Goal: Transaction & Acquisition: Book appointment/travel/reservation

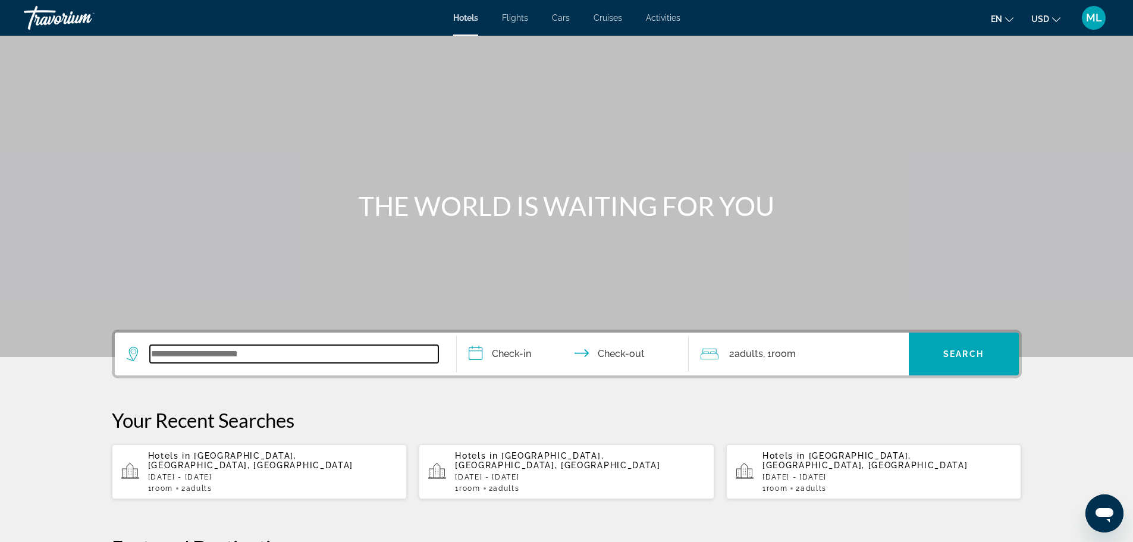
click at [284, 355] on input "Search widget" at bounding box center [294, 354] width 288 height 18
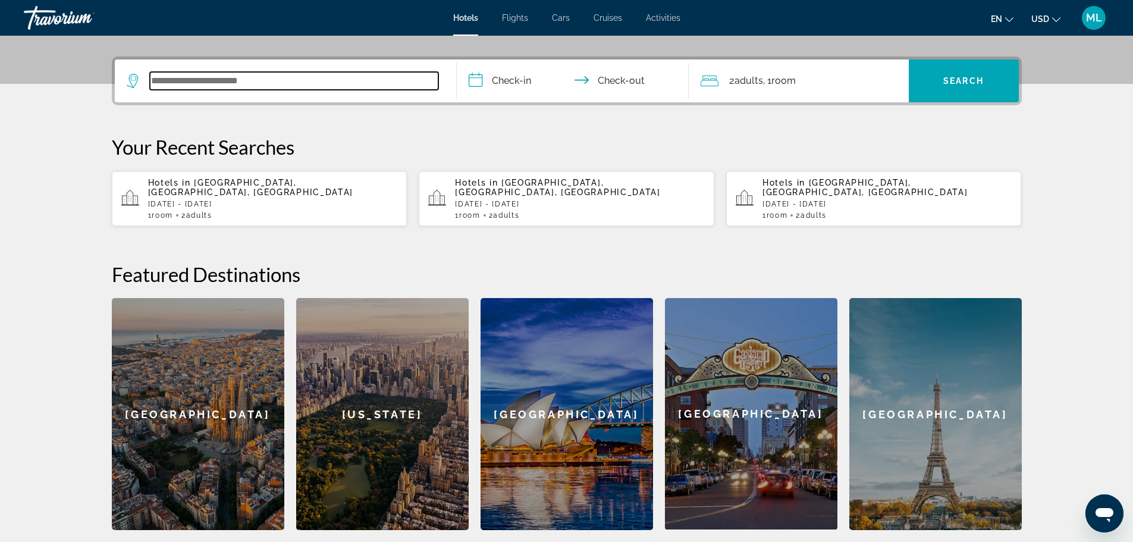
scroll to position [291, 0]
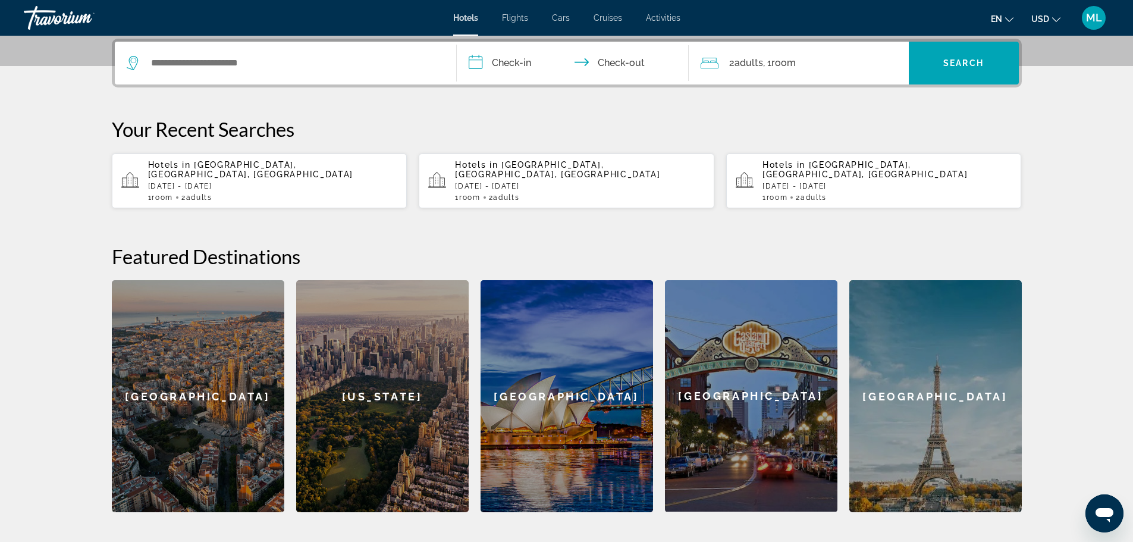
click at [559, 167] on span "[GEOGRAPHIC_DATA], [GEOGRAPHIC_DATA], [GEOGRAPHIC_DATA]" at bounding box center [557, 169] width 205 height 19
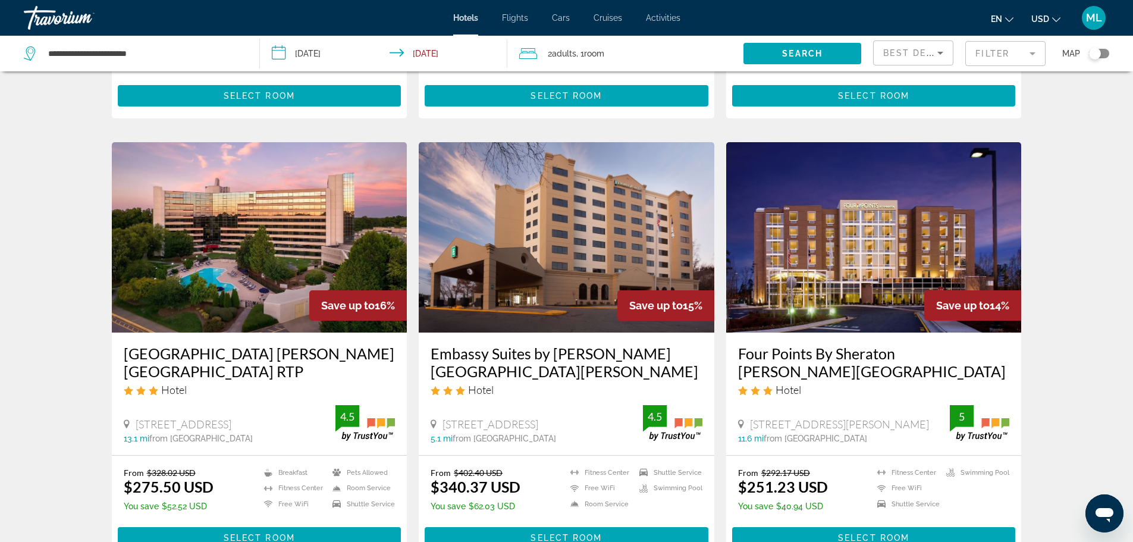
scroll to position [1332, 0]
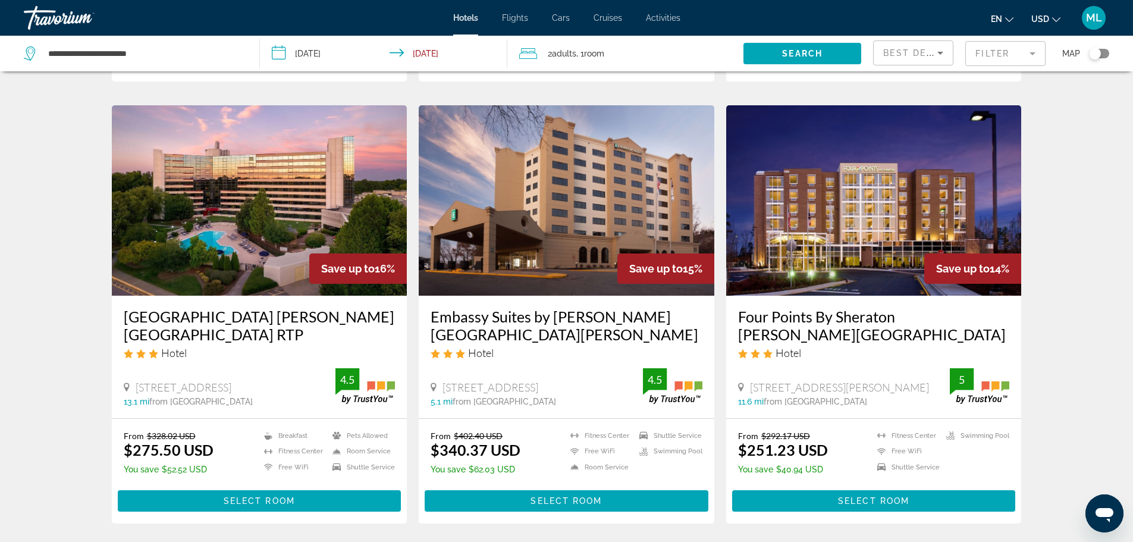
click at [298, 241] on img "Main content" at bounding box center [260, 200] width 296 height 190
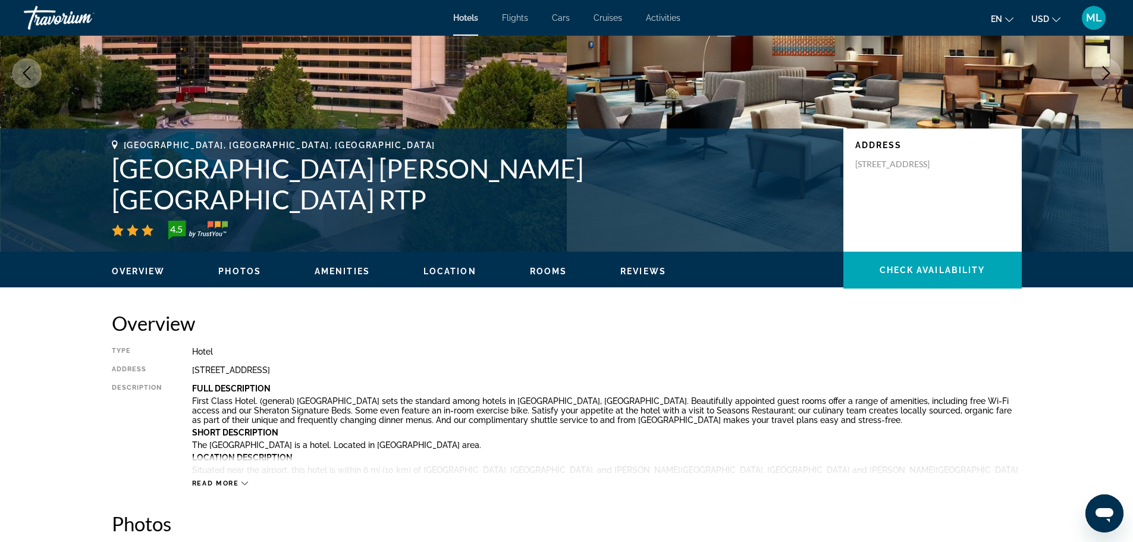
scroll to position [238, 0]
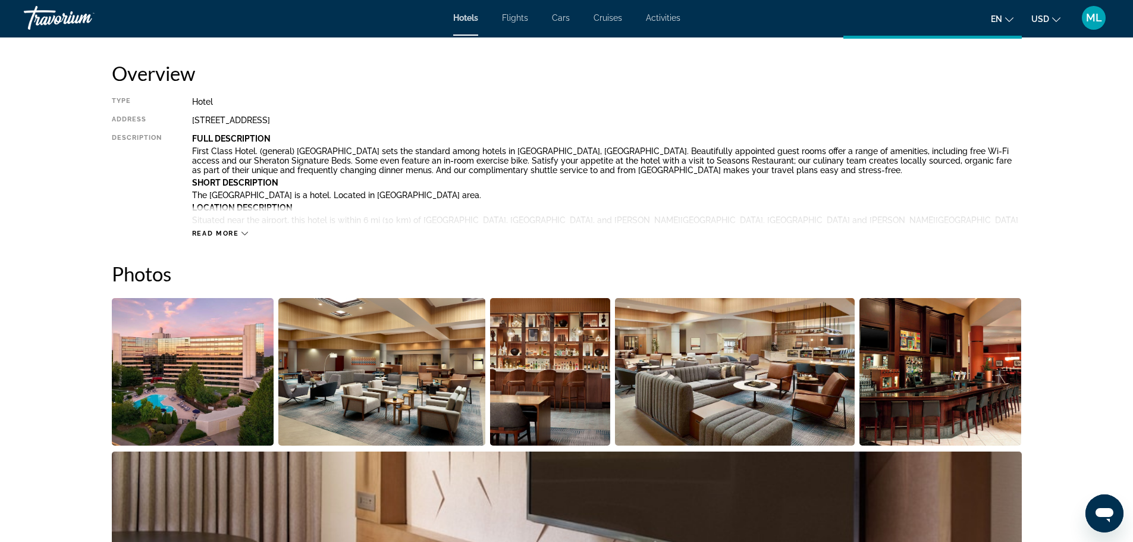
scroll to position [523, 0]
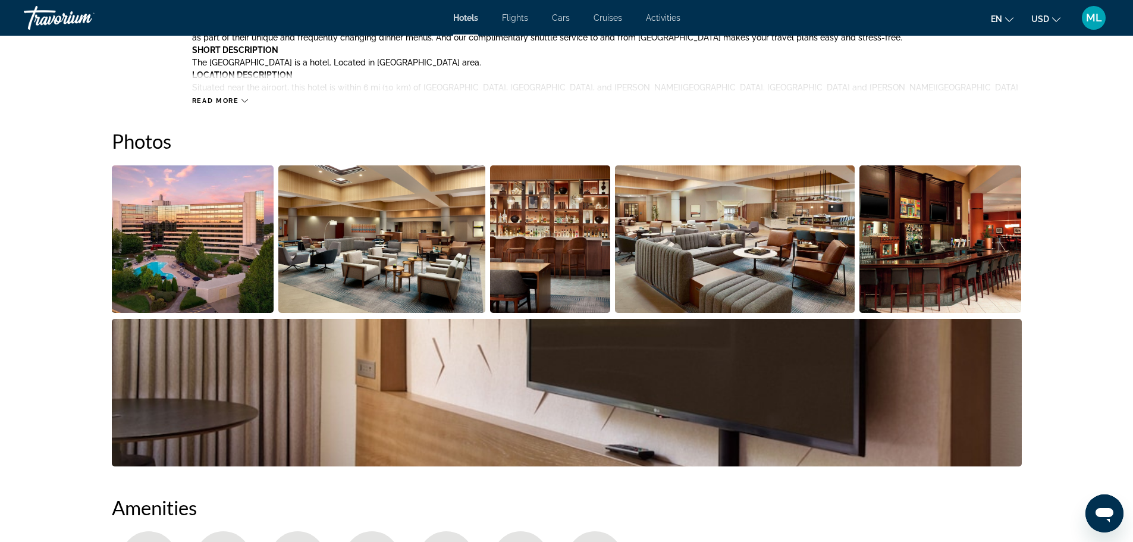
click at [200, 256] on img "Open full-screen image slider" at bounding box center [193, 238] width 162 height 147
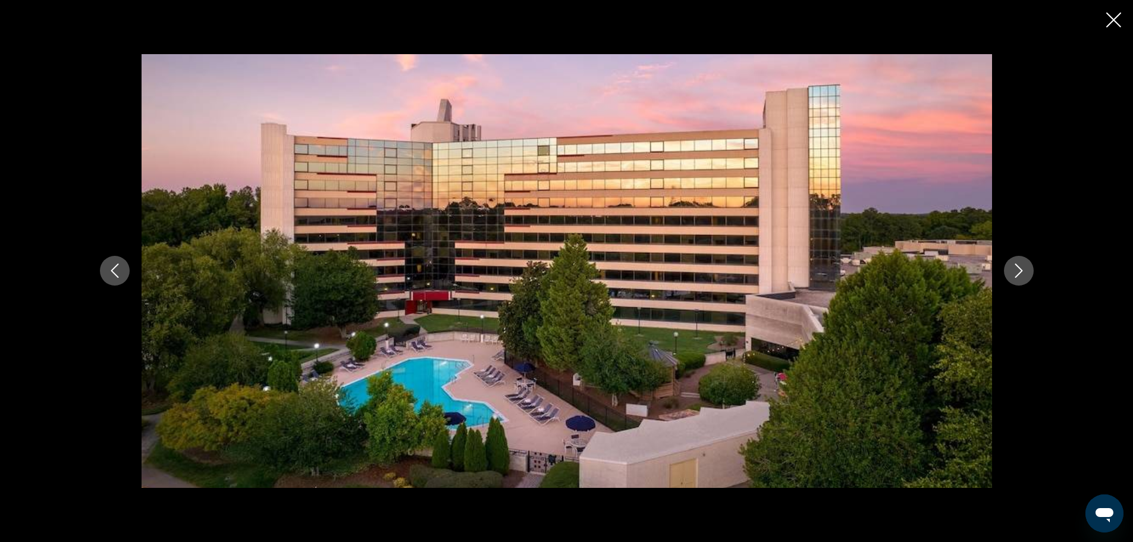
click at [1010, 269] on button "Next image" at bounding box center [1019, 271] width 30 height 30
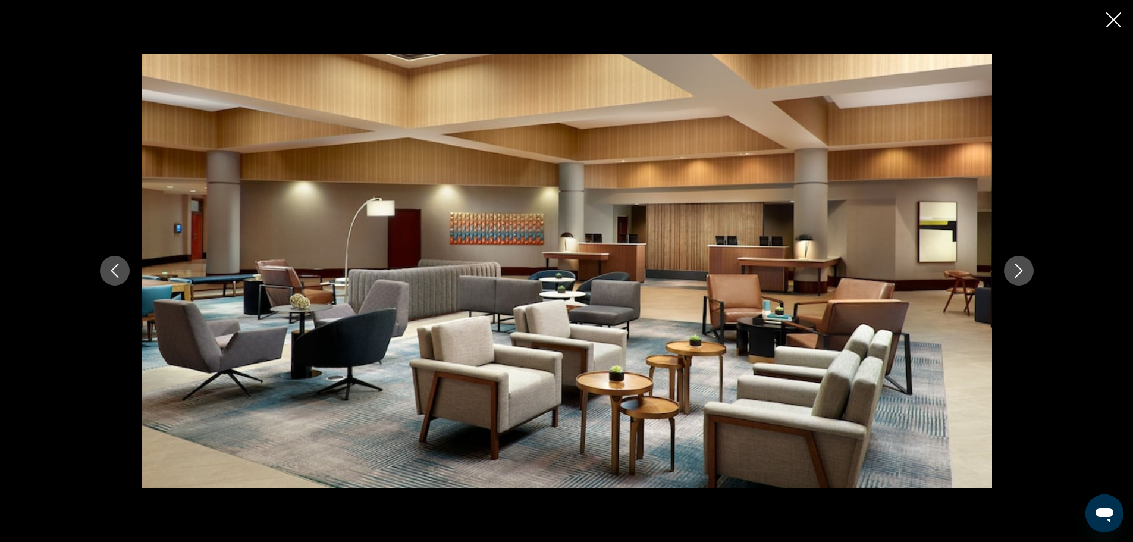
click at [1010, 269] on button "Next image" at bounding box center [1019, 271] width 30 height 30
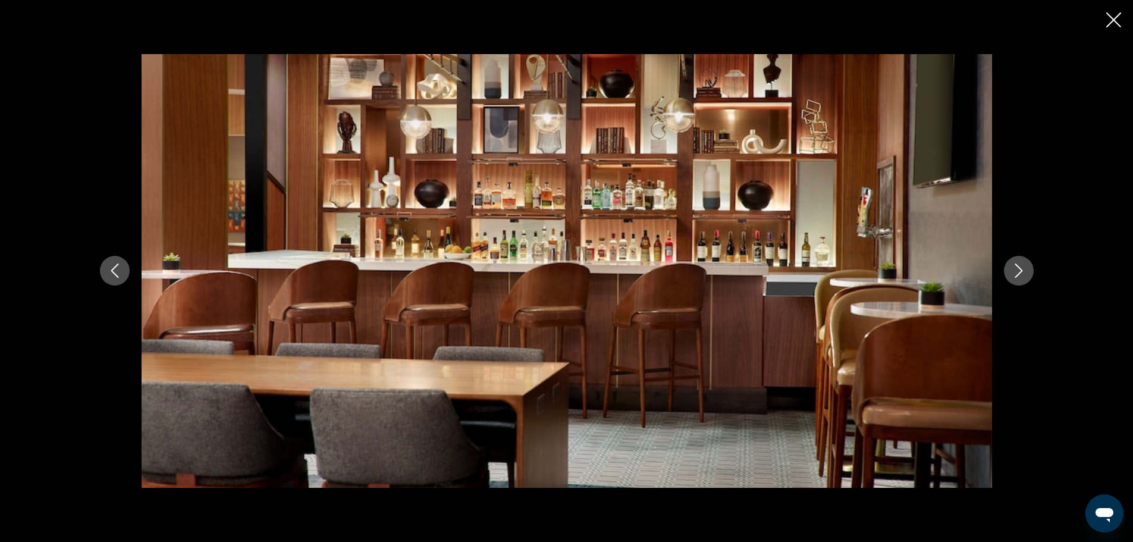
click at [1010, 269] on button "Next image" at bounding box center [1019, 271] width 30 height 30
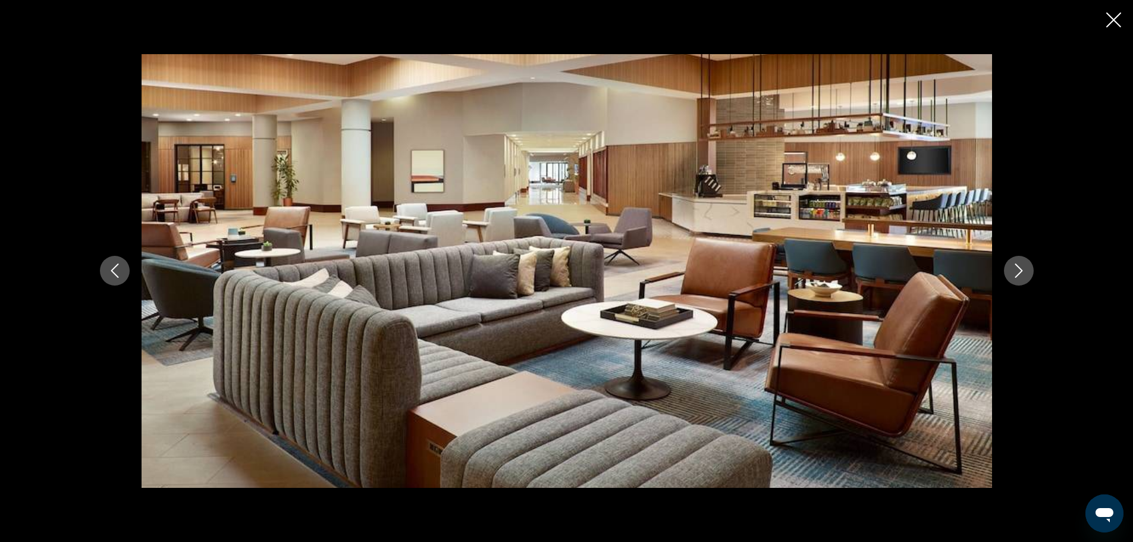
click at [1010, 269] on button "Next image" at bounding box center [1019, 271] width 30 height 30
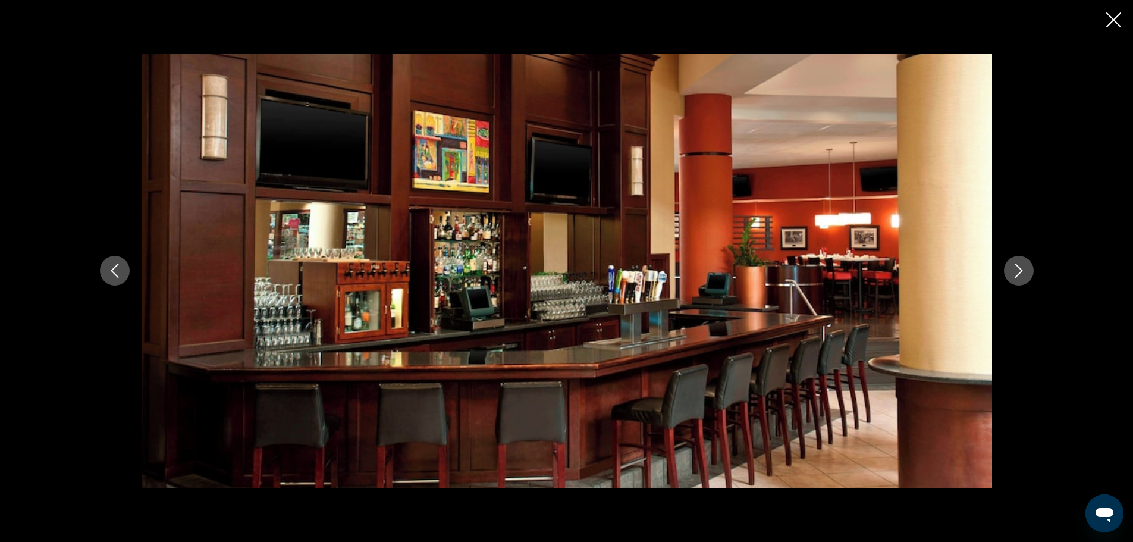
click at [1010, 269] on button "Next image" at bounding box center [1019, 271] width 30 height 30
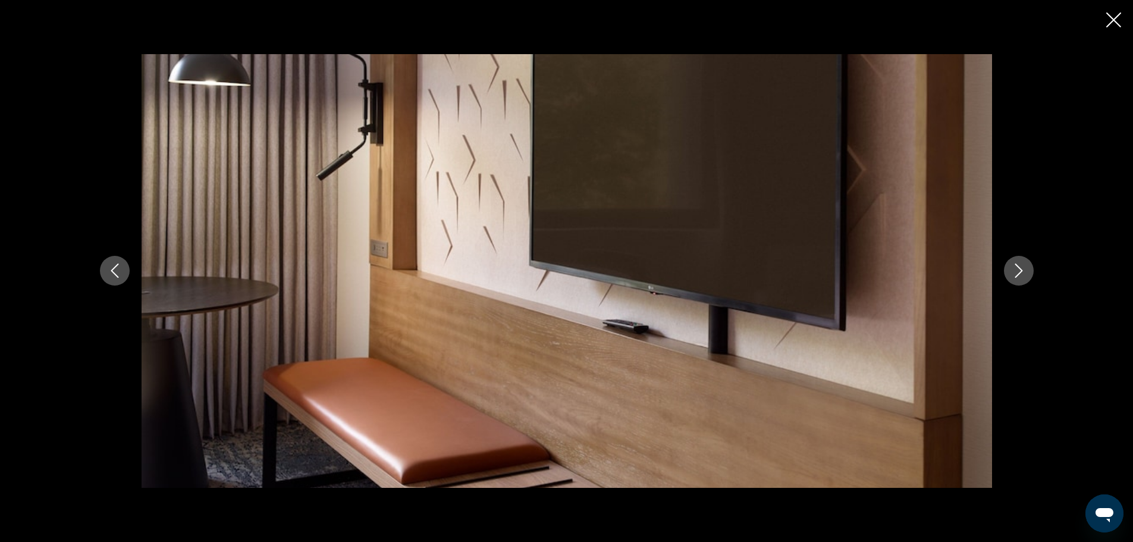
click at [1010, 269] on button "Next image" at bounding box center [1019, 271] width 30 height 30
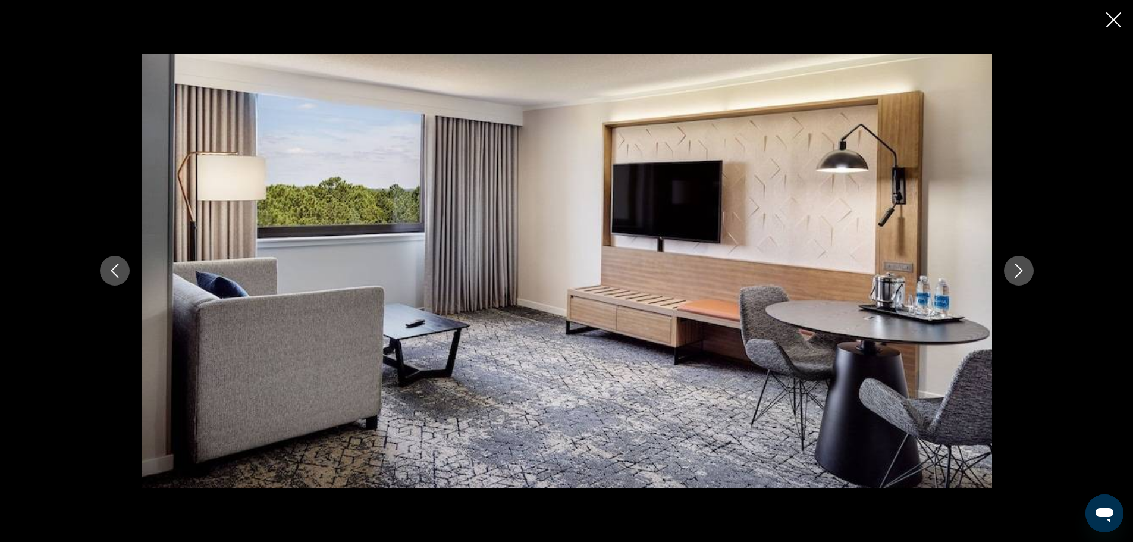
click at [1010, 269] on button "Next image" at bounding box center [1019, 271] width 30 height 30
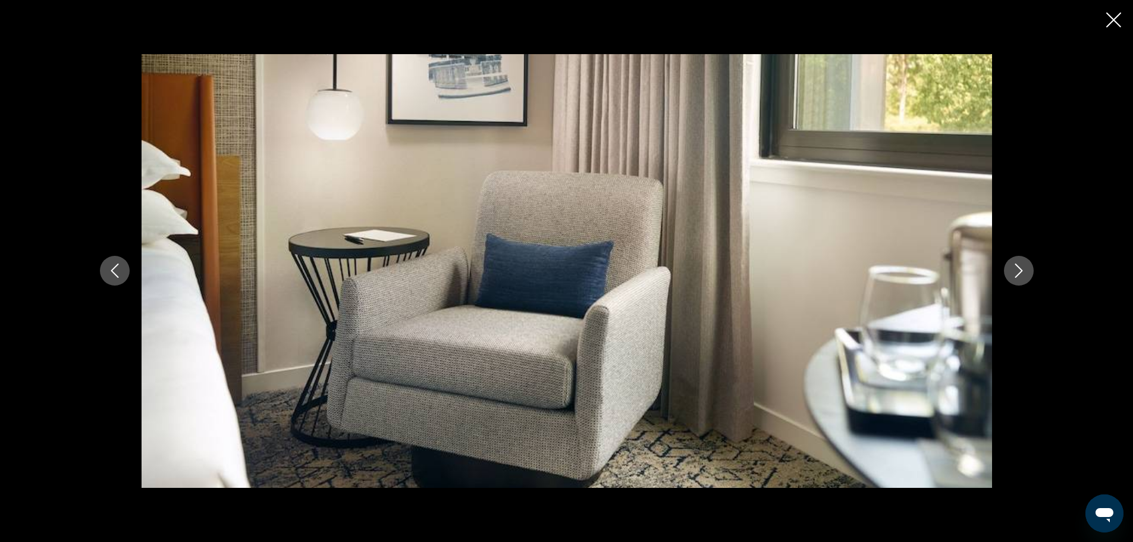
click at [1010, 269] on button "Next image" at bounding box center [1019, 271] width 30 height 30
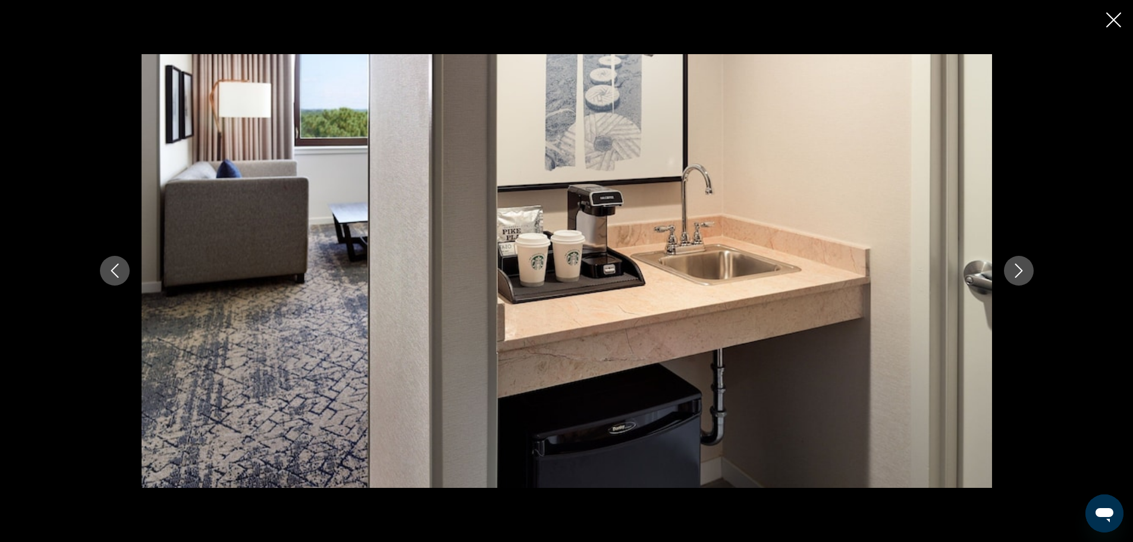
click at [1010, 269] on button "Next image" at bounding box center [1019, 271] width 30 height 30
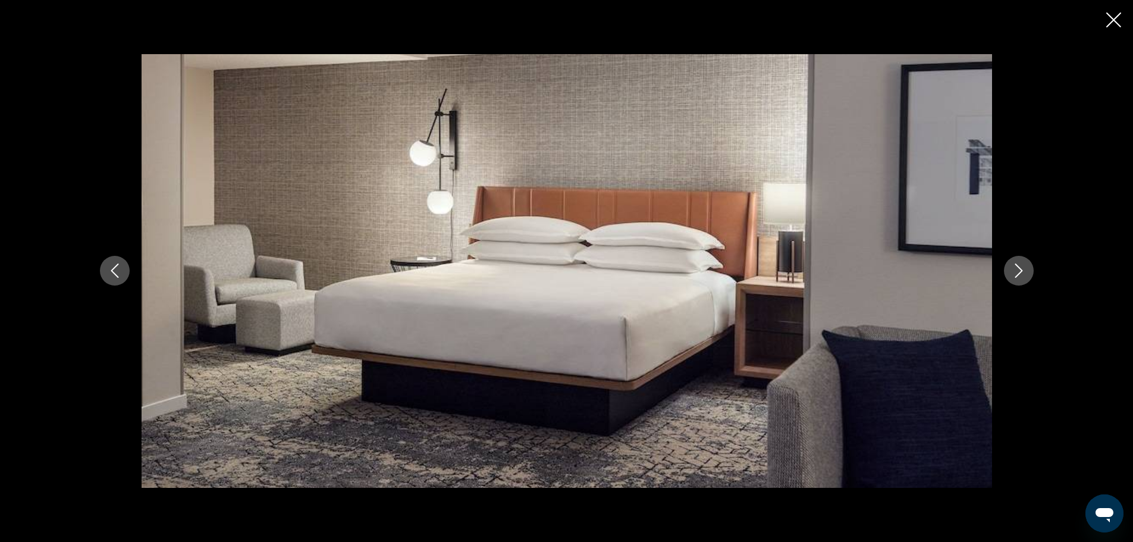
click at [1010, 269] on button "Next image" at bounding box center [1019, 271] width 30 height 30
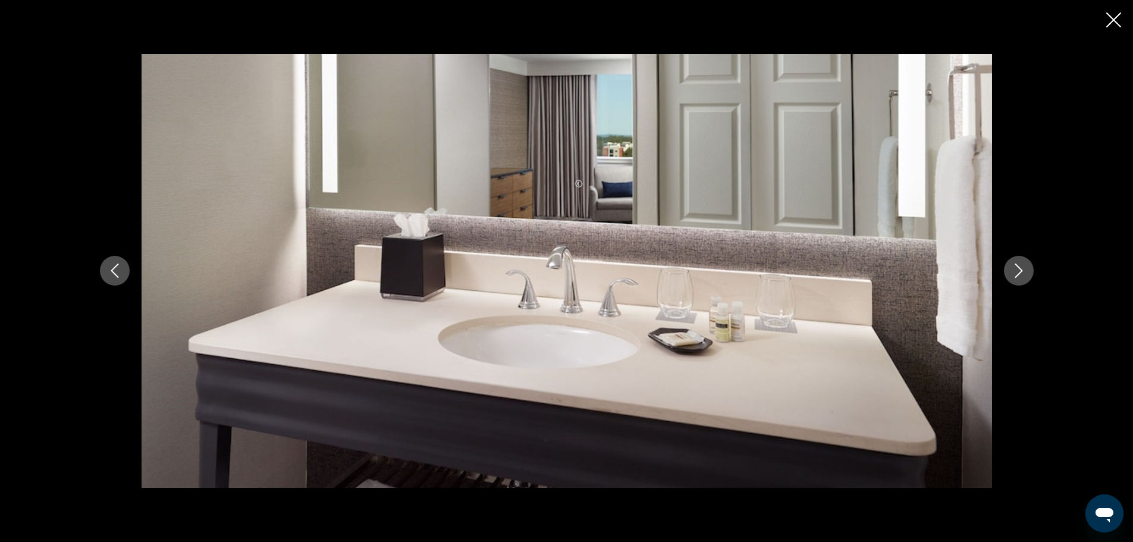
click at [1010, 269] on button "Next image" at bounding box center [1019, 271] width 30 height 30
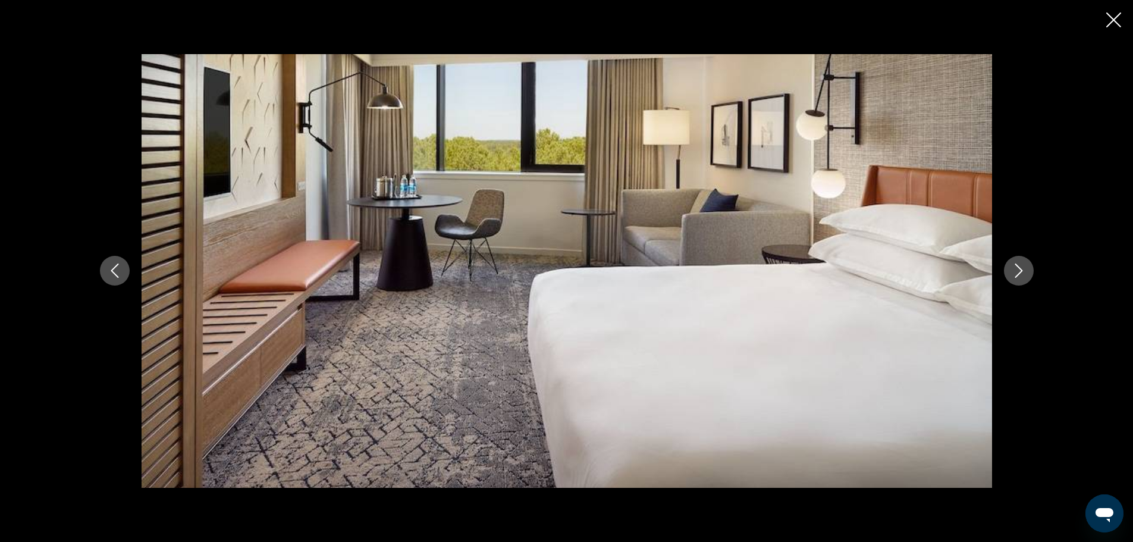
click at [1010, 269] on button "Next image" at bounding box center [1019, 271] width 30 height 30
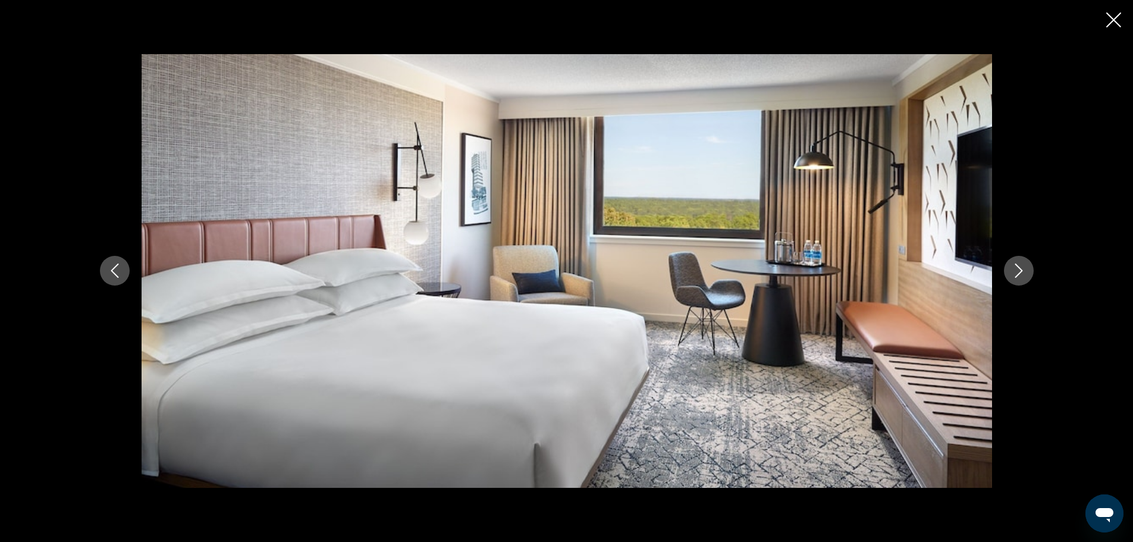
click at [1010, 269] on button "Next image" at bounding box center [1019, 271] width 30 height 30
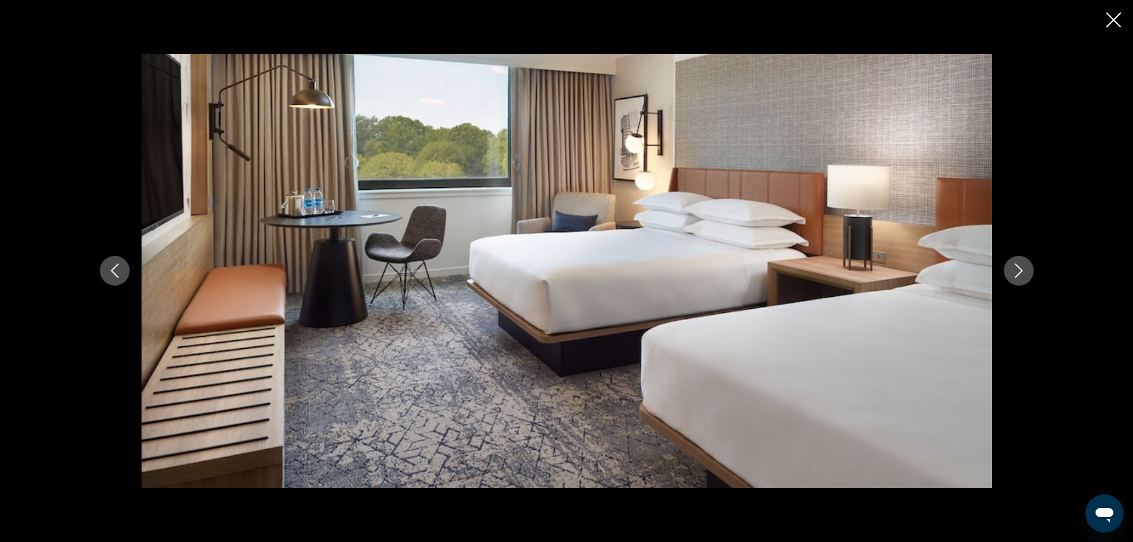
click at [1010, 269] on button "Next image" at bounding box center [1019, 271] width 30 height 30
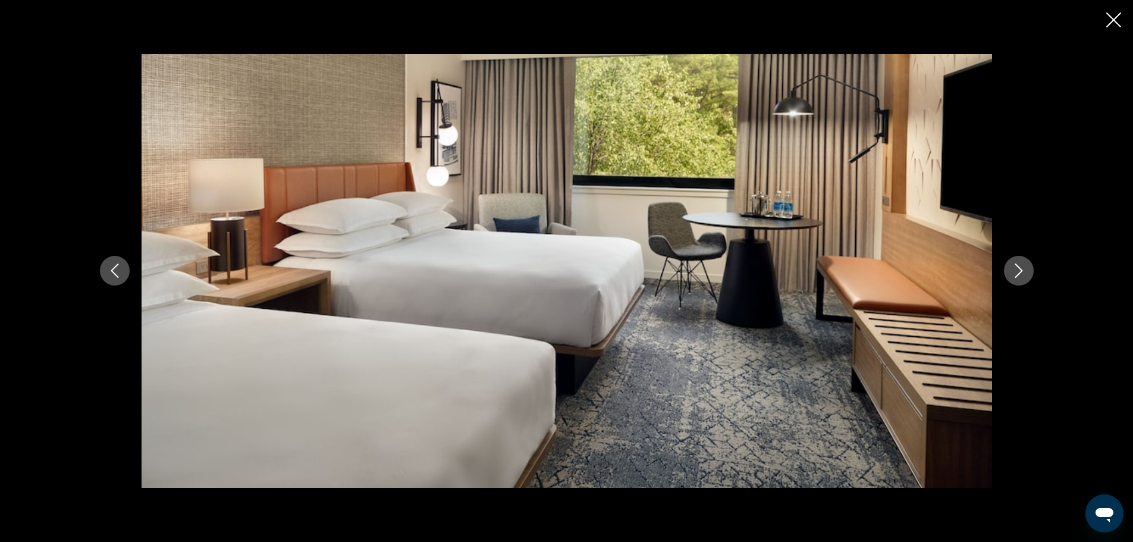
click at [1010, 269] on button "Next image" at bounding box center [1019, 271] width 30 height 30
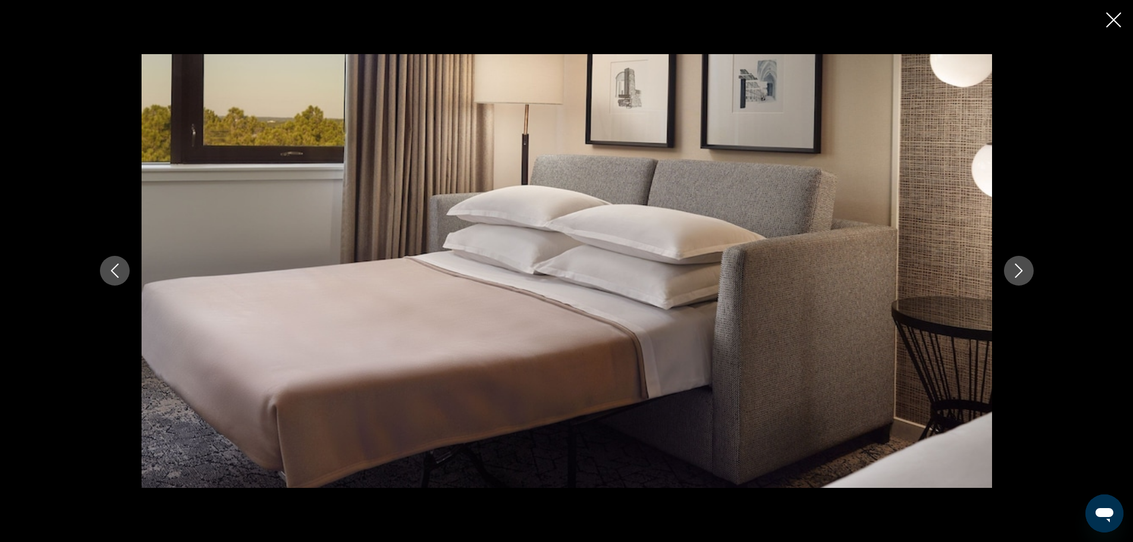
click at [1010, 269] on button "Next image" at bounding box center [1019, 271] width 30 height 30
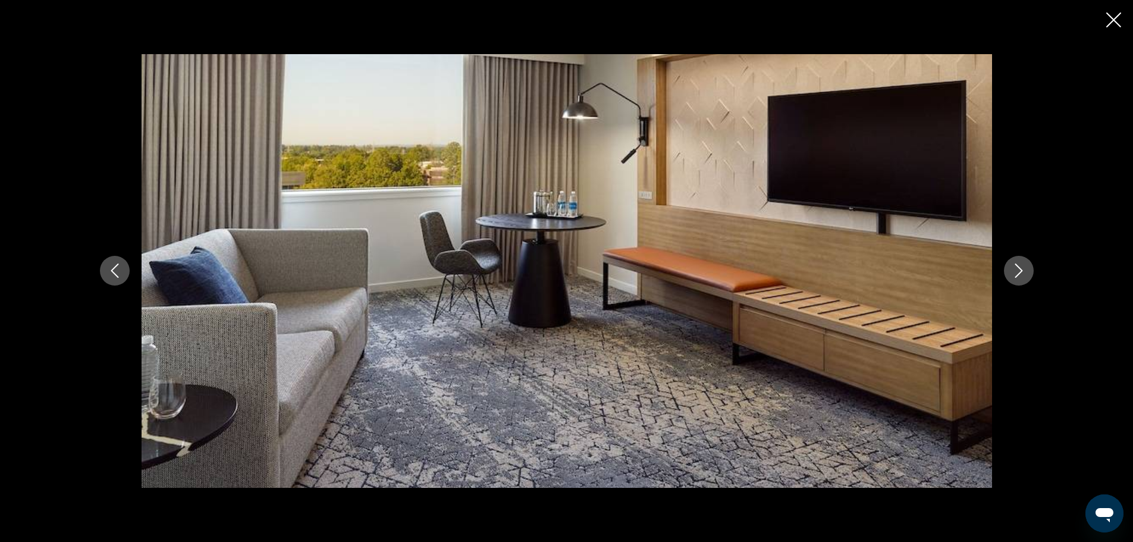
click at [1010, 269] on button "Next image" at bounding box center [1019, 271] width 30 height 30
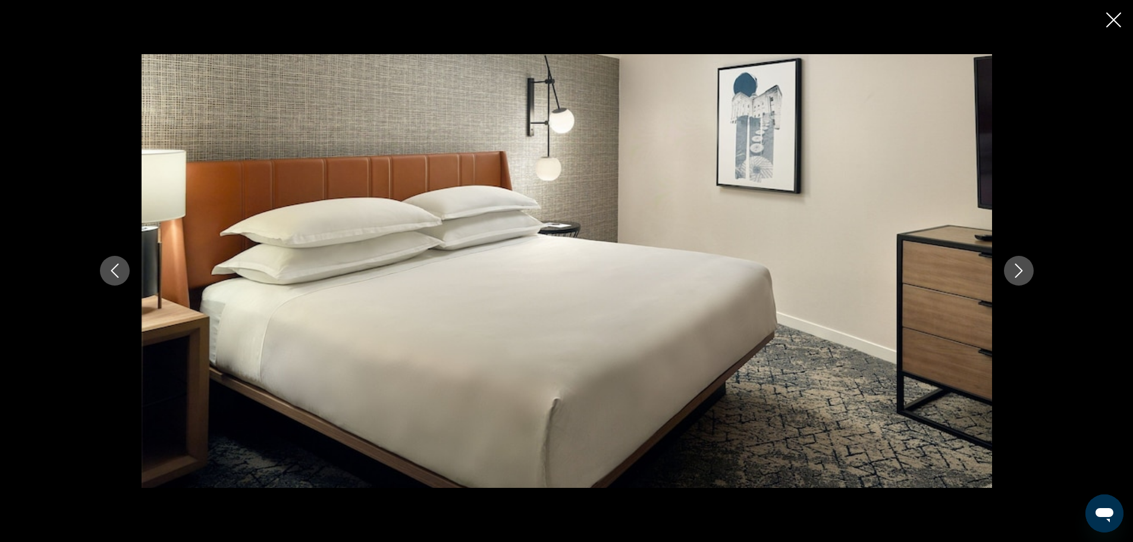
click at [1010, 269] on button "Next image" at bounding box center [1019, 271] width 30 height 30
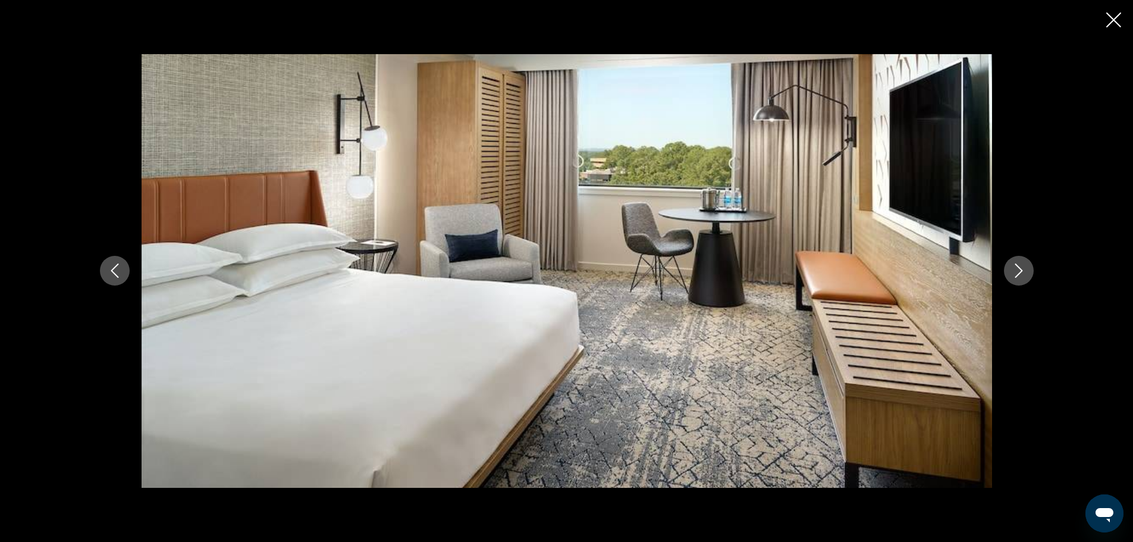
click at [1010, 269] on button "Next image" at bounding box center [1019, 271] width 30 height 30
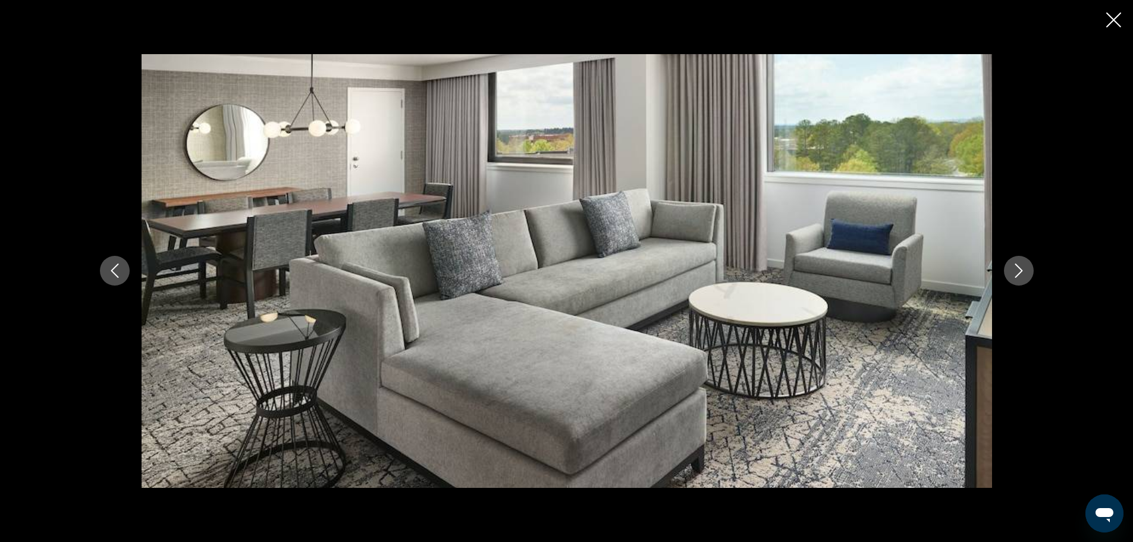
click at [1010, 269] on button "Next image" at bounding box center [1019, 271] width 30 height 30
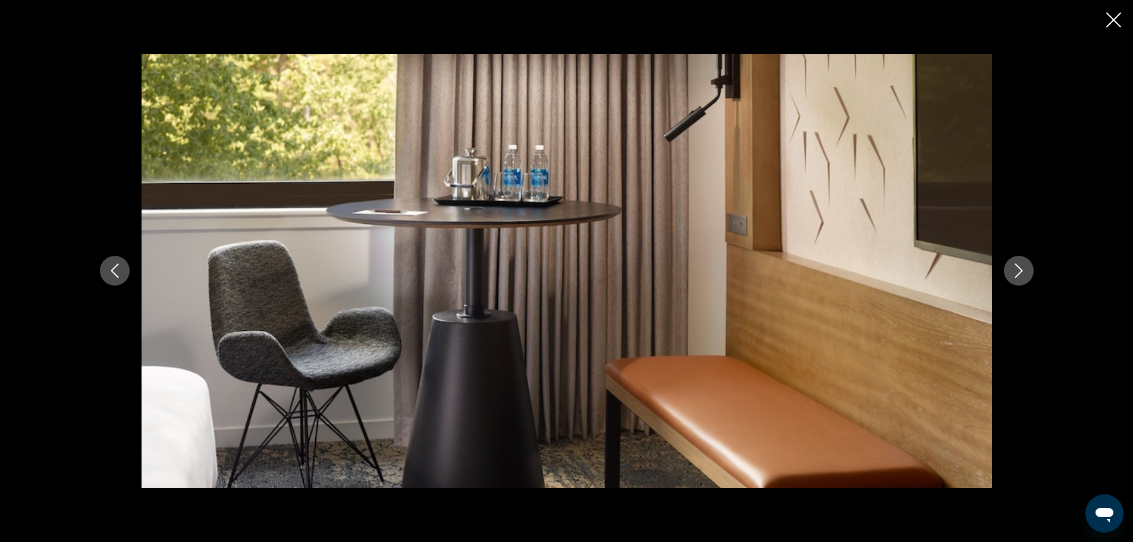
click at [1010, 269] on button "Next image" at bounding box center [1019, 271] width 30 height 30
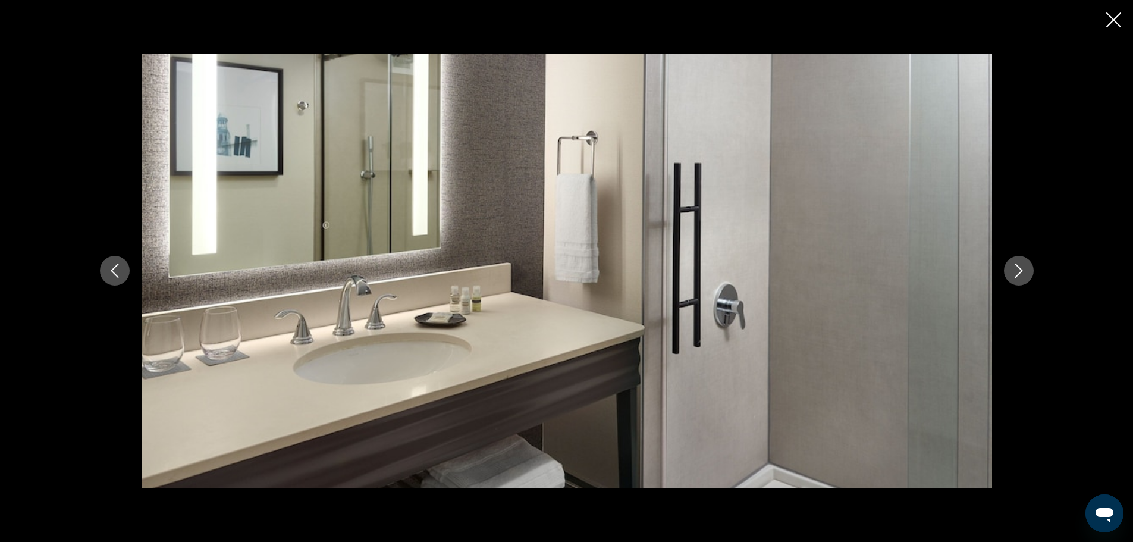
click at [1010, 269] on button "Next image" at bounding box center [1019, 271] width 30 height 30
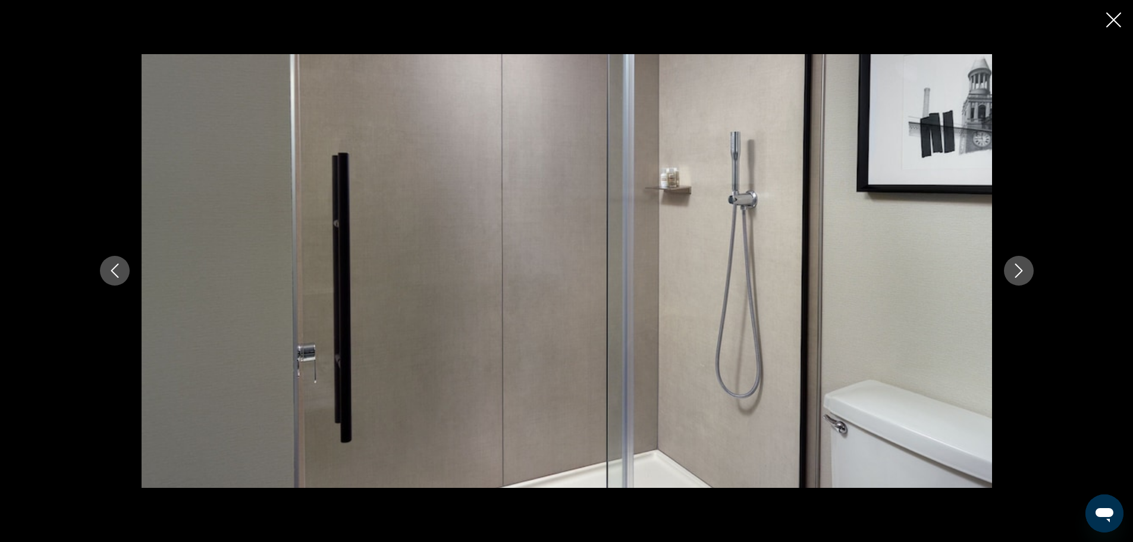
click at [1010, 269] on button "Next image" at bounding box center [1019, 271] width 30 height 30
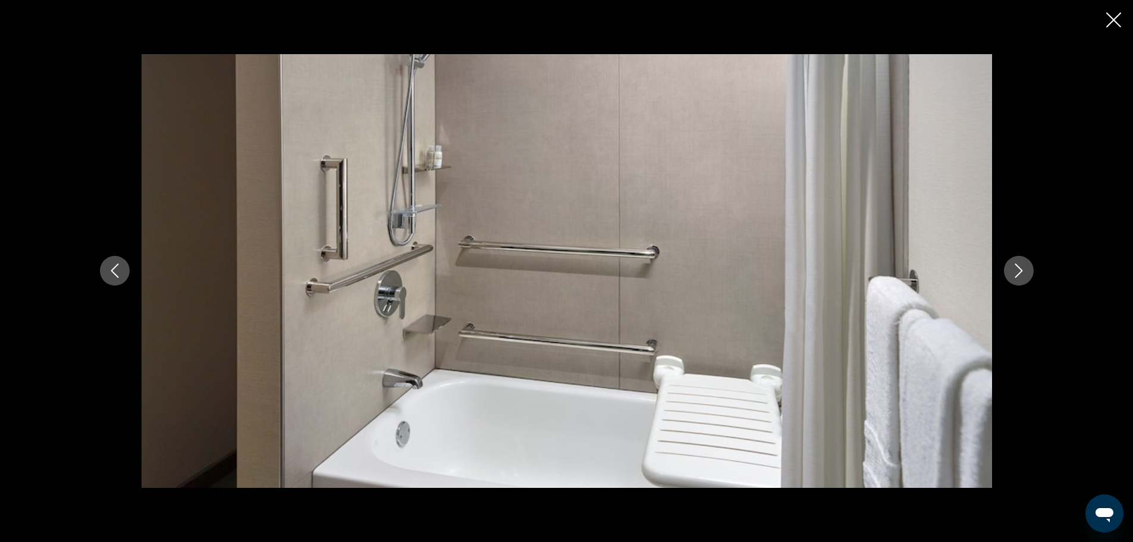
click at [1010, 269] on button "Next image" at bounding box center [1019, 271] width 30 height 30
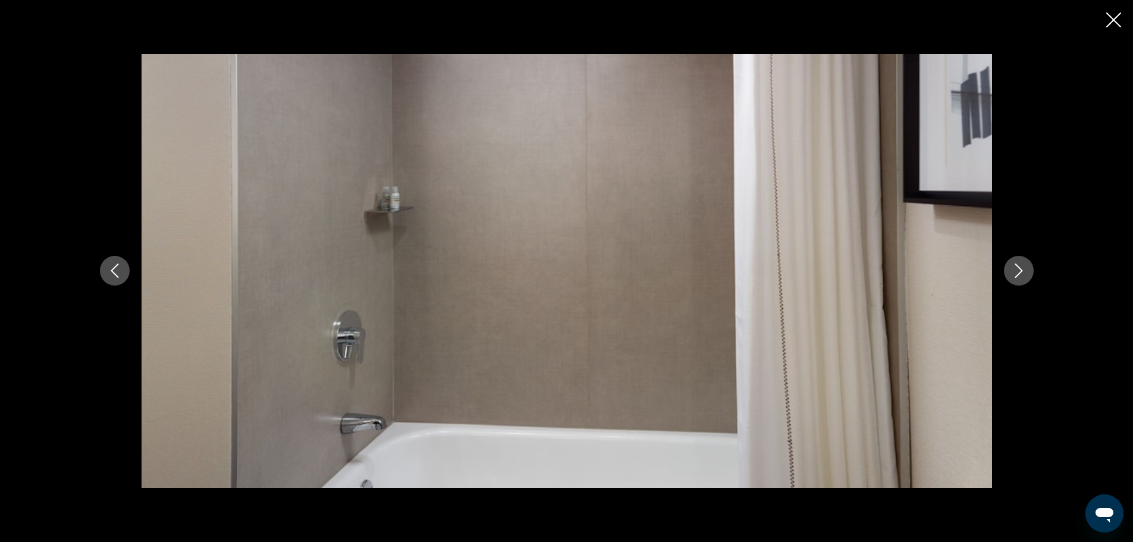
click at [1010, 269] on button "Next image" at bounding box center [1019, 271] width 30 height 30
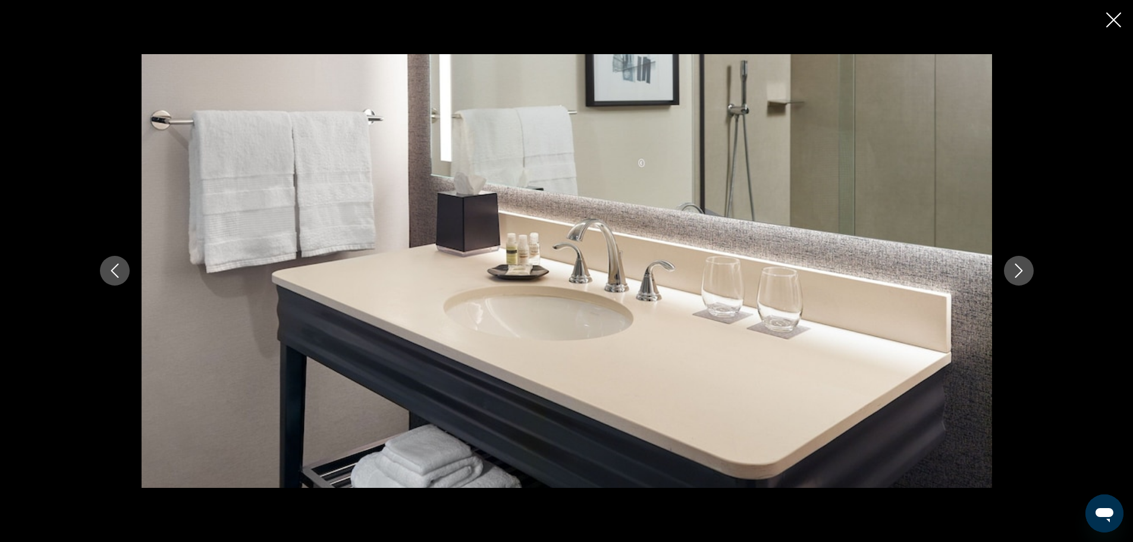
click at [1010, 269] on button "Next image" at bounding box center [1019, 271] width 30 height 30
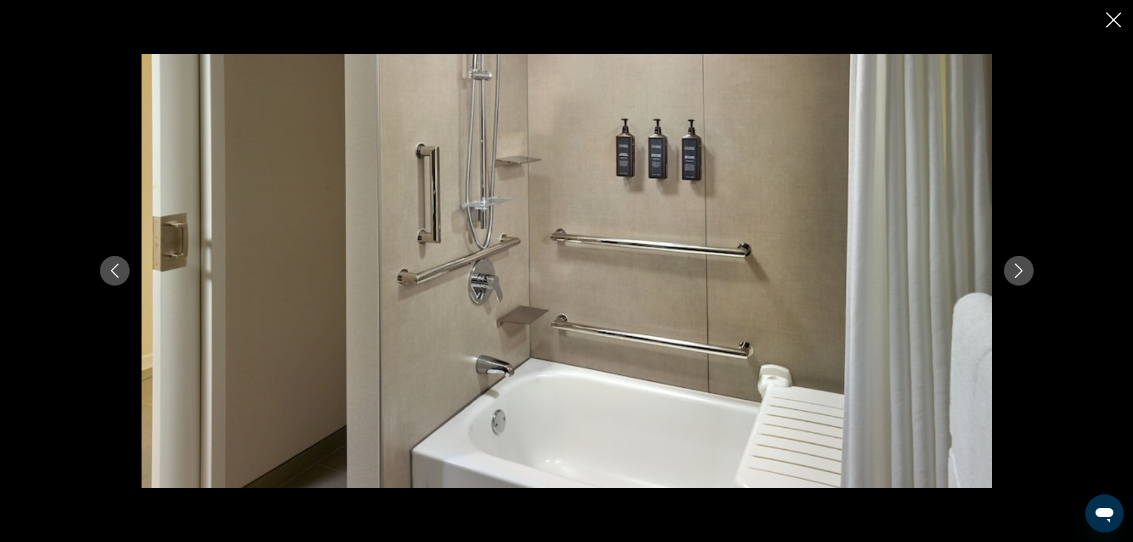
click at [1010, 269] on button "Next image" at bounding box center [1019, 271] width 30 height 30
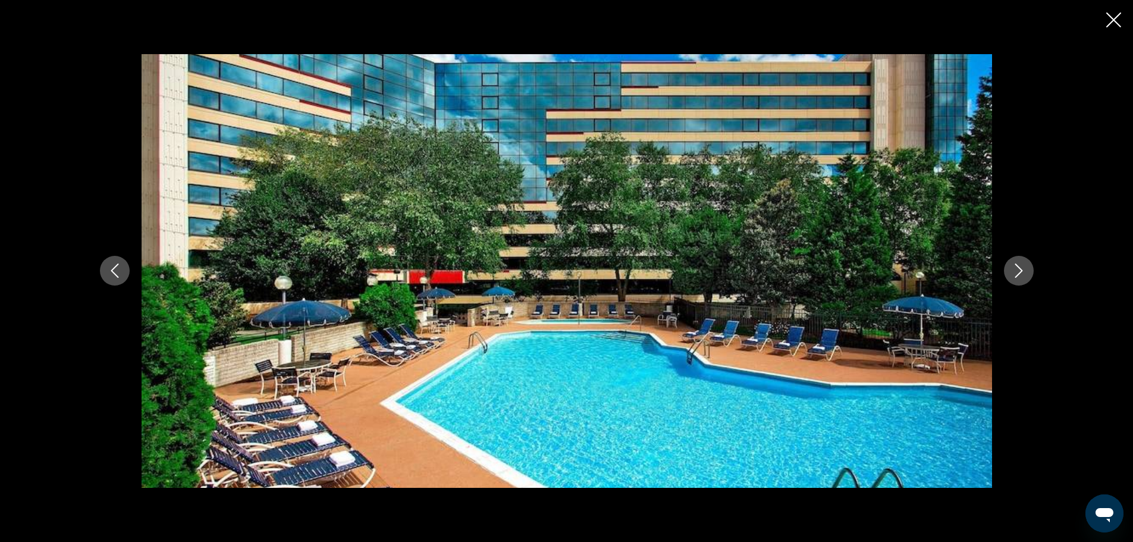
click at [1010, 269] on button "Next image" at bounding box center [1019, 271] width 30 height 30
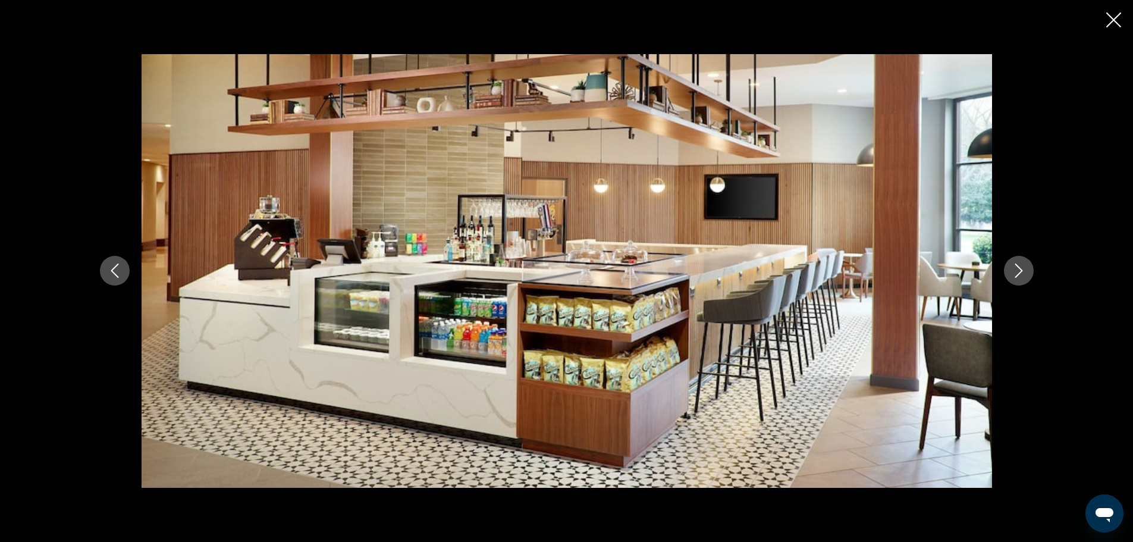
click at [1010, 269] on button "Next image" at bounding box center [1019, 271] width 30 height 30
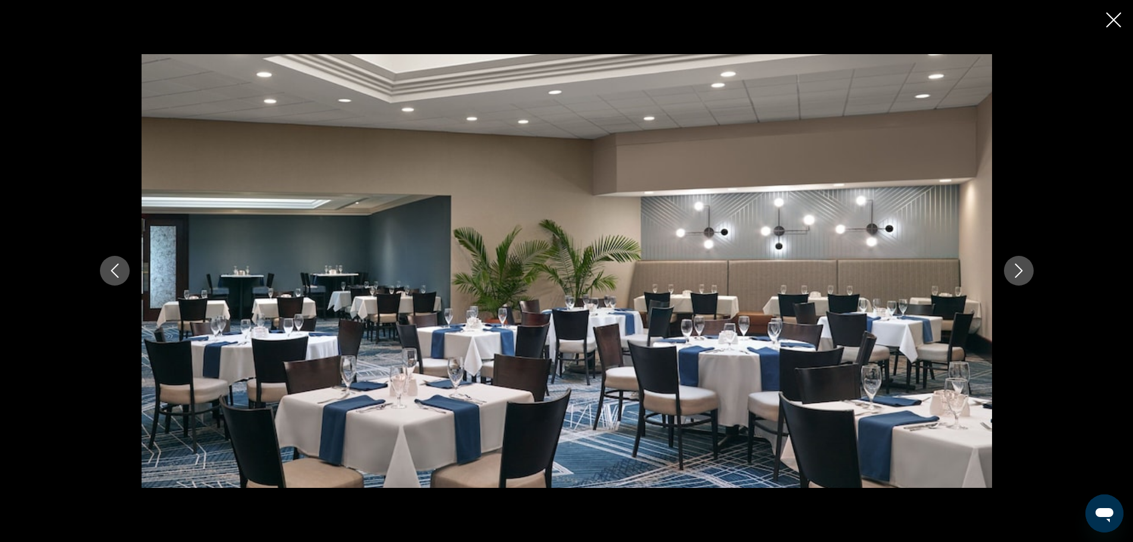
click at [1010, 269] on button "Next image" at bounding box center [1019, 271] width 30 height 30
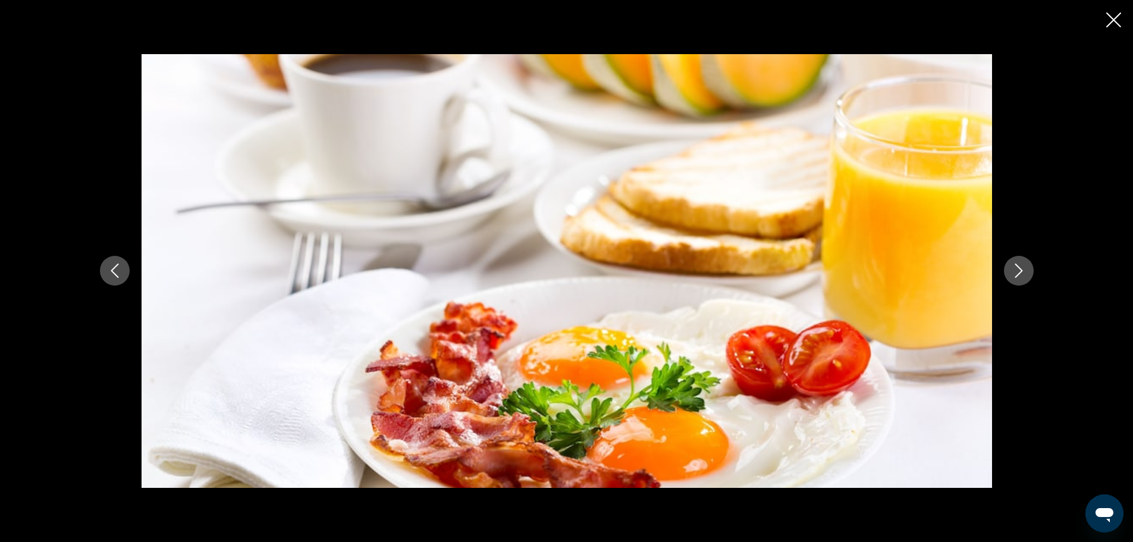
click at [1010, 269] on button "Next image" at bounding box center [1019, 271] width 30 height 30
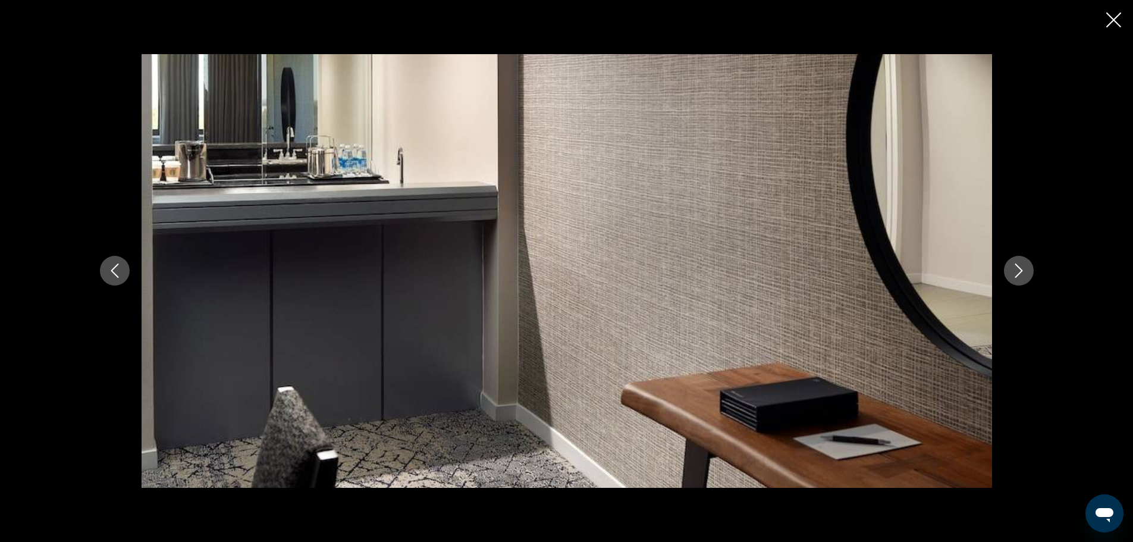
click at [1010, 269] on button "Next image" at bounding box center [1019, 271] width 30 height 30
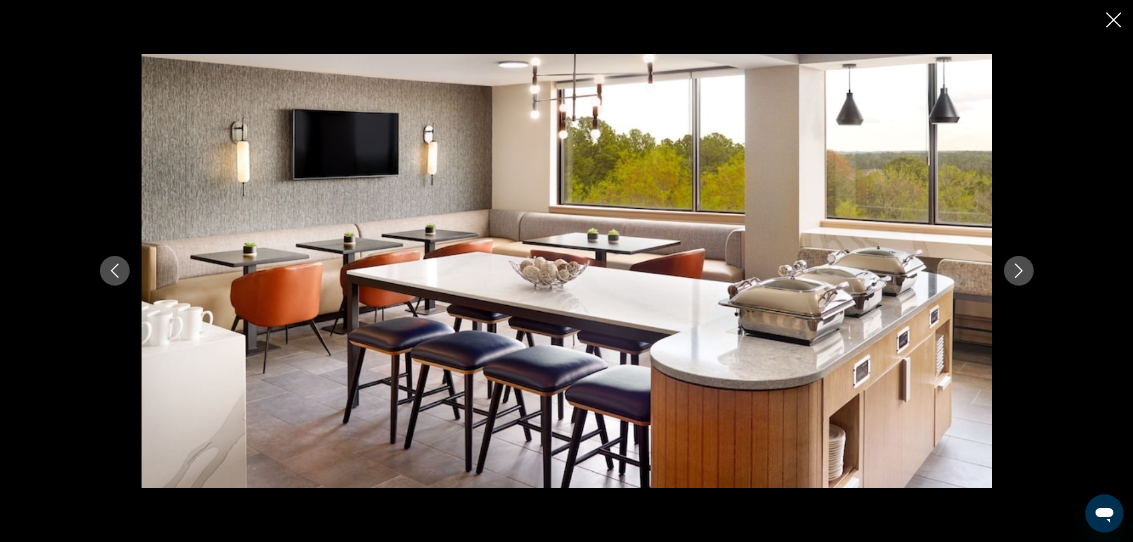
click at [1010, 269] on button "Next image" at bounding box center [1019, 271] width 30 height 30
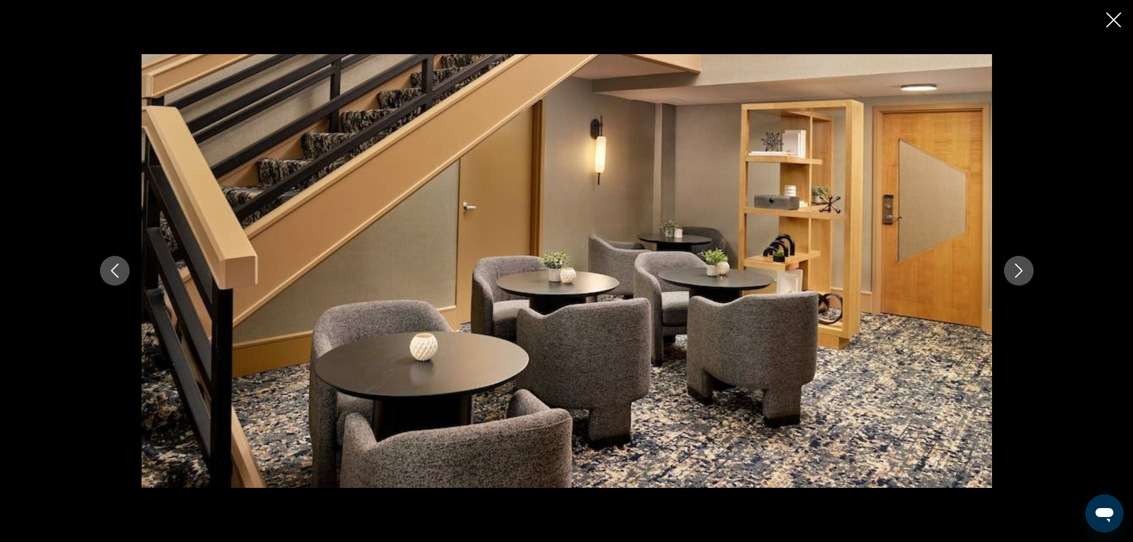
click at [1010, 269] on button "Next image" at bounding box center [1019, 271] width 30 height 30
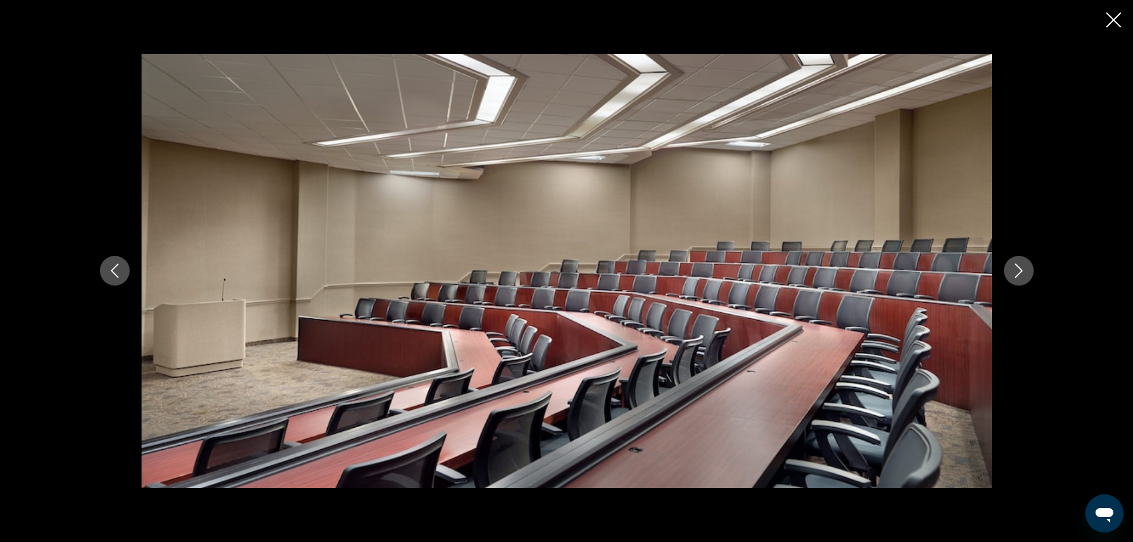
click at [1010, 269] on button "Next image" at bounding box center [1019, 271] width 30 height 30
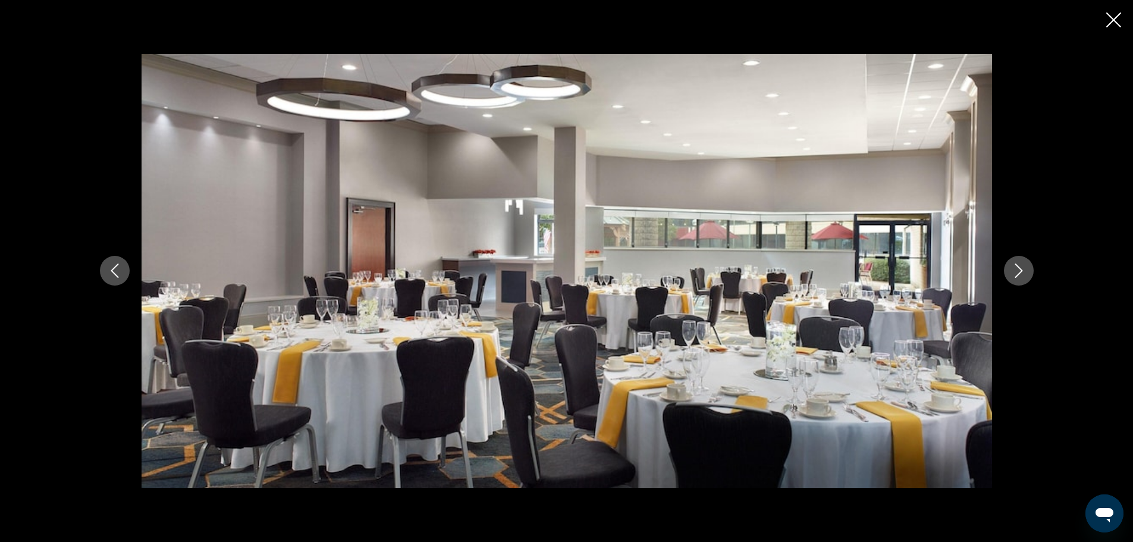
click at [1010, 269] on button "Next image" at bounding box center [1019, 271] width 30 height 30
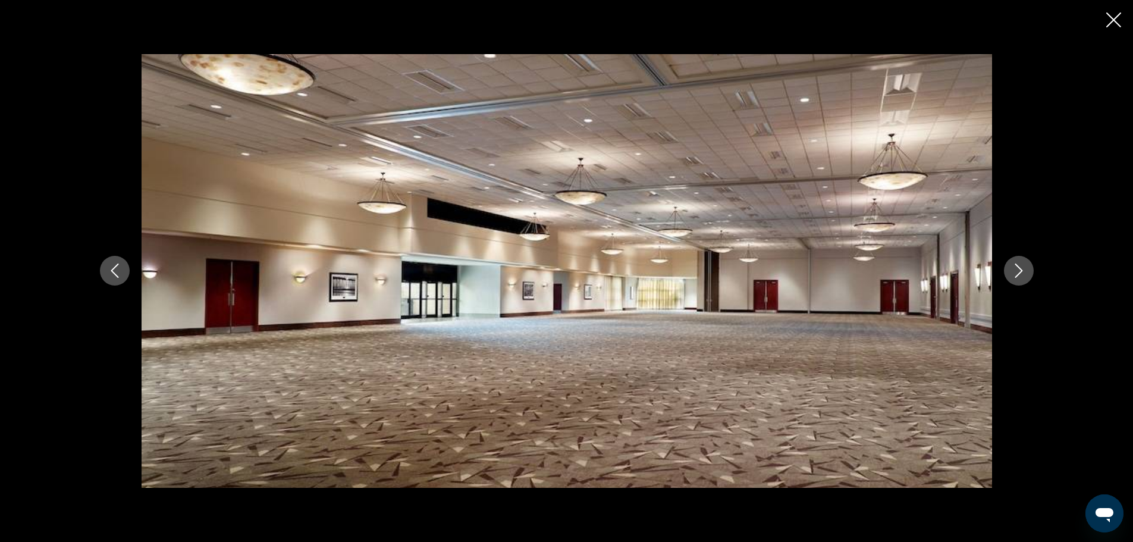
click at [1010, 269] on button "Next image" at bounding box center [1019, 271] width 30 height 30
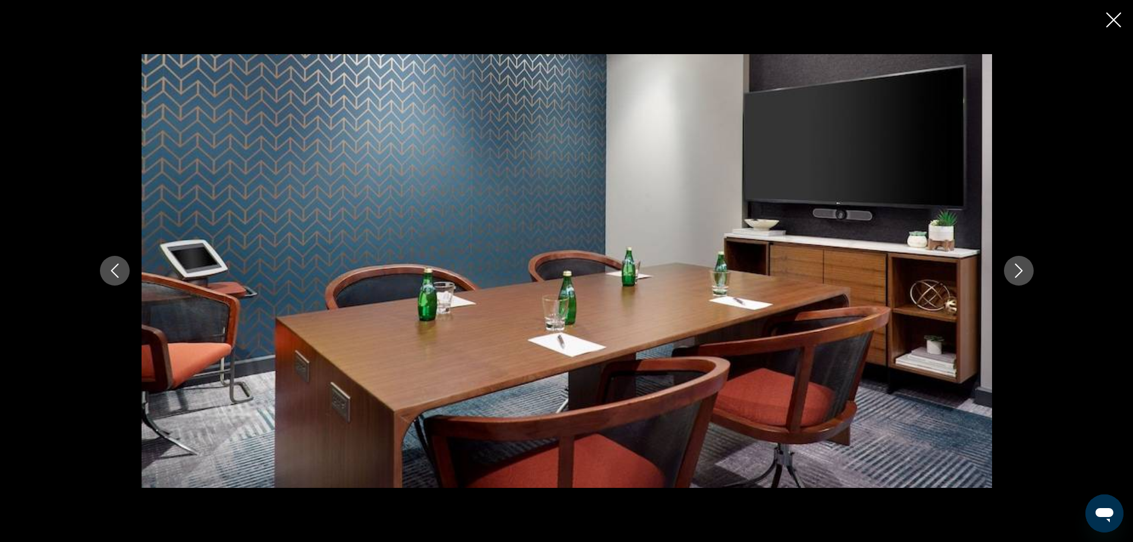
click at [1010, 269] on button "Next image" at bounding box center [1019, 271] width 30 height 30
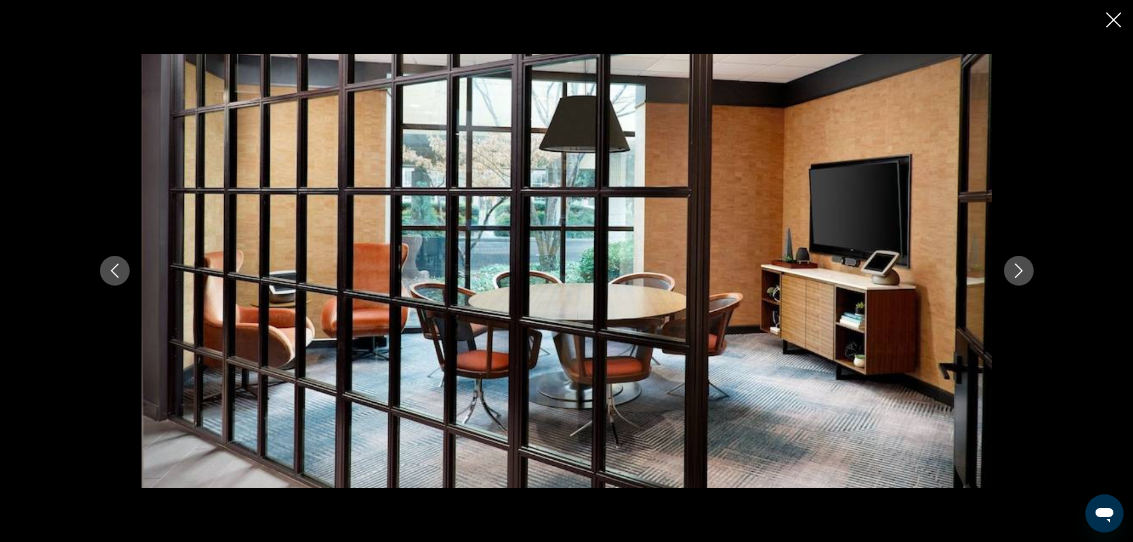
click at [1010, 269] on button "Next image" at bounding box center [1019, 271] width 30 height 30
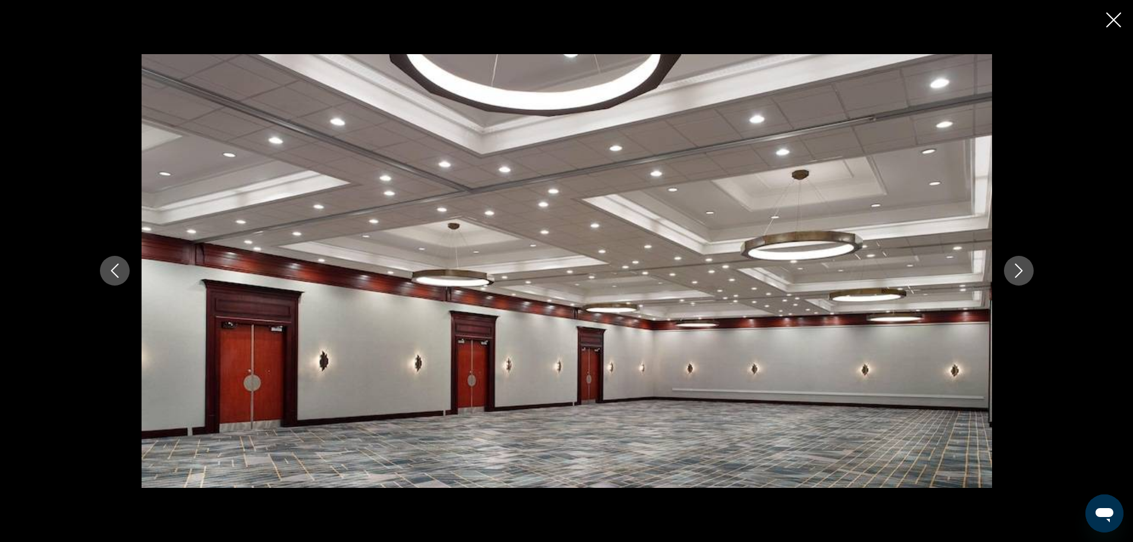
click at [1010, 269] on button "Next image" at bounding box center [1019, 271] width 30 height 30
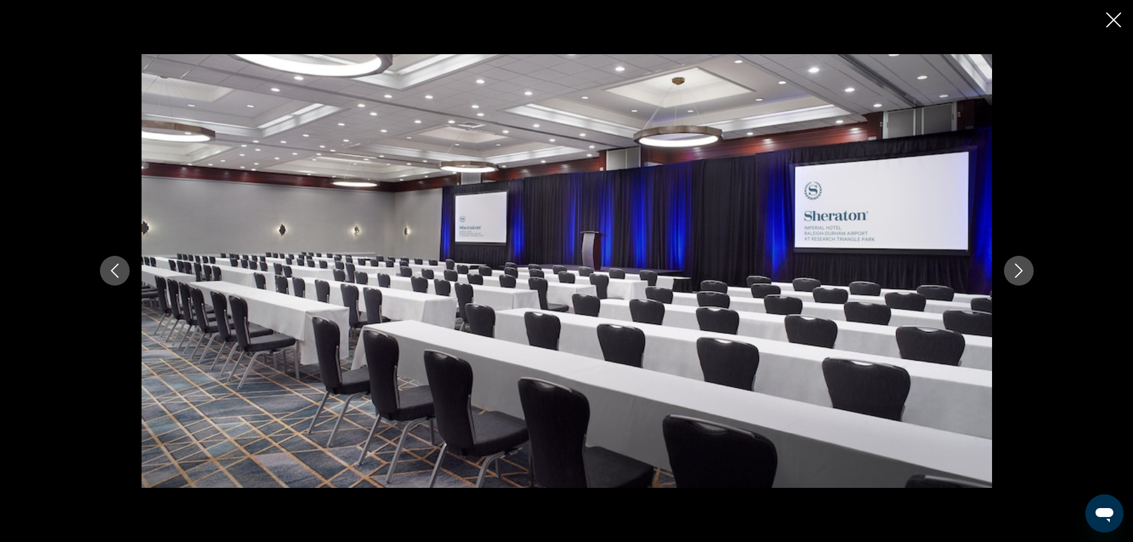
click at [1010, 269] on button "Next image" at bounding box center [1019, 271] width 30 height 30
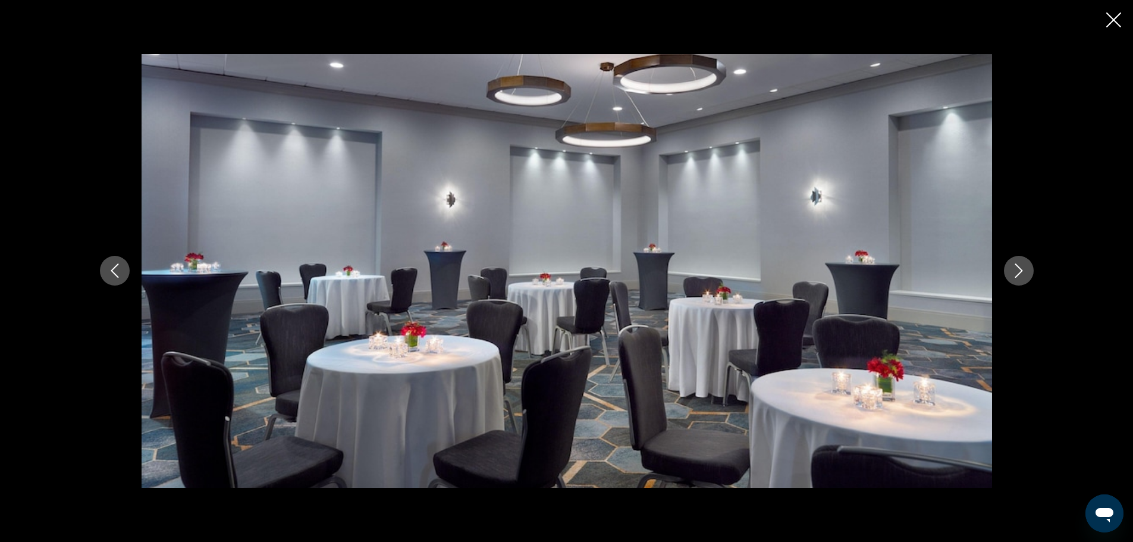
click at [1010, 269] on button "Next image" at bounding box center [1019, 271] width 30 height 30
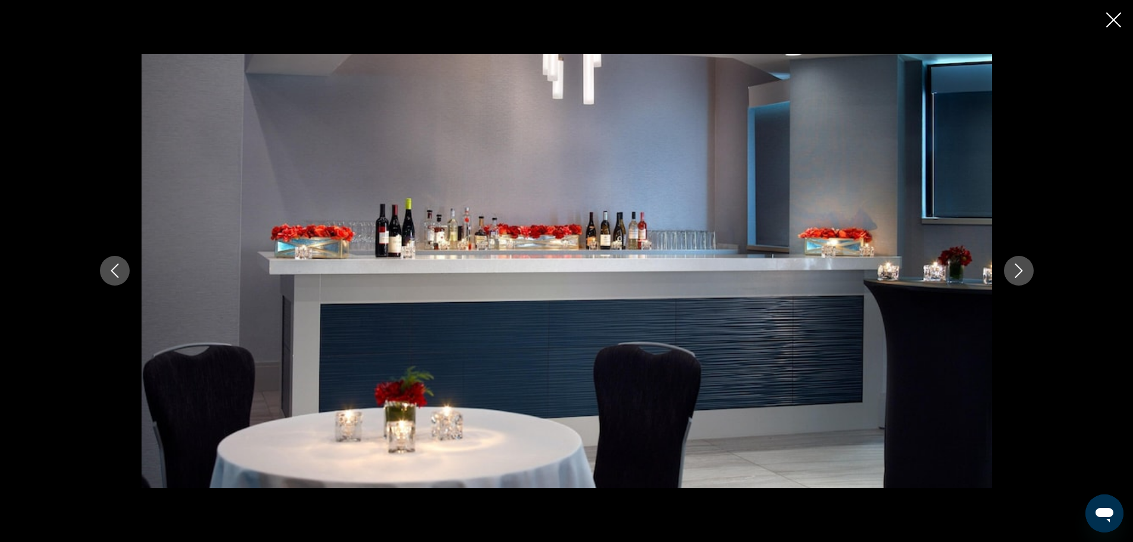
click at [1010, 269] on button "Next image" at bounding box center [1019, 271] width 30 height 30
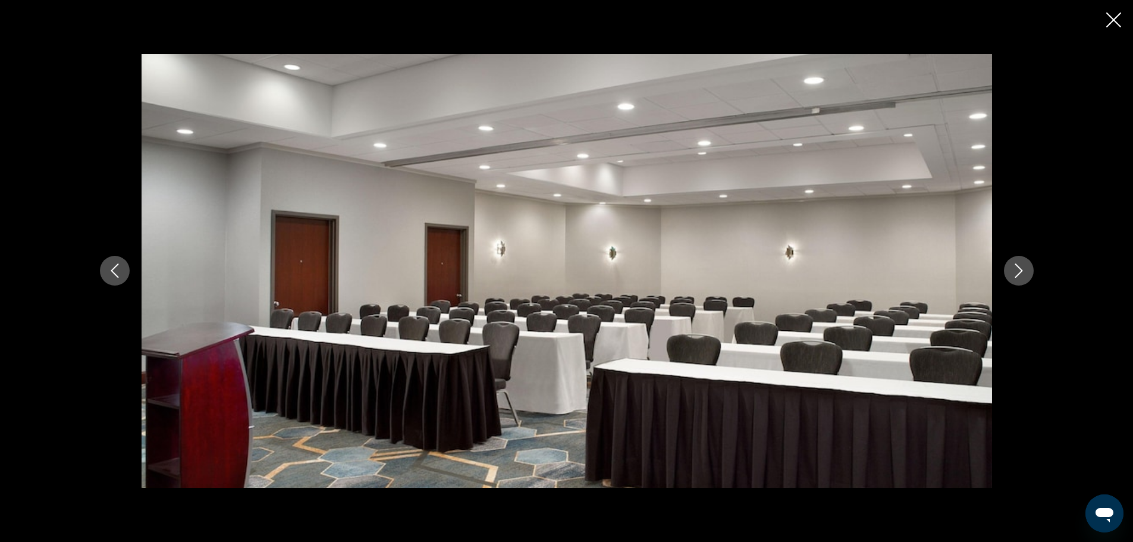
click at [1010, 269] on button "Next image" at bounding box center [1019, 271] width 30 height 30
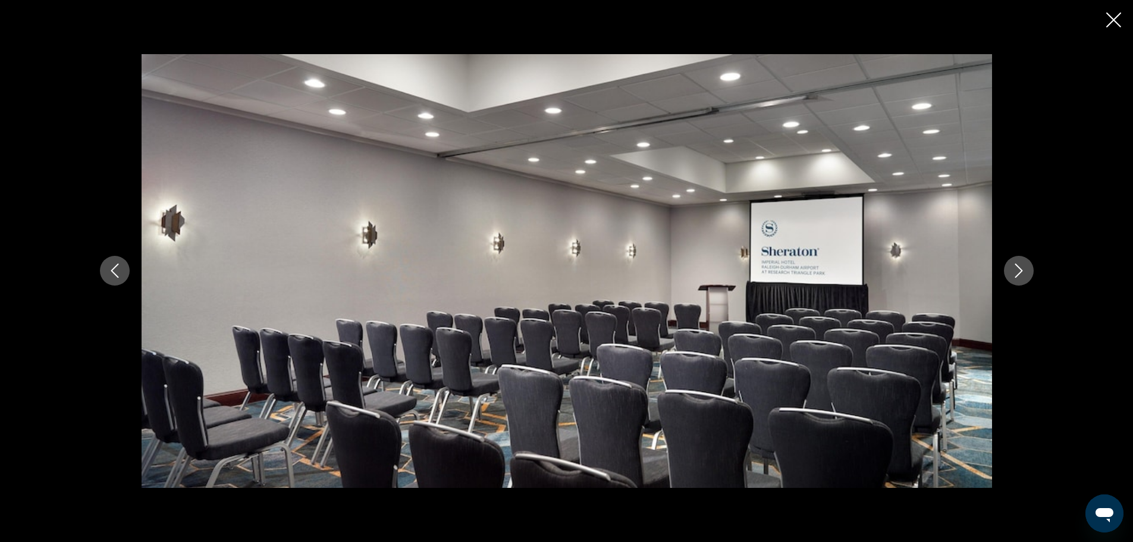
click at [1010, 269] on button "Next image" at bounding box center [1019, 271] width 30 height 30
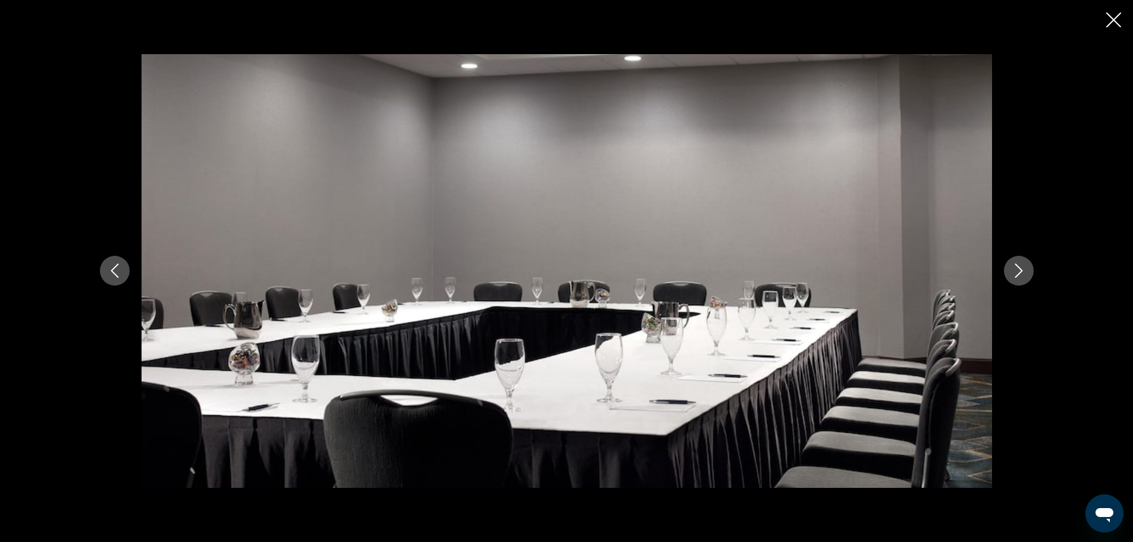
click at [1010, 269] on button "Next image" at bounding box center [1019, 271] width 30 height 30
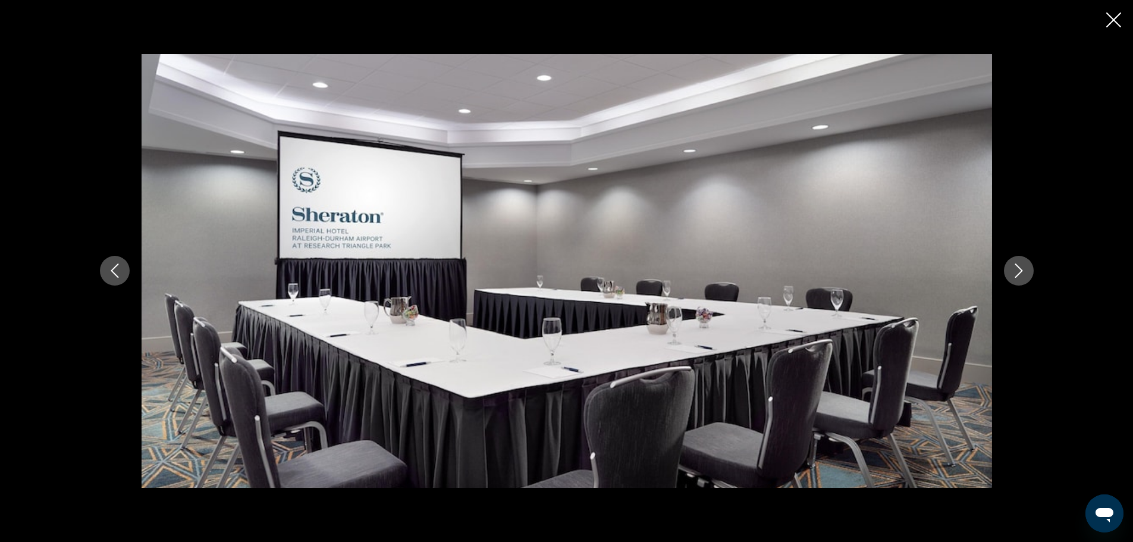
click at [1010, 269] on button "Next image" at bounding box center [1019, 271] width 30 height 30
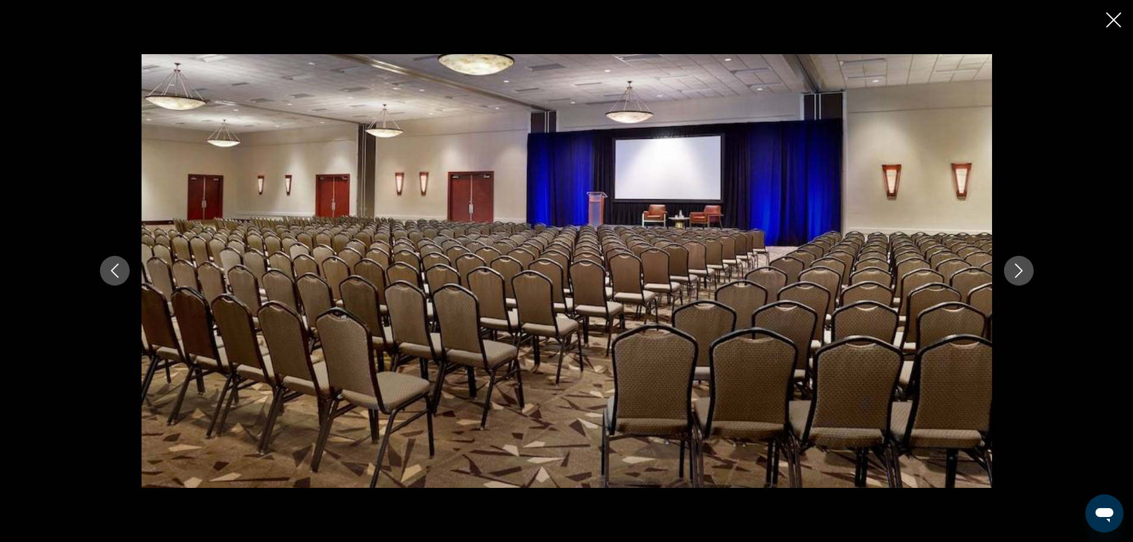
click at [1010, 269] on button "Next image" at bounding box center [1019, 271] width 30 height 30
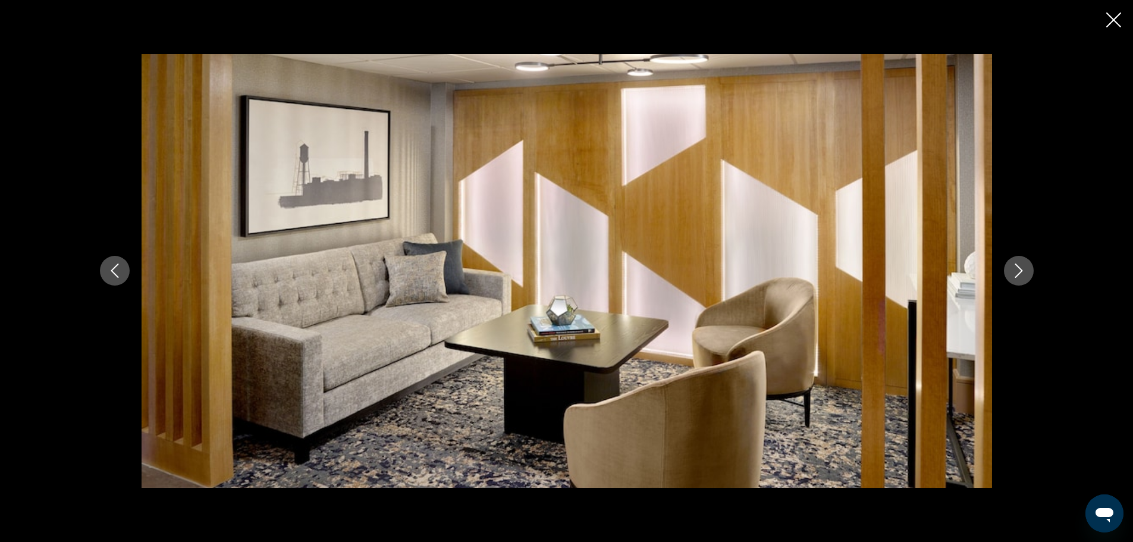
click at [1010, 269] on button "Next image" at bounding box center [1019, 271] width 30 height 30
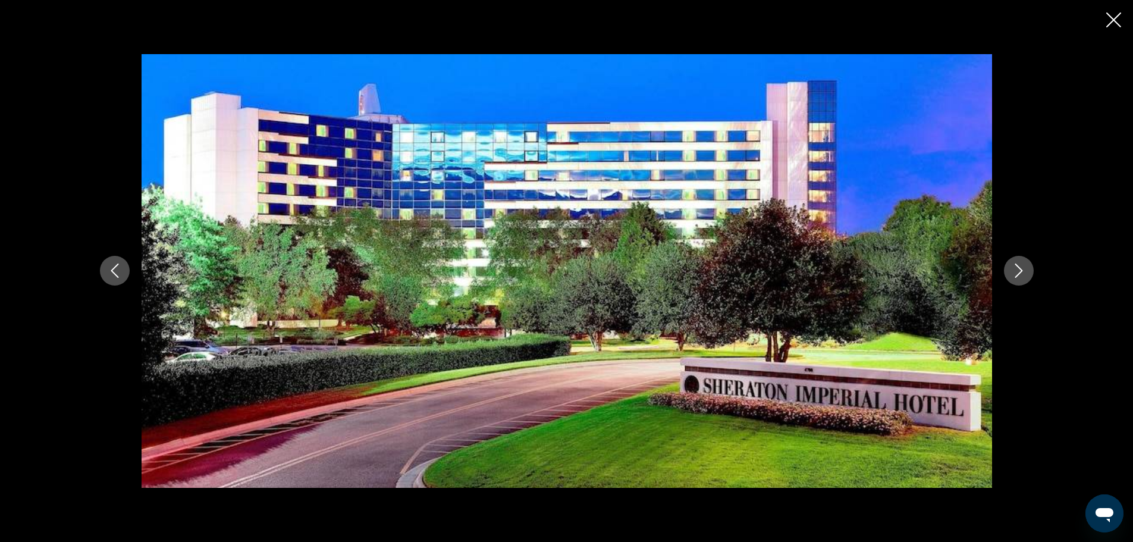
click at [1010, 269] on button "Next image" at bounding box center [1019, 271] width 30 height 30
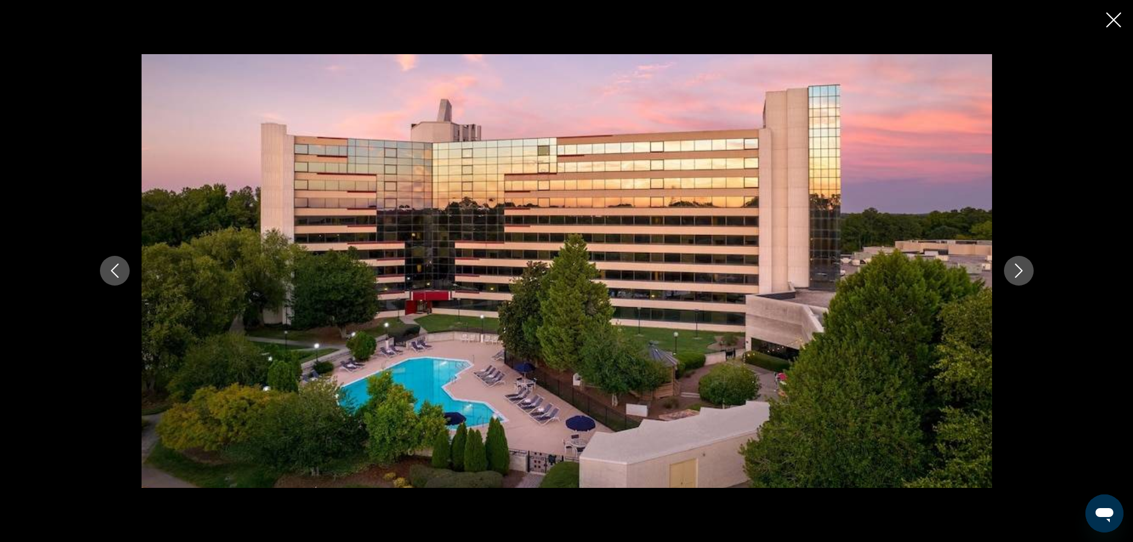
click at [1115, 17] on icon "Close slideshow" at bounding box center [1113, 19] width 15 height 15
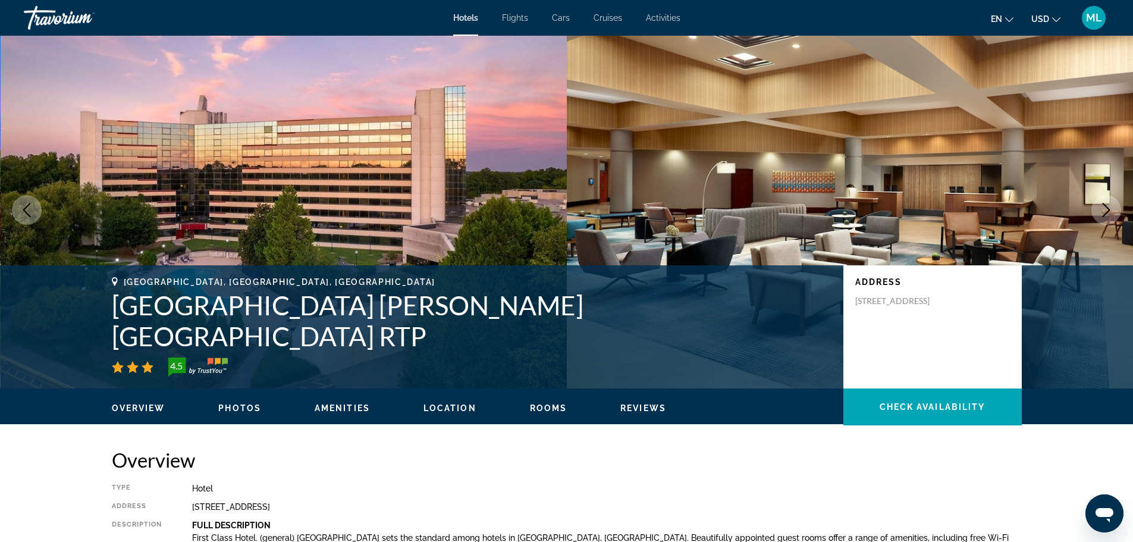
scroll to position [0, 0]
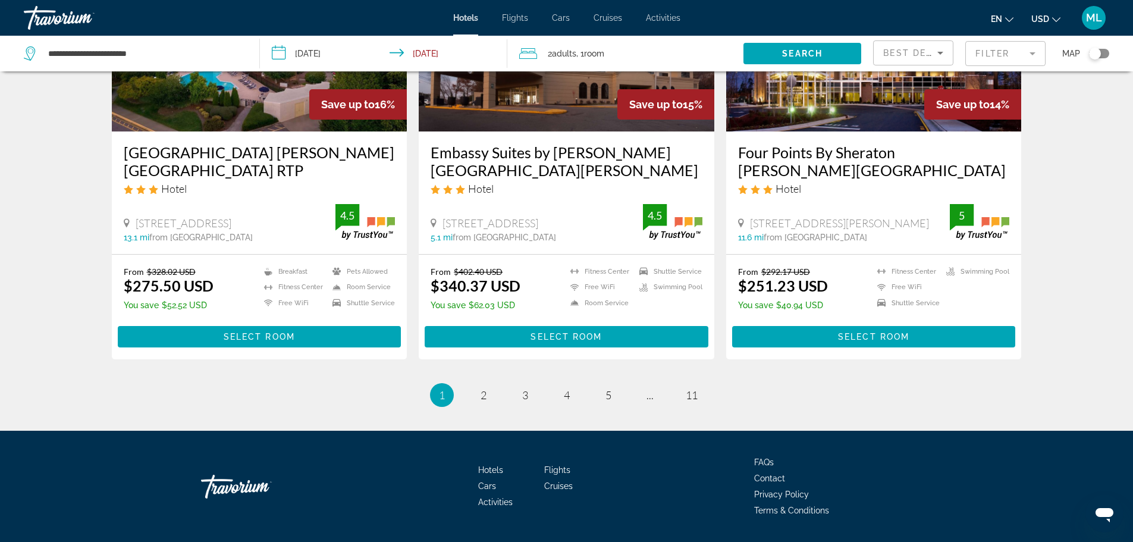
scroll to position [1531, 0]
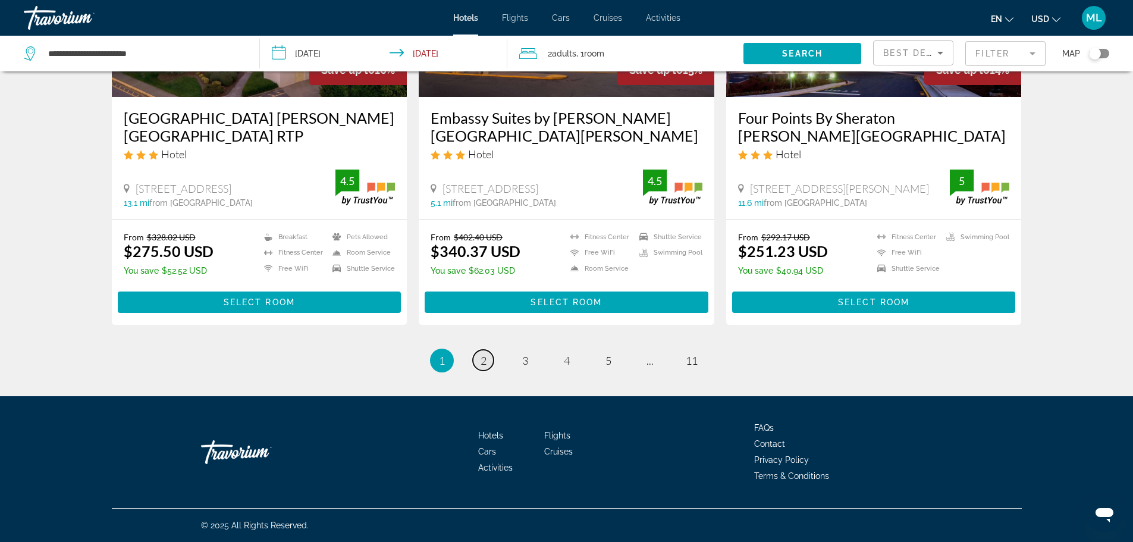
click at [477, 359] on link "page 2" at bounding box center [483, 360] width 21 height 21
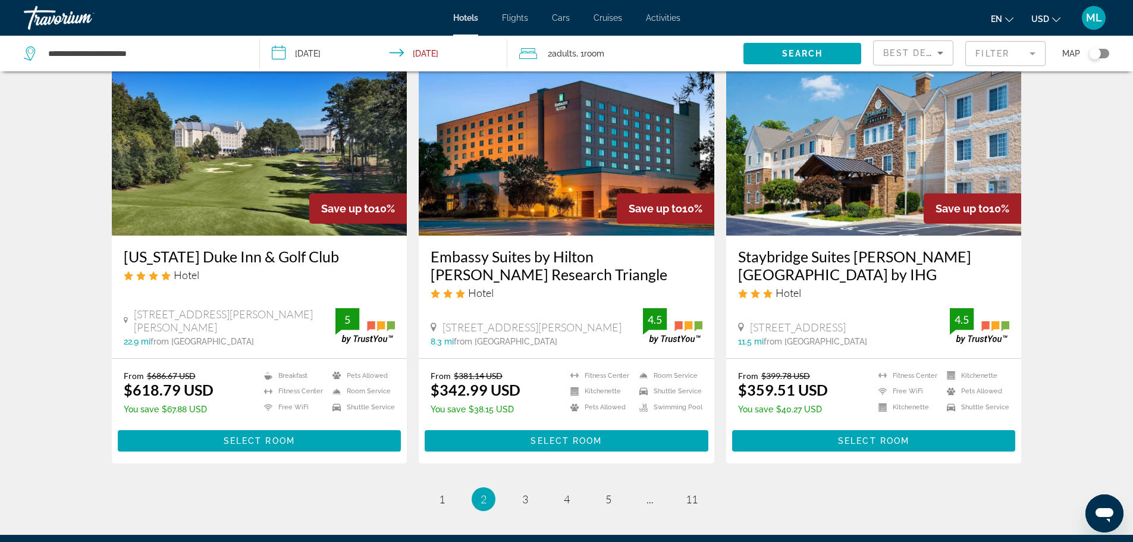
scroll to position [1427, 0]
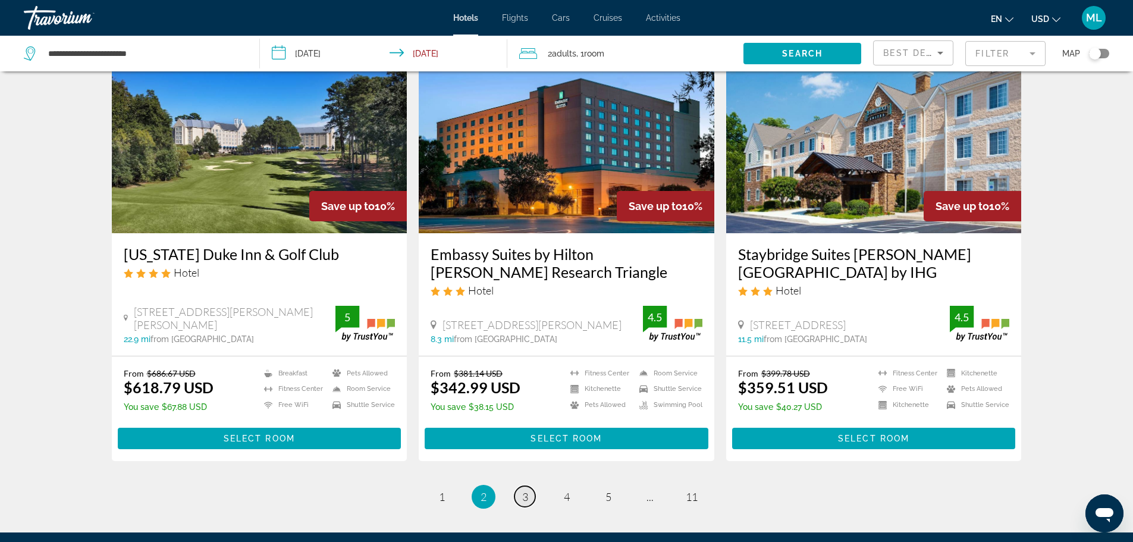
click at [523, 490] on span "3" at bounding box center [525, 496] width 6 height 13
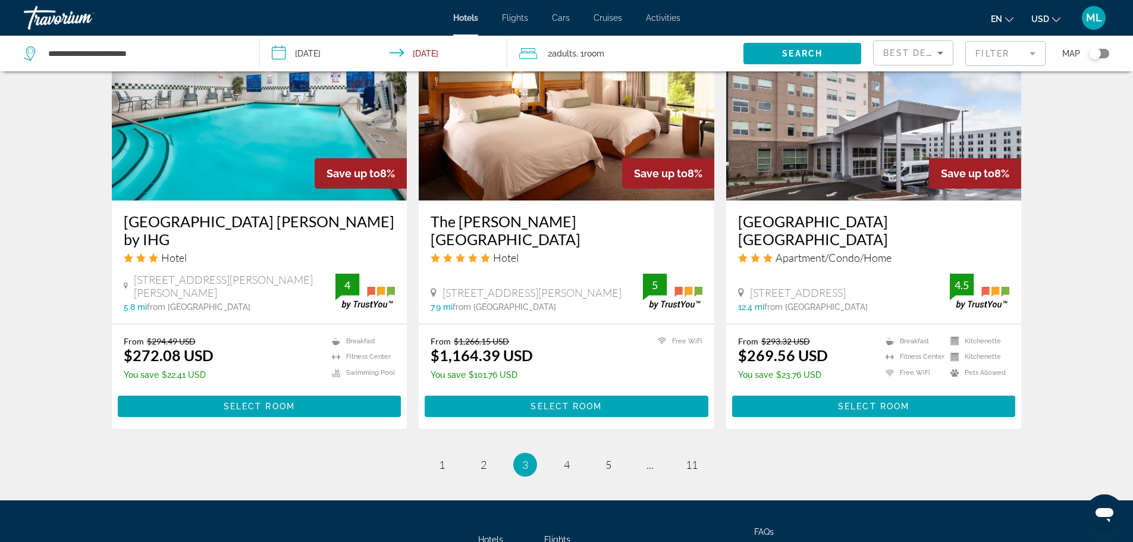
scroll to position [1531, 0]
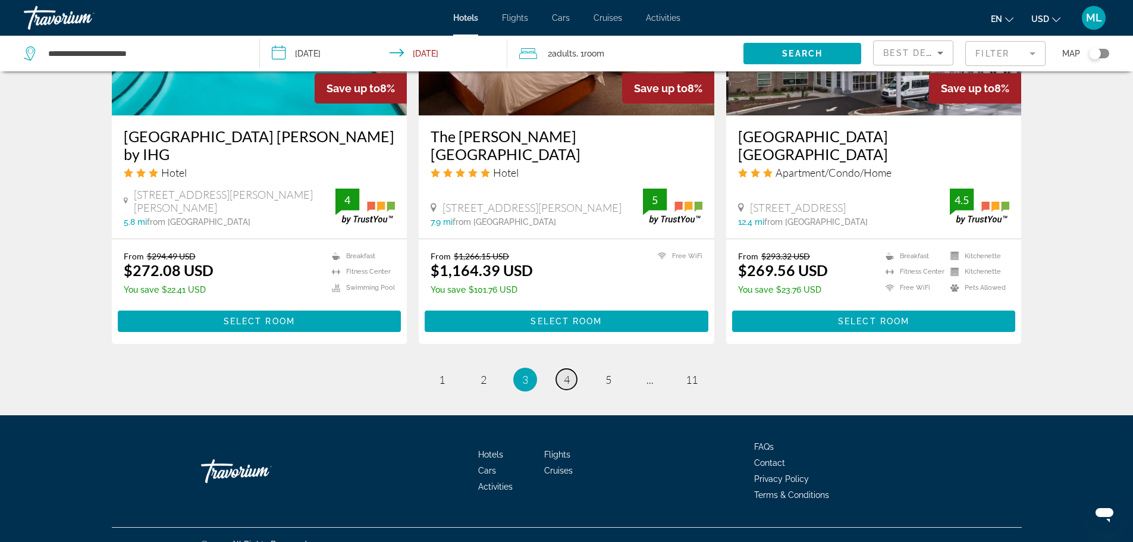
click at [572, 369] on link "page 4" at bounding box center [566, 379] width 21 height 21
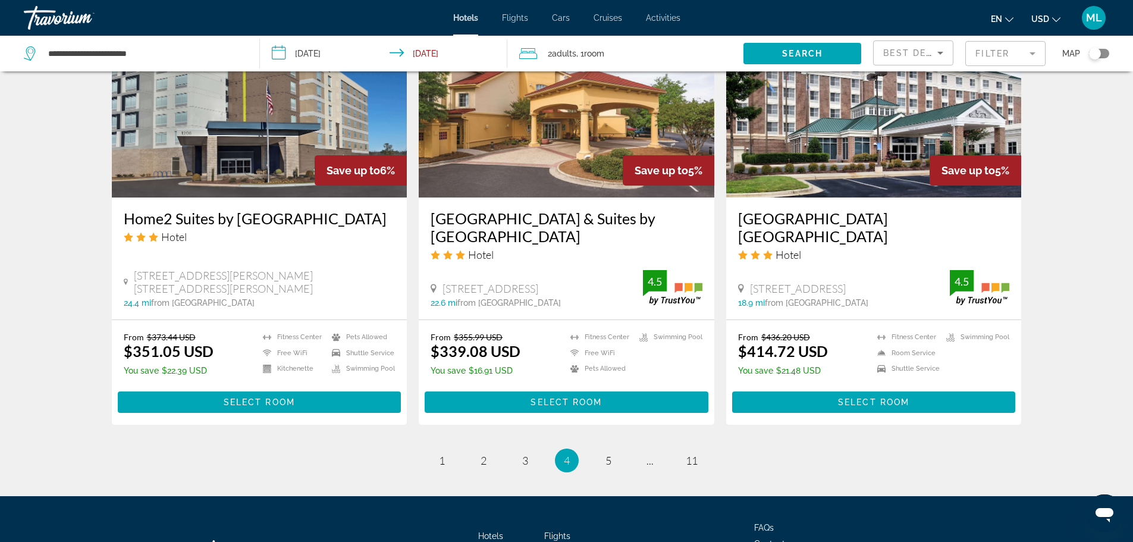
scroll to position [1451, 0]
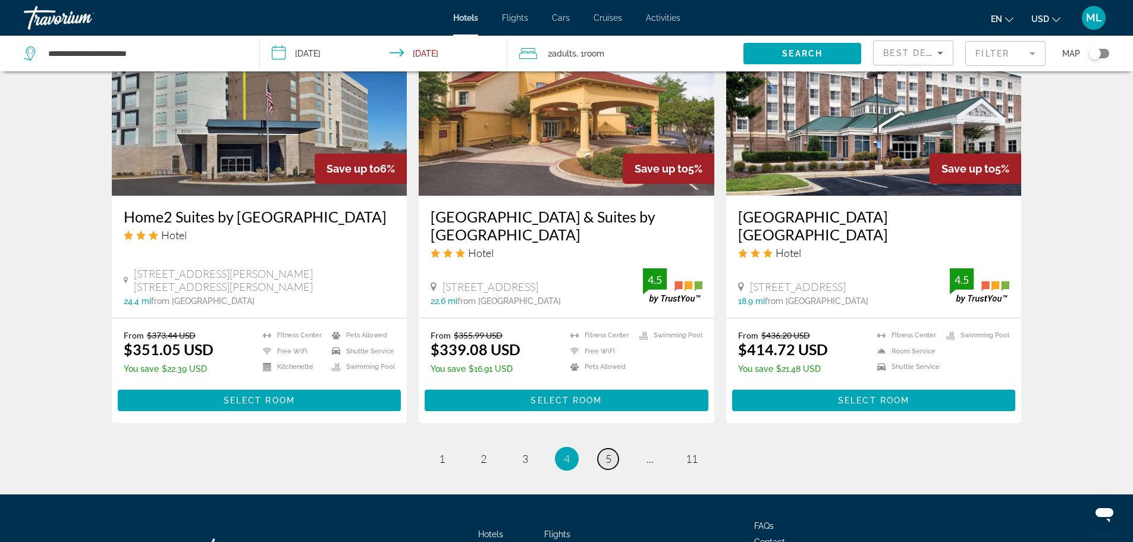
click at [613, 448] on link "page 5" at bounding box center [608, 458] width 21 height 21
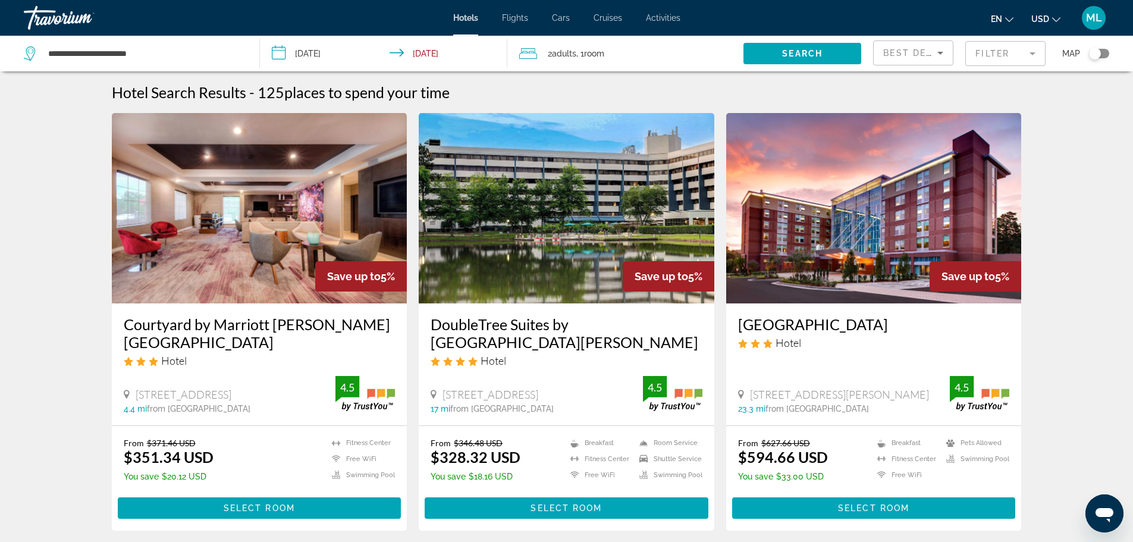
click at [563, 272] on img "Main content" at bounding box center [567, 208] width 296 height 190
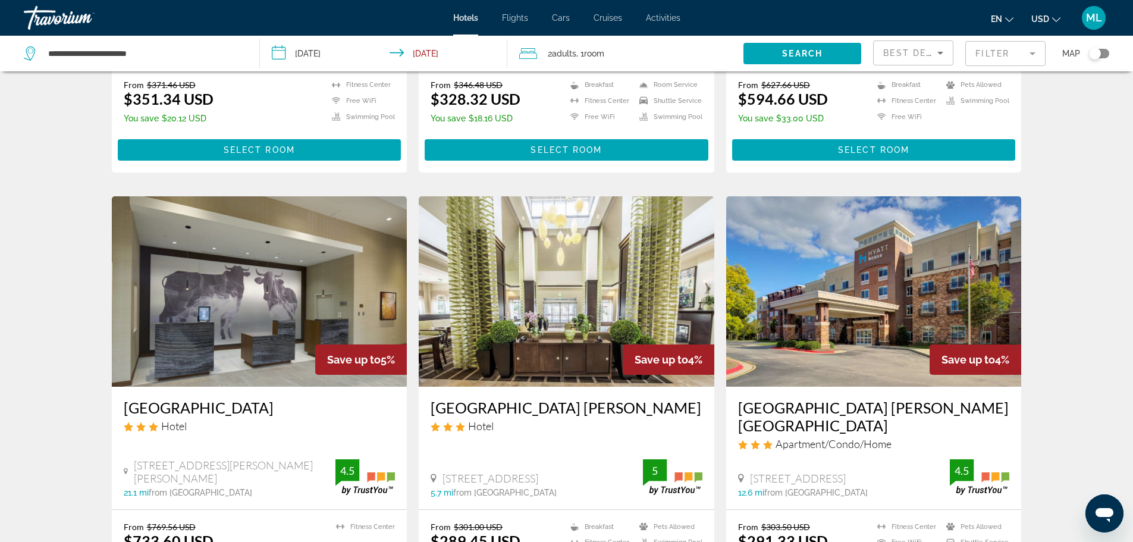
scroll to position [476, 0]
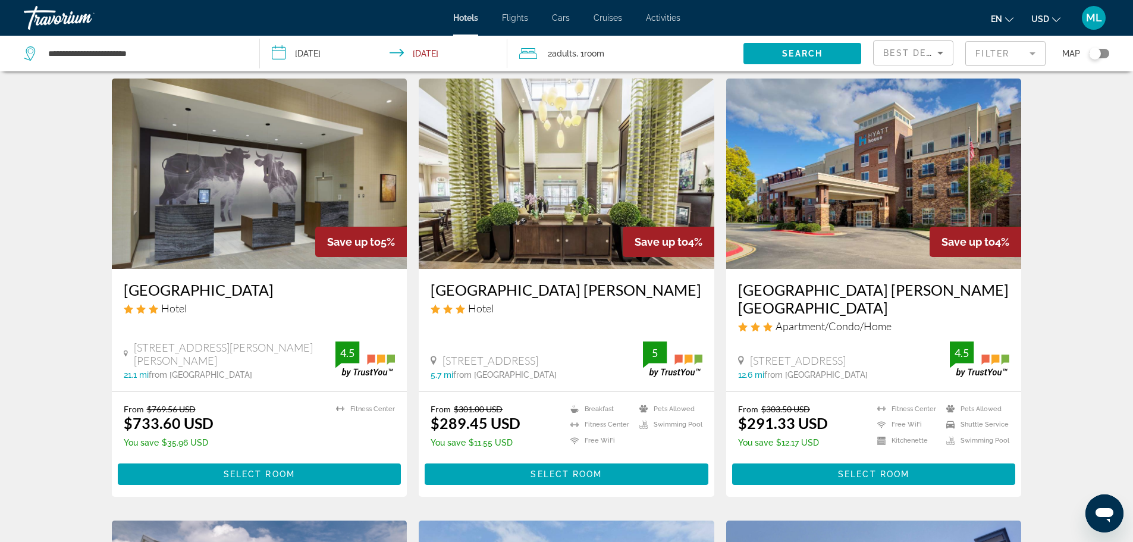
click at [458, 191] on img "Main content" at bounding box center [567, 174] width 296 height 190
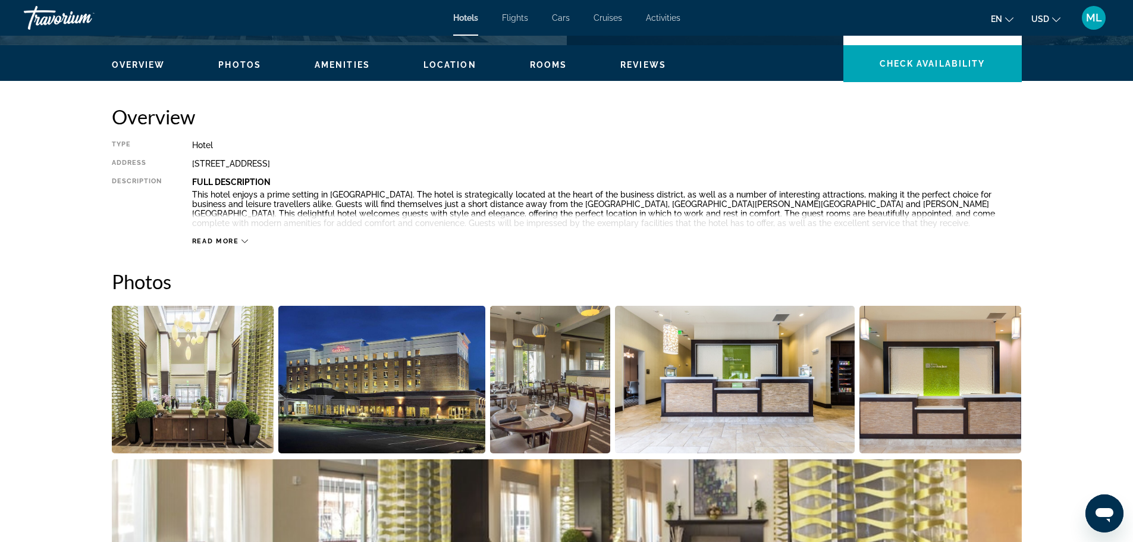
scroll to position [333, 0]
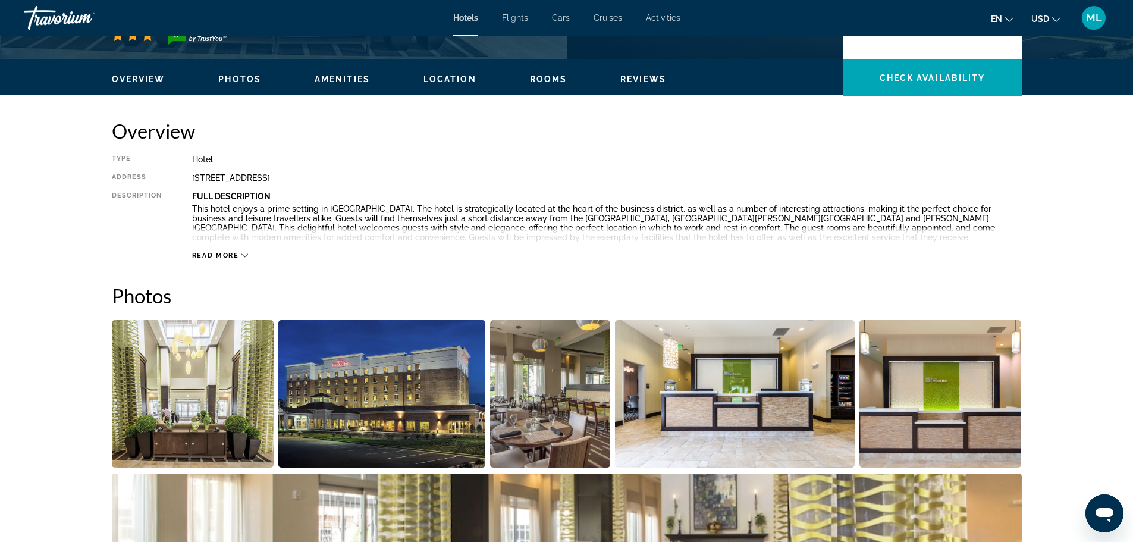
click at [200, 400] on img "Open full-screen image slider" at bounding box center [193, 393] width 162 height 147
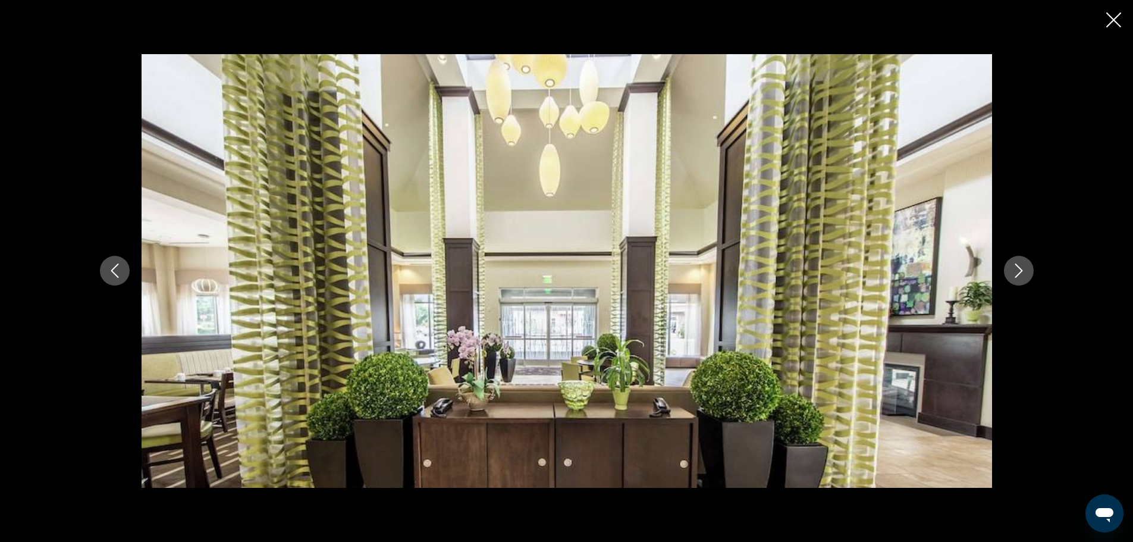
click at [1010, 266] on button "Next image" at bounding box center [1019, 271] width 30 height 30
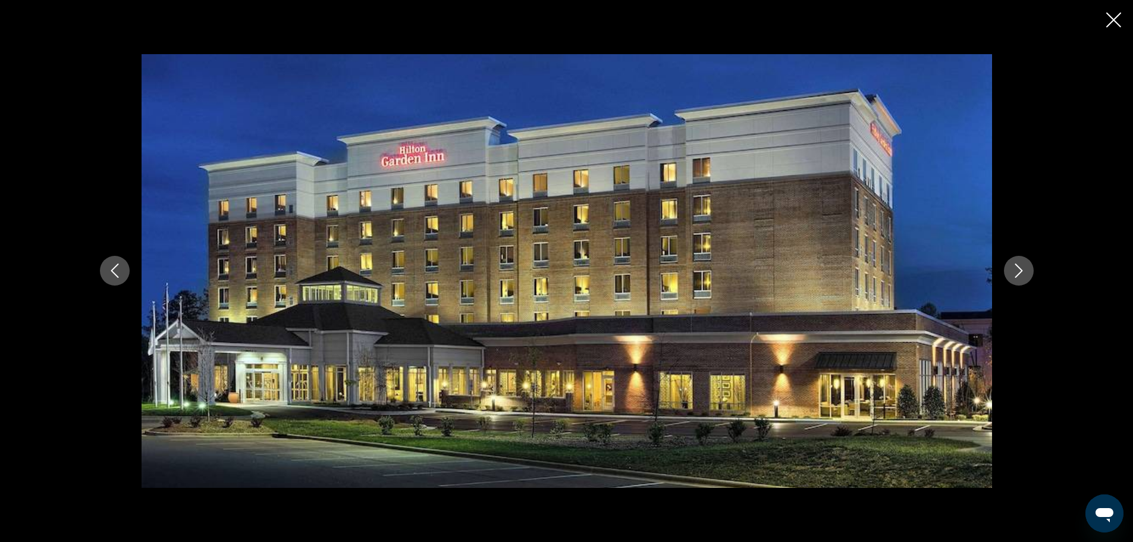
click at [1010, 266] on button "Next image" at bounding box center [1019, 271] width 30 height 30
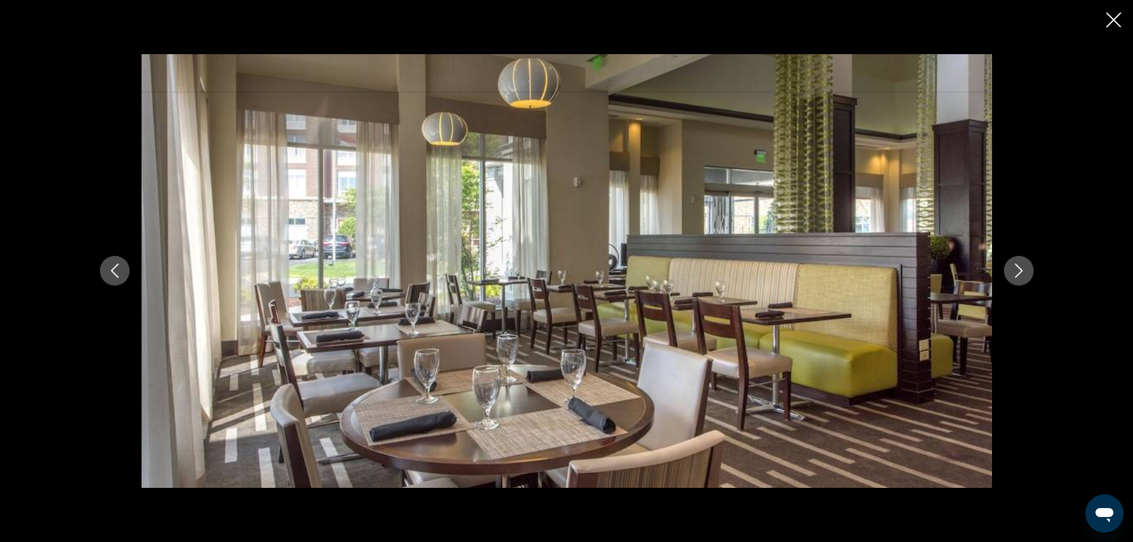
click at [1010, 266] on button "Next image" at bounding box center [1019, 271] width 30 height 30
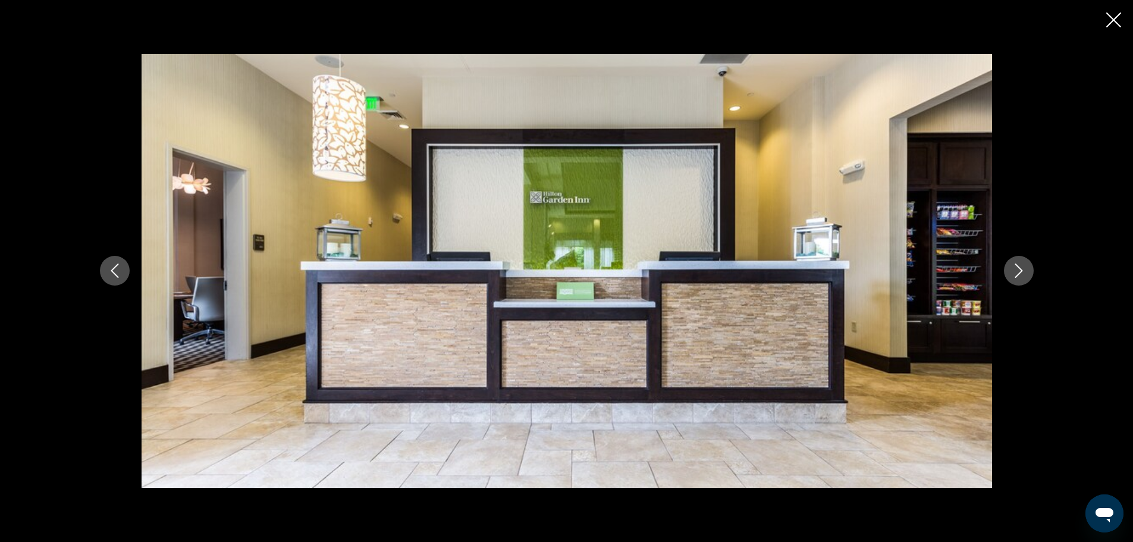
click at [1010, 266] on button "Next image" at bounding box center [1019, 271] width 30 height 30
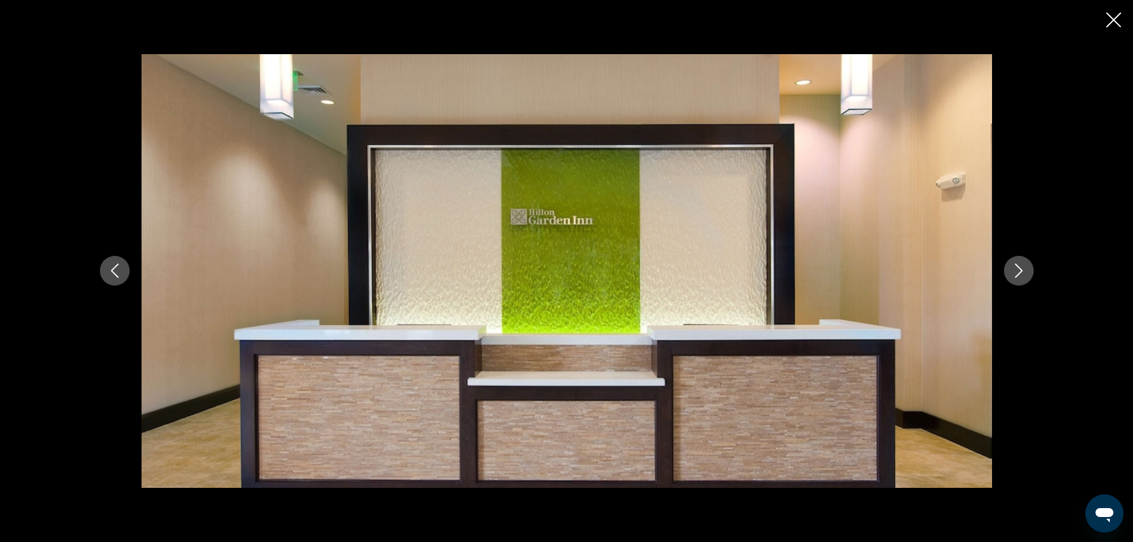
click at [1010, 266] on button "Next image" at bounding box center [1019, 271] width 30 height 30
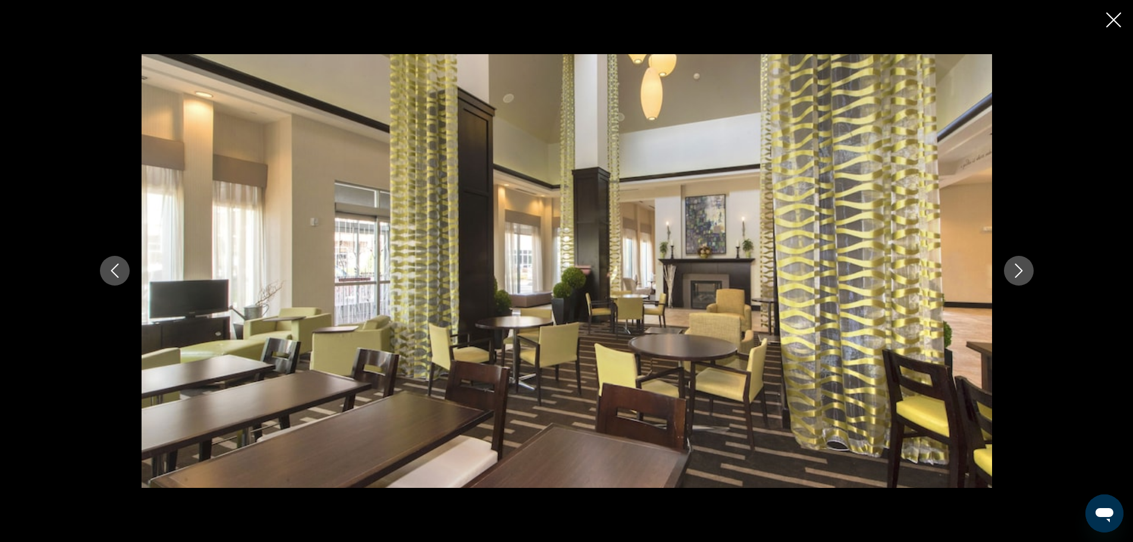
click at [1010, 266] on button "Next image" at bounding box center [1019, 271] width 30 height 30
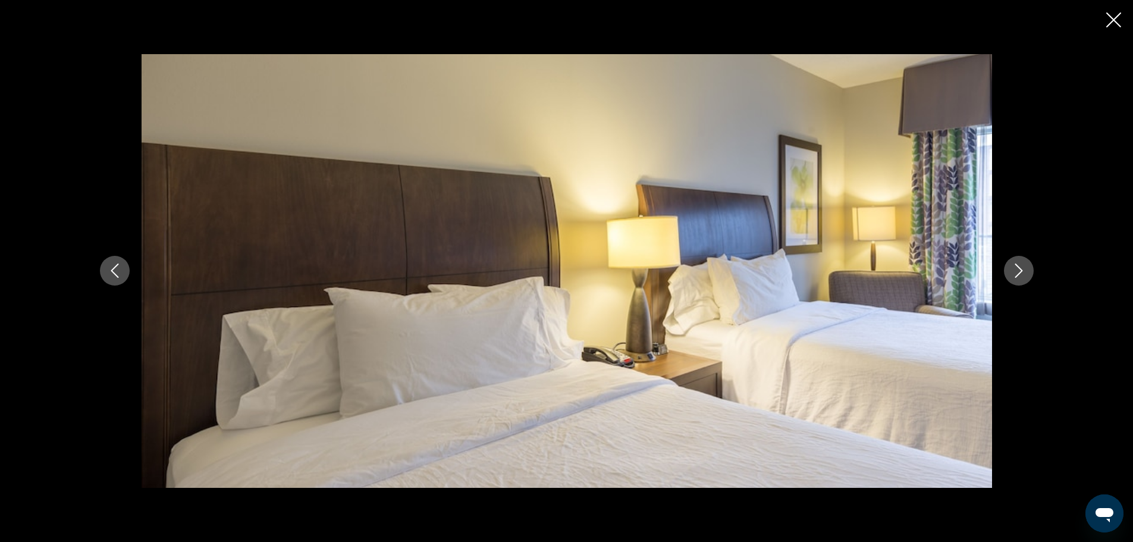
click at [1010, 266] on button "Next image" at bounding box center [1019, 271] width 30 height 30
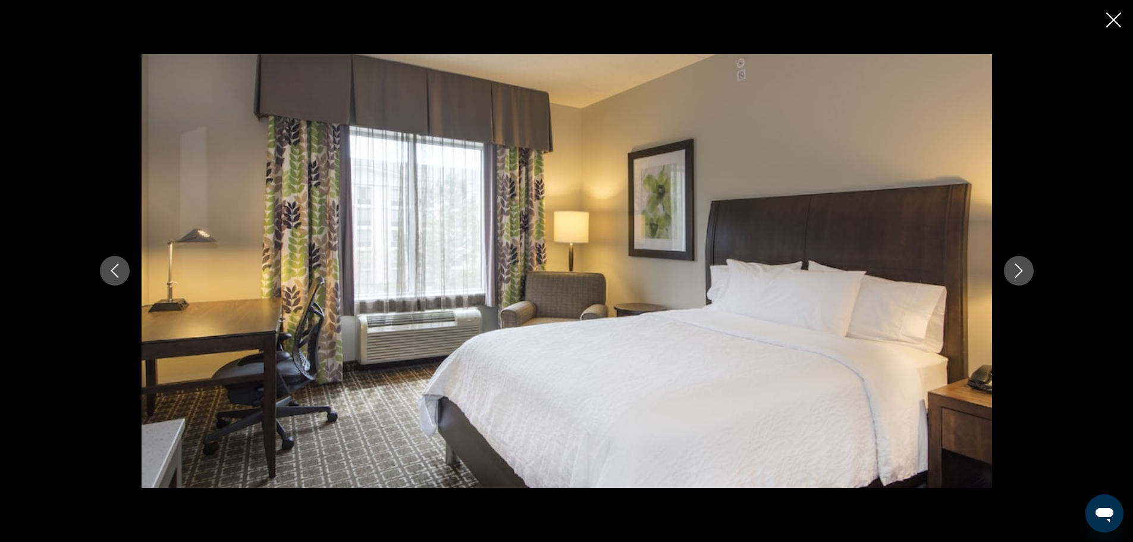
click at [1010, 266] on button "Next image" at bounding box center [1019, 271] width 30 height 30
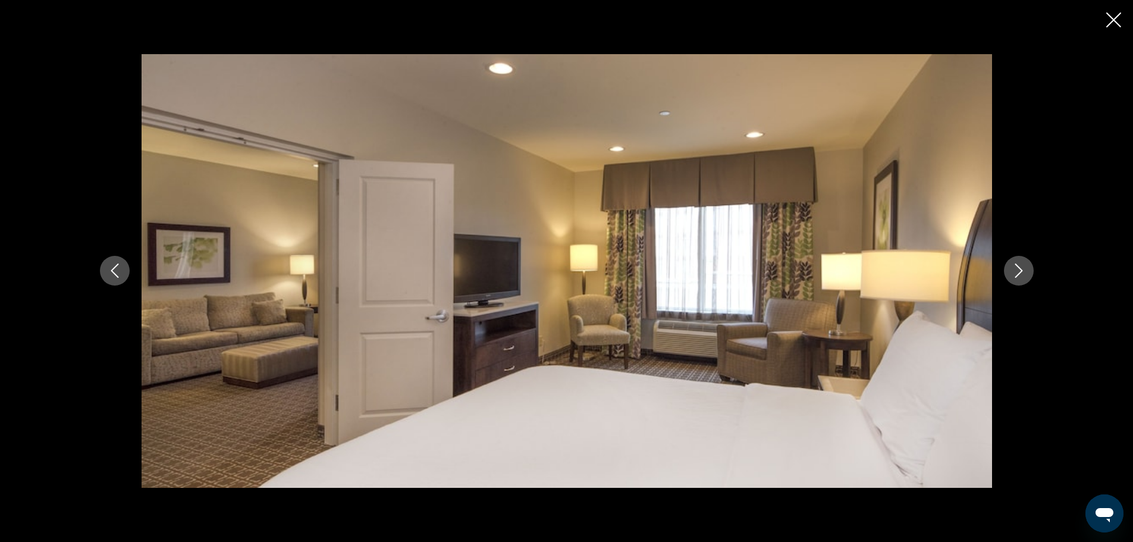
click at [1010, 266] on button "Next image" at bounding box center [1019, 271] width 30 height 30
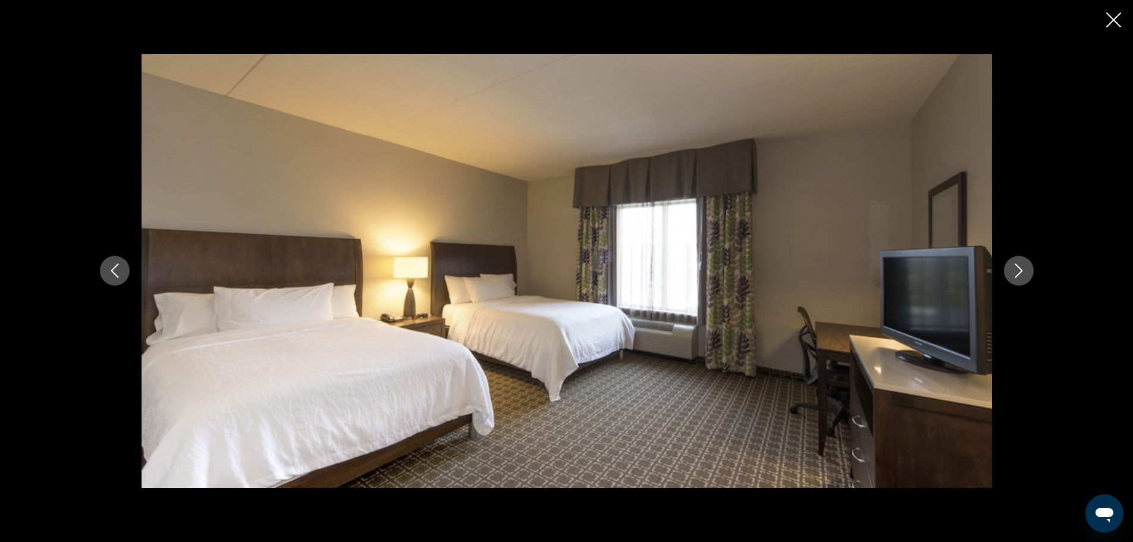
click at [1010, 266] on button "Next image" at bounding box center [1019, 271] width 30 height 30
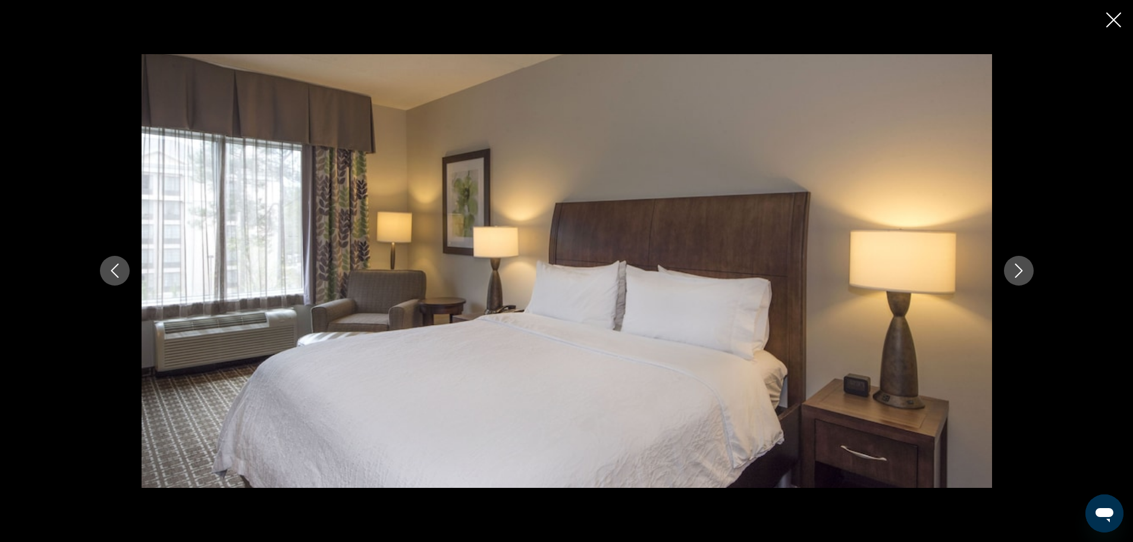
click at [1010, 266] on button "Next image" at bounding box center [1019, 271] width 30 height 30
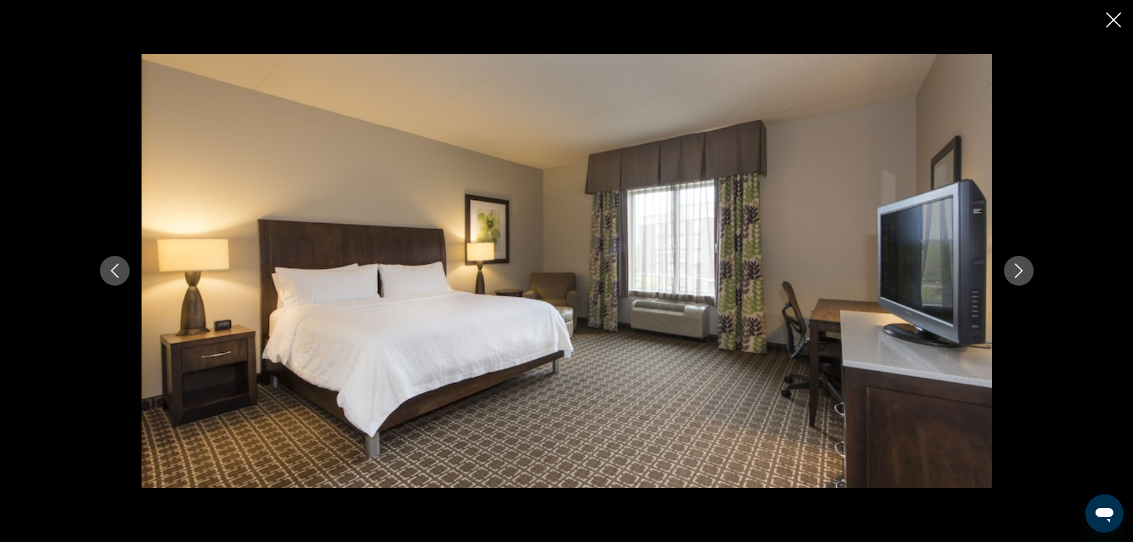
click at [1010, 266] on button "Next image" at bounding box center [1019, 271] width 30 height 30
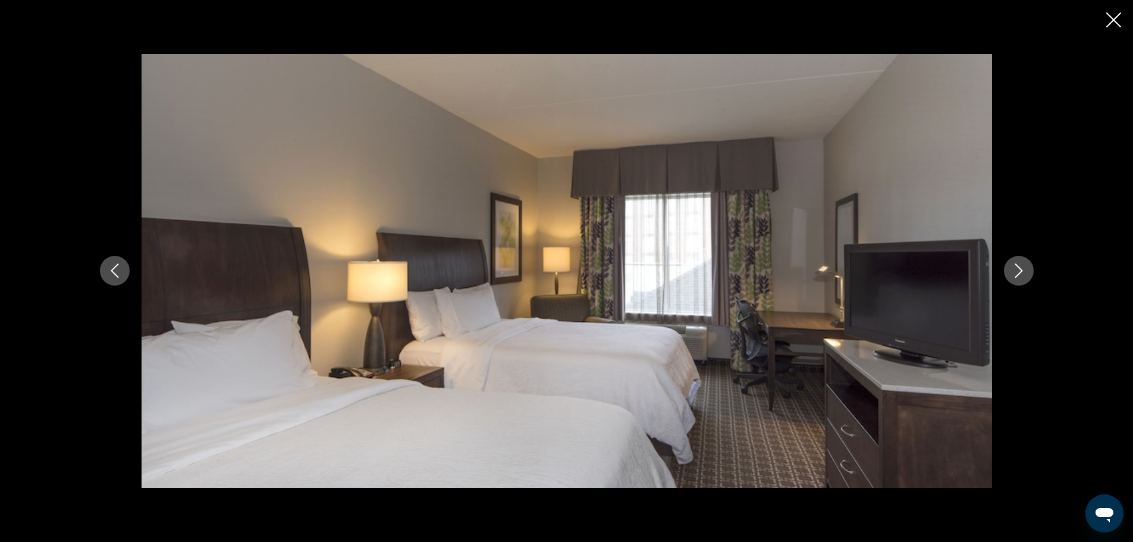
click at [1010, 266] on button "Next image" at bounding box center [1019, 271] width 30 height 30
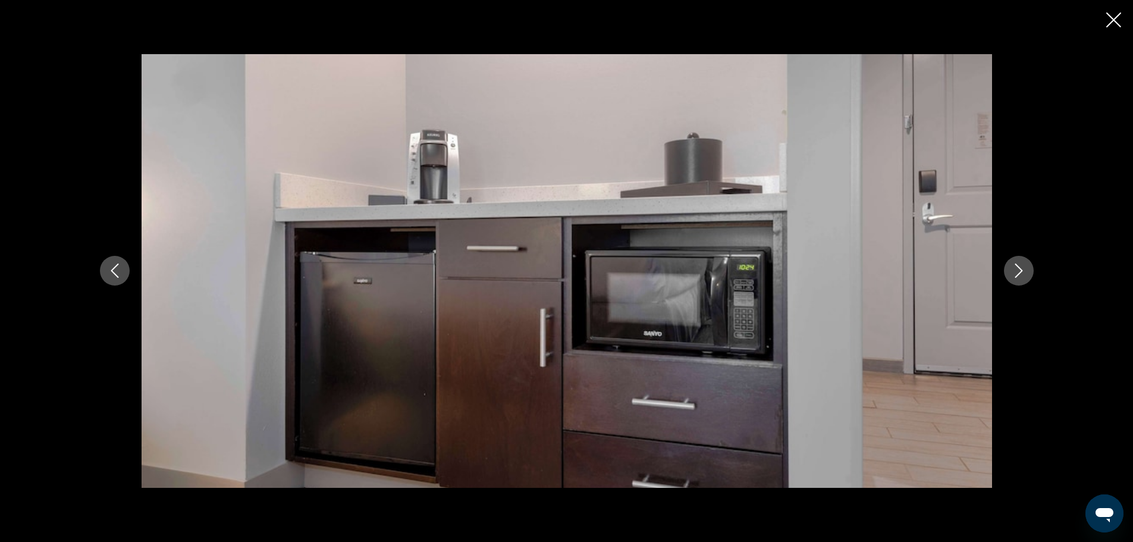
click at [1010, 266] on button "Next image" at bounding box center [1019, 271] width 30 height 30
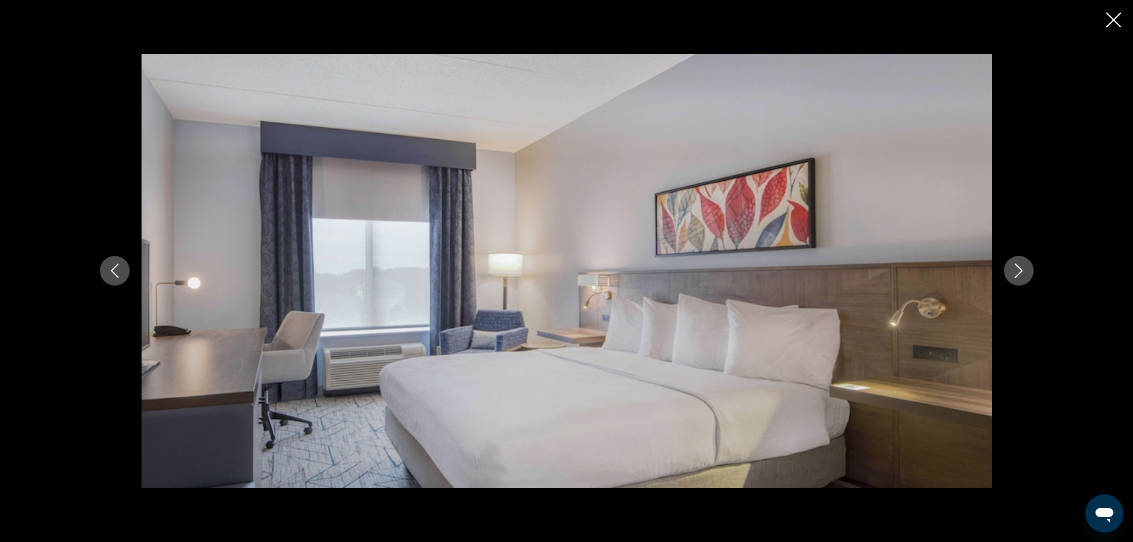
click at [1010, 266] on button "Next image" at bounding box center [1019, 271] width 30 height 30
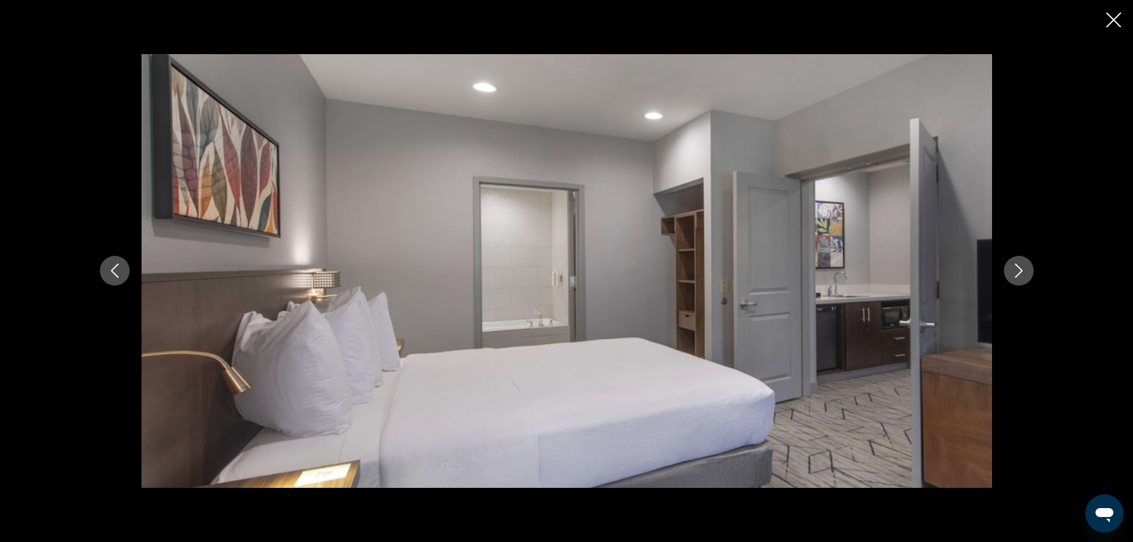
click at [1010, 266] on button "Next image" at bounding box center [1019, 271] width 30 height 30
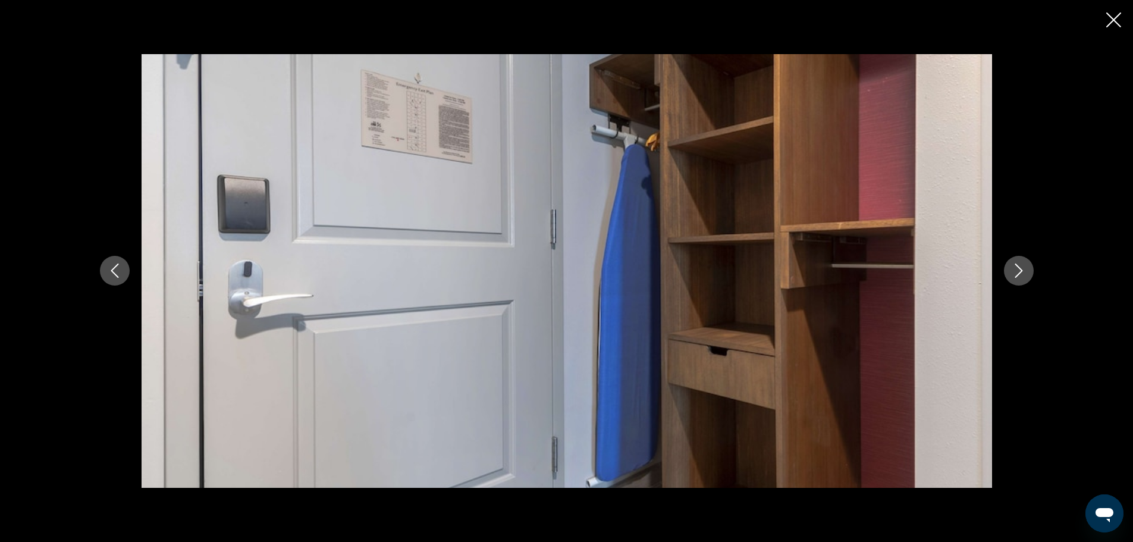
click at [1010, 266] on button "Next image" at bounding box center [1019, 271] width 30 height 30
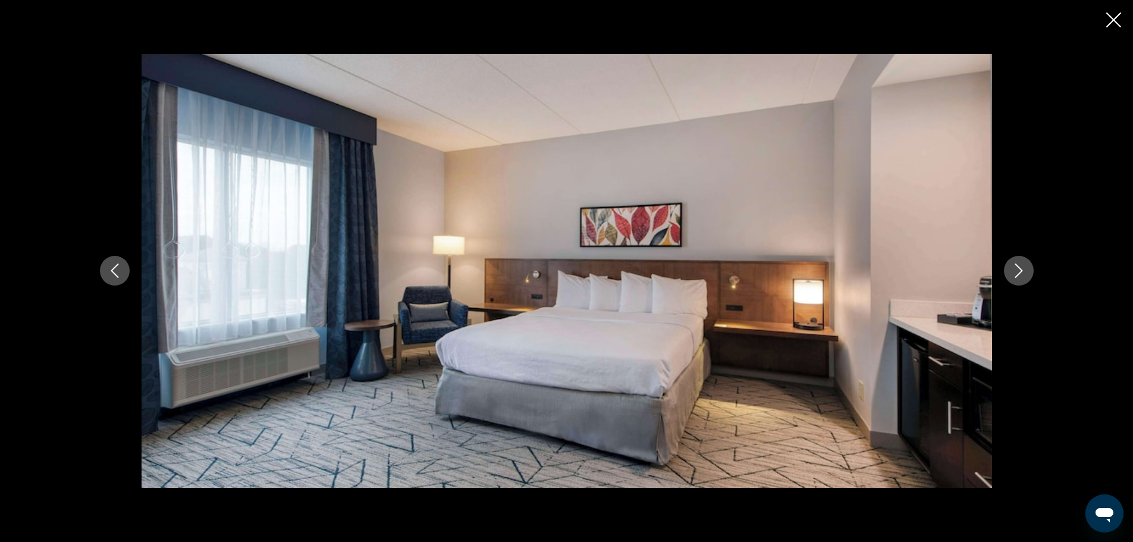
click at [1010, 266] on button "Next image" at bounding box center [1019, 271] width 30 height 30
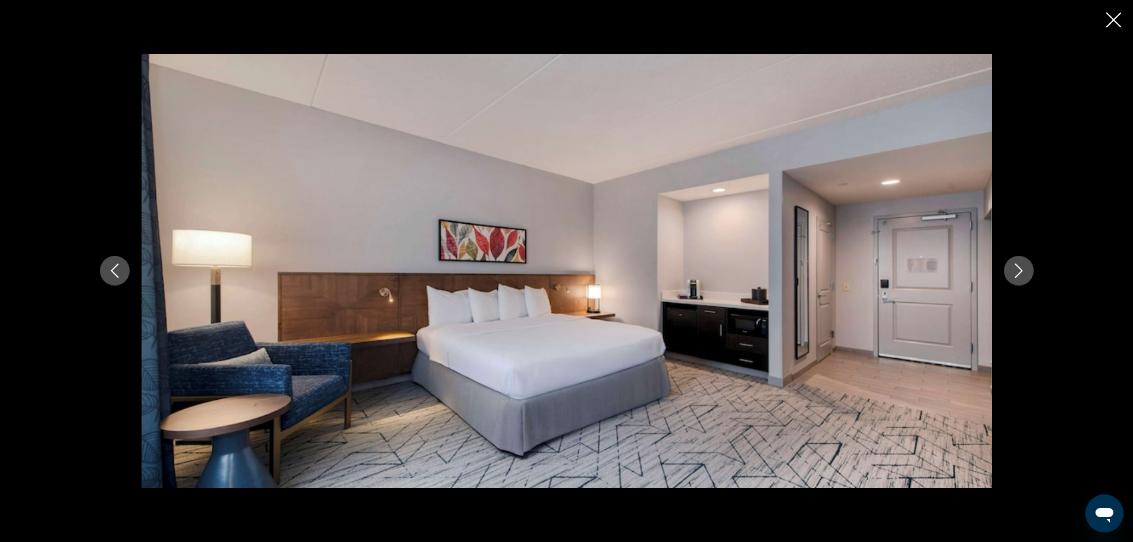
click at [1010, 266] on button "Next image" at bounding box center [1019, 271] width 30 height 30
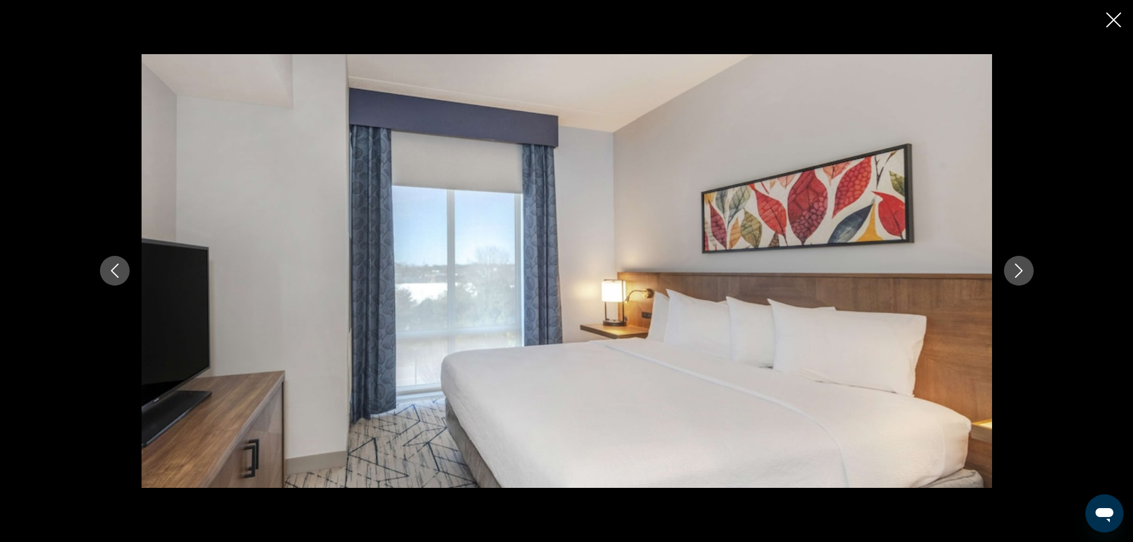
click at [1010, 266] on button "Next image" at bounding box center [1019, 271] width 30 height 30
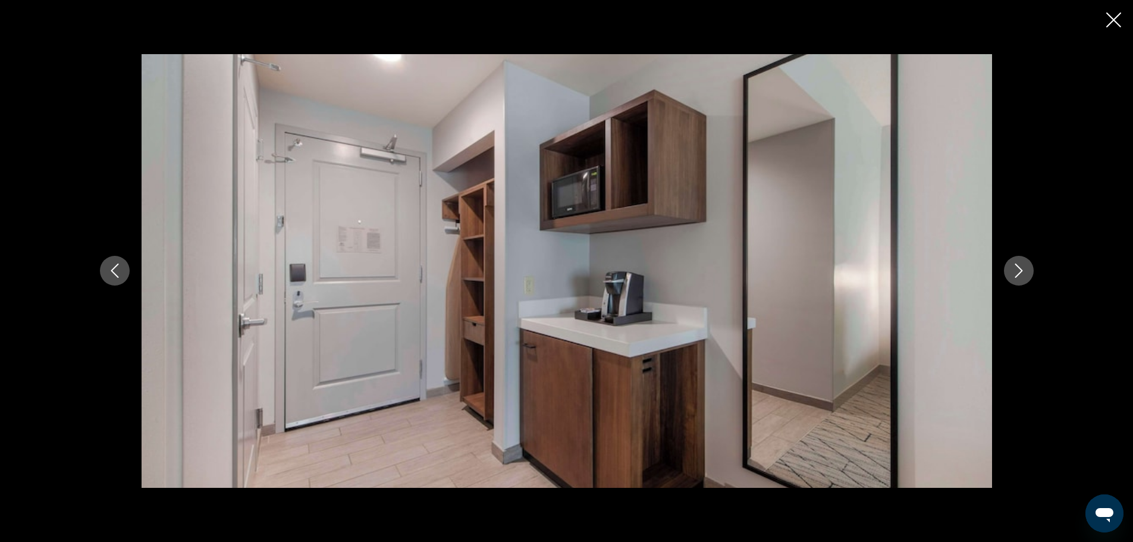
click at [1010, 266] on button "Next image" at bounding box center [1019, 271] width 30 height 30
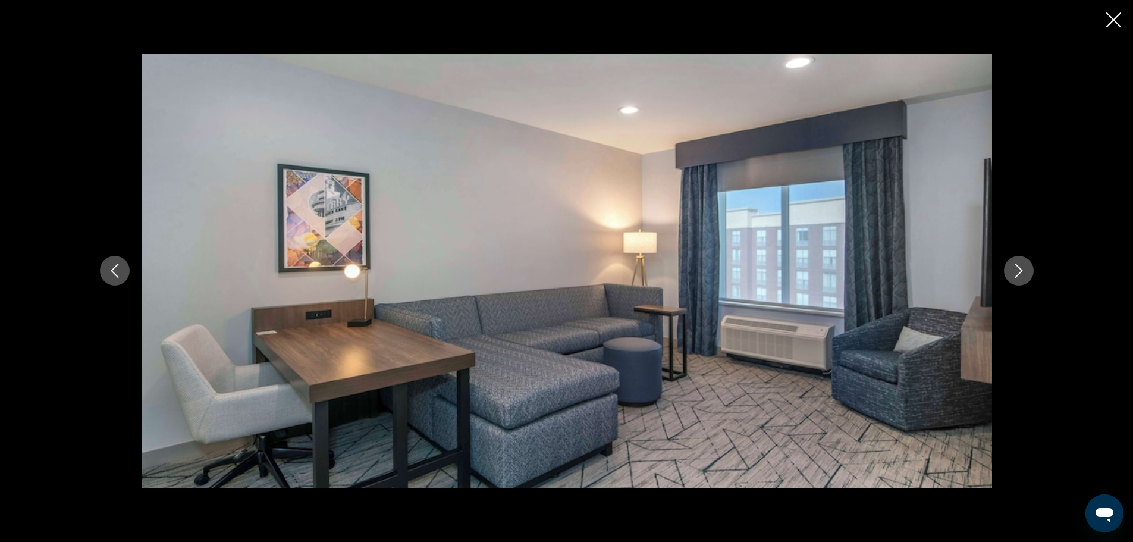
click at [1010, 266] on button "Next image" at bounding box center [1019, 271] width 30 height 30
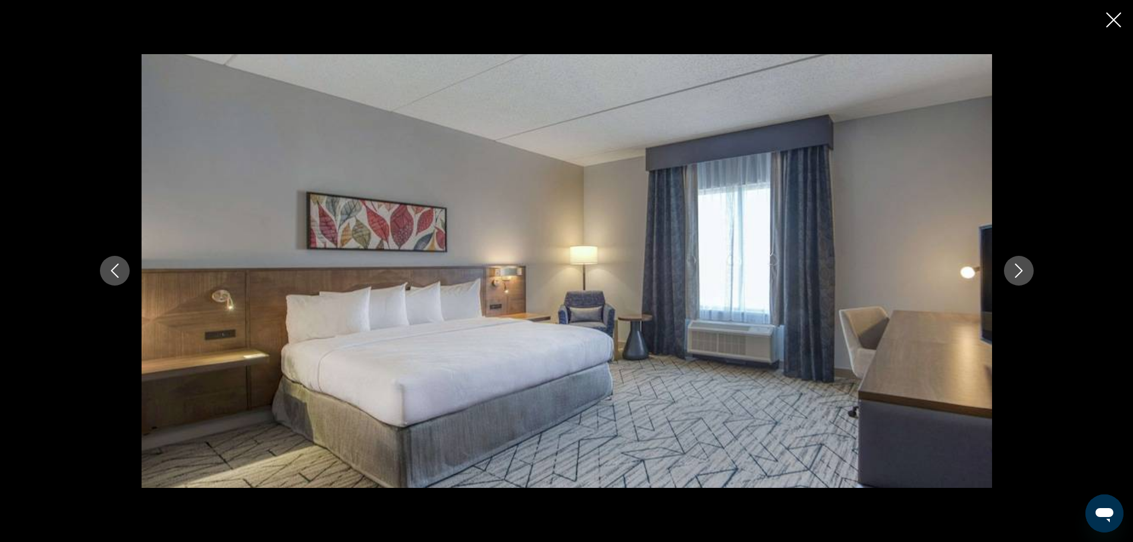
click at [1010, 266] on button "Next image" at bounding box center [1019, 271] width 30 height 30
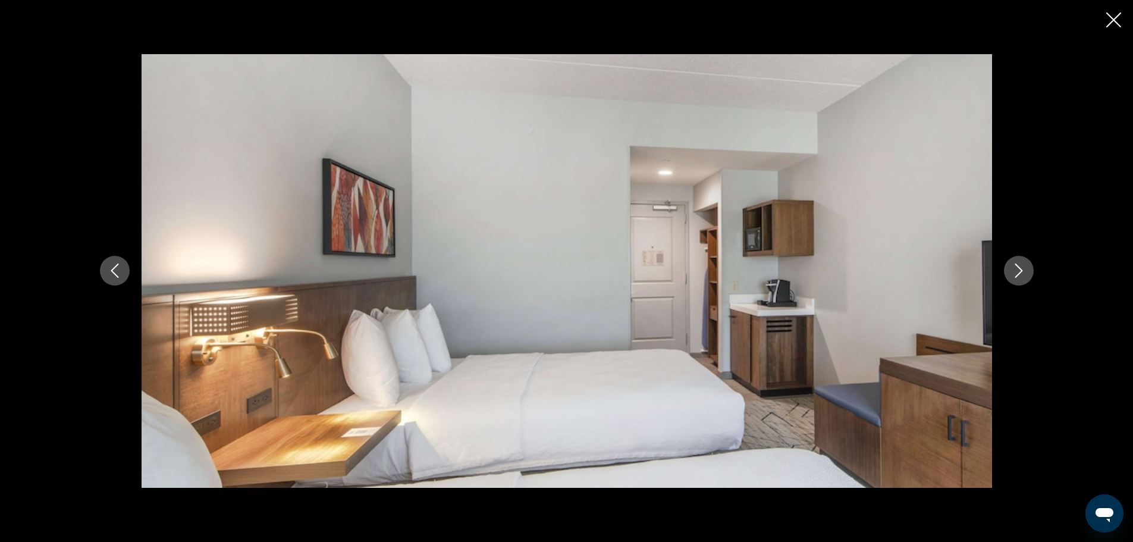
click at [1010, 266] on button "Next image" at bounding box center [1019, 271] width 30 height 30
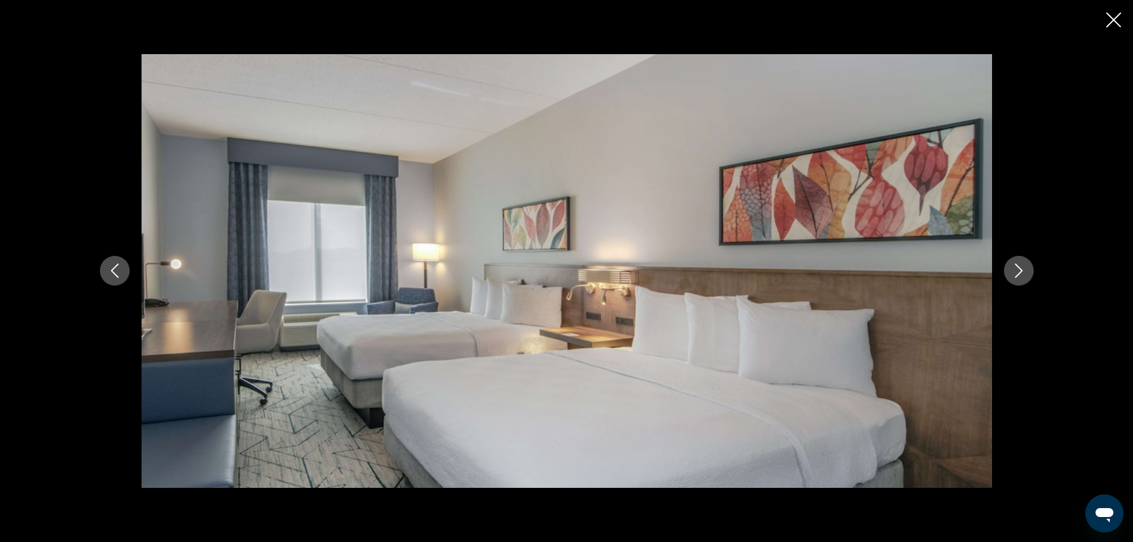
click at [1010, 266] on button "Next image" at bounding box center [1019, 271] width 30 height 30
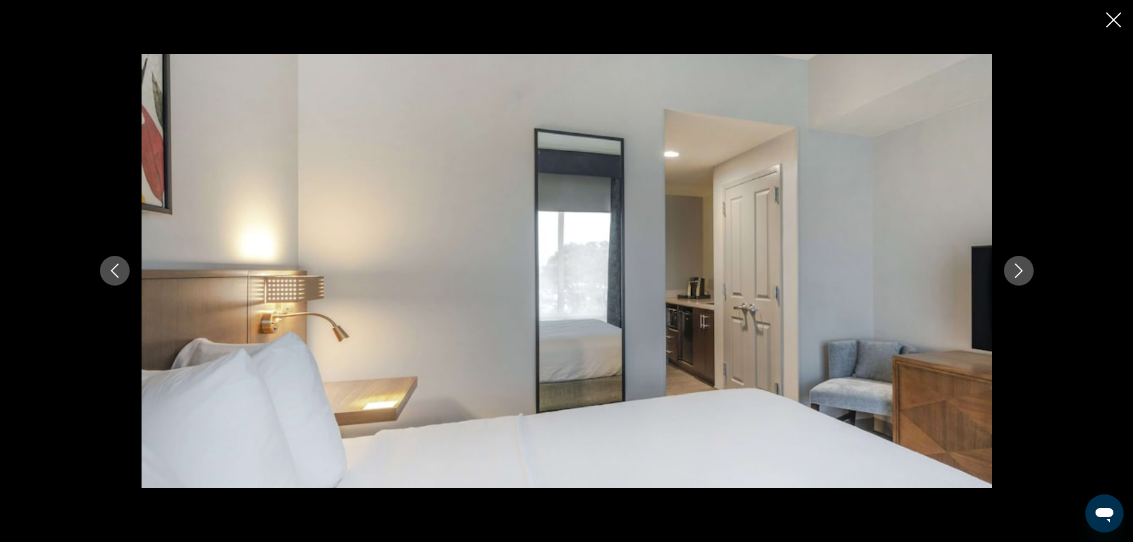
click at [1010, 266] on button "Next image" at bounding box center [1019, 271] width 30 height 30
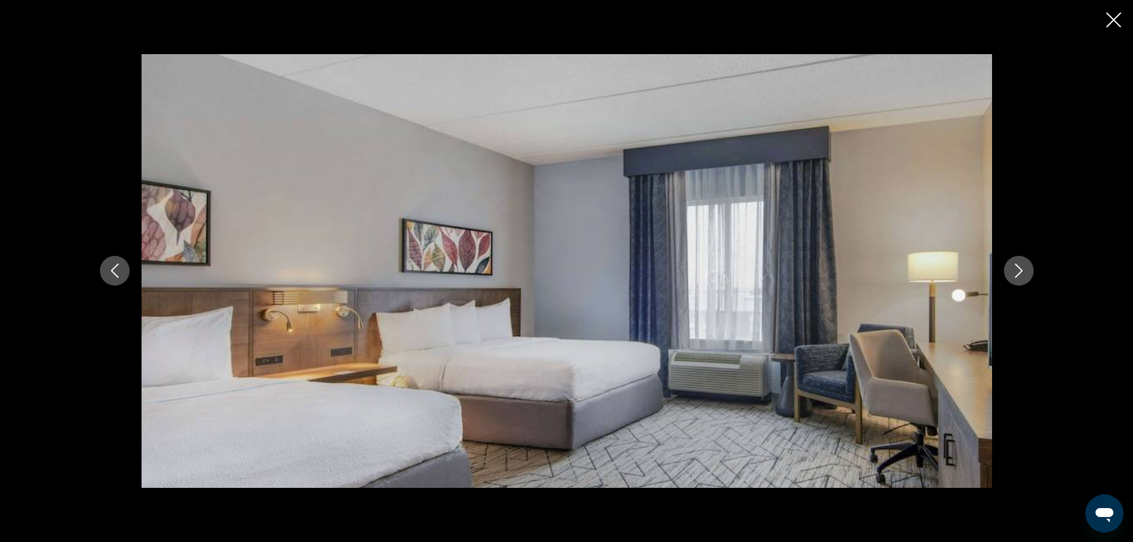
click at [1010, 266] on button "Next image" at bounding box center [1019, 271] width 30 height 30
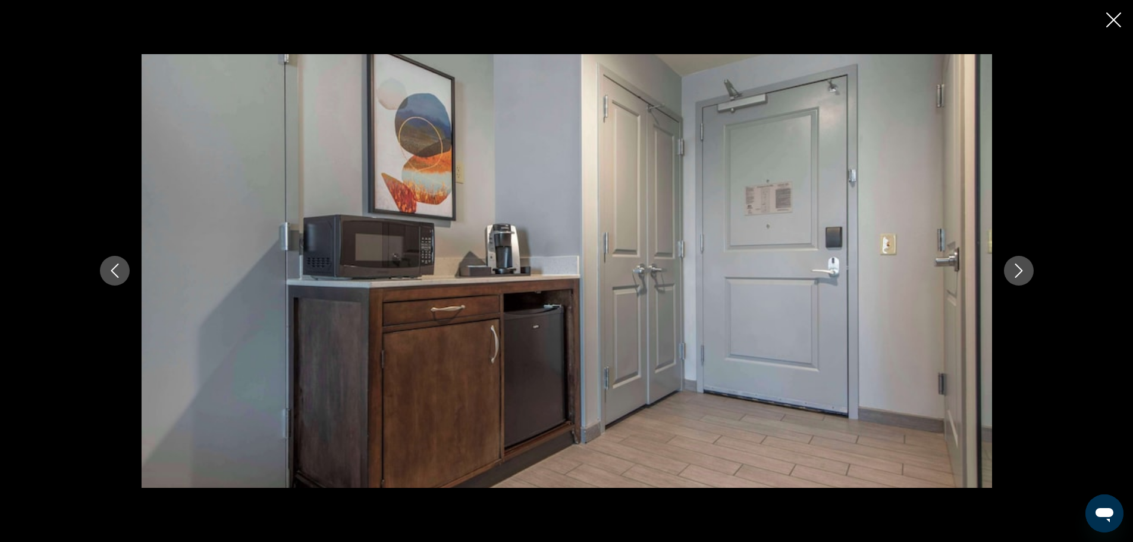
click at [1010, 266] on button "Next image" at bounding box center [1019, 271] width 30 height 30
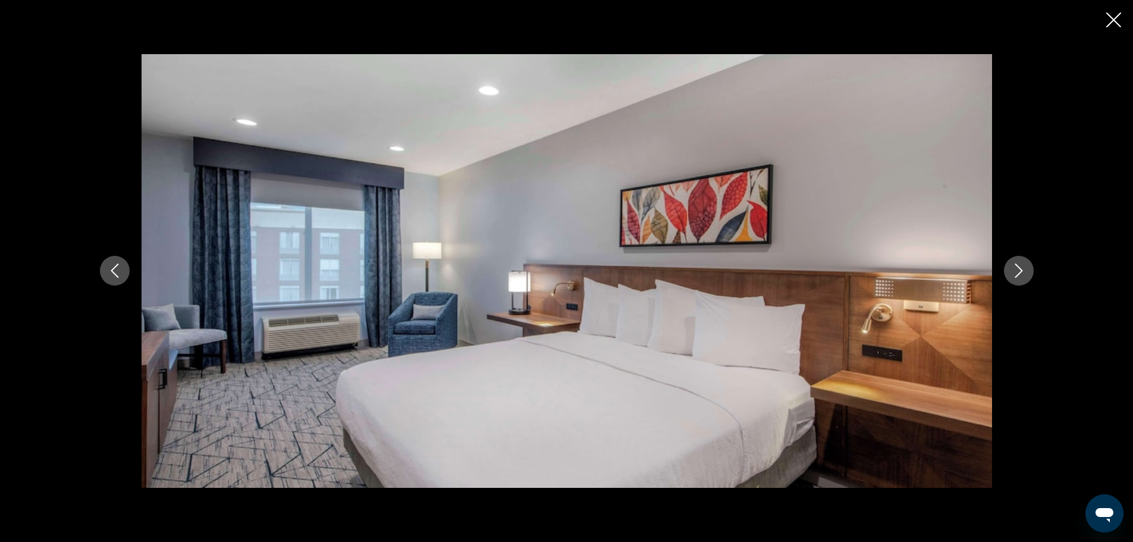
click at [1010, 266] on button "Next image" at bounding box center [1019, 271] width 30 height 30
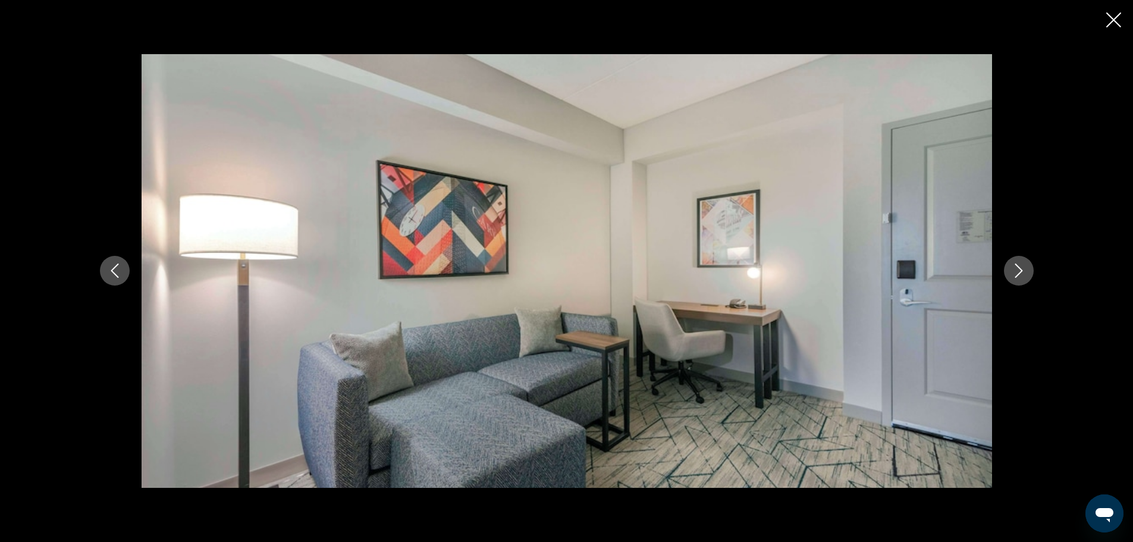
click at [1010, 266] on button "Next image" at bounding box center [1019, 271] width 30 height 30
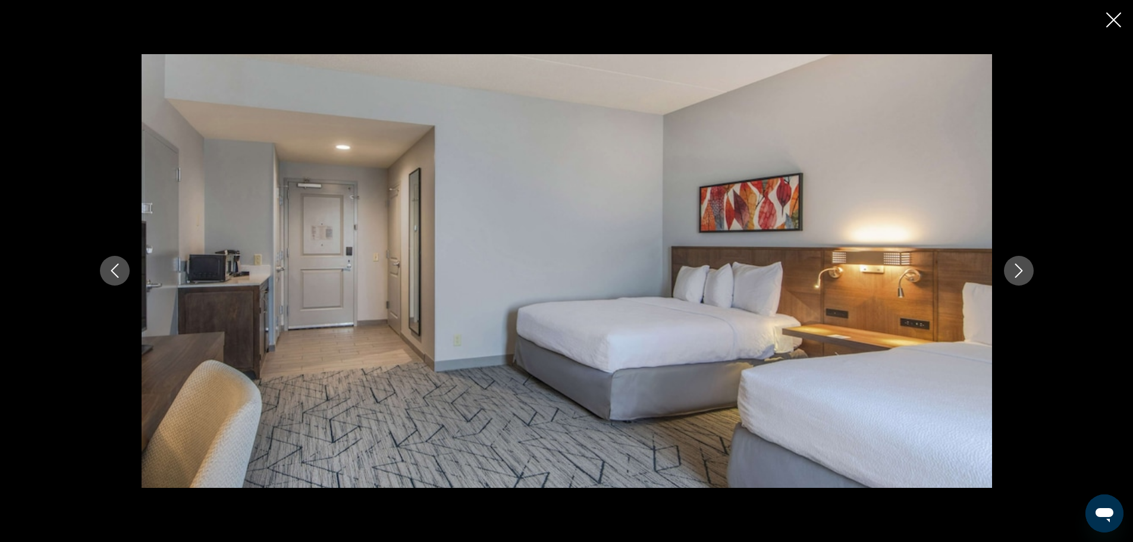
click at [1010, 266] on button "Next image" at bounding box center [1019, 271] width 30 height 30
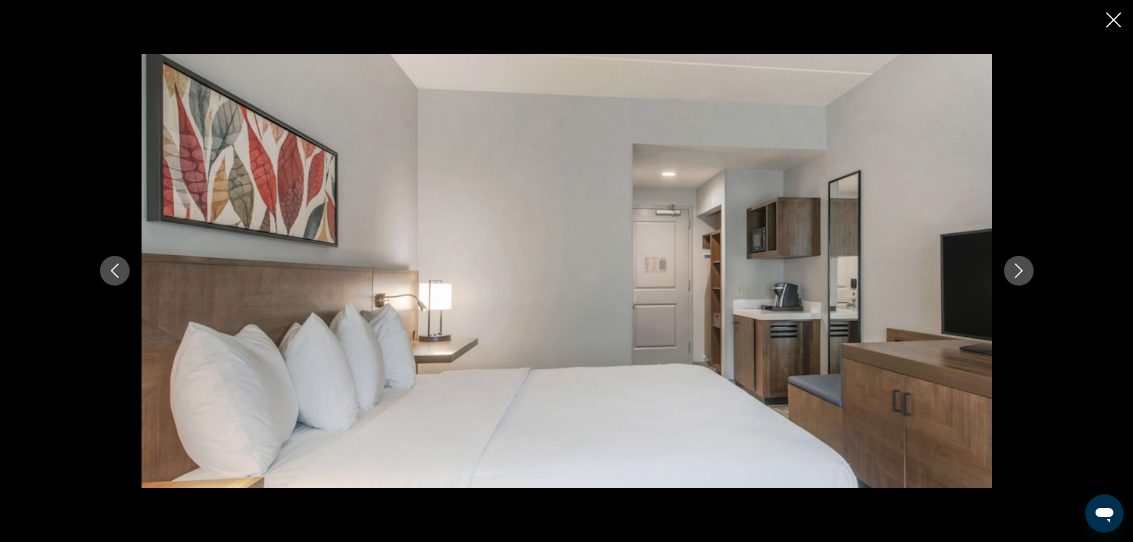
click at [1010, 266] on button "Next image" at bounding box center [1019, 271] width 30 height 30
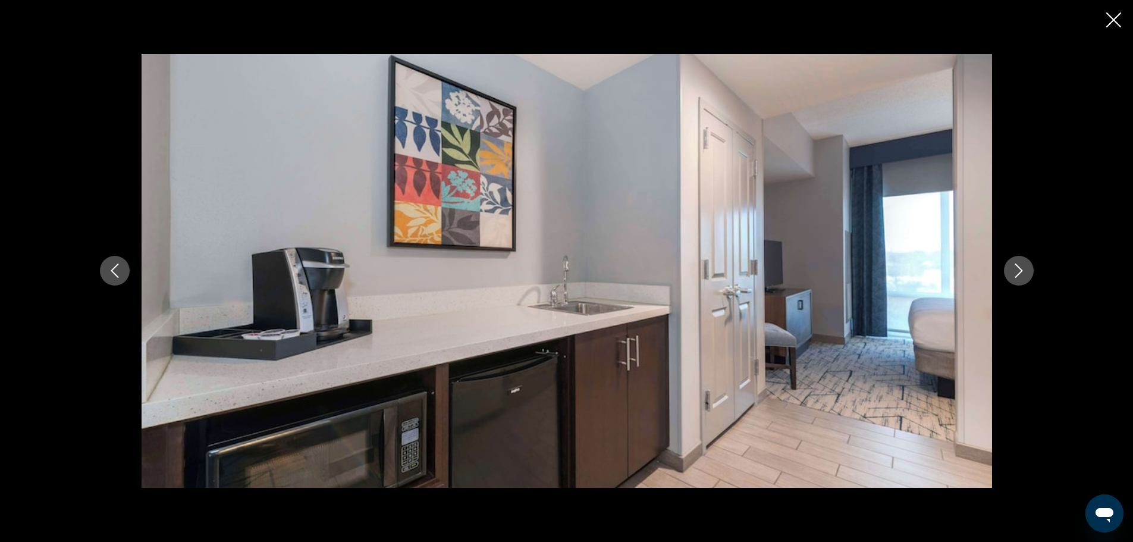
click at [1010, 266] on button "Next image" at bounding box center [1019, 271] width 30 height 30
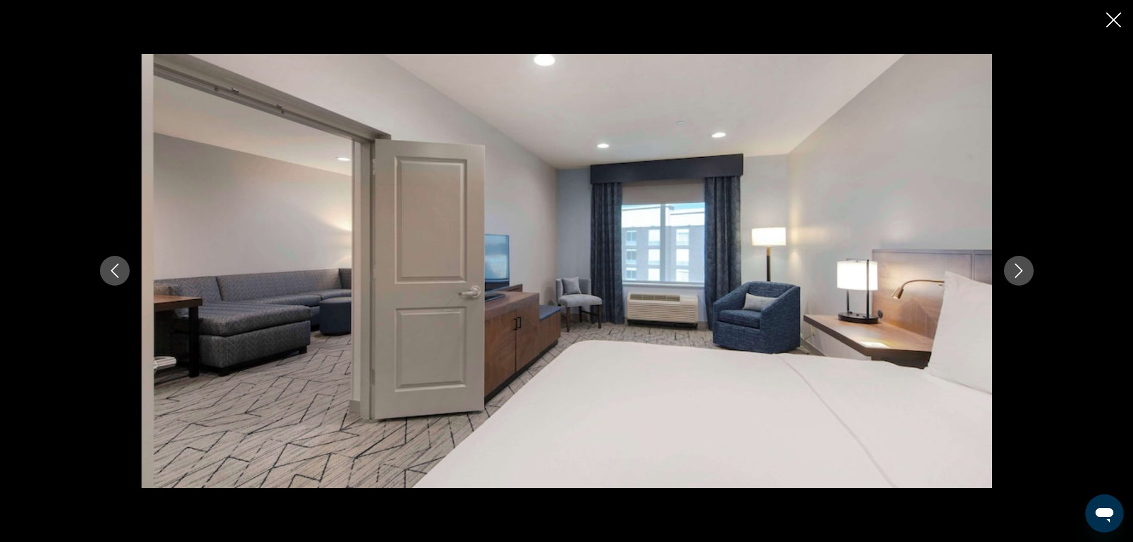
click at [1010, 266] on button "Next image" at bounding box center [1019, 271] width 30 height 30
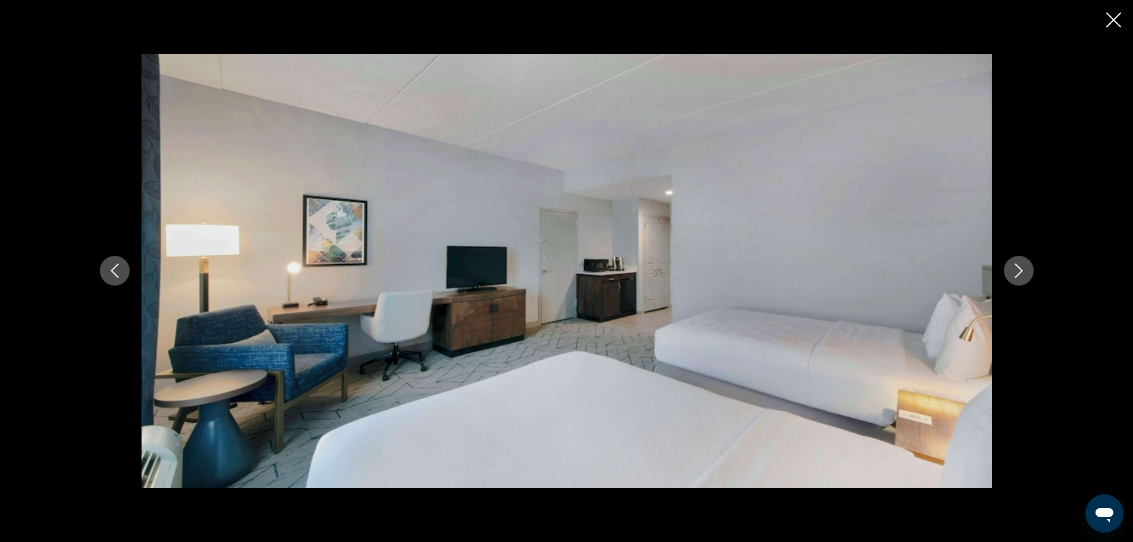
click at [1010, 266] on button "Next image" at bounding box center [1019, 271] width 30 height 30
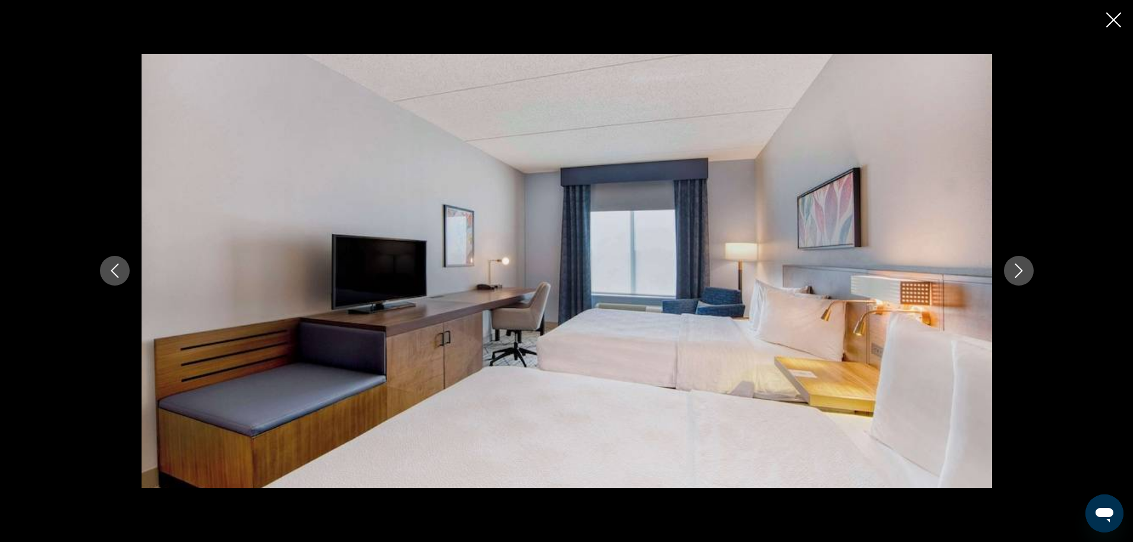
click at [1010, 266] on button "Next image" at bounding box center [1019, 271] width 30 height 30
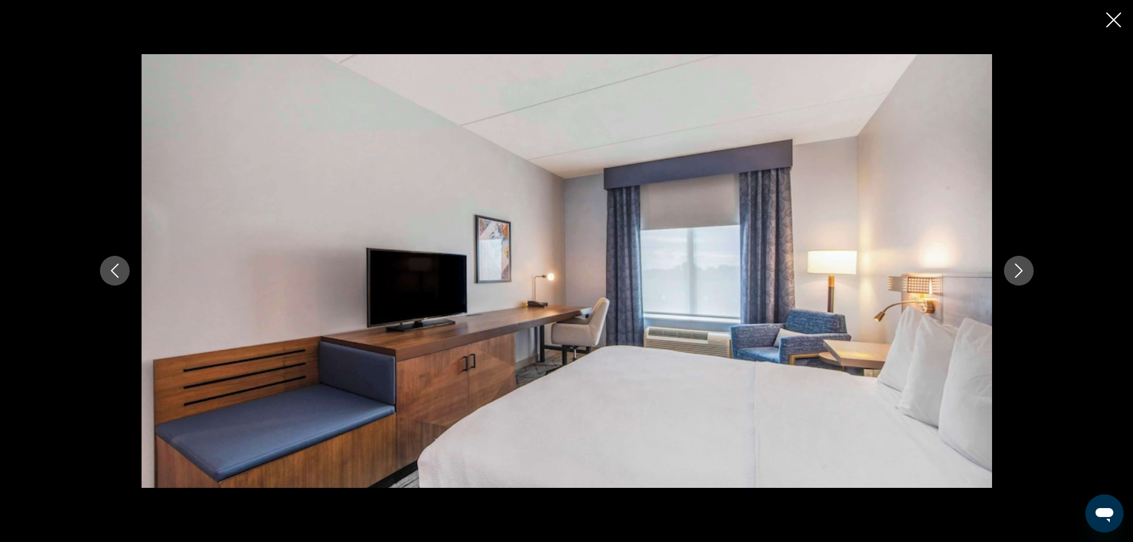
click at [1010, 266] on button "Next image" at bounding box center [1019, 271] width 30 height 30
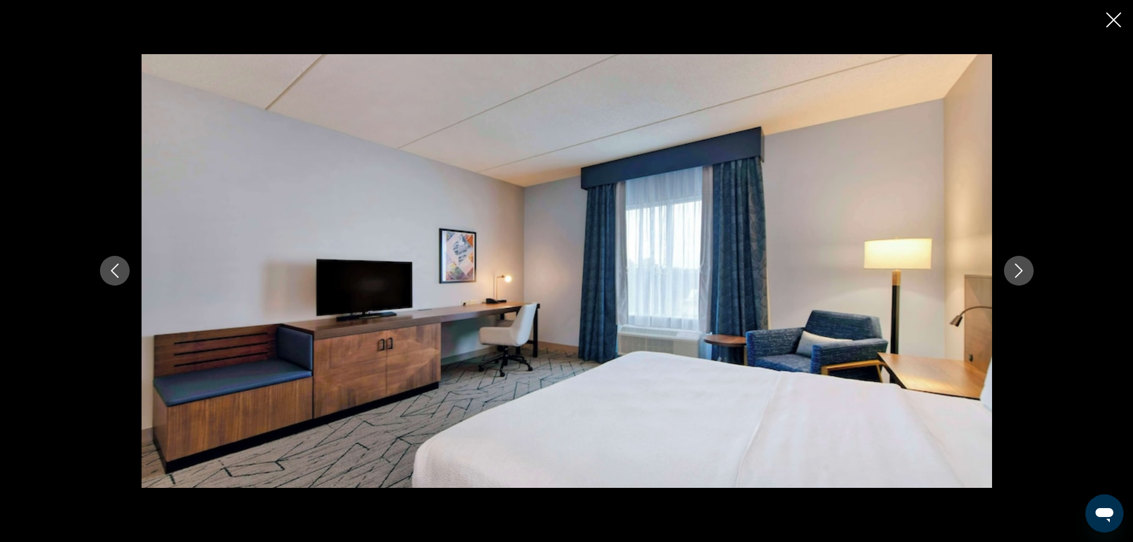
click at [1010, 266] on button "Next image" at bounding box center [1019, 271] width 30 height 30
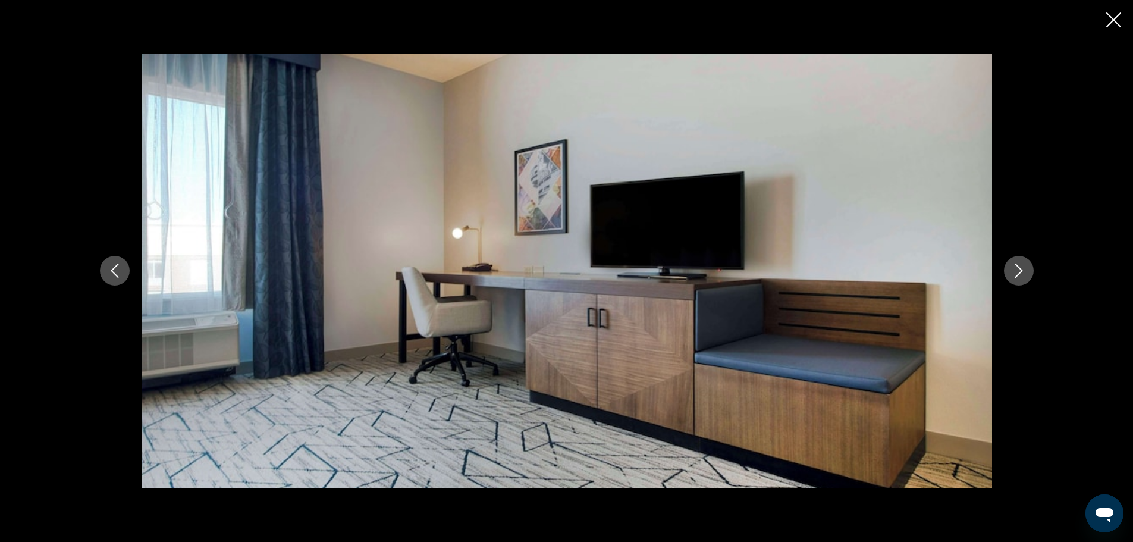
click at [1010, 266] on button "Next image" at bounding box center [1019, 271] width 30 height 30
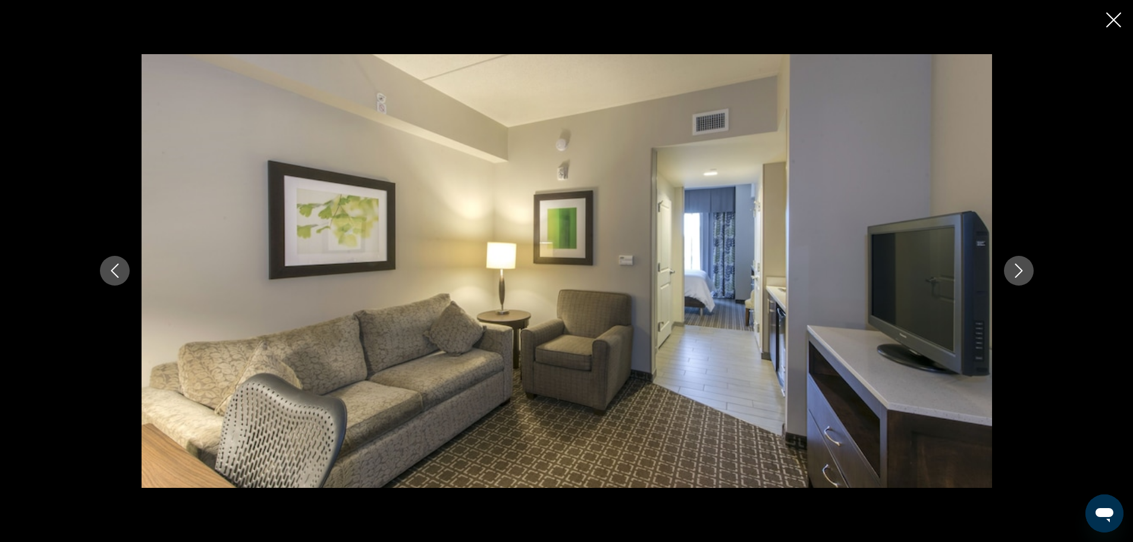
click at [1010, 266] on button "Next image" at bounding box center [1019, 271] width 30 height 30
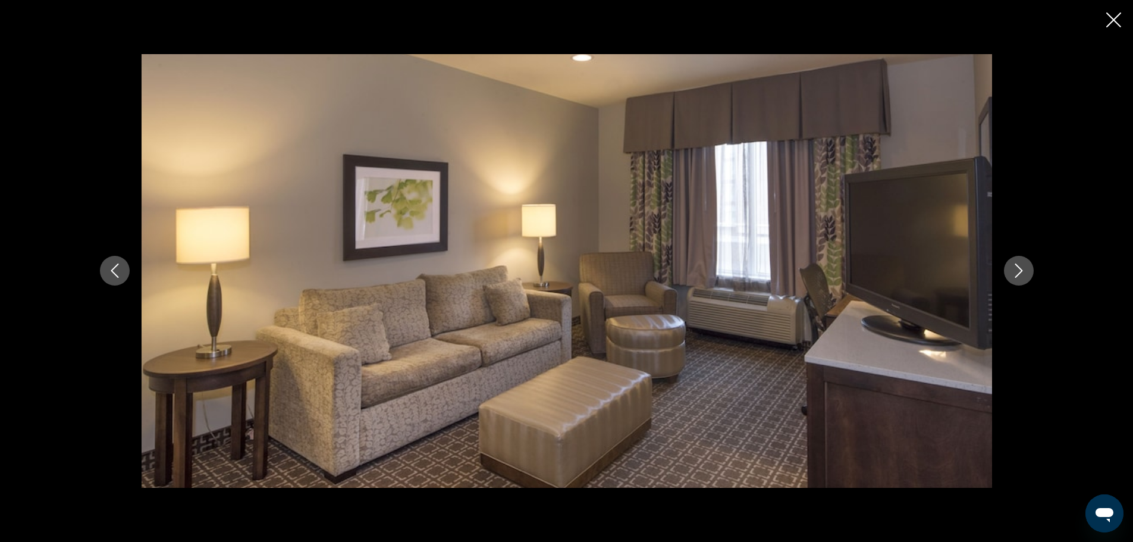
click at [1010, 266] on button "Next image" at bounding box center [1019, 271] width 30 height 30
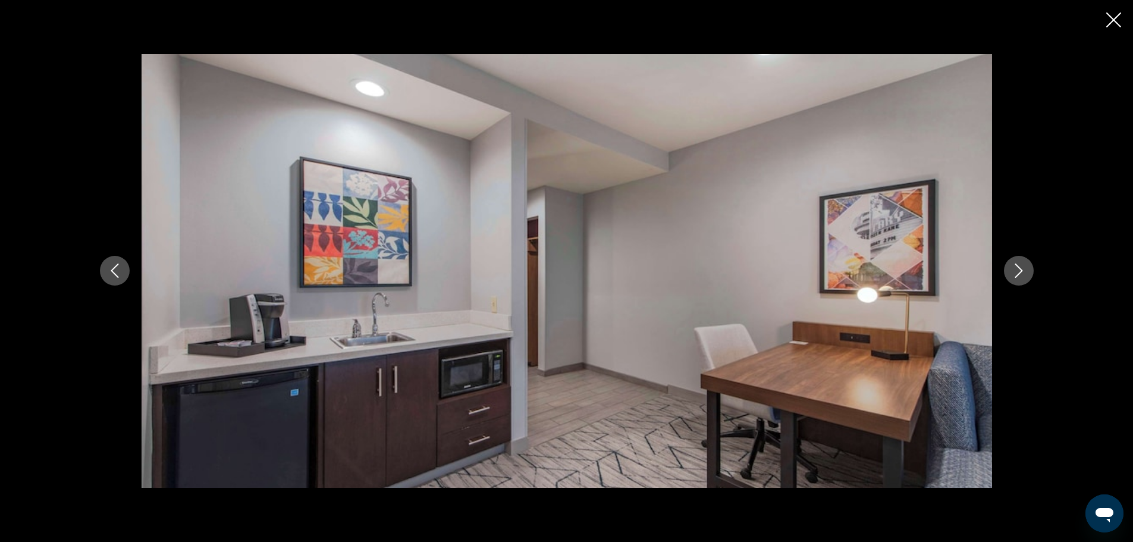
click at [1010, 266] on button "Next image" at bounding box center [1019, 271] width 30 height 30
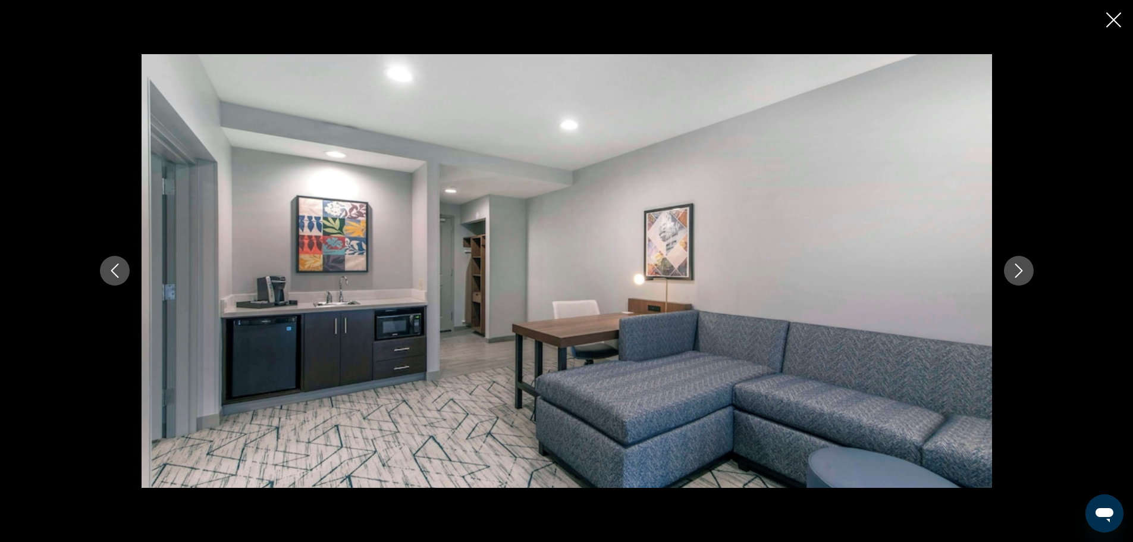
click at [1010, 266] on button "Next image" at bounding box center [1019, 271] width 30 height 30
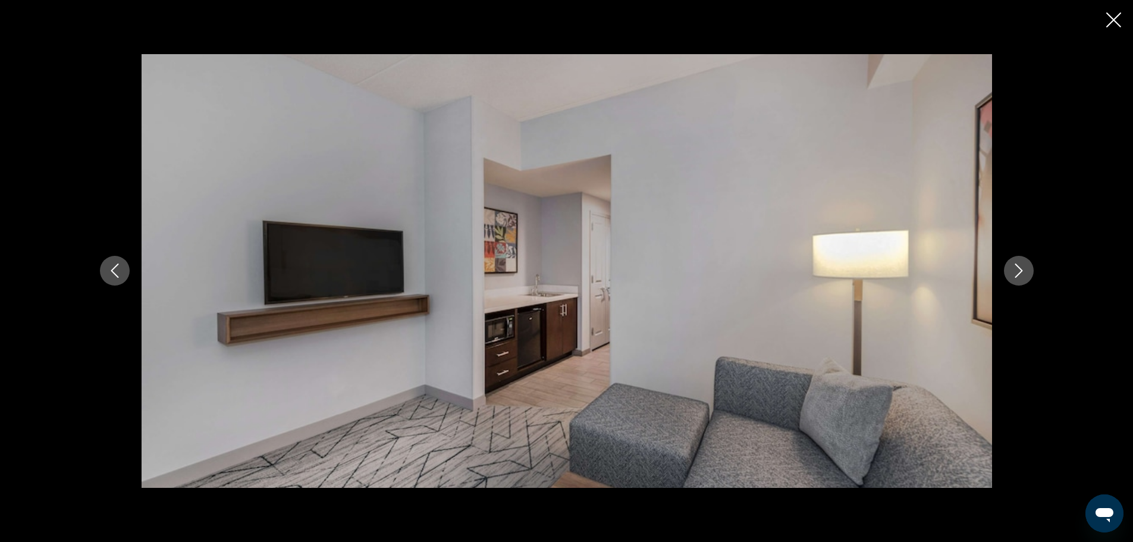
click at [1010, 266] on button "Next image" at bounding box center [1019, 271] width 30 height 30
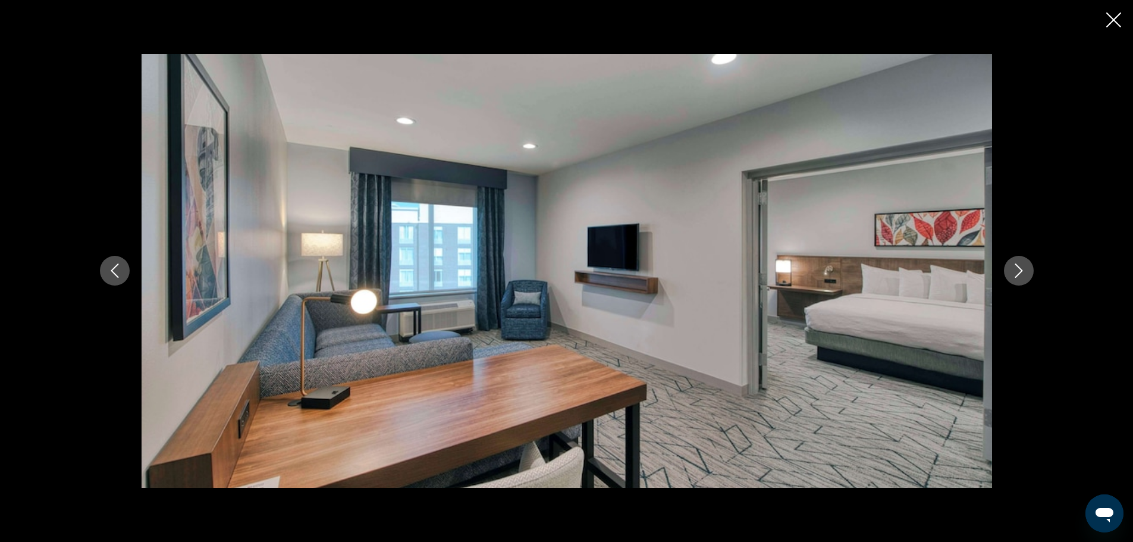
click at [1010, 266] on button "Next image" at bounding box center [1019, 271] width 30 height 30
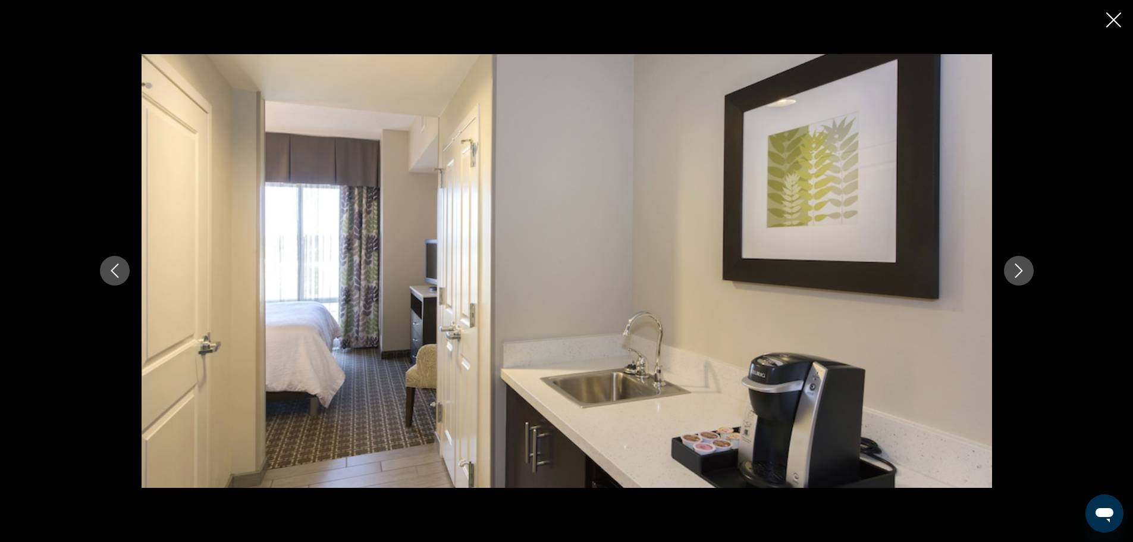
click at [1010, 266] on button "Next image" at bounding box center [1019, 271] width 30 height 30
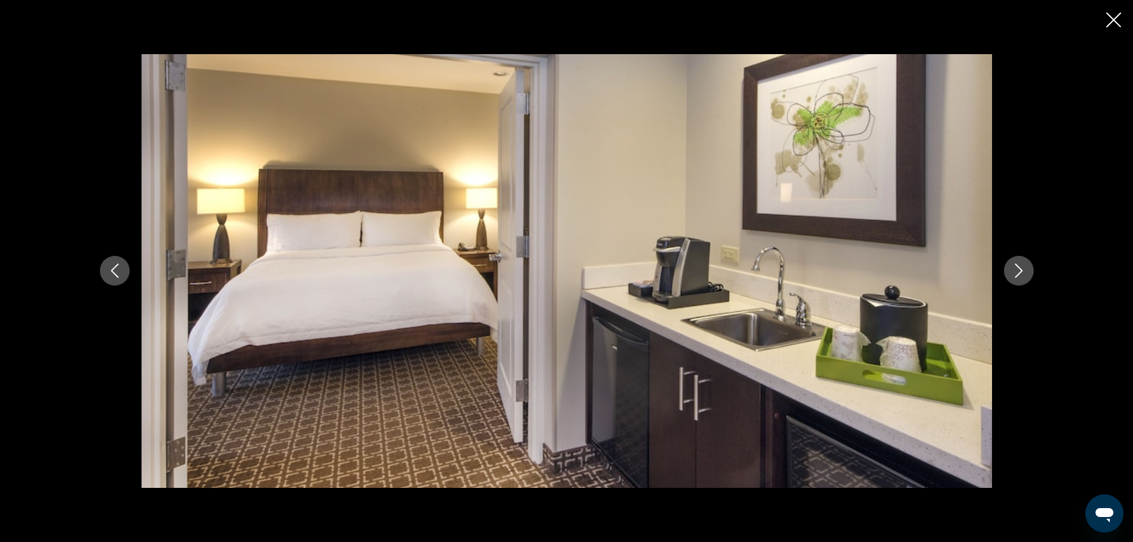
click at [1010, 266] on button "Next image" at bounding box center [1019, 271] width 30 height 30
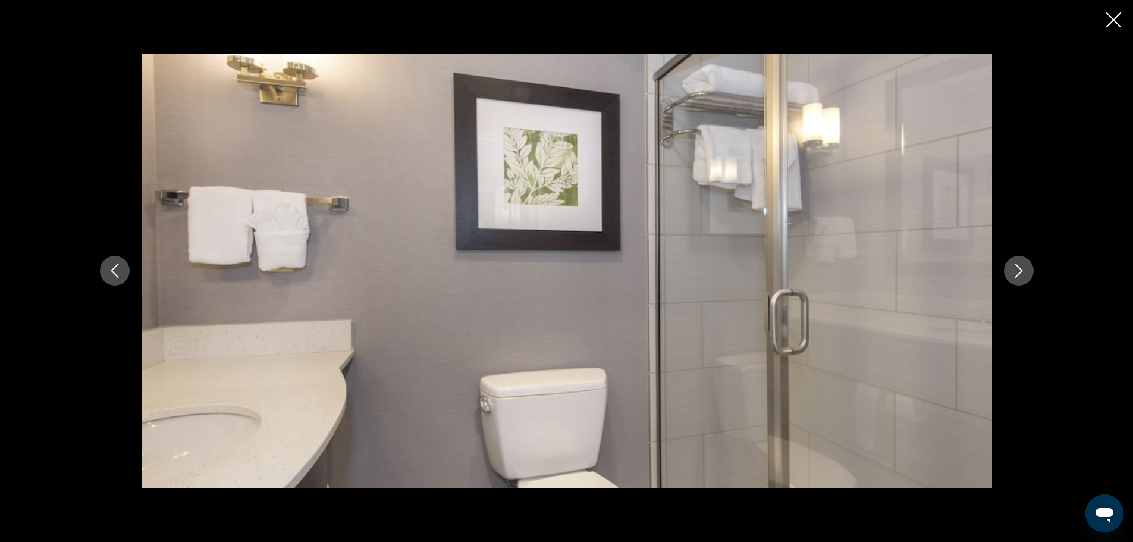
click at [1010, 266] on button "Next image" at bounding box center [1019, 271] width 30 height 30
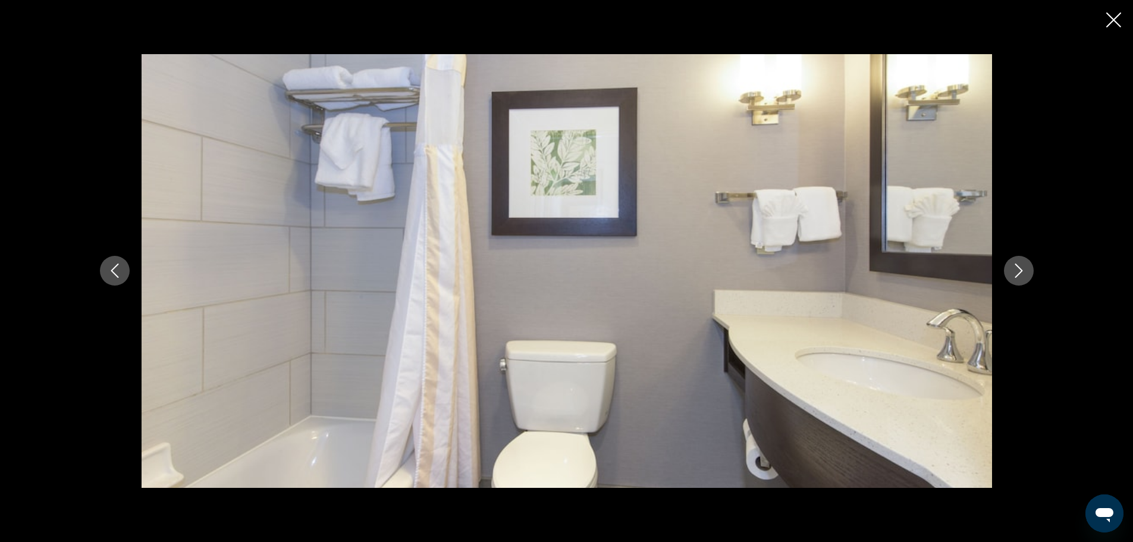
click at [1010, 266] on button "Next image" at bounding box center [1019, 271] width 30 height 30
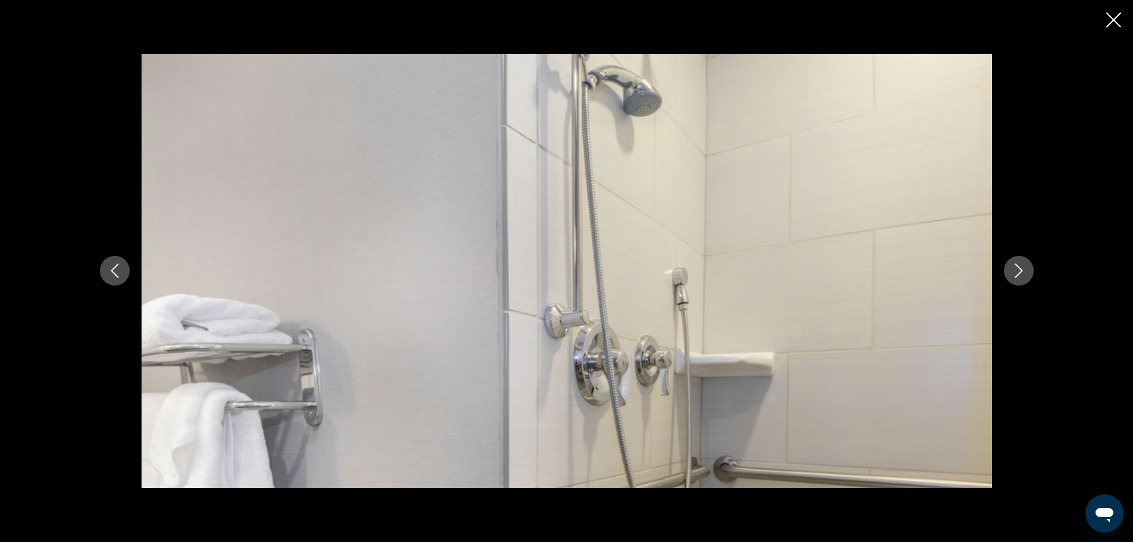
click at [1010, 266] on button "Next image" at bounding box center [1019, 271] width 30 height 30
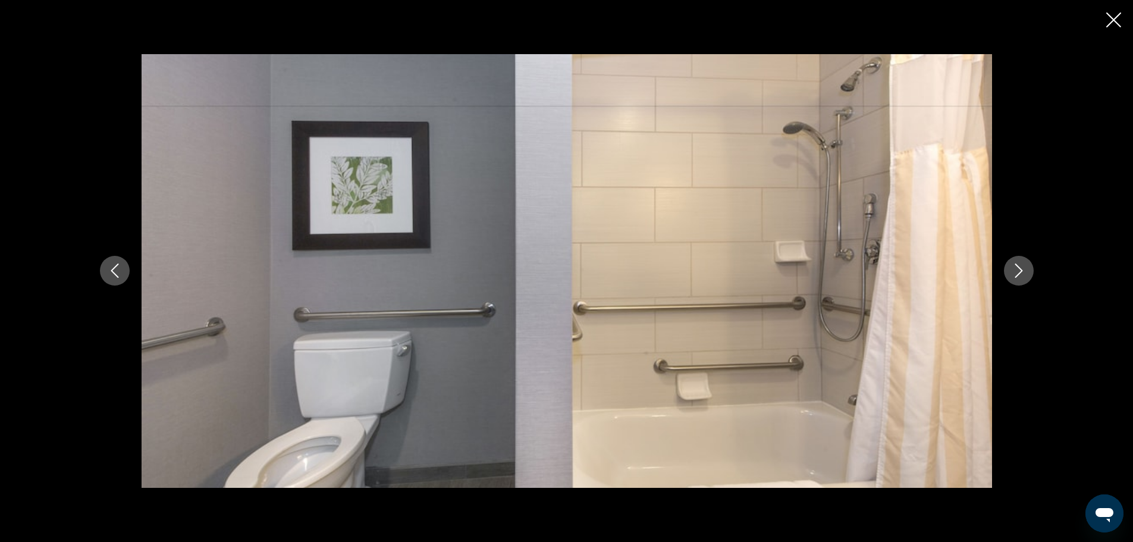
click at [1010, 266] on button "Next image" at bounding box center [1019, 271] width 30 height 30
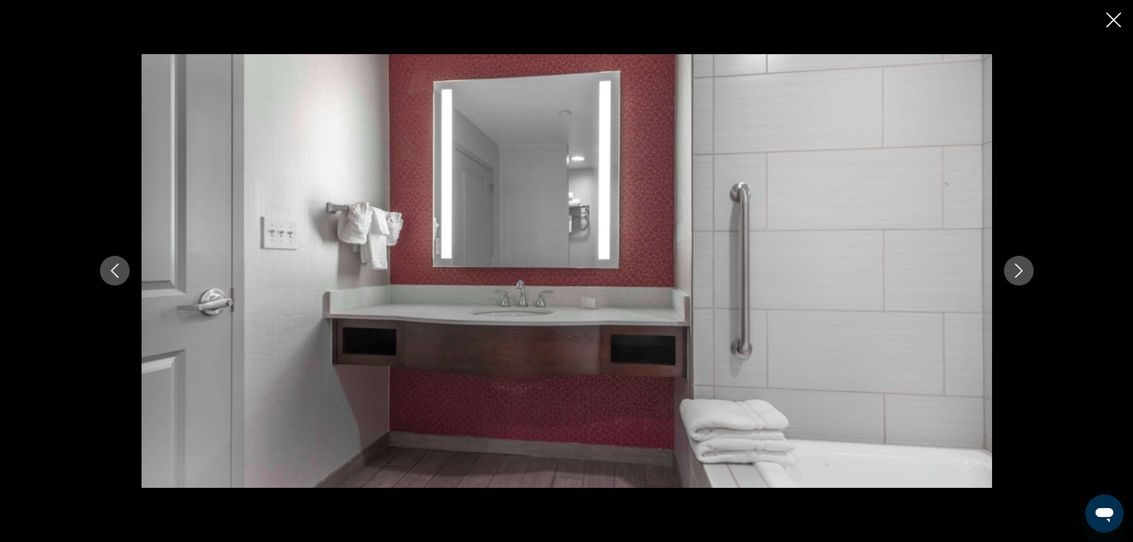
click at [1010, 266] on button "Next image" at bounding box center [1019, 271] width 30 height 30
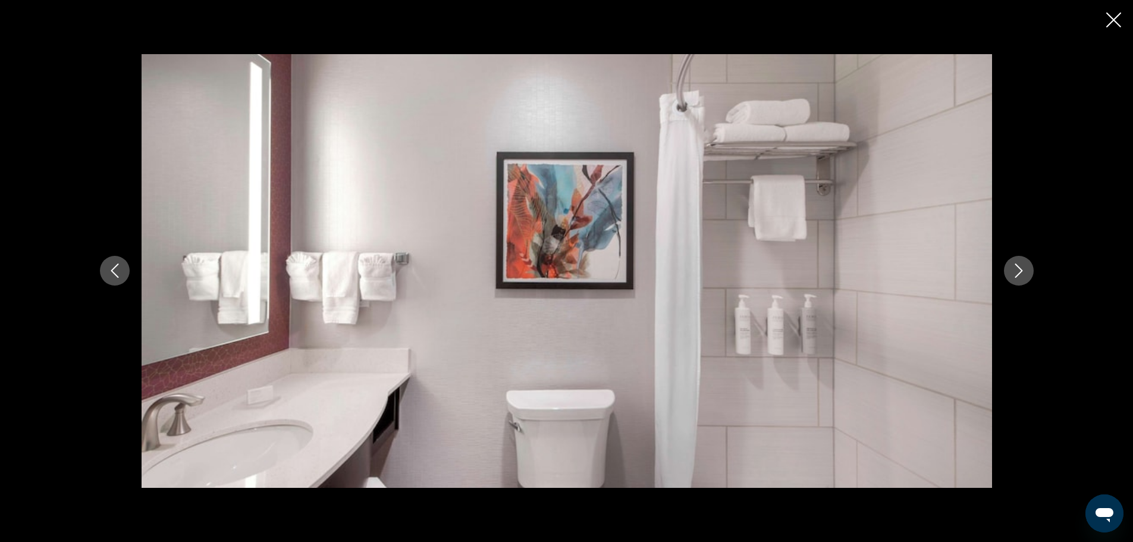
click at [1010, 266] on button "Next image" at bounding box center [1019, 271] width 30 height 30
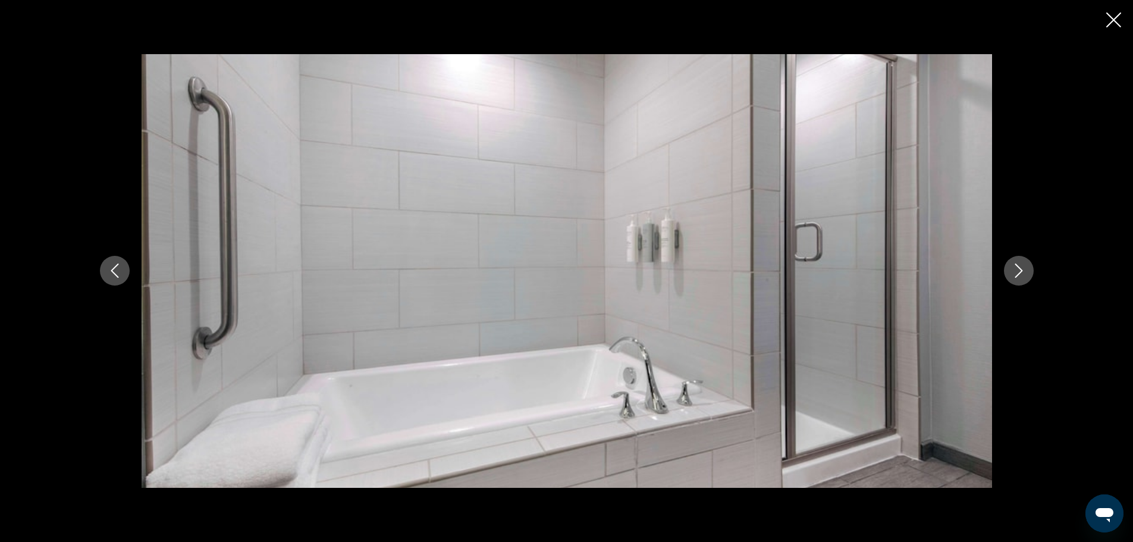
click at [1010, 266] on button "Next image" at bounding box center [1019, 271] width 30 height 30
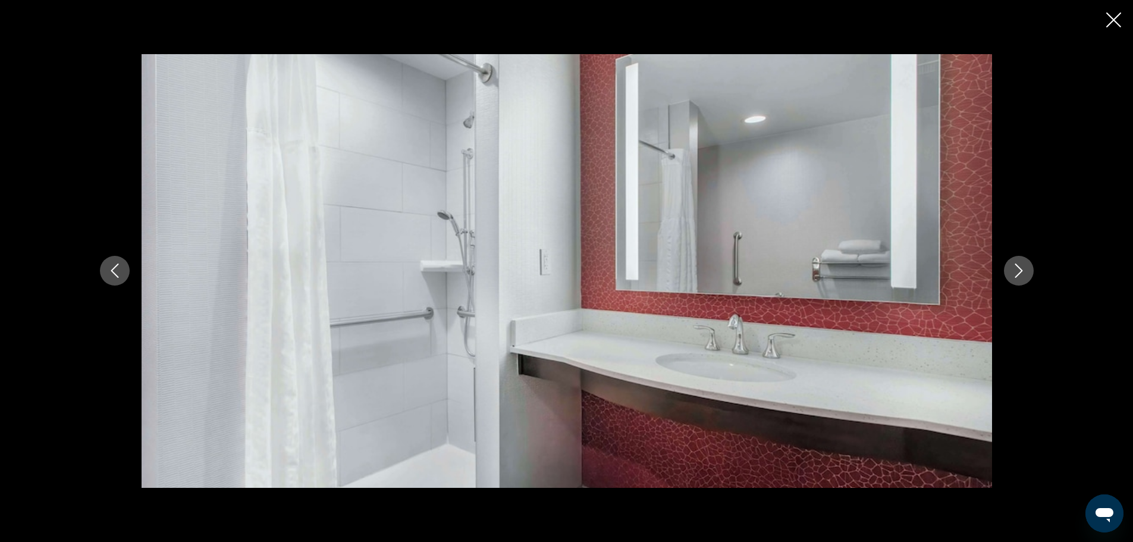
click at [1010, 266] on button "Next image" at bounding box center [1019, 271] width 30 height 30
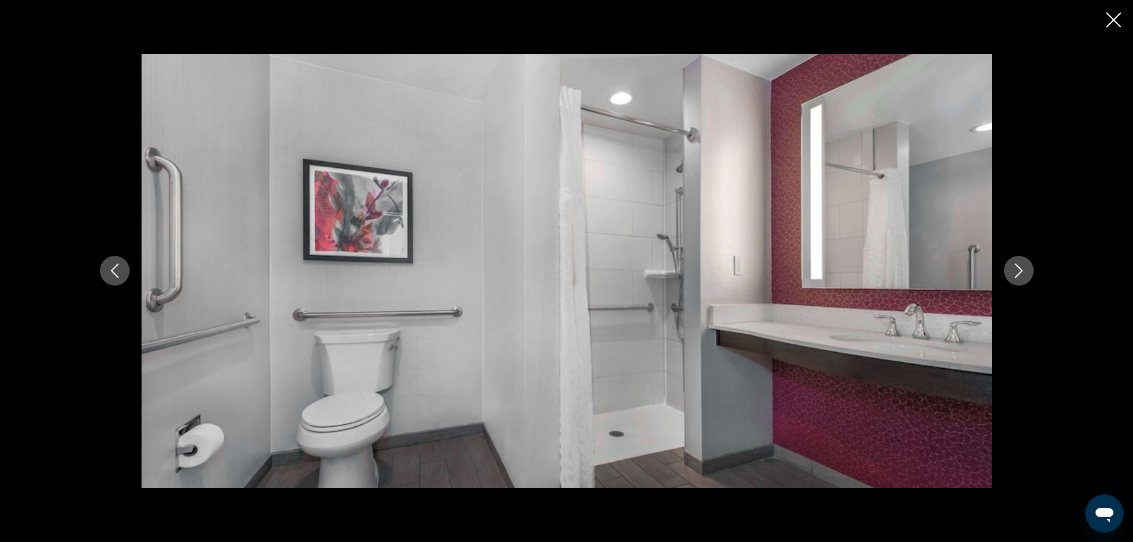
click at [1010, 266] on button "Next image" at bounding box center [1019, 271] width 30 height 30
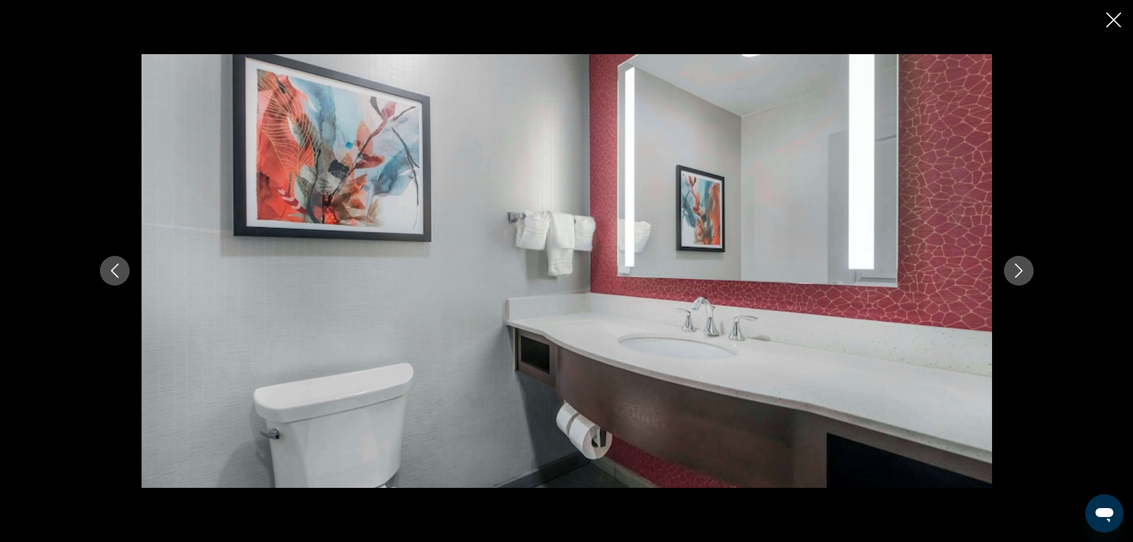
click at [1010, 266] on button "Next image" at bounding box center [1019, 271] width 30 height 30
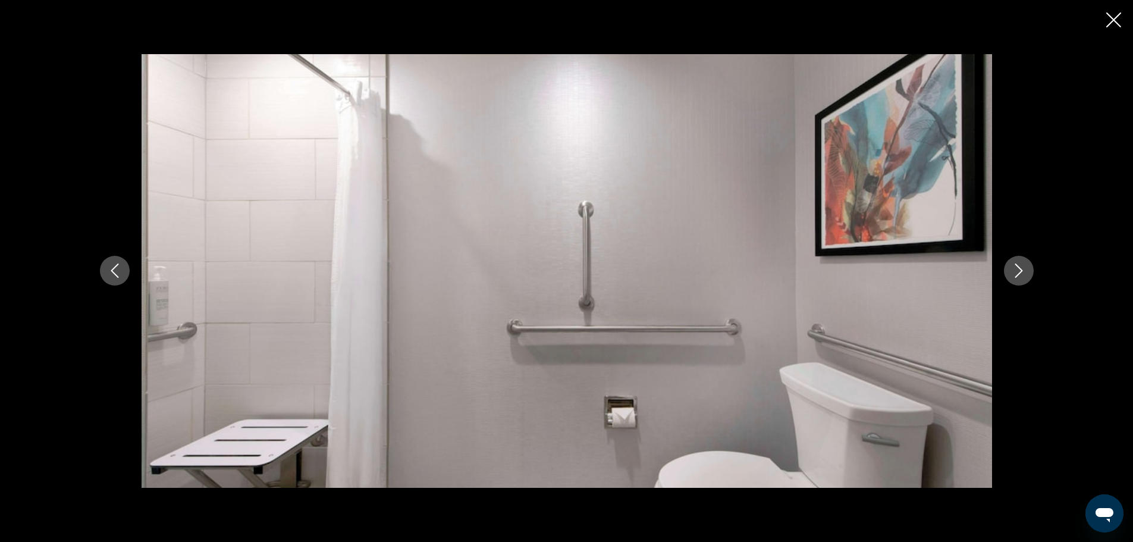
click at [1010, 266] on button "Next image" at bounding box center [1019, 271] width 30 height 30
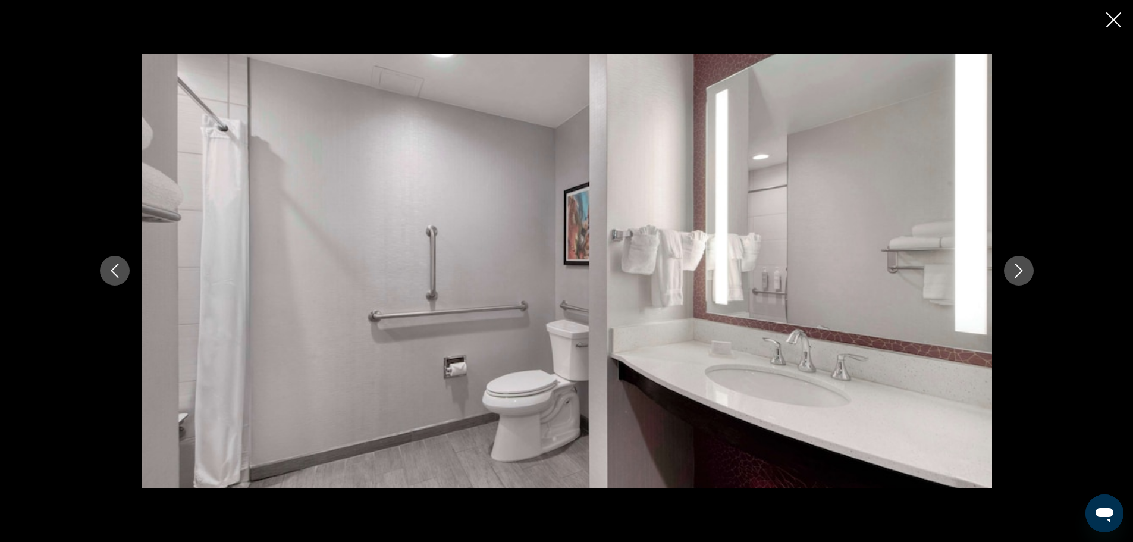
click at [1010, 266] on button "Next image" at bounding box center [1019, 271] width 30 height 30
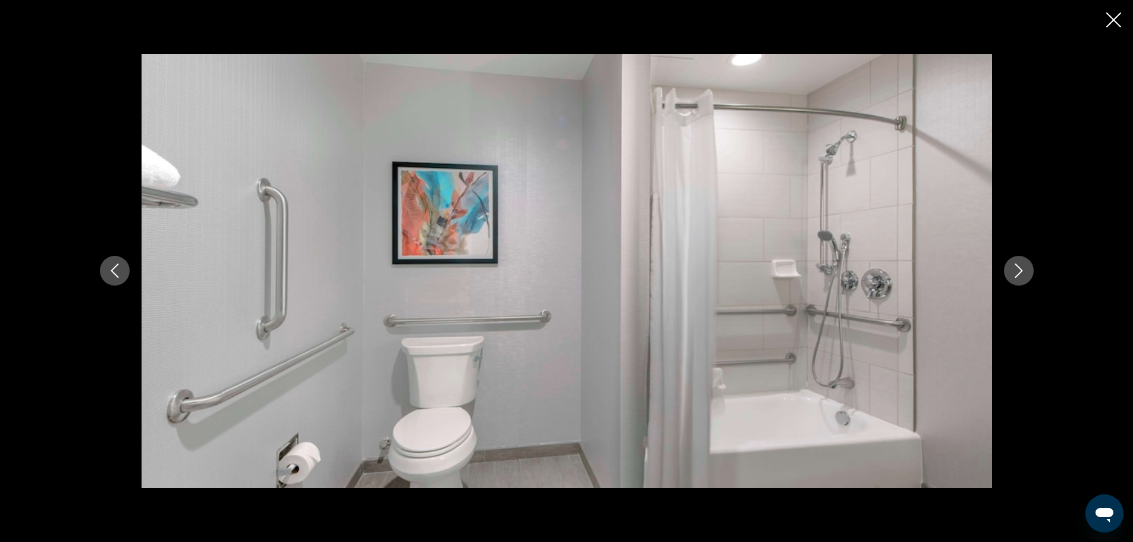
click at [1010, 266] on button "Next image" at bounding box center [1019, 271] width 30 height 30
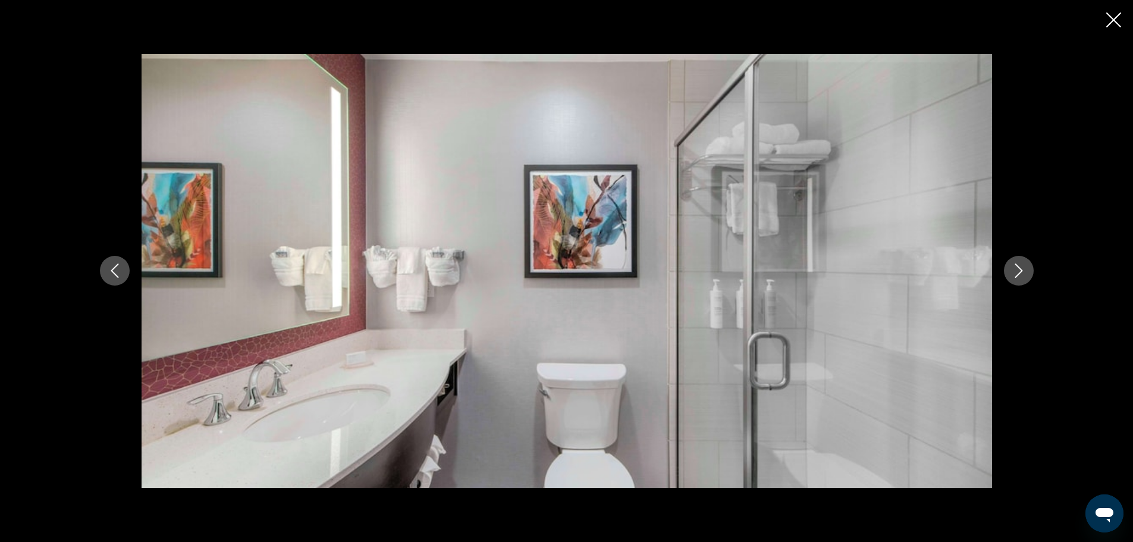
click at [1010, 266] on button "Next image" at bounding box center [1019, 271] width 30 height 30
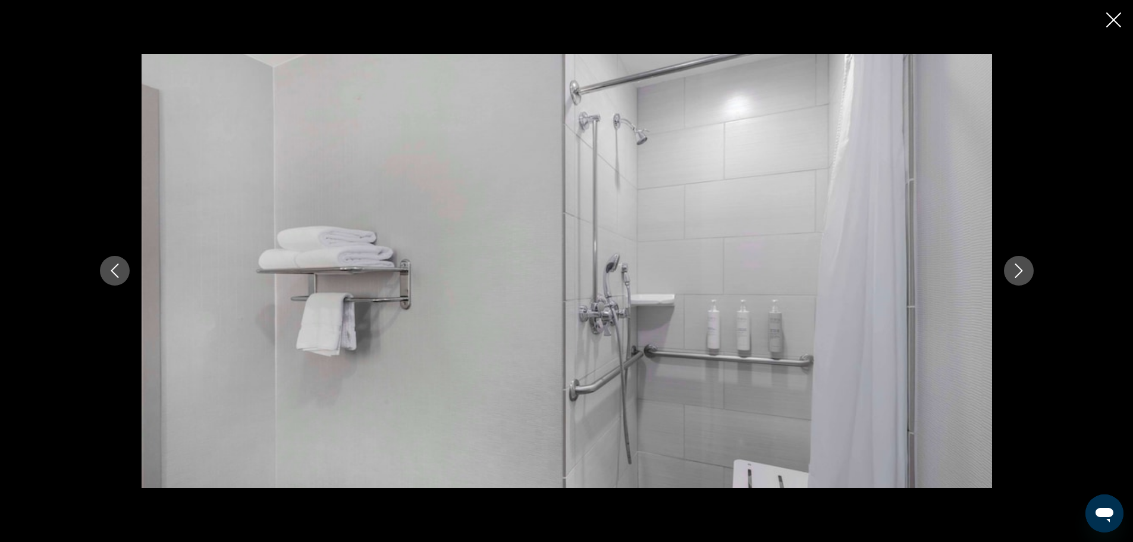
click at [1010, 266] on button "Next image" at bounding box center [1019, 271] width 30 height 30
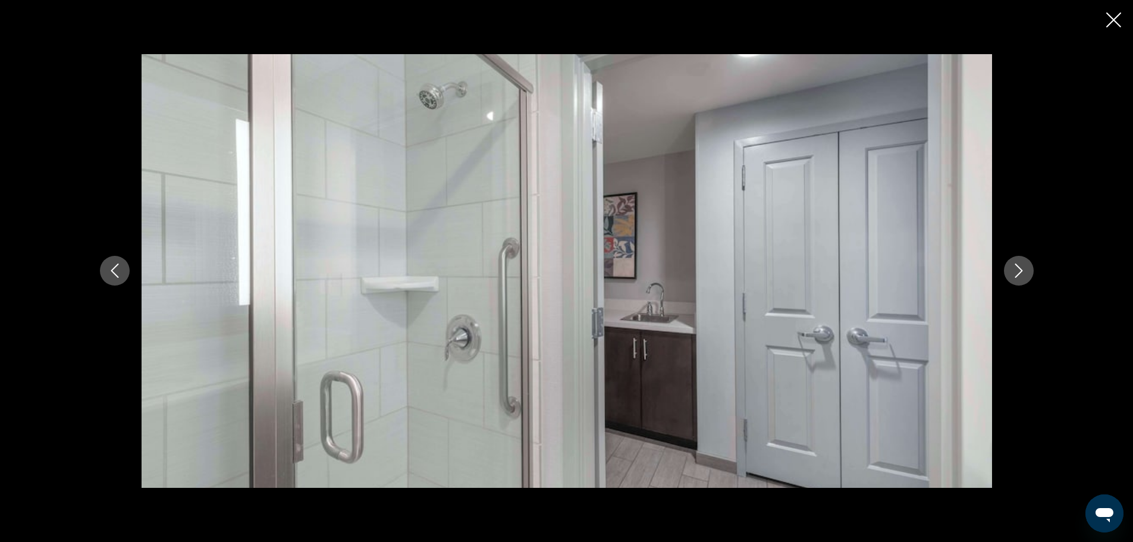
click at [1010, 266] on button "Next image" at bounding box center [1019, 271] width 30 height 30
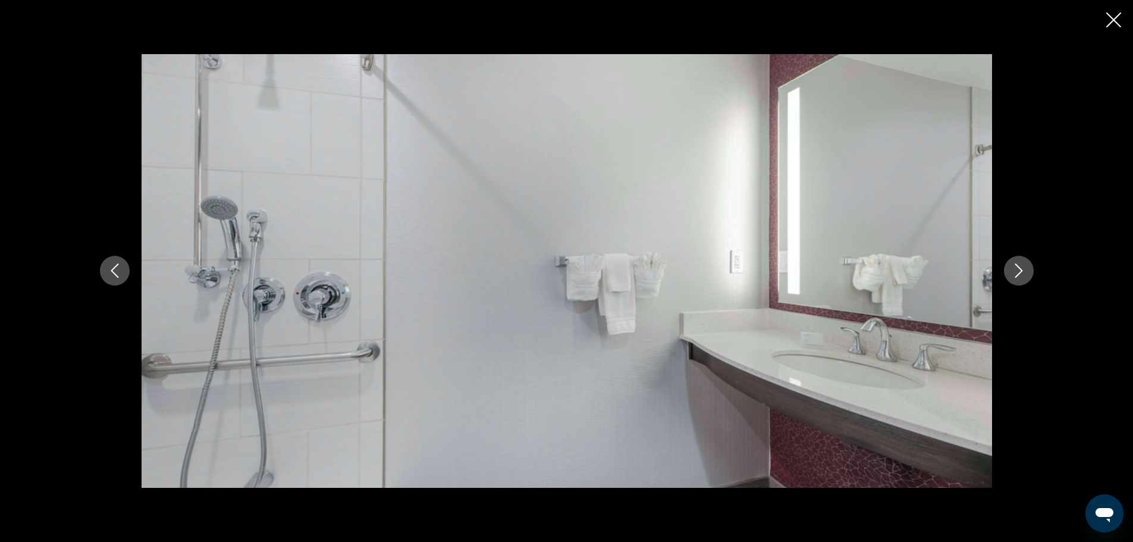
click at [1010, 266] on button "Next image" at bounding box center [1019, 271] width 30 height 30
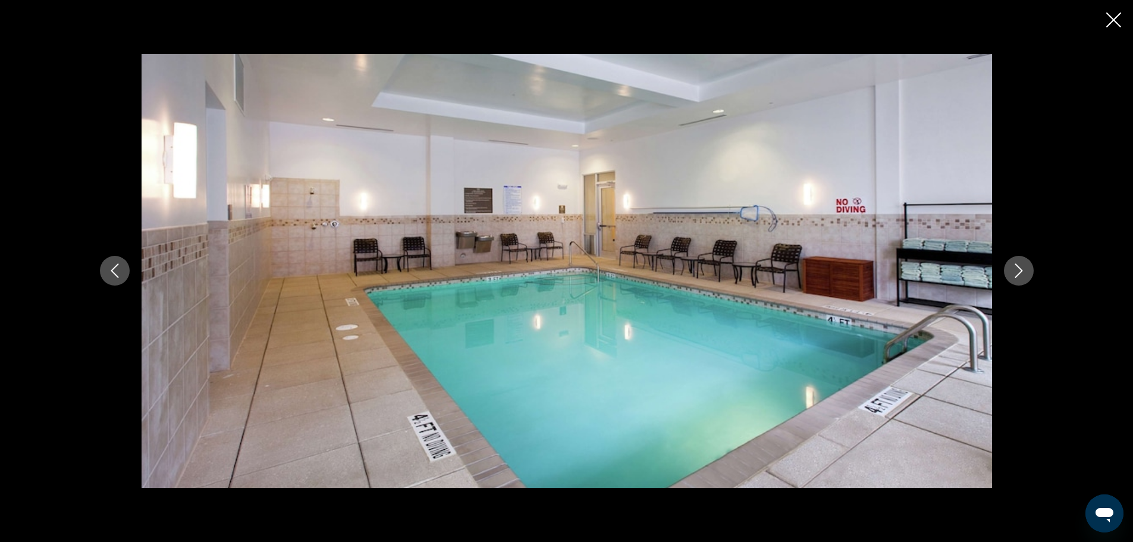
click at [1010, 266] on button "Next image" at bounding box center [1019, 271] width 30 height 30
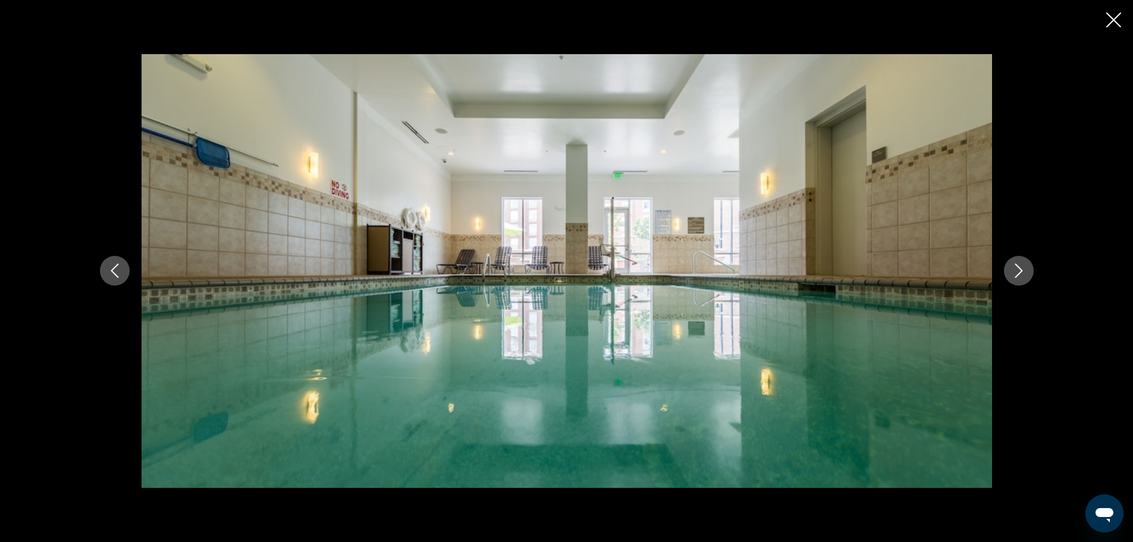
click at [1010, 266] on button "Next image" at bounding box center [1019, 271] width 30 height 30
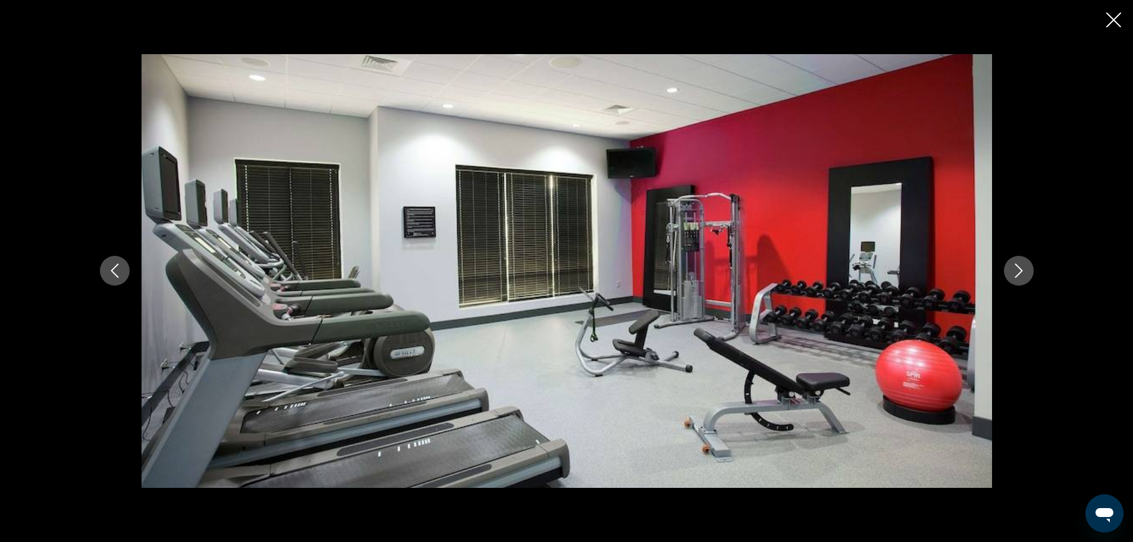
click at [1010, 266] on button "Next image" at bounding box center [1019, 271] width 30 height 30
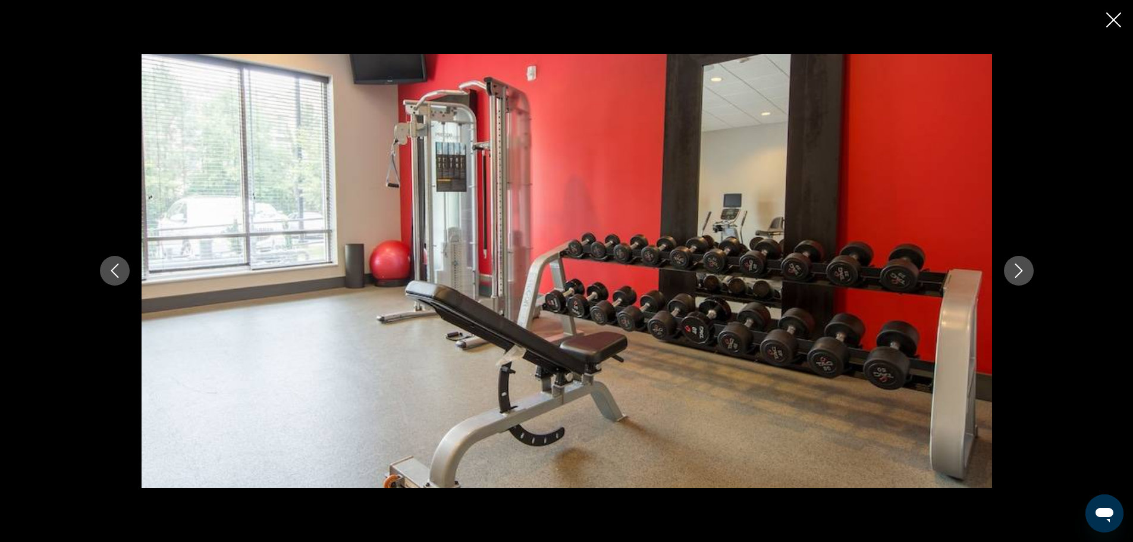
click at [1010, 266] on button "Next image" at bounding box center [1019, 271] width 30 height 30
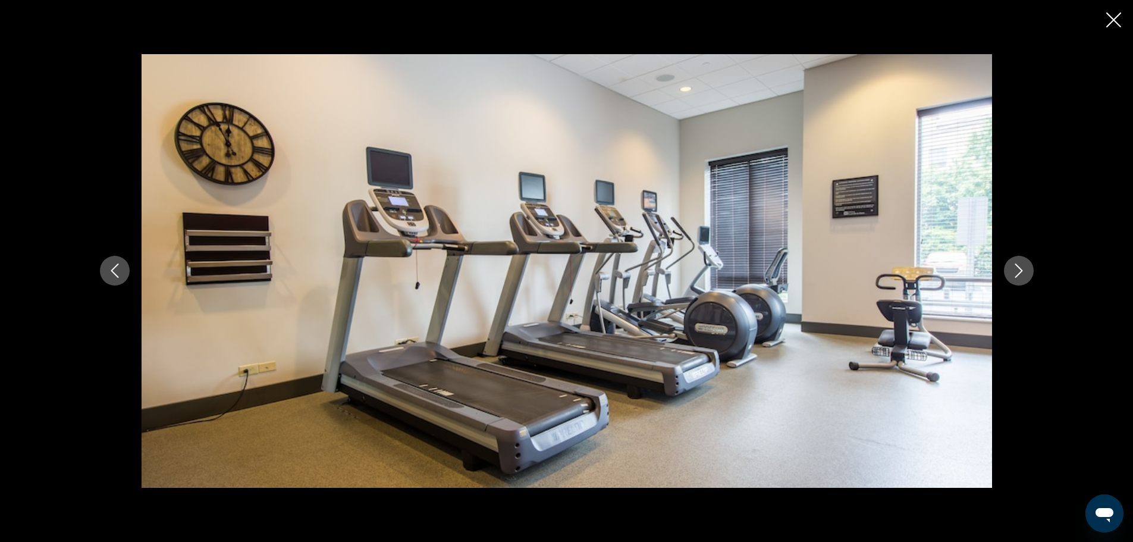
click at [1010, 266] on button "Next image" at bounding box center [1019, 271] width 30 height 30
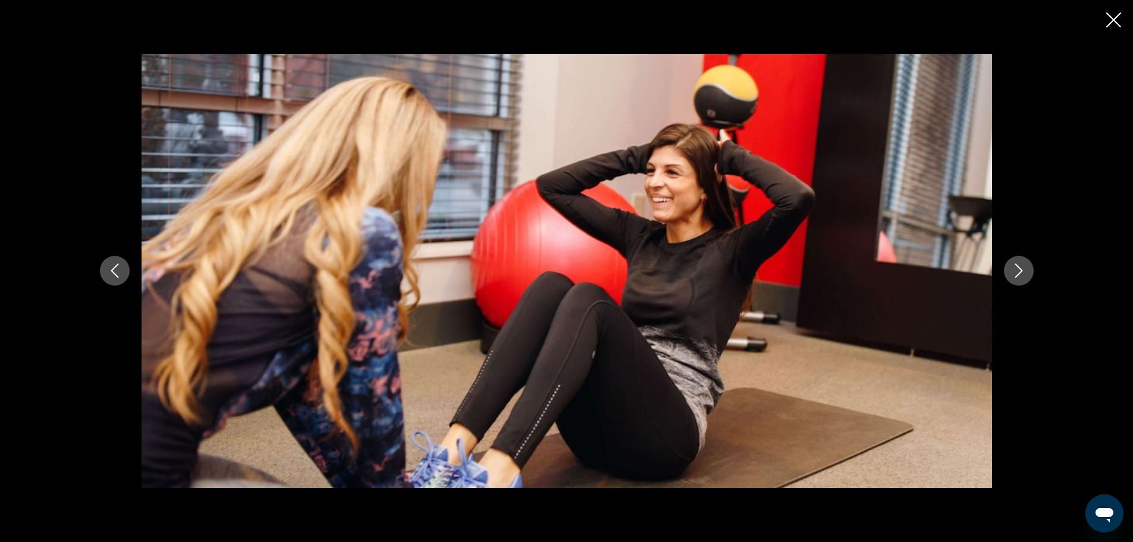
click at [1010, 266] on button "Next image" at bounding box center [1019, 271] width 30 height 30
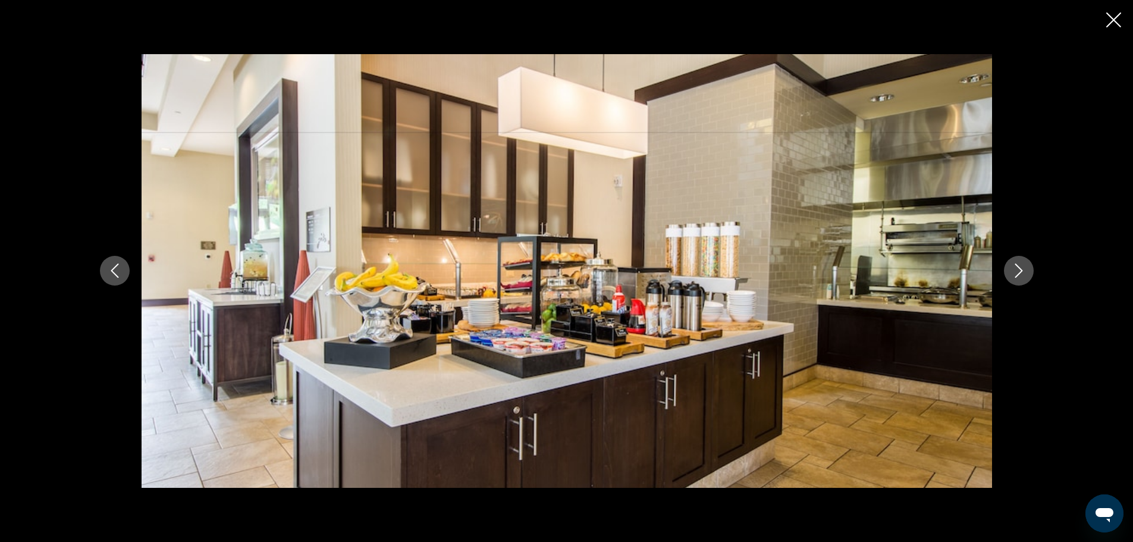
click at [1010, 266] on button "Next image" at bounding box center [1019, 271] width 30 height 30
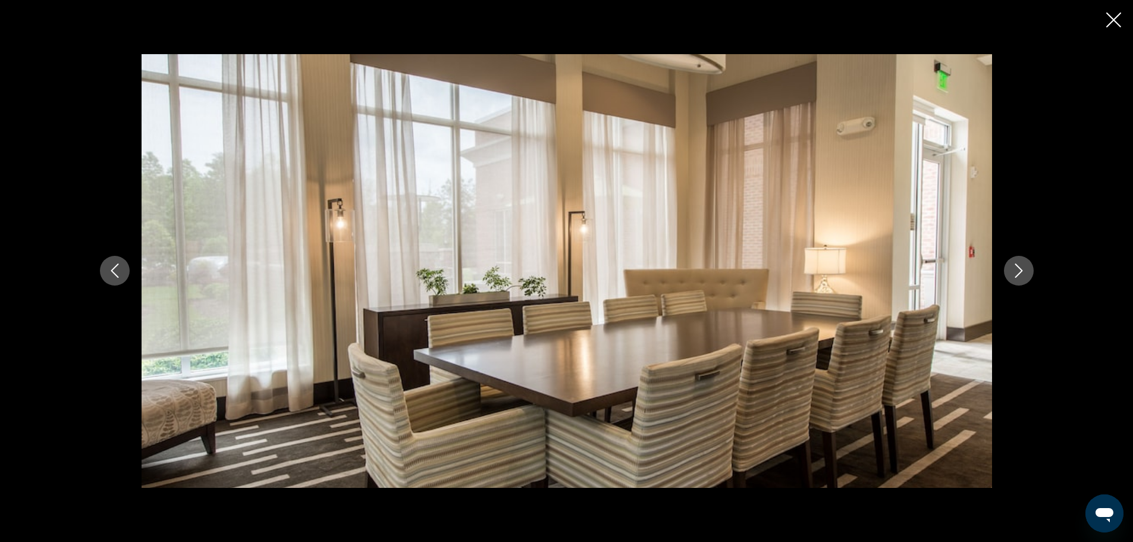
click at [1010, 266] on button "Next image" at bounding box center [1019, 271] width 30 height 30
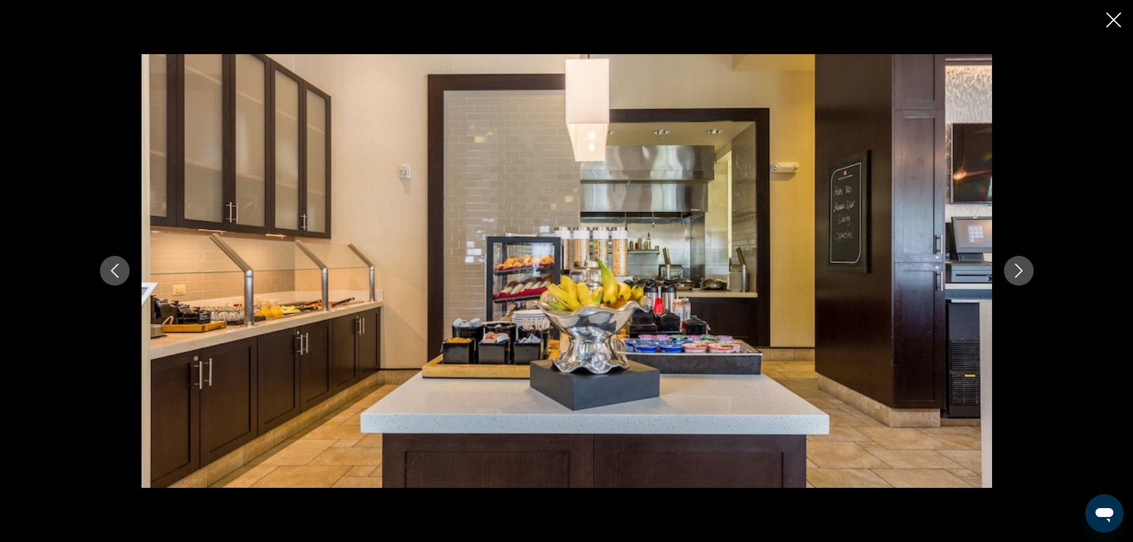
click at [1010, 266] on button "Next image" at bounding box center [1019, 271] width 30 height 30
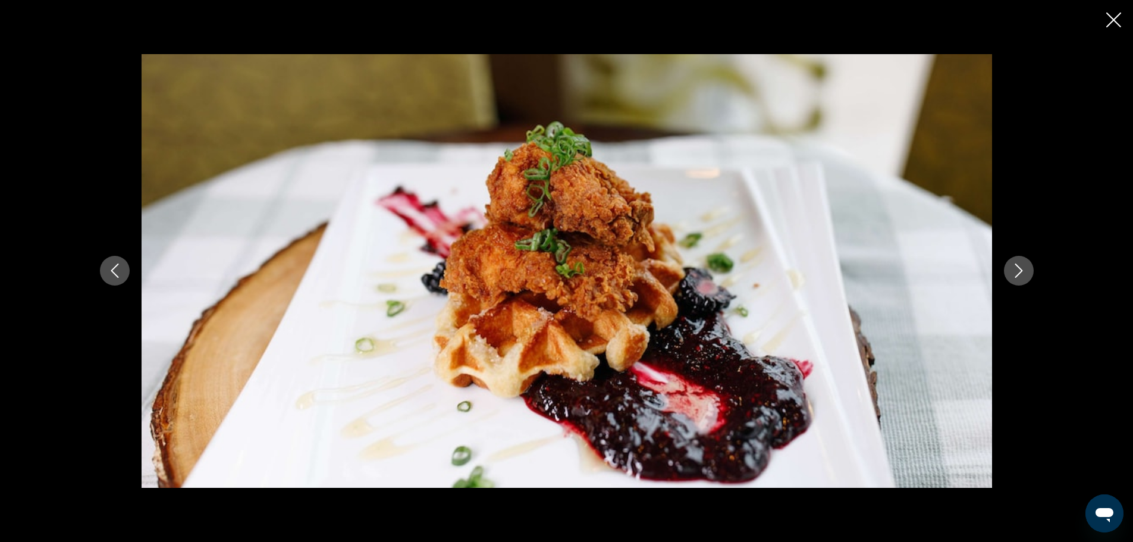
click at [1010, 266] on button "Next image" at bounding box center [1019, 271] width 30 height 30
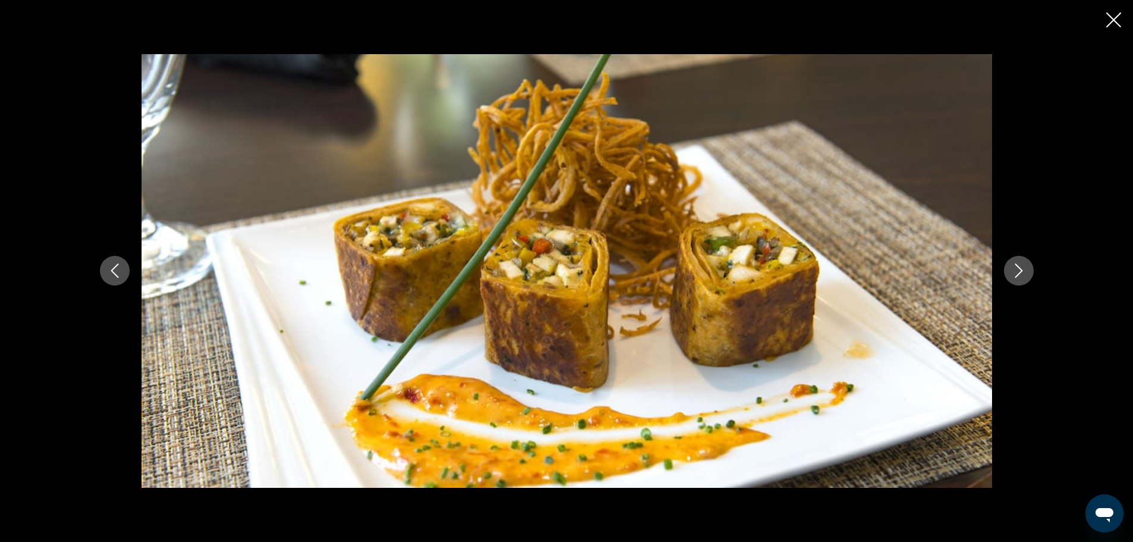
click at [1010, 266] on button "Next image" at bounding box center [1019, 271] width 30 height 30
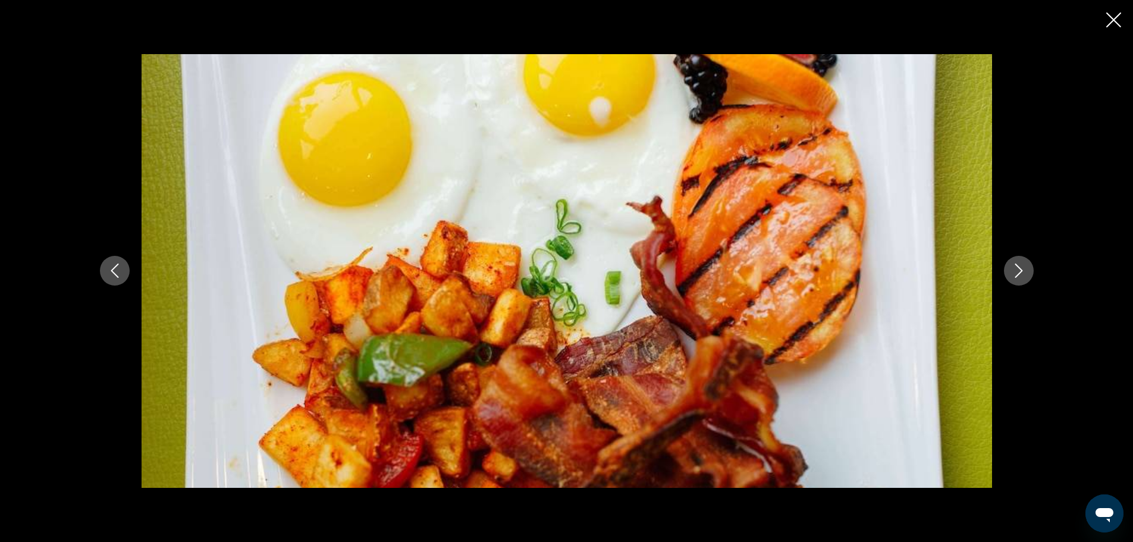
click at [1010, 266] on button "Next image" at bounding box center [1019, 271] width 30 height 30
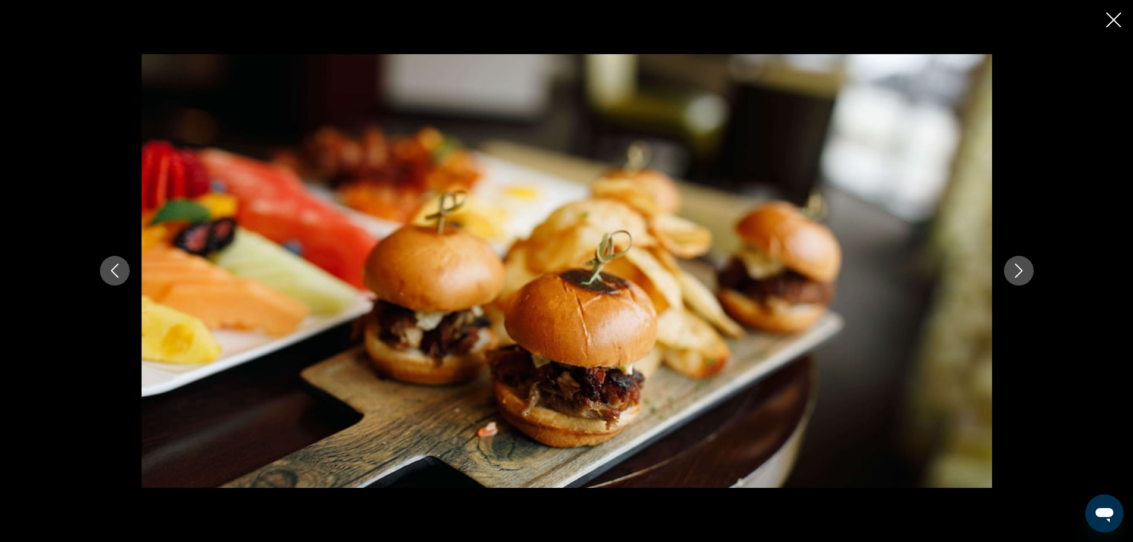
click at [1010, 266] on button "Next image" at bounding box center [1019, 271] width 30 height 30
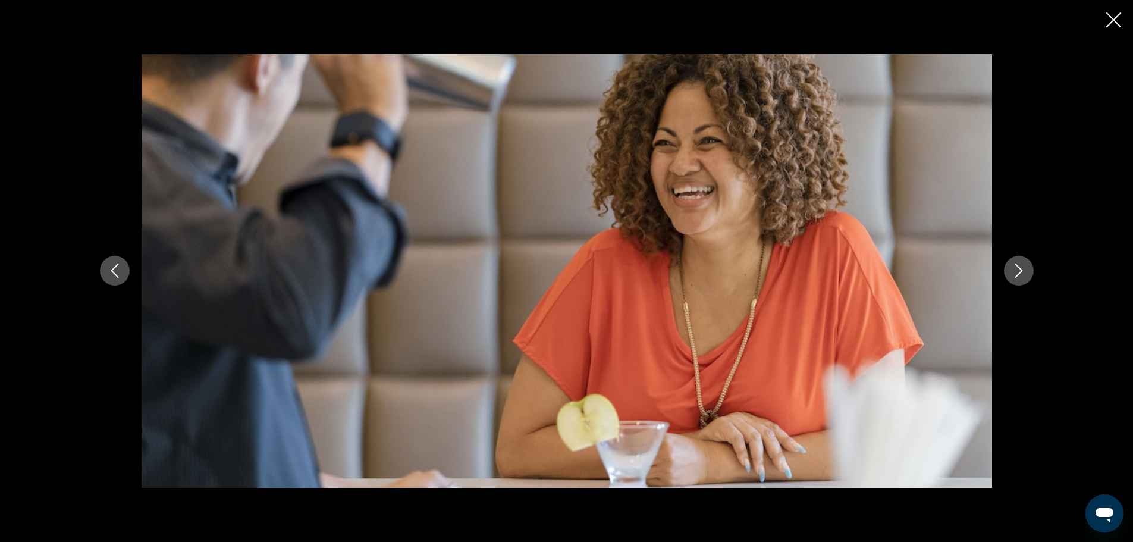
click at [1010, 266] on button "Next image" at bounding box center [1019, 271] width 30 height 30
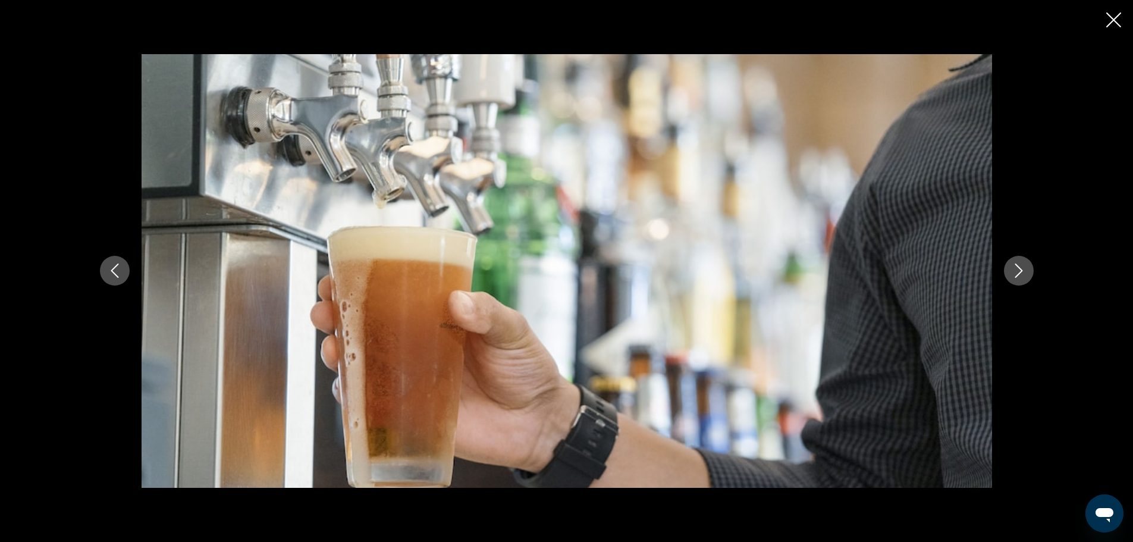
click at [1010, 266] on button "Next image" at bounding box center [1019, 271] width 30 height 30
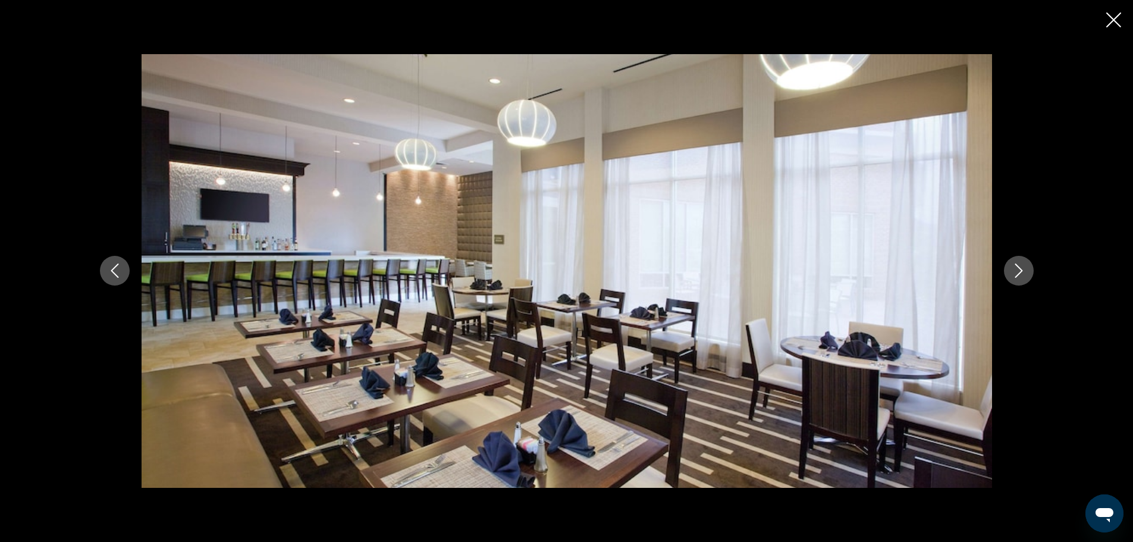
click at [1010, 266] on button "Next image" at bounding box center [1019, 271] width 30 height 30
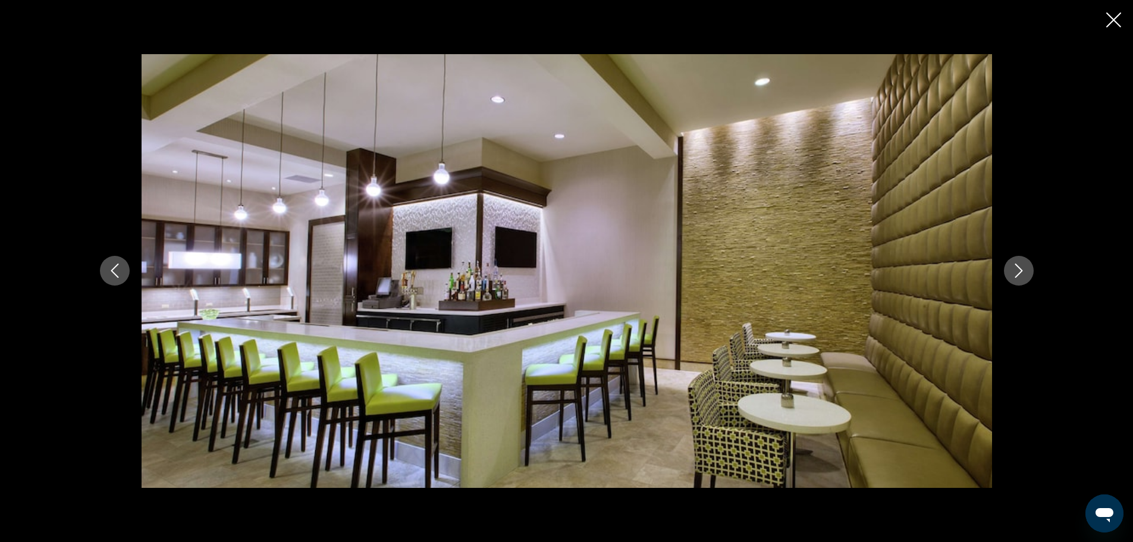
click at [1010, 266] on button "Next image" at bounding box center [1019, 271] width 30 height 30
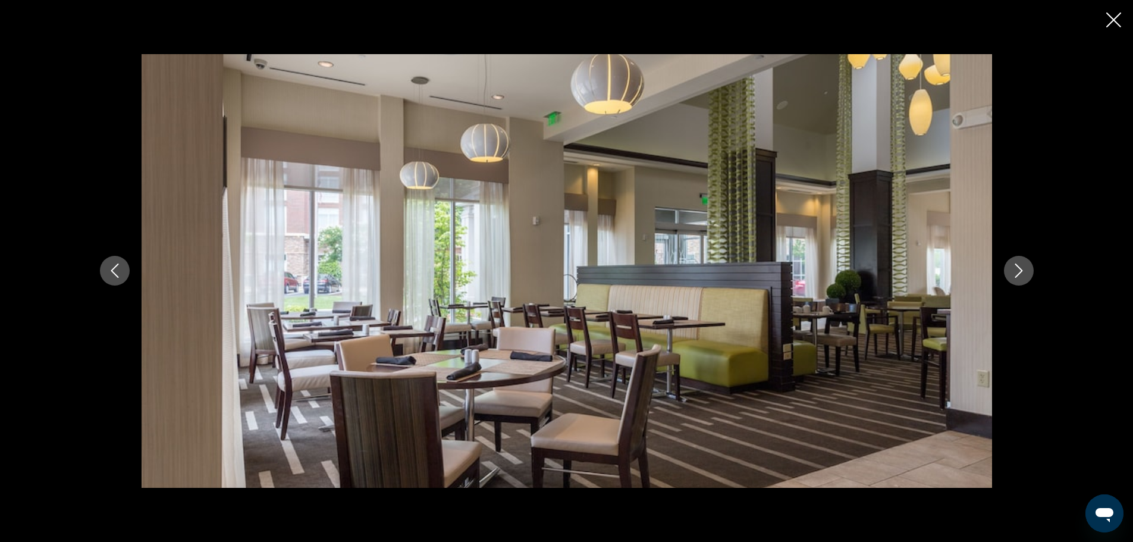
click at [1010, 266] on button "Next image" at bounding box center [1019, 271] width 30 height 30
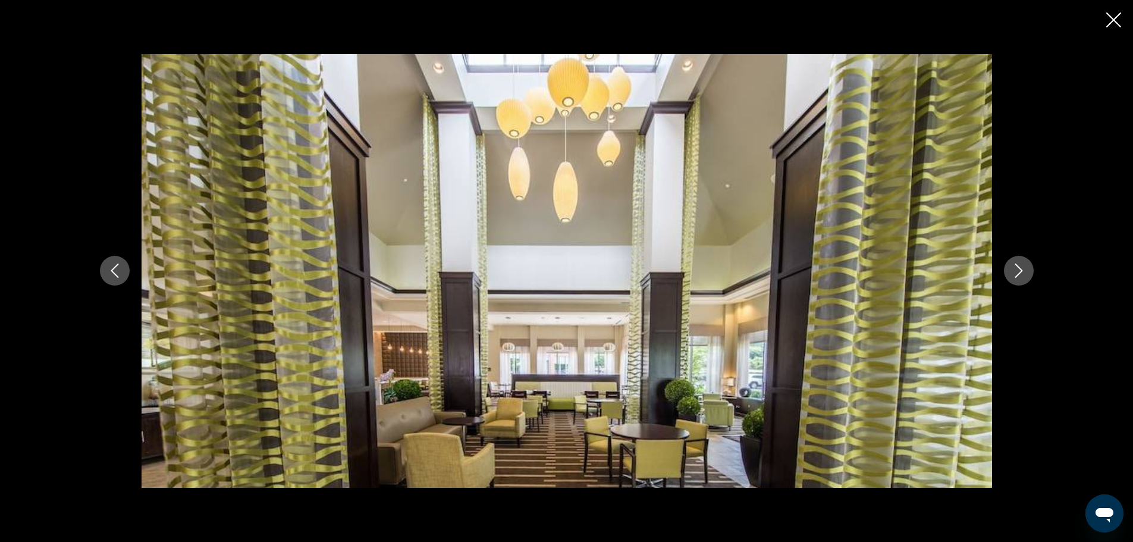
click at [1010, 266] on button "Next image" at bounding box center [1019, 271] width 30 height 30
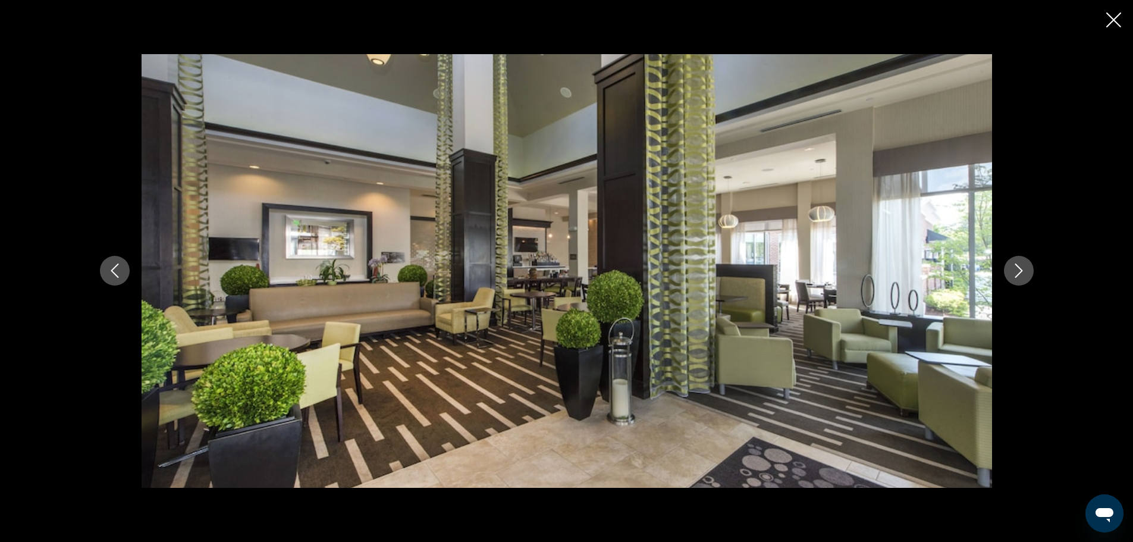
click at [1010, 266] on button "Next image" at bounding box center [1019, 271] width 30 height 30
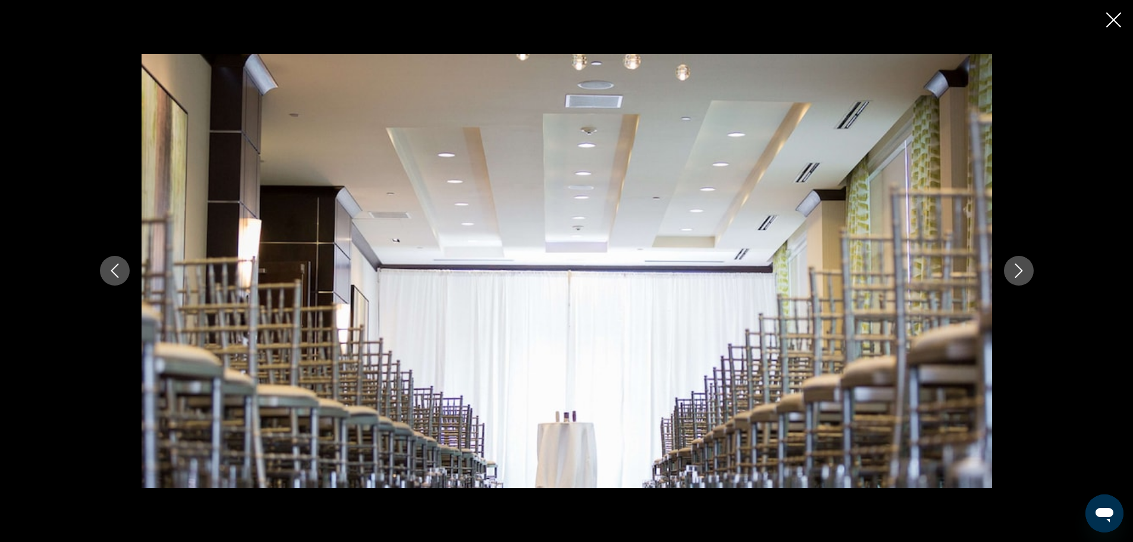
click at [1010, 266] on button "Next image" at bounding box center [1019, 271] width 30 height 30
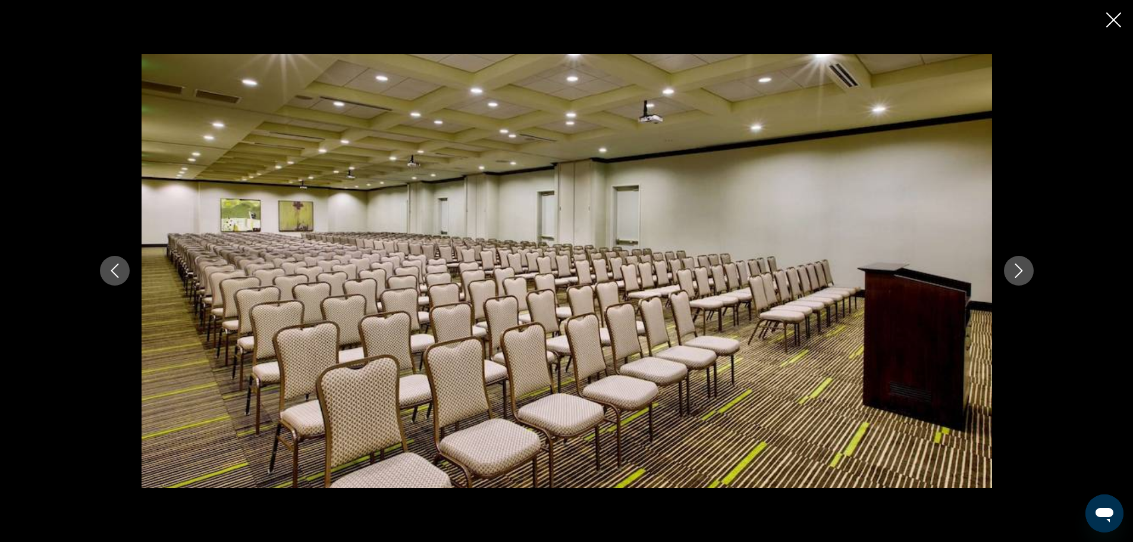
click at [1010, 266] on button "Next image" at bounding box center [1019, 271] width 30 height 30
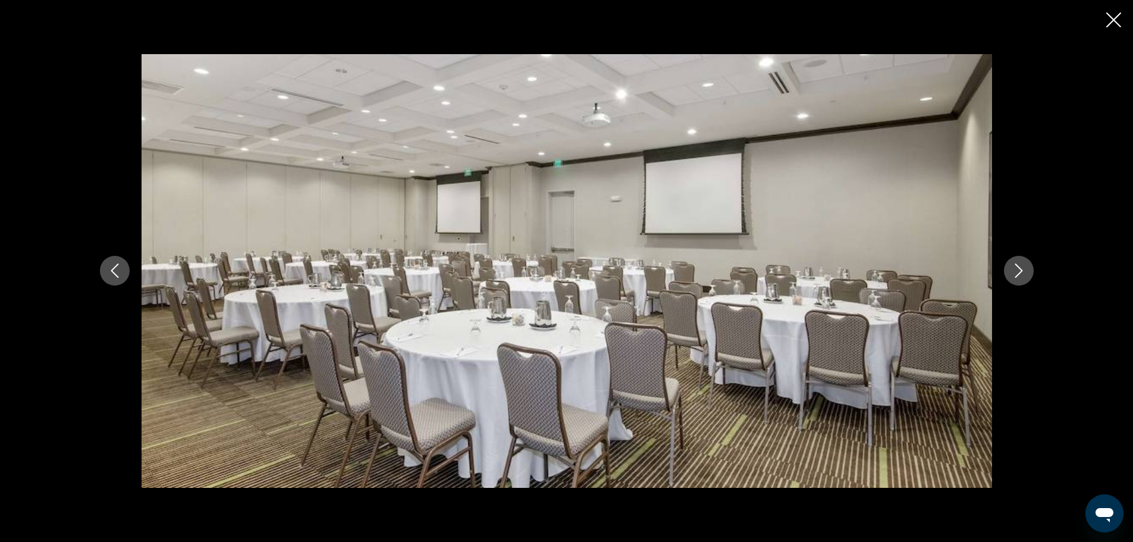
click at [1010, 266] on button "Next image" at bounding box center [1019, 271] width 30 height 30
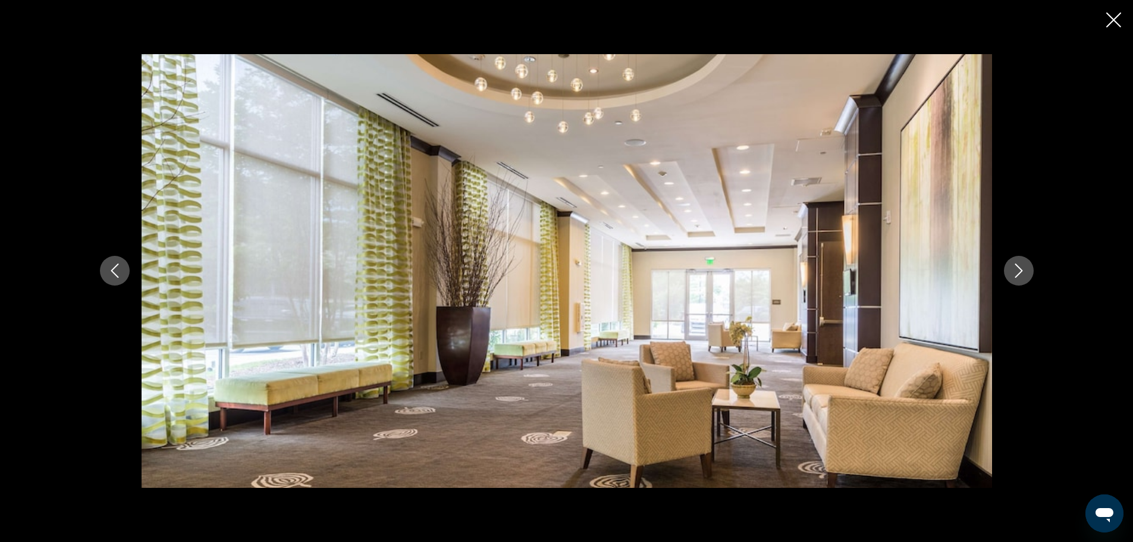
click at [1010, 266] on button "Next image" at bounding box center [1019, 271] width 30 height 30
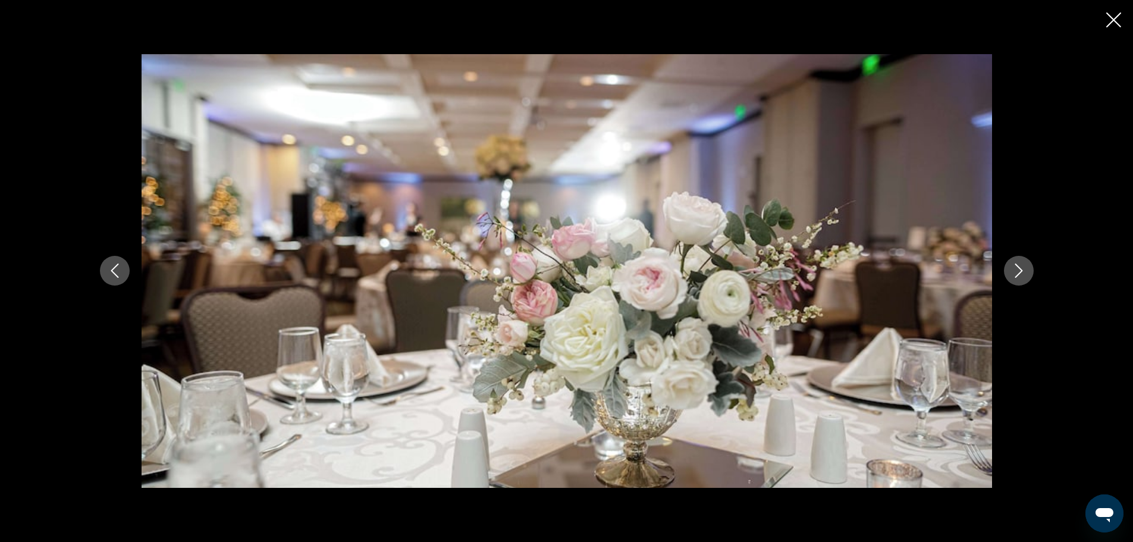
click at [1010, 266] on button "Next image" at bounding box center [1019, 271] width 30 height 30
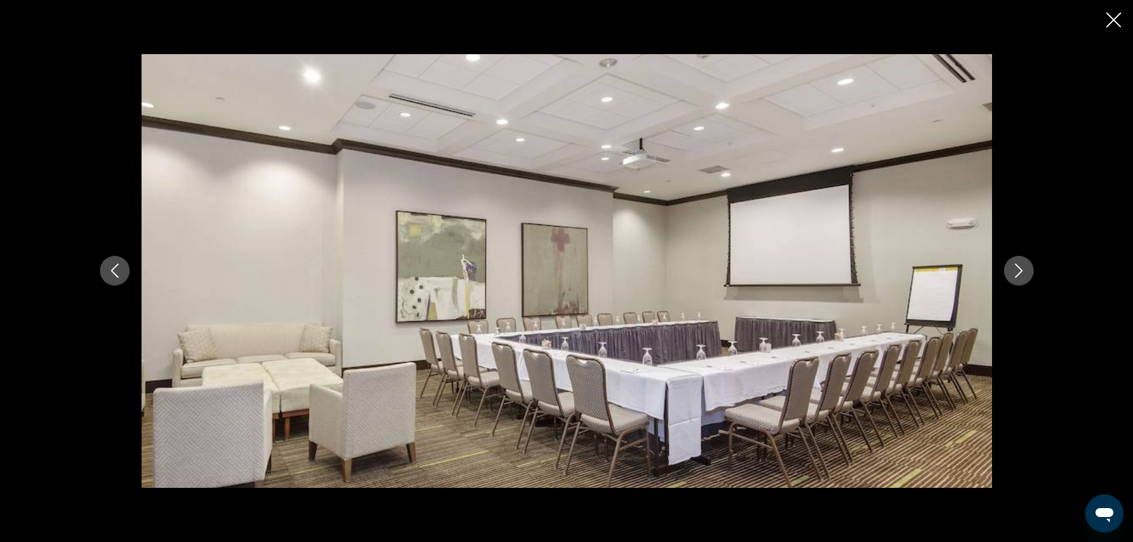
click at [1010, 266] on button "Next image" at bounding box center [1019, 271] width 30 height 30
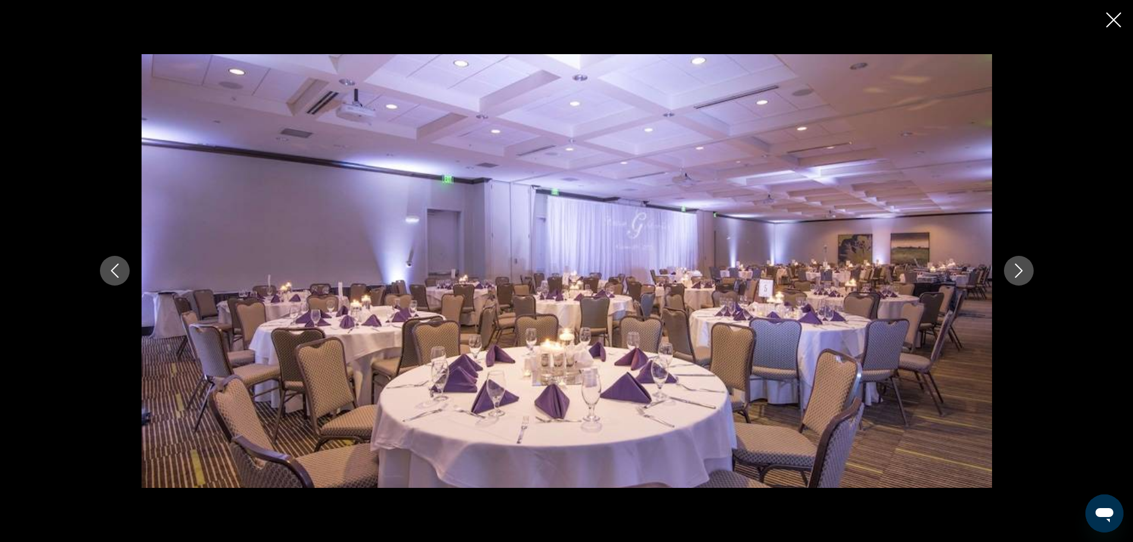
click at [1010, 266] on button "Next image" at bounding box center [1019, 271] width 30 height 30
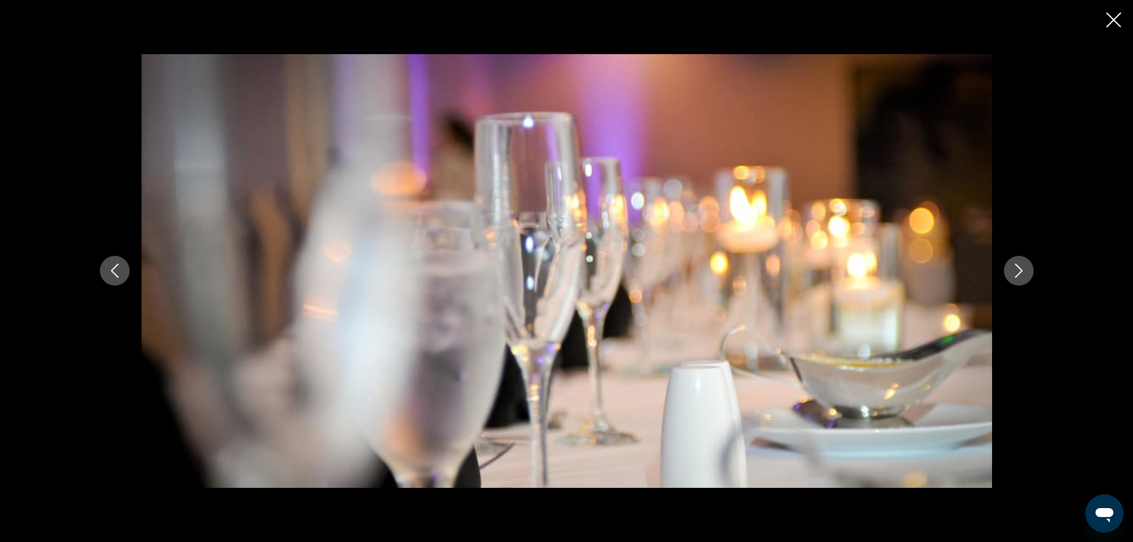
click at [1010, 266] on button "Next image" at bounding box center [1019, 271] width 30 height 30
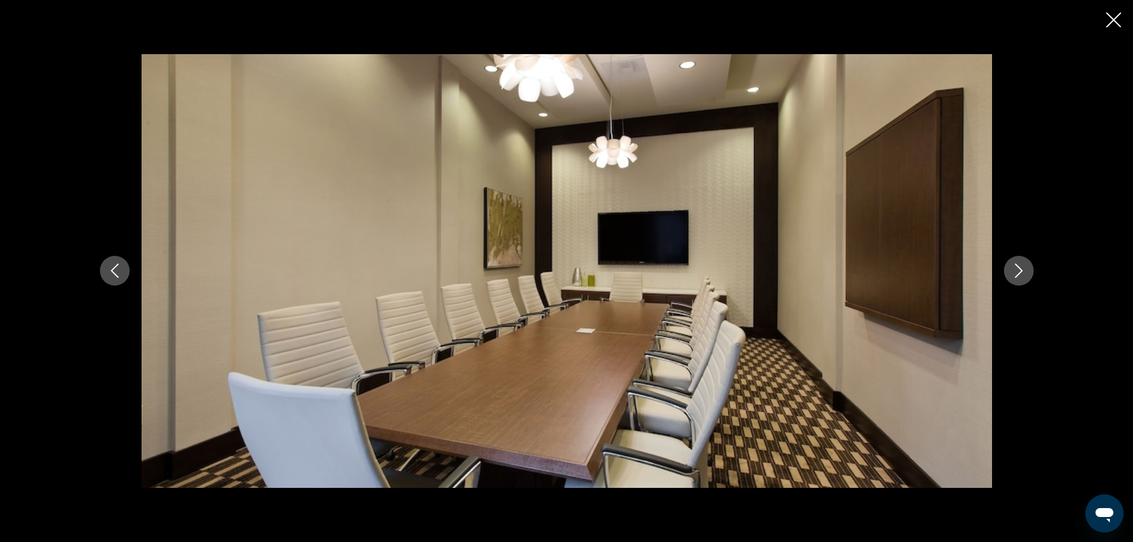
click at [1010, 266] on button "Next image" at bounding box center [1019, 271] width 30 height 30
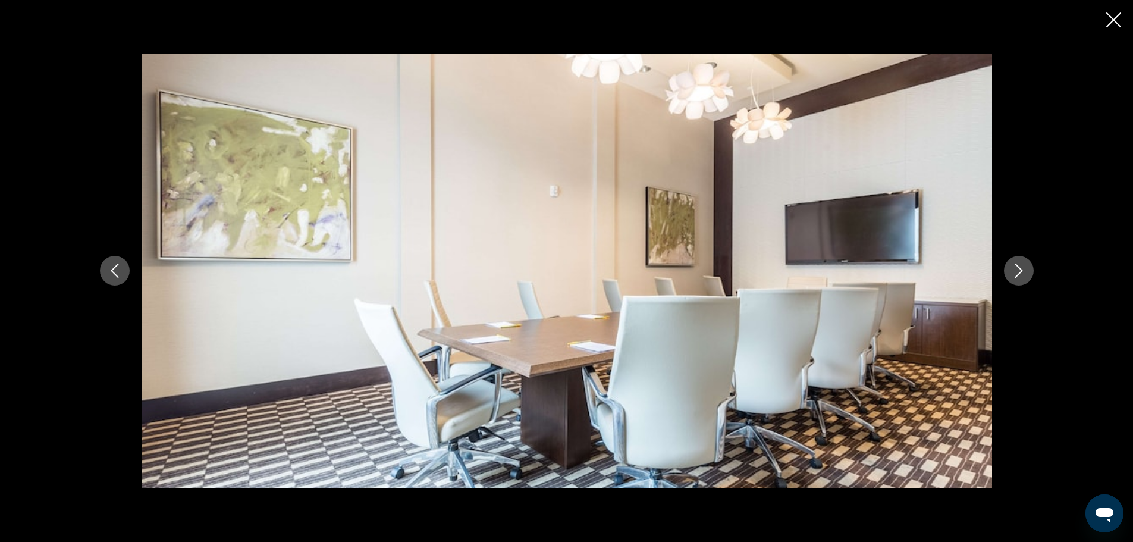
click at [1010, 266] on button "Next image" at bounding box center [1019, 271] width 30 height 30
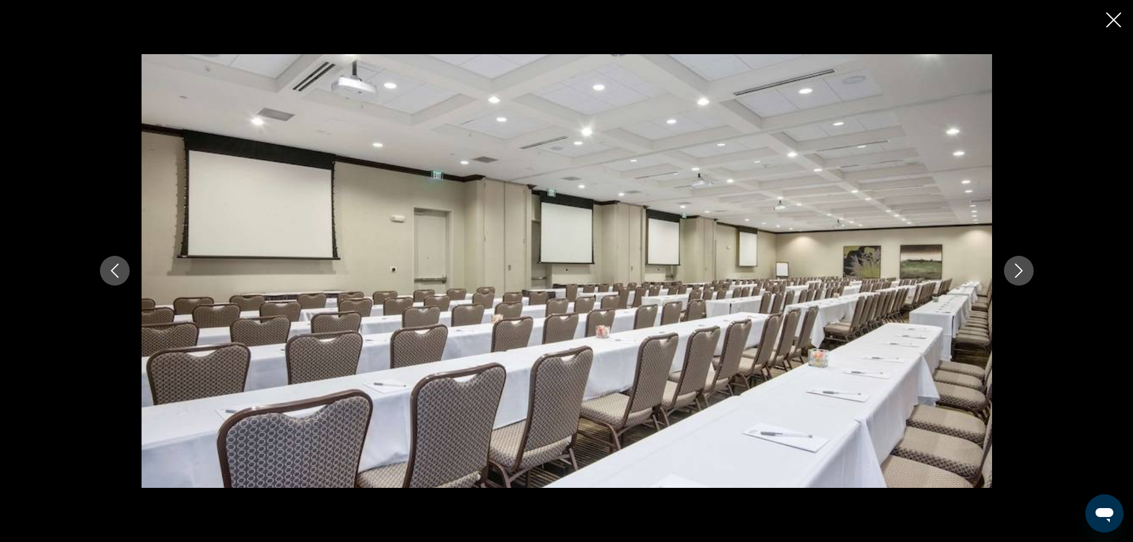
click at [1010, 266] on button "Next image" at bounding box center [1019, 271] width 30 height 30
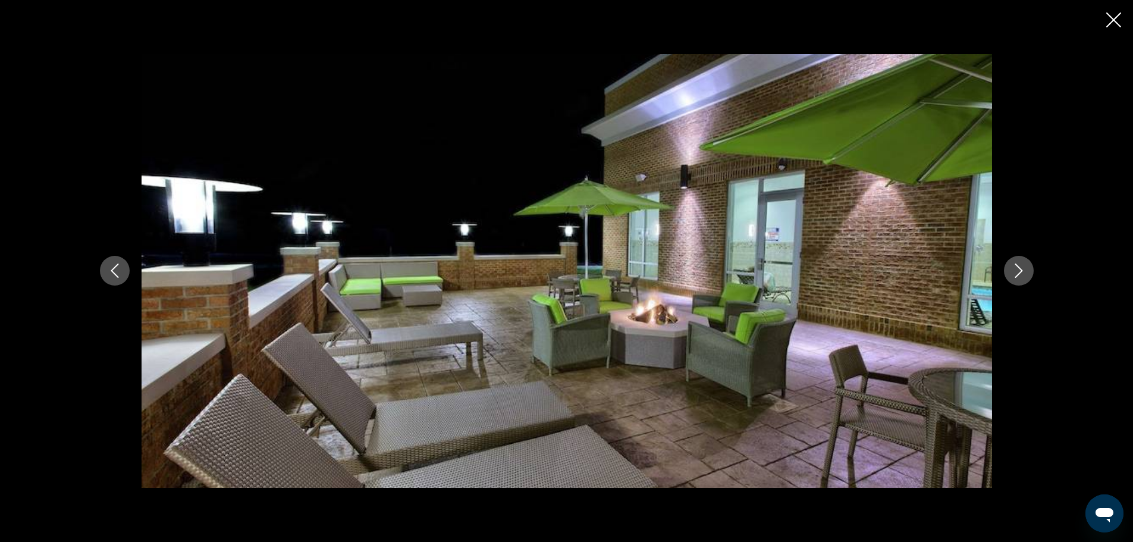
click at [1010, 266] on button "Next image" at bounding box center [1019, 271] width 30 height 30
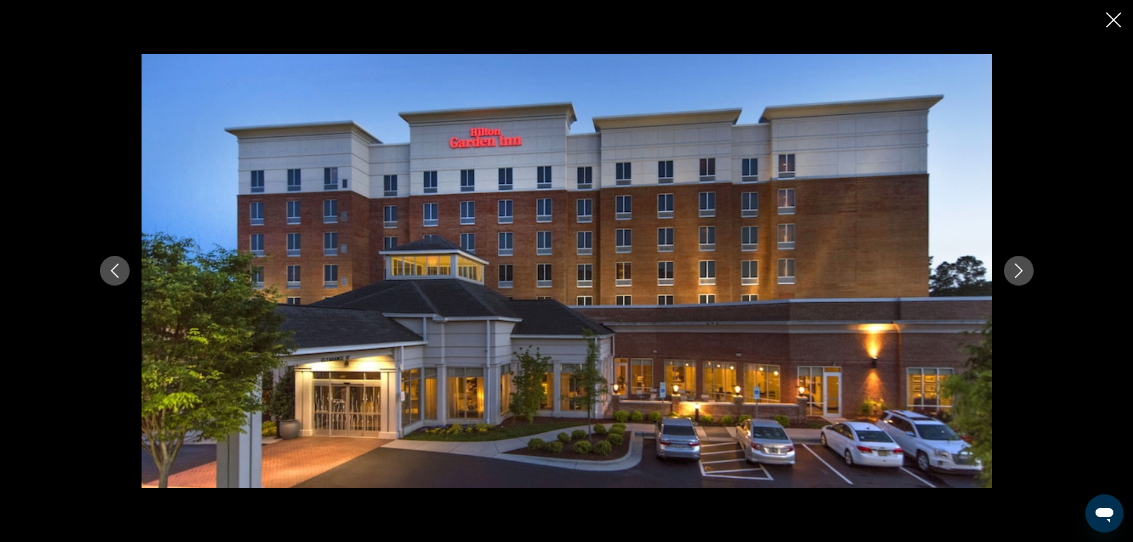
click at [1010, 266] on button "Next image" at bounding box center [1019, 271] width 30 height 30
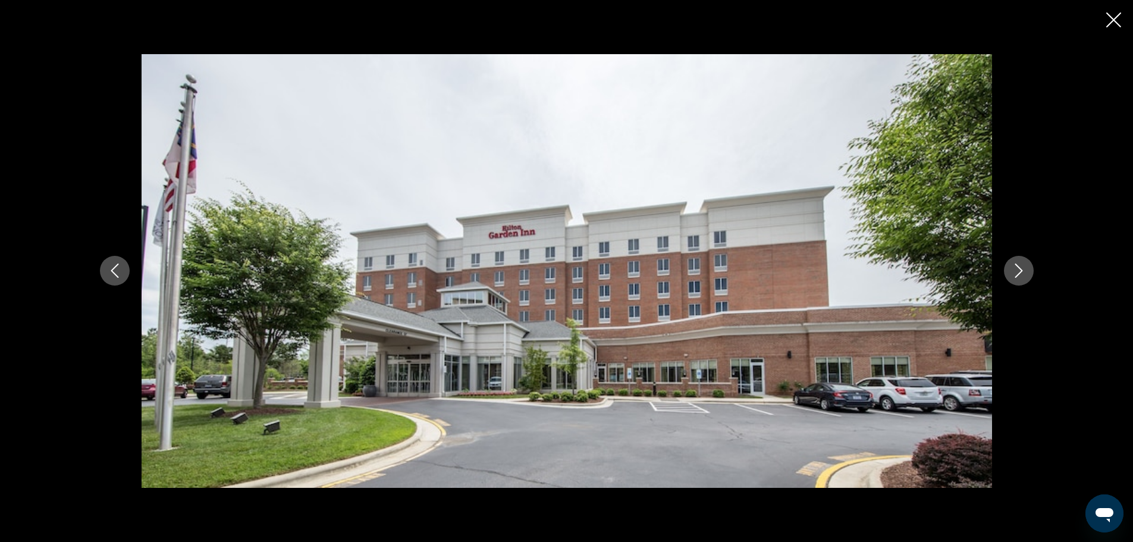
click at [1010, 266] on button "Next image" at bounding box center [1019, 271] width 30 height 30
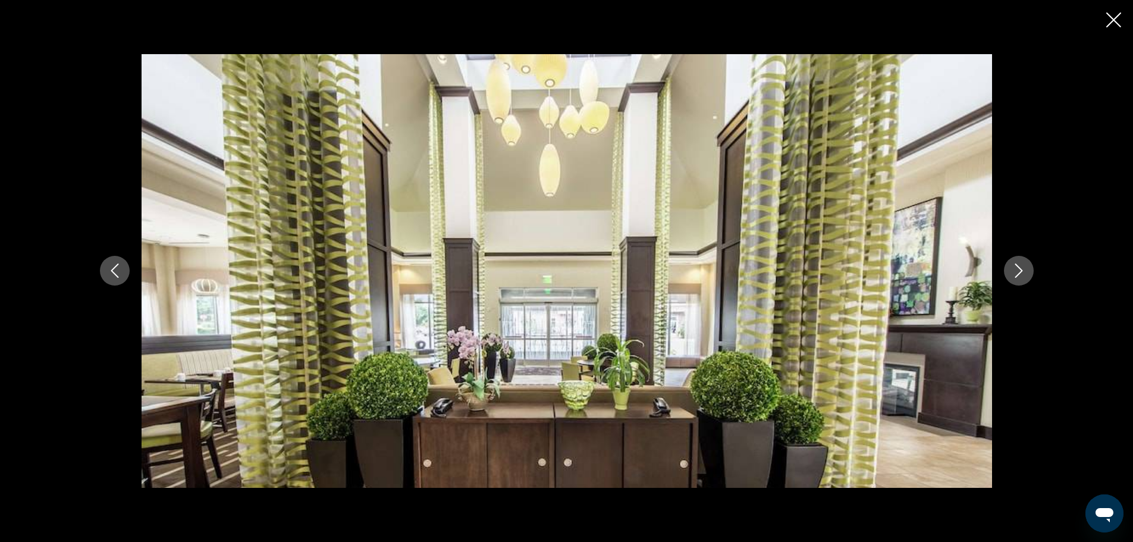
click at [1112, 15] on icon "Close slideshow" at bounding box center [1113, 19] width 15 height 15
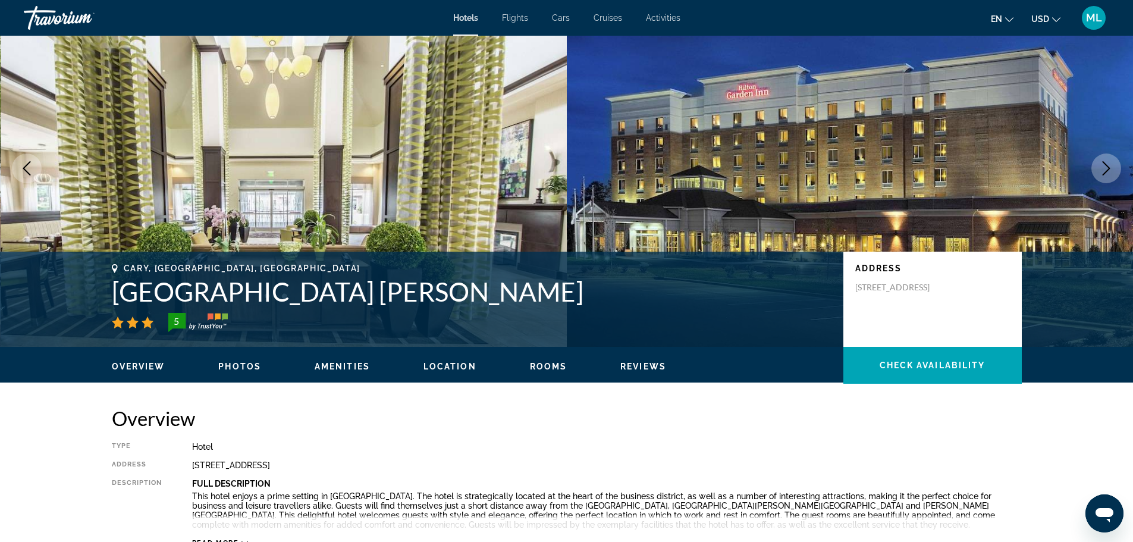
scroll to position [0, 0]
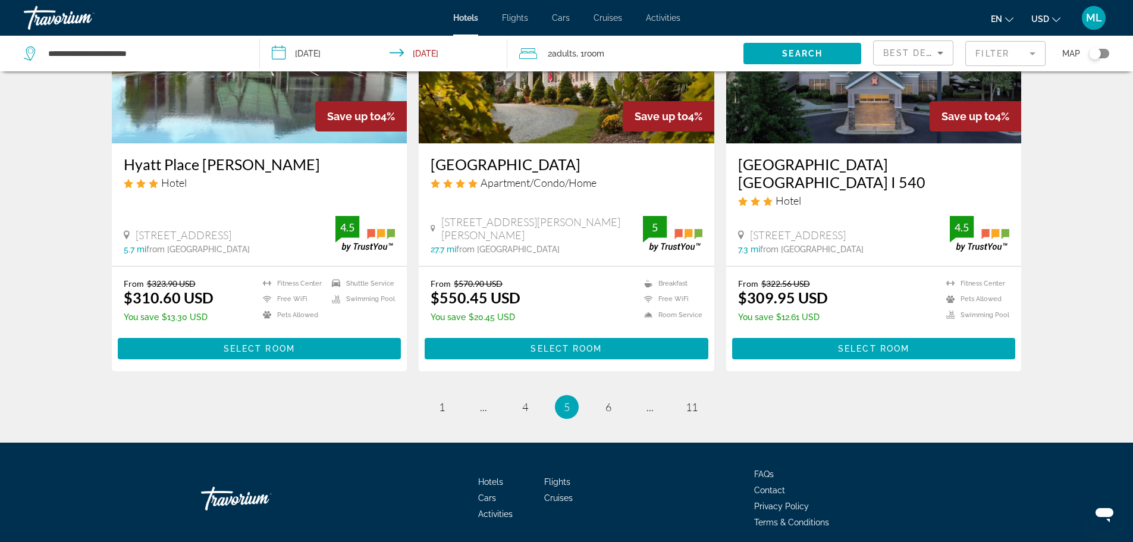
scroll to position [1513, 0]
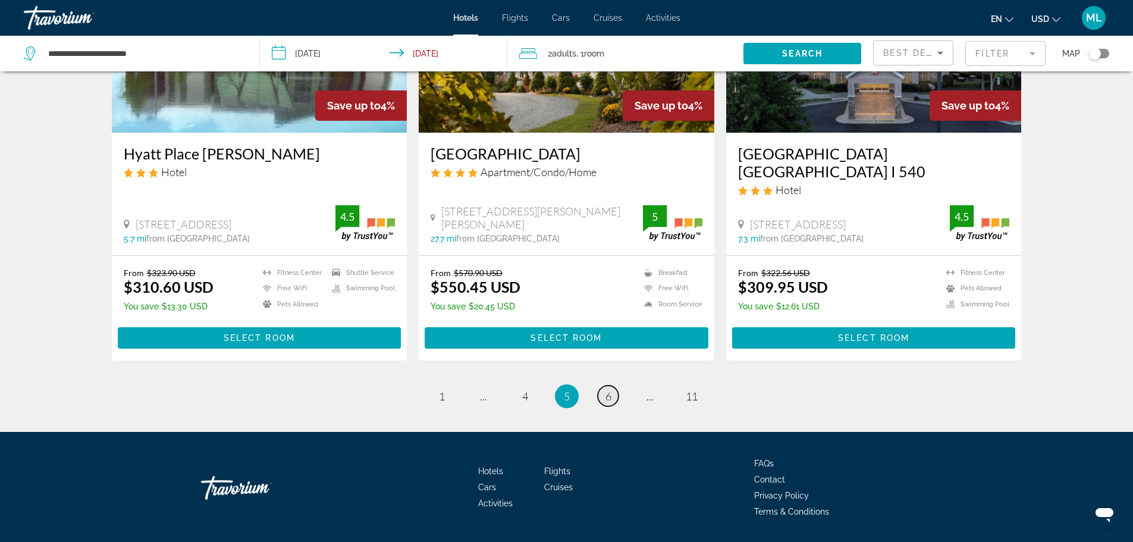
click at [610, 390] on span "6" at bounding box center [608, 396] width 6 height 13
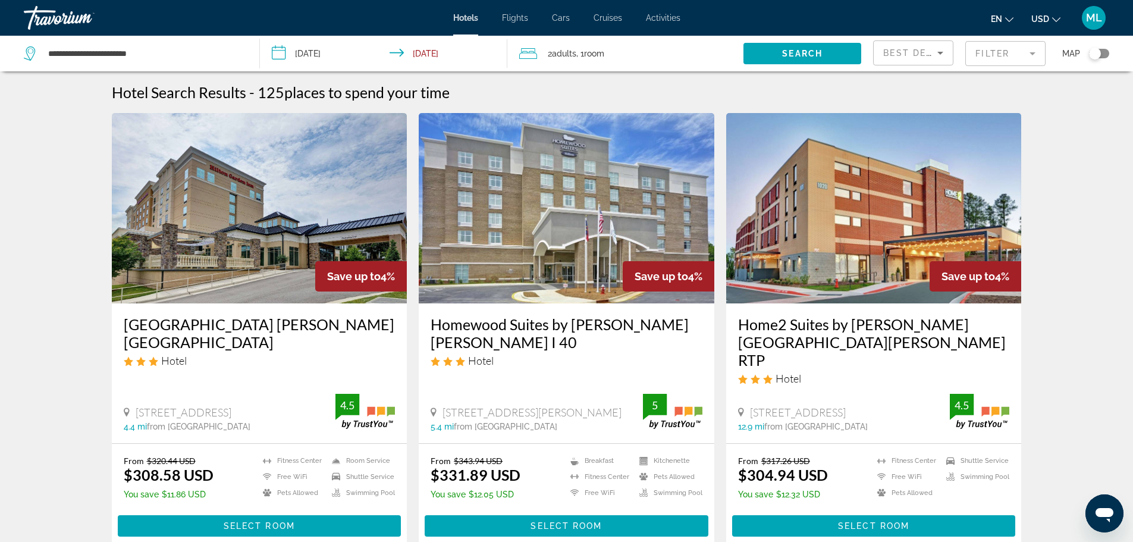
click at [315, 275] on div "Save up to 4%" at bounding box center [361, 276] width 92 height 30
click at [302, 240] on img "Main content" at bounding box center [260, 208] width 296 height 190
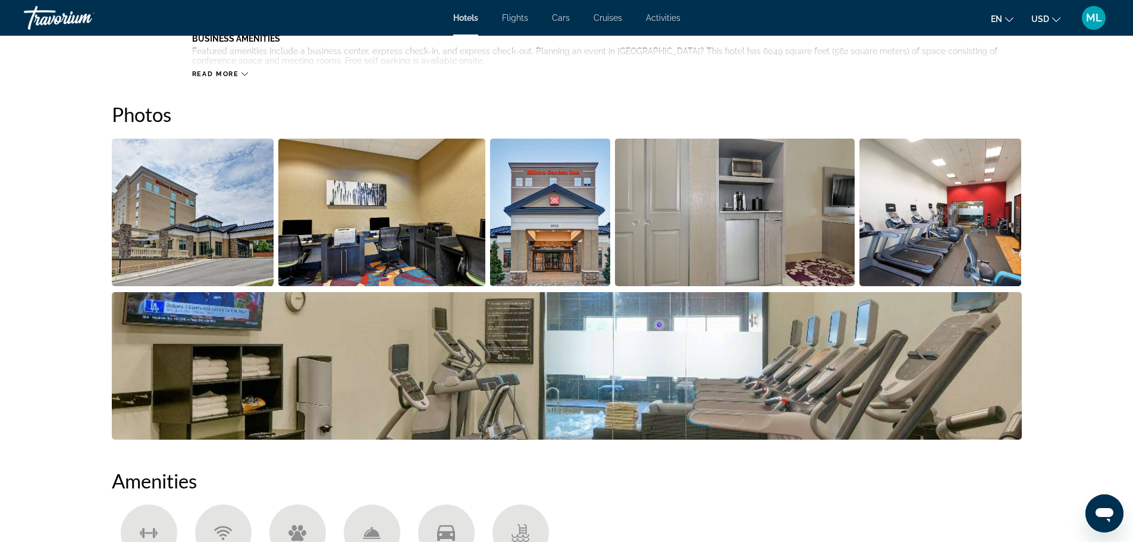
scroll to position [404, 0]
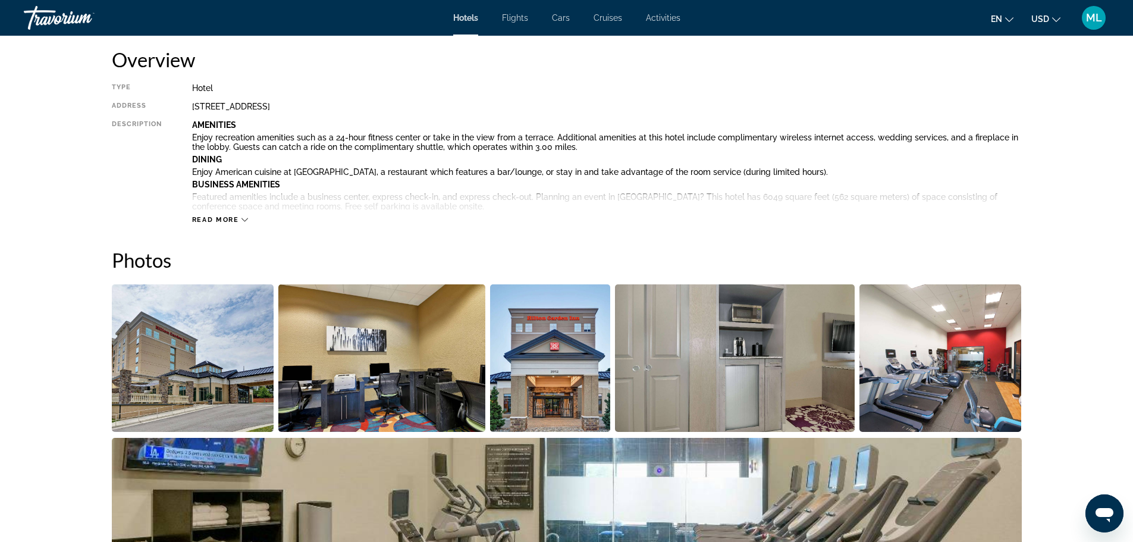
click at [163, 341] on img "Open full-screen image slider" at bounding box center [193, 357] width 162 height 147
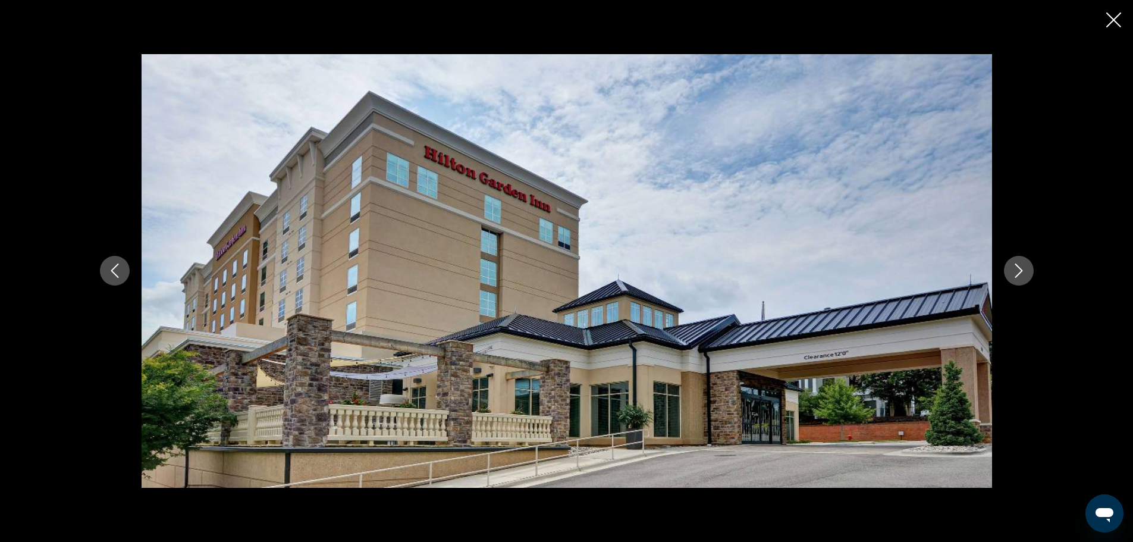
click at [1018, 268] on icon "Next image" at bounding box center [1019, 270] width 14 height 14
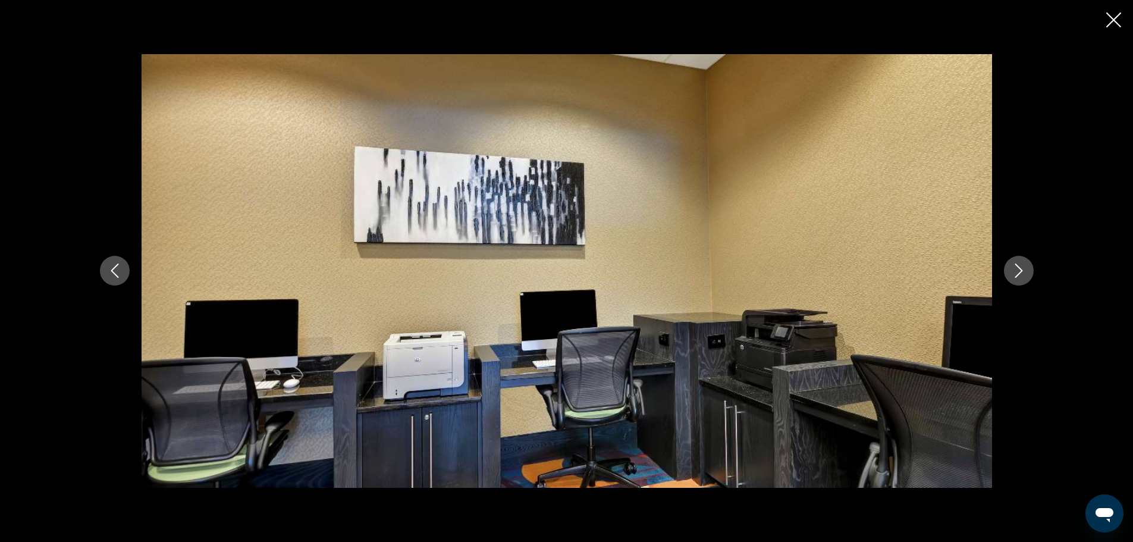
click at [1018, 268] on icon "Next image" at bounding box center [1019, 270] width 14 height 14
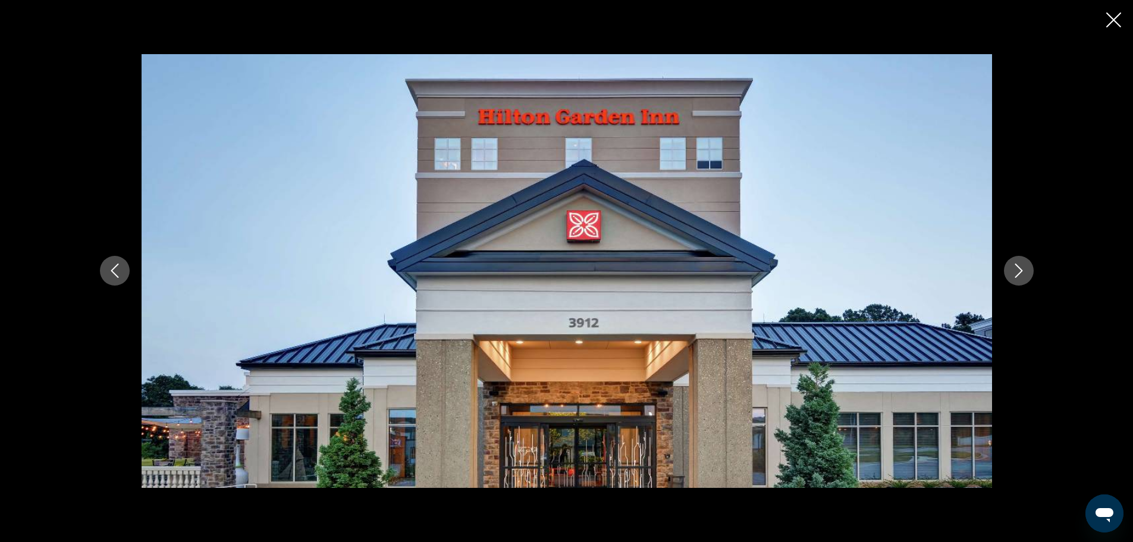
click at [1018, 268] on icon "Next image" at bounding box center [1019, 270] width 14 height 14
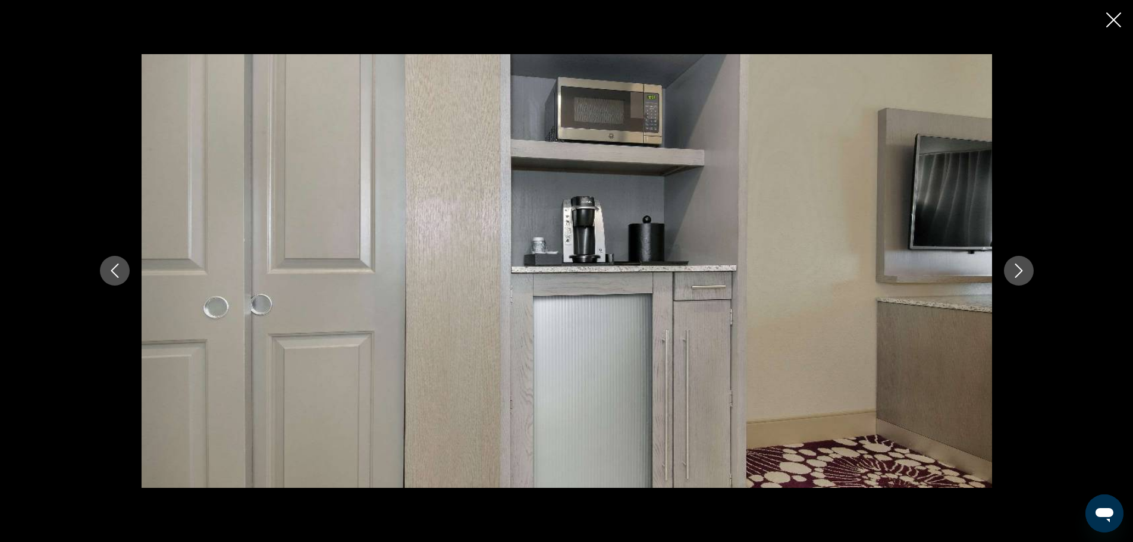
click at [1018, 268] on icon "Next image" at bounding box center [1019, 270] width 14 height 14
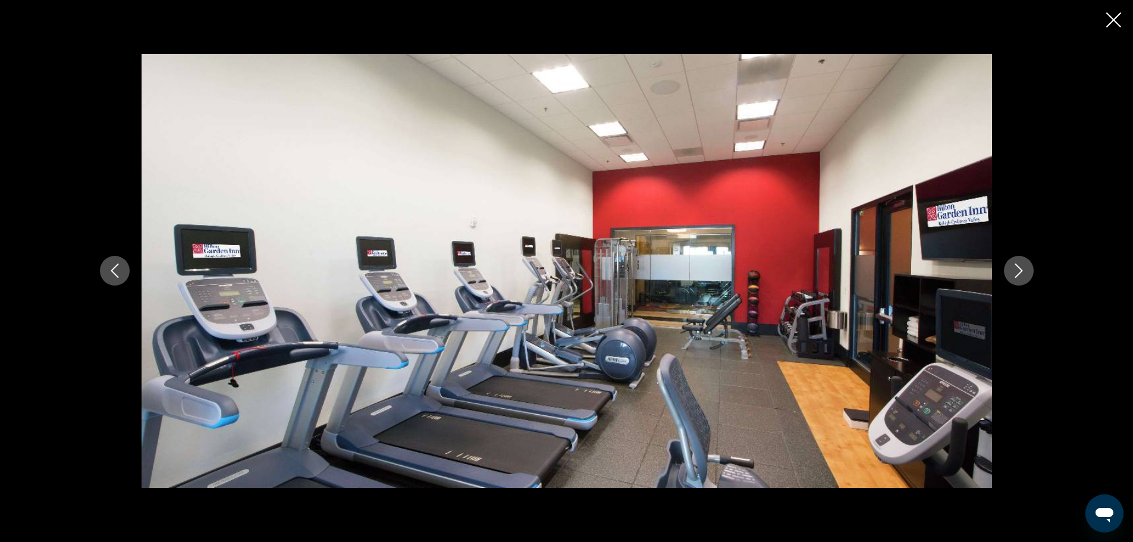
click at [1018, 268] on icon "Next image" at bounding box center [1019, 270] width 14 height 14
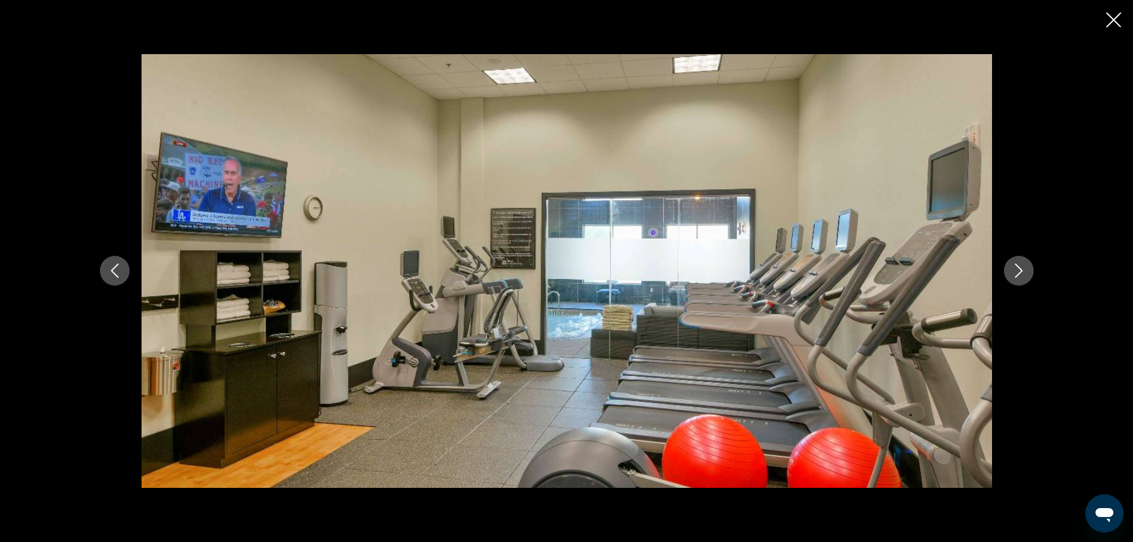
click at [1018, 268] on icon "Next image" at bounding box center [1019, 270] width 14 height 14
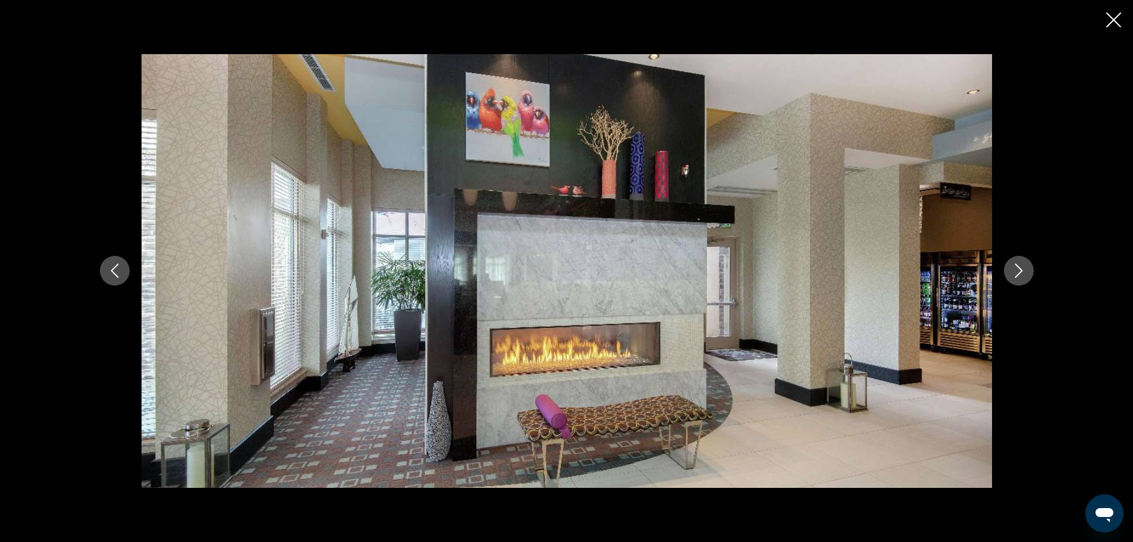
click at [1018, 268] on icon "Next image" at bounding box center [1019, 270] width 14 height 14
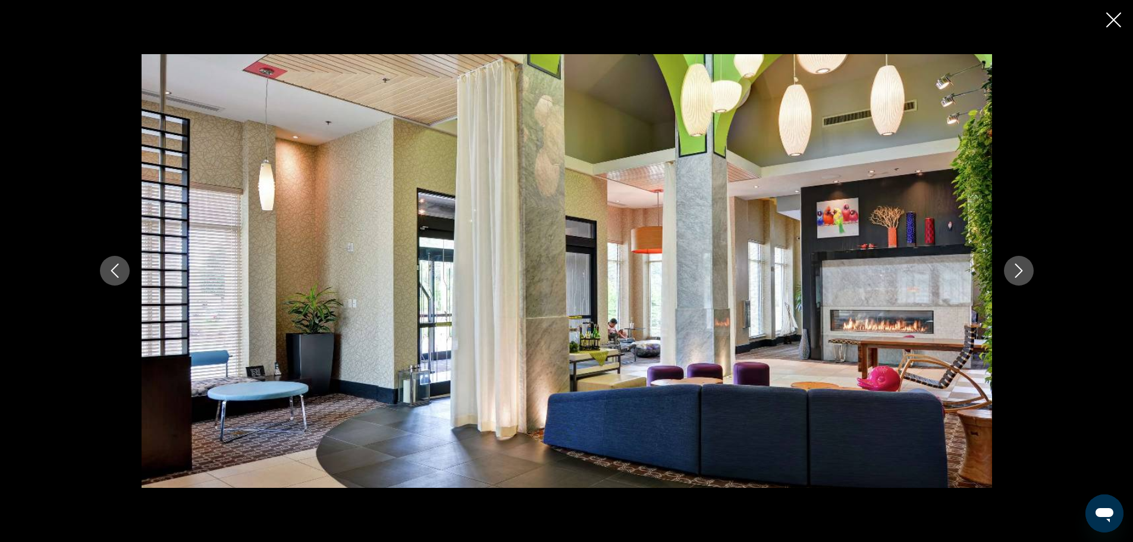
click at [1018, 268] on icon "Next image" at bounding box center [1019, 270] width 14 height 14
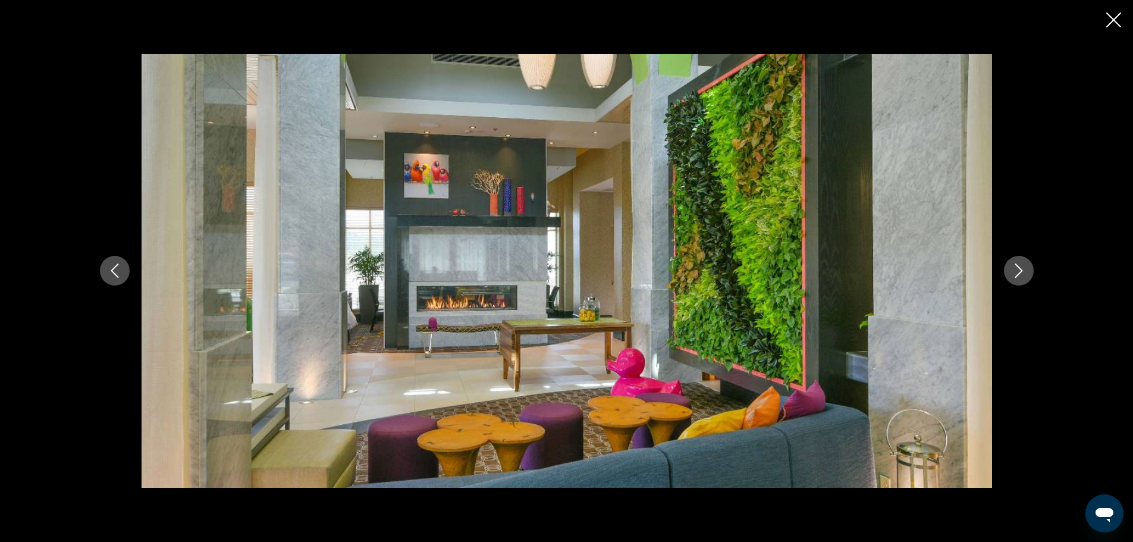
click at [1018, 268] on icon "Next image" at bounding box center [1019, 270] width 14 height 14
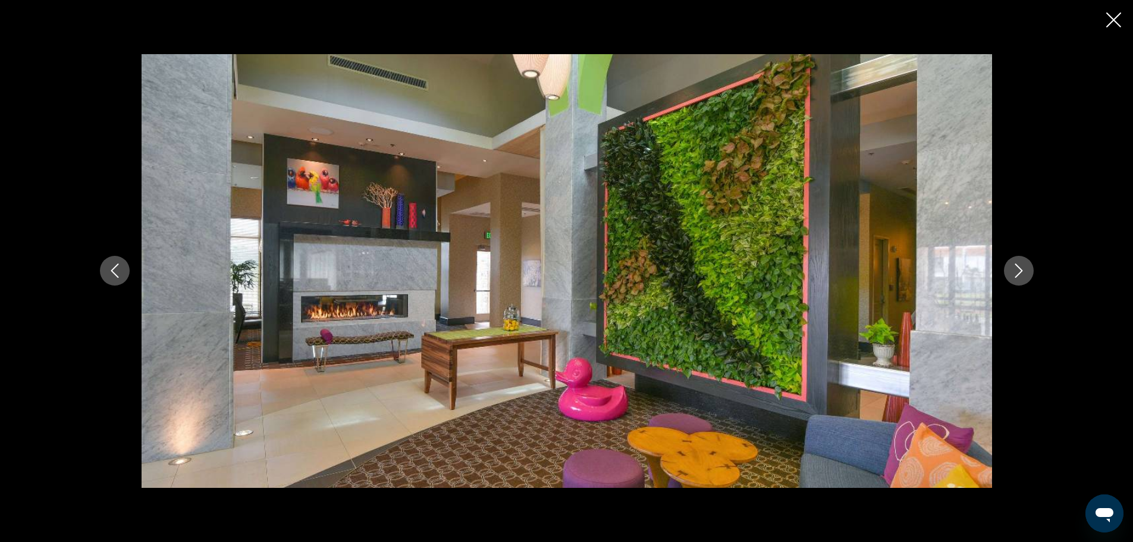
click at [1018, 268] on icon "Next image" at bounding box center [1019, 270] width 14 height 14
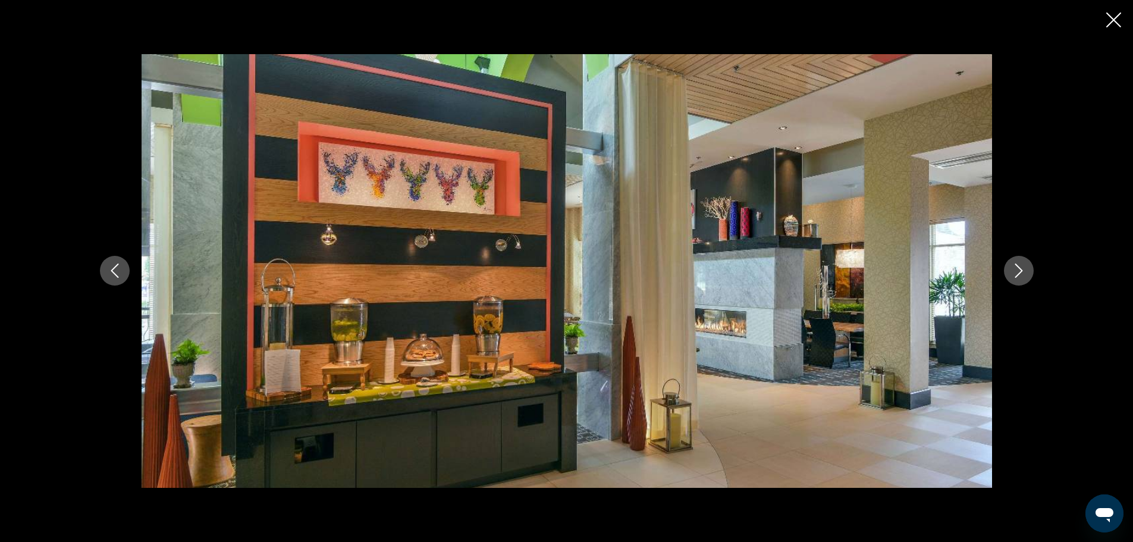
click at [1018, 268] on icon "Next image" at bounding box center [1019, 270] width 14 height 14
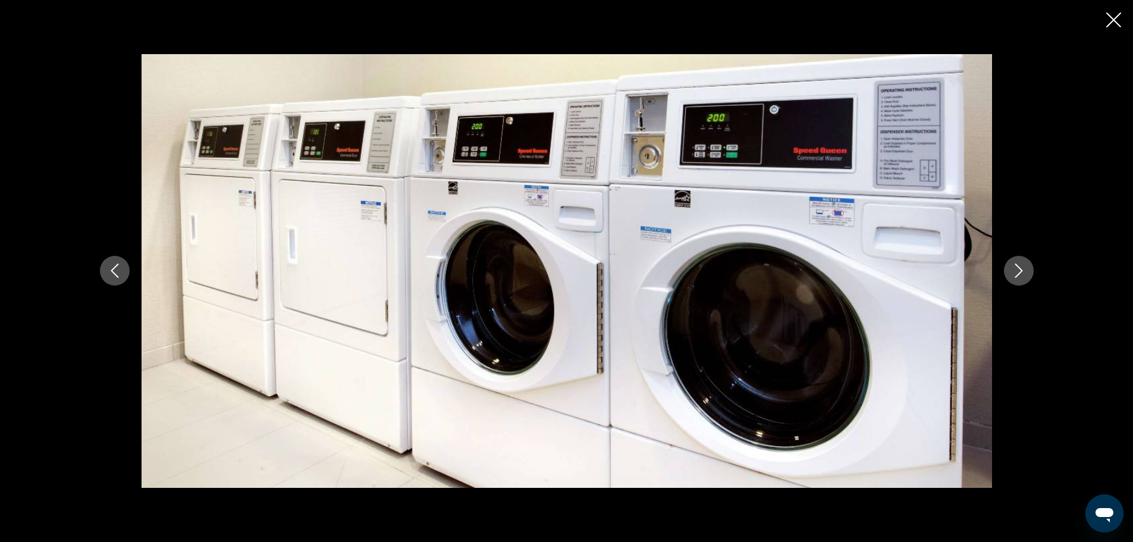
click at [1018, 268] on icon "Next image" at bounding box center [1019, 270] width 14 height 14
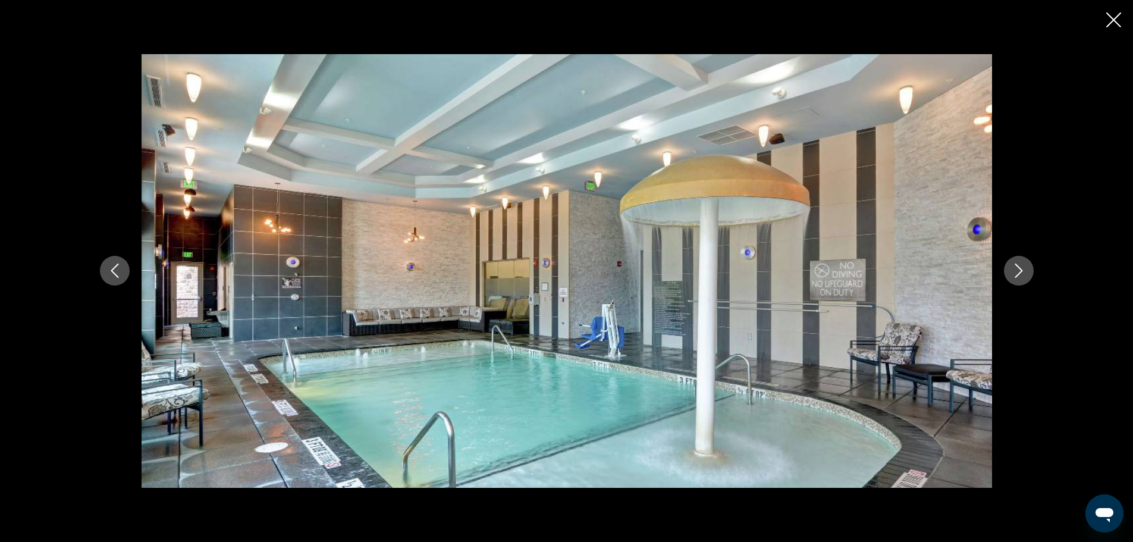
click at [1018, 268] on icon "Next image" at bounding box center [1019, 270] width 14 height 14
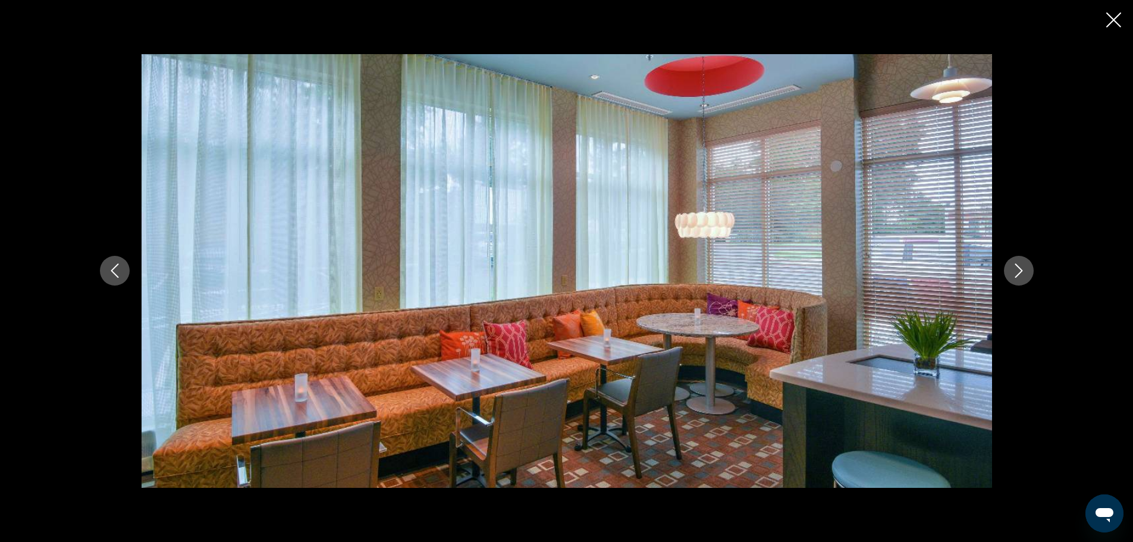
click at [1018, 268] on icon "Next image" at bounding box center [1019, 270] width 14 height 14
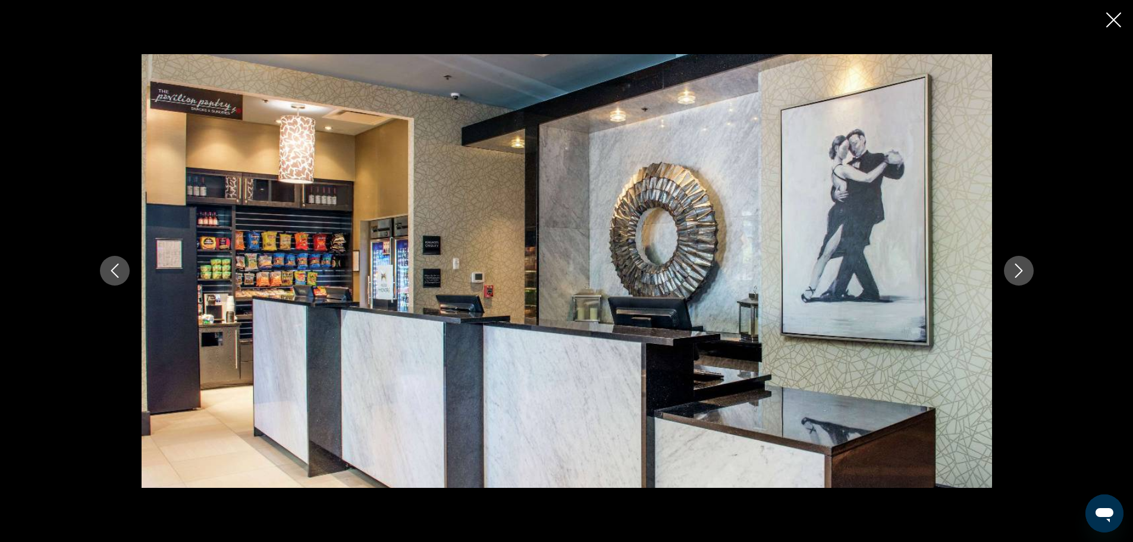
click at [1018, 268] on icon "Next image" at bounding box center [1019, 270] width 14 height 14
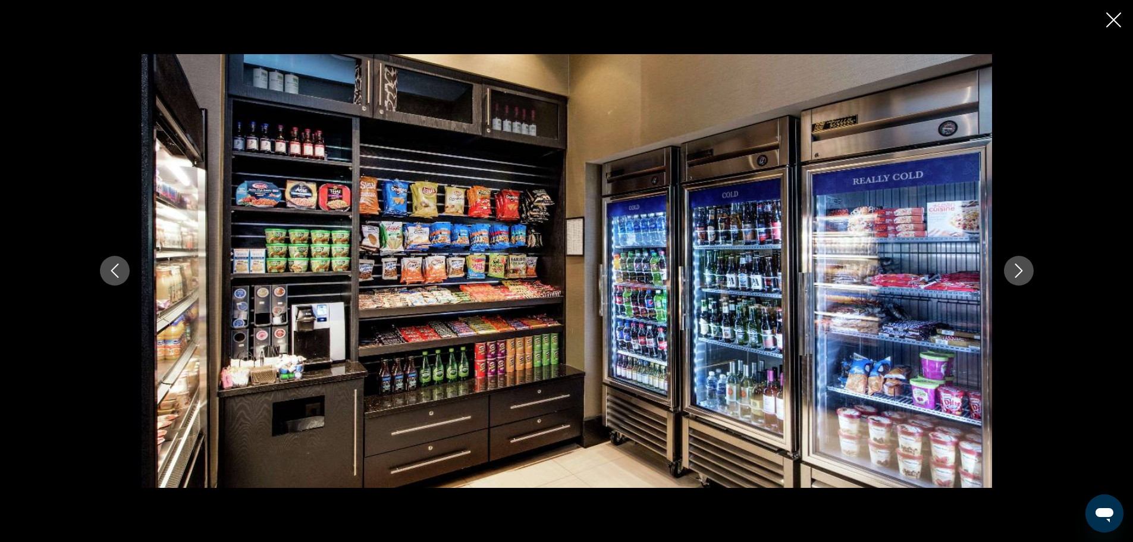
click at [1018, 268] on icon "Next image" at bounding box center [1019, 270] width 14 height 14
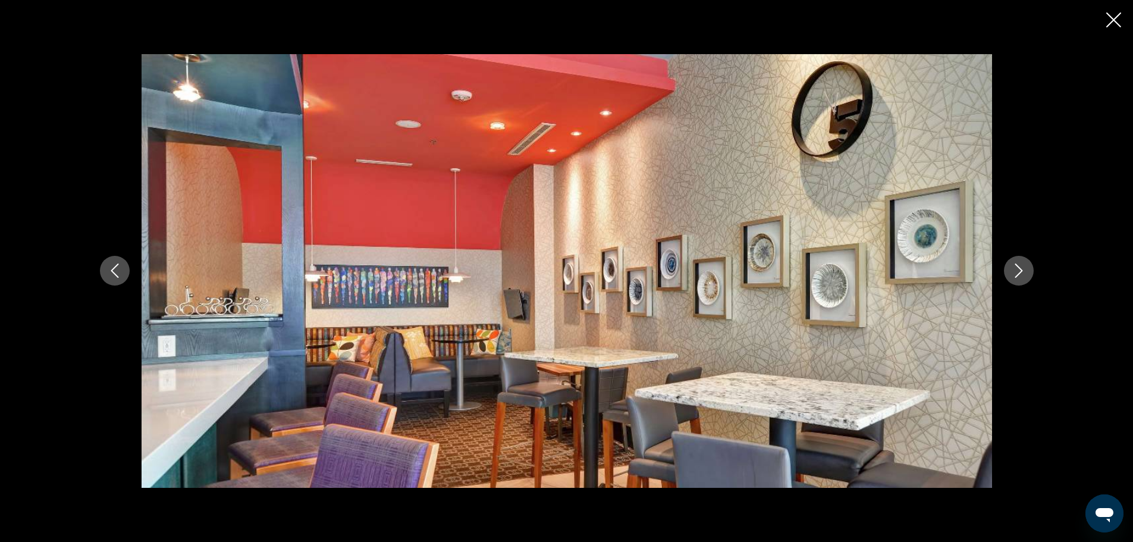
click at [1018, 268] on icon "Next image" at bounding box center [1019, 270] width 14 height 14
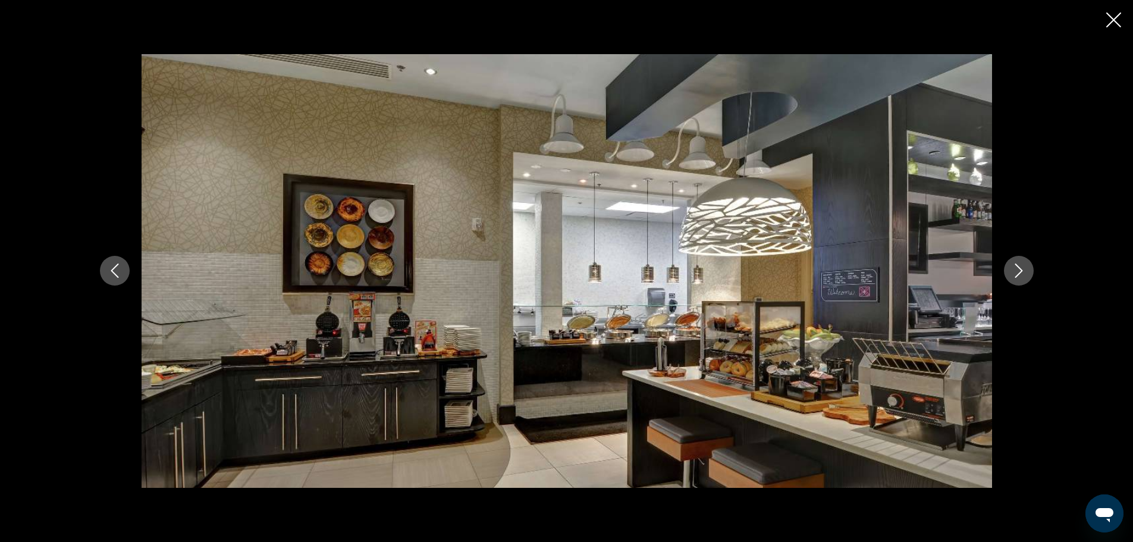
click at [1018, 268] on icon "Next image" at bounding box center [1019, 270] width 14 height 14
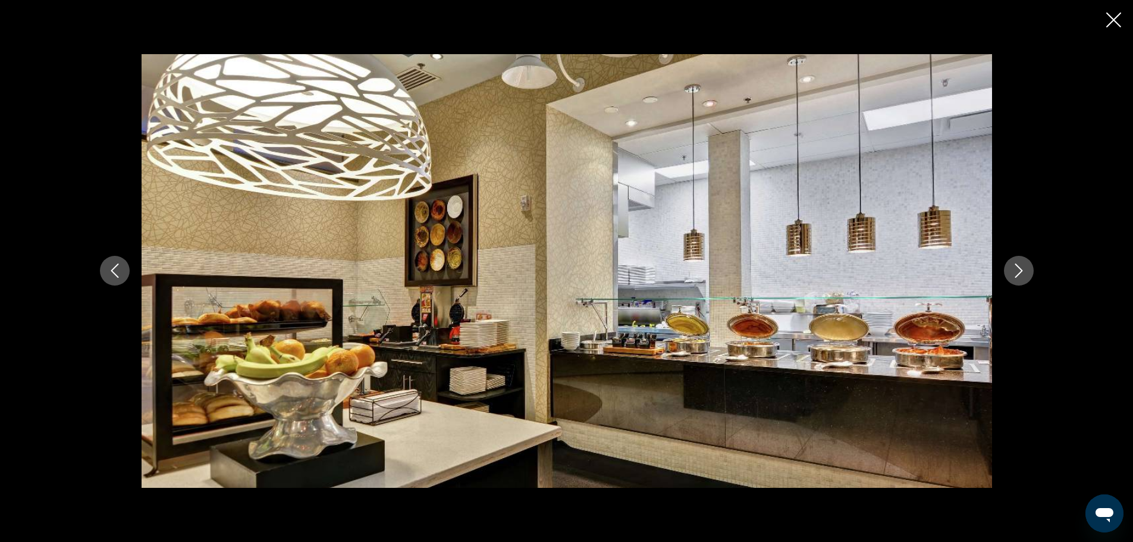
click at [1018, 268] on icon "Next image" at bounding box center [1019, 270] width 14 height 14
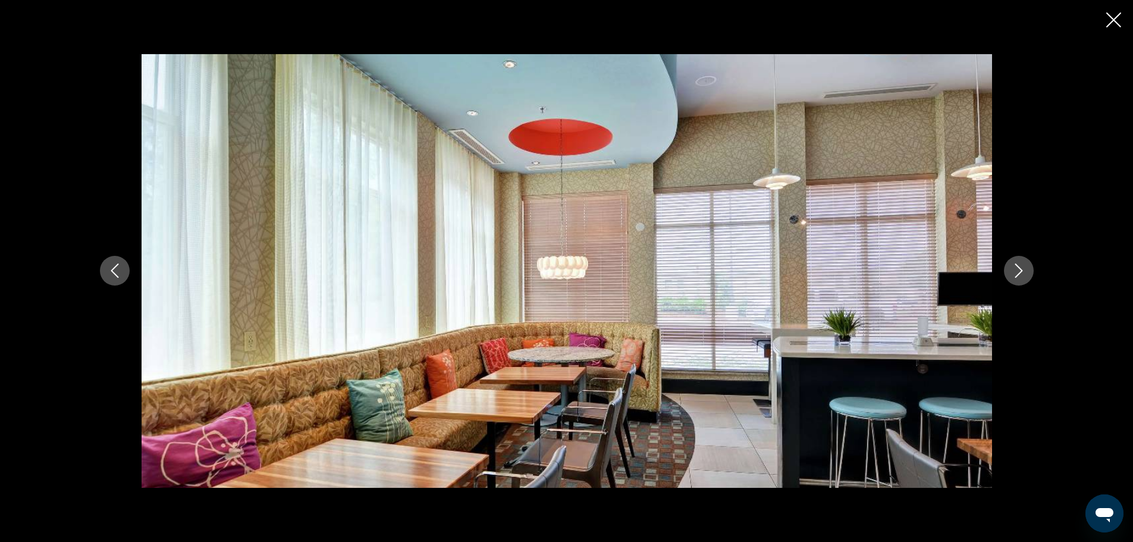
click at [1018, 268] on icon "Next image" at bounding box center [1019, 270] width 14 height 14
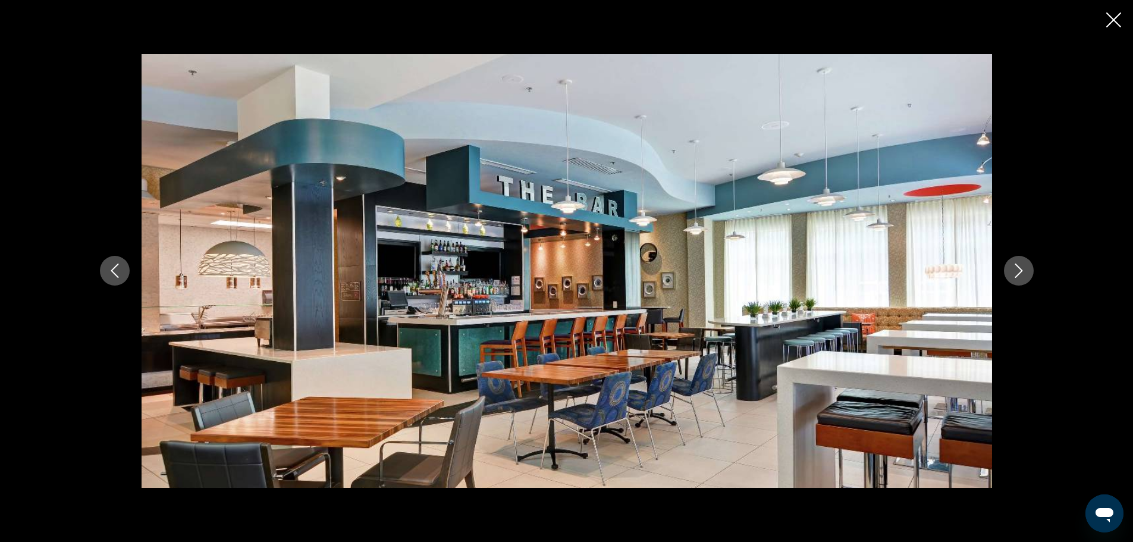
click at [1018, 268] on icon "Next image" at bounding box center [1019, 270] width 14 height 14
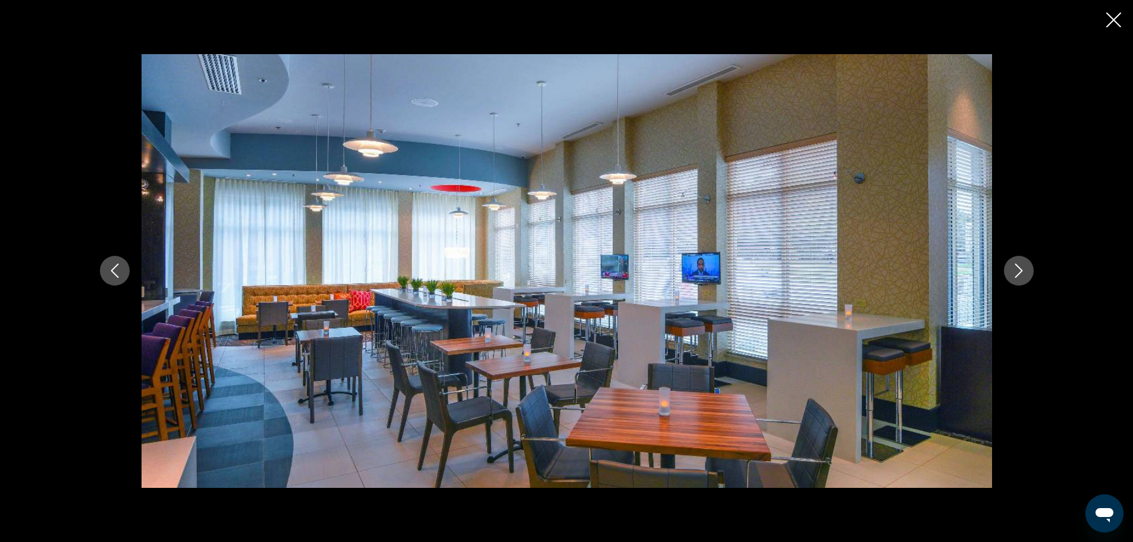
click at [1018, 268] on icon "Next image" at bounding box center [1019, 270] width 14 height 14
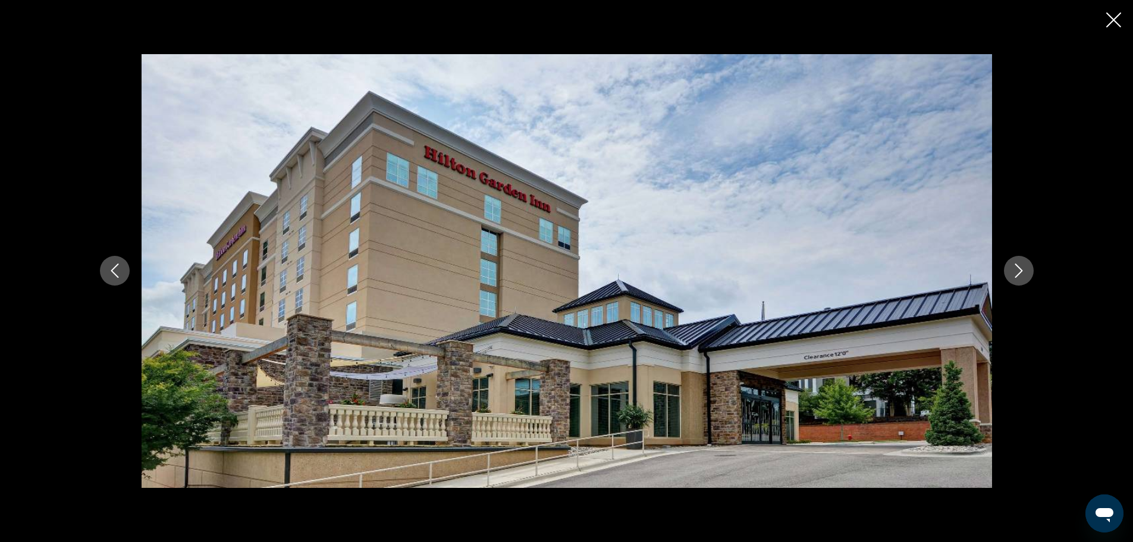
click at [1018, 268] on icon "Next image" at bounding box center [1019, 270] width 14 height 14
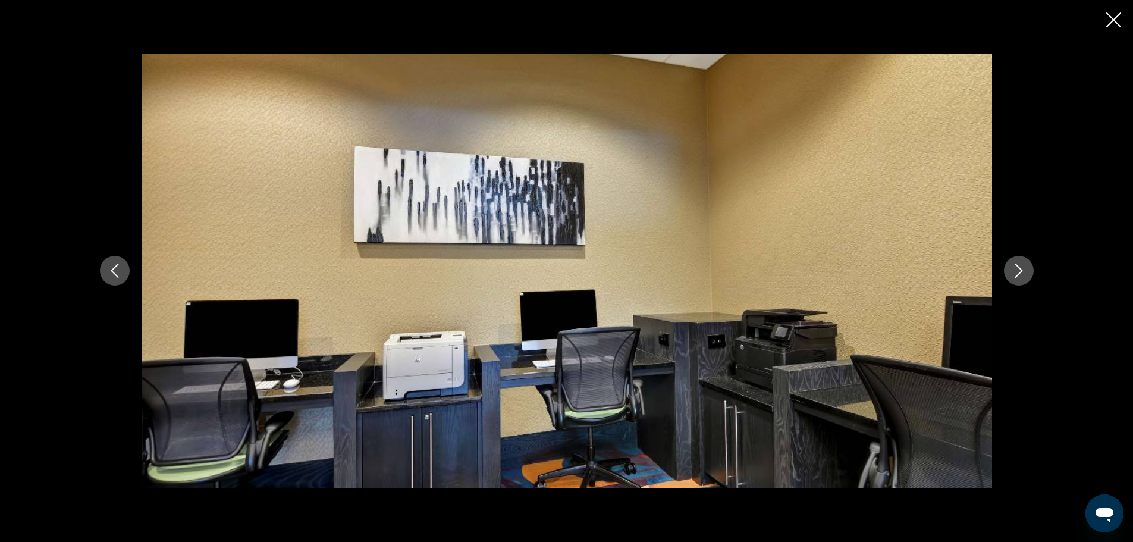
click at [1018, 268] on icon "Next image" at bounding box center [1019, 270] width 14 height 14
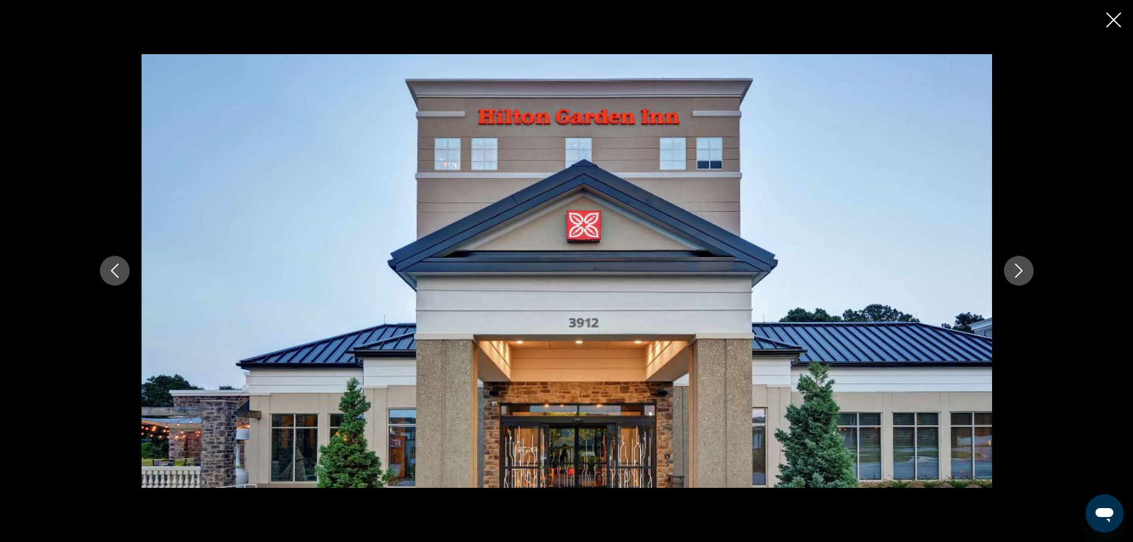
click at [1018, 268] on icon "Next image" at bounding box center [1019, 270] width 14 height 14
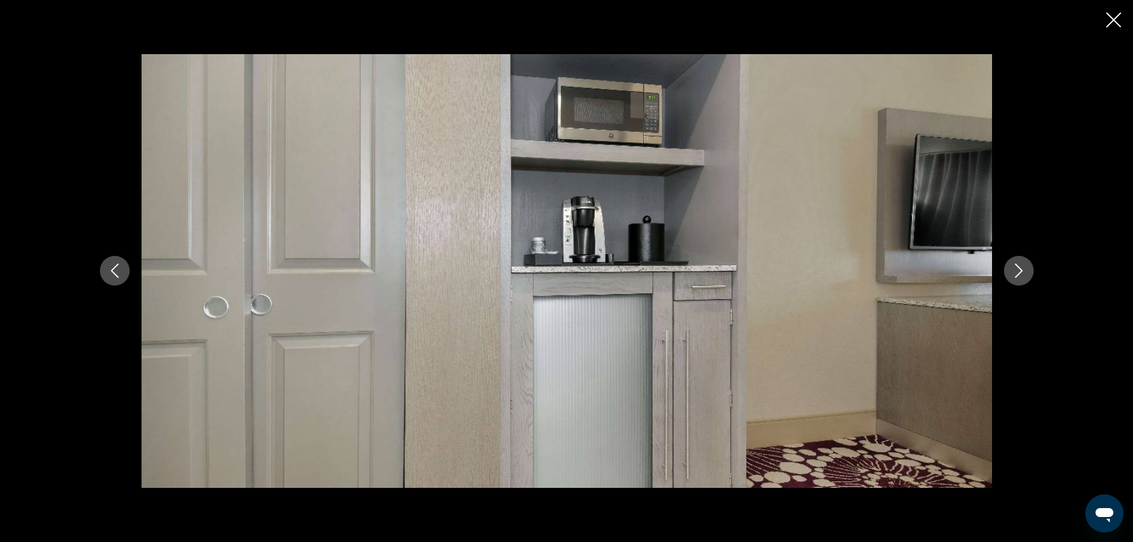
click at [1117, 16] on icon "Close slideshow" at bounding box center [1113, 19] width 15 height 15
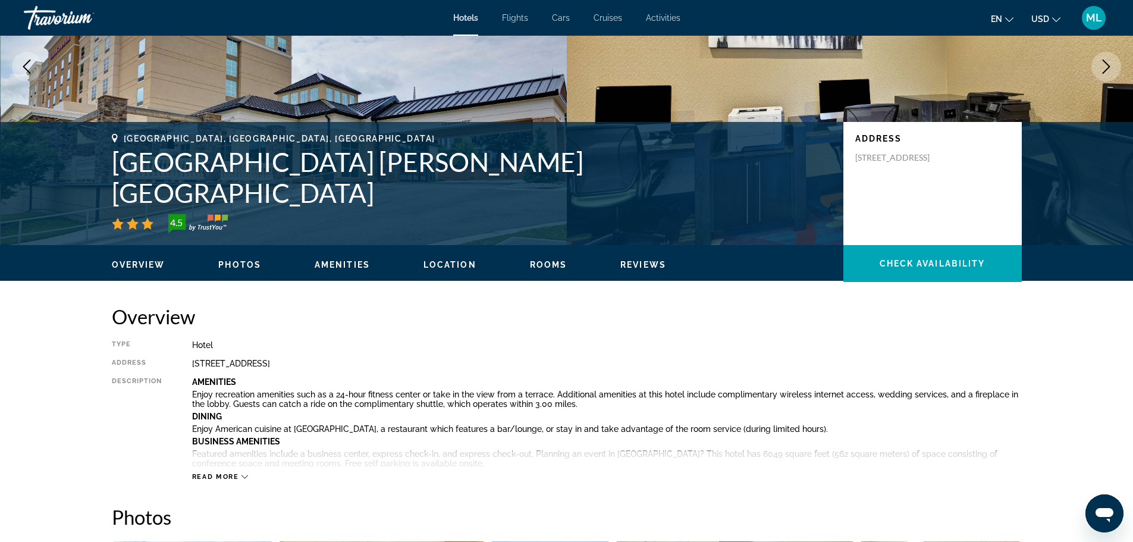
scroll to position [0, 0]
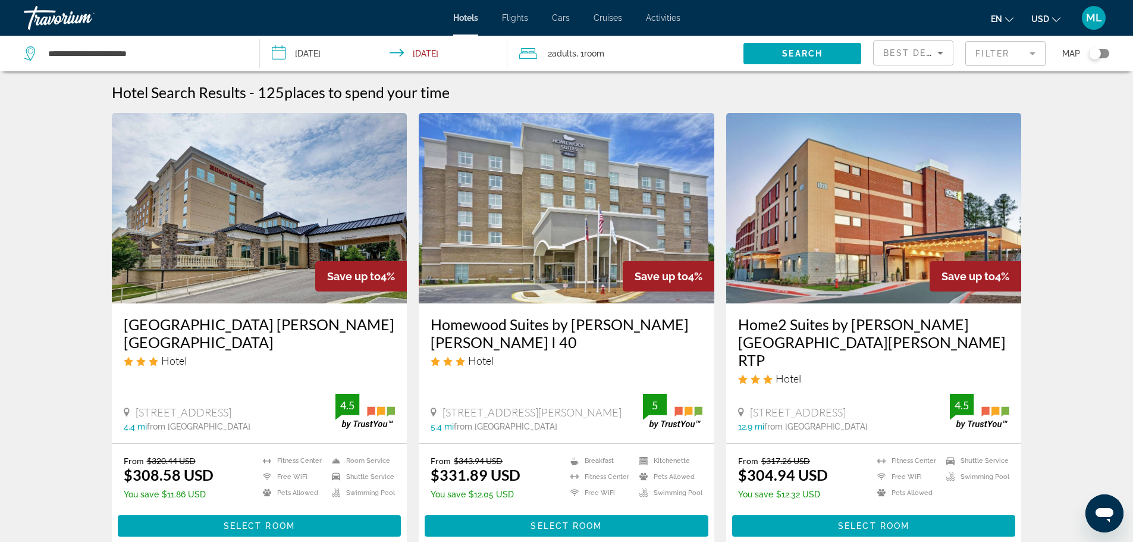
click at [284, 52] on input "**********" at bounding box center [386, 55] width 253 height 39
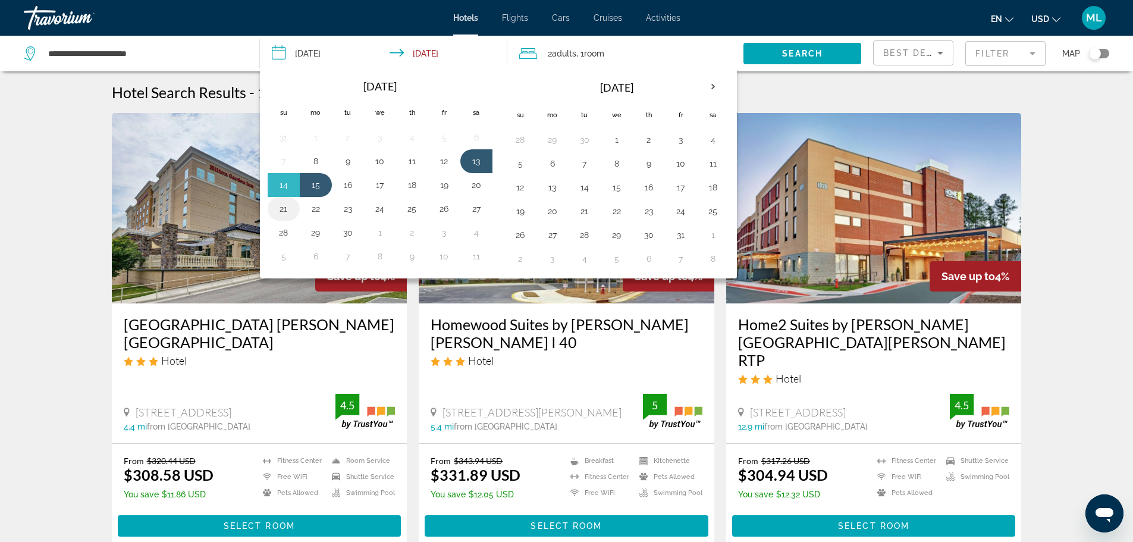
click at [284, 211] on button "21" at bounding box center [283, 208] width 19 height 17
click at [315, 208] on button "22" at bounding box center [315, 208] width 19 height 17
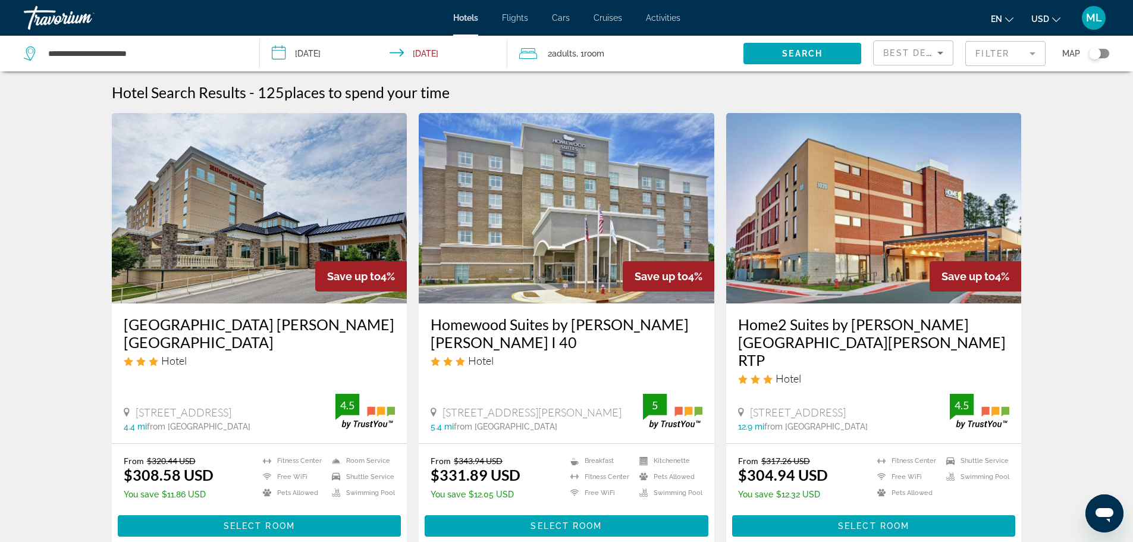
click at [528, 53] on icon "Travelers: 2 adults, 0 children" at bounding box center [528, 53] width 18 height 11
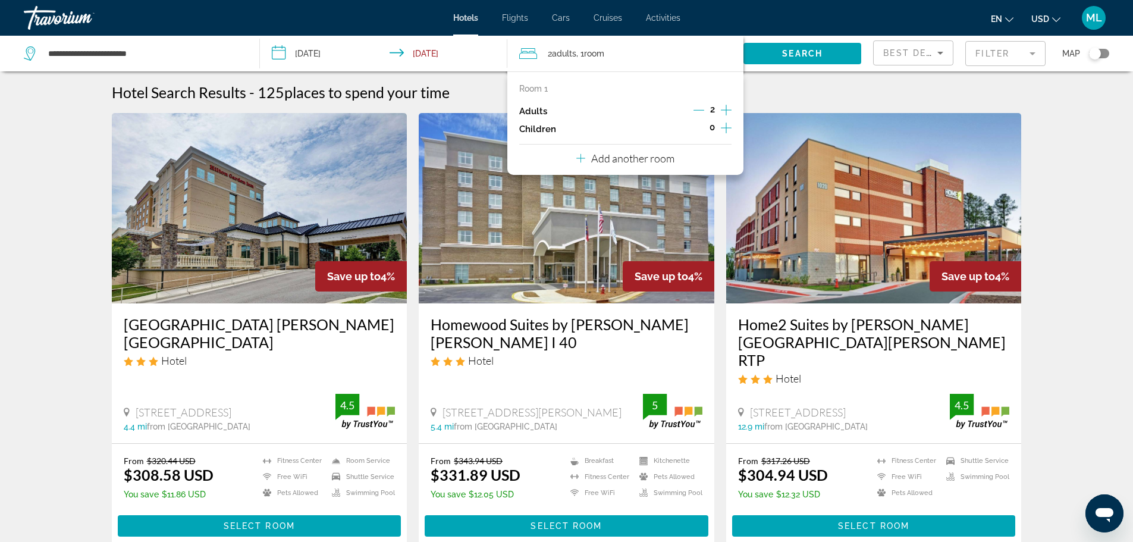
click at [492, 59] on input "**********" at bounding box center [386, 55] width 253 height 39
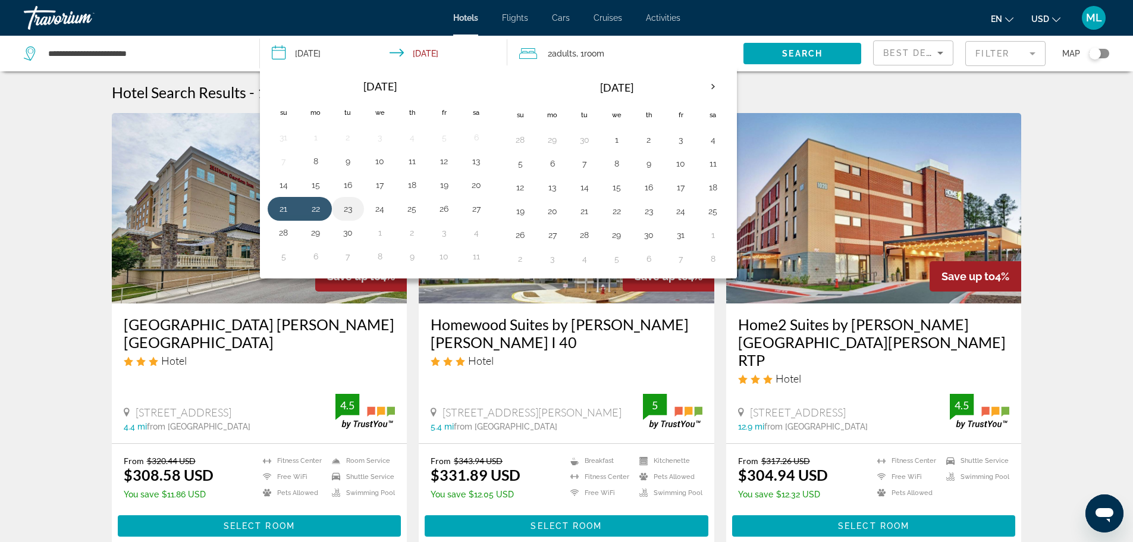
click at [350, 208] on button "23" at bounding box center [347, 208] width 19 height 17
click at [344, 208] on button "23" at bounding box center [347, 208] width 19 height 17
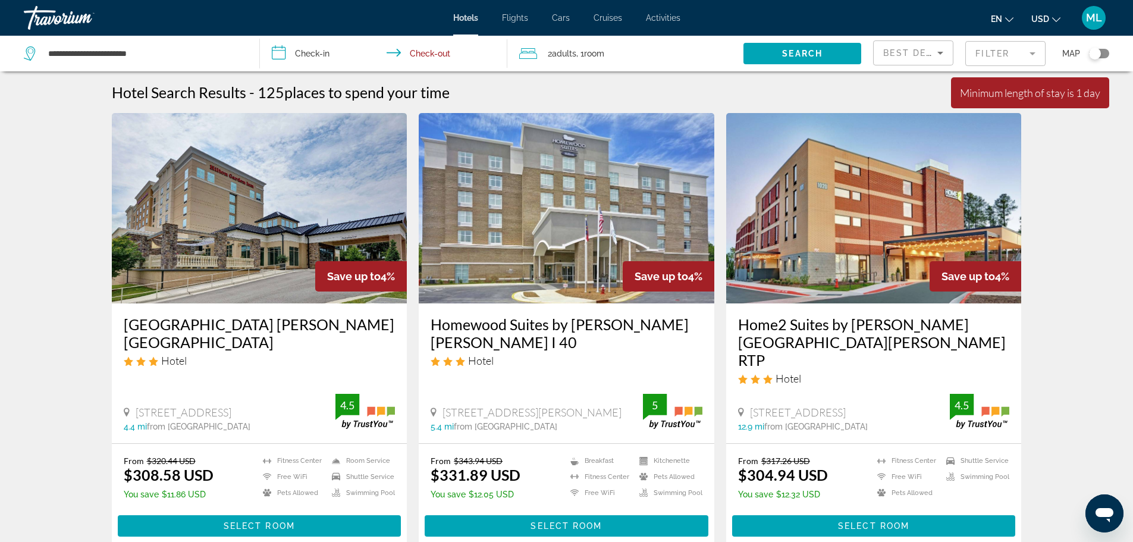
click at [281, 51] on input "**********" at bounding box center [386, 55] width 253 height 39
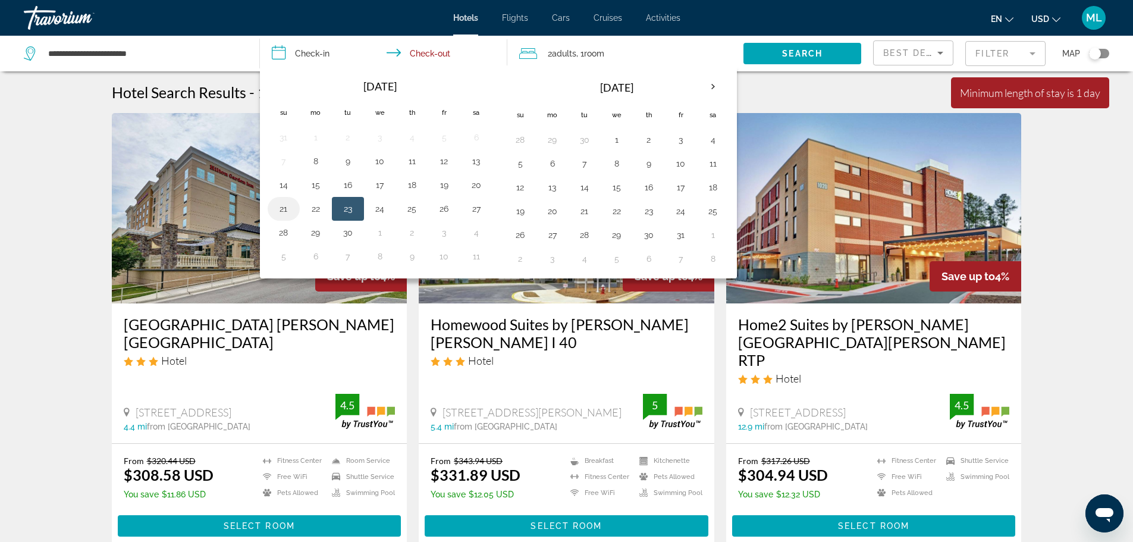
click at [284, 209] on button "21" at bounding box center [283, 208] width 19 height 17
click at [351, 210] on button "23" at bounding box center [347, 208] width 19 height 17
type input "**********"
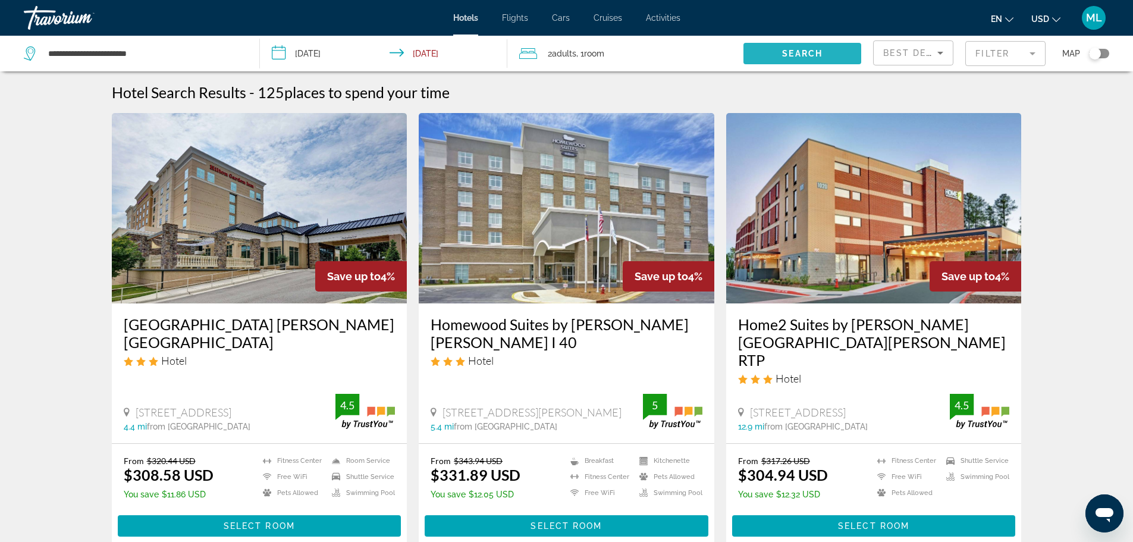
click at [793, 50] on span "Search" at bounding box center [802, 54] width 40 height 10
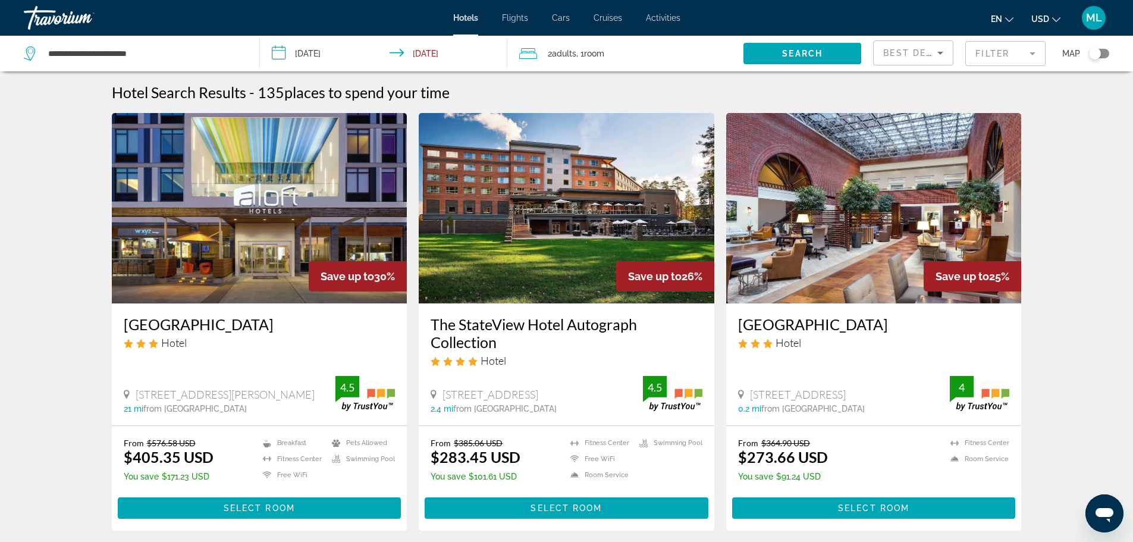
click at [333, 243] on img "Main content" at bounding box center [260, 208] width 296 height 190
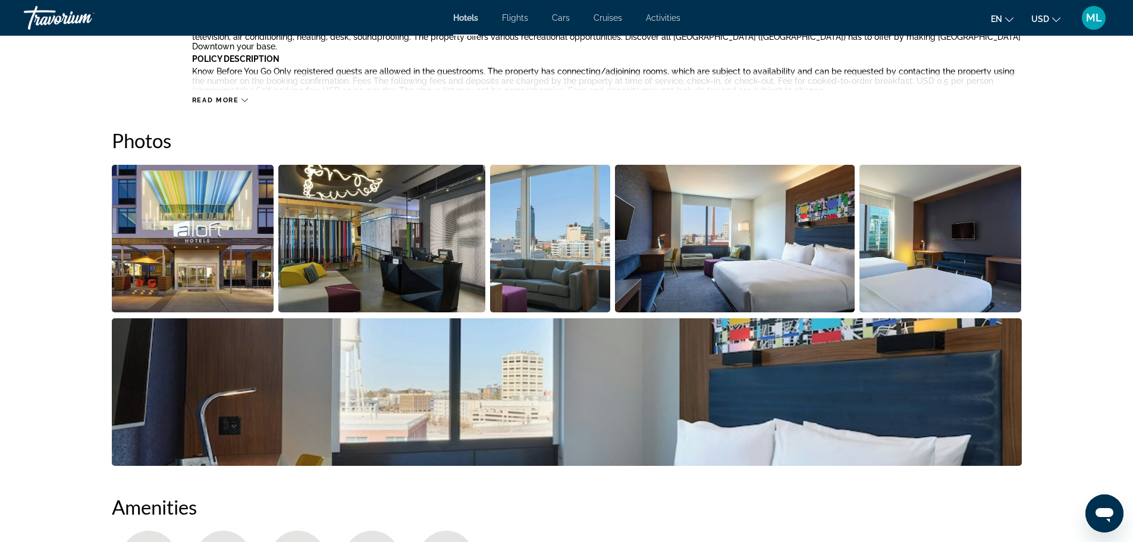
scroll to position [523, 0]
click at [172, 255] on img "Open full-screen image slider" at bounding box center [193, 238] width 162 height 147
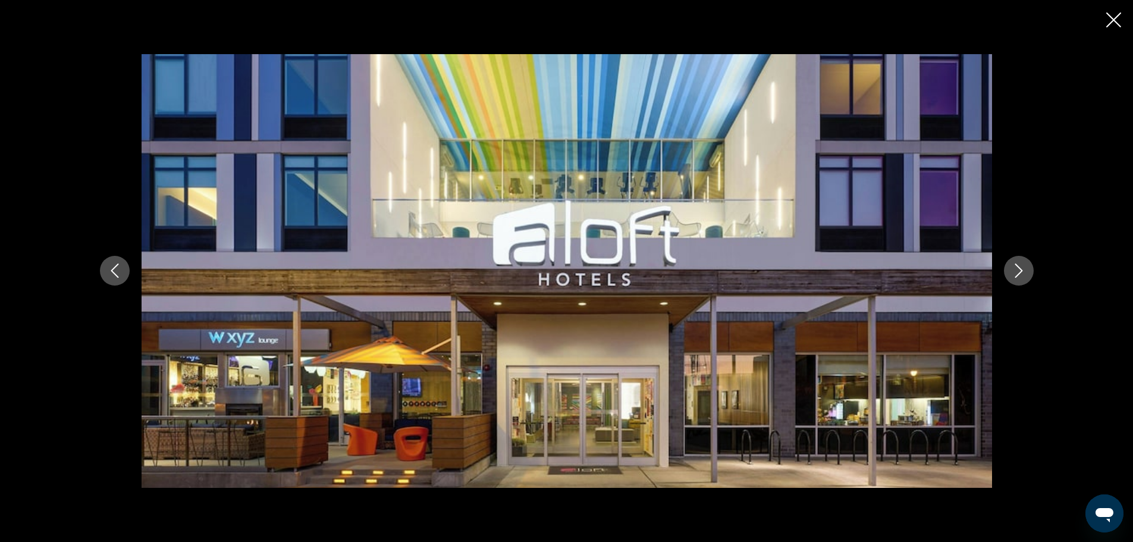
click at [1022, 269] on icon "Next image" at bounding box center [1019, 270] width 14 height 14
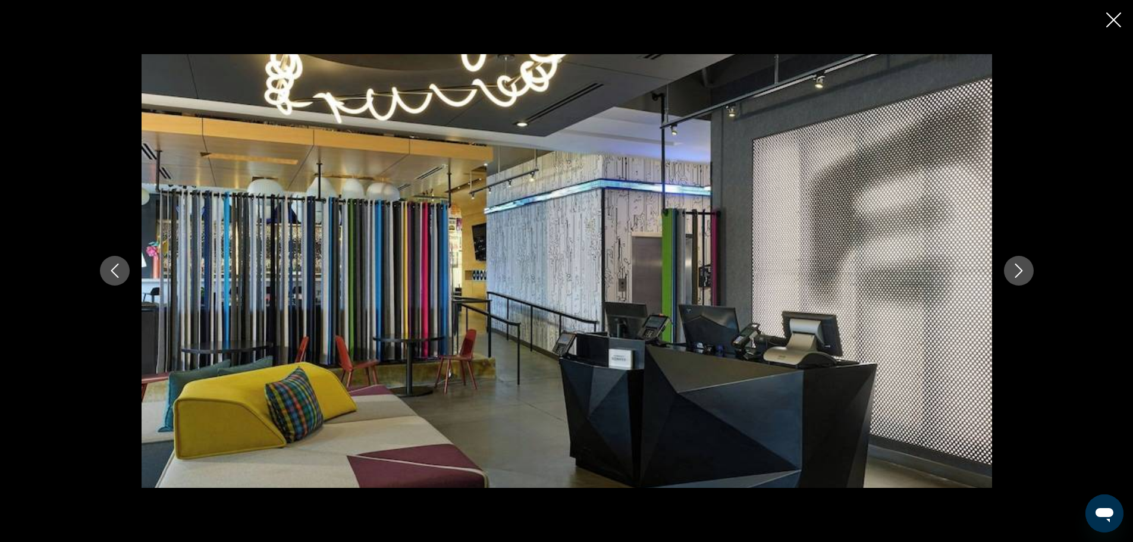
click at [1022, 269] on icon "Next image" at bounding box center [1019, 270] width 14 height 14
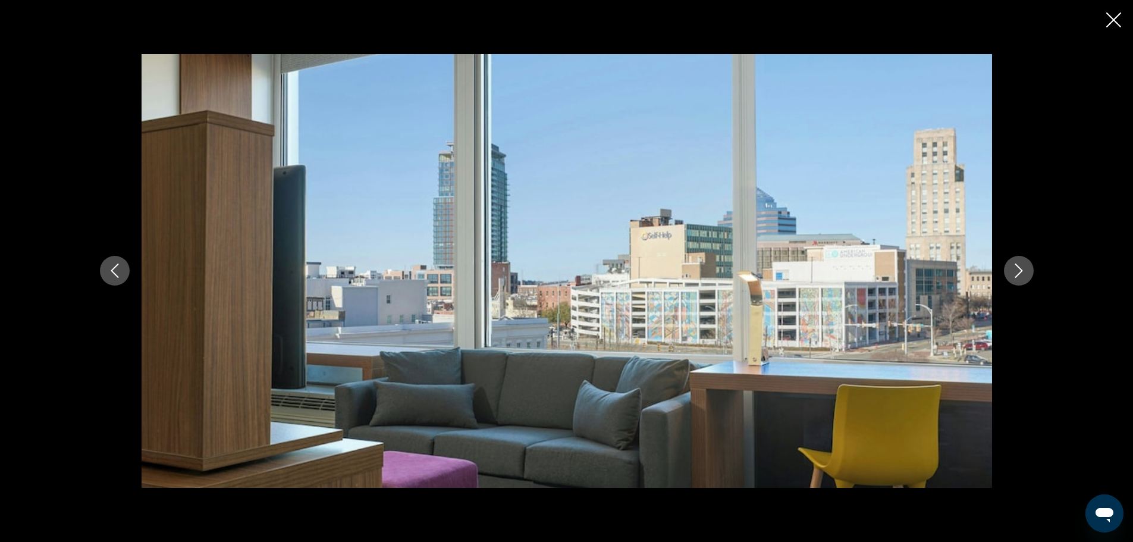
click at [1022, 269] on icon "Next image" at bounding box center [1019, 270] width 14 height 14
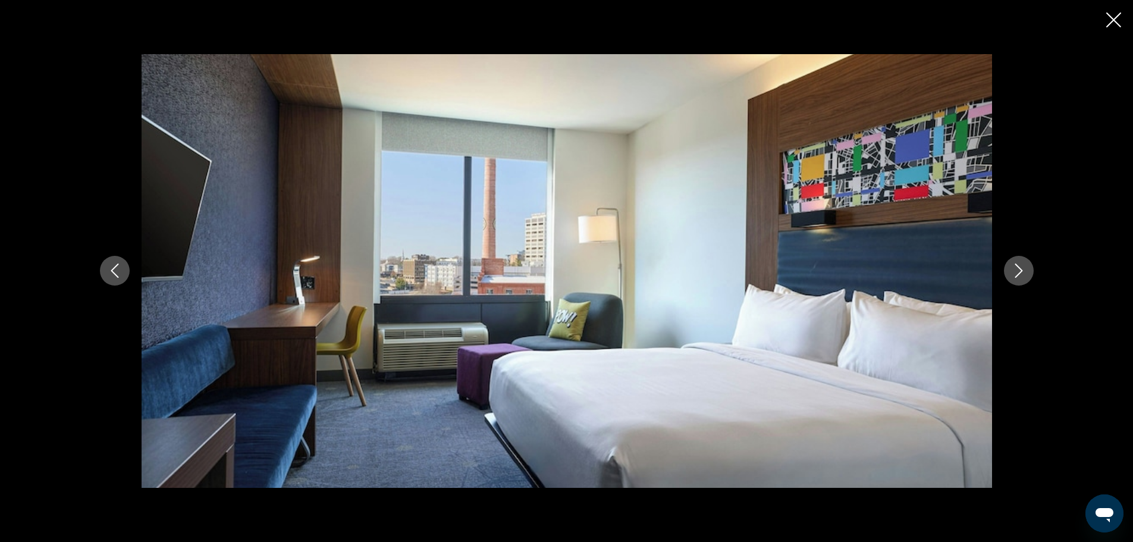
click at [1022, 269] on icon "Next image" at bounding box center [1019, 270] width 14 height 14
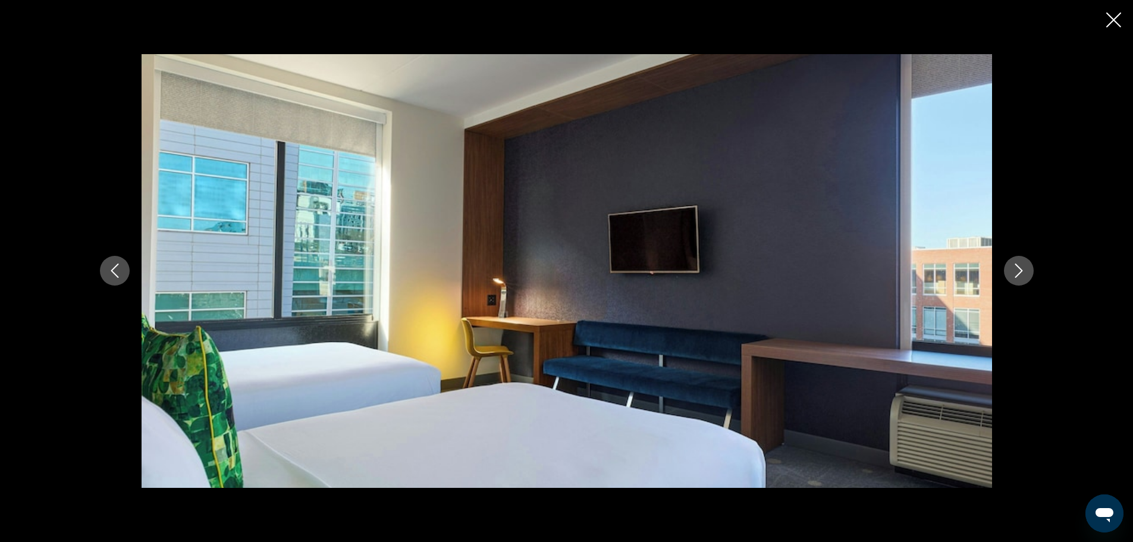
click at [1022, 269] on icon "Next image" at bounding box center [1019, 270] width 14 height 14
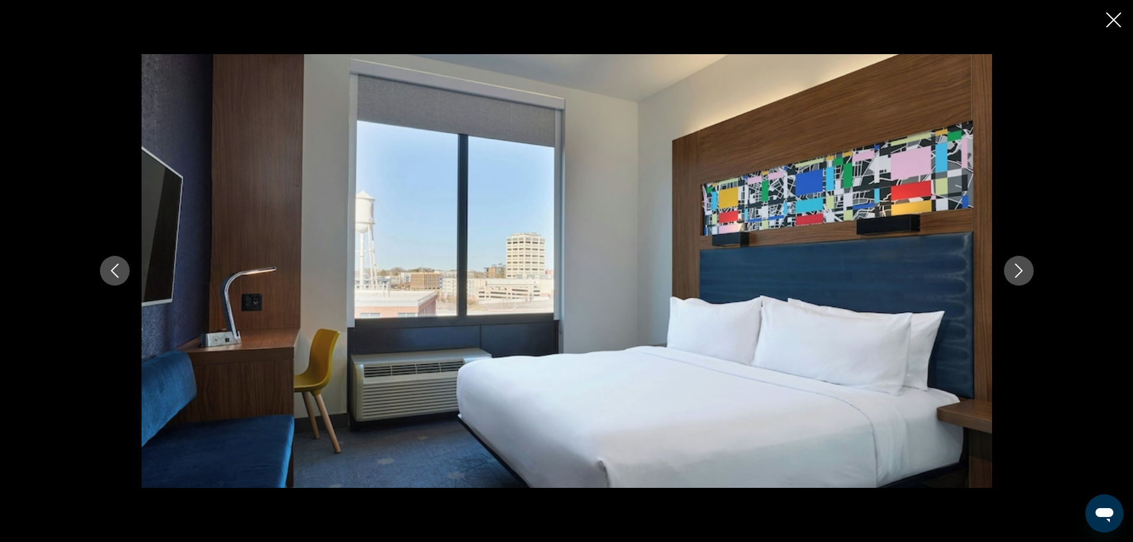
click at [1022, 269] on icon "Next image" at bounding box center [1019, 270] width 14 height 14
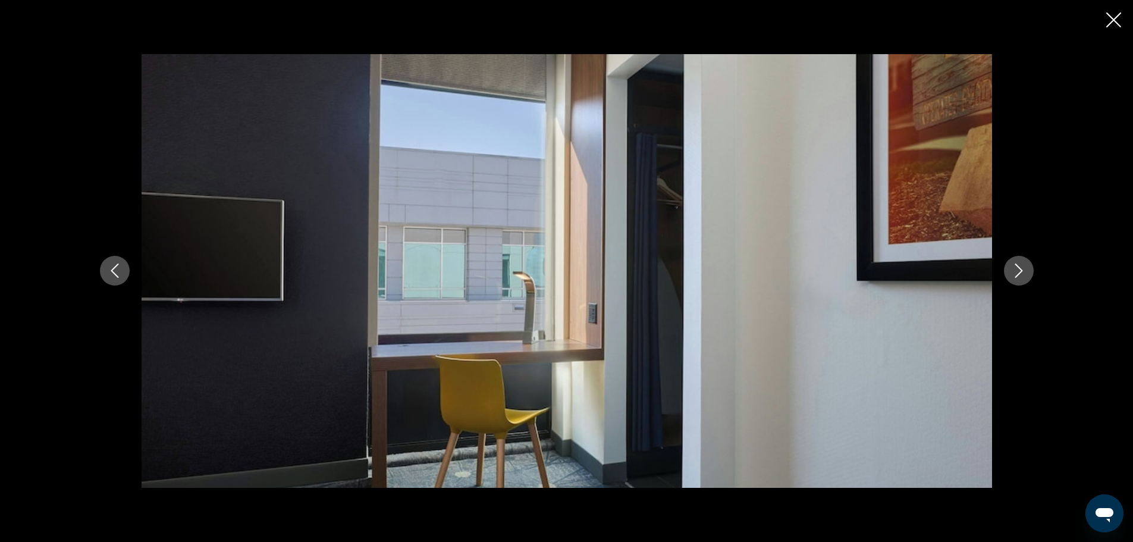
click at [1022, 269] on icon "Next image" at bounding box center [1019, 270] width 14 height 14
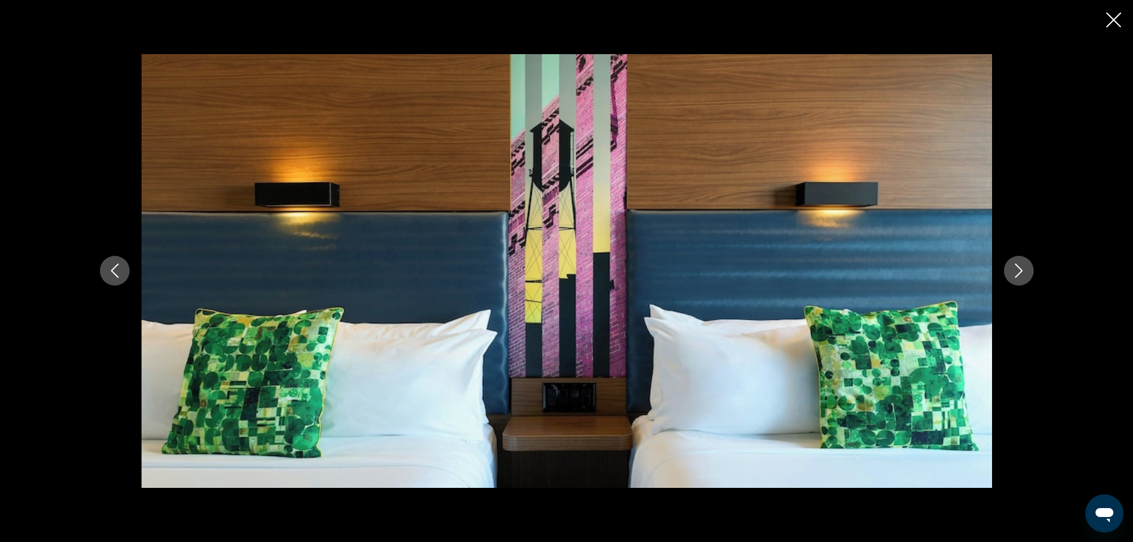
click at [1022, 269] on icon "Next image" at bounding box center [1019, 270] width 14 height 14
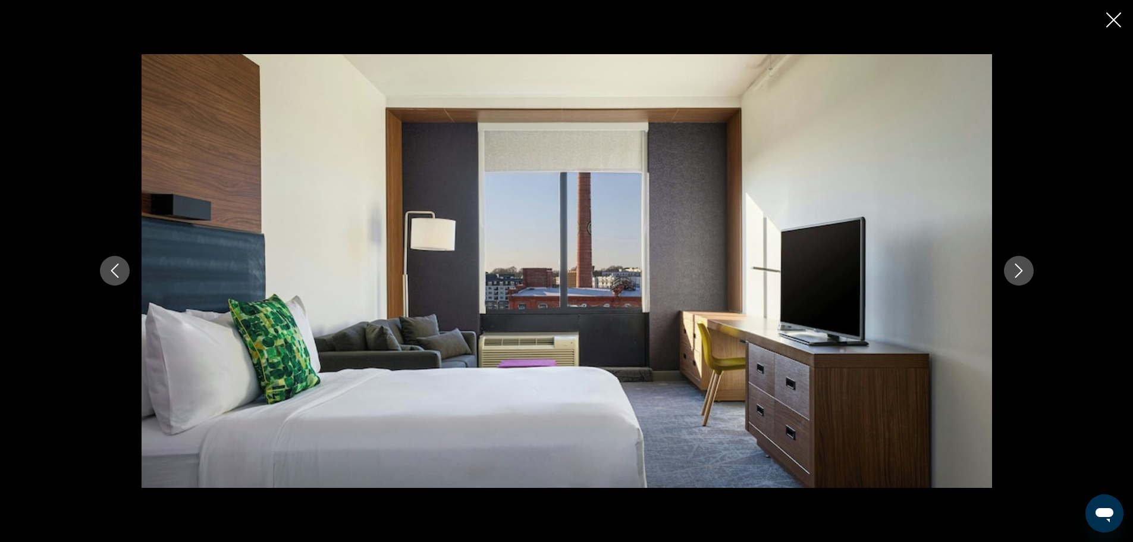
click at [1022, 269] on icon "Next image" at bounding box center [1019, 270] width 14 height 14
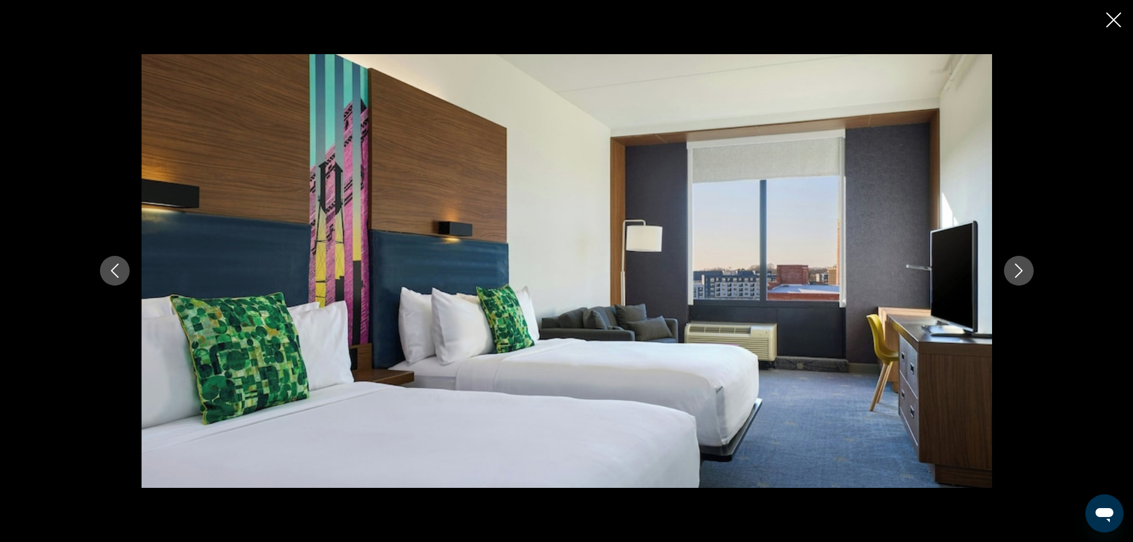
click at [1022, 269] on icon "Next image" at bounding box center [1019, 270] width 14 height 14
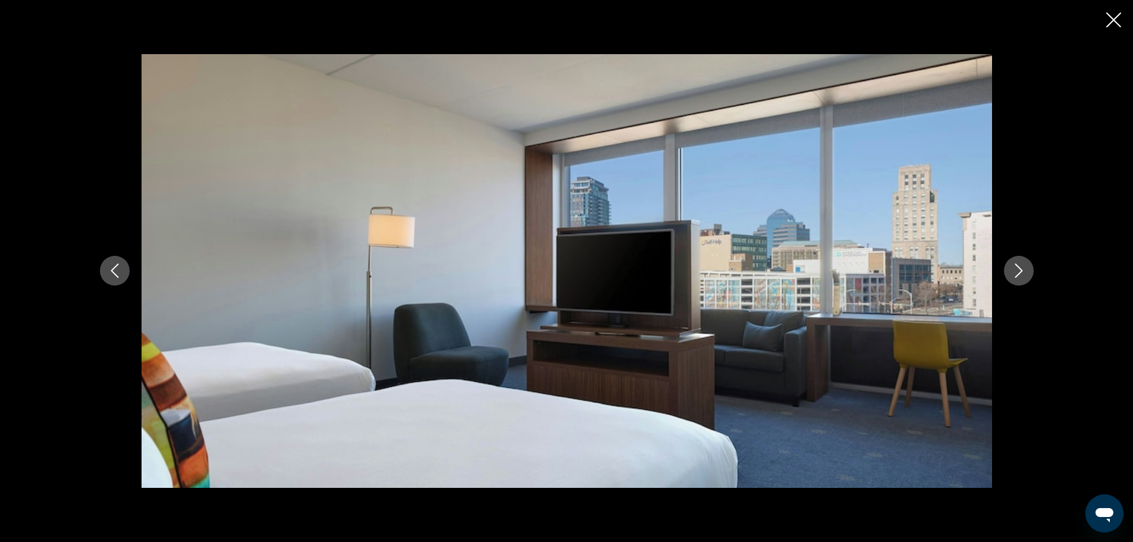
click at [1022, 269] on icon "Next image" at bounding box center [1019, 270] width 14 height 14
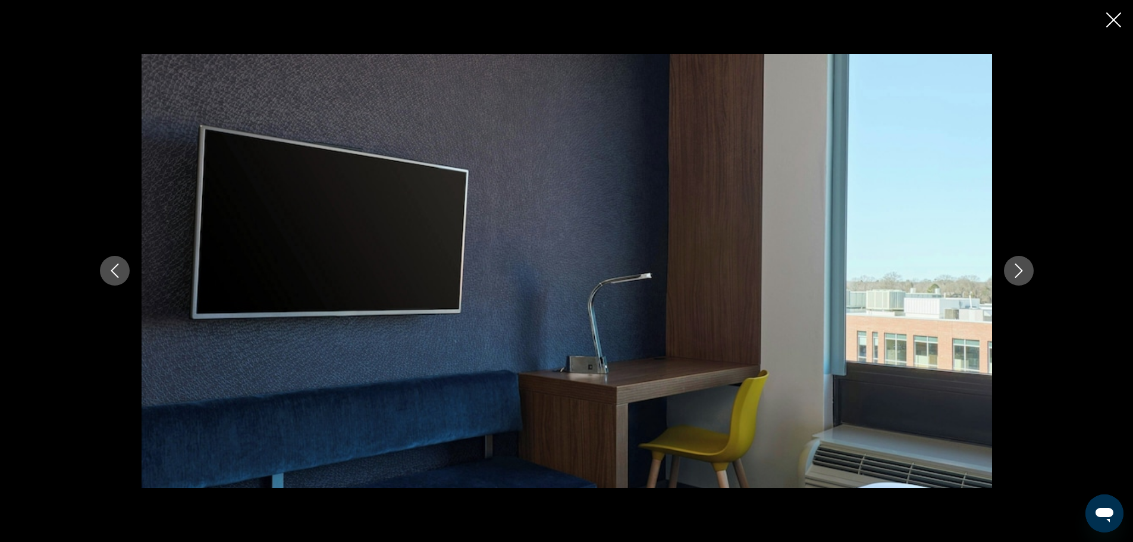
click at [1022, 269] on icon "Next image" at bounding box center [1019, 270] width 14 height 14
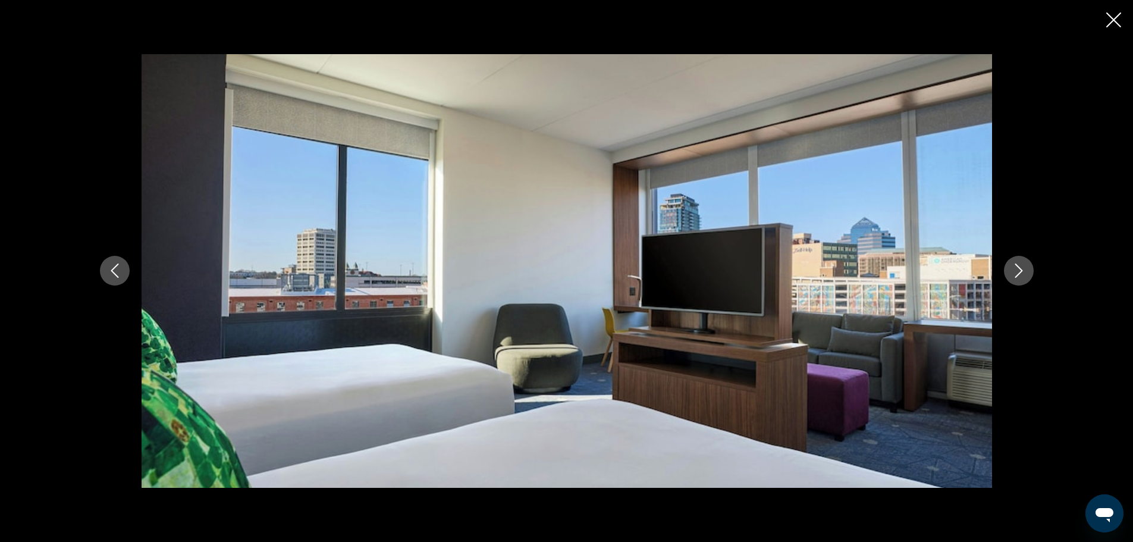
click at [1022, 269] on icon "Next image" at bounding box center [1019, 270] width 14 height 14
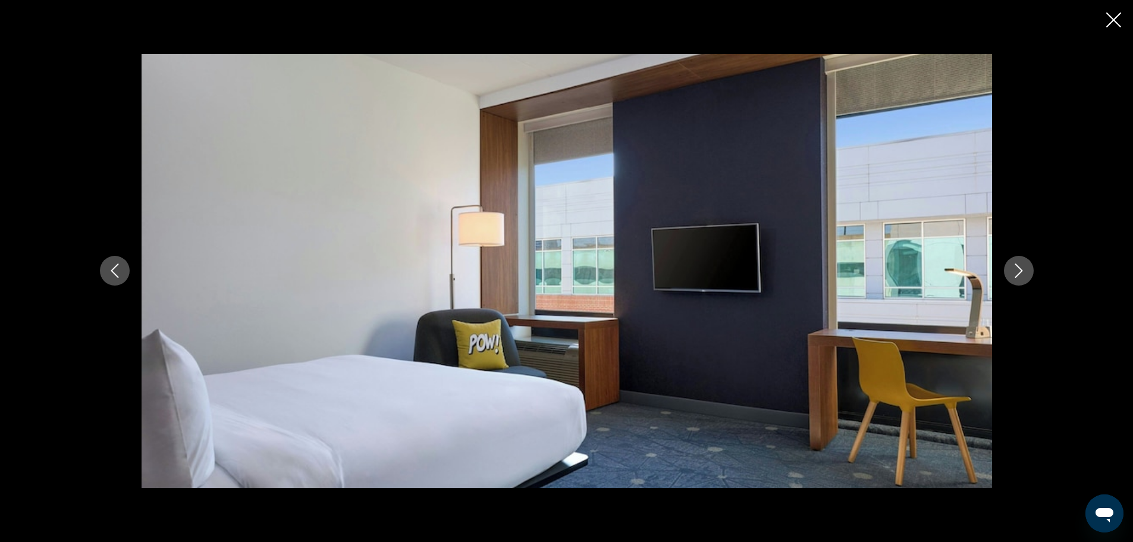
click at [1022, 269] on icon "Next image" at bounding box center [1019, 270] width 14 height 14
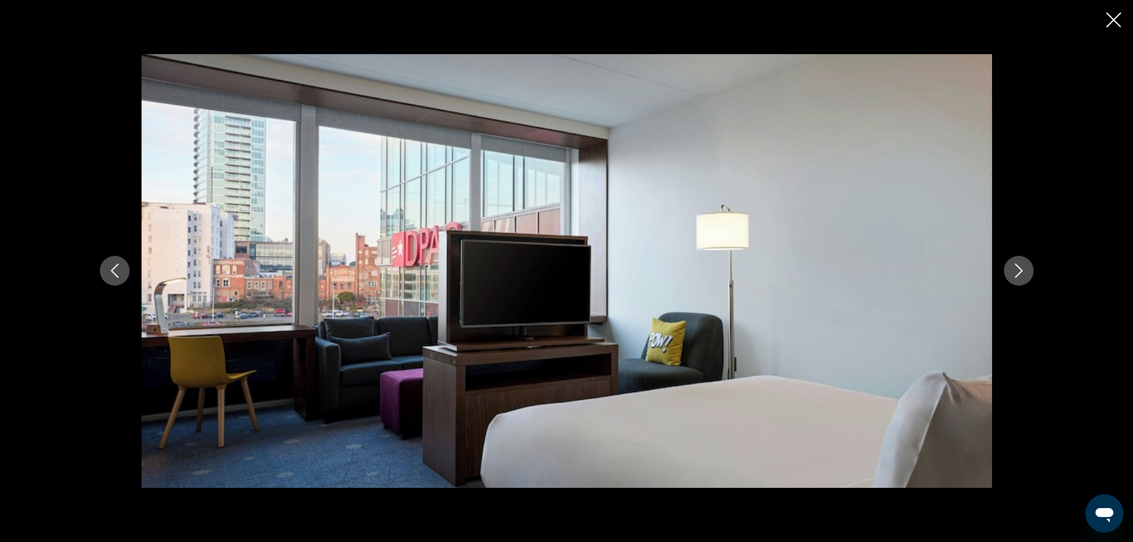
click at [1022, 269] on icon "Next image" at bounding box center [1019, 270] width 14 height 14
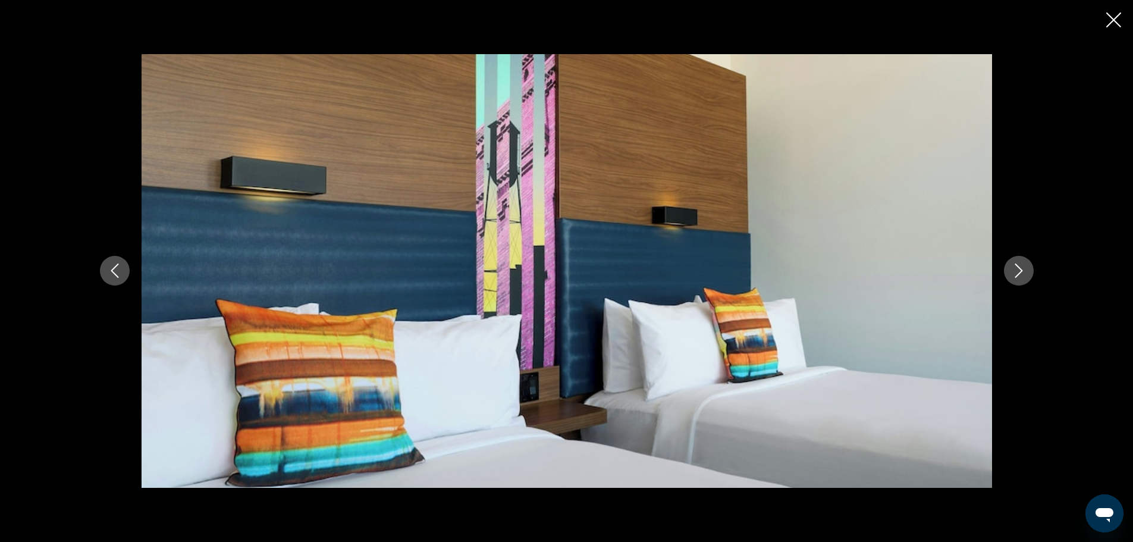
click at [1022, 269] on icon "Next image" at bounding box center [1019, 270] width 14 height 14
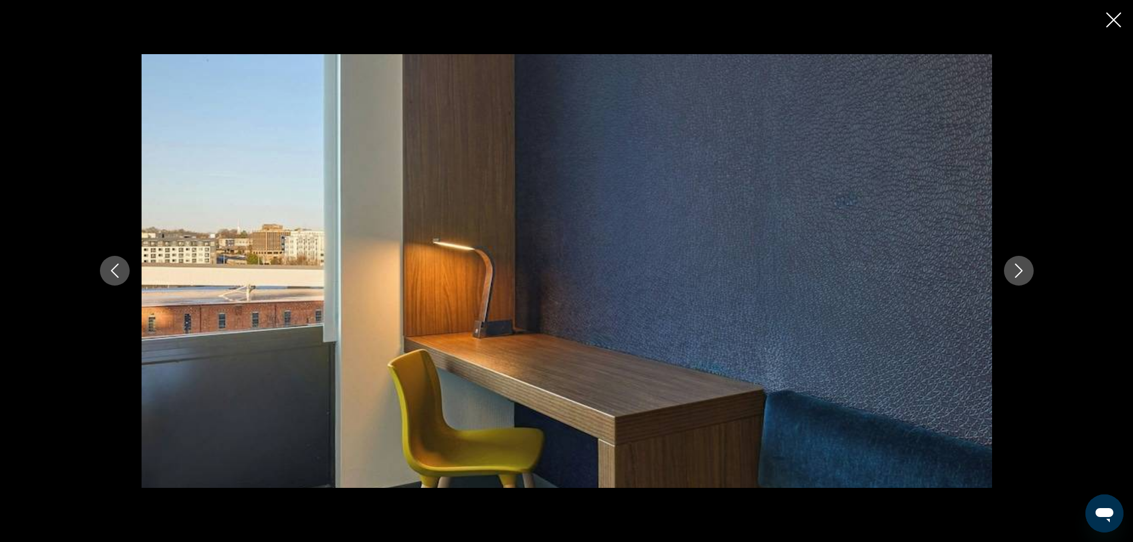
click at [1022, 269] on icon "Next image" at bounding box center [1019, 270] width 14 height 14
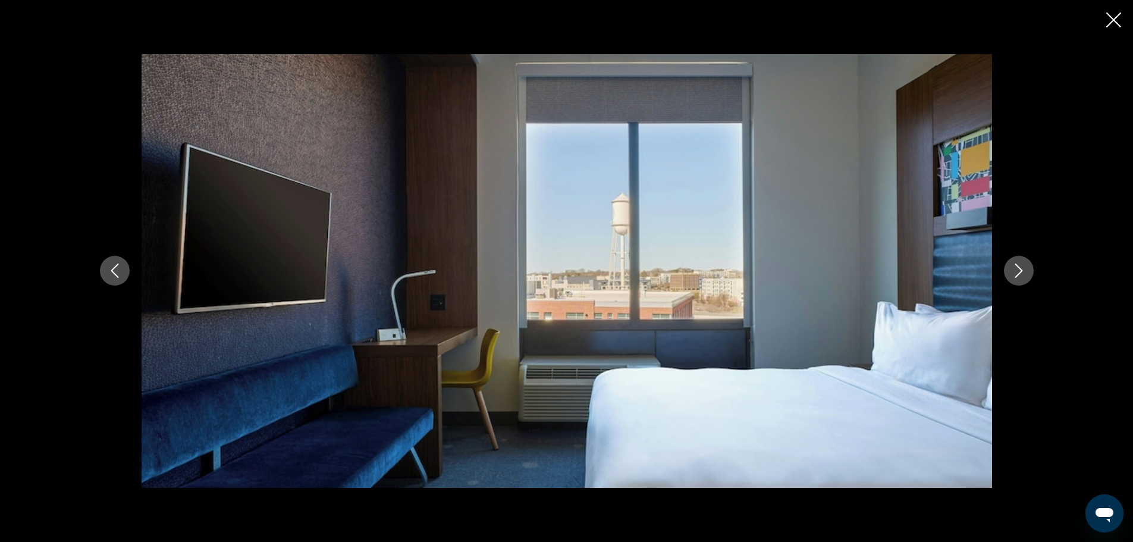
click at [1022, 269] on icon "Next image" at bounding box center [1019, 270] width 14 height 14
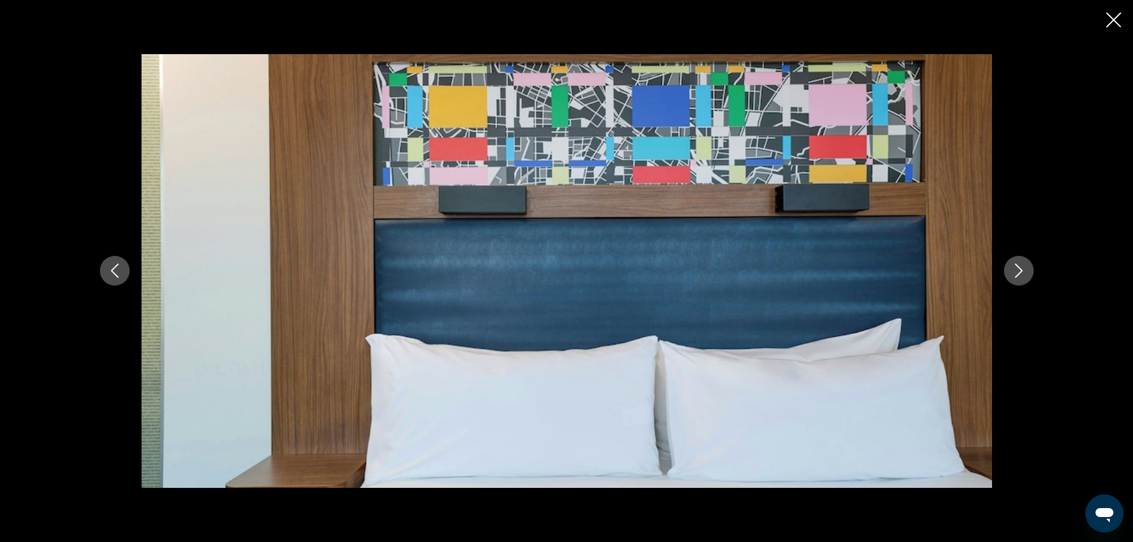
click at [1022, 269] on icon "Next image" at bounding box center [1019, 270] width 14 height 14
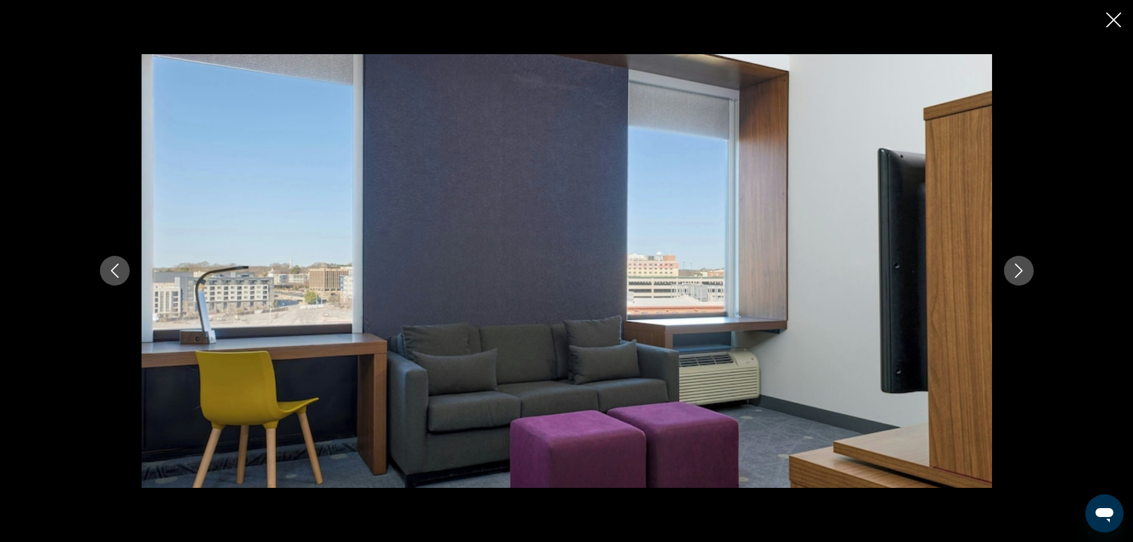
click at [1022, 269] on icon "Next image" at bounding box center [1019, 270] width 14 height 14
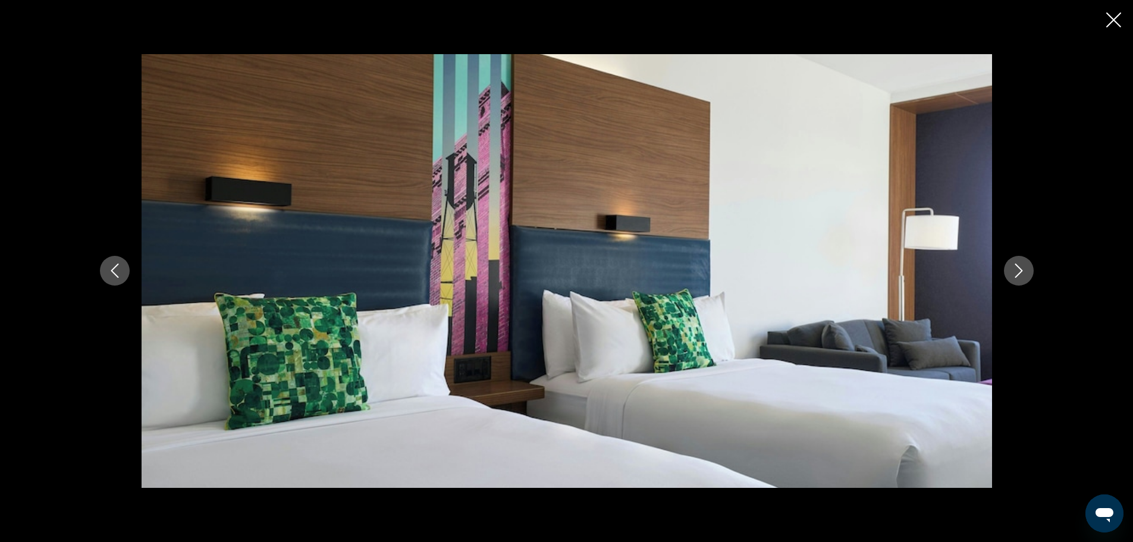
click at [1022, 269] on icon "Next image" at bounding box center [1019, 270] width 14 height 14
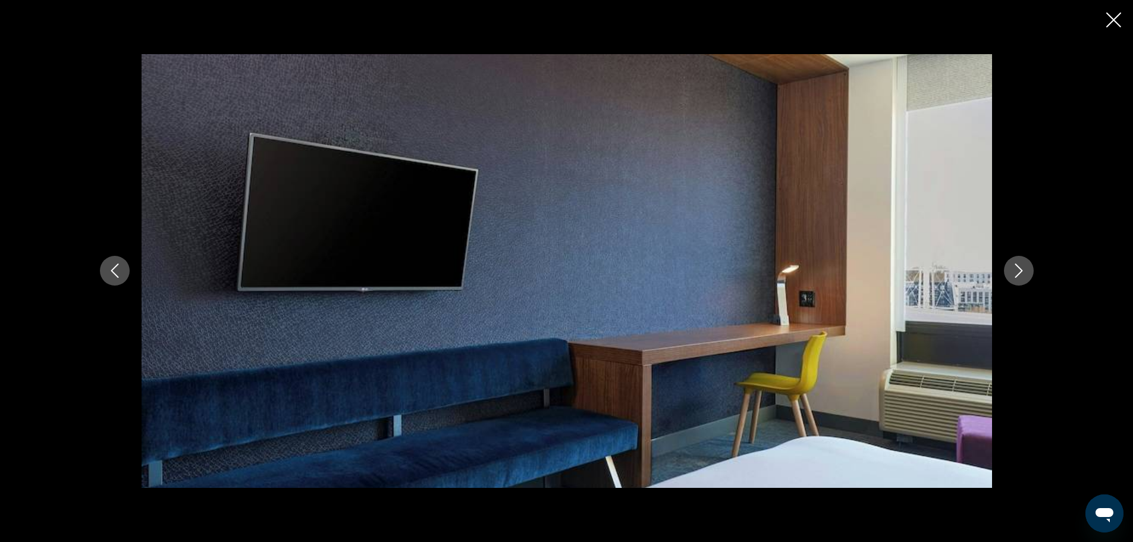
click at [1022, 269] on icon "Next image" at bounding box center [1019, 270] width 14 height 14
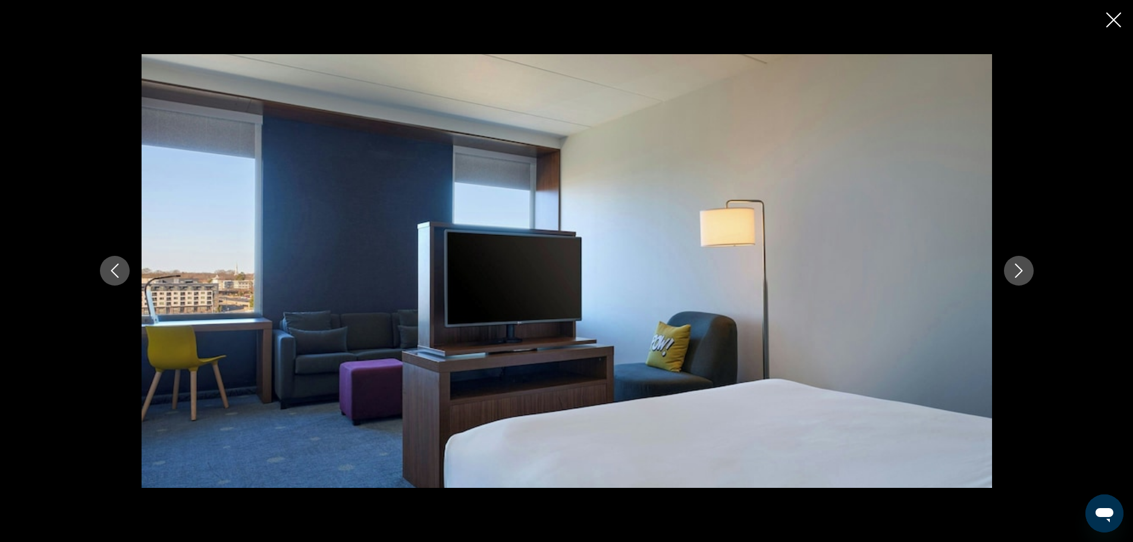
click at [1022, 269] on icon "Next image" at bounding box center [1019, 270] width 14 height 14
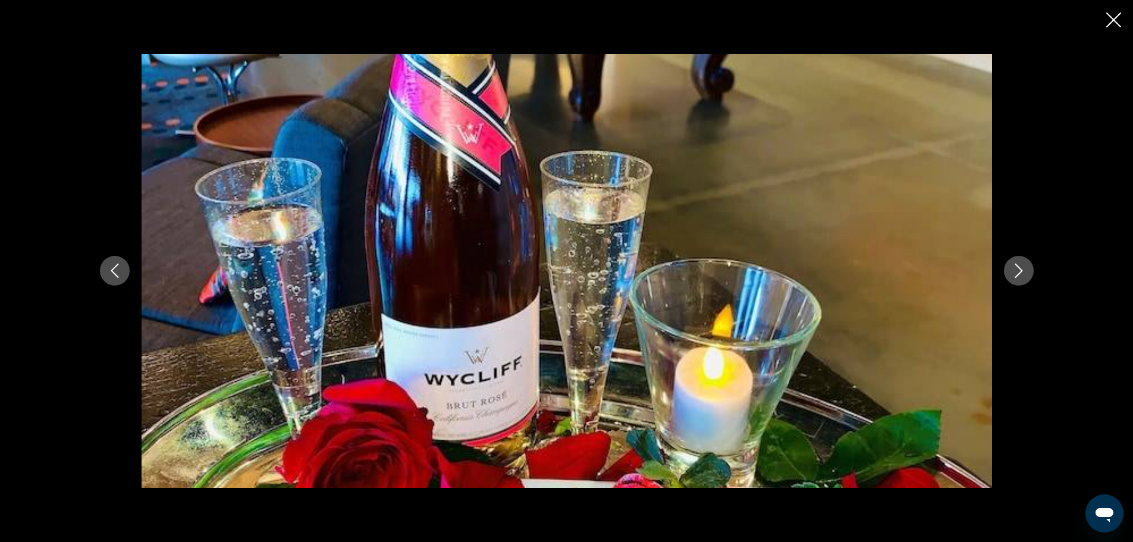
click at [1022, 269] on icon "Next image" at bounding box center [1019, 270] width 14 height 14
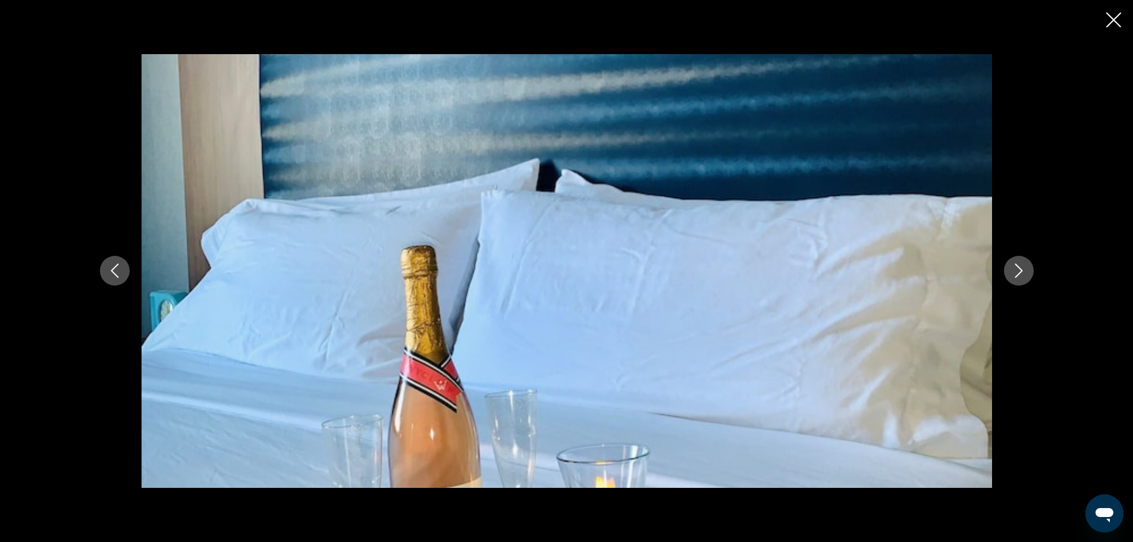
click at [1022, 269] on icon "Next image" at bounding box center [1019, 270] width 14 height 14
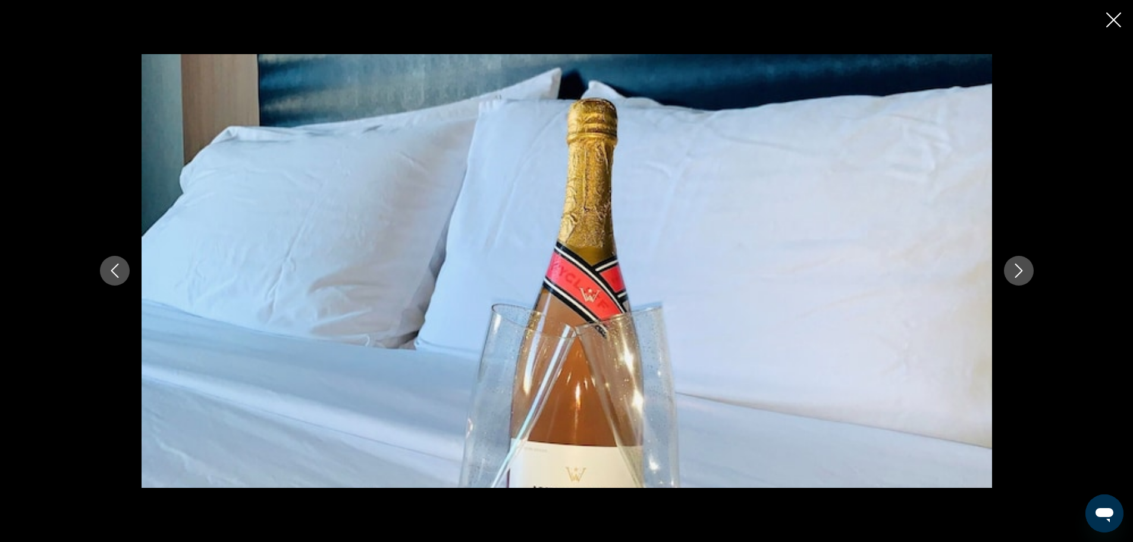
click at [1022, 269] on icon "Next image" at bounding box center [1019, 270] width 14 height 14
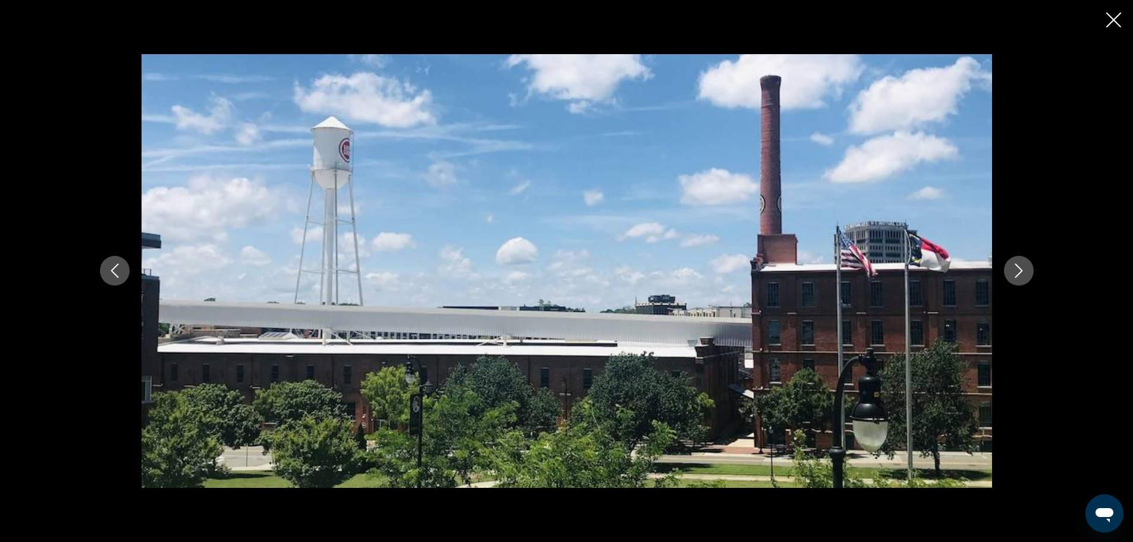
click at [1022, 269] on icon "Next image" at bounding box center [1019, 270] width 14 height 14
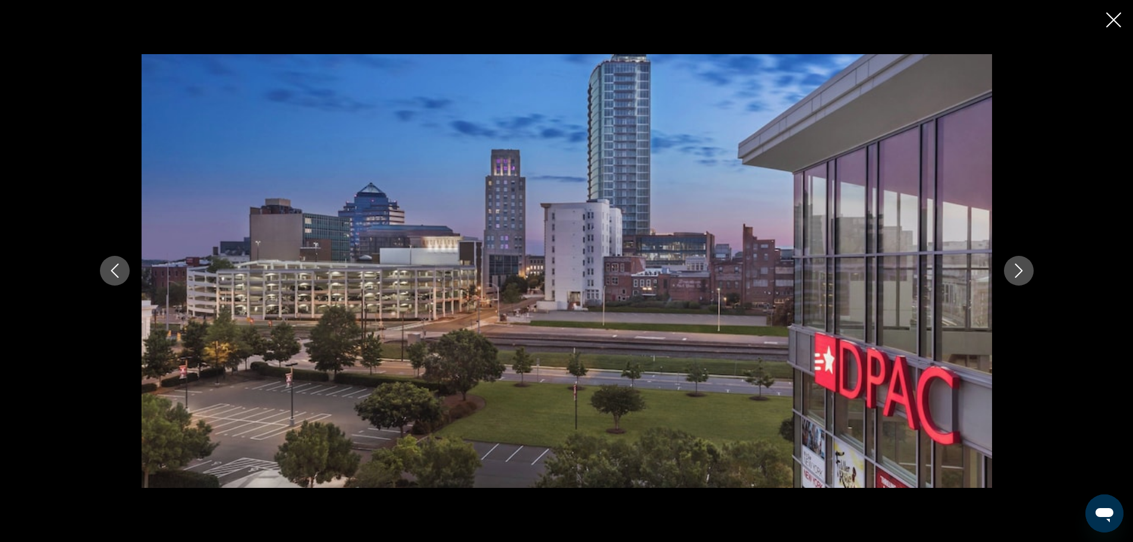
click at [1022, 269] on icon "Next image" at bounding box center [1019, 270] width 14 height 14
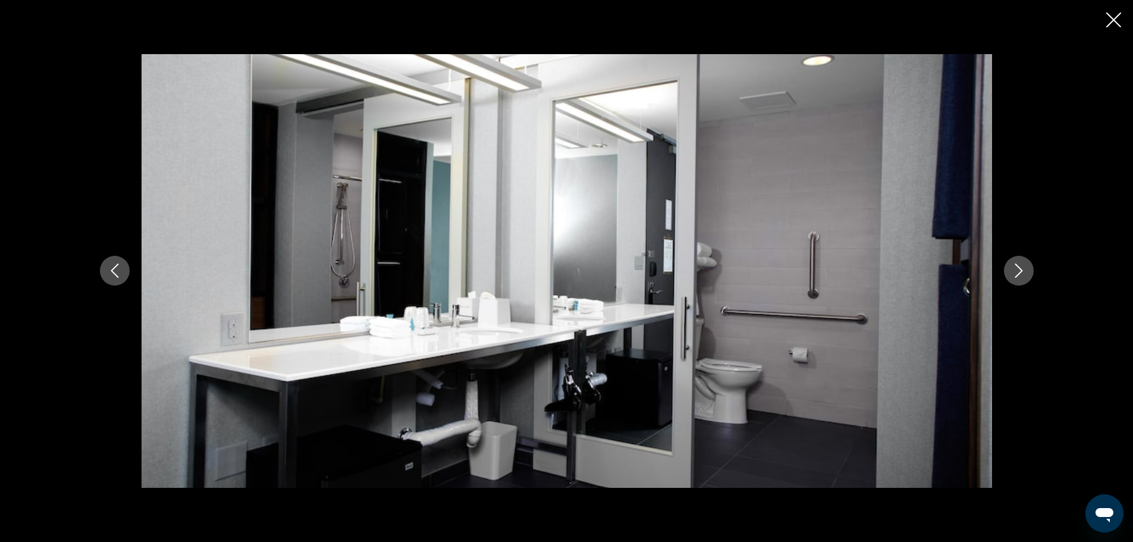
click at [1022, 269] on icon "Next image" at bounding box center [1019, 270] width 14 height 14
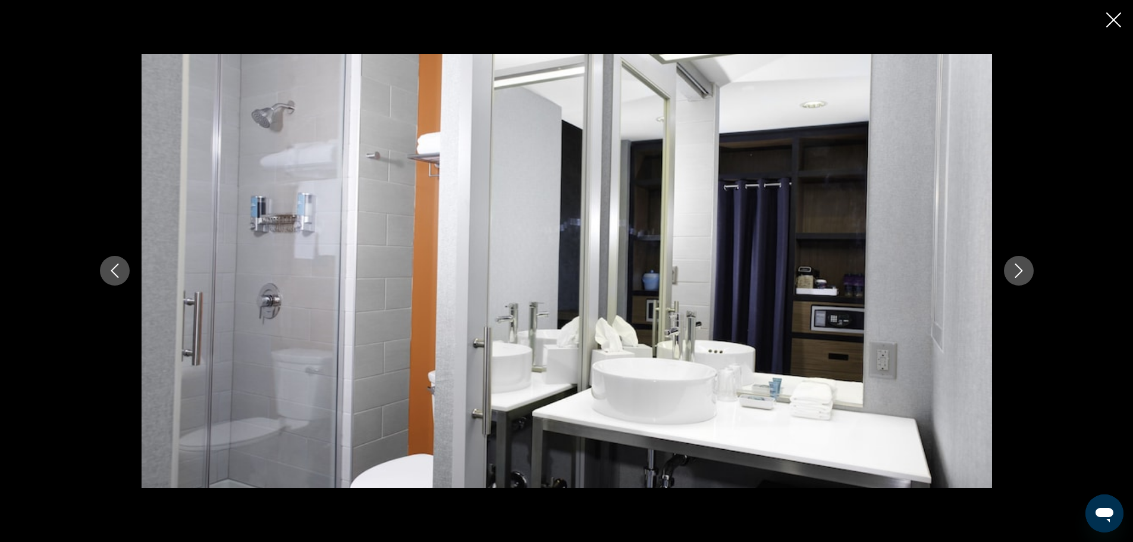
click at [1022, 269] on icon "Next image" at bounding box center [1019, 270] width 14 height 14
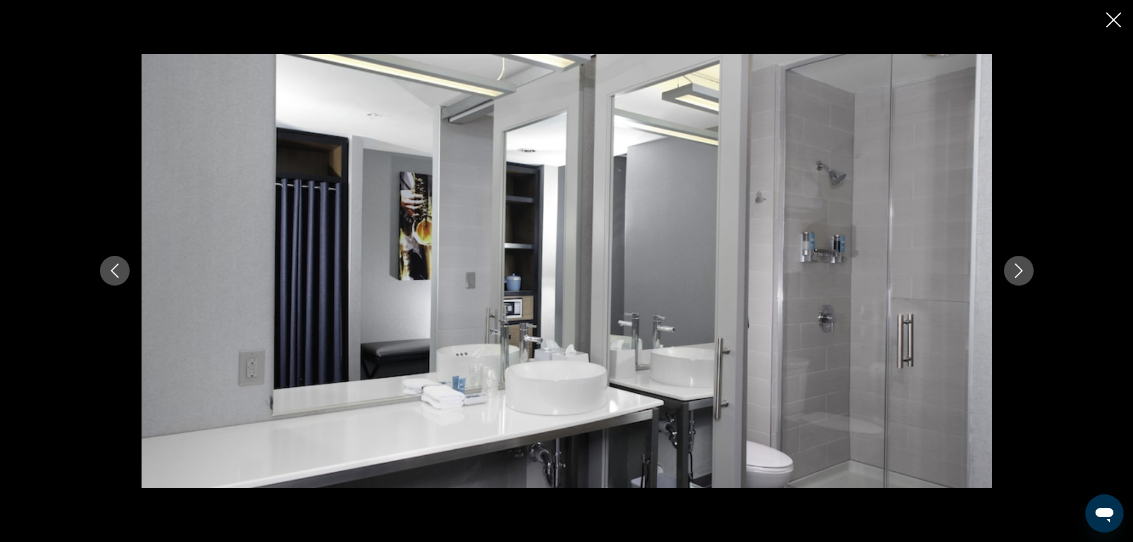
click at [1022, 269] on icon "Next image" at bounding box center [1019, 270] width 14 height 14
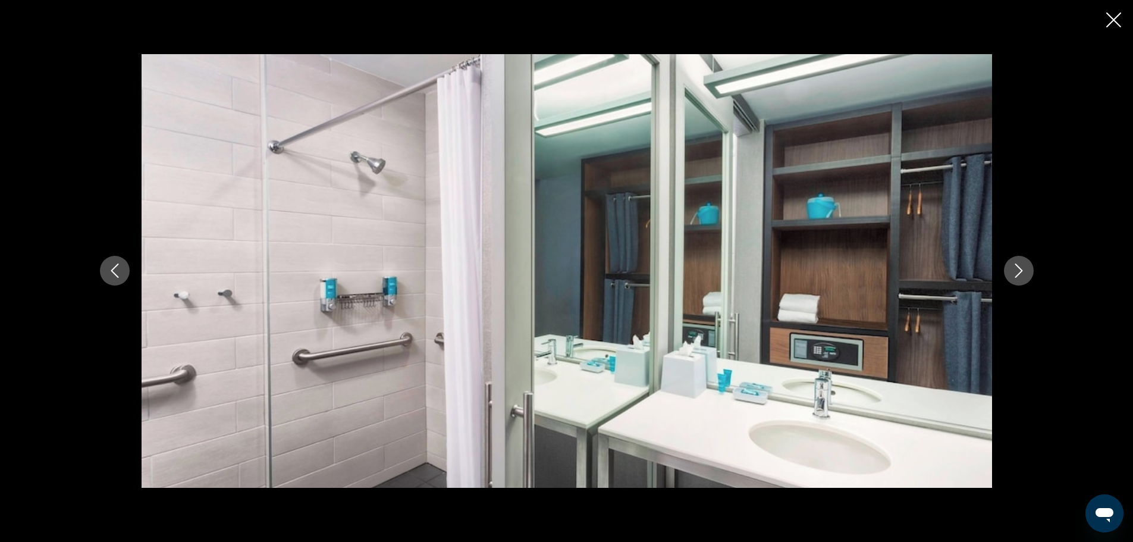
click at [1022, 269] on icon "Next image" at bounding box center [1019, 270] width 14 height 14
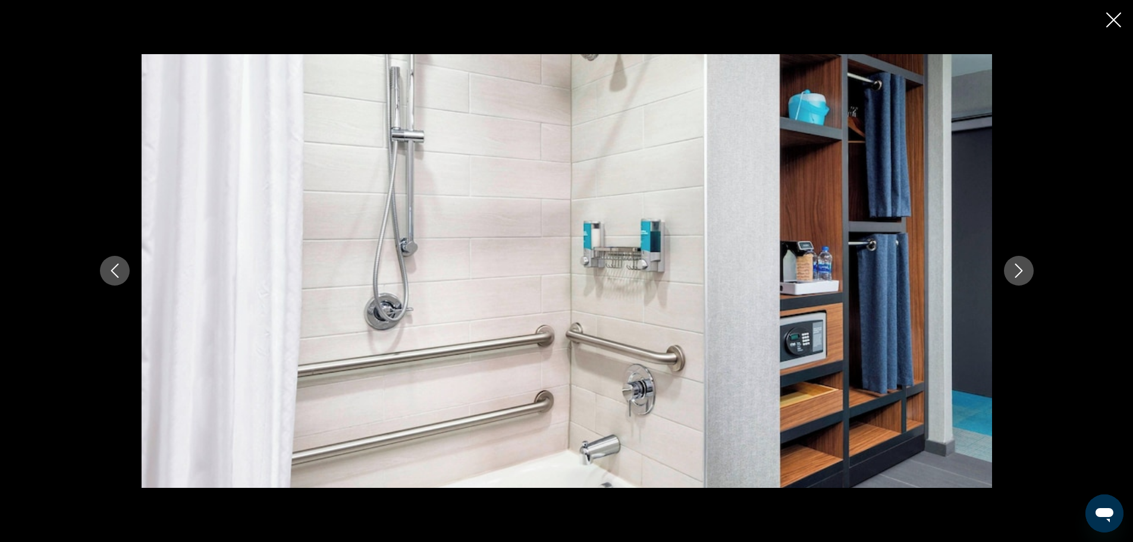
click at [1022, 269] on icon "Next image" at bounding box center [1019, 270] width 14 height 14
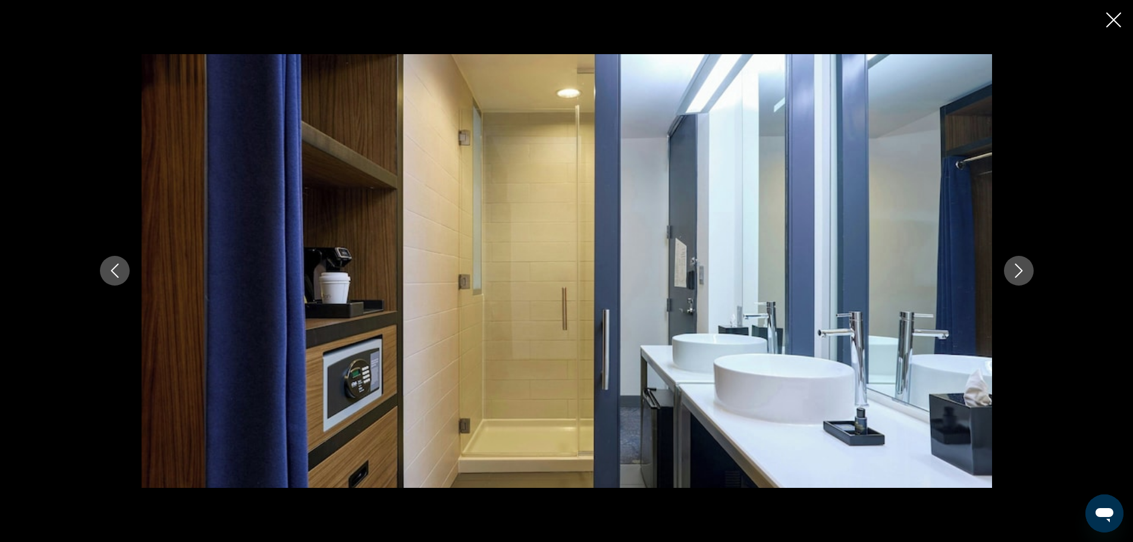
click at [1022, 269] on icon "Next image" at bounding box center [1019, 270] width 14 height 14
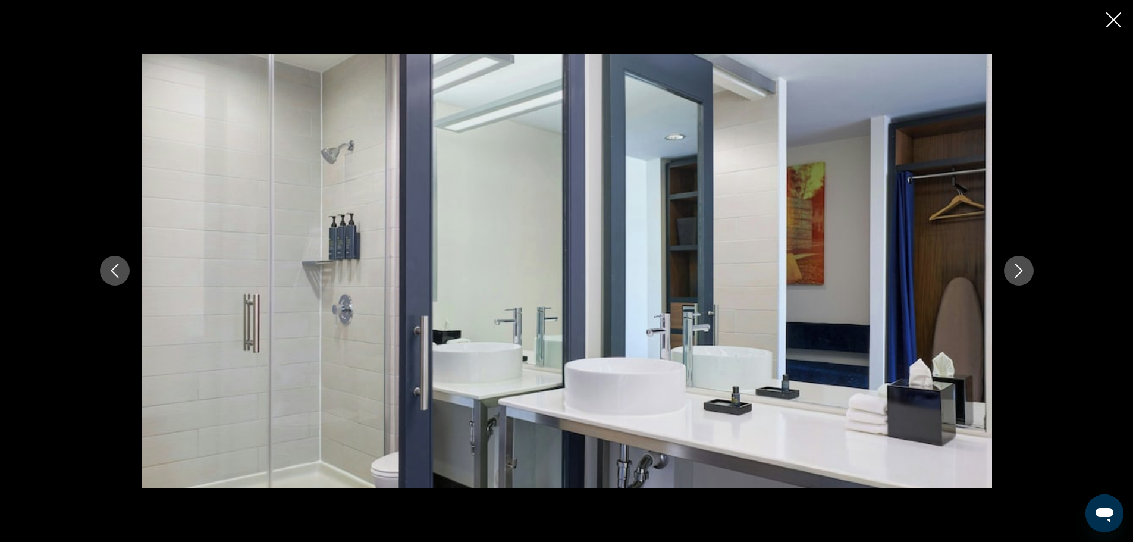
click at [1022, 269] on icon "Next image" at bounding box center [1019, 270] width 14 height 14
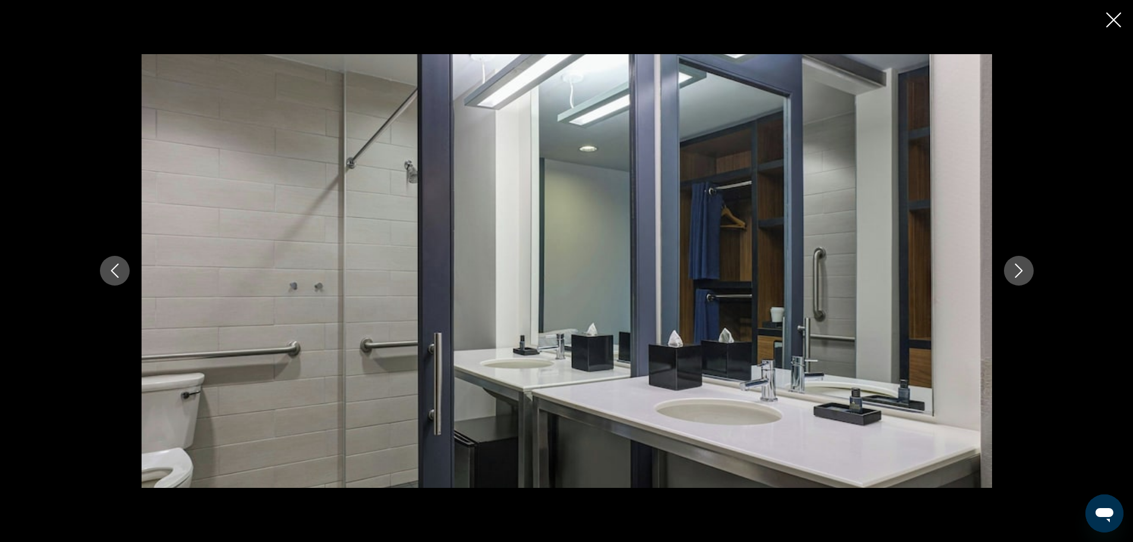
click at [1022, 269] on icon "Next image" at bounding box center [1019, 270] width 14 height 14
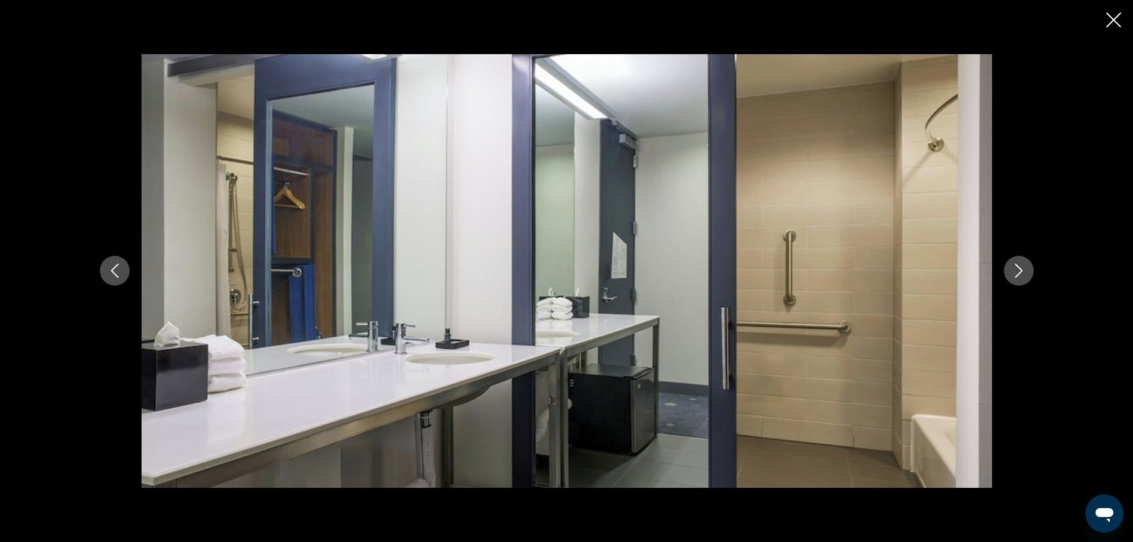
click at [1022, 269] on icon "Next image" at bounding box center [1019, 270] width 14 height 14
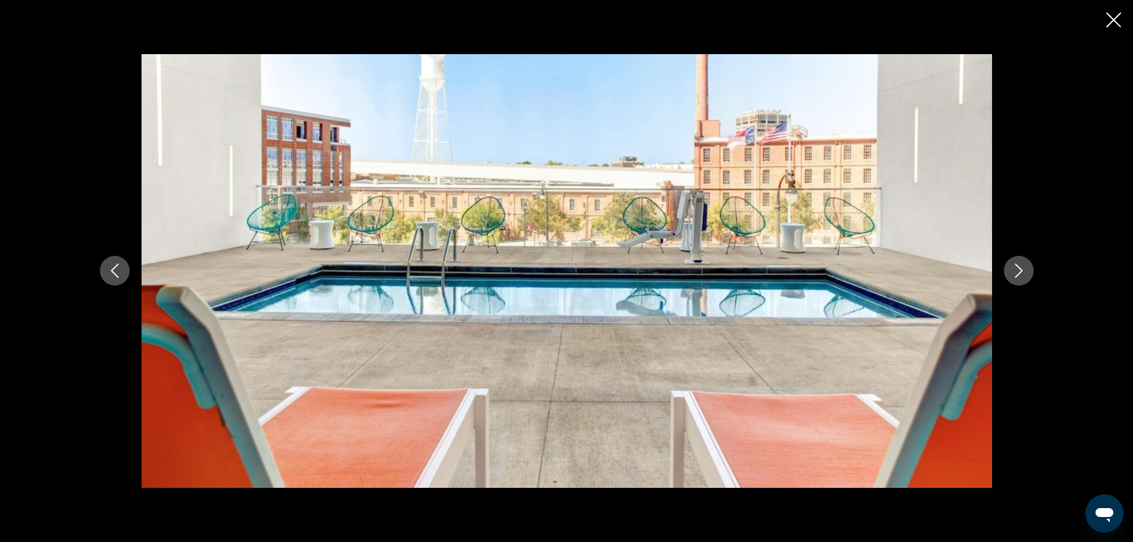
click at [1022, 269] on icon "Next image" at bounding box center [1019, 270] width 14 height 14
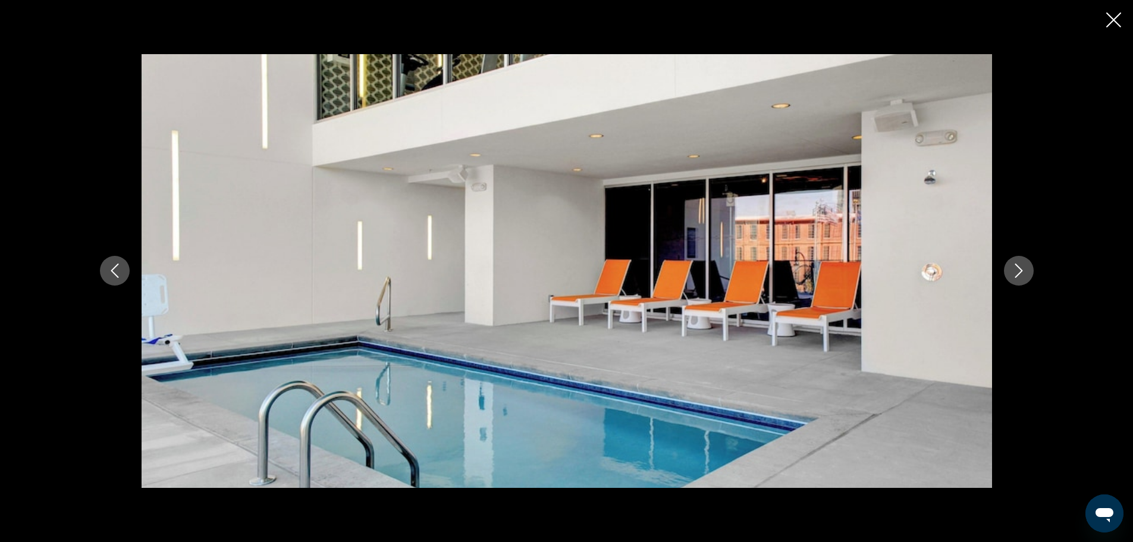
click at [1022, 269] on icon "Next image" at bounding box center [1019, 270] width 14 height 14
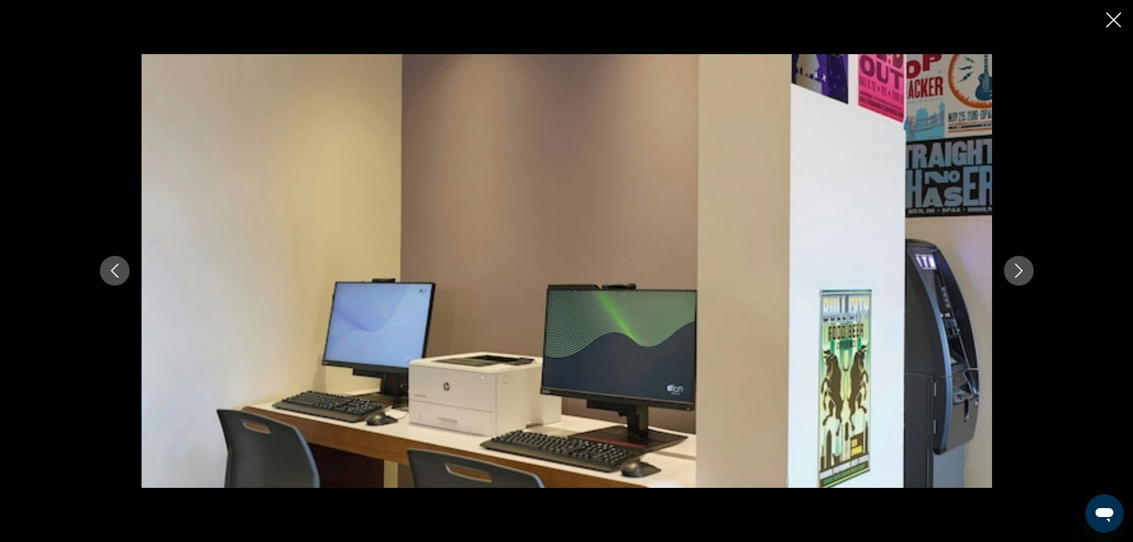
click at [1022, 269] on icon "Next image" at bounding box center [1019, 270] width 14 height 14
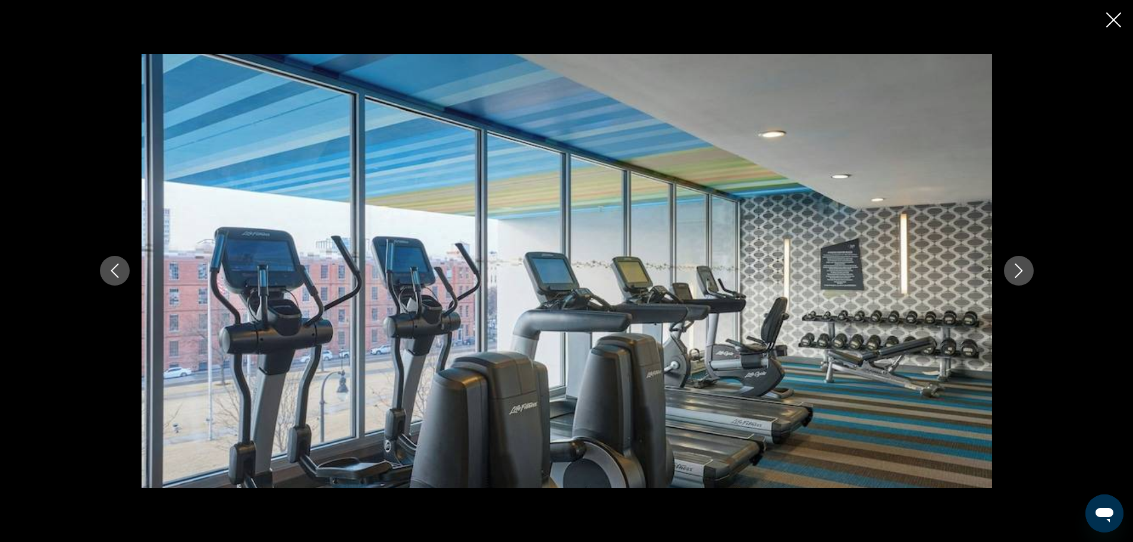
click at [1022, 269] on icon "Next image" at bounding box center [1019, 270] width 14 height 14
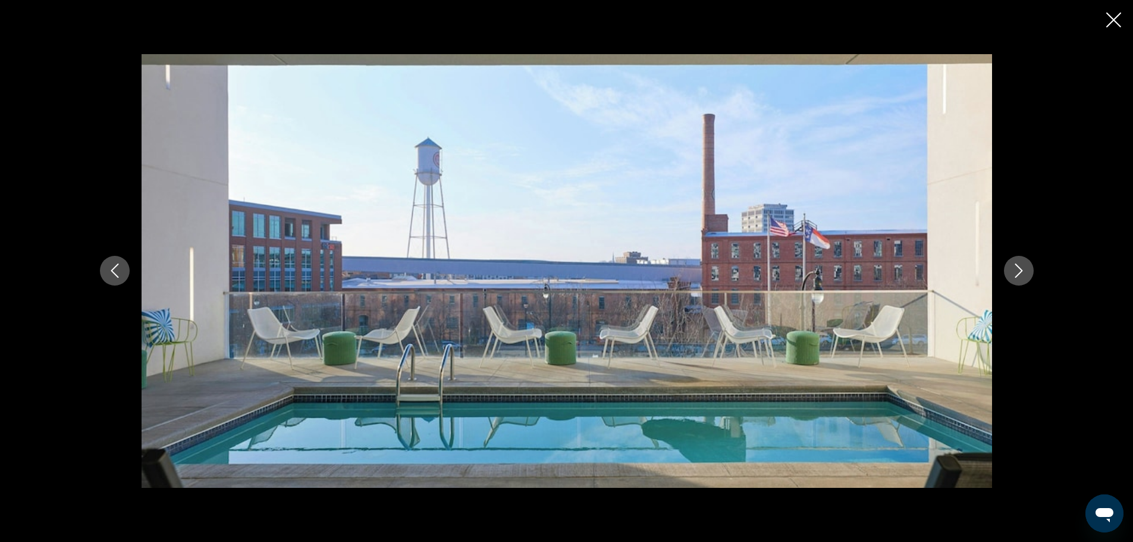
click at [1022, 269] on icon "Next image" at bounding box center [1019, 270] width 14 height 14
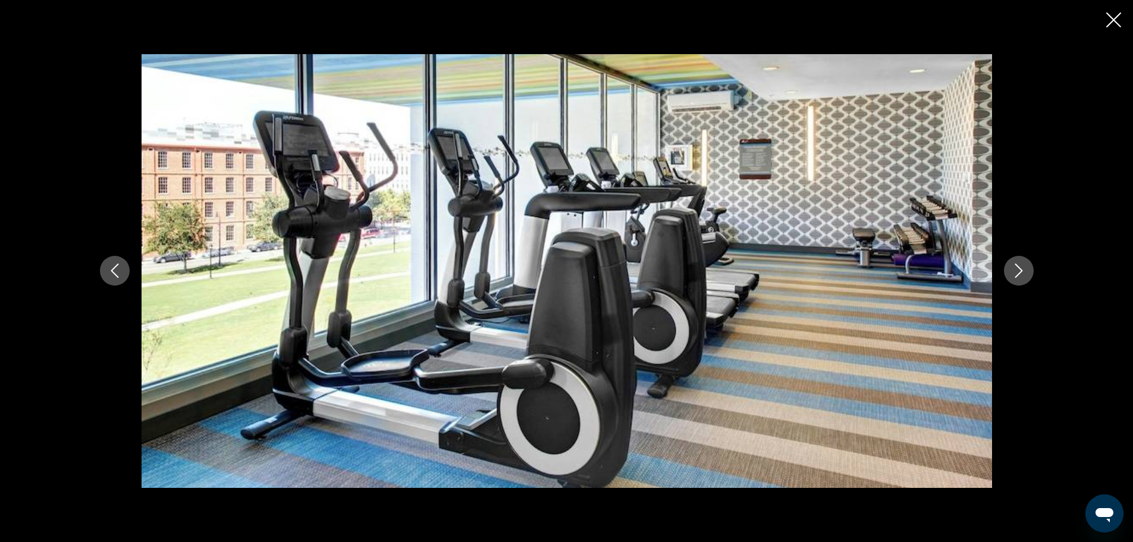
click at [1022, 269] on icon "Next image" at bounding box center [1019, 270] width 14 height 14
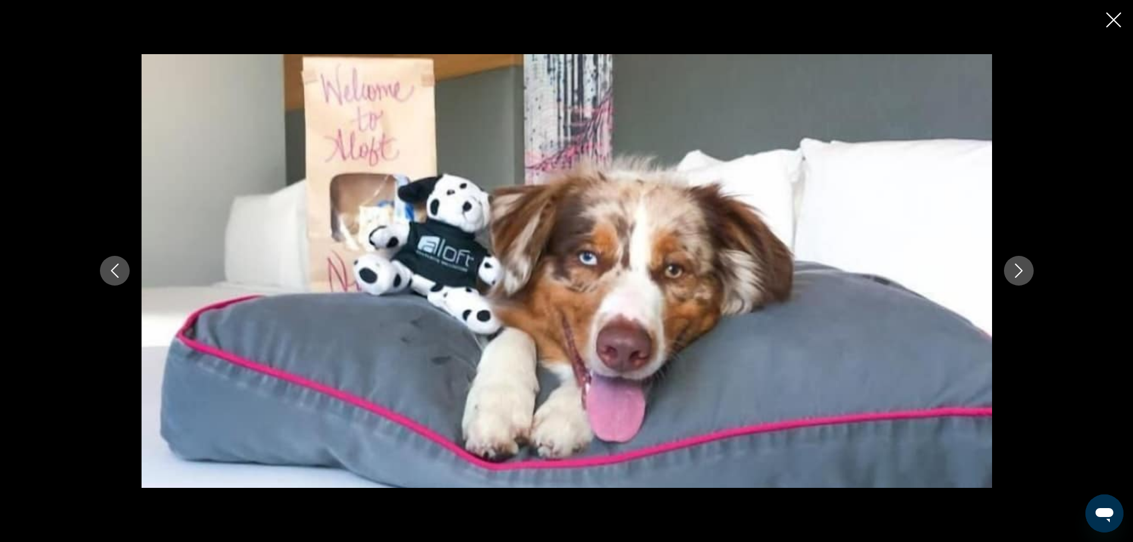
click at [1022, 269] on icon "Next image" at bounding box center [1019, 270] width 14 height 14
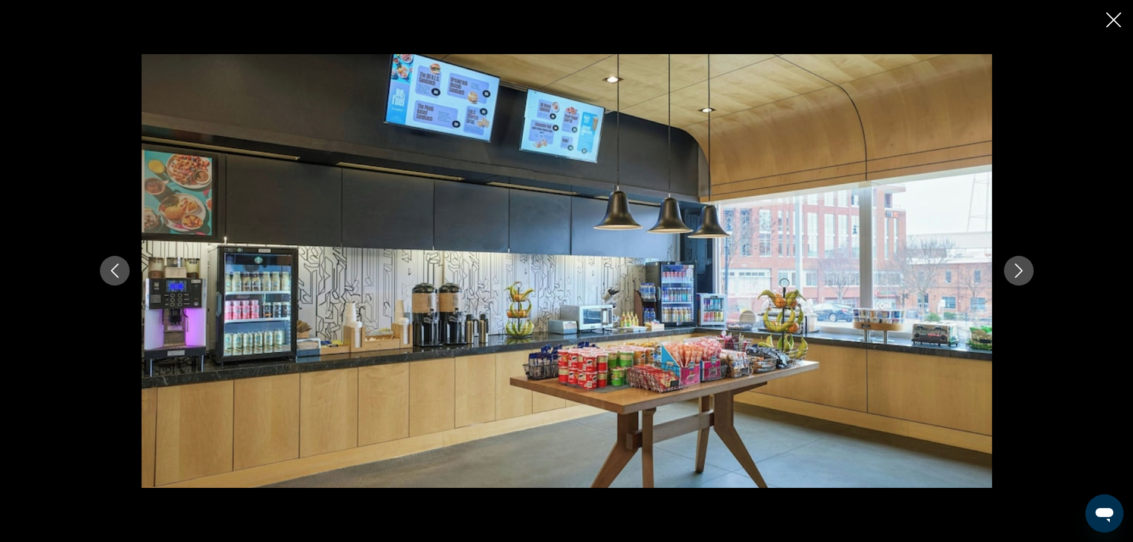
click at [1022, 269] on icon "Next image" at bounding box center [1019, 270] width 14 height 14
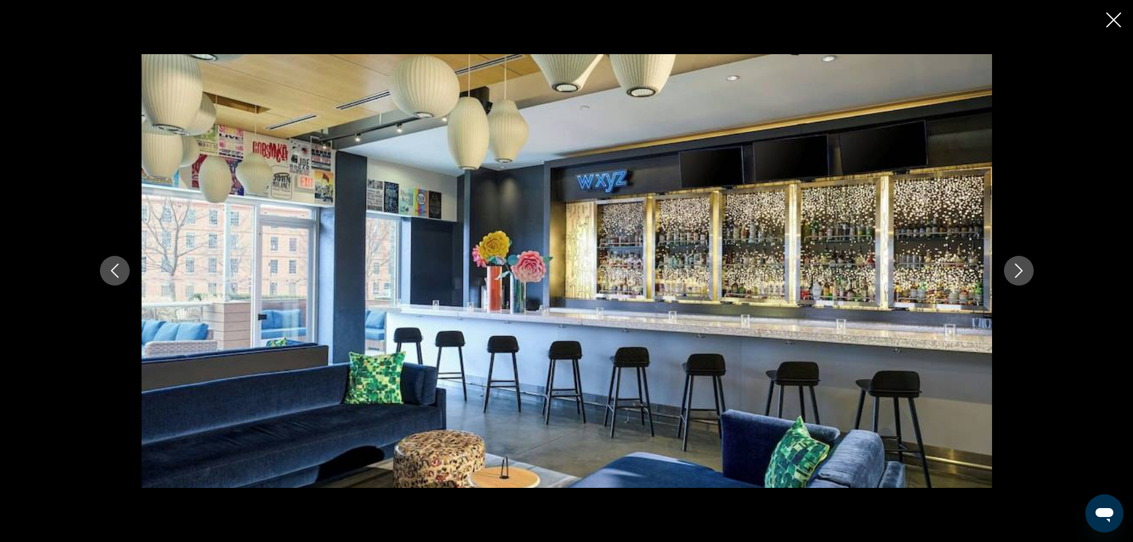
click at [1022, 269] on icon "Next image" at bounding box center [1019, 270] width 14 height 14
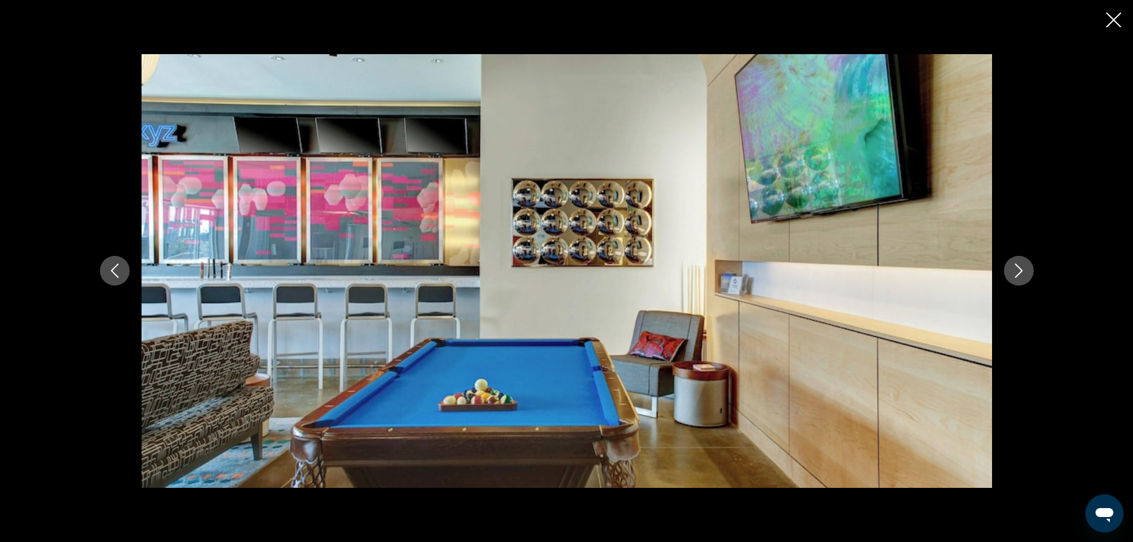
click at [1022, 269] on icon "Next image" at bounding box center [1019, 270] width 14 height 14
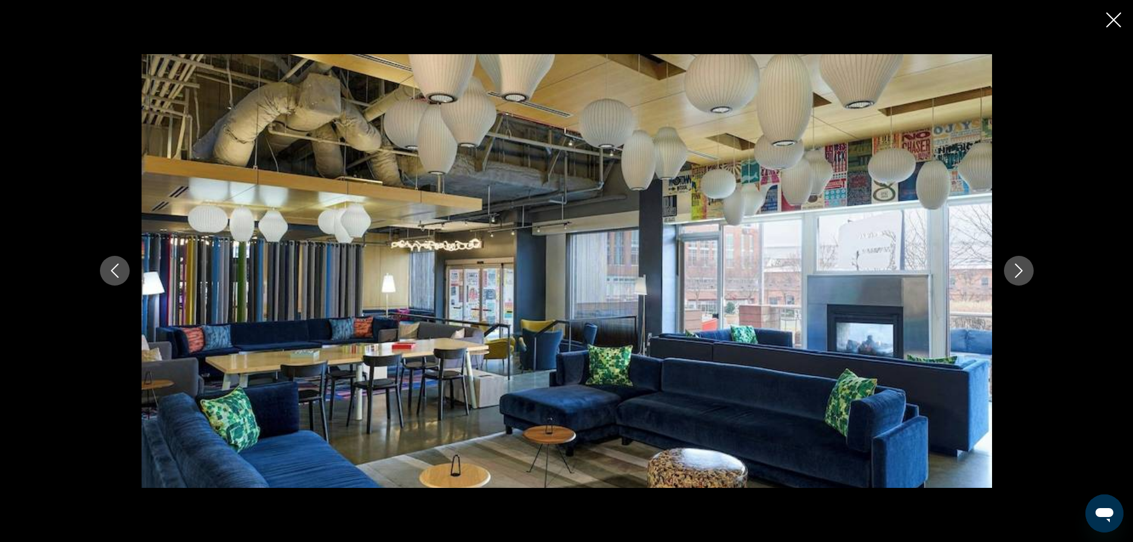
click at [1022, 269] on icon "Next image" at bounding box center [1019, 270] width 14 height 14
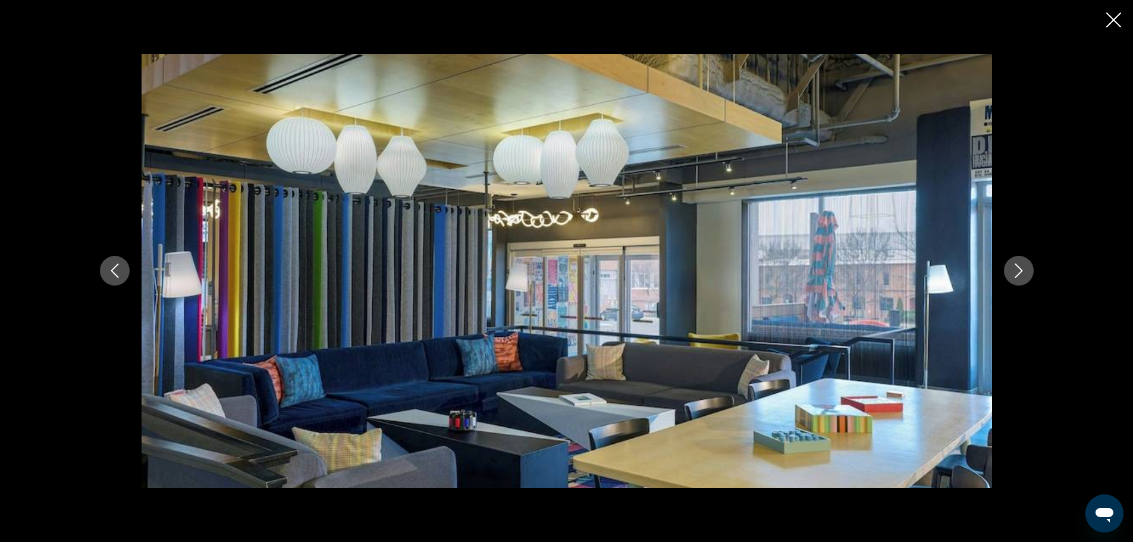
click at [1022, 269] on icon "Next image" at bounding box center [1019, 270] width 14 height 14
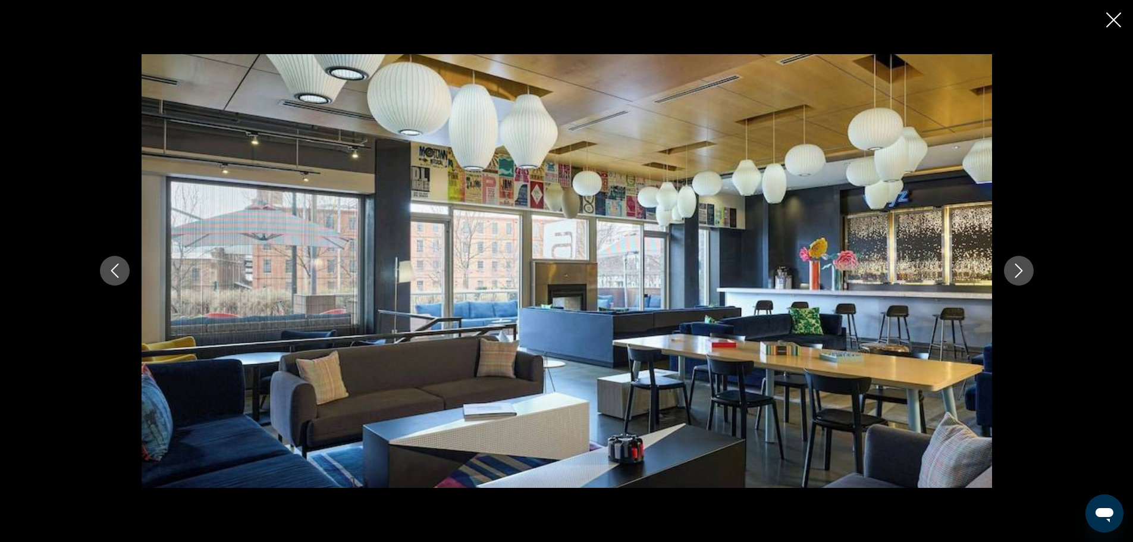
click at [1022, 269] on icon "Next image" at bounding box center [1019, 270] width 14 height 14
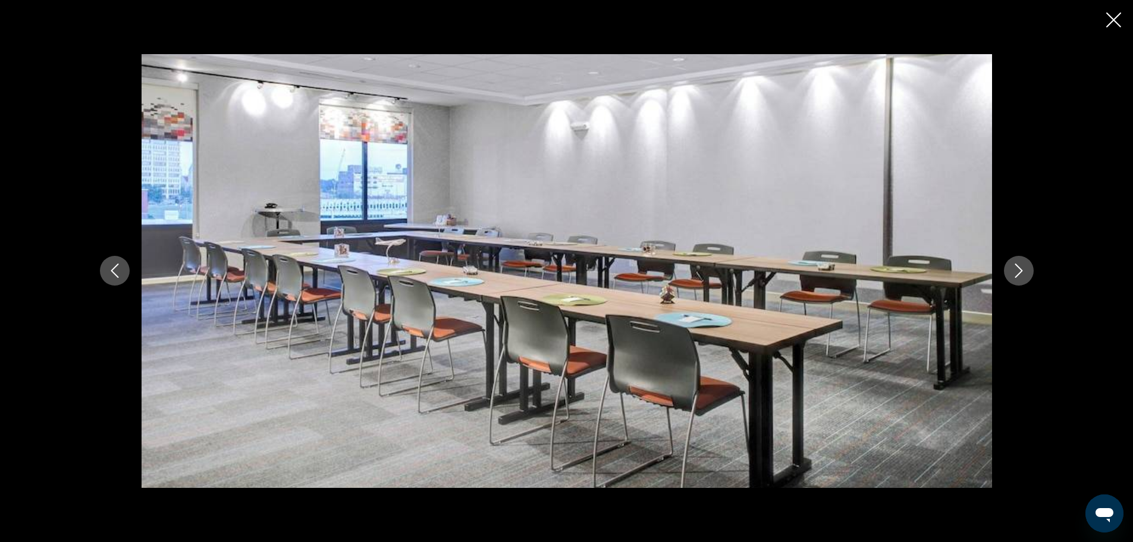
click at [1022, 269] on icon "Next image" at bounding box center [1019, 270] width 14 height 14
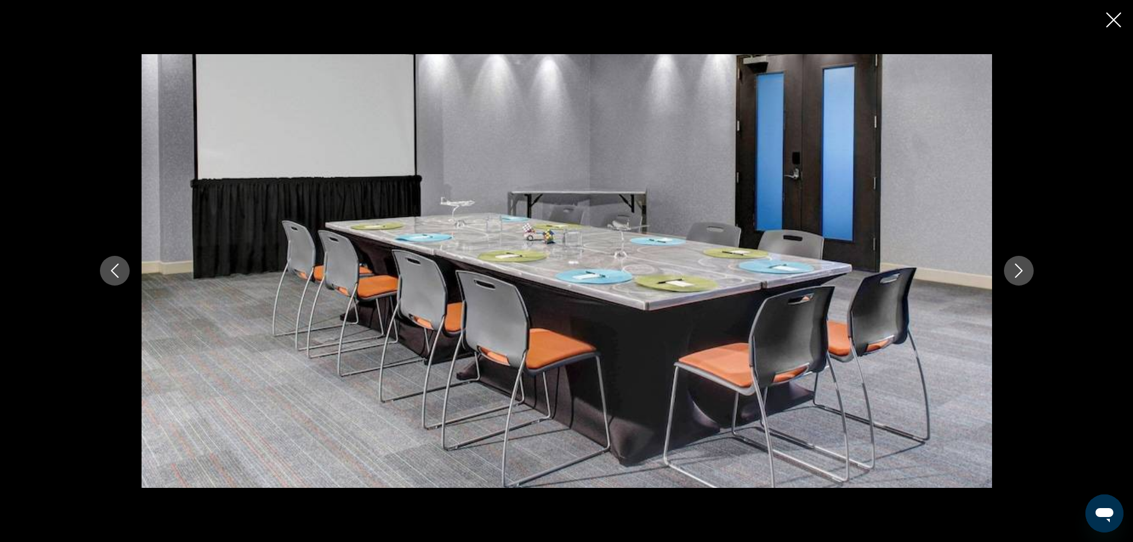
click at [1022, 269] on icon "Next image" at bounding box center [1019, 270] width 14 height 14
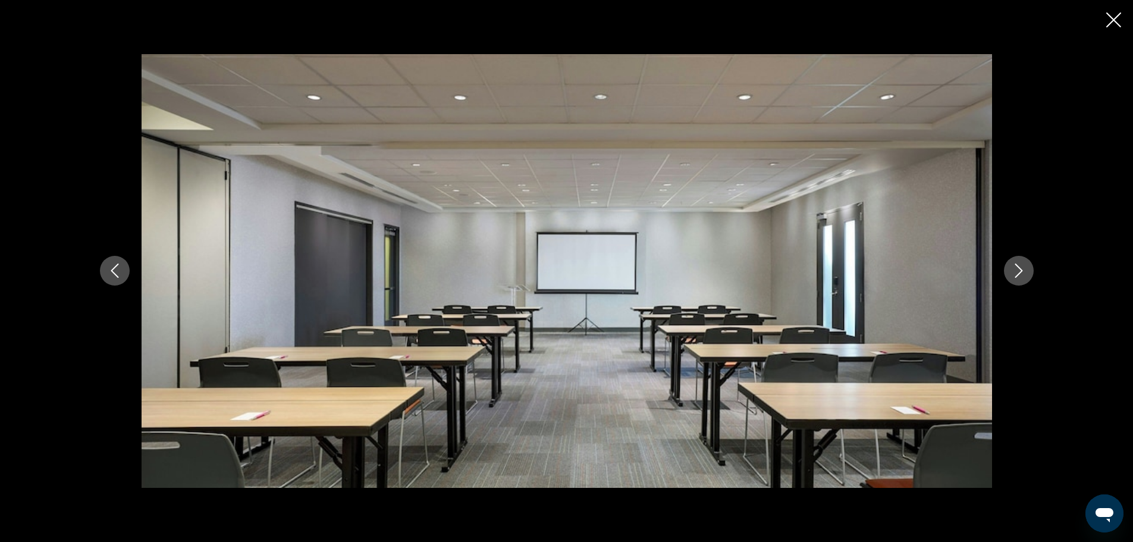
click at [1022, 269] on icon "Next image" at bounding box center [1019, 270] width 14 height 14
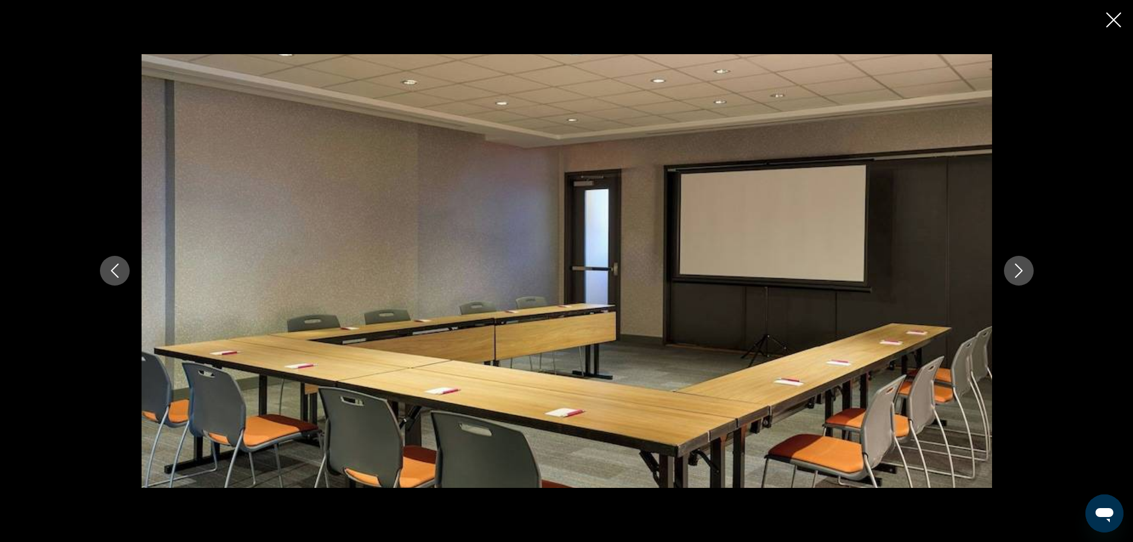
click at [1022, 269] on icon "Next image" at bounding box center [1019, 270] width 14 height 14
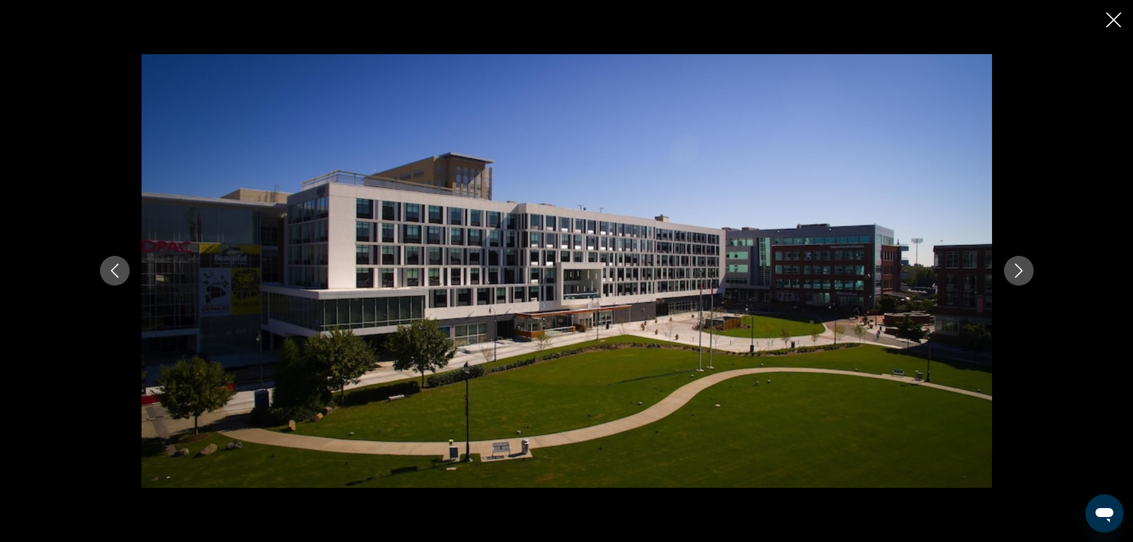
click at [1022, 269] on icon "Next image" at bounding box center [1019, 270] width 14 height 14
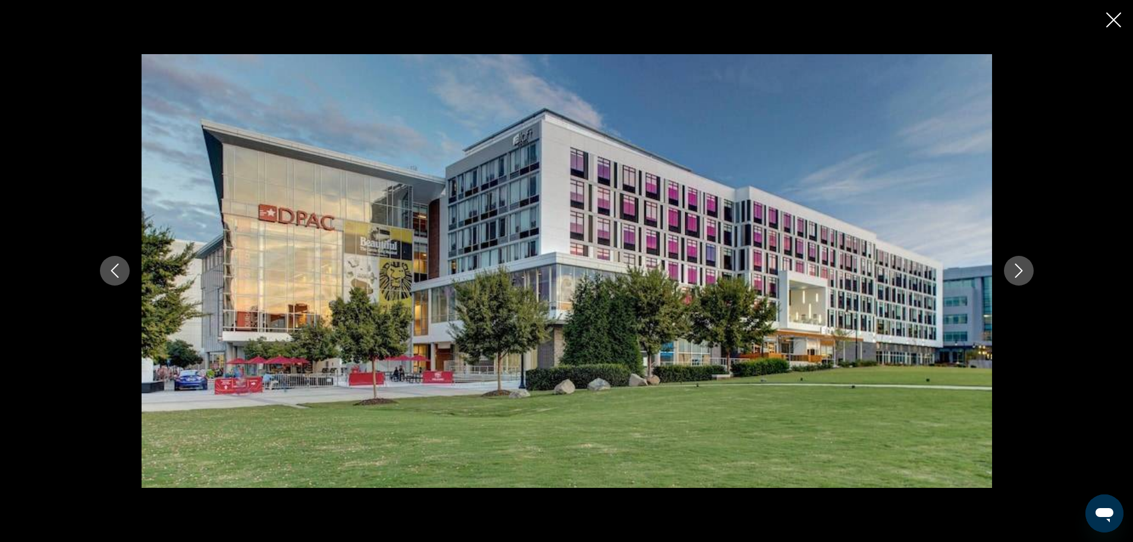
click at [1022, 269] on icon "Next image" at bounding box center [1019, 270] width 14 height 14
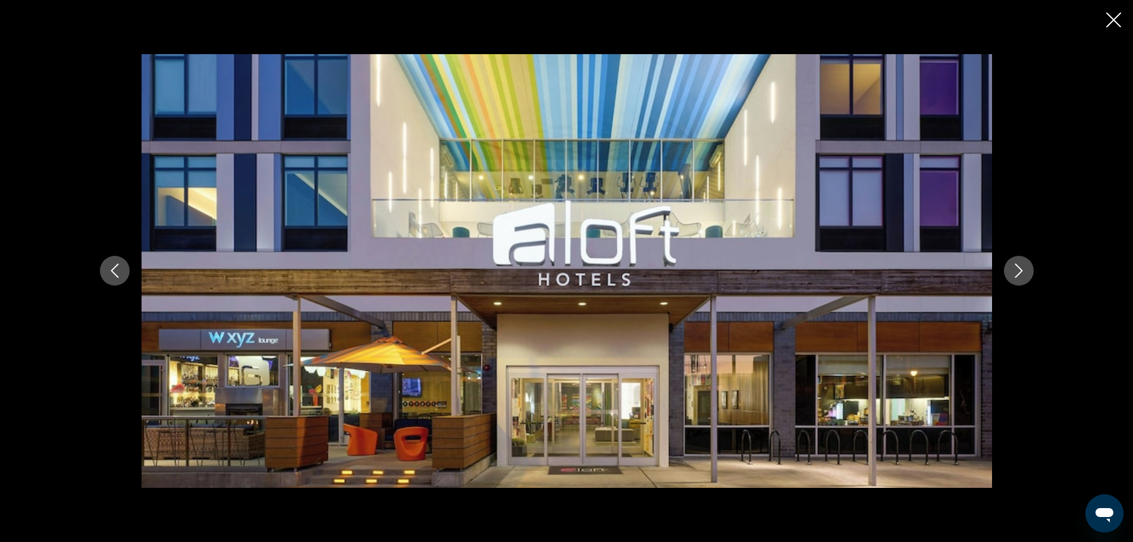
click at [1114, 16] on icon "Close slideshow" at bounding box center [1113, 19] width 15 height 15
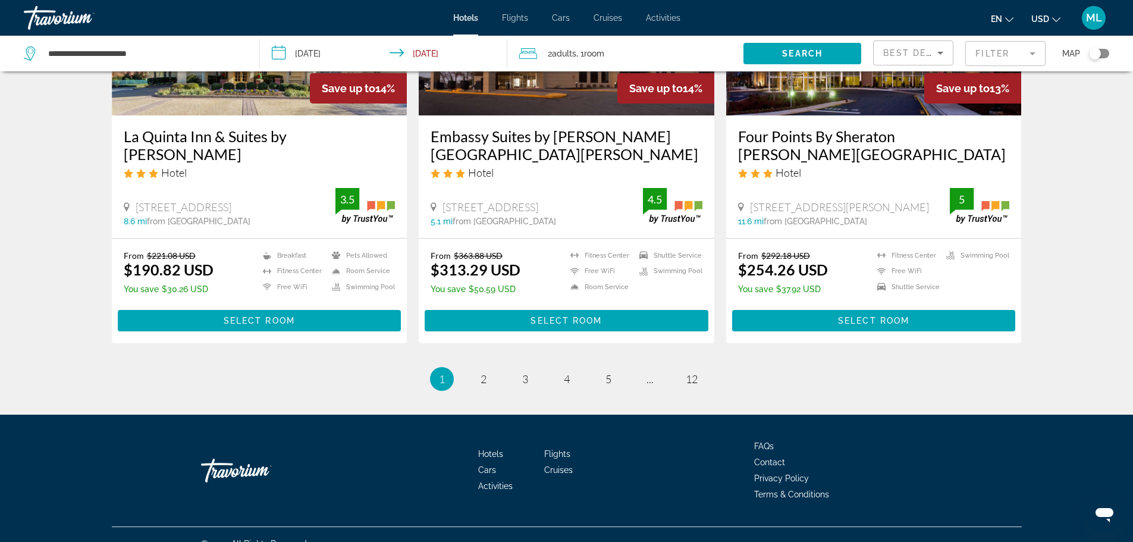
scroll to position [1513, 0]
click at [488, 368] on link "page 2" at bounding box center [483, 378] width 21 height 21
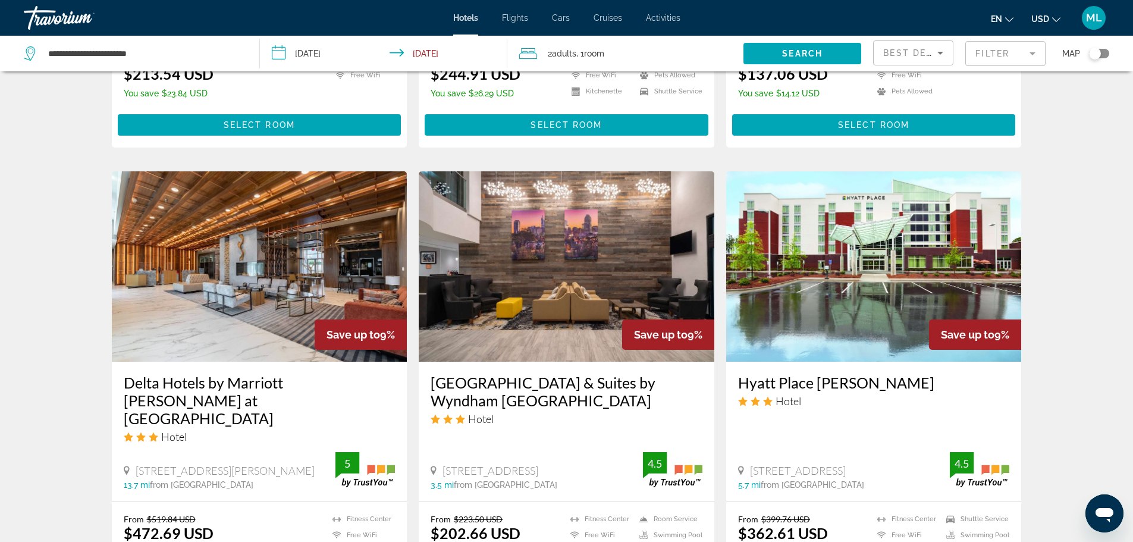
scroll to position [1285, 0]
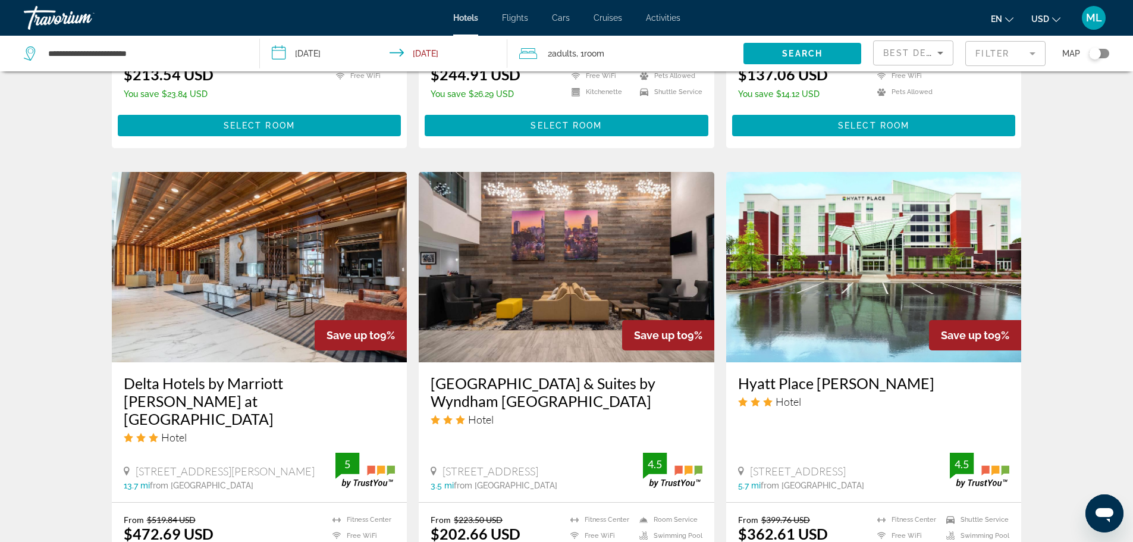
click at [253, 291] on img "Main content" at bounding box center [260, 267] width 296 height 190
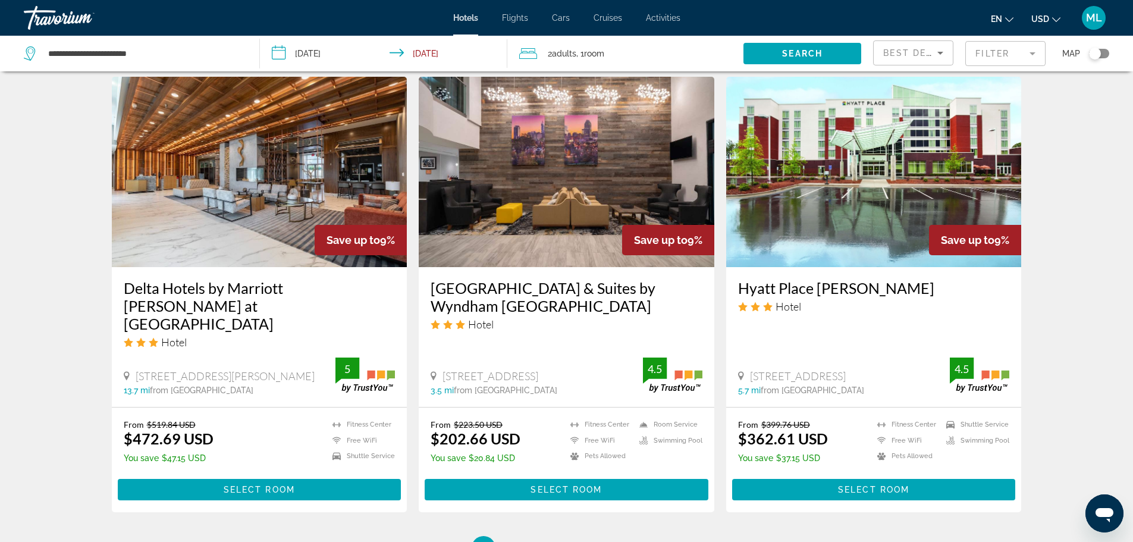
scroll to position [1403, 0]
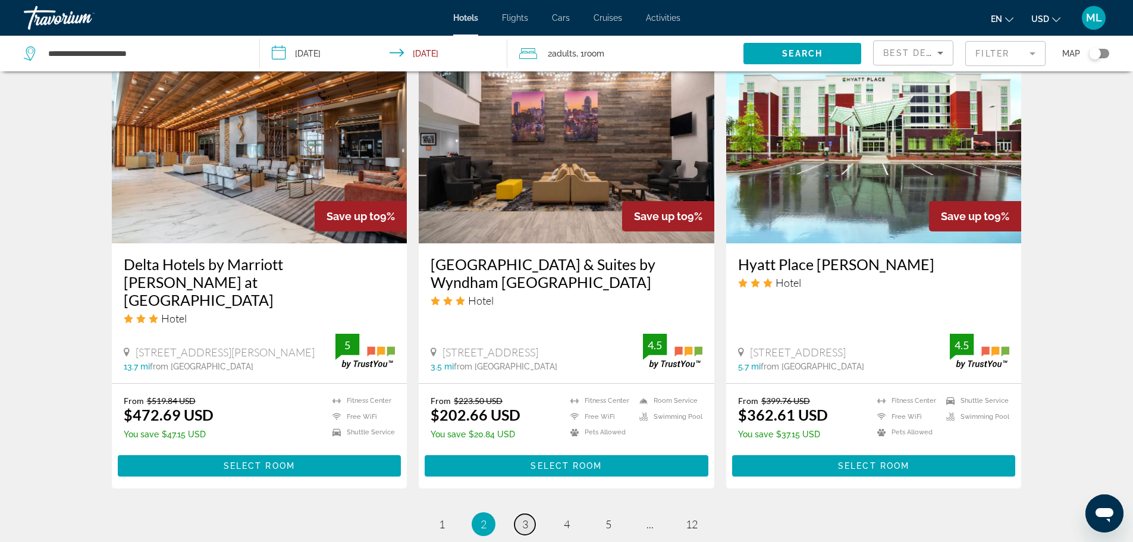
click at [520, 514] on link "page 3" at bounding box center [524, 524] width 21 height 21
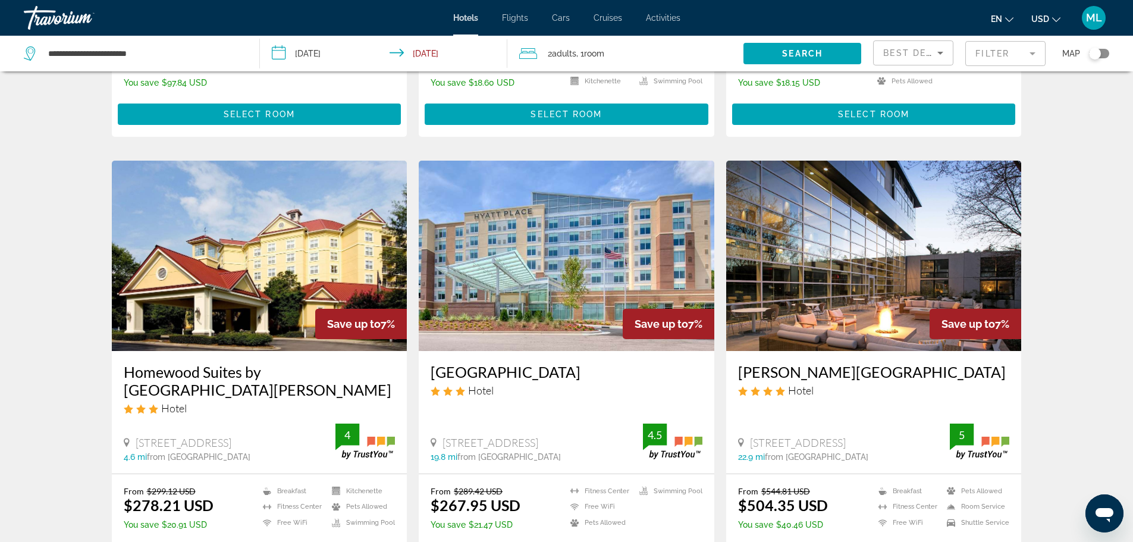
scroll to position [856, 0]
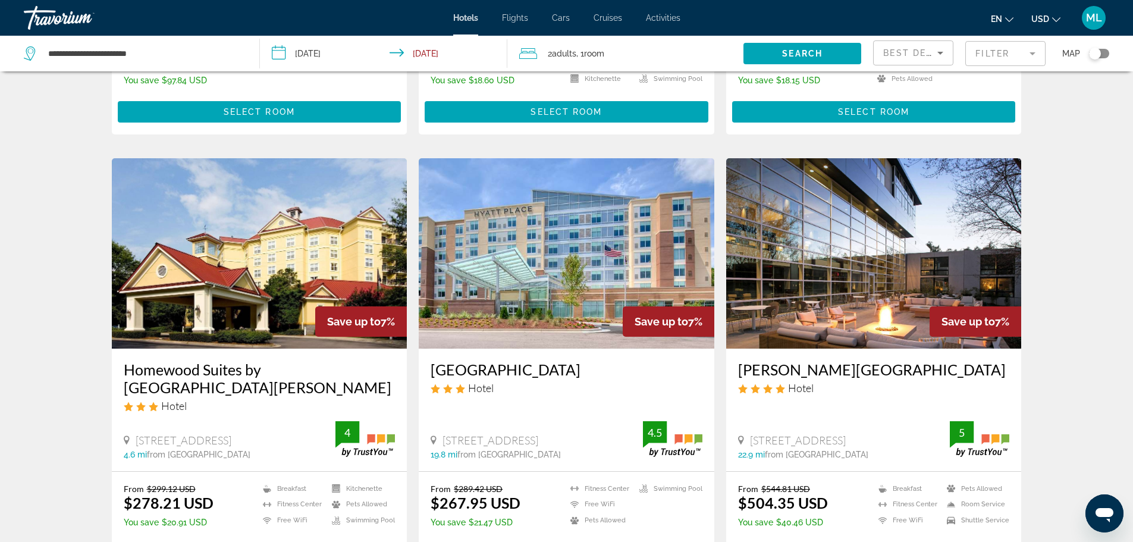
click at [871, 252] on img "Main content" at bounding box center [874, 253] width 296 height 190
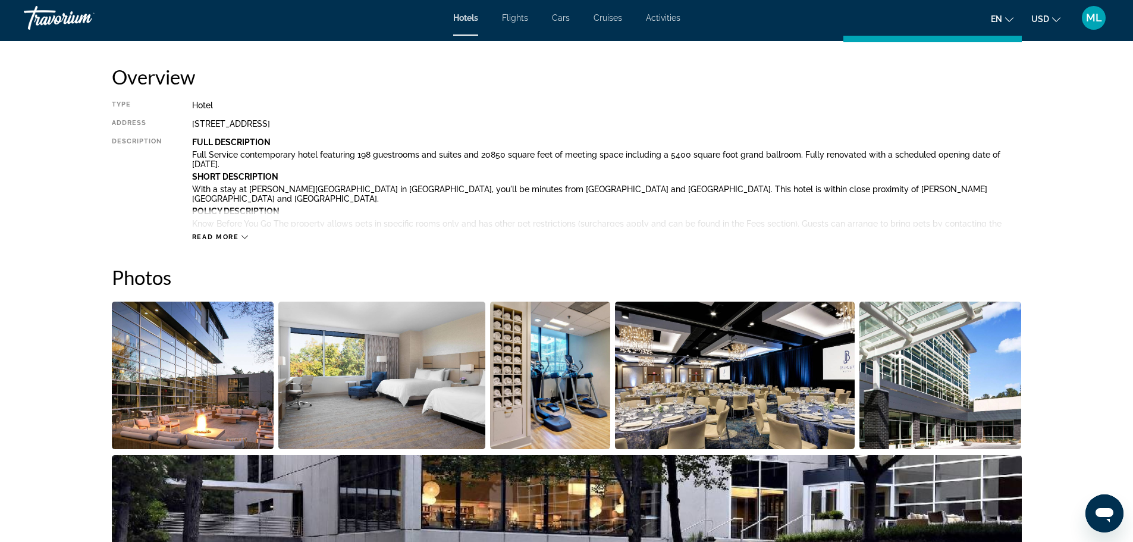
scroll to position [381, 0]
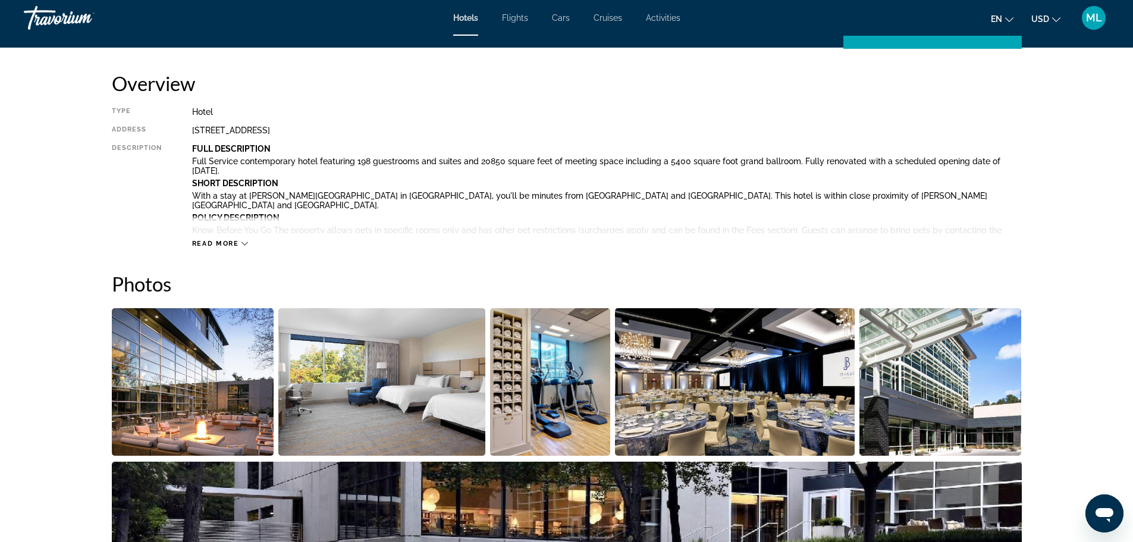
click at [208, 426] on img "Open full-screen image slider" at bounding box center [193, 381] width 162 height 147
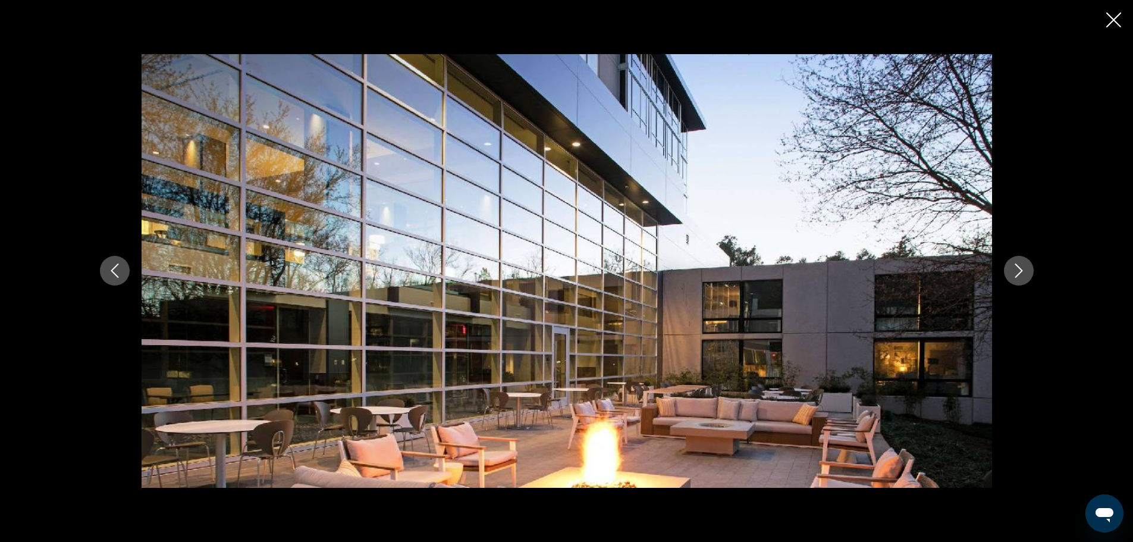
click at [1021, 268] on icon "Next image" at bounding box center [1019, 270] width 14 height 14
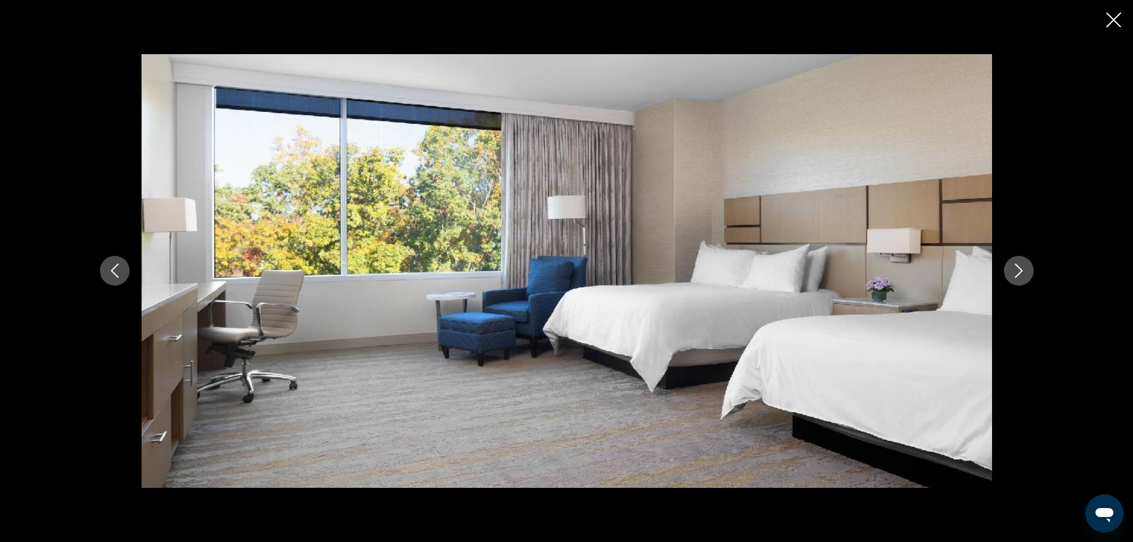
click at [1021, 268] on icon "Next image" at bounding box center [1019, 270] width 14 height 14
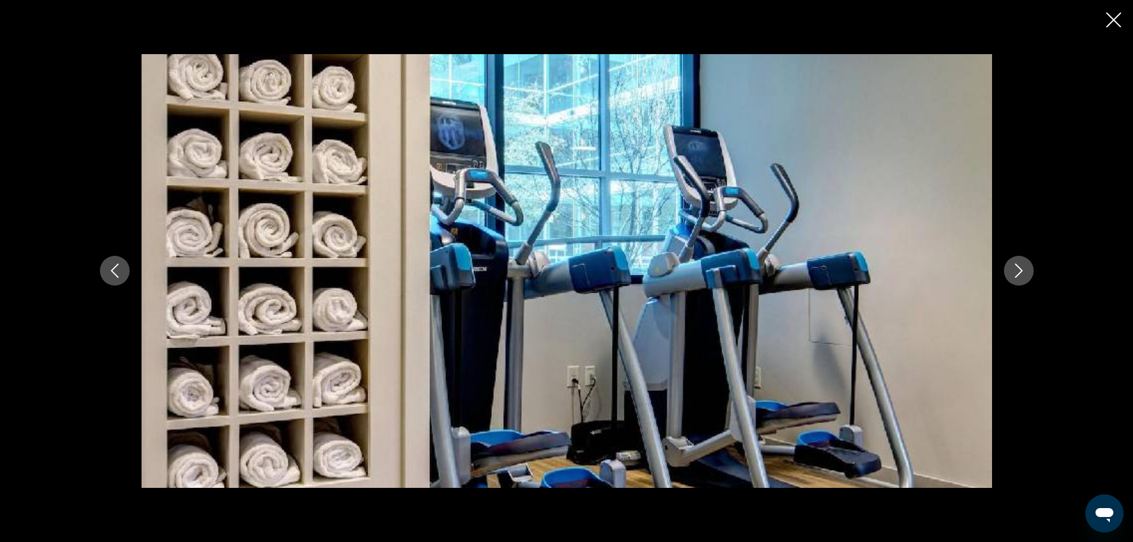
click at [1021, 268] on icon "Next image" at bounding box center [1019, 270] width 14 height 14
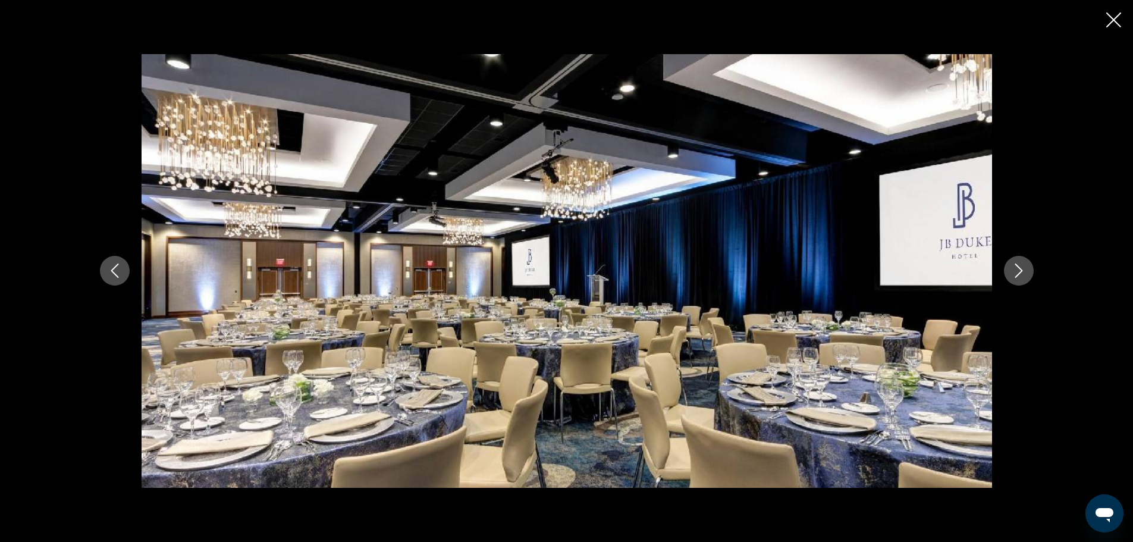
click at [1021, 268] on icon "Next image" at bounding box center [1019, 270] width 14 height 14
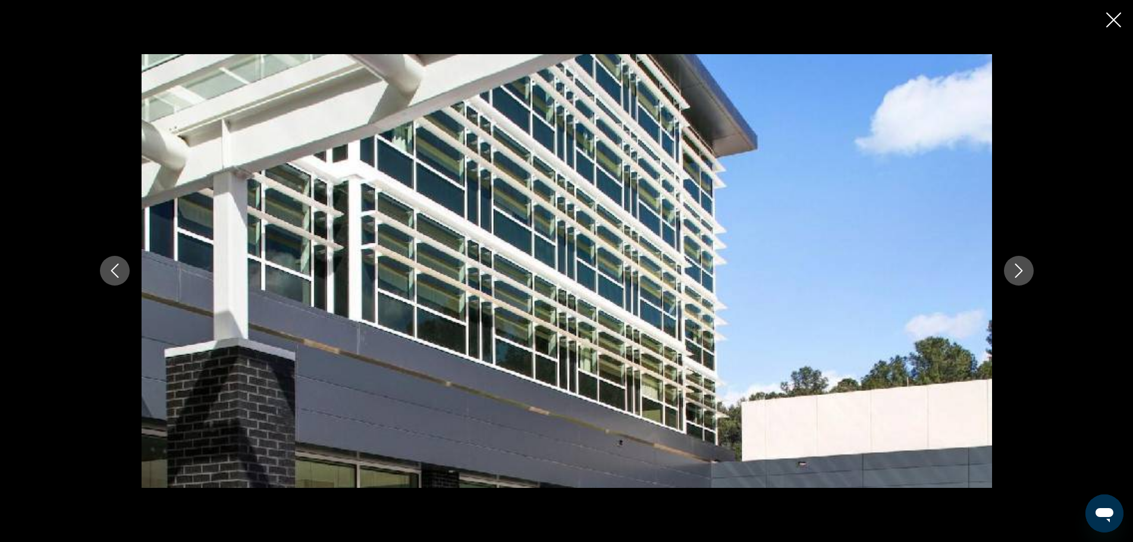
click at [1021, 268] on icon "Next image" at bounding box center [1019, 270] width 14 height 14
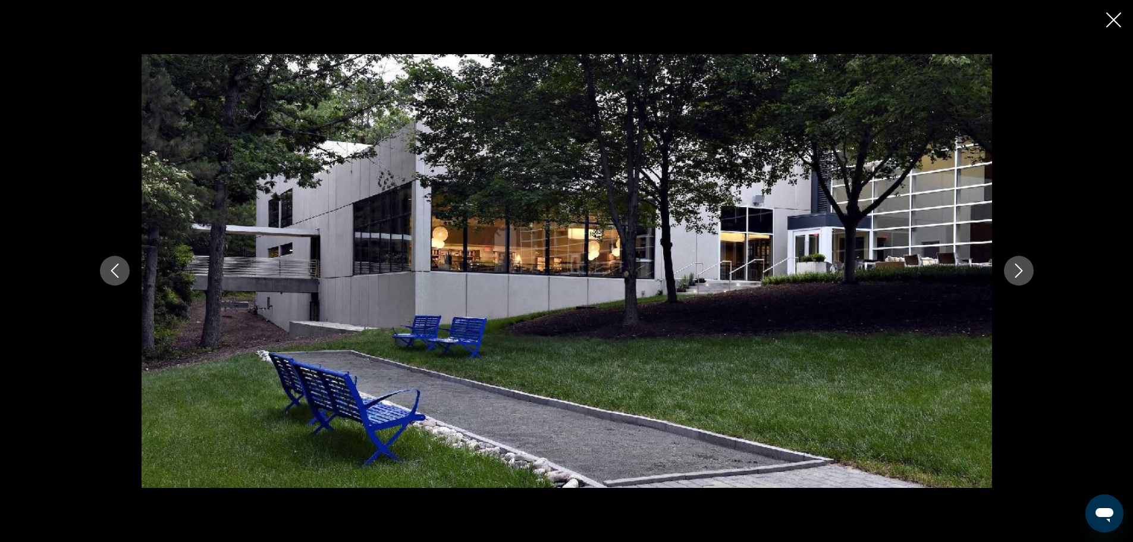
click at [1021, 268] on icon "Next image" at bounding box center [1019, 270] width 14 height 14
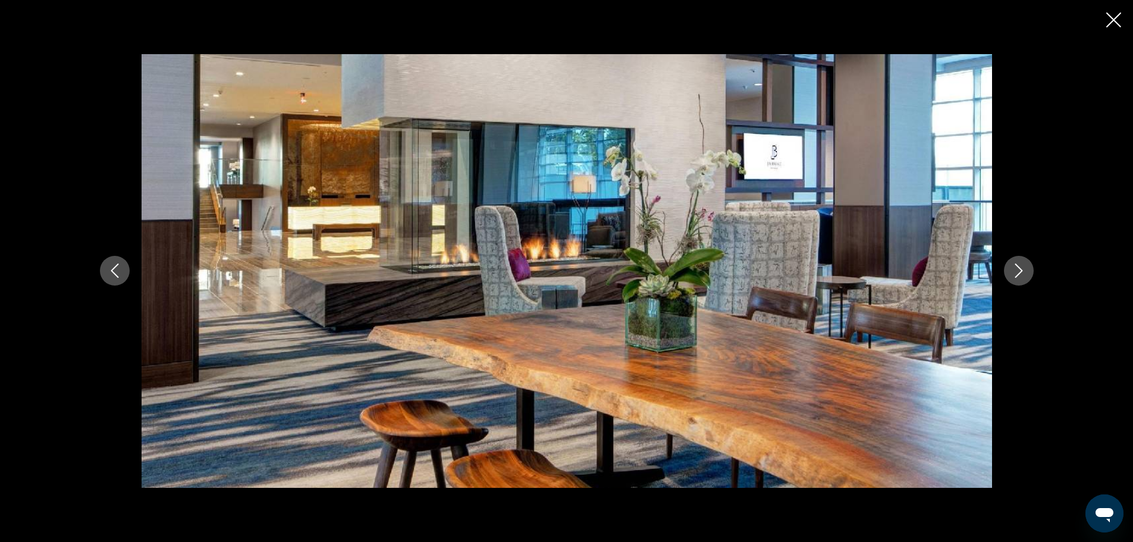
click at [1021, 268] on icon "Next image" at bounding box center [1019, 270] width 14 height 14
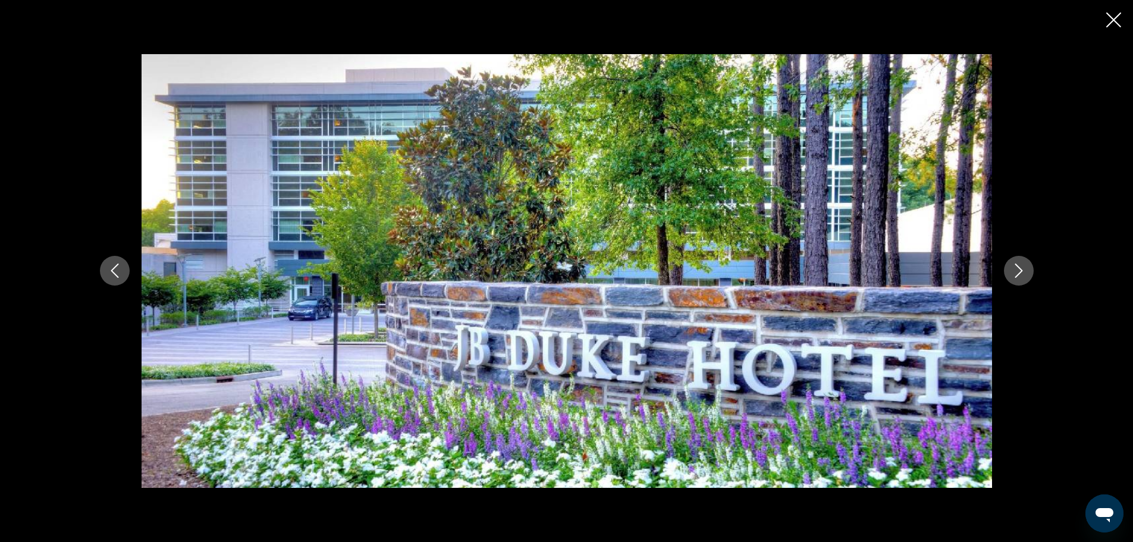
click at [1021, 268] on icon "Next image" at bounding box center [1019, 270] width 14 height 14
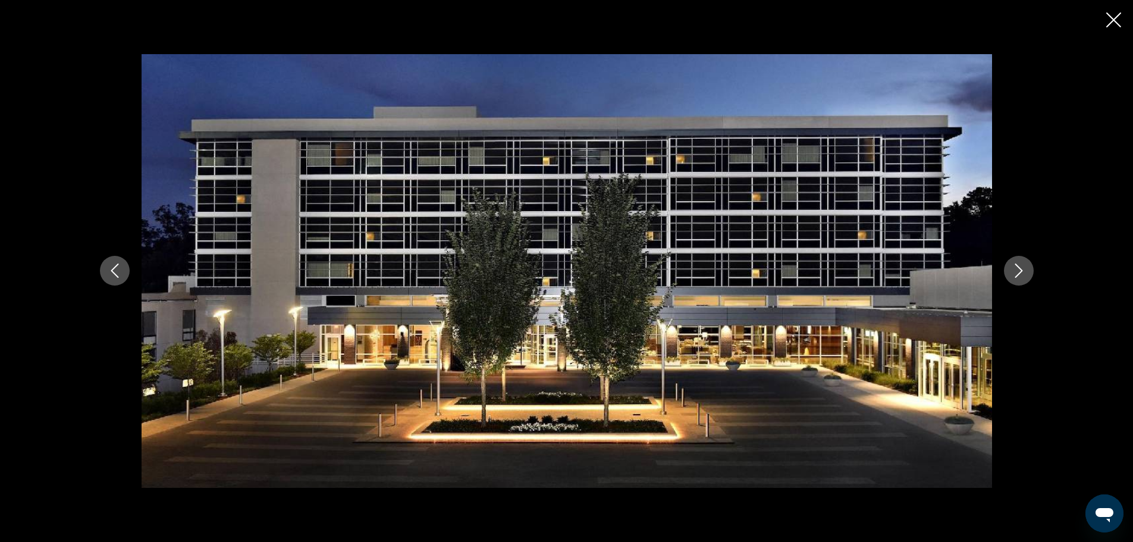
click at [1021, 268] on icon "Next image" at bounding box center [1019, 270] width 14 height 14
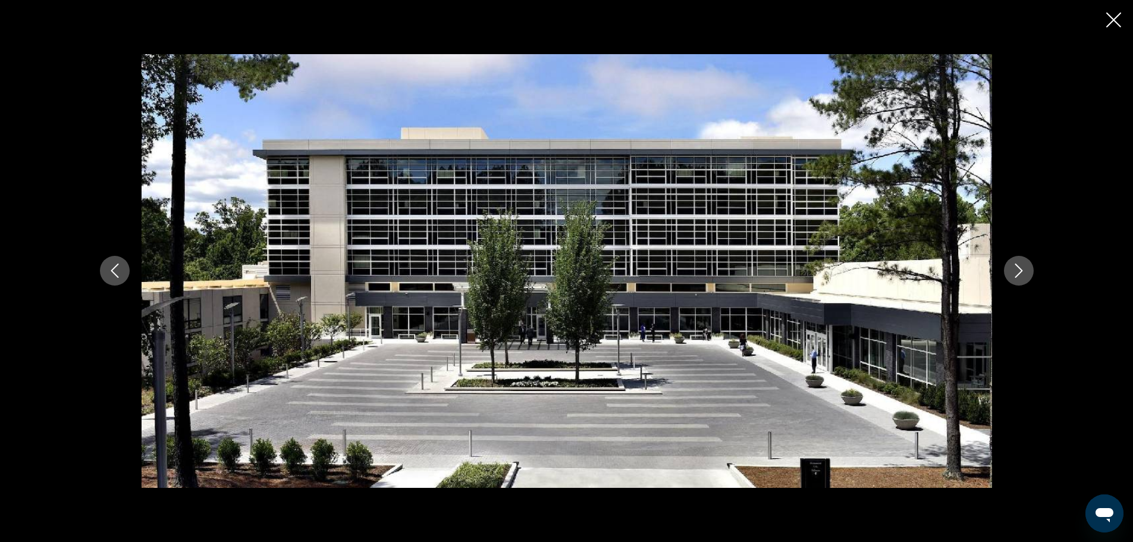
click at [1021, 268] on icon "Next image" at bounding box center [1019, 270] width 14 height 14
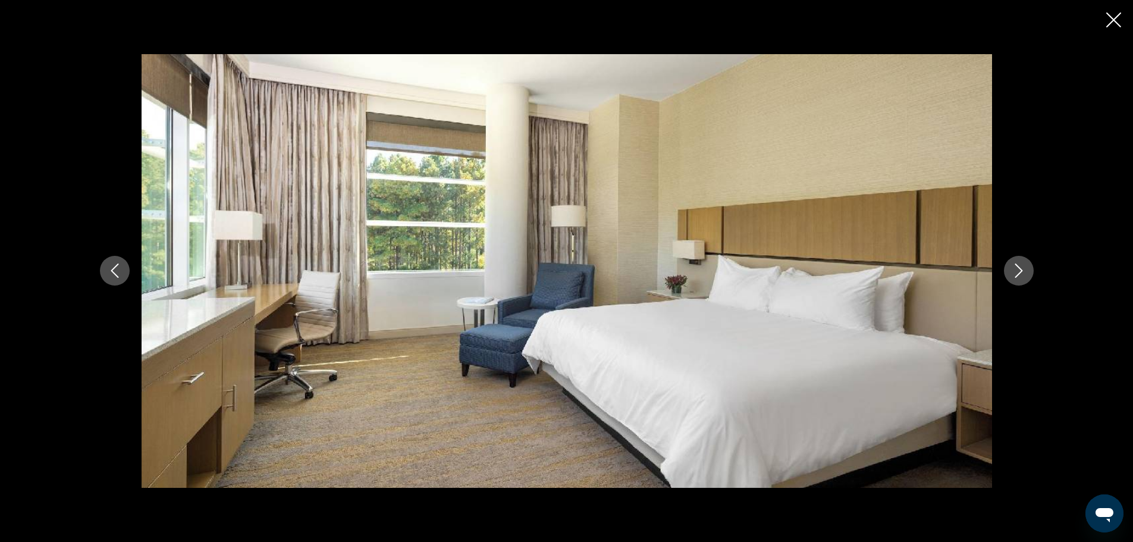
click at [1021, 268] on icon "Next image" at bounding box center [1019, 270] width 14 height 14
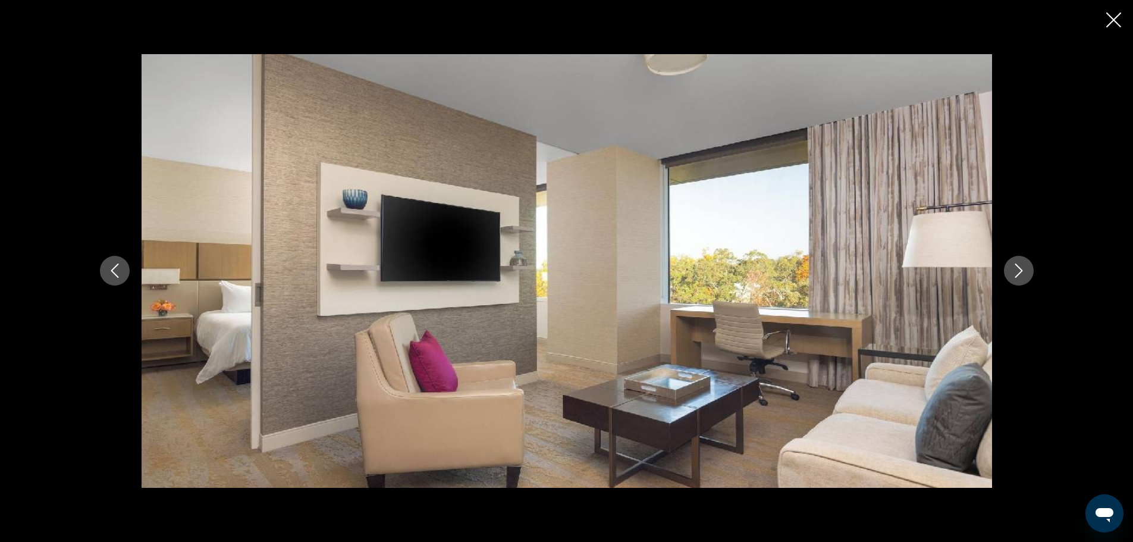
click at [1021, 268] on icon "Next image" at bounding box center [1019, 270] width 14 height 14
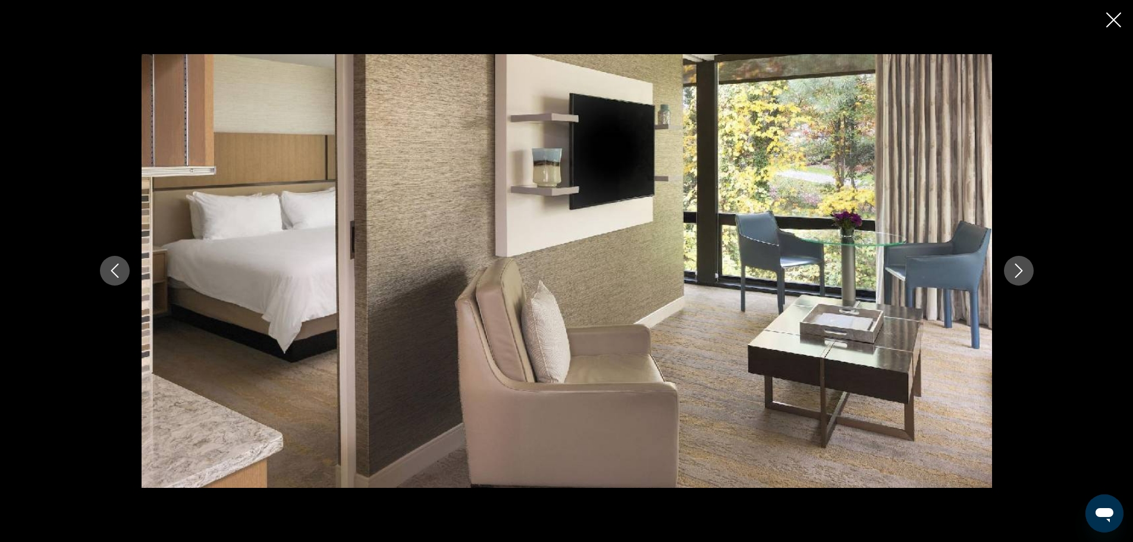
click at [1021, 268] on icon "Next image" at bounding box center [1019, 270] width 14 height 14
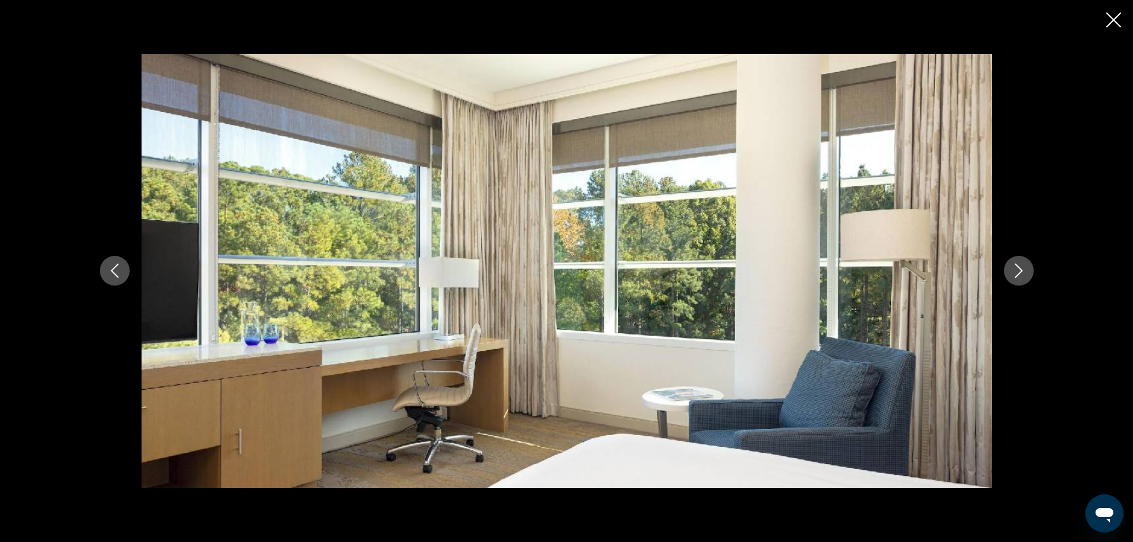
click at [1021, 268] on icon "Next image" at bounding box center [1019, 270] width 14 height 14
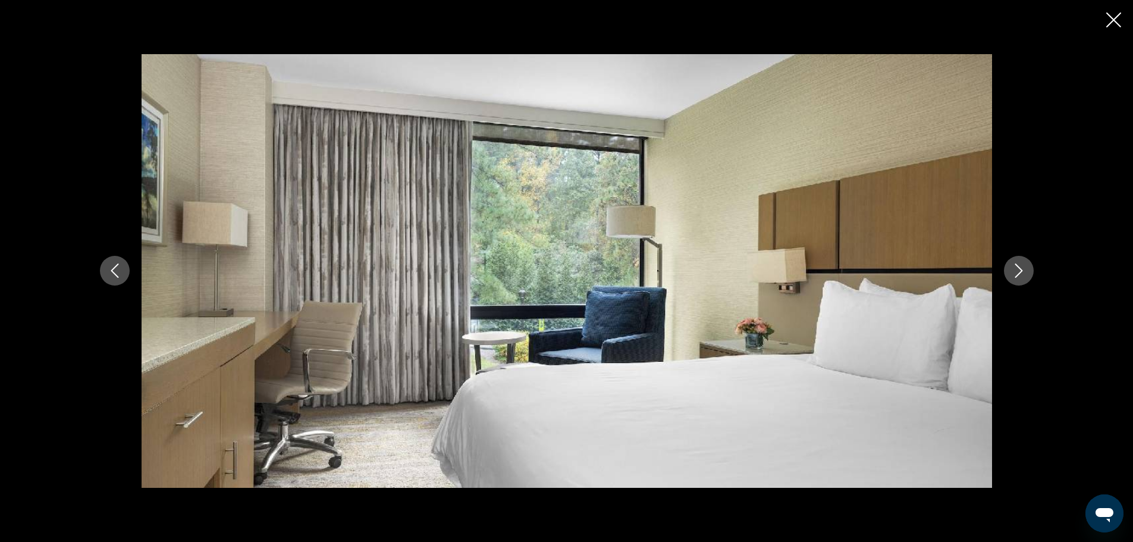
click at [1021, 268] on icon "Next image" at bounding box center [1019, 270] width 14 height 14
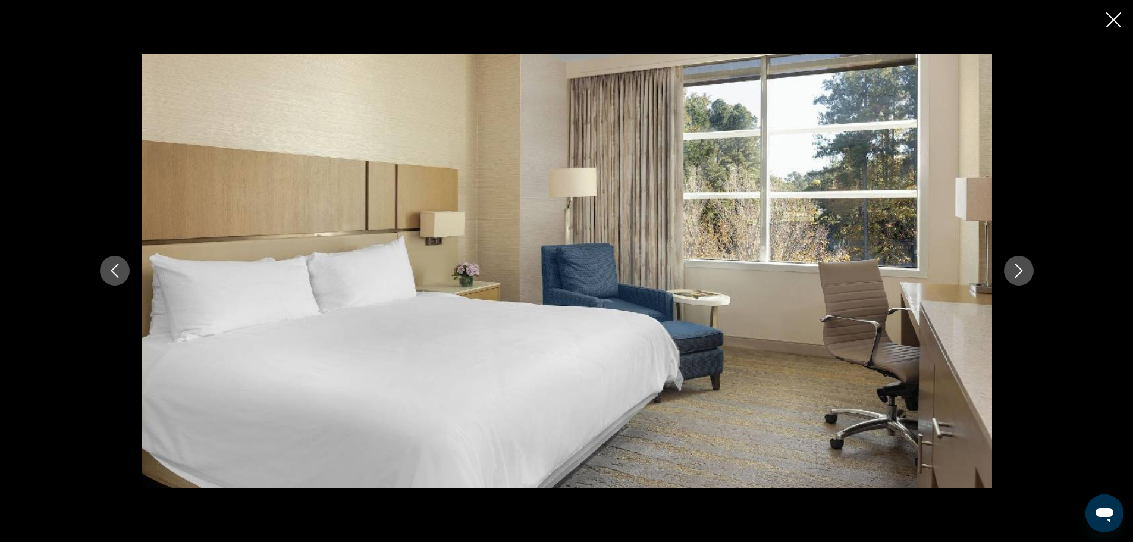
click at [1021, 268] on icon "Next image" at bounding box center [1019, 270] width 14 height 14
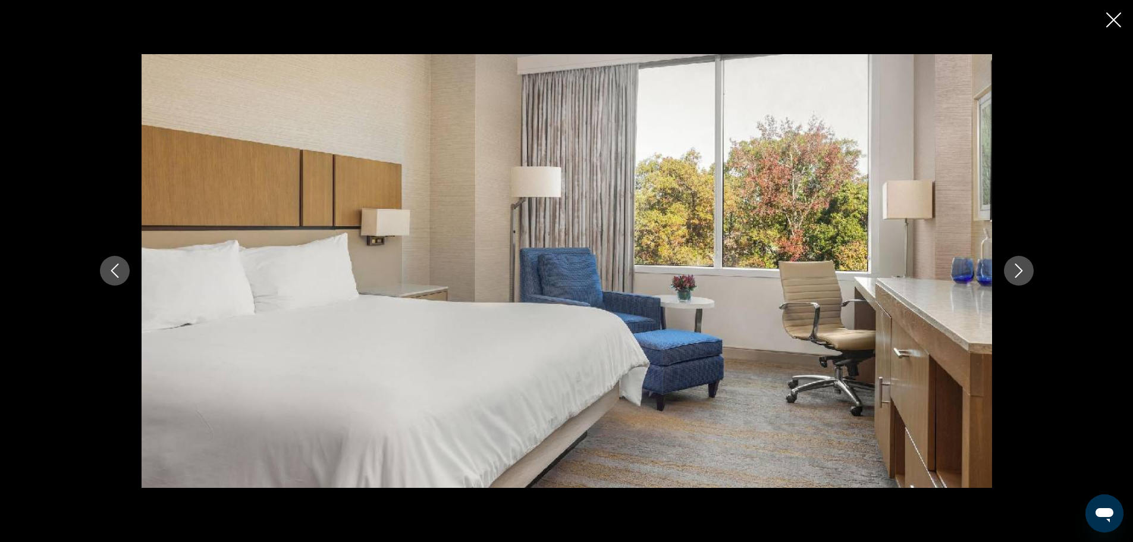
click at [1021, 268] on icon "Next image" at bounding box center [1019, 270] width 14 height 14
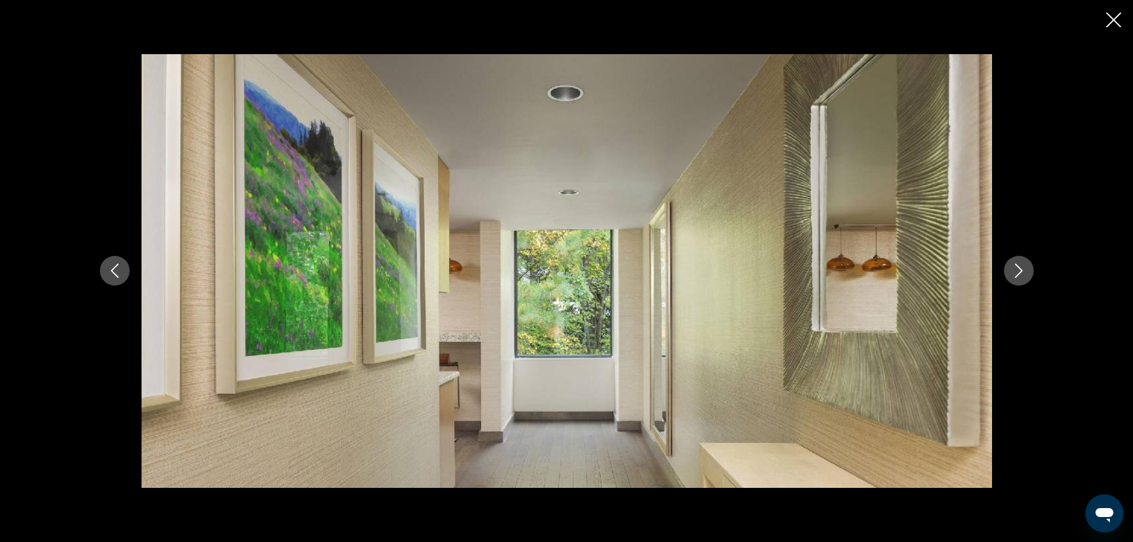
click at [1021, 268] on icon "Next image" at bounding box center [1019, 270] width 14 height 14
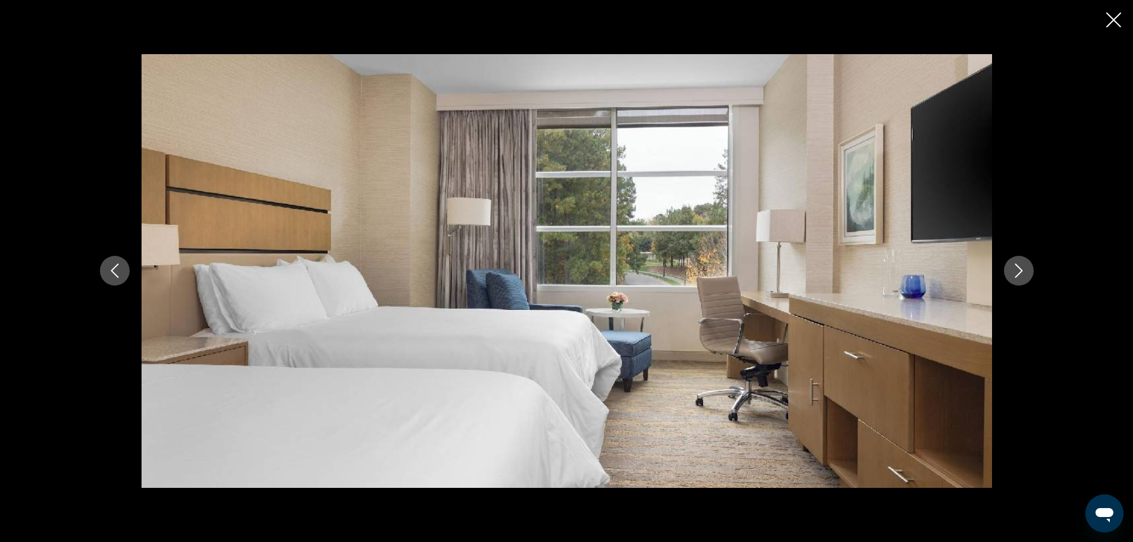
click at [1021, 268] on icon "Next image" at bounding box center [1019, 270] width 14 height 14
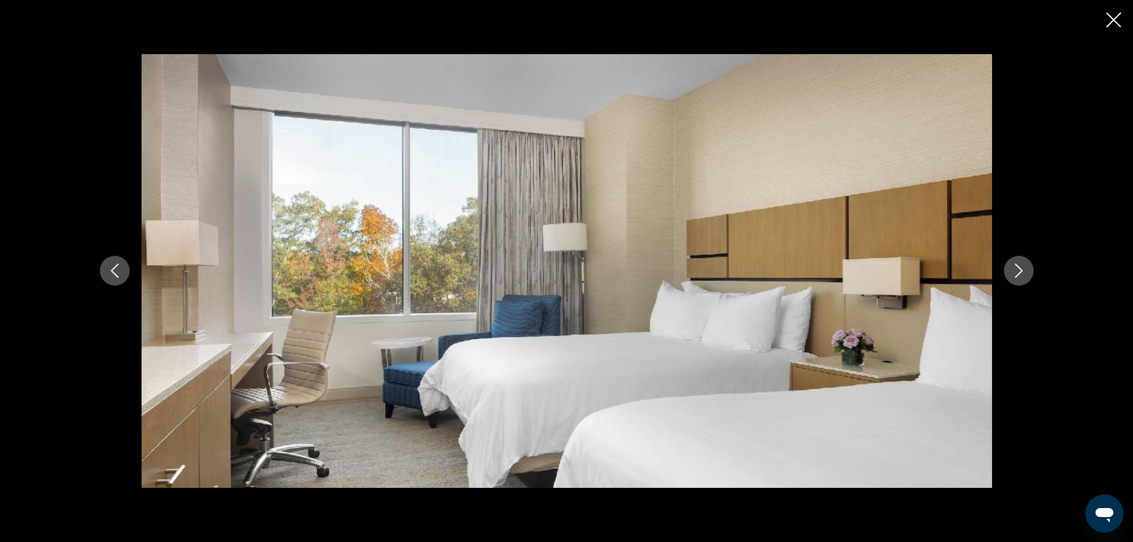
click at [1021, 268] on icon "Next image" at bounding box center [1019, 270] width 14 height 14
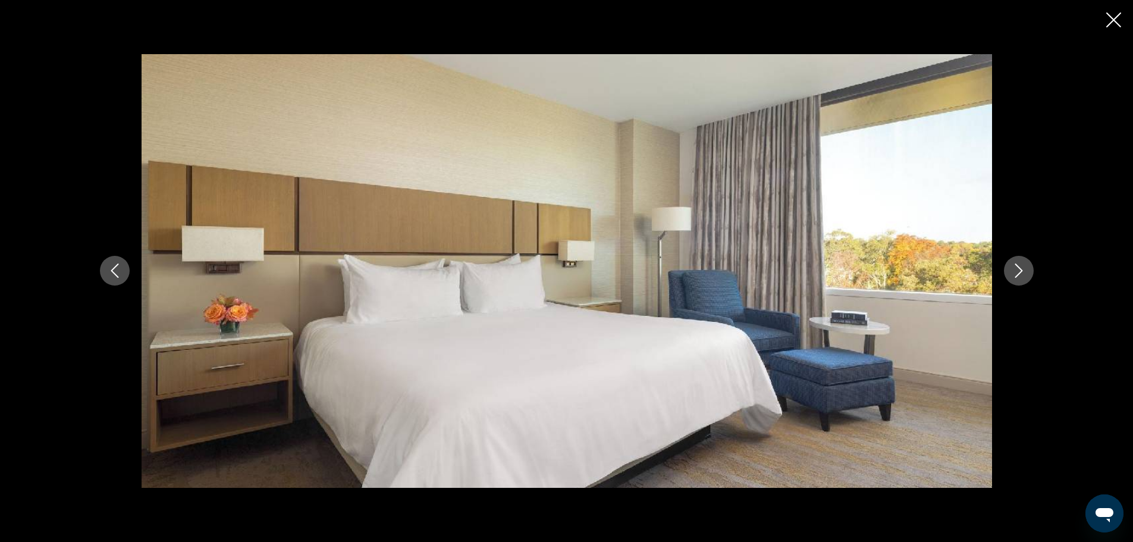
click at [1021, 268] on icon "Next image" at bounding box center [1019, 270] width 14 height 14
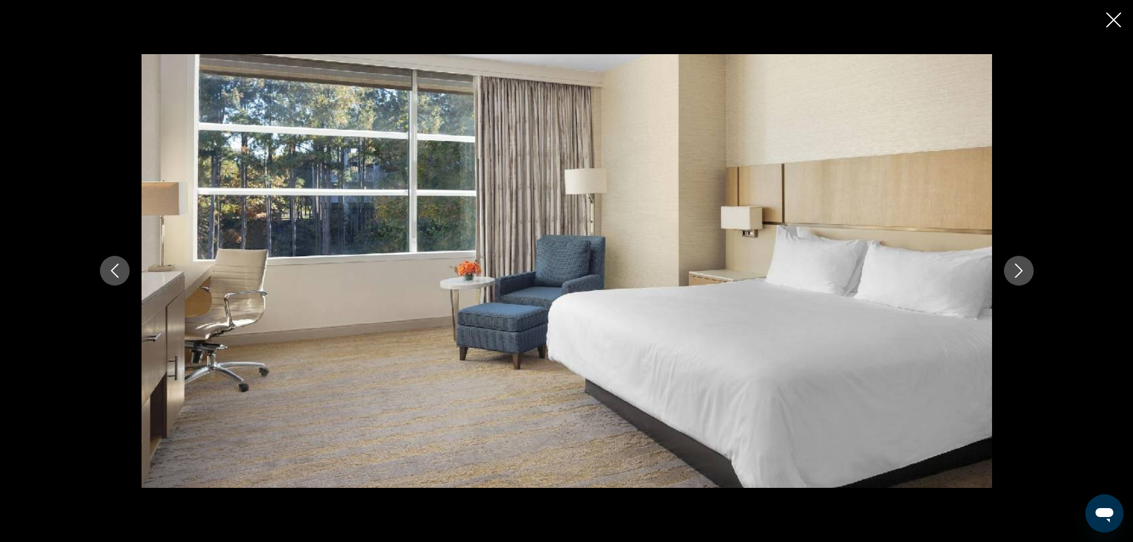
click at [1021, 268] on icon "Next image" at bounding box center [1019, 270] width 14 height 14
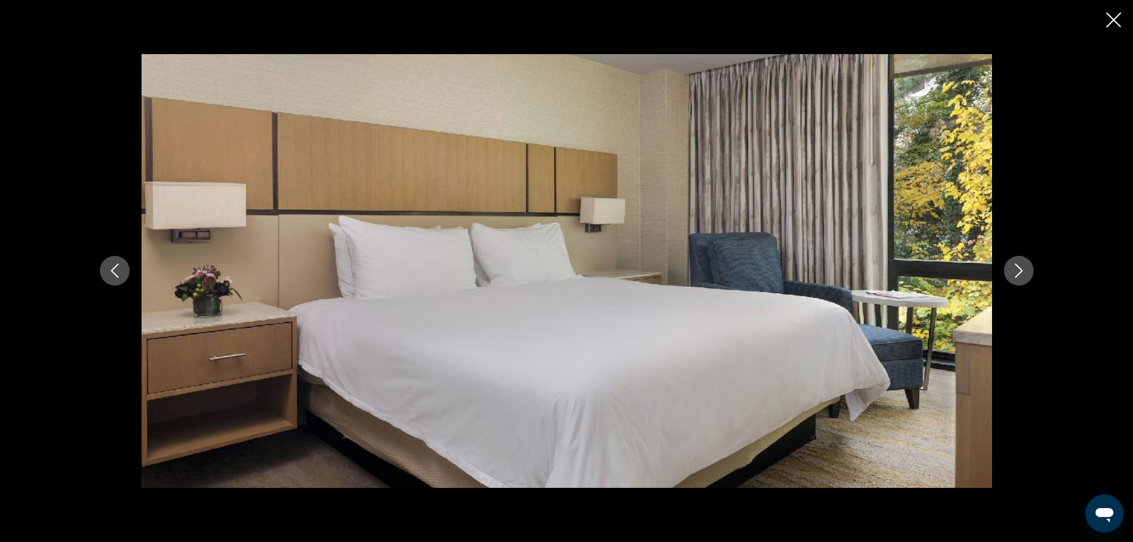
click at [1021, 268] on icon "Next image" at bounding box center [1019, 270] width 14 height 14
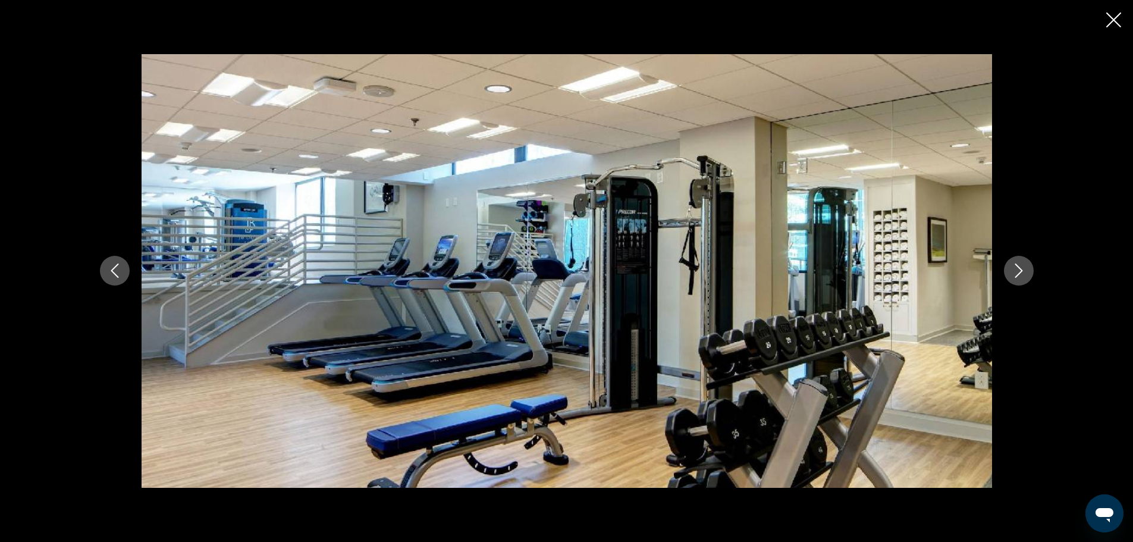
click at [1021, 268] on icon "Next image" at bounding box center [1019, 270] width 14 height 14
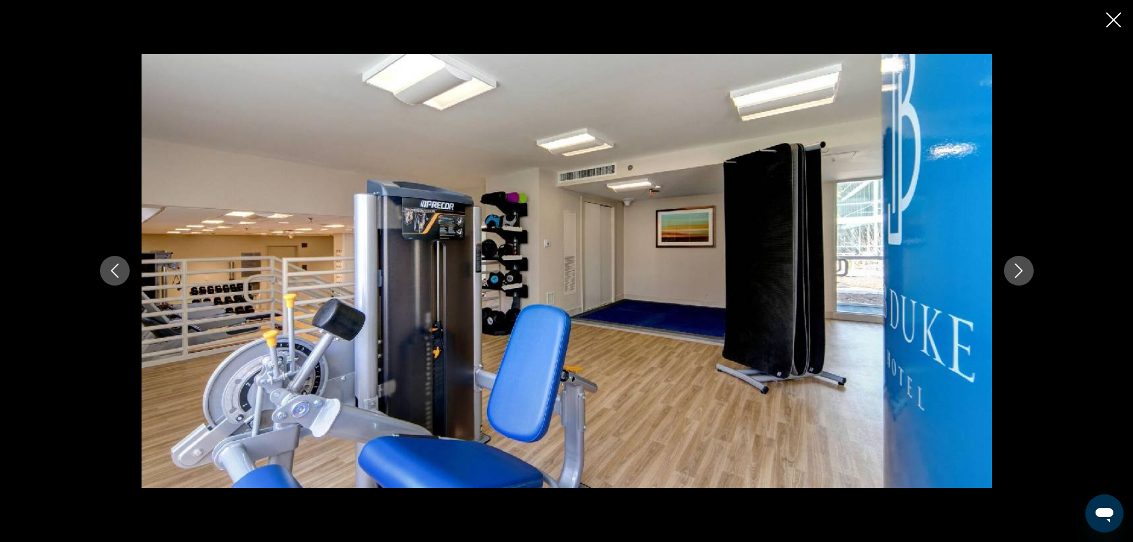
click at [1021, 268] on icon "Next image" at bounding box center [1019, 270] width 14 height 14
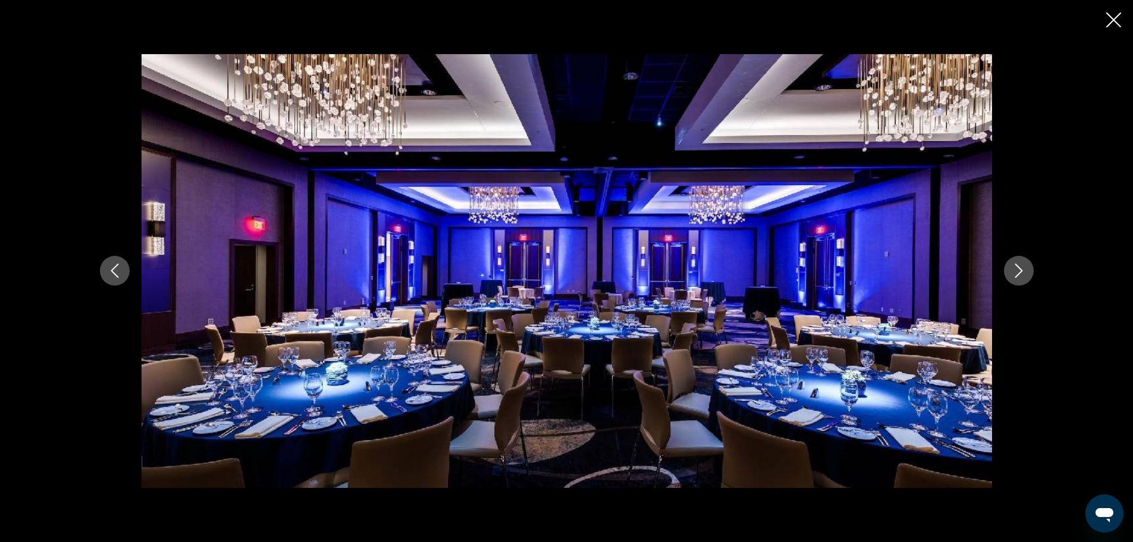
click at [1021, 268] on icon "Next image" at bounding box center [1019, 270] width 14 height 14
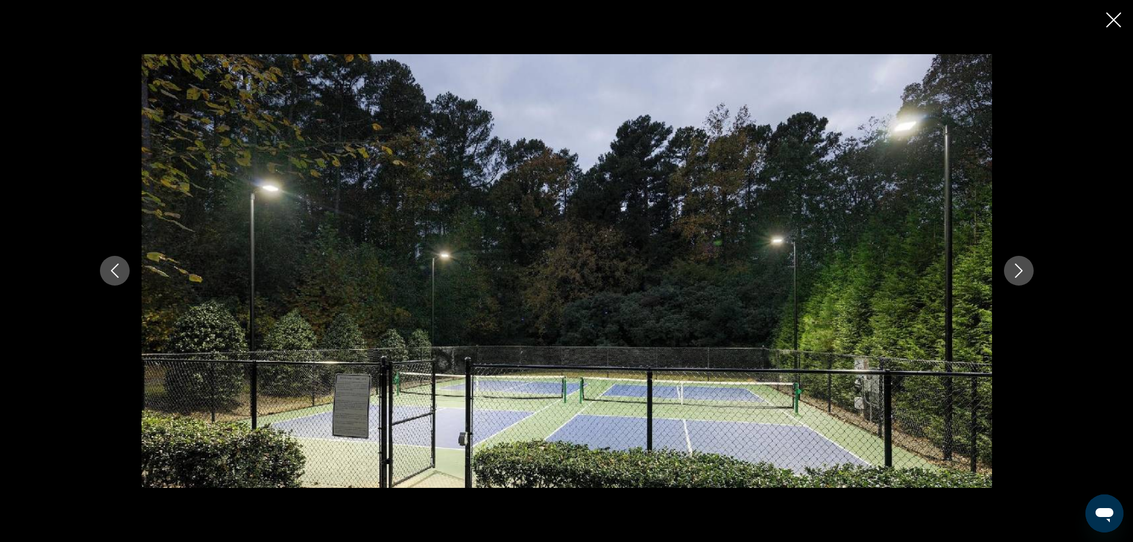
click at [1021, 268] on icon "Next image" at bounding box center [1019, 270] width 14 height 14
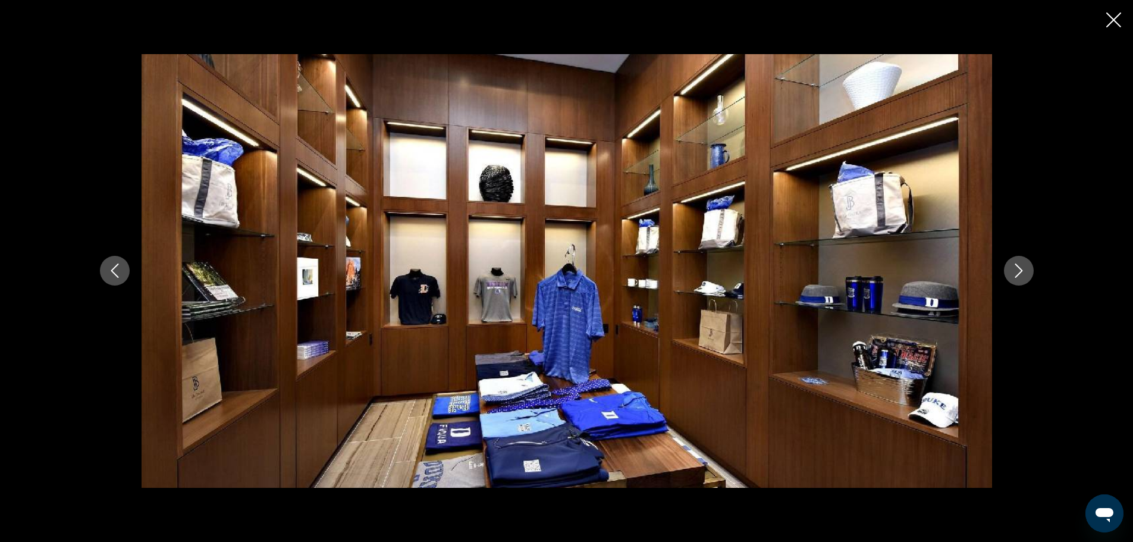
click at [1021, 268] on icon "Next image" at bounding box center [1019, 270] width 14 height 14
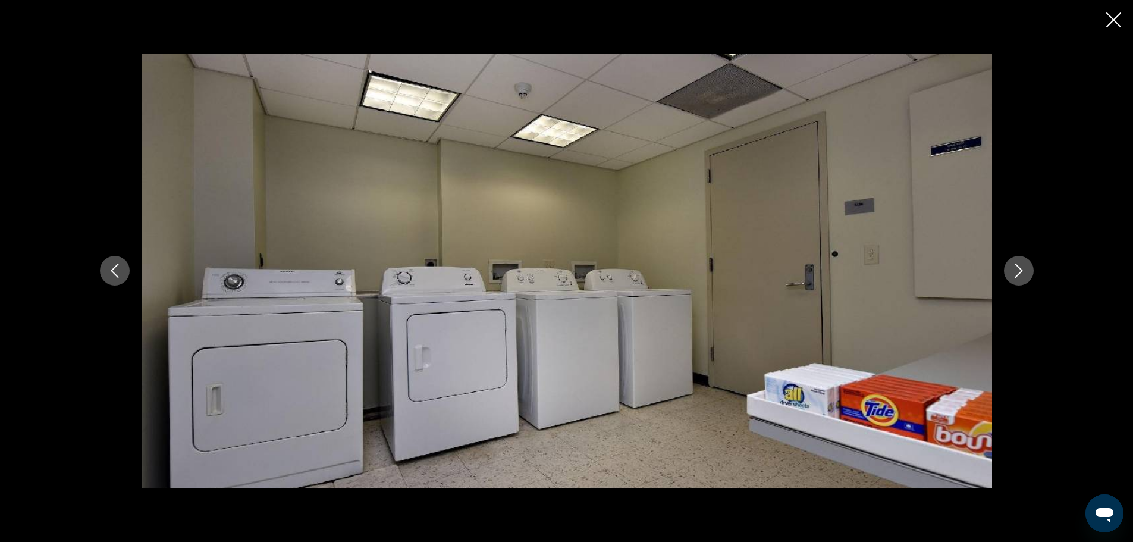
click at [1021, 268] on icon "Next image" at bounding box center [1019, 270] width 14 height 14
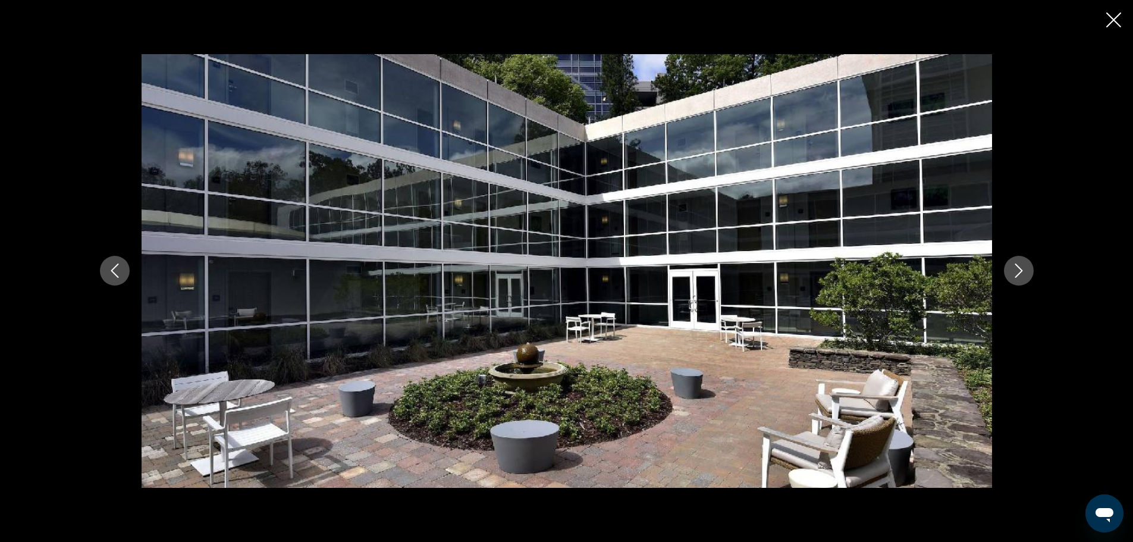
click at [1021, 268] on icon "Next image" at bounding box center [1019, 270] width 14 height 14
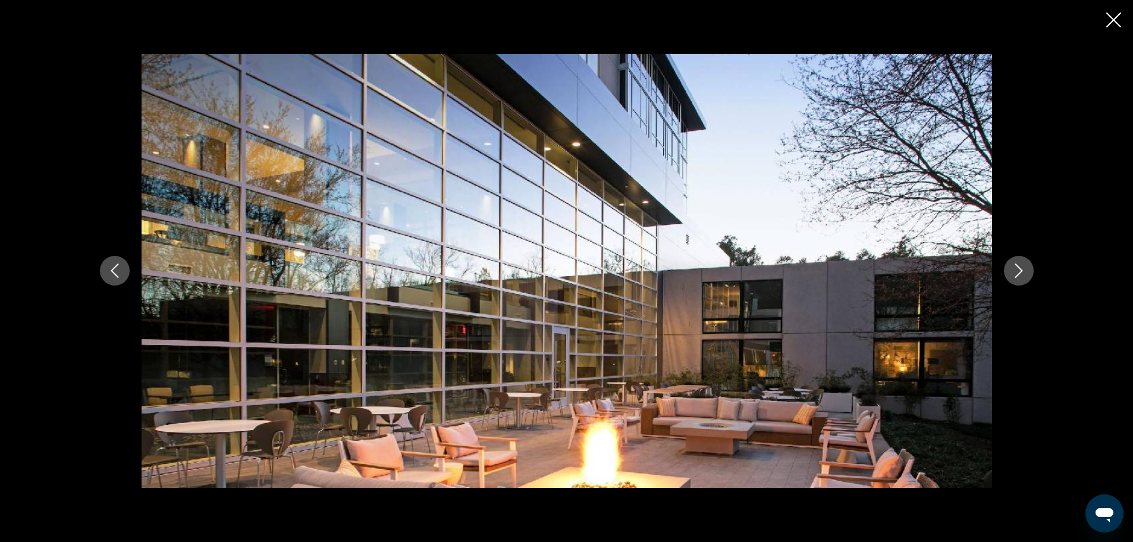
click at [1021, 268] on icon "Next image" at bounding box center [1019, 270] width 14 height 14
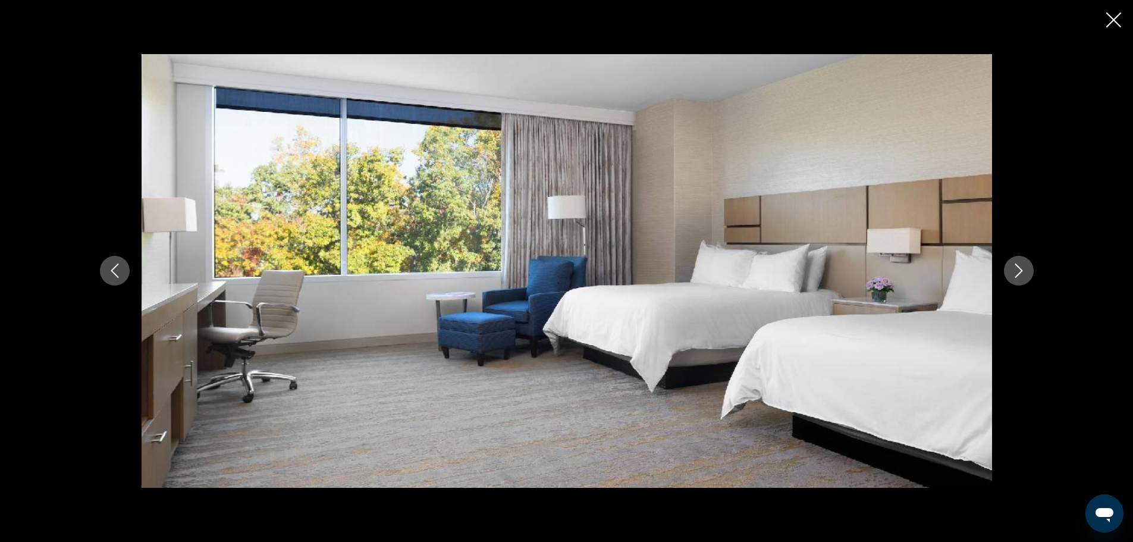
click at [1021, 268] on icon "Next image" at bounding box center [1019, 270] width 14 height 14
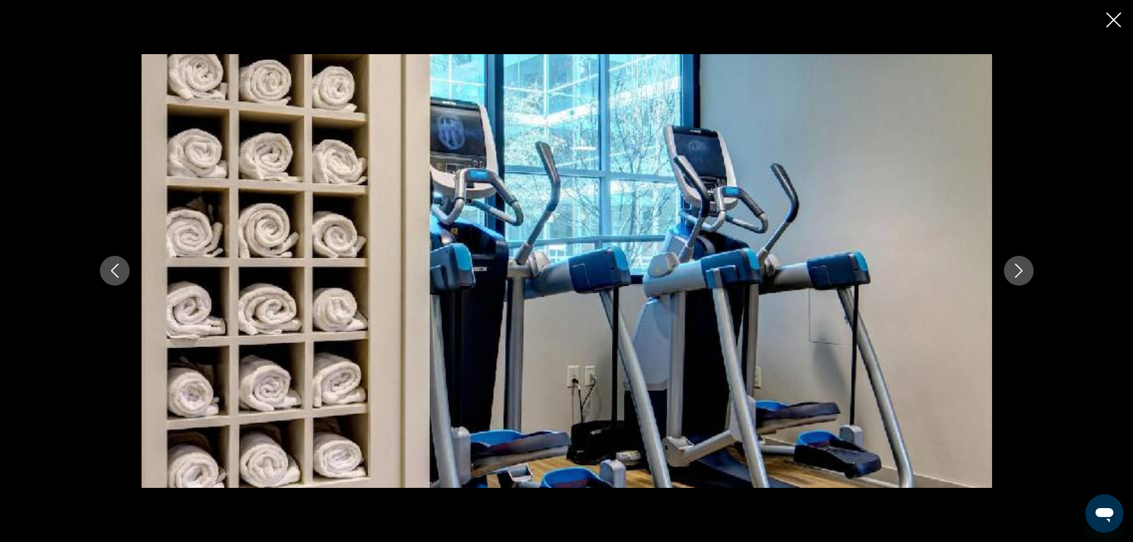
click at [1021, 268] on icon "Next image" at bounding box center [1019, 270] width 14 height 14
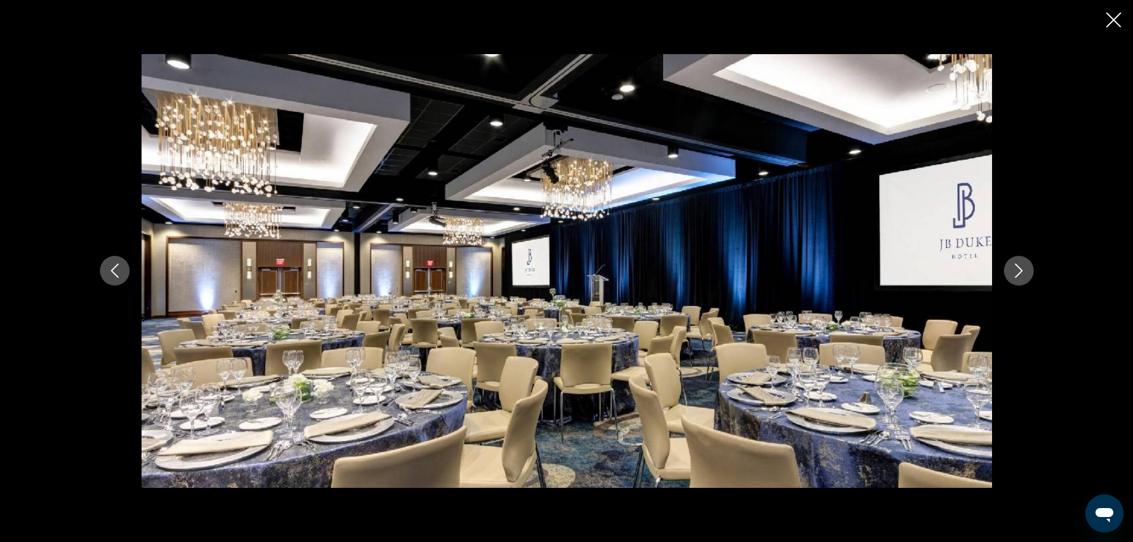
click at [1021, 268] on icon "Next image" at bounding box center [1019, 270] width 14 height 14
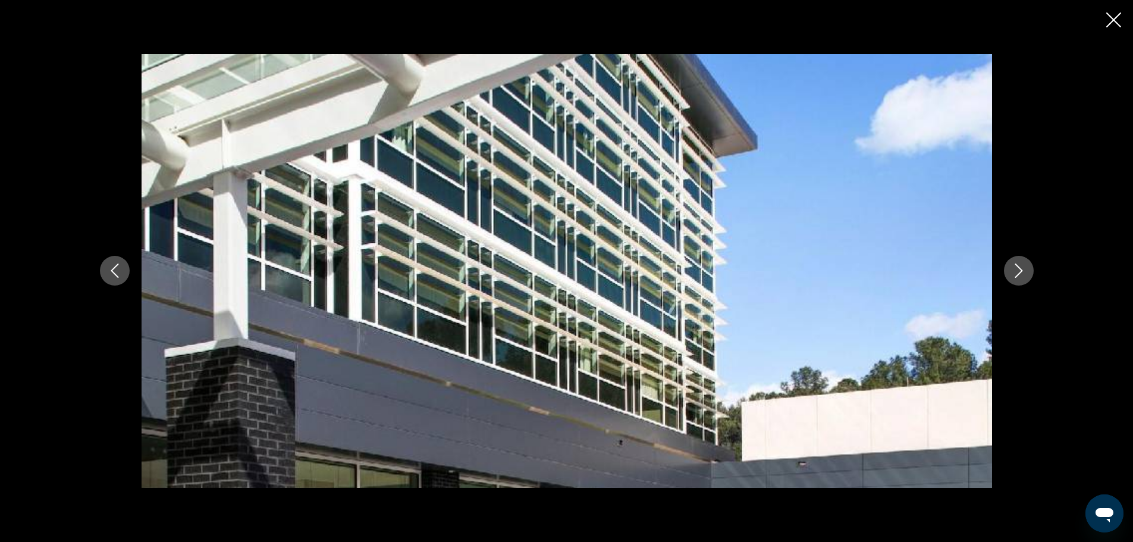
click at [1021, 268] on icon "Next image" at bounding box center [1019, 270] width 14 height 14
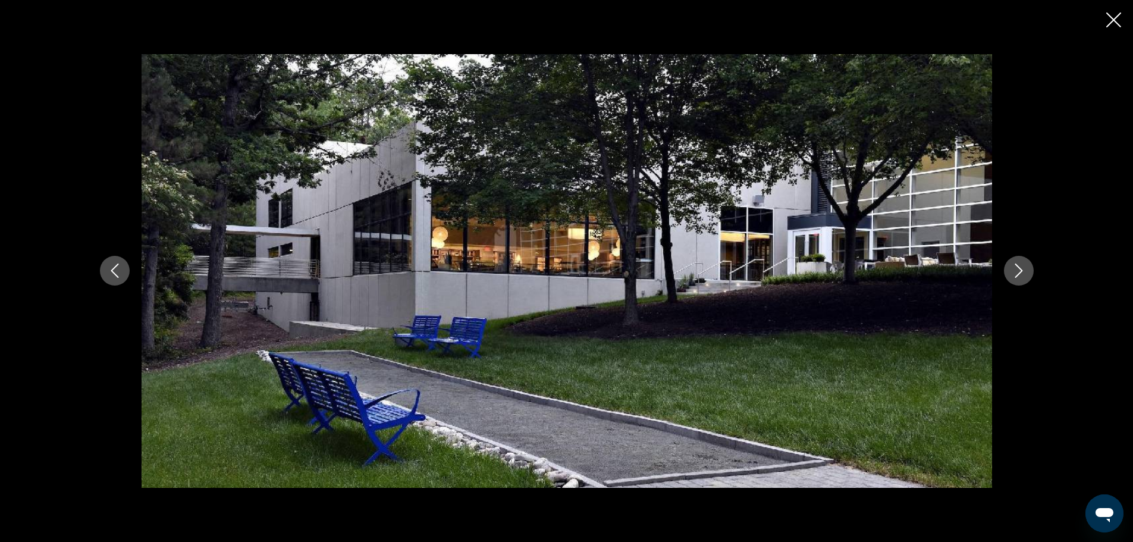
click at [1021, 268] on icon "Next image" at bounding box center [1019, 270] width 14 height 14
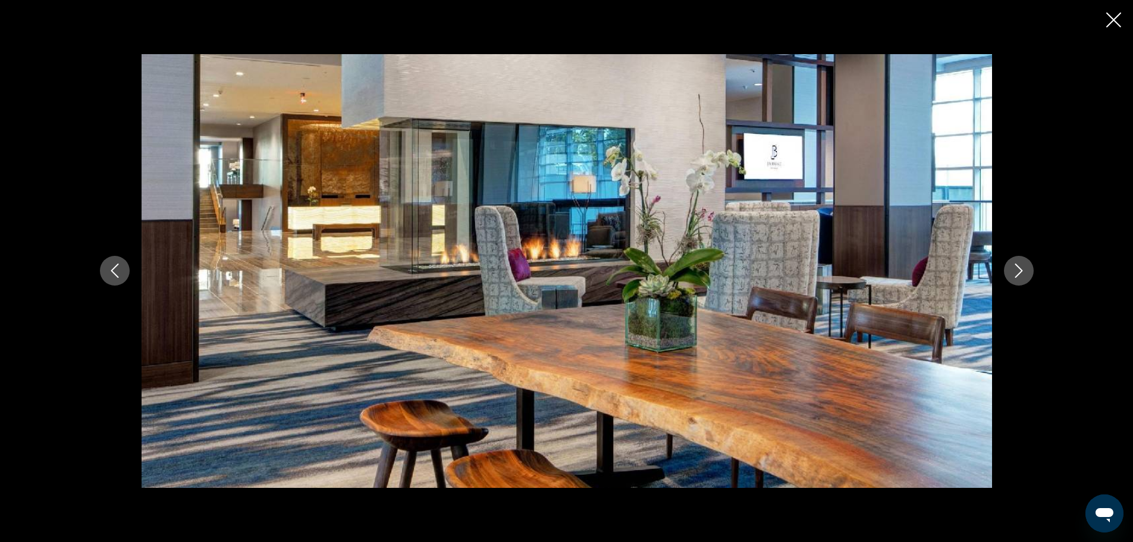
click at [1021, 268] on icon "Next image" at bounding box center [1019, 270] width 14 height 14
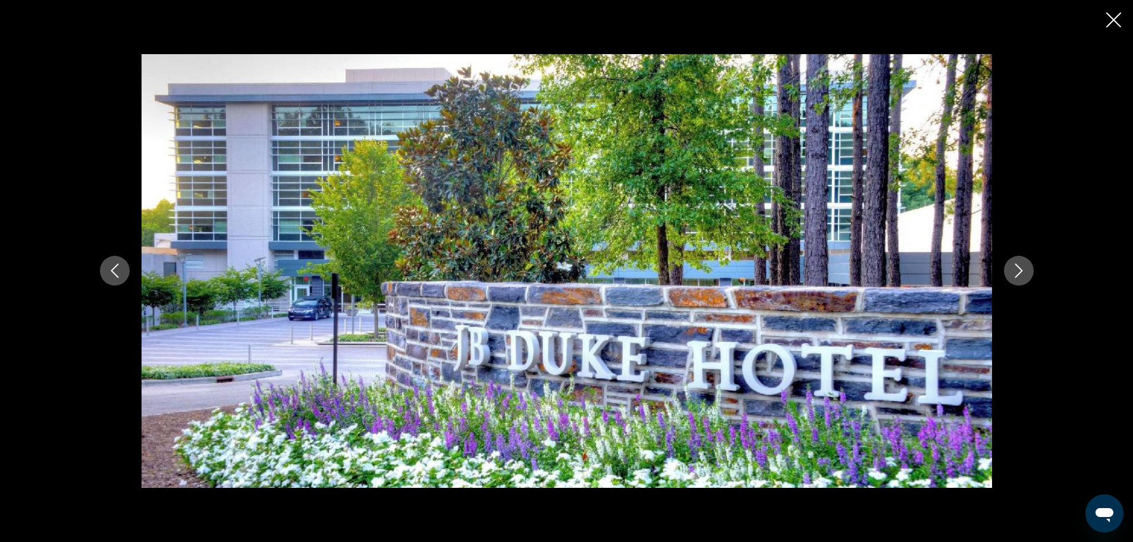
click at [1110, 17] on icon "Close slideshow" at bounding box center [1113, 19] width 15 height 15
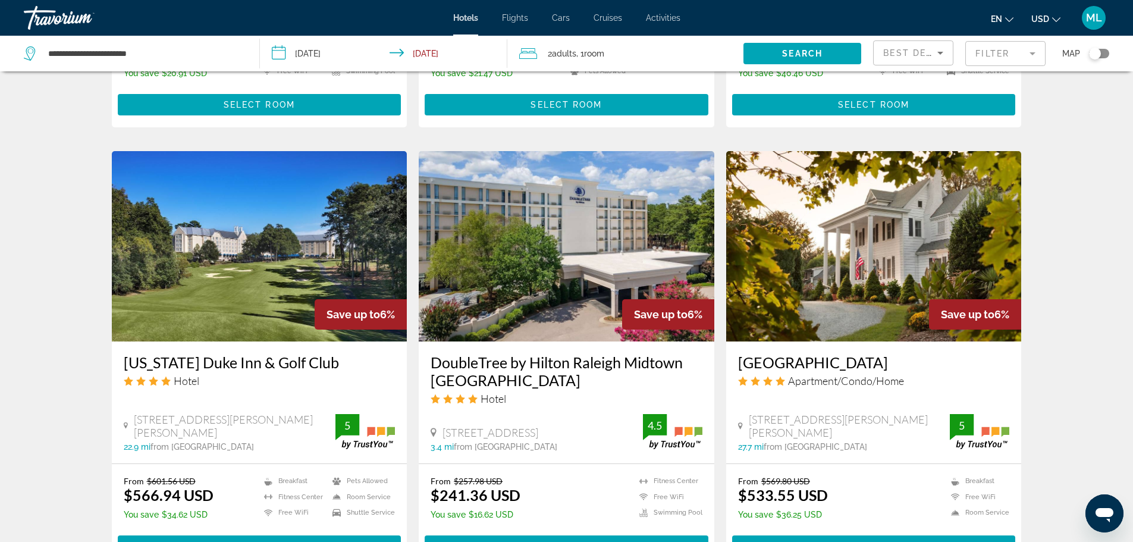
scroll to position [1308, 0]
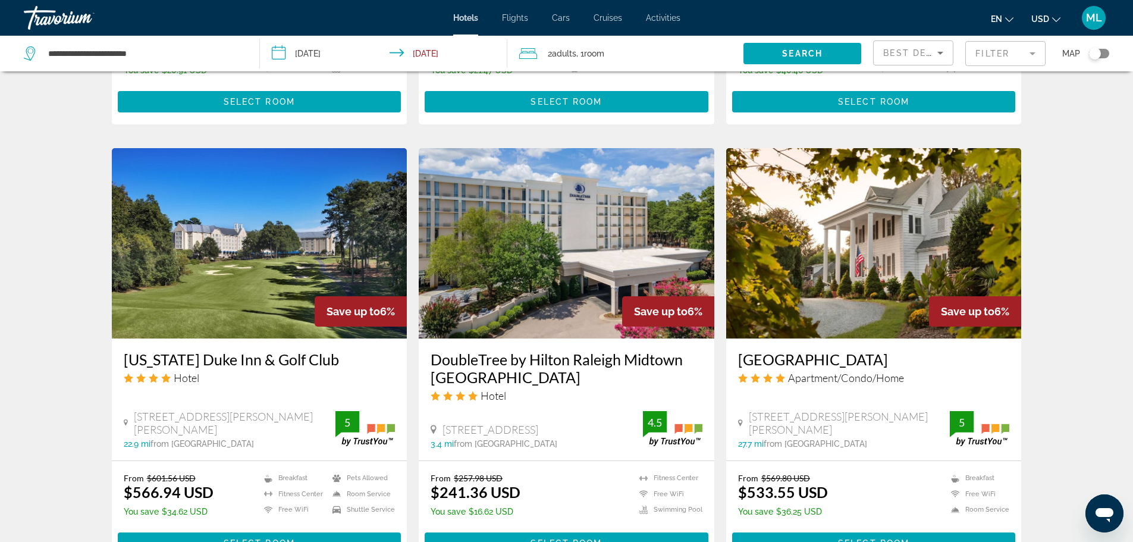
click at [483, 238] on img "Main content" at bounding box center [567, 243] width 296 height 190
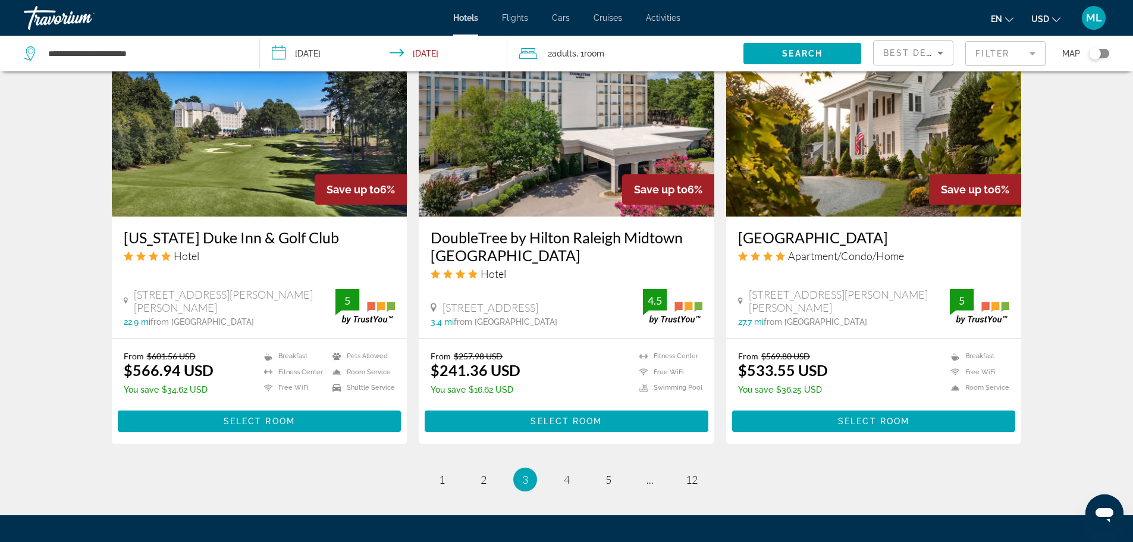
scroll to position [1531, 0]
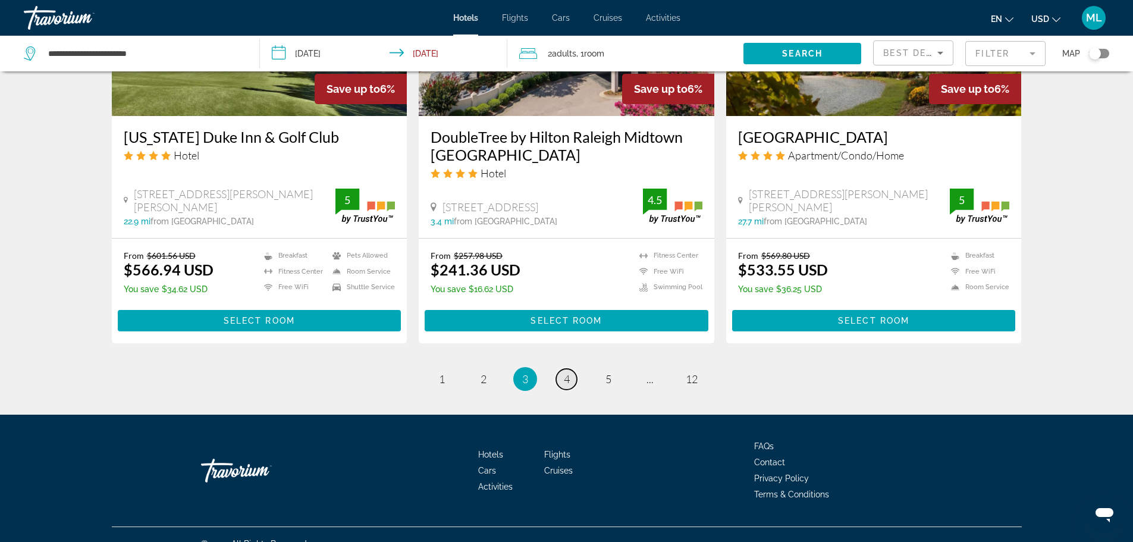
click at [564, 372] on span "4" at bounding box center [567, 378] width 6 height 13
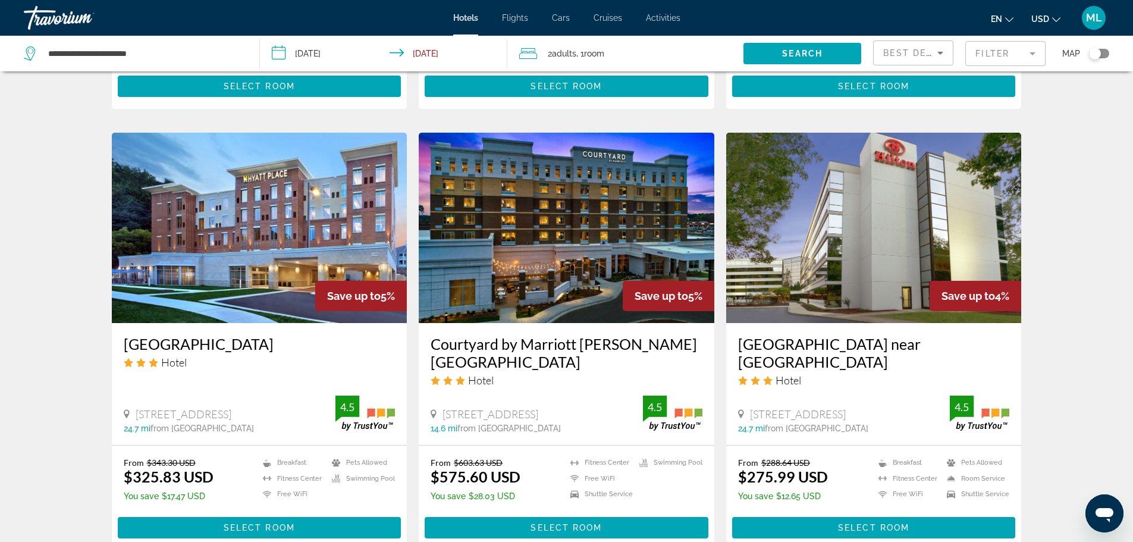
scroll to position [880, 0]
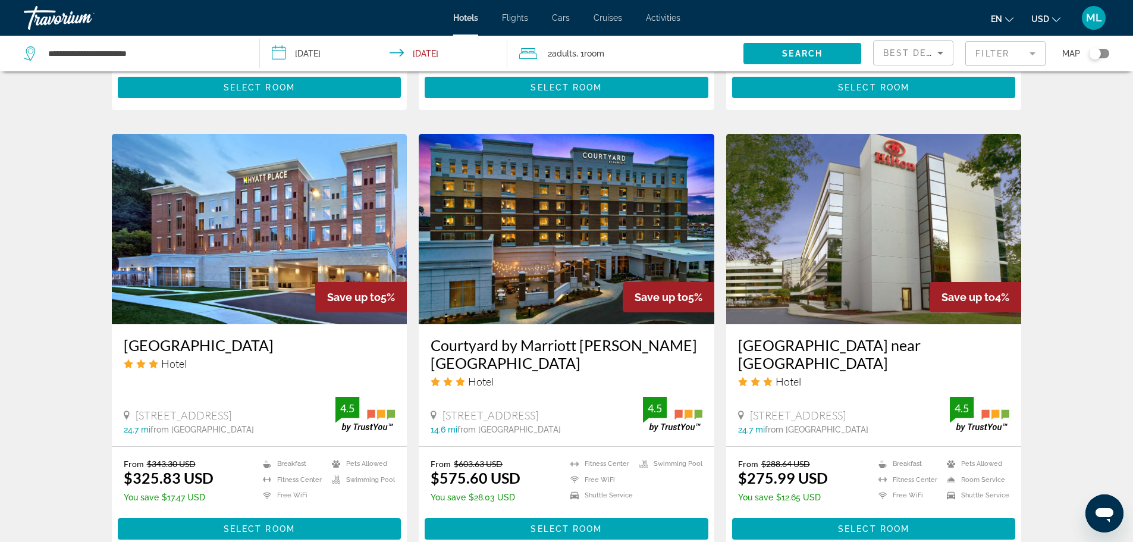
click at [887, 207] on img "Main content" at bounding box center [874, 229] width 296 height 190
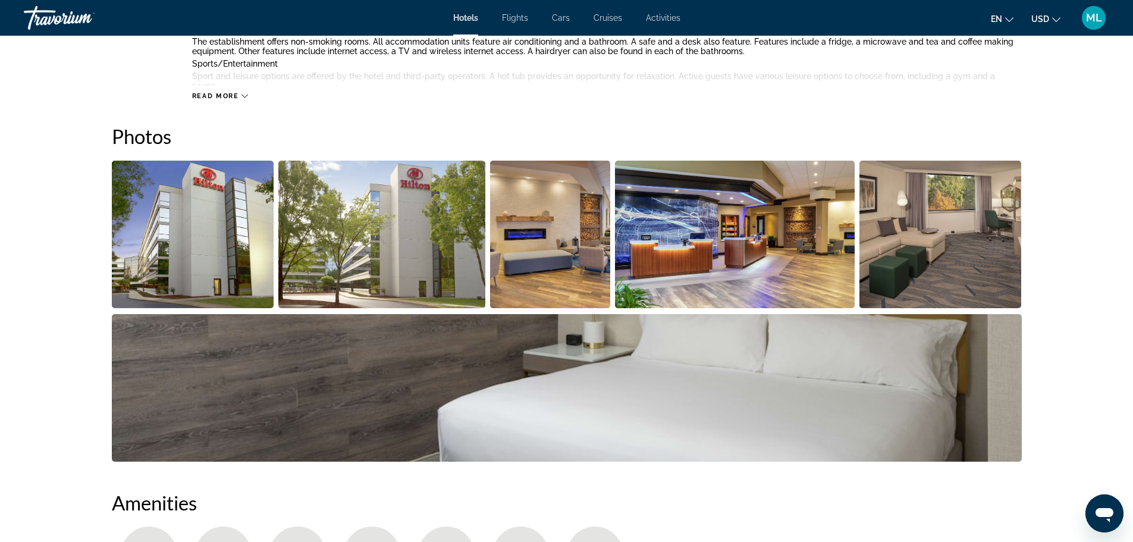
scroll to position [571, 0]
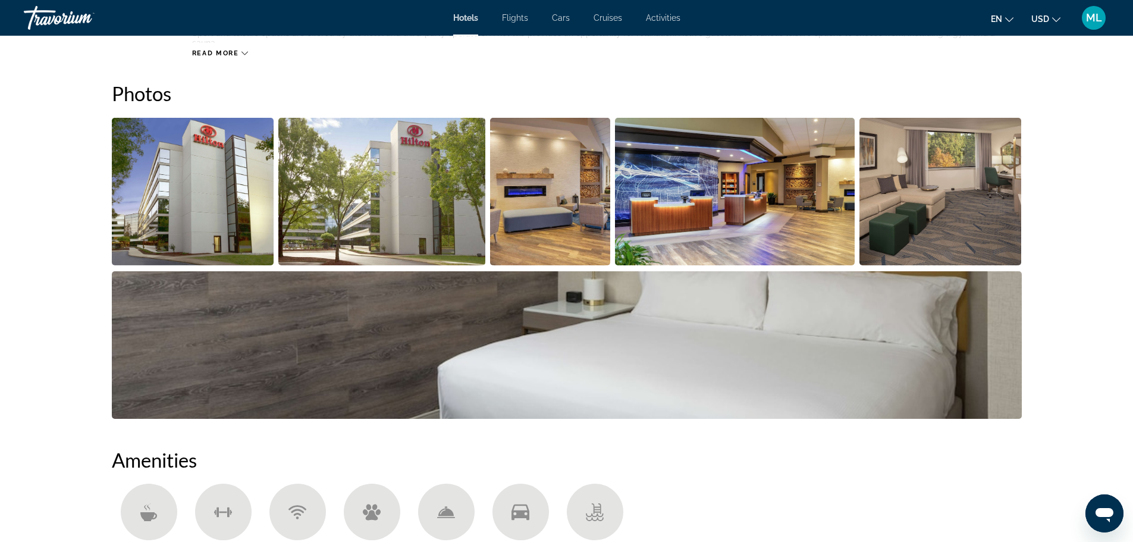
click at [247, 203] on img "Open full-screen image slider" at bounding box center [193, 191] width 162 height 147
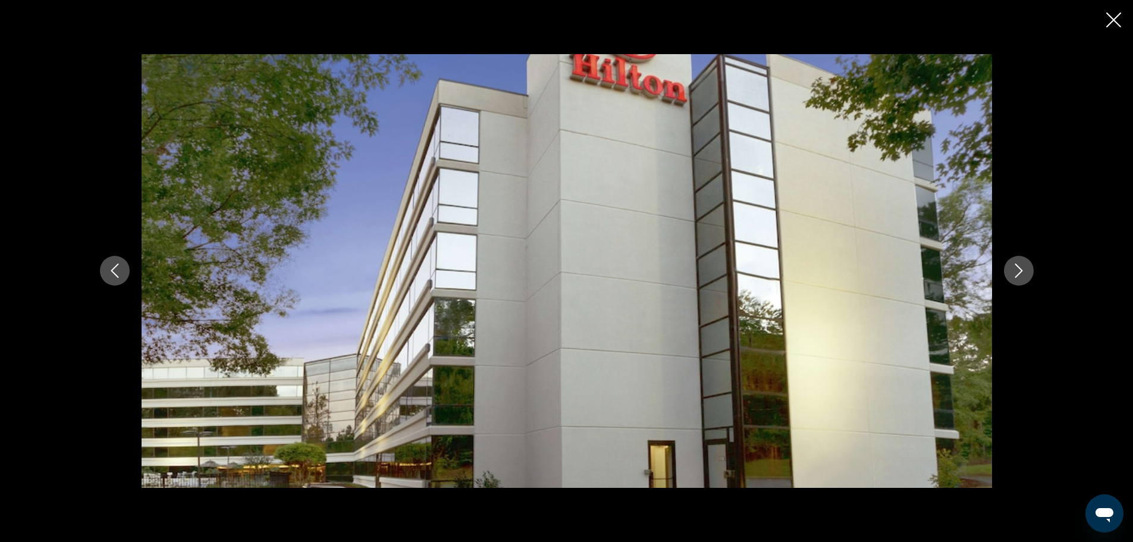
click at [1018, 268] on icon "Next image" at bounding box center [1019, 270] width 14 height 14
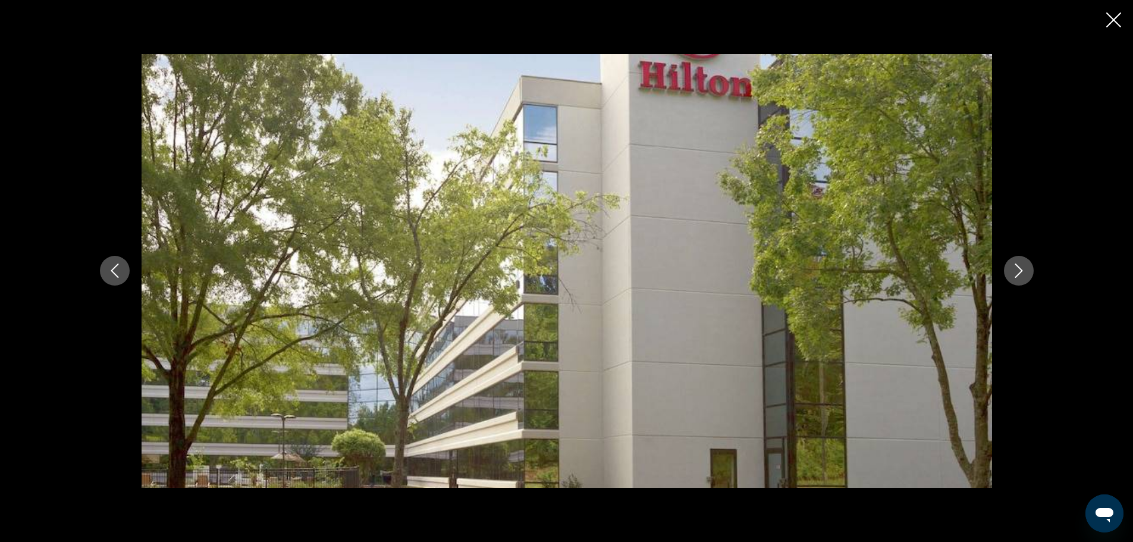
click at [1018, 268] on icon "Next image" at bounding box center [1019, 270] width 14 height 14
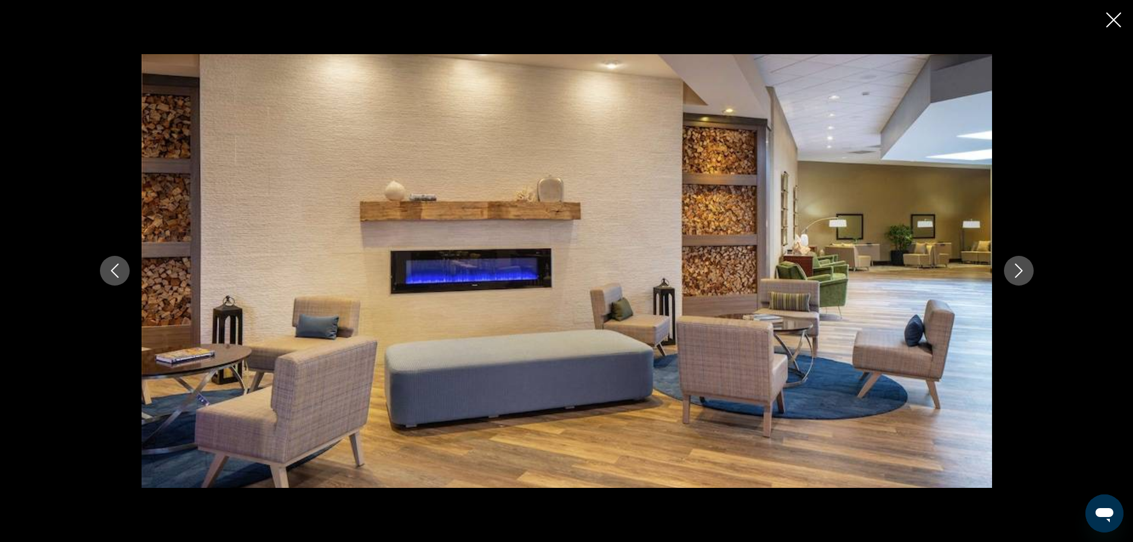
click at [1018, 268] on icon "Next image" at bounding box center [1019, 270] width 14 height 14
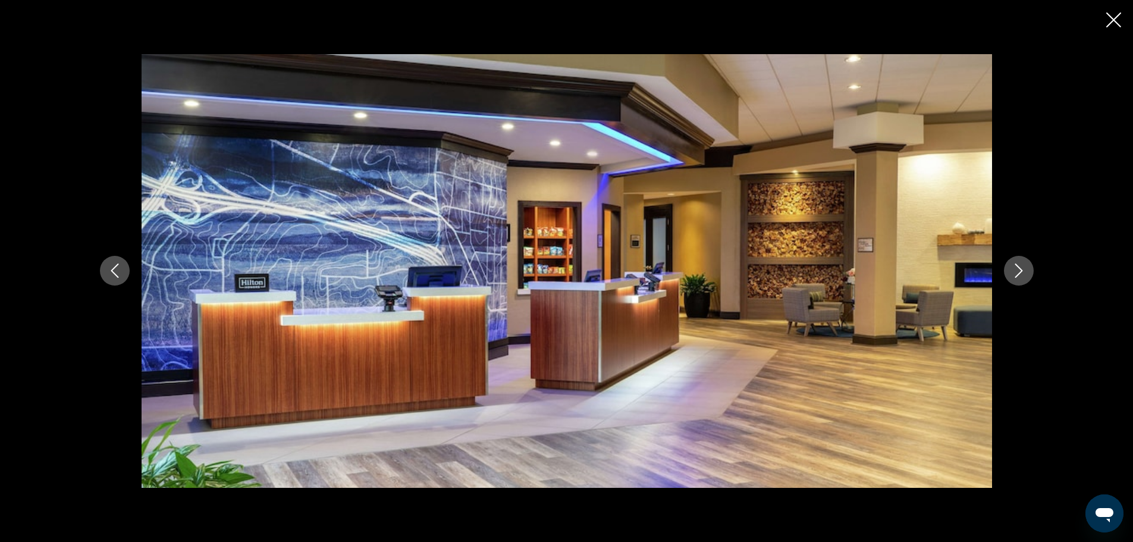
click at [1018, 268] on icon "Next image" at bounding box center [1019, 270] width 14 height 14
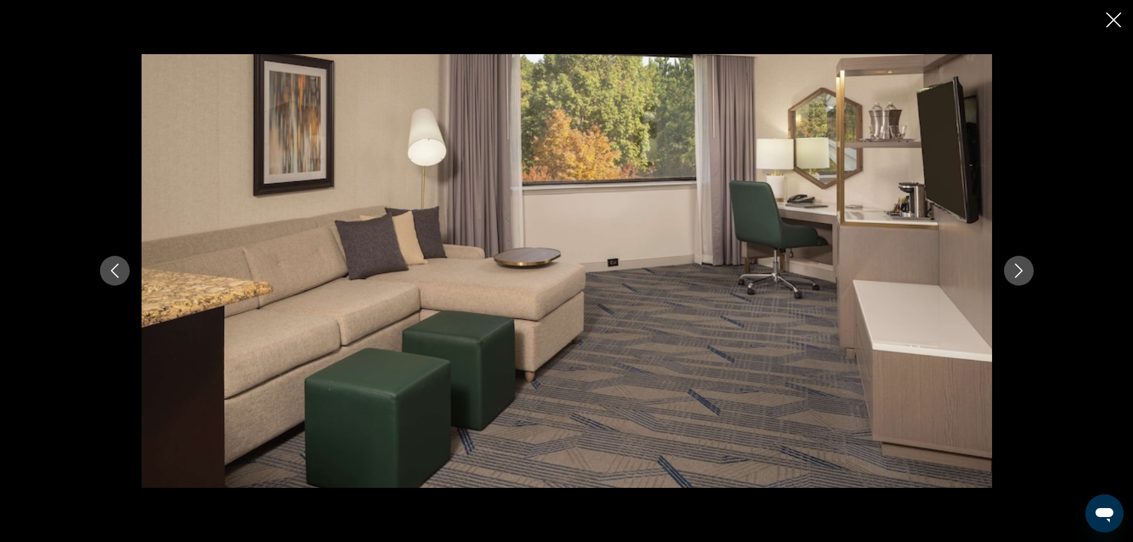
click at [1018, 268] on icon "Next image" at bounding box center [1019, 270] width 14 height 14
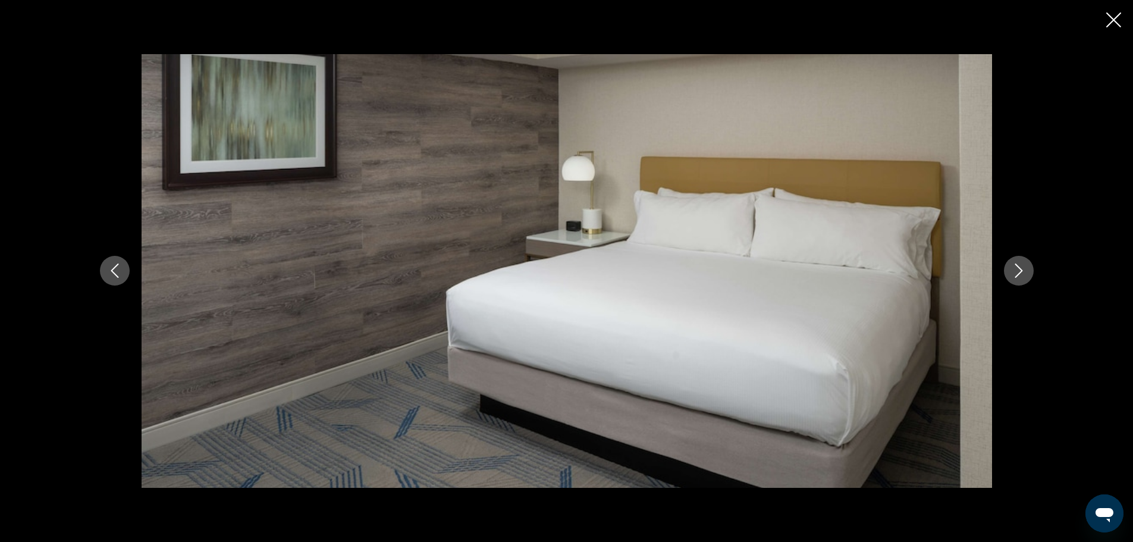
click at [1018, 268] on icon "Next image" at bounding box center [1019, 270] width 14 height 14
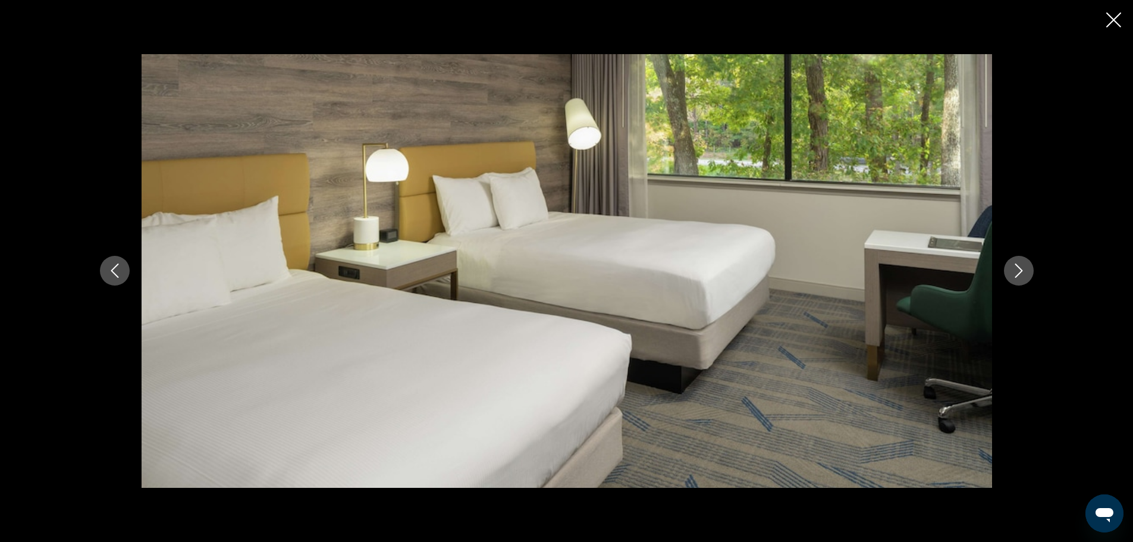
click at [1018, 268] on icon "Next image" at bounding box center [1019, 270] width 14 height 14
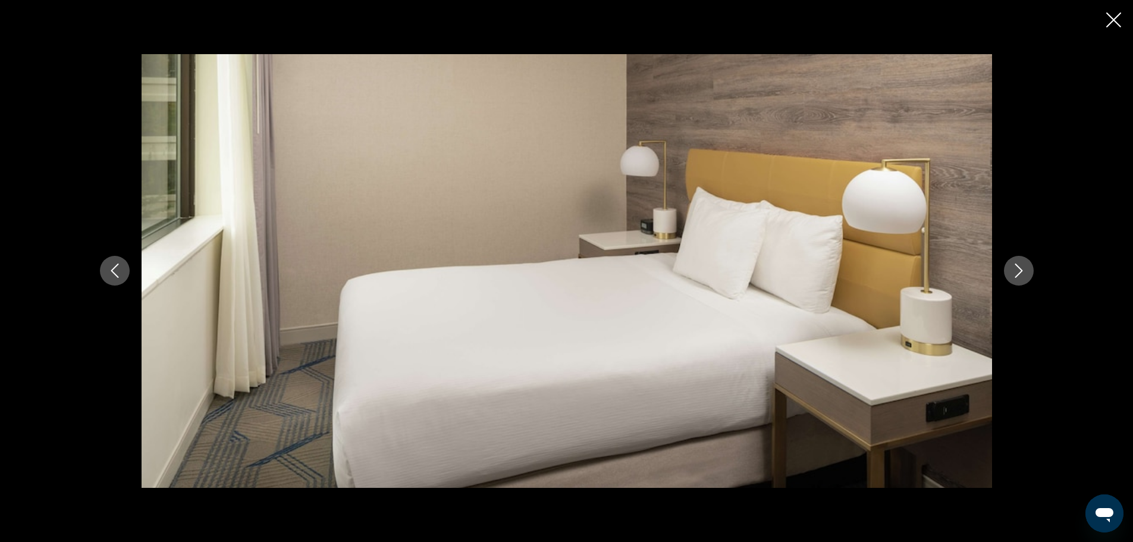
click at [1018, 268] on icon "Next image" at bounding box center [1019, 270] width 14 height 14
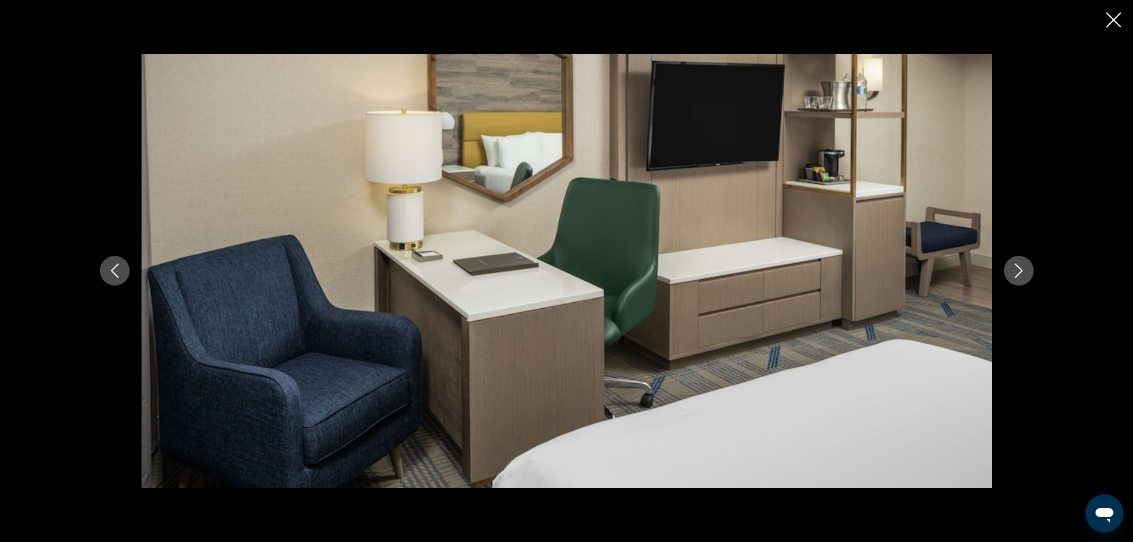
click at [1018, 268] on icon "Next image" at bounding box center [1019, 270] width 14 height 14
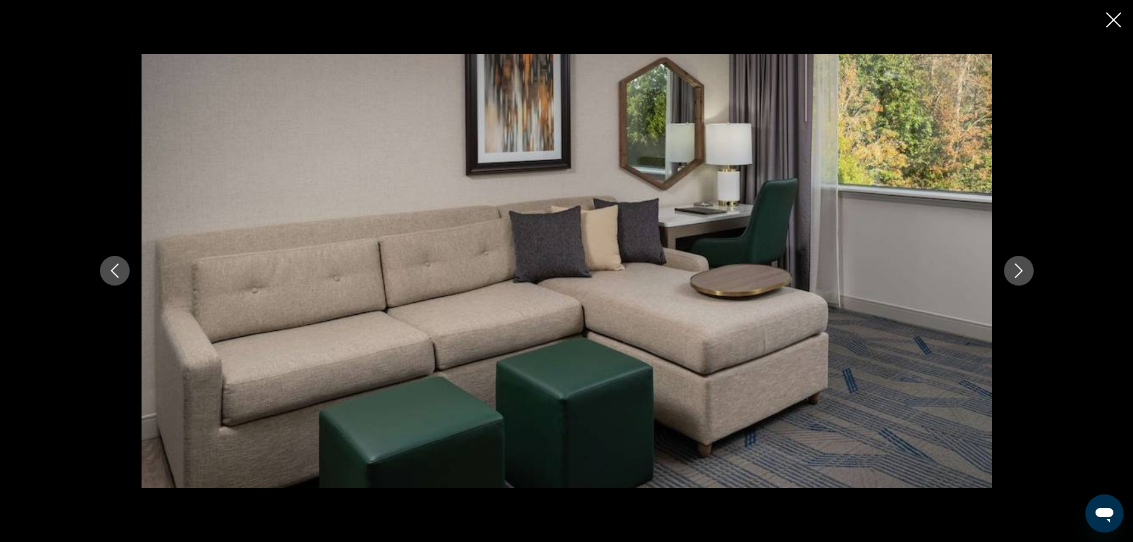
click at [1018, 268] on icon "Next image" at bounding box center [1019, 270] width 14 height 14
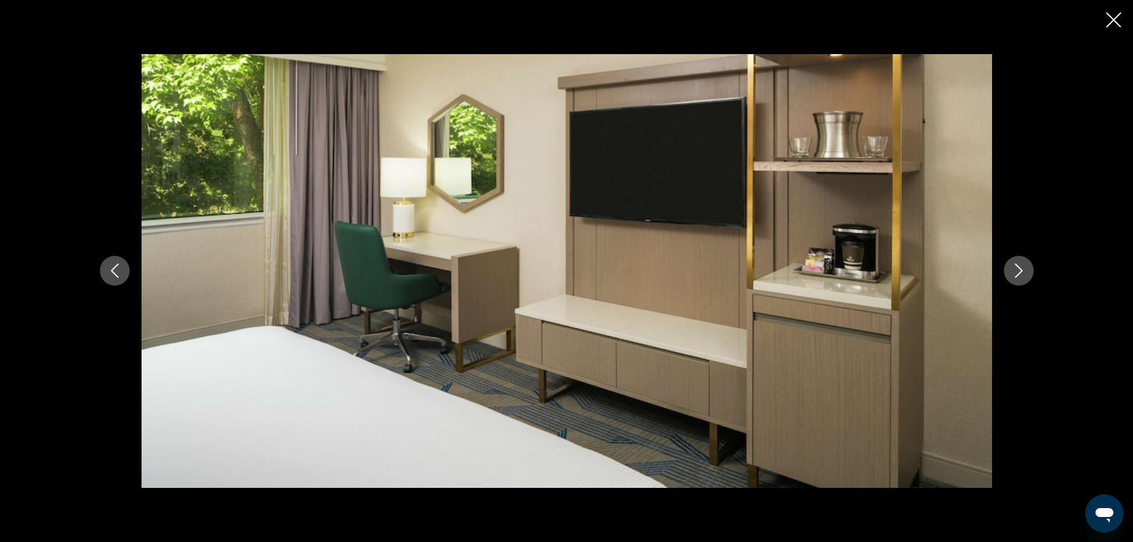
click at [1018, 268] on icon "Next image" at bounding box center [1019, 270] width 14 height 14
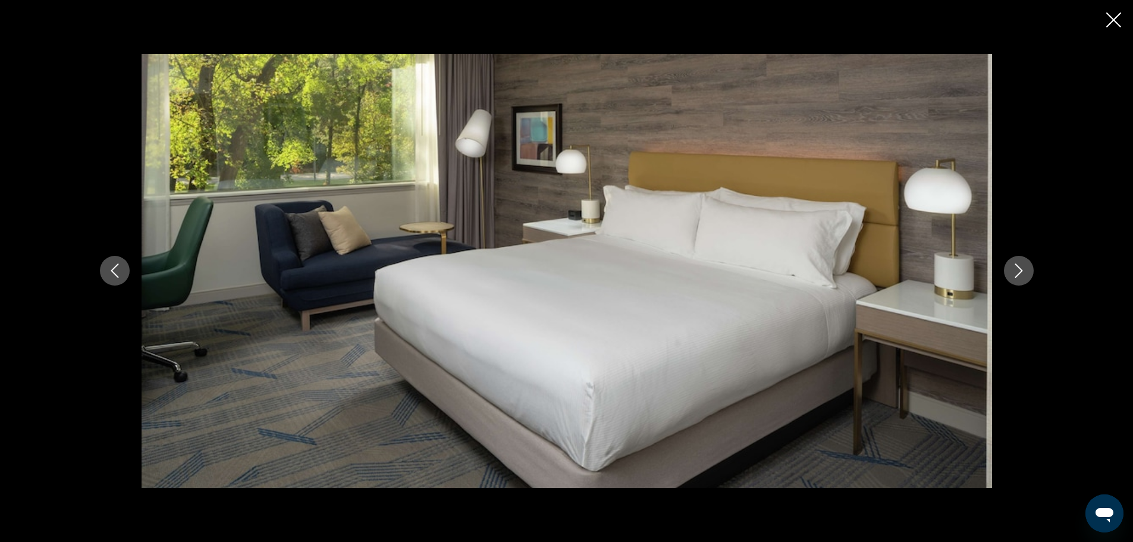
click at [1018, 268] on icon "Next image" at bounding box center [1019, 270] width 14 height 14
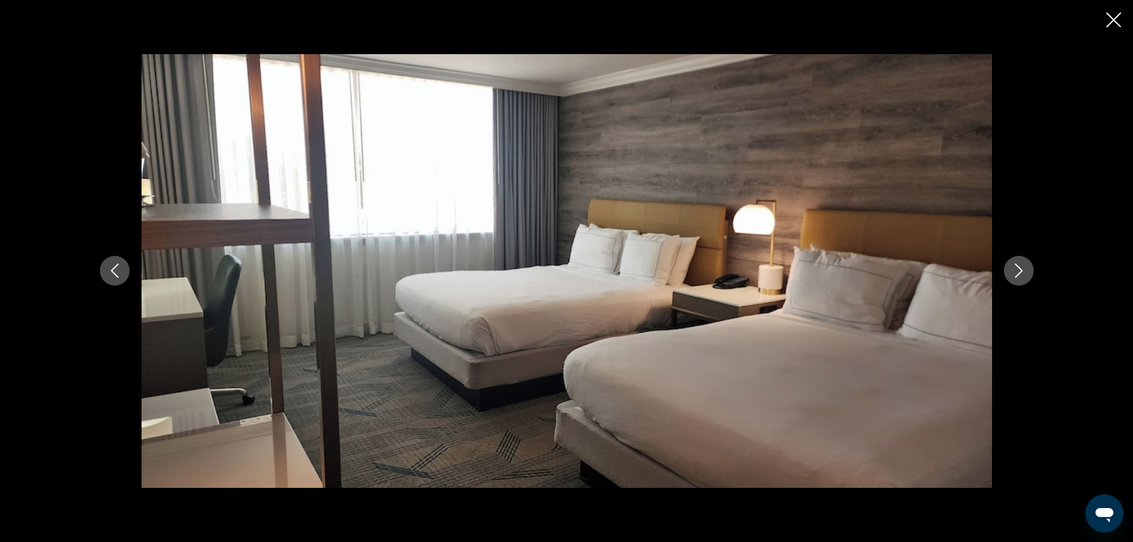
click at [1018, 268] on icon "Next image" at bounding box center [1019, 270] width 14 height 14
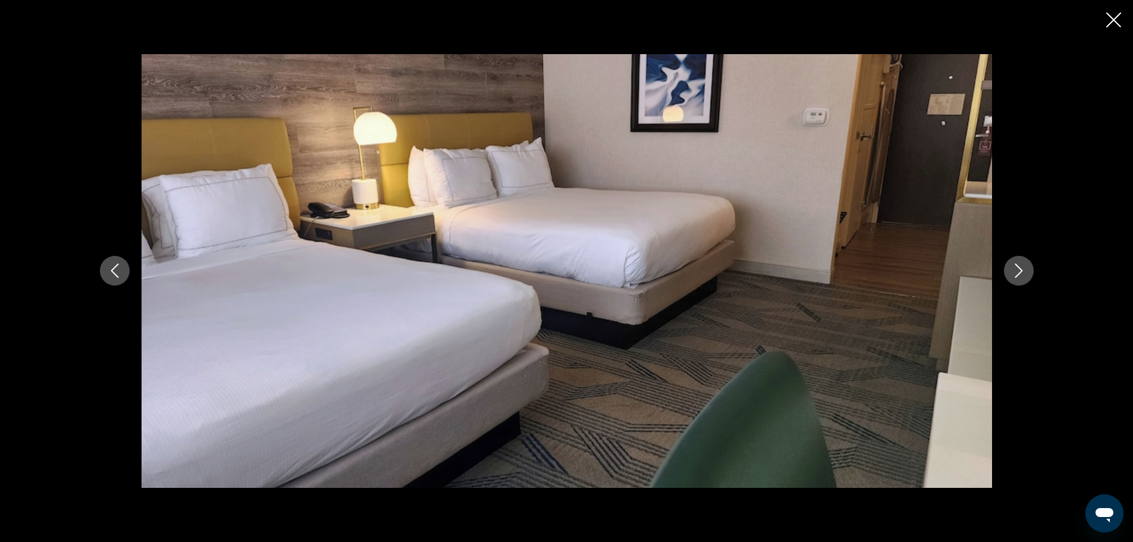
click at [1018, 268] on icon "Next image" at bounding box center [1019, 270] width 14 height 14
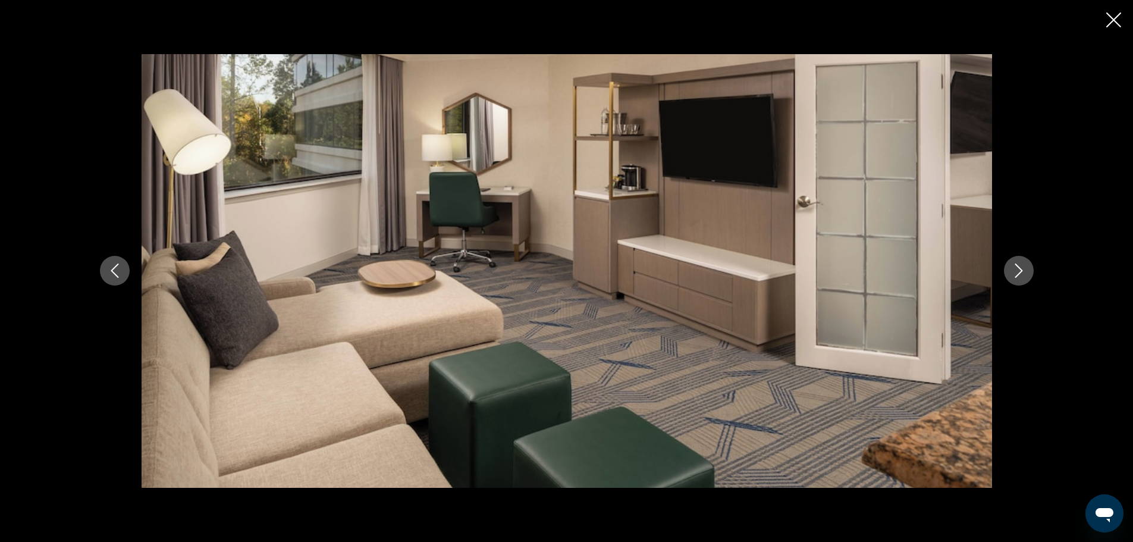
click at [1018, 268] on icon "Next image" at bounding box center [1019, 270] width 14 height 14
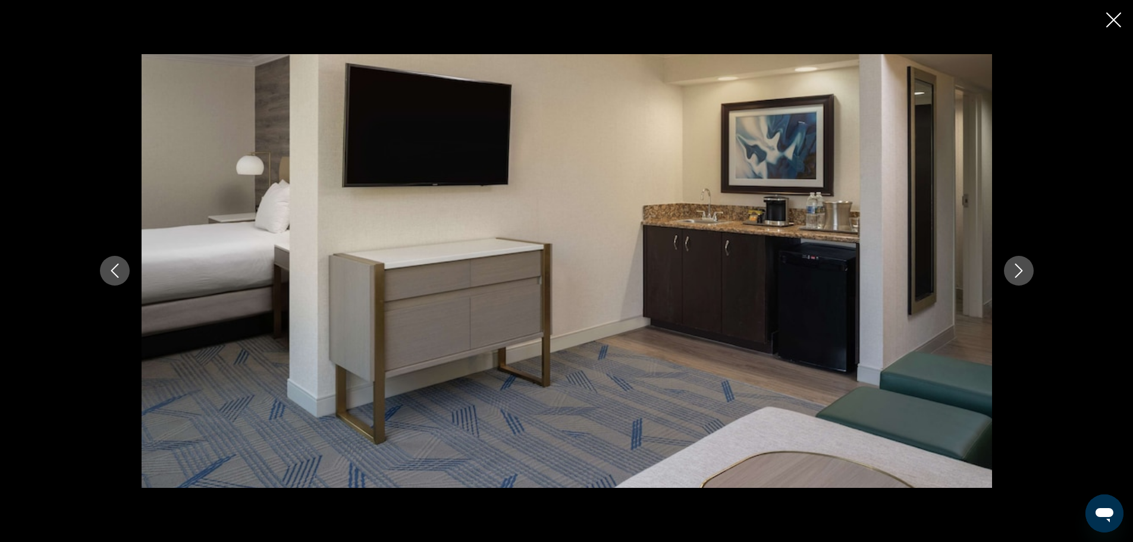
click at [1018, 268] on icon "Next image" at bounding box center [1019, 270] width 14 height 14
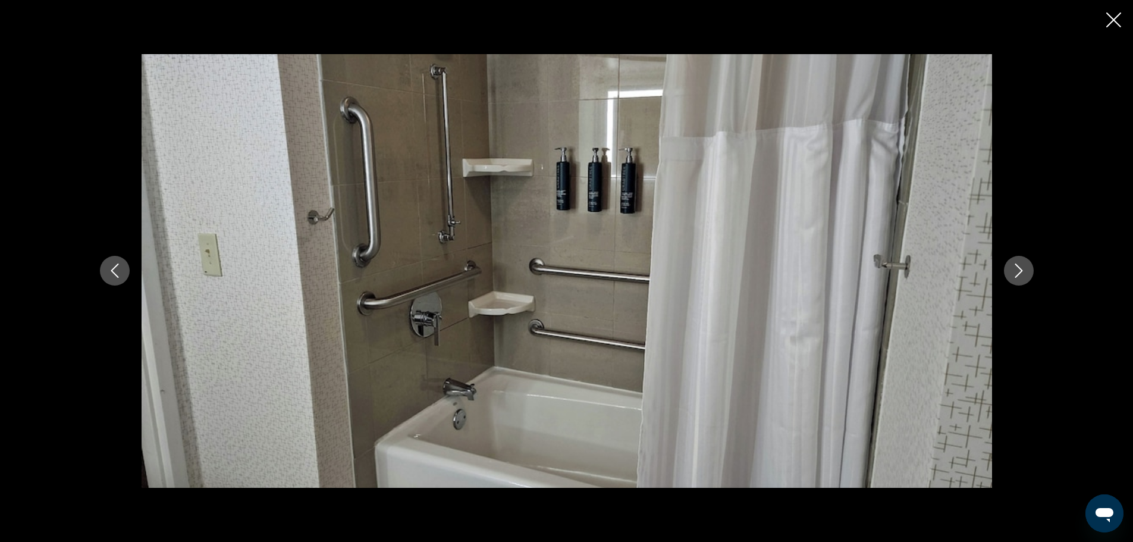
click at [1018, 268] on icon "Next image" at bounding box center [1019, 270] width 14 height 14
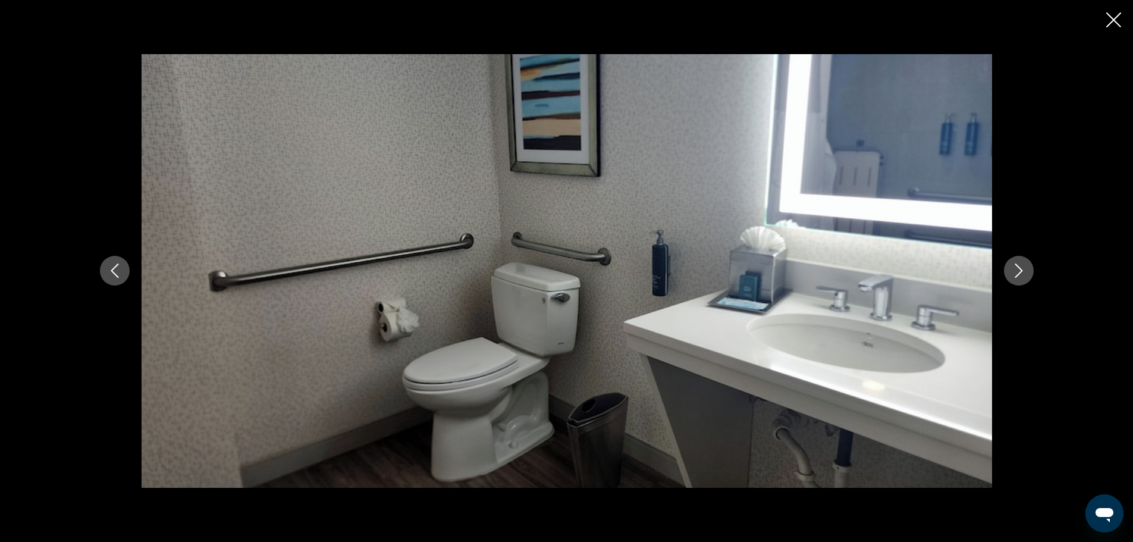
click at [1018, 268] on icon "Next image" at bounding box center [1019, 270] width 14 height 14
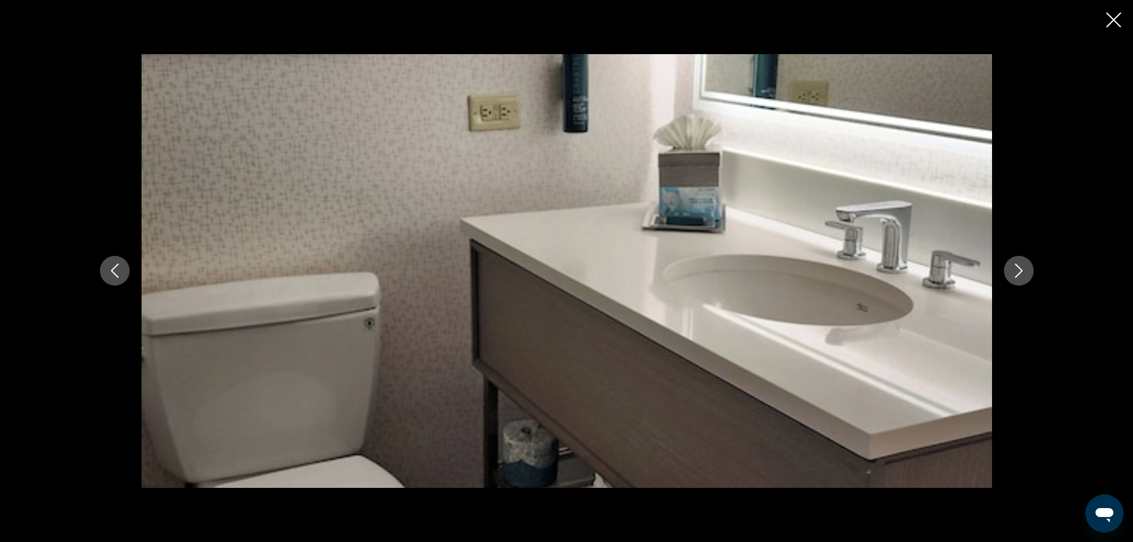
click at [1018, 268] on icon "Next image" at bounding box center [1019, 270] width 14 height 14
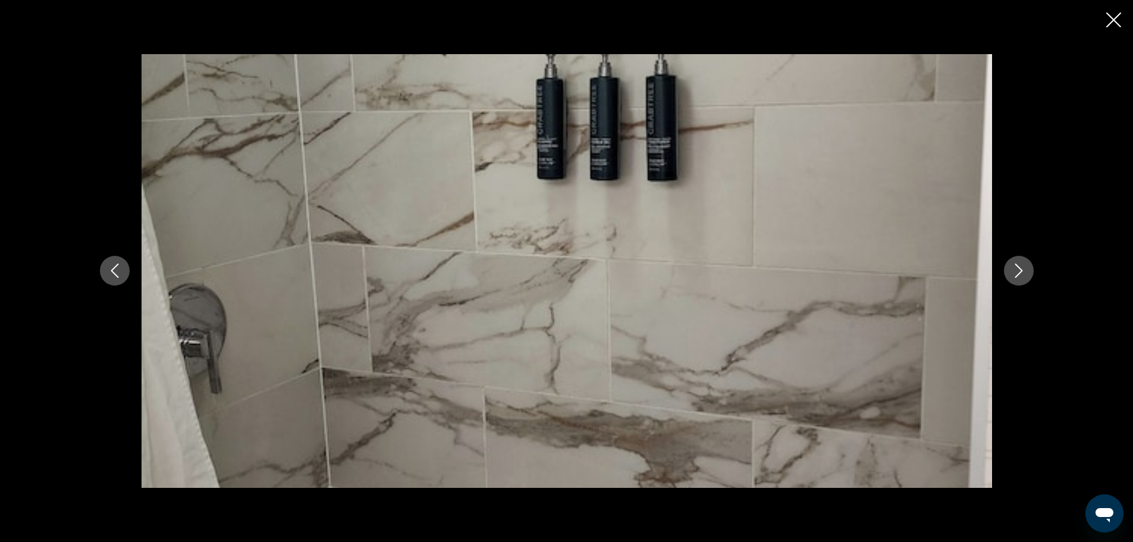
click at [1018, 268] on icon "Next image" at bounding box center [1019, 270] width 14 height 14
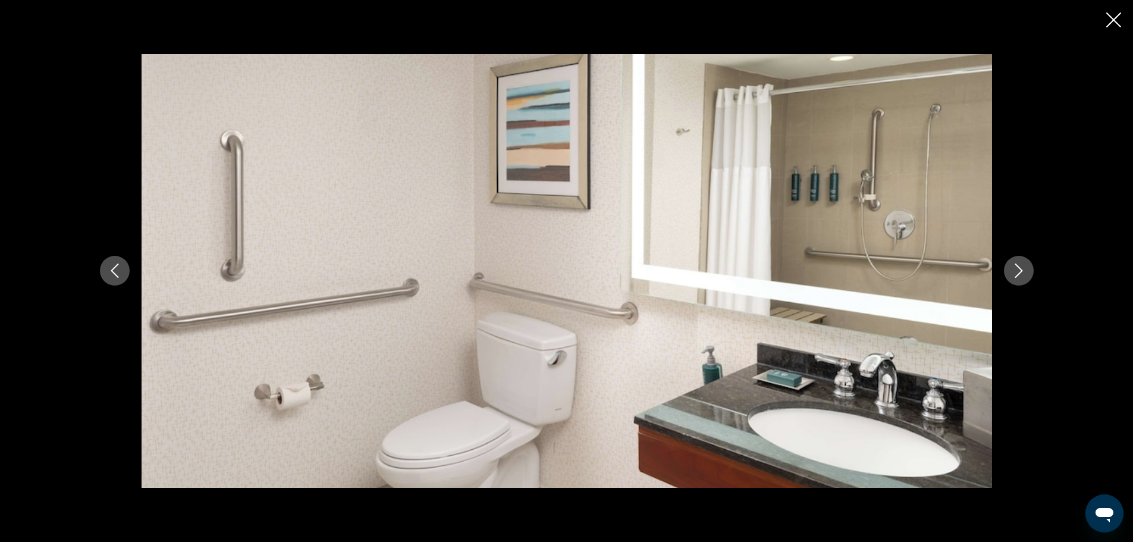
click at [1018, 268] on icon "Next image" at bounding box center [1019, 270] width 14 height 14
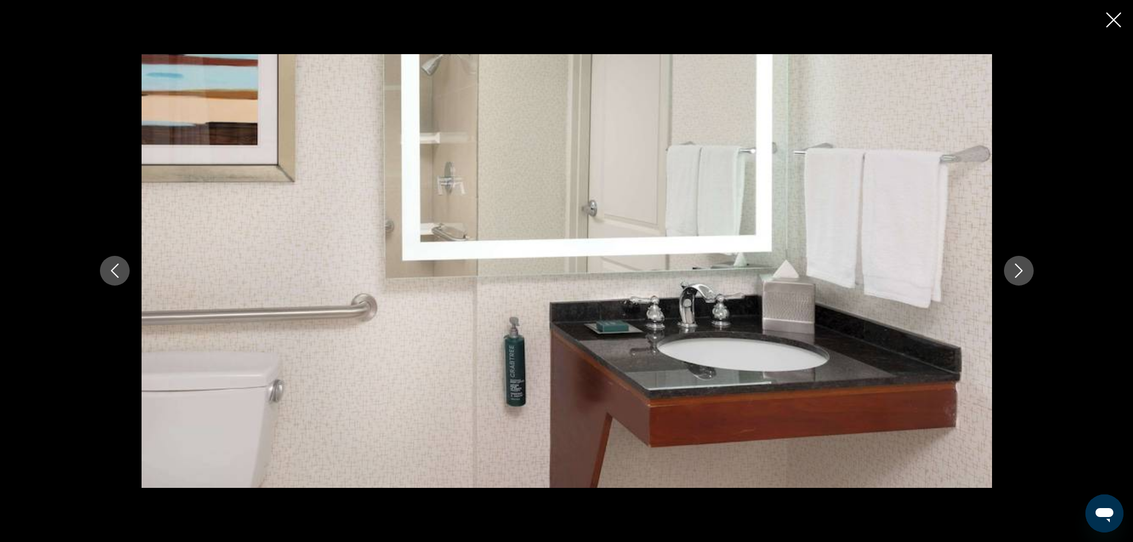
click at [1018, 268] on icon "Next image" at bounding box center [1019, 270] width 14 height 14
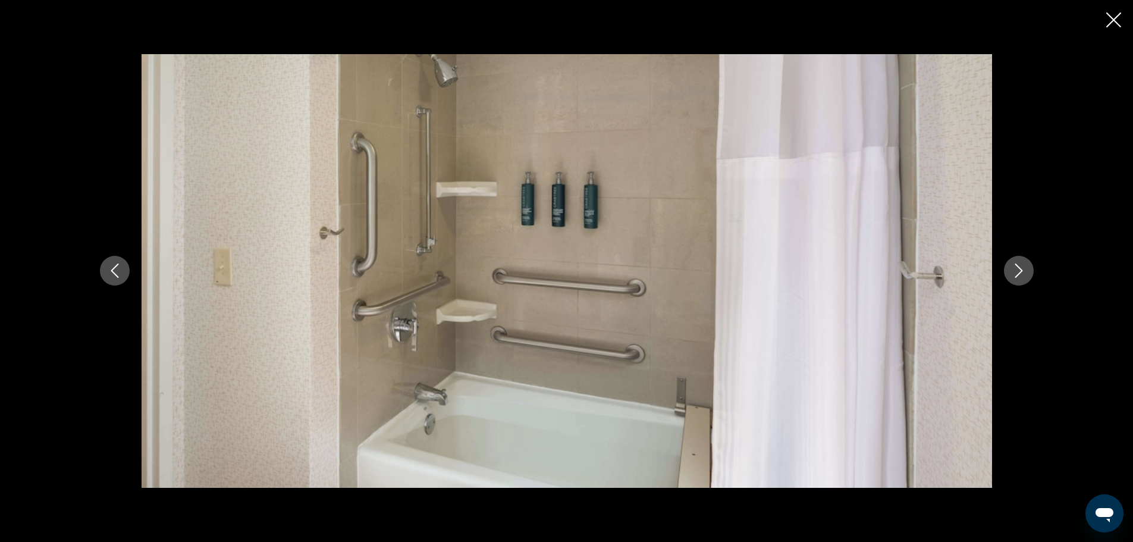
click at [1018, 268] on icon "Next image" at bounding box center [1019, 270] width 14 height 14
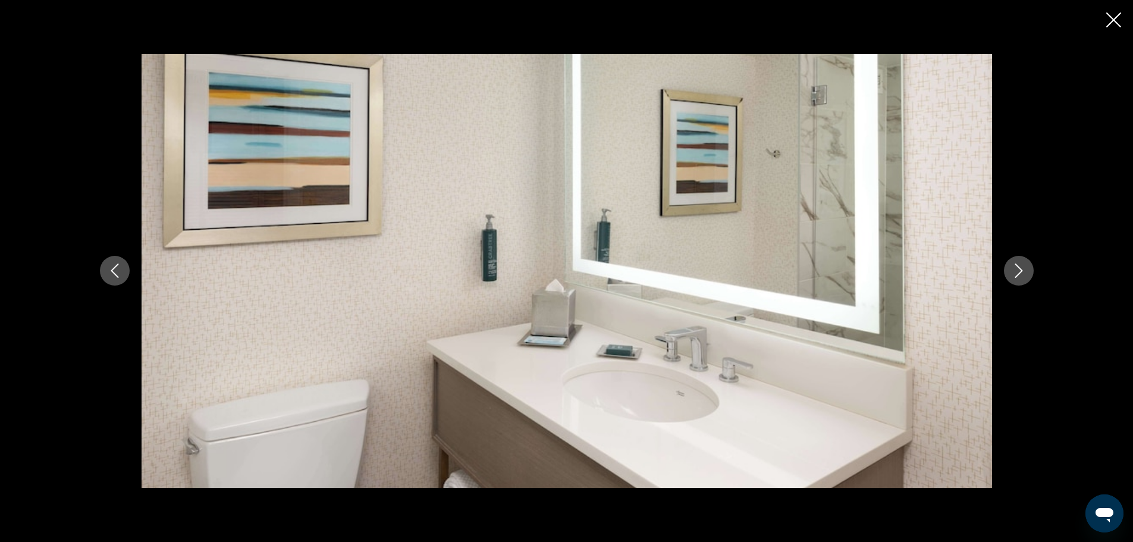
click at [1018, 268] on icon "Next image" at bounding box center [1019, 270] width 14 height 14
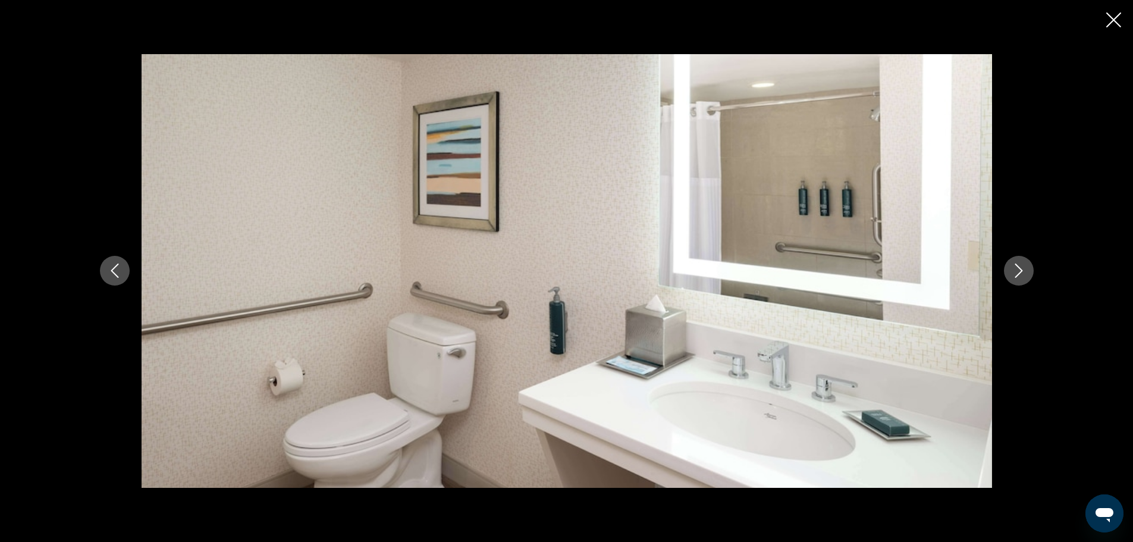
click at [1018, 268] on icon "Next image" at bounding box center [1019, 270] width 14 height 14
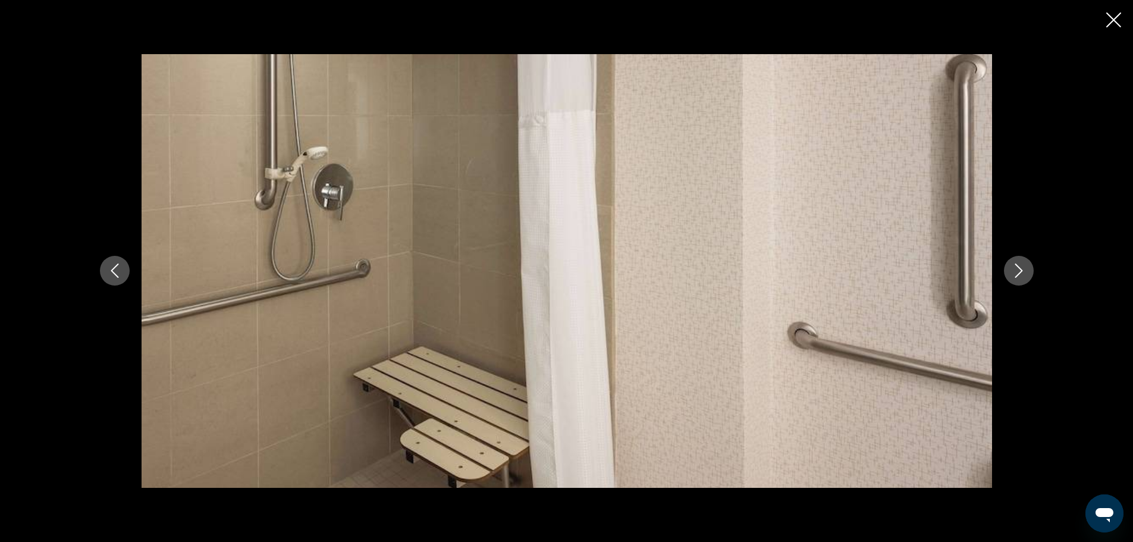
click at [1018, 268] on icon "Next image" at bounding box center [1019, 270] width 14 height 14
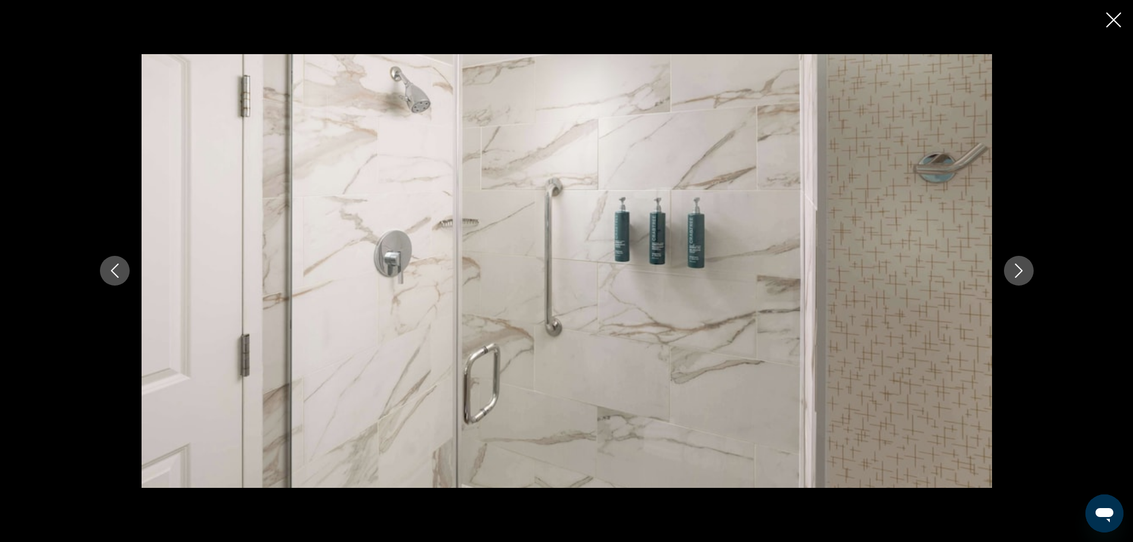
click at [1115, 21] on icon "Close slideshow" at bounding box center [1113, 19] width 15 height 15
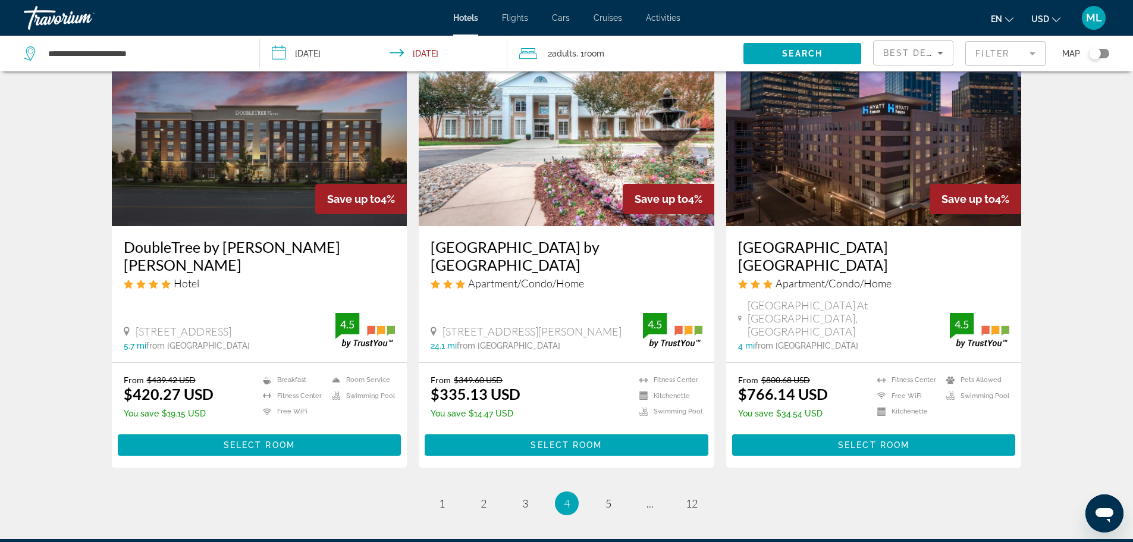
scroll to position [1427, 0]
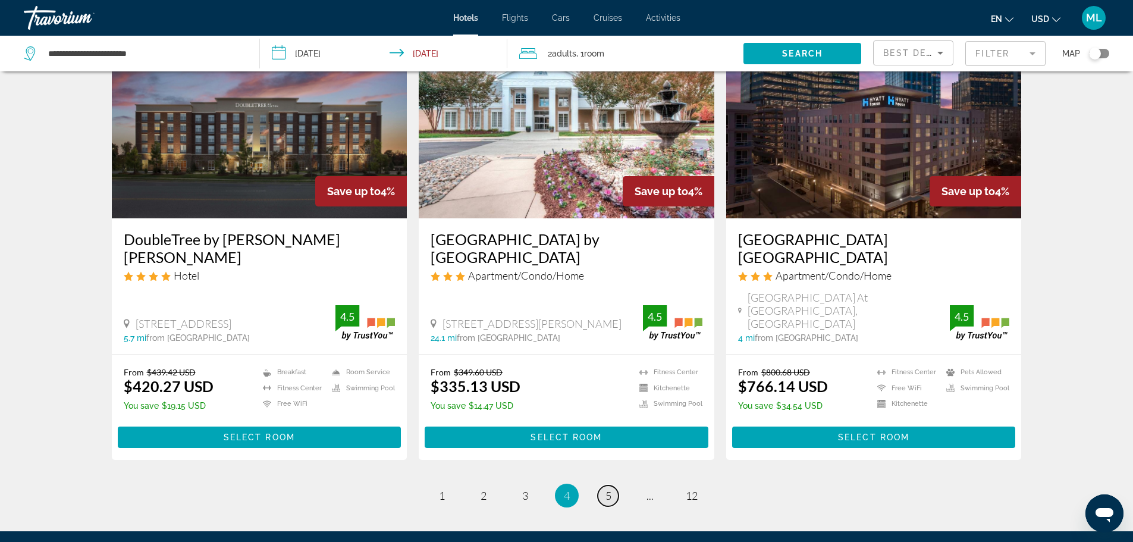
click at [608, 489] on span "5" at bounding box center [608, 495] width 6 height 13
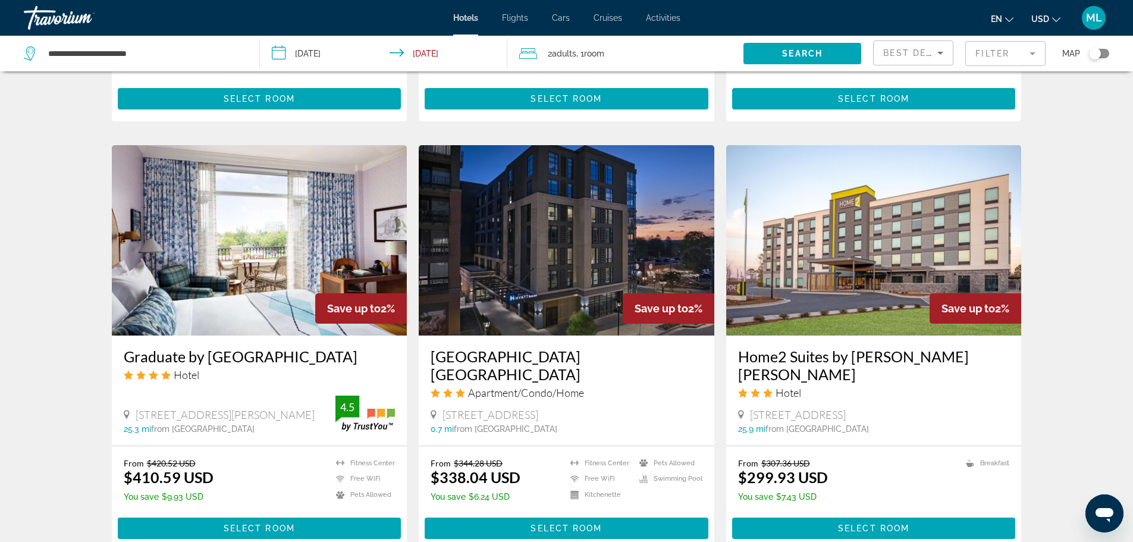
scroll to position [1332, 0]
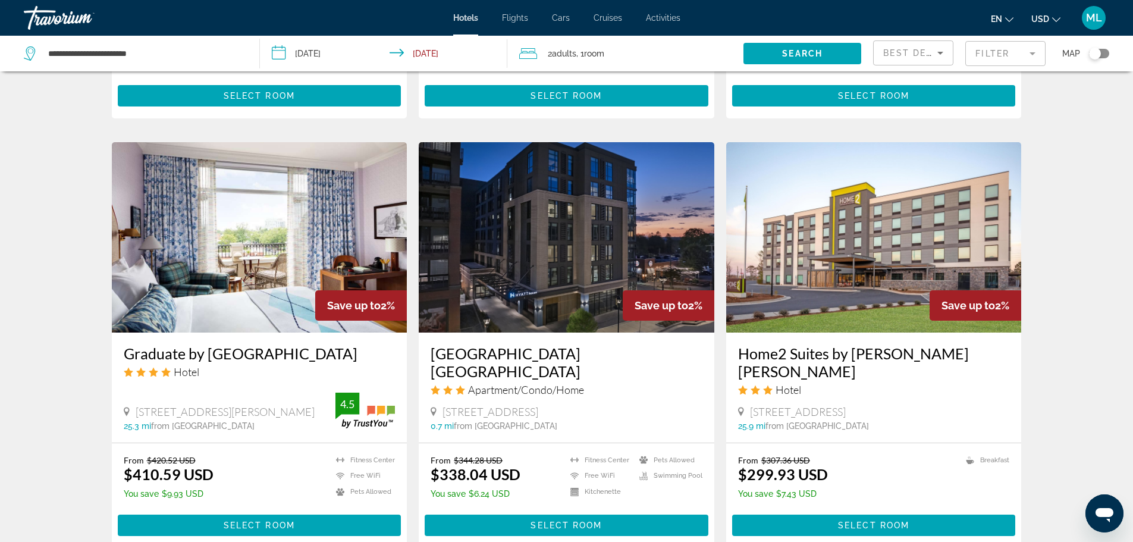
click at [905, 257] on img "Main content" at bounding box center [874, 237] width 296 height 190
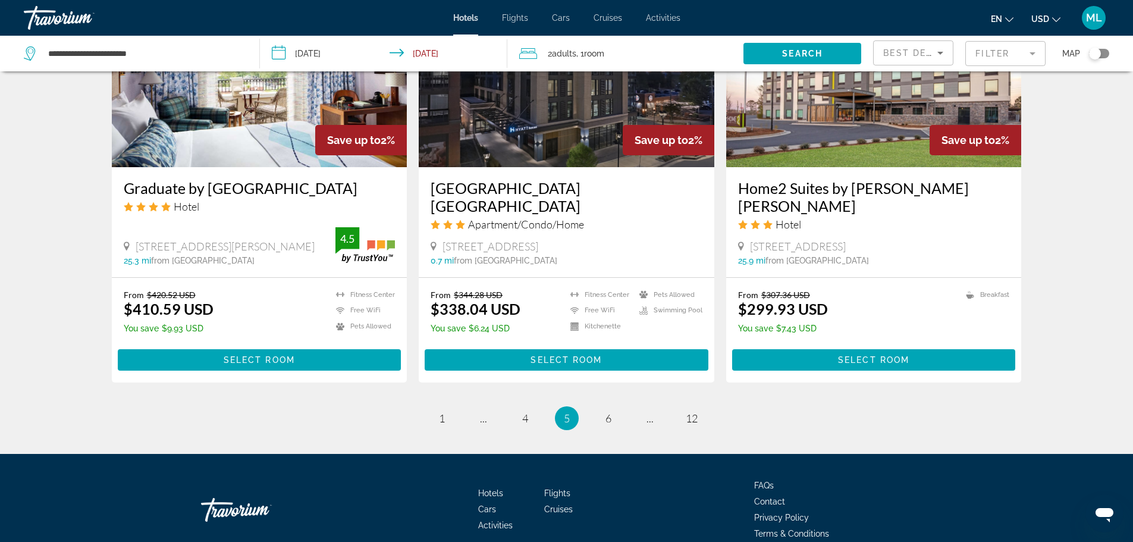
scroll to position [1500, 0]
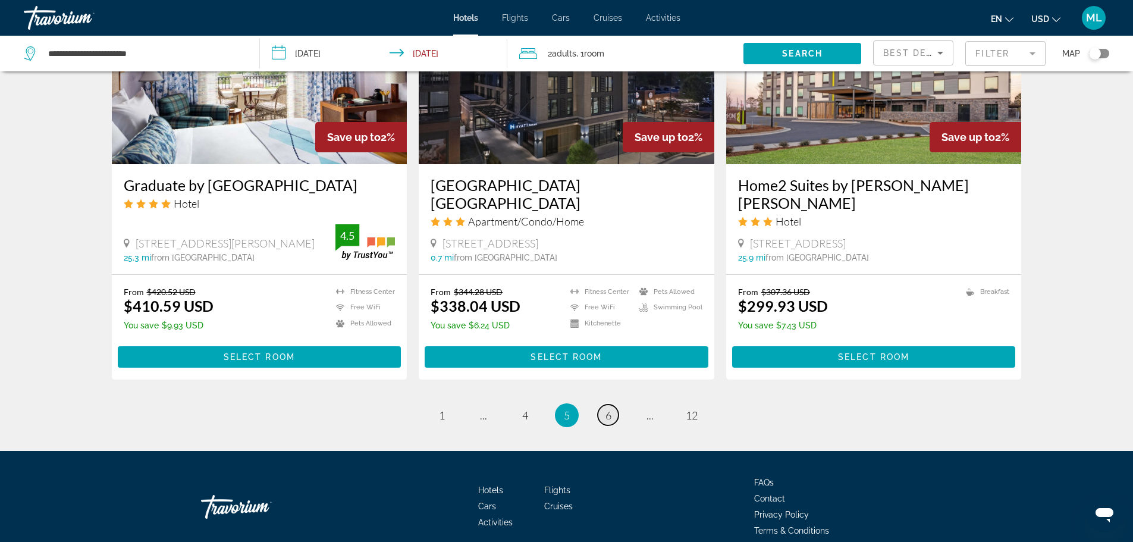
click at [606, 409] on span "6" at bounding box center [608, 415] width 6 height 13
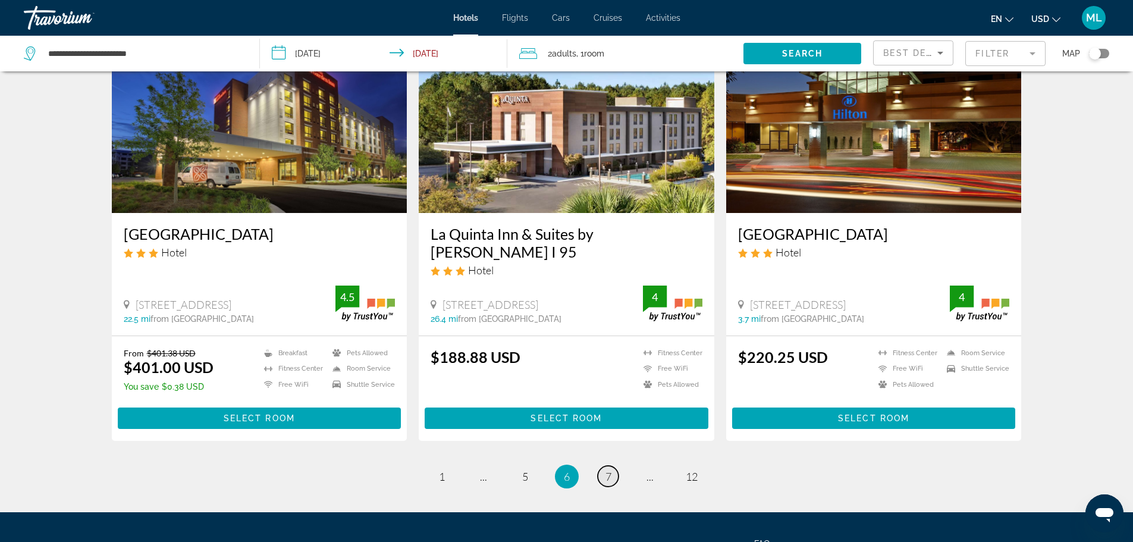
scroll to position [1427, 0]
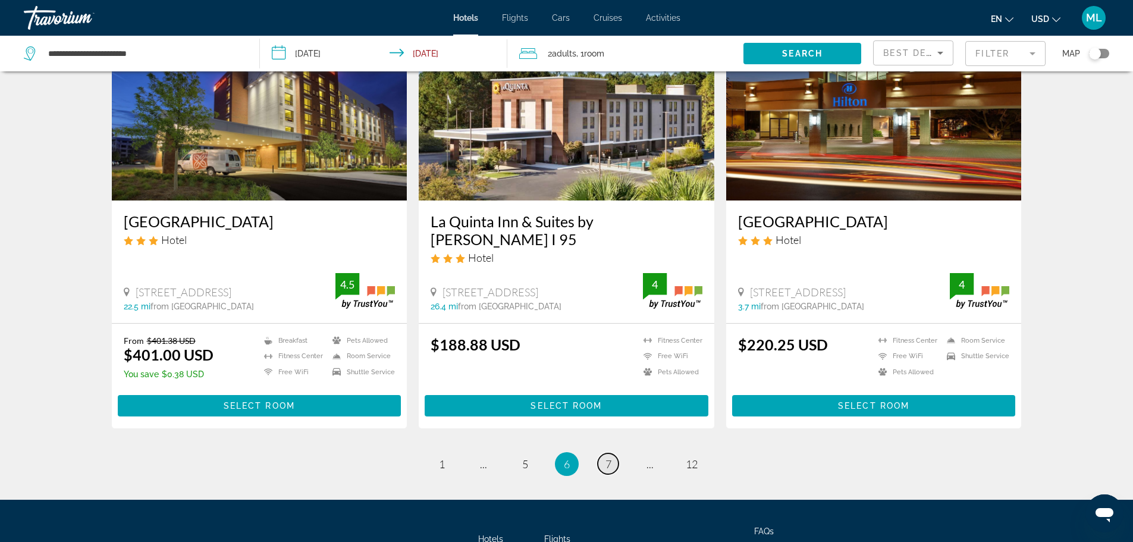
click at [606, 457] on span "7" at bounding box center [608, 463] width 6 height 13
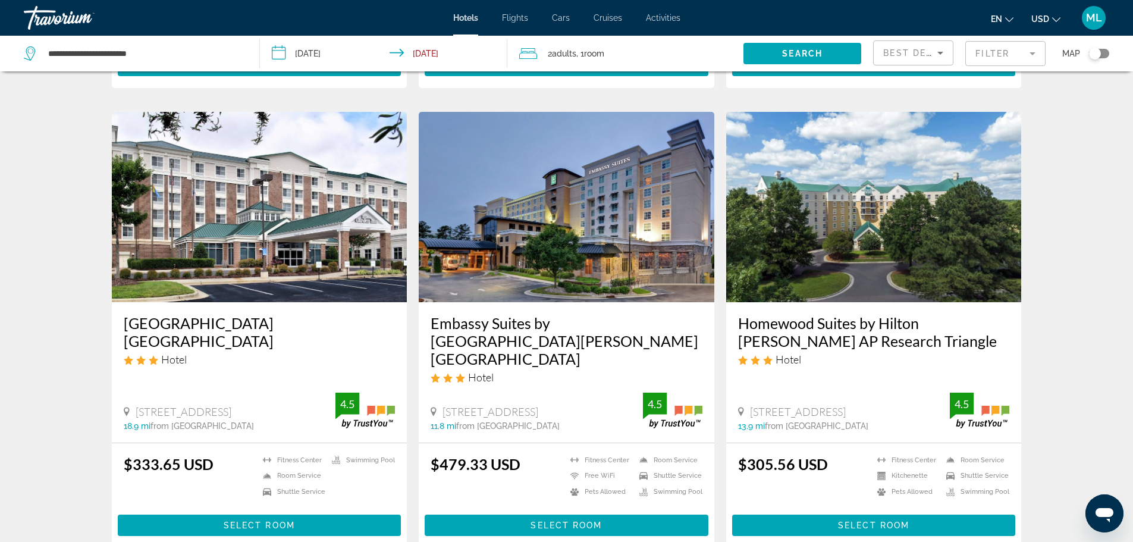
scroll to position [452, 0]
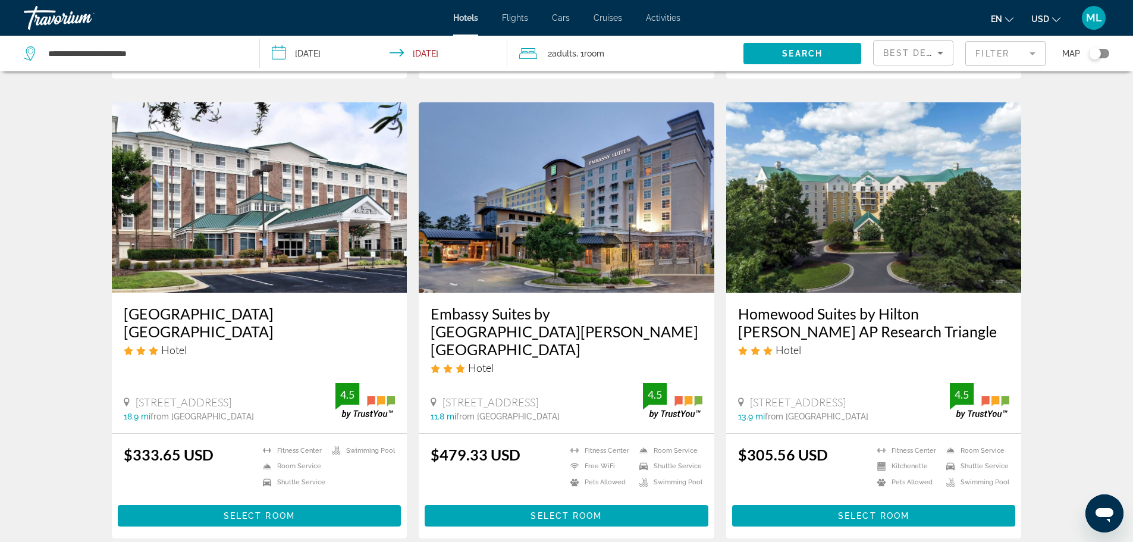
click at [921, 216] on img "Main content" at bounding box center [874, 197] width 296 height 190
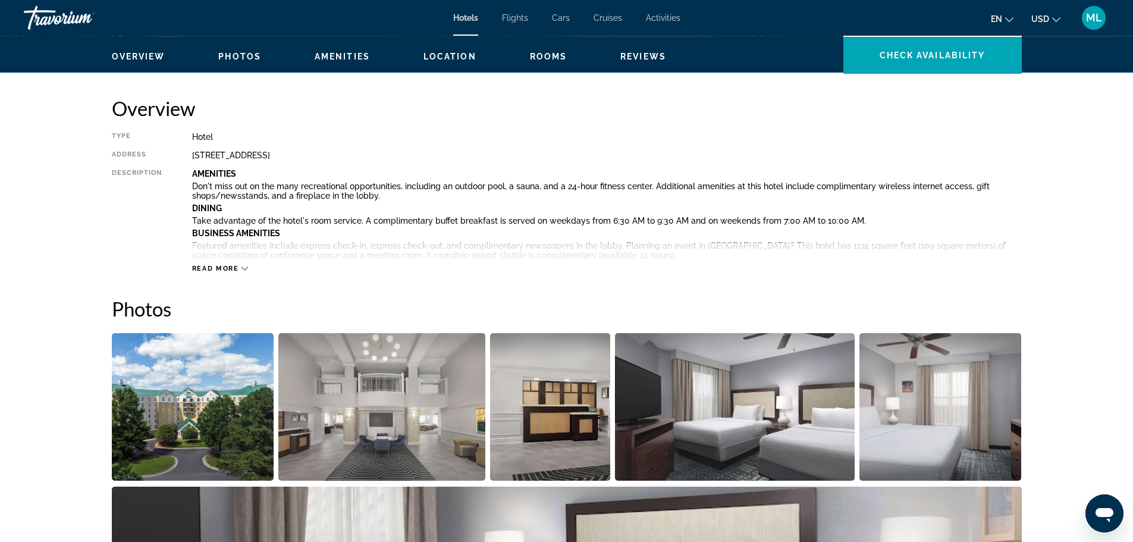
scroll to position [452, 0]
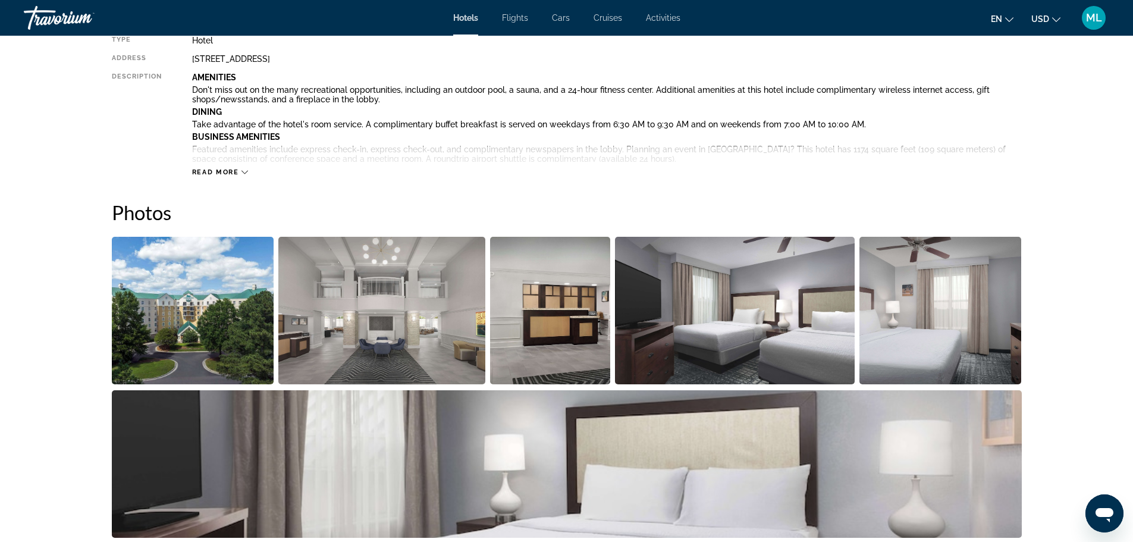
click at [227, 338] on img "Open full-screen image slider" at bounding box center [193, 310] width 162 height 147
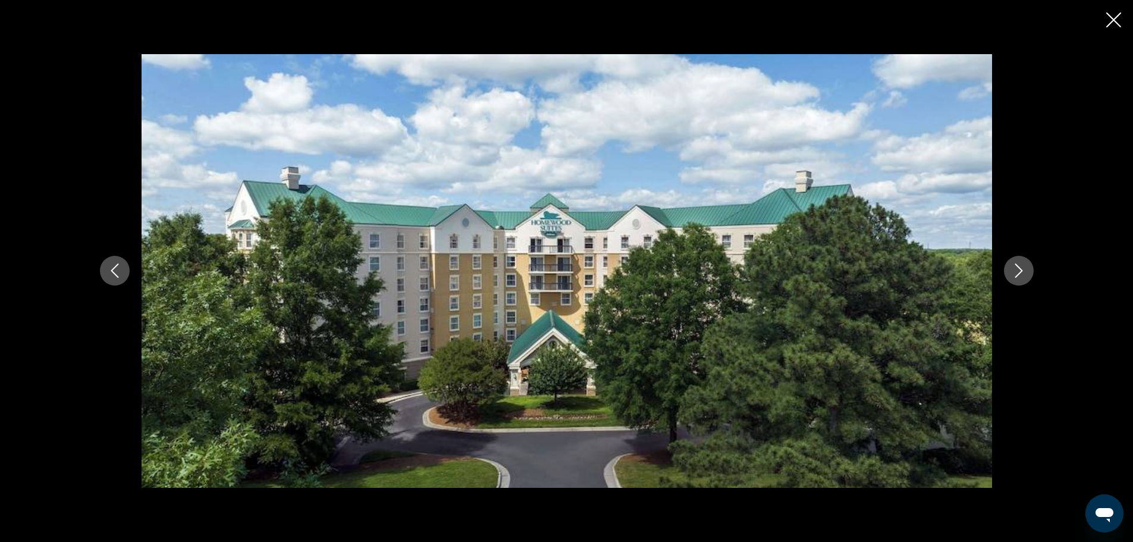
click at [1021, 275] on icon "Next image" at bounding box center [1019, 270] width 14 height 14
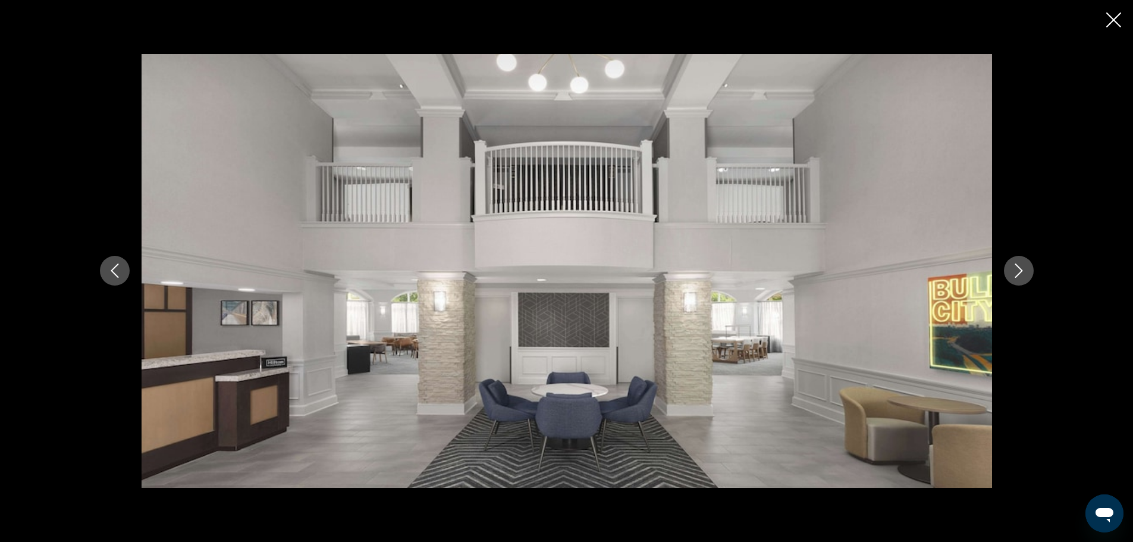
click at [1021, 275] on icon "Next image" at bounding box center [1019, 270] width 14 height 14
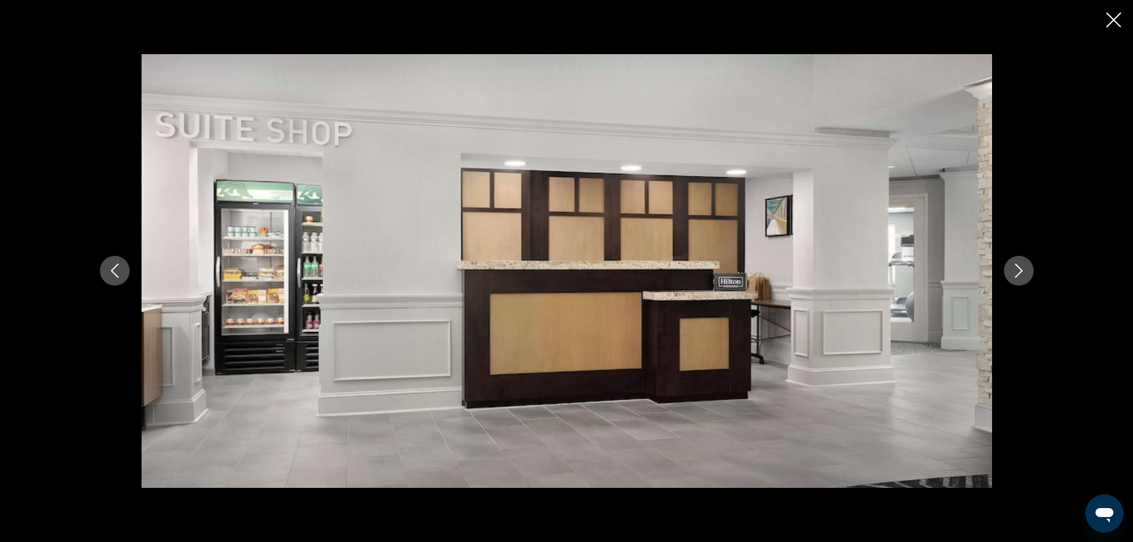
click at [1021, 275] on icon "Next image" at bounding box center [1019, 270] width 14 height 14
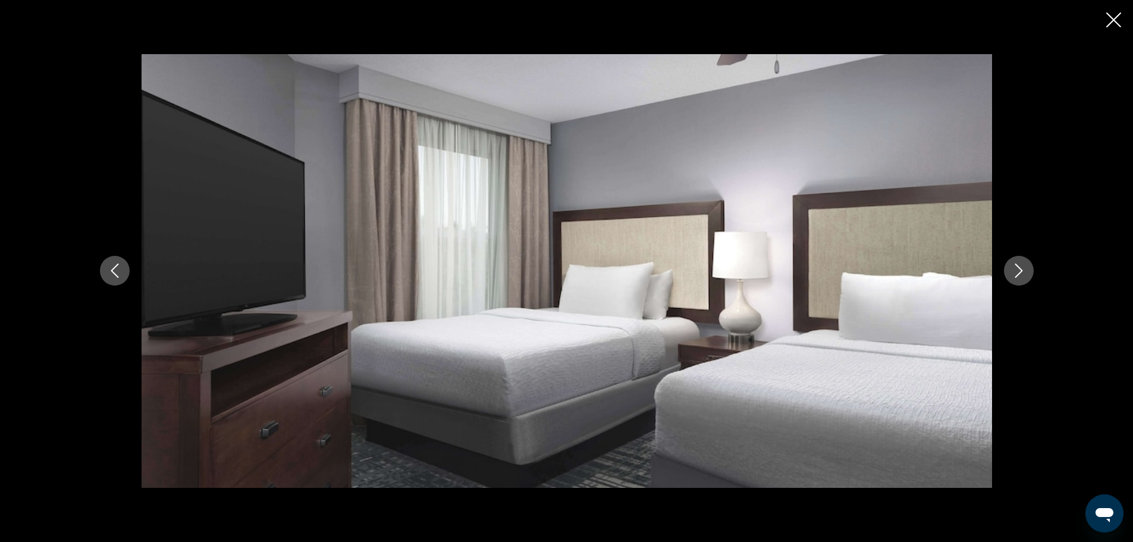
click at [1021, 275] on icon "Next image" at bounding box center [1019, 270] width 14 height 14
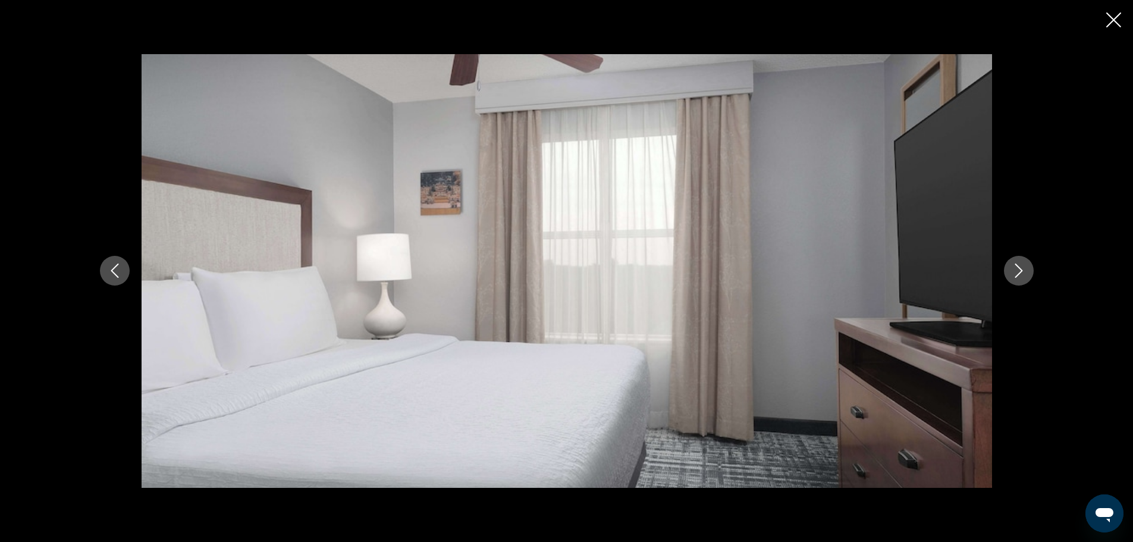
click at [1021, 275] on icon "Next image" at bounding box center [1019, 270] width 14 height 14
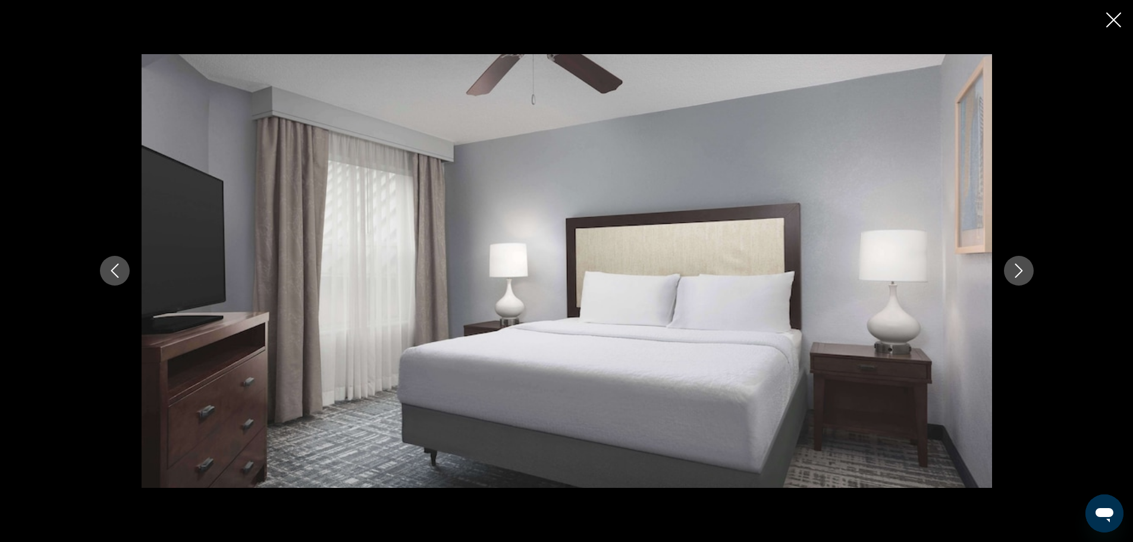
click at [1021, 275] on icon "Next image" at bounding box center [1019, 270] width 14 height 14
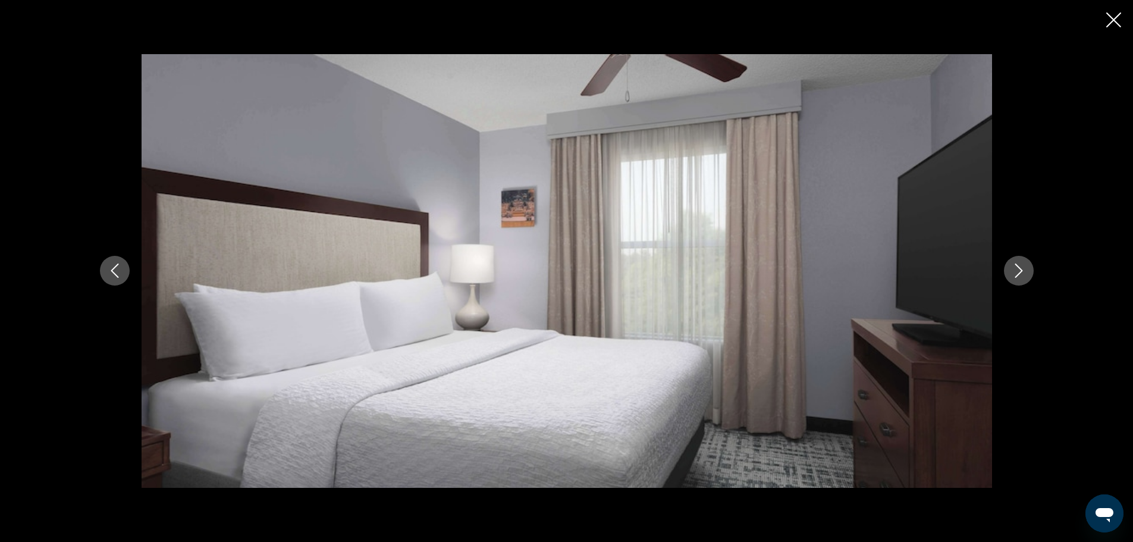
click at [1021, 275] on icon "Next image" at bounding box center [1019, 270] width 14 height 14
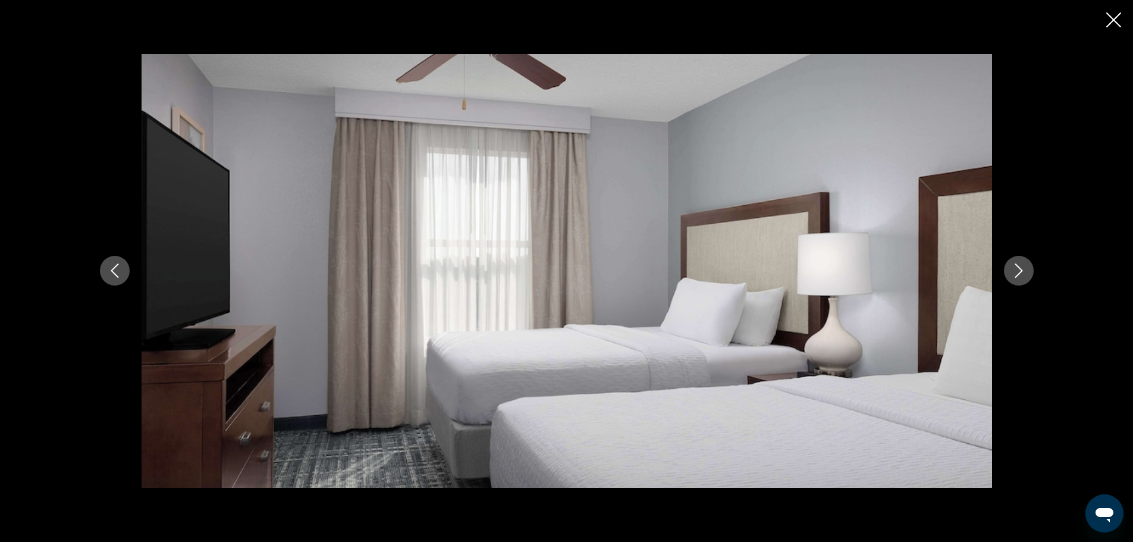
click at [1021, 275] on icon "Next image" at bounding box center [1019, 270] width 14 height 14
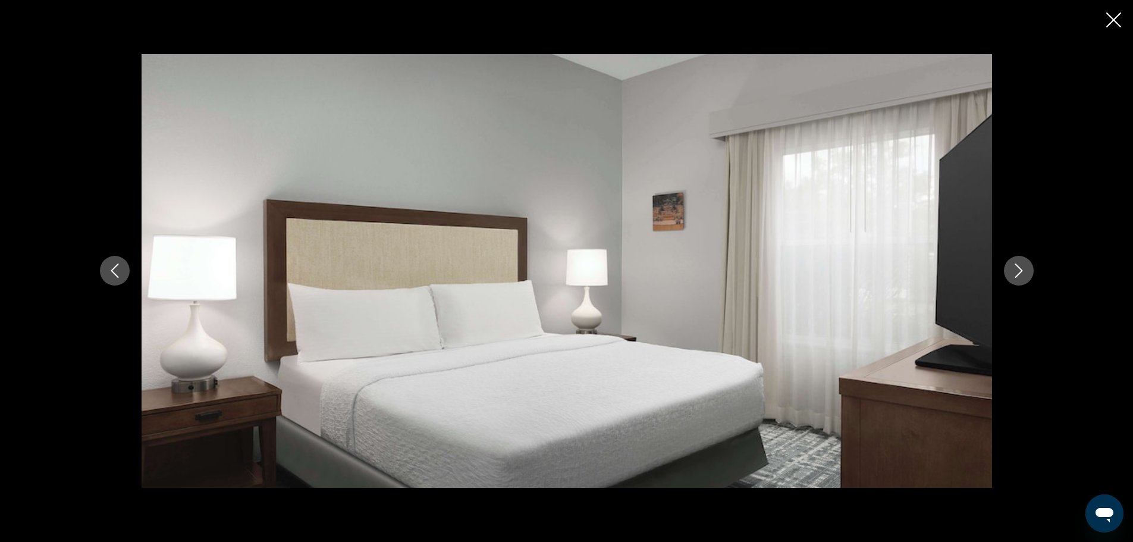
click at [1021, 275] on icon "Next image" at bounding box center [1019, 270] width 14 height 14
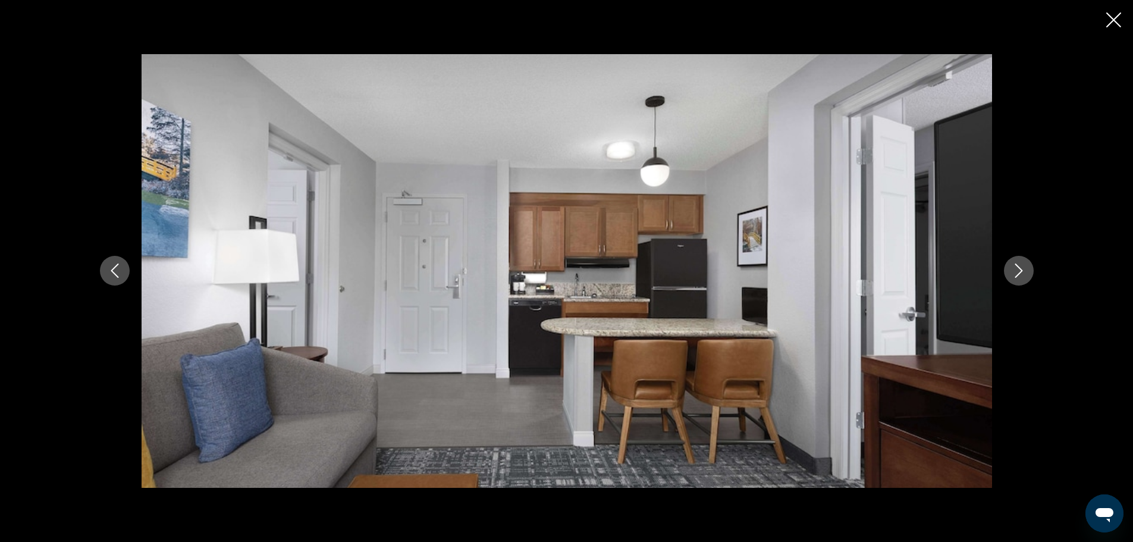
click at [1021, 275] on icon "Next image" at bounding box center [1019, 270] width 14 height 14
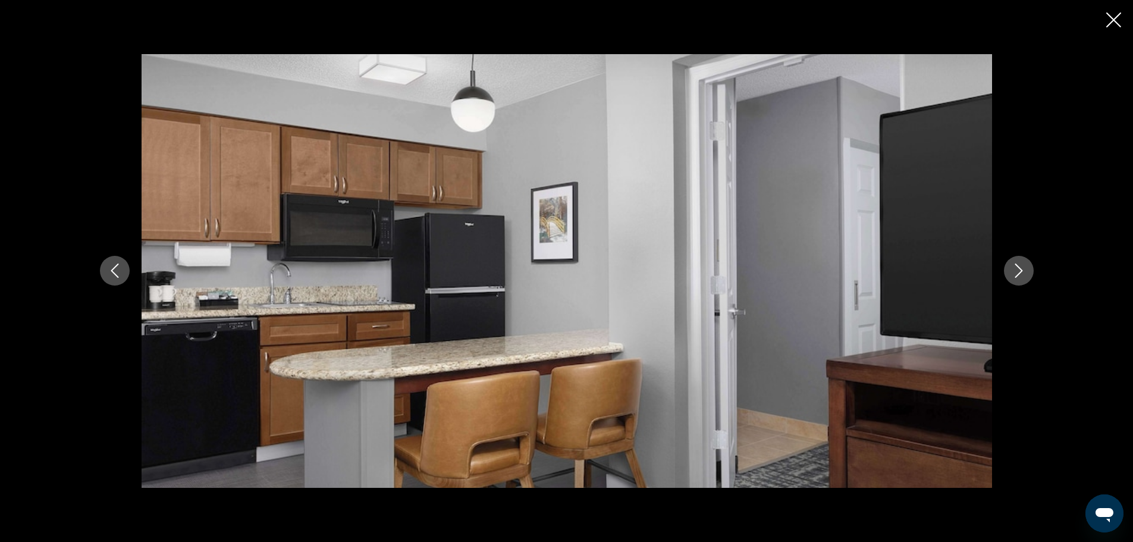
click at [1021, 275] on icon "Next image" at bounding box center [1019, 270] width 14 height 14
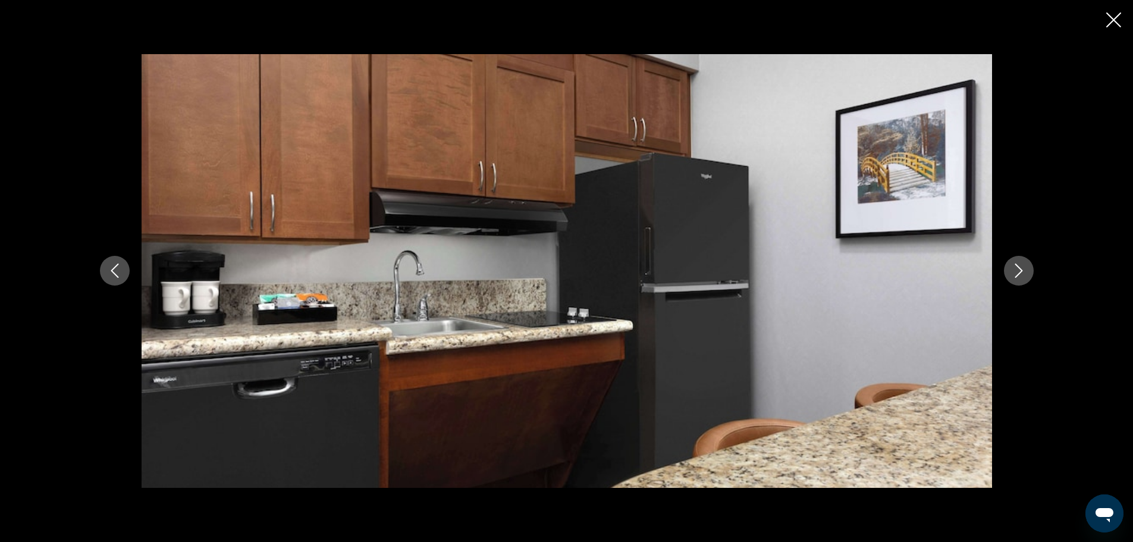
click at [1021, 275] on icon "Next image" at bounding box center [1019, 270] width 14 height 14
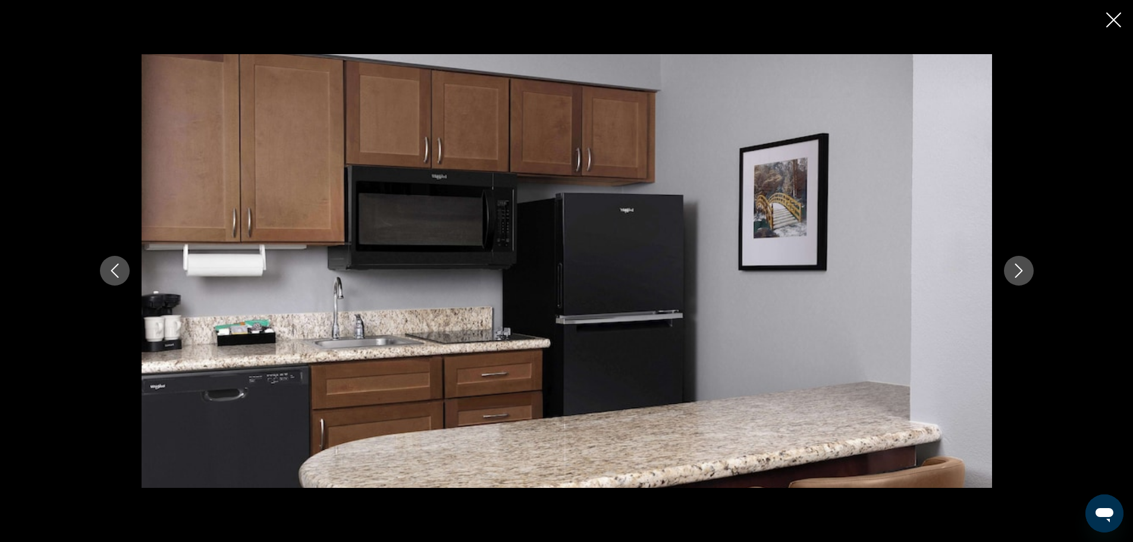
click at [1021, 275] on icon "Next image" at bounding box center [1019, 270] width 14 height 14
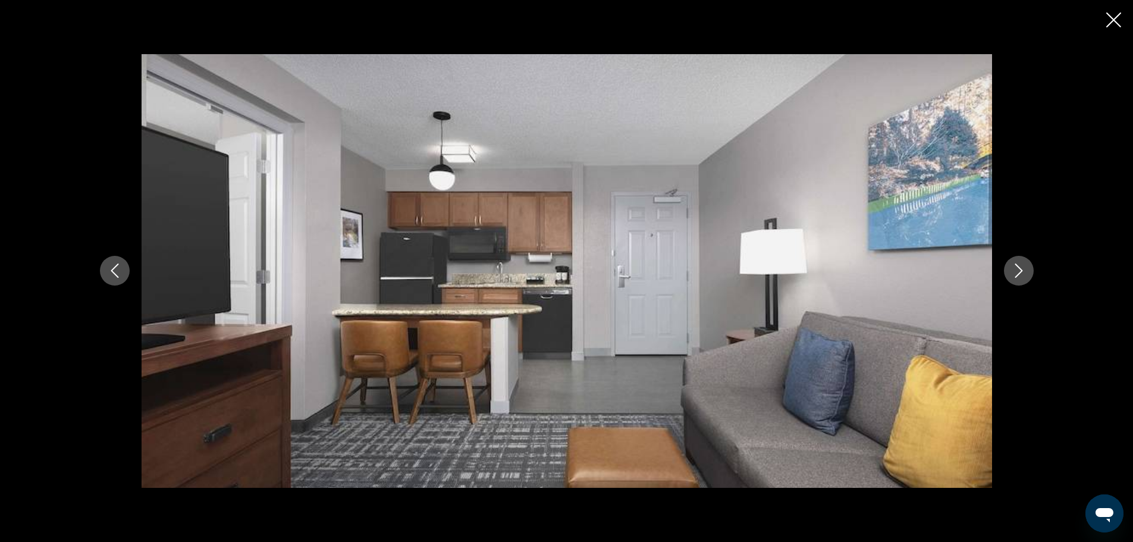
click at [1021, 275] on icon "Next image" at bounding box center [1019, 270] width 14 height 14
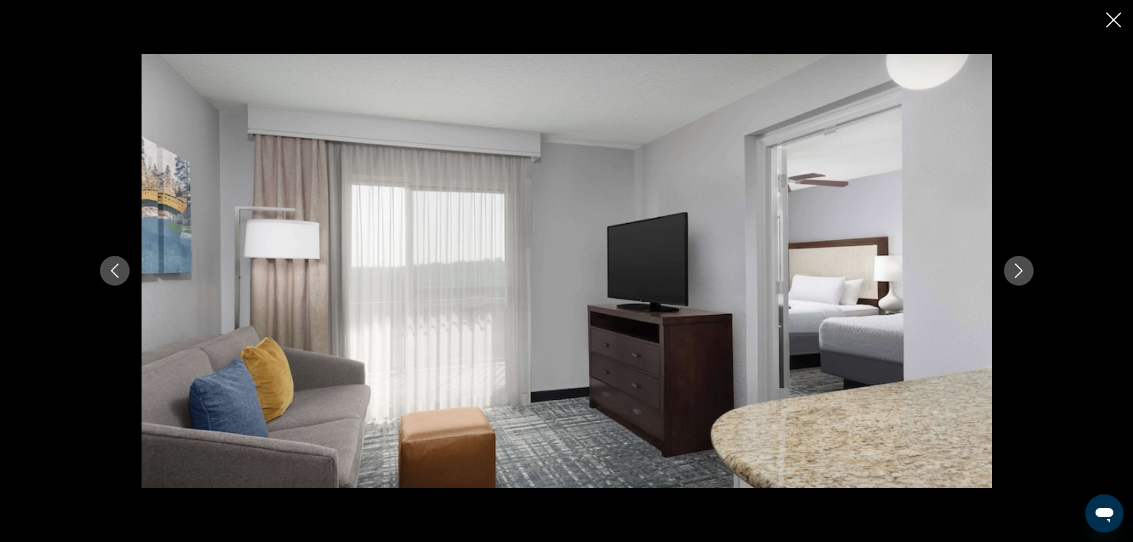
click at [1021, 275] on icon "Next image" at bounding box center [1019, 270] width 14 height 14
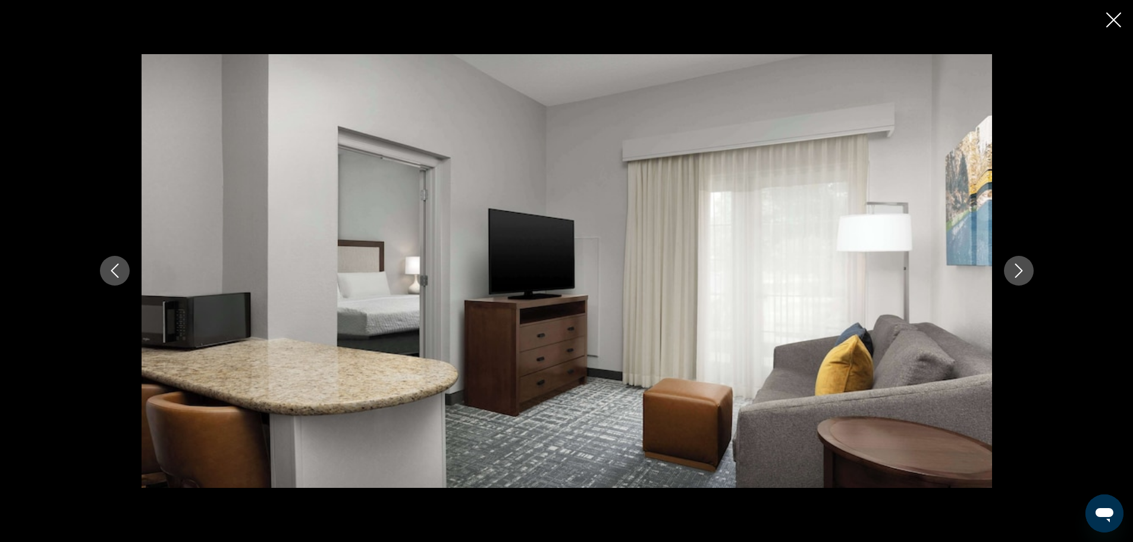
click at [1021, 275] on icon "Next image" at bounding box center [1019, 270] width 14 height 14
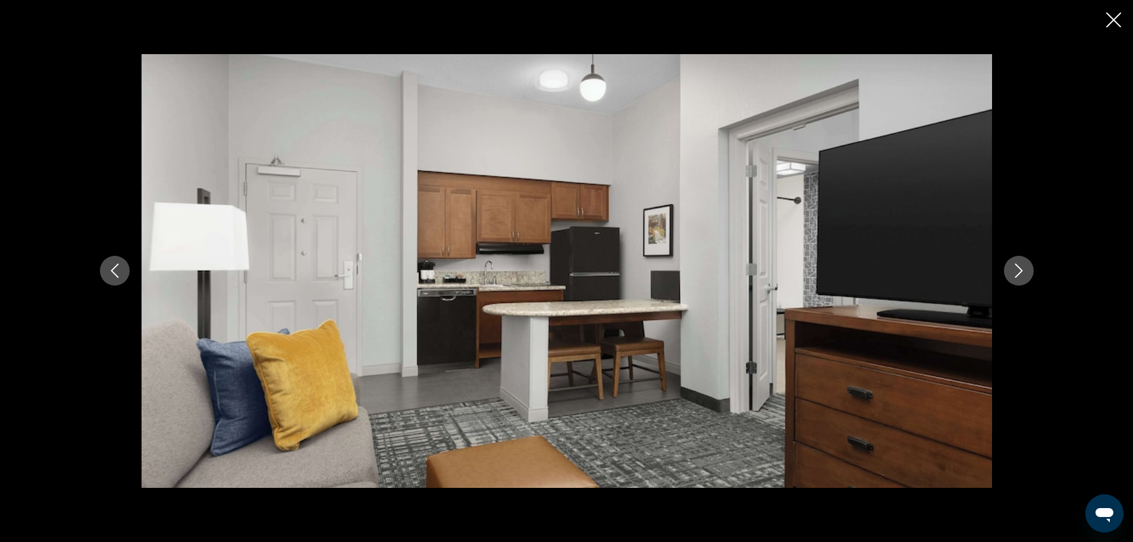
click at [1021, 275] on icon "Next image" at bounding box center [1019, 270] width 14 height 14
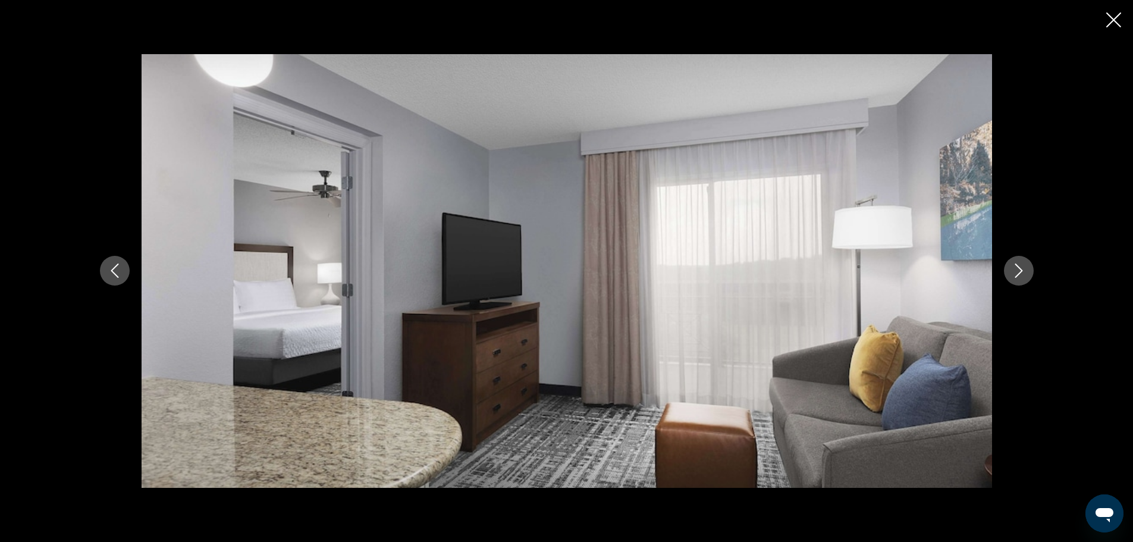
click at [1021, 275] on icon "Next image" at bounding box center [1019, 270] width 14 height 14
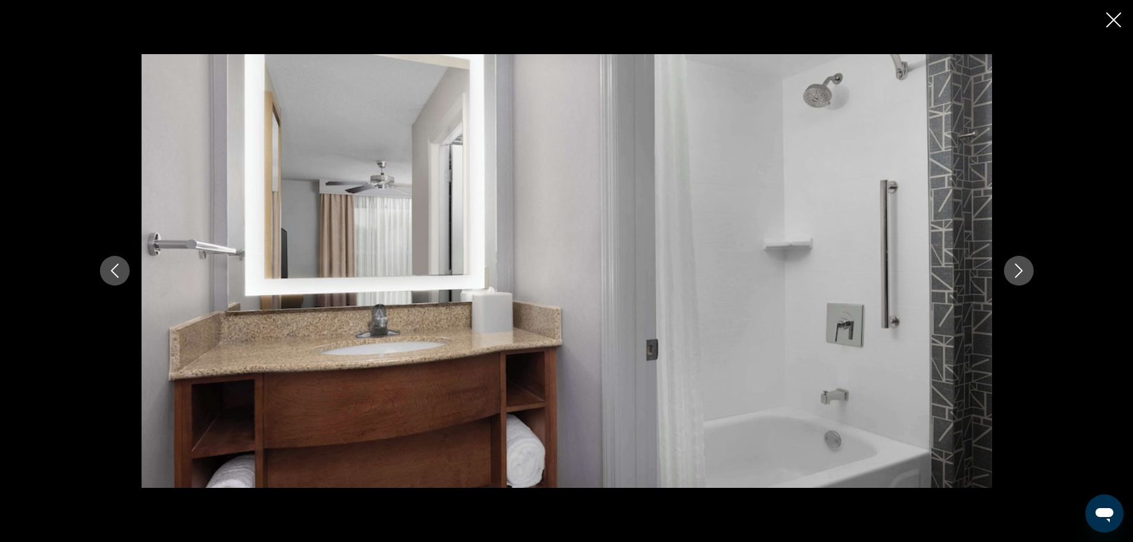
click at [1021, 275] on icon "Next image" at bounding box center [1019, 270] width 14 height 14
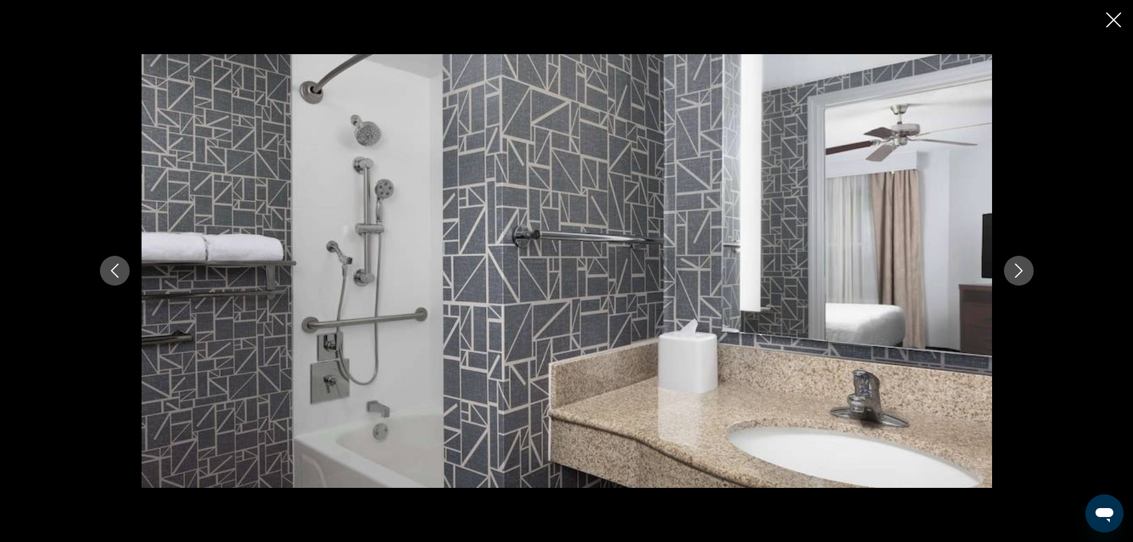
click at [1021, 275] on icon "Next image" at bounding box center [1019, 270] width 14 height 14
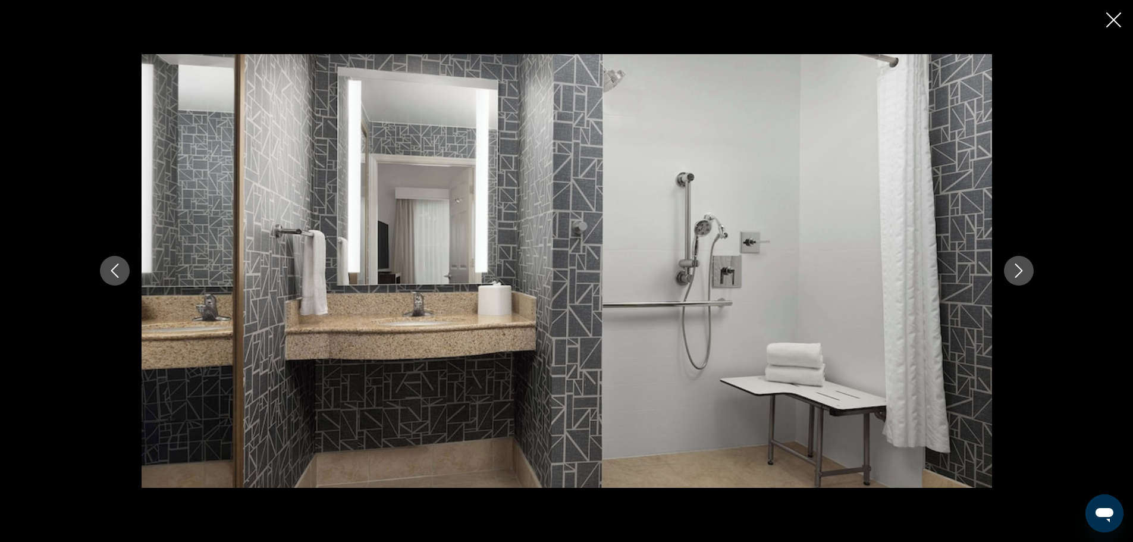
click at [1021, 275] on icon "Next image" at bounding box center [1019, 270] width 14 height 14
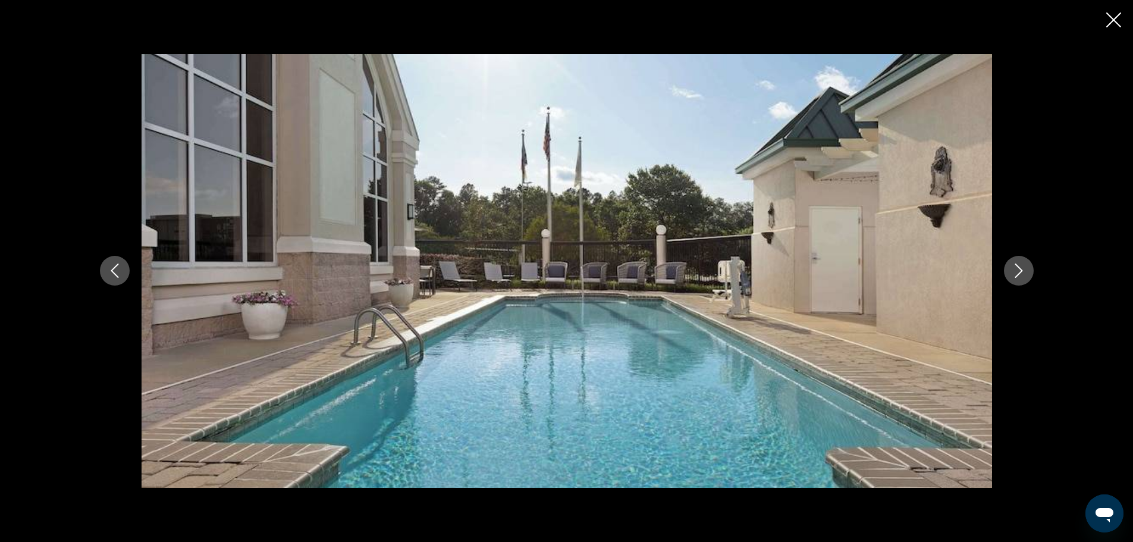
click at [1021, 275] on icon "Next image" at bounding box center [1019, 270] width 14 height 14
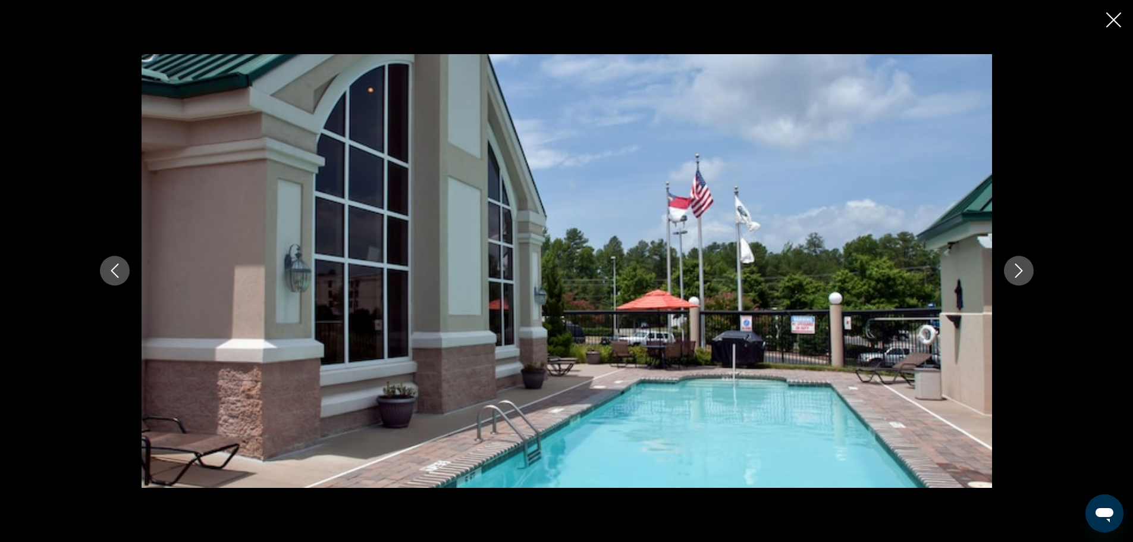
click at [1021, 275] on icon "Next image" at bounding box center [1019, 270] width 14 height 14
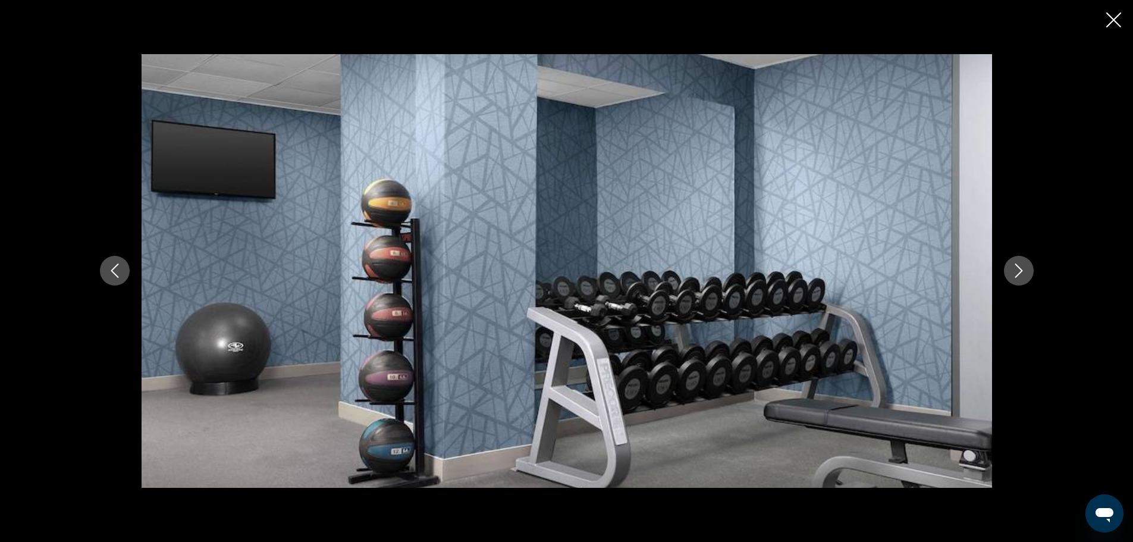
click at [1021, 275] on icon "Next image" at bounding box center [1019, 270] width 14 height 14
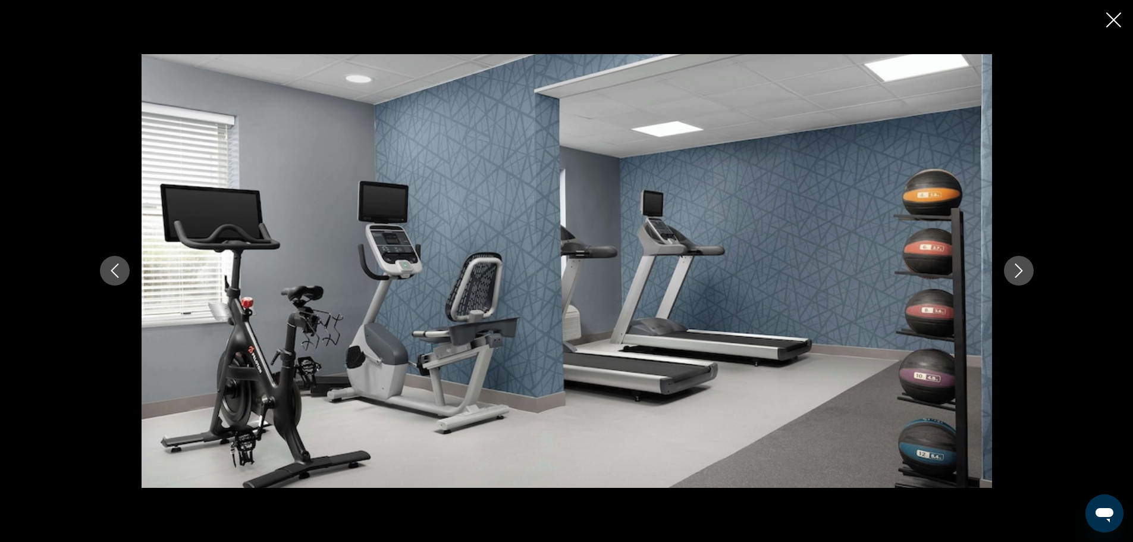
click at [1021, 275] on icon "Next image" at bounding box center [1019, 270] width 14 height 14
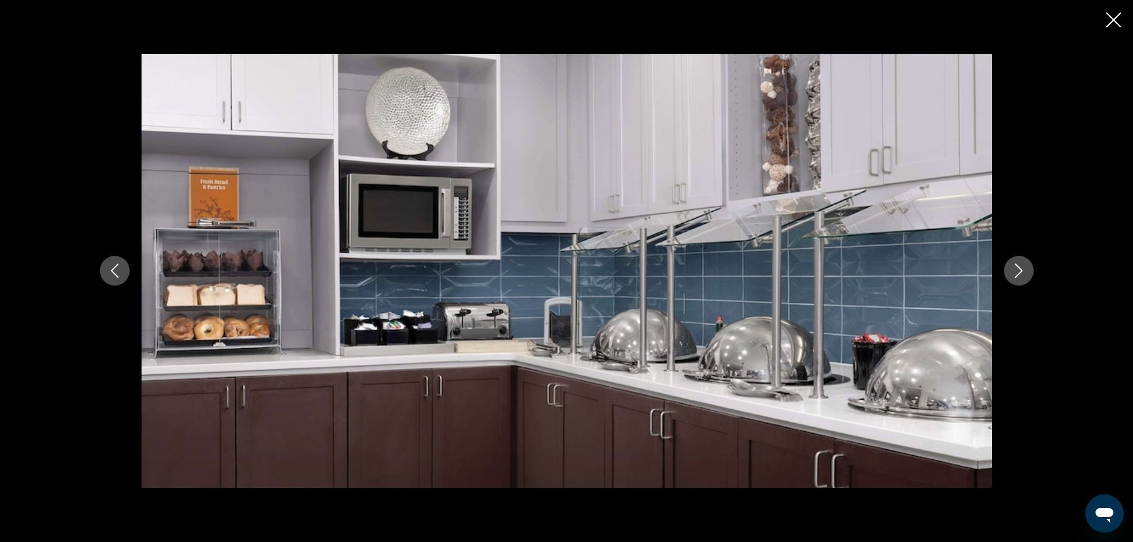
click at [1021, 275] on icon "Next image" at bounding box center [1019, 270] width 14 height 14
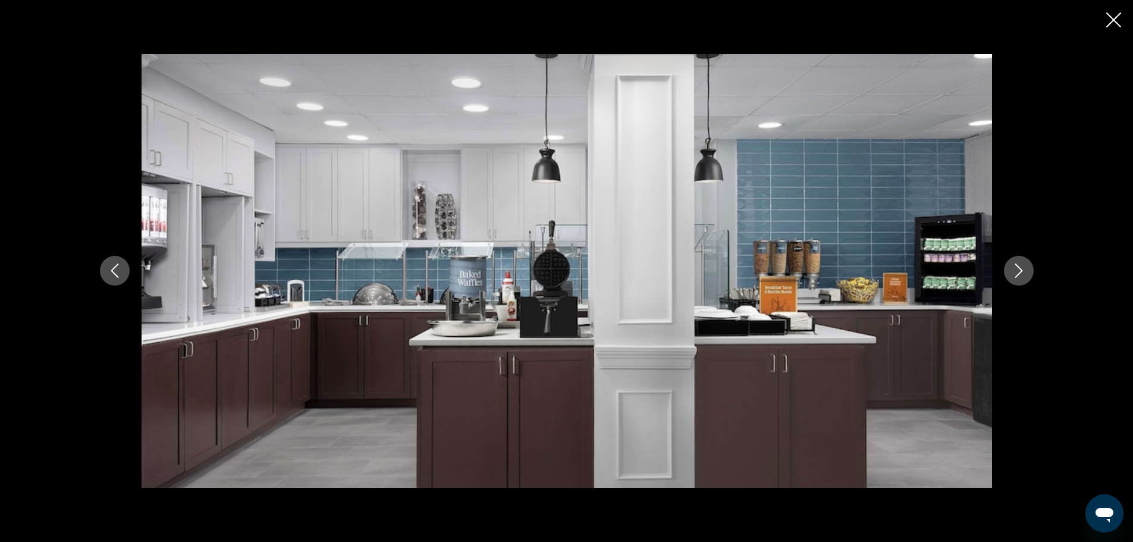
click at [1021, 275] on icon "Next image" at bounding box center [1019, 270] width 14 height 14
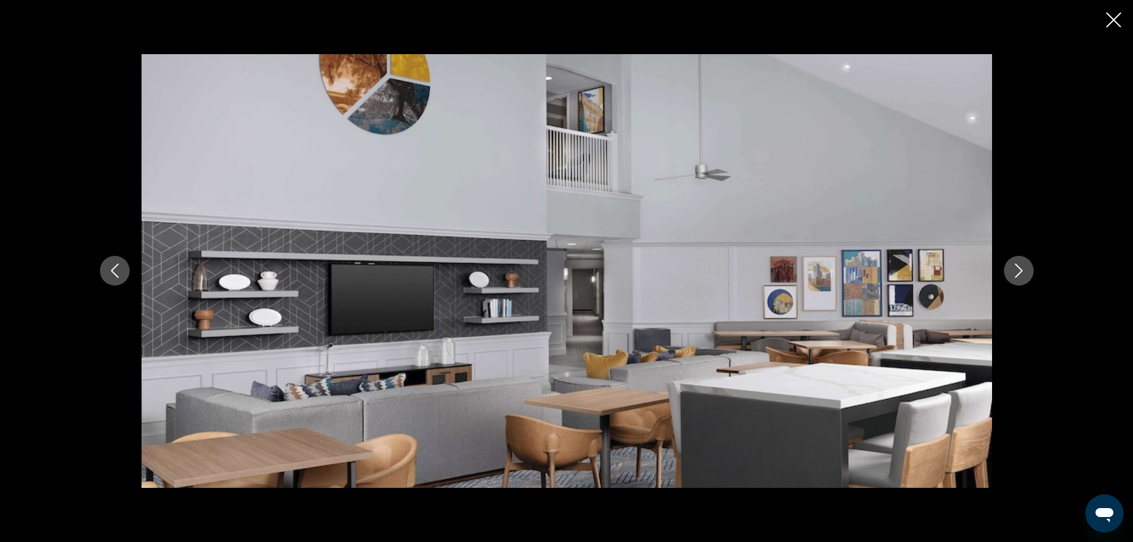
click at [1021, 275] on icon "Next image" at bounding box center [1019, 270] width 14 height 14
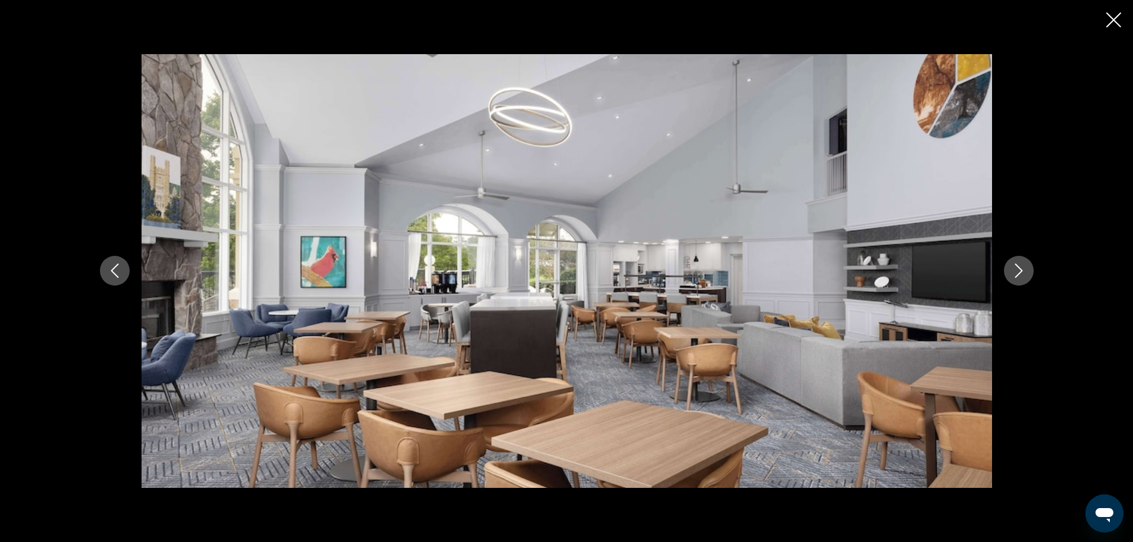
click at [1021, 275] on icon "Next image" at bounding box center [1019, 270] width 14 height 14
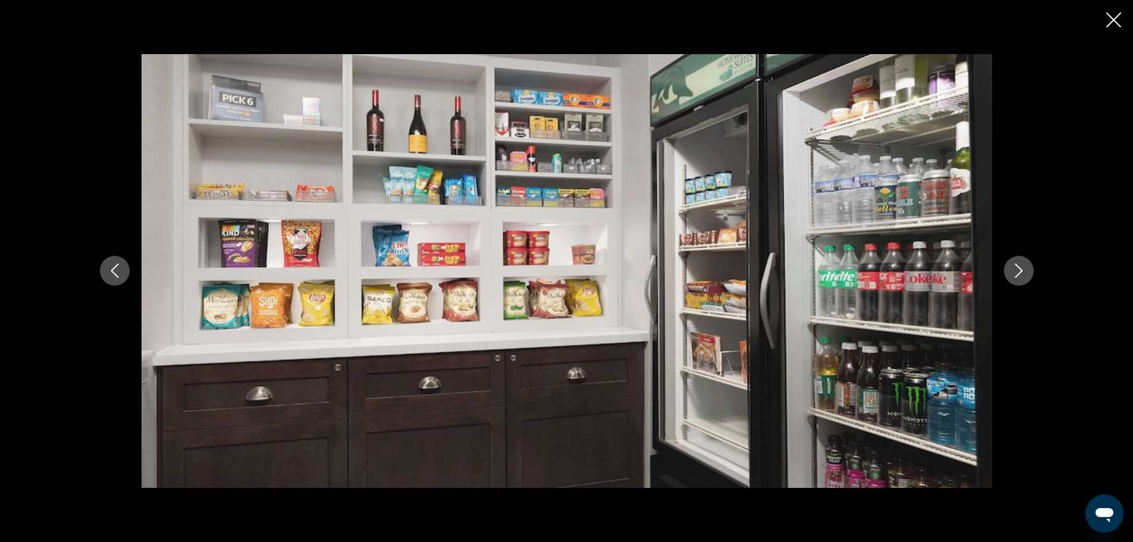
click at [1021, 275] on icon "Next image" at bounding box center [1019, 270] width 14 height 14
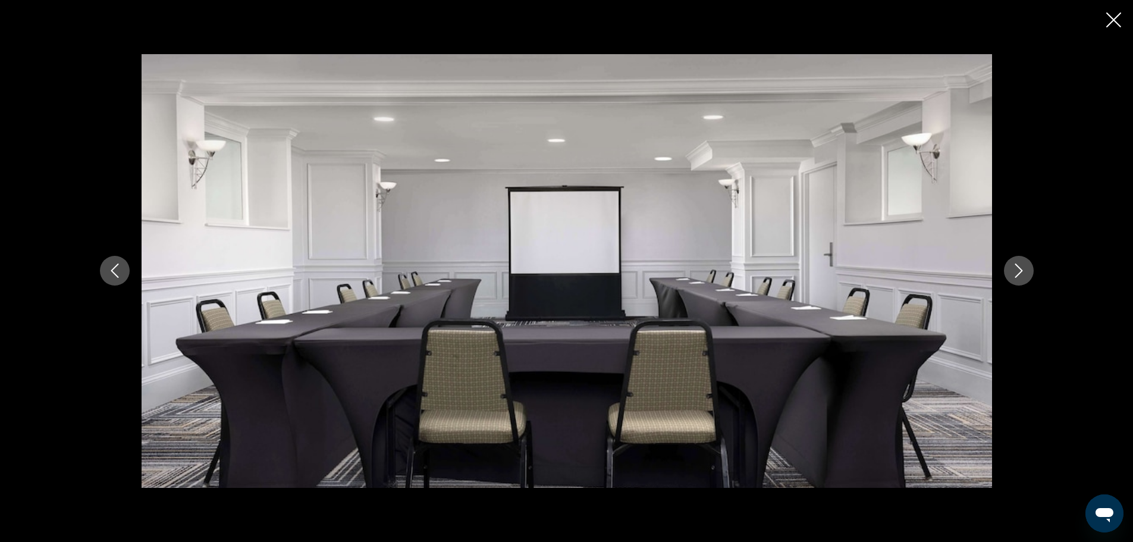
click at [1021, 275] on icon "Next image" at bounding box center [1019, 270] width 14 height 14
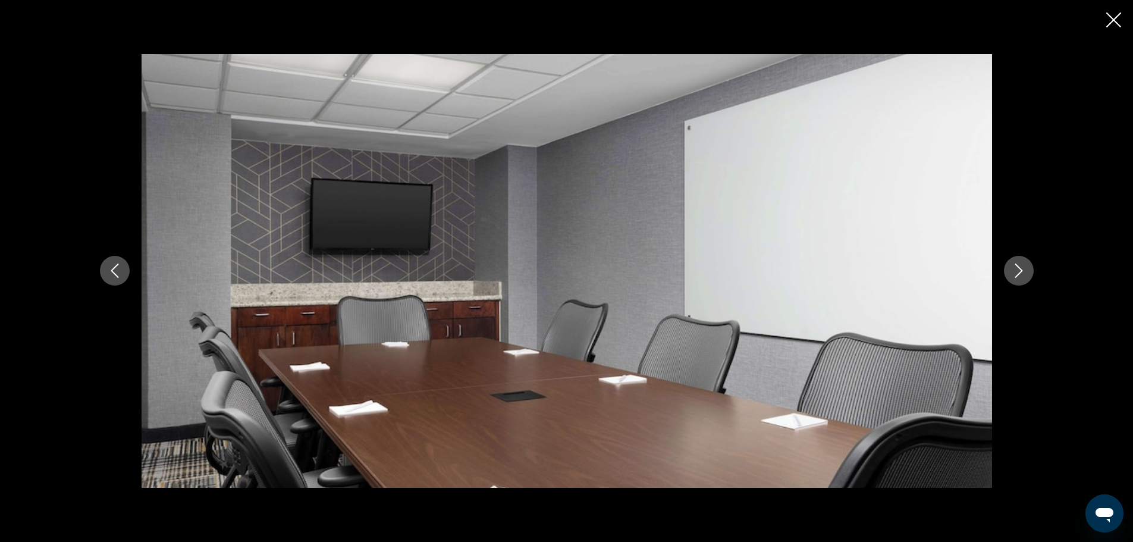
click at [1021, 275] on icon "Next image" at bounding box center [1019, 270] width 14 height 14
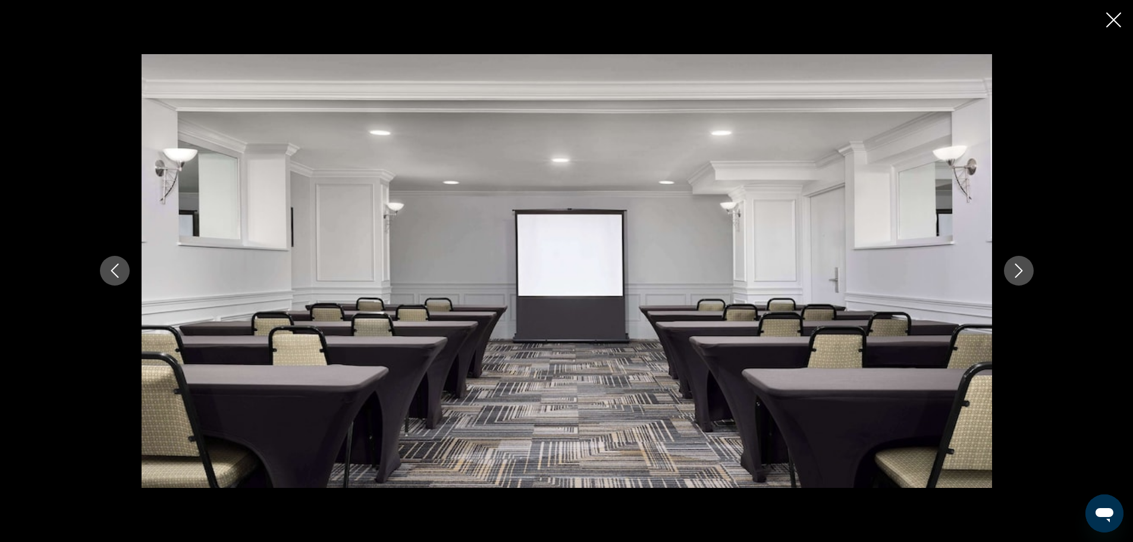
click at [1021, 275] on icon "Next image" at bounding box center [1019, 270] width 14 height 14
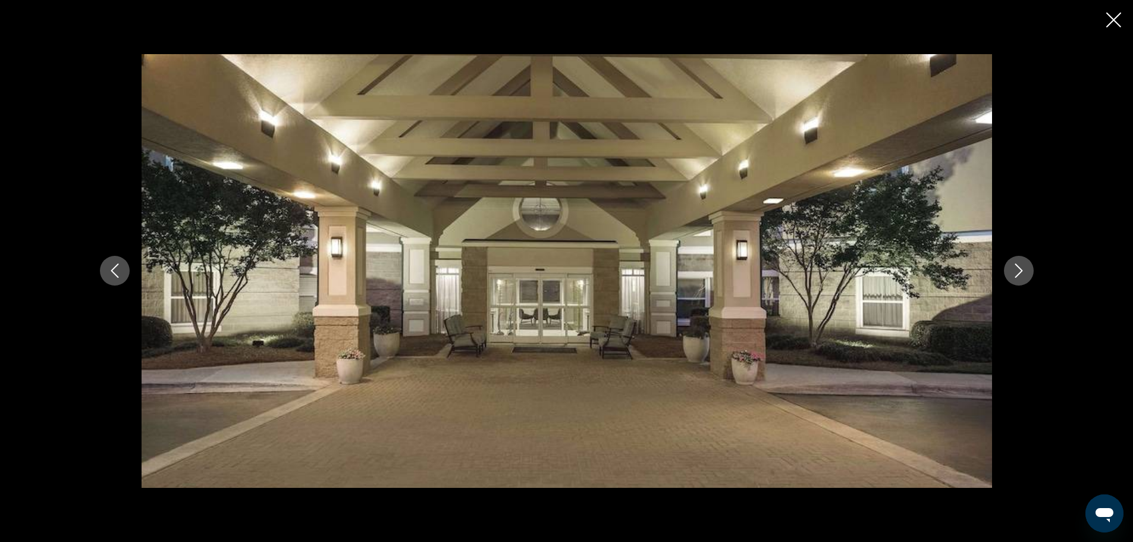
click at [1021, 275] on icon "Next image" at bounding box center [1019, 270] width 14 height 14
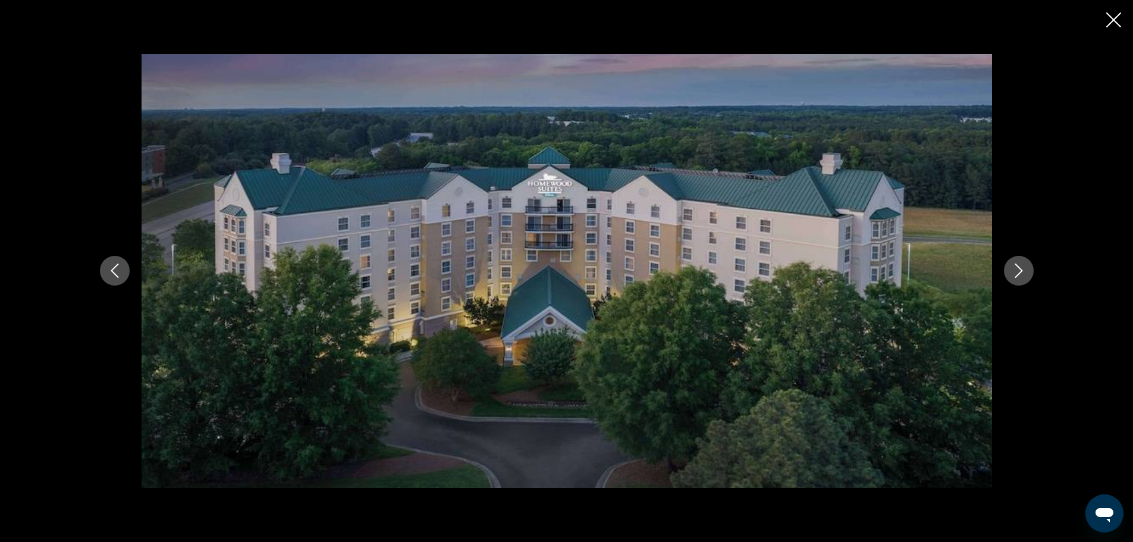
click at [1021, 275] on icon "Next image" at bounding box center [1019, 270] width 14 height 14
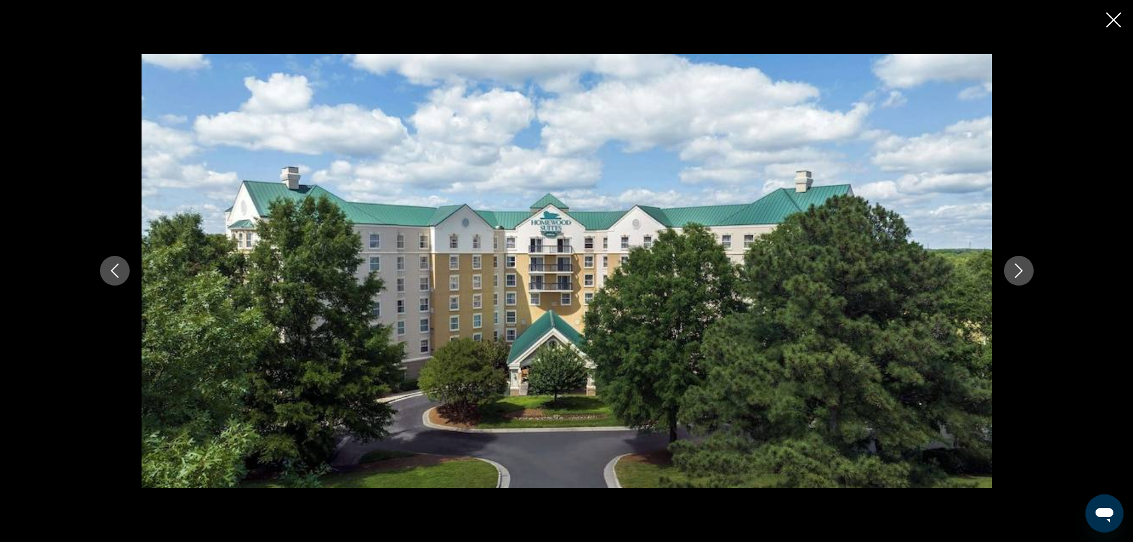
click at [1021, 275] on icon "Next image" at bounding box center [1019, 270] width 14 height 14
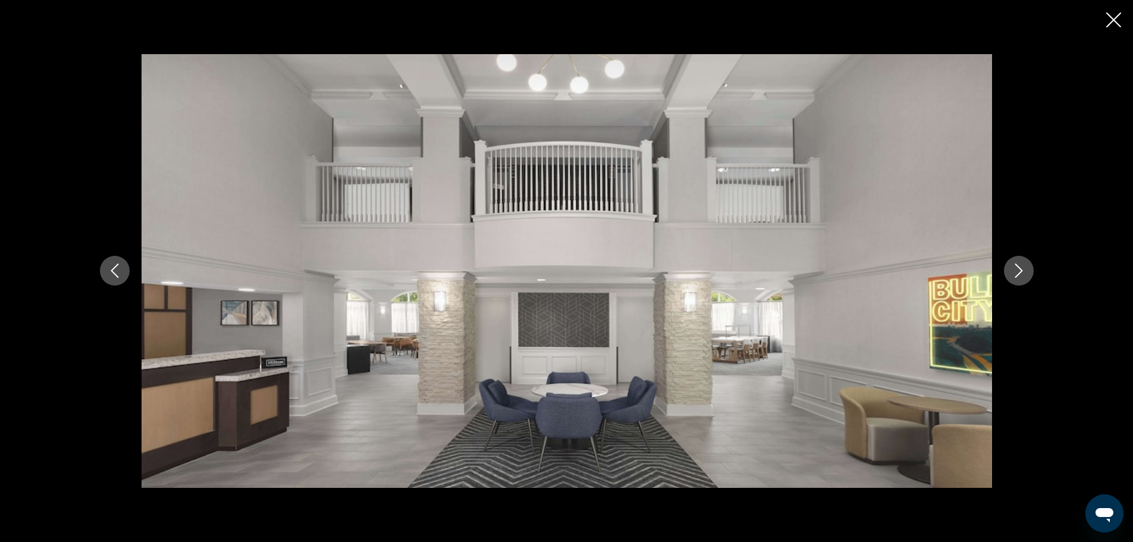
click at [1110, 17] on icon "Close slideshow" at bounding box center [1113, 19] width 15 height 15
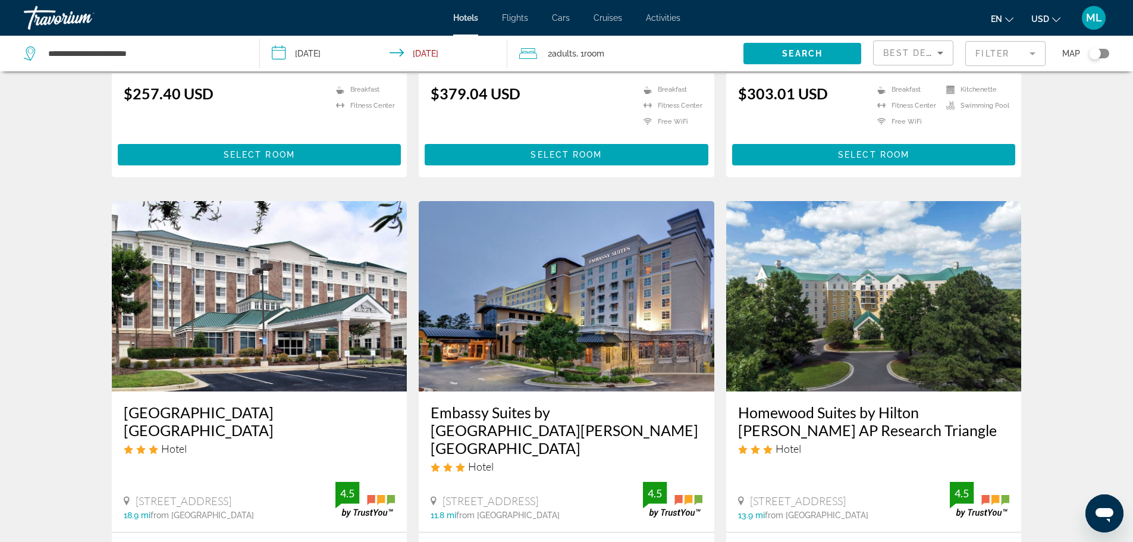
scroll to position [452, 0]
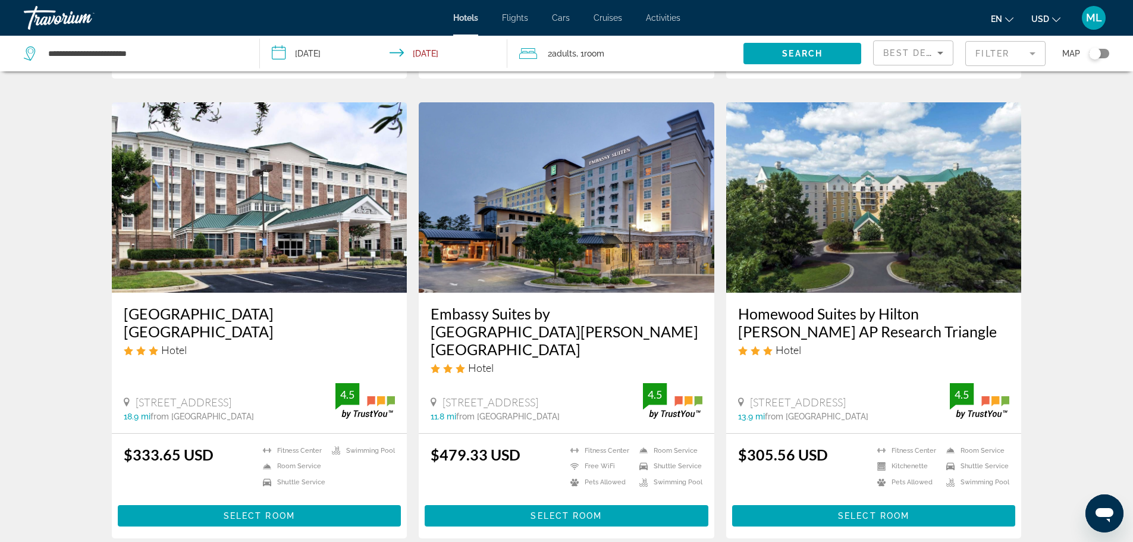
click at [423, 227] on img "Main content" at bounding box center [567, 197] width 296 height 190
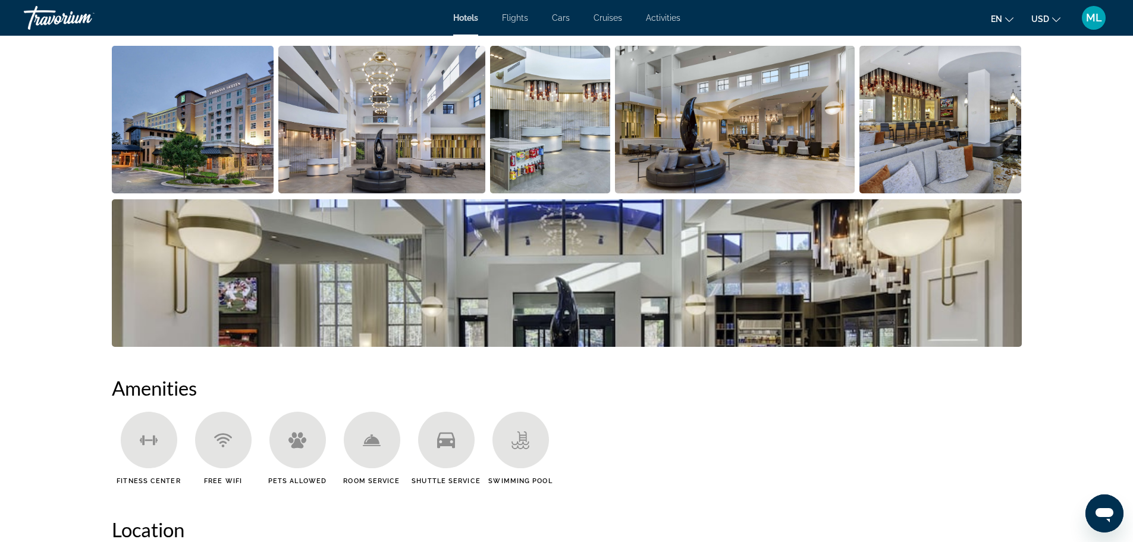
scroll to position [571, 0]
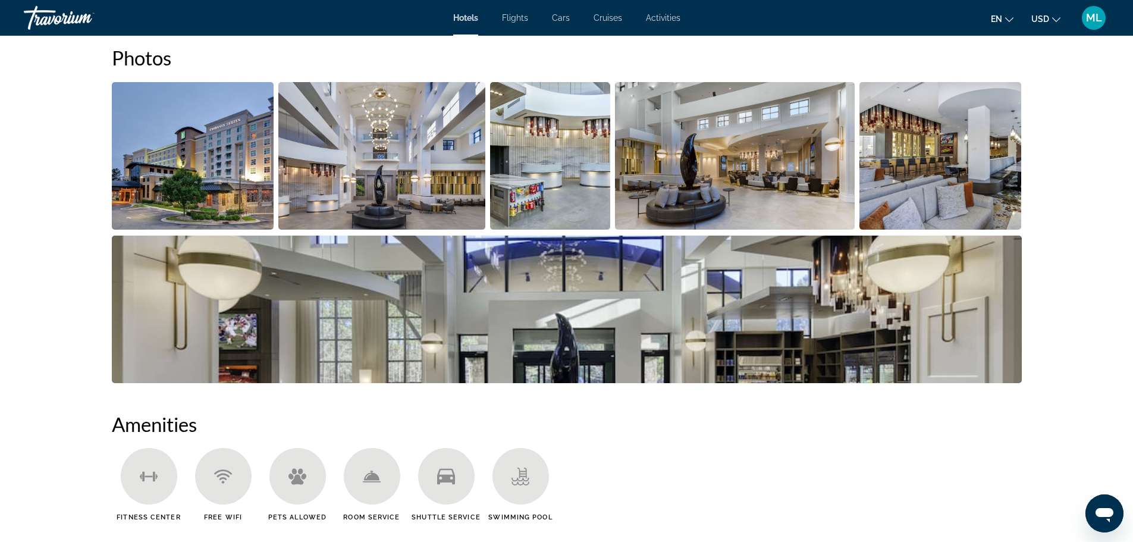
click at [164, 181] on img "Open full-screen image slider" at bounding box center [193, 155] width 162 height 147
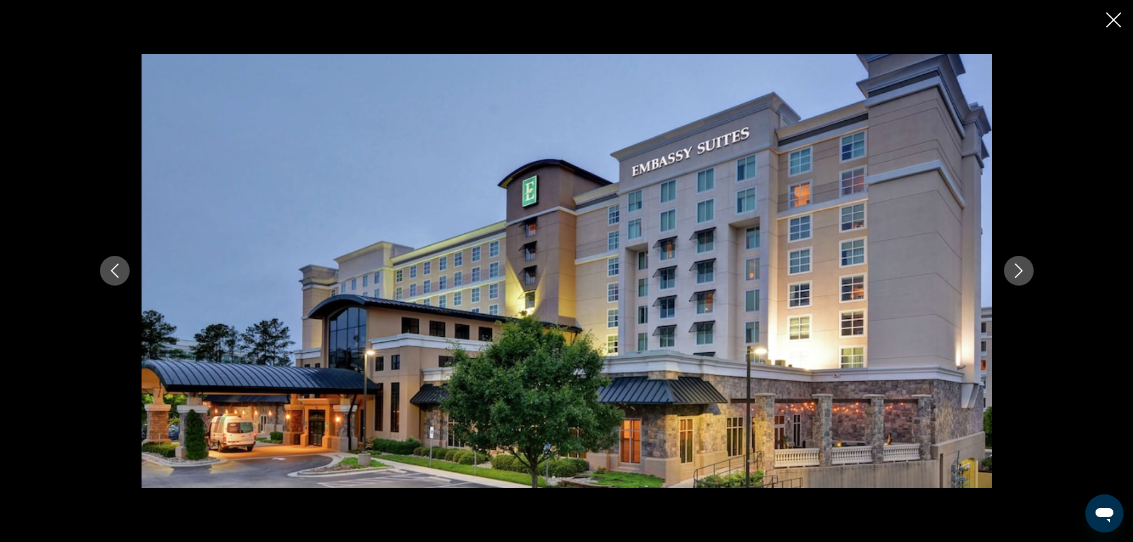
click at [1018, 262] on button "Next image" at bounding box center [1019, 271] width 30 height 30
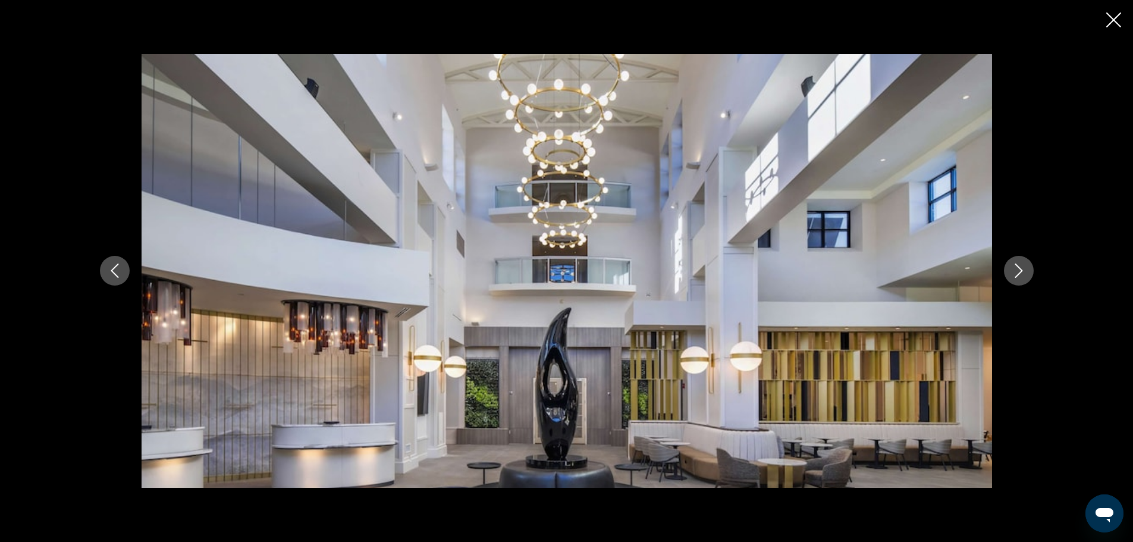
click at [1018, 262] on button "Next image" at bounding box center [1019, 271] width 30 height 30
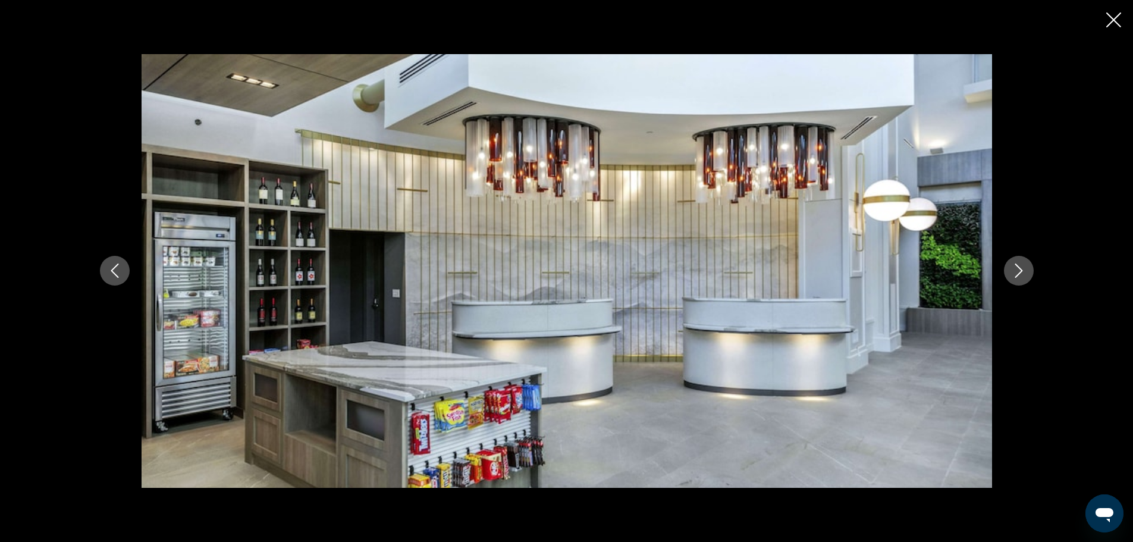
click at [1018, 262] on button "Next image" at bounding box center [1019, 271] width 30 height 30
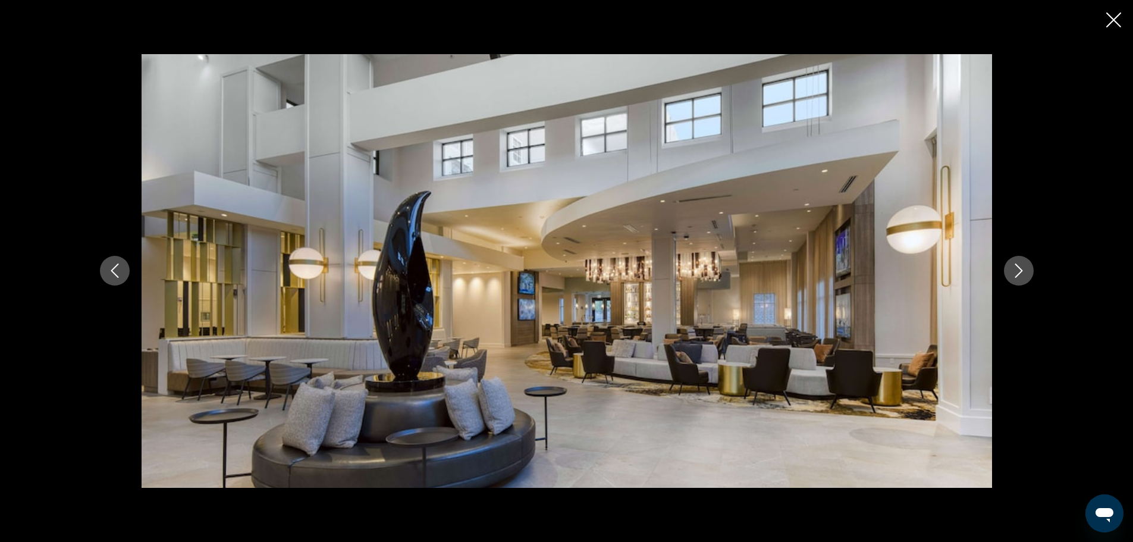
click at [1018, 262] on button "Next image" at bounding box center [1019, 271] width 30 height 30
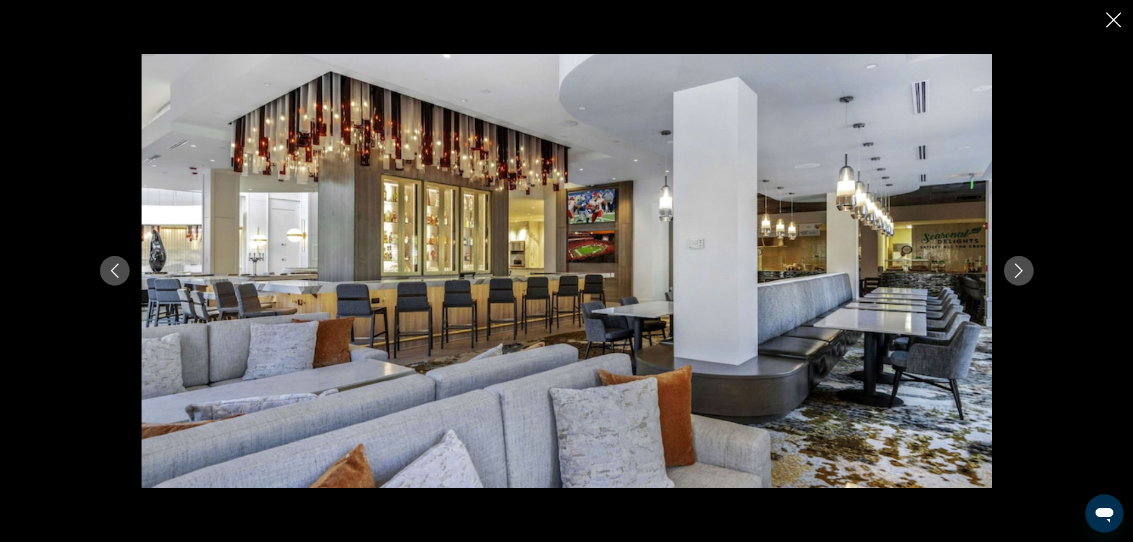
click at [1018, 262] on button "Next image" at bounding box center [1019, 271] width 30 height 30
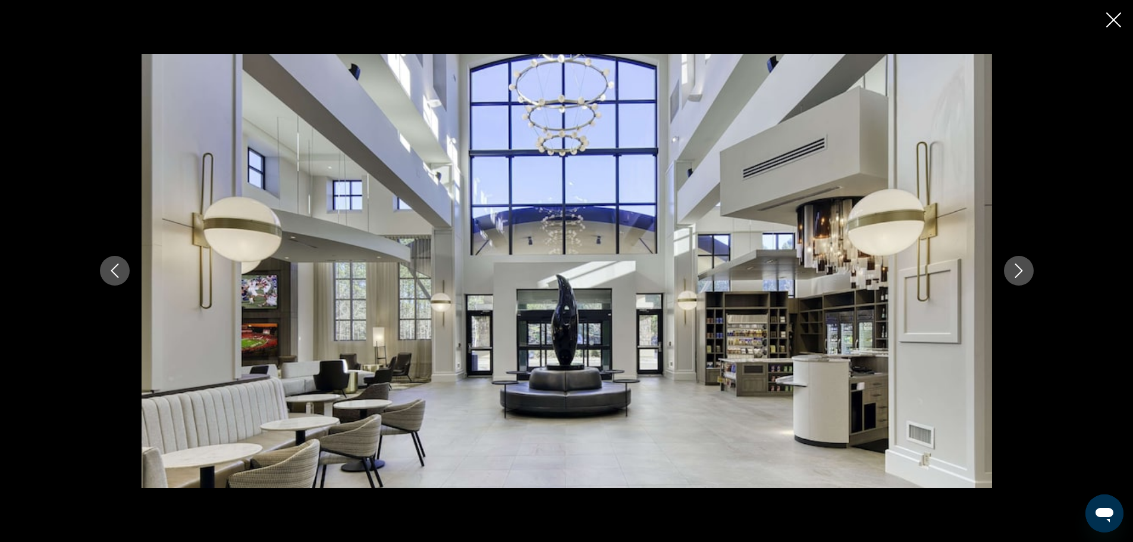
click at [1018, 262] on button "Next image" at bounding box center [1019, 271] width 30 height 30
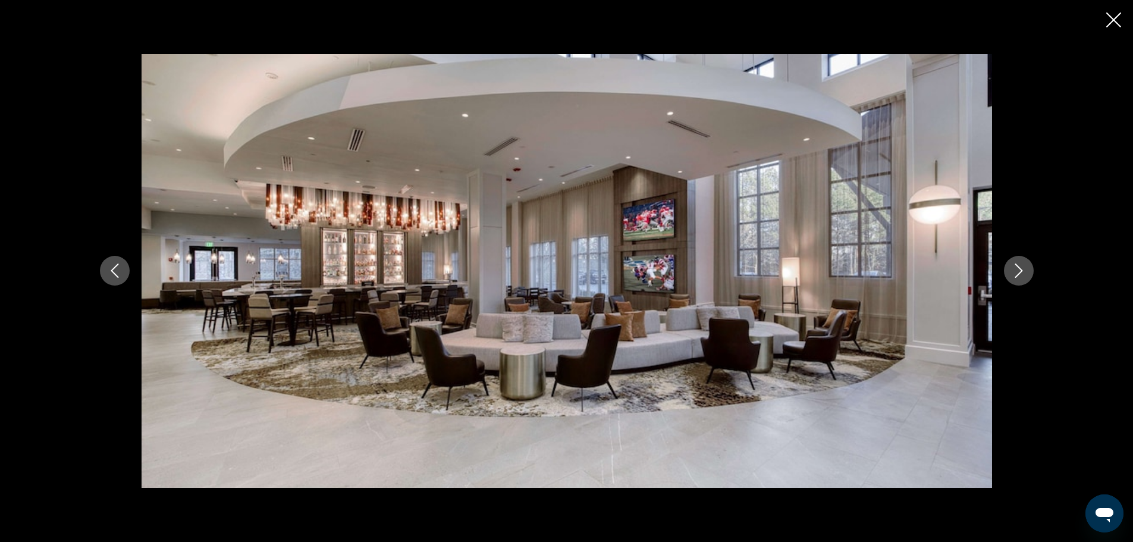
click at [1018, 262] on button "Next image" at bounding box center [1019, 271] width 30 height 30
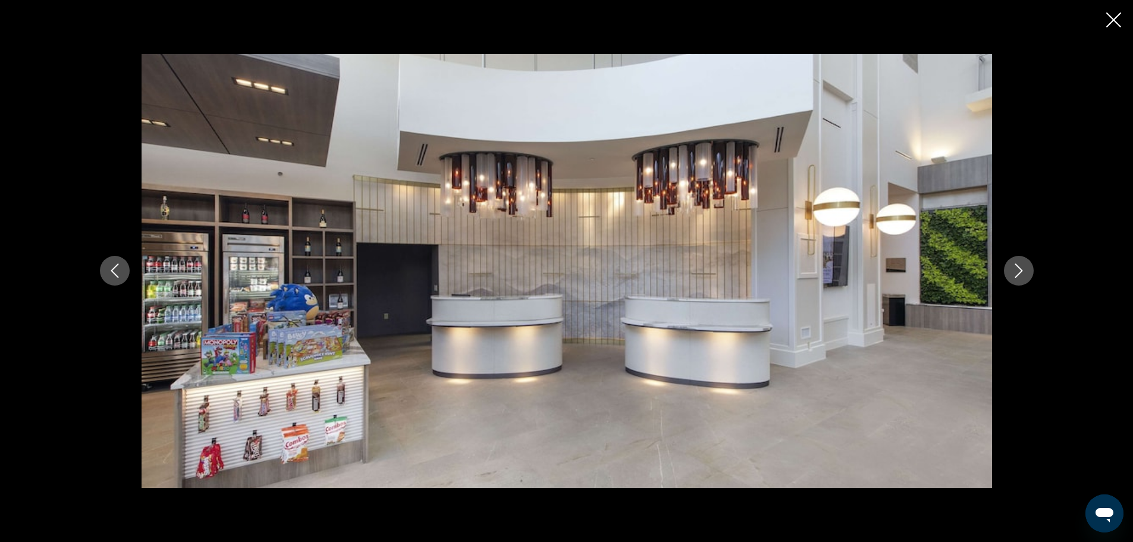
click at [1018, 262] on button "Next image" at bounding box center [1019, 271] width 30 height 30
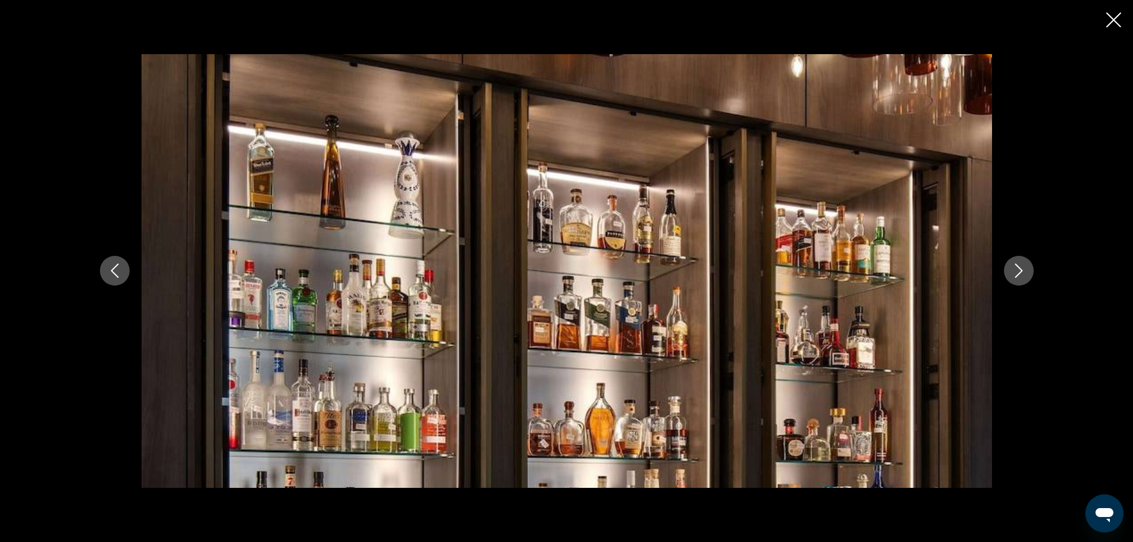
click at [1018, 262] on button "Next image" at bounding box center [1019, 271] width 30 height 30
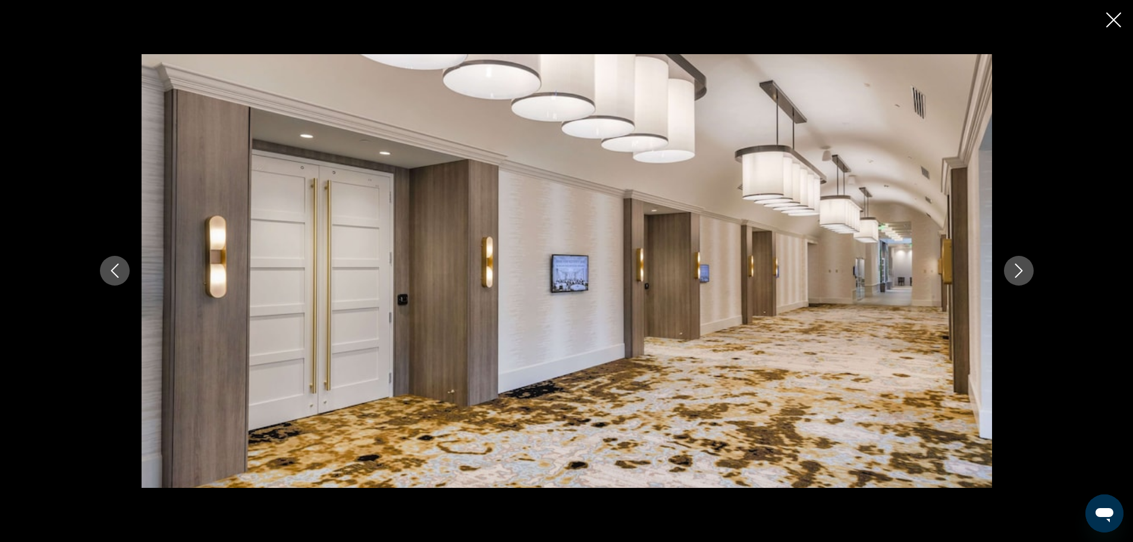
click at [1018, 262] on button "Next image" at bounding box center [1019, 271] width 30 height 30
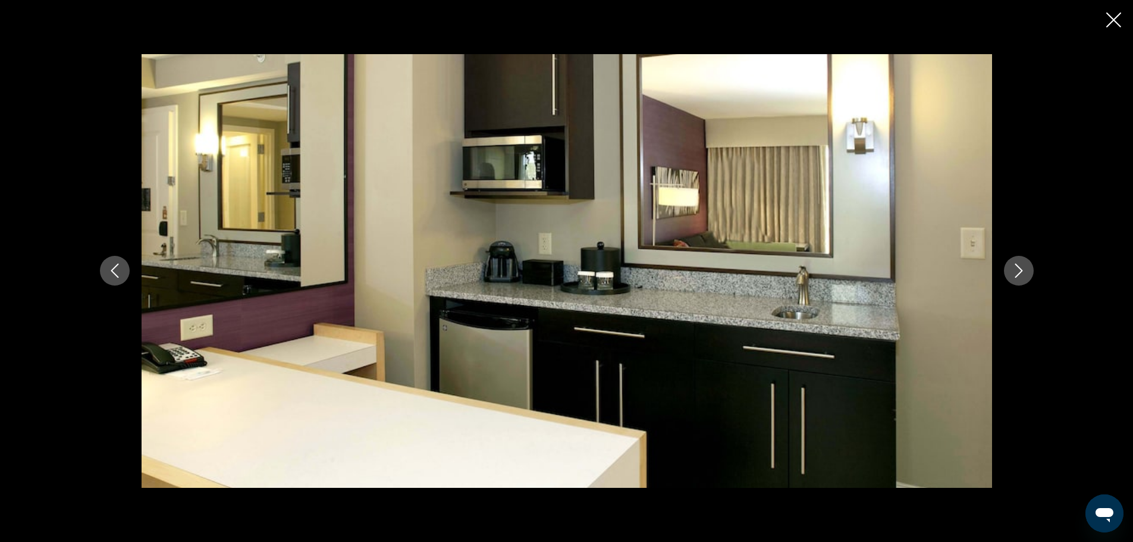
click at [1018, 262] on button "Next image" at bounding box center [1019, 271] width 30 height 30
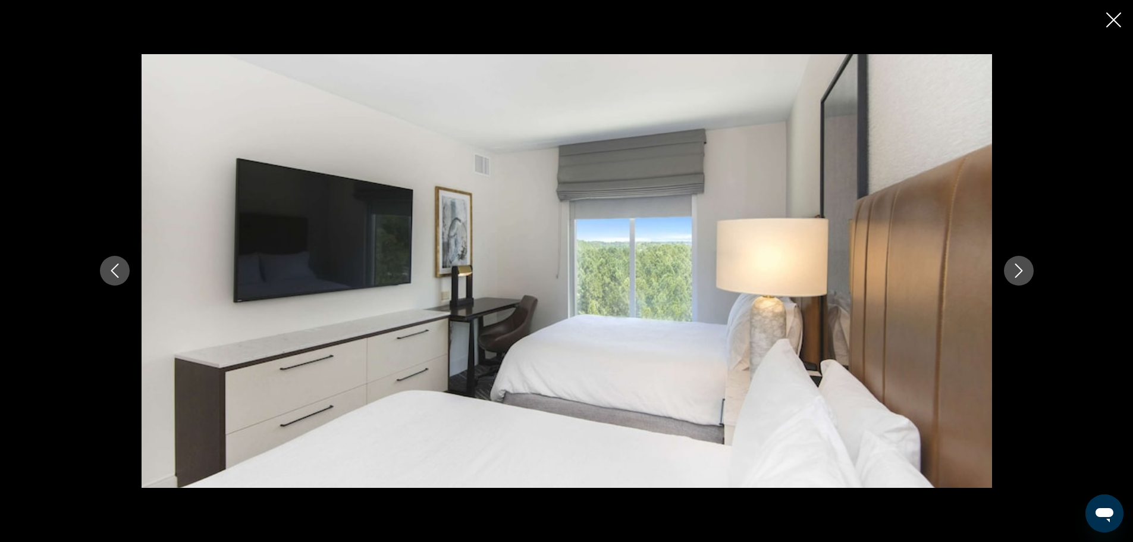
click at [1018, 262] on button "Next image" at bounding box center [1019, 271] width 30 height 30
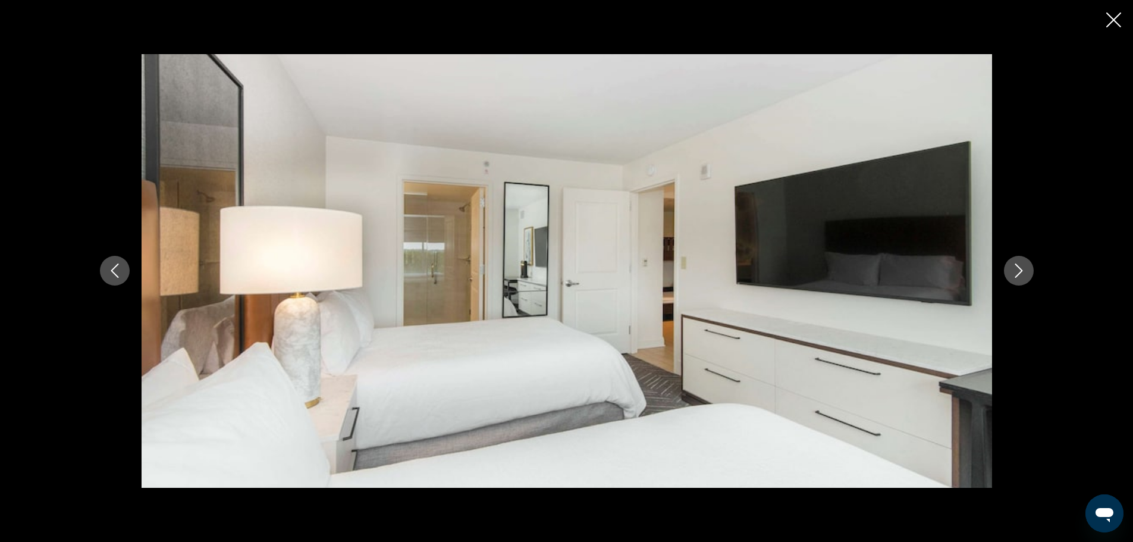
click at [1018, 262] on button "Next image" at bounding box center [1019, 271] width 30 height 30
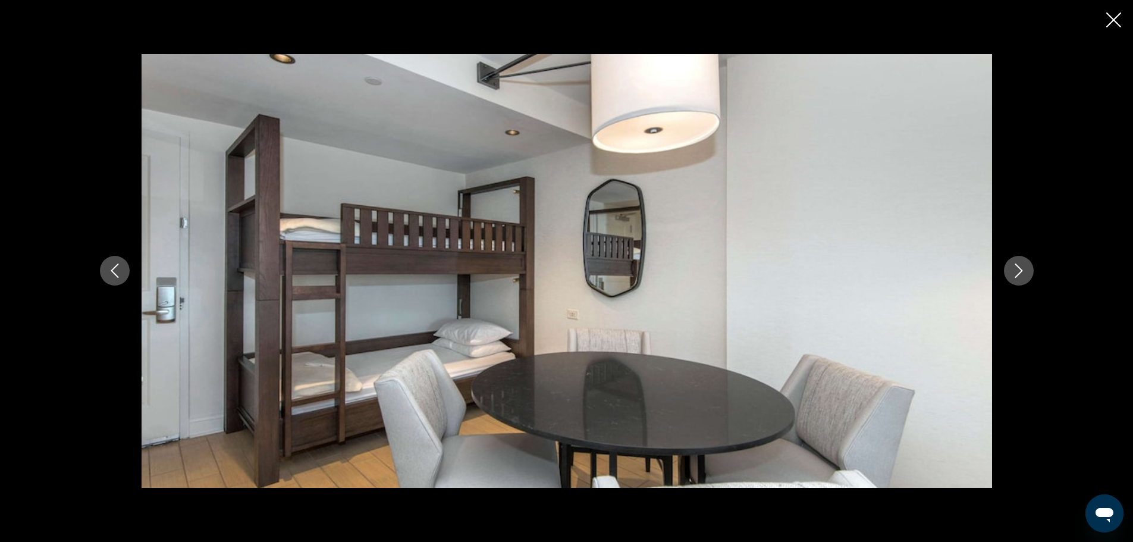
click at [1018, 262] on button "Next image" at bounding box center [1019, 271] width 30 height 30
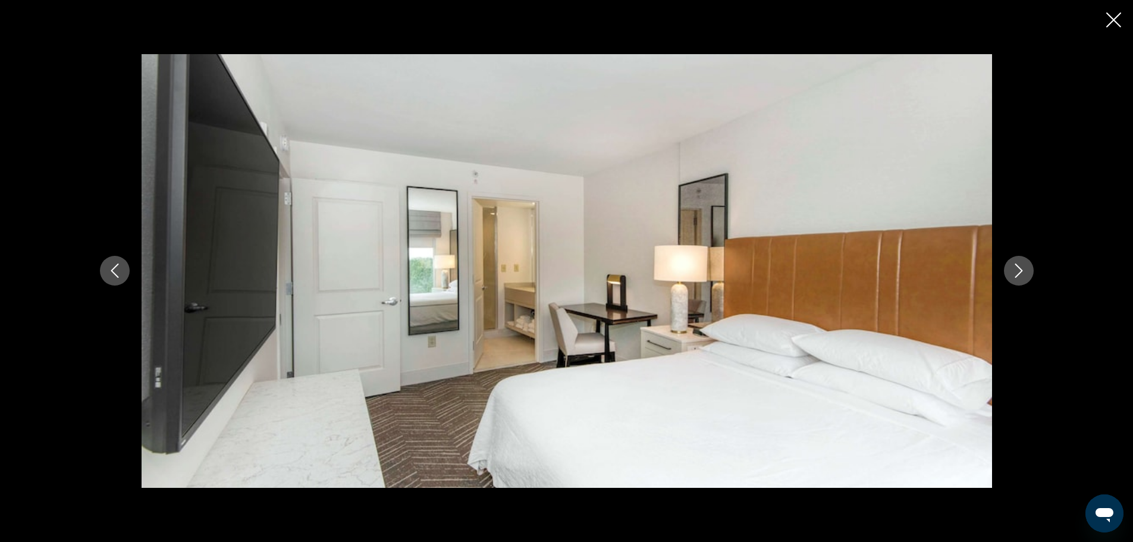
click at [1018, 262] on button "Next image" at bounding box center [1019, 271] width 30 height 30
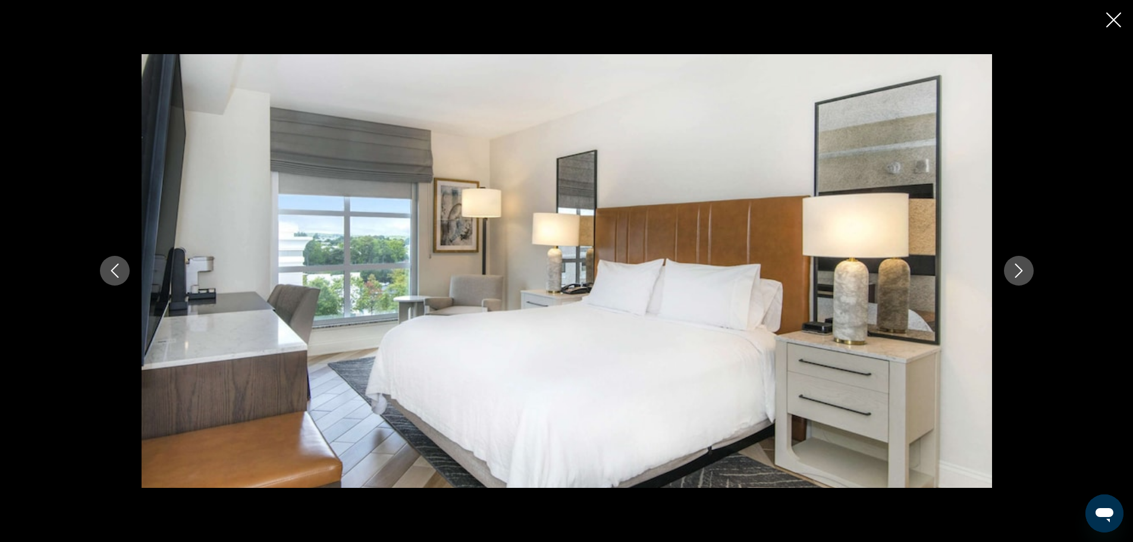
click at [1018, 262] on button "Next image" at bounding box center [1019, 271] width 30 height 30
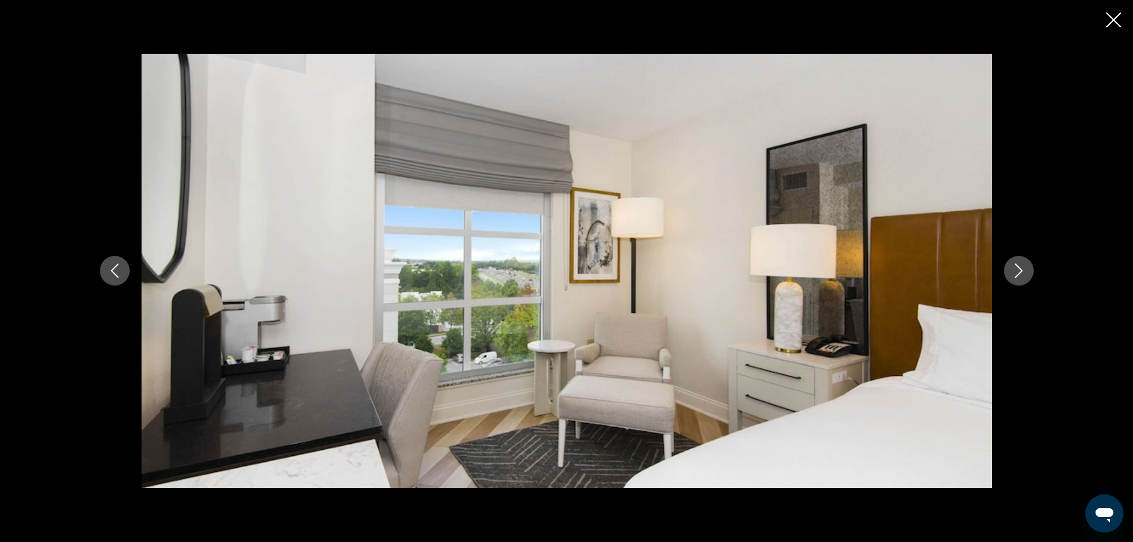
click at [1018, 262] on button "Next image" at bounding box center [1019, 271] width 30 height 30
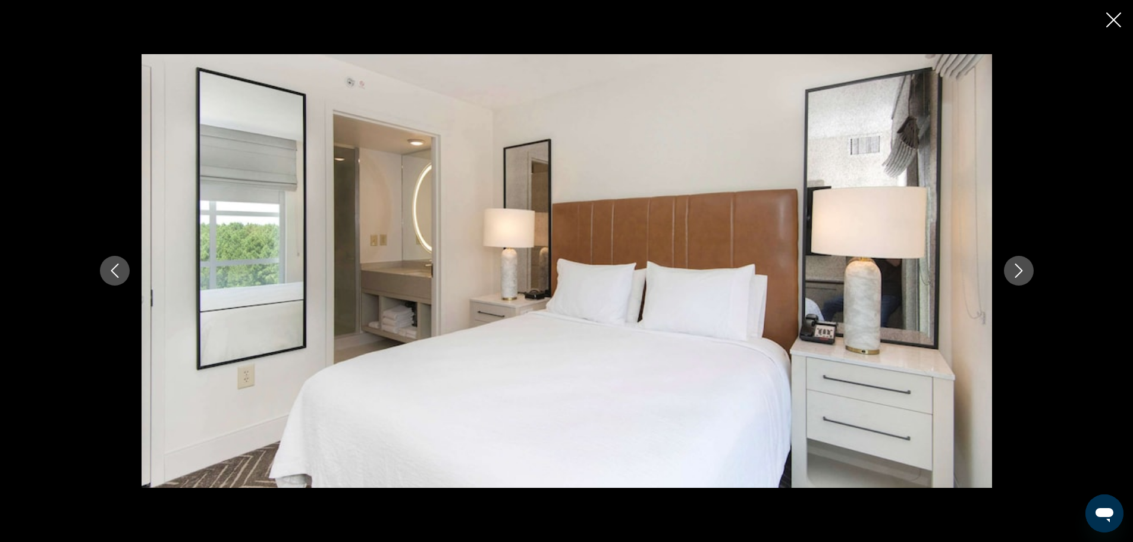
click at [1018, 262] on button "Next image" at bounding box center [1019, 271] width 30 height 30
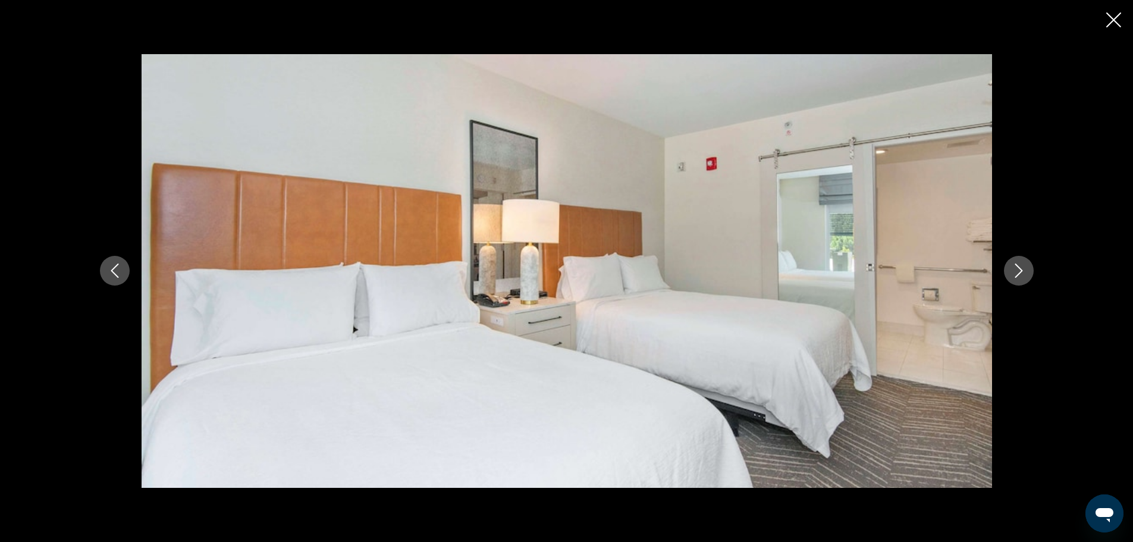
click at [1018, 262] on button "Next image" at bounding box center [1019, 271] width 30 height 30
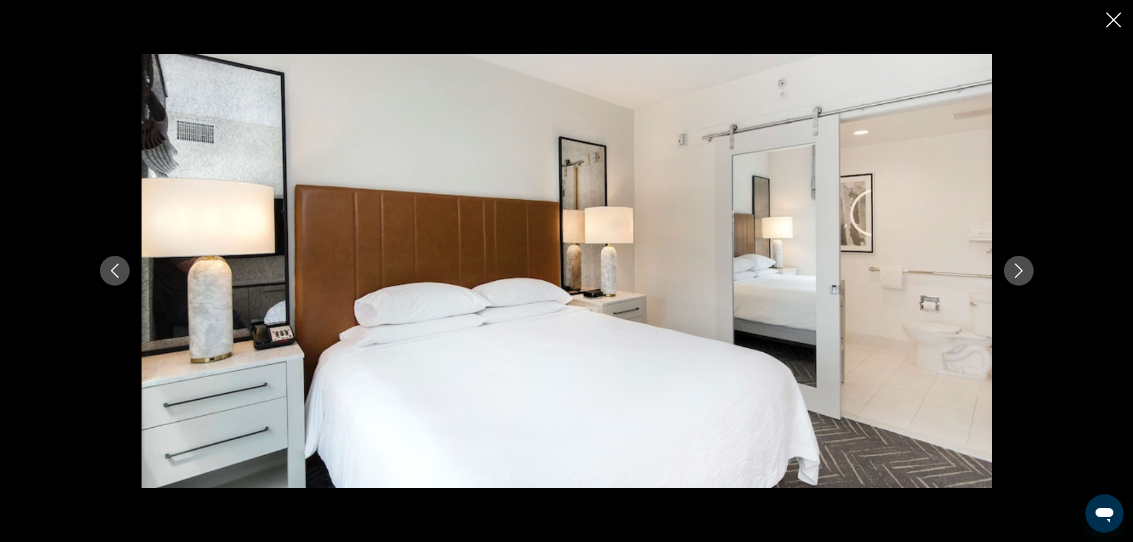
click at [1018, 262] on button "Next image" at bounding box center [1019, 271] width 30 height 30
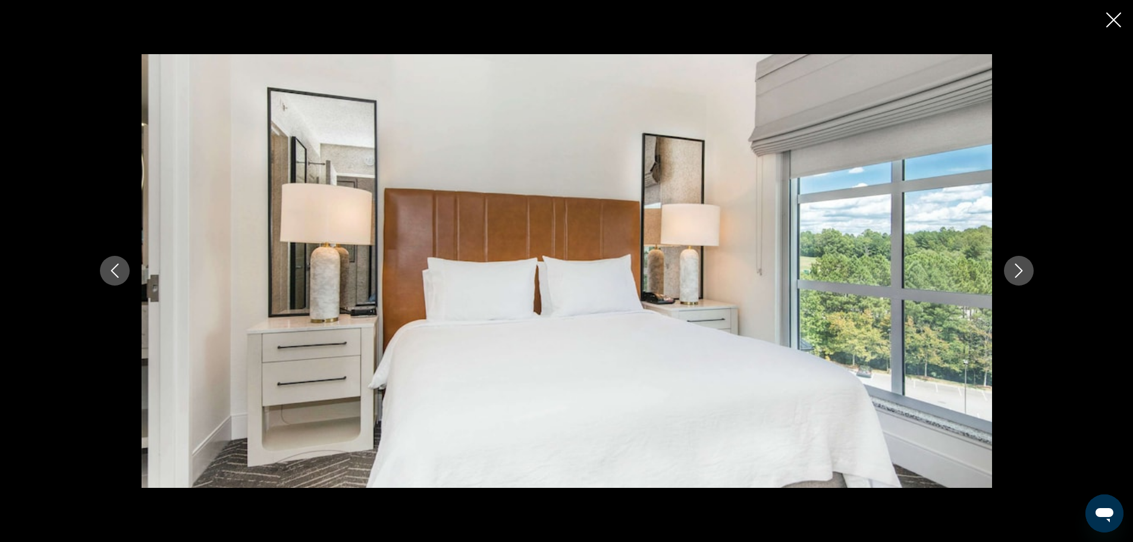
click at [1018, 262] on button "Next image" at bounding box center [1019, 271] width 30 height 30
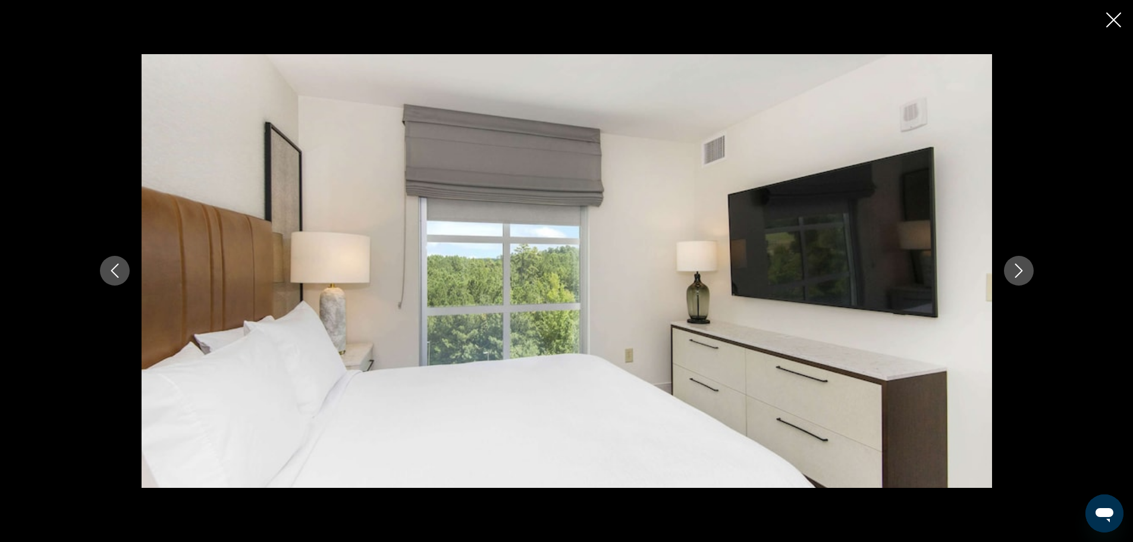
click at [1018, 262] on button "Next image" at bounding box center [1019, 271] width 30 height 30
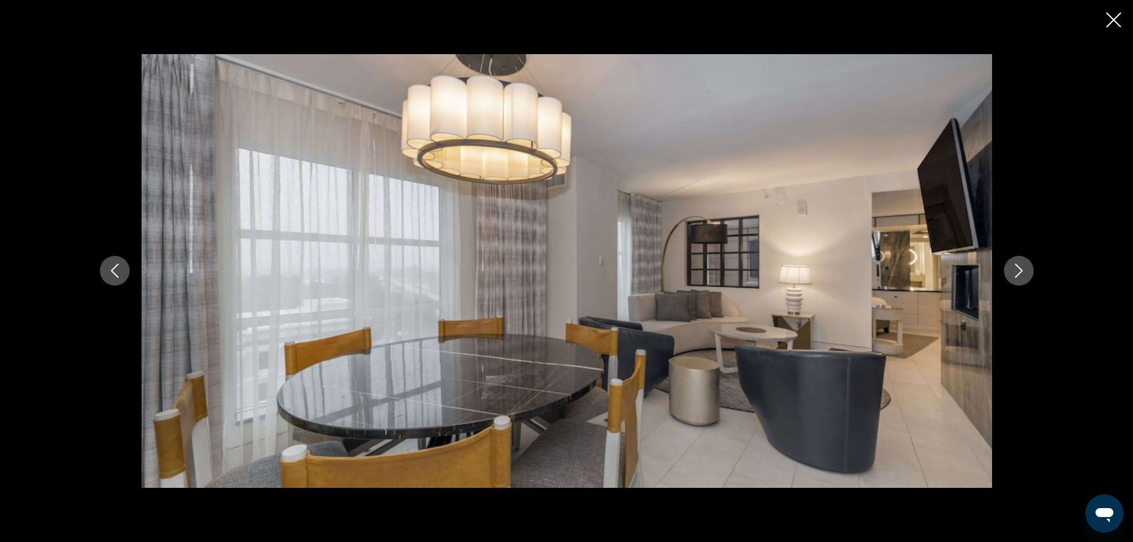
click at [1018, 262] on button "Next image" at bounding box center [1019, 271] width 30 height 30
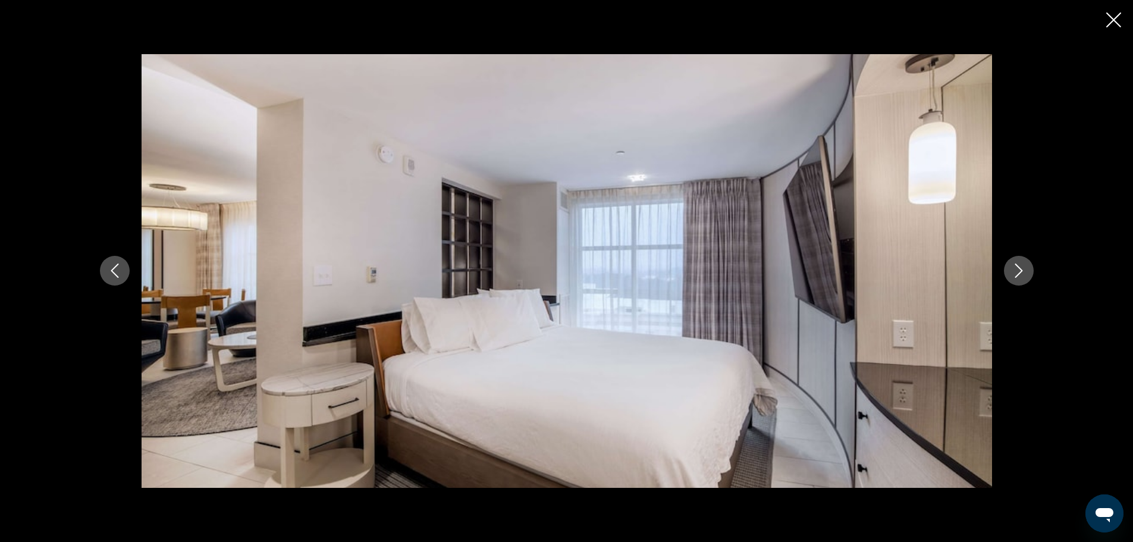
click at [1018, 262] on button "Next image" at bounding box center [1019, 271] width 30 height 30
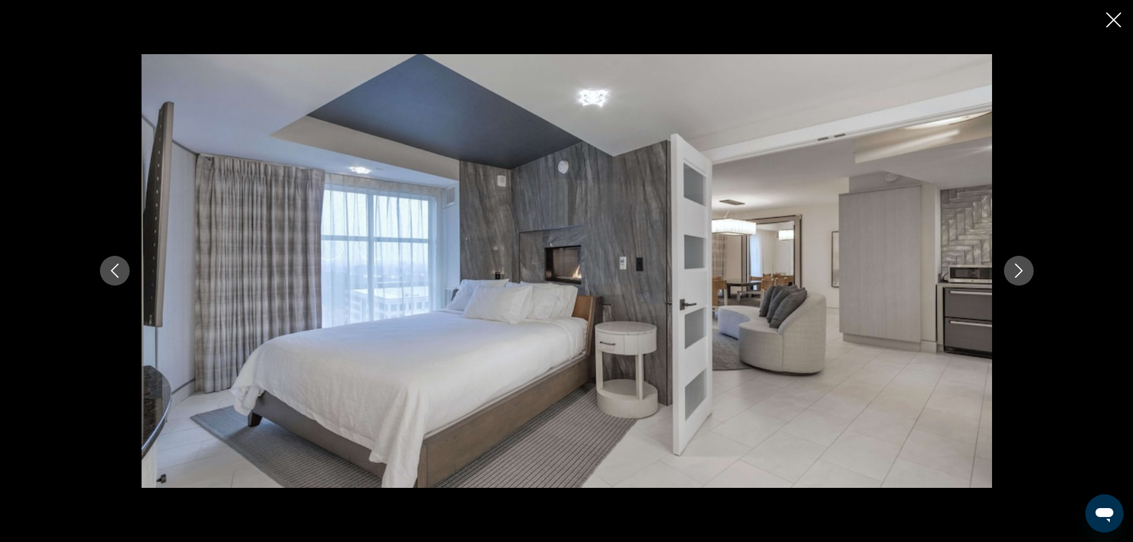
click at [1018, 262] on button "Next image" at bounding box center [1019, 271] width 30 height 30
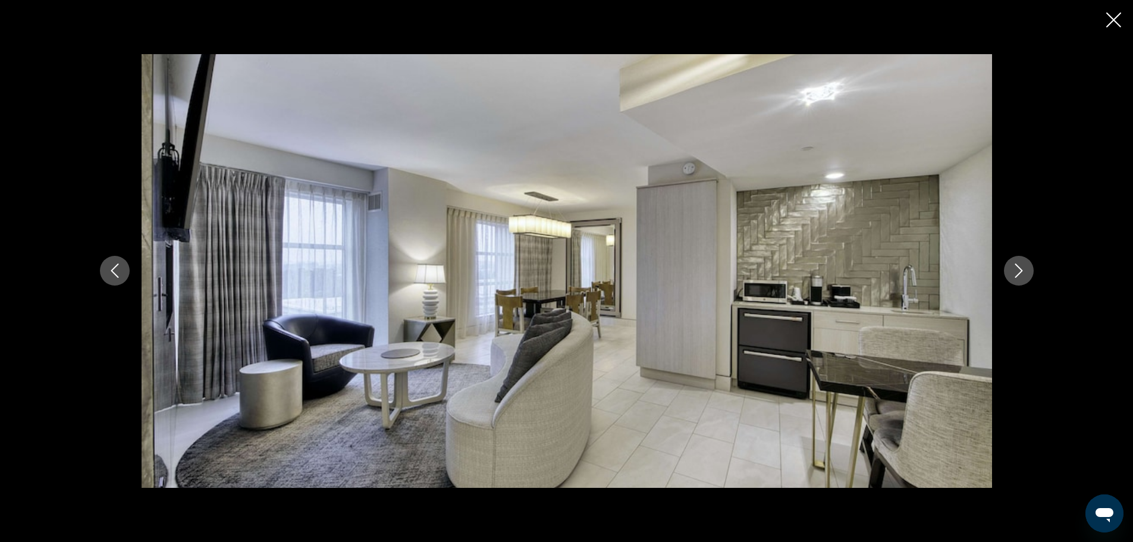
click at [1018, 262] on button "Next image" at bounding box center [1019, 271] width 30 height 30
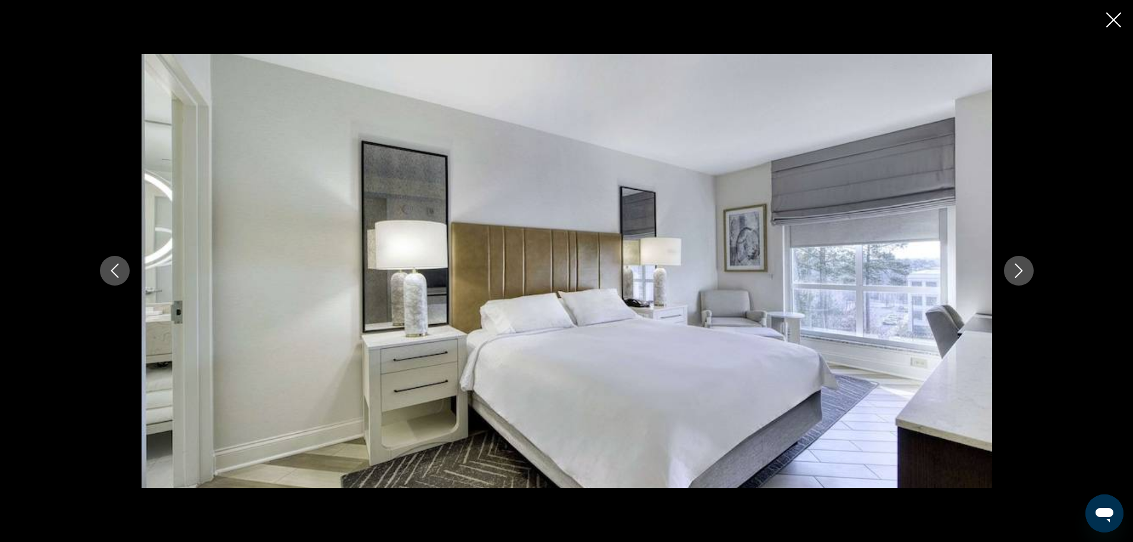
click at [1018, 262] on button "Next image" at bounding box center [1019, 271] width 30 height 30
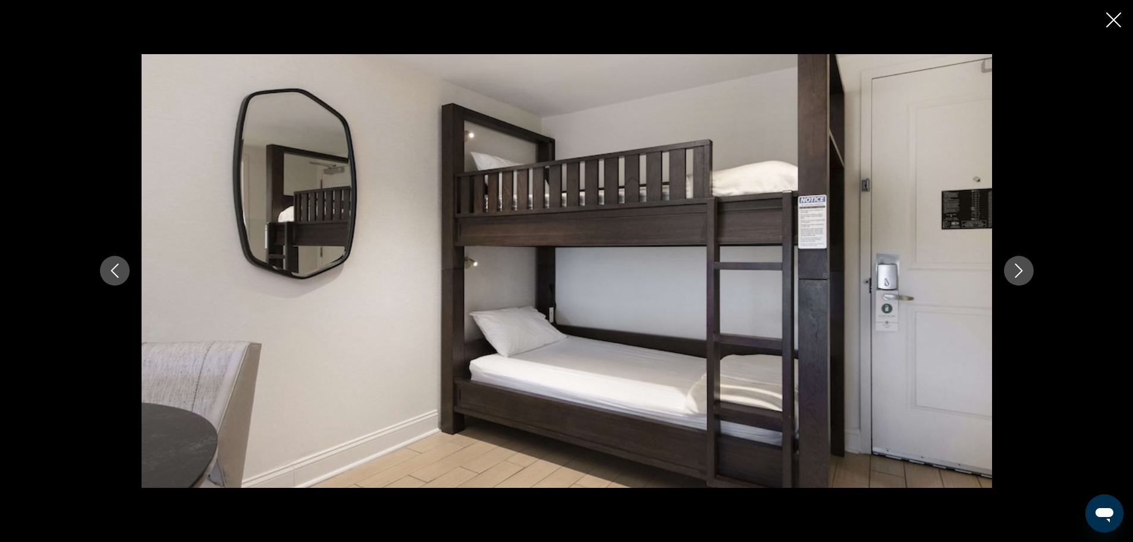
click at [1018, 262] on button "Next image" at bounding box center [1019, 271] width 30 height 30
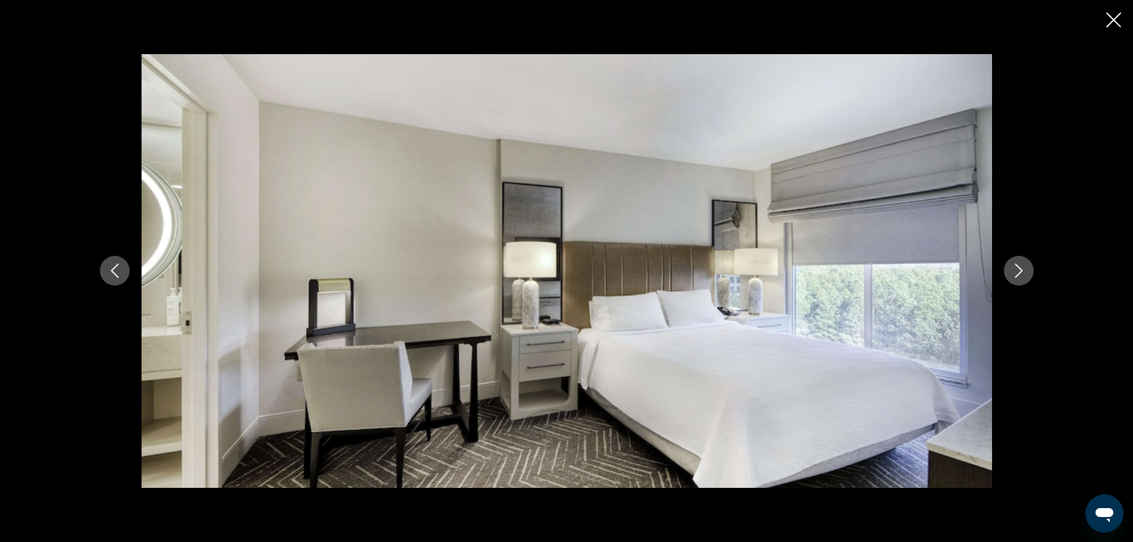
click at [1018, 262] on button "Next image" at bounding box center [1019, 271] width 30 height 30
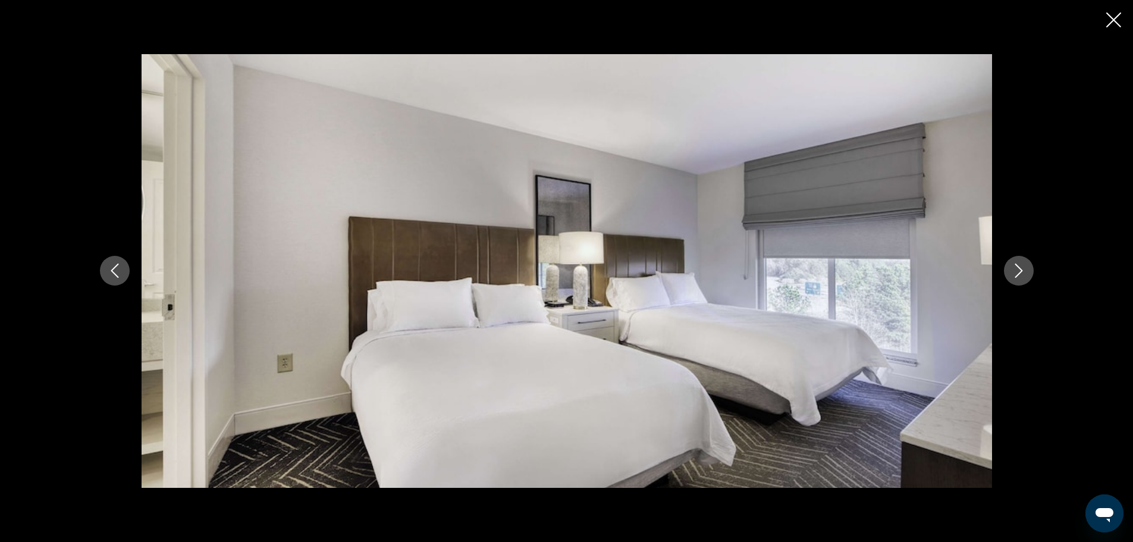
click at [1018, 262] on button "Next image" at bounding box center [1019, 271] width 30 height 30
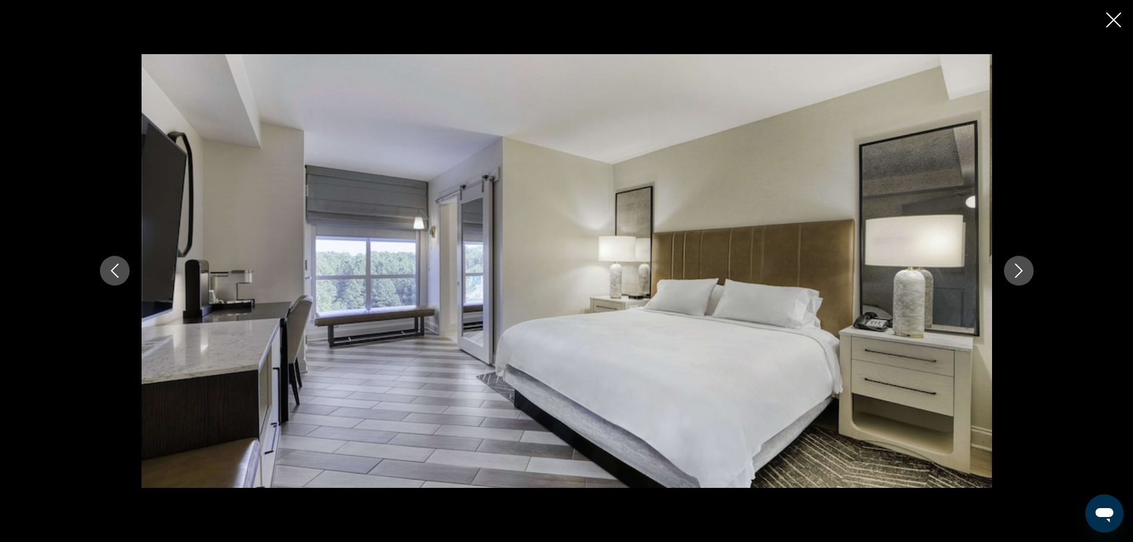
click at [1018, 262] on button "Next image" at bounding box center [1019, 271] width 30 height 30
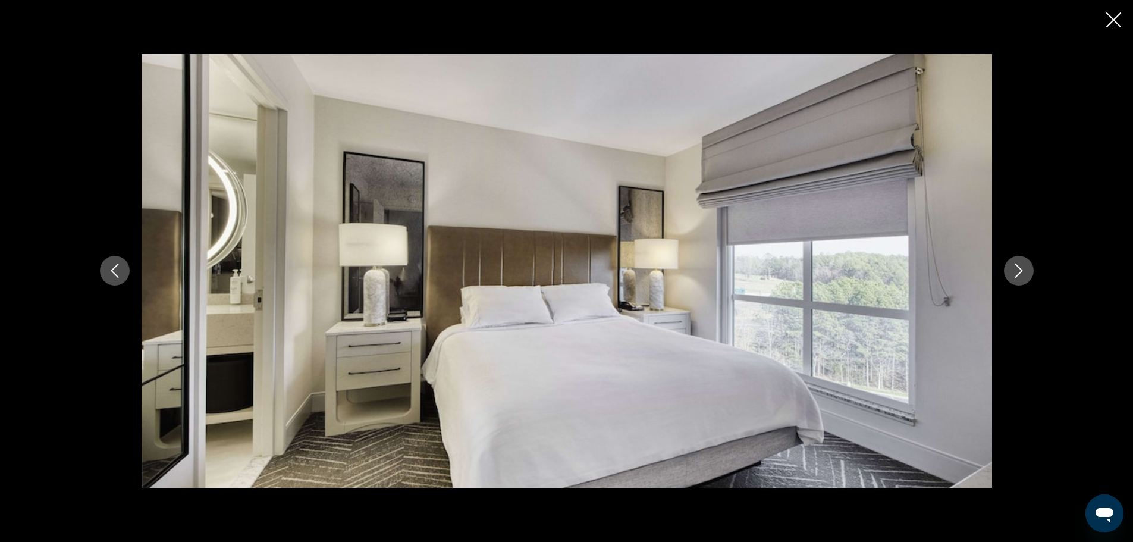
click at [1018, 262] on button "Next image" at bounding box center [1019, 271] width 30 height 30
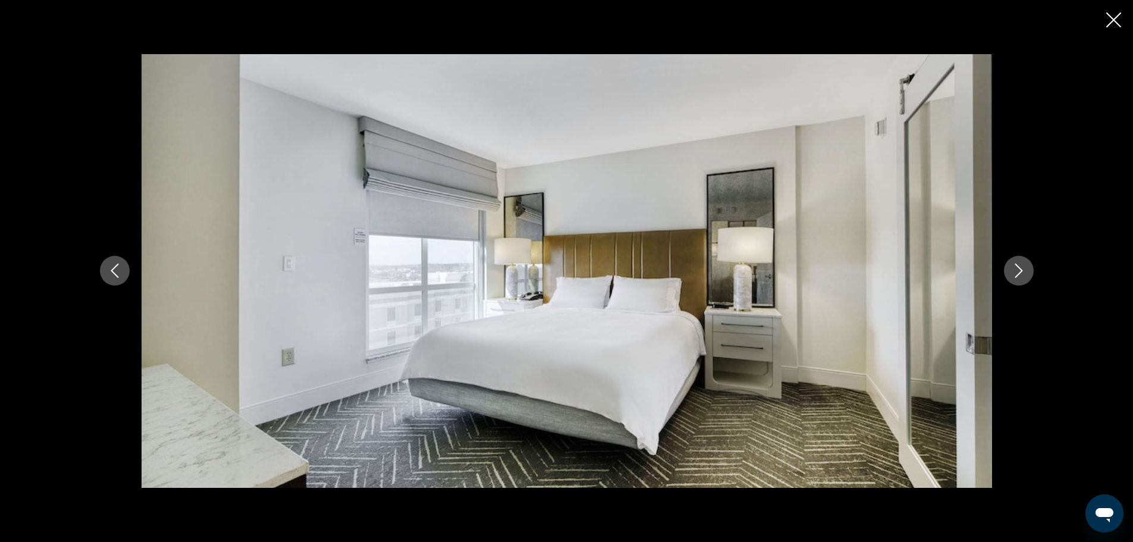
click at [1018, 262] on button "Next image" at bounding box center [1019, 271] width 30 height 30
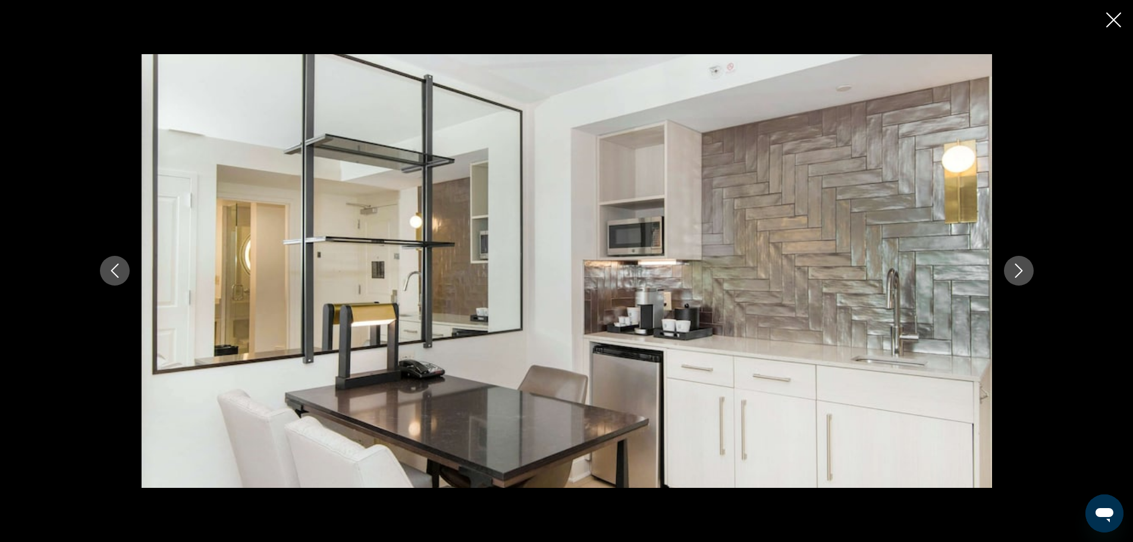
click at [1018, 262] on button "Next image" at bounding box center [1019, 271] width 30 height 30
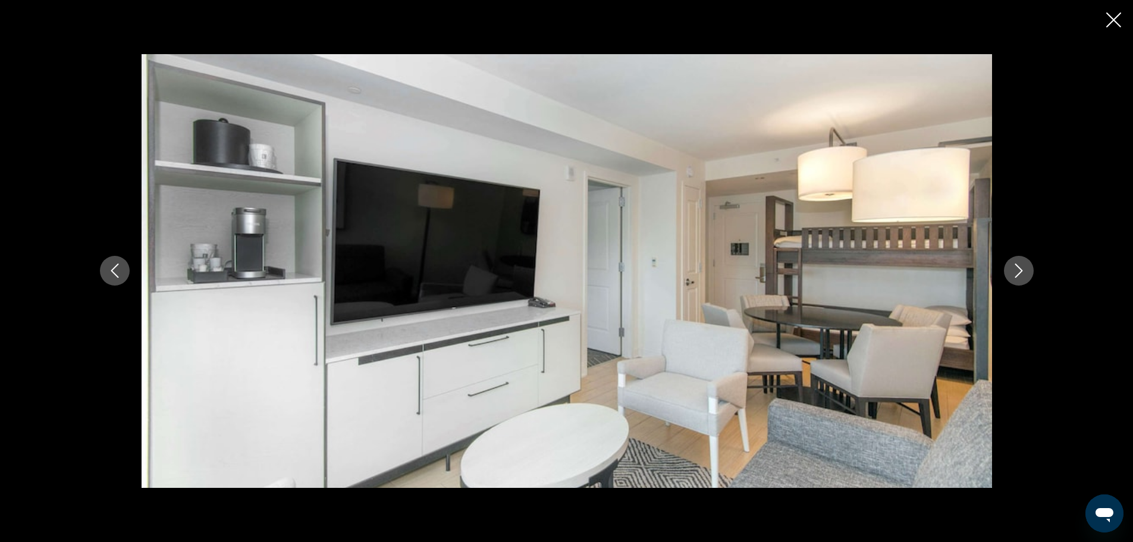
click at [1018, 262] on button "Next image" at bounding box center [1019, 271] width 30 height 30
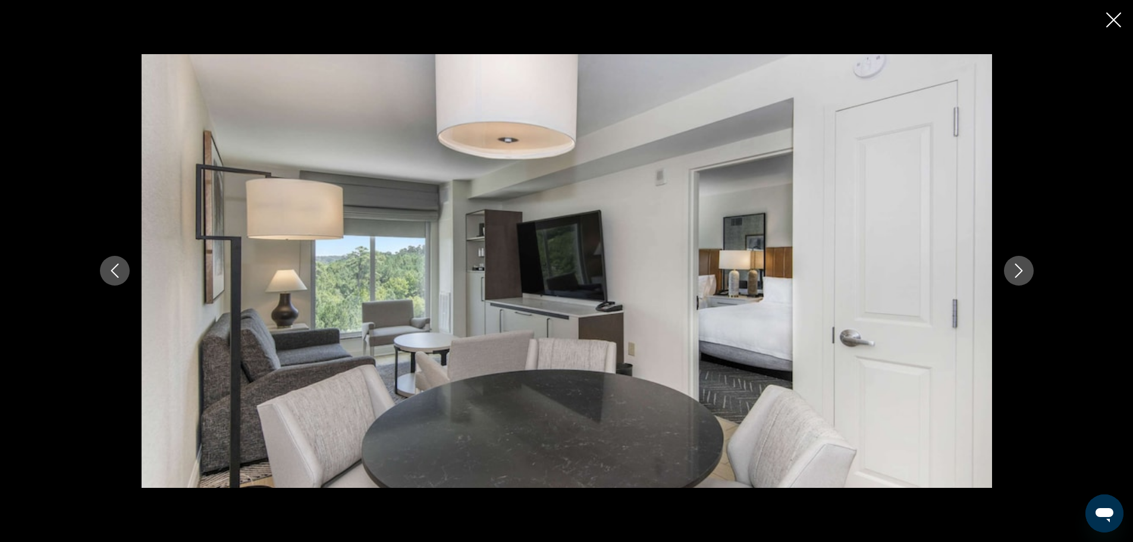
click at [1018, 262] on button "Next image" at bounding box center [1019, 271] width 30 height 30
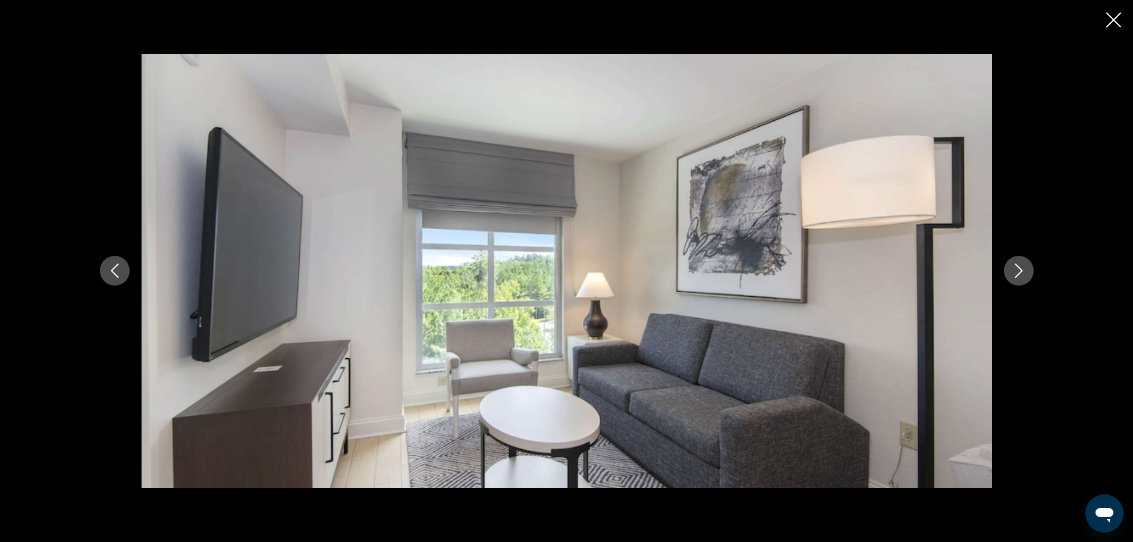
click at [1018, 262] on button "Next image" at bounding box center [1019, 271] width 30 height 30
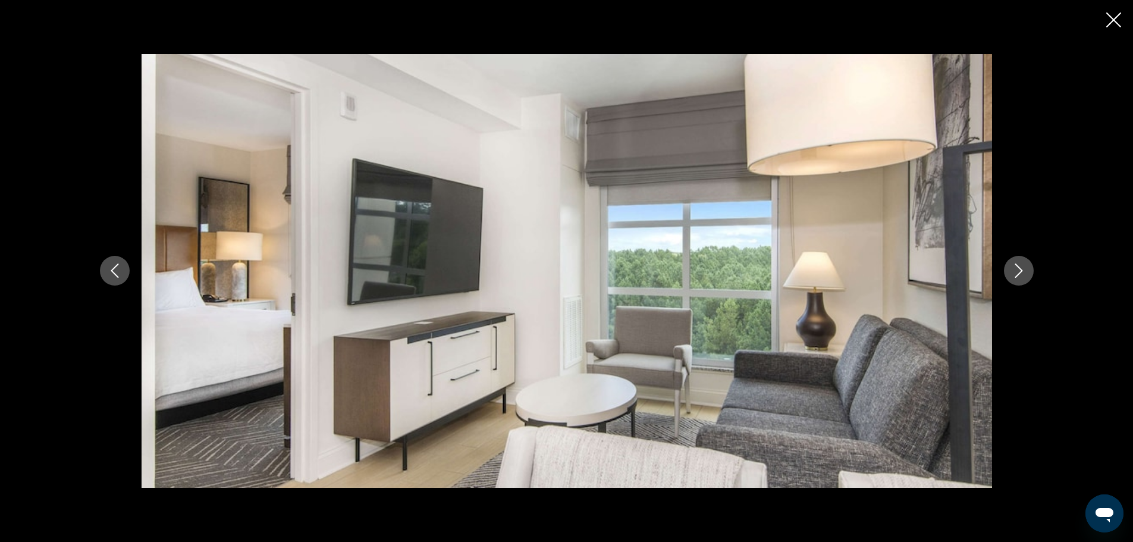
click at [1018, 262] on button "Next image" at bounding box center [1019, 271] width 30 height 30
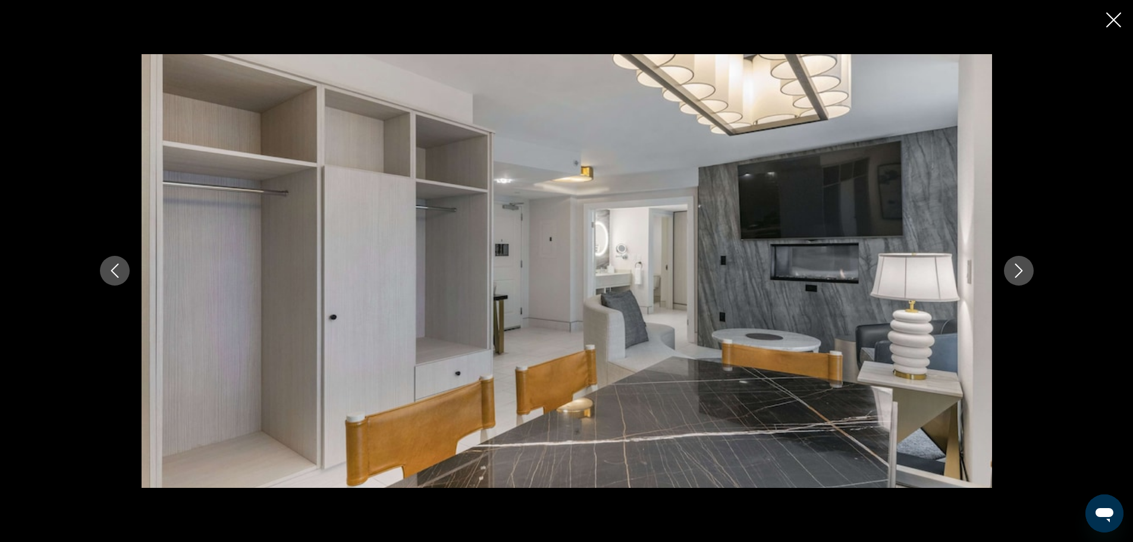
click at [1018, 262] on button "Next image" at bounding box center [1019, 271] width 30 height 30
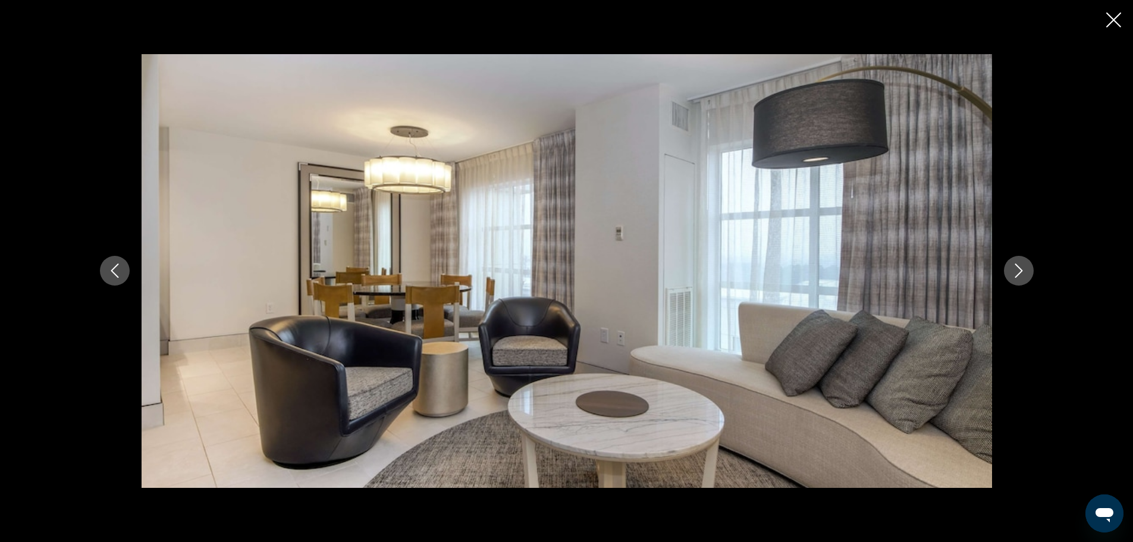
click at [1018, 262] on button "Next image" at bounding box center [1019, 271] width 30 height 30
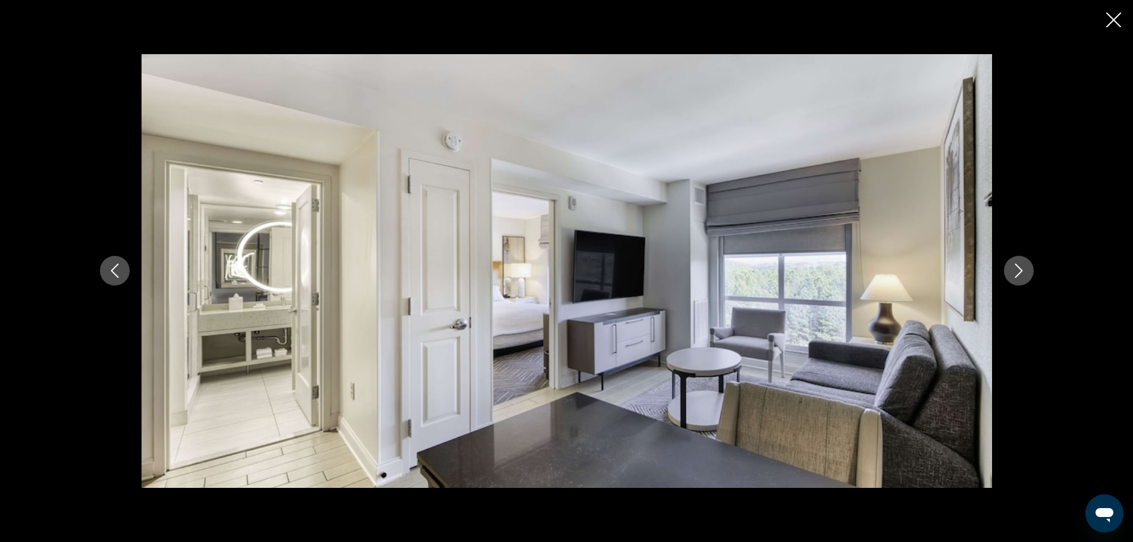
click at [1018, 262] on button "Next image" at bounding box center [1019, 271] width 30 height 30
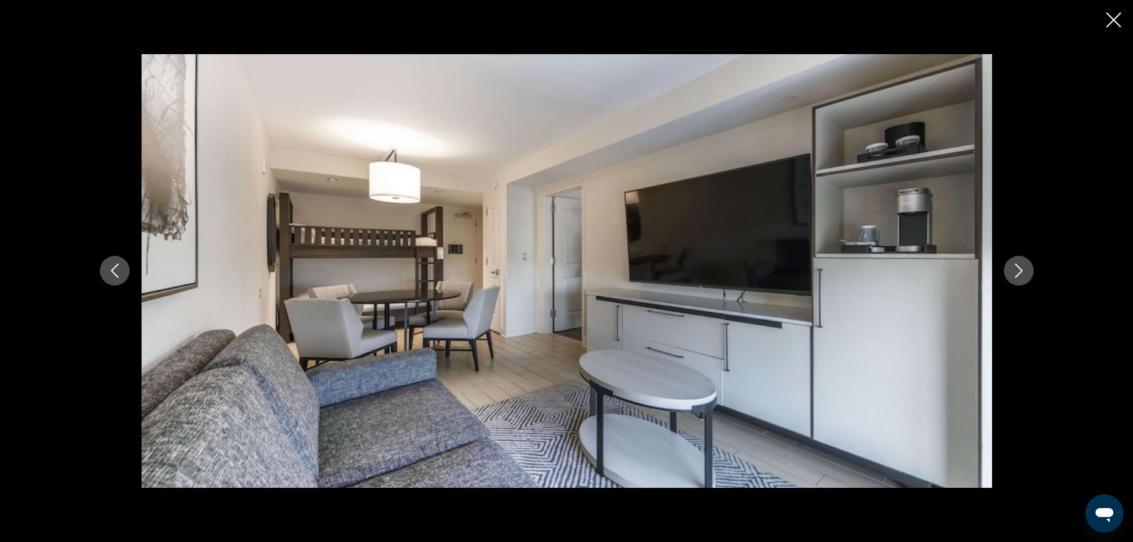
click at [1018, 262] on button "Next image" at bounding box center [1019, 271] width 30 height 30
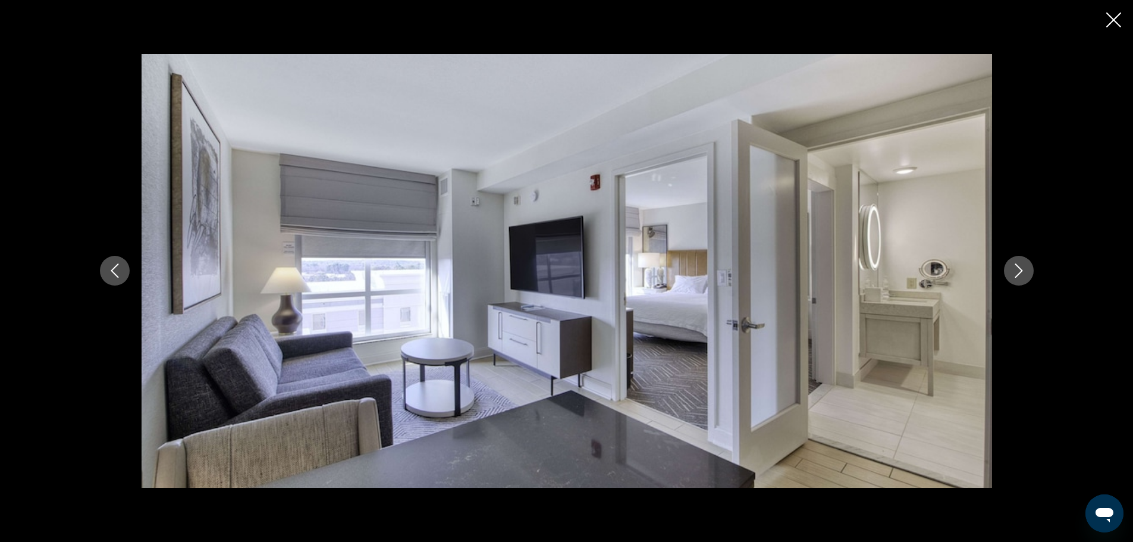
click at [1018, 262] on button "Next image" at bounding box center [1019, 271] width 30 height 30
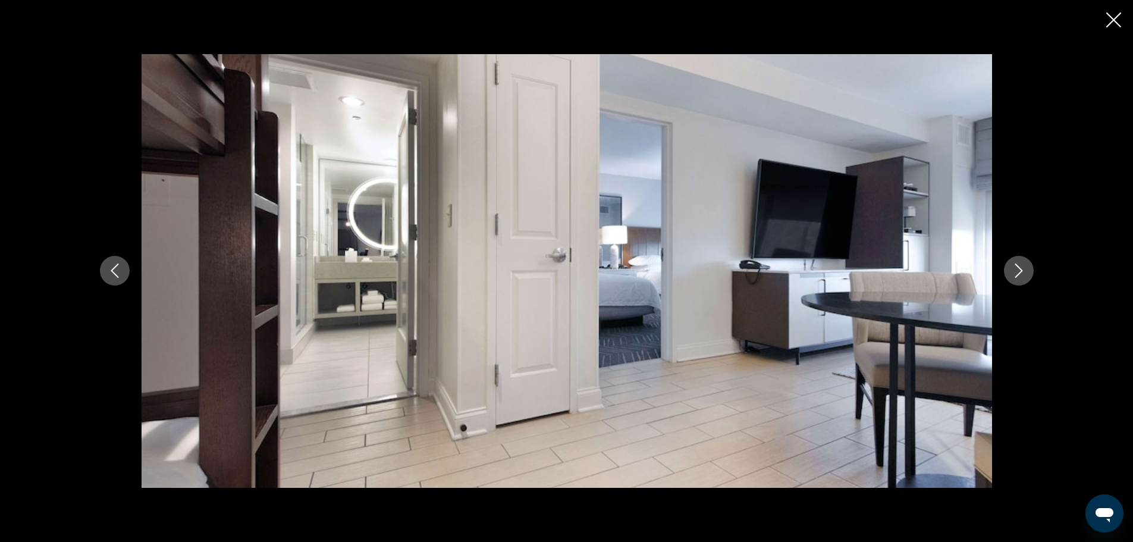
click at [1018, 262] on button "Next image" at bounding box center [1019, 271] width 30 height 30
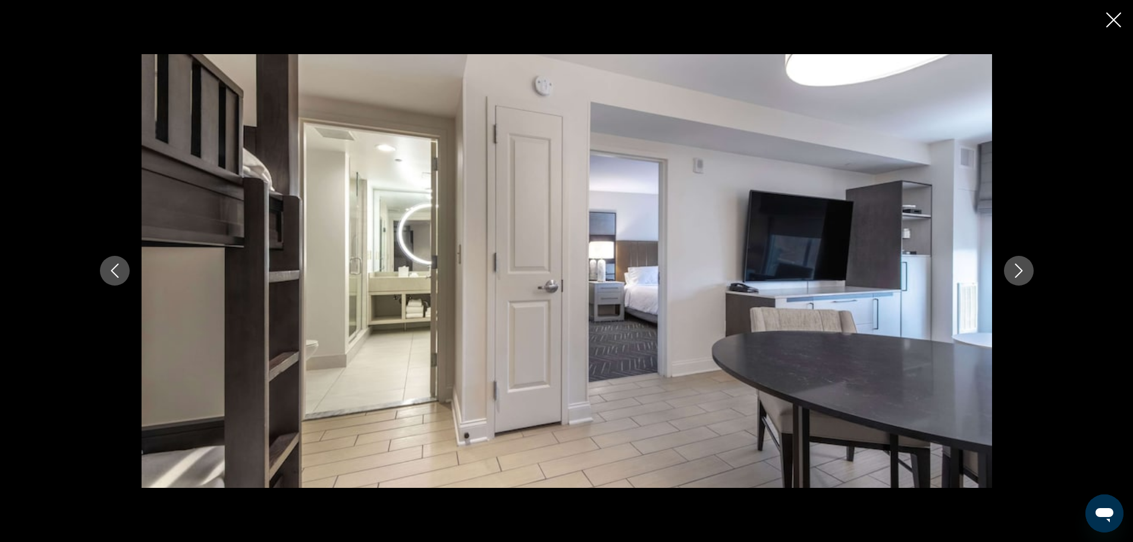
click at [1018, 262] on button "Next image" at bounding box center [1019, 271] width 30 height 30
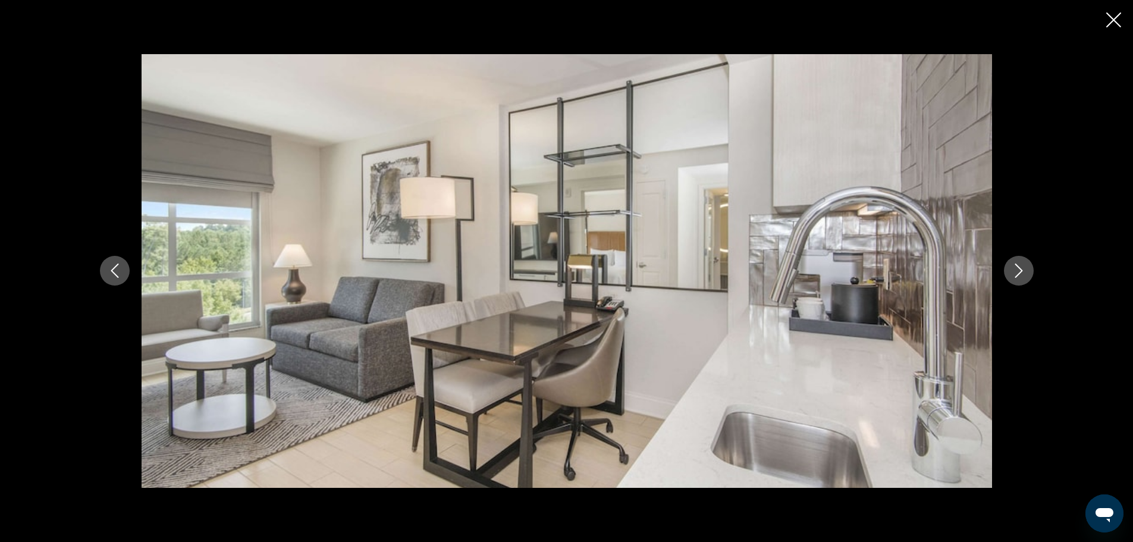
click at [1018, 262] on button "Next image" at bounding box center [1019, 271] width 30 height 30
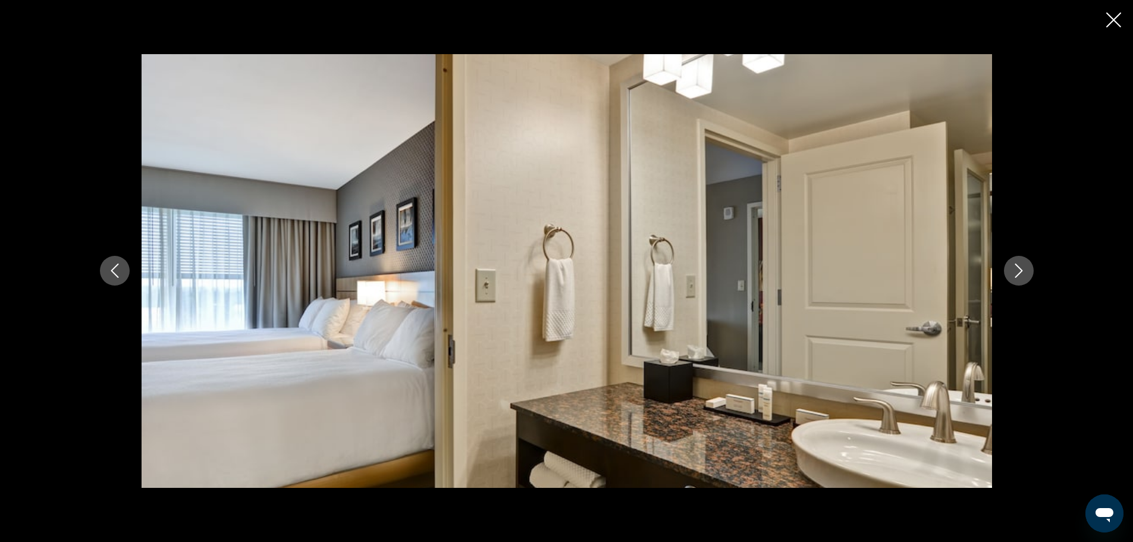
click at [1018, 262] on button "Next image" at bounding box center [1019, 271] width 30 height 30
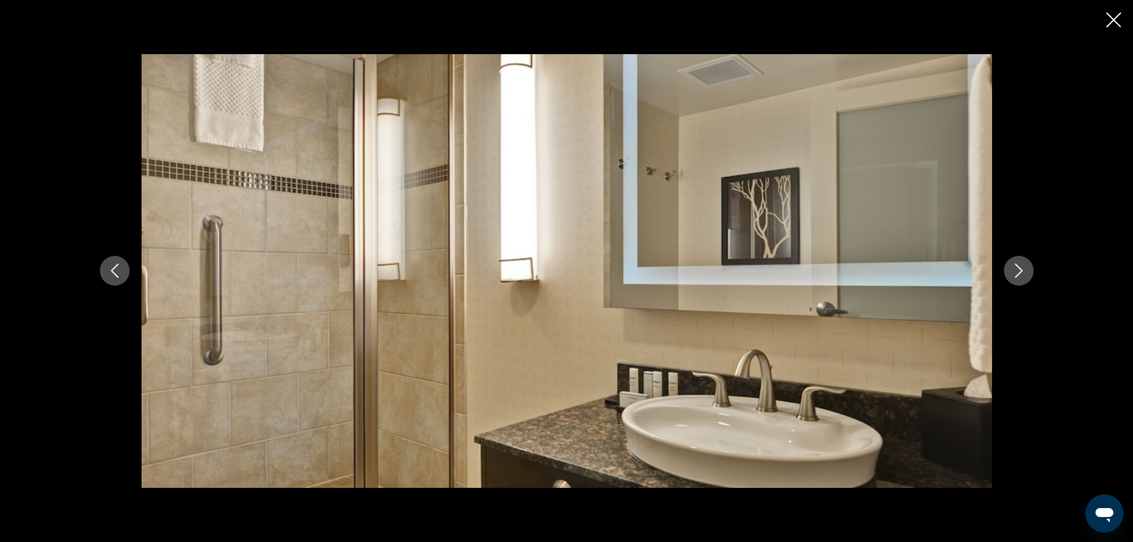
click at [1018, 262] on button "Next image" at bounding box center [1019, 271] width 30 height 30
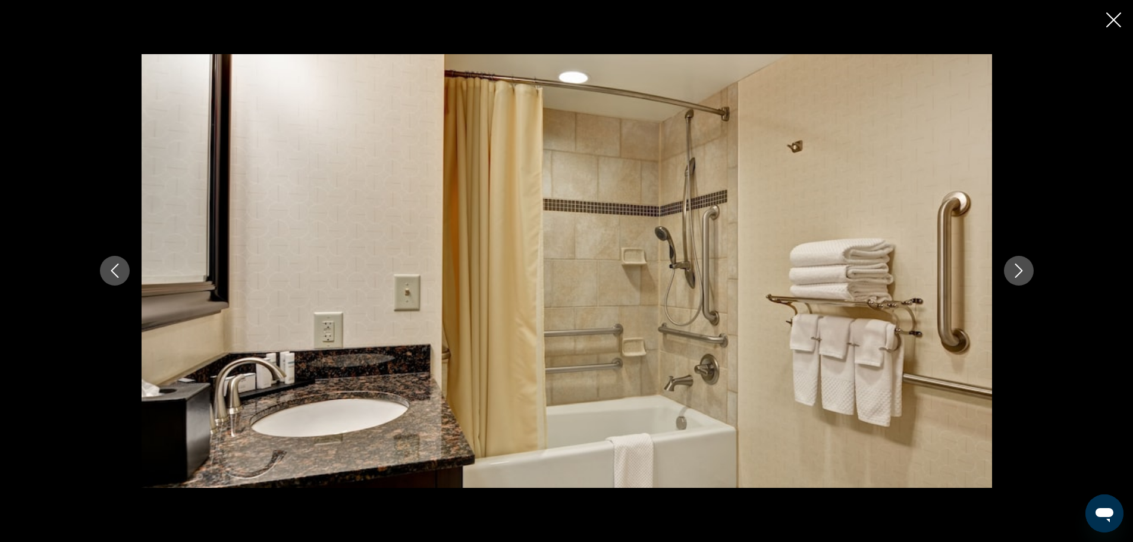
click at [1018, 262] on button "Next image" at bounding box center [1019, 271] width 30 height 30
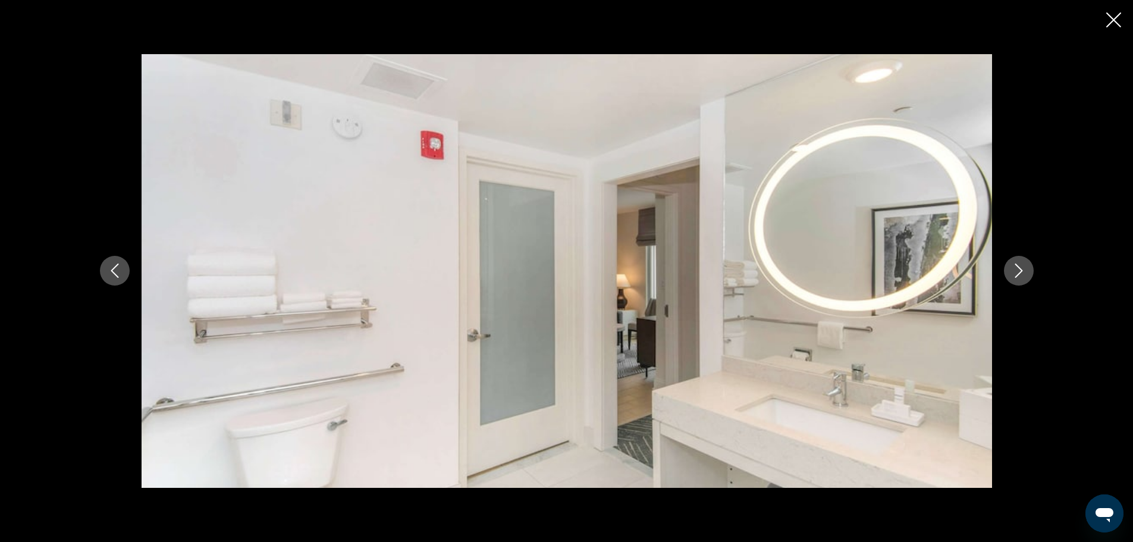
click at [1018, 262] on button "Next image" at bounding box center [1019, 271] width 30 height 30
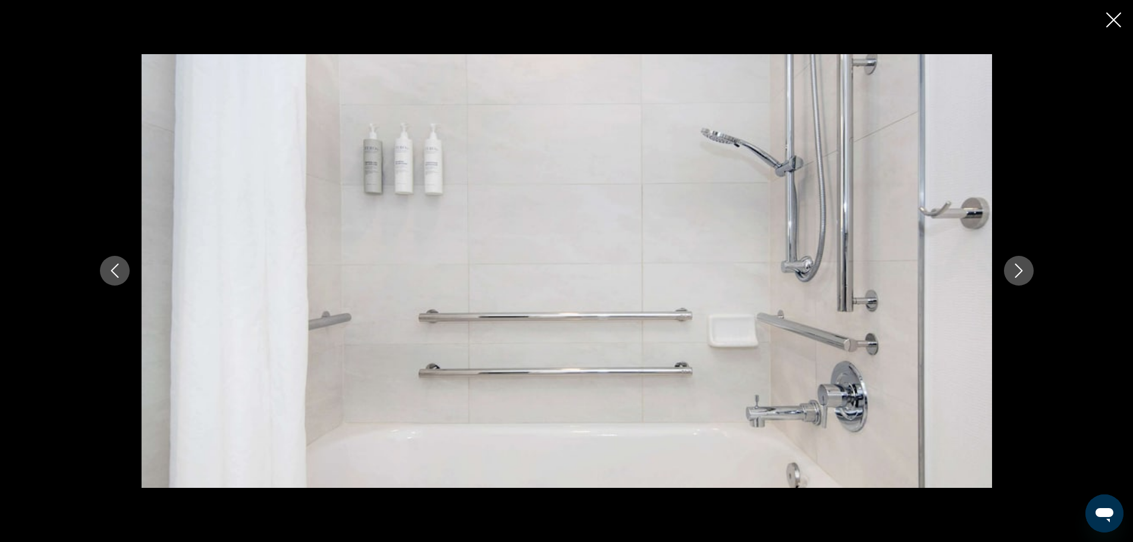
click at [1018, 262] on button "Next image" at bounding box center [1019, 271] width 30 height 30
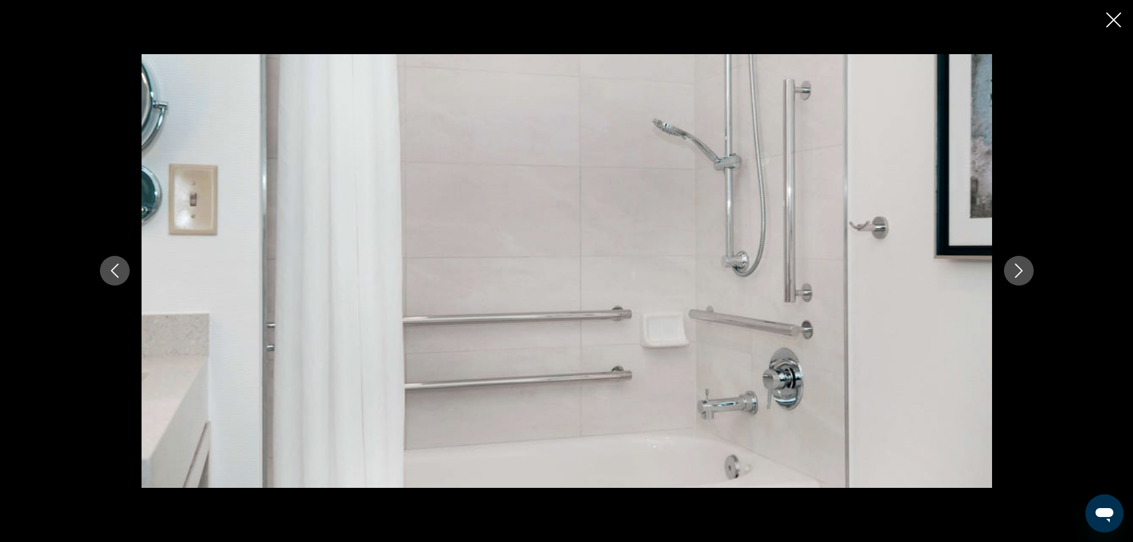
click at [1018, 262] on button "Next image" at bounding box center [1019, 271] width 30 height 30
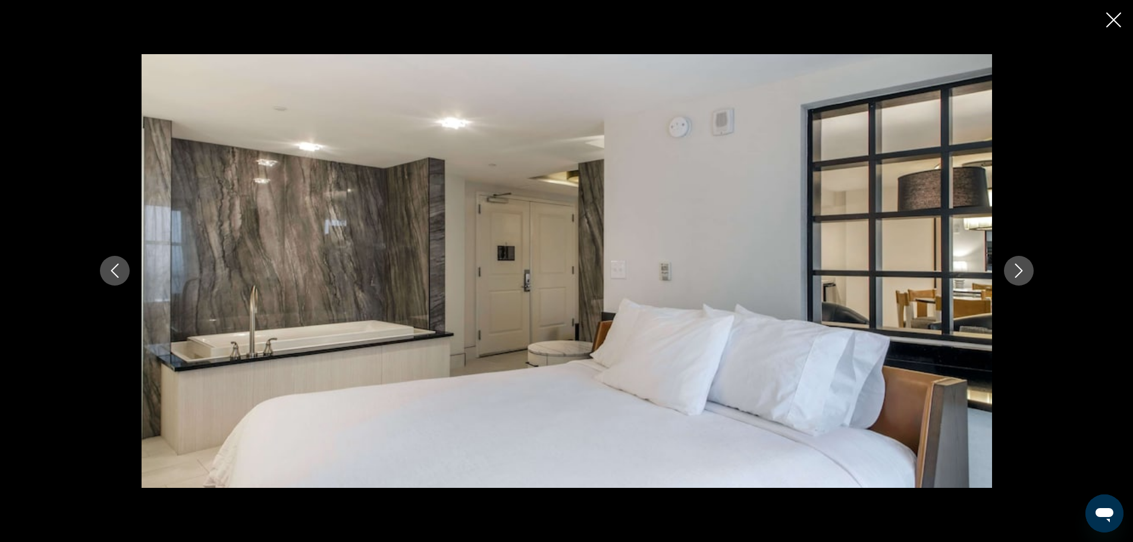
click at [1018, 262] on button "Next image" at bounding box center [1019, 271] width 30 height 30
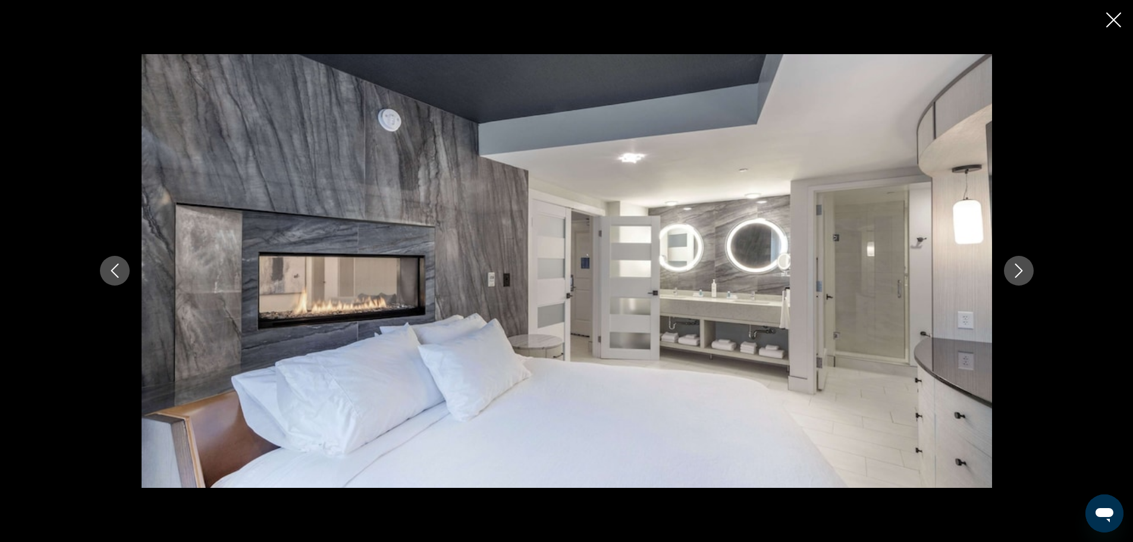
click at [1018, 262] on button "Next image" at bounding box center [1019, 271] width 30 height 30
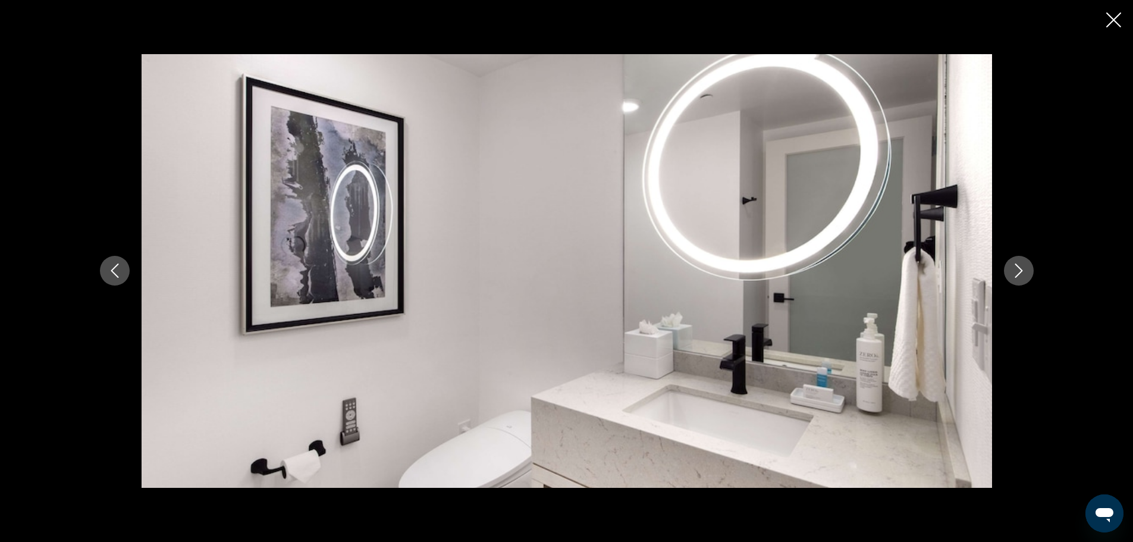
click at [1018, 262] on button "Next image" at bounding box center [1019, 271] width 30 height 30
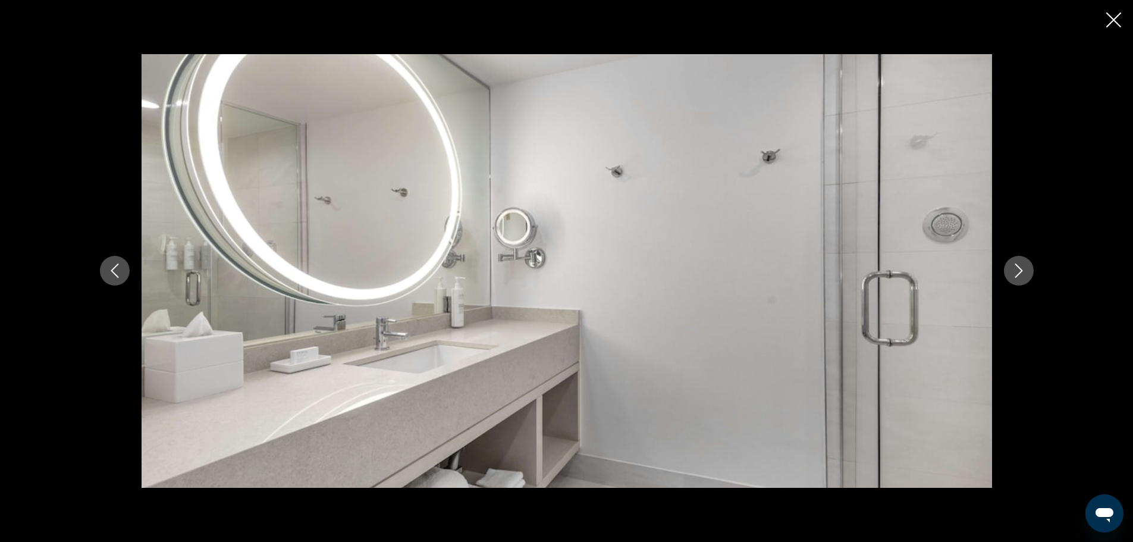
click at [1018, 262] on button "Next image" at bounding box center [1019, 271] width 30 height 30
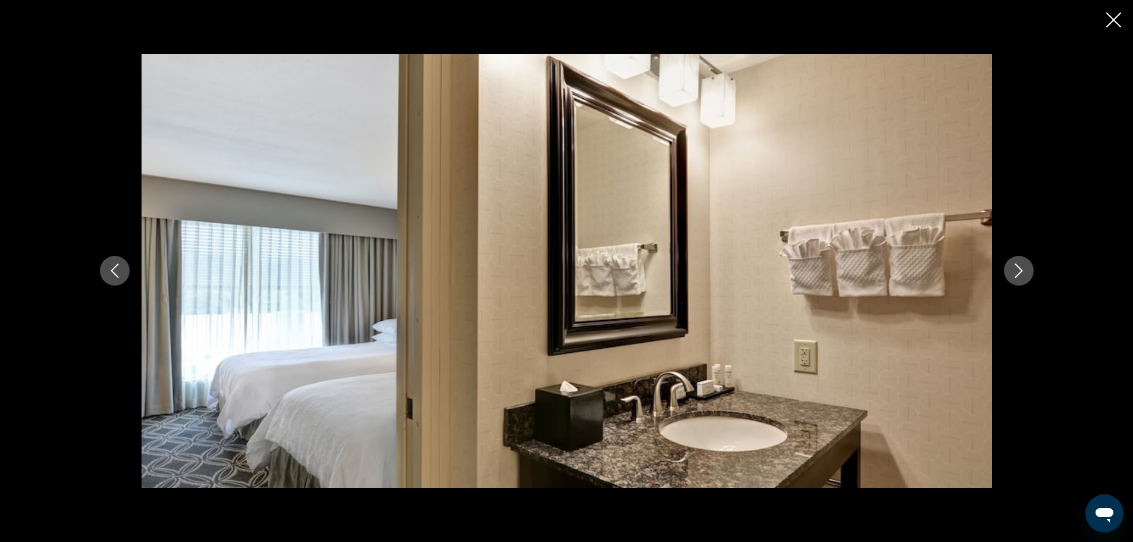
click at [1018, 262] on button "Next image" at bounding box center [1019, 271] width 30 height 30
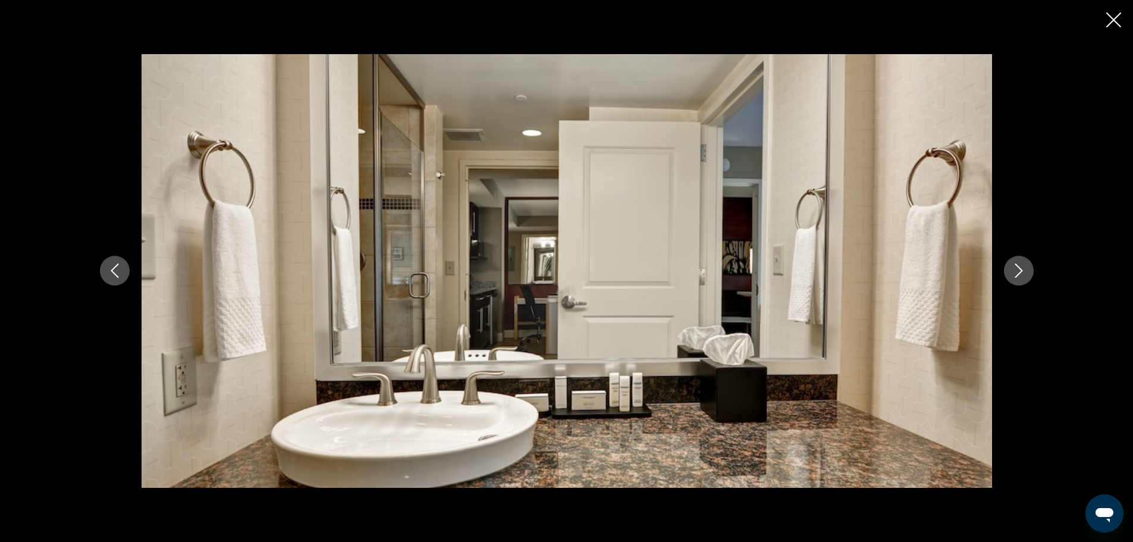
click at [1018, 262] on button "Next image" at bounding box center [1019, 271] width 30 height 30
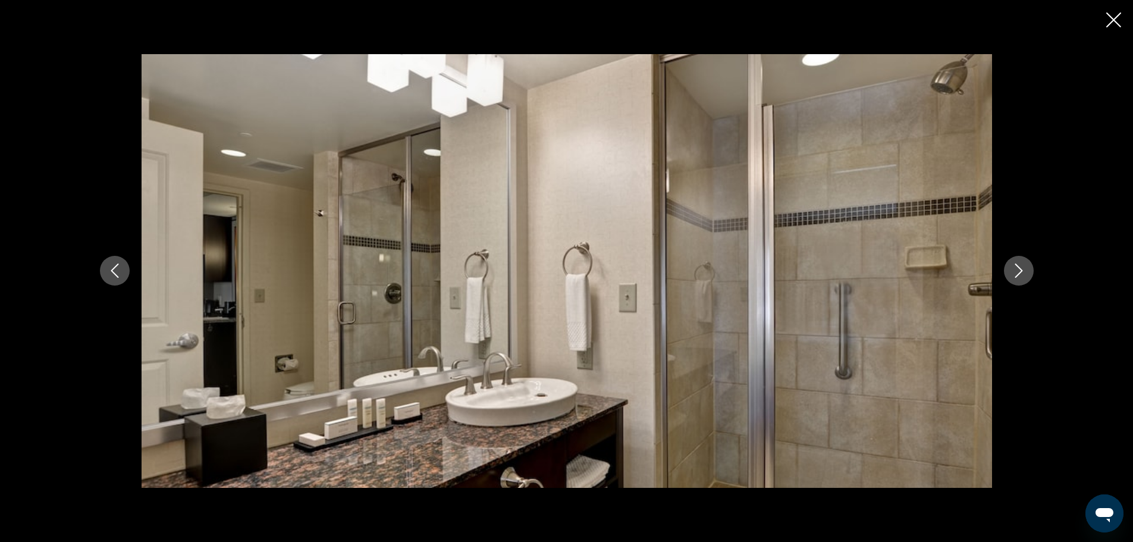
click at [1018, 262] on button "Next image" at bounding box center [1019, 271] width 30 height 30
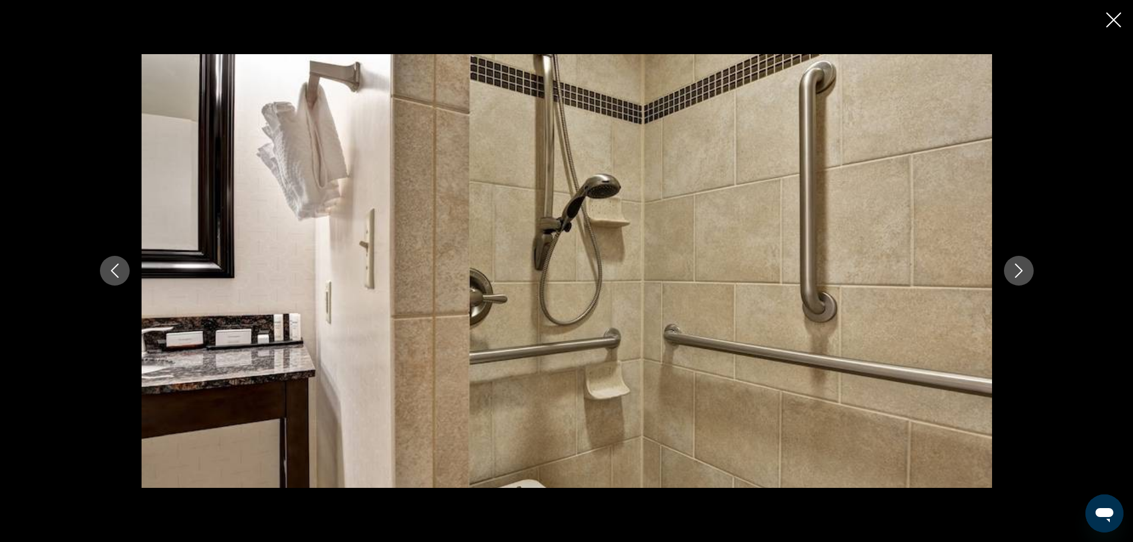
click at [1018, 262] on button "Next image" at bounding box center [1019, 271] width 30 height 30
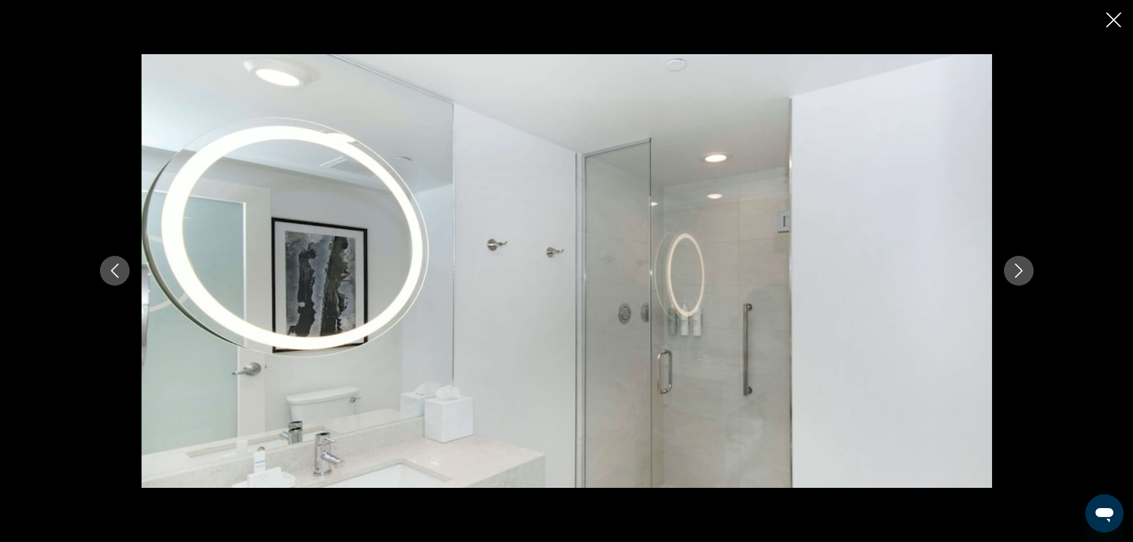
click at [1018, 262] on button "Next image" at bounding box center [1019, 271] width 30 height 30
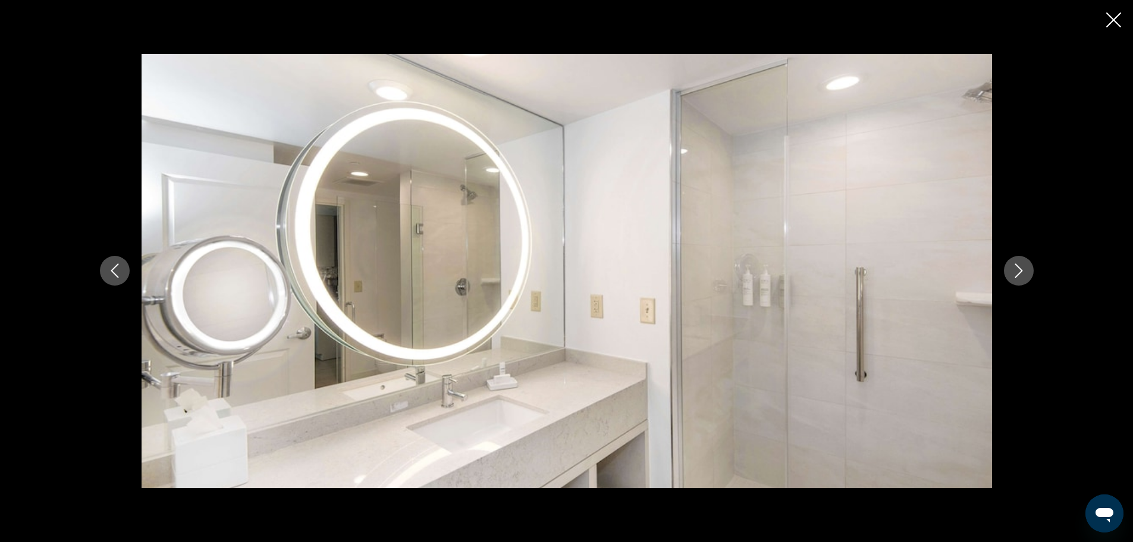
click at [1018, 262] on button "Next image" at bounding box center [1019, 271] width 30 height 30
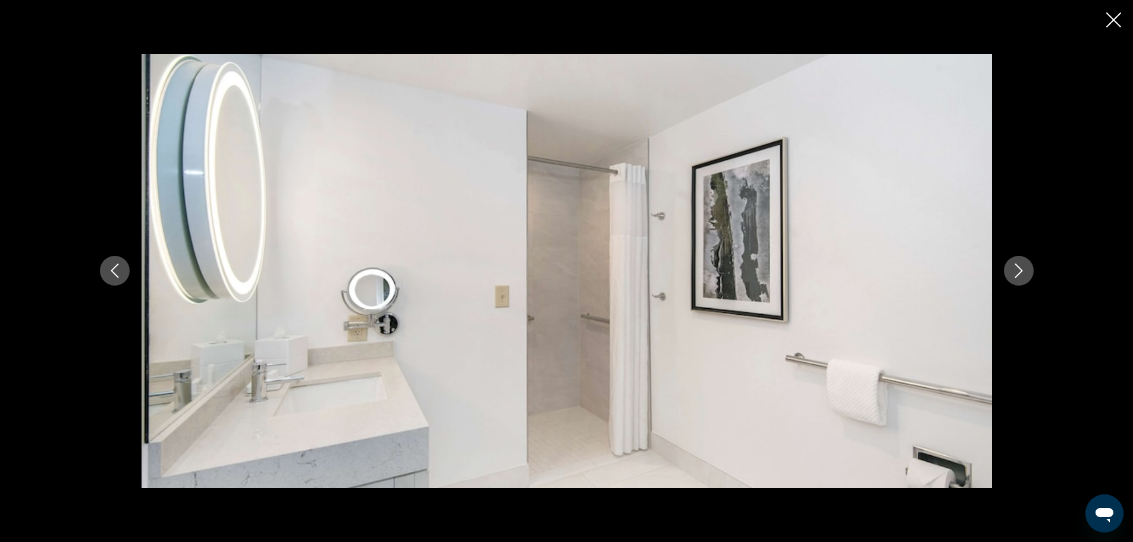
click at [1018, 262] on button "Next image" at bounding box center [1019, 271] width 30 height 30
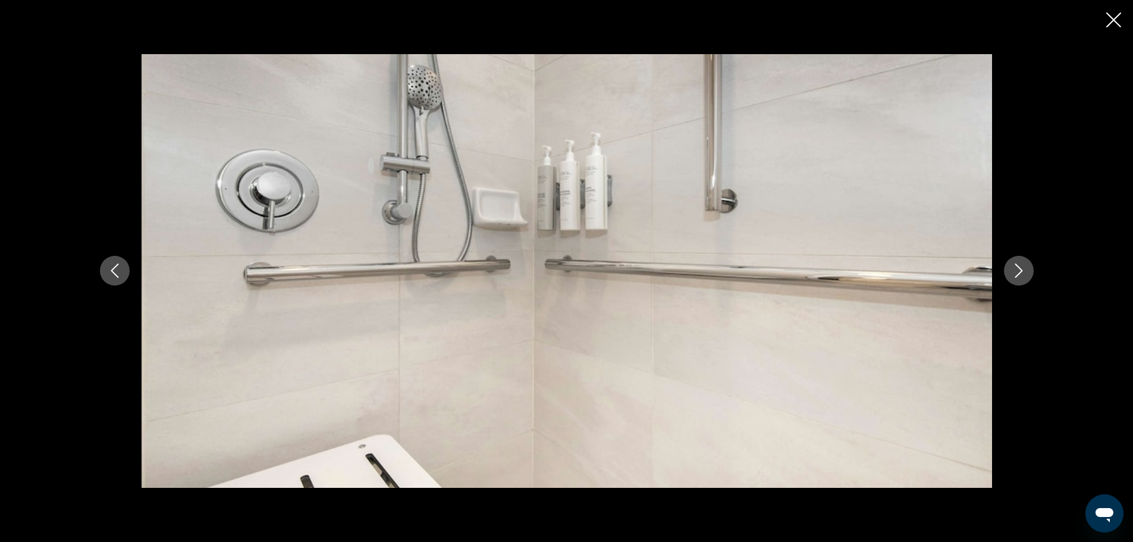
click at [1018, 262] on button "Next image" at bounding box center [1019, 271] width 30 height 30
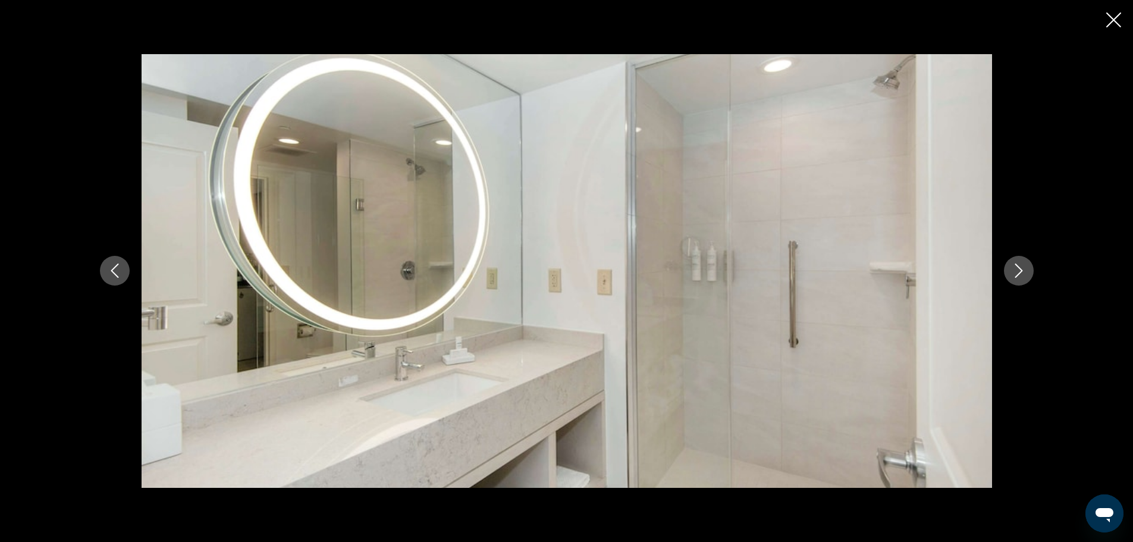
click at [1018, 262] on button "Next image" at bounding box center [1019, 271] width 30 height 30
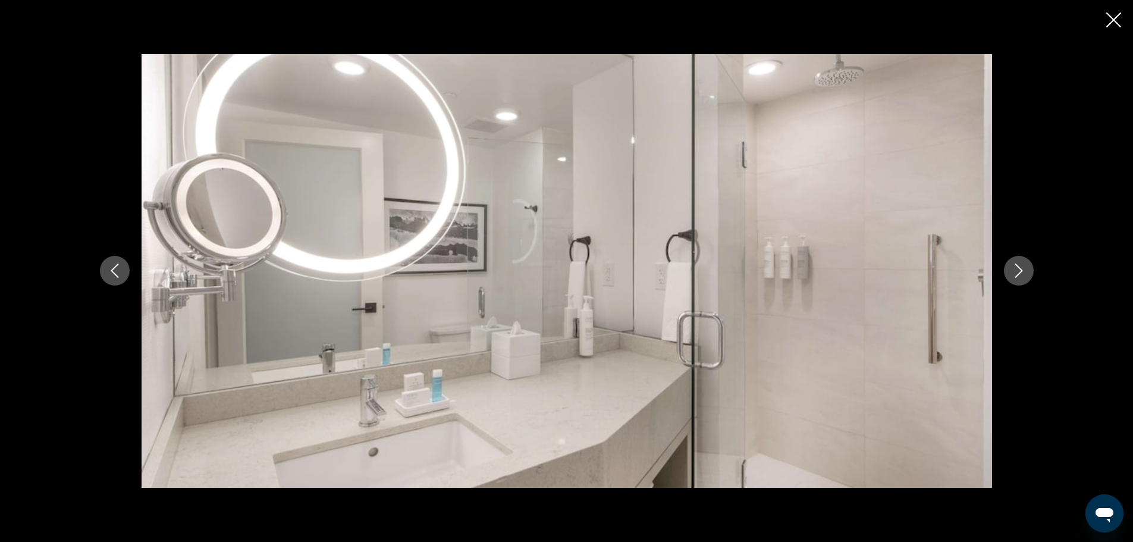
click at [1018, 262] on button "Next image" at bounding box center [1019, 271] width 30 height 30
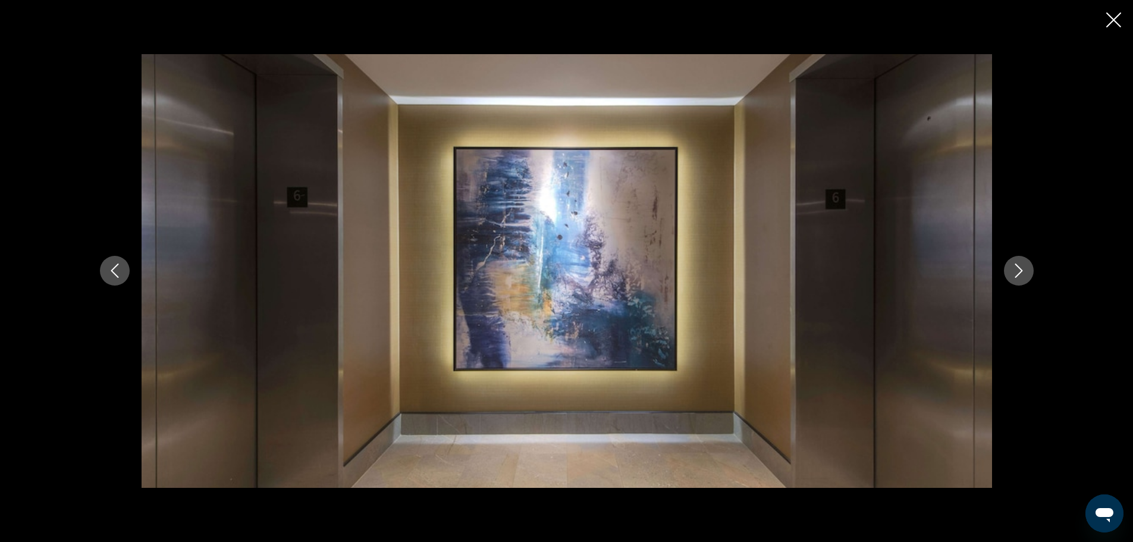
click at [1018, 262] on button "Next image" at bounding box center [1019, 271] width 30 height 30
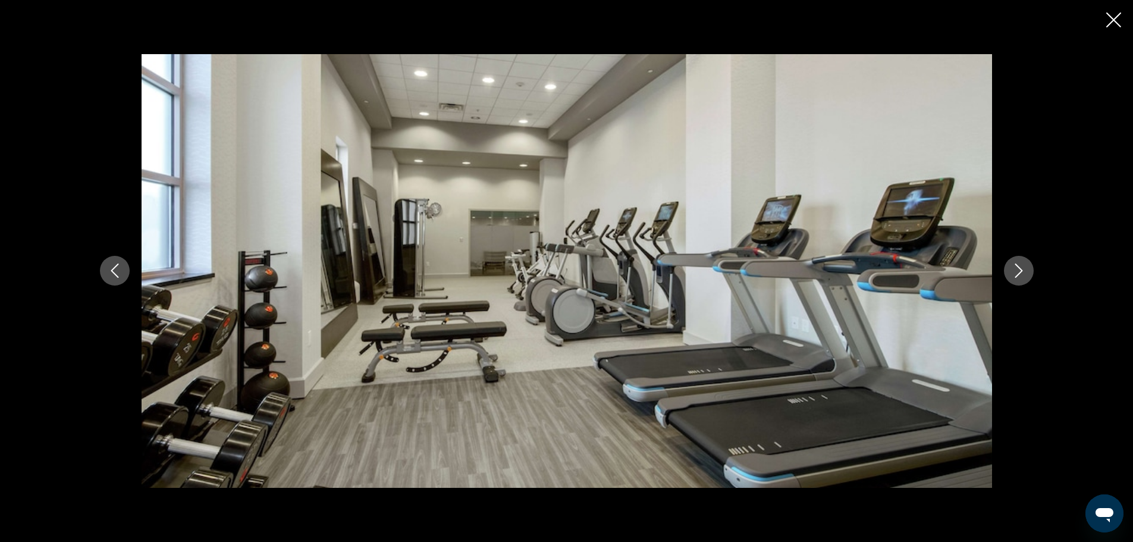
click at [1018, 262] on button "Next image" at bounding box center [1019, 271] width 30 height 30
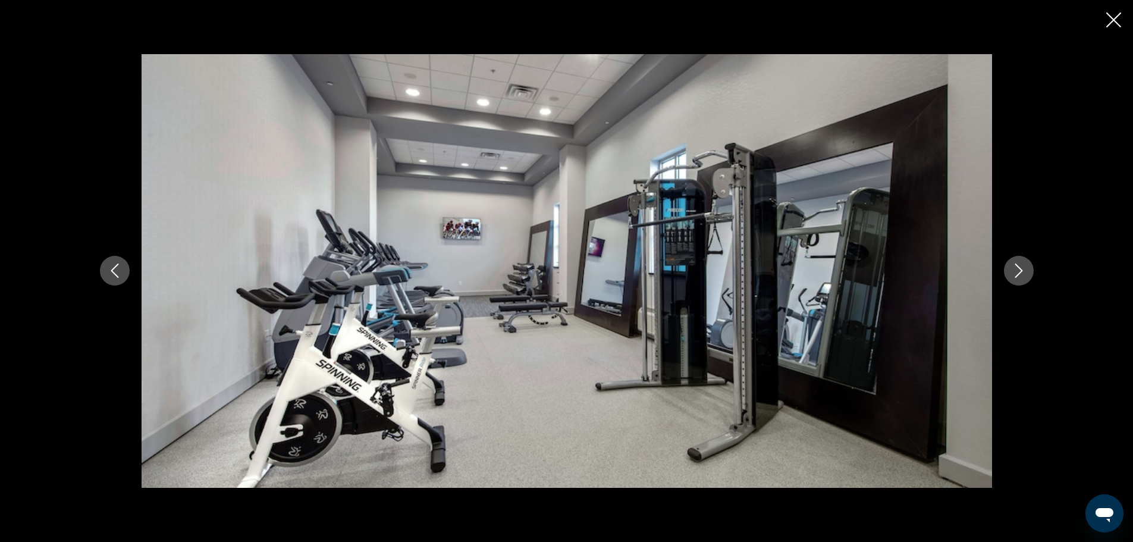
click at [1018, 262] on button "Next image" at bounding box center [1019, 271] width 30 height 30
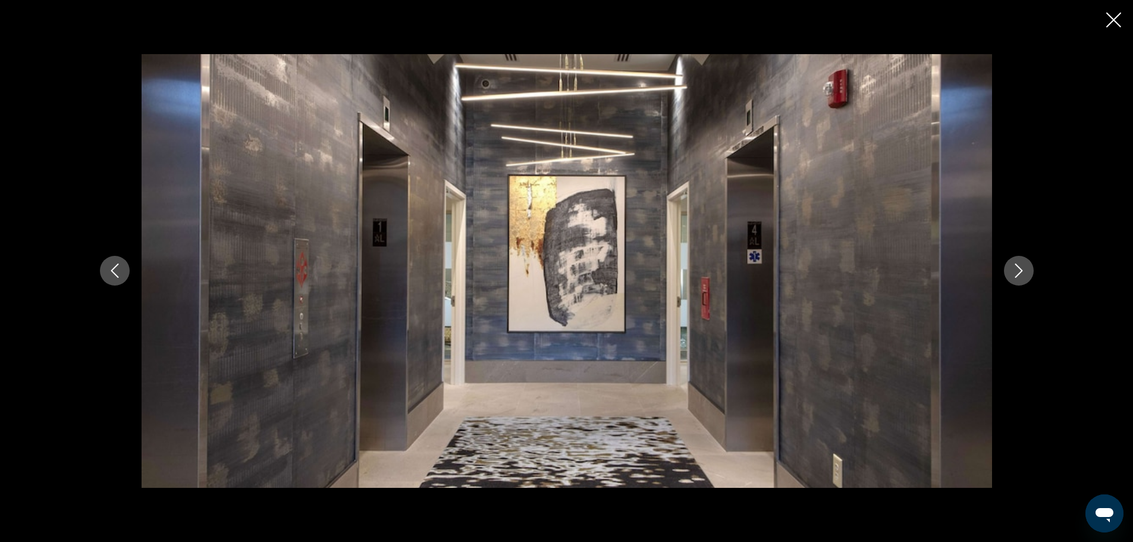
click at [1018, 262] on button "Next image" at bounding box center [1019, 271] width 30 height 30
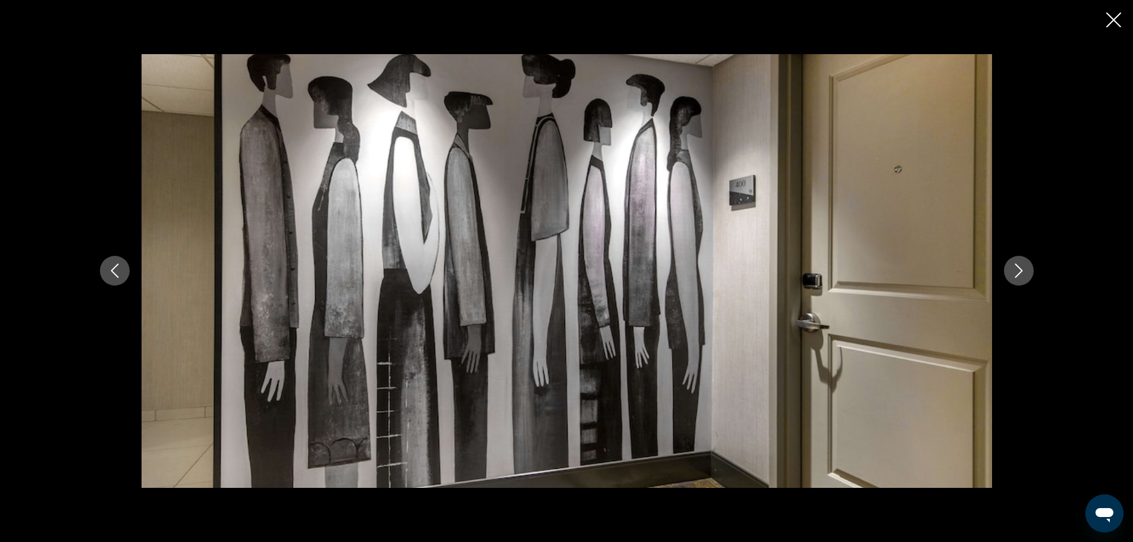
click at [1018, 262] on button "Next image" at bounding box center [1019, 271] width 30 height 30
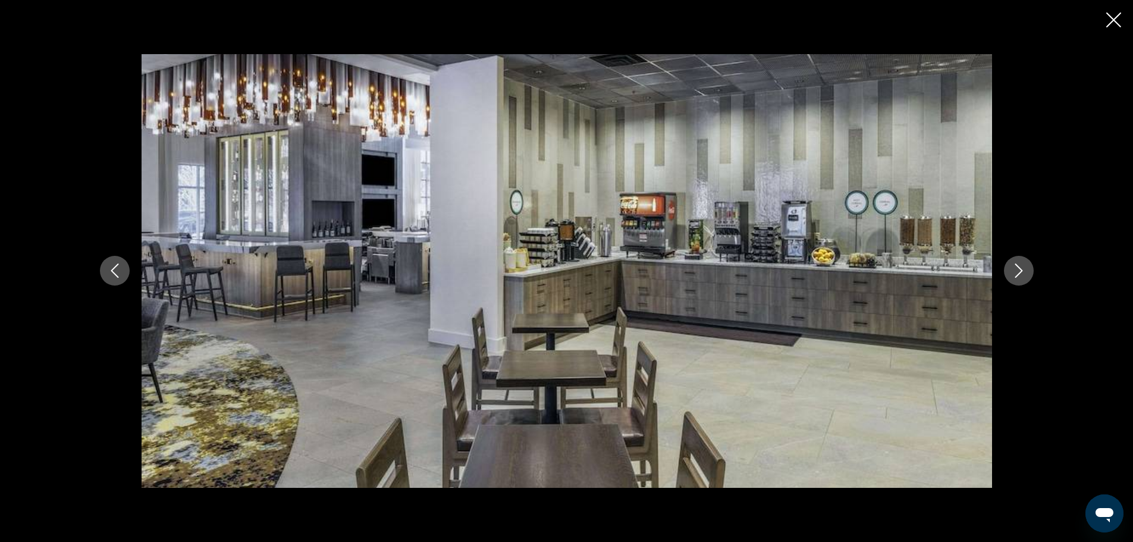
click at [1018, 262] on button "Next image" at bounding box center [1019, 271] width 30 height 30
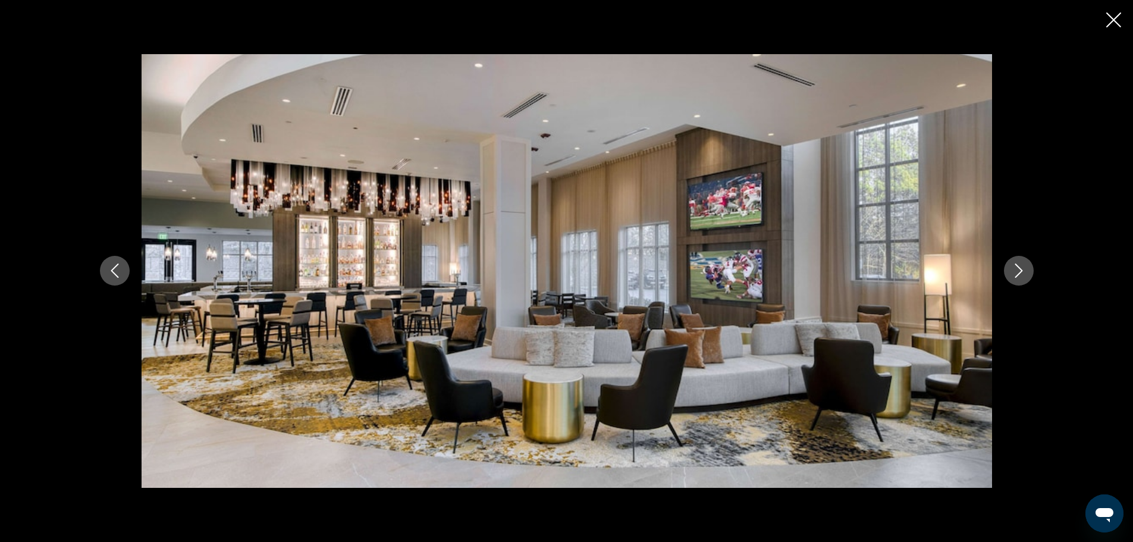
click at [1018, 262] on button "Next image" at bounding box center [1019, 271] width 30 height 30
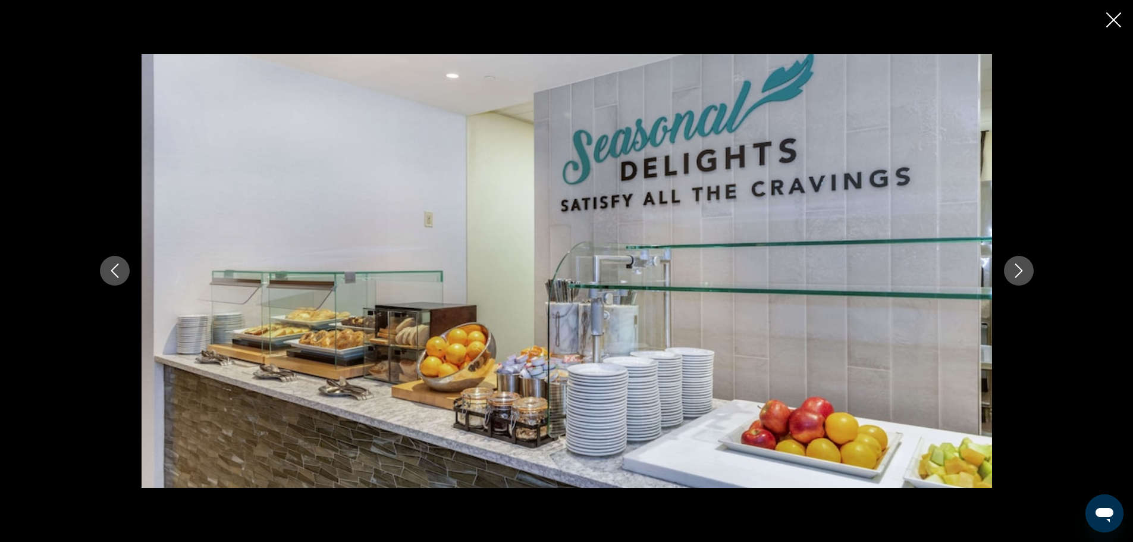
click at [1018, 262] on button "Next image" at bounding box center [1019, 271] width 30 height 30
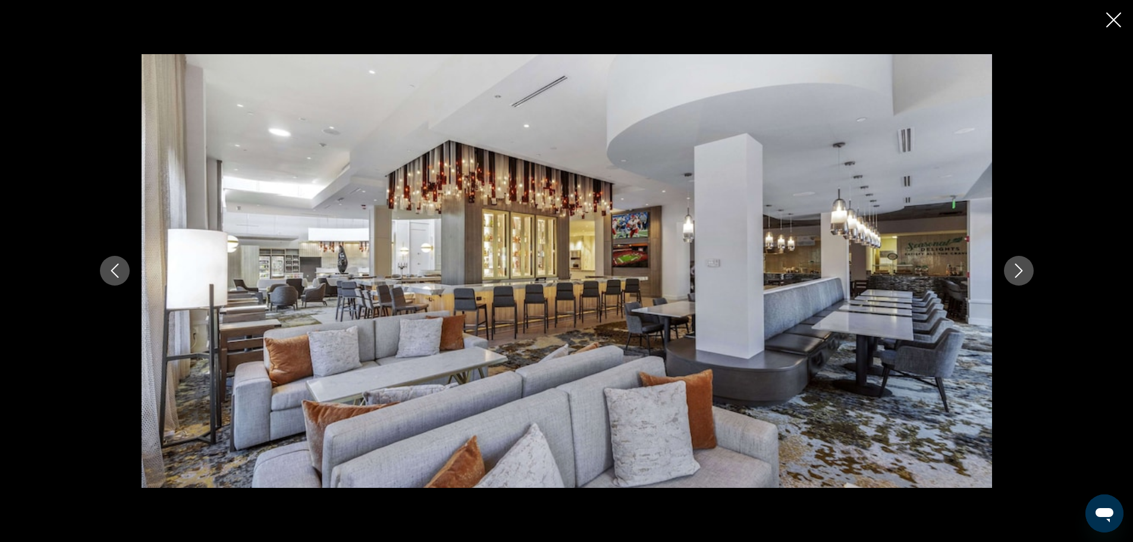
click at [1018, 262] on button "Next image" at bounding box center [1019, 271] width 30 height 30
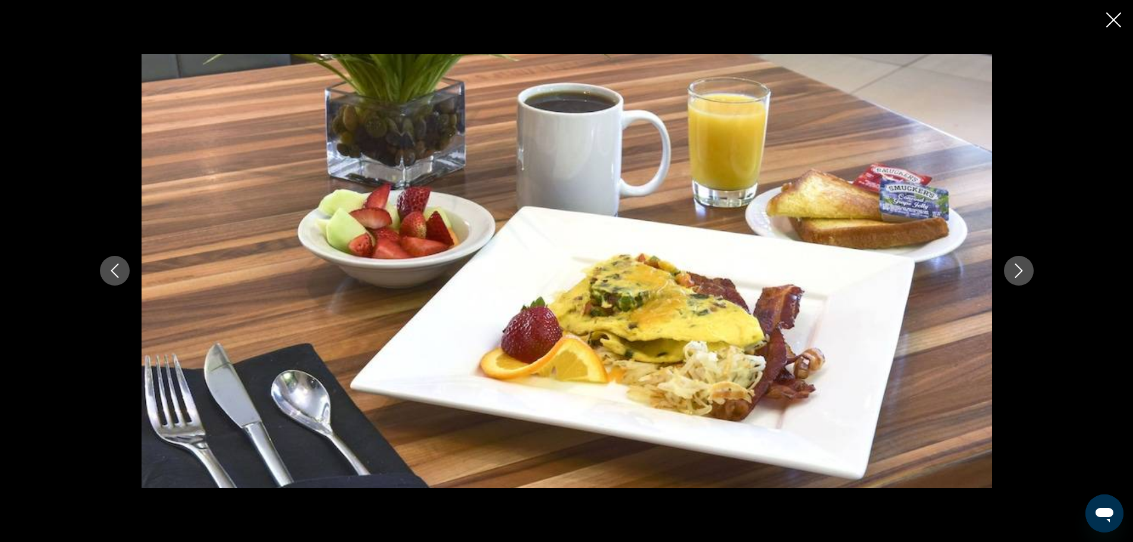
click at [1018, 262] on button "Next image" at bounding box center [1019, 271] width 30 height 30
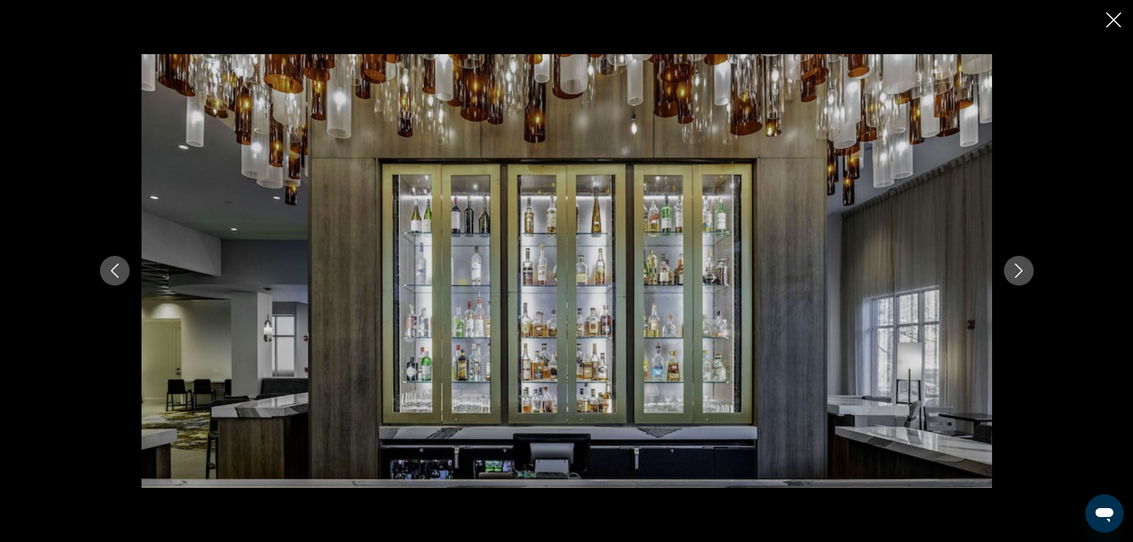
click at [1018, 262] on button "Next image" at bounding box center [1019, 271] width 30 height 30
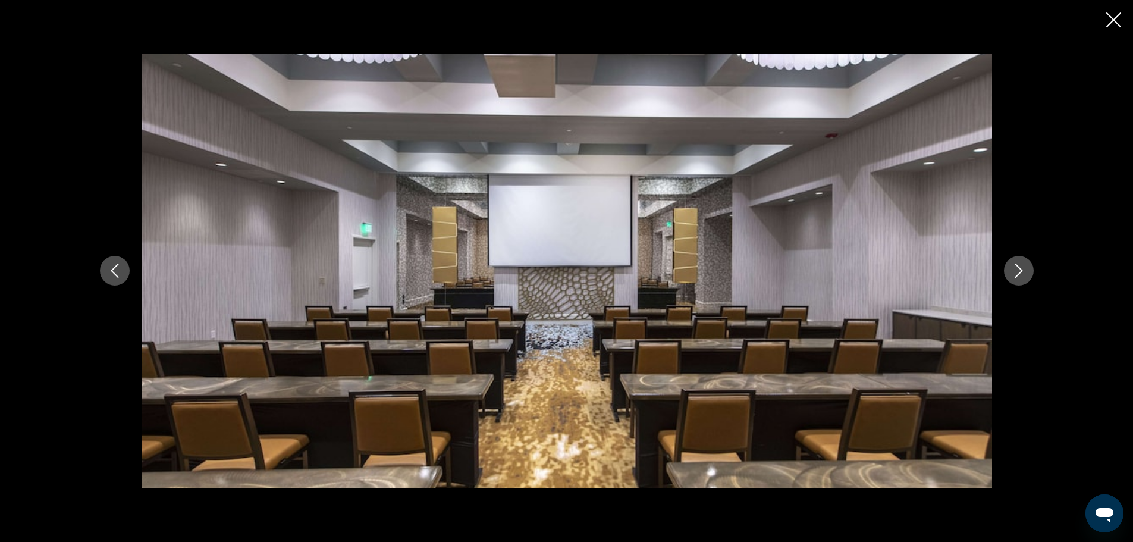
click at [1018, 262] on button "Next image" at bounding box center [1019, 271] width 30 height 30
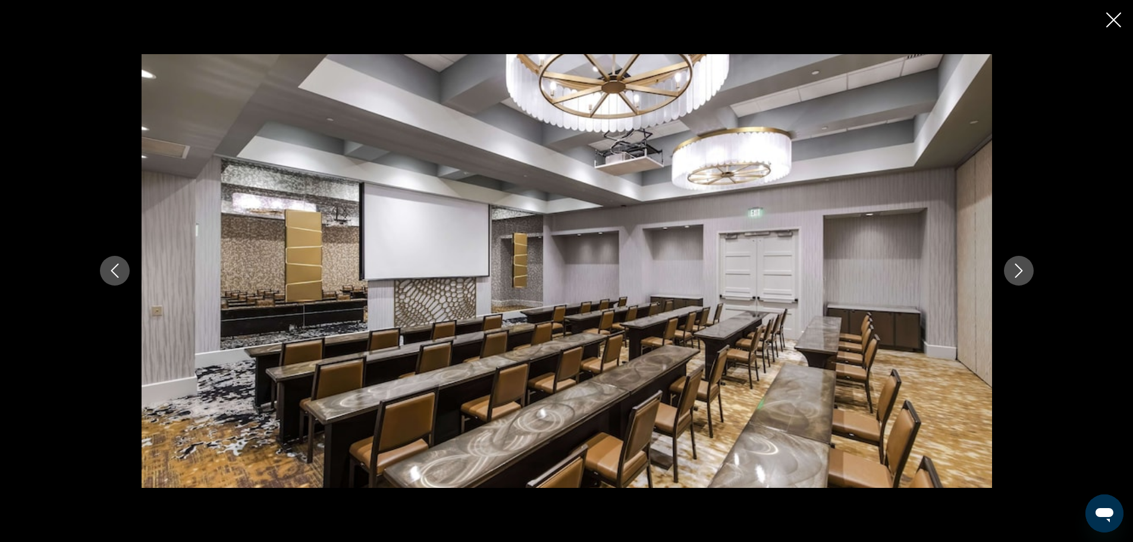
click at [1018, 262] on button "Next image" at bounding box center [1019, 271] width 30 height 30
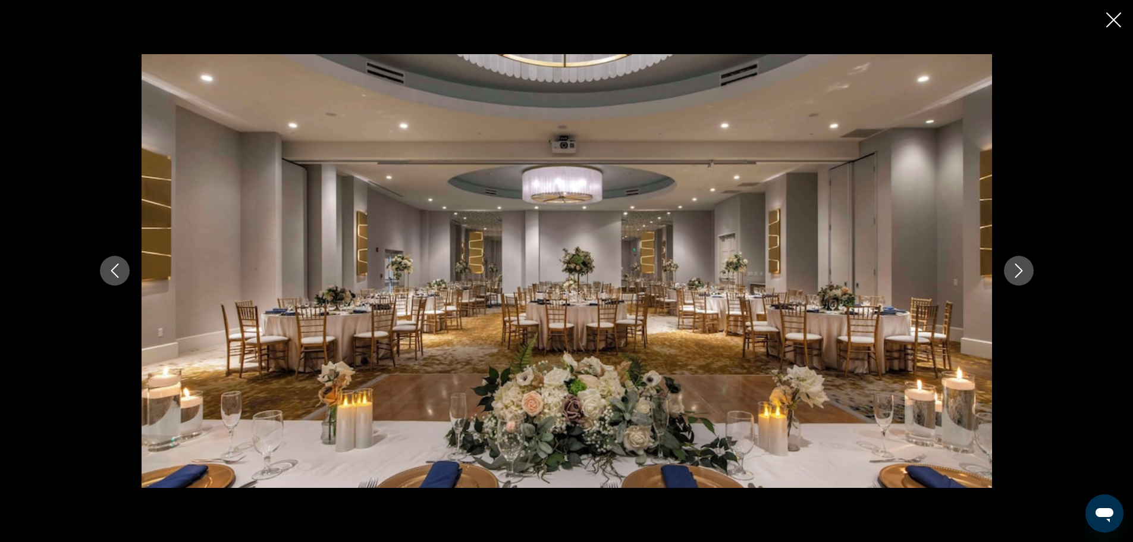
click at [1018, 262] on button "Next image" at bounding box center [1019, 271] width 30 height 30
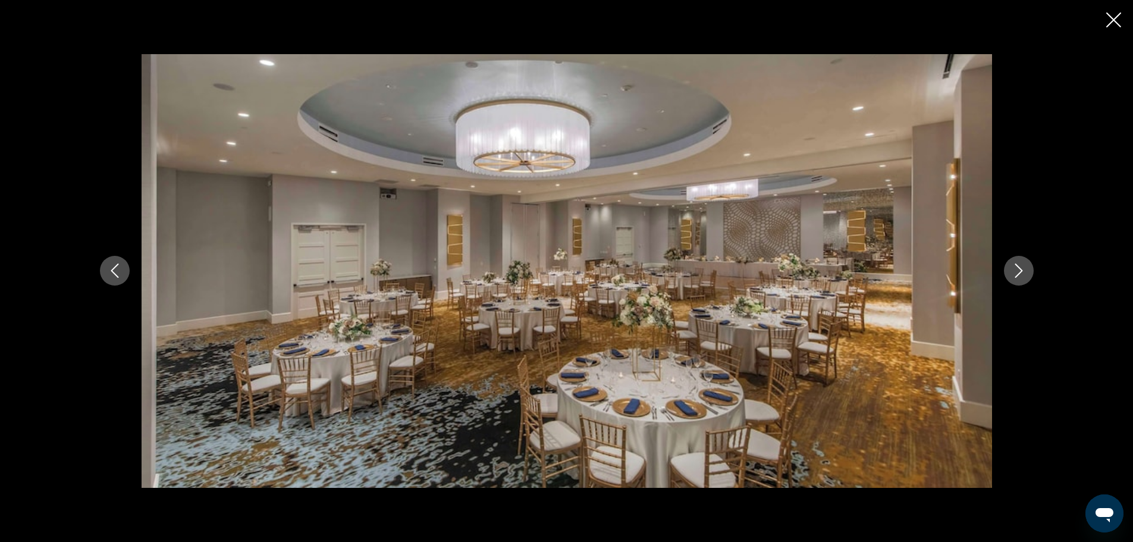
click at [1018, 262] on button "Next image" at bounding box center [1019, 271] width 30 height 30
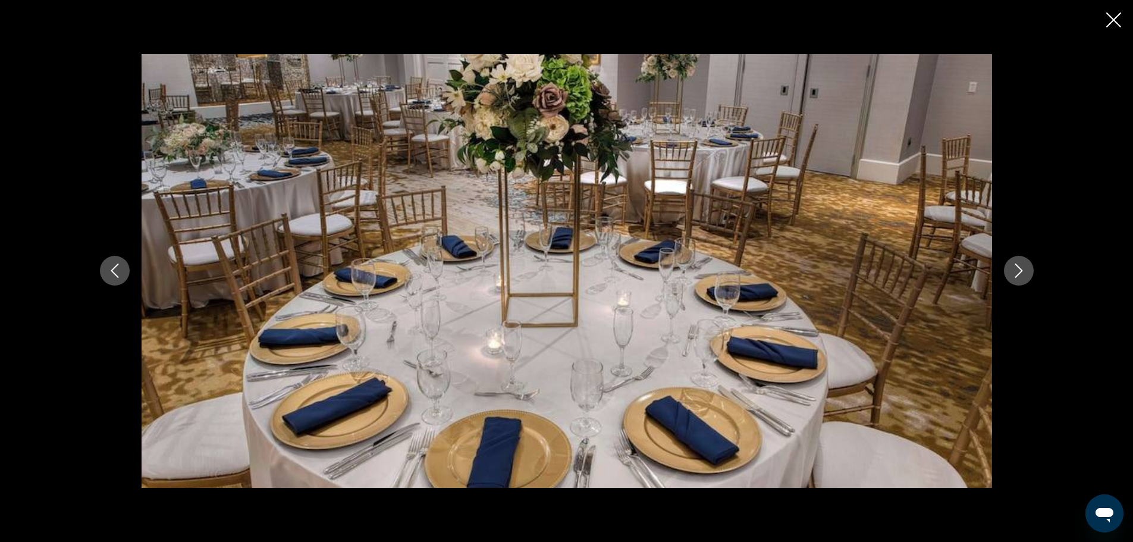
click at [1018, 262] on button "Next image" at bounding box center [1019, 271] width 30 height 30
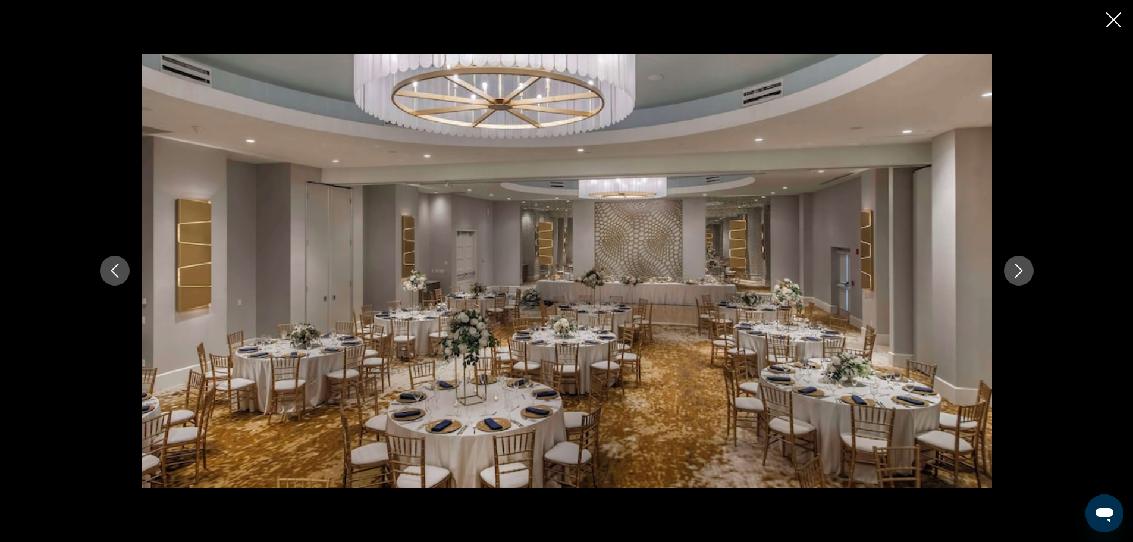
click at [1018, 262] on button "Next image" at bounding box center [1019, 271] width 30 height 30
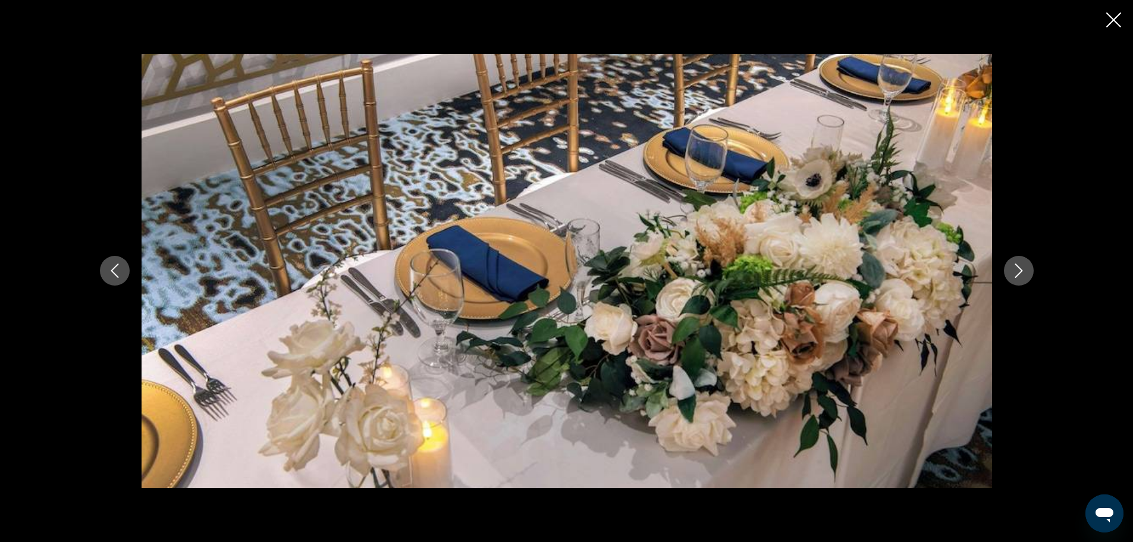
click at [1018, 262] on button "Next image" at bounding box center [1019, 271] width 30 height 30
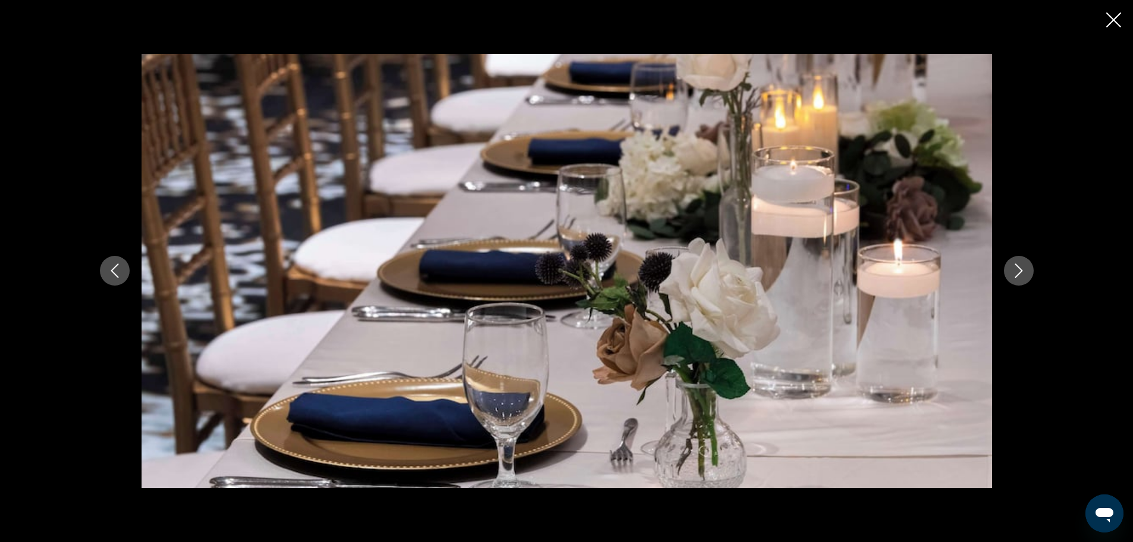
click at [1018, 262] on button "Next image" at bounding box center [1019, 271] width 30 height 30
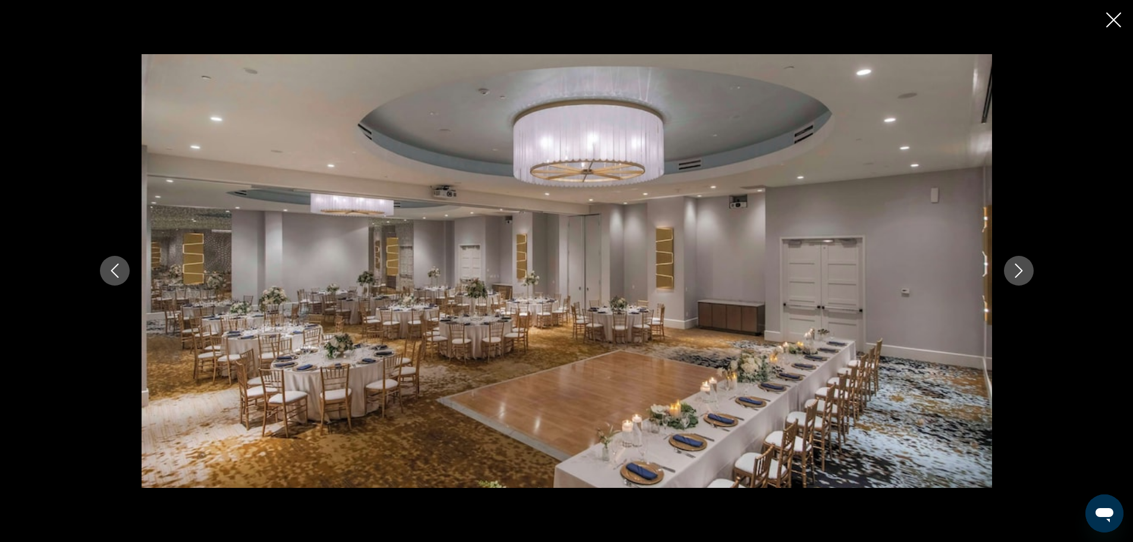
click at [1018, 262] on button "Next image" at bounding box center [1019, 271] width 30 height 30
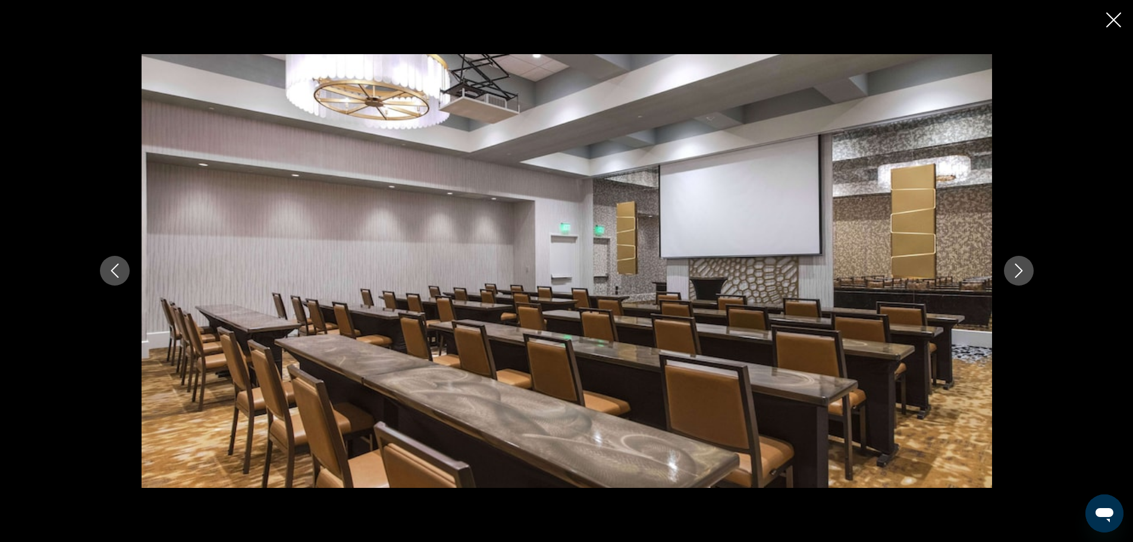
click at [1018, 262] on button "Next image" at bounding box center [1019, 271] width 30 height 30
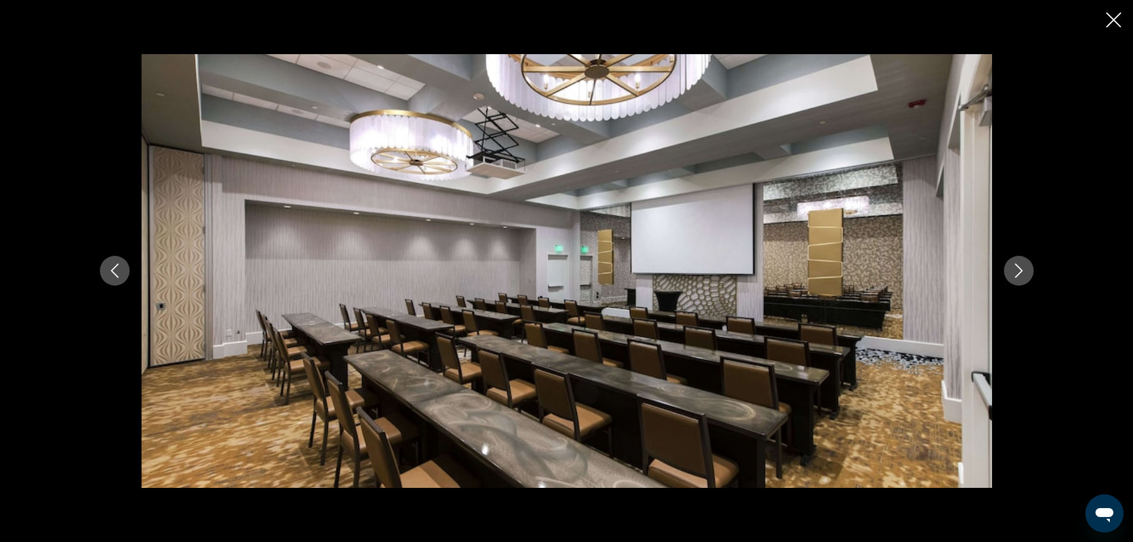
click at [1018, 262] on button "Next image" at bounding box center [1019, 271] width 30 height 30
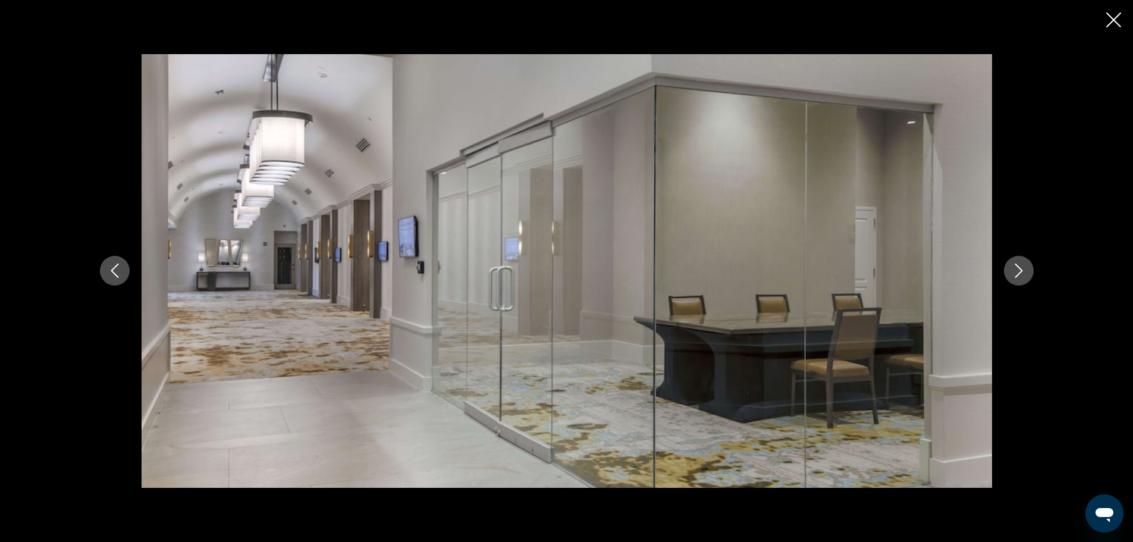
click at [1018, 262] on button "Next image" at bounding box center [1019, 271] width 30 height 30
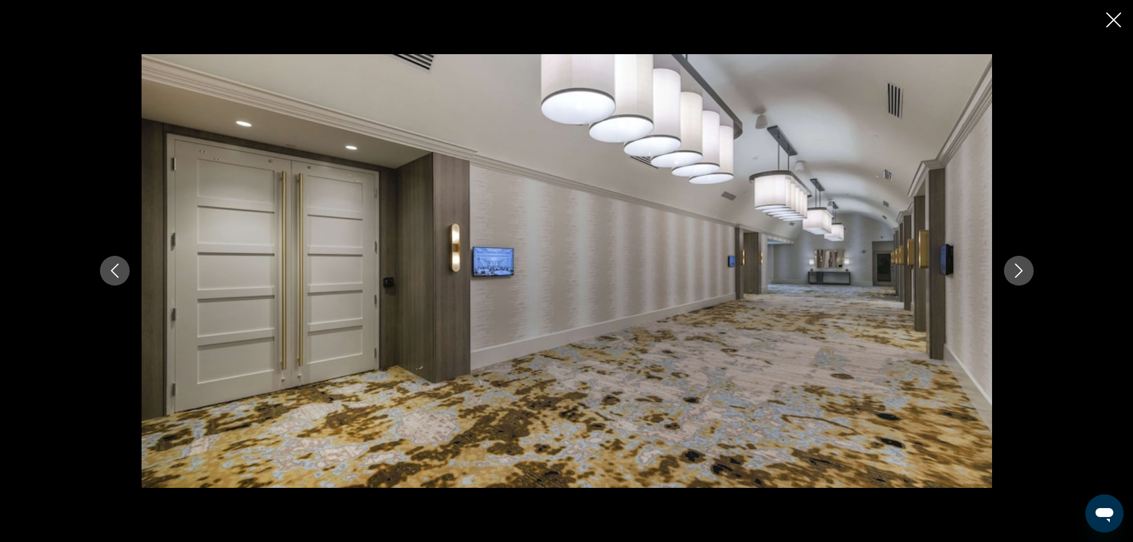
click at [1018, 262] on button "Next image" at bounding box center [1019, 271] width 30 height 30
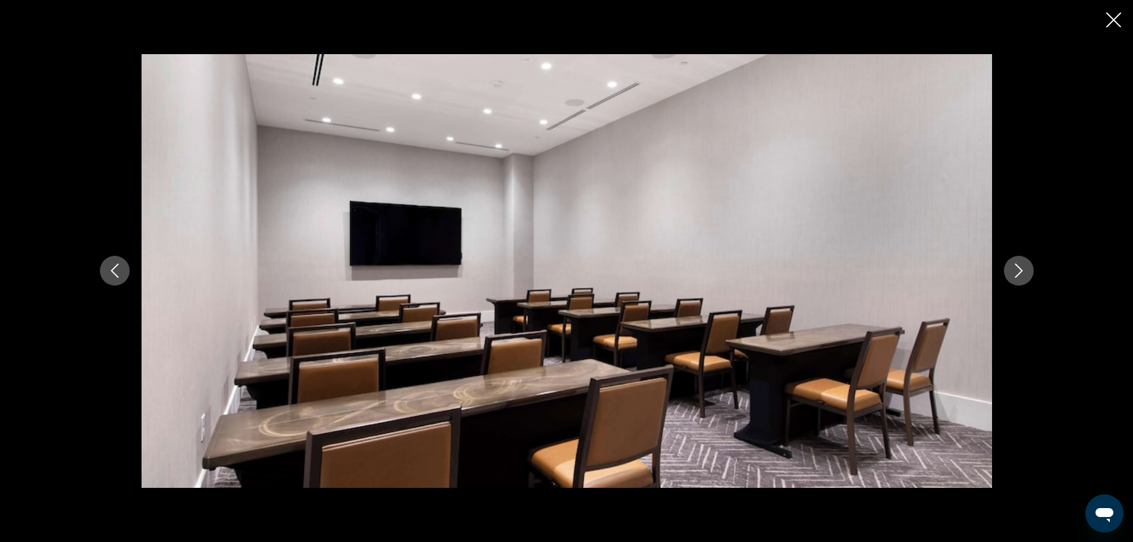
click at [1018, 262] on button "Next image" at bounding box center [1019, 271] width 30 height 30
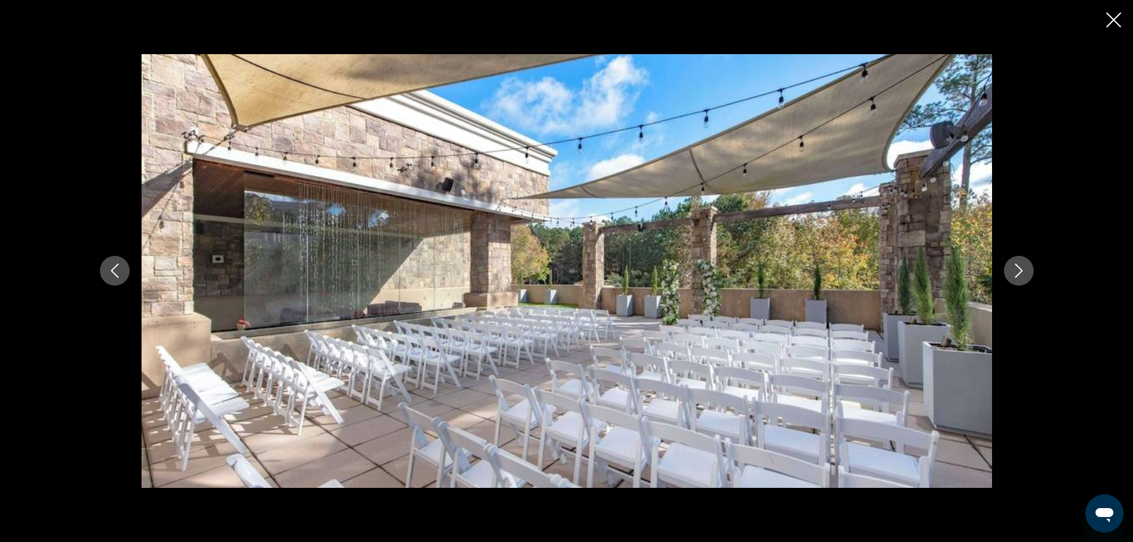
click at [1018, 262] on button "Next image" at bounding box center [1019, 271] width 30 height 30
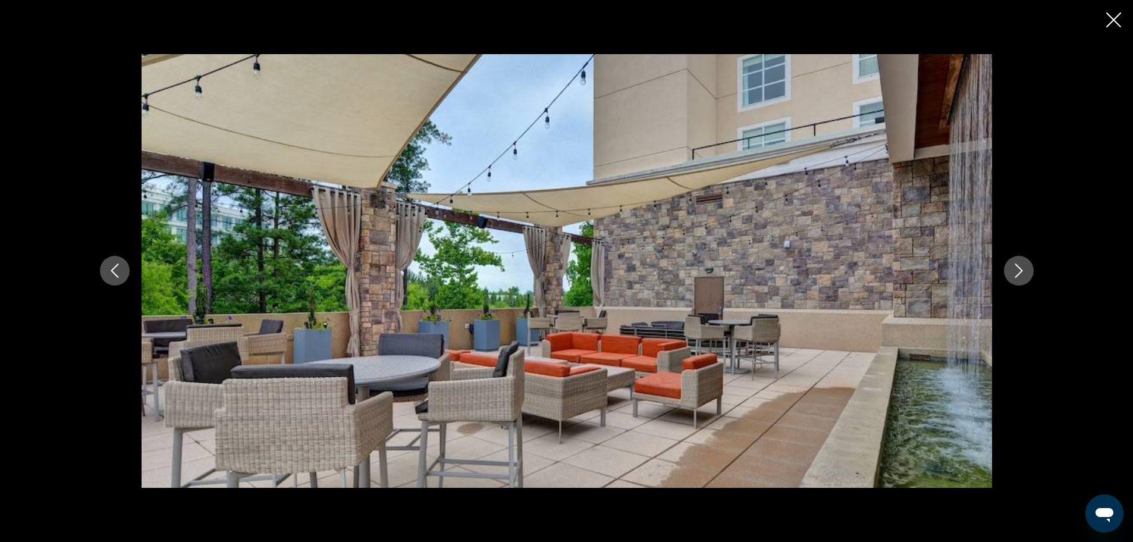
click at [1018, 262] on button "Next image" at bounding box center [1019, 271] width 30 height 30
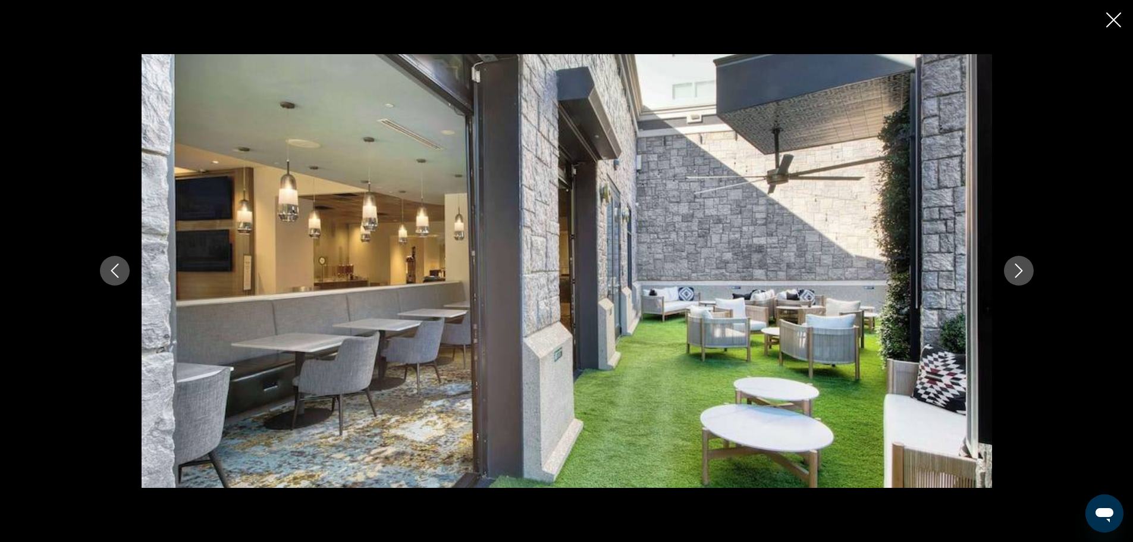
click at [1018, 262] on button "Next image" at bounding box center [1019, 271] width 30 height 30
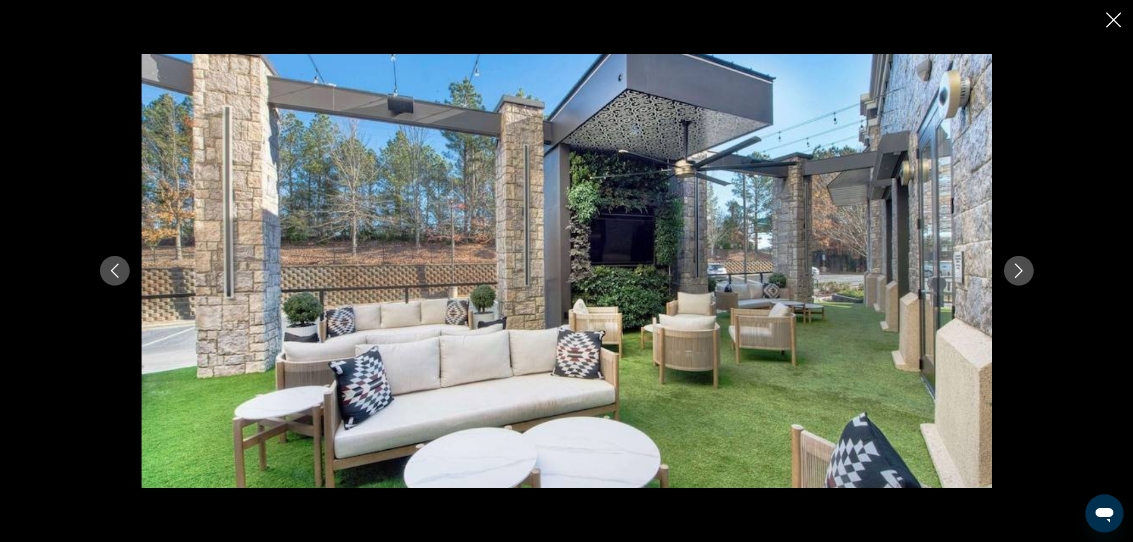
click at [1018, 262] on button "Next image" at bounding box center [1019, 271] width 30 height 30
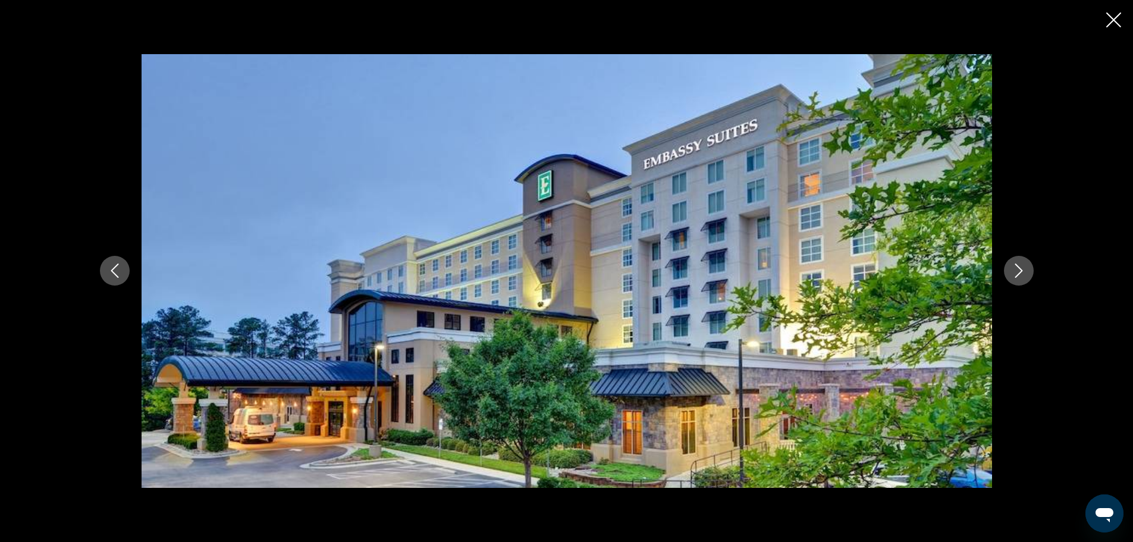
click at [1018, 262] on button "Next image" at bounding box center [1019, 271] width 30 height 30
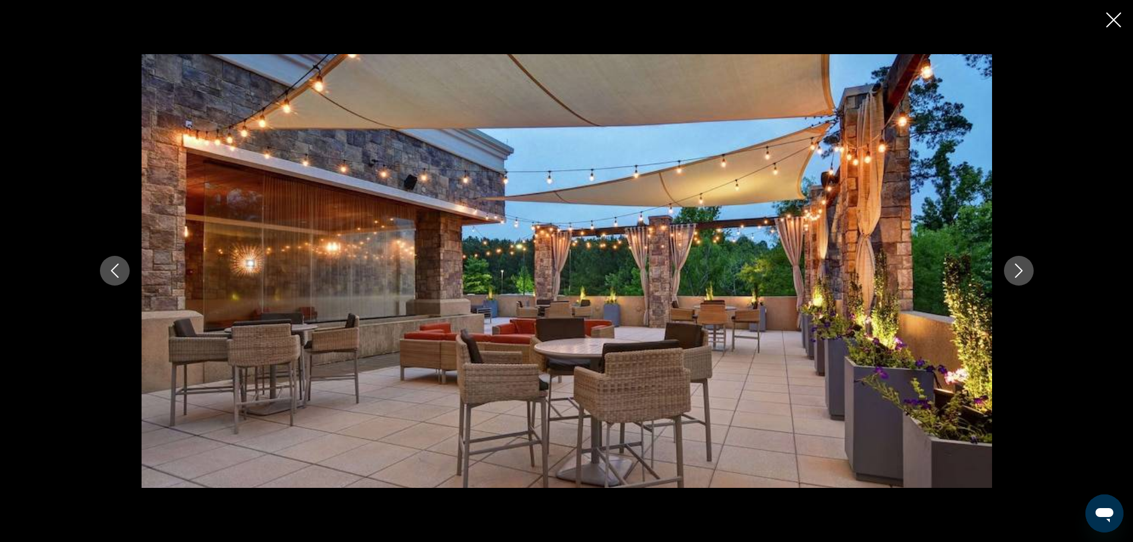
click at [1018, 262] on button "Next image" at bounding box center [1019, 271] width 30 height 30
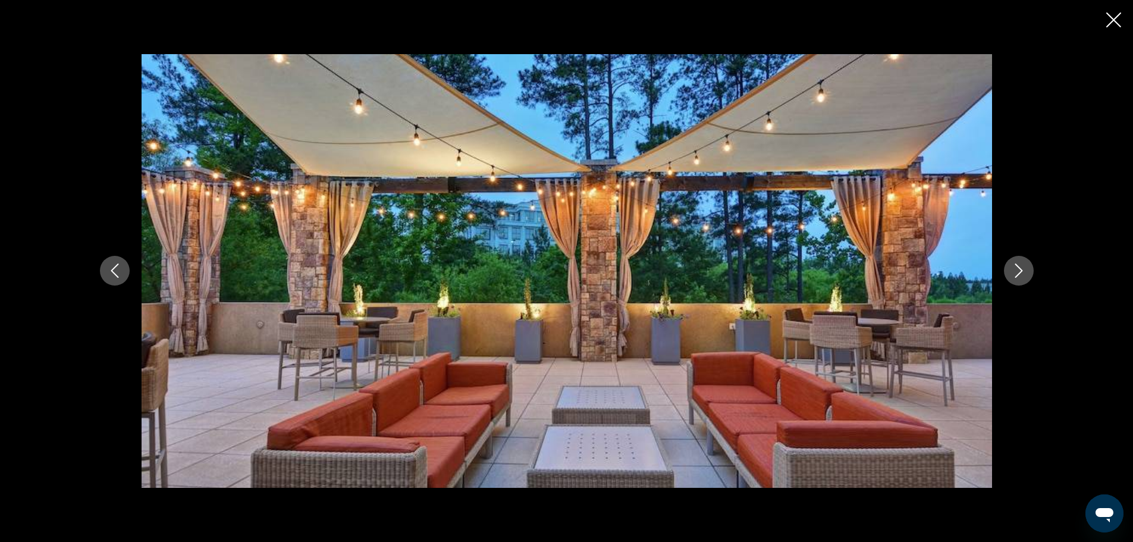
click at [1018, 262] on button "Next image" at bounding box center [1019, 271] width 30 height 30
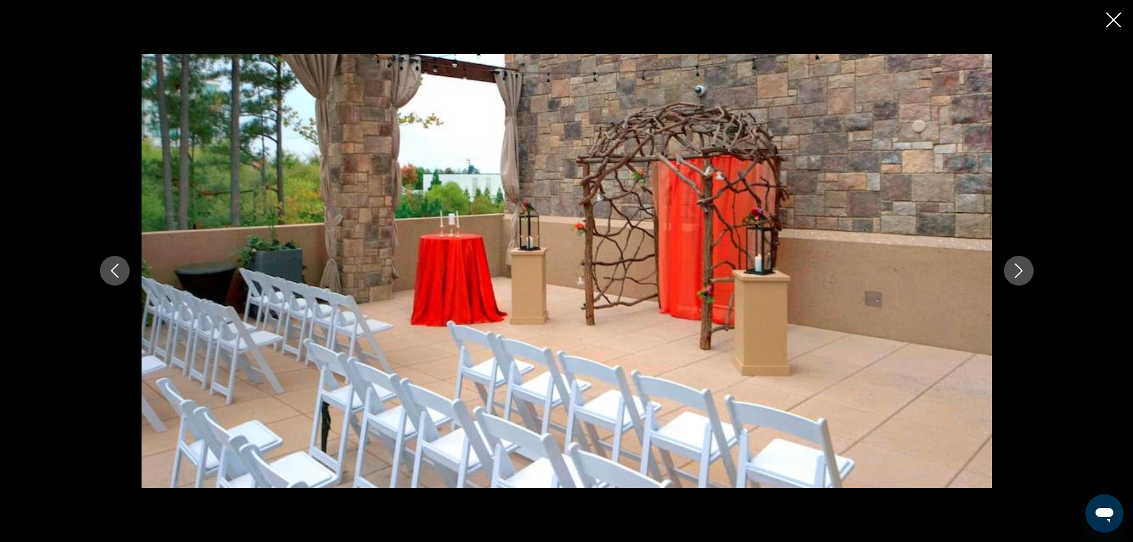
click at [1018, 262] on button "Next image" at bounding box center [1019, 271] width 30 height 30
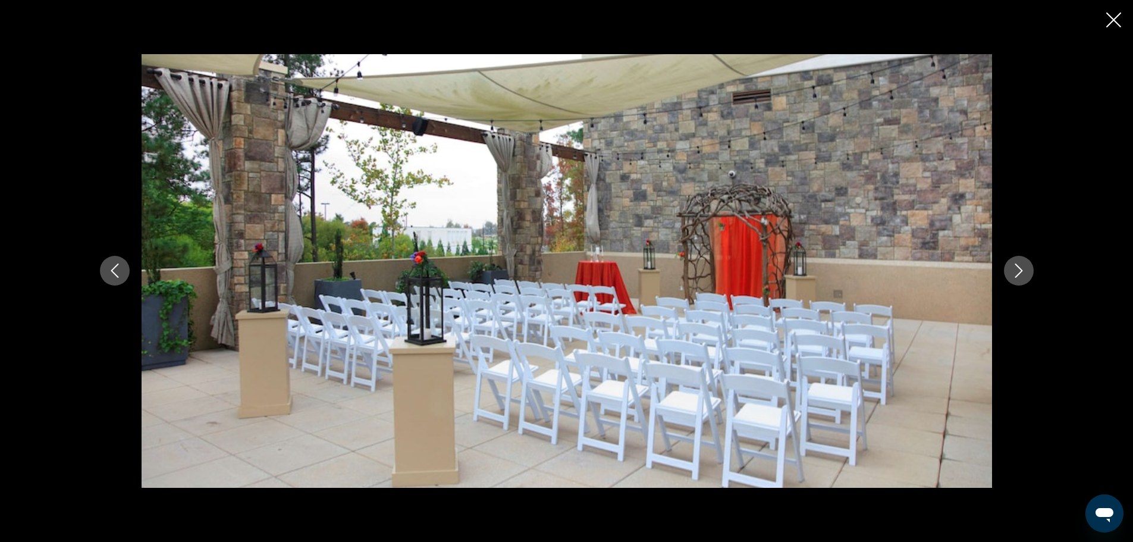
click at [1018, 262] on button "Next image" at bounding box center [1019, 271] width 30 height 30
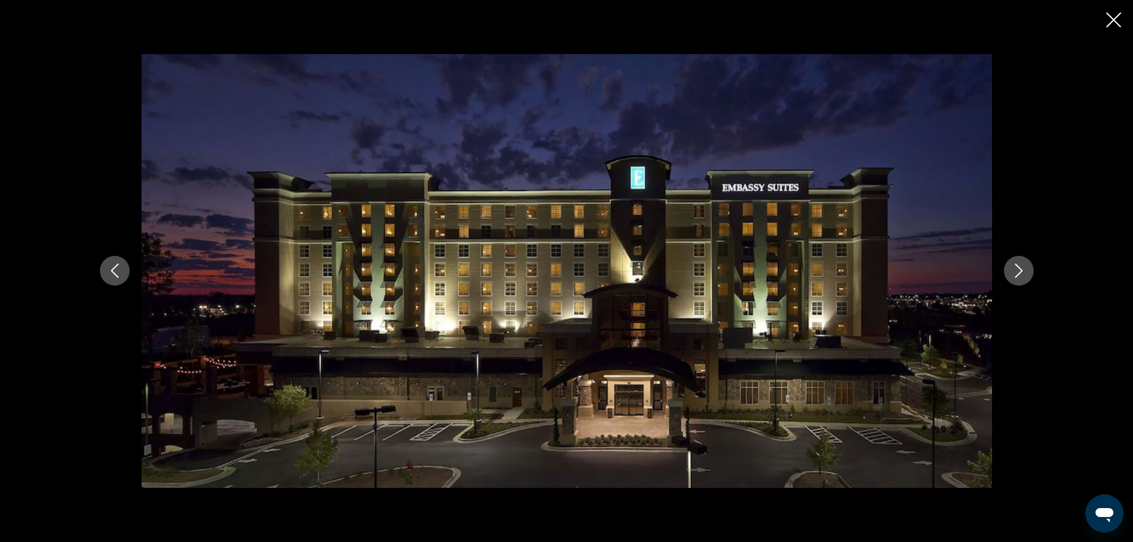
click at [1018, 262] on button "Next image" at bounding box center [1019, 271] width 30 height 30
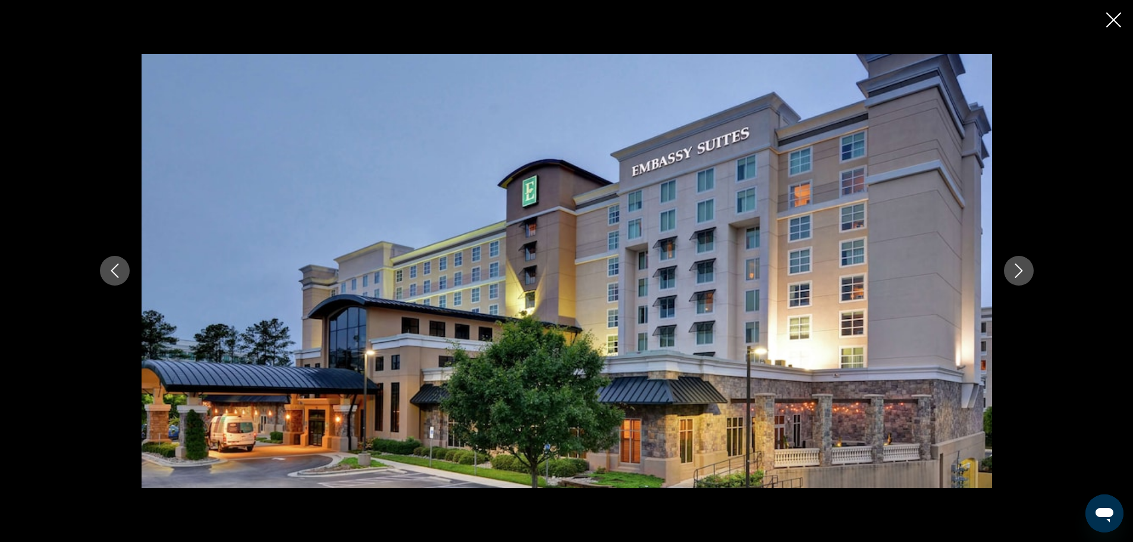
click at [1018, 262] on button "Next image" at bounding box center [1019, 271] width 30 height 30
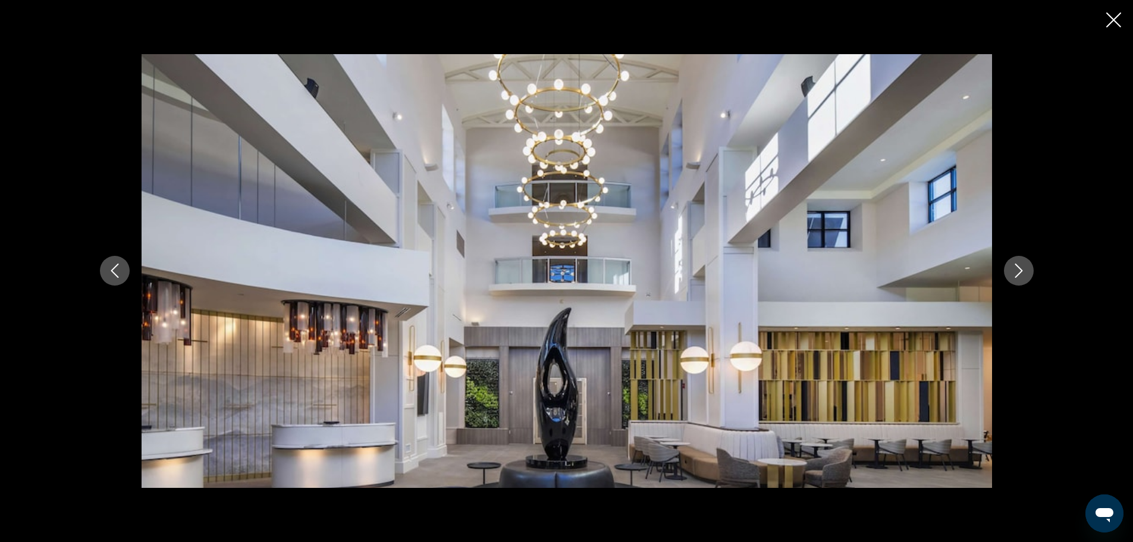
click at [1114, 19] on icon "Close slideshow" at bounding box center [1113, 19] width 15 height 15
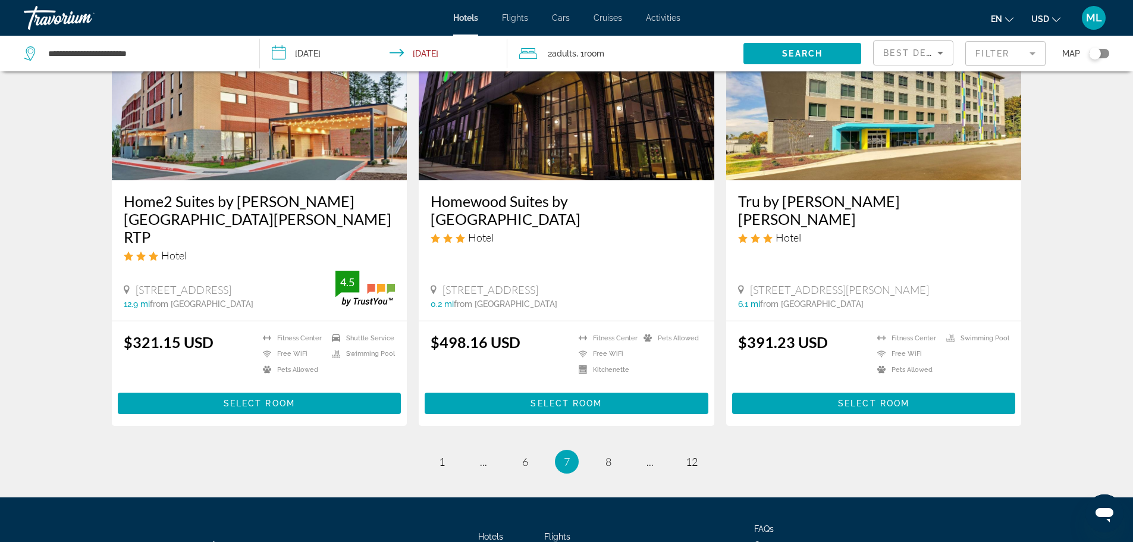
scroll to position [1531, 0]
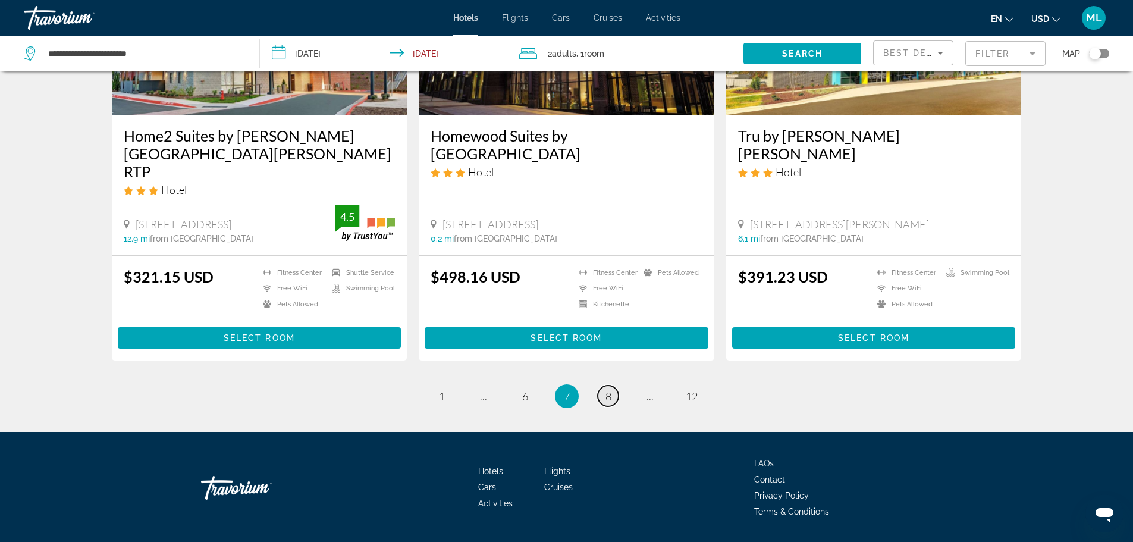
click at [610, 390] on span "8" at bounding box center [608, 396] width 6 height 13
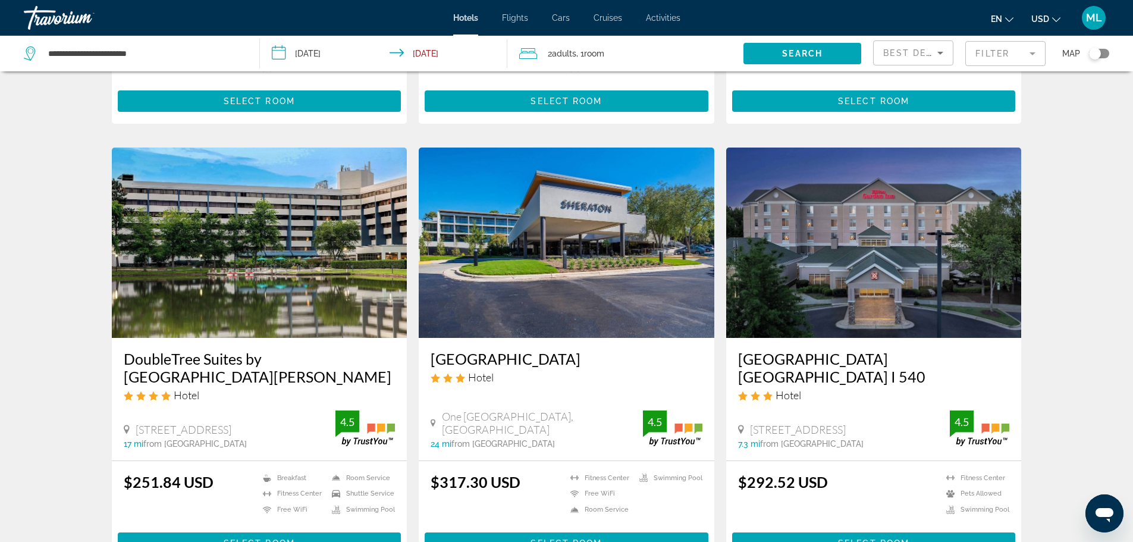
scroll to position [856, 0]
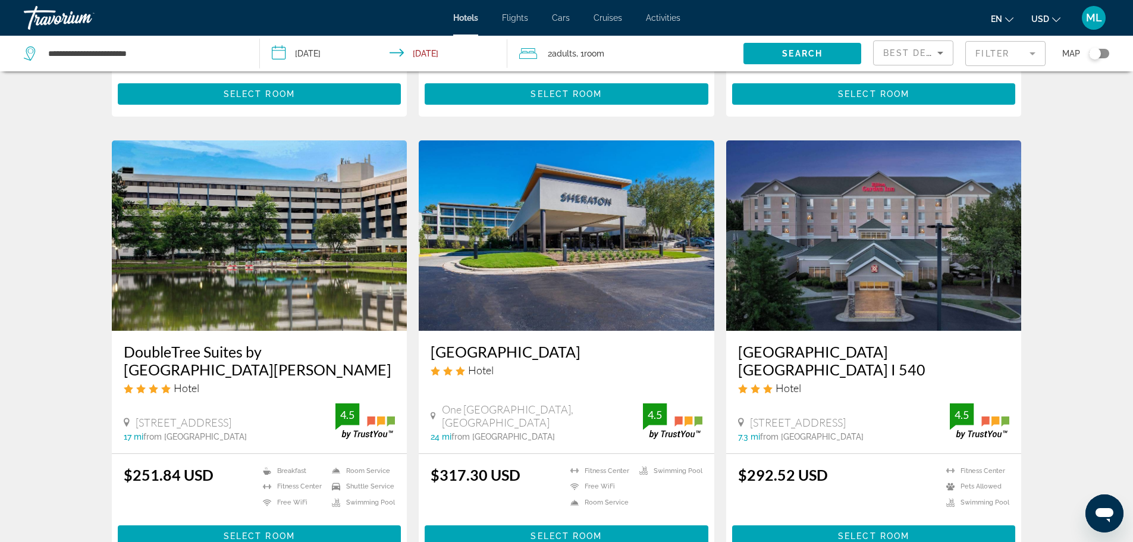
click at [280, 289] on img "Main content" at bounding box center [260, 235] width 296 height 190
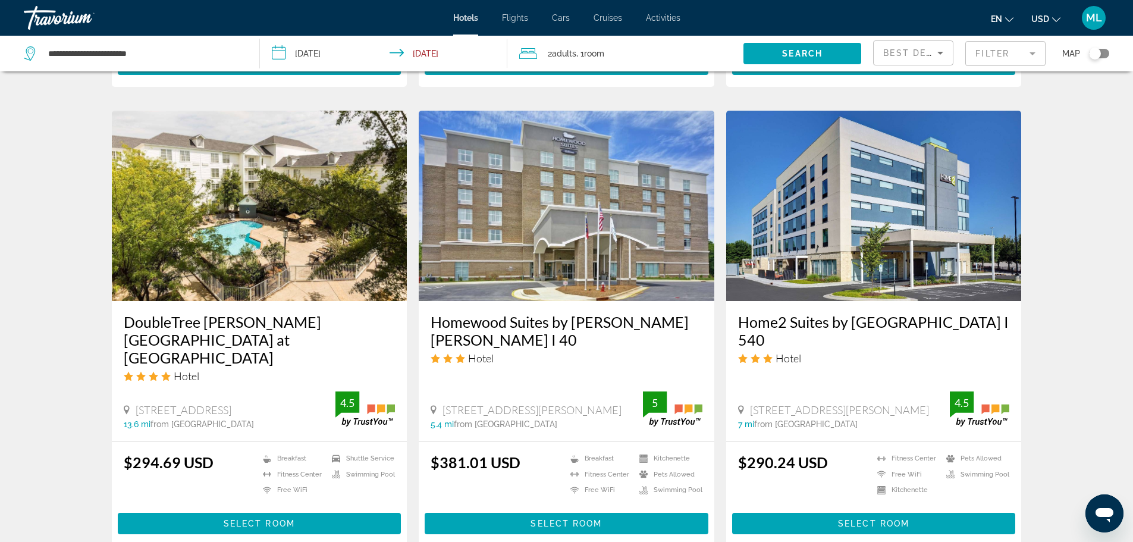
scroll to position [1380, 0]
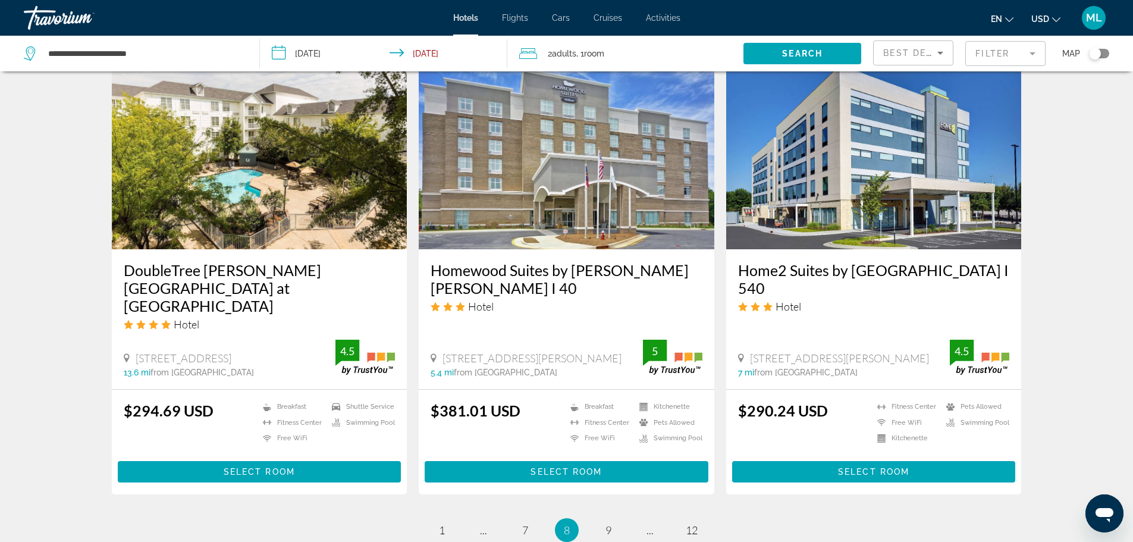
click at [208, 180] on img "Main content" at bounding box center [260, 154] width 296 height 190
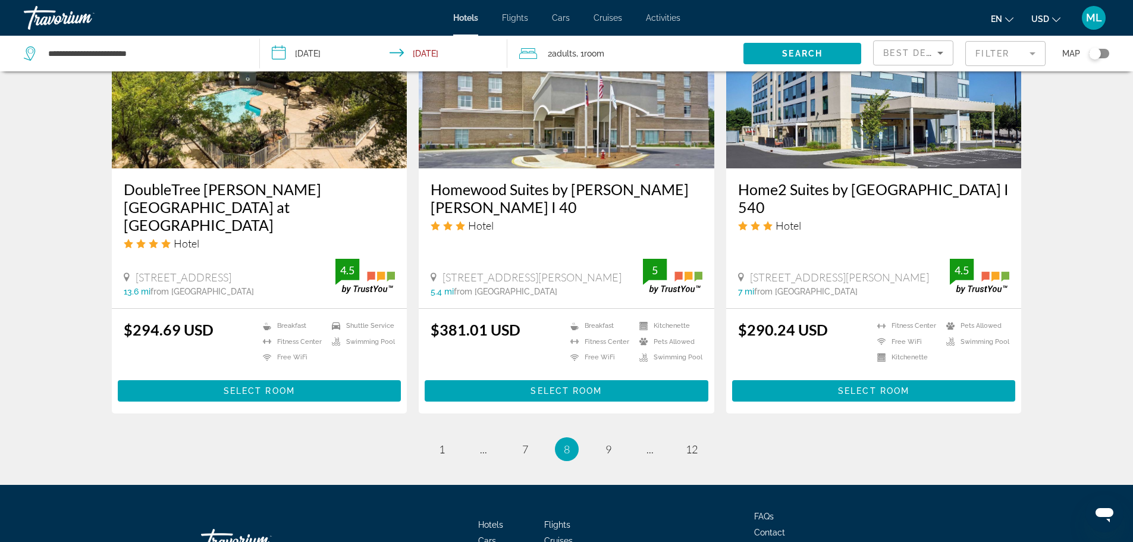
scroll to position [1475, 0]
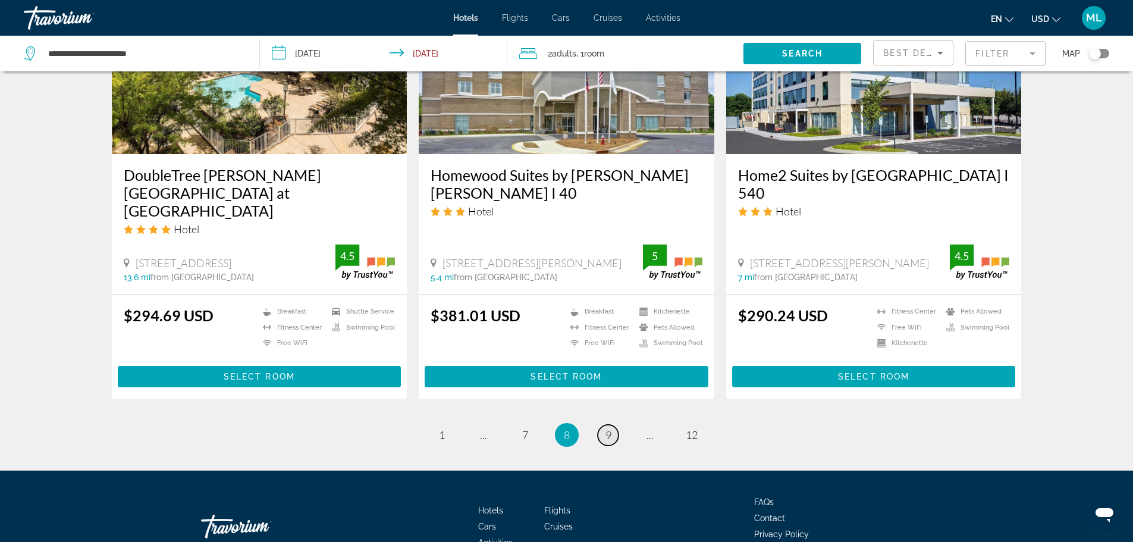
click at [608, 428] on span "9" at bounding box center [608, 434] width 6 height 13
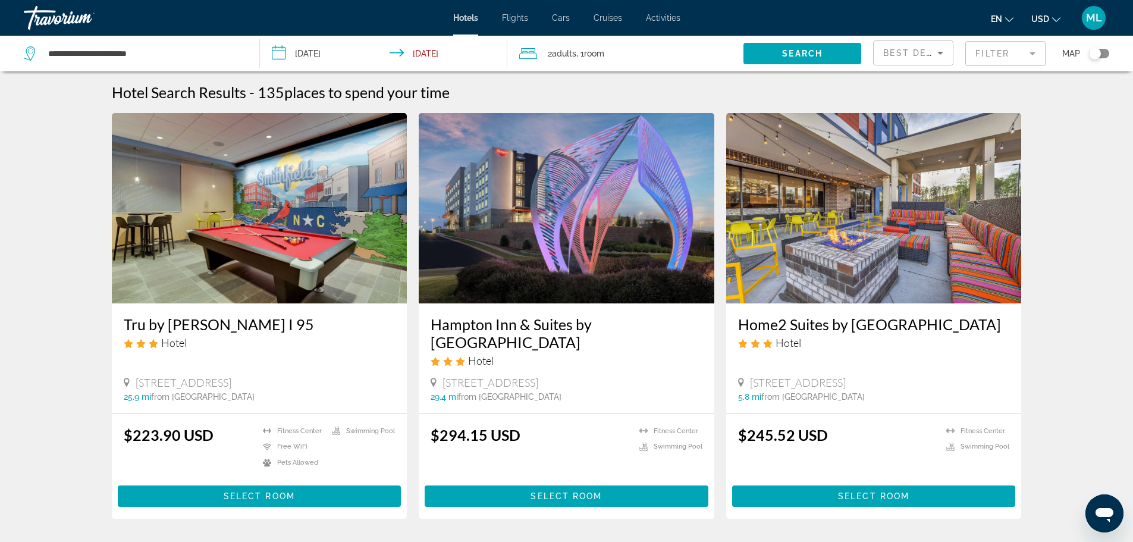
click at [635, 203] on img "Main content" at bounding box center [567, 208] width 296 height 190
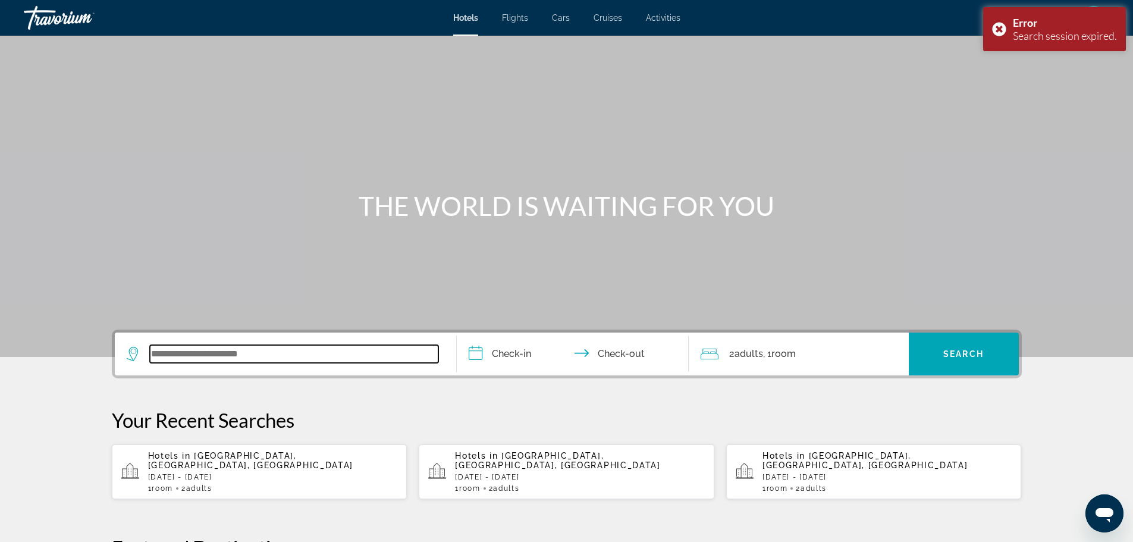
click at [245, 353] on input "Search widget" at bounding box center [294, 354] width 288 height 18
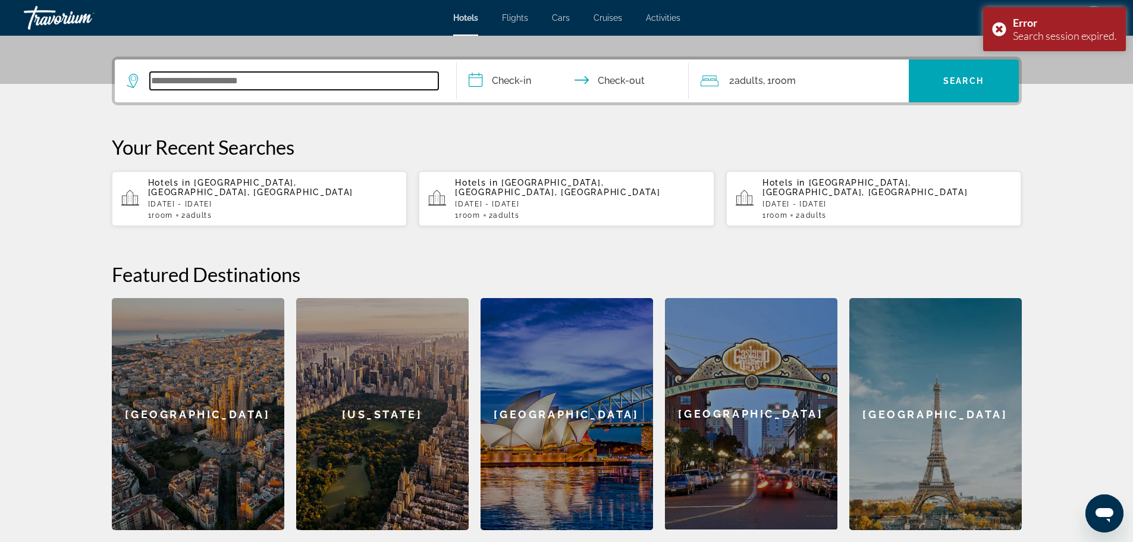
scroll to position [291, 0]
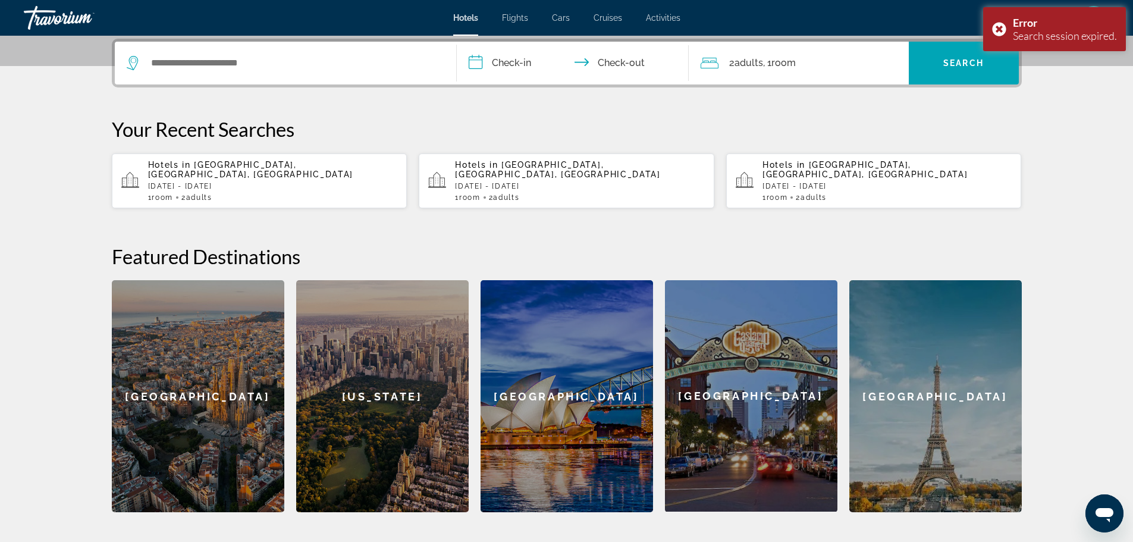
click at [295, 171] on div "Hotels in Raleigh, NC, United States Sun, 21 Sep - Tue, 23 Sep 1 Room rooms 2 A…" at bounding box center [273, 181] width 250 height 42
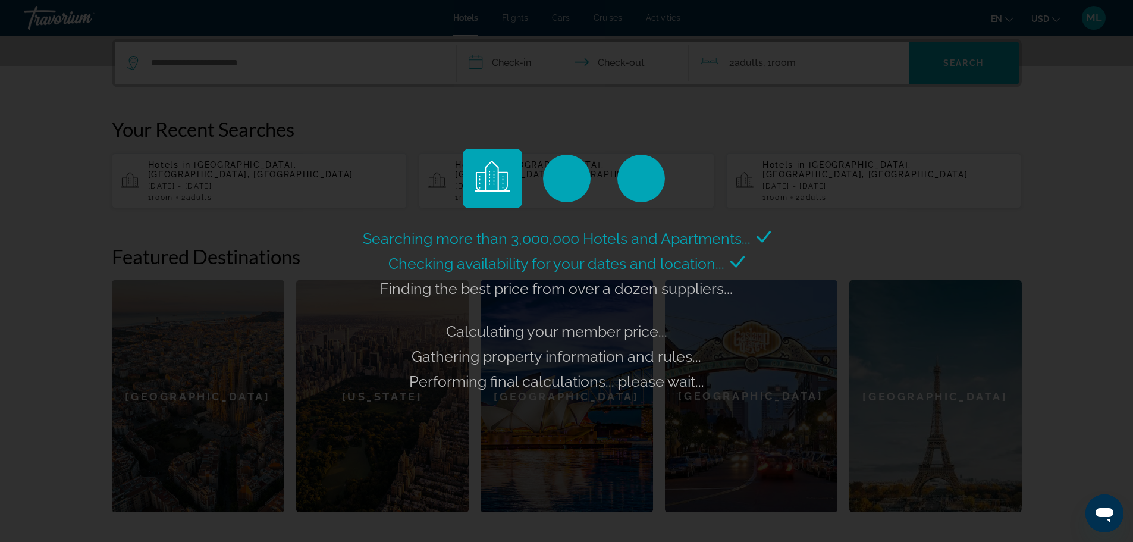
click at [491, 95] on div "Searching more than 3,000,000 Hotels and Apartments... Checking availability fo…" at bounding box center [566, 271] width 1133 height 542
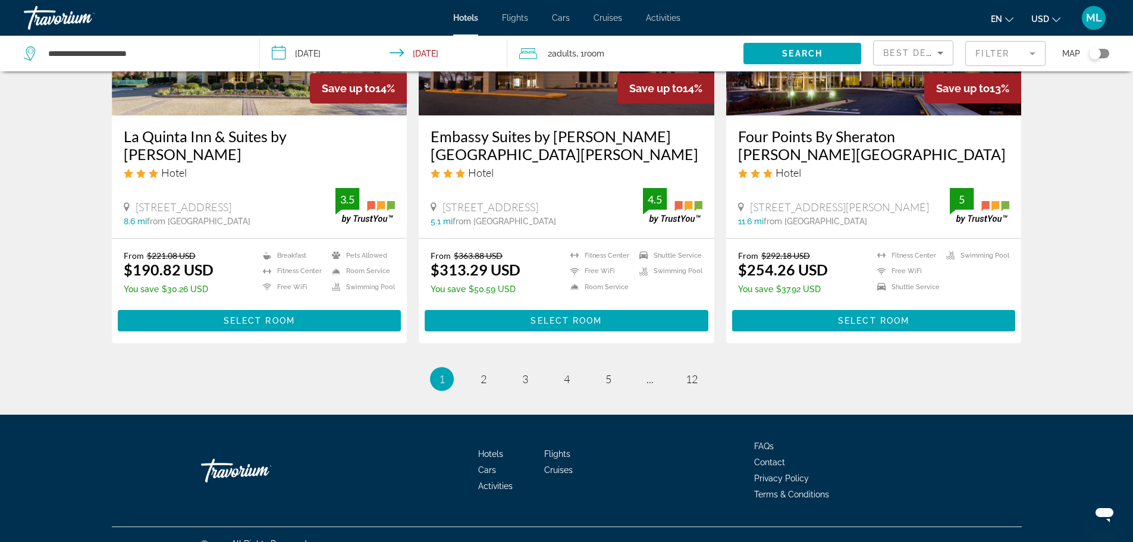
scroll to position [1513, 0]
click at [611, 372] on span "5" at bounding box center [608, 378] width 6 height 13
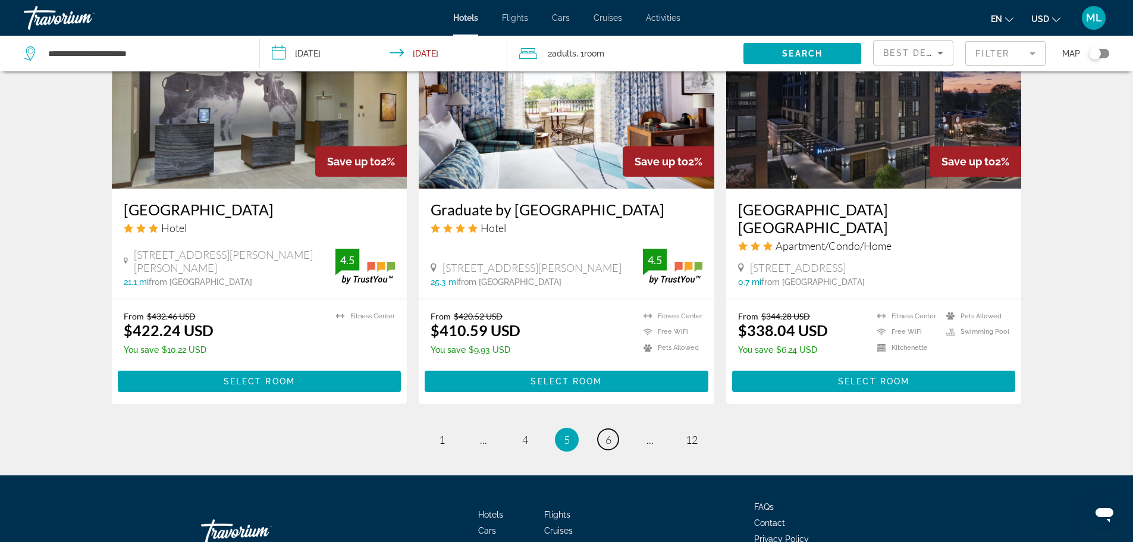
scroll to position [1500, 0]
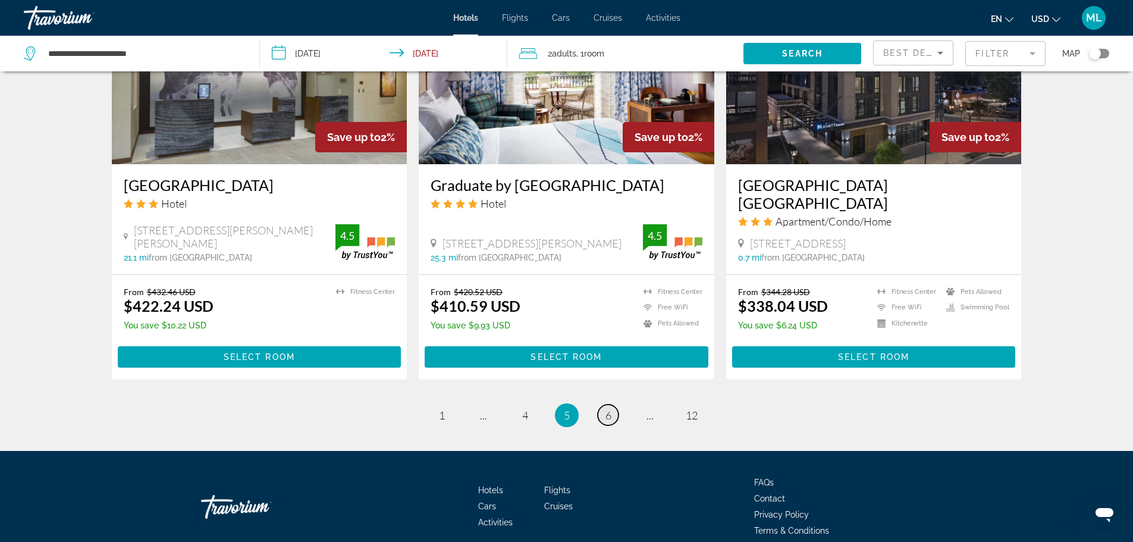
click at [607, 409] on span "6" at bounding box center [608, 415] width 6 height 13
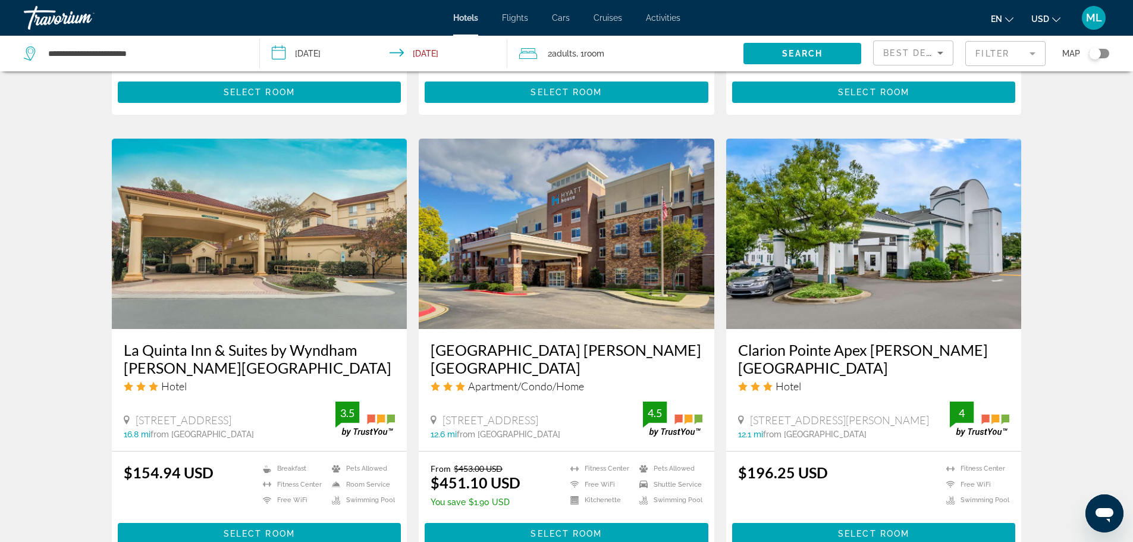
scroll to position [856, 0]
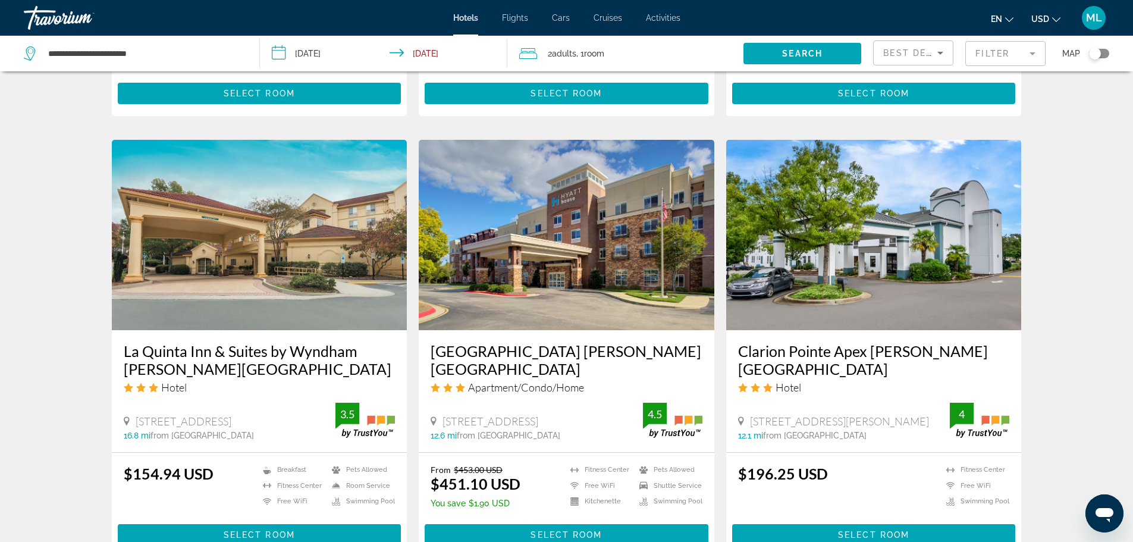
click at [923, 199] on img "Main content" at bounding box center [874, 235] width 296 height 190
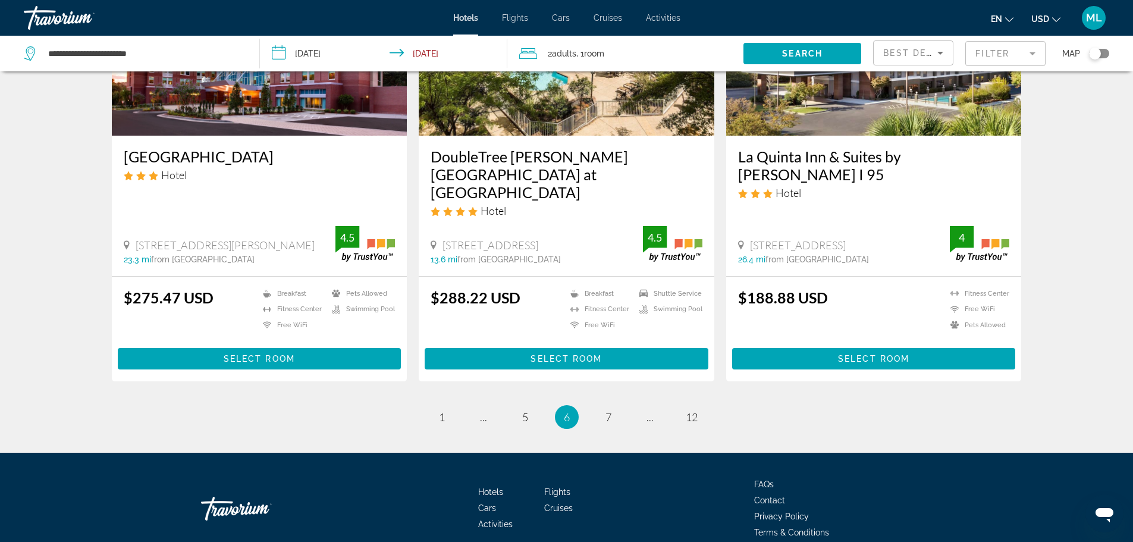
scroll to position [1513, 0]
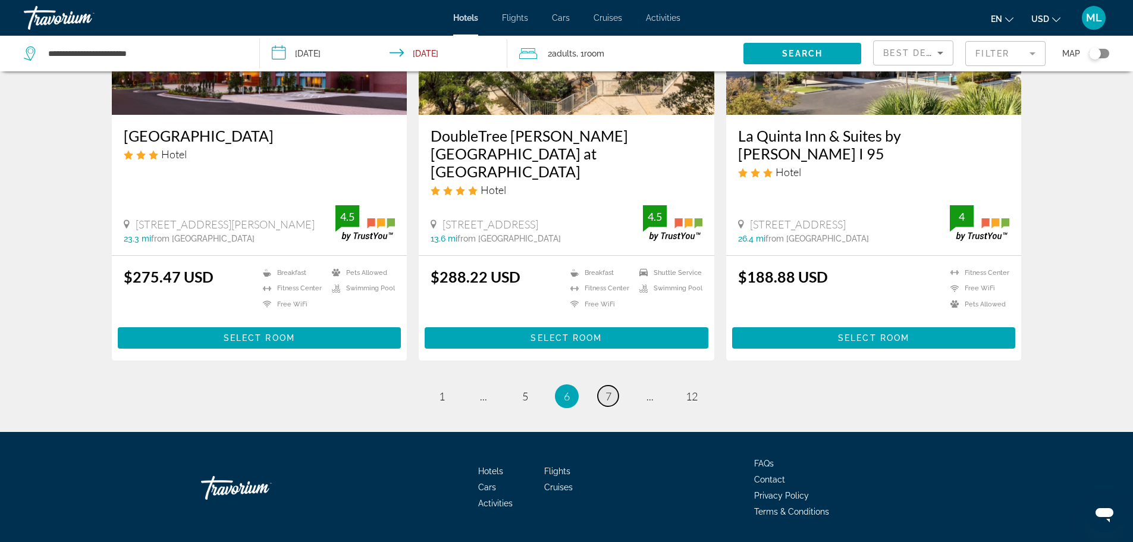
click at [607, 390] on span "7" at bounding box center [608, 396] width 6 height 13
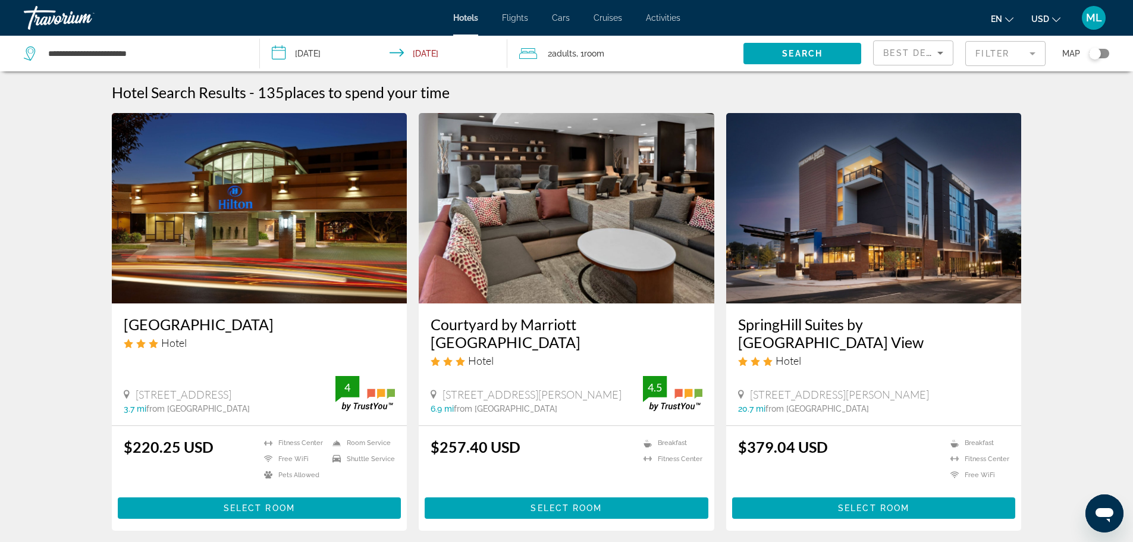
click at [328, 250] on img "Main content" at bounding box center [260, 208] width 296 height 190
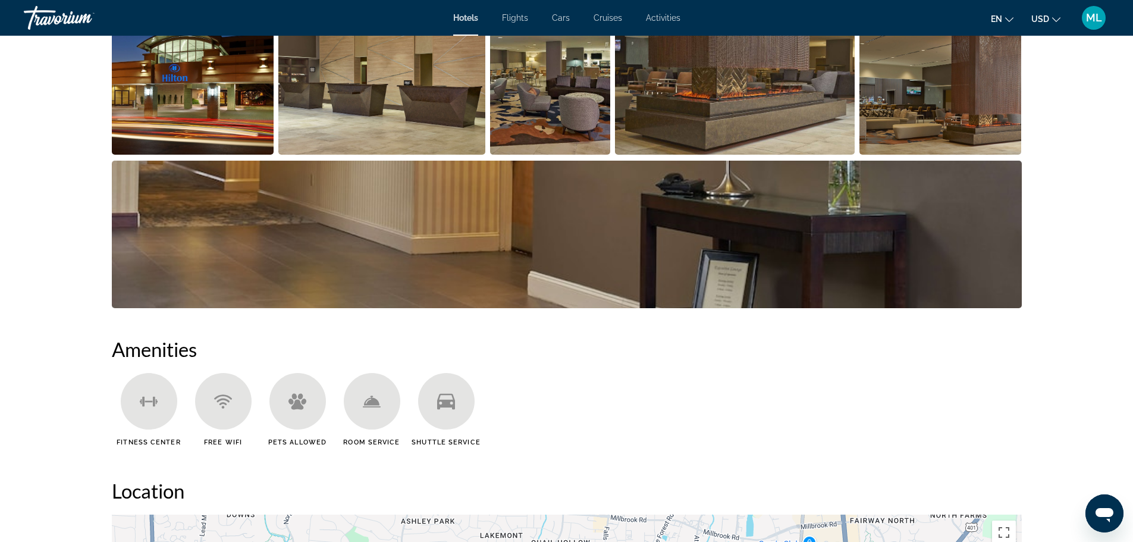
scroll to position [666, 0]
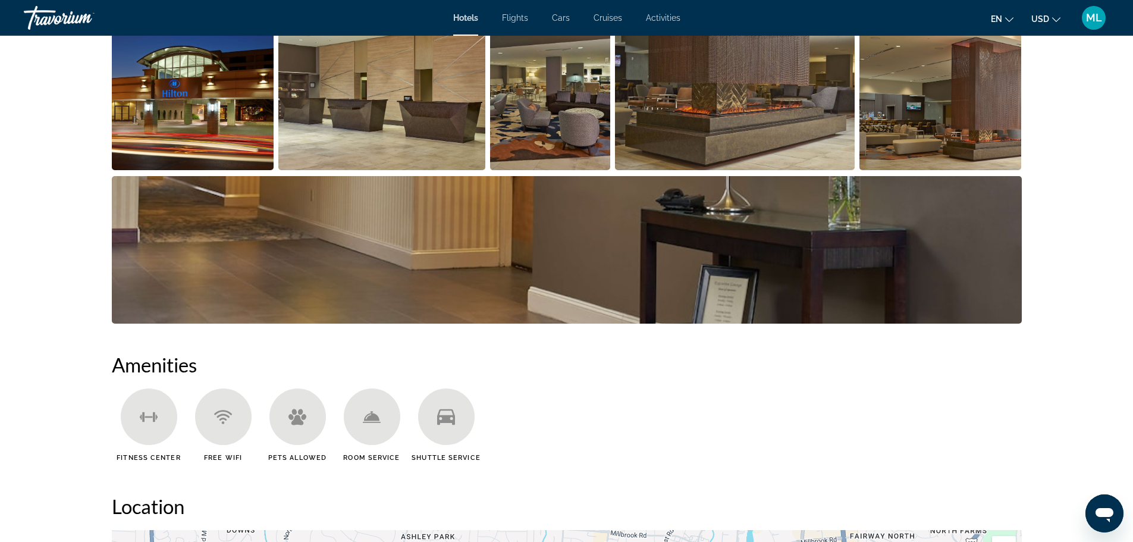
click at [142, 147] on img "Open full-screen image slider" at bounding box center [193, 96] width 162 height 147
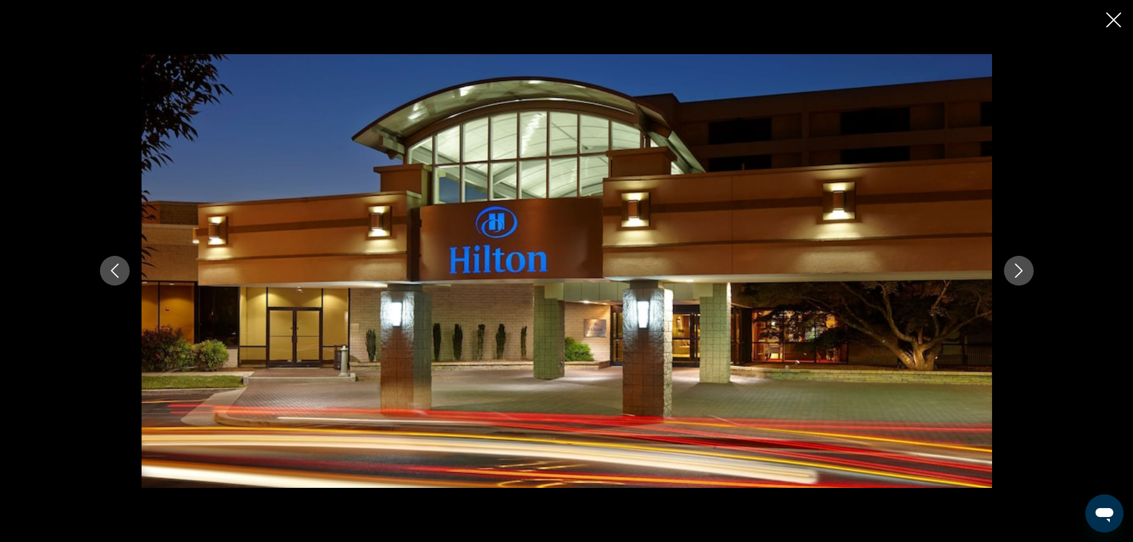
click at [1012, 265] on icon "Next image" at bounding box center [1019, 270] width 14 height 14
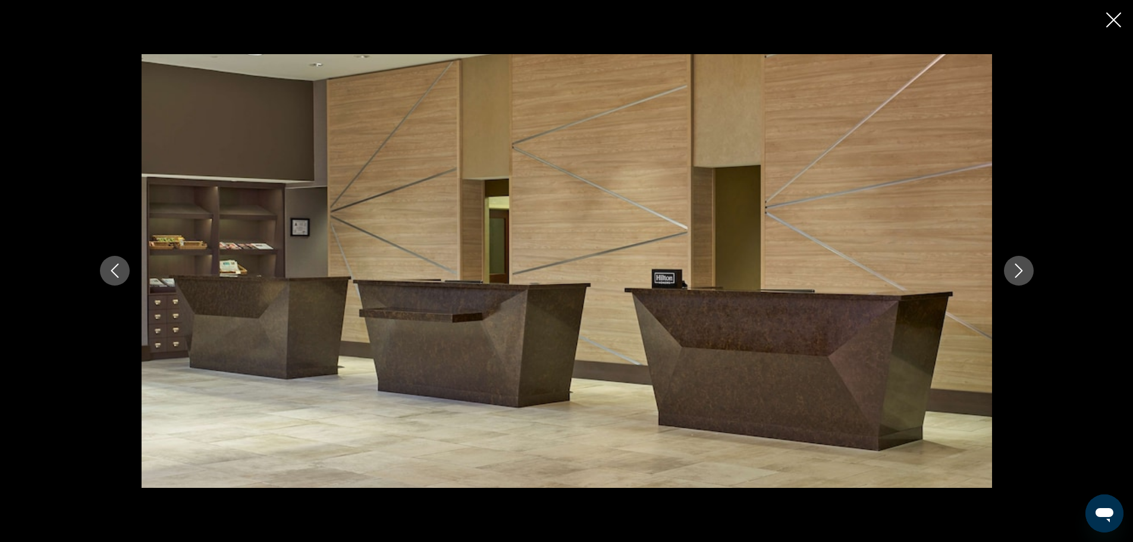
click at [1012, 265] on icon "Next image" at bounding box center [1019, 270] width 14 height 14
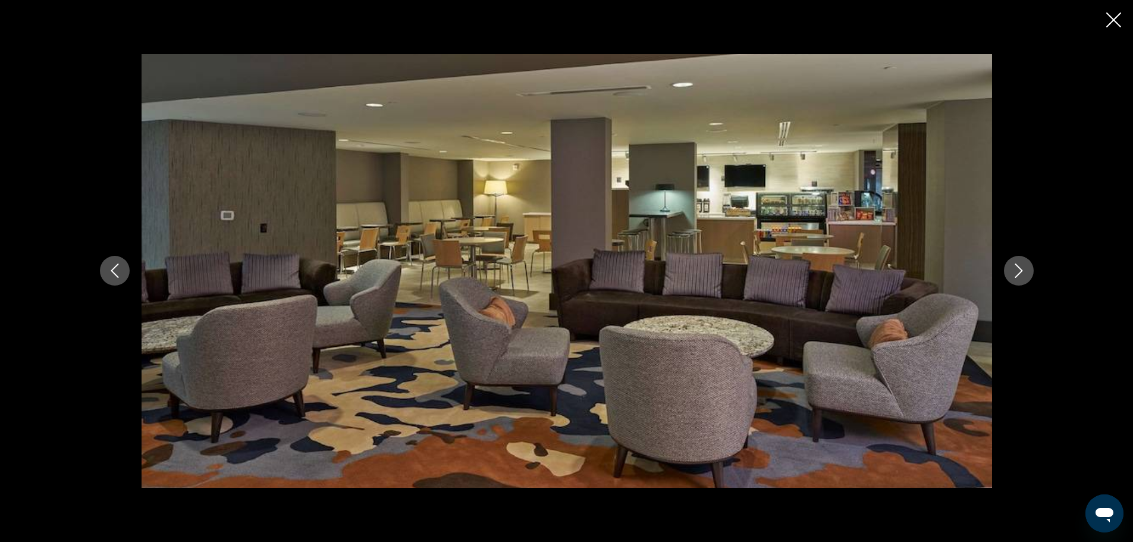
click at [1012, 265] on icon "Next image" at bounding box center [1019, 270] width 14 height 14
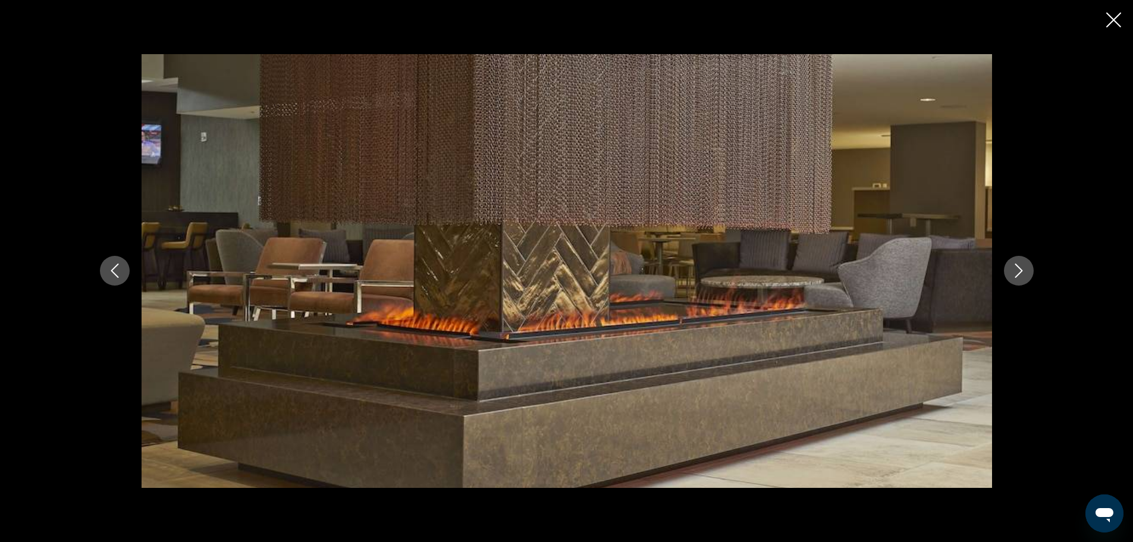
click at [1012, 265] on icon "Next image" at bounding box center [1019, 270] width 14 height 14
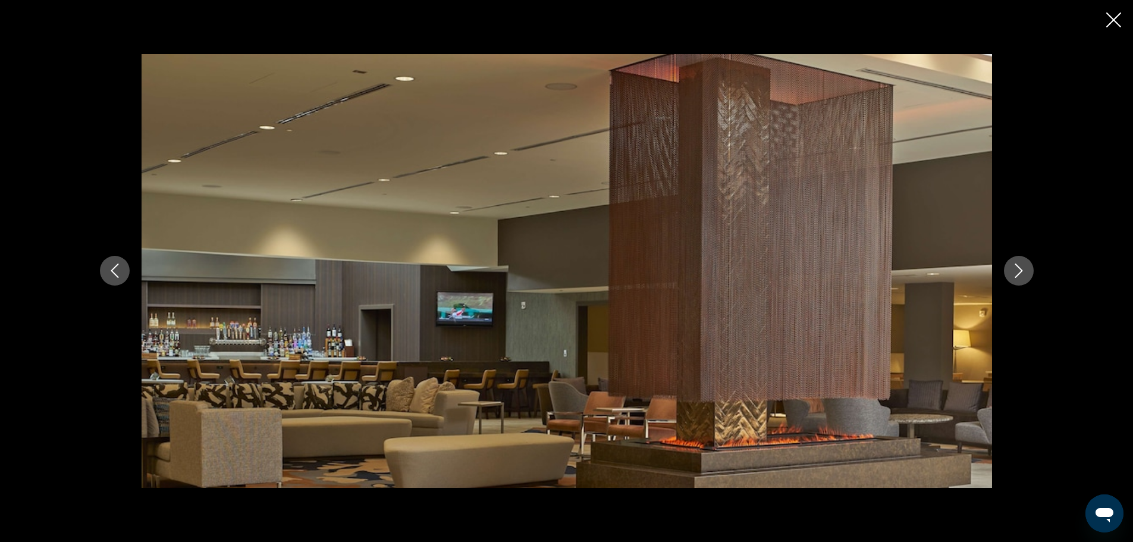
click at [1012, 265] on icon "Next image" at bounding box center [1019, 270] width 14 height 14
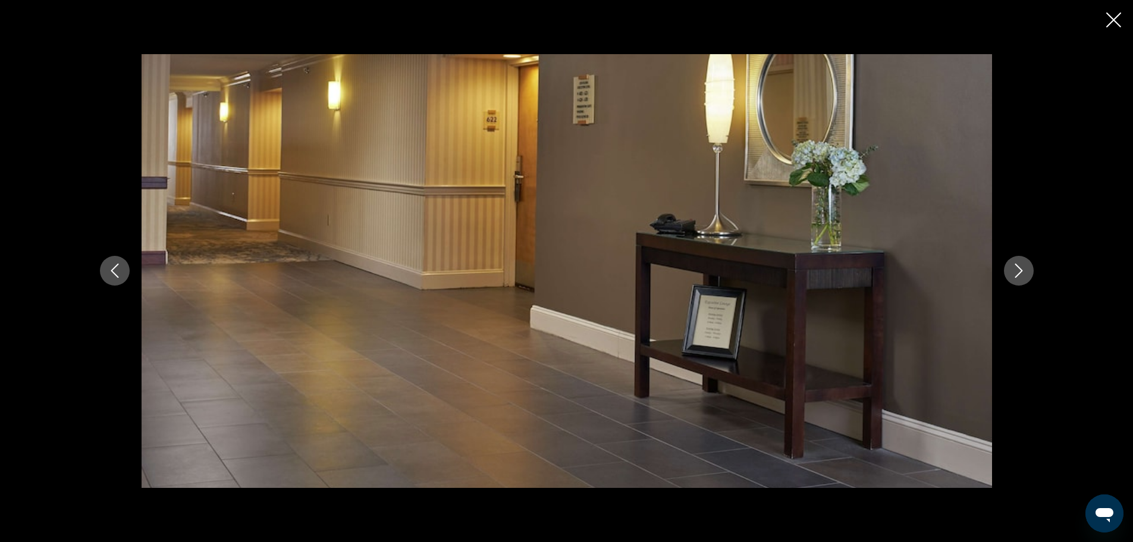
click at [1012, 265] on icon "Next image" at bounding box center [1019, 270] width 14 height 14
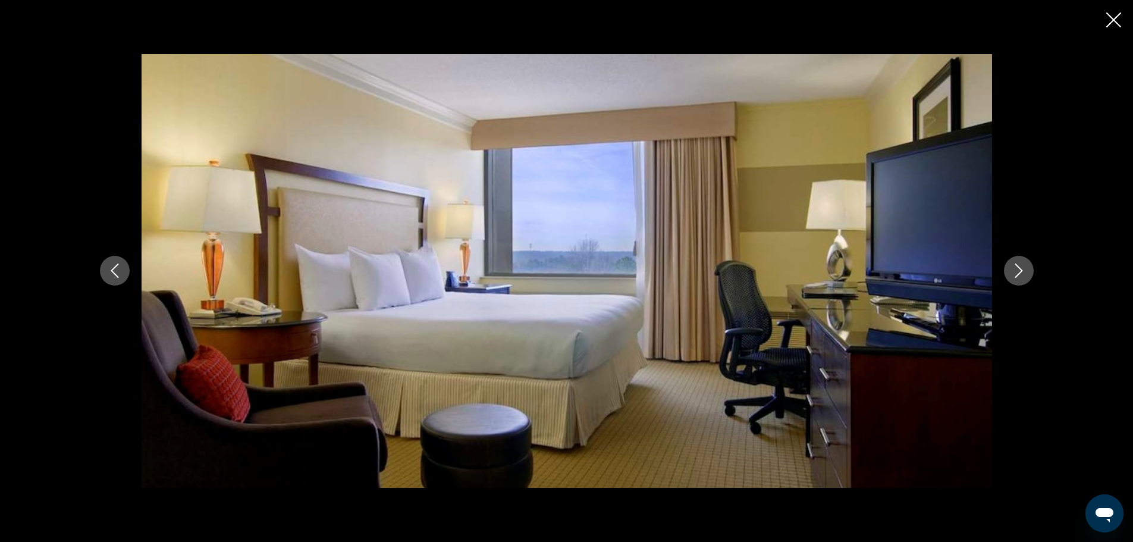
click at [1012, 265] on icon "Next image" at bounding box center [1019, 270] width 14 height 14
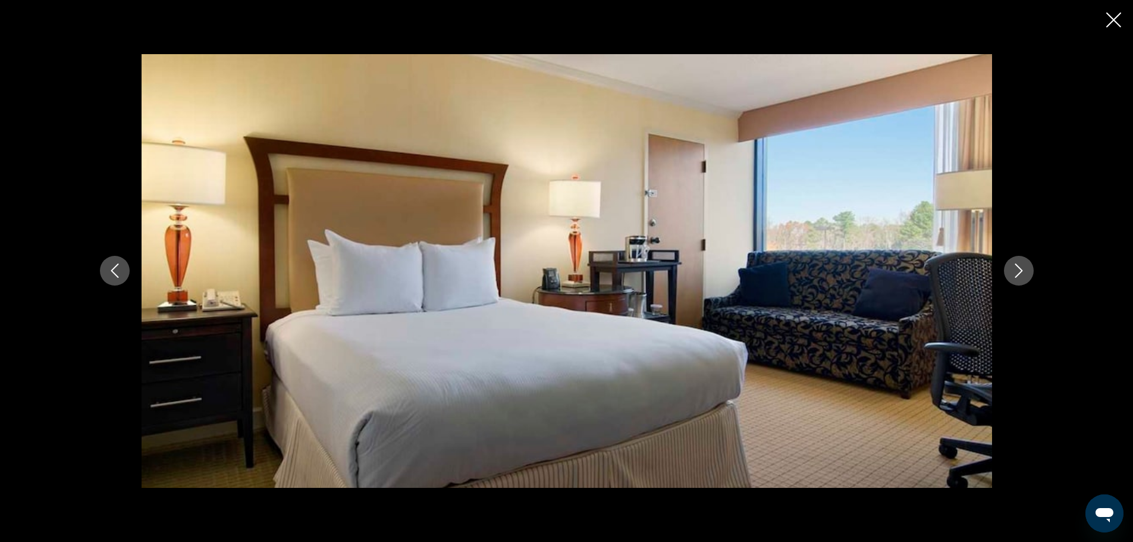
click at [1012, 265] on icon "Next image" at bounding box center [1019, 270] width 14 height 14
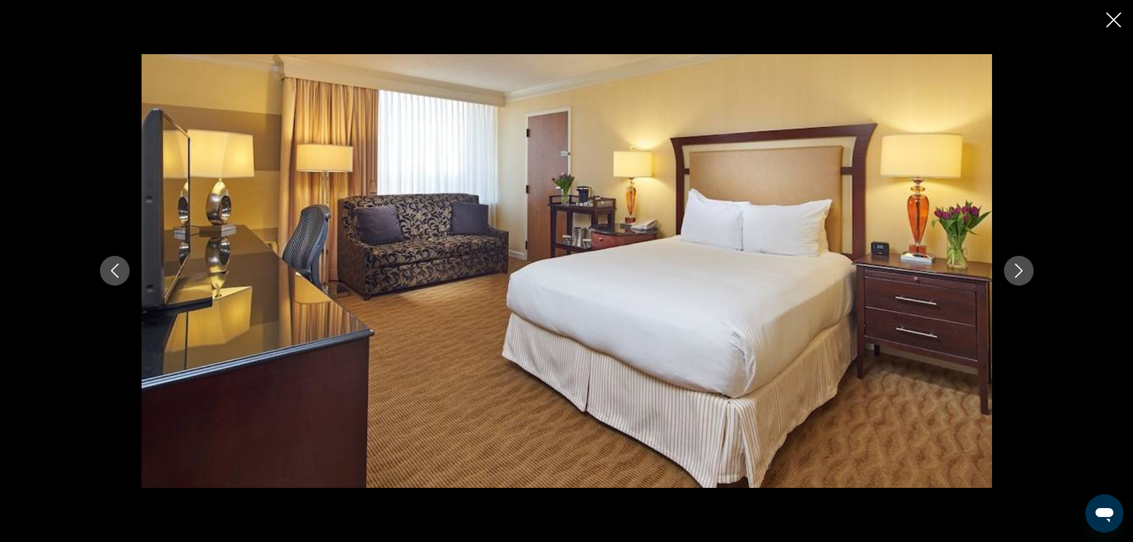
click at [1012, 265] on icon "Next image" at bounding box center [1019, 270] width 14 height 14
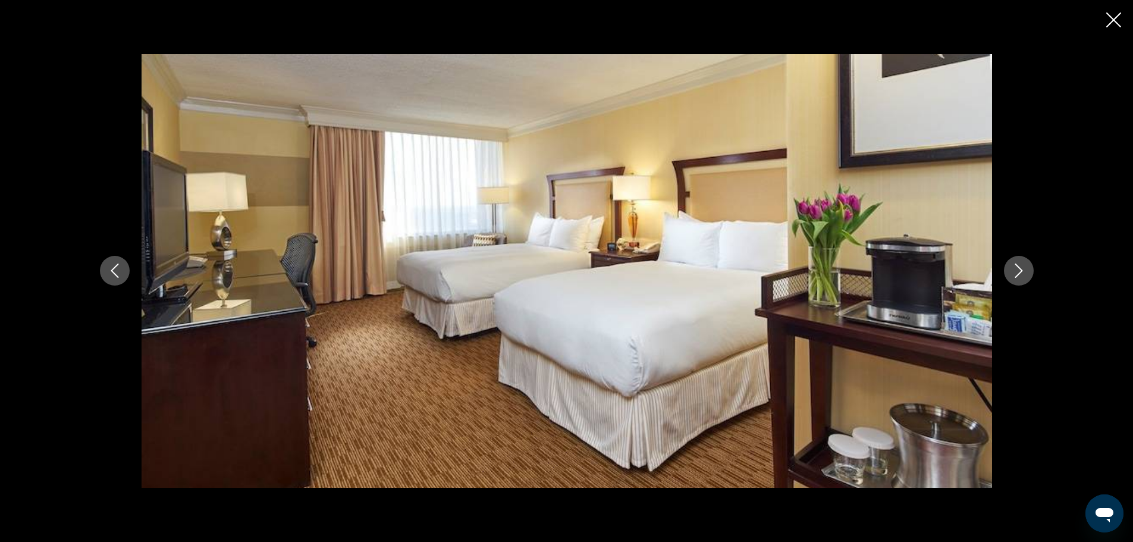
click at [1012, 265] on icon "Next image" at bounding box center [1019, 270] width 14 height 14
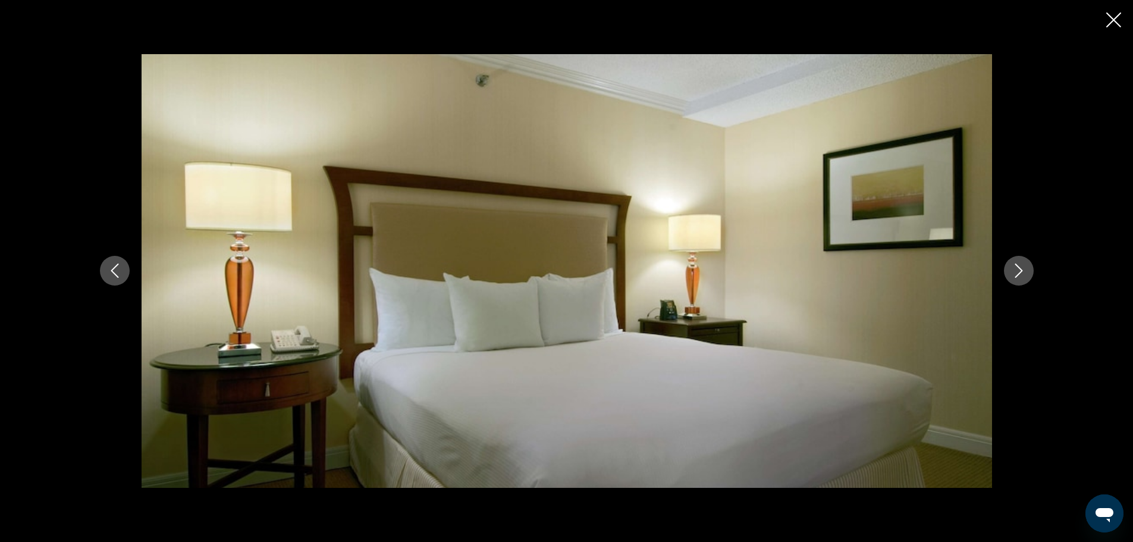
click at [1012, 265] on icon "Next image" at bounding box center [1019, 270] width 14 height 14
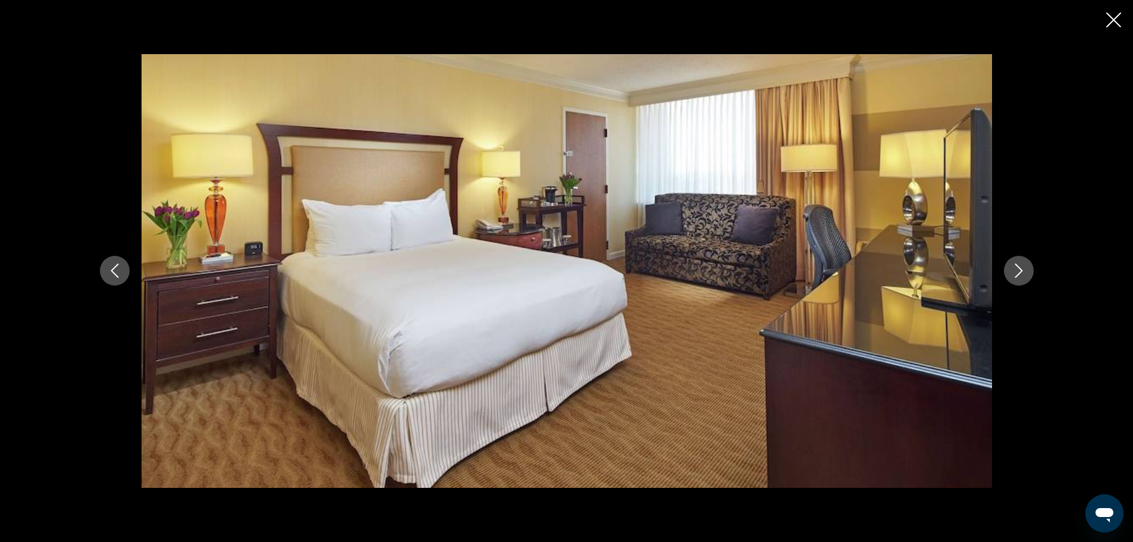
click at [1012, 265] on icon "Next image" at bounding box center [1019, 270] width 14 height 14
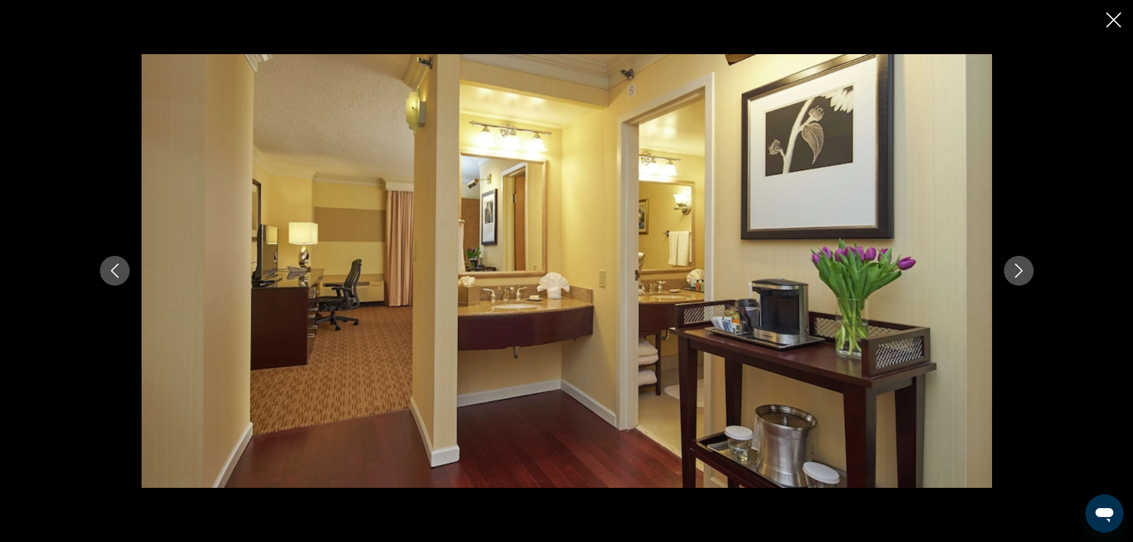
click at [1012, 265] on icon "Next image" at bounding box center [1019, 270] width 14 height 14
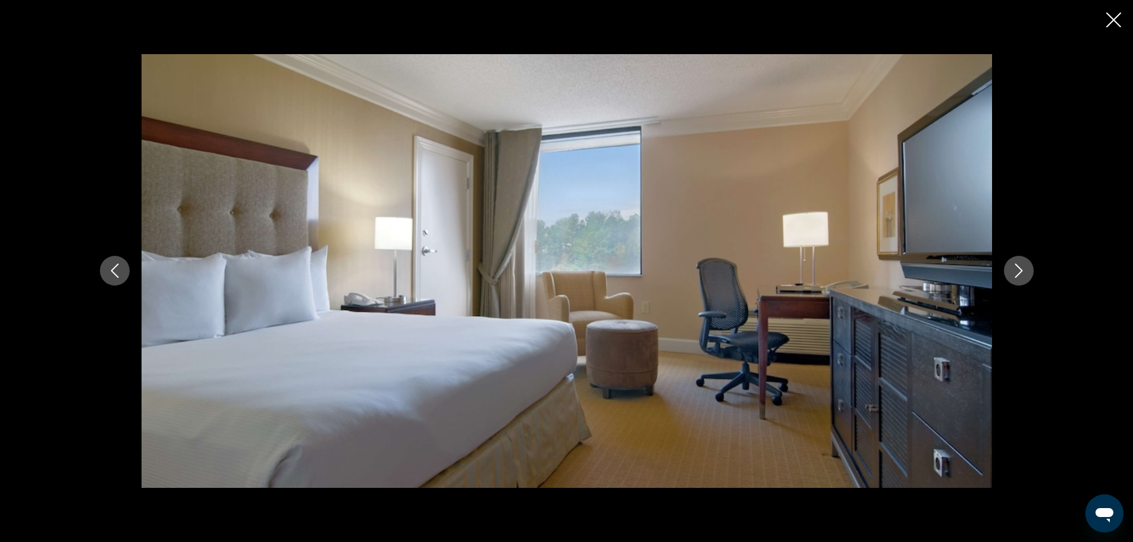
click at [1012, 265] on icon "Next image" at bounding box center [1019, 270] width 14 height 14
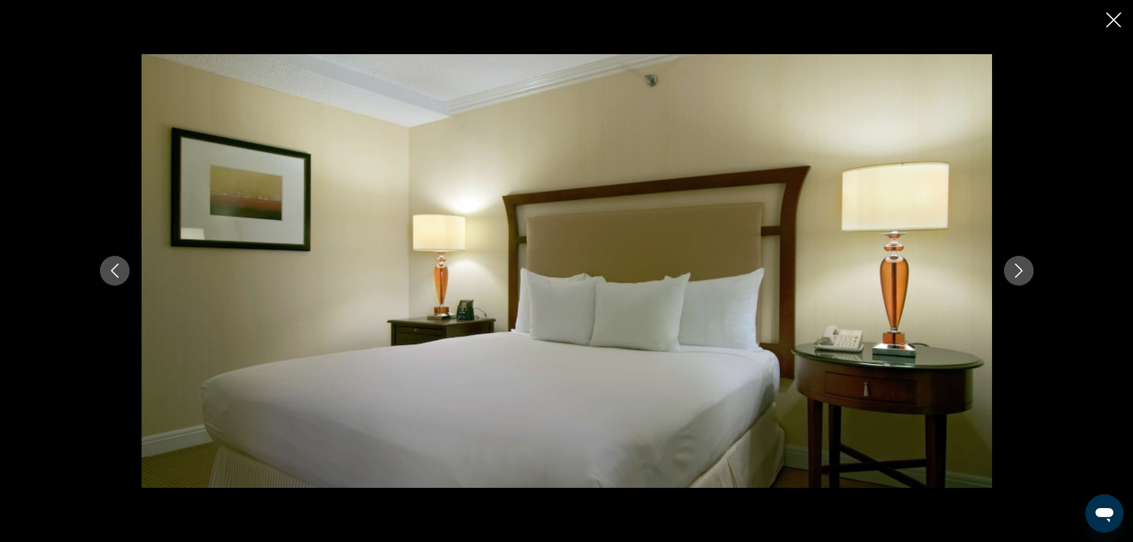
click at [1012, 265] on icon "Next image" at bounding box center [1019, 270] width 14 height 14
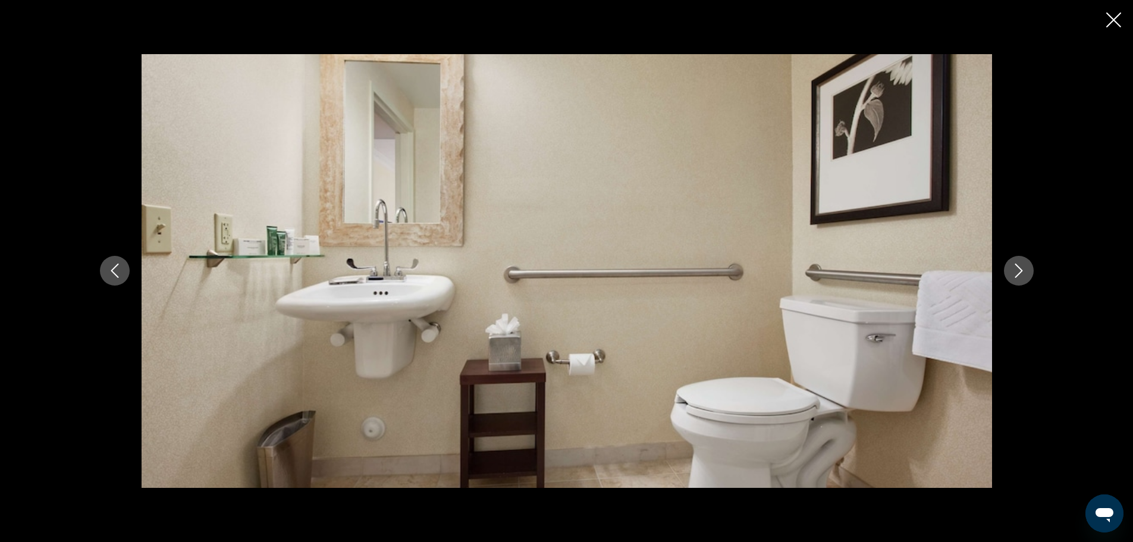
click at [1012, 265] on icon "Next image" at bounding box center [1019, 270] width 14 height 14
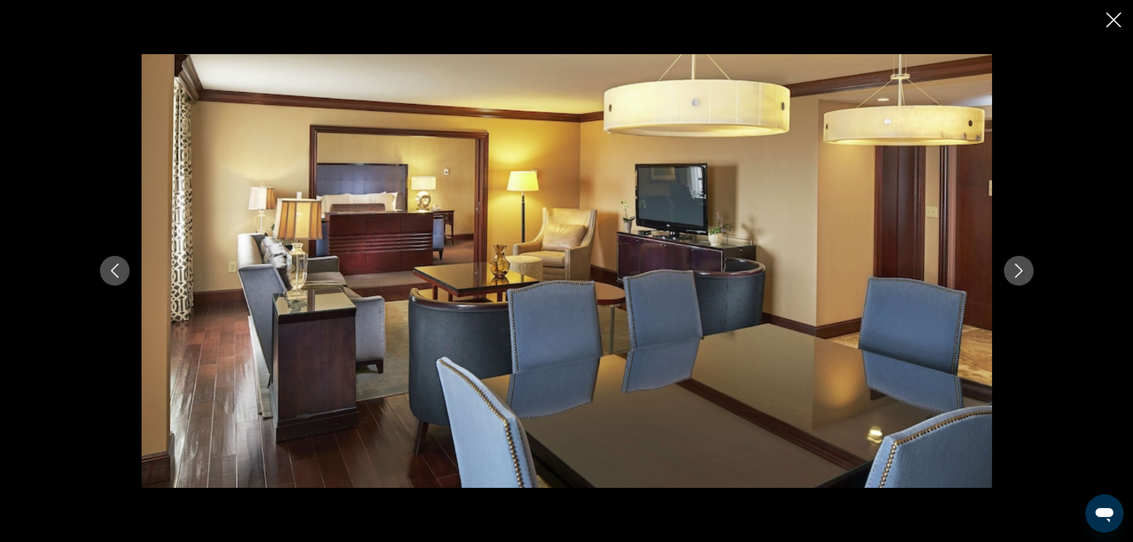
click at [1012, 265] on icon "Next image" at bounding box center [1019, 270] width 14 height 14
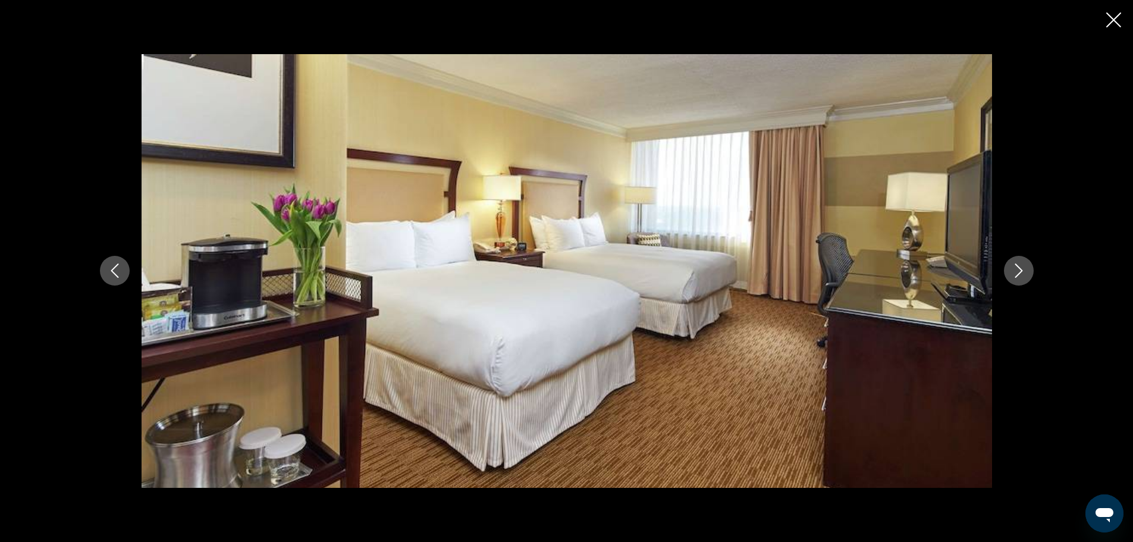
click at [1012, 265] on icon "Next image" at bounding box center [1019, 270] width 14 height 14
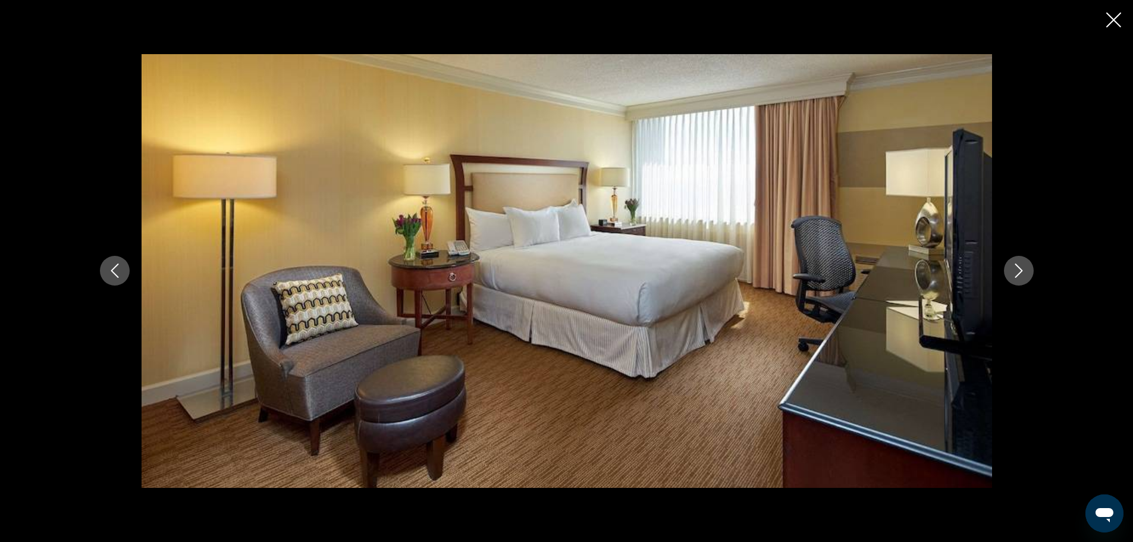
click at [1012, 265] on icon "Next image" at bounding box center [1019, 270] width 14 height 14
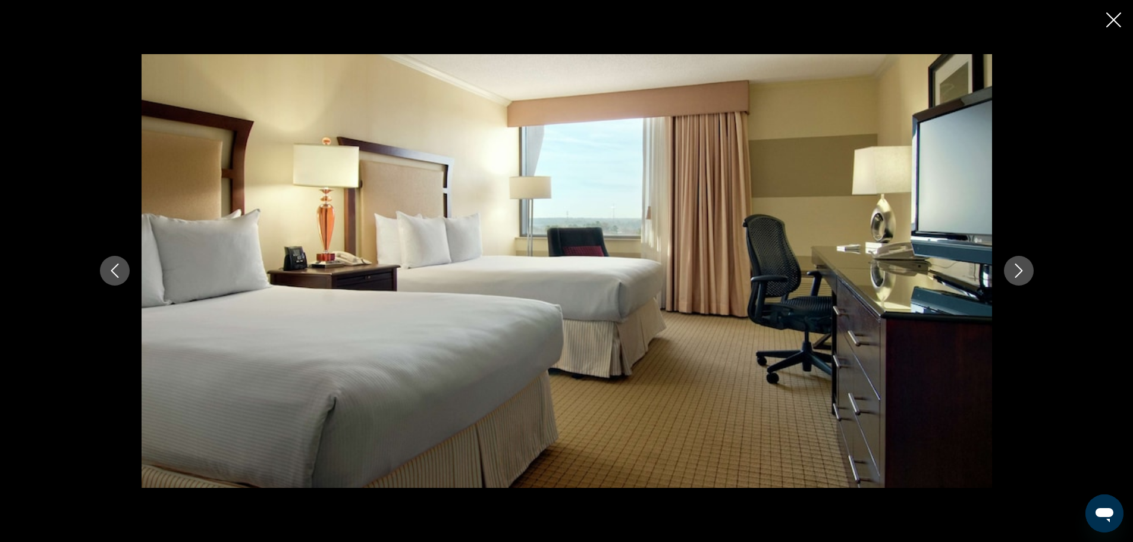
click at [1012, 265] on icon "Next image" at bounding box center [1019, 270] width 14 height 14
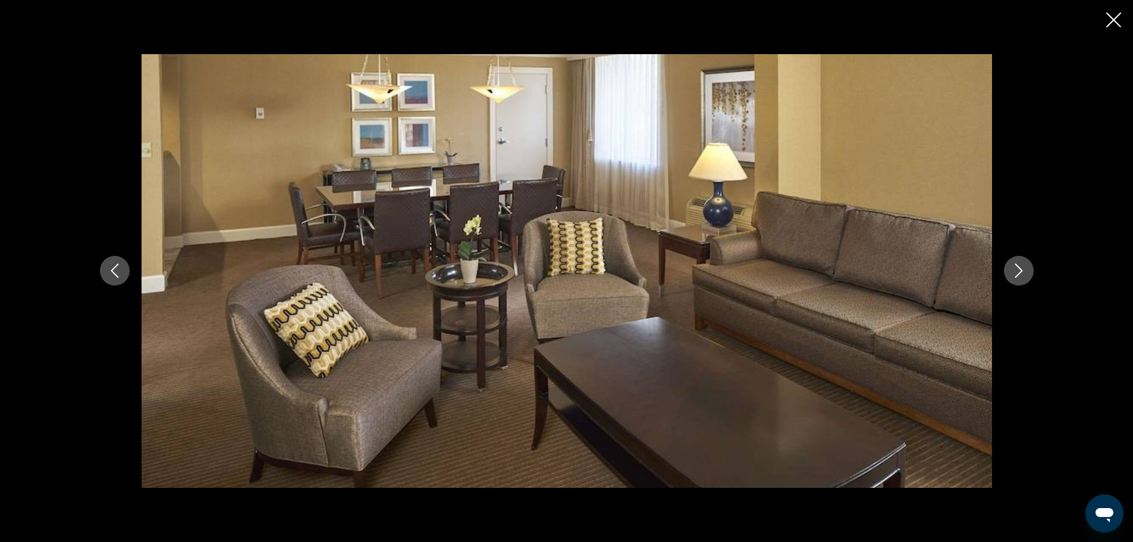
click at [1012, 265] on icon "Next image" at bounding box center [1019, 270] width 14 height 14
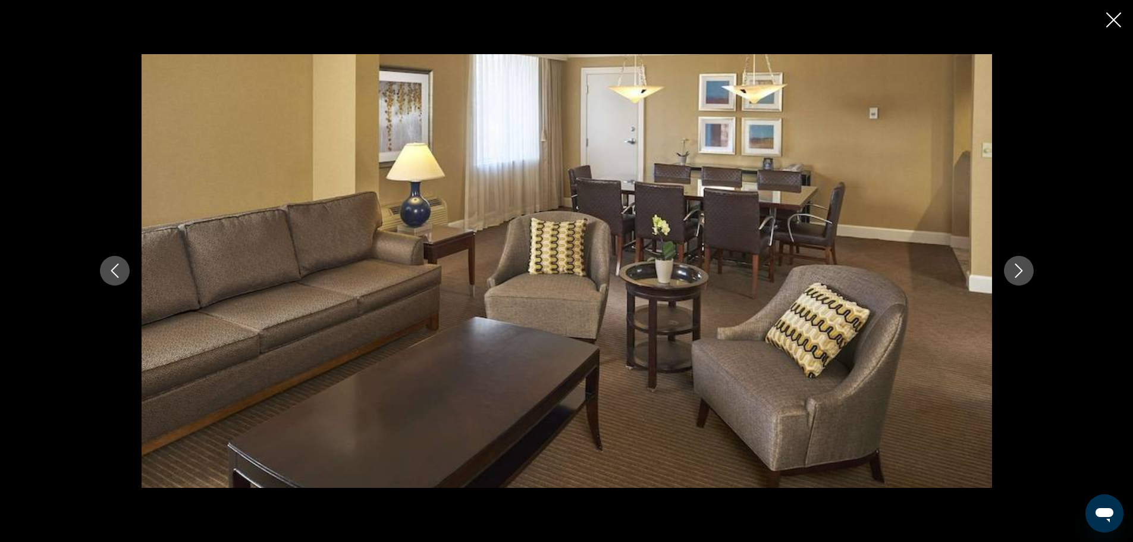
click at [1012, 265] on icon "Next image" at bounding box center [1019, 270] width 14 height 14
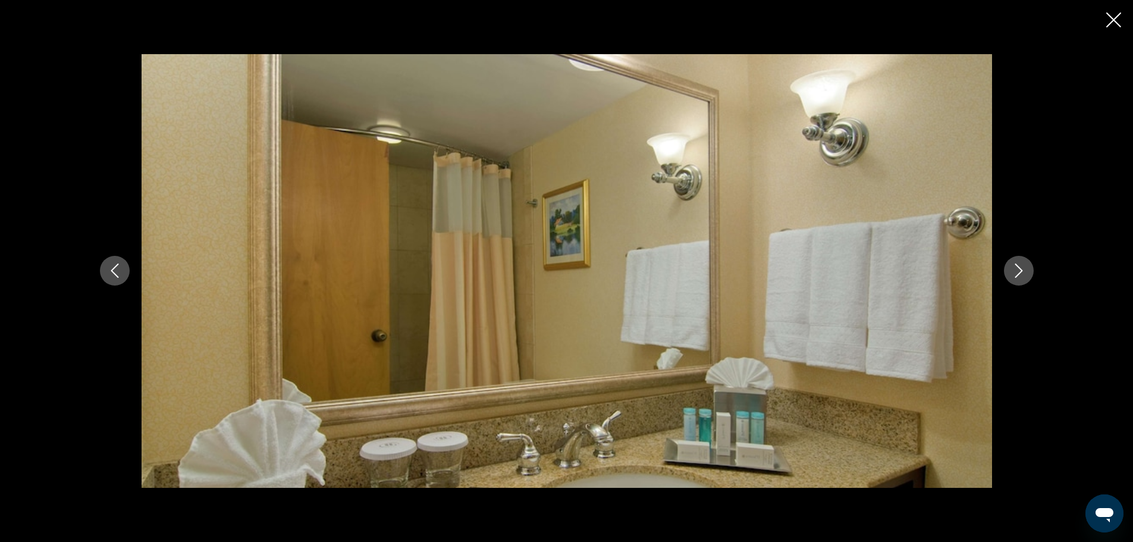
click at [1012, 265] on icon "Next image" at bounding box center [1019, 270] width 14 height 14
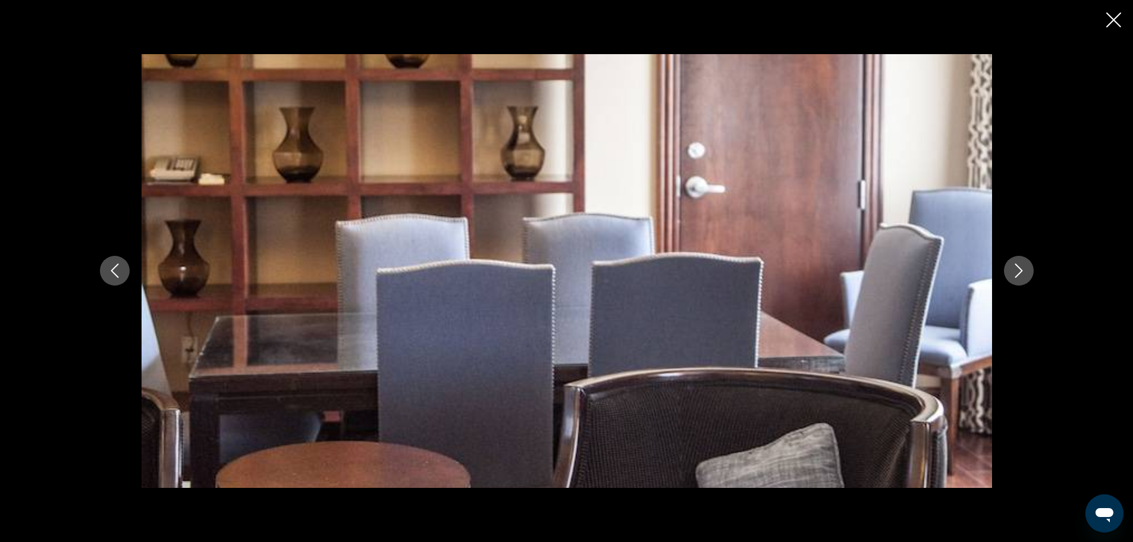
click at [1012, 265] on icon "Next image" at bounding box center [1019, 270] width 14 height 14
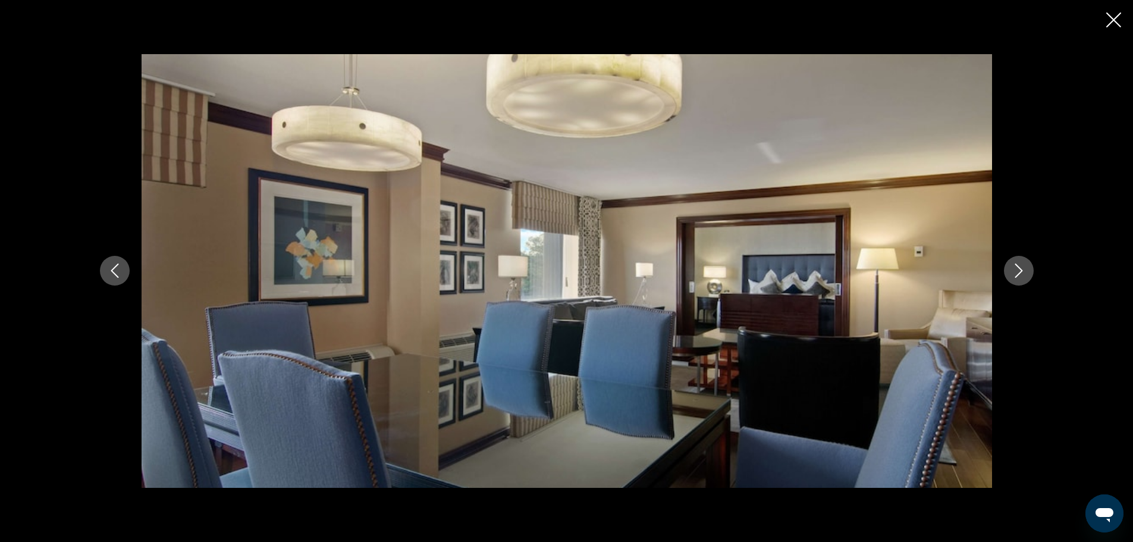
click at [1012, 265] on icon "Next image" at bounding box center [1019, 270] width 14 height 14
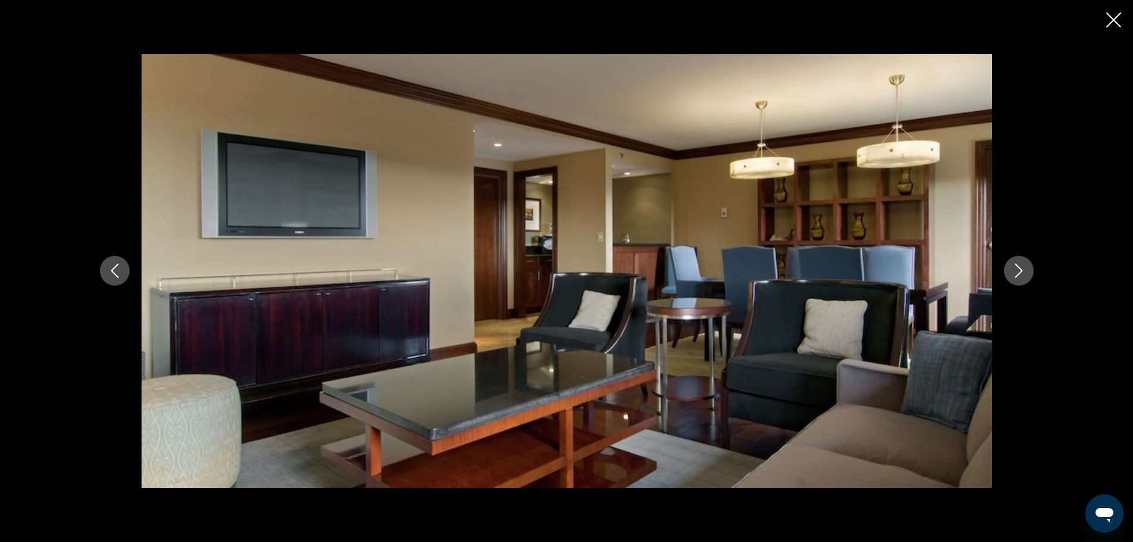
click at [1012, 265] on icon "Next image" at bounding box center [1019, 270] width 14 height 14
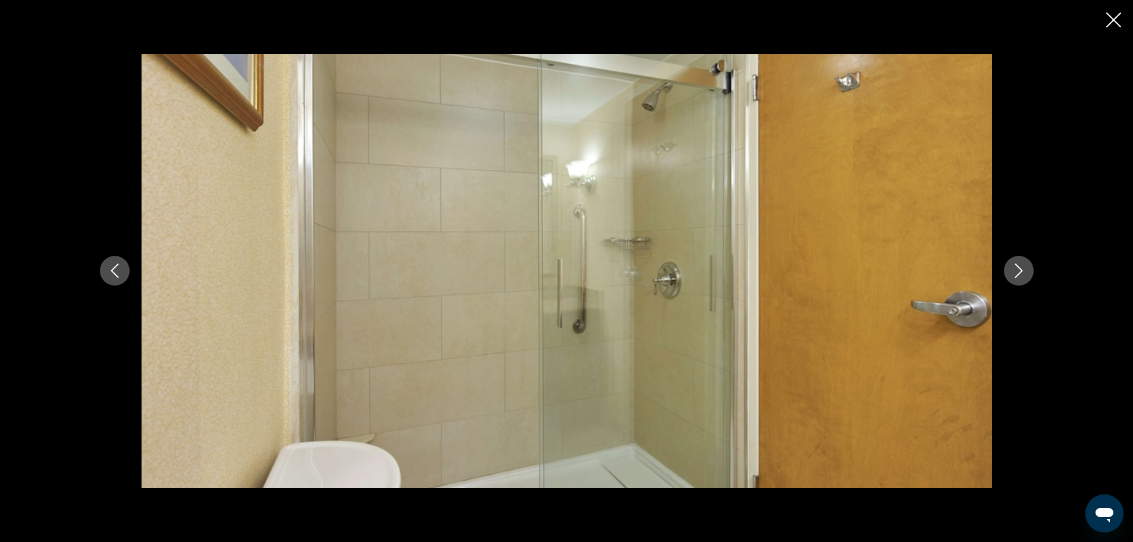
click at [1012, 265] on icon "Next image" at bounding box center [1019, 270] width 14 height 14
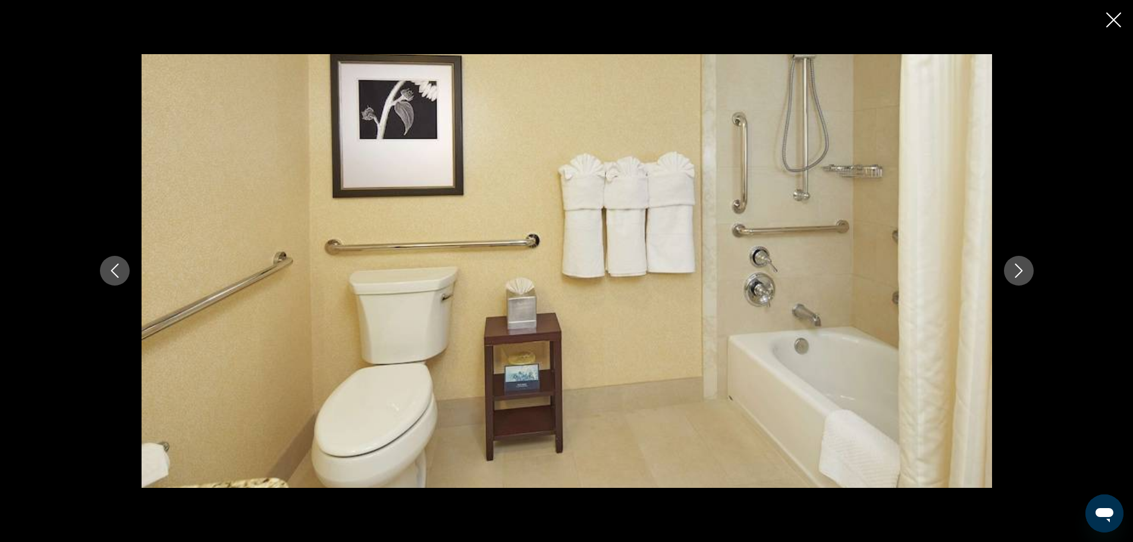
click at [1012, 265] on icon "Next image" at bounding box center [1019, 270] width 14 height 14
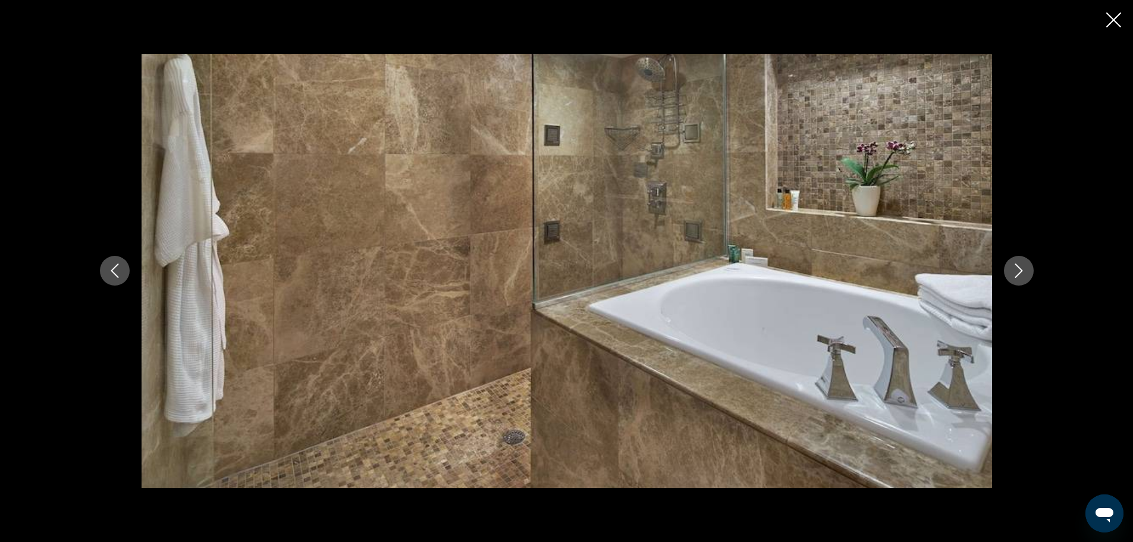
click at [1012, 265] on icon "Next image" at bounding box center [1019, 270] width 14 height 14
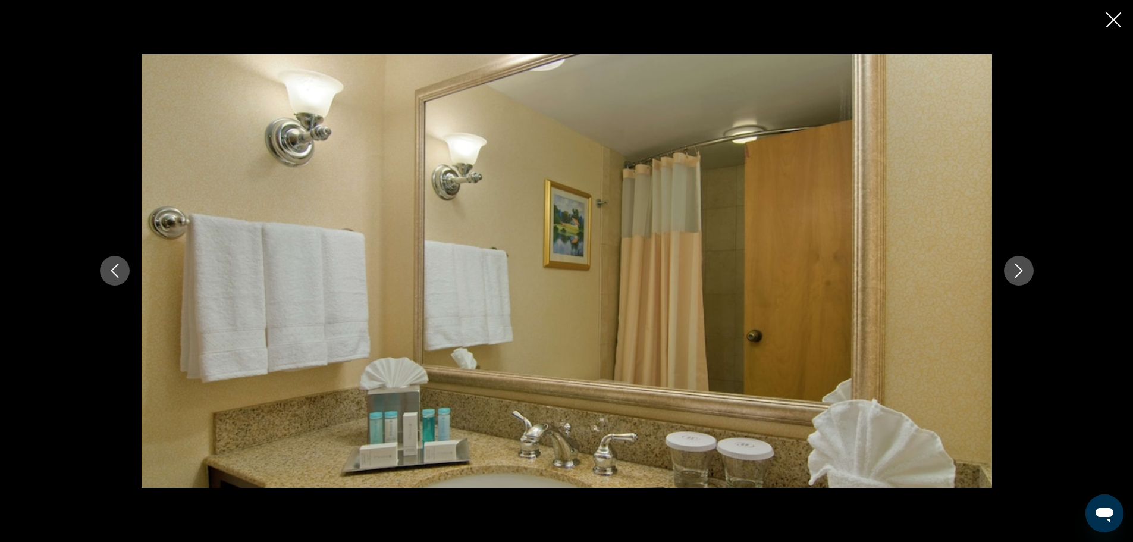
click at [1012, 265] on icon "Next image" at bounding box center [1019, 270] width 14 height 14
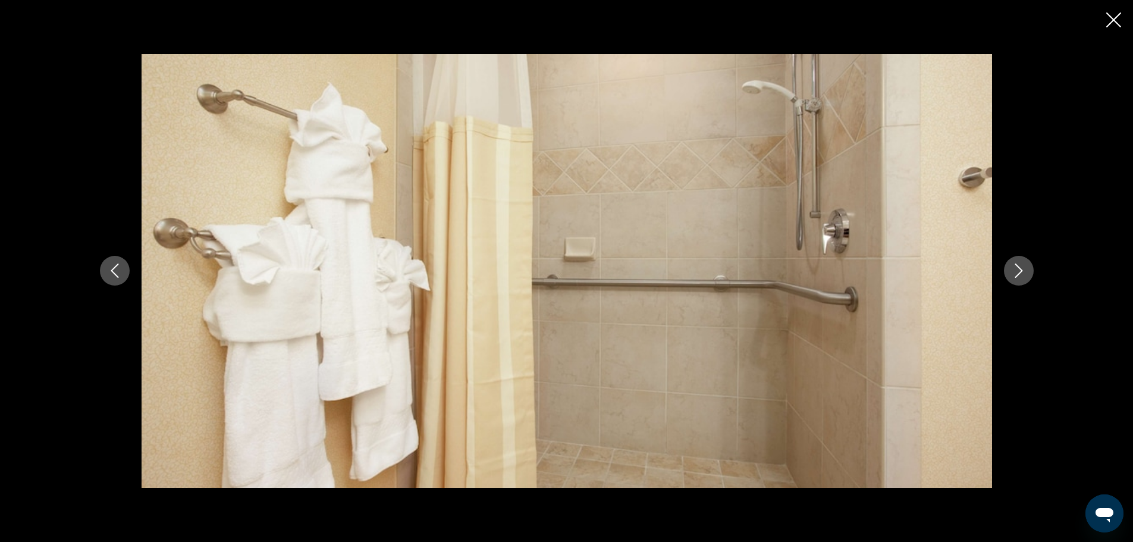
click at [1012, 265] on icon "Next image" at bounding box center [1019, 270] width 14 height 14
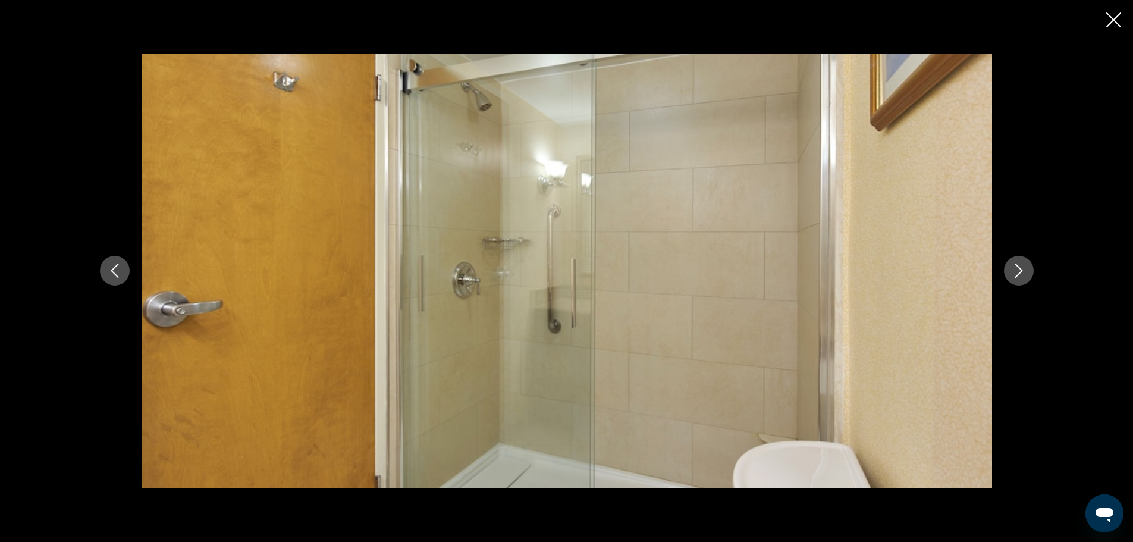
click at [1012, 265] on icon "Next image" at bounding box center [1019, 270] width 14 height 14
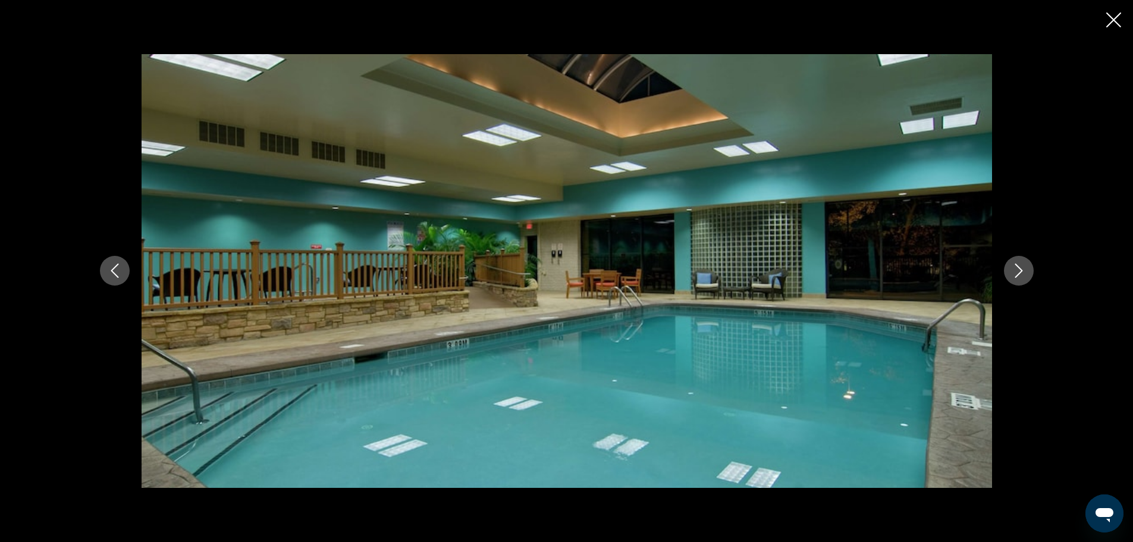
click at [1012, 265] on icon "Next image" at bounding box center [1019, 270] width 14 height 14
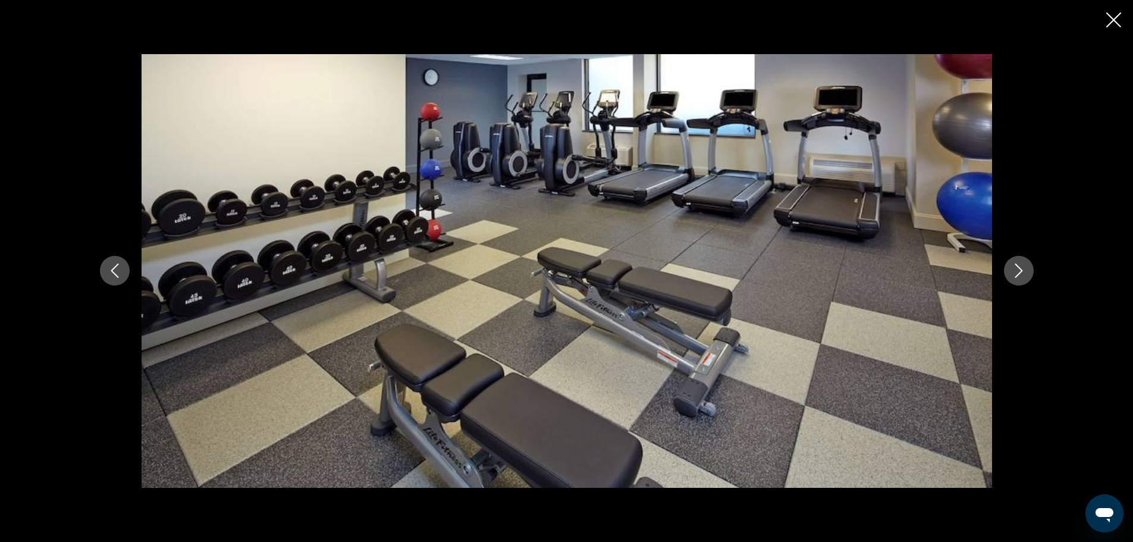
click at [1012, 265] on icon "Next image" at bounding box center [1019, 270] width 14 height 14
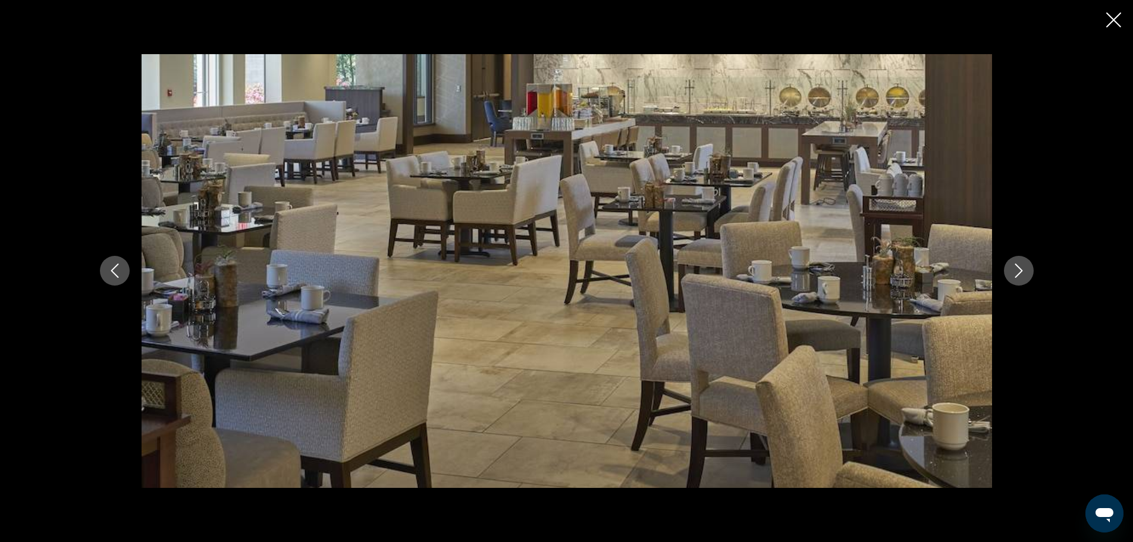
click at [1012, 265] on icon "Next image" at bounding box center [1019, 270] width 14 height 14
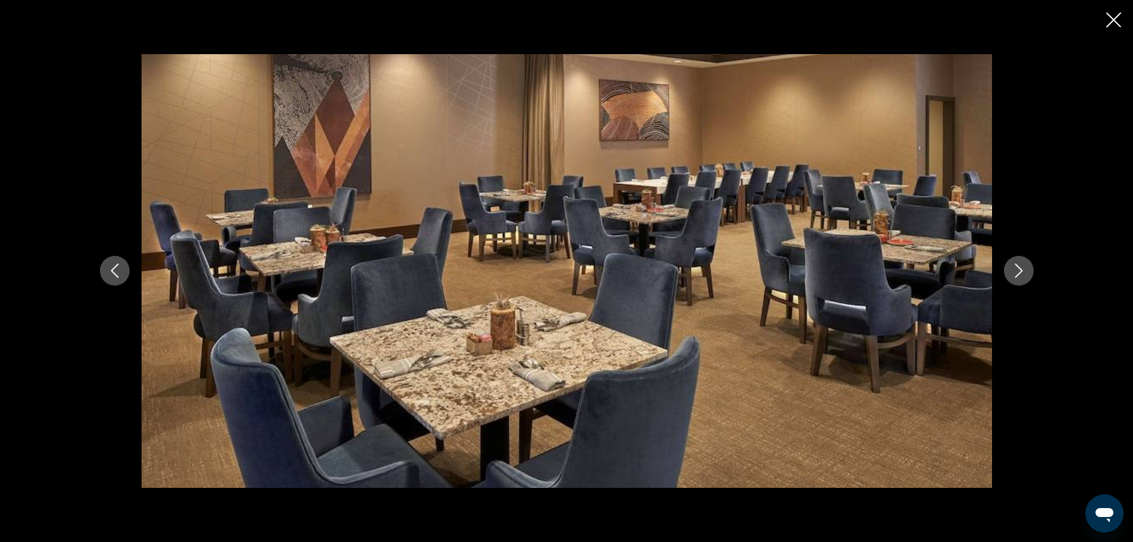
click at [1012, 265] on icon "Next image" at bounding box center [1019, 270] width 14 height 14
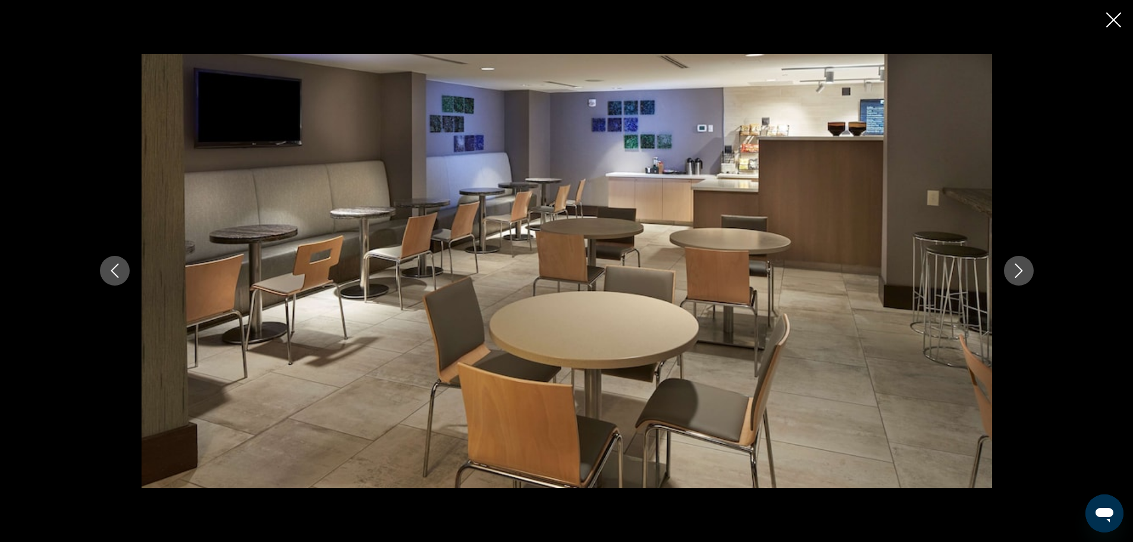
click at [1012, 265] on icon "Next image" at bounding box center [1019, 270] width 14 height 14
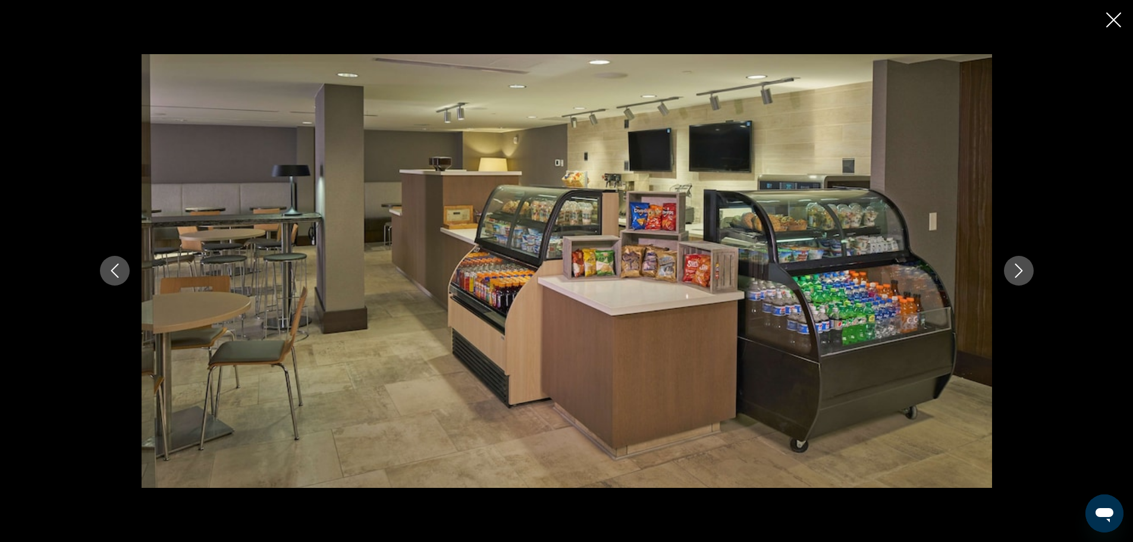
click at [1012, 265] on icon "Next image" at bounding box center [1019, 270] width 14 height 14
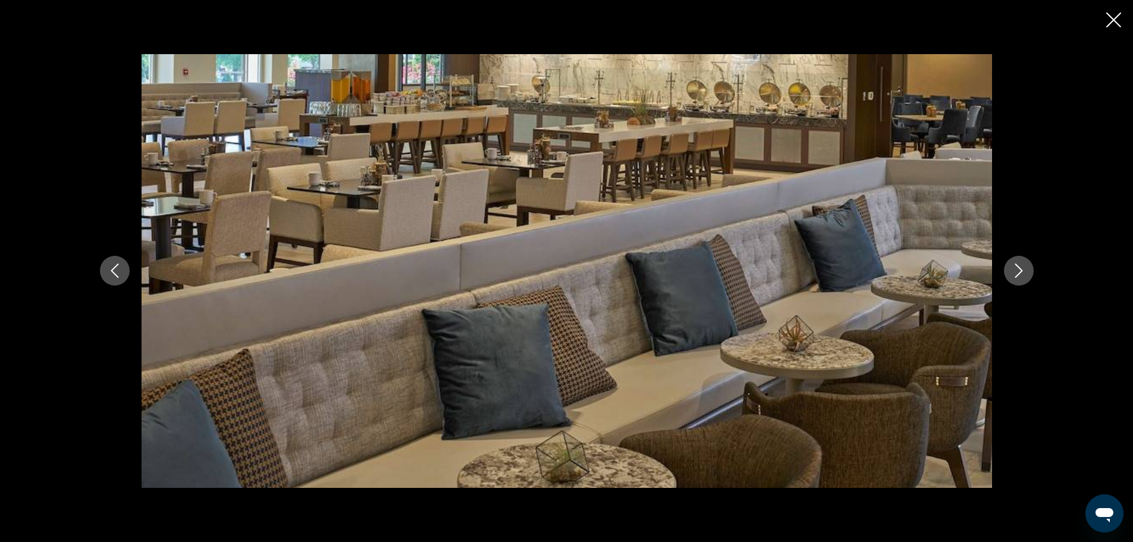
click at [1012, 265] on icon "Next image" at bounding box center [1019, 270] width 14 height 14
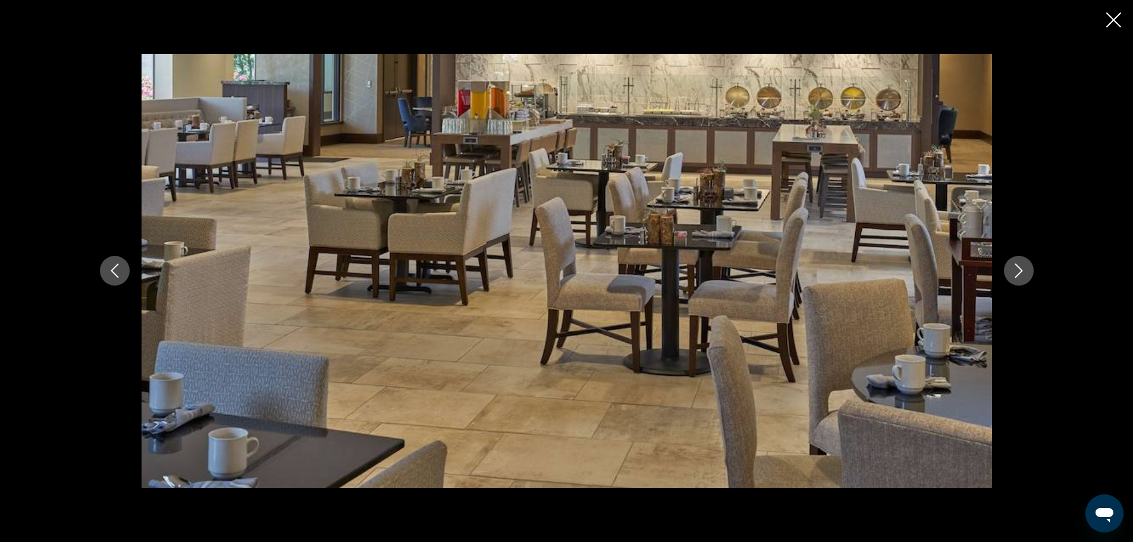
click at [1012, 265] on icon "Next image" at bounding box center [1019, 270] width 14 height 14
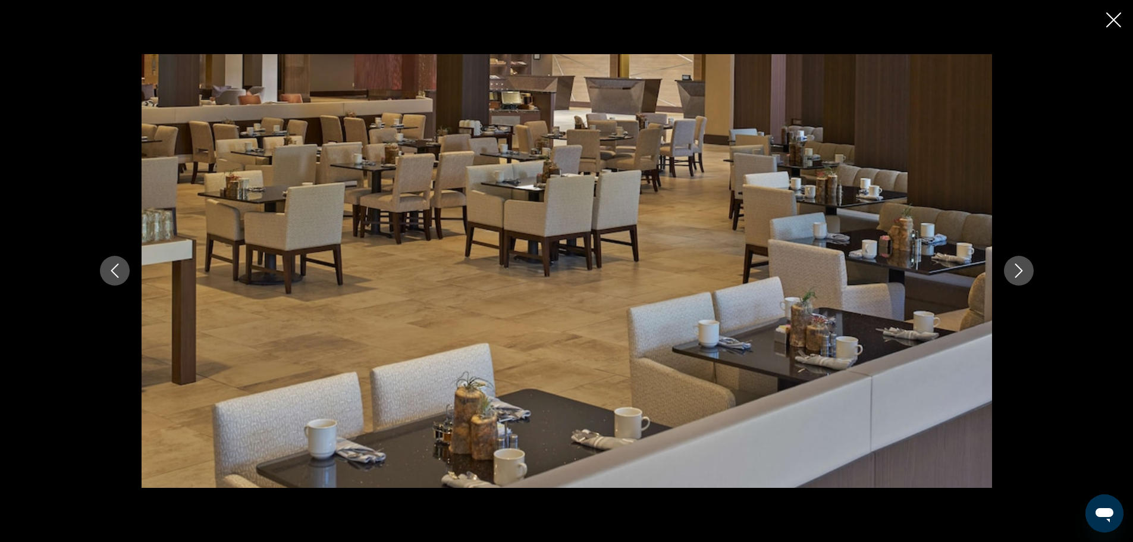
click at [1012, 265] on icon "Next image" at bounding box center [1019, 270] width 14 height 14
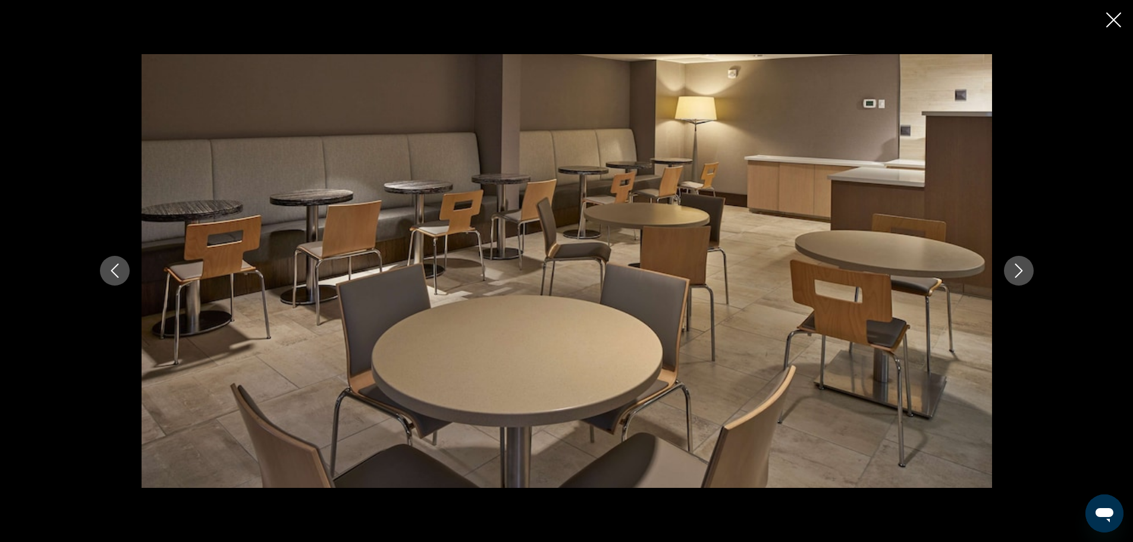
click at [1012, 265] on icon "Next image" at bounding box center [1019, 270] width 14 height 14
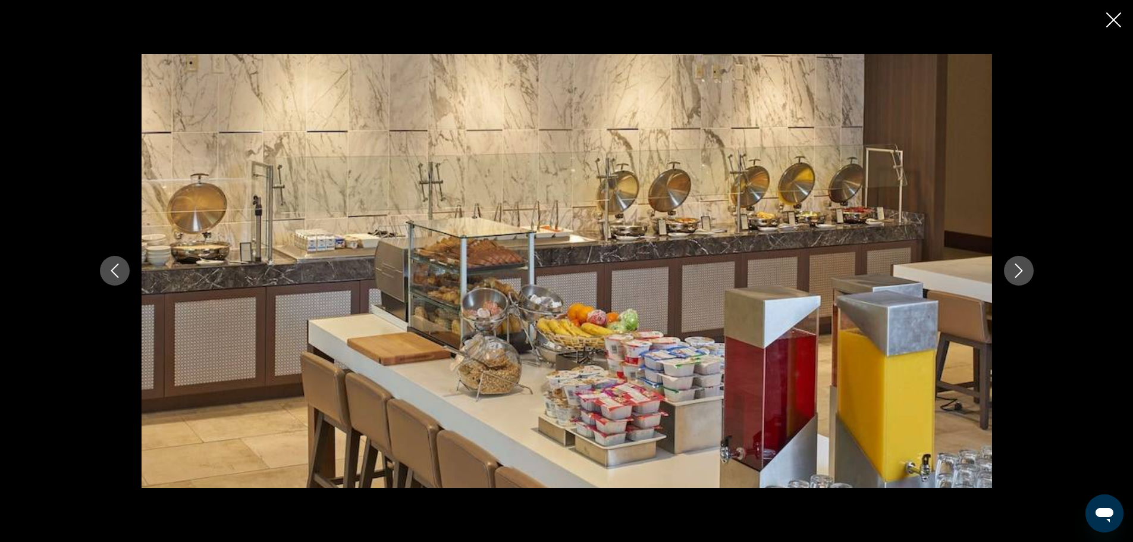
click at [1012, 265] on icon "Next image" at bounding box center [1019, 270] width 14 height 14
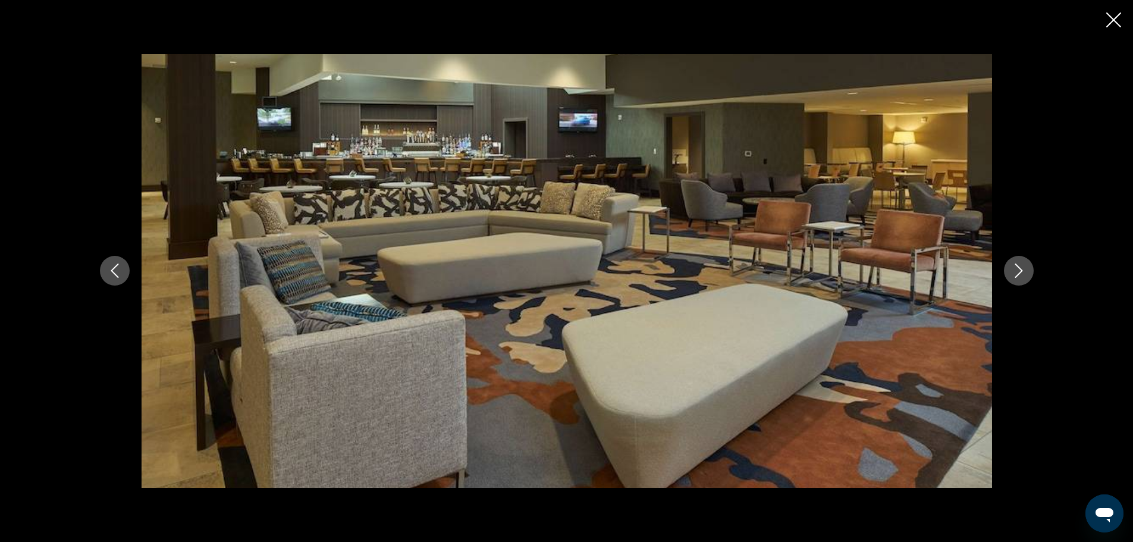
click at [1012, 265] on icon "Next image" at bounding box center [1019, 270] width 14 height 14
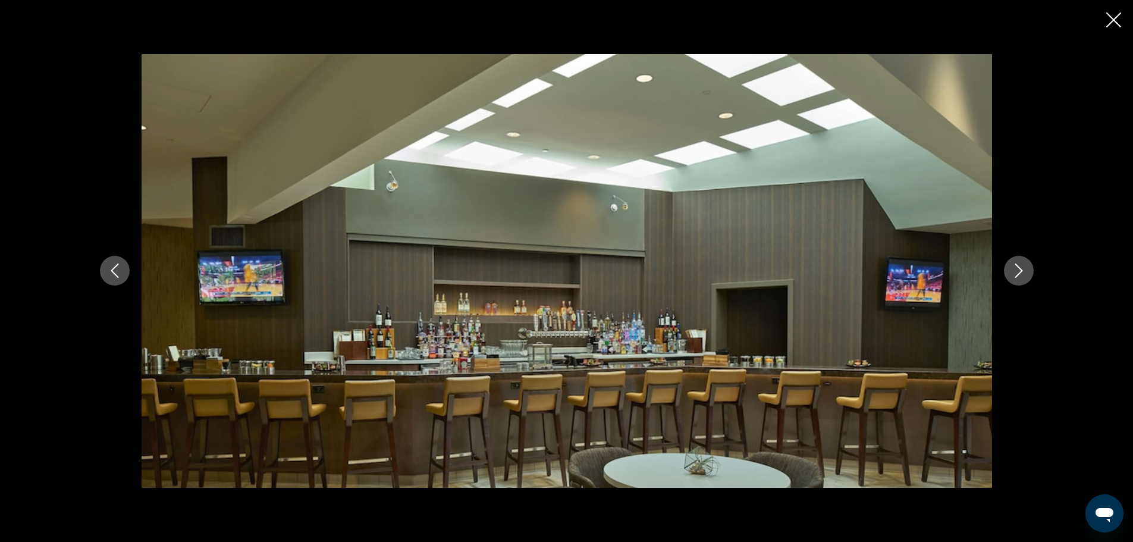
click at [1012, 265] on icon "Next image" at bounding box center [1019, 270] width 14 height 14
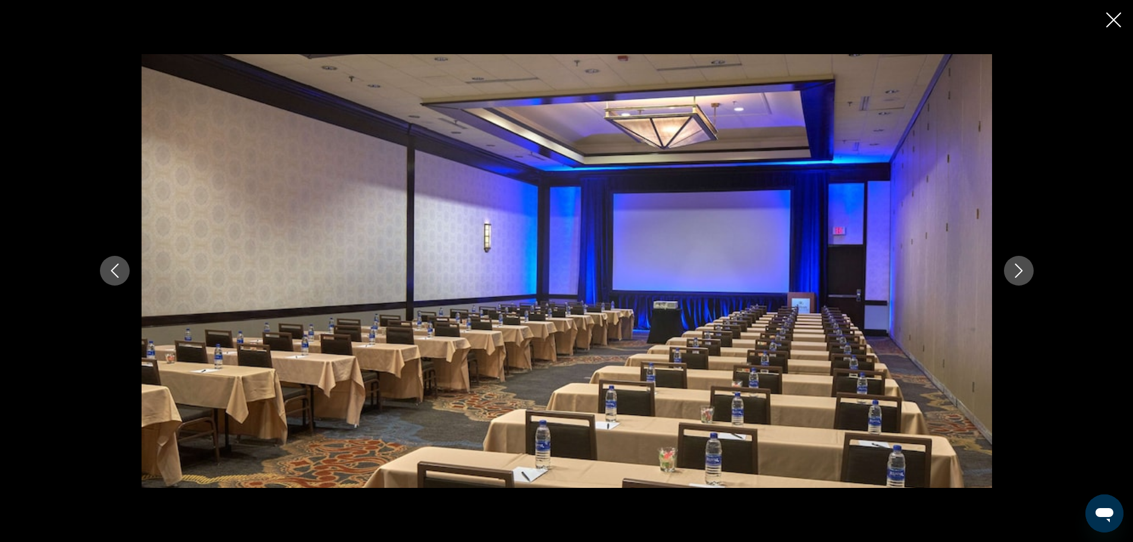
click at [1012, 265] on icon "Next image" at bounding box center [1019, 270] width 14 height 14
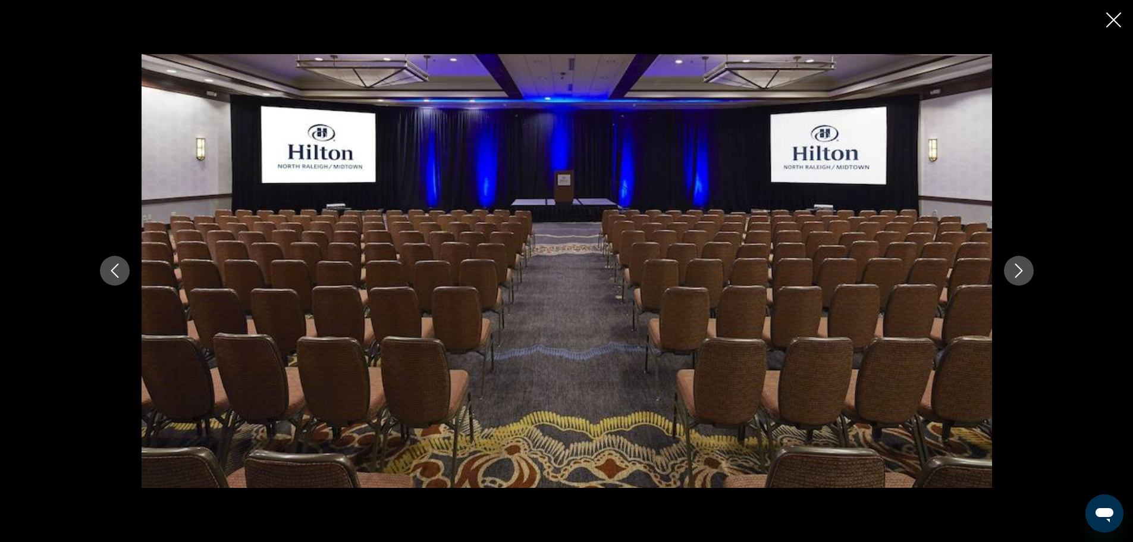
click at [1012, 265] on icon "Next image" at bounding box center [1019, 270] width 14 height 14
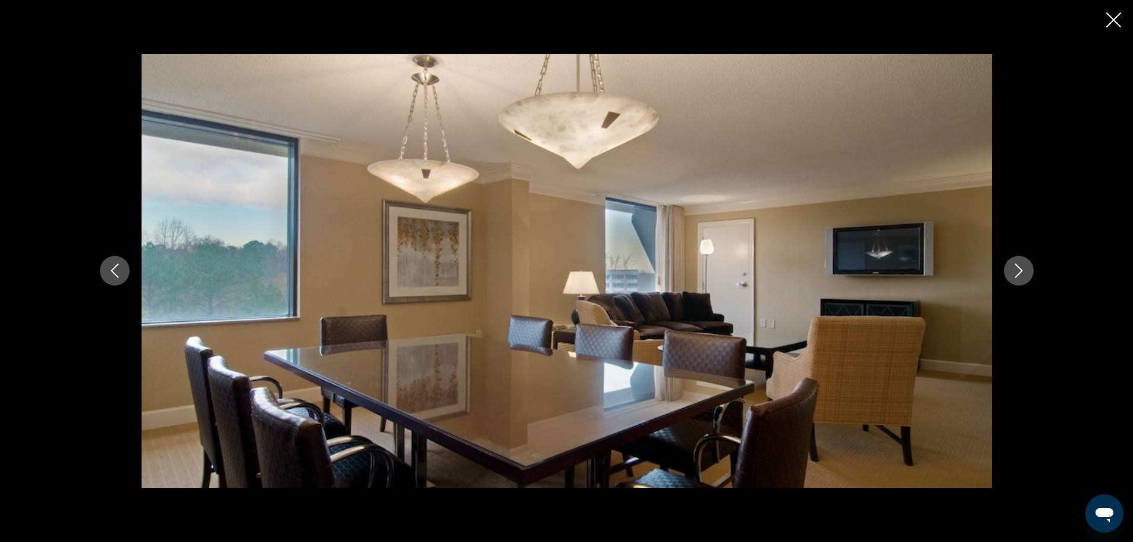
click at [1012, 265] on icon "Next image" at bounding box center [1019, 270] width 14 height 14
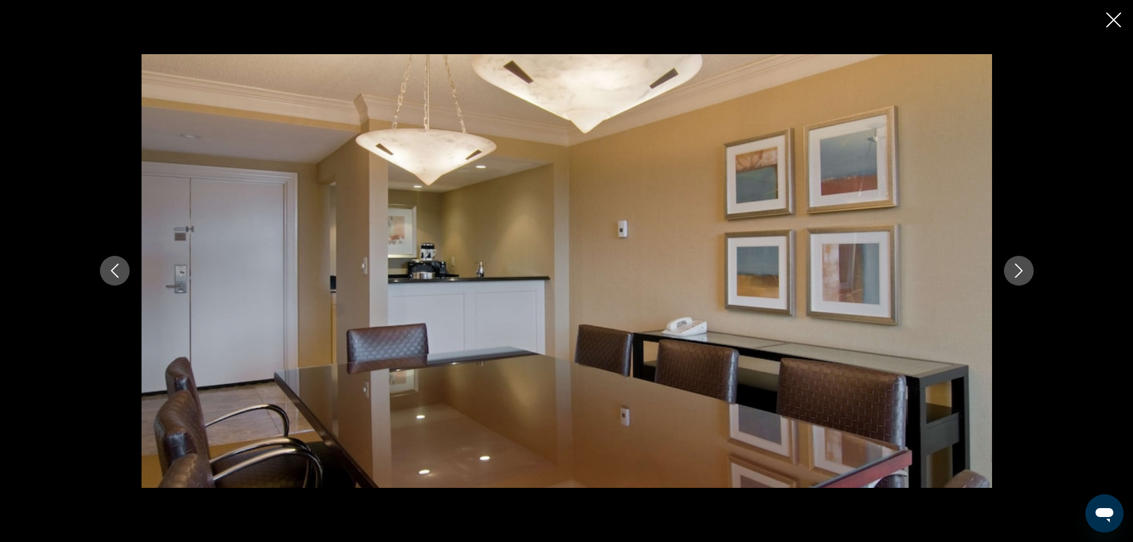
click at [1012, 265] on icon "Next image" at bounding box center [1019, 270] width 14 height 14
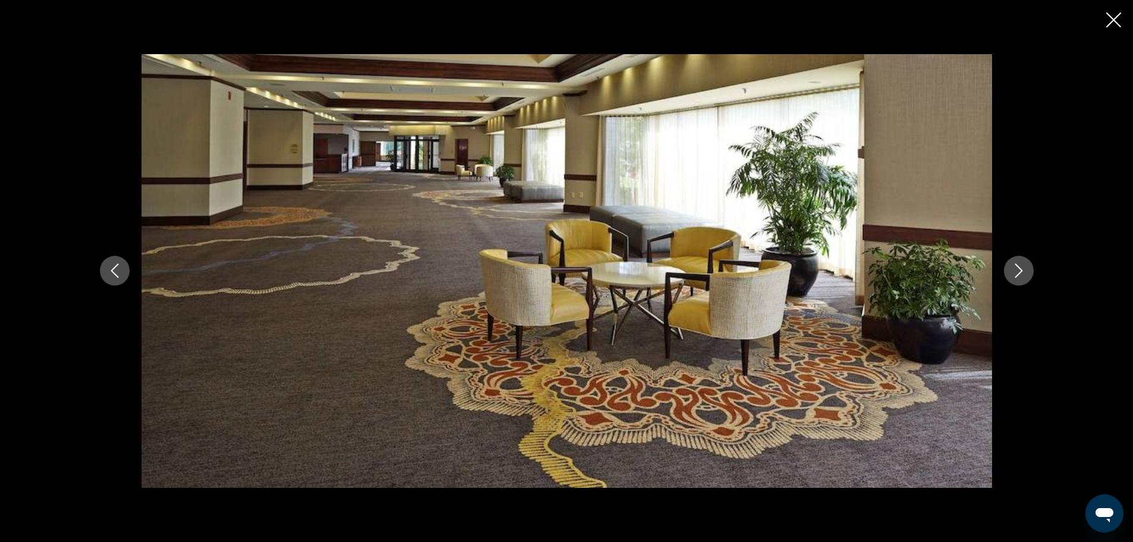
click at [1012, 265] on icon "Next image" at bounding box center [1019, 270] width 14 height 14
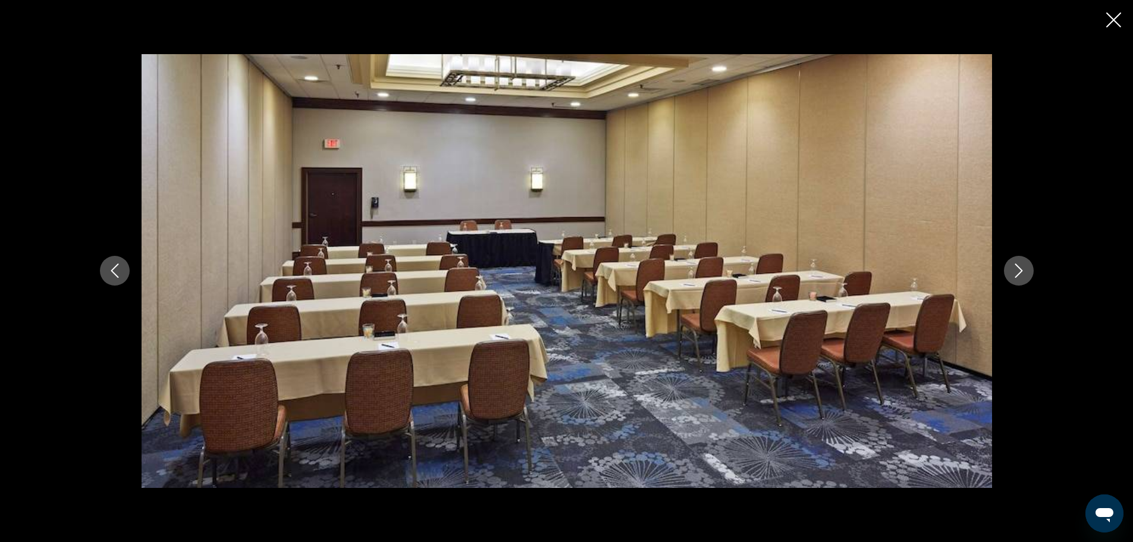
click at [1012, 265] on icon "Next image" at bounding box center [1019, 270] width 14 height 14
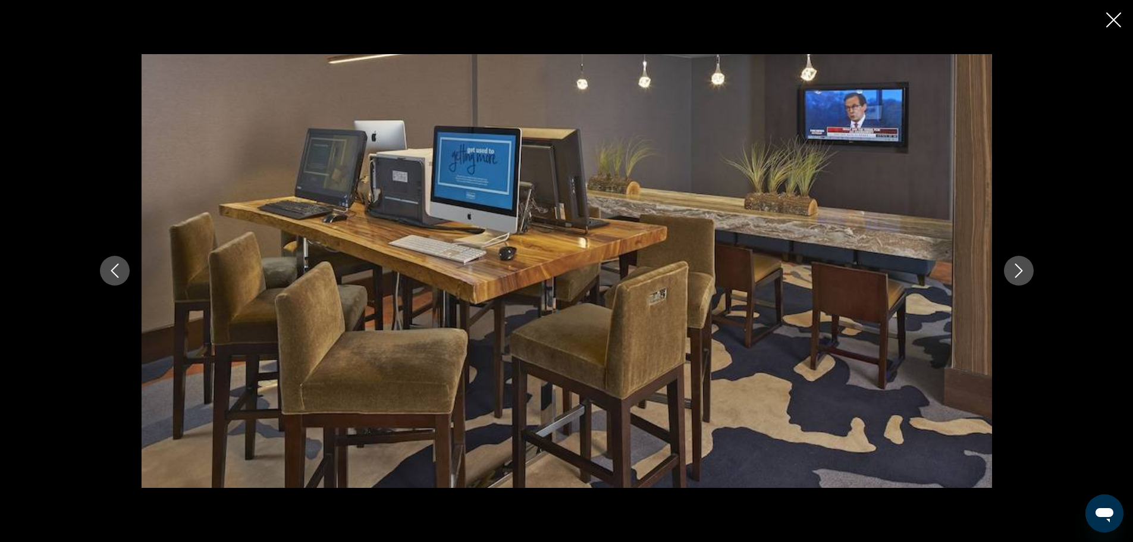
click at [1012, 265] on icon "Next image" at bounding box center [1019, 270] width 14 height 14
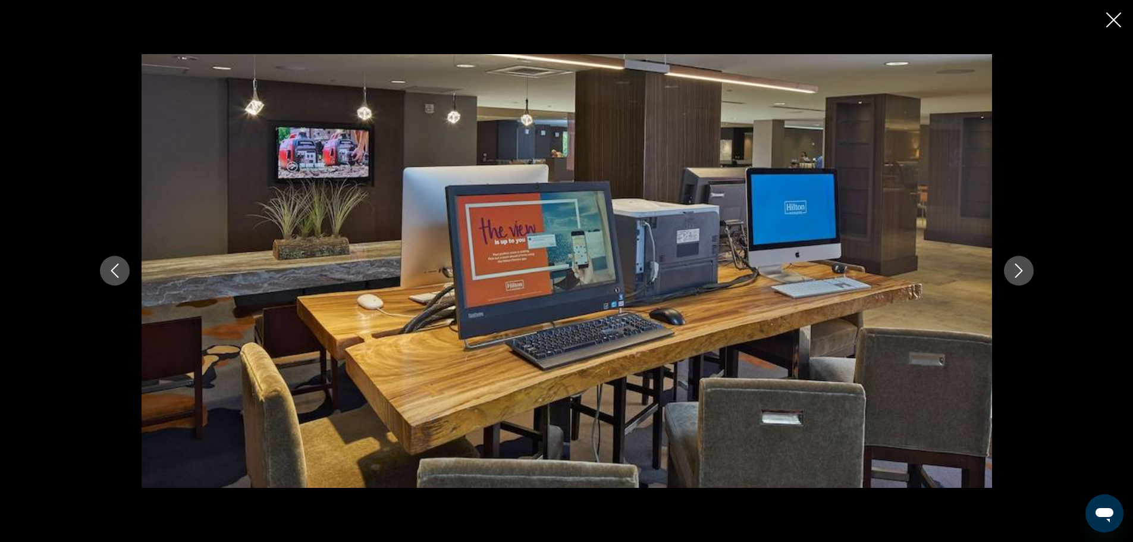
click at [1012, 265] on icon "Next image" at bounding box center [1019, 270] width 14 height 14
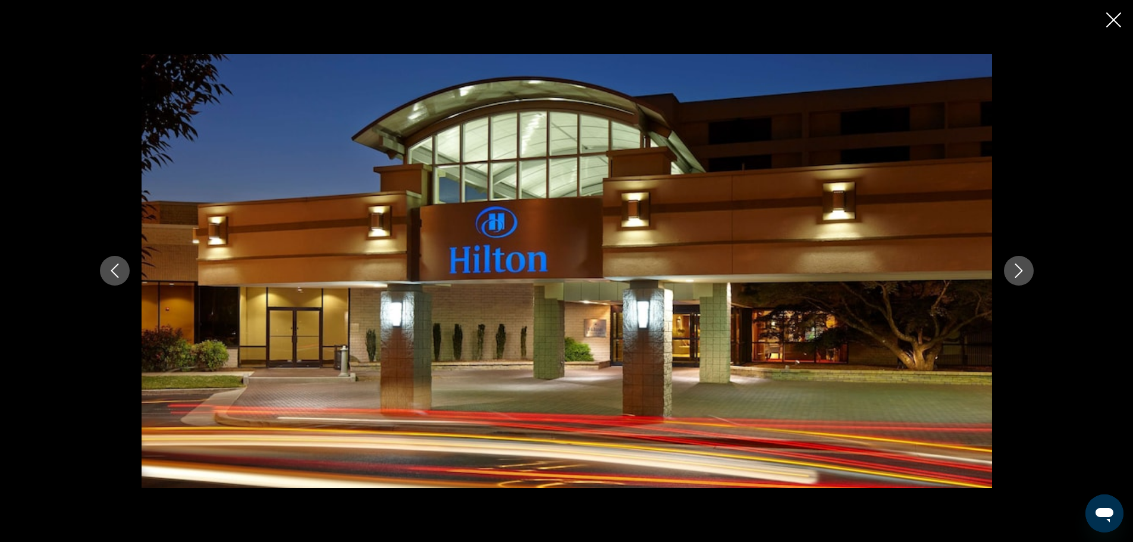
click at [1113, 17] on icon "Close slideshow" at bounding box center [1113, 19] width 15 height 15
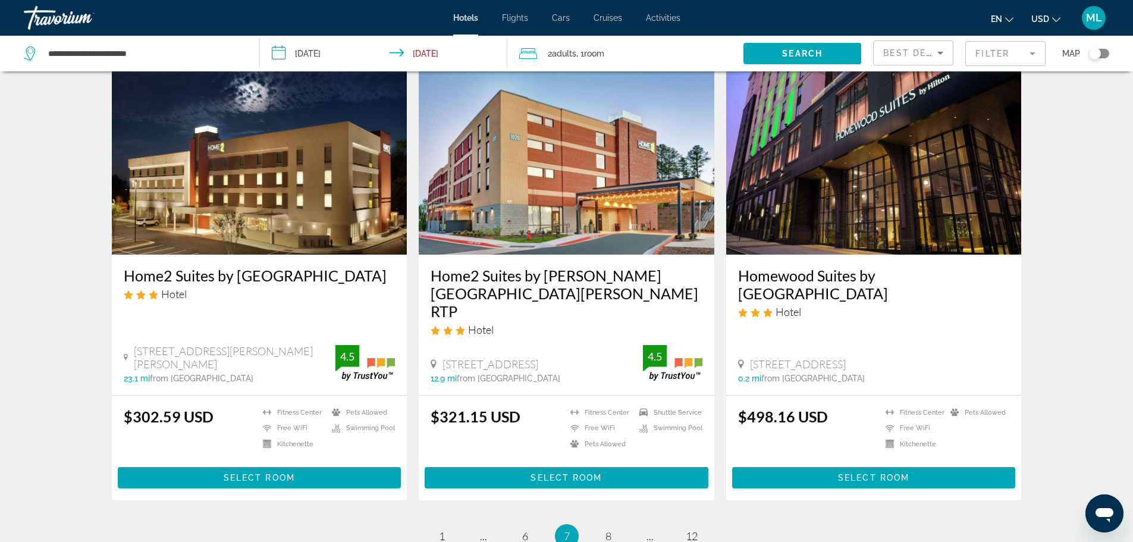
scroll to position [1531, 0]
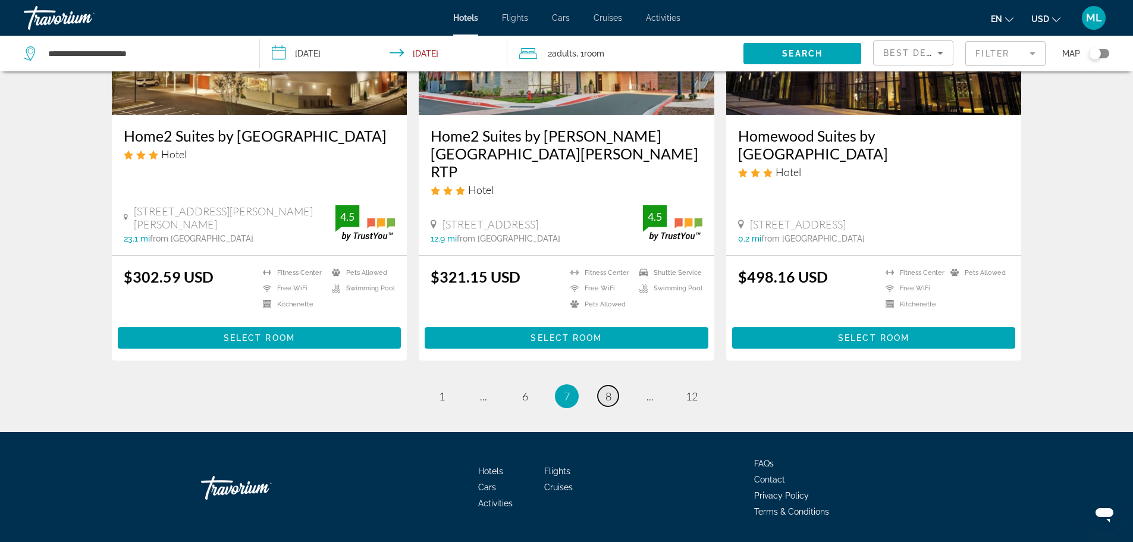
click at [613, 385] on link "page 8" at bounding box center [608, 395] width 21 height 21
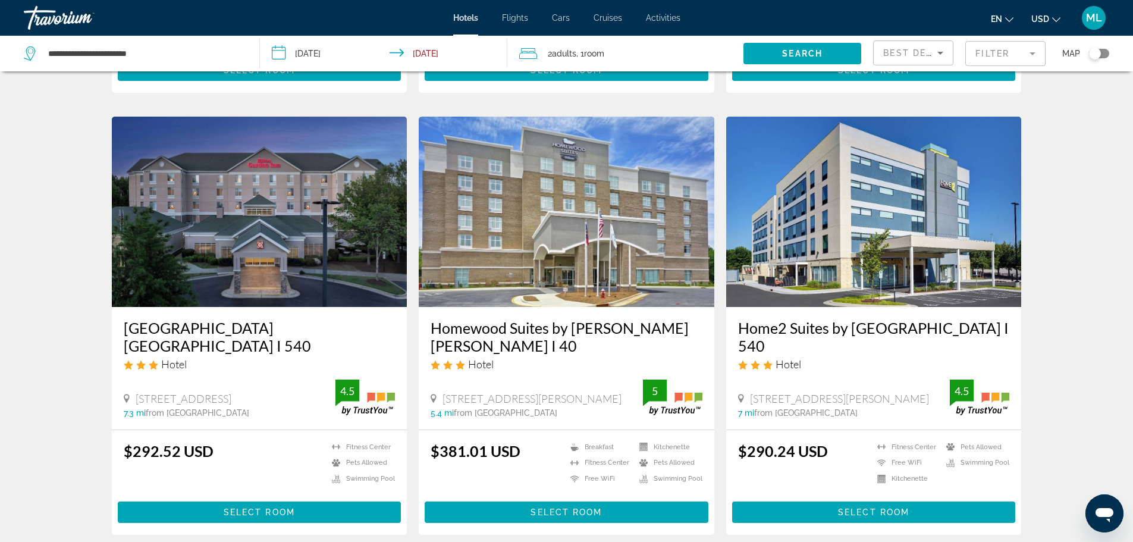
scroll to position [1403, 0]
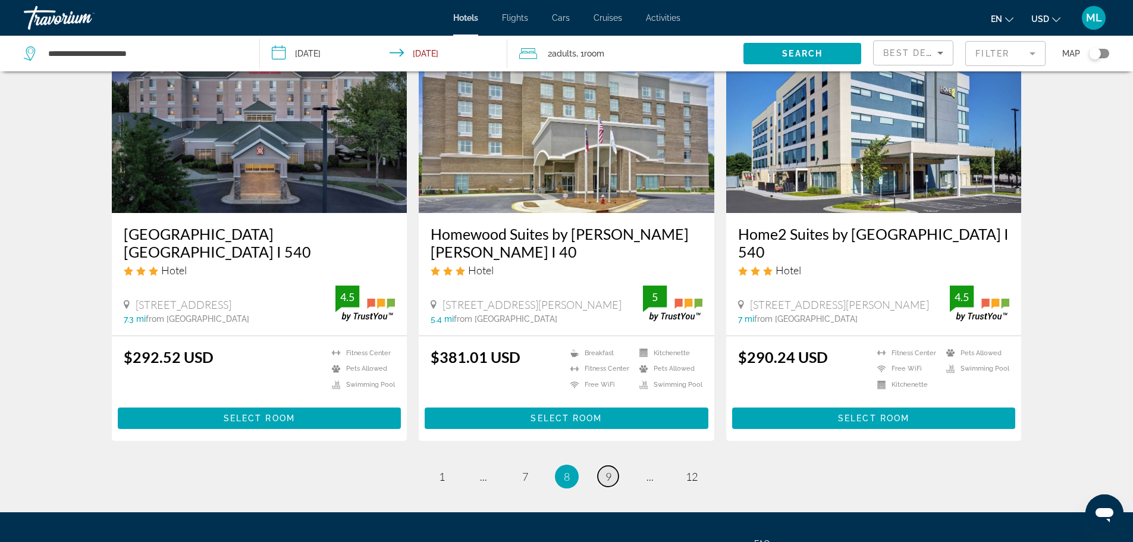
click at [611, 478] on span "9" at bounding box center [608, 476] width 6 height 13
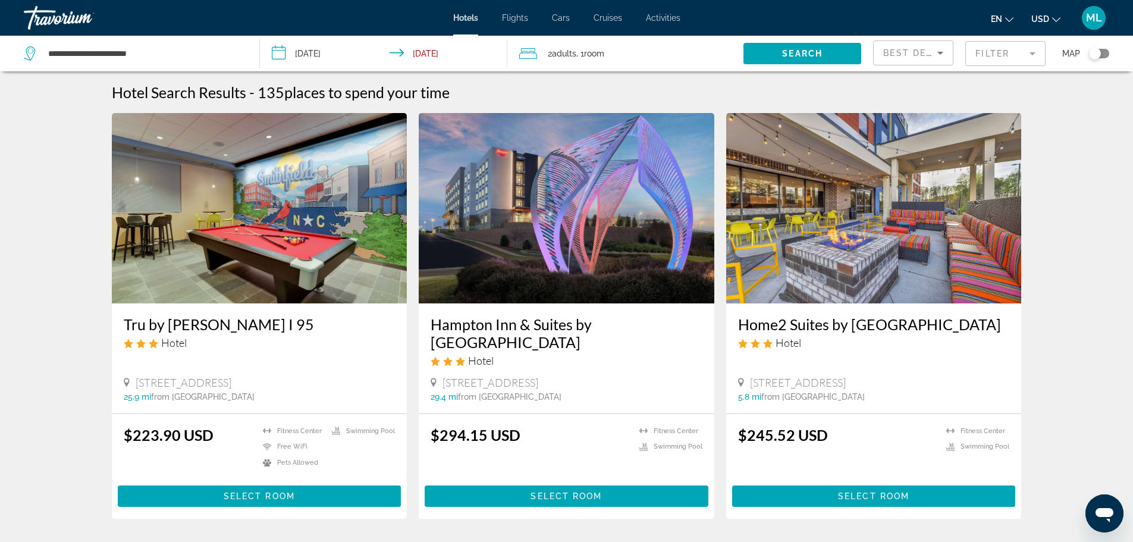
click at [652, 250] on img "Main content" at bounding box center [567, 208] width 296 height 190
click at [921, 212] on img "Main content" at bounding box center [874, 208] width 296 height 190
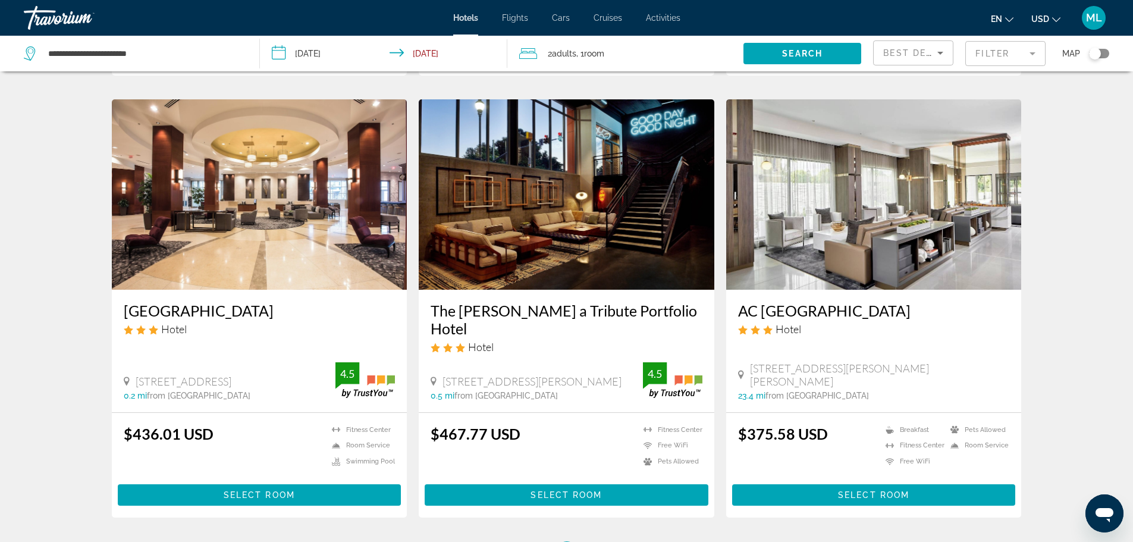
scroll to position [1332, 0]
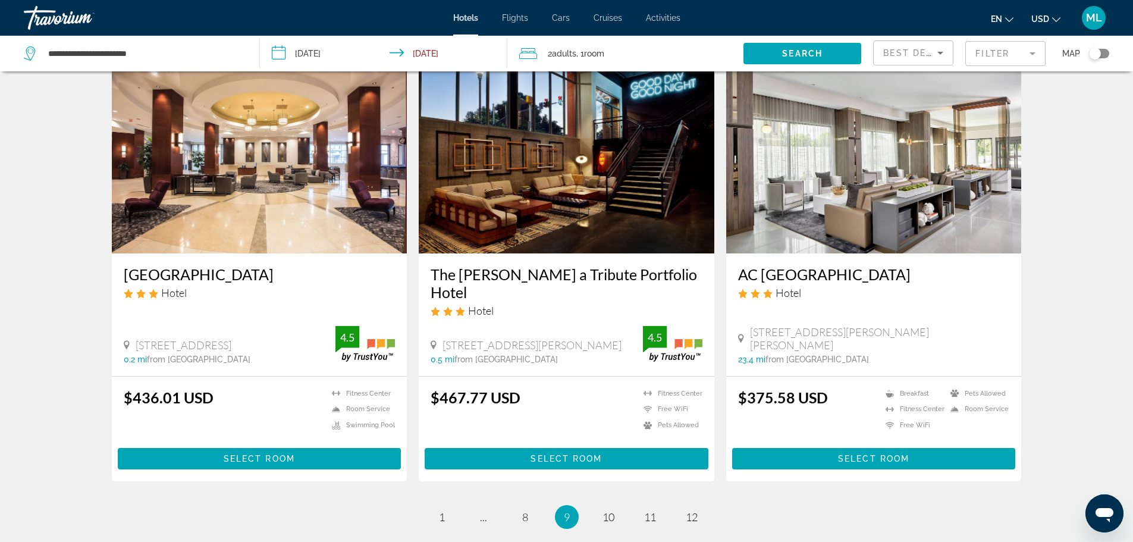
click at [239, 188] on img "Main content" at bounding box center [260, 158] width 296 height 190
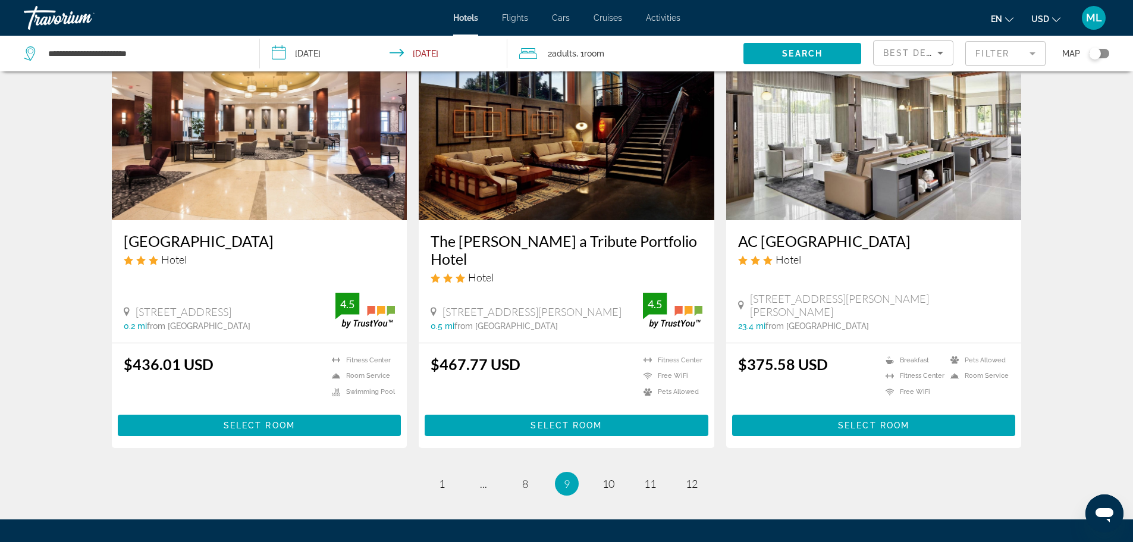
scroll to position [1380, 0]
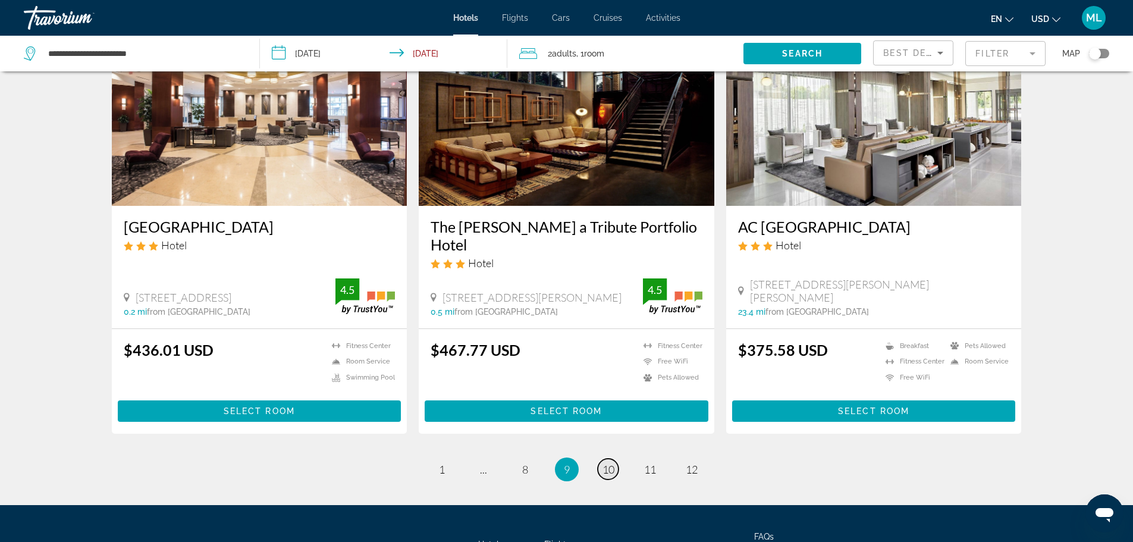
click at [607, 466] on span "10" at bounding box center [608, 469] width 12 height 13
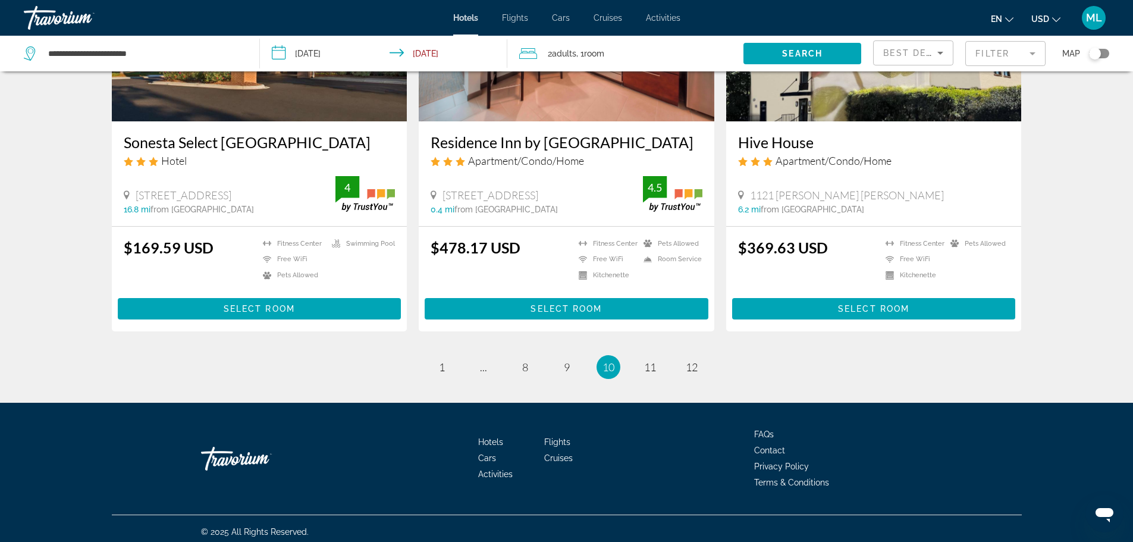
scroll to position [1531, 0]
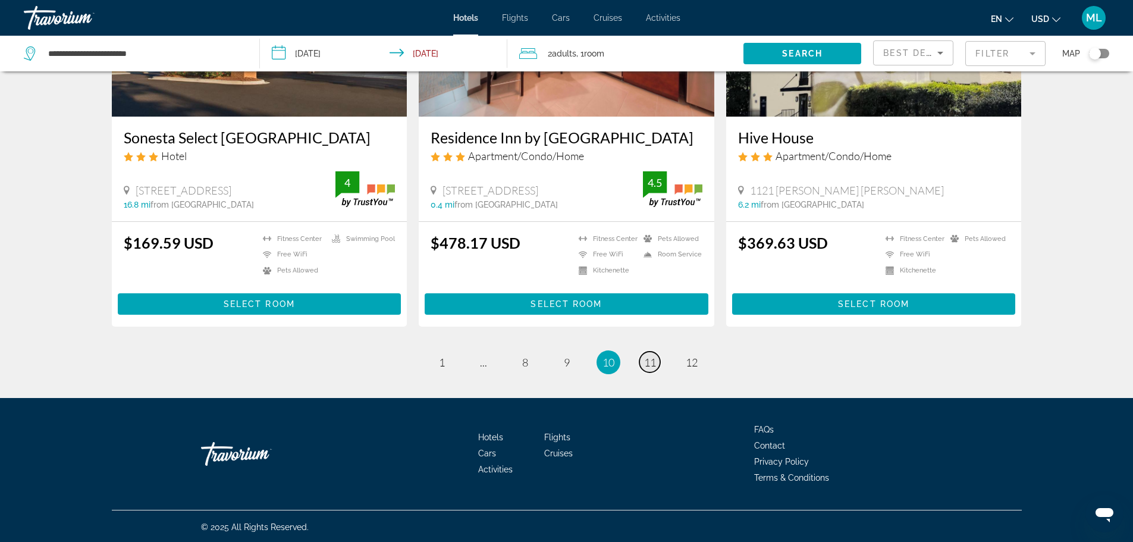
click at [645, 359] on span "11" at bounding box center [650, 362] width 12 height 13
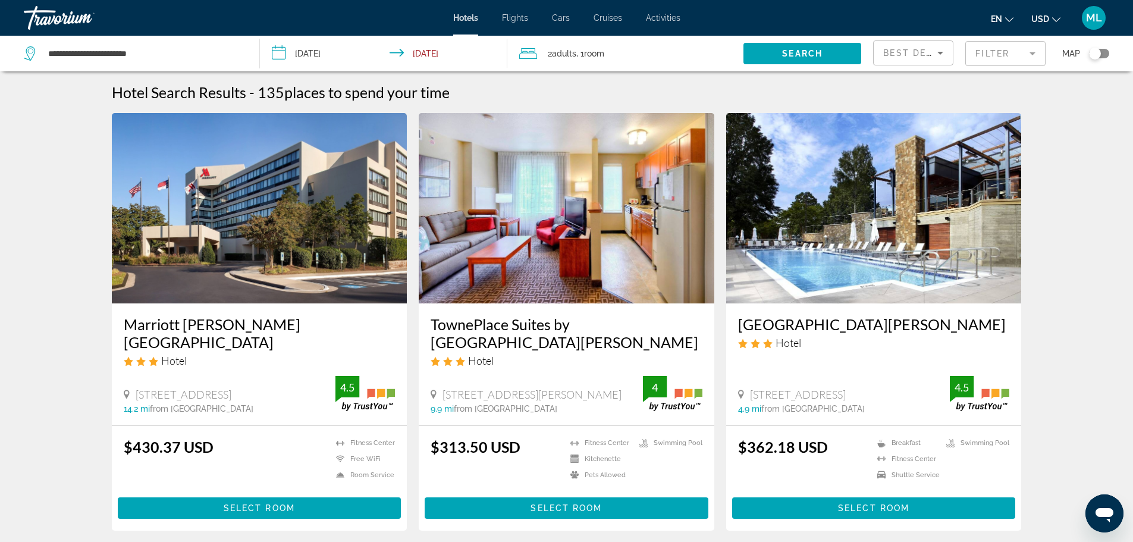
click at [267, 267] on img "Main content" at bounding box center [260, 208] width 296 height 190
click at [855, 186] on img "Main content" at bounding box center [874, 208] width 296 height 190
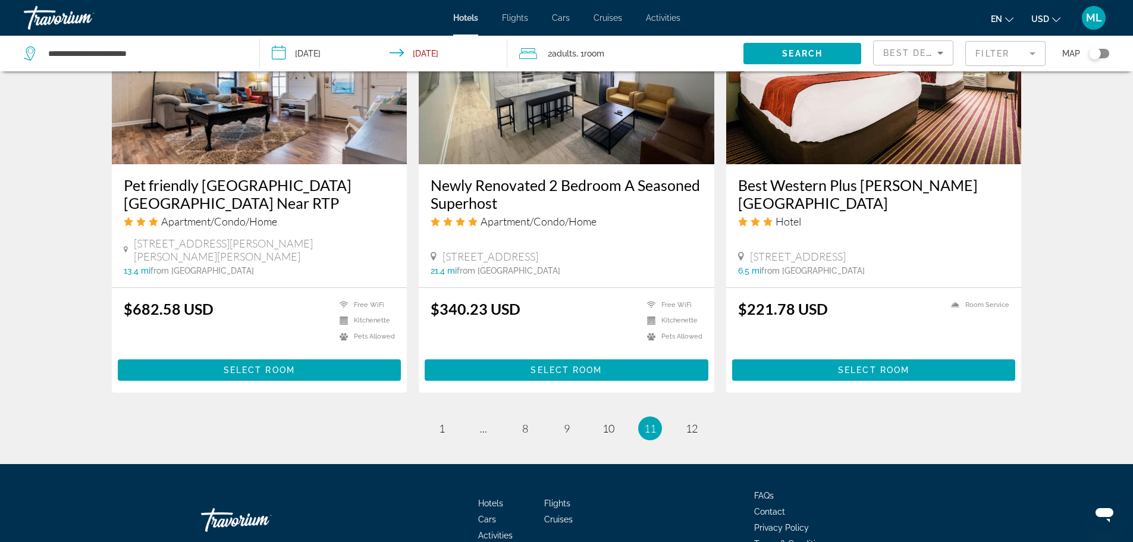
scroll to position [1506, 0]
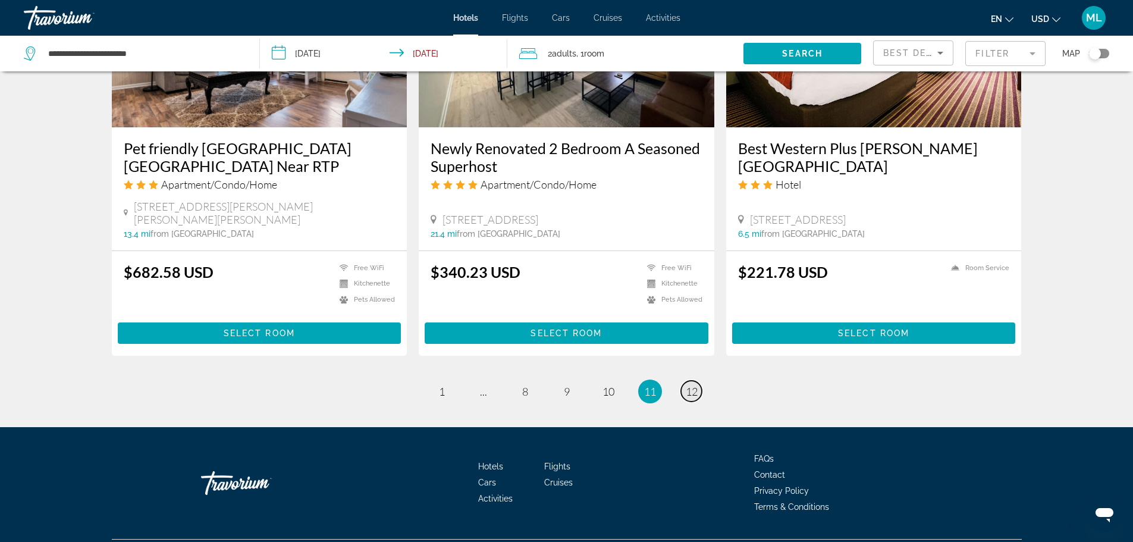
click at [690, 385] on span "12" at bounding box center [692, 391] width 12 height 13
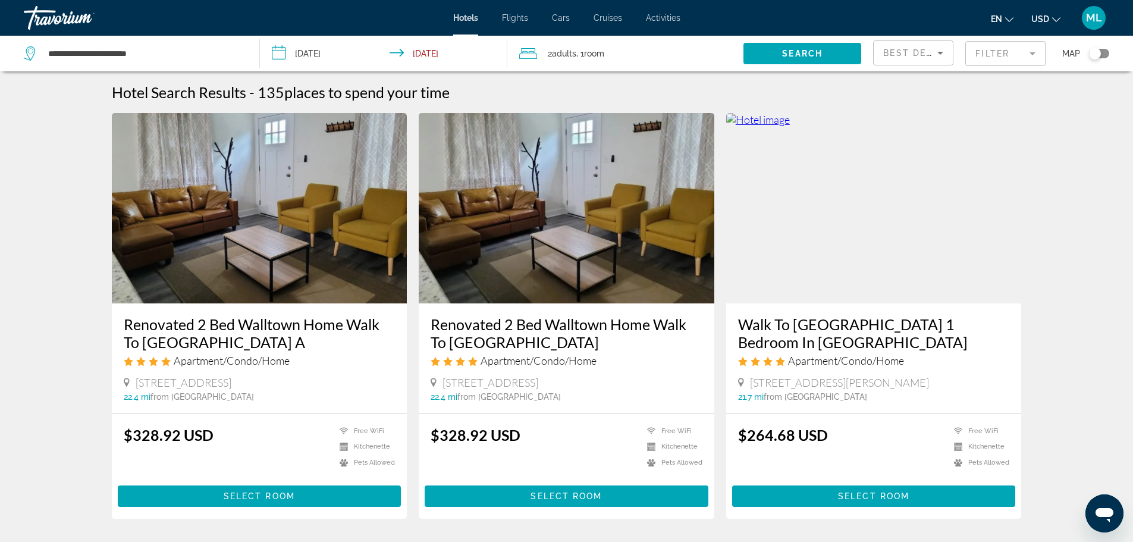
click at [281, 53] on input "**********" at bounding box center [386, 55] width 253 height 39
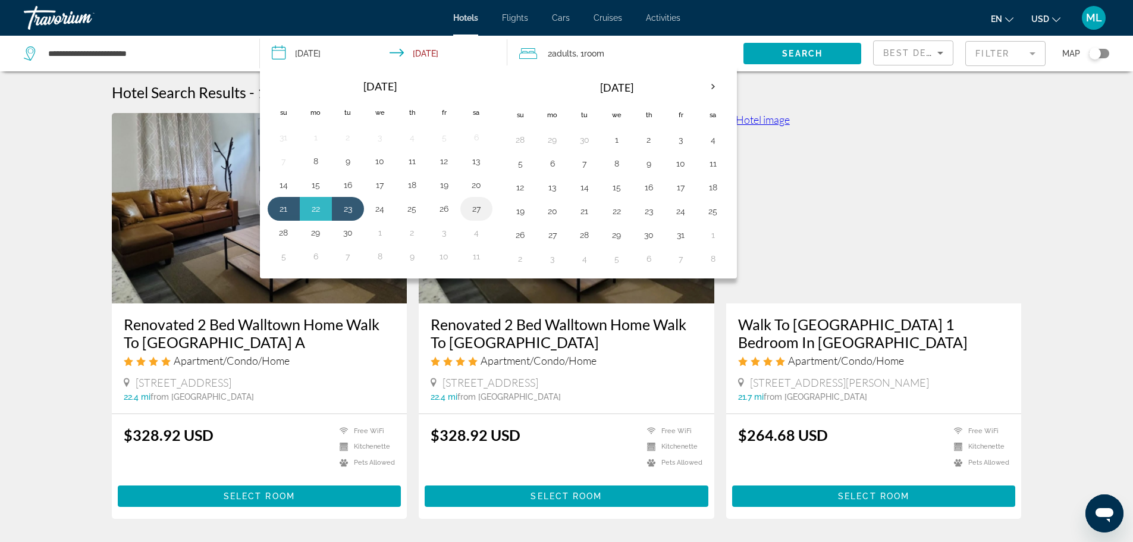
click at [476, 207] on button "27" at bounding box center [476, 208] width 19 height 17
click at [319, 233] on button "29" at bounding box center [315, 232] width 19 height 17
type input "**********"
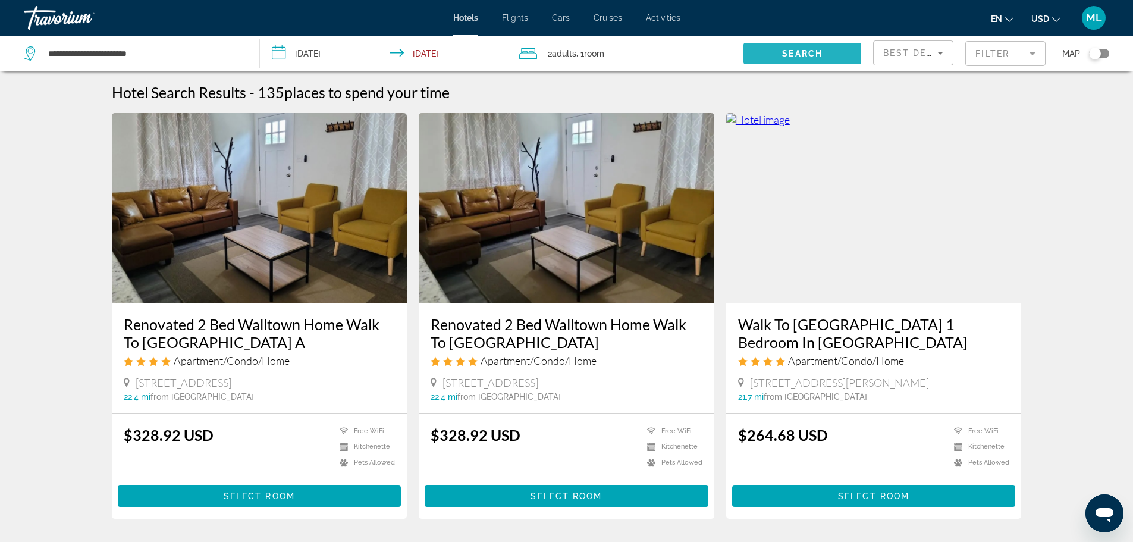
click at [795, 48] on span "Search widget" at bounding box center [802, 53] width 118 height 29
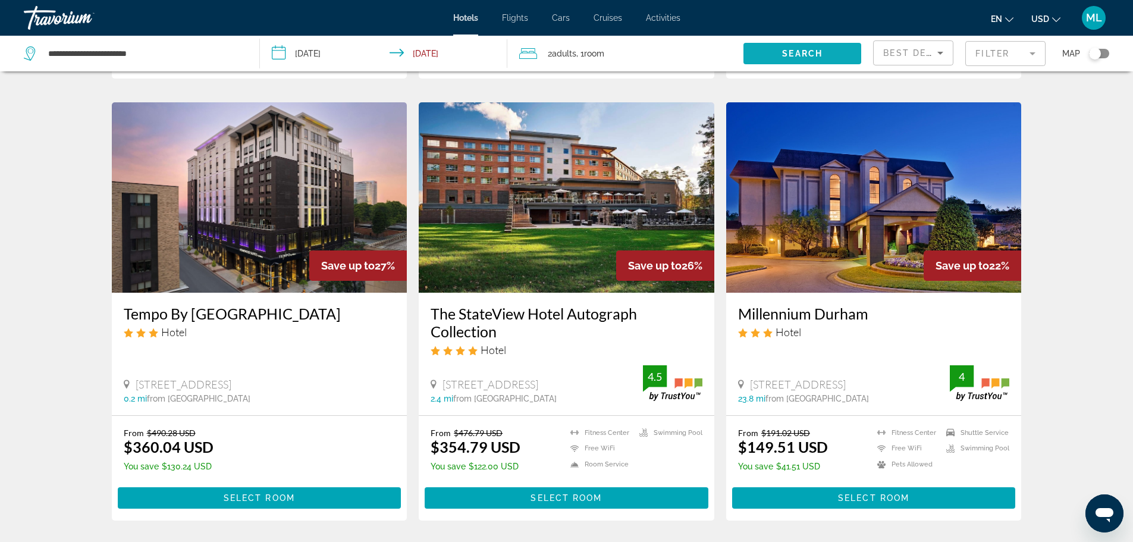
scroll to position [476, 0]
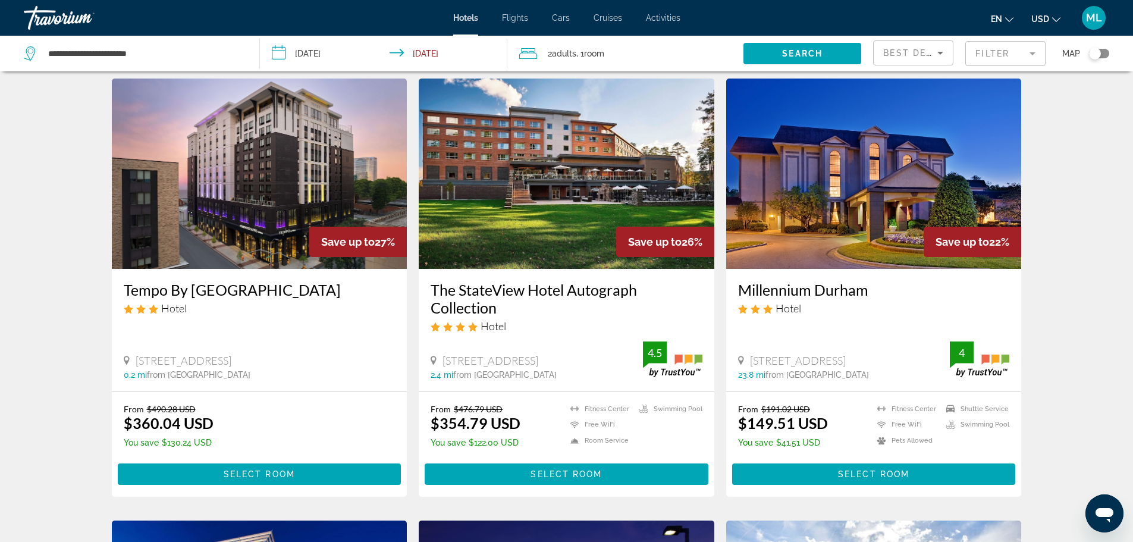
click at [932, 134] on img "Main content" at bounding box center [874, 174] width 296 height 190
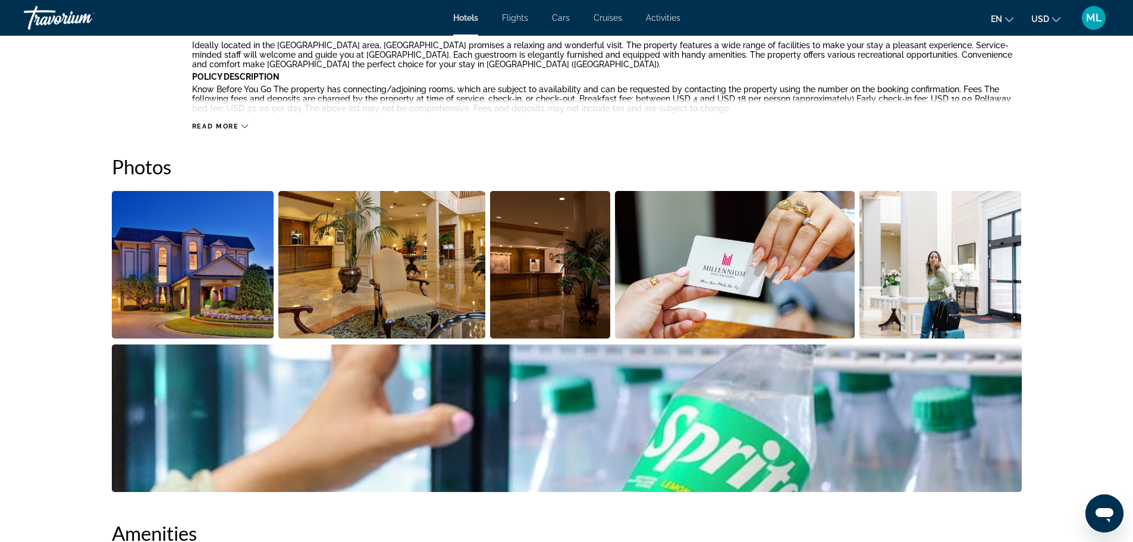
scroll to position [523, 0]
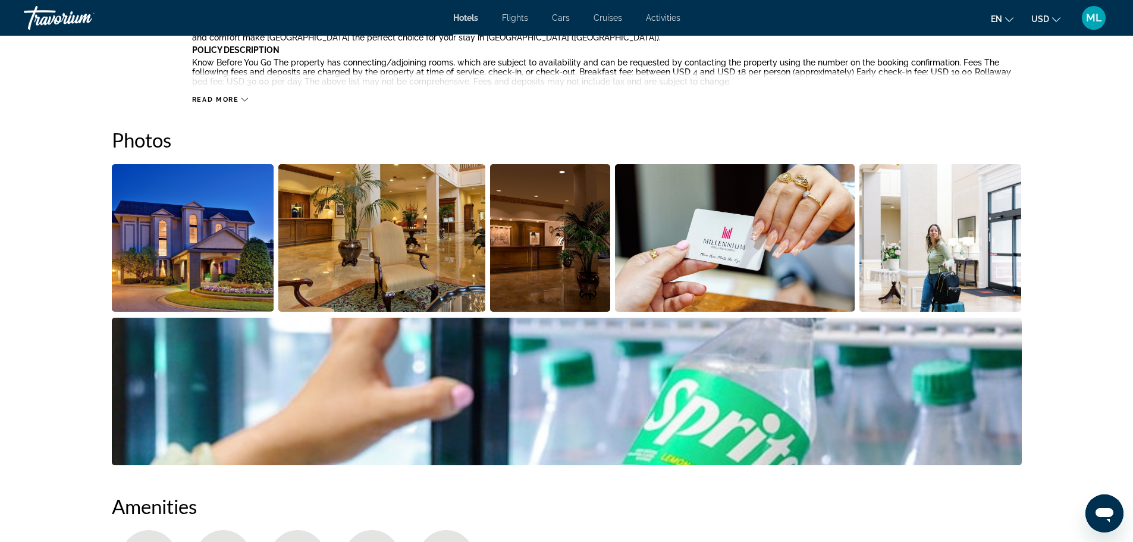
click at [254, 278] on img "Open full-screen image slider" at bounding box center [193, 237] width 162 height 147
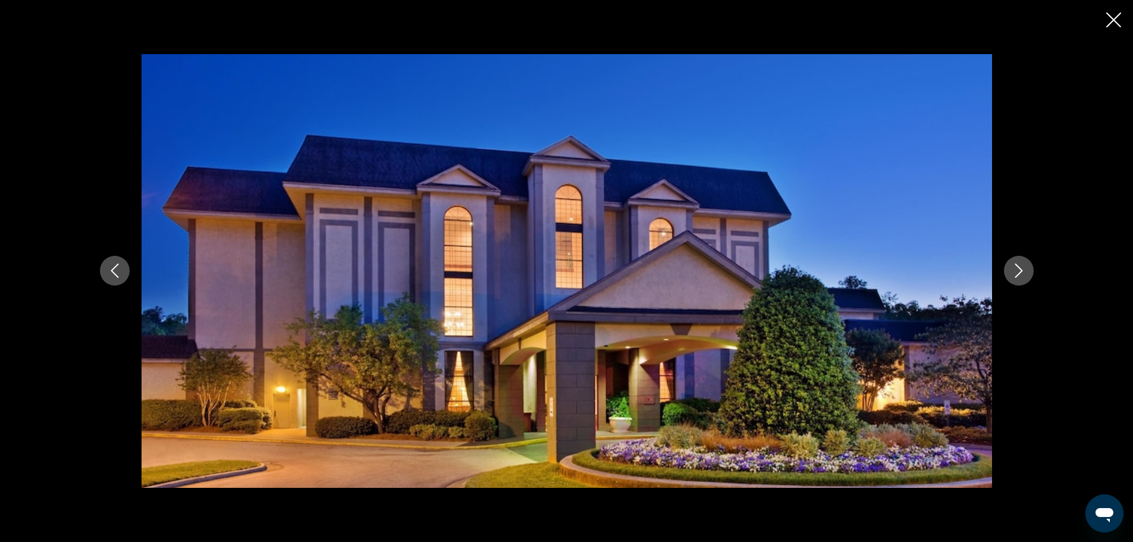
click at [1016, 266] on icon "Next image" at bounding box center [1019, 270] width 14 height 14
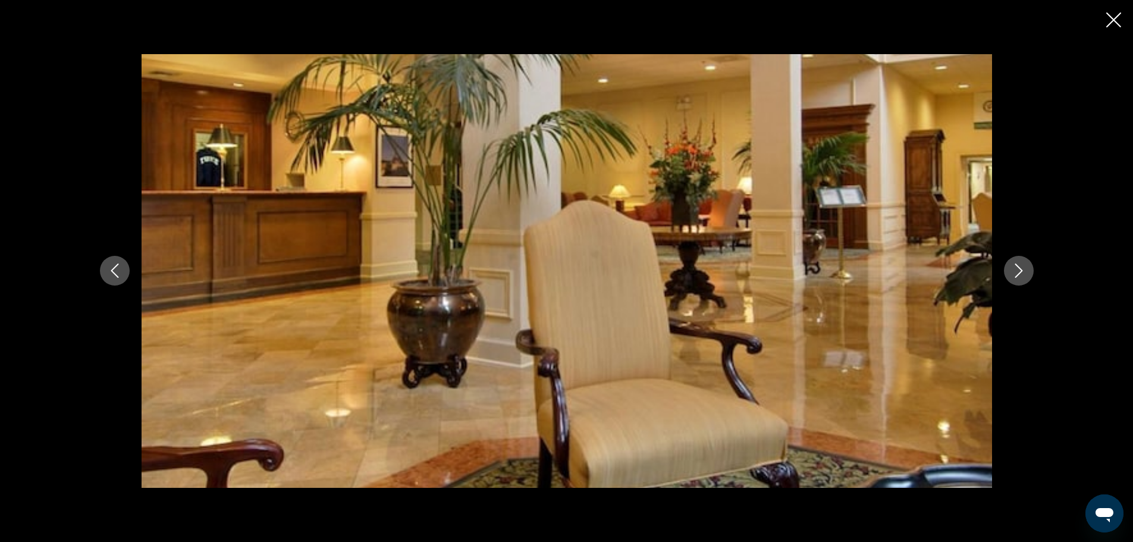
click at [1016, 266] on icon "Next image" at bounding box center [1019, 270] width 14 height 14
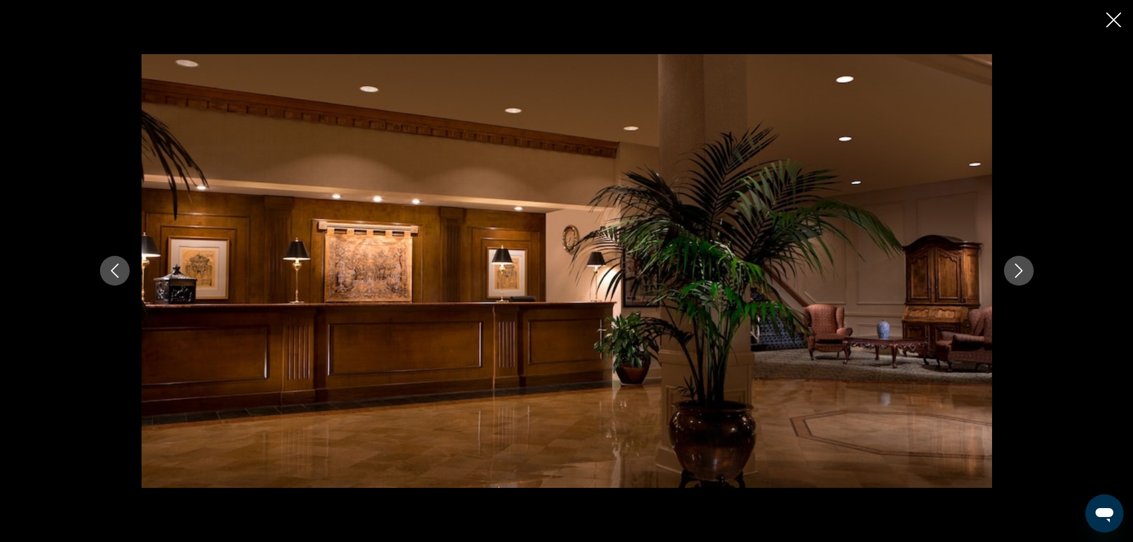
click at [1016, 266] on icon "Next image" at bounding box center [1019, 270] width 14 height 14
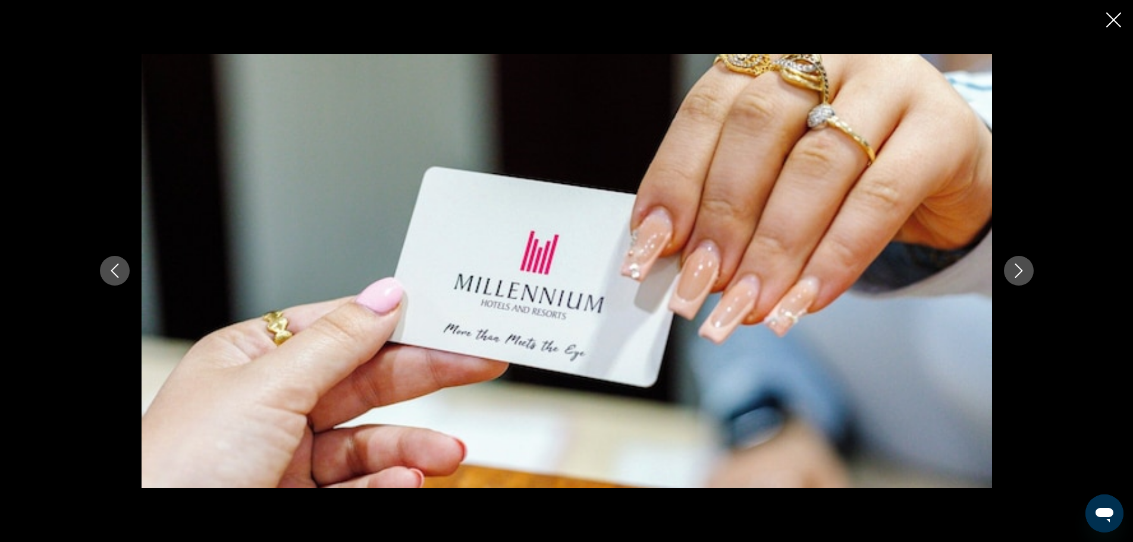
click at [1016, 266] on icon "Next image" at bounding box center [1019, 270] width 14 height 14
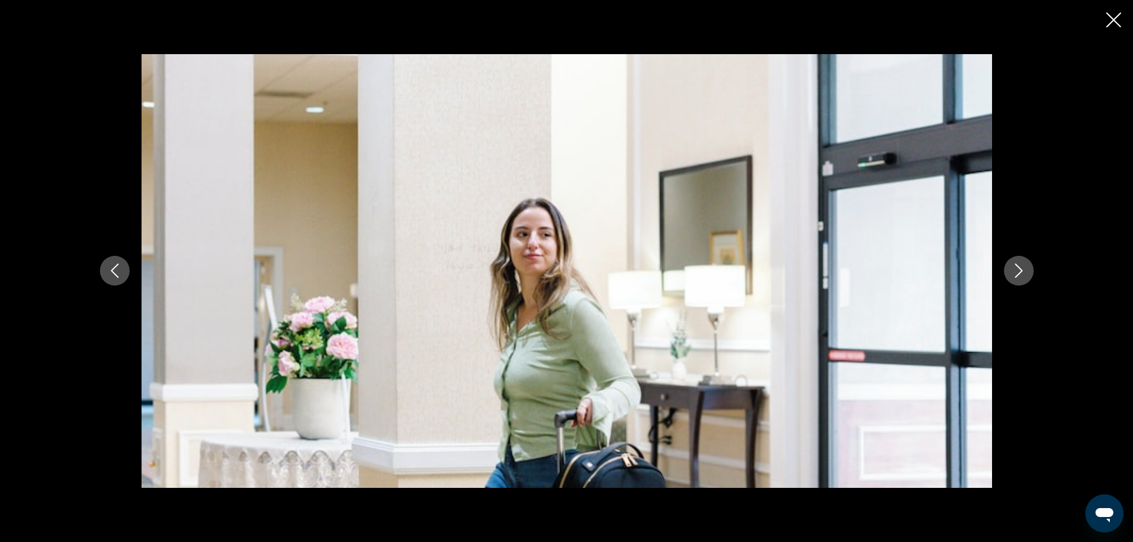
click at [1016, 266] on icon "Next image" at bounding box center [1019, 270] width 14 height 14
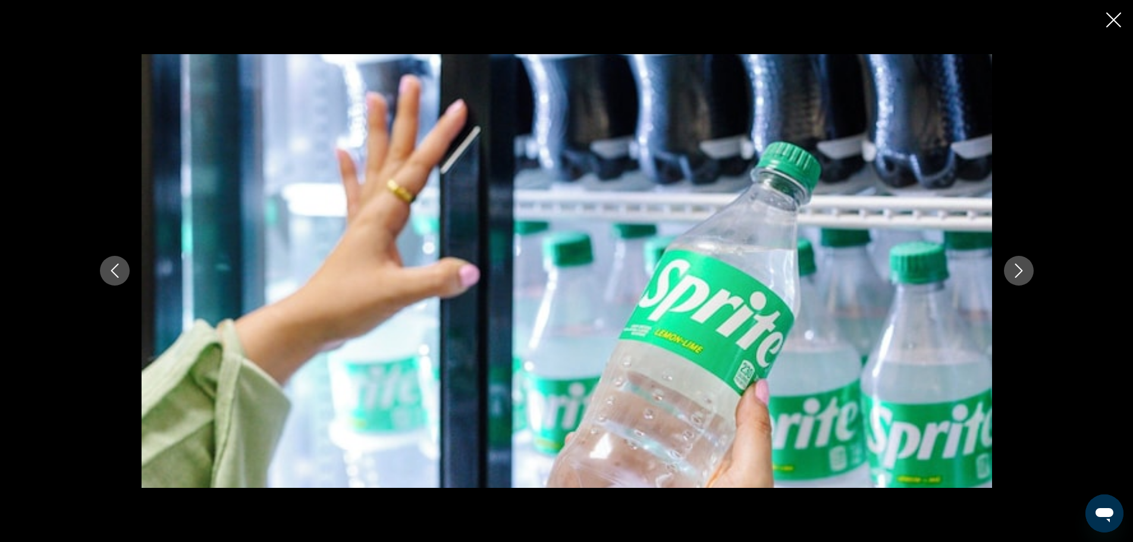
click at [1016, 266] on icon "Next image" at bounding box center [1019, 270] width 14 height 14
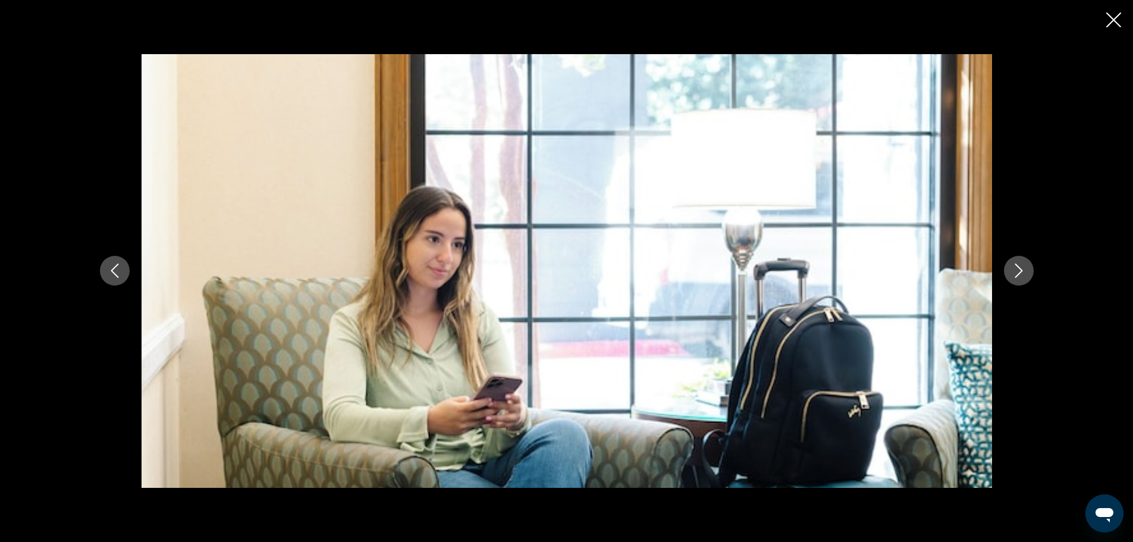
click at [1016, 266] on icon "Next image" at bounding box center [1019, 270] width 14 height 14
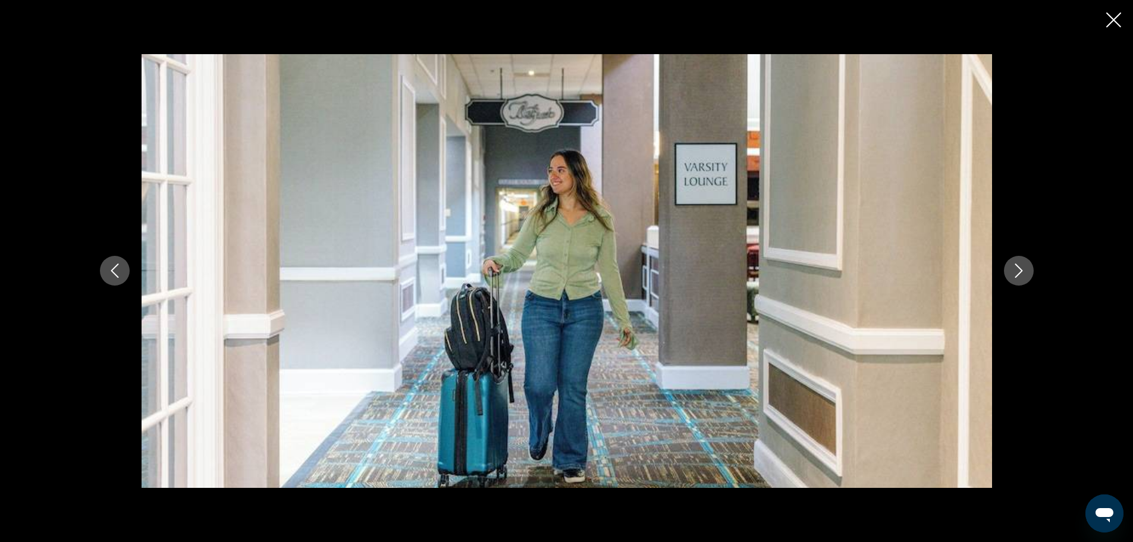
click at [1016, 266] on icon "Next image" at bounding box center [1019, 270] width 14 height 14
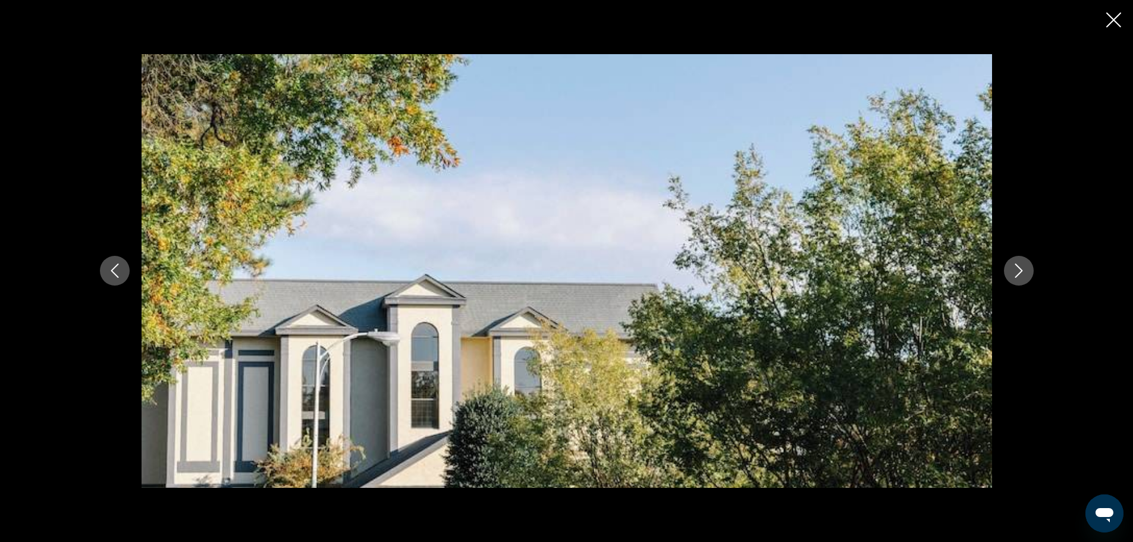
click at [1016, 266] on icon "Next image" at bounding box center [1019, 270] width 14 height 14
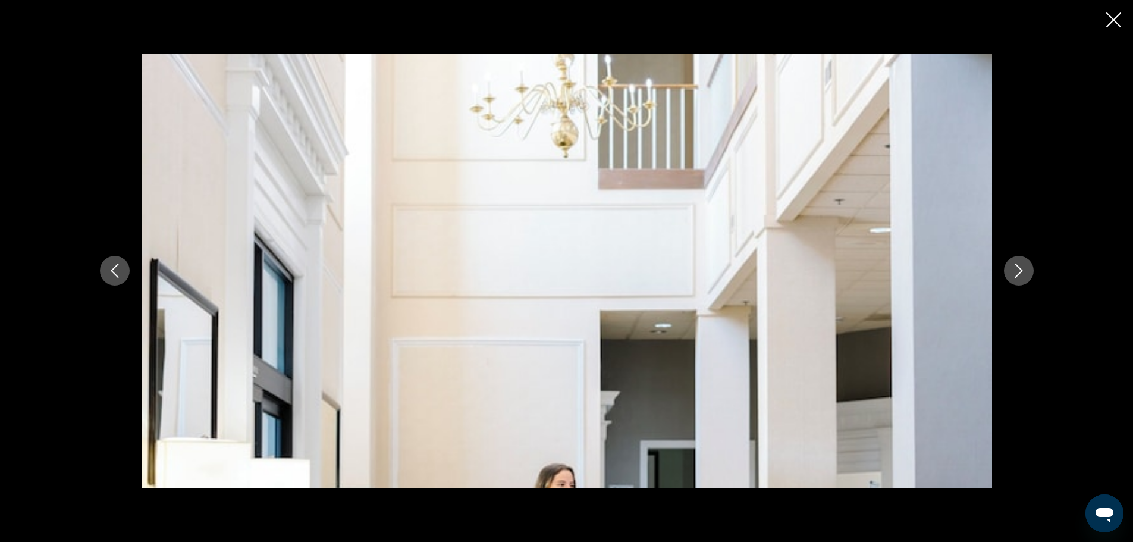
click at [1016, 266] on icon "Next image" at bounding box center [1019, 270] width 14 height 14
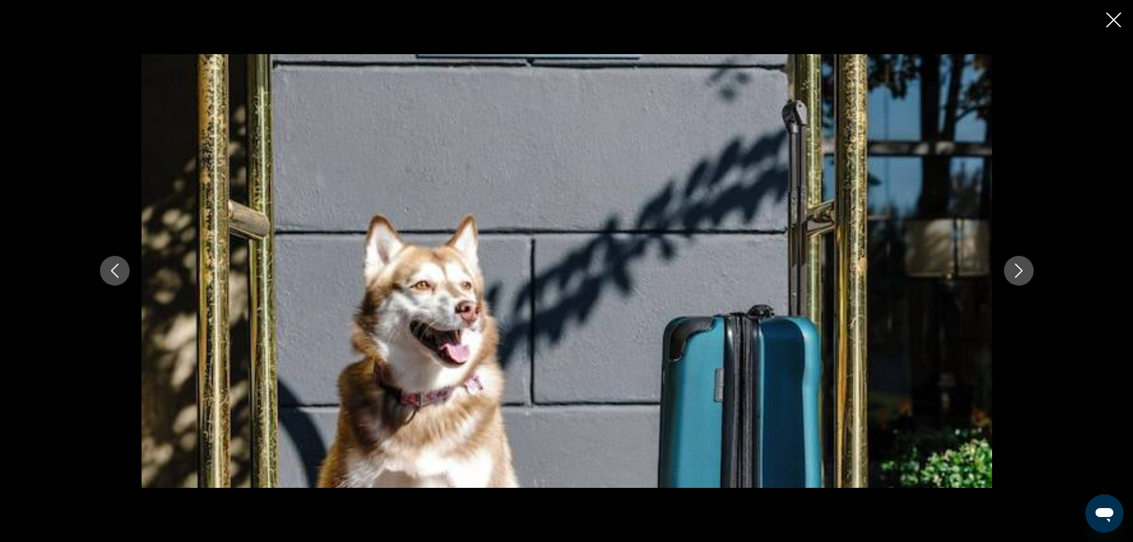
click at [1016, 266] on icon "Next image" at bounding box center [1019, 270] width 14 height 14
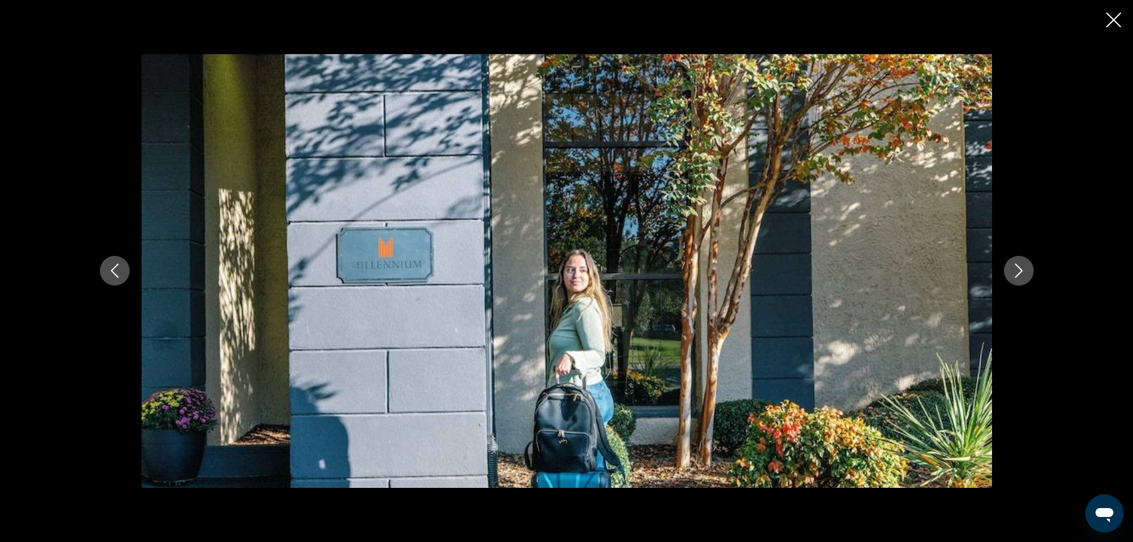
click at [1016, 266] on icon "Next image" at bounding box center [1019, 270] width 14 height 14
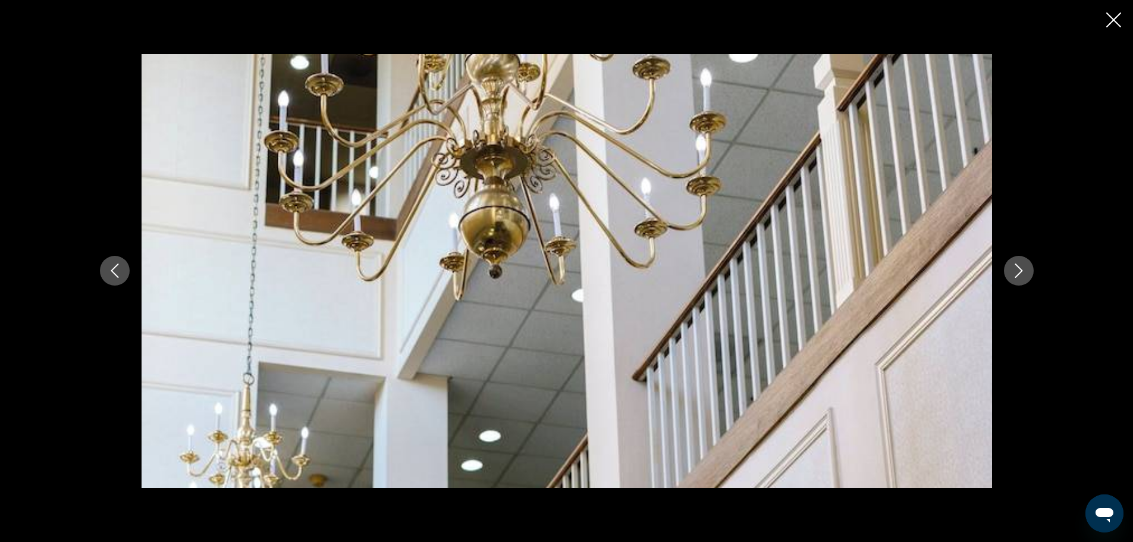
click at [1016, 266] on icon "Next image" at bounding box center [1019, 270] width 14 height 14
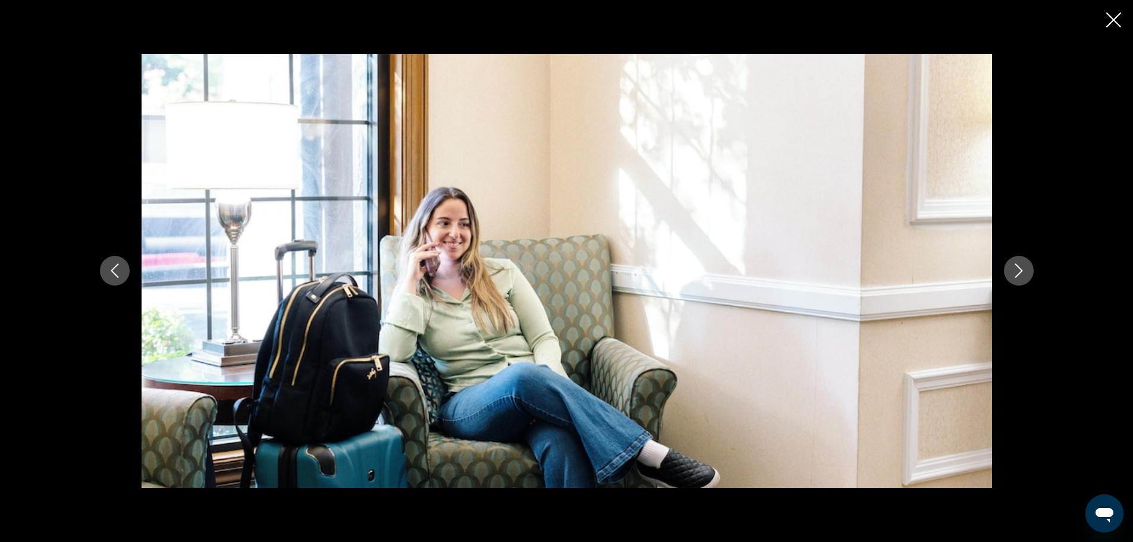
click at [1016, 266] on icon "Next image" at bounding box center [1019, 270] width 14 height 14
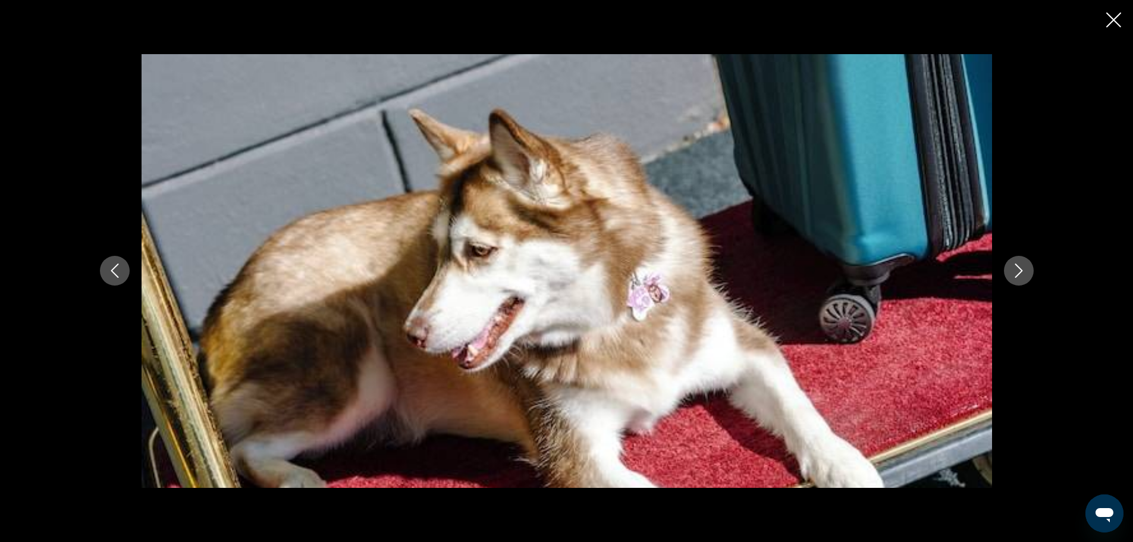
click at [1016, 266] on icon "Next image" at bounding box center [1019, 270] width 14 height 14
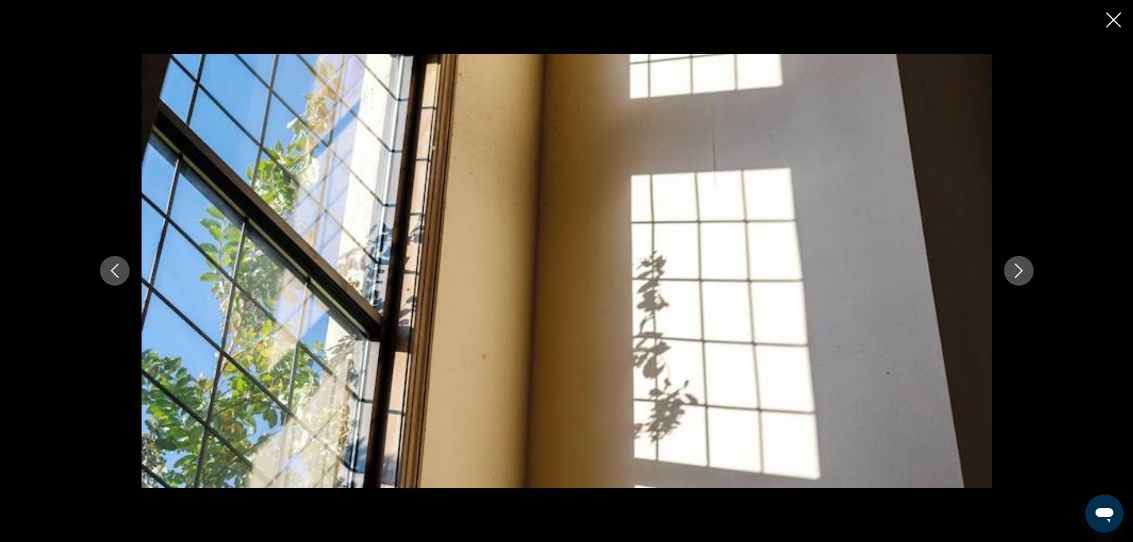
click at [1016, 266] on icon "Next image" at bounding box center [1019, 270] width 14 height 14
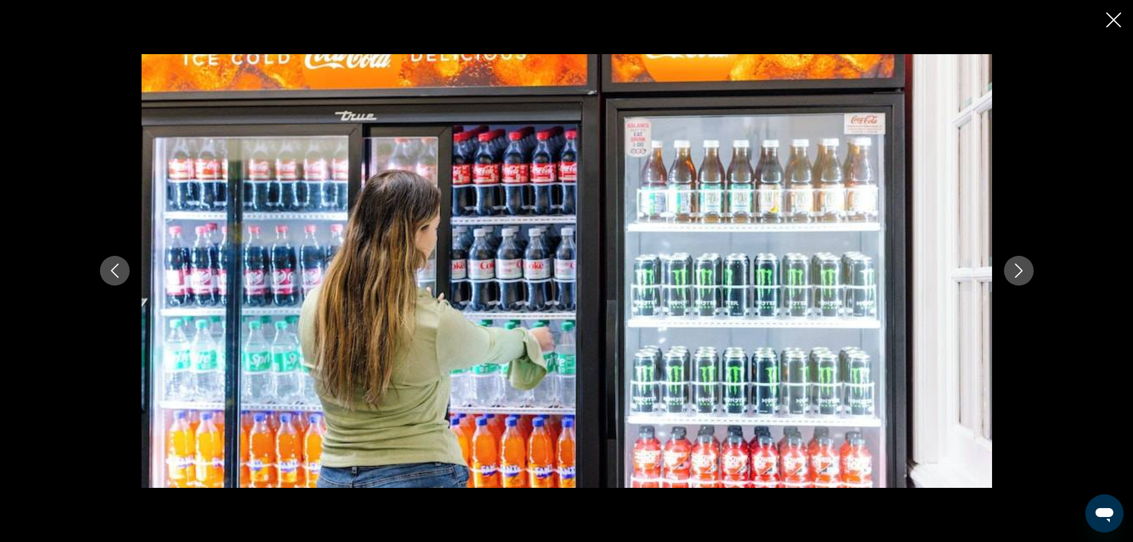
click at [1016, 266] on icon "Next image" at bounding box center [1019, 270] width 14 height 14
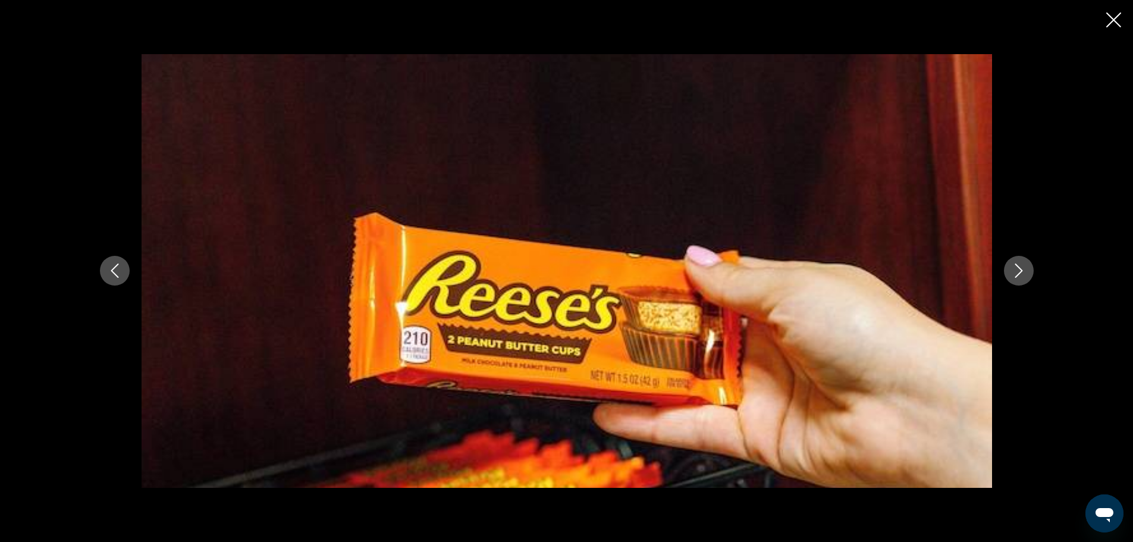
click at [1016, 266] on icon "Next image" at bounding box center [1019, 270] width 14 height 14
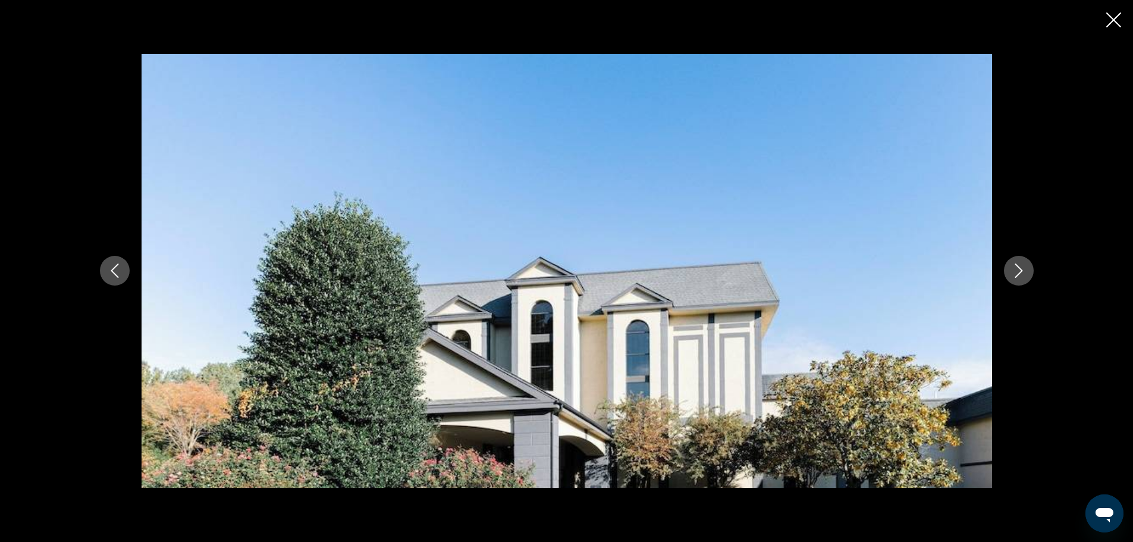
click at [1016, 266] on icon "Next image" at bounding box center [1019, 270] width 14 height 14
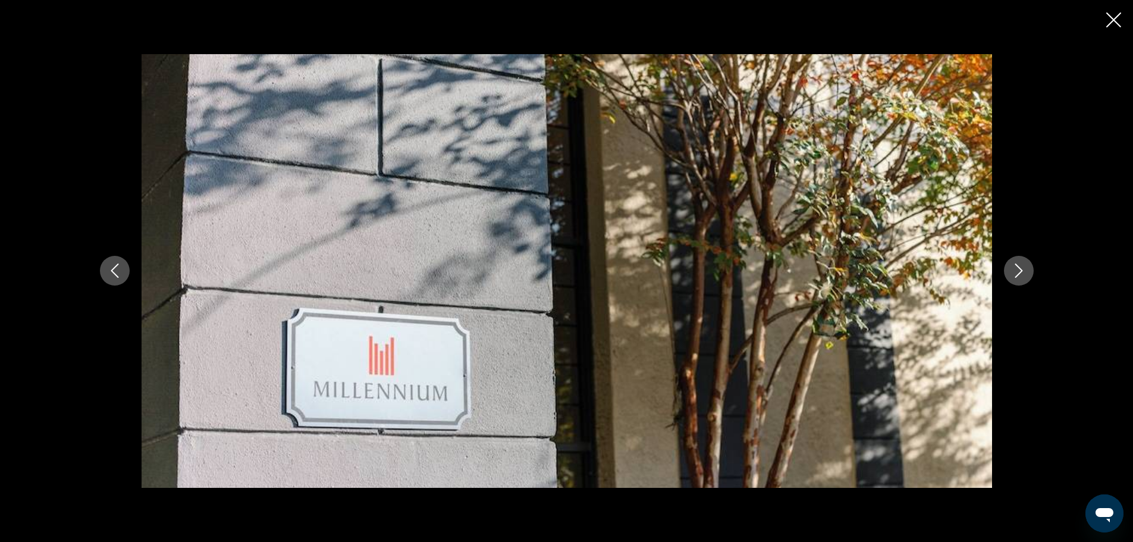
click at [1016, 266] on icon "Next image" at bounding box center [1019, 270] width 14 height 14
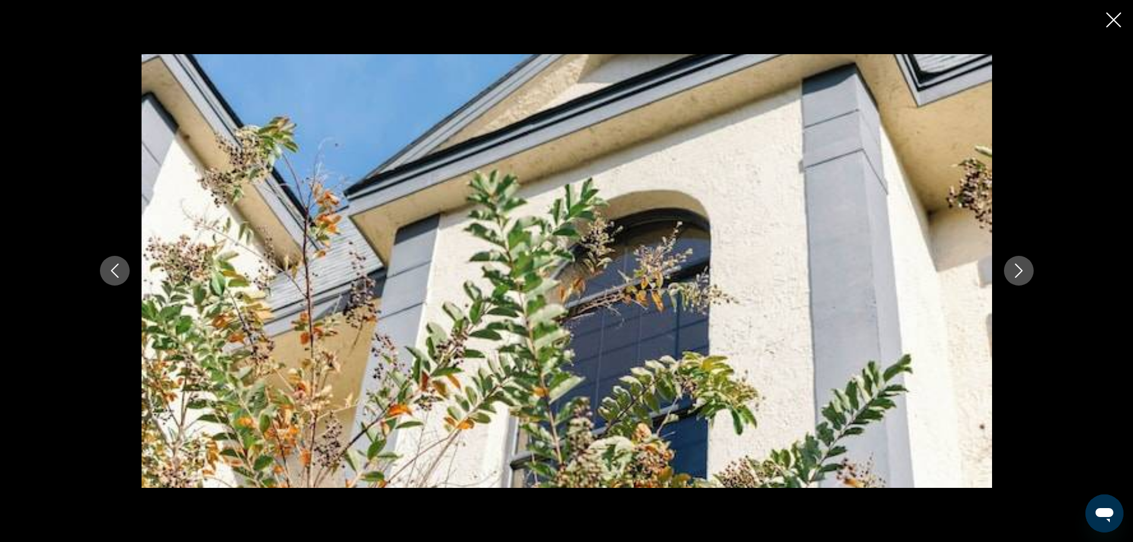
click at [1016, 266] on icon "Next image" at bounding box center [1019, 270] width 14 height 14
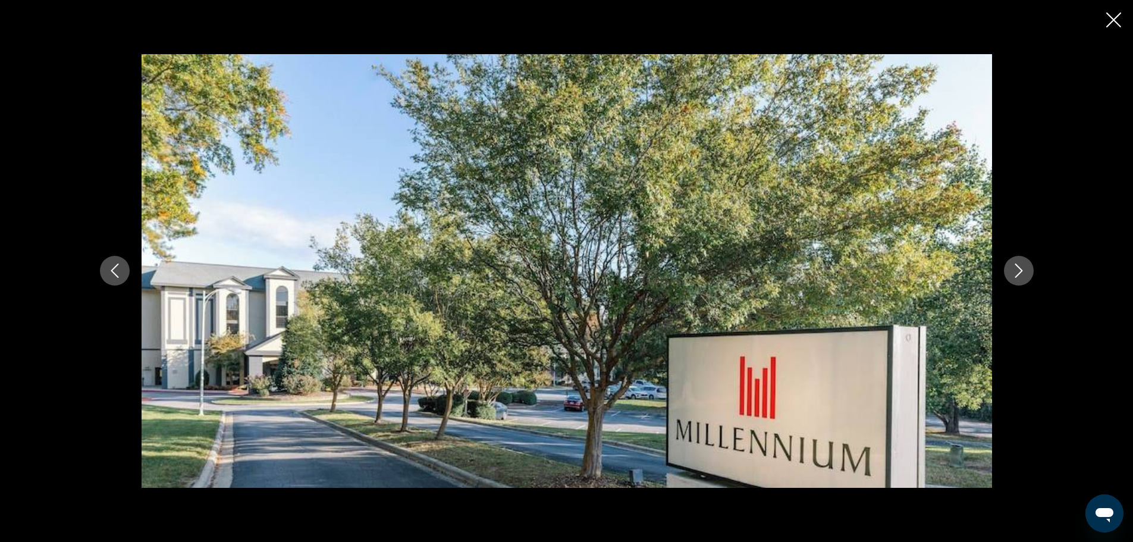
click at [1016, 266] on icon "Next image" at bounding box center [1019, 270] width 14 height 14
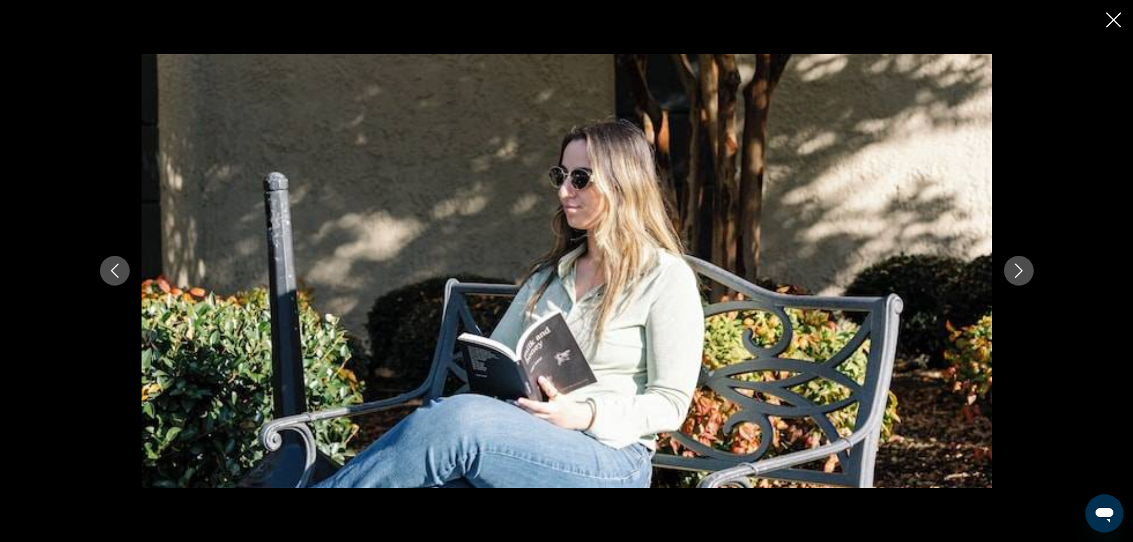
click at [1016, 266] on icon "Next image" at bounding box center [1019, 270] width 14 height 14
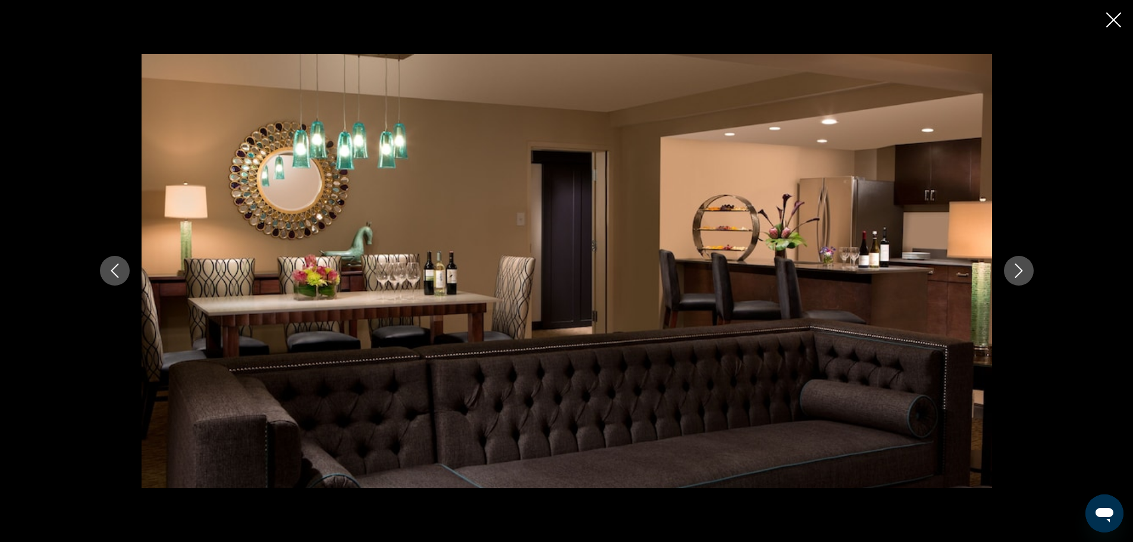
click at [1016, 266] on icon "Next image" at bounding box center [1019, 270] width 14 height 14
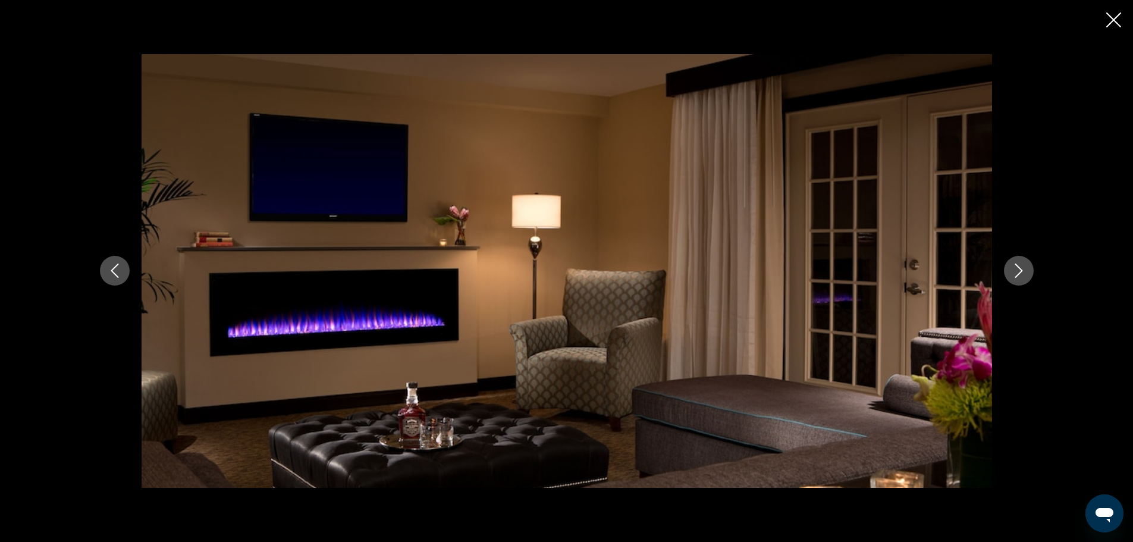
click at [1016, 266] on icon "Next image" at bounding box center [1019, 270] width 14 height 14
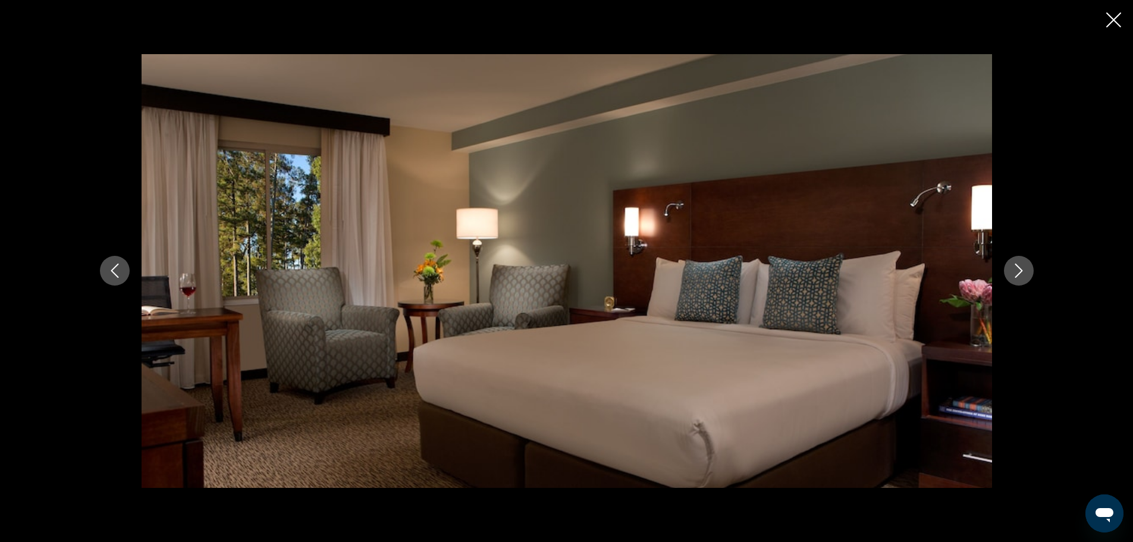
click at [1016, 266] on icon "Next image" at bounding box center [1019, 270] width 14 height 14
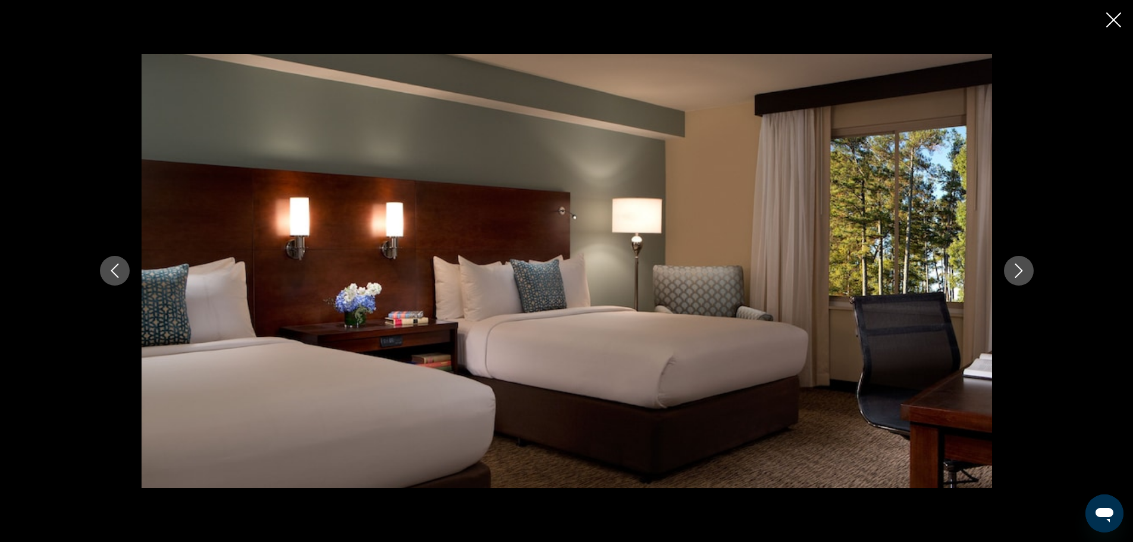
click at [1016, 266] on icon "Next image" at bounding box center [1019, 270] width 14 height 14
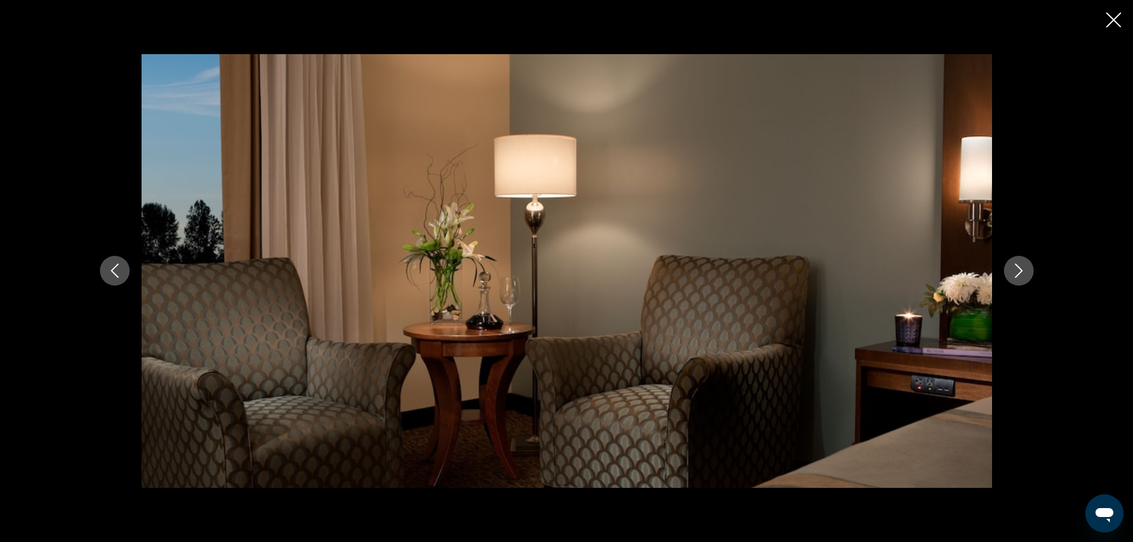
click at [1016, 266] on icon "Next image" at bounding box center [1019, 270] width 14 height 14
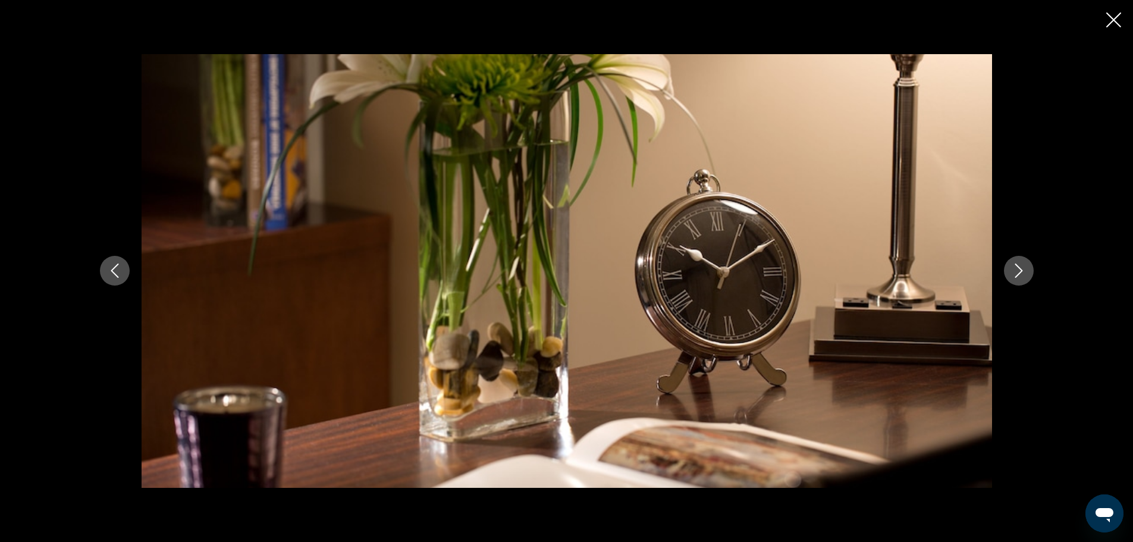
click at [1016, 266] on icon "Next image" at bounding box center [1019, 270] width 14 height 14
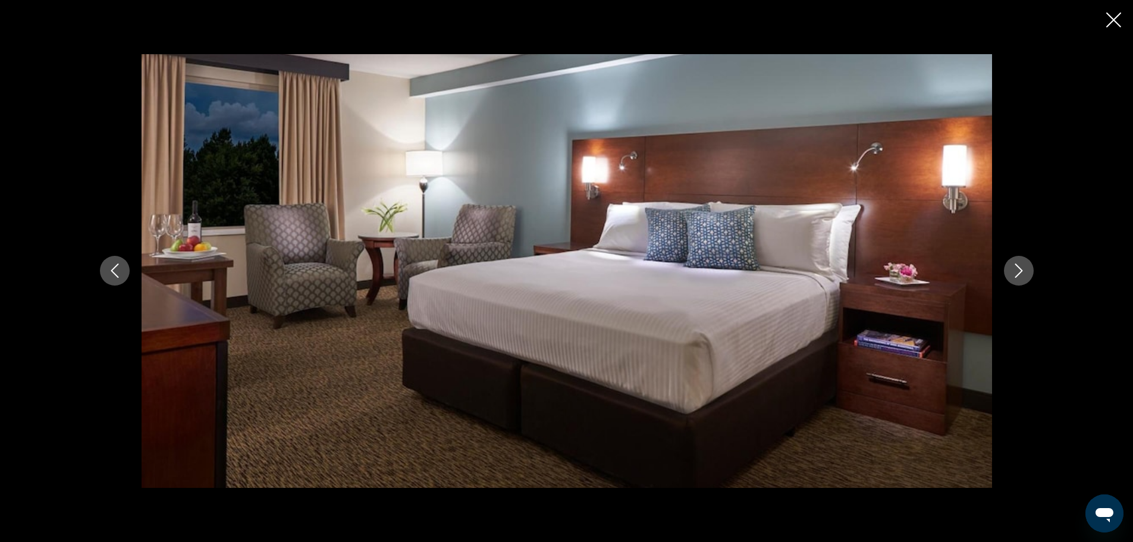
click at [1016, 266] on icon "Next image" at bounding box center [1019, 270] width 14 height 14
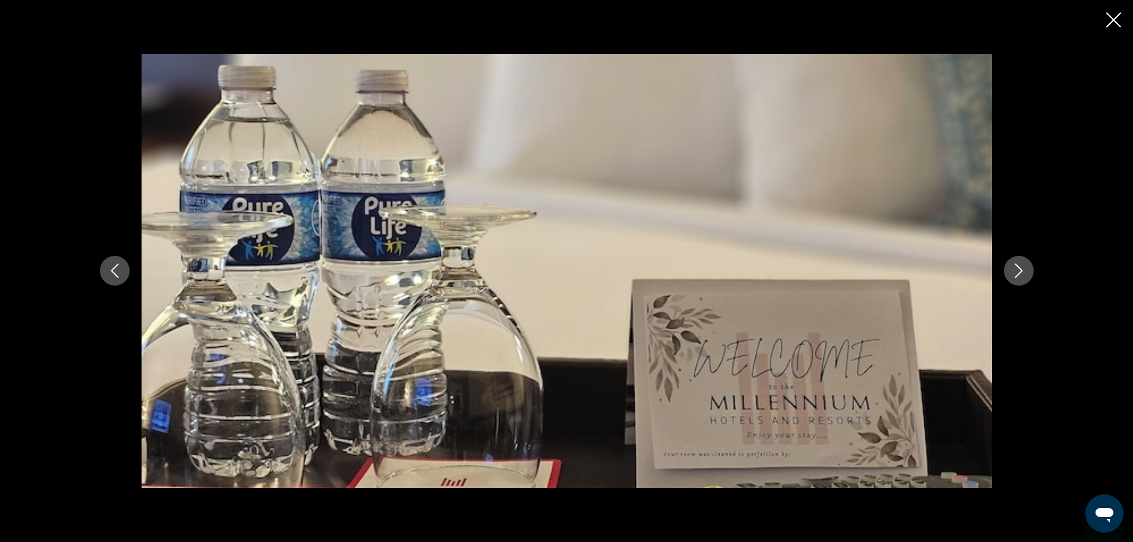
click at [1016, 266] on icon "Next image" at bounding box center [1019, 270] width 14 height 14
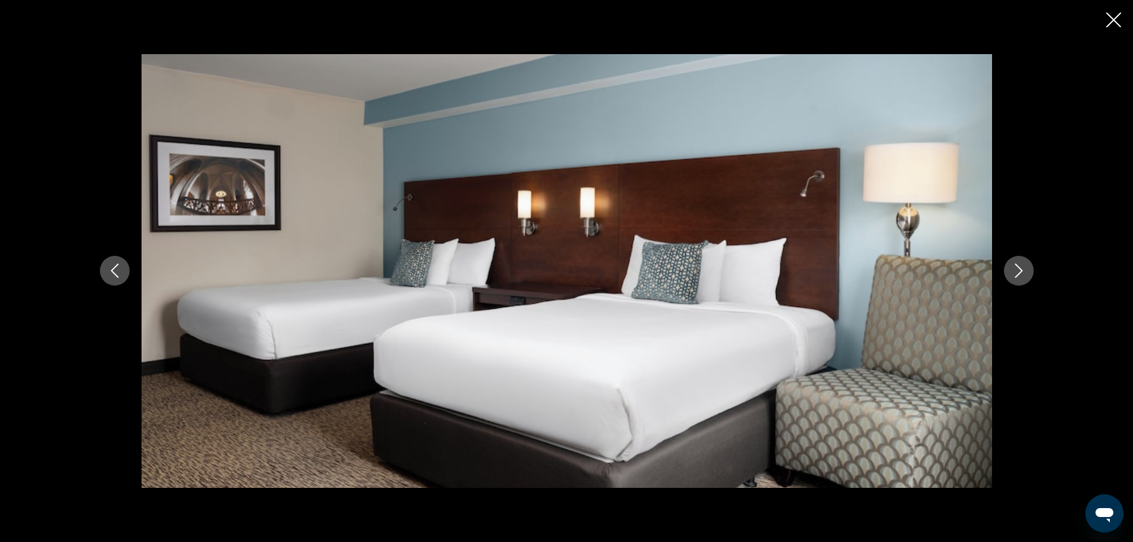
click at [1016, 266] on icon "Next image" at bounding box center [1019, 270] width 14 height 14
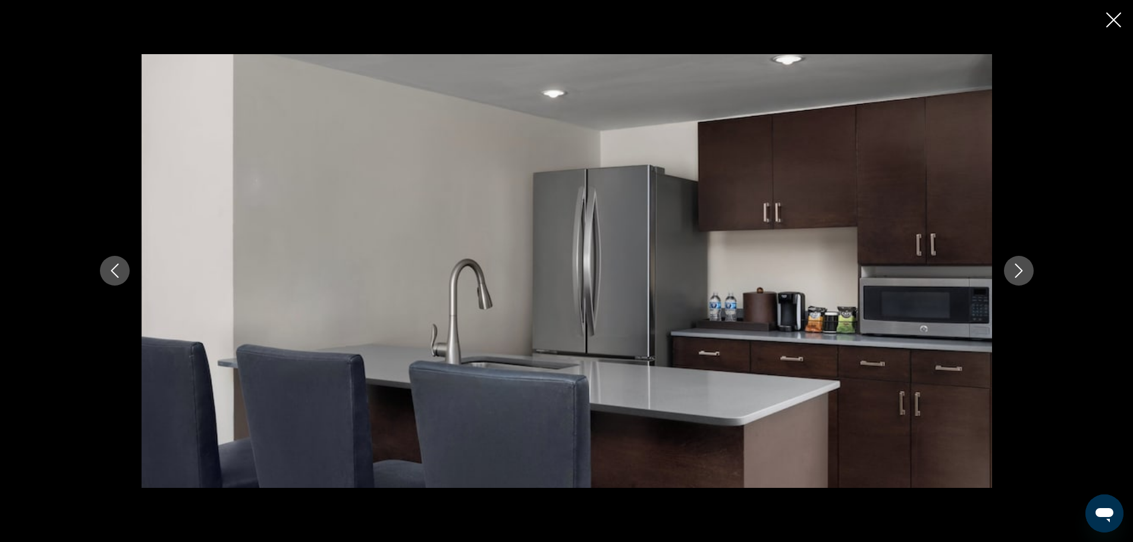
click at [1016, 266] on icon "Next image" at bounding box center [1019, 270] width 14 height 14
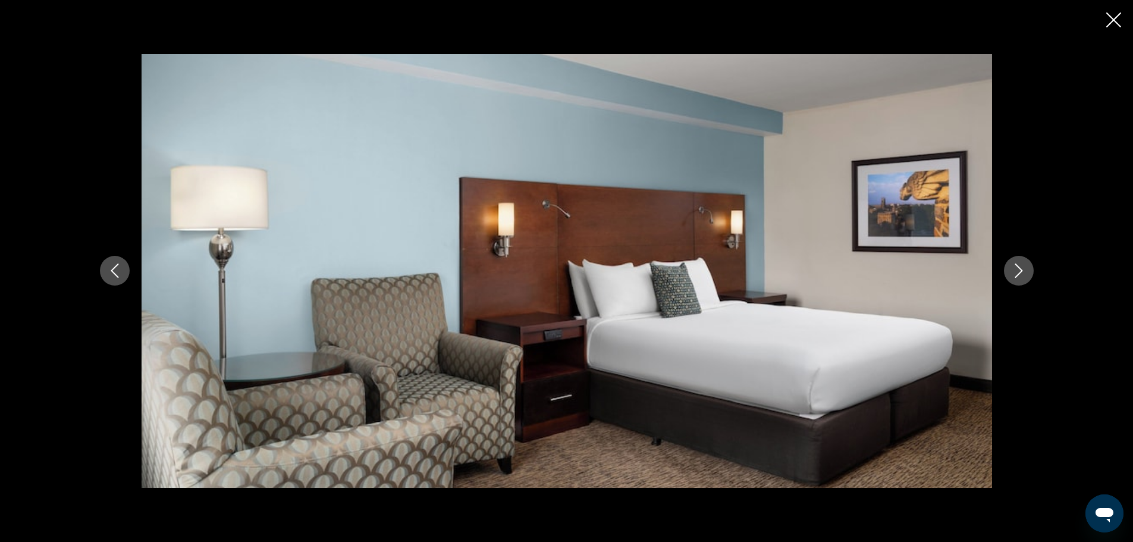
click at [1016, 266] on icon "Next image" at bounding box center [1019, 270] width 14 height 14
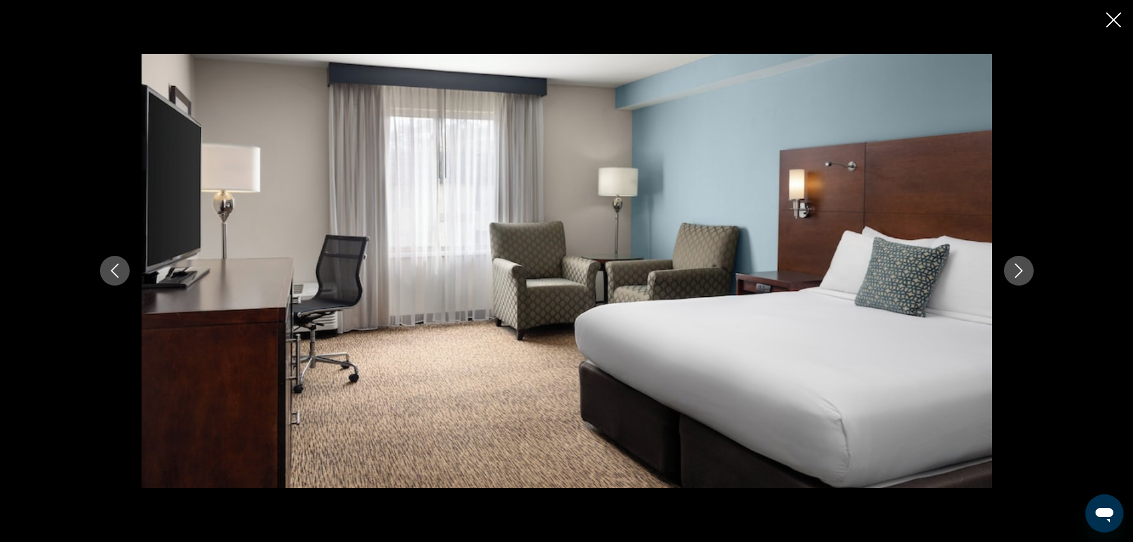
click at [1016, 266] on icon "Next image" at bounding box center [1019, 270] width 14 height 14
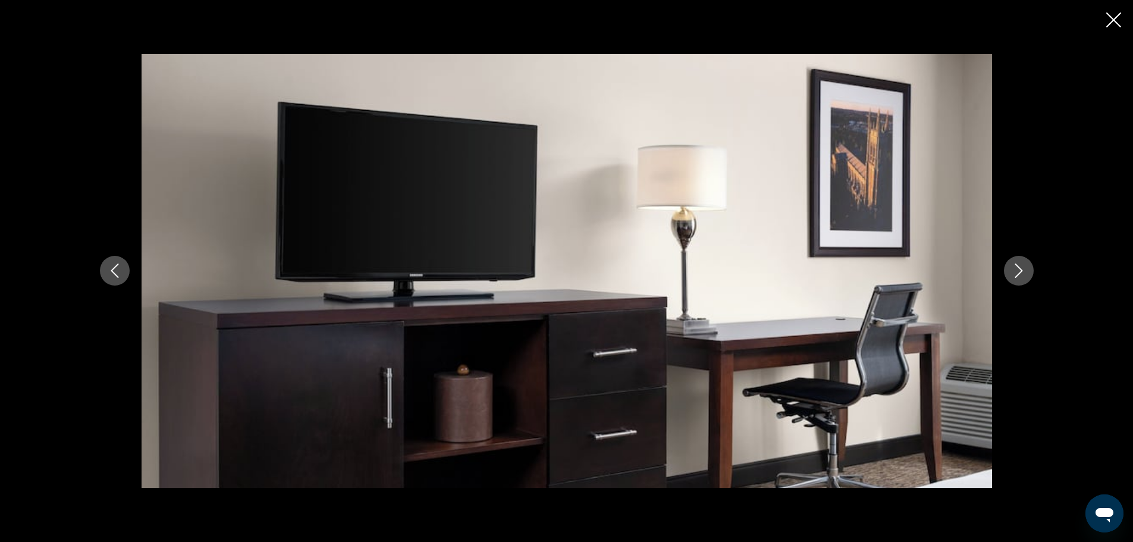
click at [1016, 266] on icon "Next image" at bounding box center [1019, 270] width 14 height 14
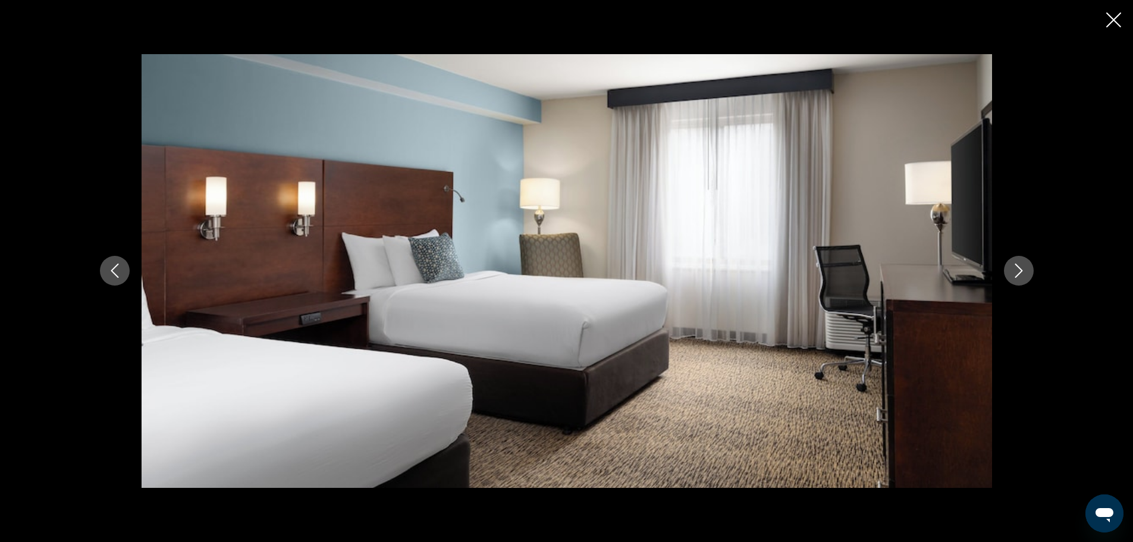
click at [1016, 266] on icon "Next image" at bounding box center [1019, 270] width 14 height 14
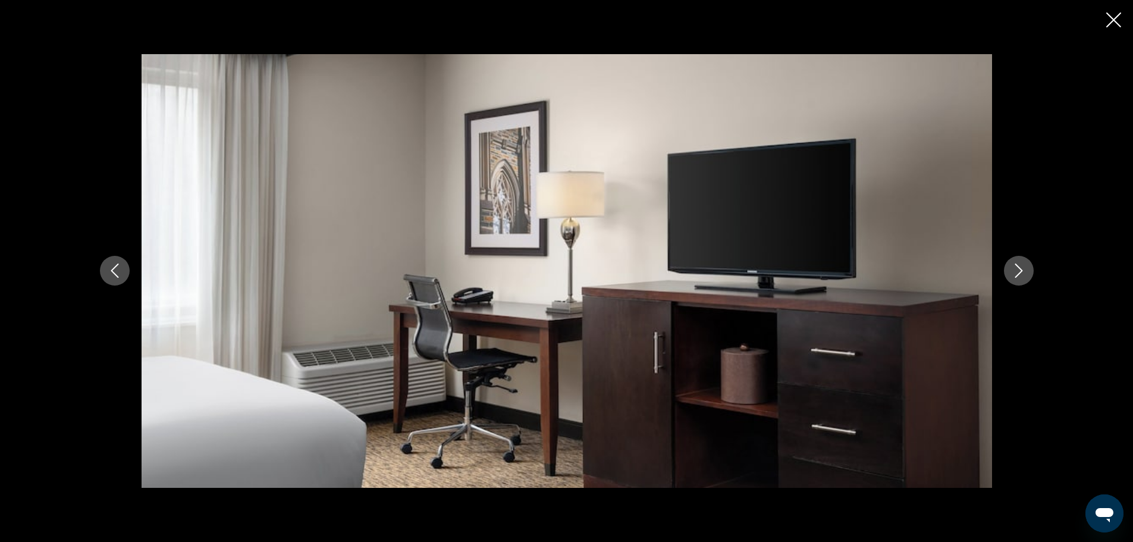
click at [1016, 266] on icon "Next image" at bounding box center [1019, 270] width 14 height 14
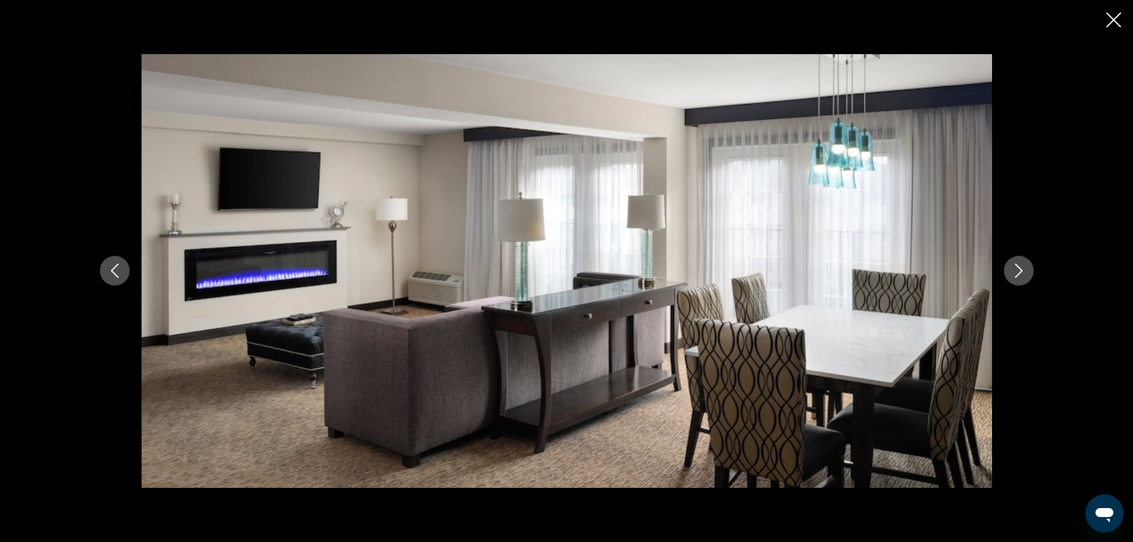
click at [1016, 266] on icon "Next image" at bounding box center [1019, 270] width 14 height 14
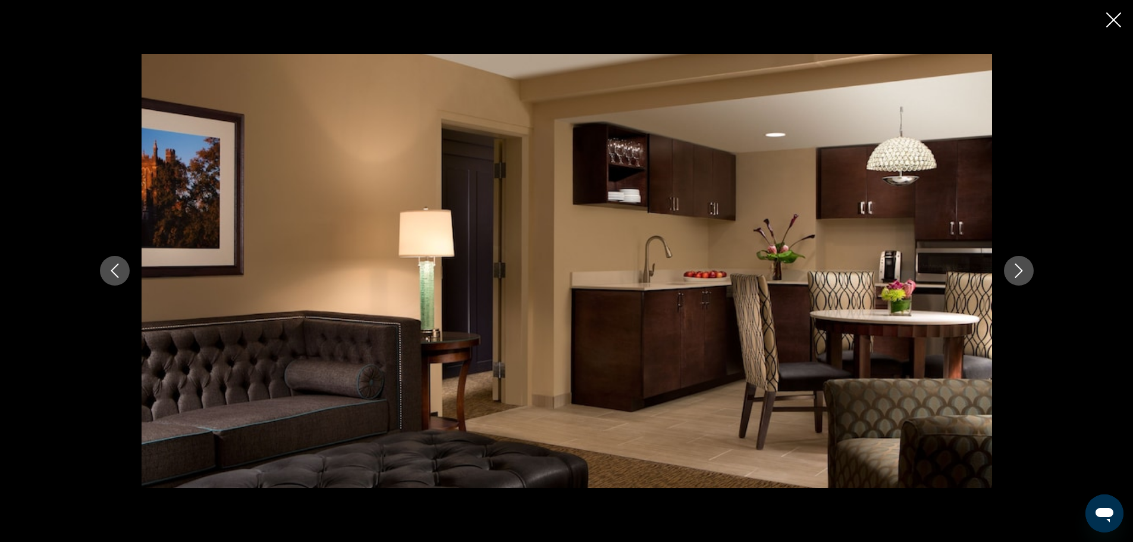
click at [1016, 266] on icon "Next image" at bounding box center [1019, 270] width 14 height 14
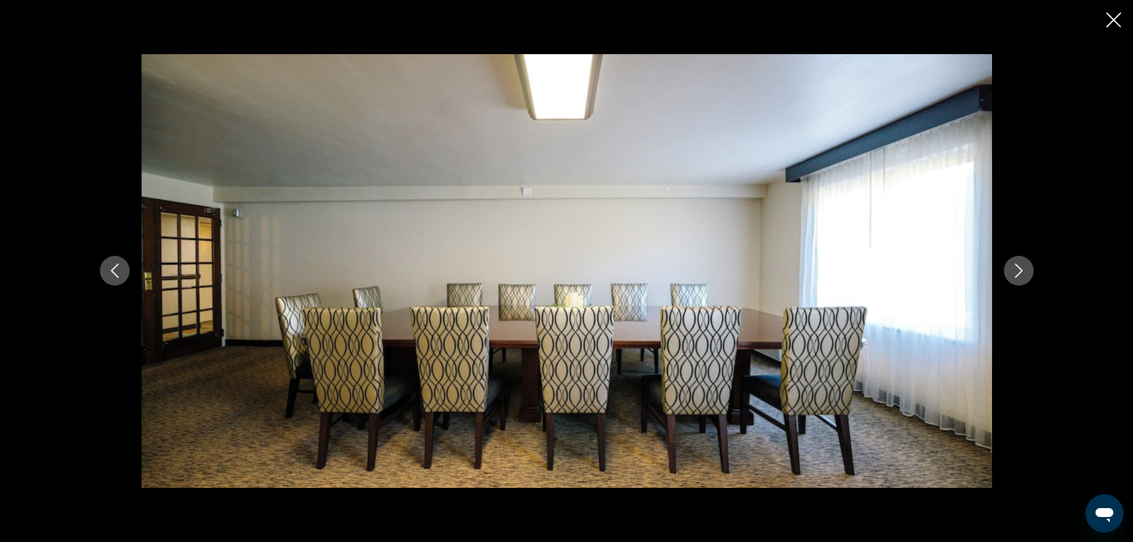
click at [1016, 266] on icon "Next image" at bounding box center [1019, 270] width 14 height 14
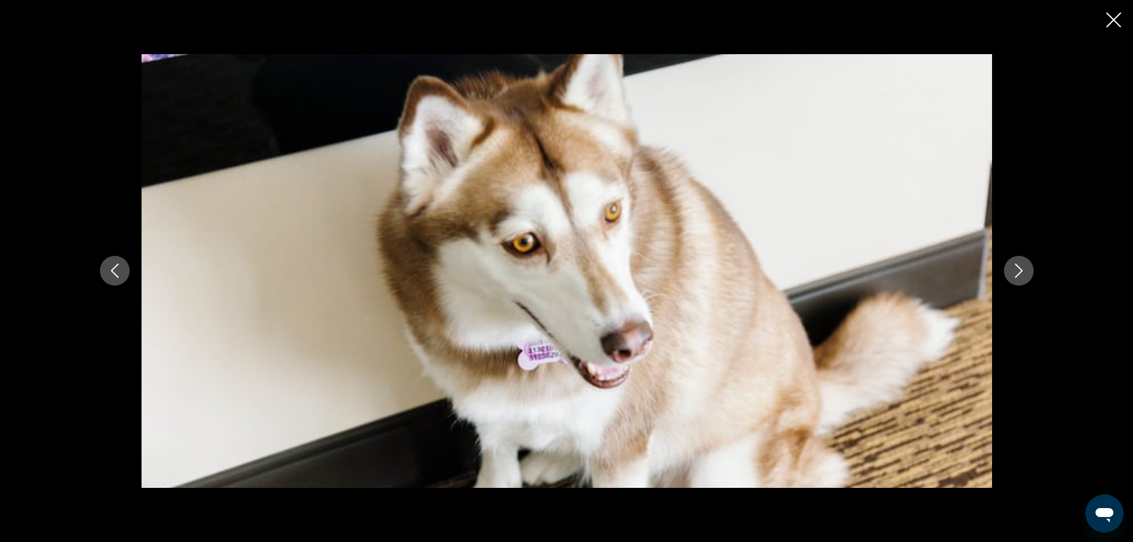
click at [1016, 266] on icon "Next image" at bounding box center [1019, 270] width 14 height 14
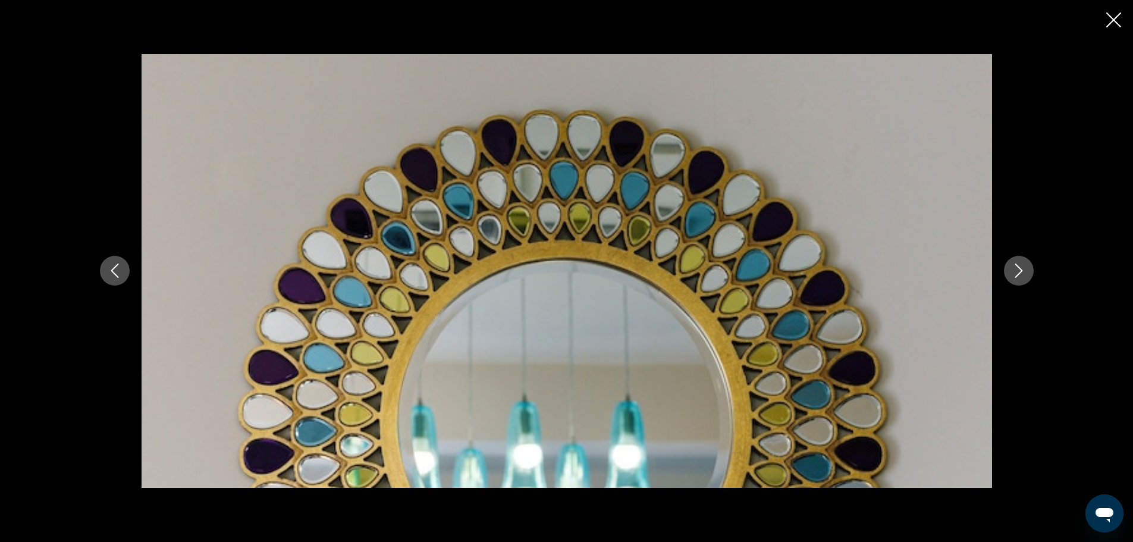
click at [1016, 266] on icon "Next image" at bounding box center [1019, 270] width 14 height 14
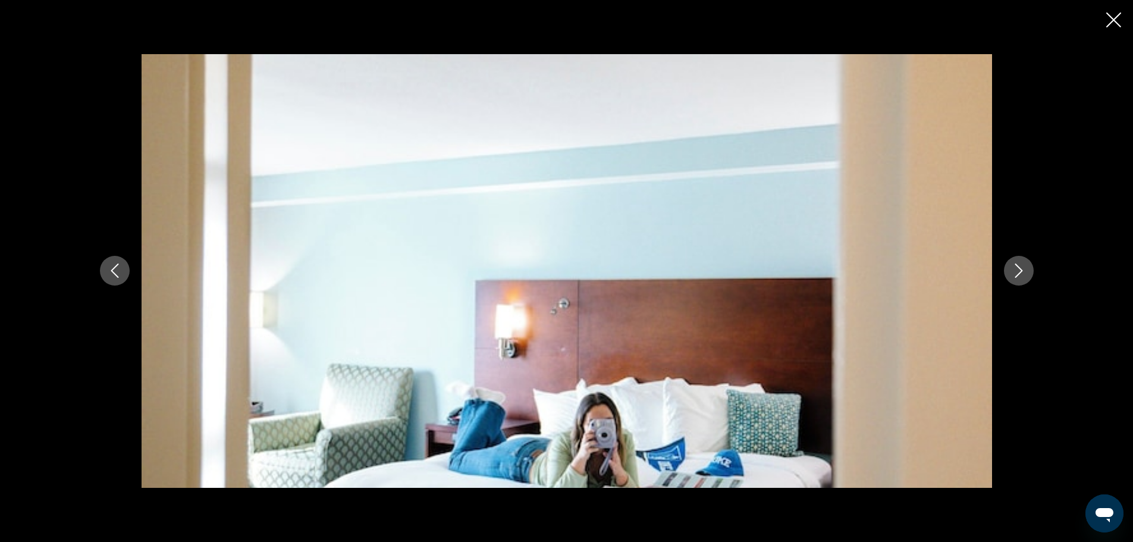
click at [1016, 266] on icon "Next image" at bounding box center [1019, 270] width 14 height 14
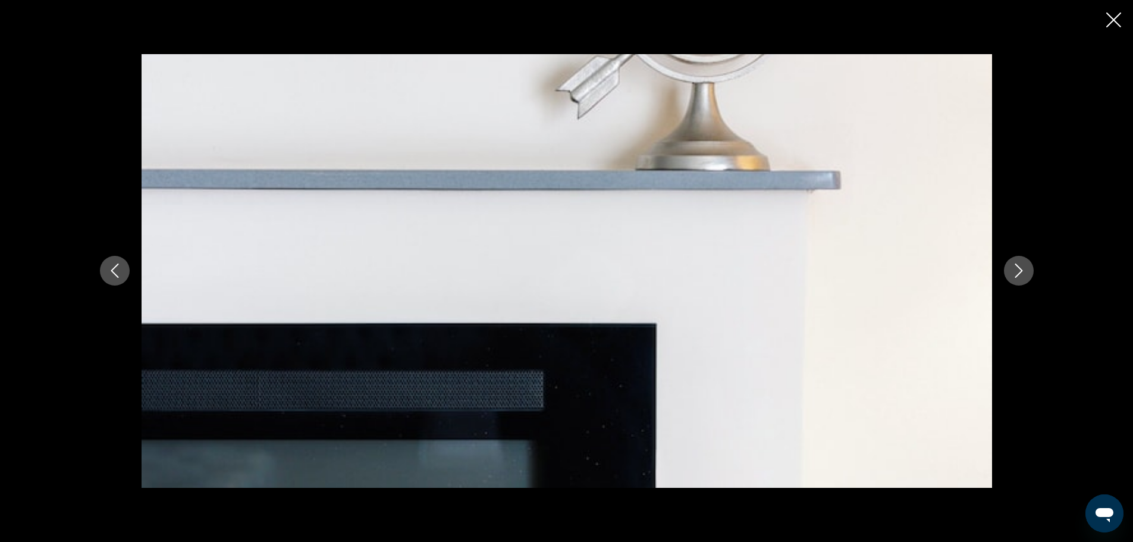
click at [1016, 266] on icon "Next image" at bounding box center [1019, 270] width 14 height 14
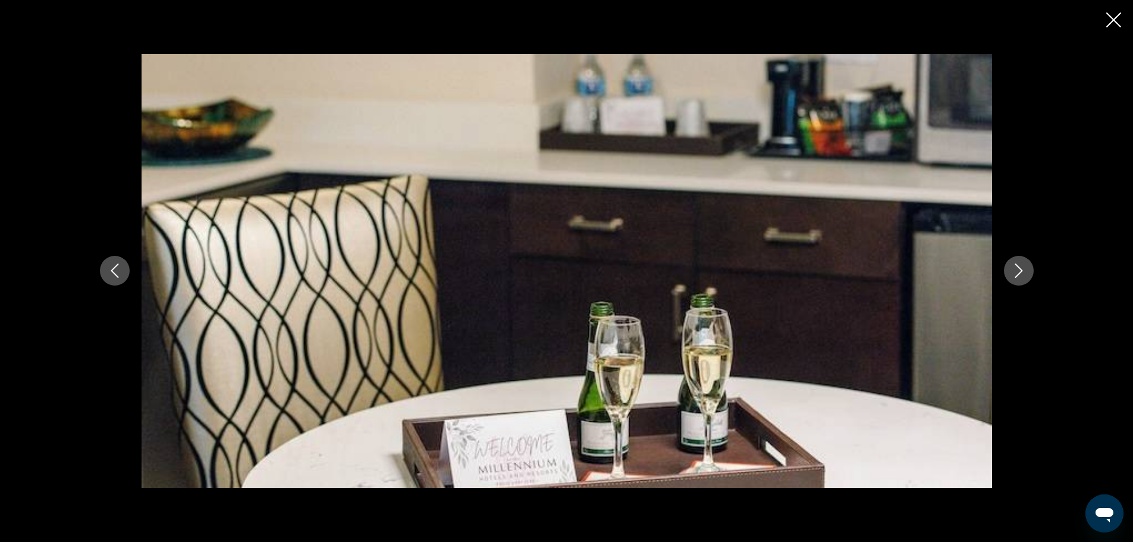
click at [1016, 266] on icon "Next image" at bounding box center [1019, 270] width 14 height 14
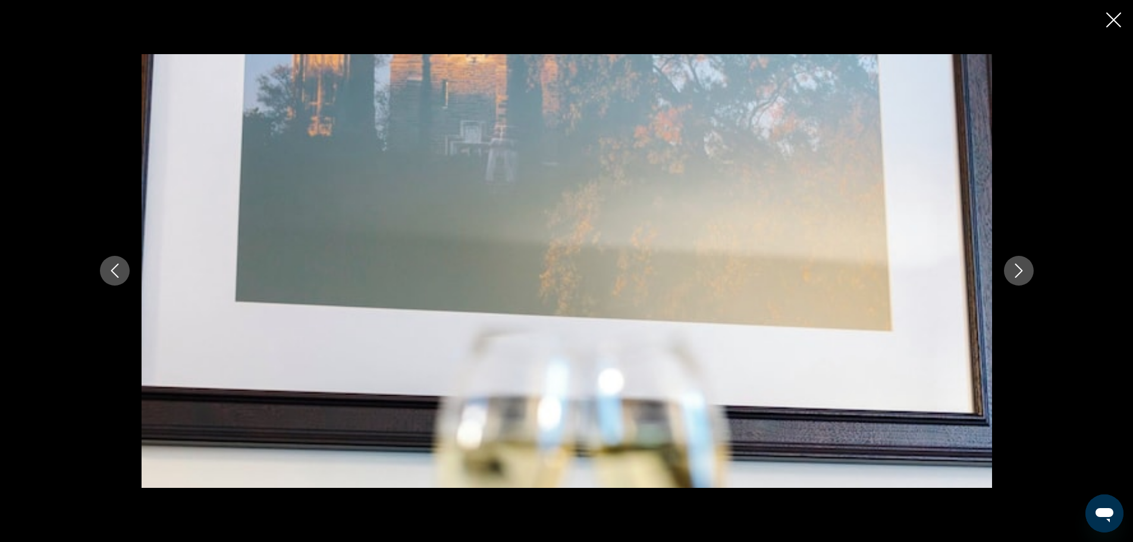
click at [1016, 266] on icon "Next image" at bounding box center [1019, 270] width 14 height 14
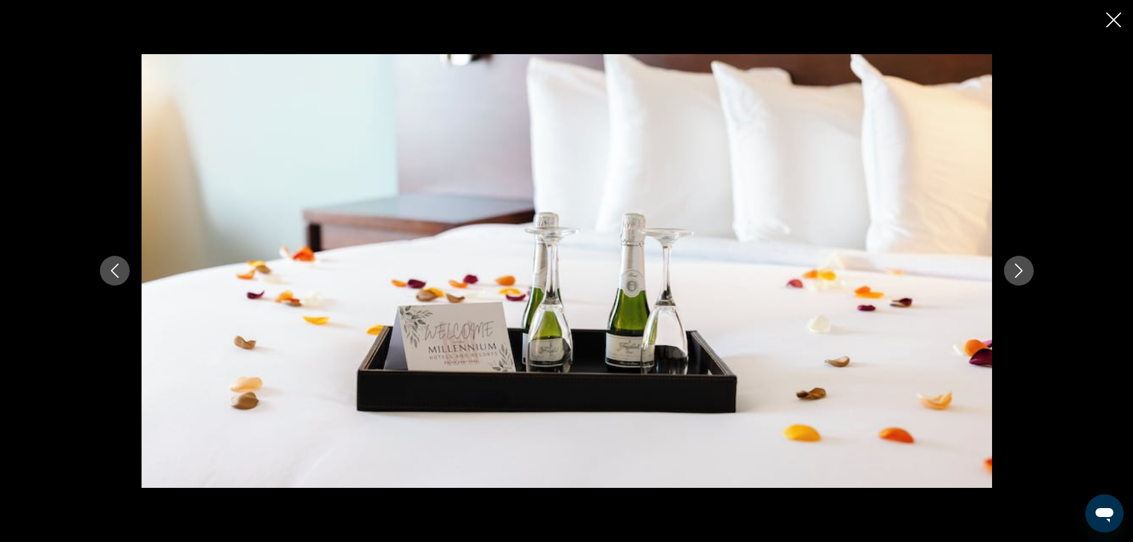
click at [1016, 266] on icon "Next image" at bounding box center [1019, 270] width 14 height 14
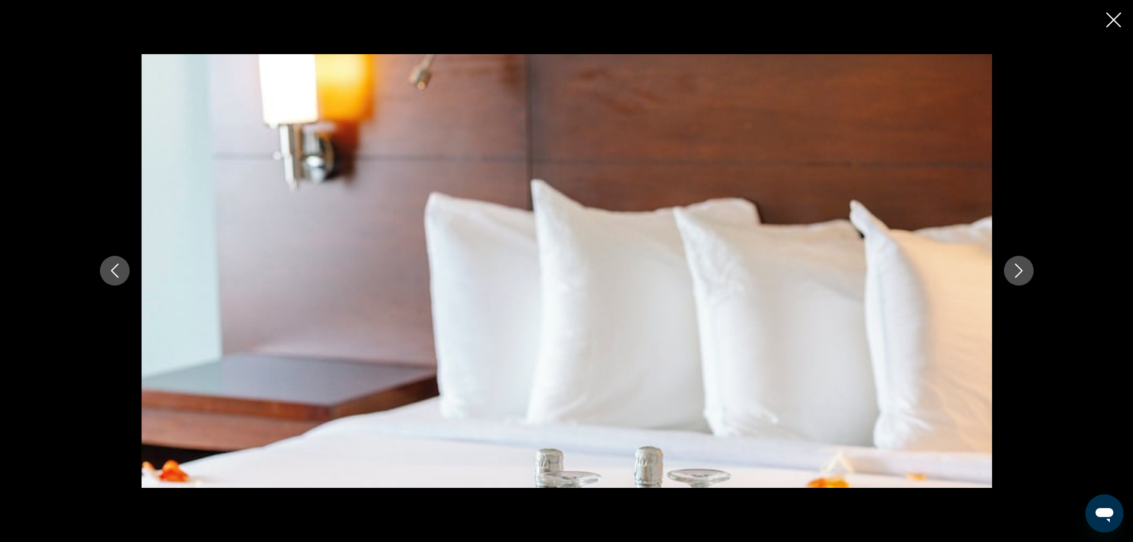
click at [1016, 266] on icon "Next image" at bounding box center [1019, 270] width 14 height 14
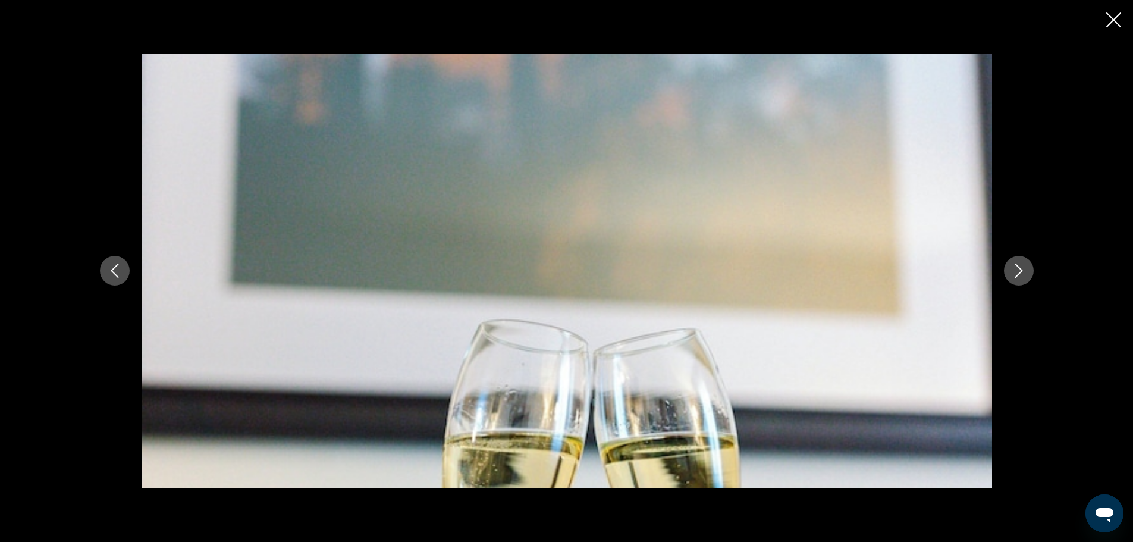
click at [1016, 266] on icon "Next image" at bounding box center [1019, 270] width 14 height 14
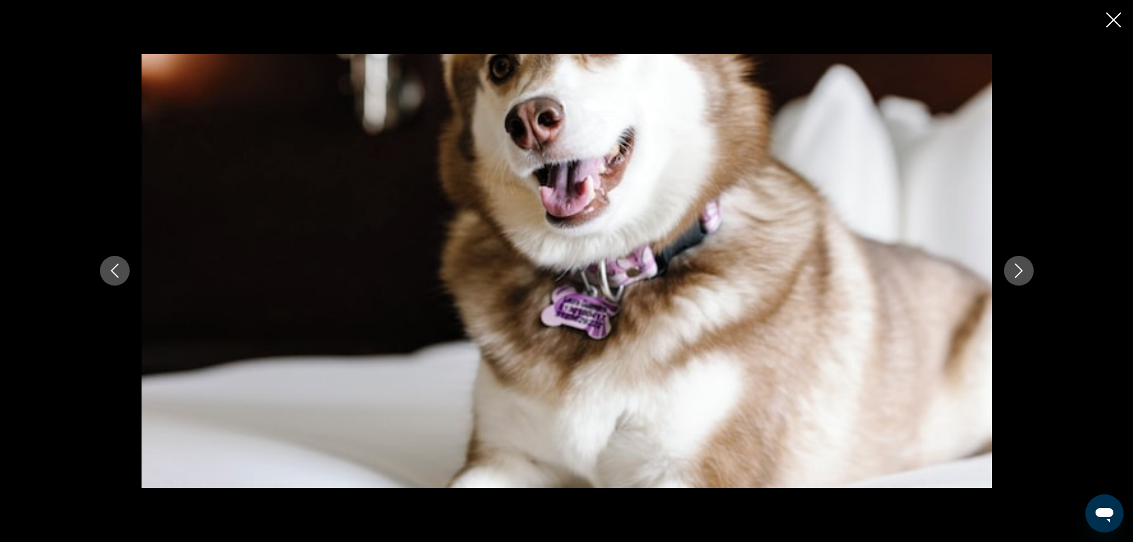
click at [1016, 266] on icon "Next image" at bounding box center [1019, 270] width 14 height 14
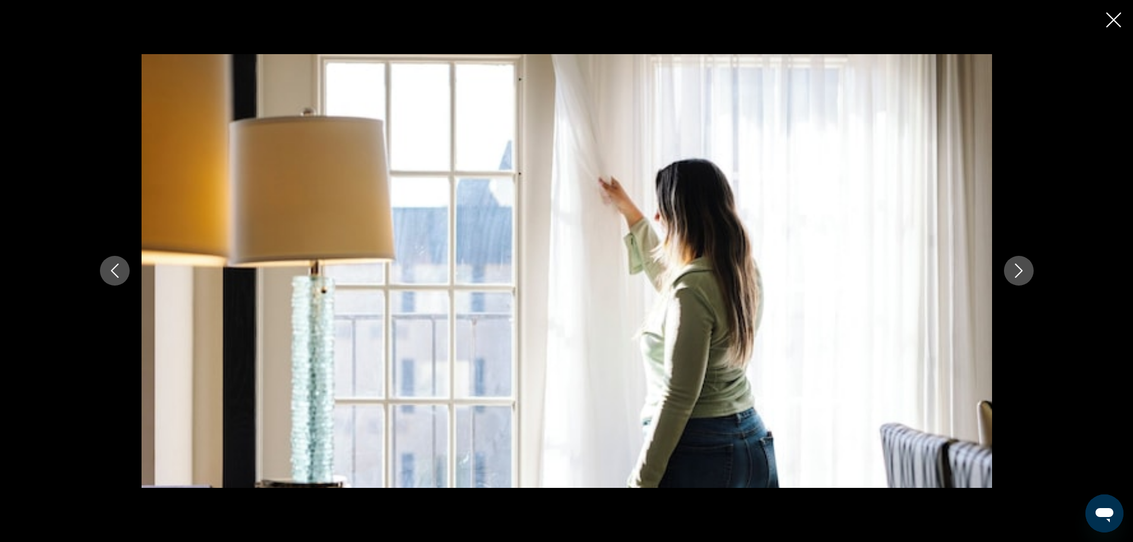
click at [1016, 266] on icon "Next image" at bounding box center [1019, 270] width 14 height 14
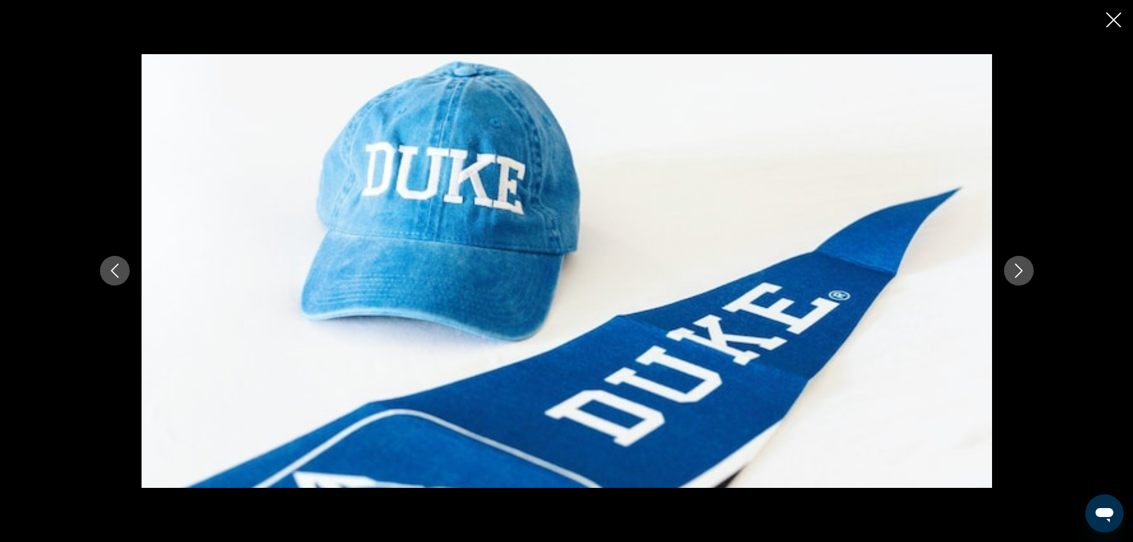
click at [1016, 266] on icon "Next image" at bounding box center [1019, 270] width 14 height 14
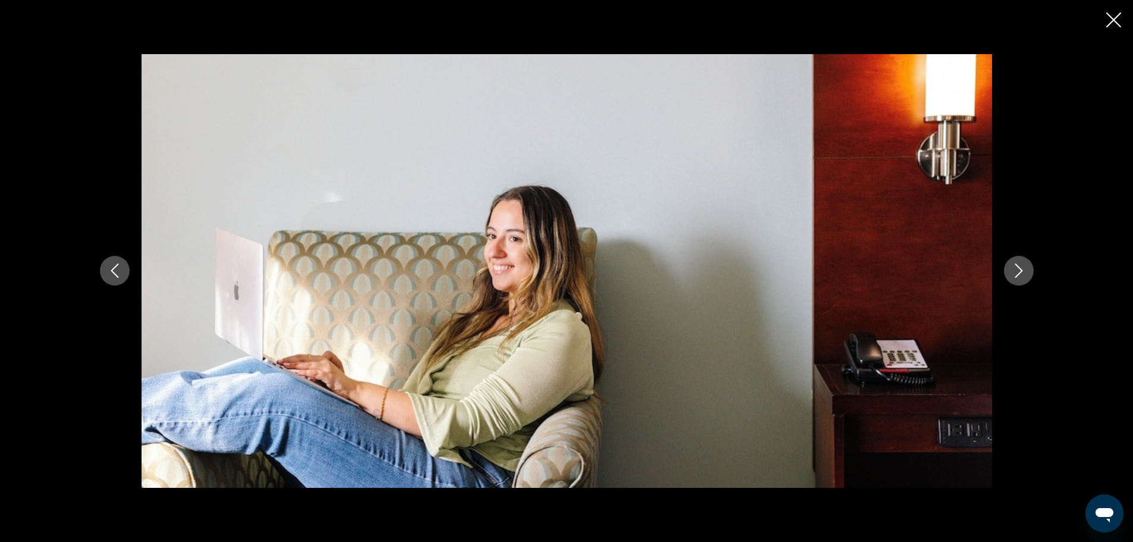
click at [1016, 266] on icon "Next image" at bounding box center [1019, 270] width 14 height 14
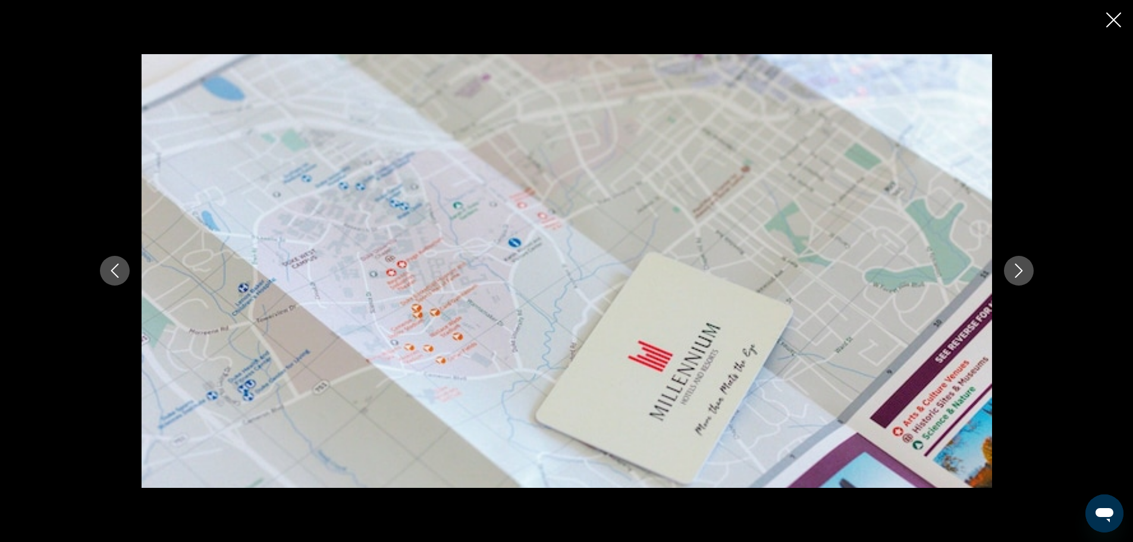
click at [1017, 265] on icon "Next image" at bounding box center [1019, 270] width 14 height 14
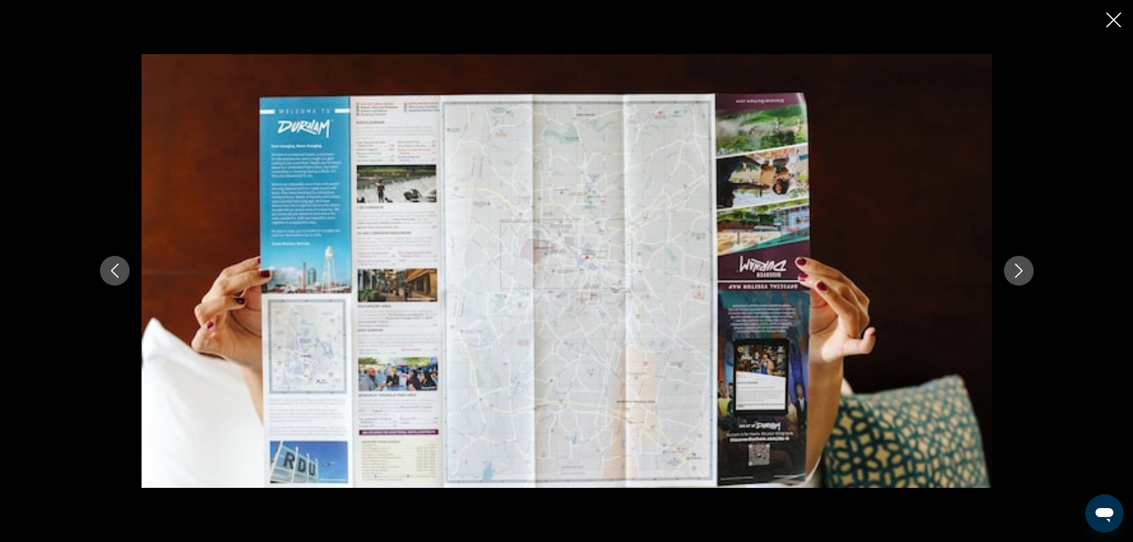
click at [1017, 265] on icon "Next image" at bounding box center [1019, 270] width 14 height 14
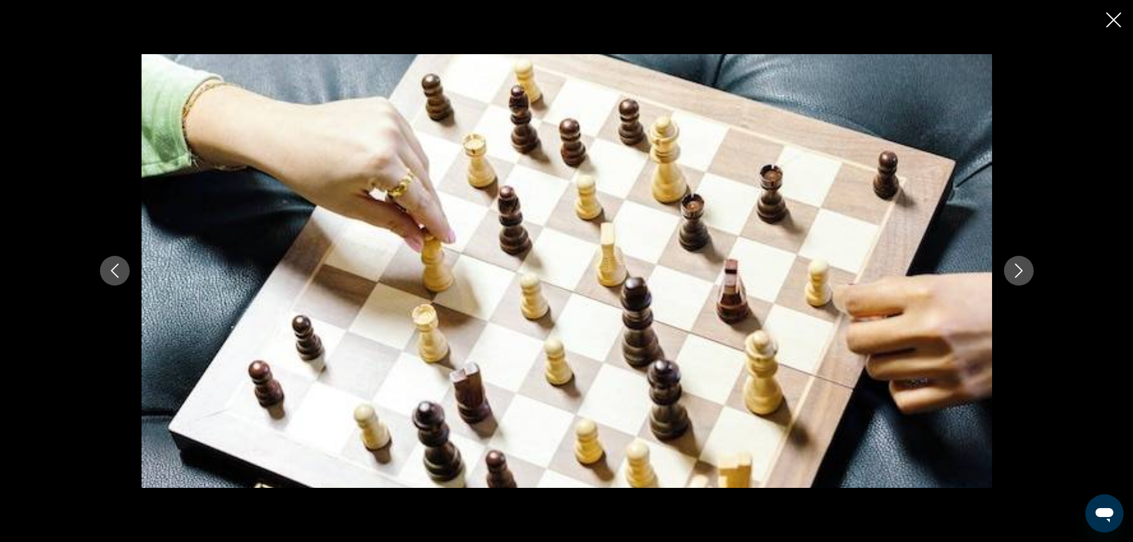
click at [1017, 265] on icon "Next image" at bounding box center [1019, 270] width 14 height 14
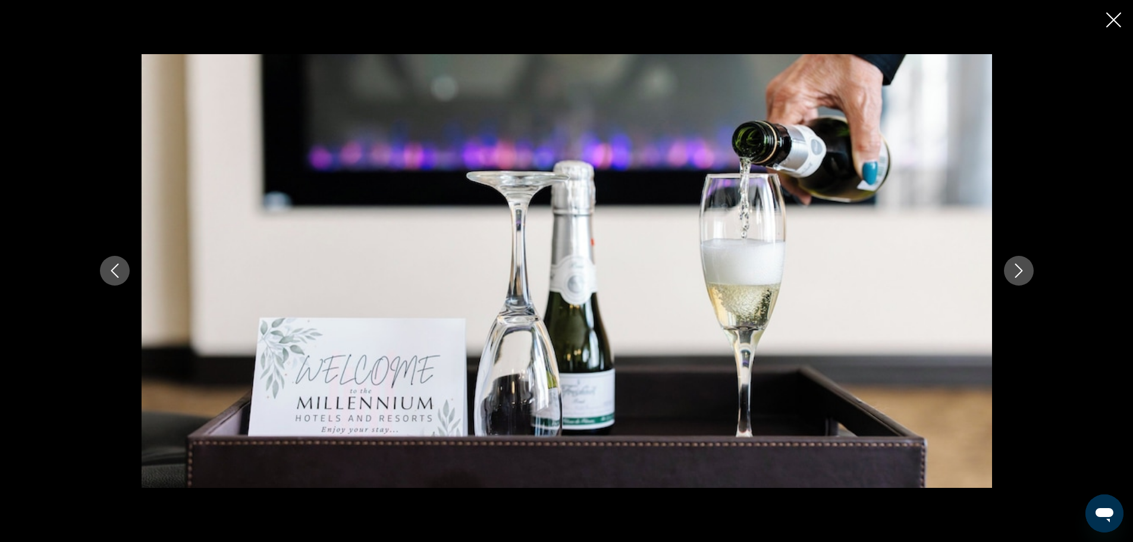
click at [1017, 265] on icon "Next image" at bounding box center [1019, 270] width 14 height 14
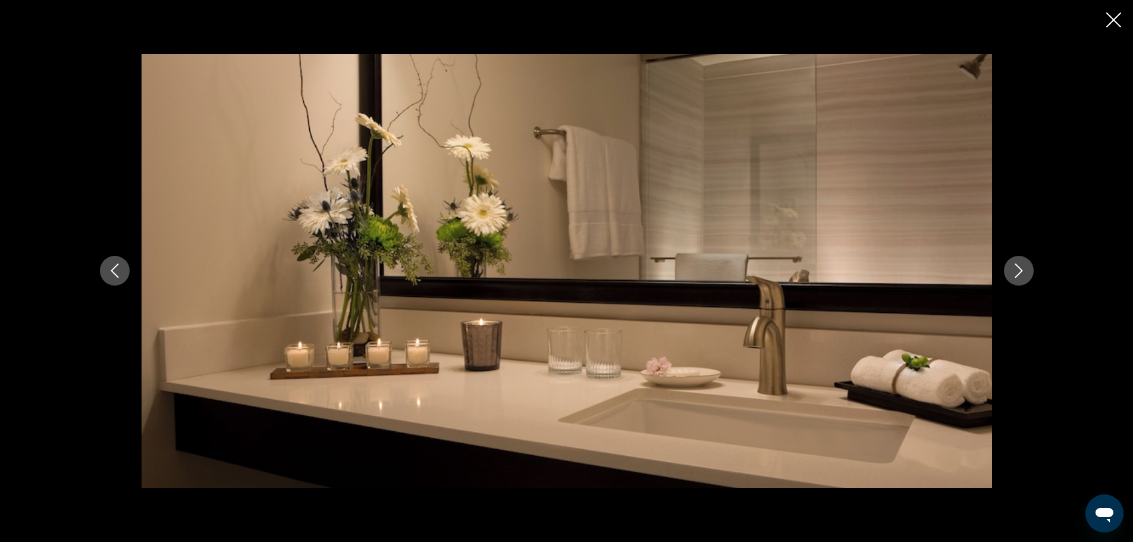
click at [1017, 265] on icon "Next image" at bounding box center [1019, 270] width 14 height 14
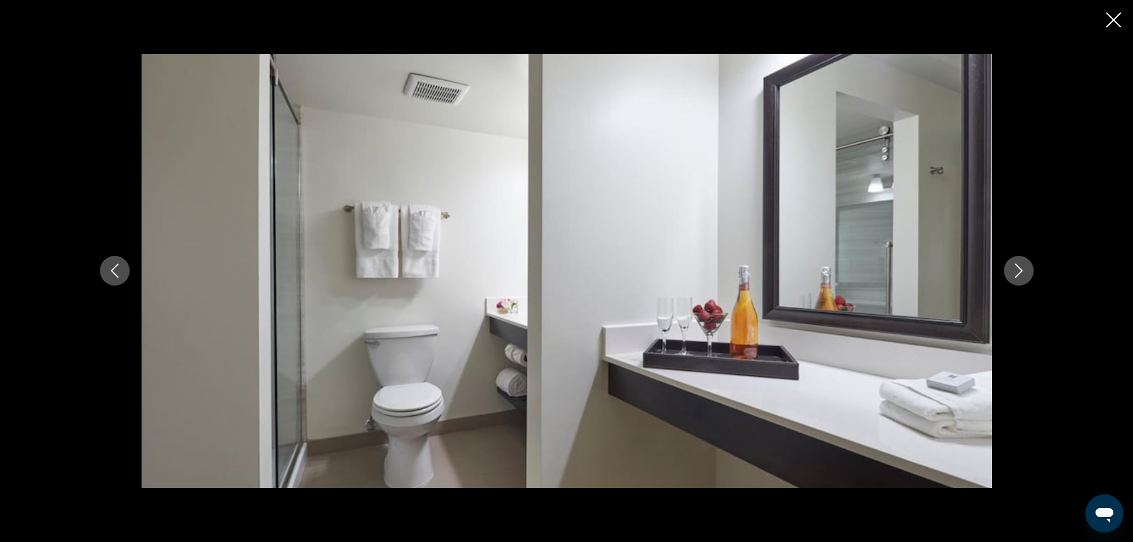
click at [1017, 265] on icon "Next image" at bounding box center [1019, 270] width 14 height 14
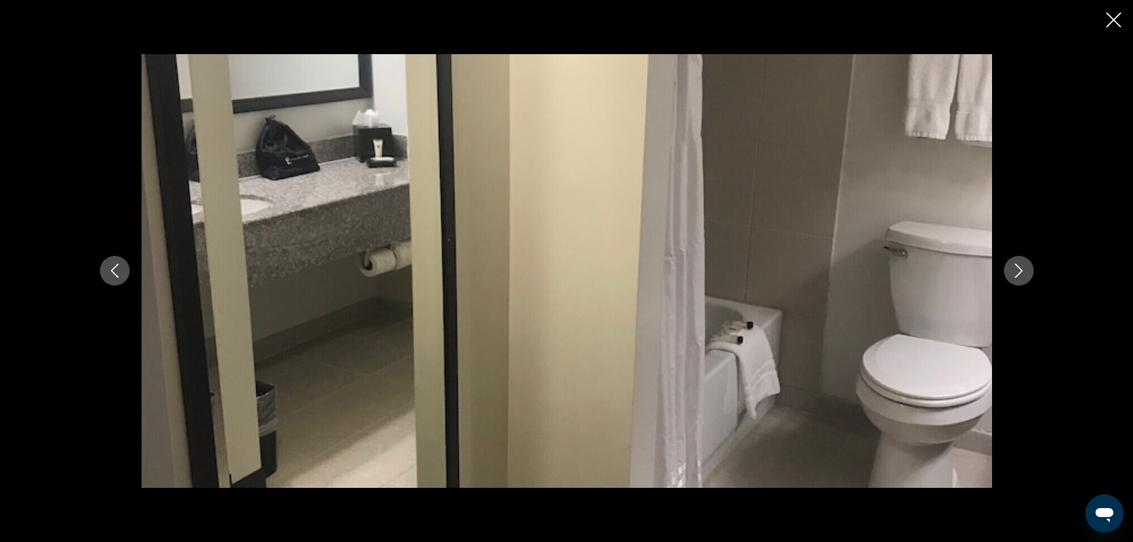
click at [1017, 265] on icon "Next image" at bounding box center [1019, 270] width 14 height 14
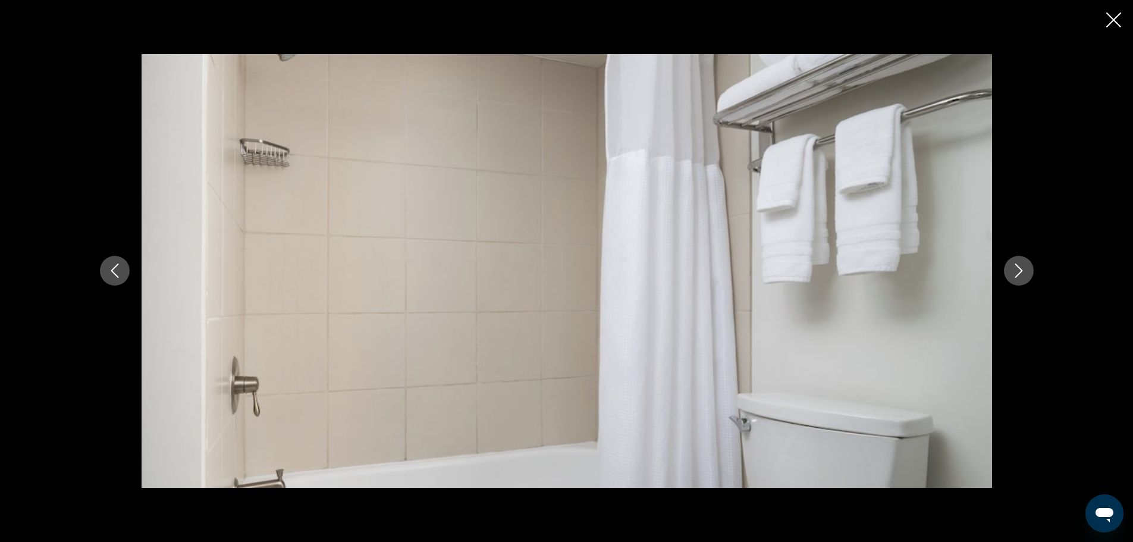
click at [1017, 265] on icon "Next image" at bounding box center [1019, 270] width 14 height 14
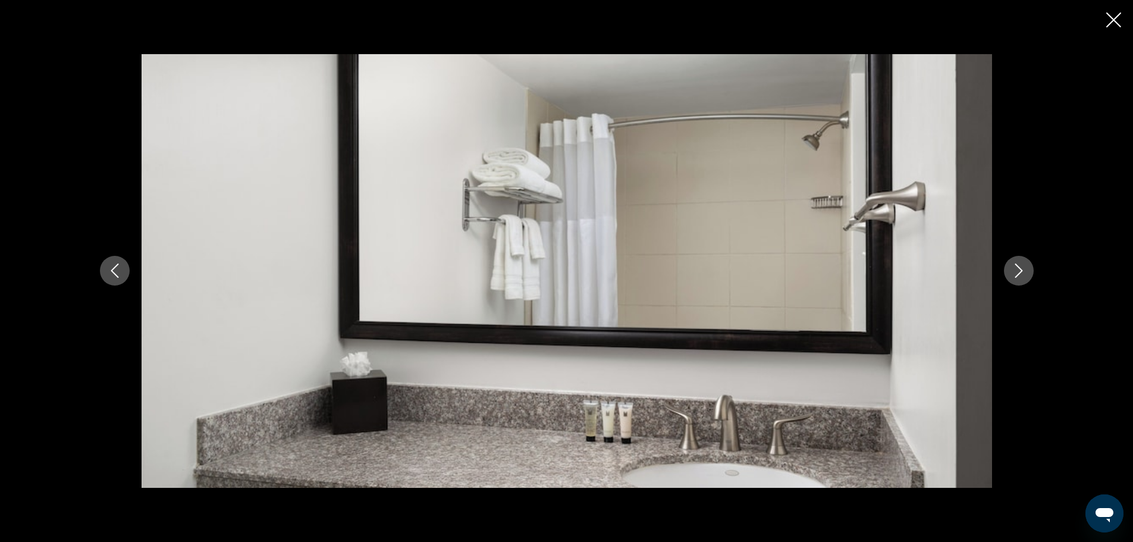
click at [1017, 265] on icon "Next image" at bounding box center [1019, 270] width 14 height 14
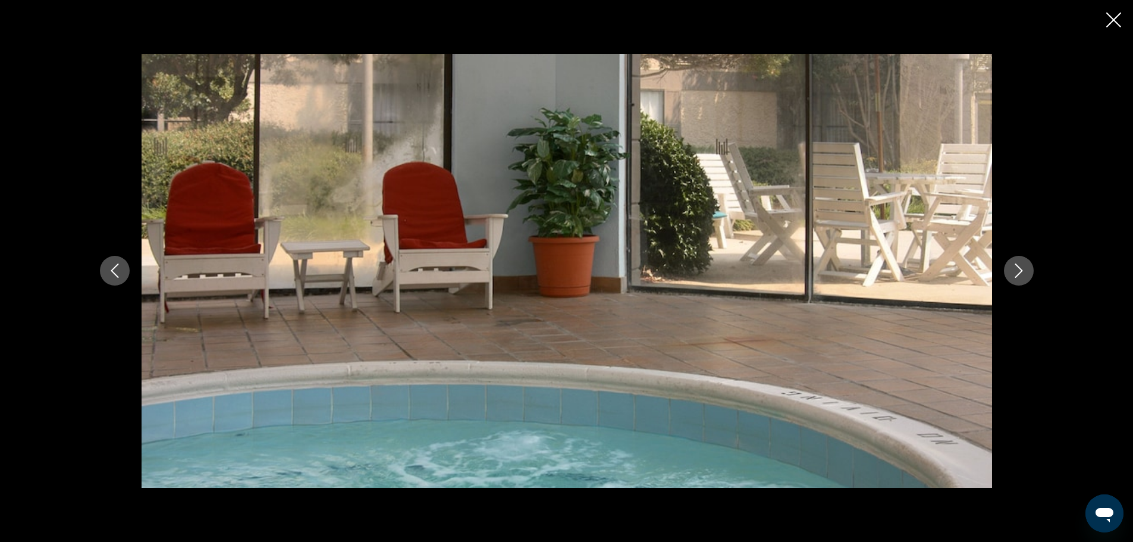
click at [1017, 265] on icon "Next image" at bounding box center [1019, 270] width 14 height 14
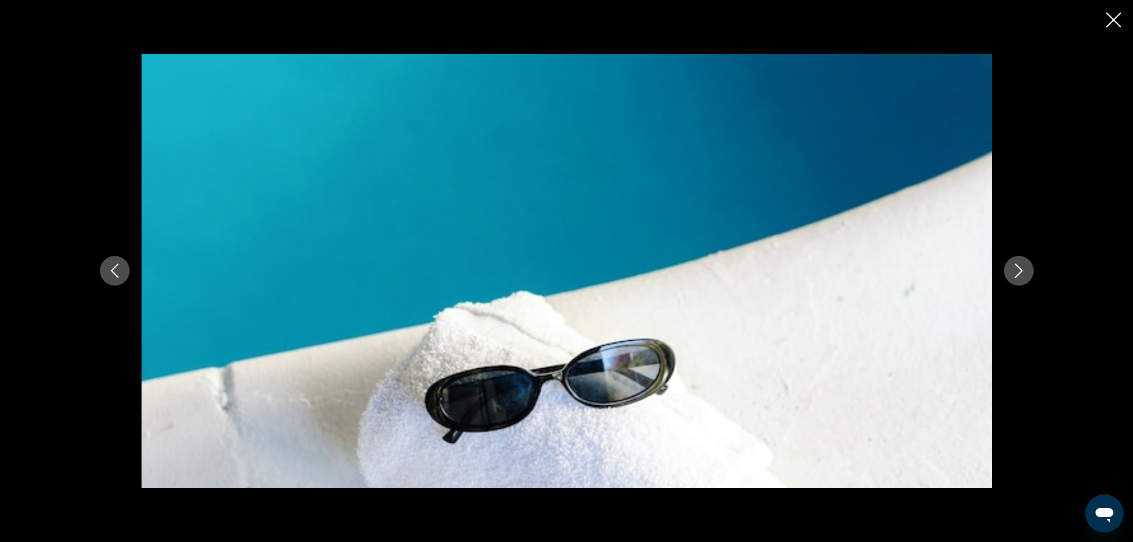
click at [1017, 265] on icon "Next image" at bounding box center [1019, 270] width 14 height 14
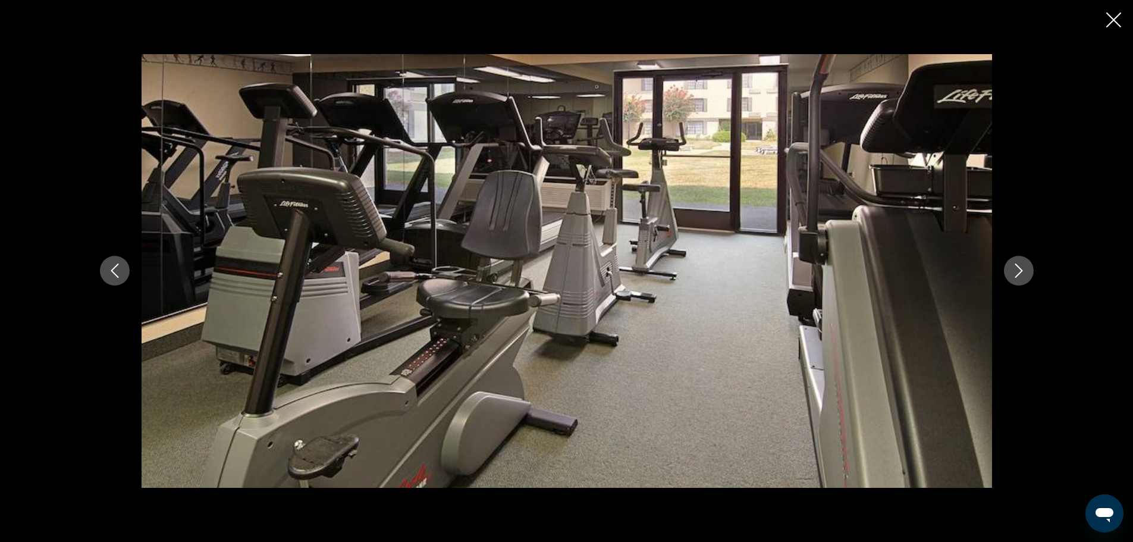
click at [1017, 265] on icon "Next image" at bounding box center [1019, 270] width 14 height 14
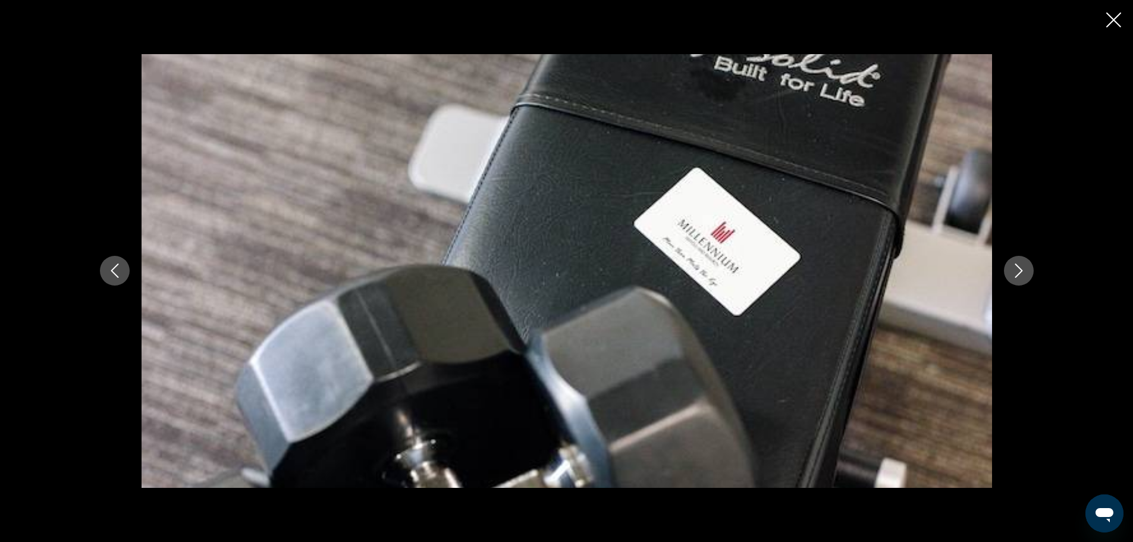
click at [1017, 265] on icon "Next image" at bounding box center [1019, 270] width 14 height 14
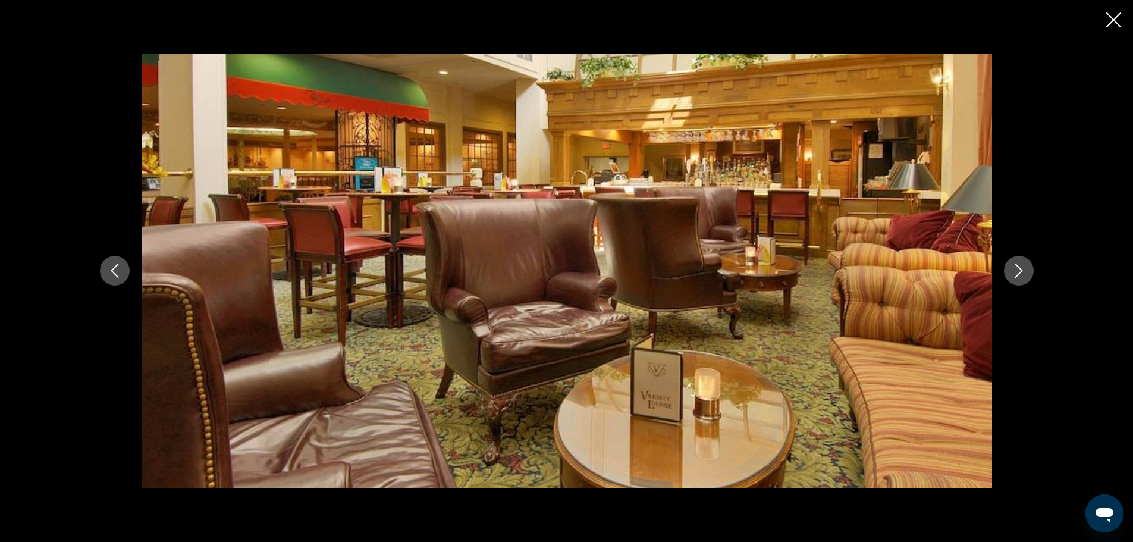
click at [1017, 265] on icon "Next image" at bounding box center [1019, 270] width 14 height 14
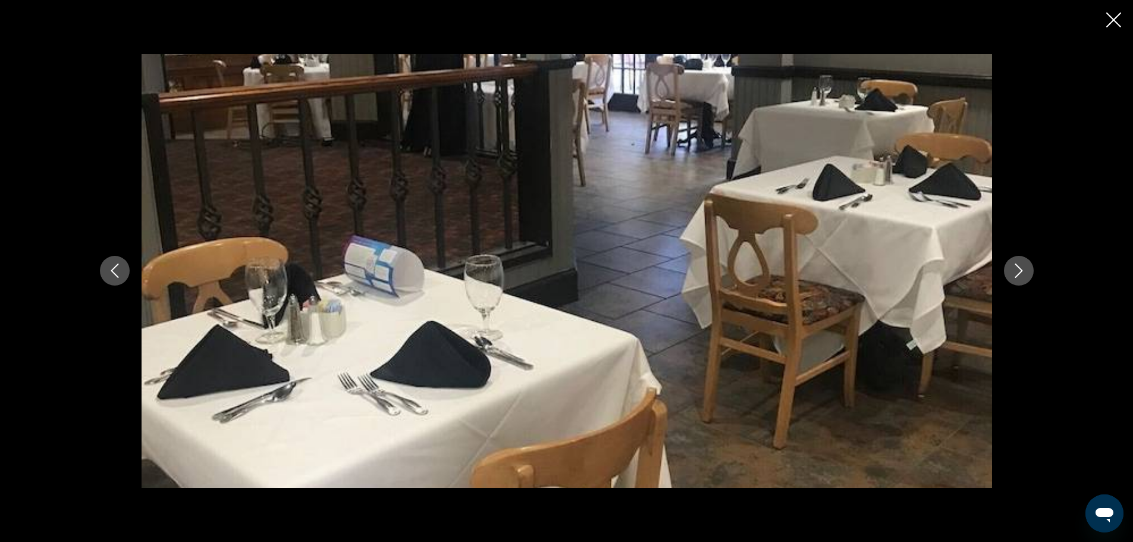
click at [1017, 265] on icon "Next image" at bounding box center [1019, 270] width 14 height 14
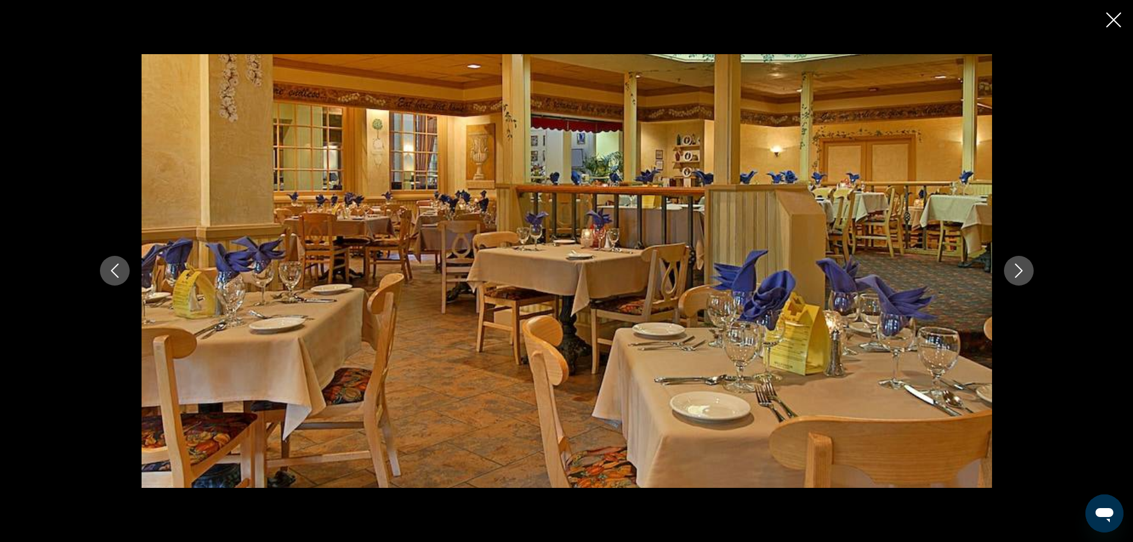
click at [1017, 265] on icon "Next image" at bounding box center [1019, 270] width 14 height 14
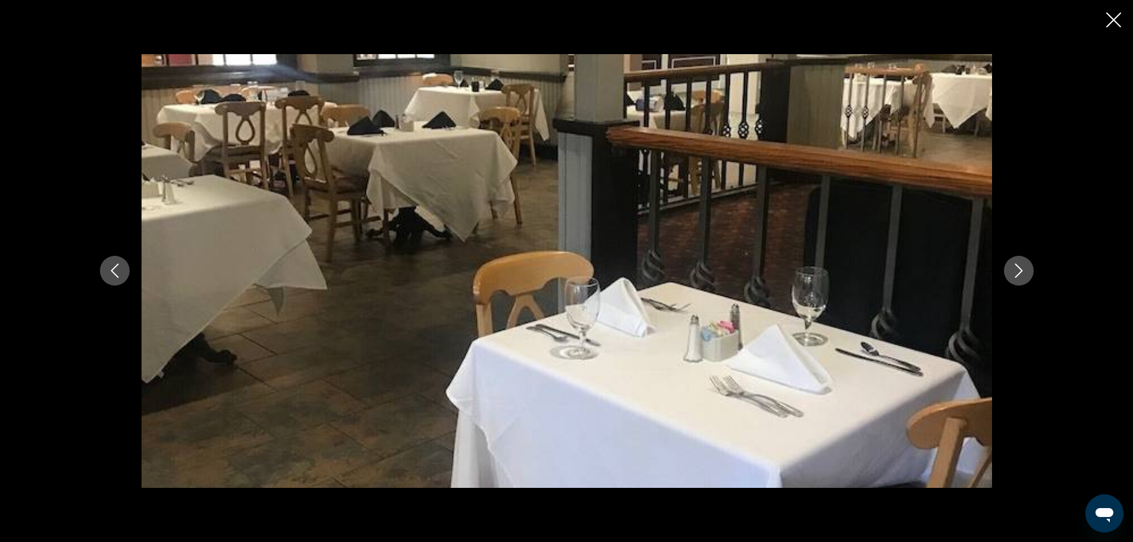
click at [1017, 265] on icon "Next image" at bounding box center [1019, 270] width 14 height 14
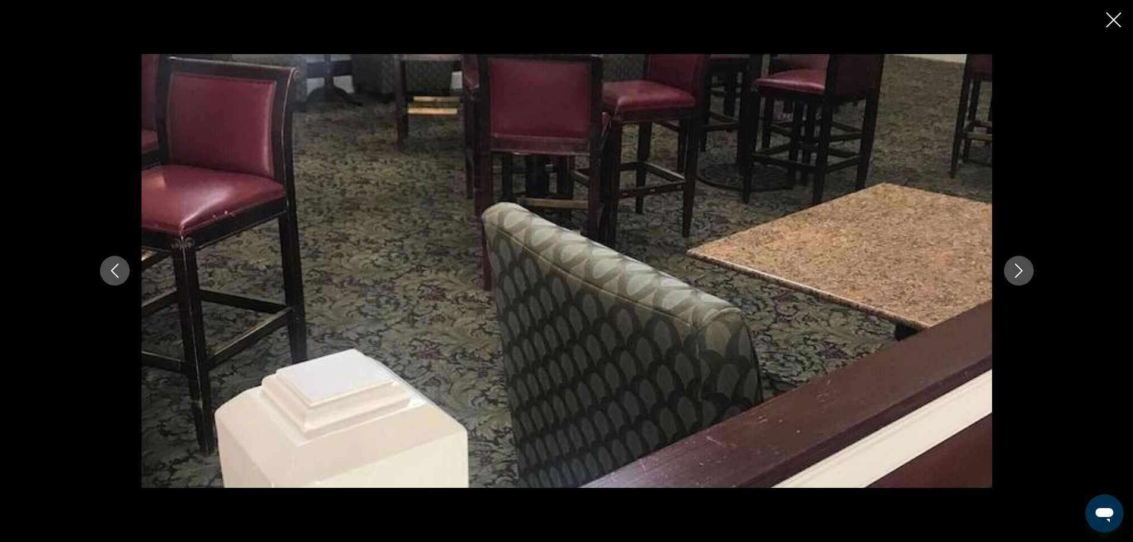
click at [1017, 265] on icon "Next image" at bounding box center [1019, 270] width 14 height 14
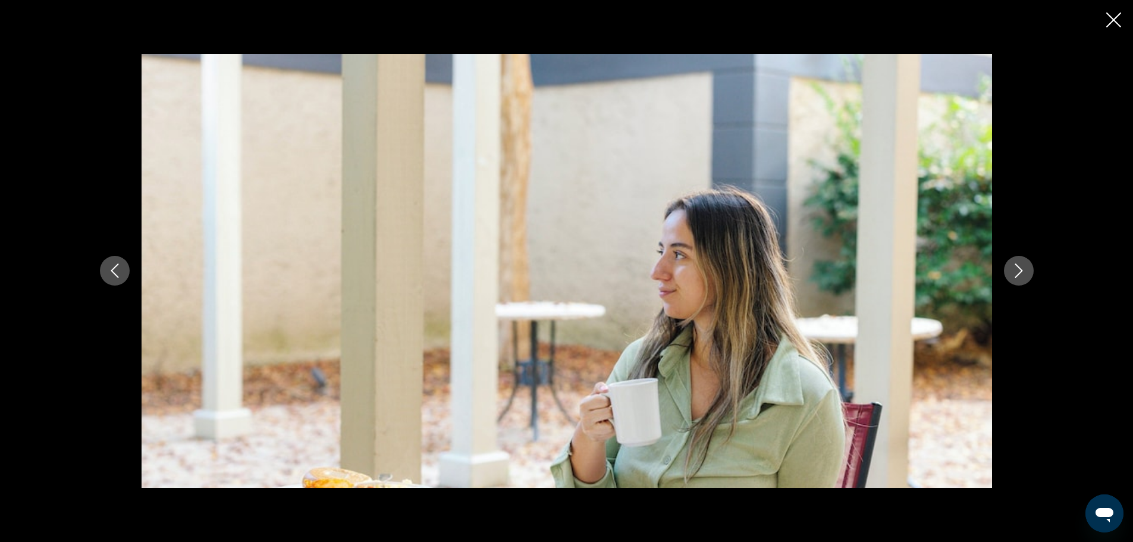
click at [1017, 265] on icon "Next image" at bounding box center [1019, 270] width 14 height 14
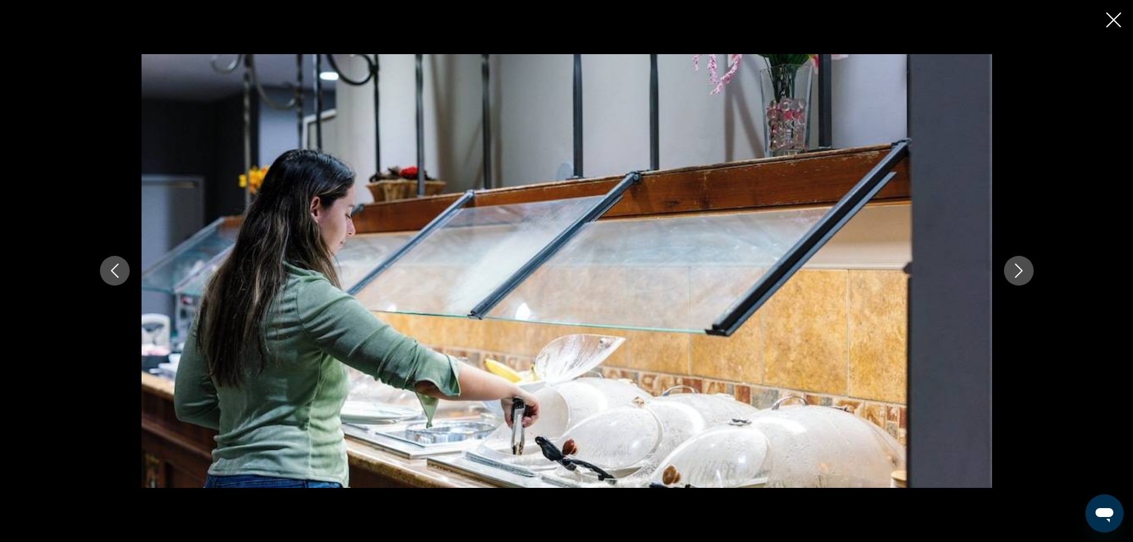
click at [1017, 265] on icon "Next image" at bounding box center [1019, 270] width 14 height 14
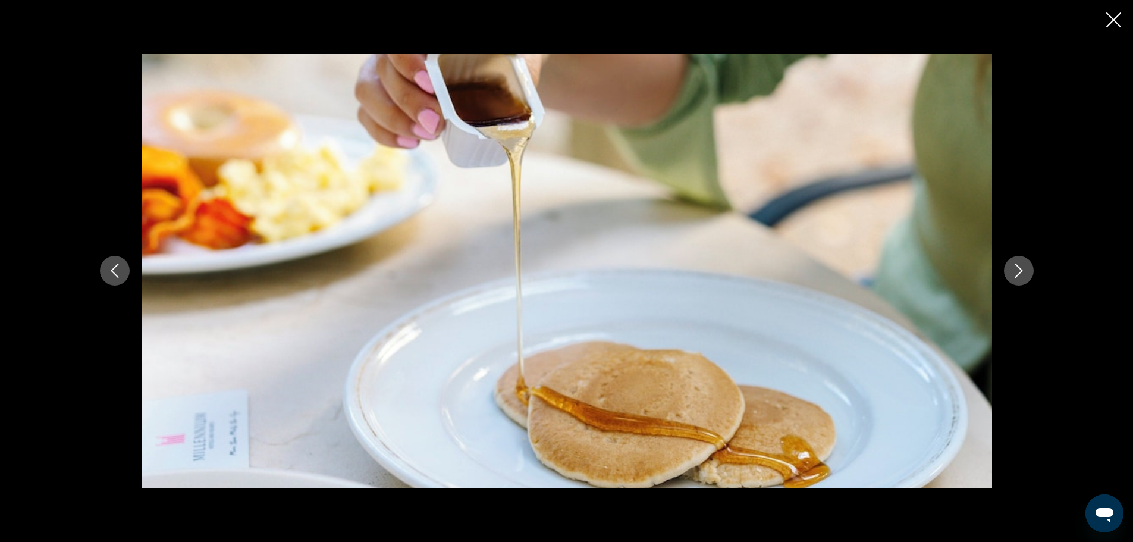
click at [1017, 265] on icon "Next image" at bounding box center [1019, 270] width 14 height 14
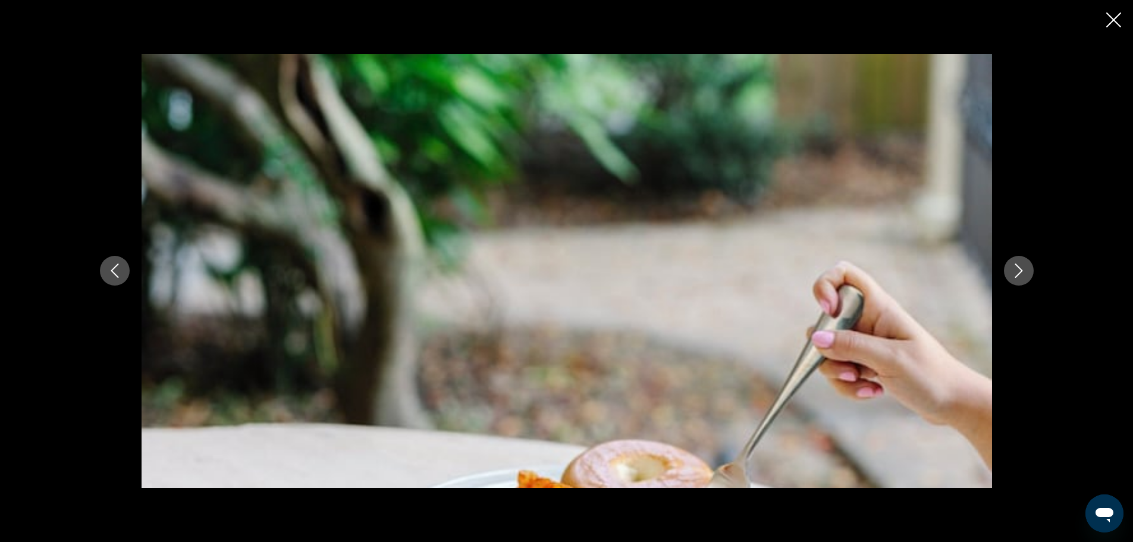
click at [1017, 265] on icon "Next image" at bounding box center [1019, 270] width 14 height 14
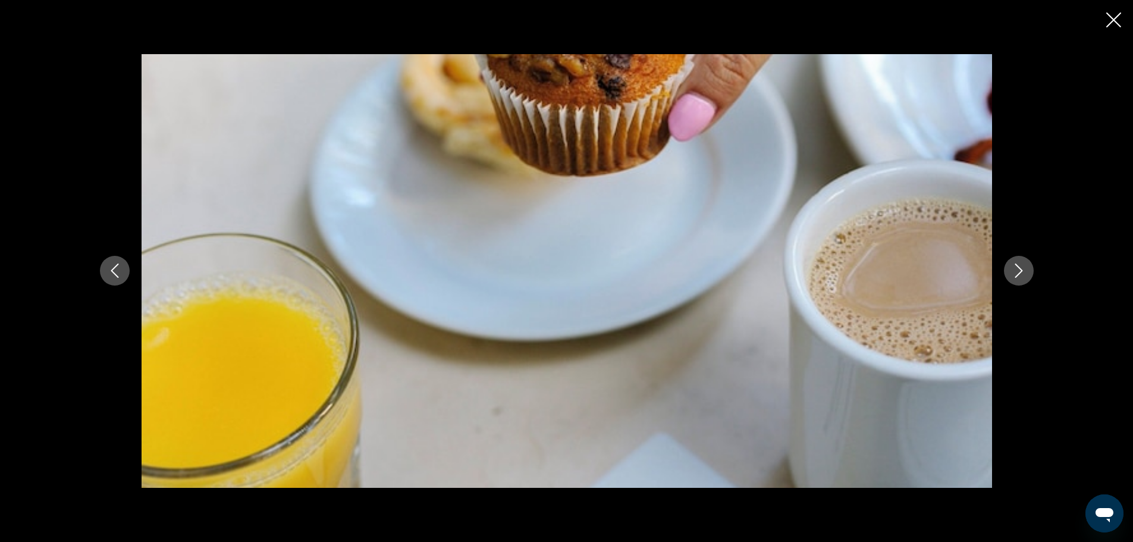
click at [1017, 265] on icon "Next image" at bounding box center [1019, 270] width 14 height 14
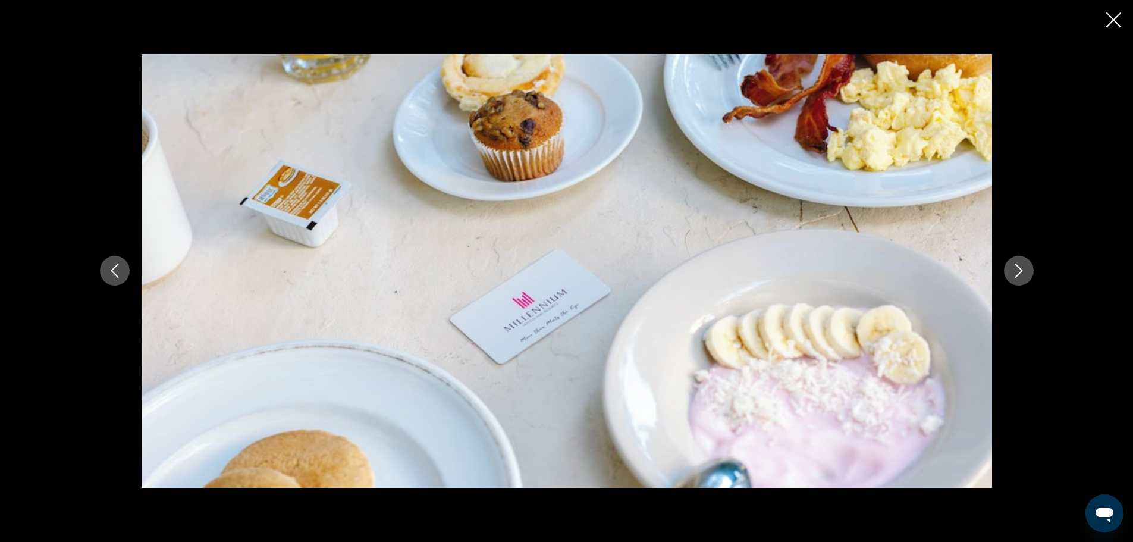
click at [1017, 265] on icon "Next image" at bounding box center [1019, 270] width 14 height 14
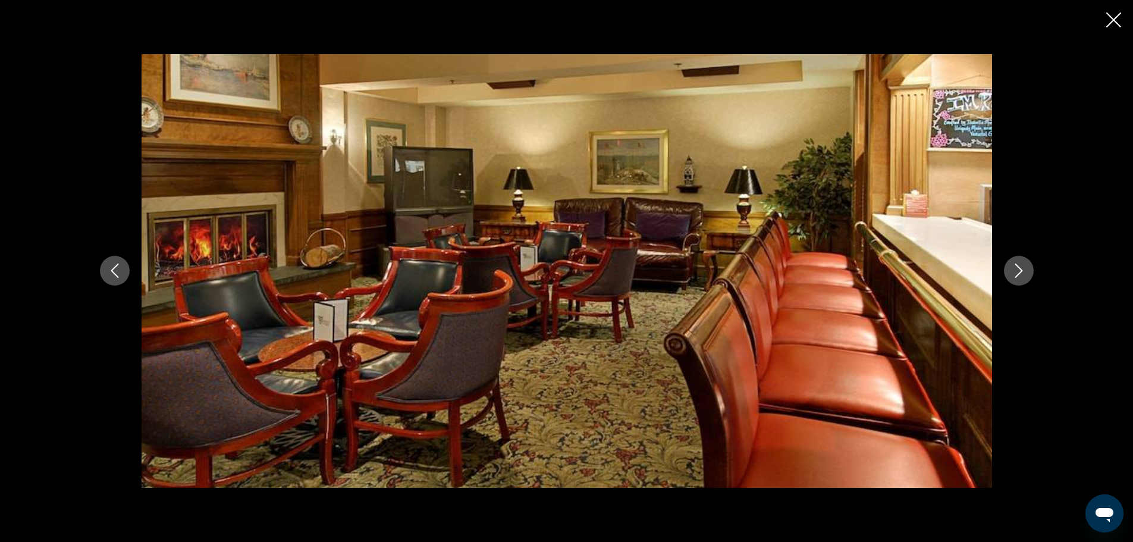
click at [1017, 265] on icon "Next image" at bounding box center [1019, 270] width 14 height 14
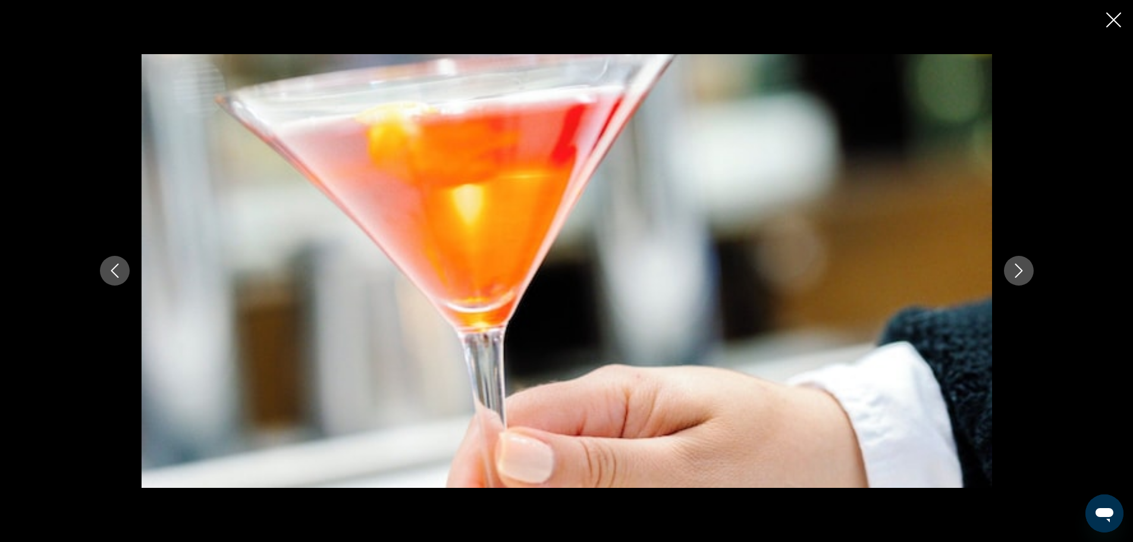
click at [1017, 265] on icon "Next image" at bounding box center [1019, 270] width 14 height 14
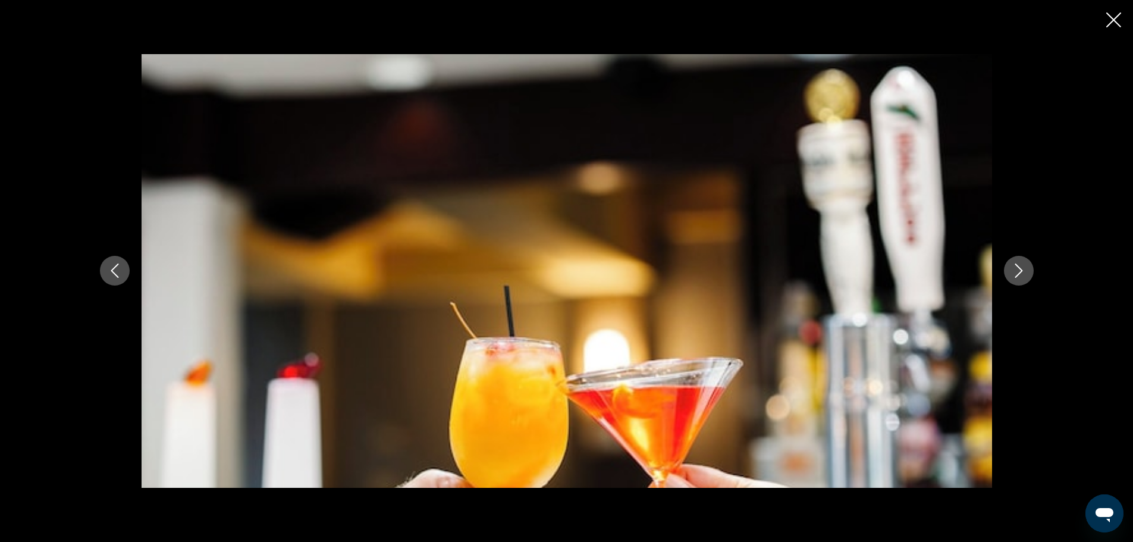
click at [1017, 265] on icon "Next image" at bounding box center [1019, 270] width 14 height 14
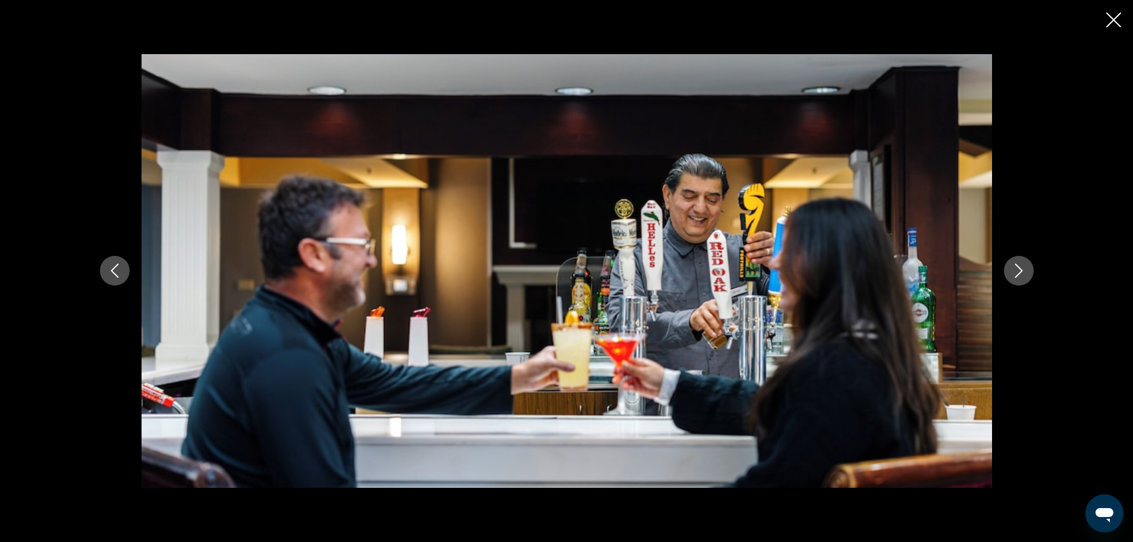
click at [1017, 265] on icon "Next image" at bounding box center [1019, 270] width 14 height 14
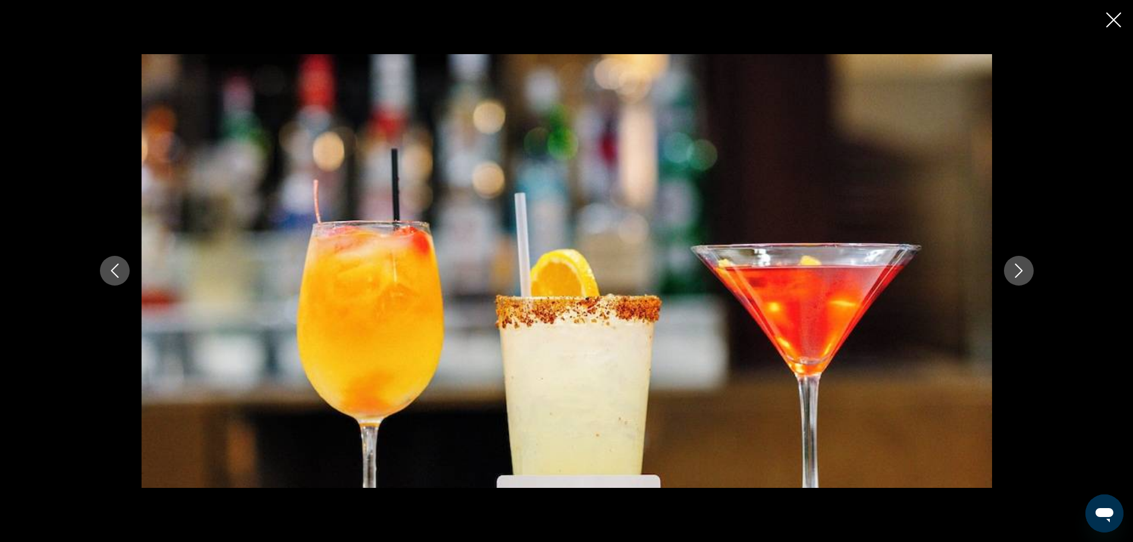
click at [1017, 265] on icon "Next image" at bounding box center [1019, 270] width 14 height 14
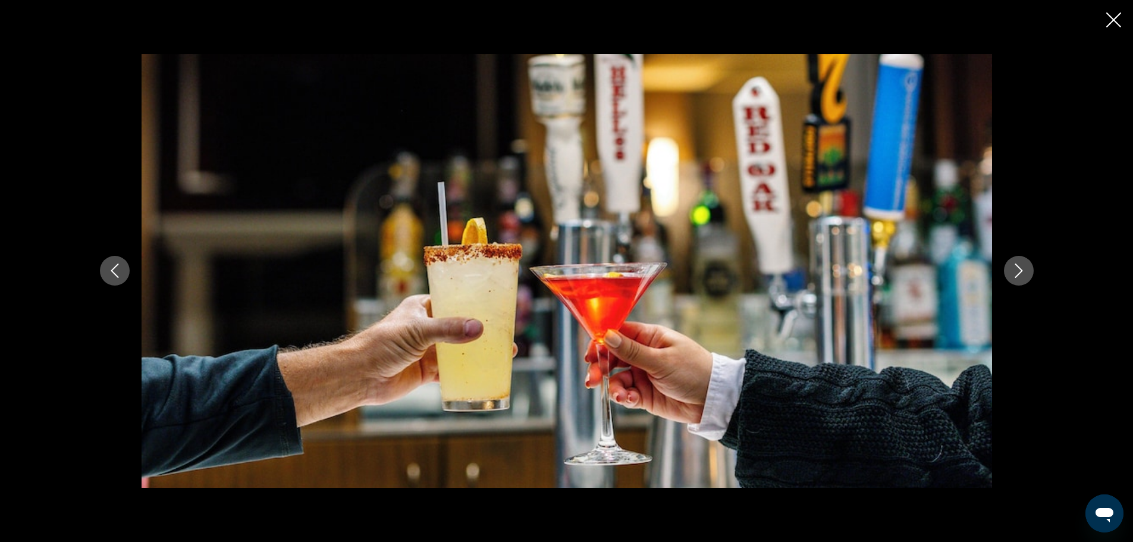
click at [1017, 265] on icon "Next image" at bounding box center [1019, 270] width 14 height 14
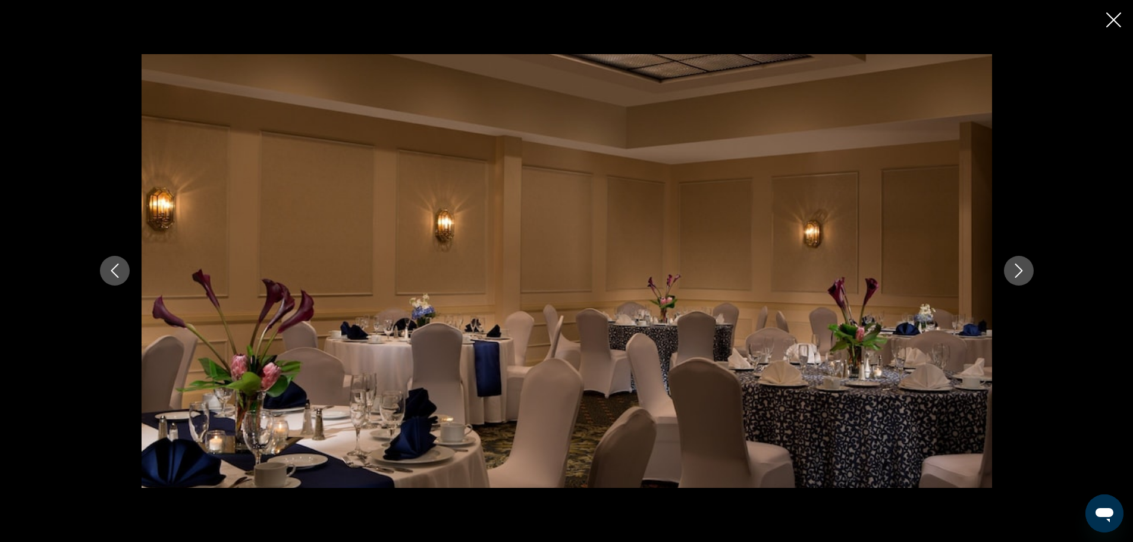
click at [1017, 265] on icon "Next image" at bounding box center [1019, 270] width 14 height 14
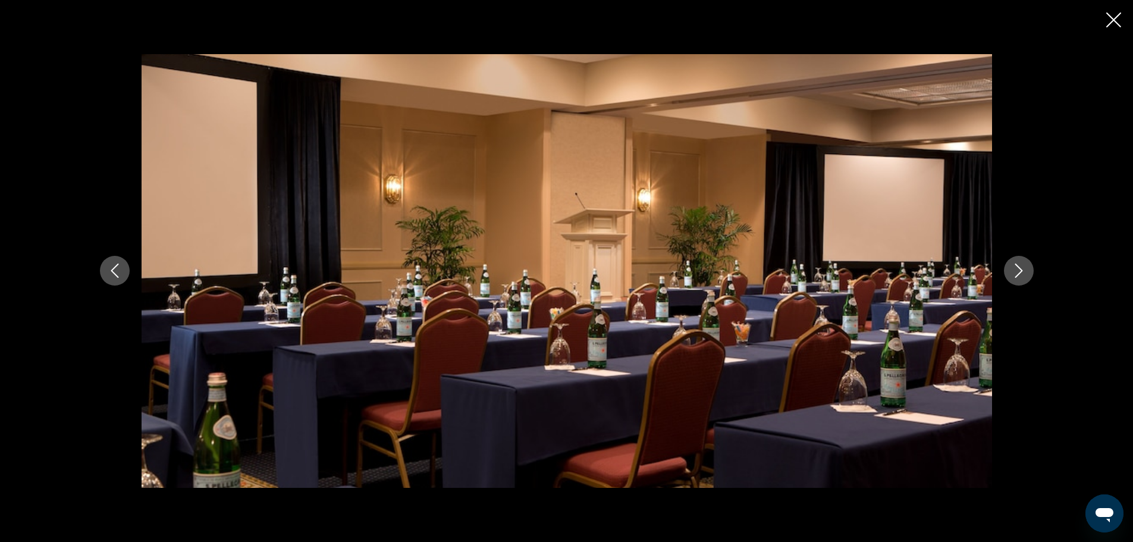
click at [1017, 265] on icon "Next image" at bounding box center [1019, 270] width 14 height 14
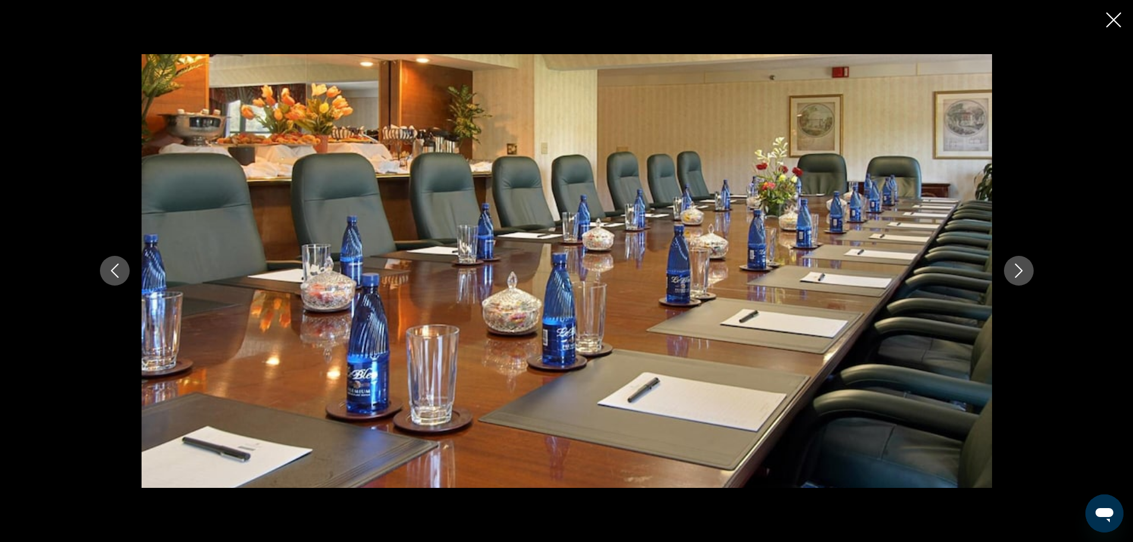
click at [1017, 265] on icon "Next image" at bounding box center [1019, 270] width 14 height 14
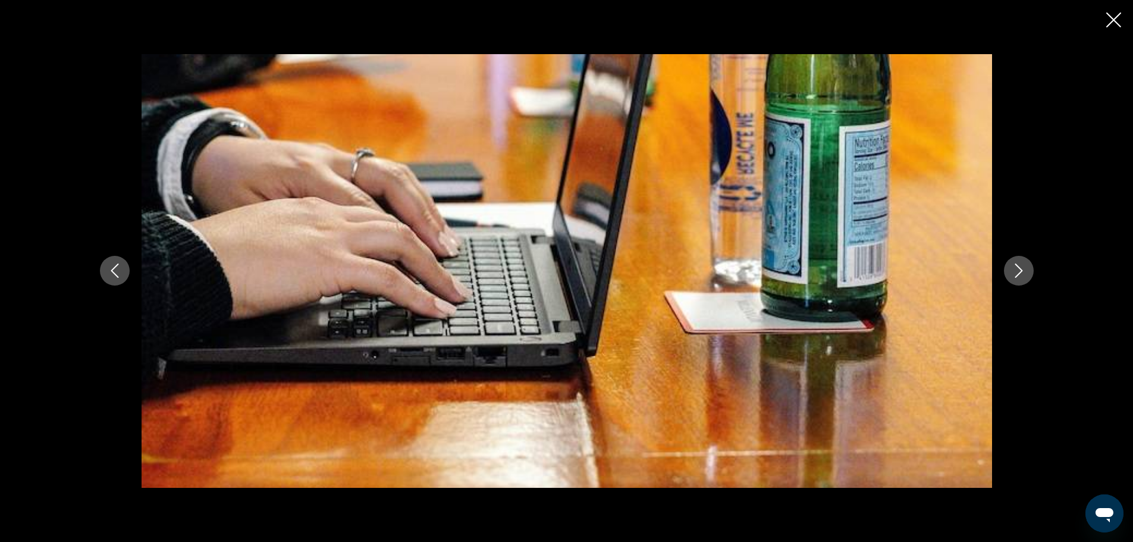
click at [1017, 265] on icon "Next image" at bounding box center [1019, 270] width 14 height 14
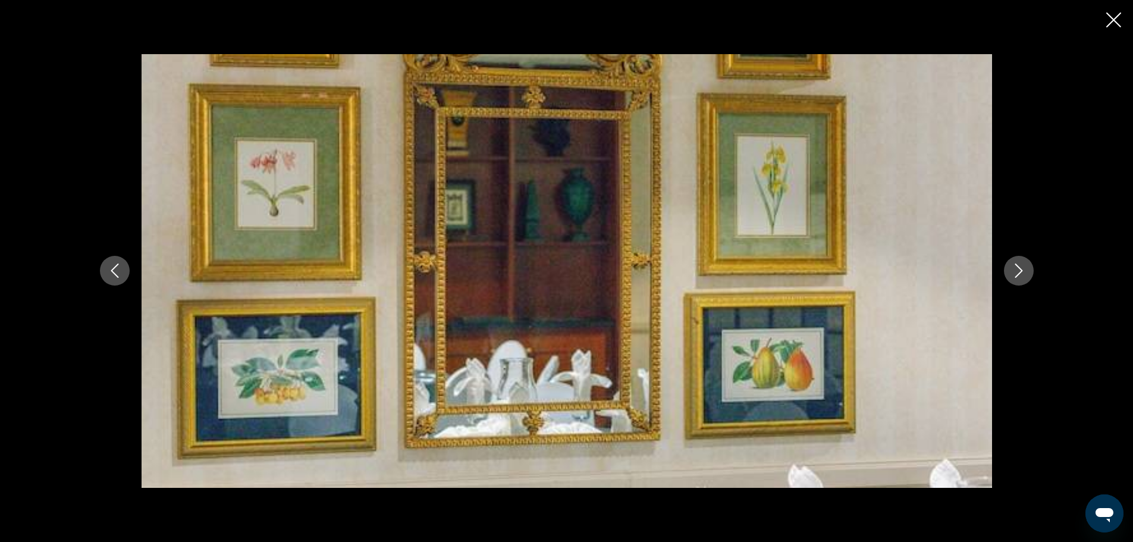
click at [1017, 265] on icon "Next image" at bounding box center [1019, 270] width 14 height 14
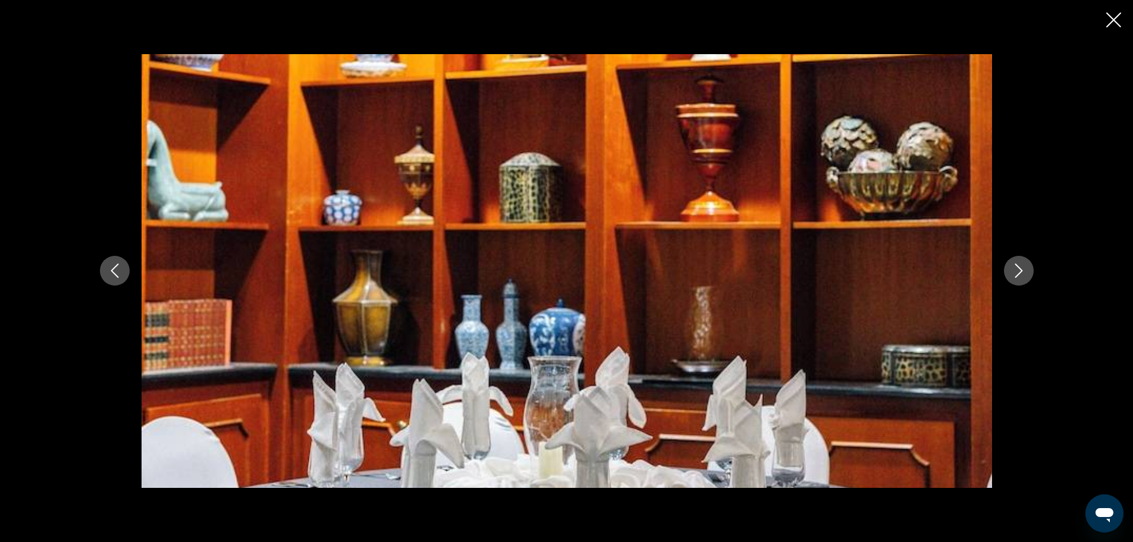
click at [1017, 265] on icon "Next image" at bounding box center [1019, 270] width 14 height 14
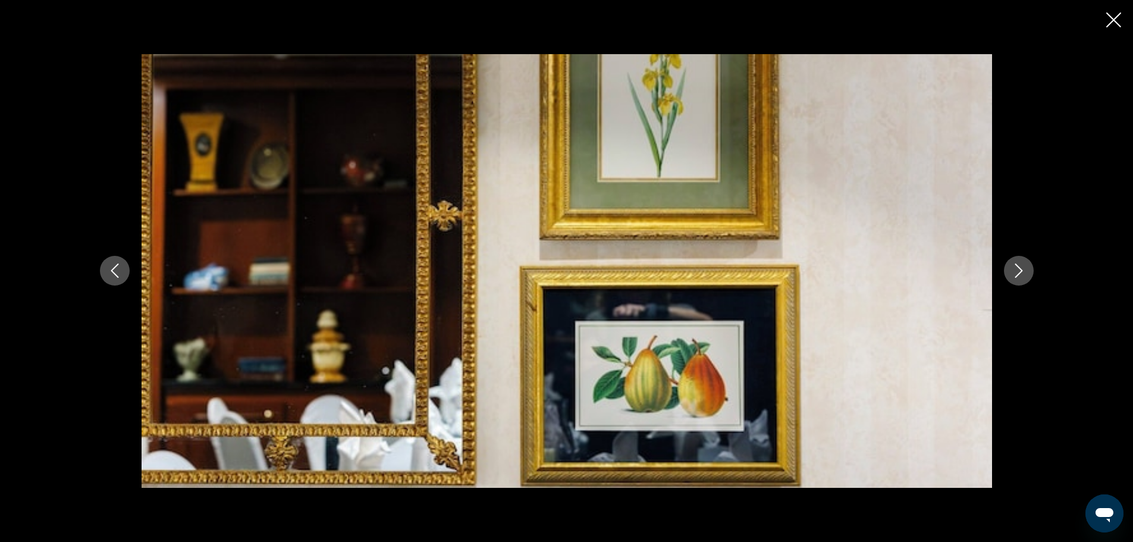
click at [1017, 265] on icon "Next image" at bounding box center [1019, 270] width 14 height 14
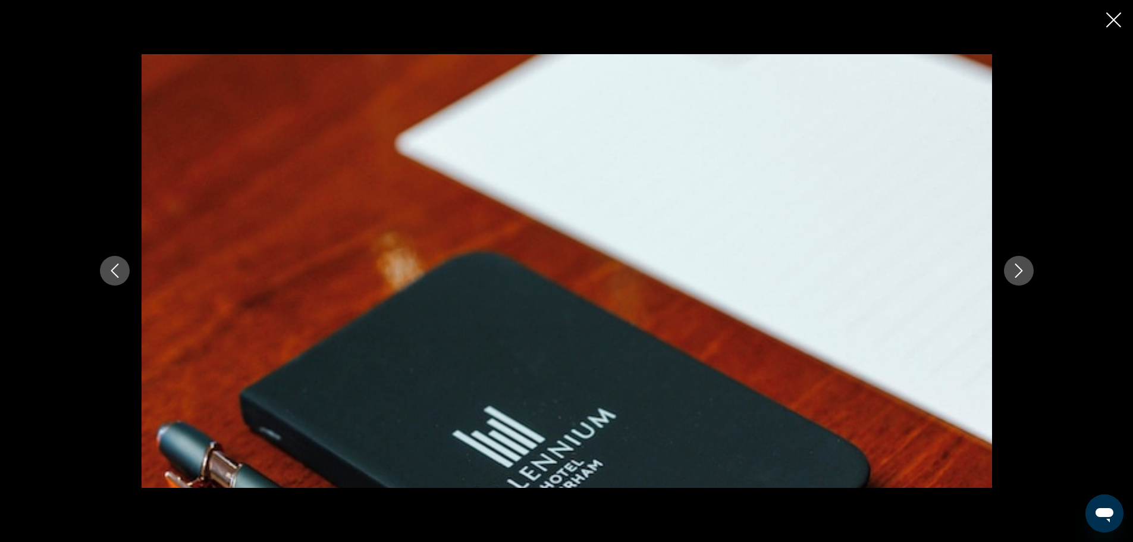
click at [1017, 265] on icon "Next image" at bounding box center [1019, 270] width 14 height 14
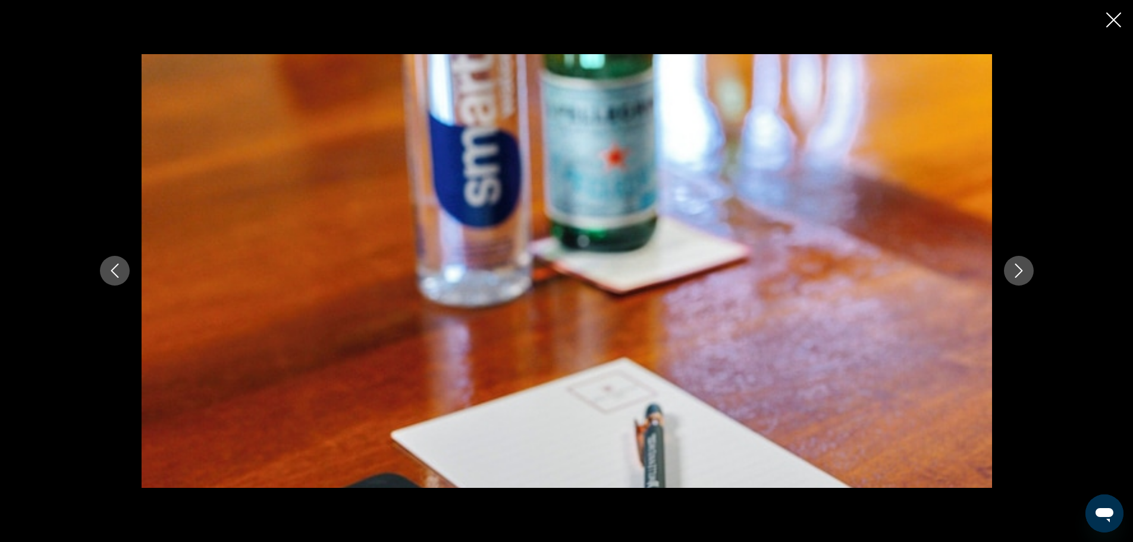
click at [1017, 265] on icon "Next image" at bounding box center [1019, 270] width 14 height 14
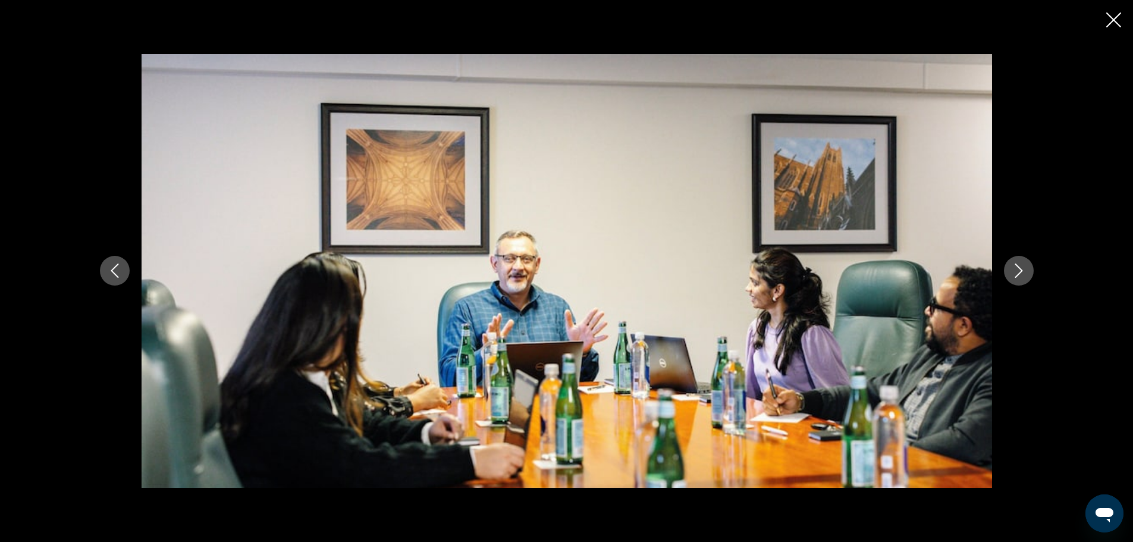
click at [1017, 265] on icon "Next image" at bounding box center [1019, 270] width 14 height 14
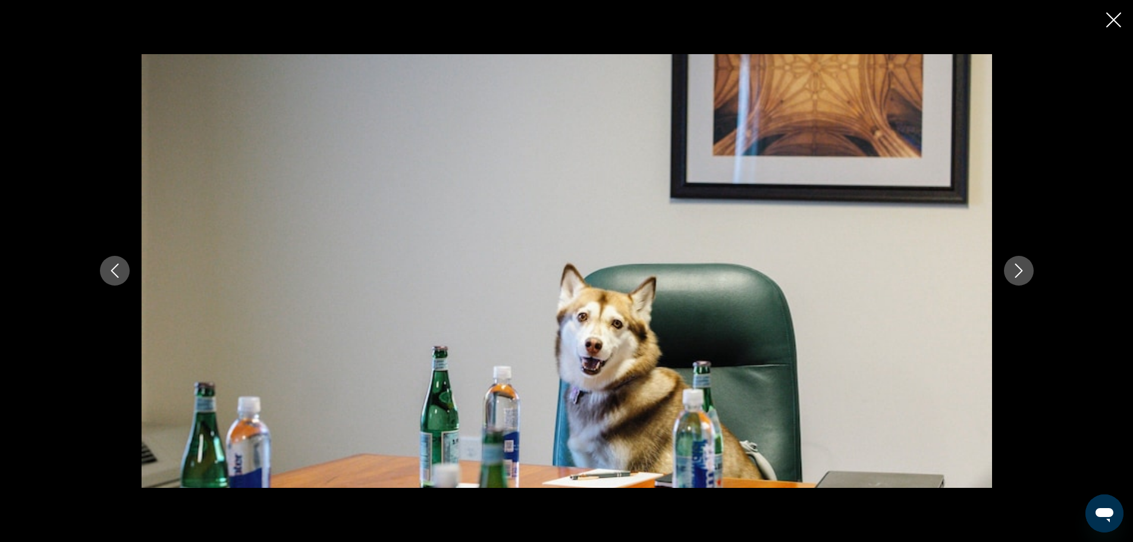
click at [1017, 265] on icon "Next image" at bounding box center [1019, 270] width 14 height 14
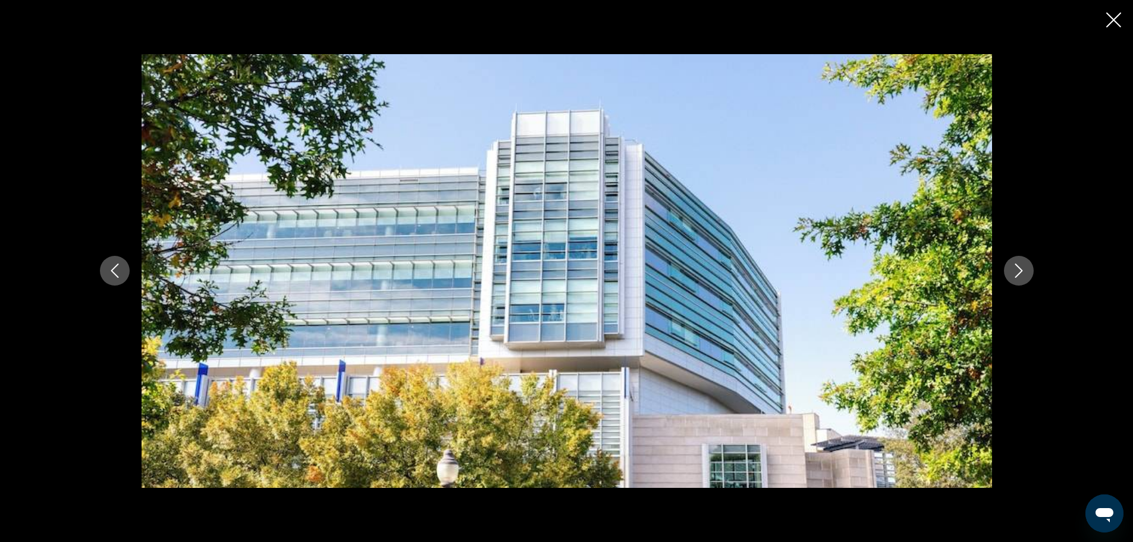
click at [1017, 265] on icon "Next image" at bounding box center [1019, 270] width 14 height 14
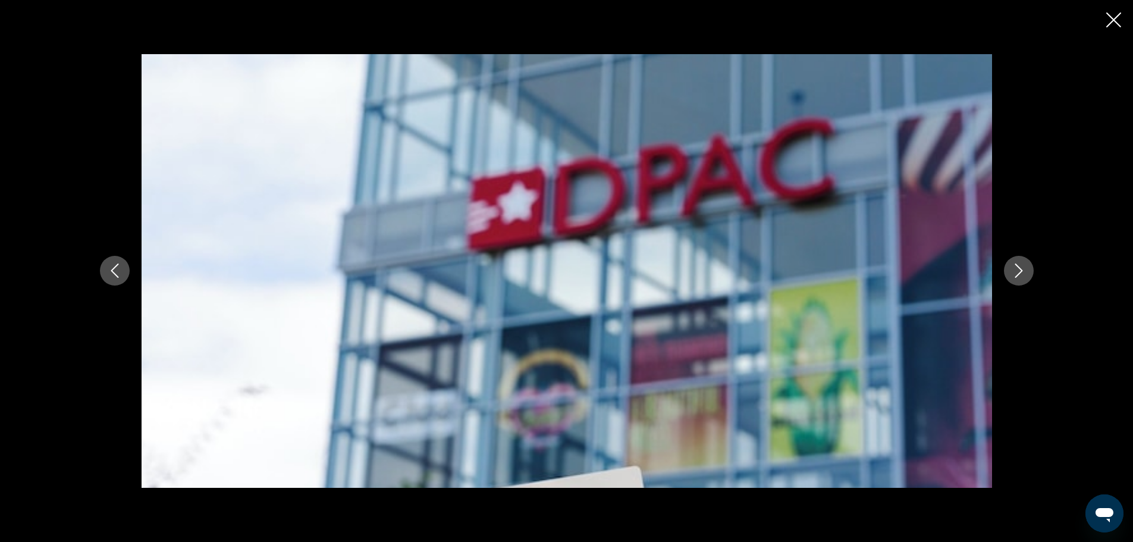
click at [1017, 265] on icon "Next image" at bounding box center [1019, 270] width 14 height 14
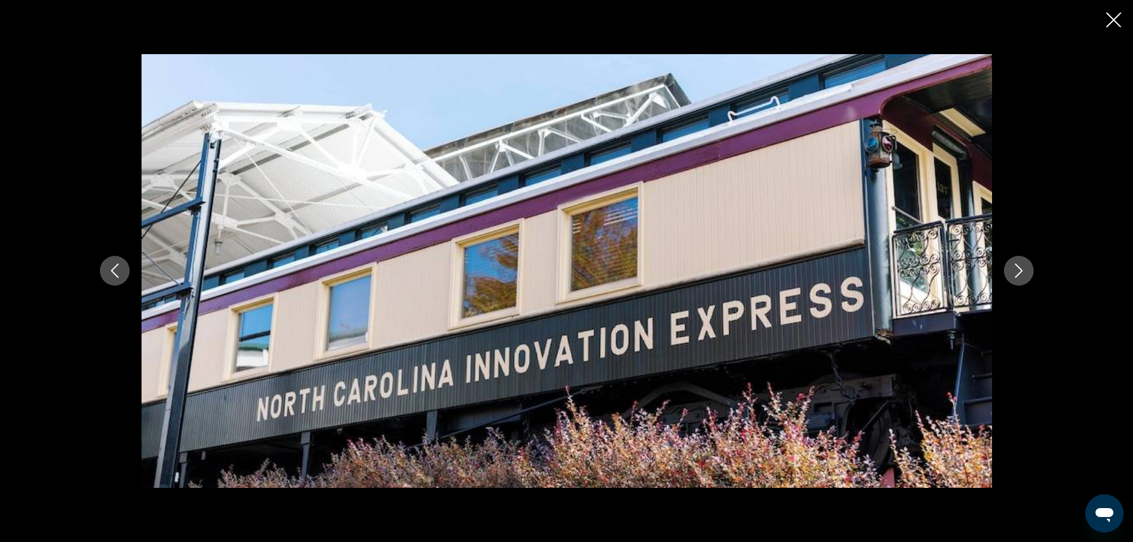
click at [1017, 265] on icon "Next image" at bounding box center [1019, 270] width 14 height 14
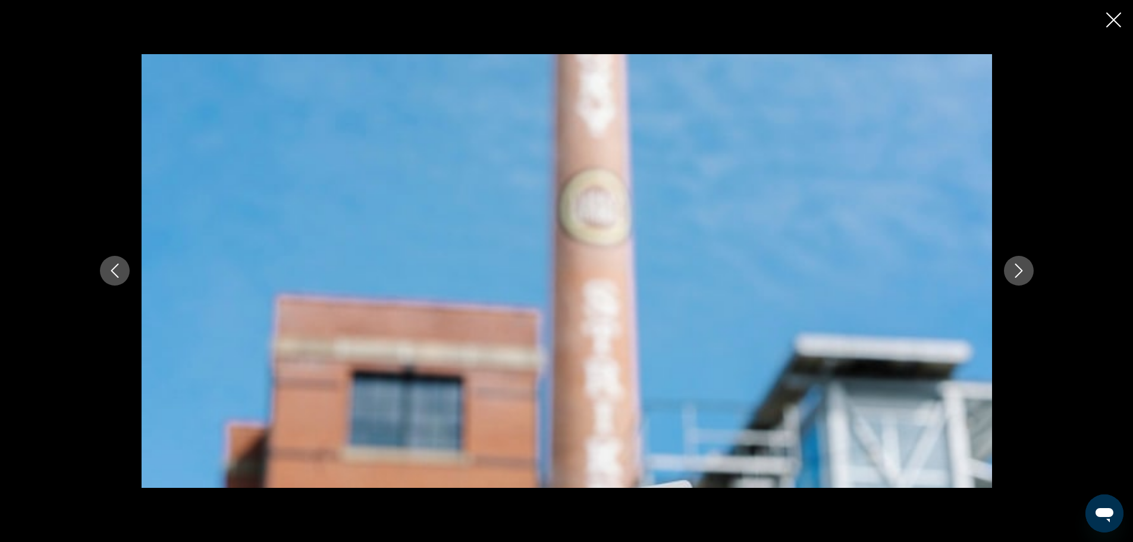
click at [1017, 265] on icon "Next image" at bounding box center [1019, 270] width 14 height 14
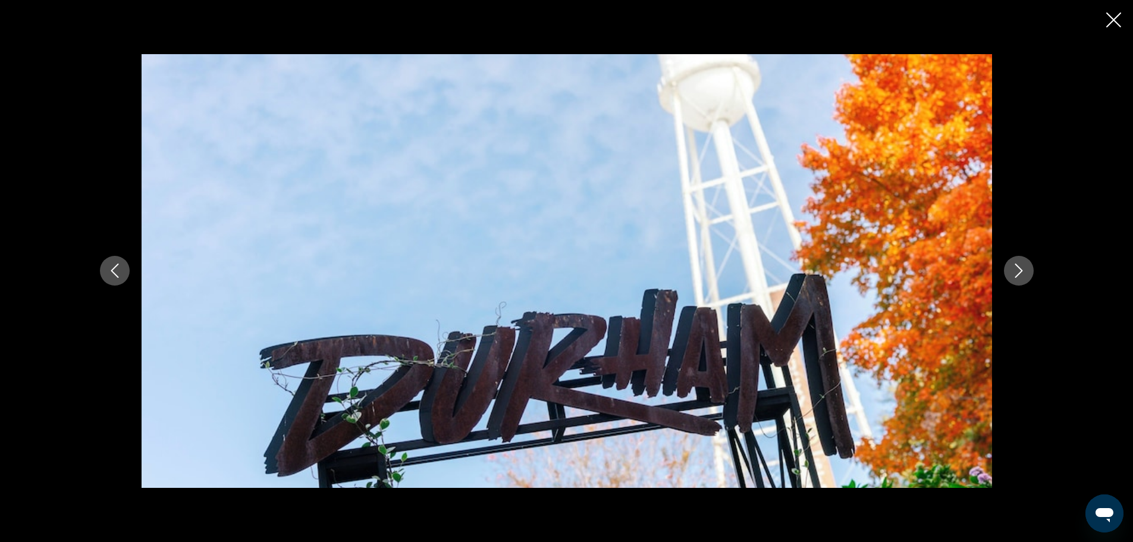
click at [1017, 265] on icon "Next image" at bounding box center [1019, 270] width 14 height 14
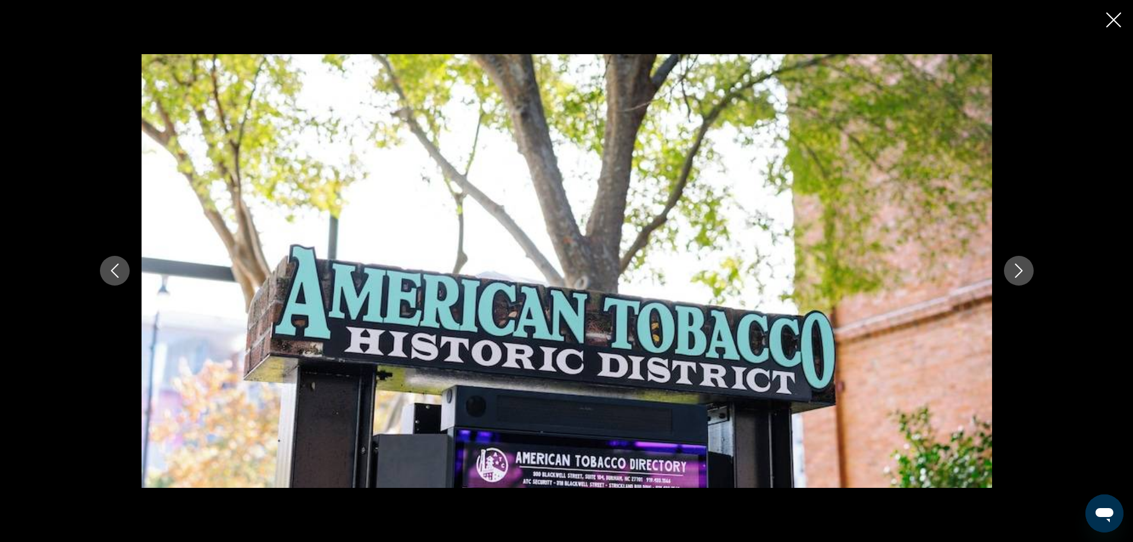
click at [1017, 265] on icon "Next image" at bounding box center [1019, 270] width 14 height 14
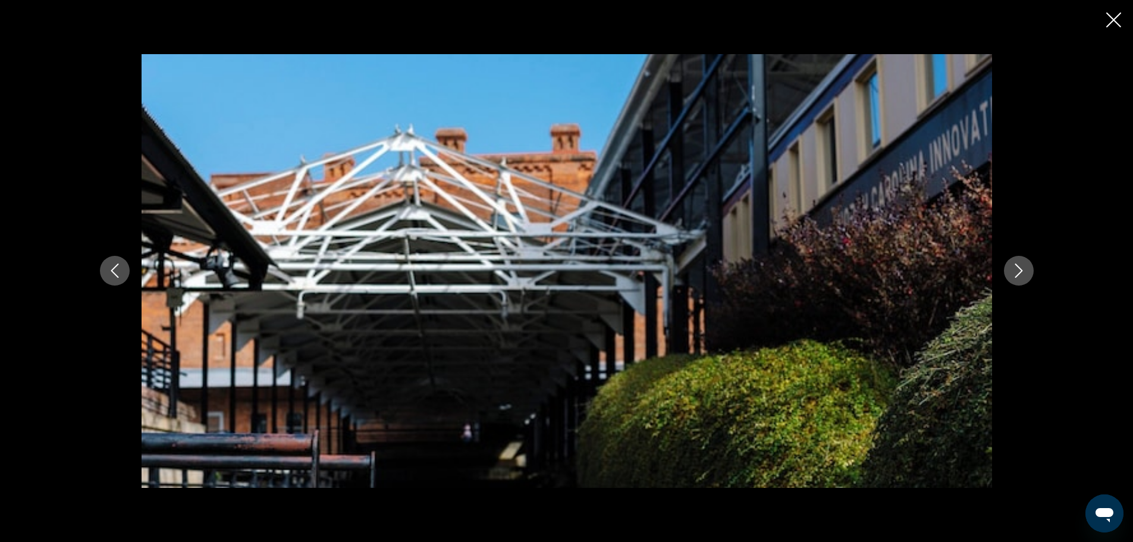
click at [1017, 265] on icon "Next image" at bounding box center [1019, 270] width 14 height 14
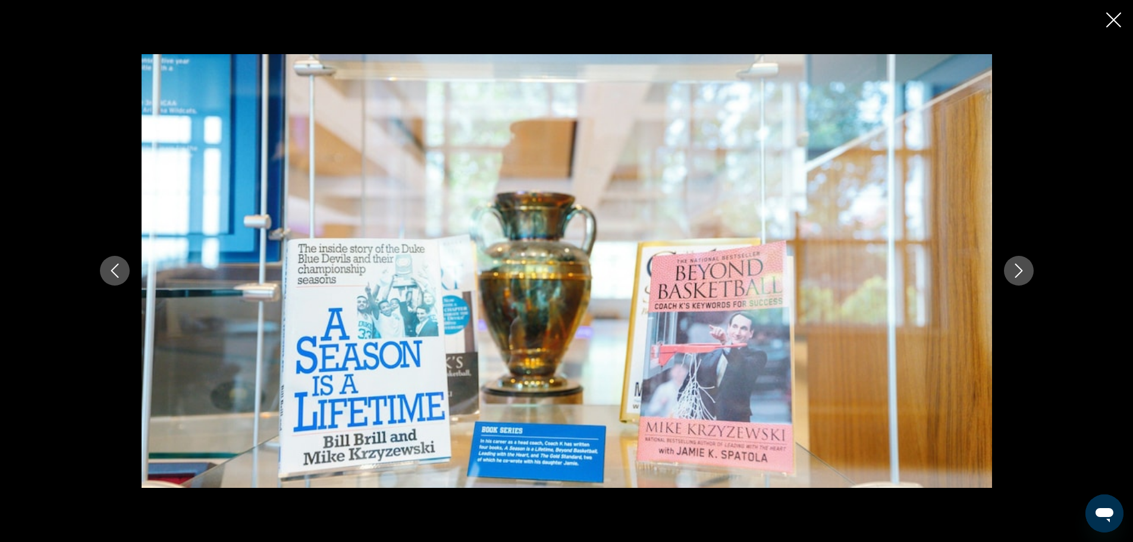
click at [1017, 265] on icon "Next image" at bounding box center [1019, 270] width 14 height 14
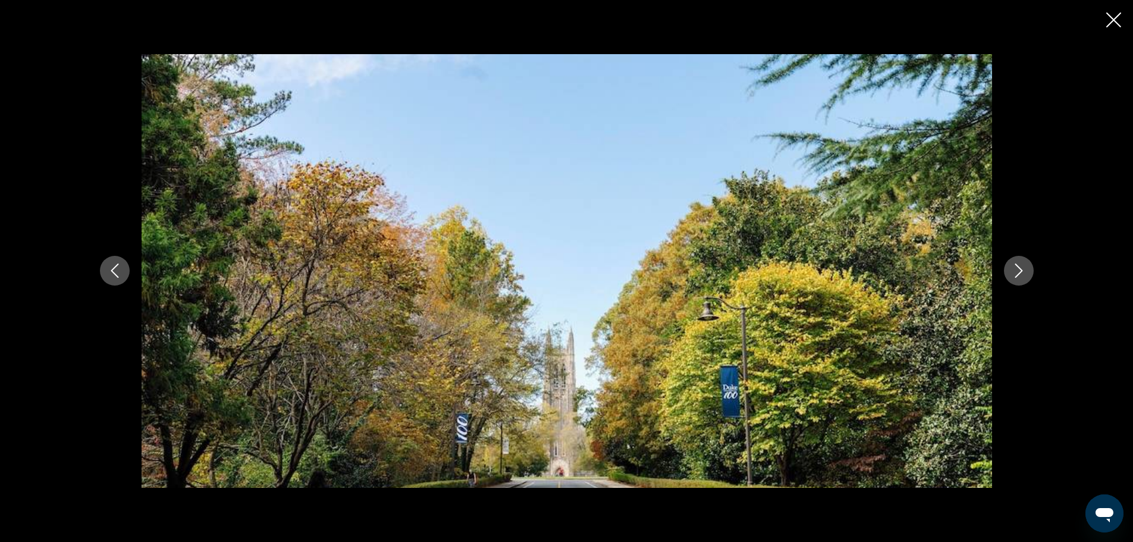
click at [1017, 265] on icon "Next image" at bounding box center [1019, 270] width 14 height 14
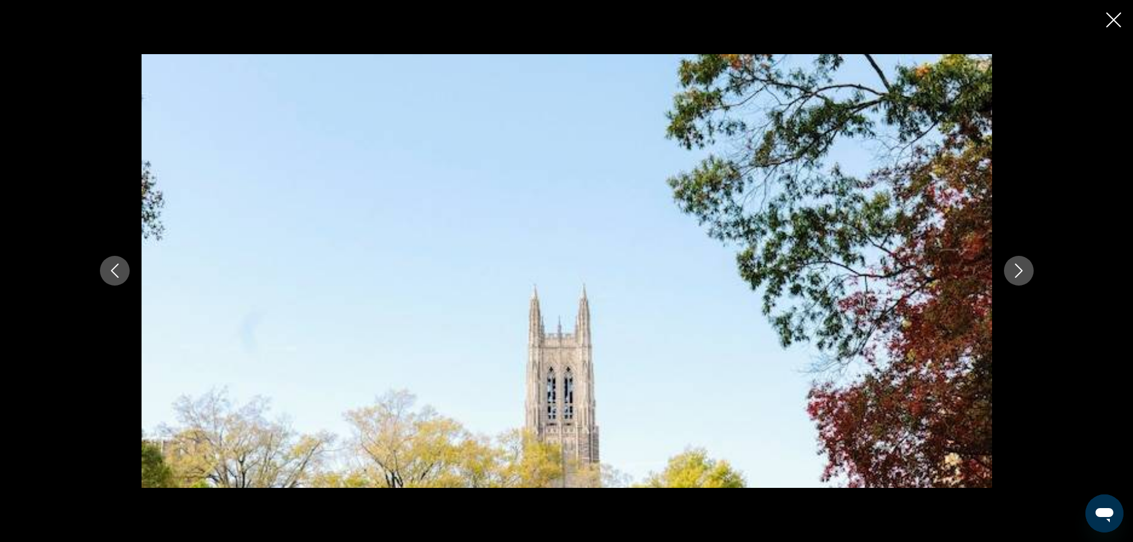
click at [1017, 265] on icon "Next image" at bounding box center [1019, 270] width 14 height 14
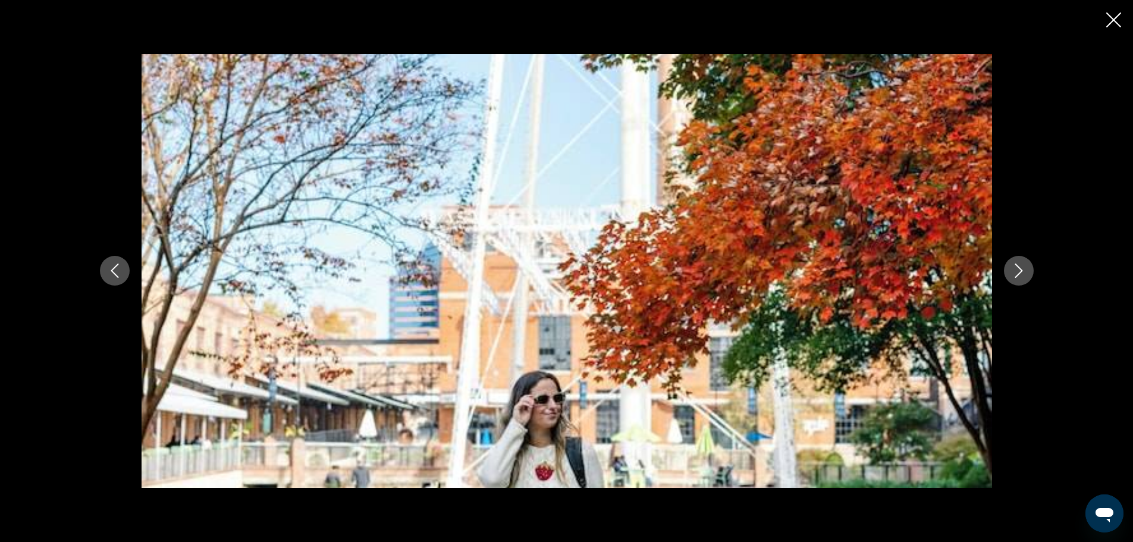
click at [1017, 265] on icon "Next image" at bounding box center [1019, 270] width 14 height 14
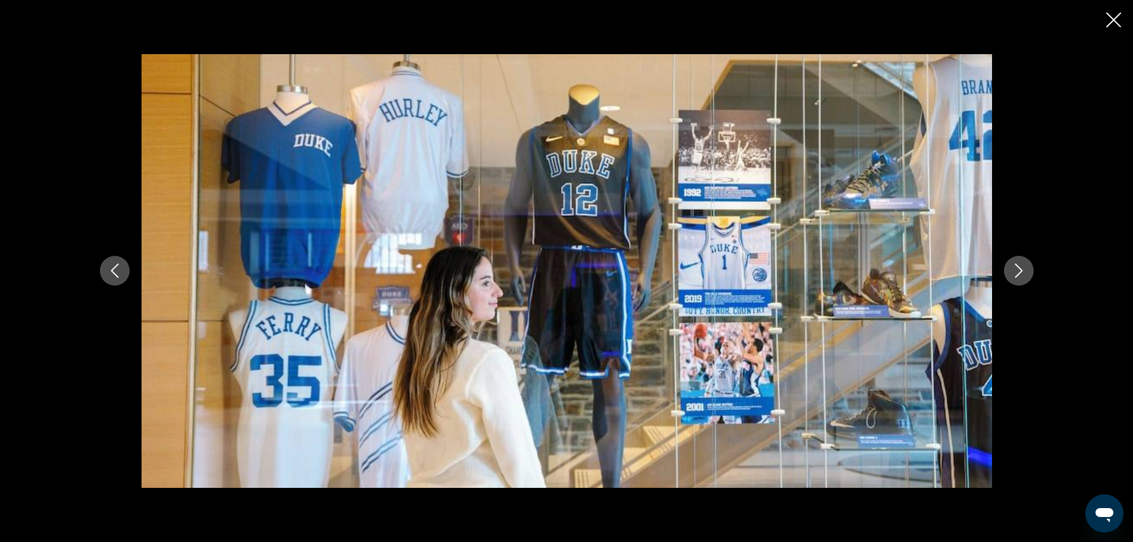
click at [1017, 265] on icon "Next image" at bounding box center [1019, 270] width 14 height 14
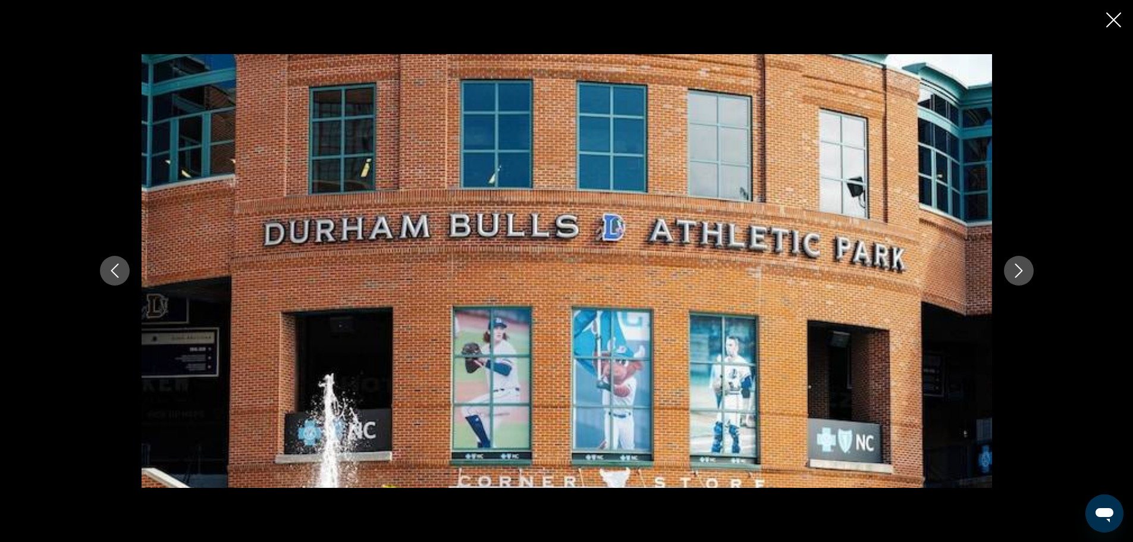
click at [1017, 265] on icon "Next image" at bounding box center [1019, 270] width 14 height 14
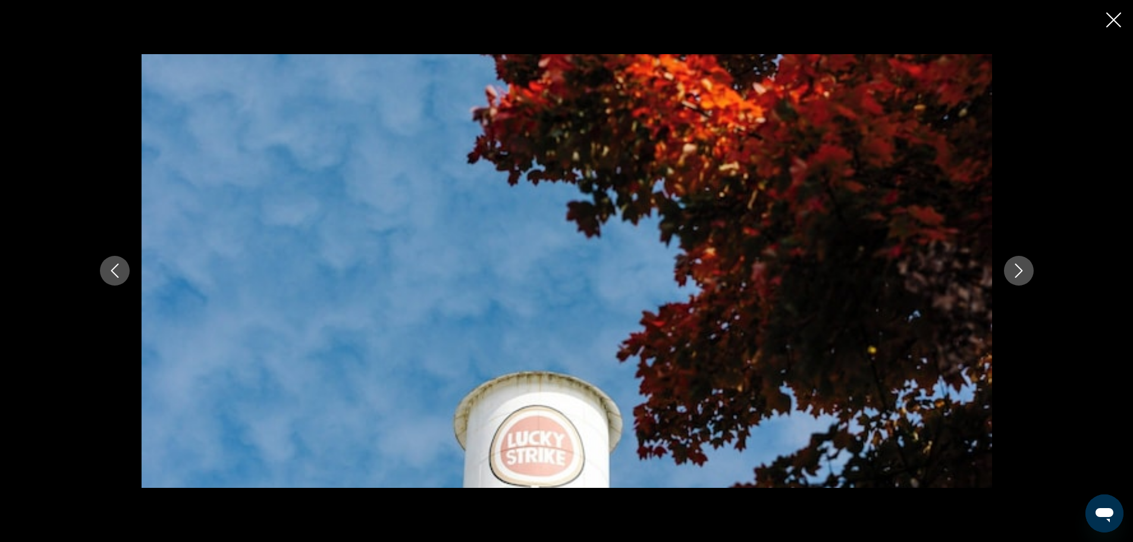
click at [1017, 265] on icon "Next image" at bounding box center [1019, 270] width 14 height 14
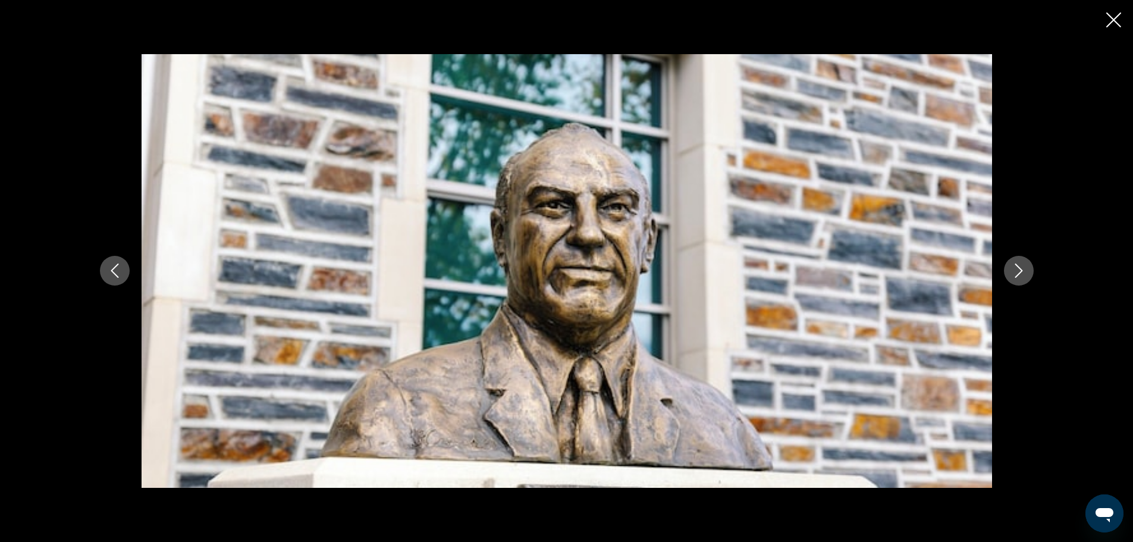
click at [1017, 265] on icon "Next image" at bounding box center [1019, 270] width 14 height 14
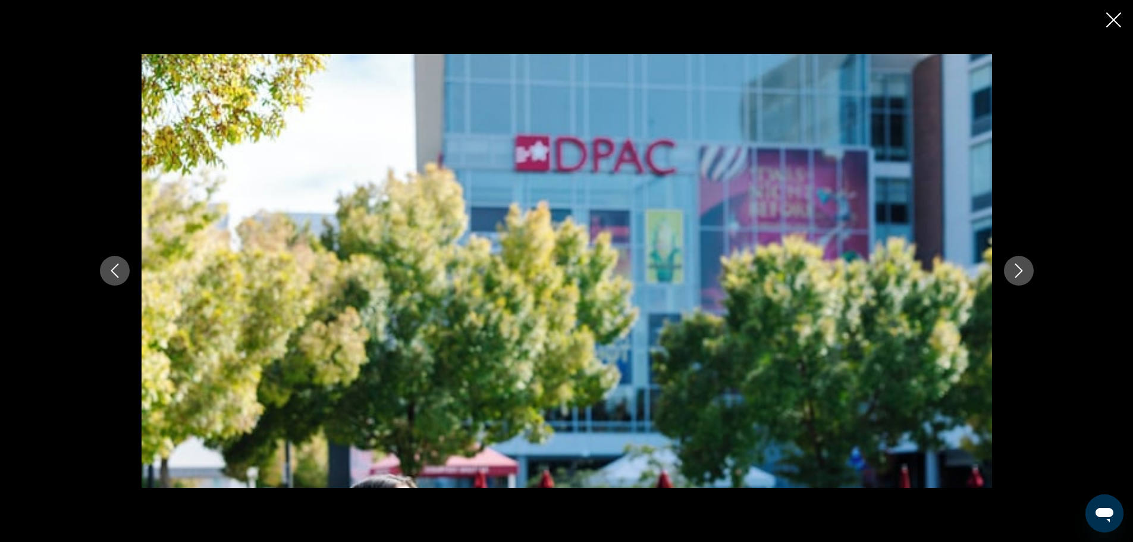
click at [1017, 265] on icon "Next image" at bounding box center [1019, 270] width 14 height 14
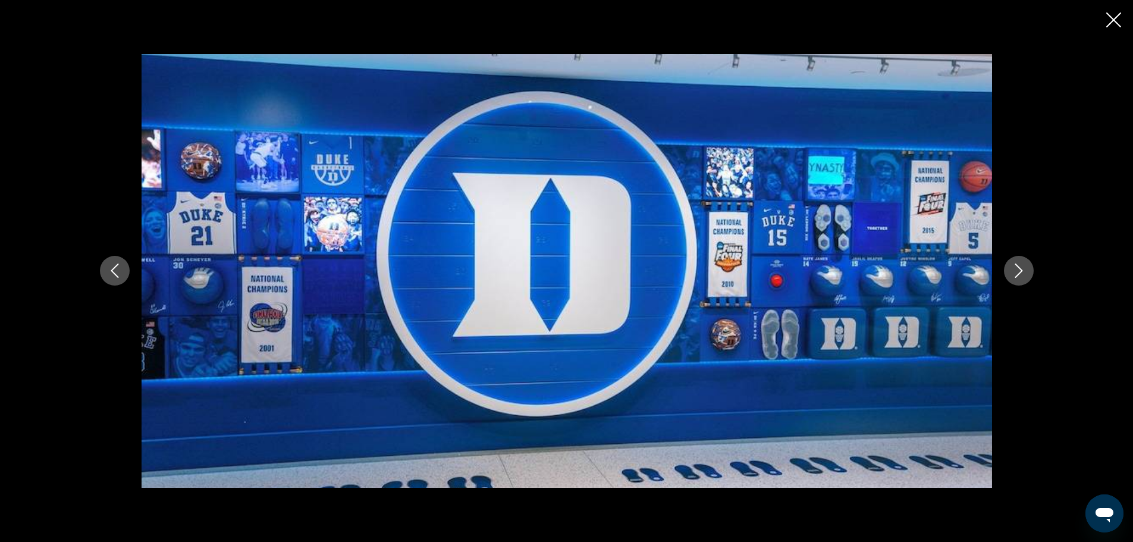
click at [1017, 265] on icon "Next image" at bounding box center [1019, 270] width 14 height 14
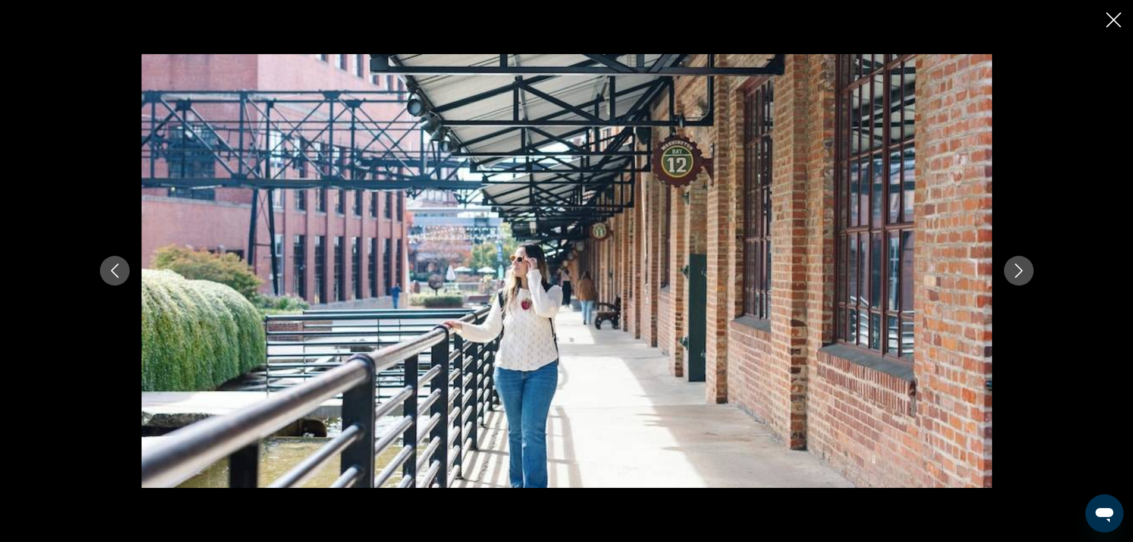
click at [1017, 265] on icon "Next image" at bounding box center [1019, 270] width 14 height 14
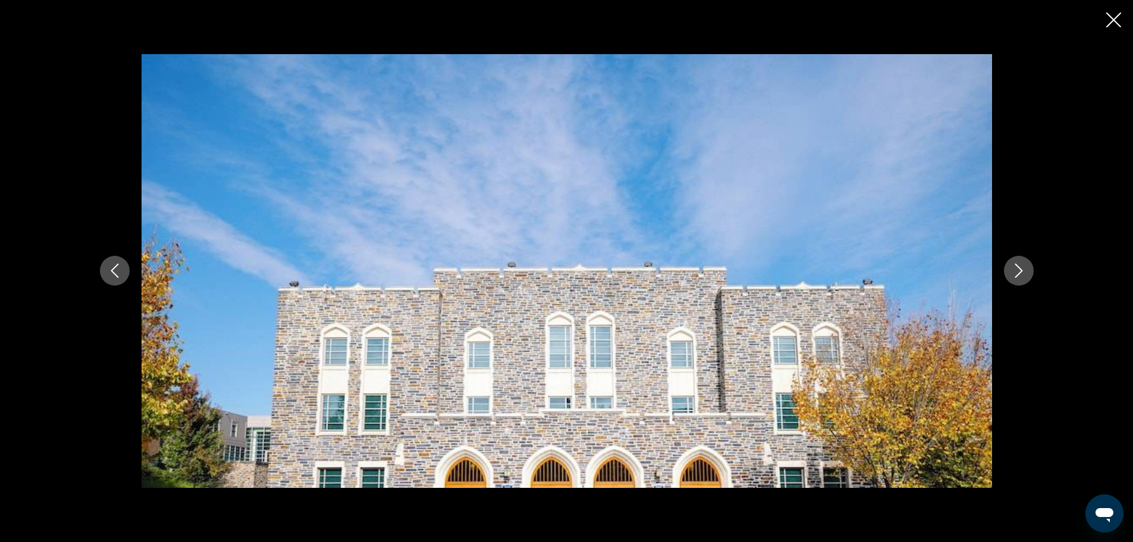
click at [1017, 265] on icon "Next image" at bounding box center [1019, 270] width 14 height 14
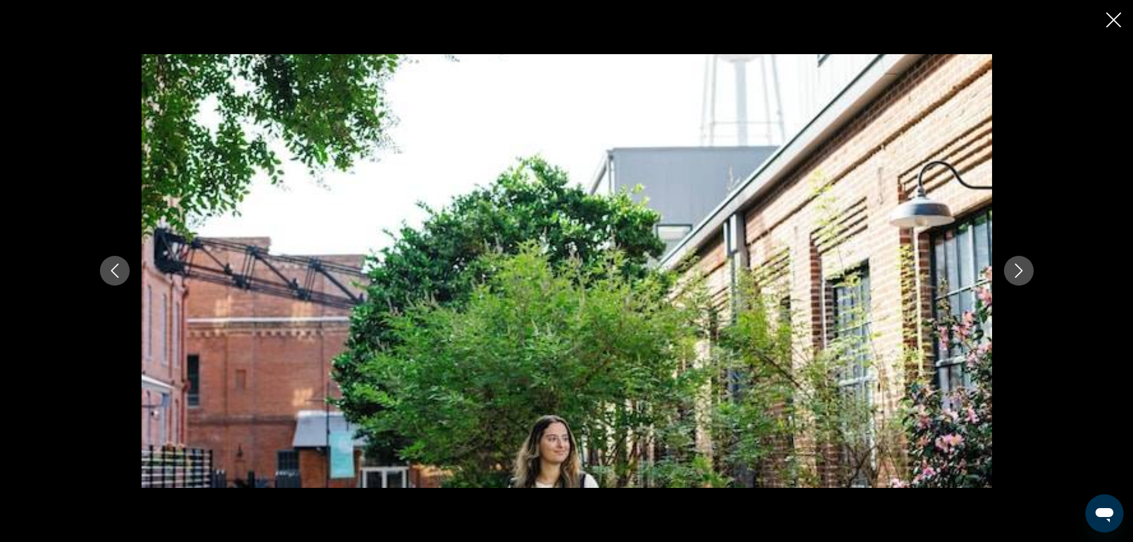
click at [1017, 265] on icon "Next image" at bounding box center [1019, 270] width 14 height 14
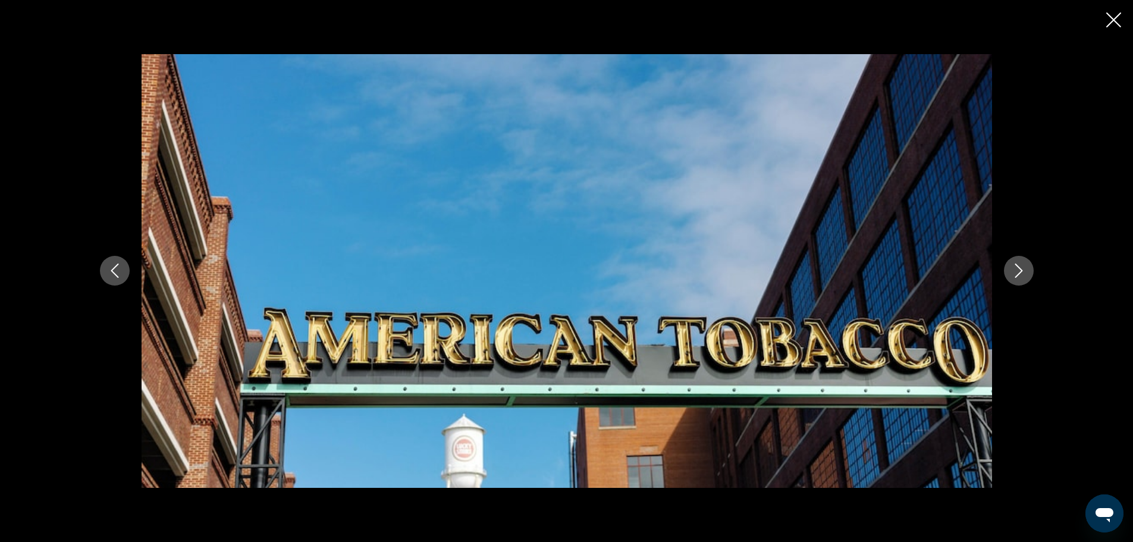
click at [1017, 265] on icon "Next image" at bounding box center [1019, 270] width 14 height 14
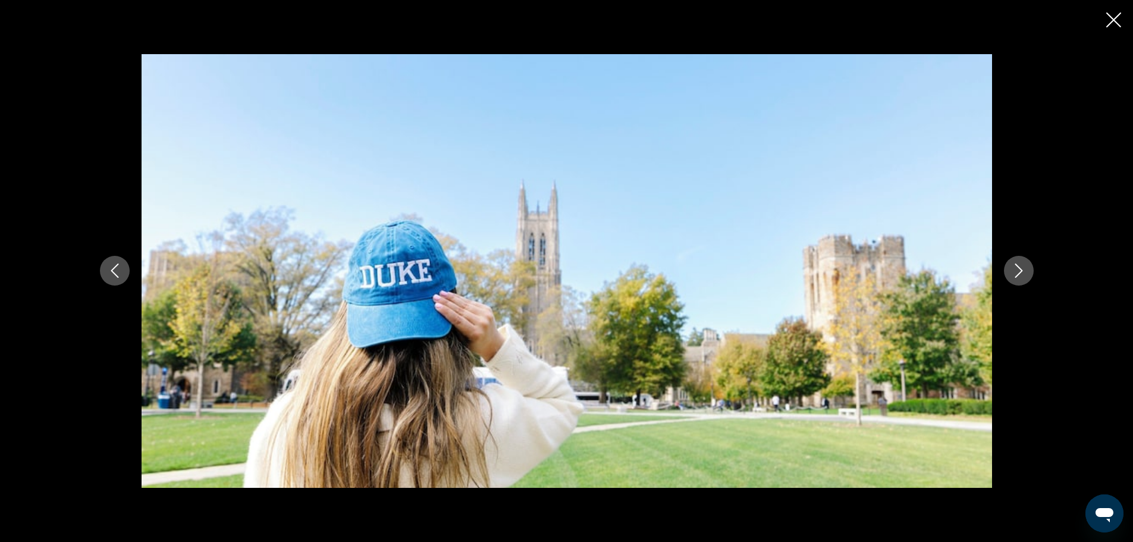
click at [1017, 265] on icon "Next image" at bounding box center [1019, 270] width 14 height 14
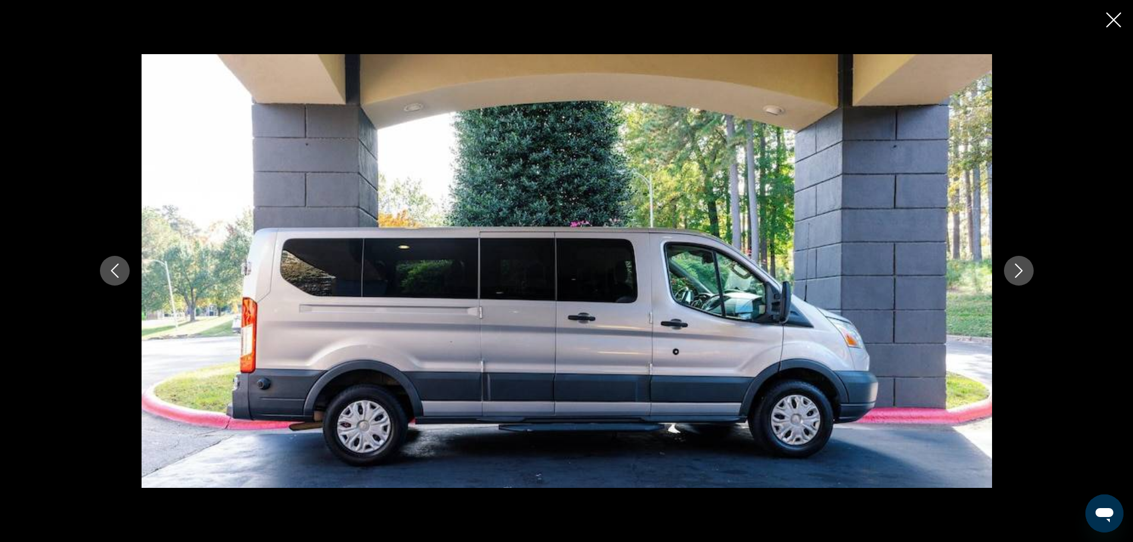
click at [1017, 265] on icon "Next image" at bounding box center [1019, 270] width 14 height 14
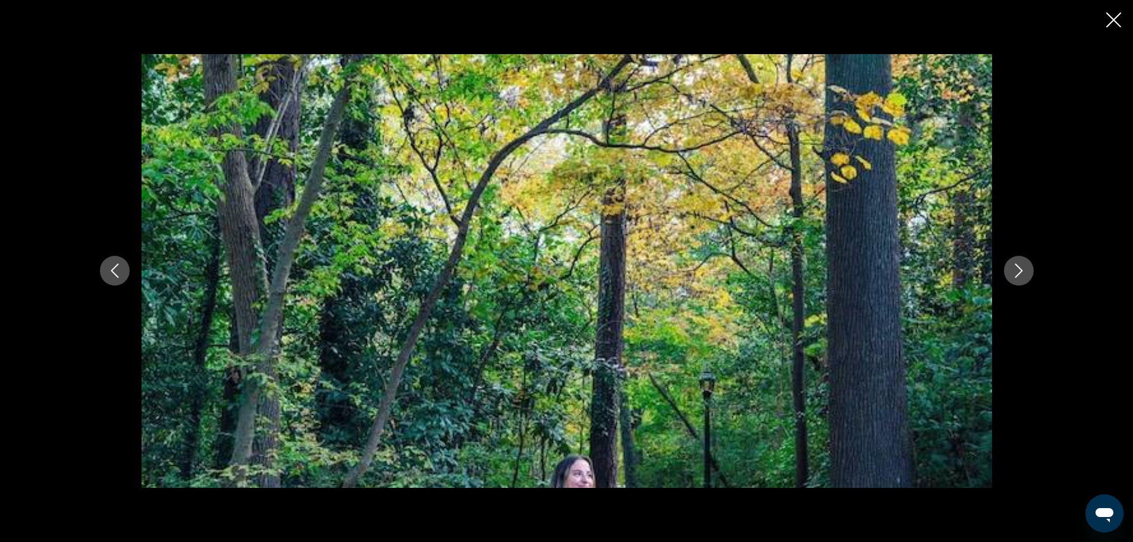
click at [1017, 265] on icon "Next image" at bounding box center [1019, 270] width 14 height 14
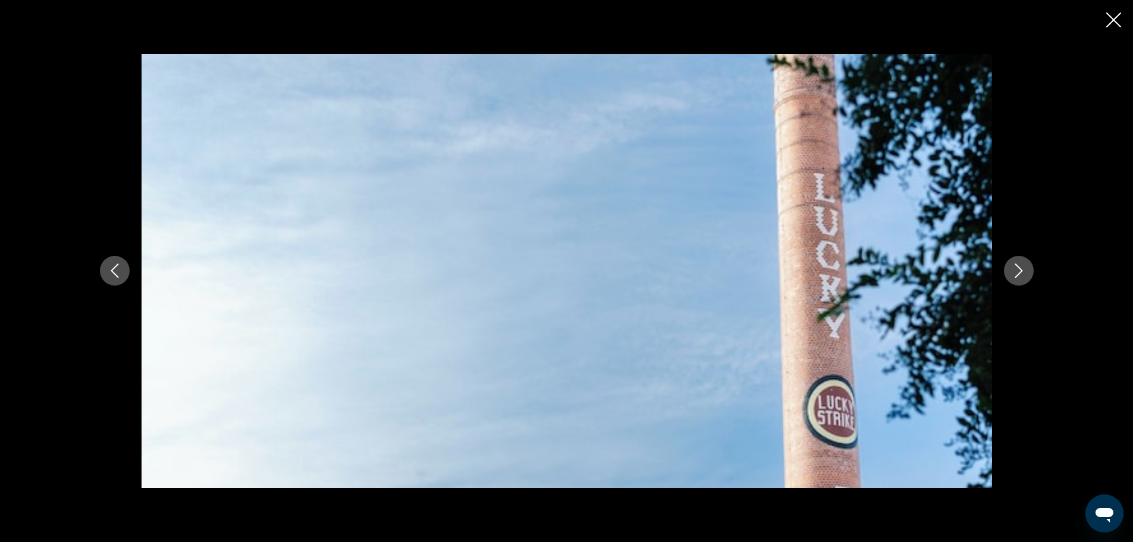
click at [1017, 265] on icon "Next image" at bounding box center [1019, 270] width 14 height 14
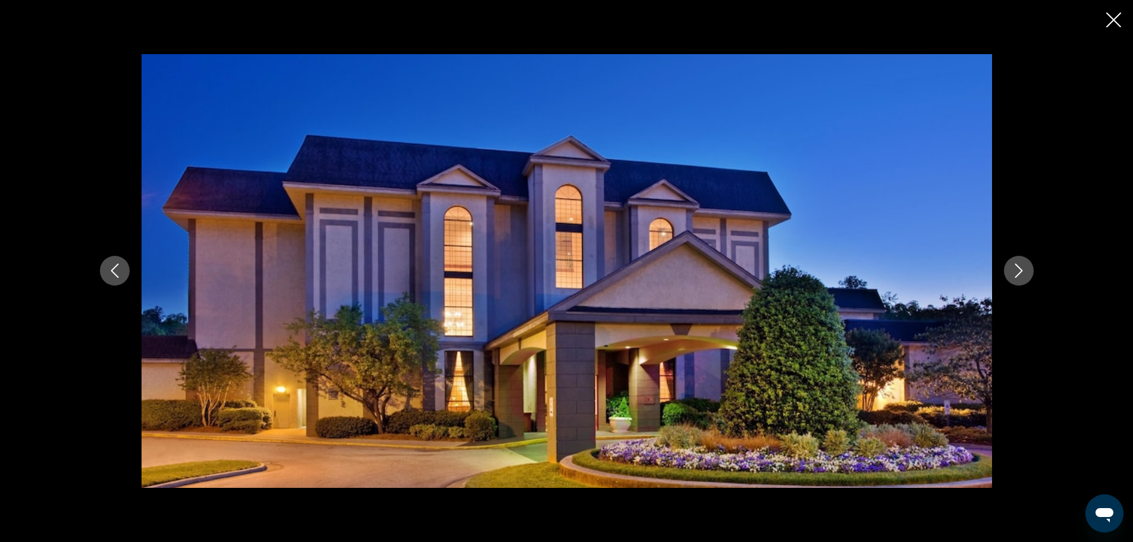
click at [1110, 18] on icon "Close slideshow" at bounding box center [1113, 19] width 15 height 15
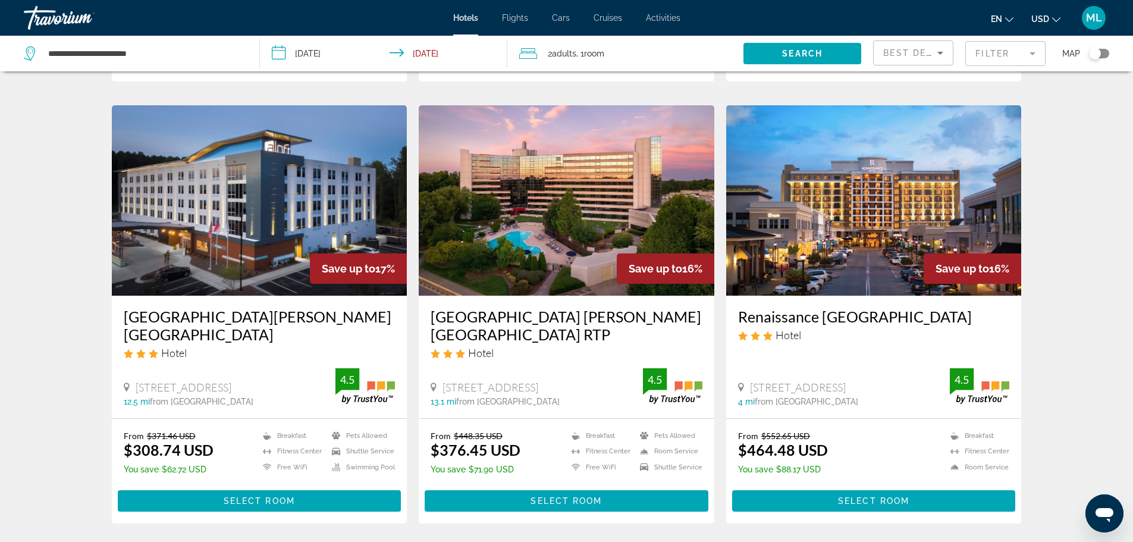
scroll to position [1427, 0]
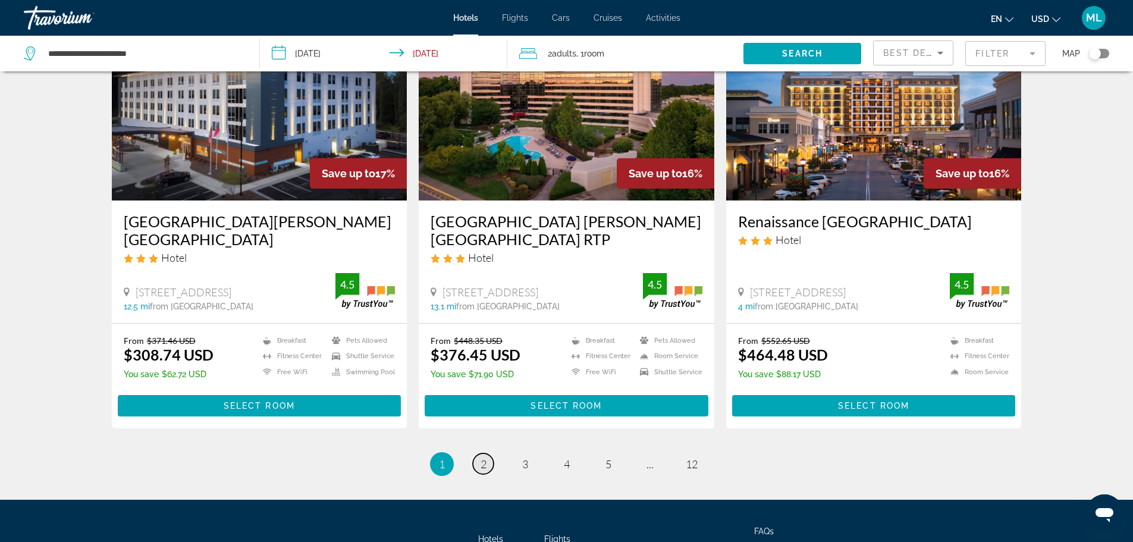
click at [481, 457] on span "2" at bounding box center [484, 463] width 6 height 13
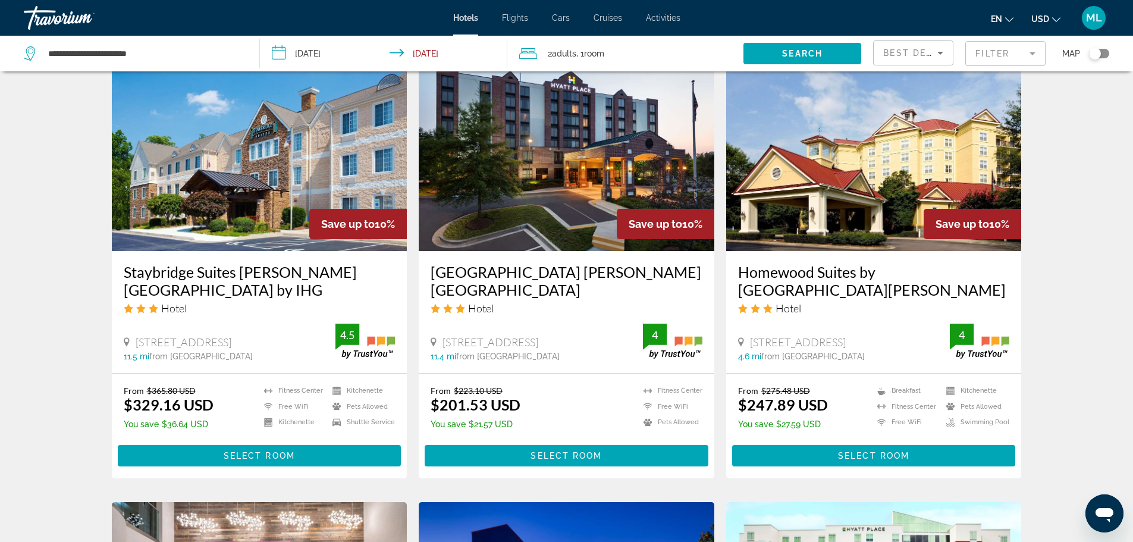
scroll to position [904, 0]
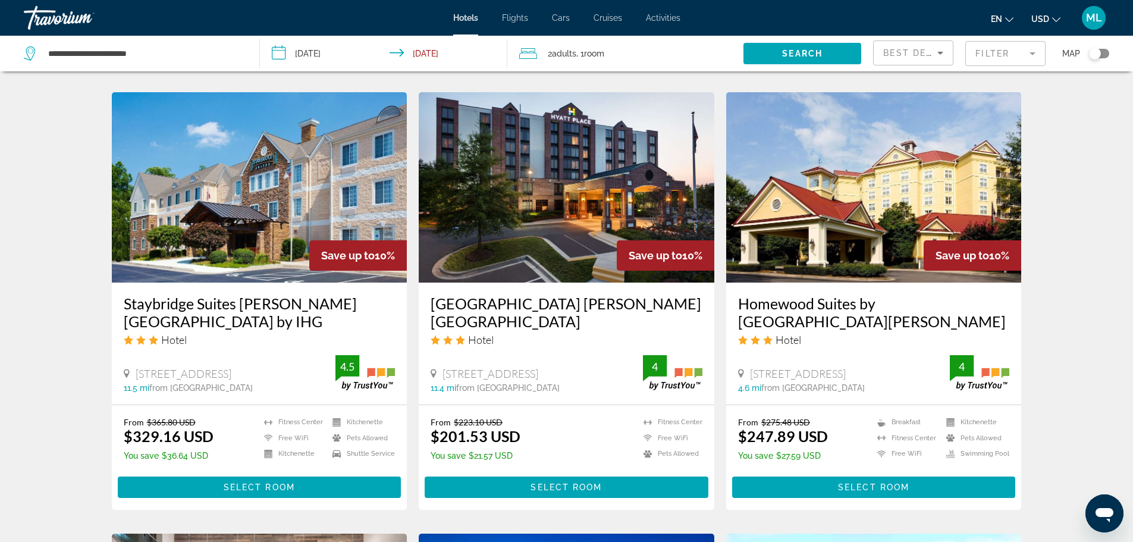
click at [577, 171] on img "Main content" at bounding box center [567, 187] width 296 height 190
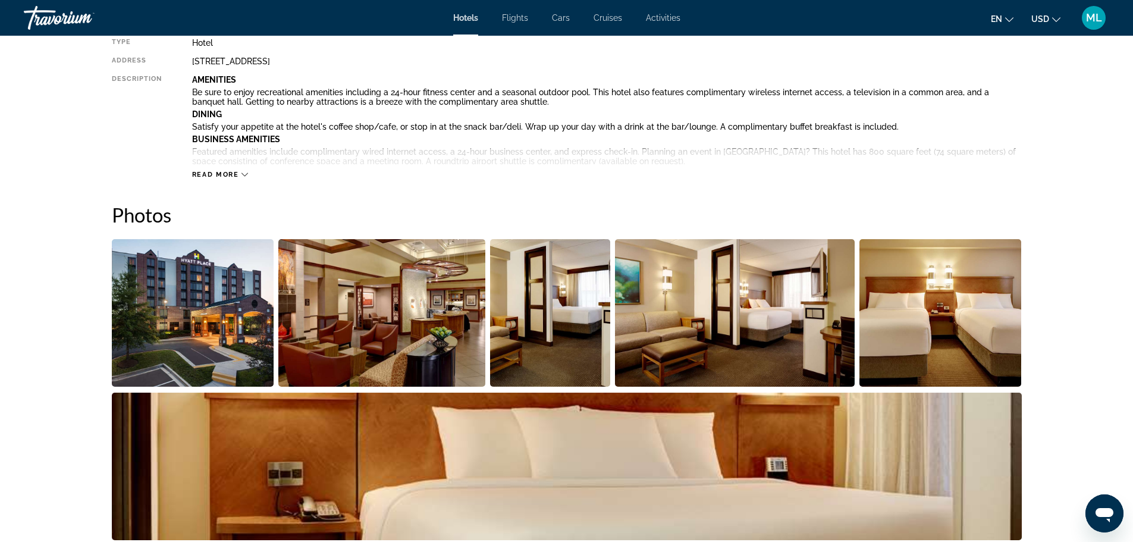
scroll to position [452, 0]
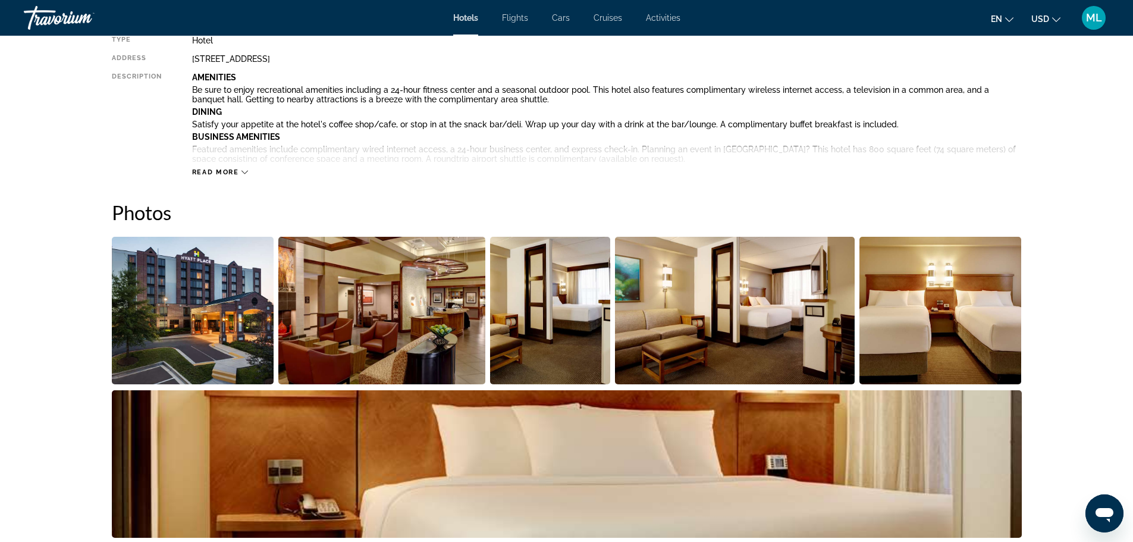
click at [163, 280] on img "Open full-screen image slider" at bounding box center [193, 310] width 162 height 147
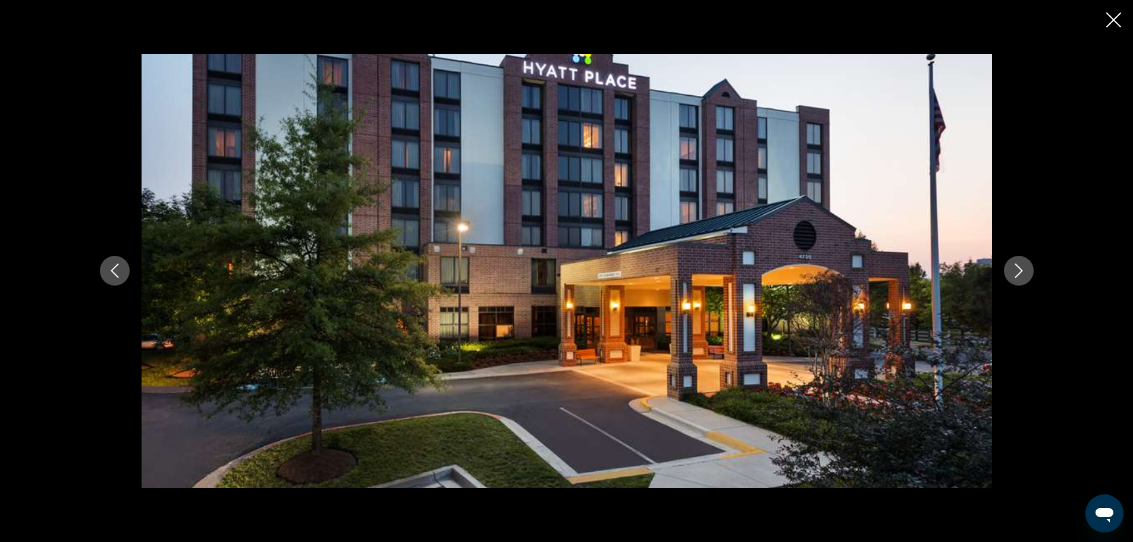
click at [1019, 266] on icon "Next image" at bounding box center [1019, 270] width 14 height 14
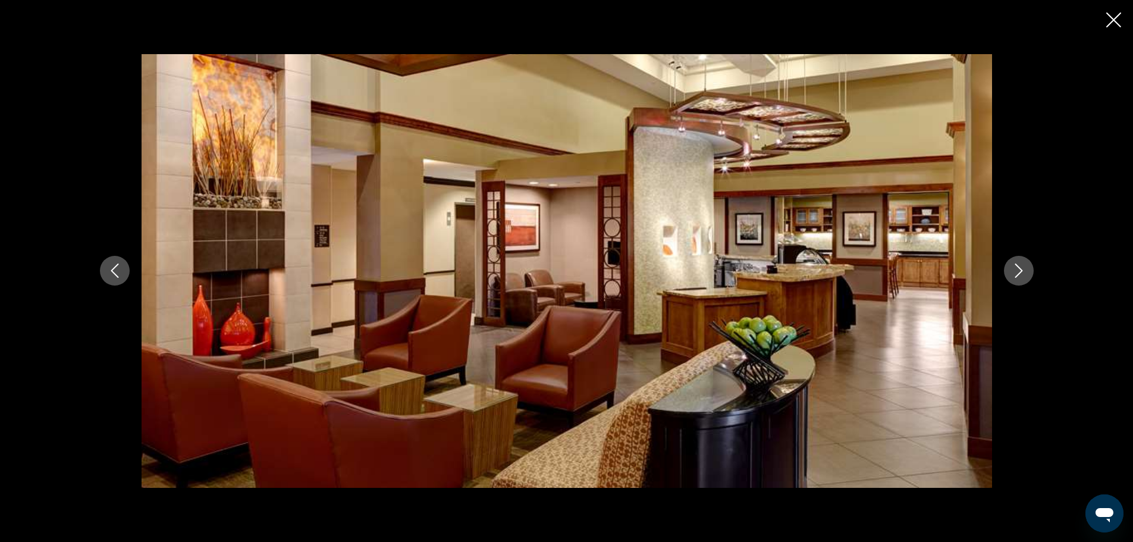
click at [1019, 266] on icon "Next image" at bounding box center [1019, 270] width 14 height 14
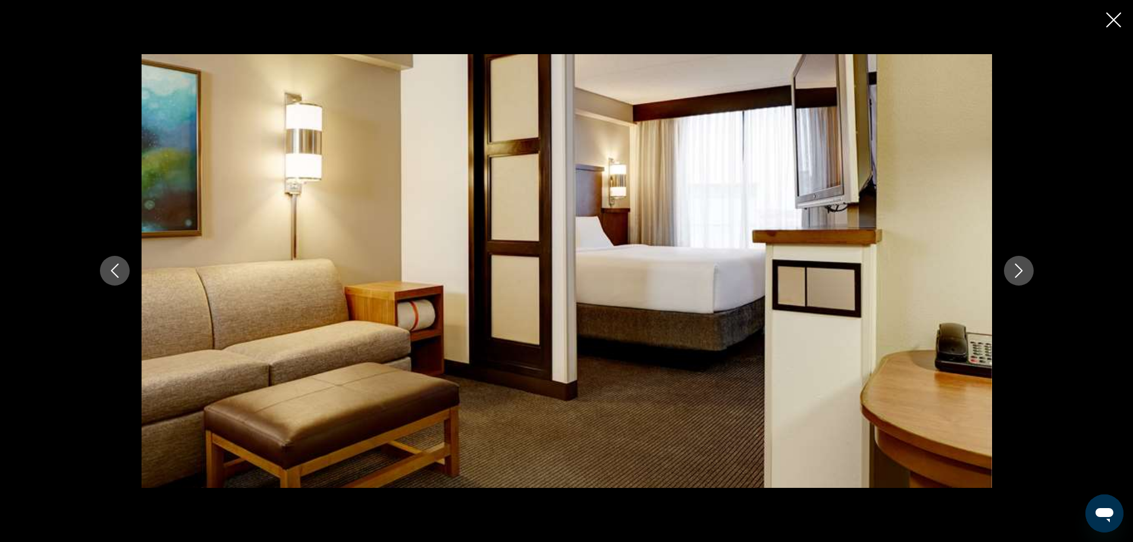
click at [1019, 266] on icon "Next image" at bounding box center [1019, 270] width 14 height 14
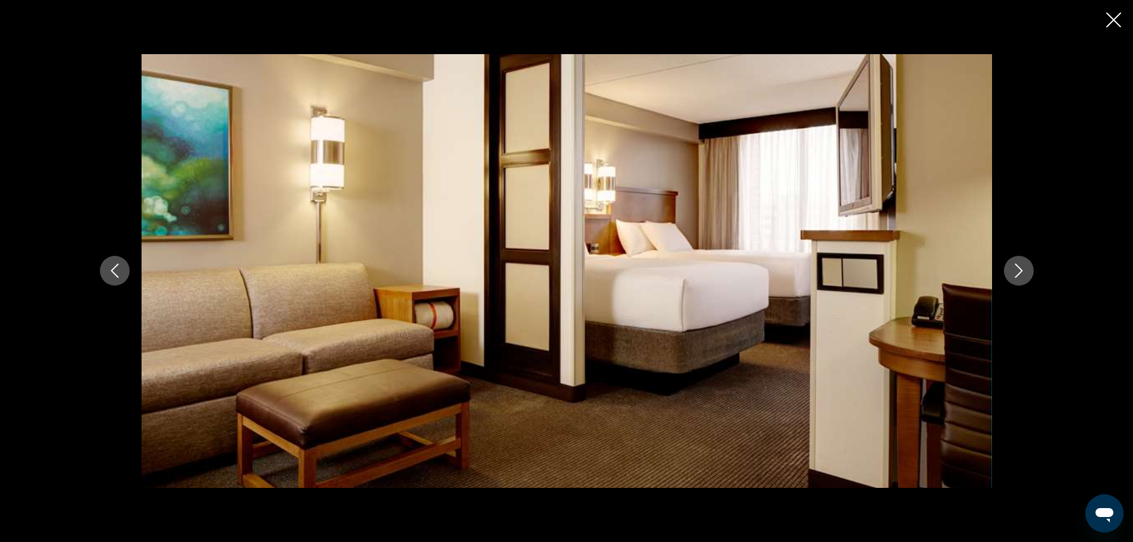
click at [1019, 266] on icon "Next image" at bounding box center [1019, 270] width 14 height 14
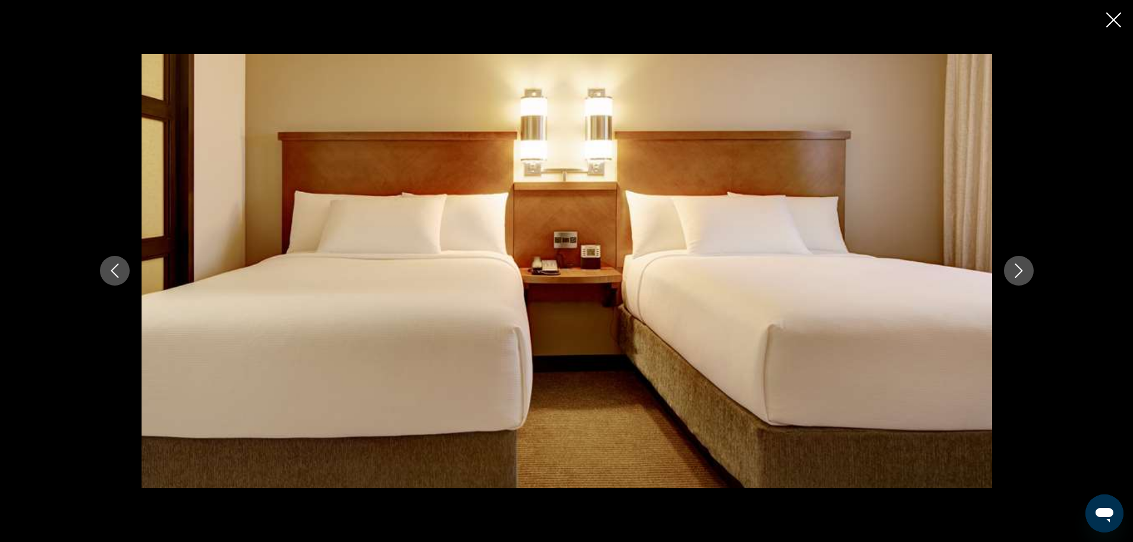
click at [1019, 266] on icon "Next image" at bounding box center [1019, 270] width 14 height 14
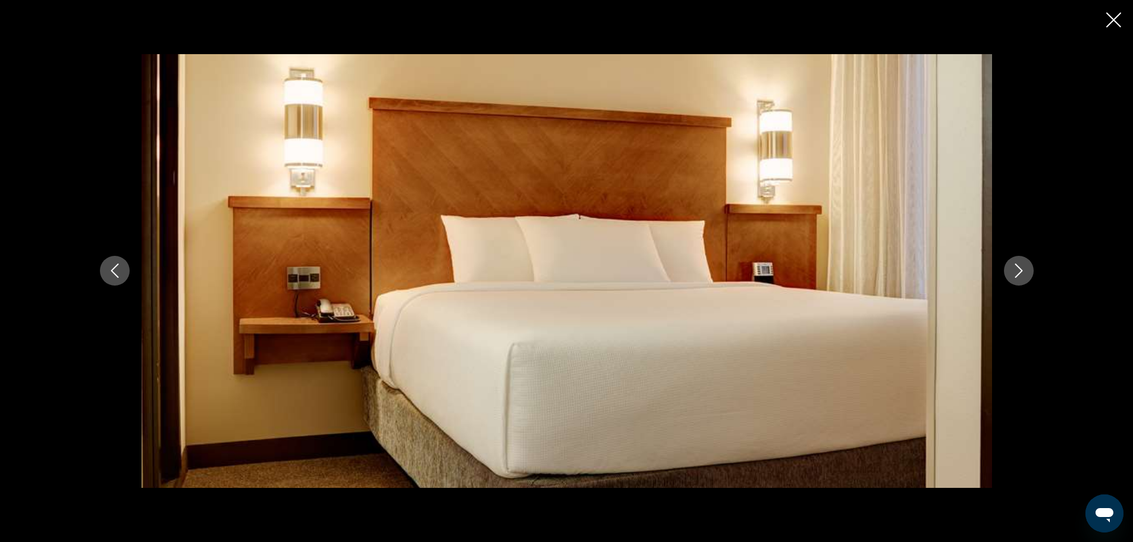
click at [1019, 266] on icon "Next image" at bounding box center [1019, 270] width 14 height 14
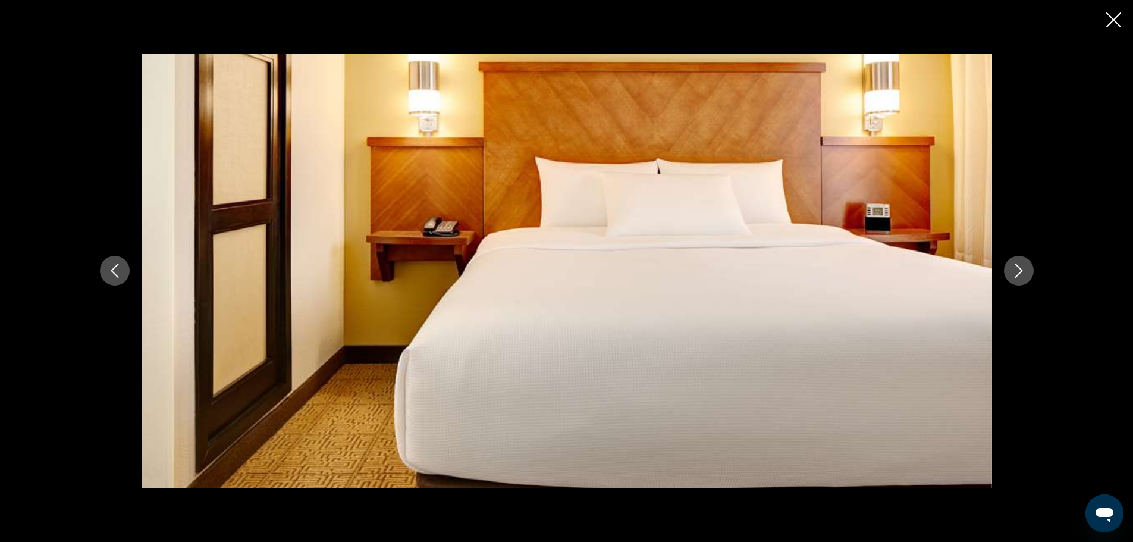
click at [1019, 266] on icon "Next image" at bounding box center [1019, 270] width 14 height 14
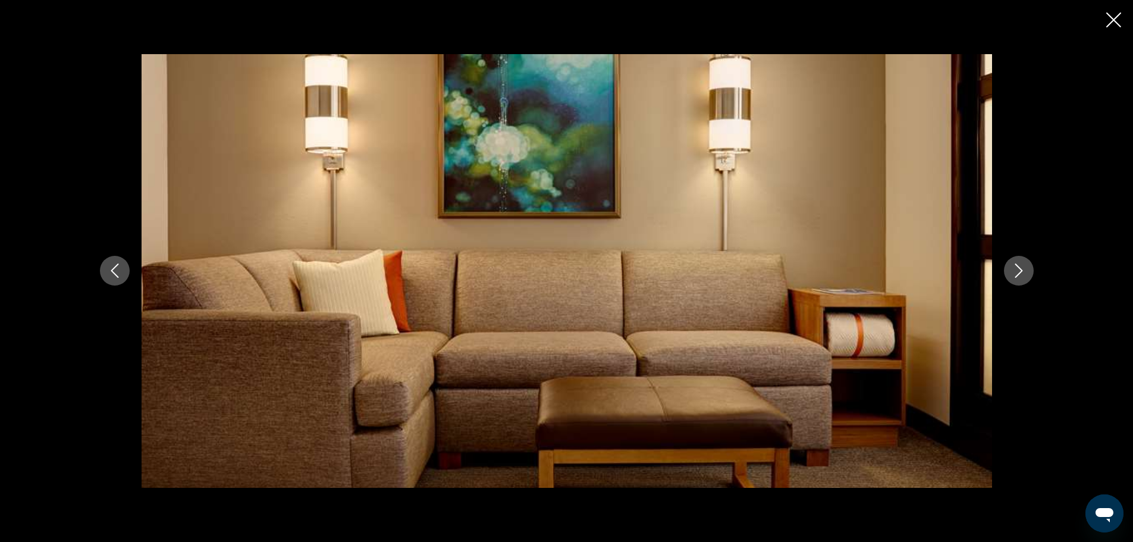
click at [1019, 266] on icon "Next image" at bounding box center [1019, 270] width 14 height 14
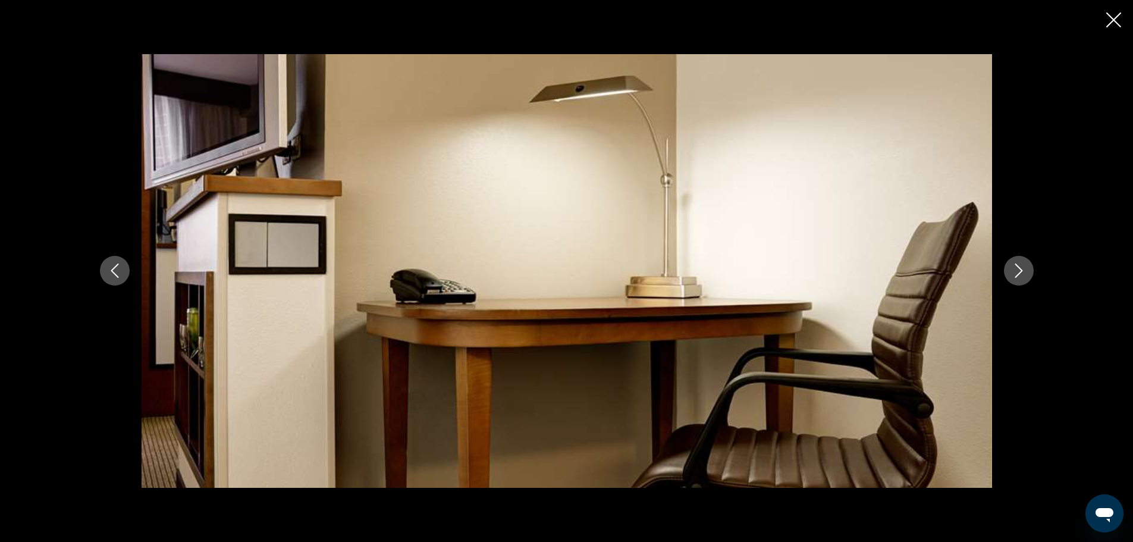
click at [1019, 266] on icon "Next image" at bounding box center [1019, 270] width 14 height 14
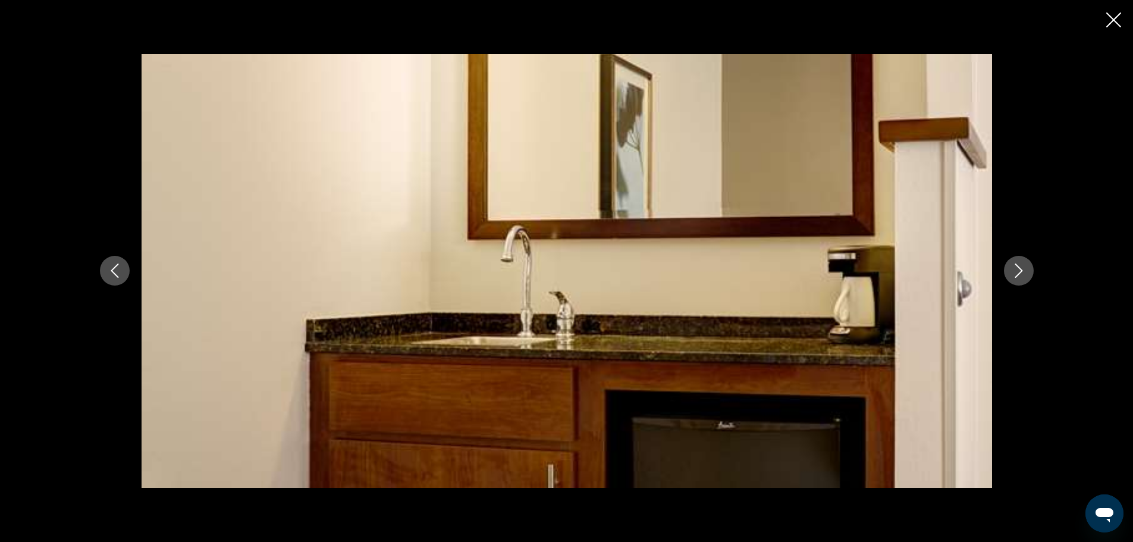
click at [1019, 266] on icon "Next image" at bounding box center [1019, 270] width 14 height 14
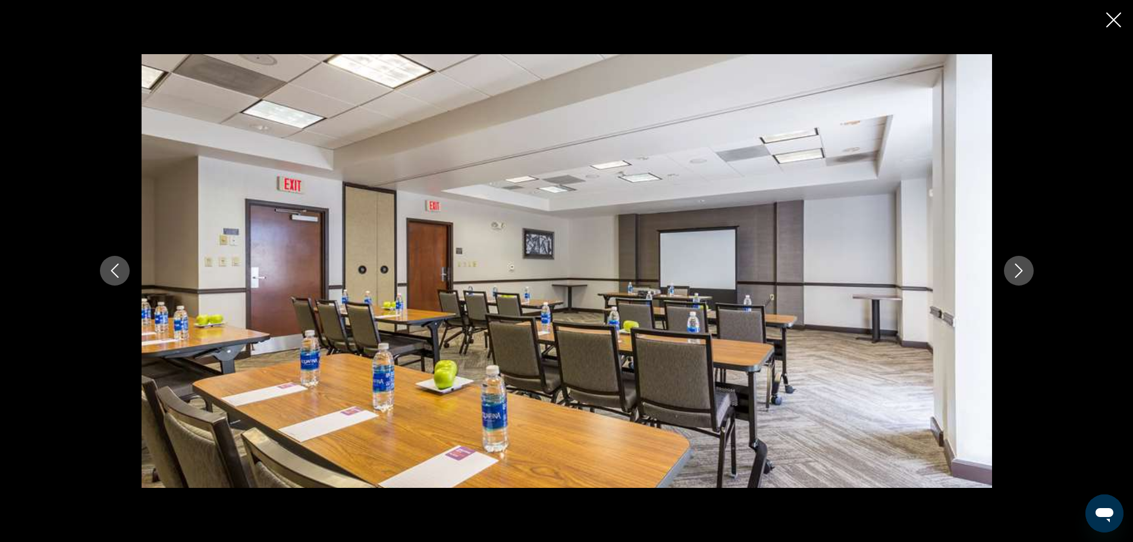
click at [1019, 266] on icon "Next image" at bounding box center [1019, 270] width 14 height 14
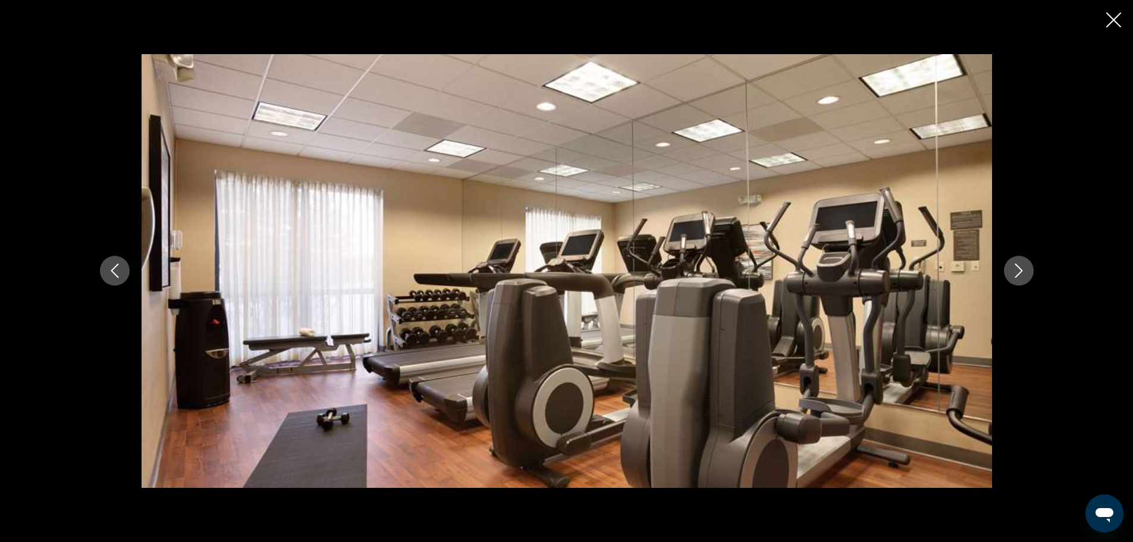
click at [1019, 266] on icon "Next image" at bounding box center [1019, 270] width 14 height 14
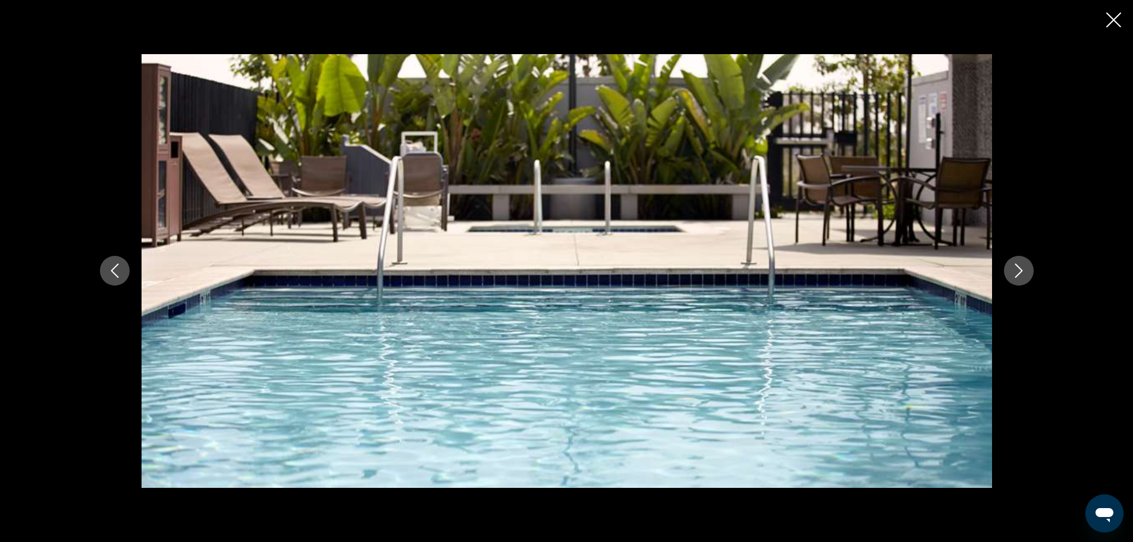
click at [1019, 266] on icon "Next image" at bounding box center [1019, 270] width 14 height 14
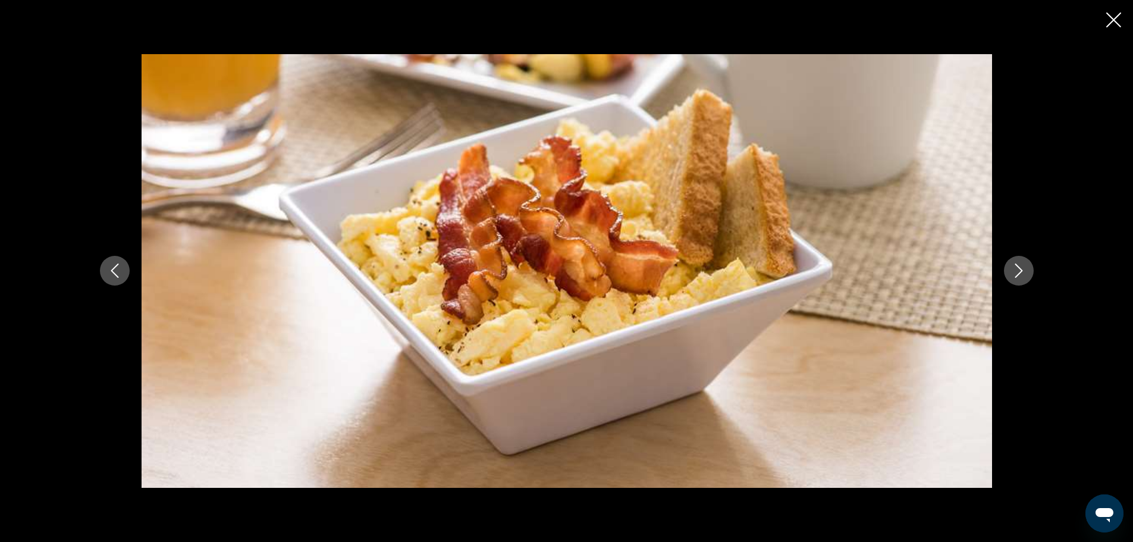
click at [1019, 266] on icon "Next image" at bounding box center [1019, 270] width 14 height 14
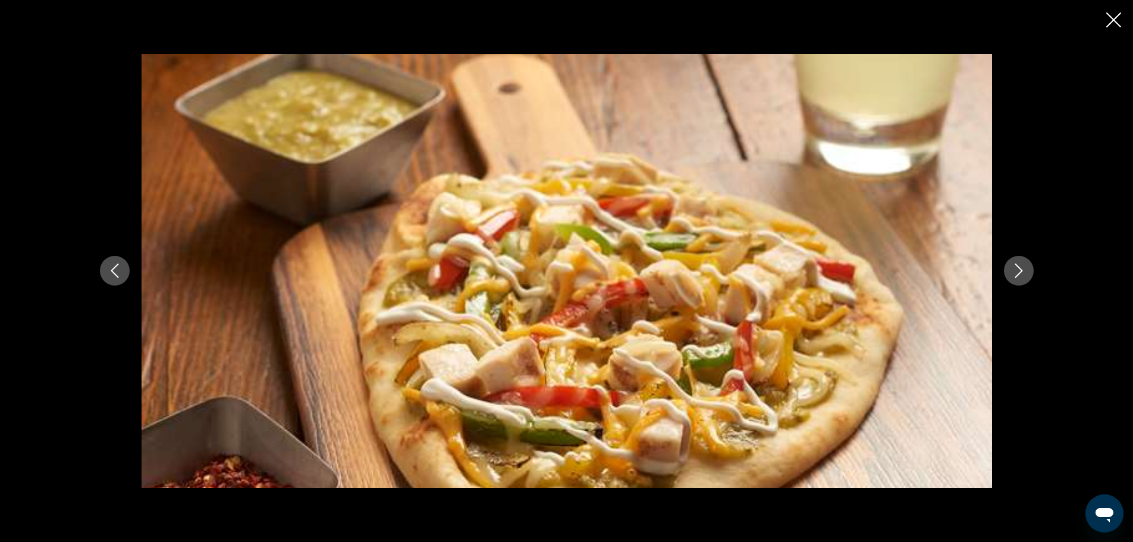
click at [1019, 266] on icon "Next image" at bounding box center [1019, 270] width 14 height 14
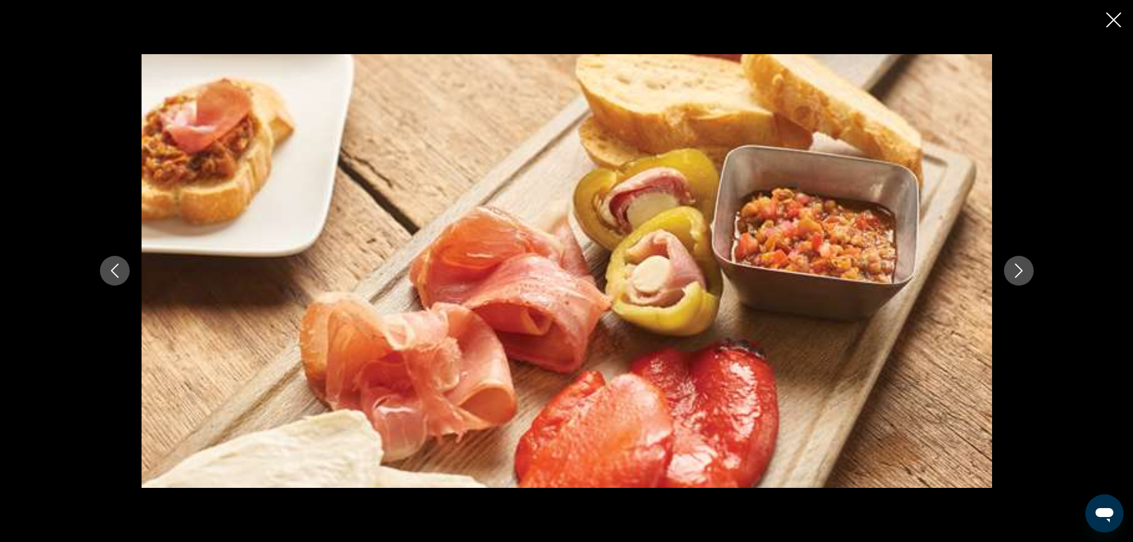
click at [1019, 266] on icon "Next image" at bounding box center [1019, 270] width 14 height 14
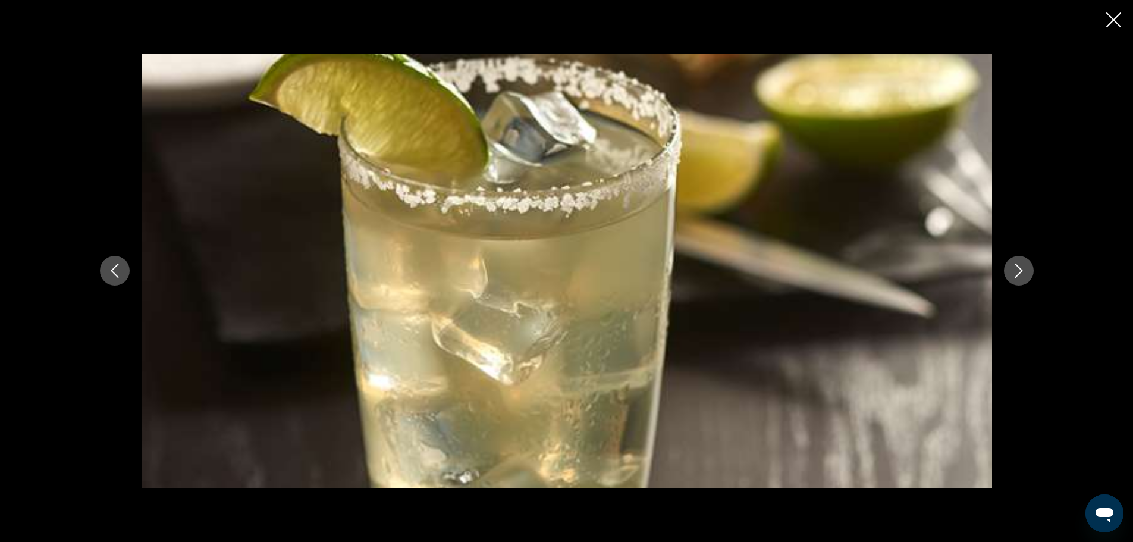
click at [1019, 266] on icon "Next image" at bounding box center [1019, 270] width 14 height 14
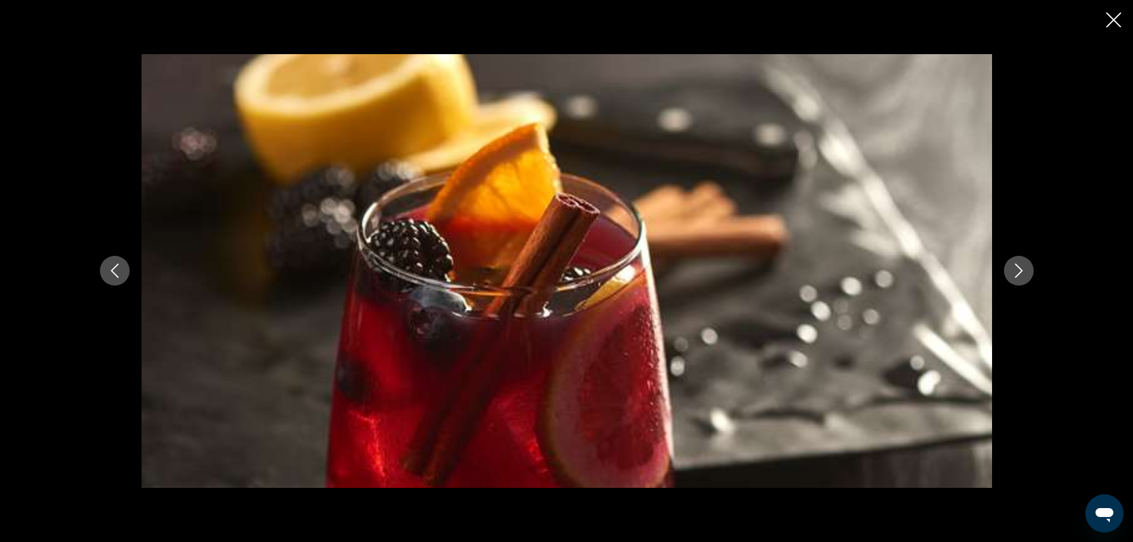
click at [1019, 266] on icon "Next image" at bounding box center [1019, 270] width 14 height 14
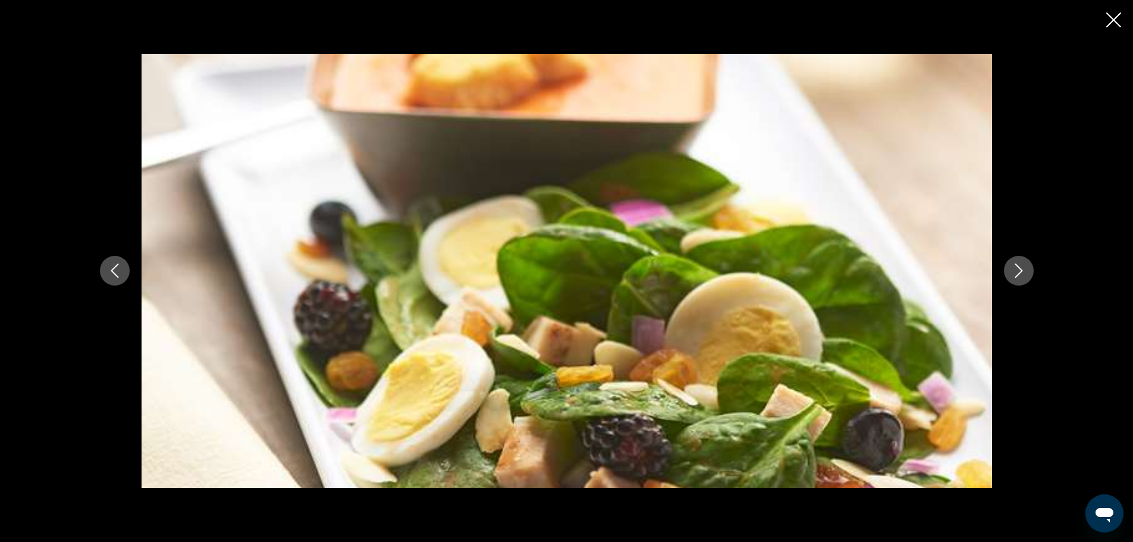
click at [1019, 266] on icon "Next image" at bounding box center [1019, 270] width 14 height 14
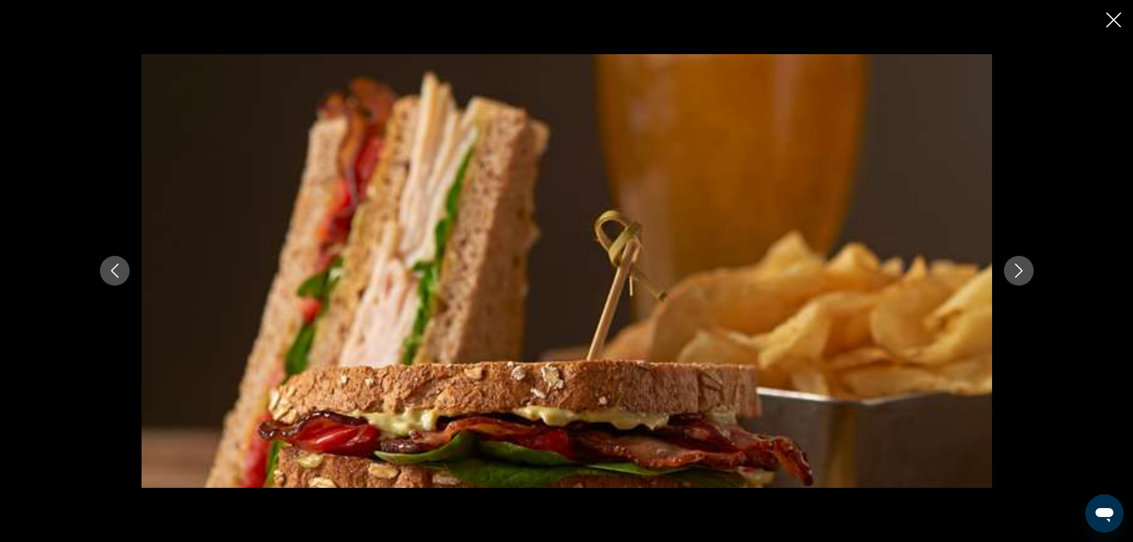
click at [1019, 266] on icon "Next image" at bounding box center [1019, 270] width 14 height 14
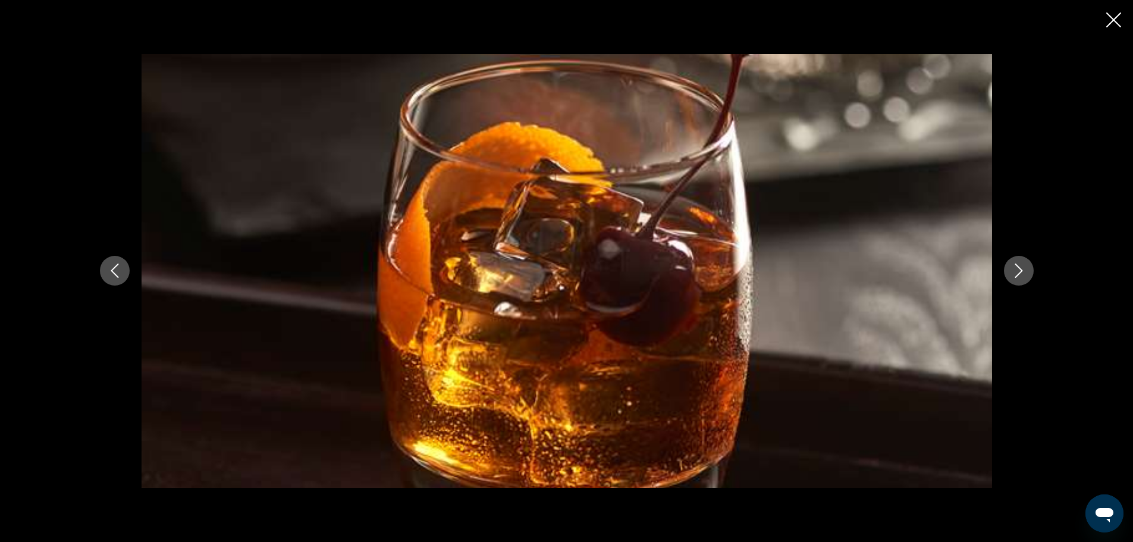
click at [1019, 266] on icon "Next image" at bounding box center [1019, 270] width 14 height 14
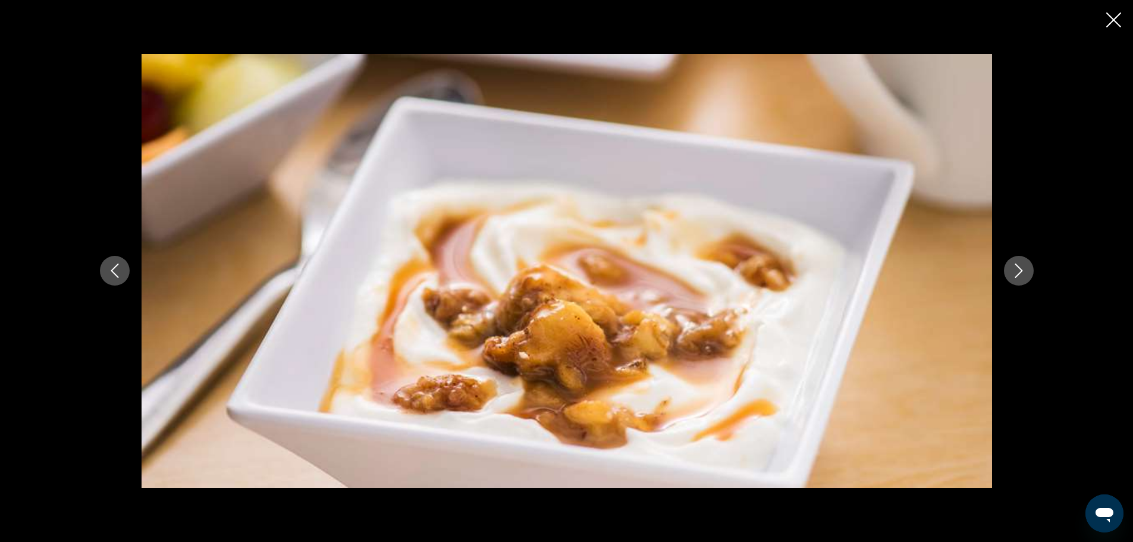
click at [1019, 266] on icon "Next image" at bounding box center [1019, 270] width 14 height 14
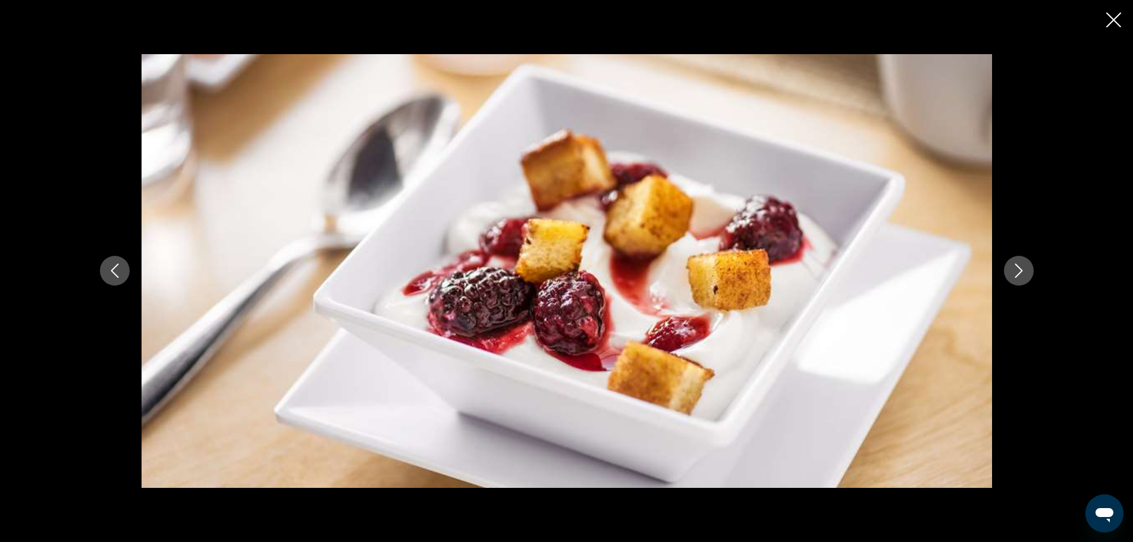
click at [1019, 266] on icon "Next image" at bounding box center [1019, 270] width 14 height 14
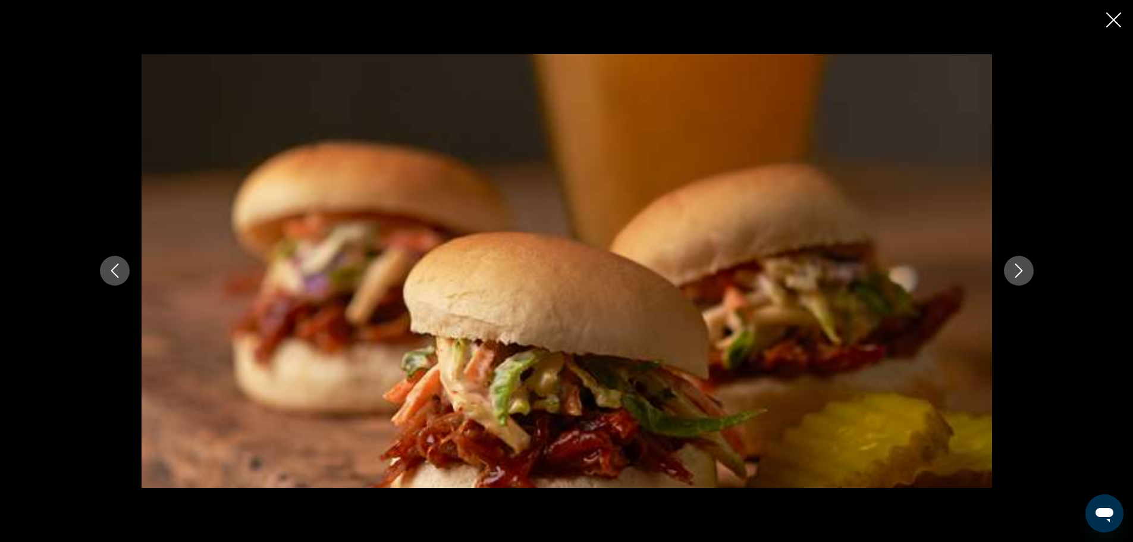
click at [1019, 266] on icon "Next image" at bounding box center [1019, 270] width 14 height 14
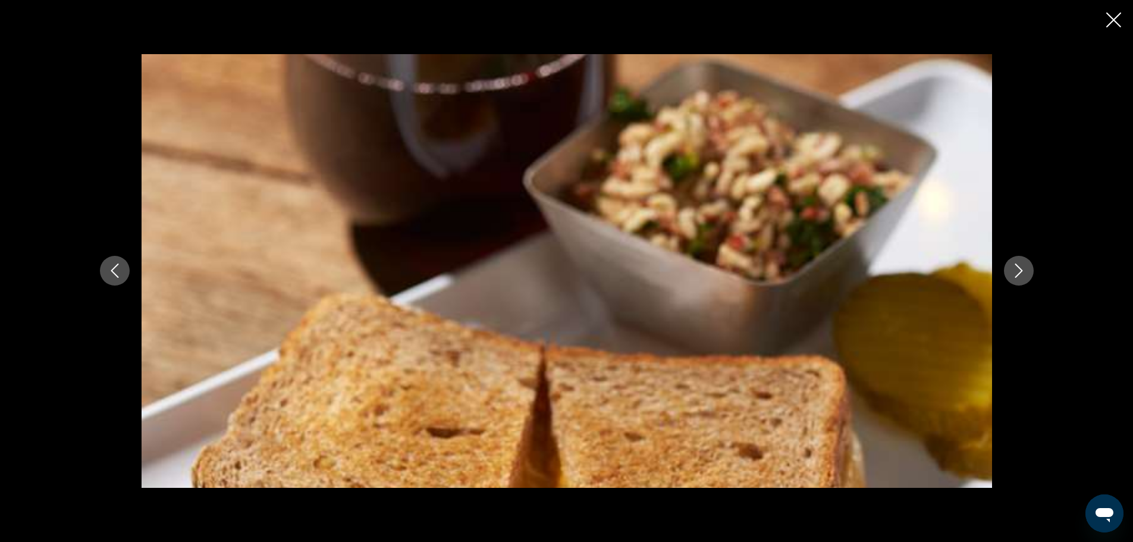
click at [1019, 266] on icon "Next image" at bounding box center [1019, 270] width 14 height 14
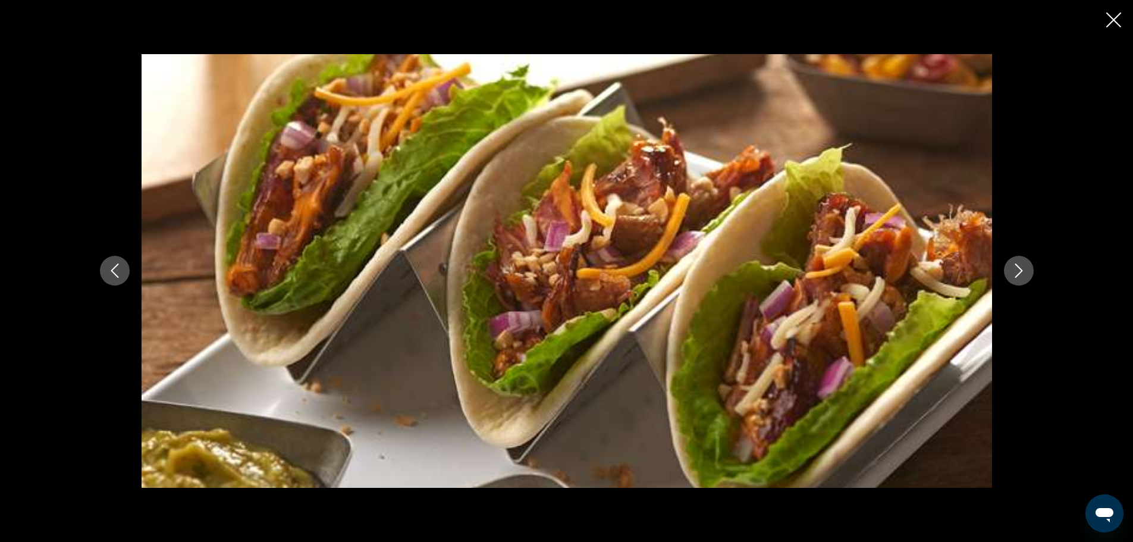
click at [1019, 266] on icon "Next image" at bounding box center [1019, 270] width 14 height 14
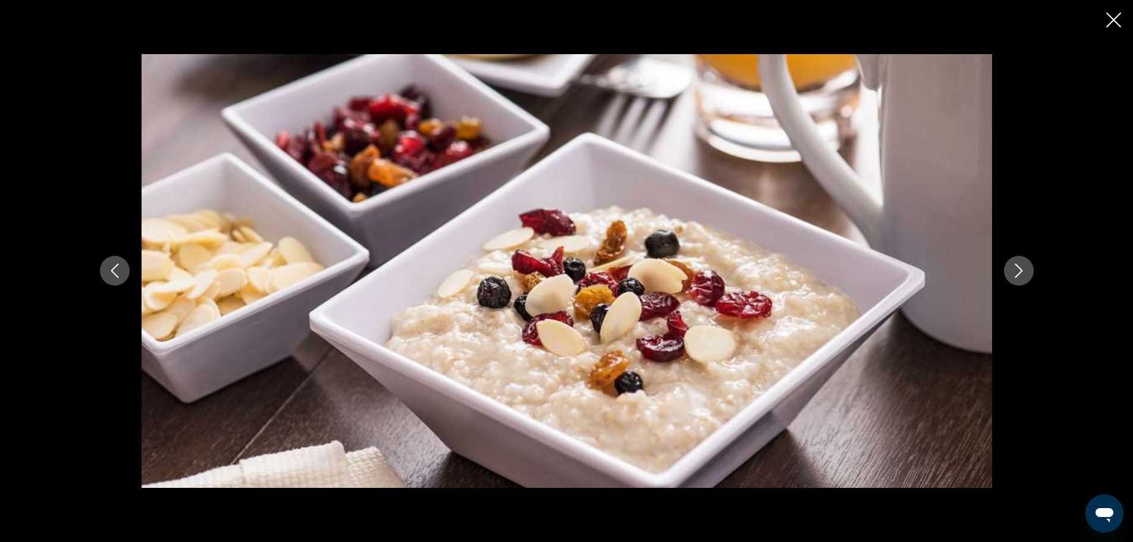
click at [1019, 266] on icon "Next image" at bounding box center [1019, 270] width 14 height 14
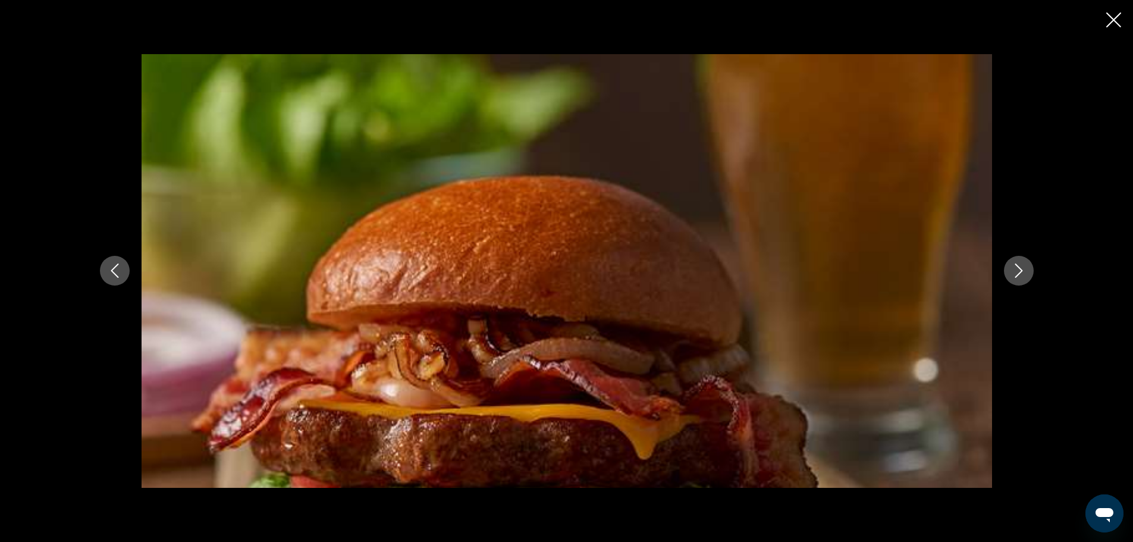
click at [1019, 266] on icon "Next image" at bounding box center [1019, 270] width 14 height 14
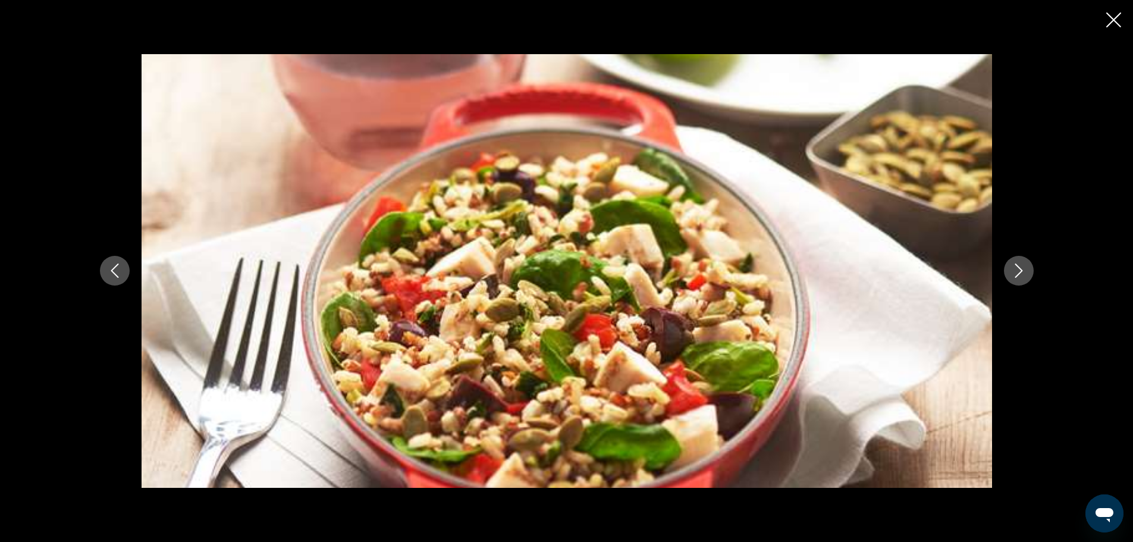
click at [1019, 266] on icon "Next image" at bounding box center [1019, 270] width 14 height 14
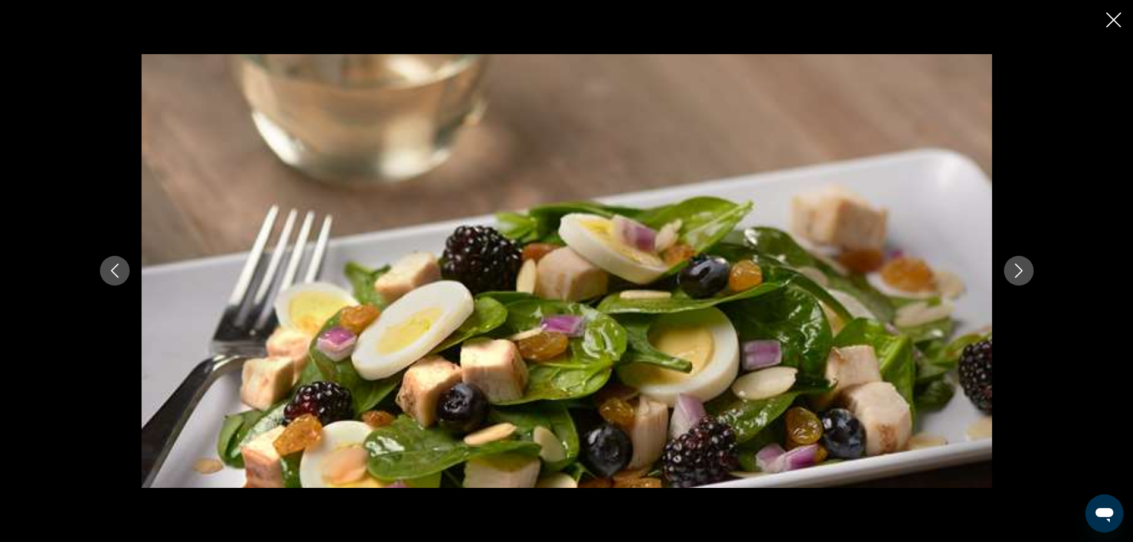
click at [1019, 266] on icon "Next image" at bounding box center [1019, 270] width 14 height 14
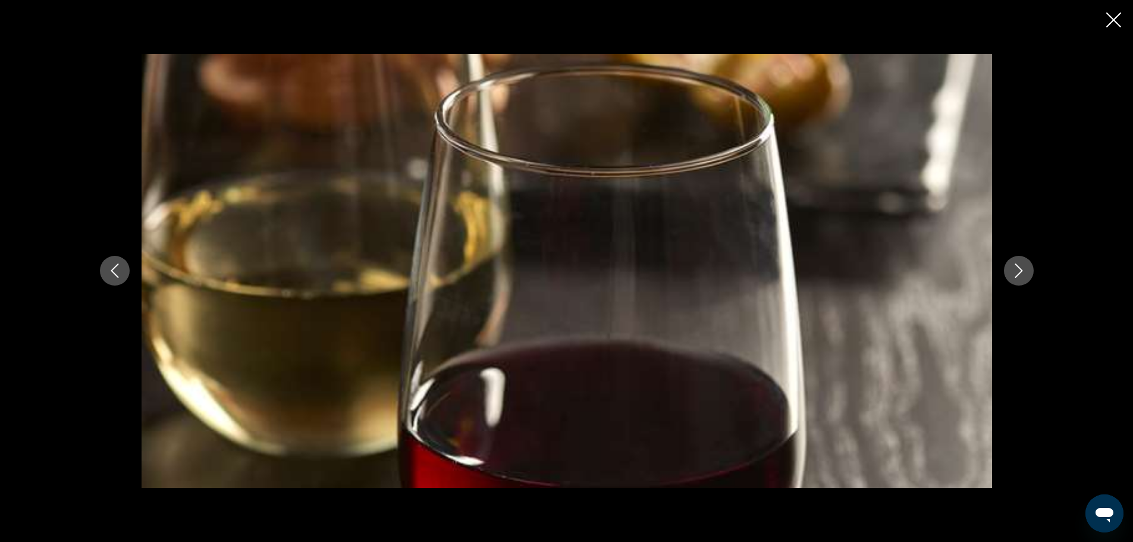
click at [1019, 266] on icon "Next image" at bounding box center [1019, 270] width 14 height 14
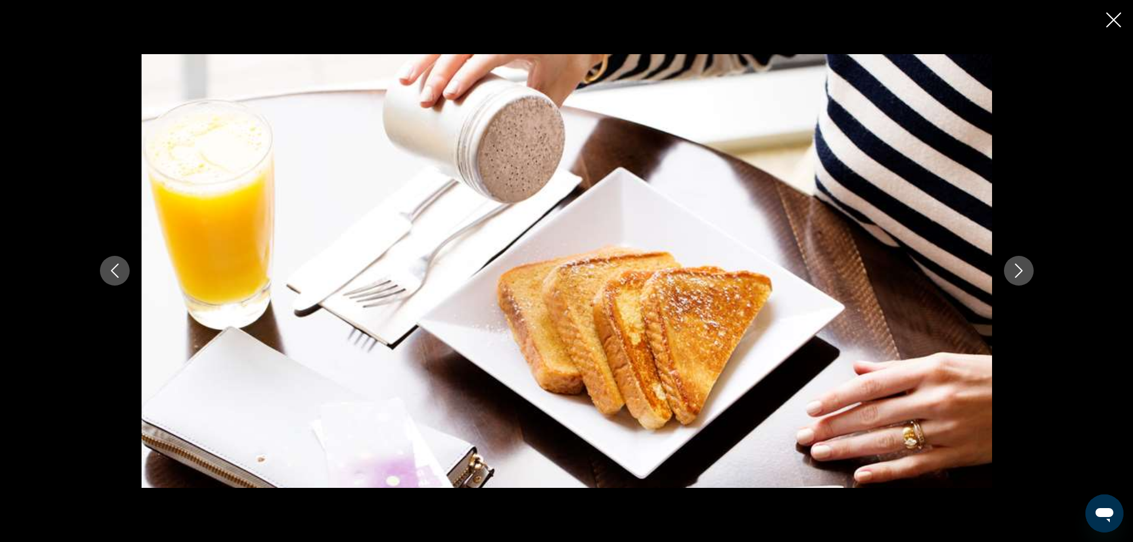
click at [1019, 266] on icon "Next image" at bounding box center [1019, 270] width 14 height 14
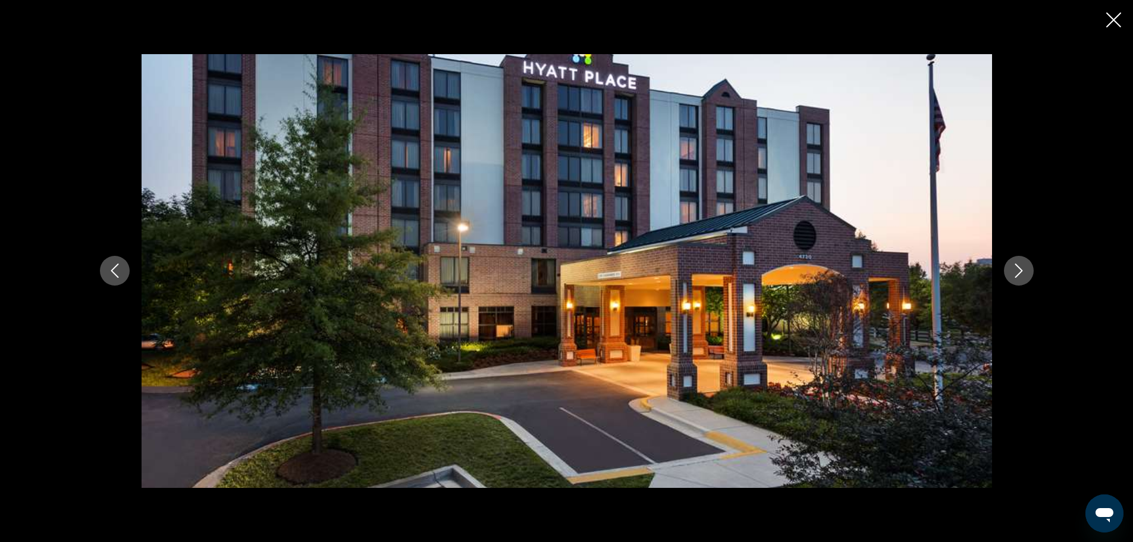
click at [1019, 266] on icon "Next image" at bounding box center [1019, 270] width 14 height 14
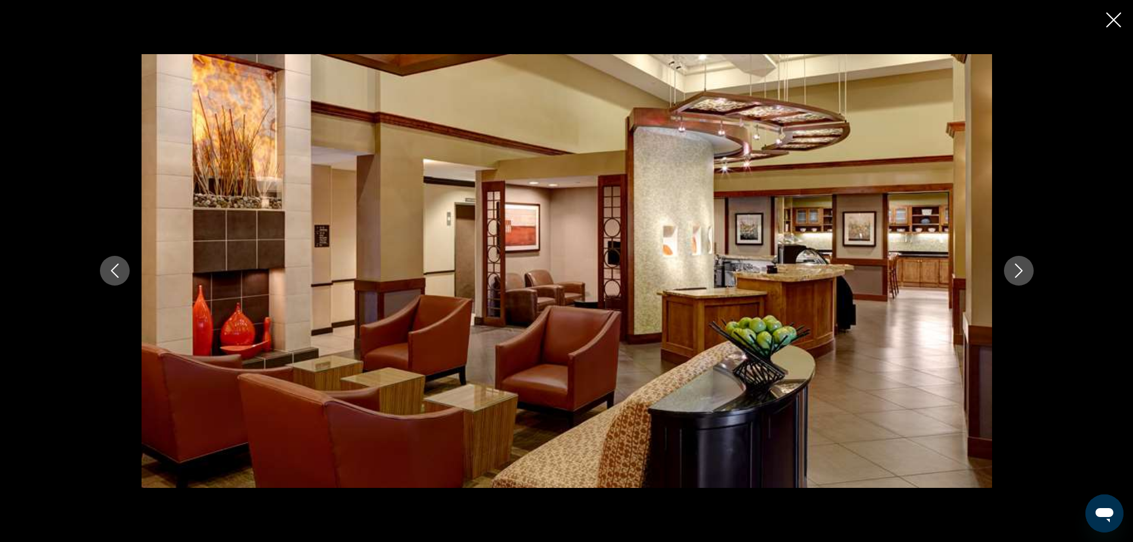
click at [1119, 10] on div "prev next" at bounding box center [566, 271] width 1133 height 542
click at [1114, 16] on icon "Close slideshow" at bounding box center [1113, 19] width 15 height 15
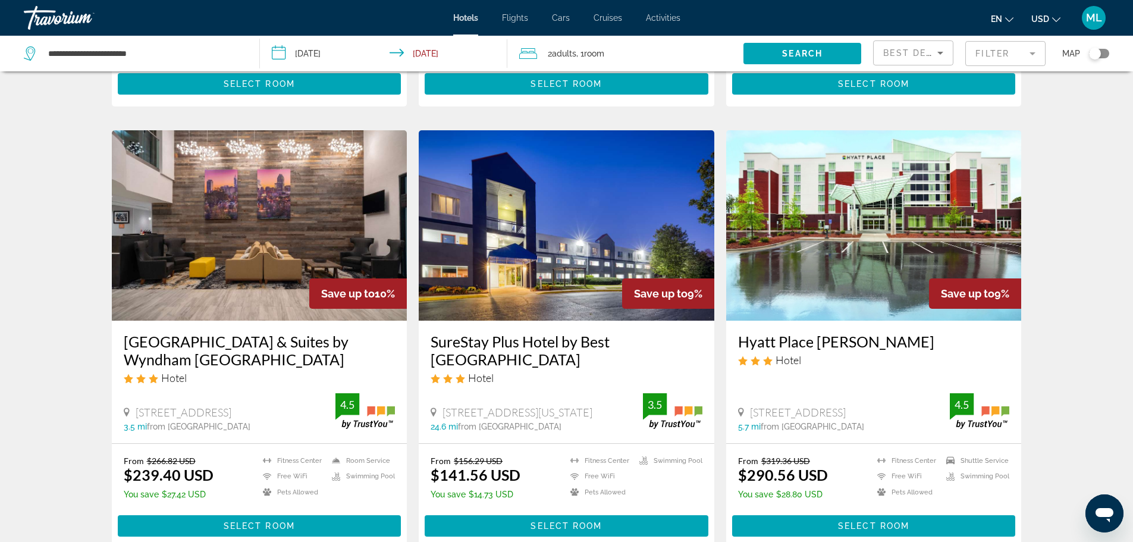
scroll to position [1308, 0]
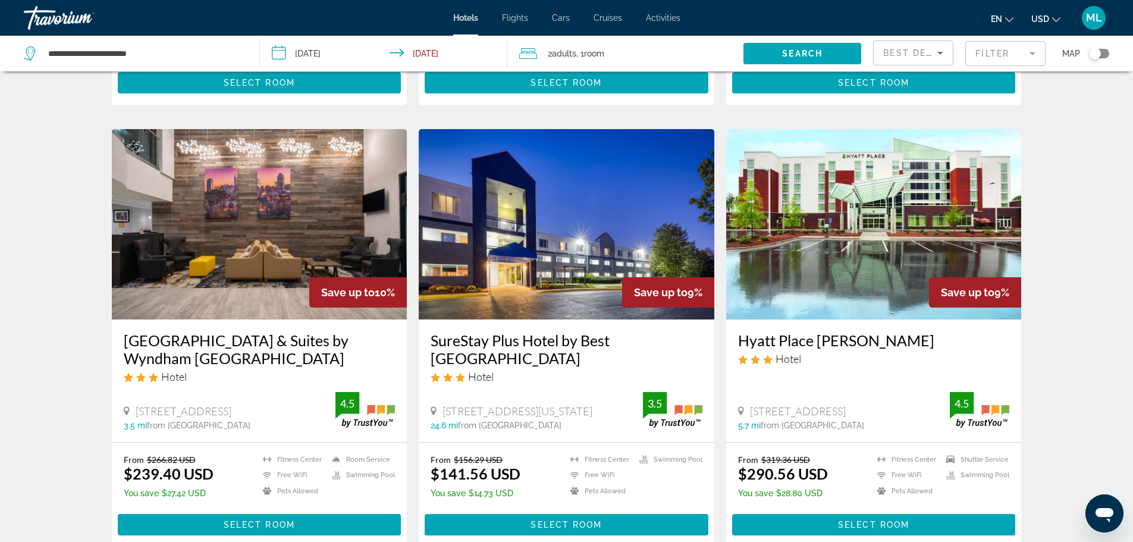
click at [517, 247] on img "Main content" at bounding box center [567, 224] width 296 height 190
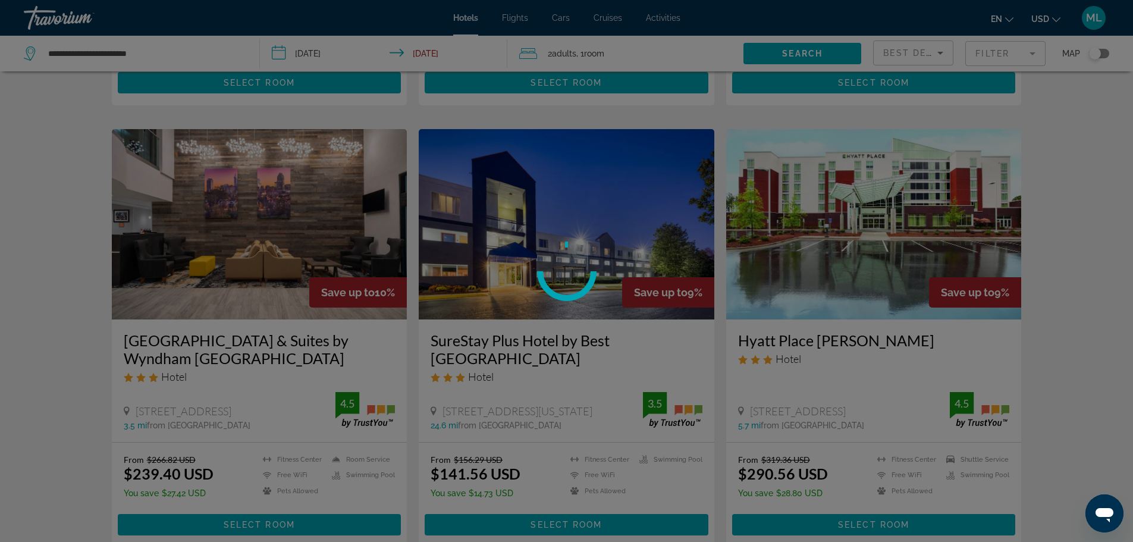
click at [65, 339] on div at bounding box center [566, 271] width 1133 height 542
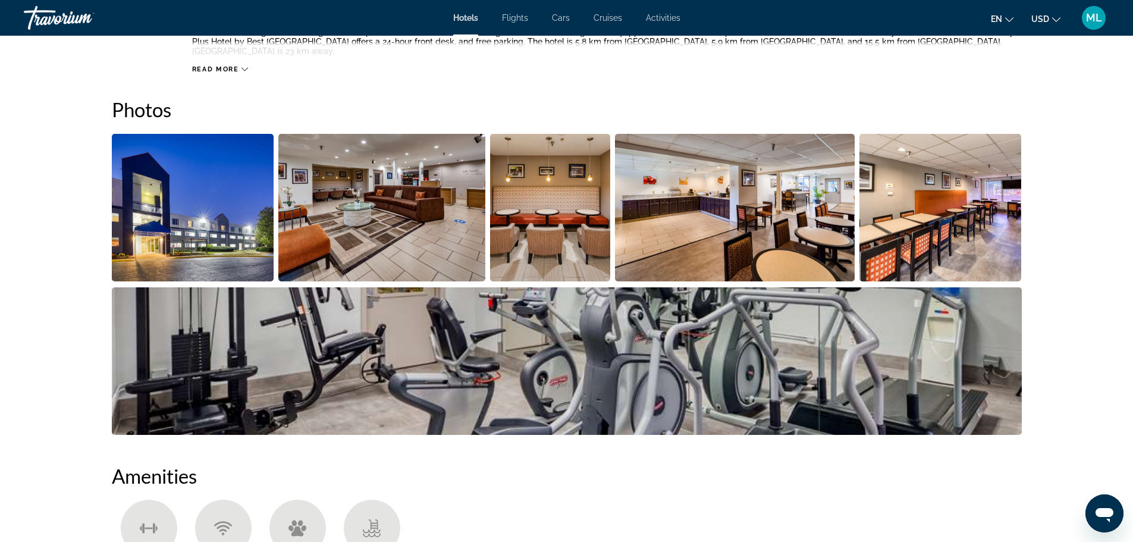
scroll to position [452, 0]
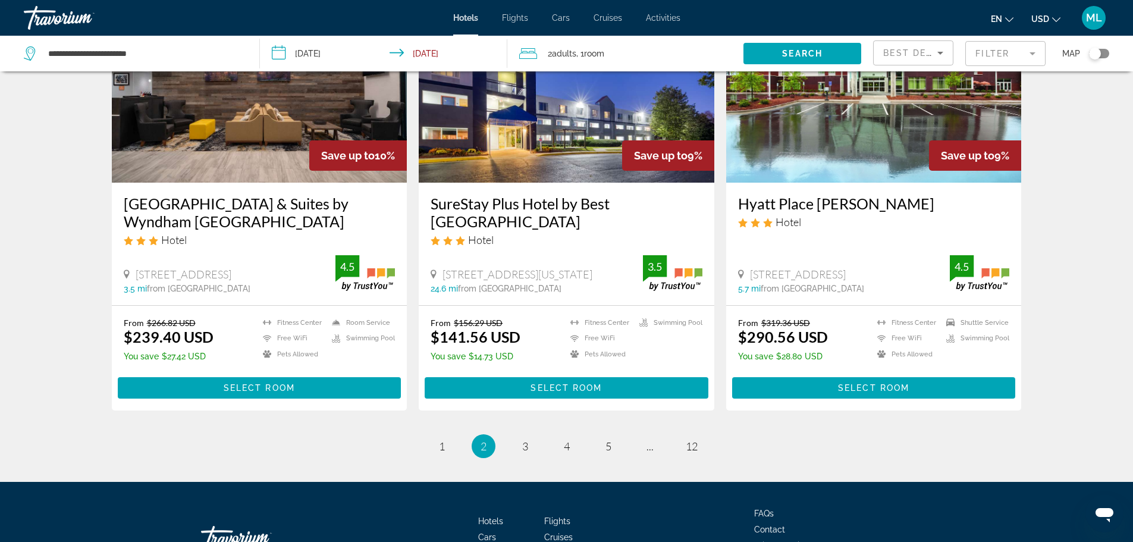
scroll to position [1531, 0]
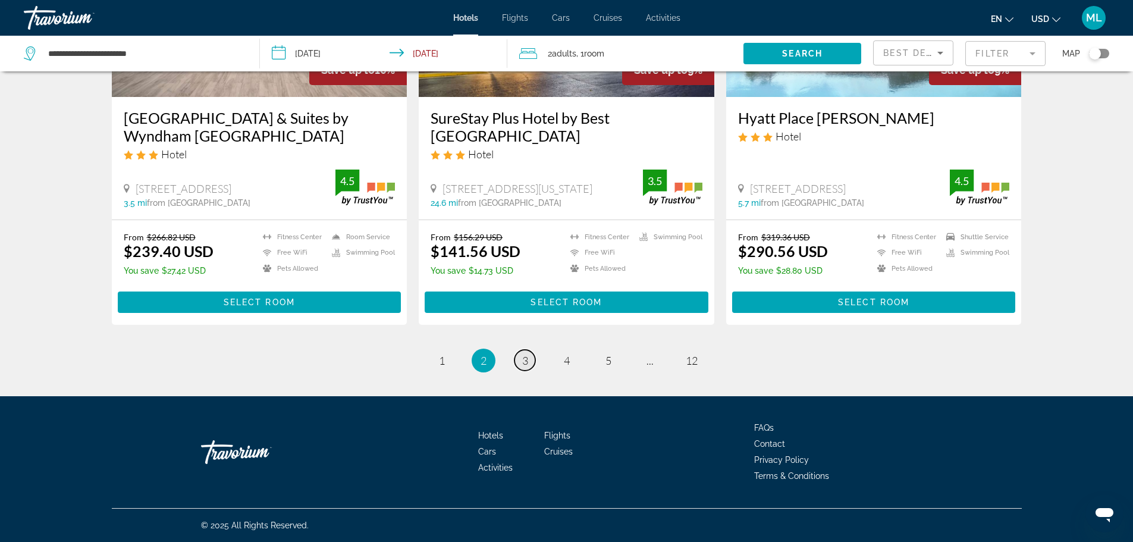
click at [523, 357] on span "3" at bounding box center [525, 360] width 6 height 13
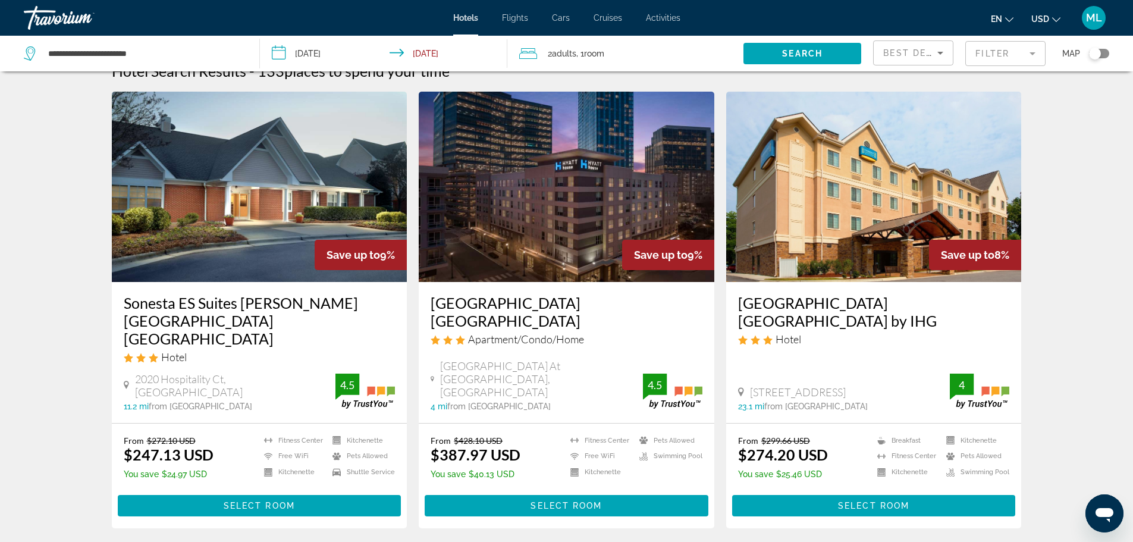
scroll to position [24, 0]
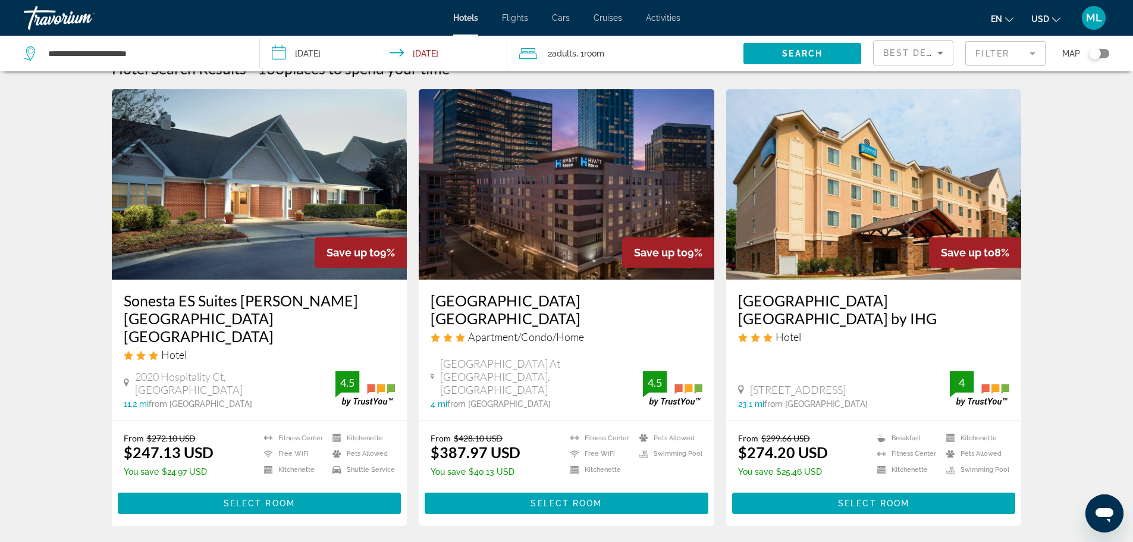
click at [644, 218] on img "Main content" at bounding box center [567, 184] width 296 height 190
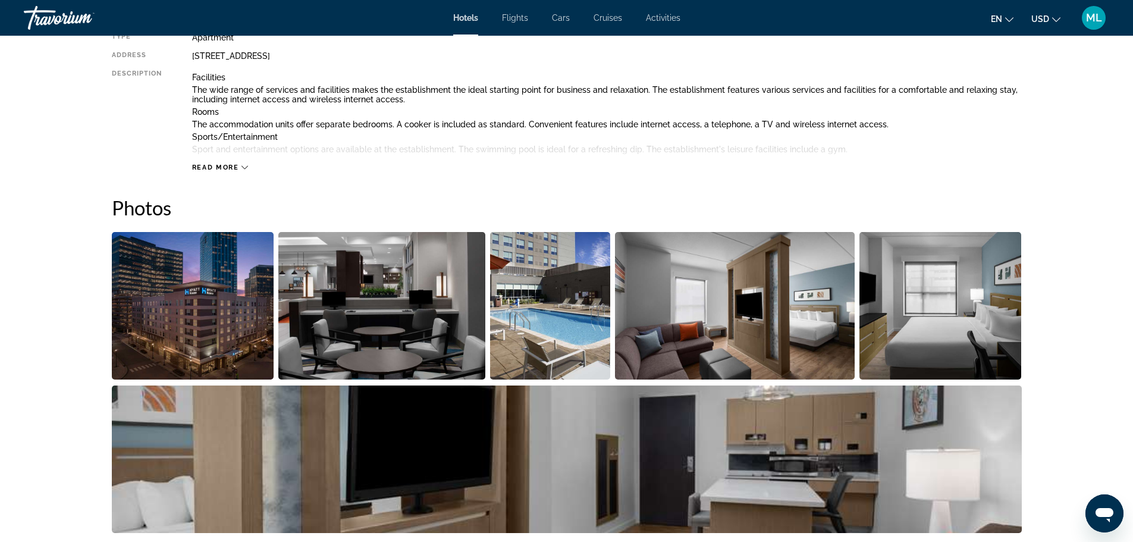
scroll to position [452, 0]
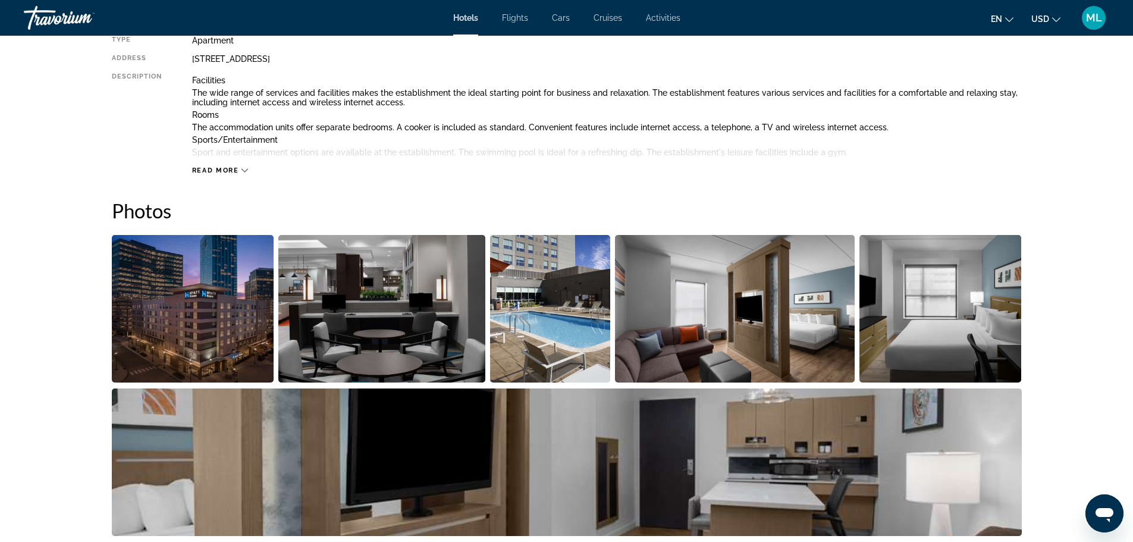
click at [258, 318] on img "Open full-screen image slider" at bounding box center [193, 308] width 162 height 147
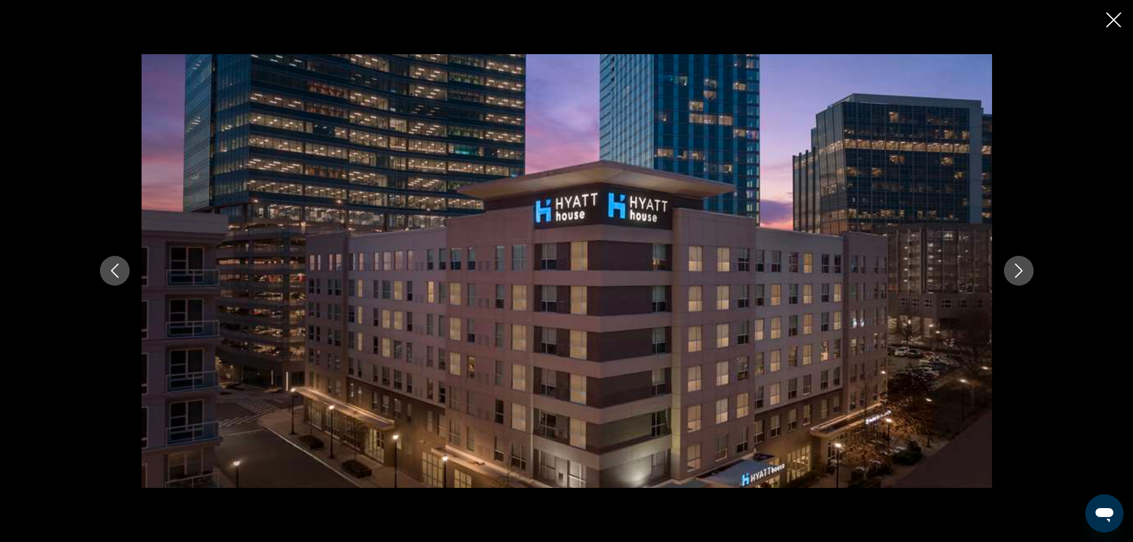
click at [1021, 267] on icon "Next image" at bounding box center [1019, 270] width 14 height 14
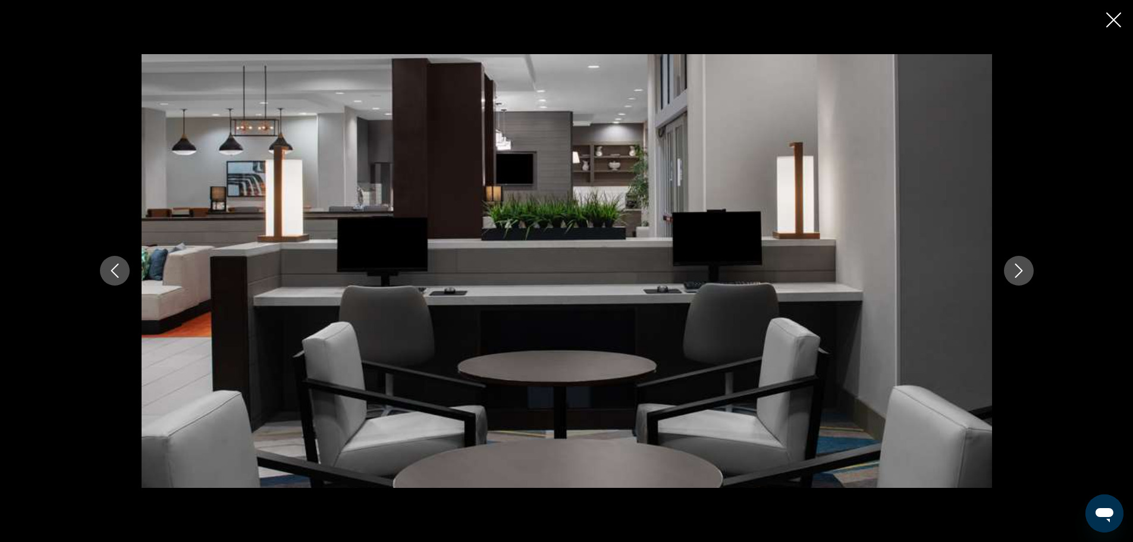
click at [1021, 267] on icon "Next image" at bounding box center [1019, 270] width 14 height 14
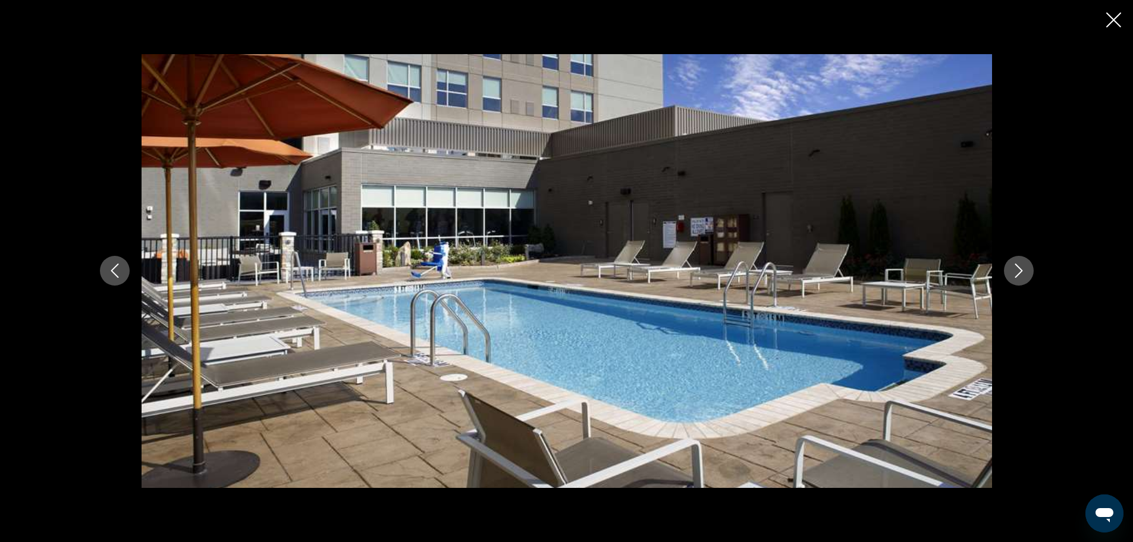
click at [1021, 267] on icon "Next image" at bounding box center [1019, 270] width 14 height 14
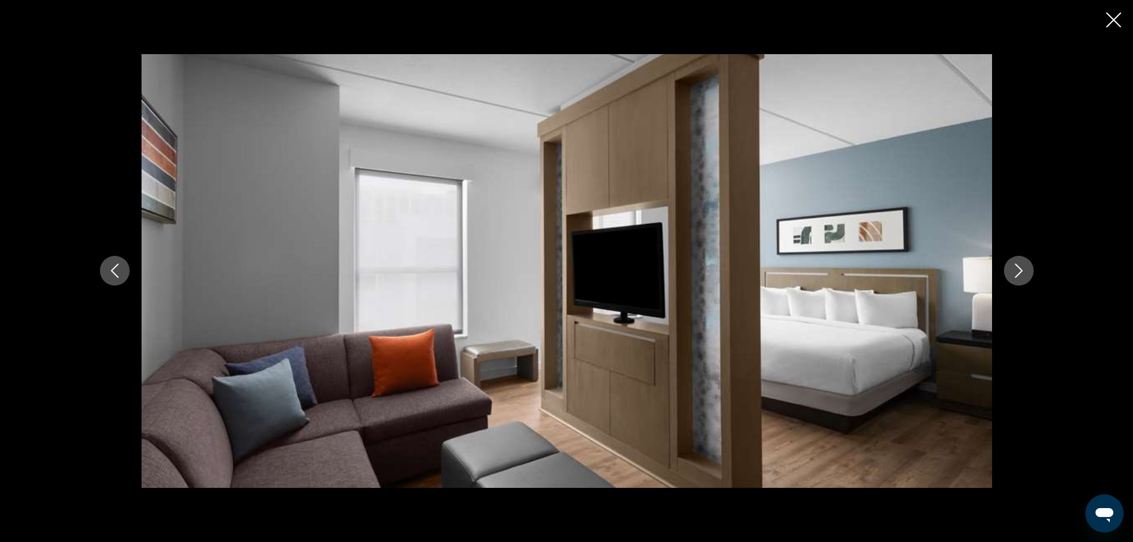
click at [1021, 267] on icon "Next image" at bounding box center [1019, 270] width 14 height 14
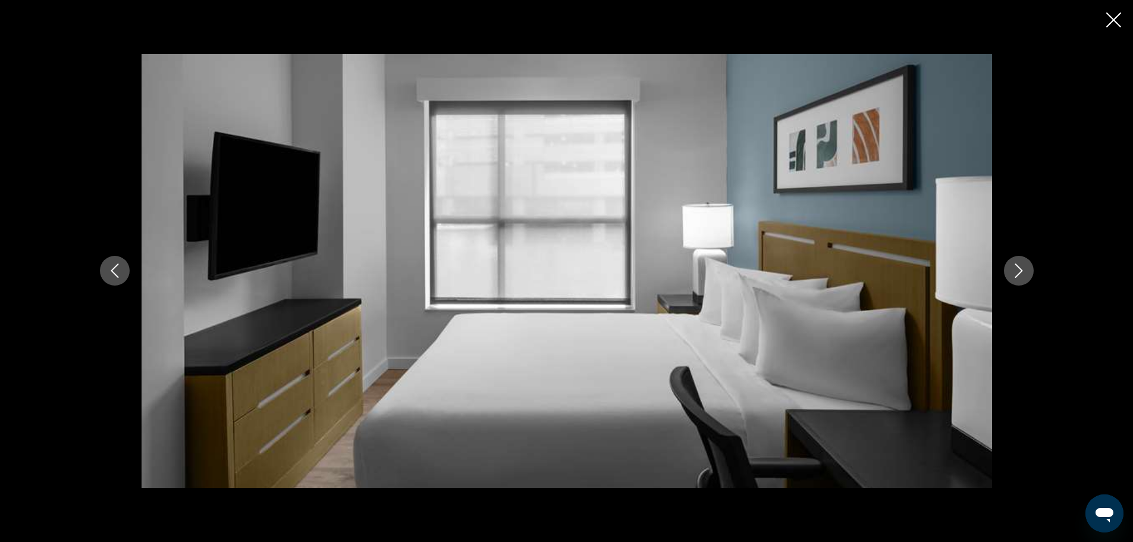
click at [1021, 267] on icon "Next image" at bounding box center [1019, 270] width 14 height 14
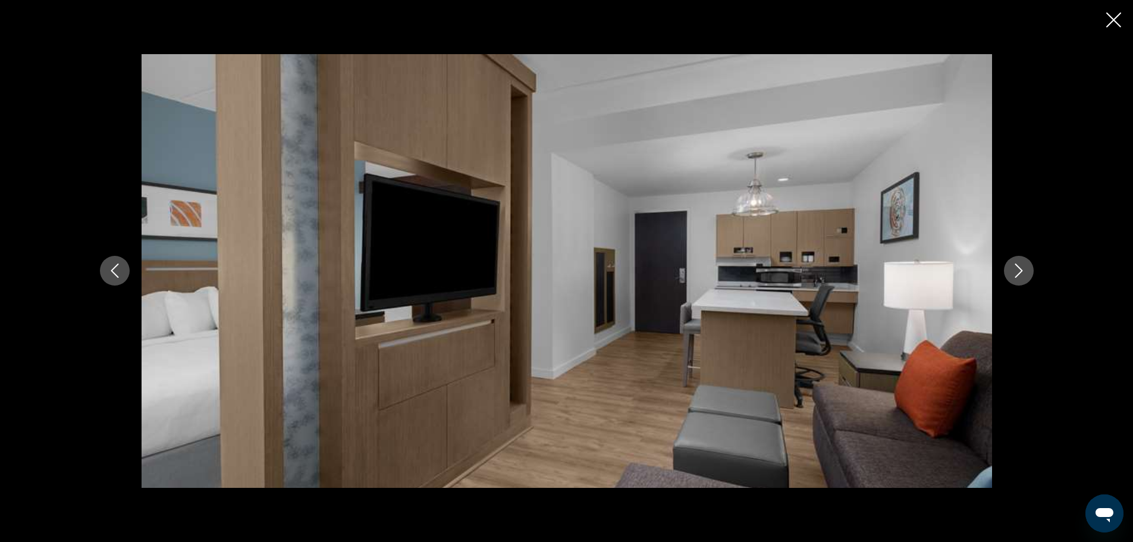
click at [1021, 267] on icon "Next image" at bounding box center [1019, 270] width 14 height 14
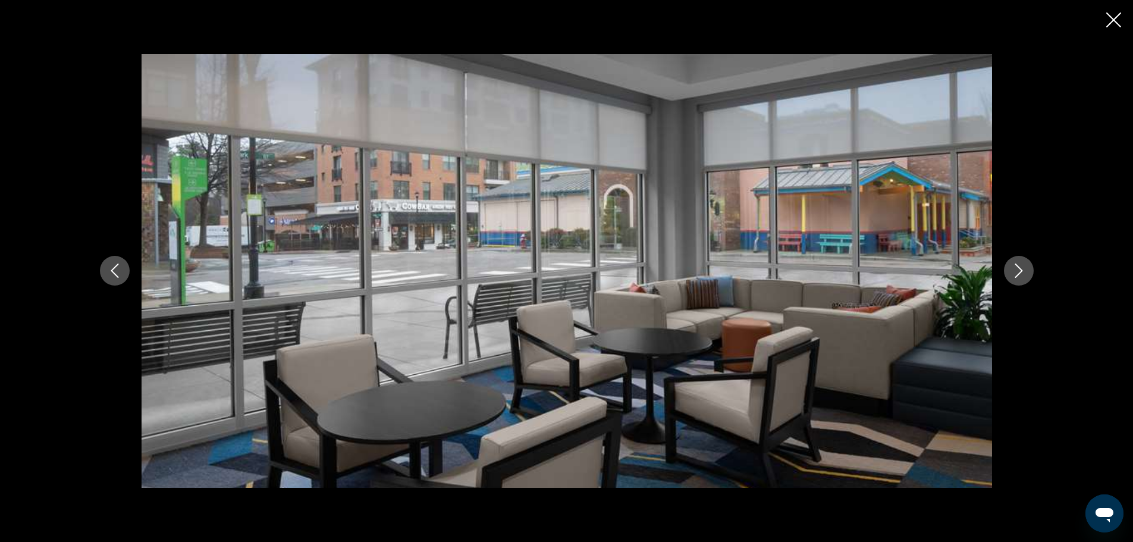
click at [1021, 267] on icon "Next image" at bounding box center [1019, 270] width 14 height 14
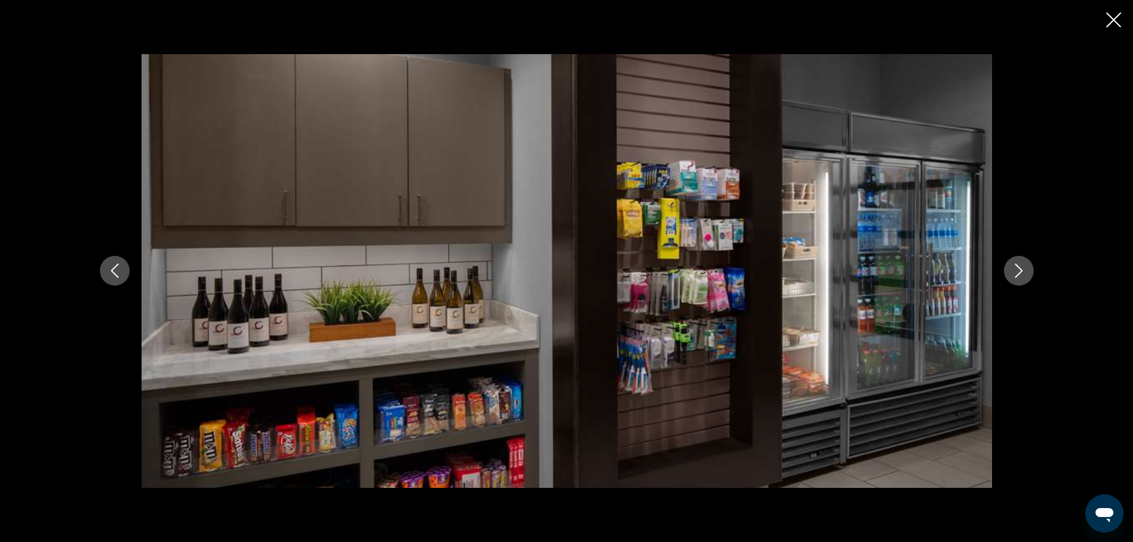
click at [1021, 267] on icon "Next image" at bounding box center [1019, 270] width 14 height 14
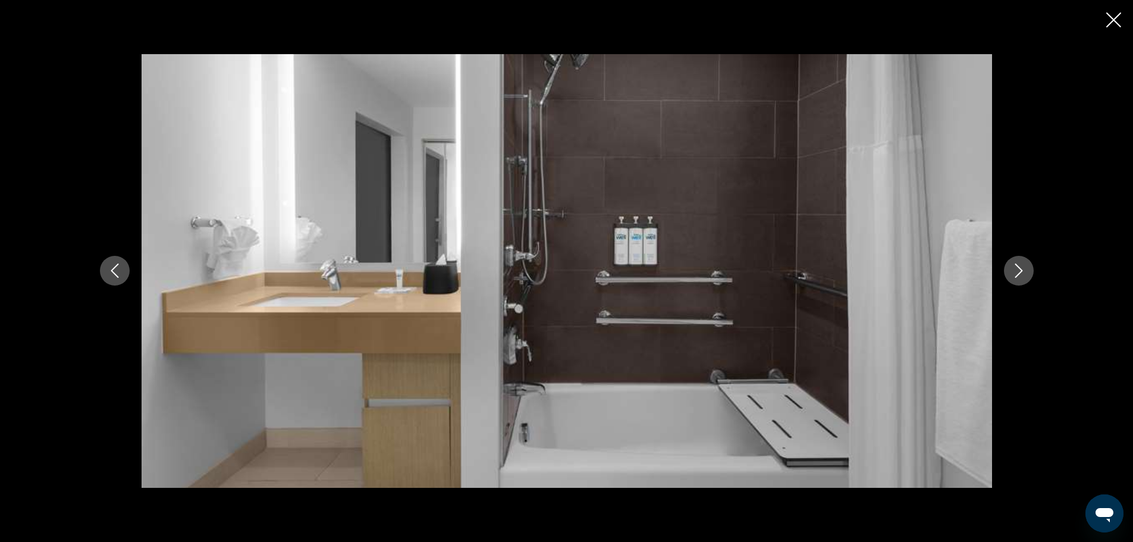
click at [1021, 267] on icon "Next image" at bounding box center [1019, 270] width 14 height 14
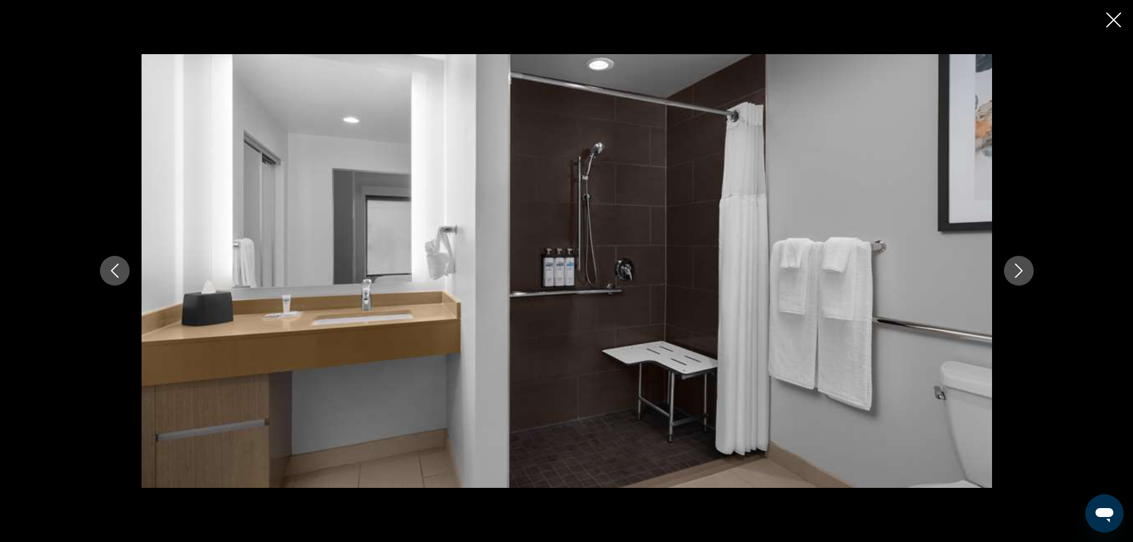
click at [1021, 267] on icon "Next image" at bounding box center [1019, 270] width 14 height 14
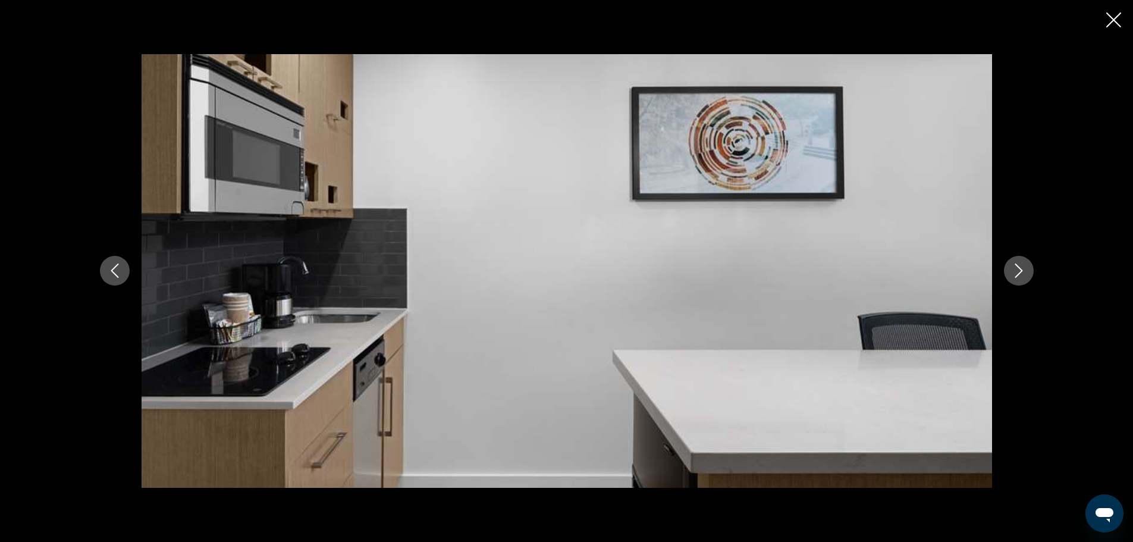
click at [1021, 267] on icon "Next image" at bounding box center [1019, 270] width 14 height 14
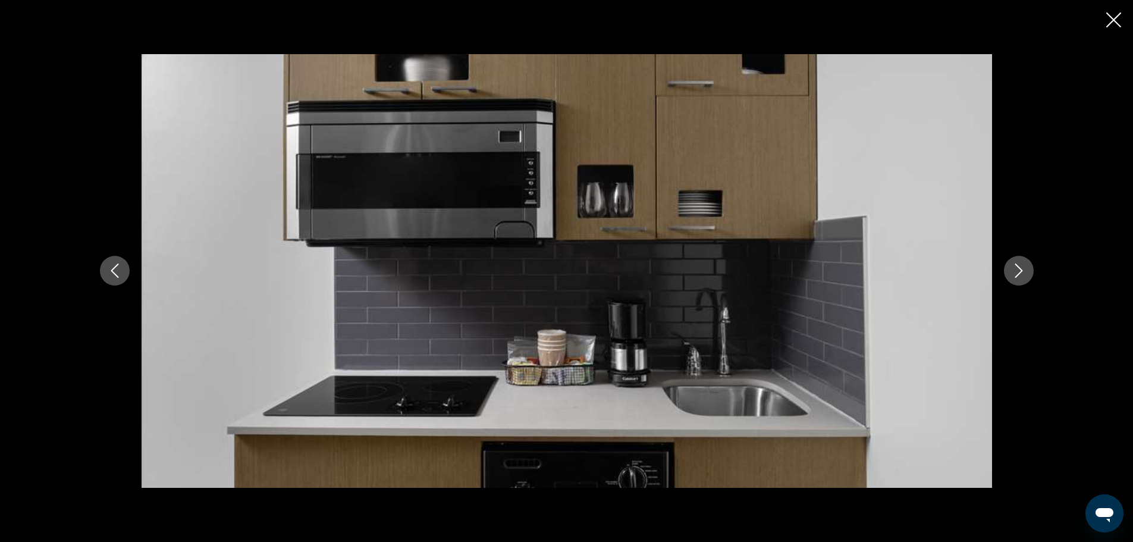
click at [1021, 267] on icon "Next image" at bounding box center [1019, 270] width 14 height 14
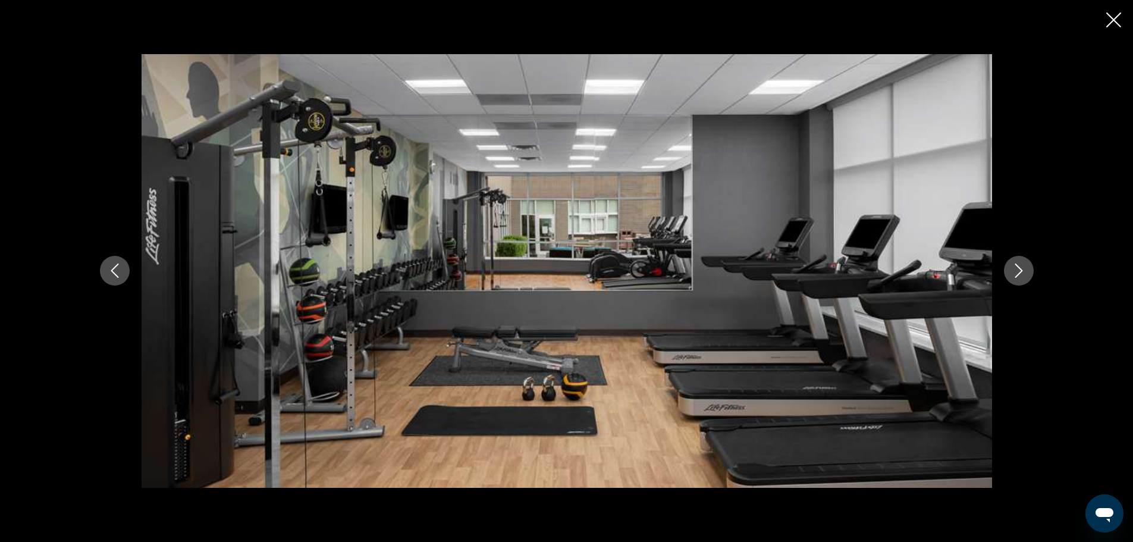
click at [1021, 267] on icon "Next image" at bounding box center [1019, 270] width 14 height 14
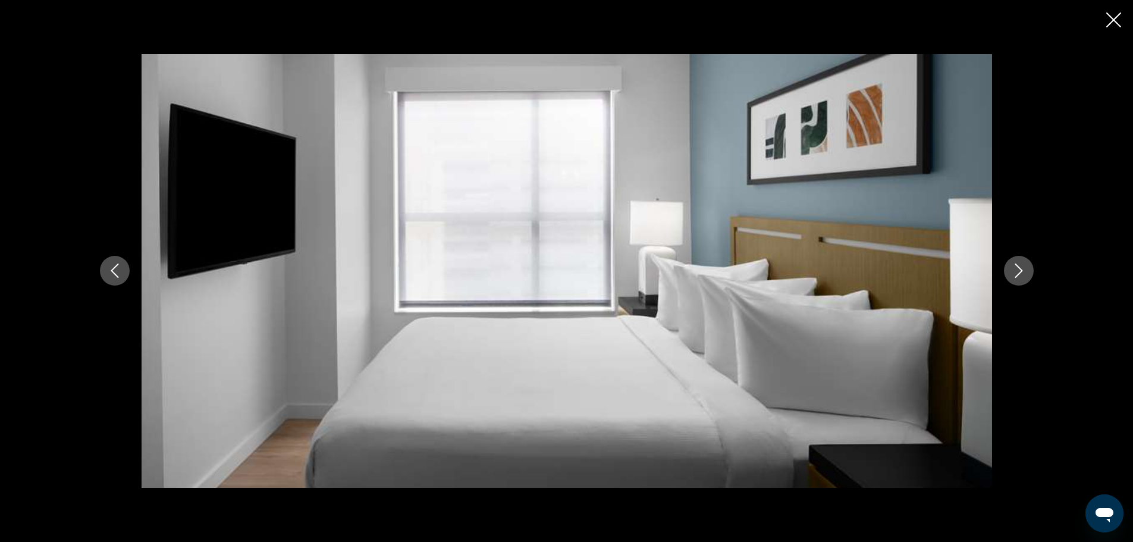
click at [1021, 267] on icon "Next image" at bounding box center [1019, 270] width 14 height 14
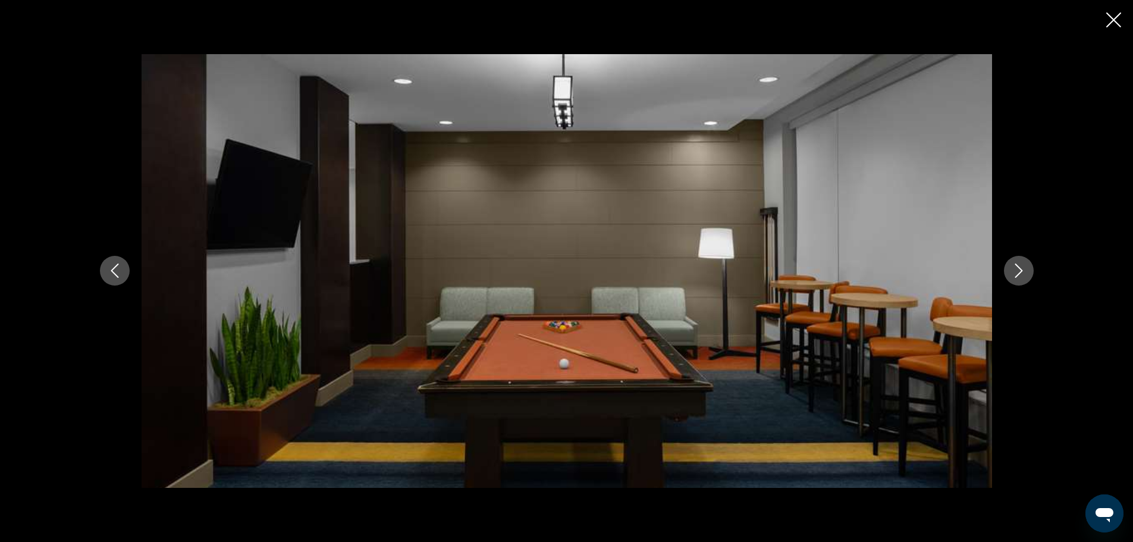
click at [1021, 267] on icon "Next image" at bounding box center [1019, 270] width 14 height 14
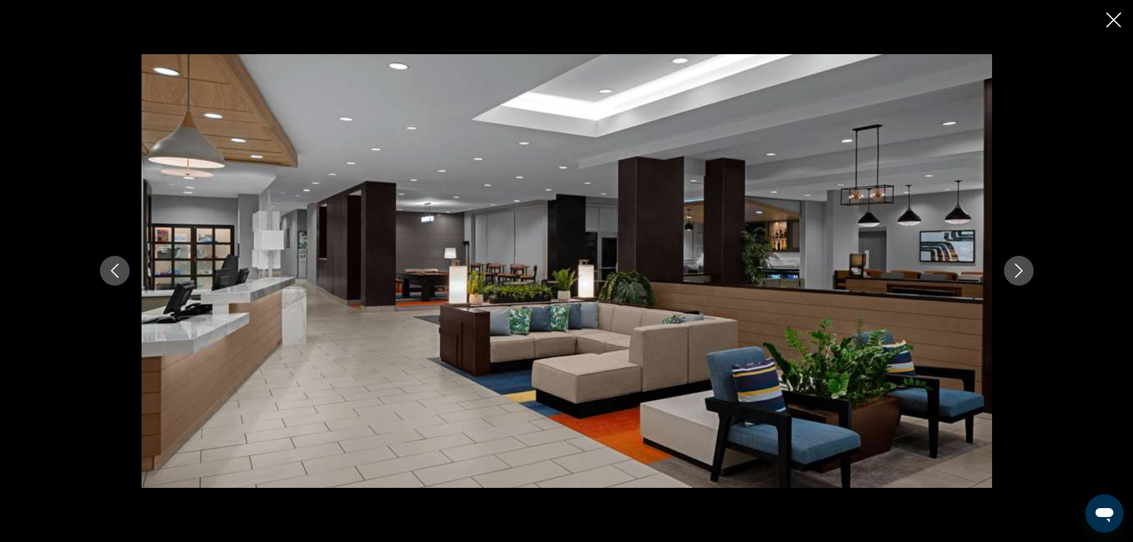
click at [1021, 267] on icon "Next image" at bounding box center [1019, 270] width 14 height 14
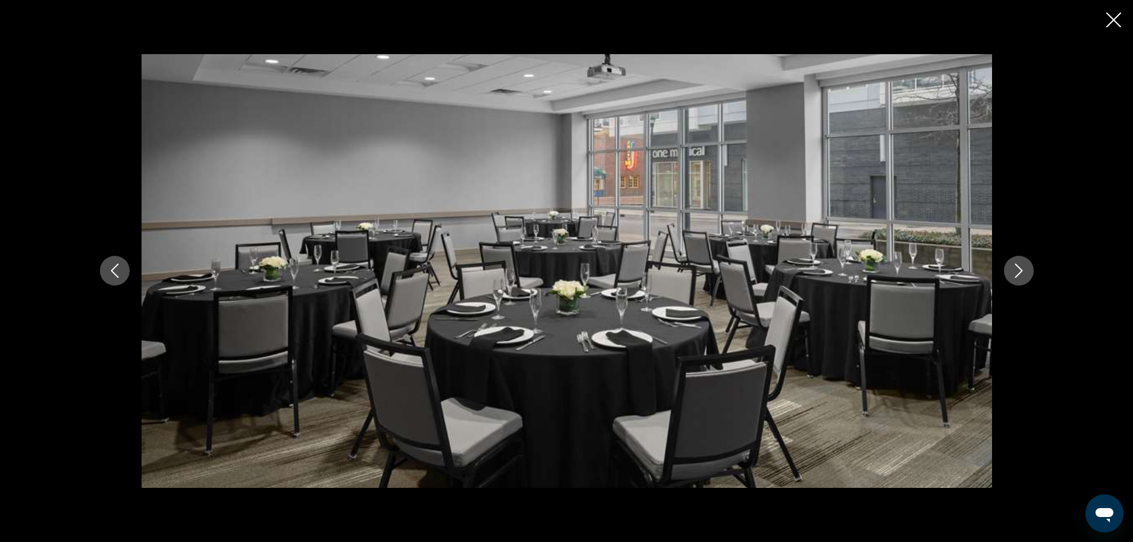
click at [1021, 267] on icon "Next image" at bounding box center [1019, 270] width 14 height 14
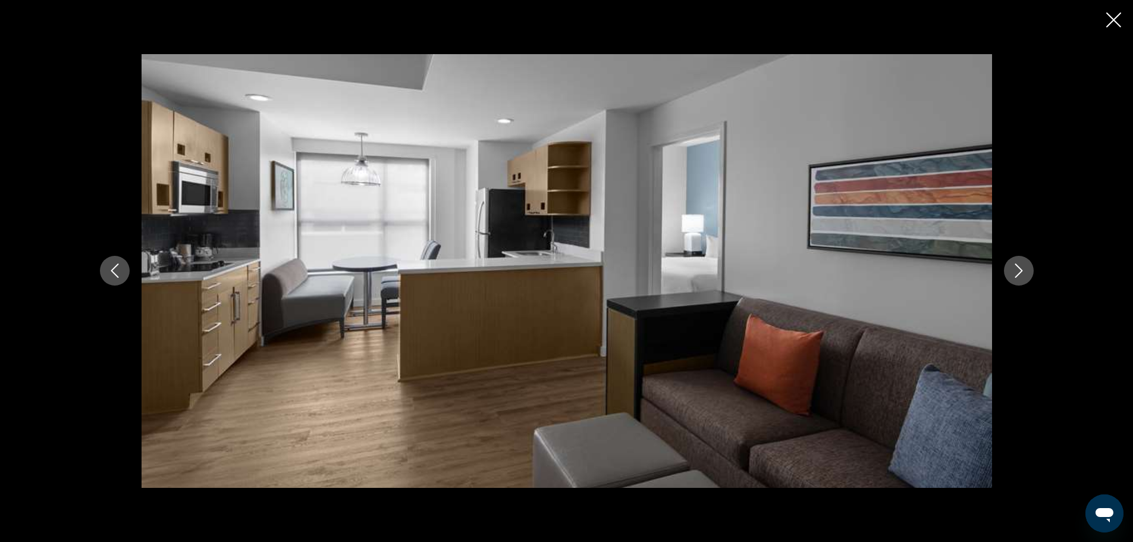
click at [1021, 267] on icon "Next image" at bounding box center [1019, 270] width 14 height 14
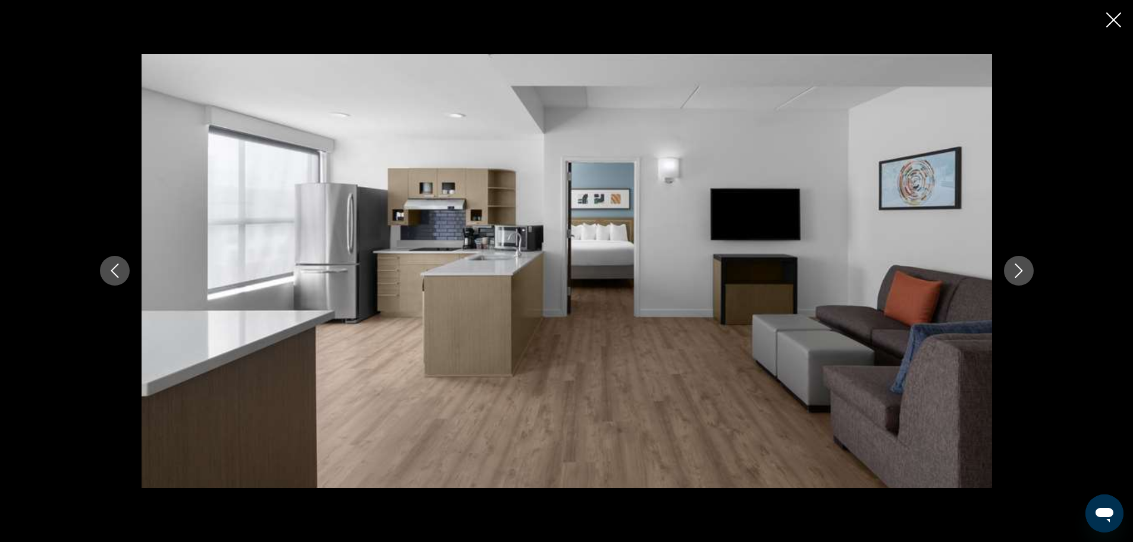
click at [1021, 267] on icon "Next image" at bounding box center [1019, 270] width 14 height 14
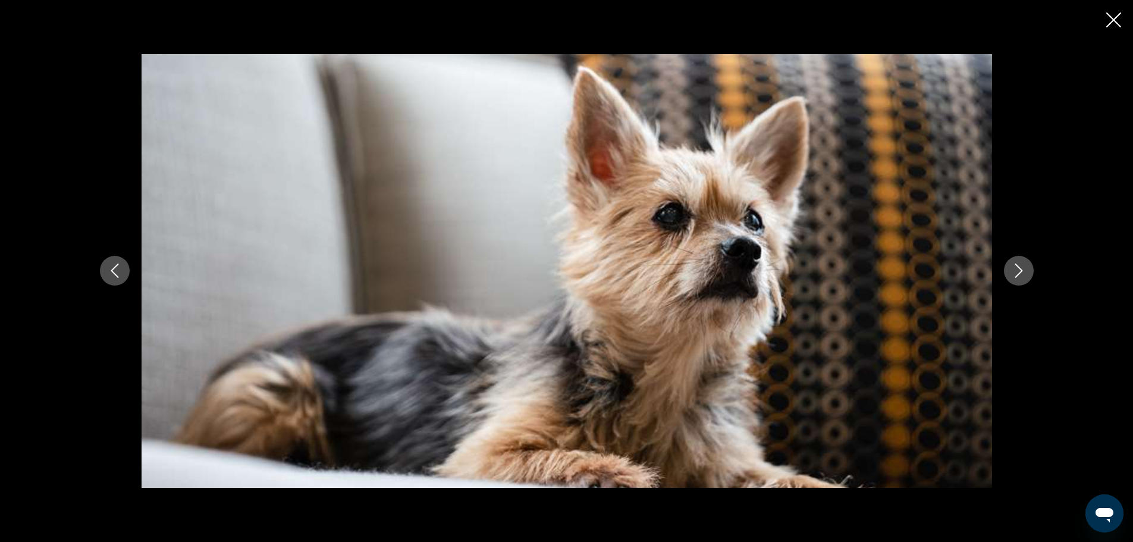
click at [1021, 267] on icon "Next image" at bounding box center [1019, 270] width 14 height 14
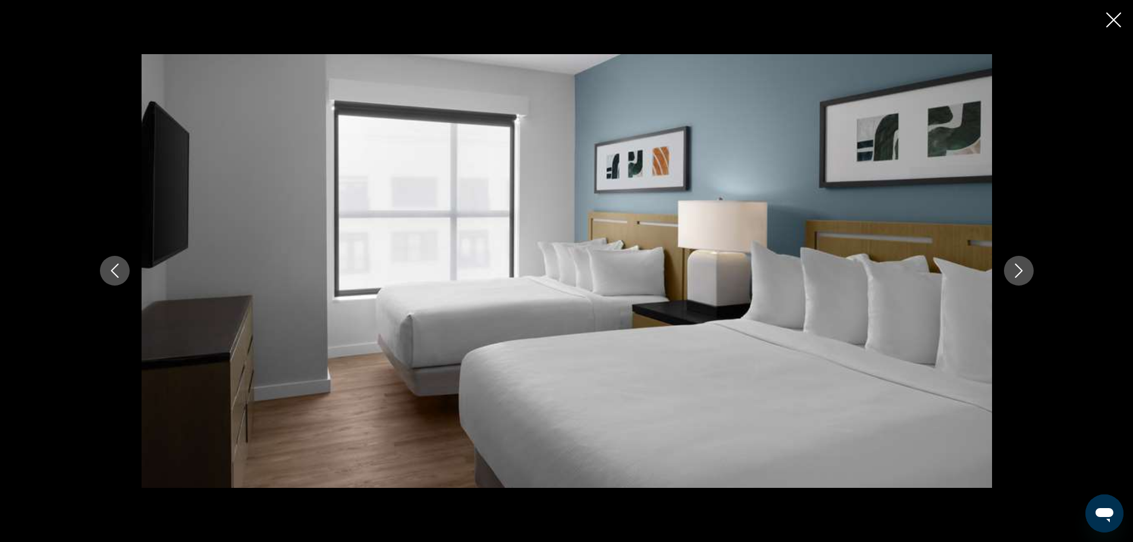
click at [1021, 267] on icon "Next image" at bounding box center [1019, 270] width 14 height 14
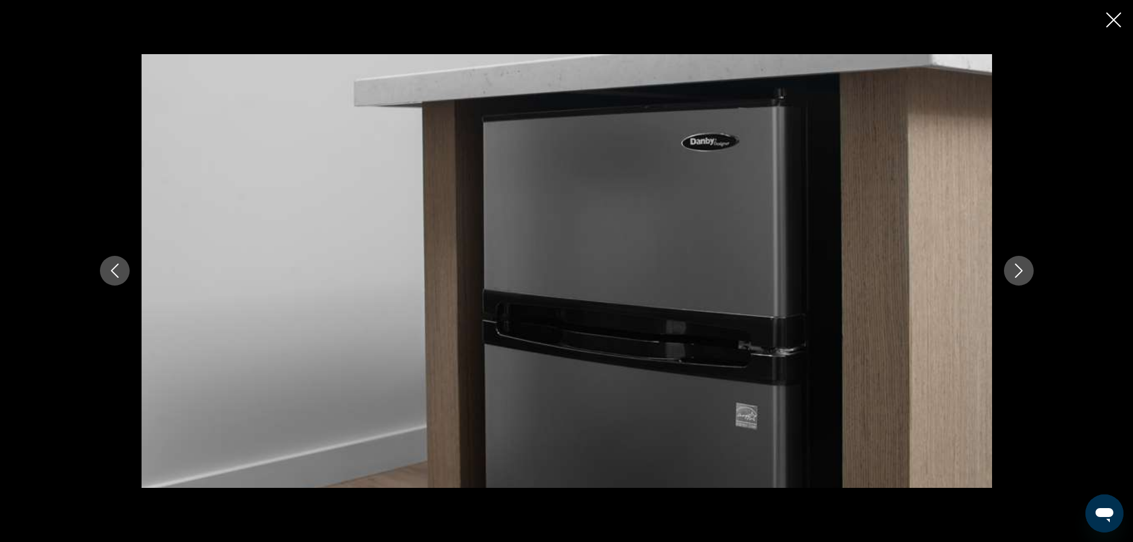
click at [1021, 267] on icon "Next image" at bounding box center [1019, 270] width 14 height 14
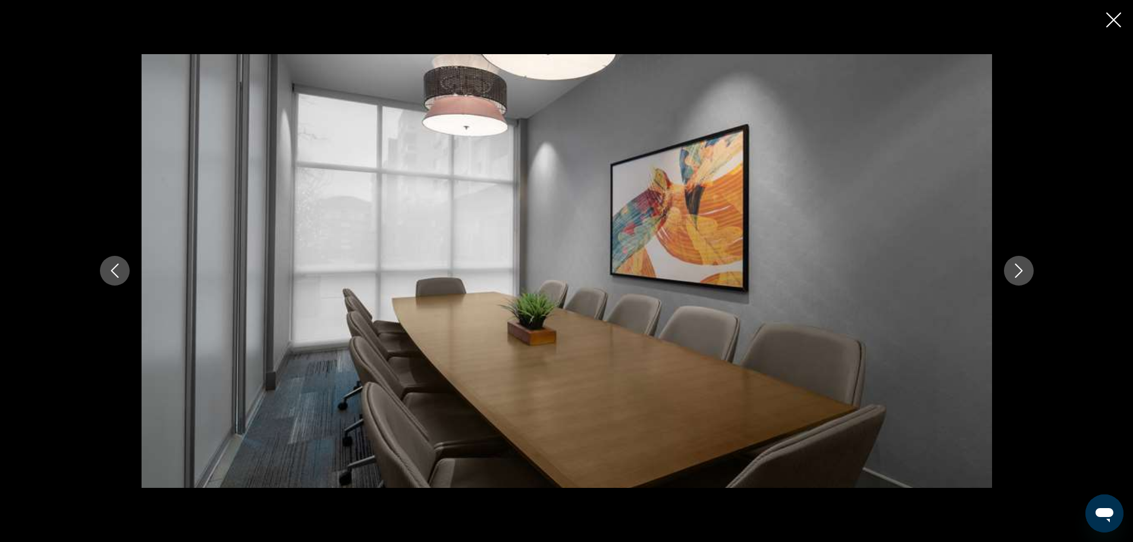
click at [1021, 267] on icon "Next image" at bounding box center [1019, 270] width 14 height 14
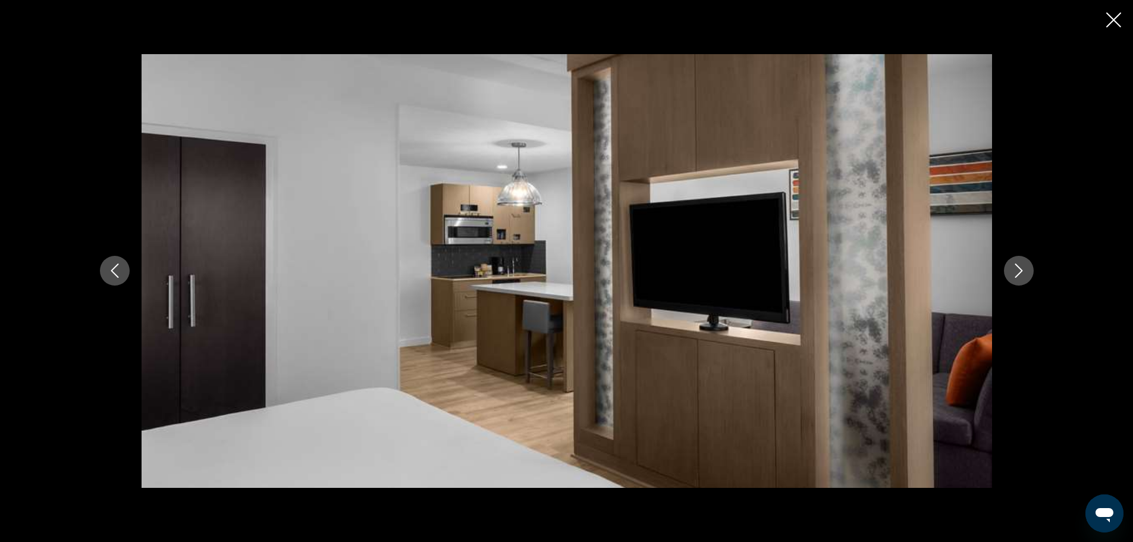
click at [1021, 267] on icon "Next image" at bounding box center [1019, 270] width 14 height 14
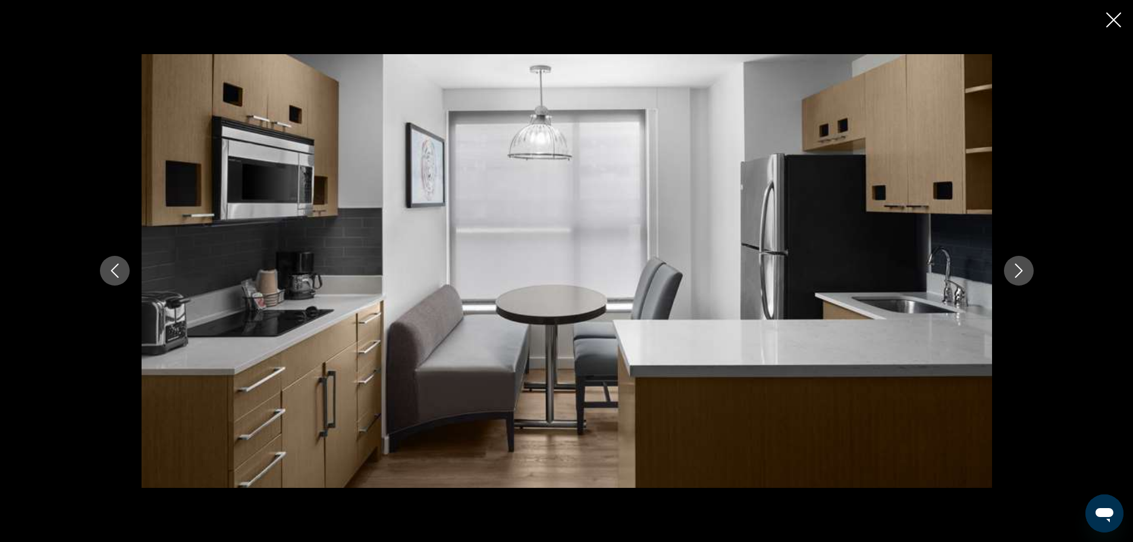
click at [1021, 267] on icon "Next image" at bounding box center [1019, 270] width 14 height 14
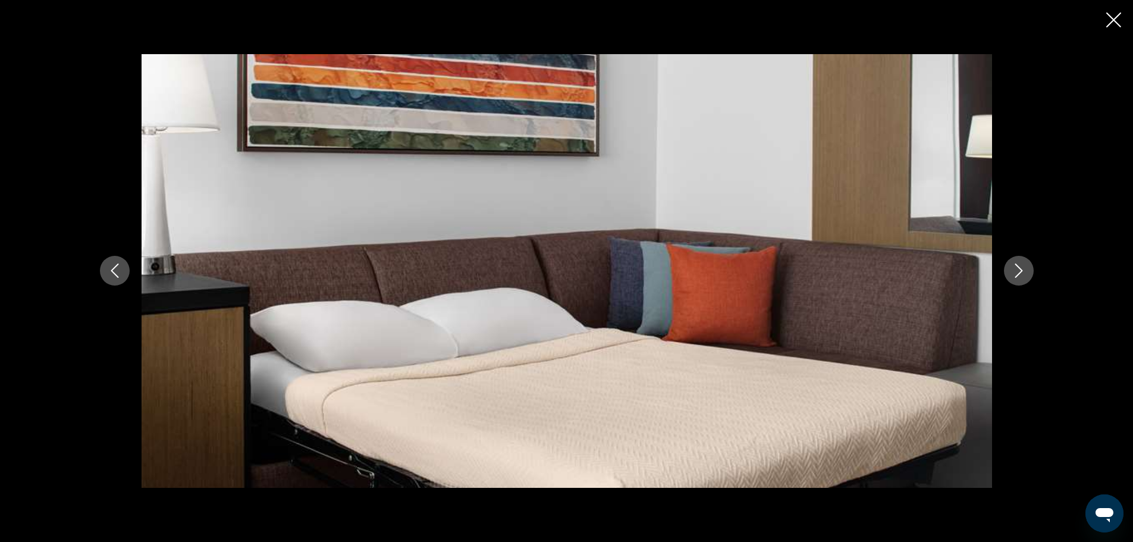
click at [1021, 267] on icon "Next image" at bounding box center [1019, 270] width 14 height 14
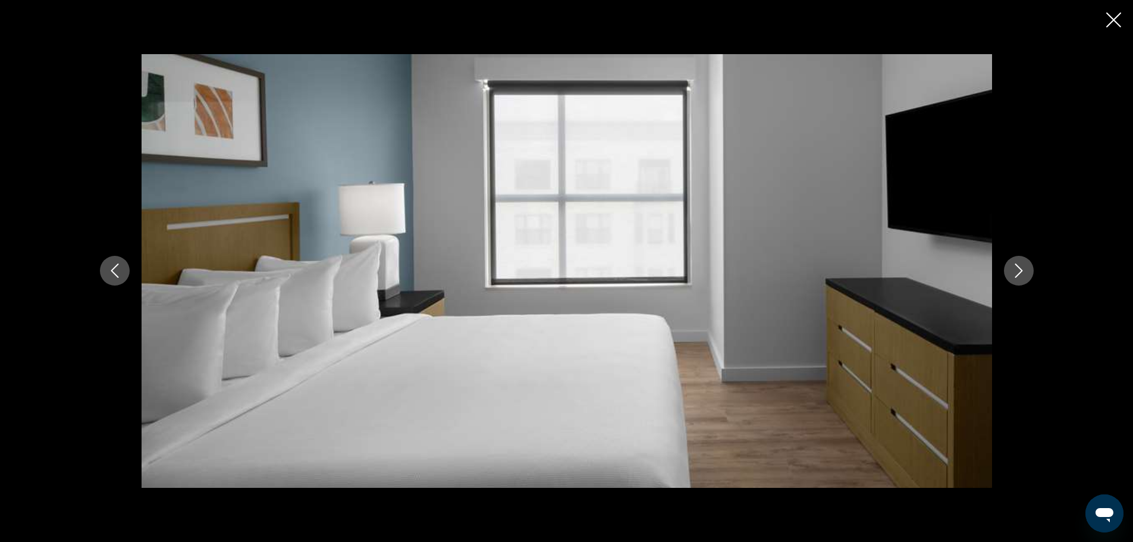
click at [1021, 267] on icon "Next image" at bounding box center [1019, 270] width 14 height 14
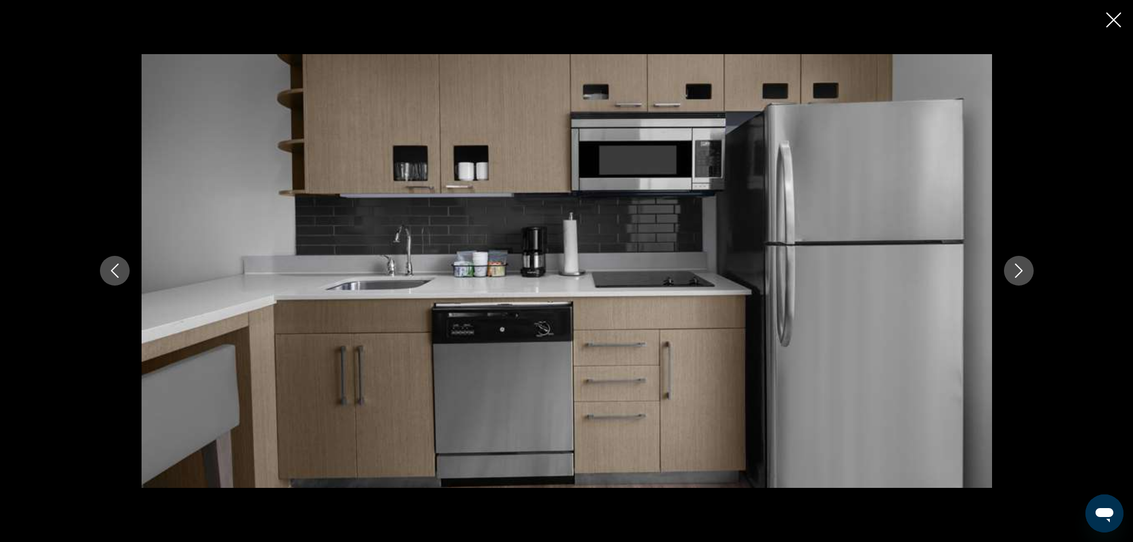
click at [1021, 267] on icon "Next image" at bounding box center [1019, 270] width 14 height 14
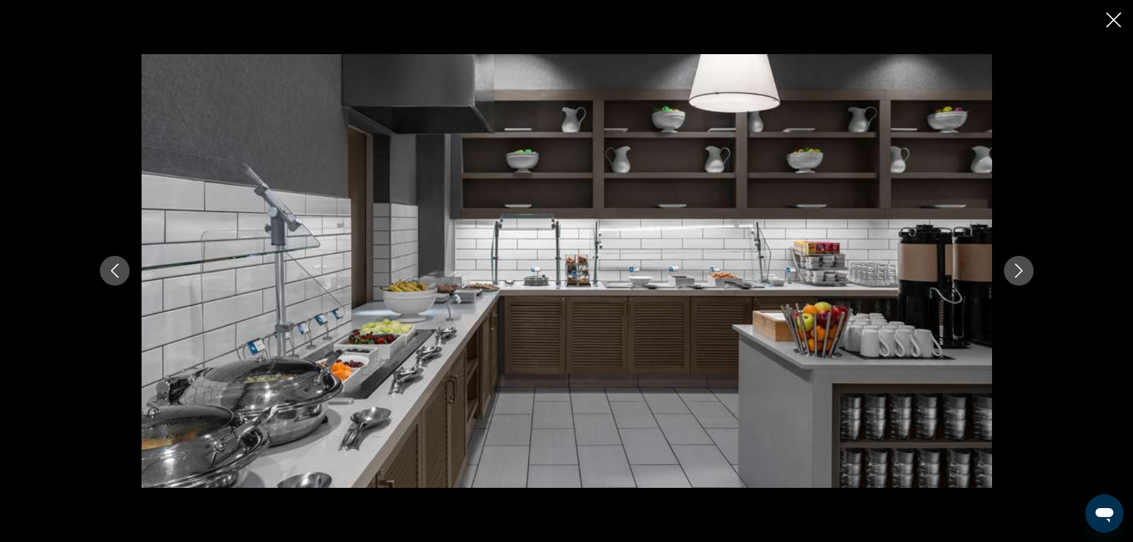
click at [1021, 267] on icon "Next image" at bounding box center [1019, 270] width 14 height 14
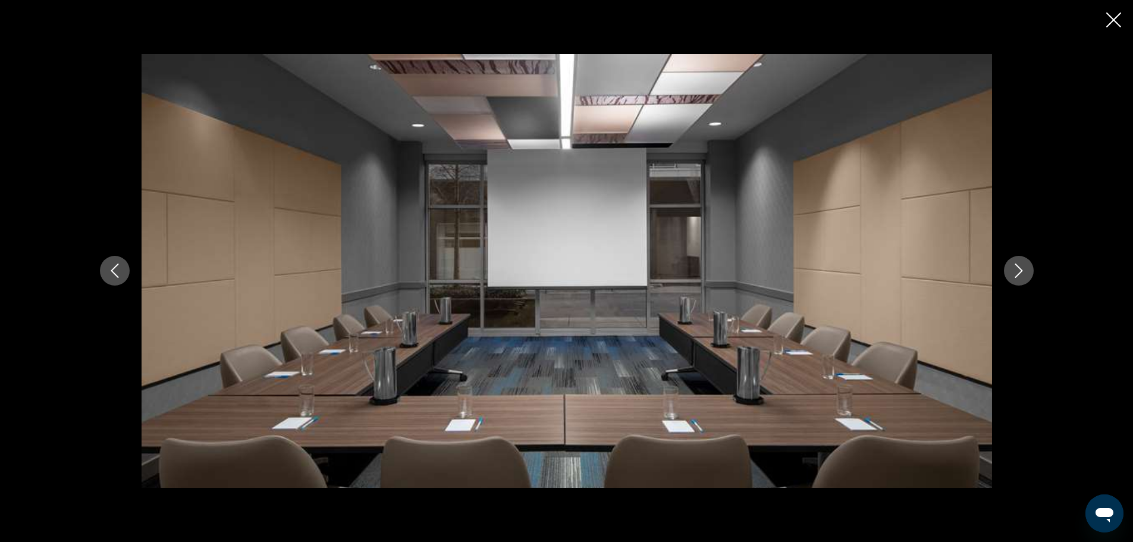
click at [1021, 267] on icon "Next image" at bounding box center [1019, 270] width 14 height 14
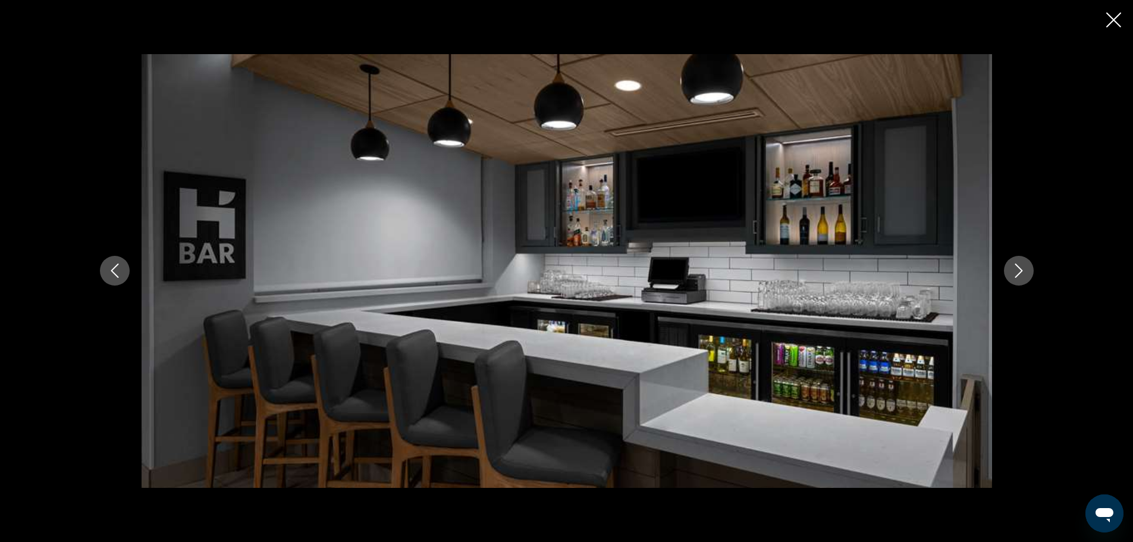
click at [1021, 267] on icon "Next image" at bounding box center [1019, 270] width 14 height 14
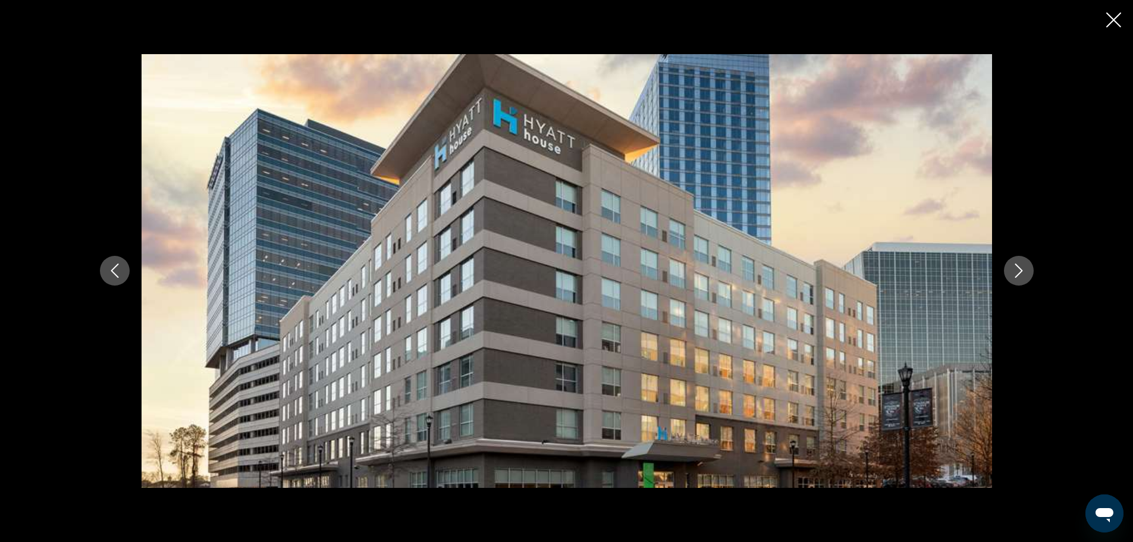
click at [1021, 267] on icon "Next image" at bounding box center [1019, 270] width 14 height 14
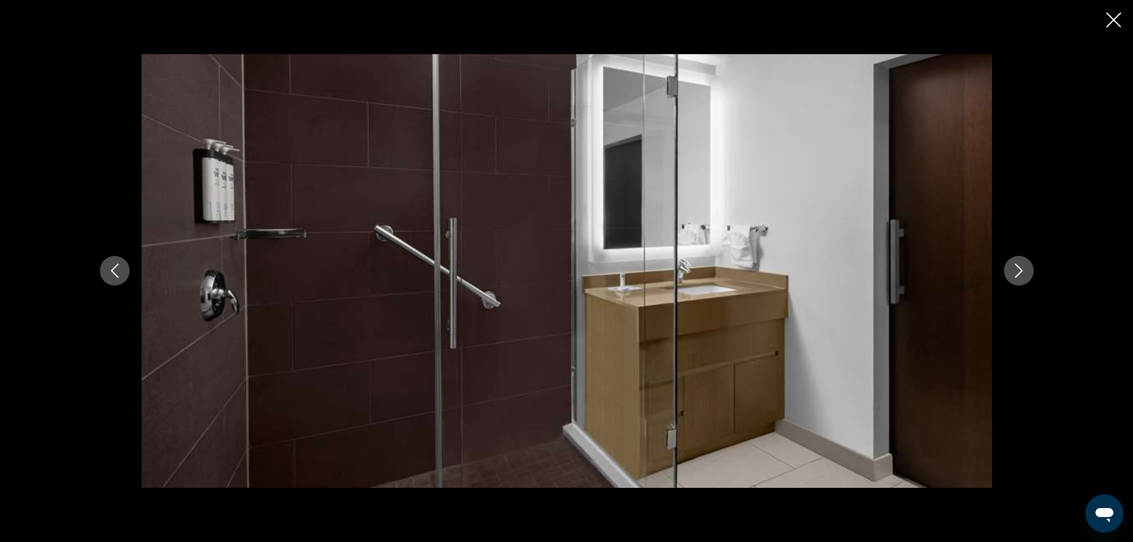
click at [1110, 17] on icon "Close slideshow" at bounding box center [1113, 19] width 15 height 15
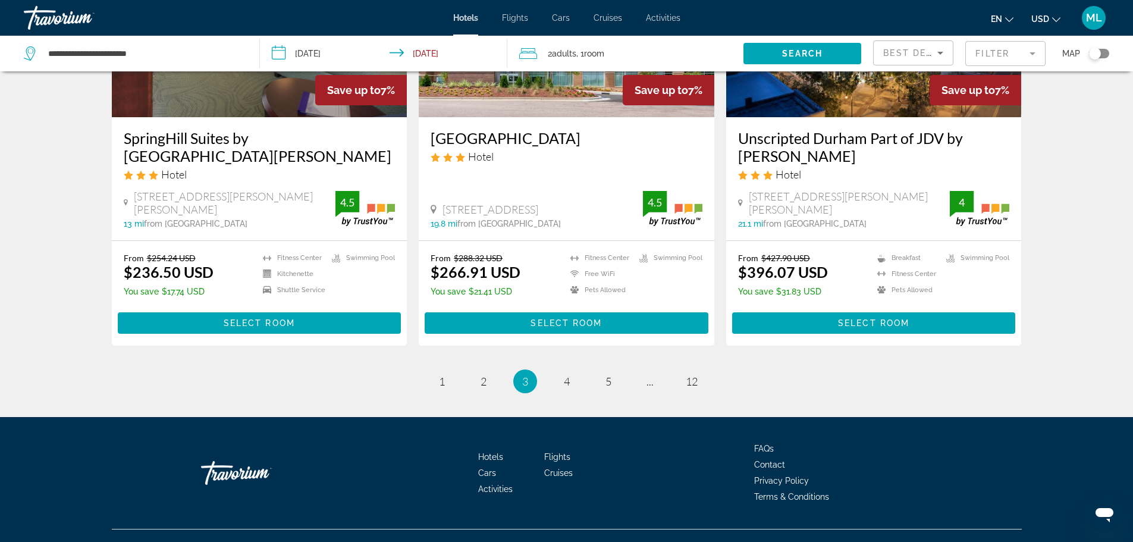
scroll to position [1531, 0]
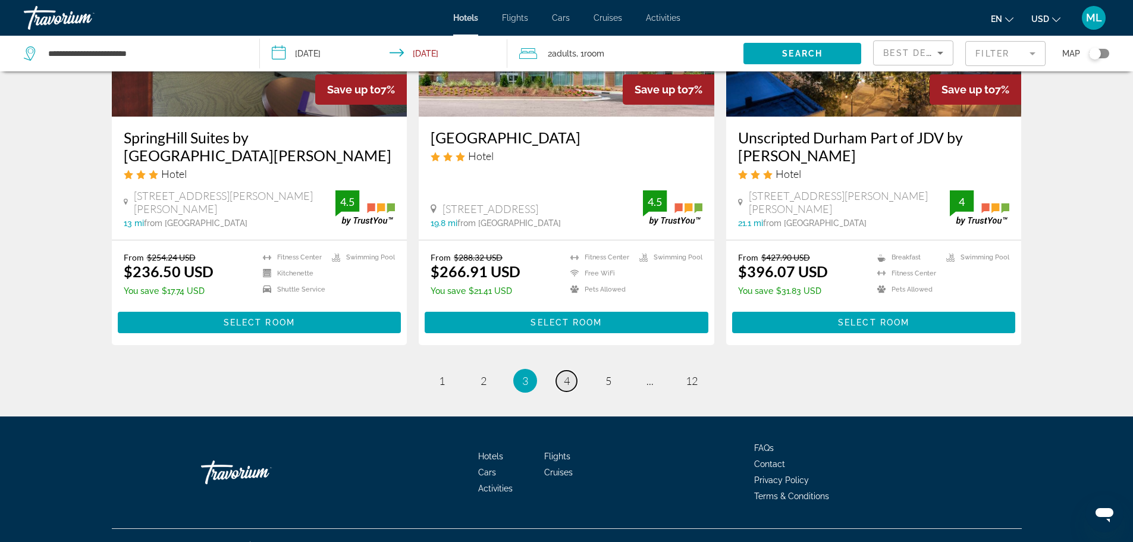
click at [566, 374] on span "4" at bounding box center [567, 380] width 6 height 13
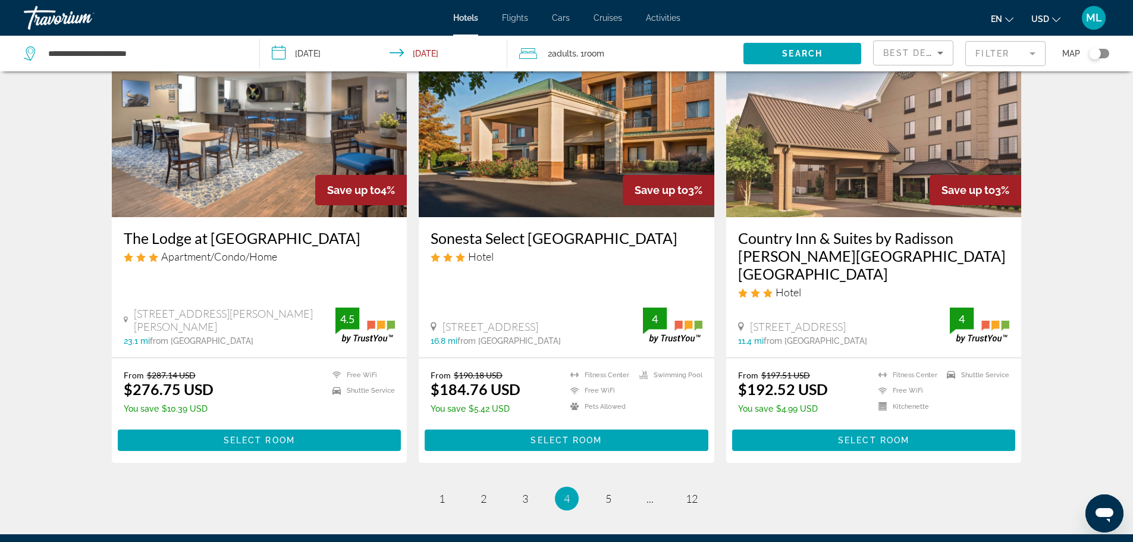
scroll to position [1531, 0]
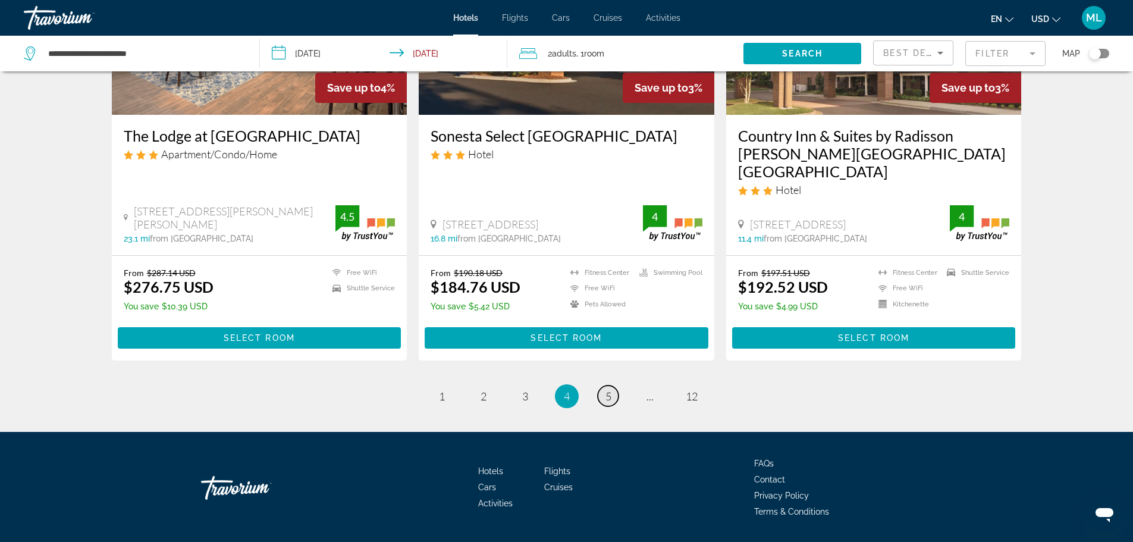
click at [605, 390] on span "5" at bounding box center [608, 396] width 6 height 13
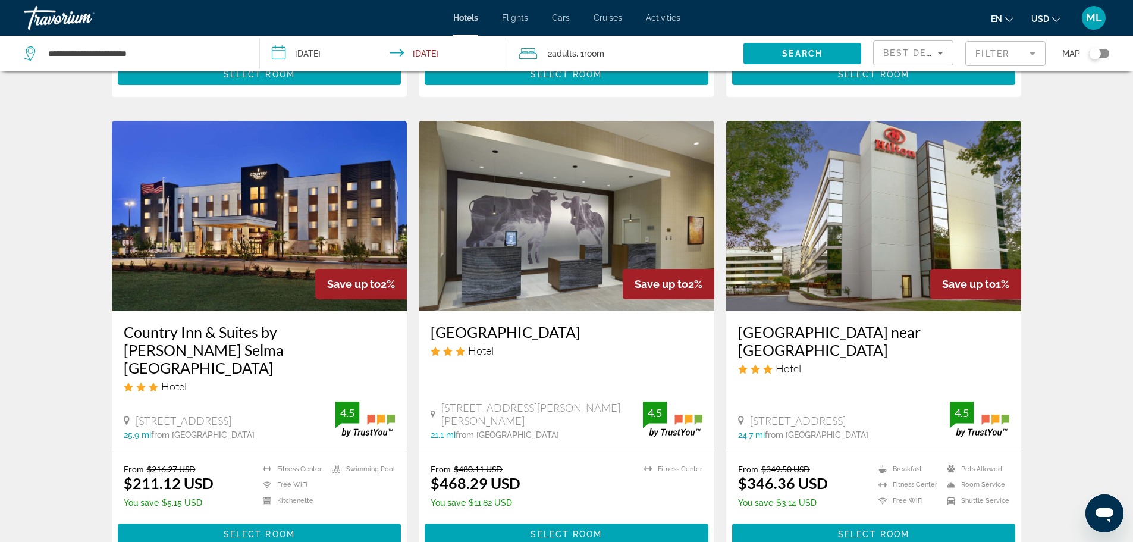
scroll to position [428, 0]
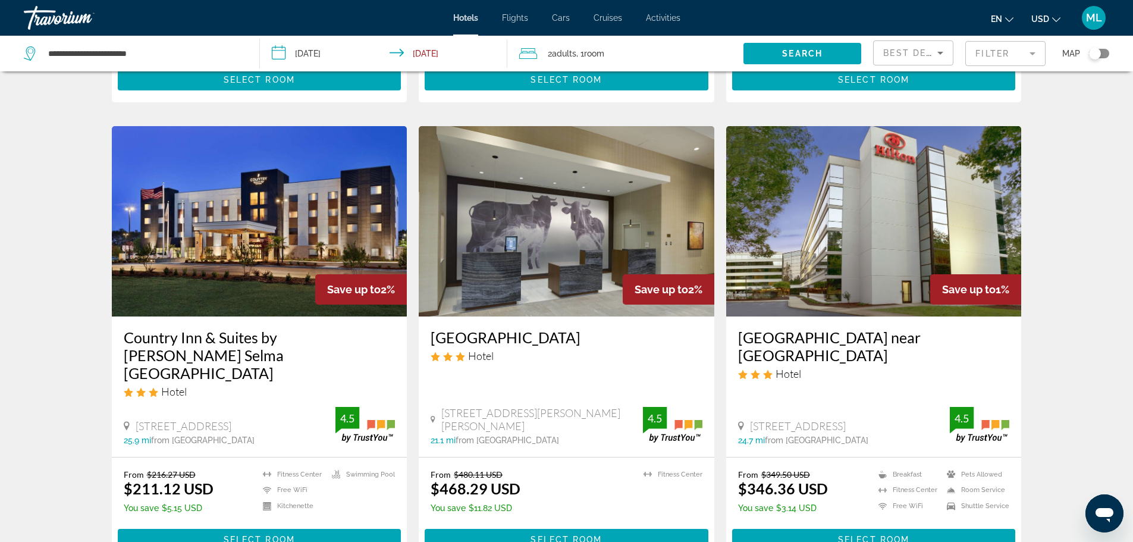
click at [248, 274] on img "Main content" at bounding box center [260, 221] width 296 height 190
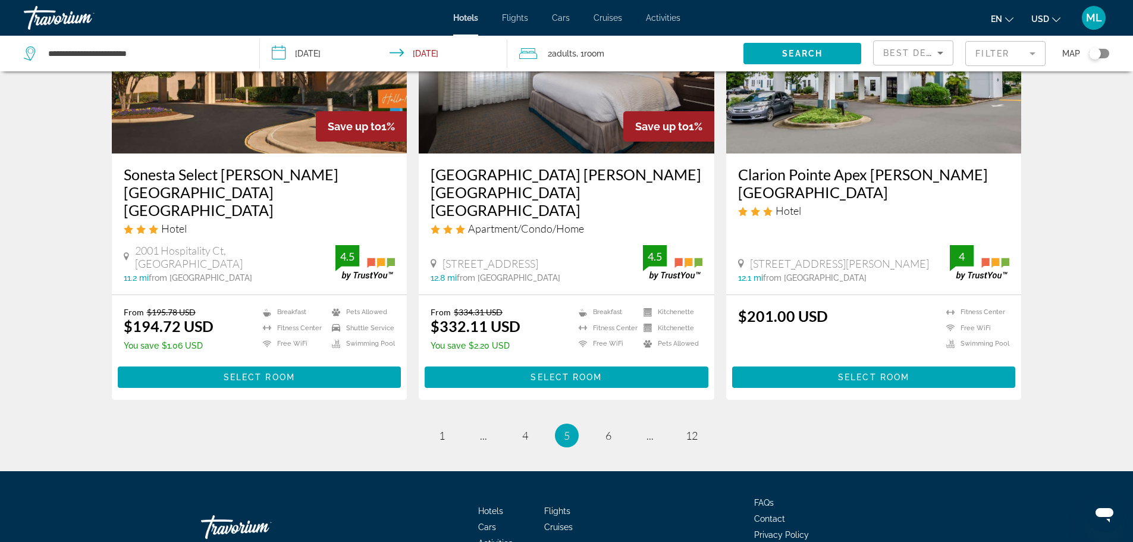
scroll to position [1531, 0]
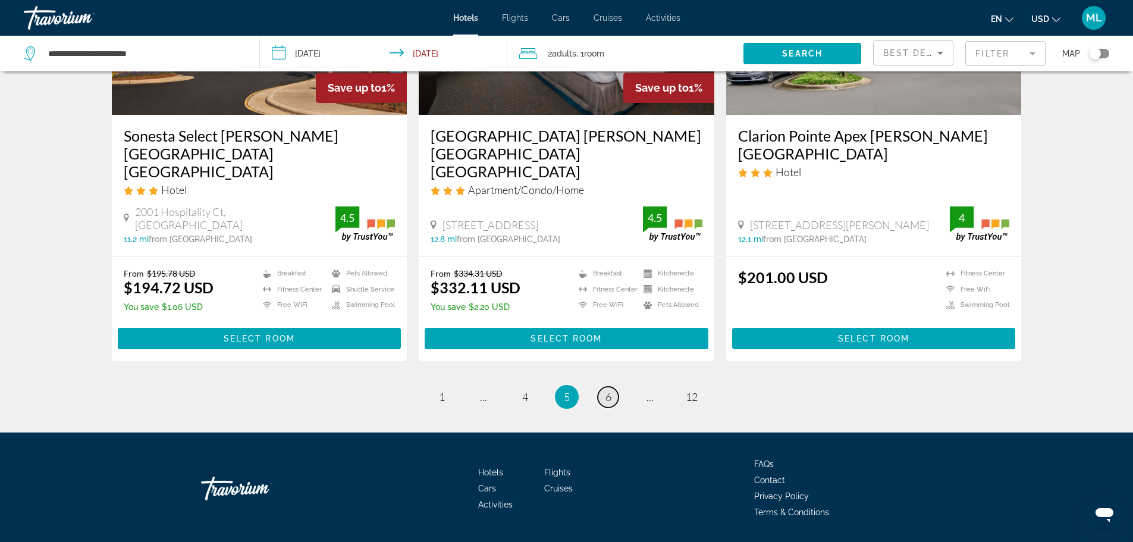
click at [607, 387] on link "page 6" at bounding box center [608, 397] width 21 height 21
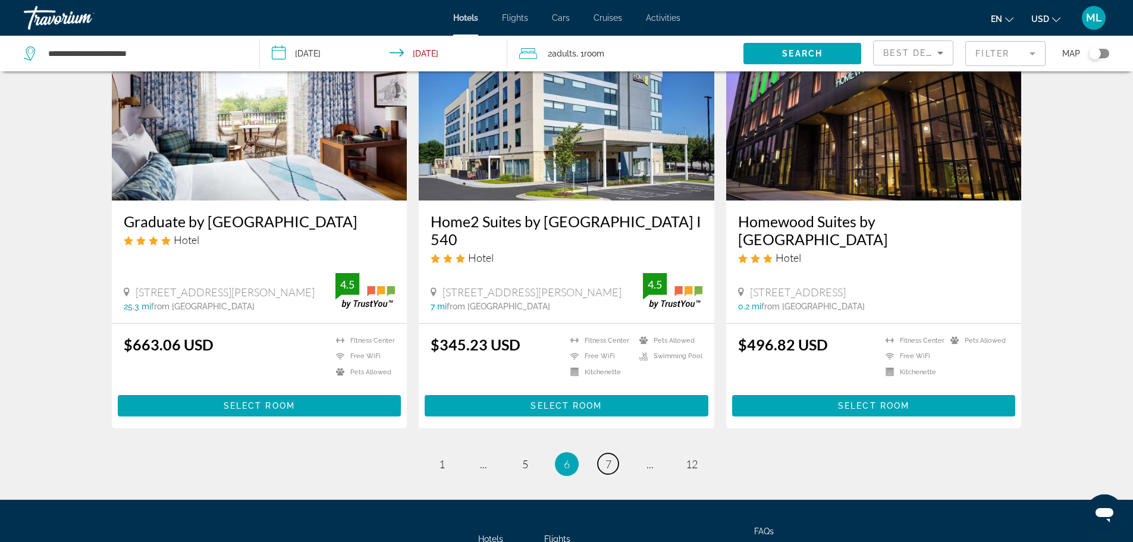
scroll to position [1451, 0]
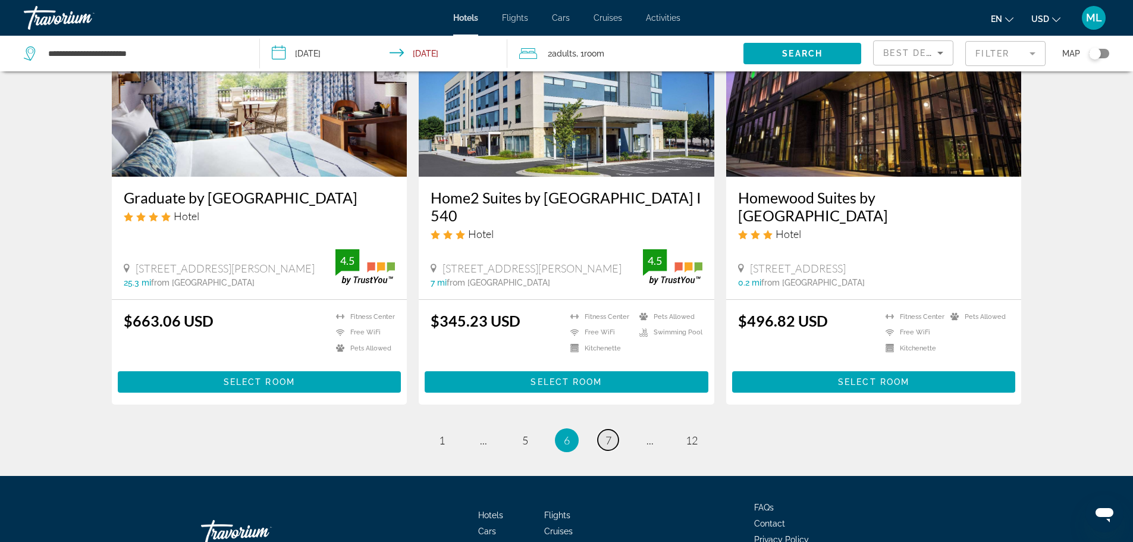
click at [615, 443] on link "page 7" at bounding box center [608, 439] width 21 height 21
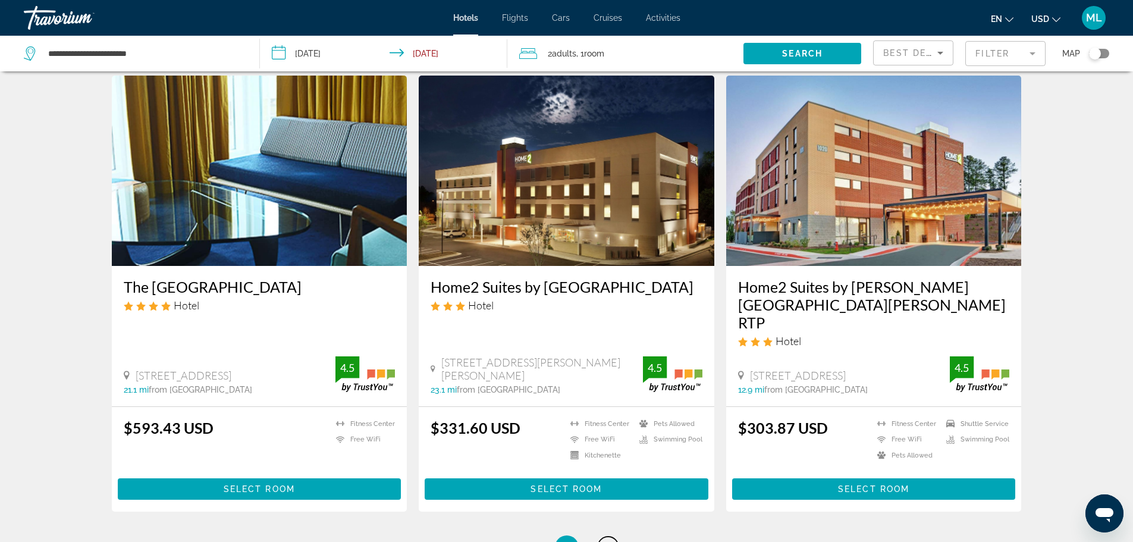
scroll to position [1403, 0]
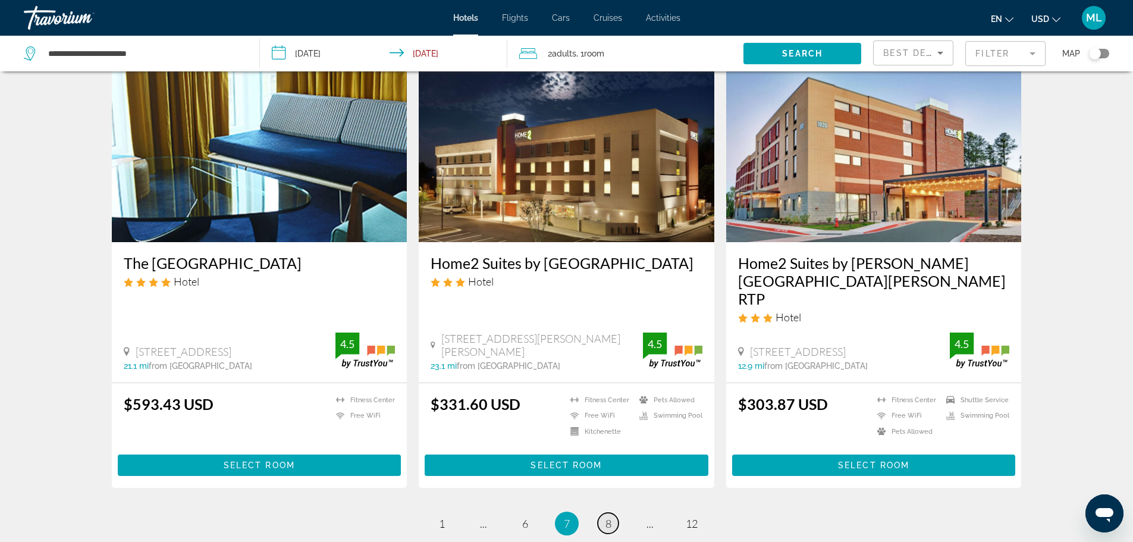
click at [607, 513] on link "page 8" at bounding box center [608, 523] width 21 height 21
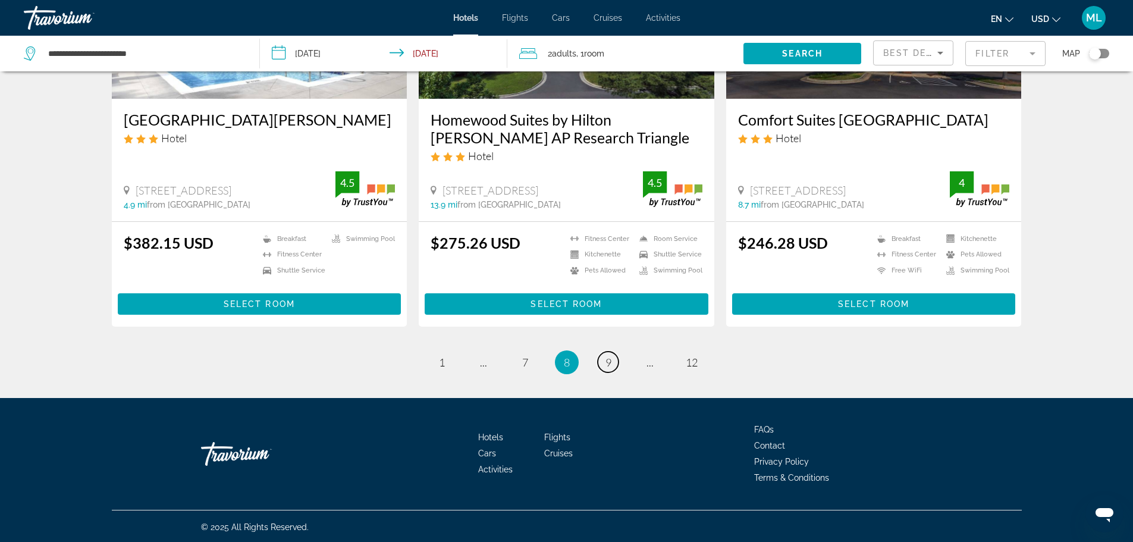
scroll to position [1518, 0]
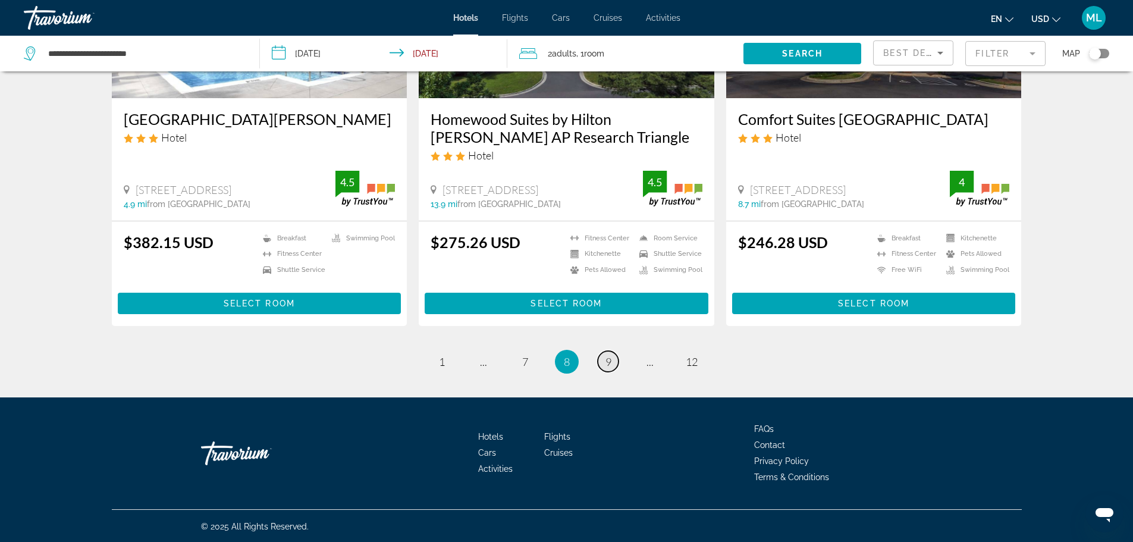
click at [610, 360] on span "9" at bounding box center [608, 361] width 6 height 13
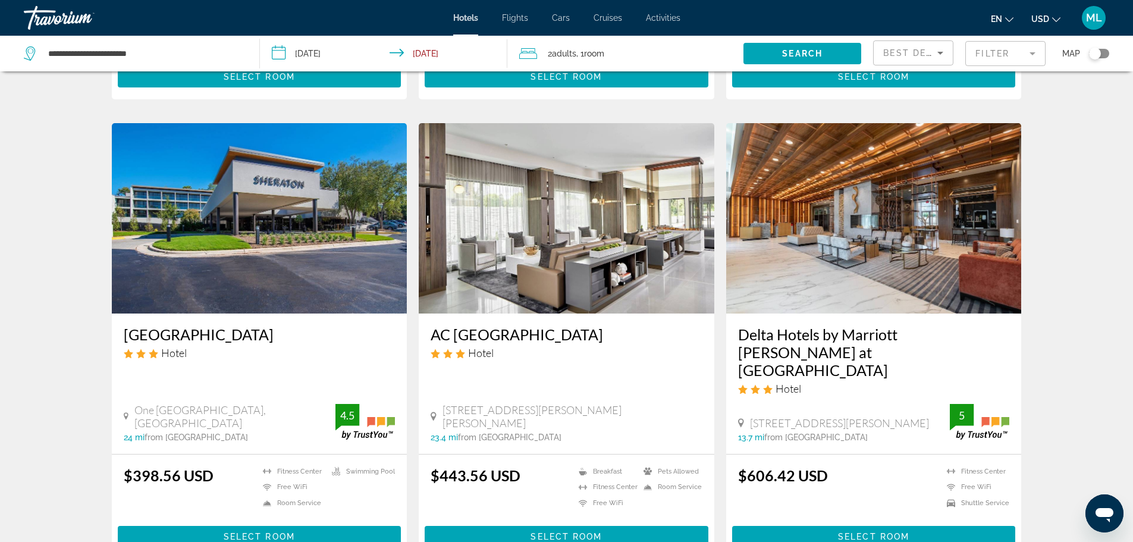
scroll to position [880, 0]
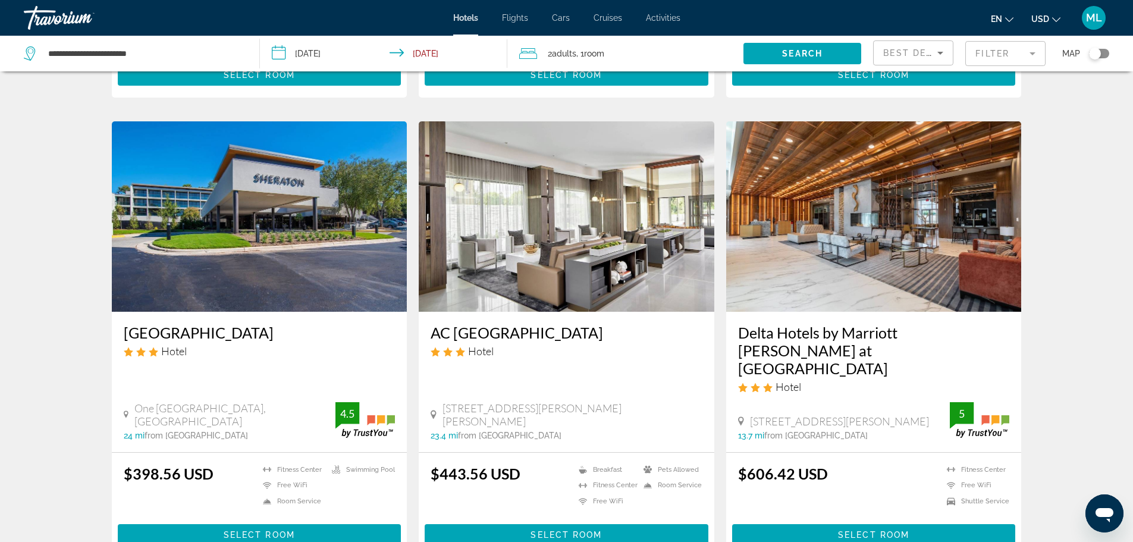
click at [601, 254] on img "Main content" at bounding box center [567, 216] width 296 height 190
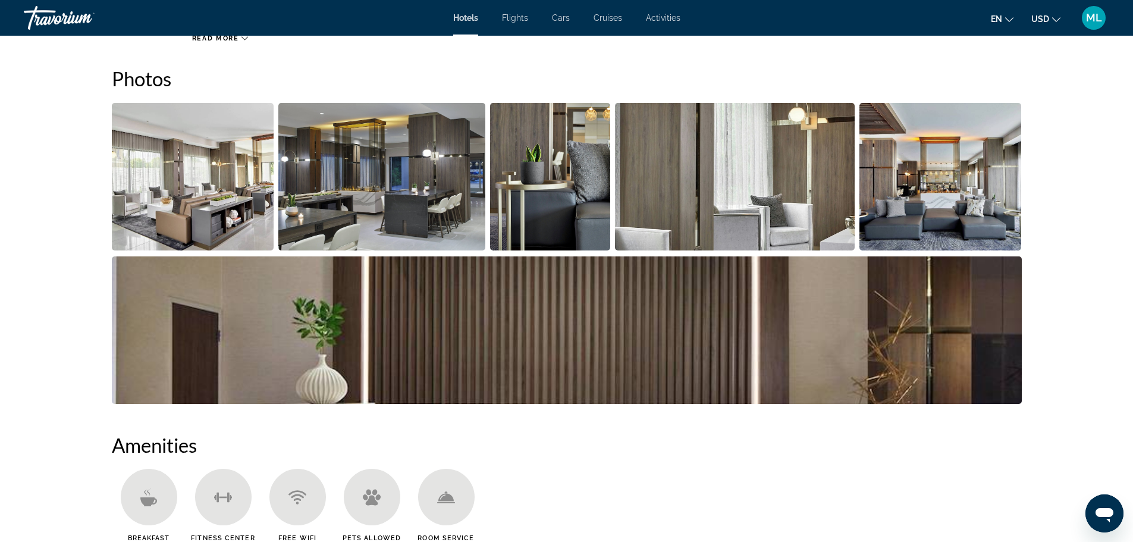
scroll to position [476, 0]
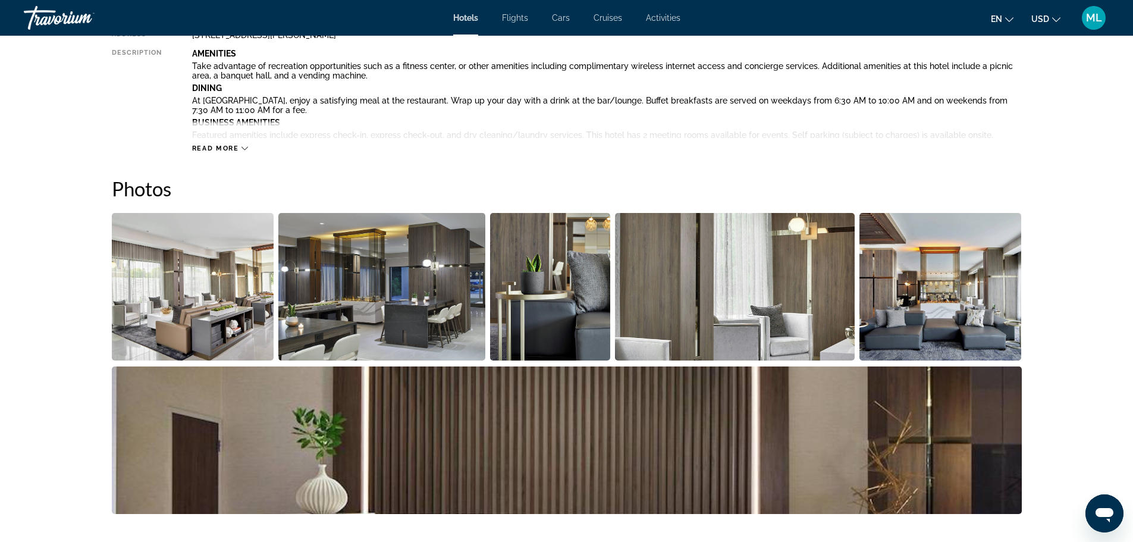
click at [187, 277] on img "Open full-screen image slider" at bounding box center [193, 286] width 162 height 147
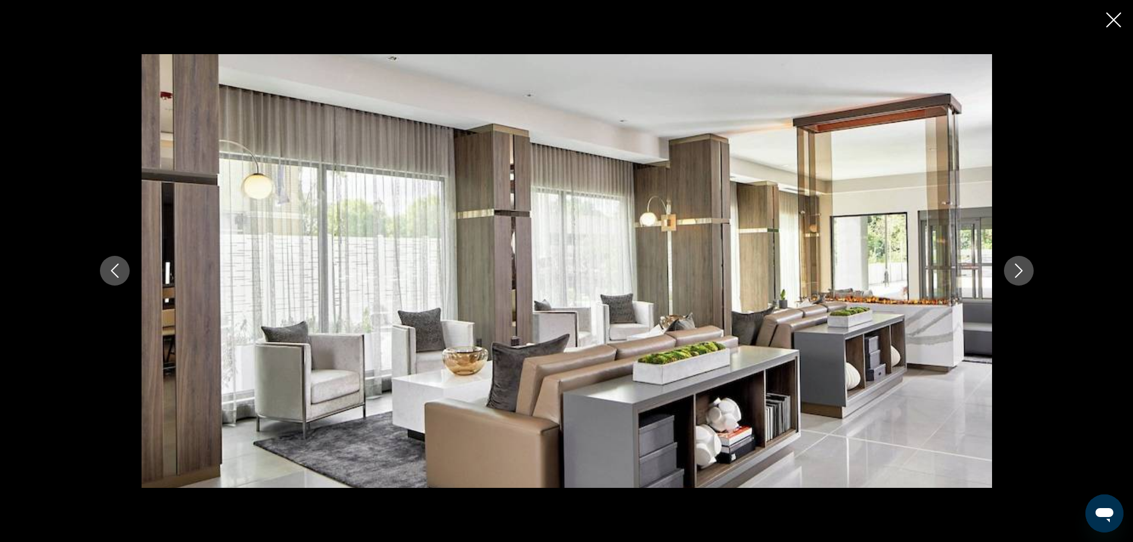
click at [1018, 272] on icon "Next image" at bounding box center [1019, 270] width 14 height 14
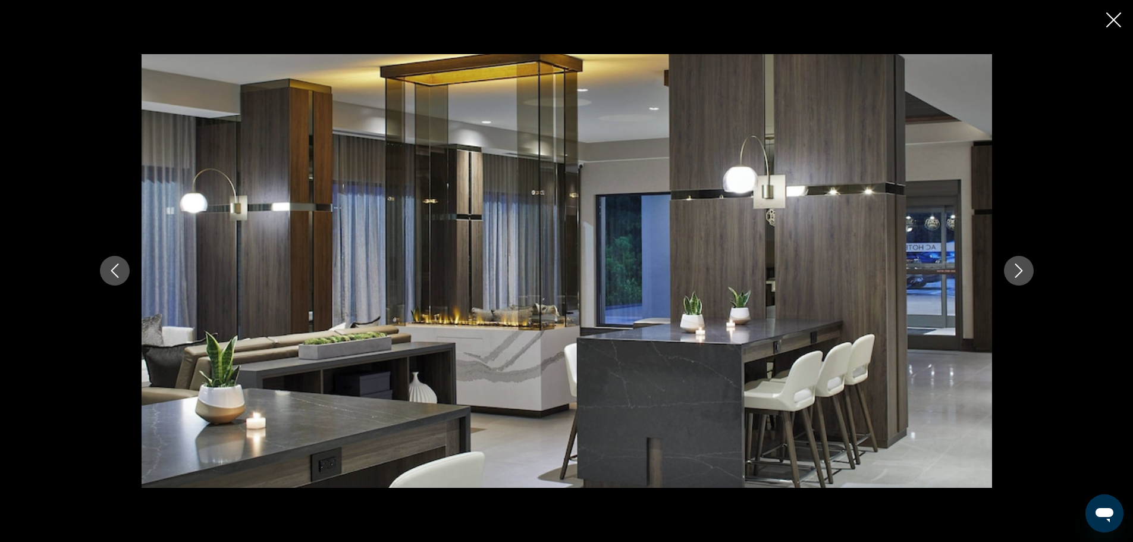
click at [1018, 272] on icon "Next image" at bounding box center [1019, 270] width 14 height 14
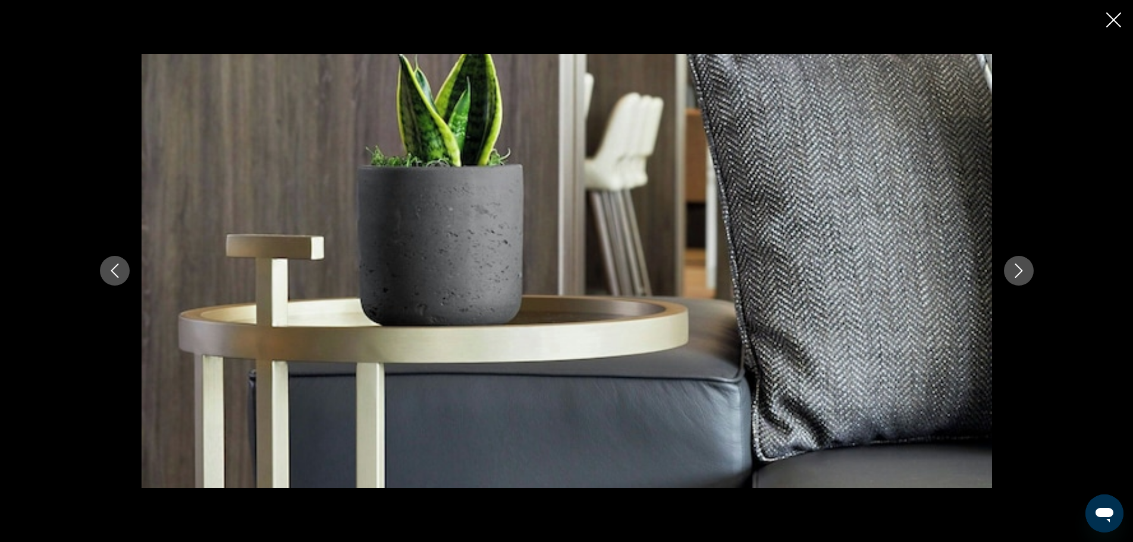
click at [1018, 272] on icon "Next image" at bounding box center [1019, 270] width 14 height 14
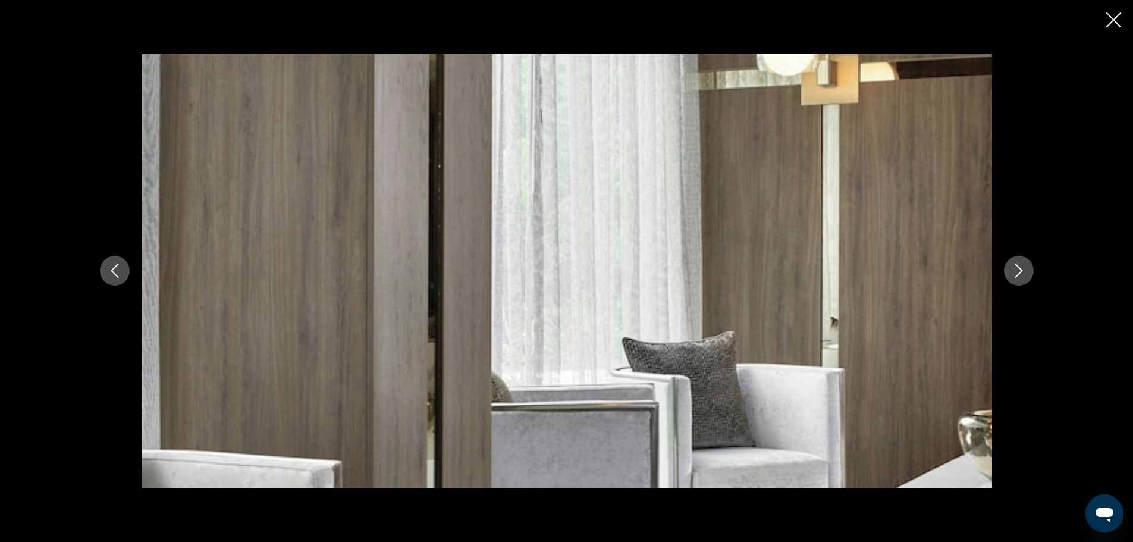
click at [1018, 272] on icon "Next image" at bounding box center [1019, 270] width 14 height 14
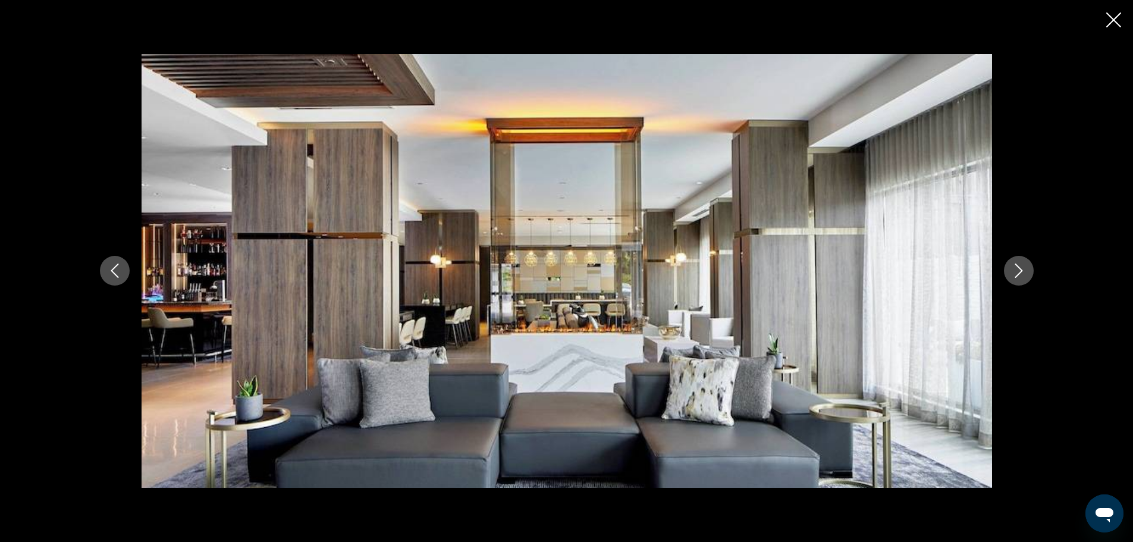
click at [1018, 272] on icon "Next image" at bounding box center [1019, 270] width 14 height 14
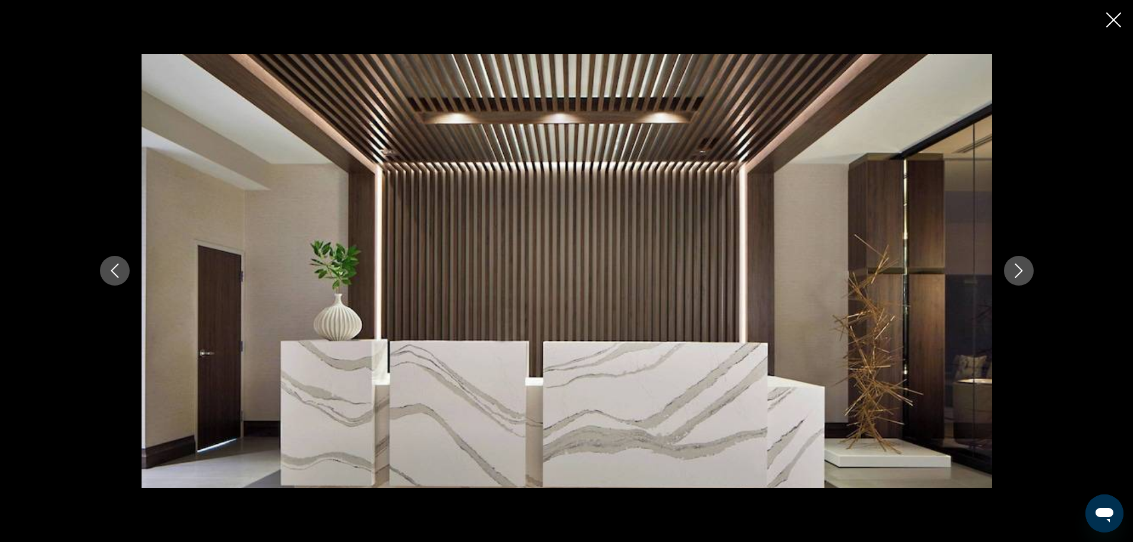
click at [1018, 272] on icon "Next image" at bounding box center [1019, 270] width 14 height 14
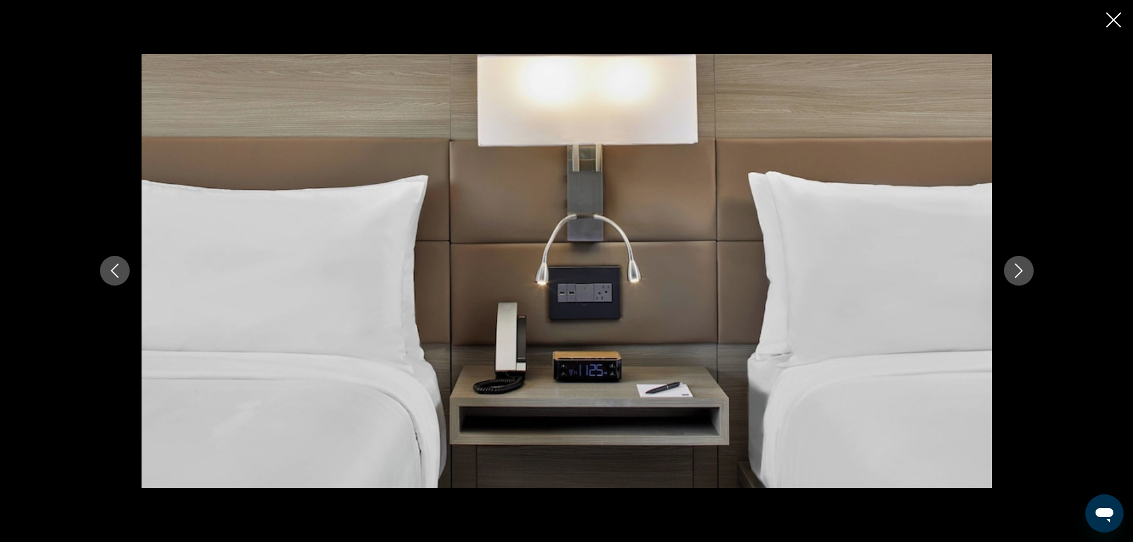
click at [1018, 272] on icon "Next image" at bounding box center [1019, 270] width 14 height 14
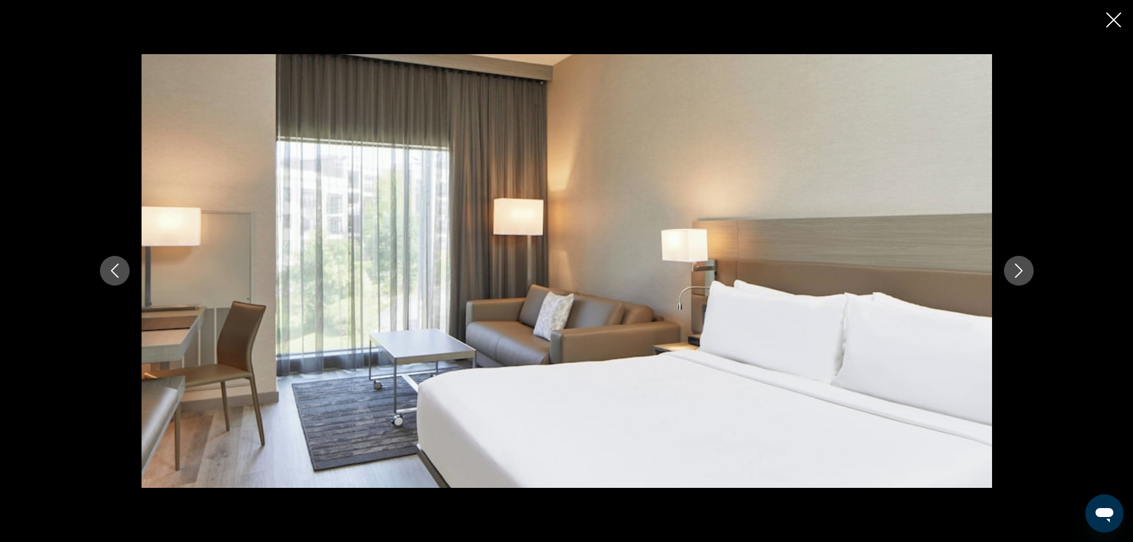
click at [1018, 272] on icon "Next image" at bounding box center [1019, 270] width 14 height 14
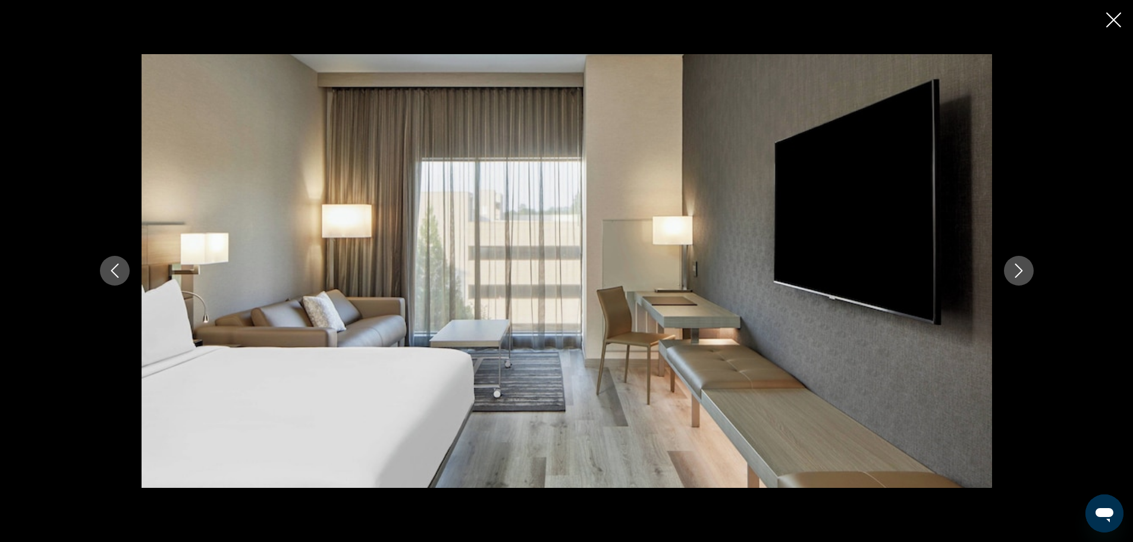
click at [1018, 272] on icon "Next image" at bounding box center [1019, 270] width 14 height 14
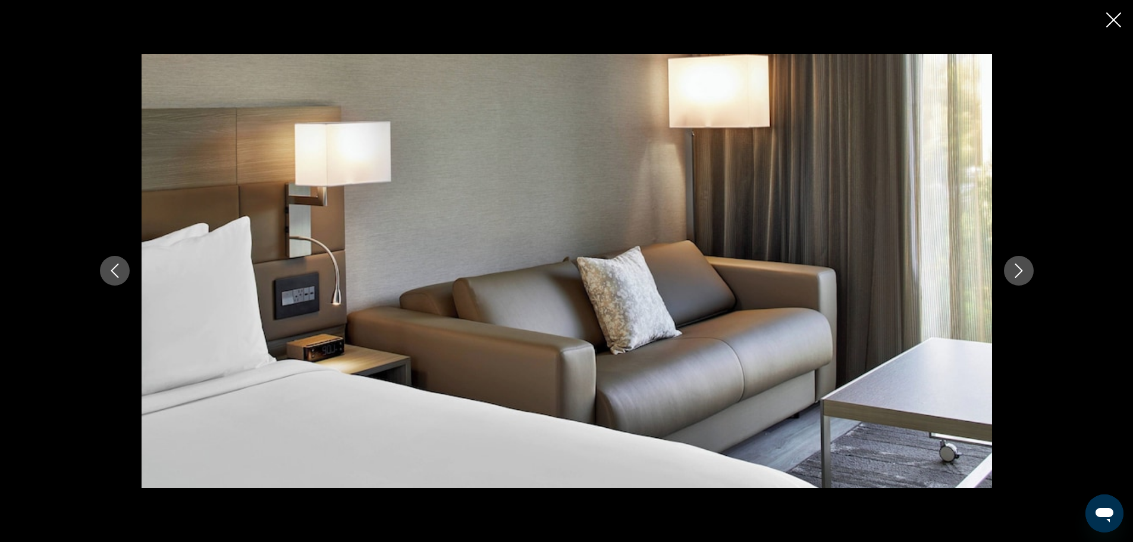
click at [1018, 272] on icon "Next image" at bounding box center [1019, 270] width 14 height 14
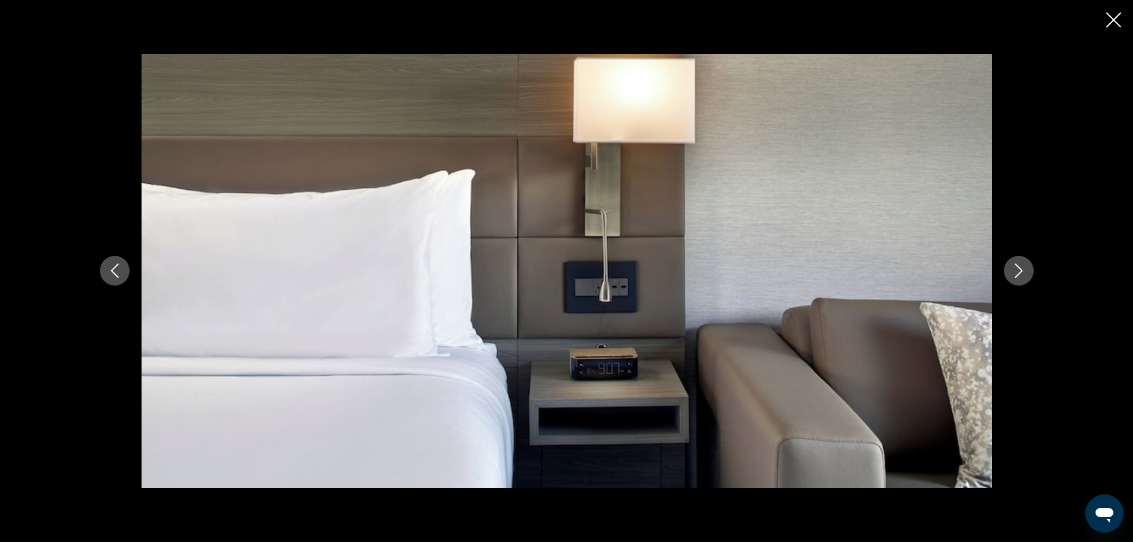
click at [1018, 272] on icon "Next image" at bounding box center [1019, 270] width 14 height 14
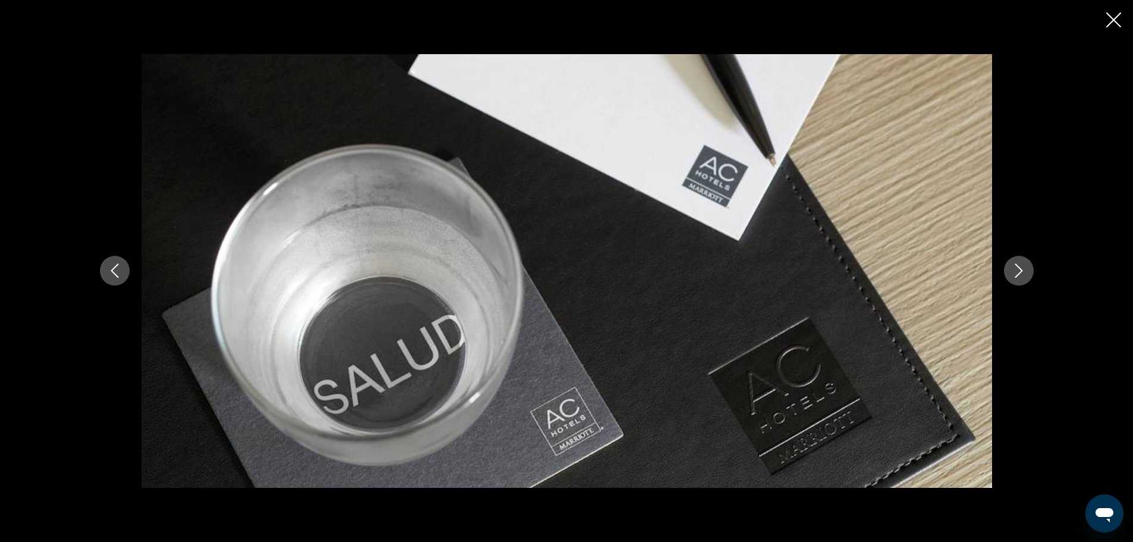
click at [1018, 272] on icon "Next image" at bounding box center [1019, 270] width 14 height 14
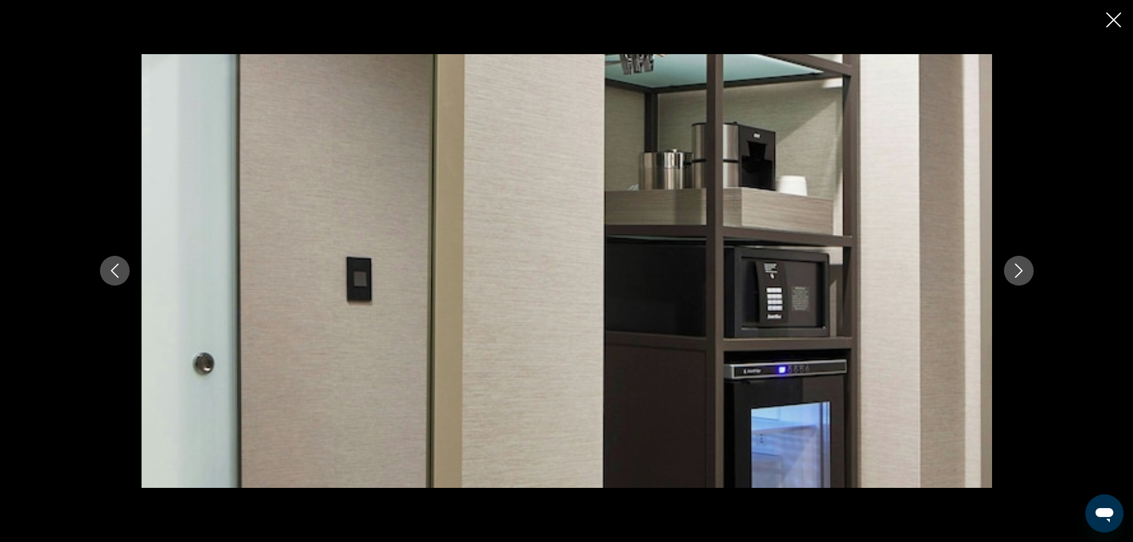
click at [1018, 272] on icon "Next image" at bounding box center [1019, 270] width 14 height 14
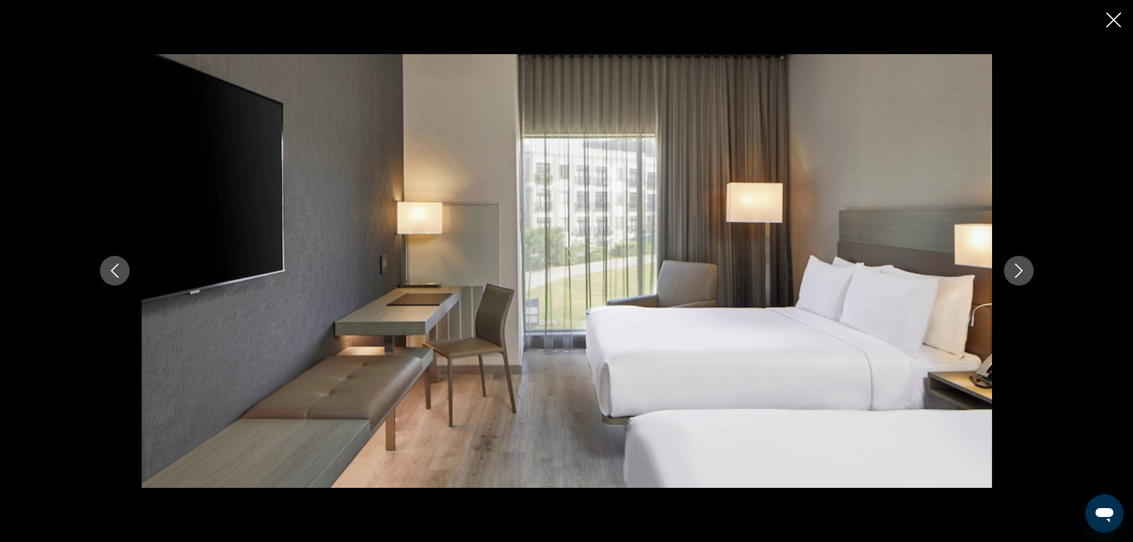
click at [1018, 272] on icon "Next image" at bounding box center [1019, 270] width 14 height 14
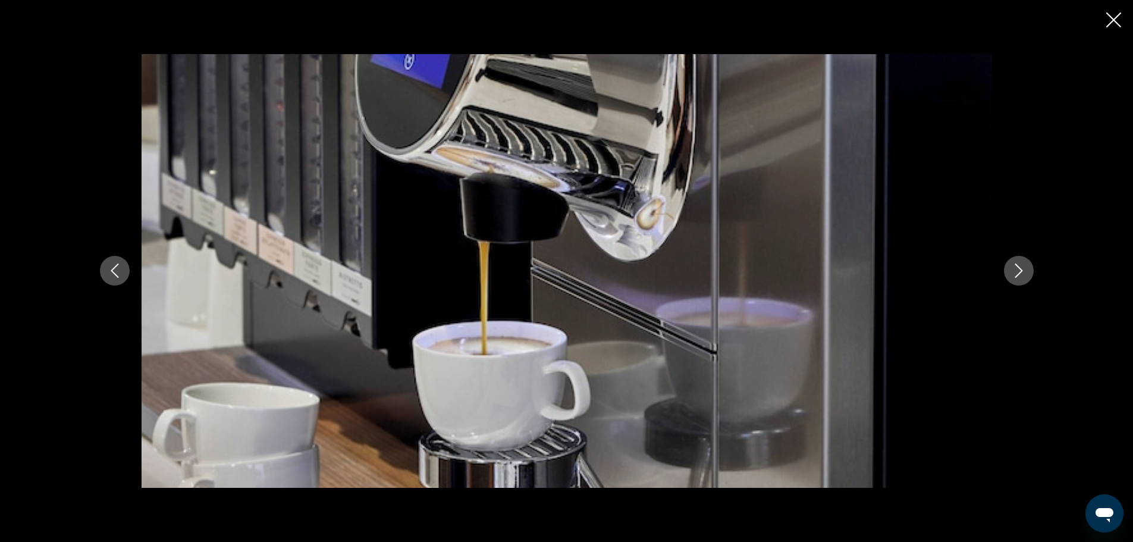
click at [1018, 272] on icon "Next image" at bounding box center [1019, 270] width 14 height 14
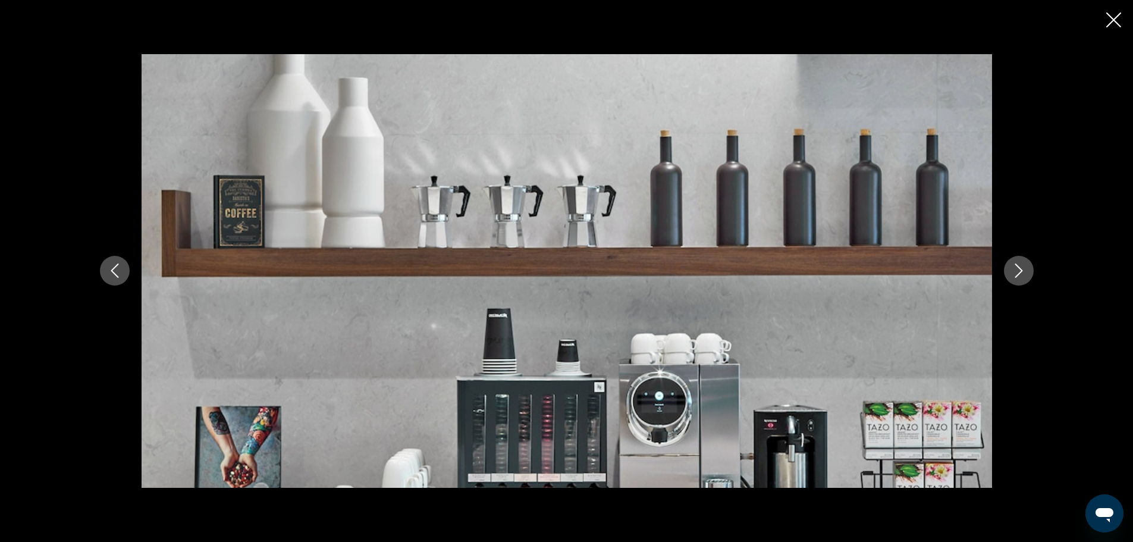
click at [1018, 272] on icon "Next image" at bounding box center [1019, 270] width 14 height 14
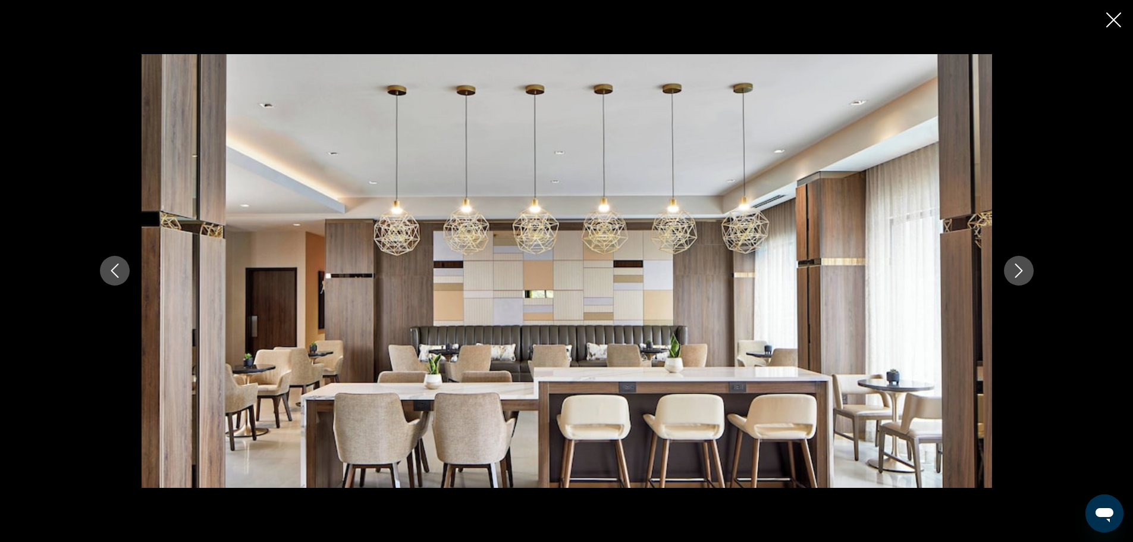
click at [1018, 272] on icon "Next image" at bounding box center [1019, 270] width 14 height 14
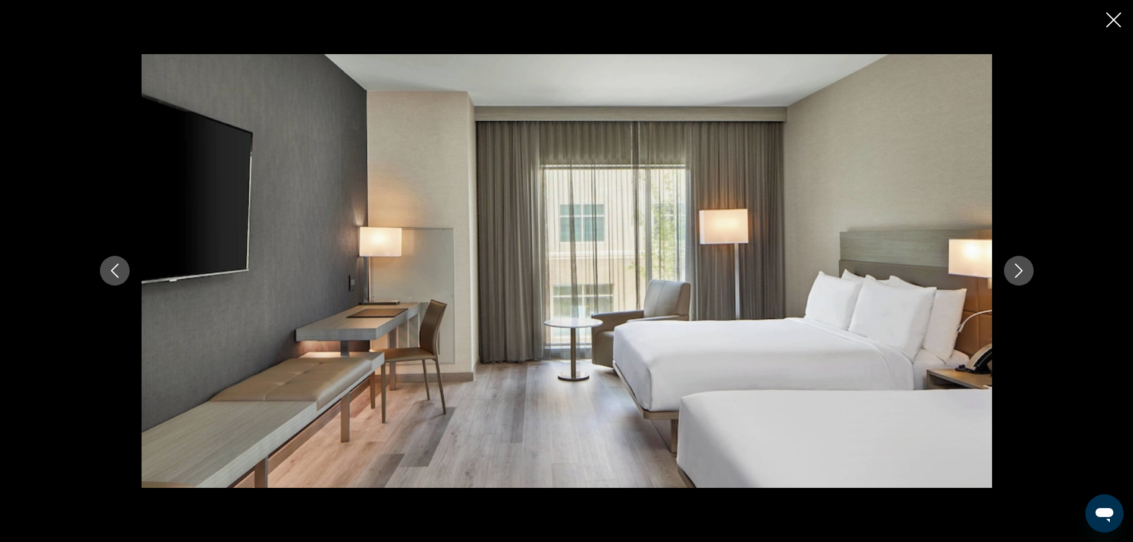
click at [1018, 272] on icon "Next image" at bounding box center [1019, 270] width 14 height 14
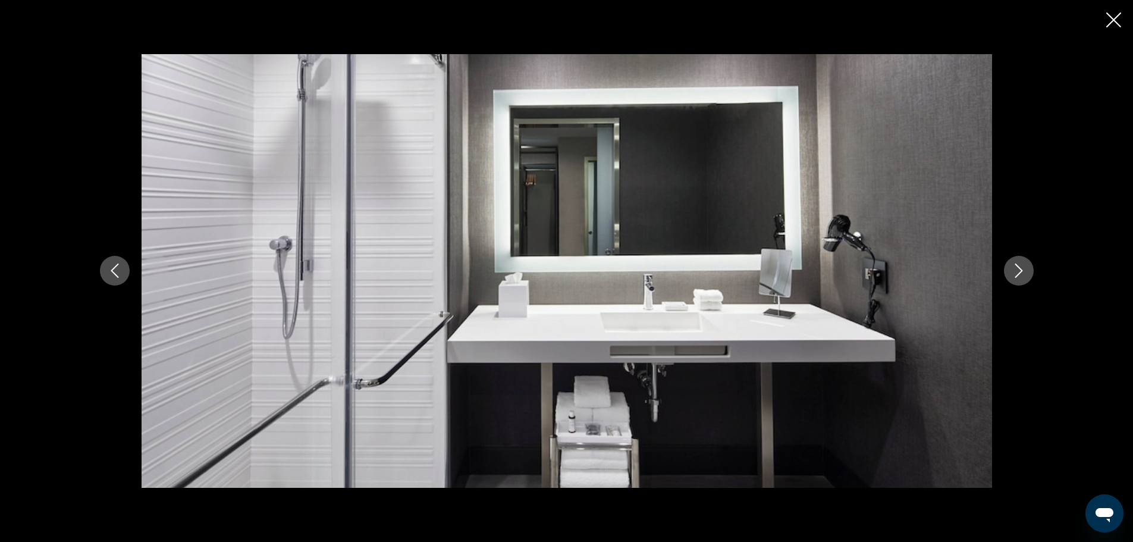
click at [1018, 272] on icon "Next image" at bounding box center [1019, 270] width 14 height 14
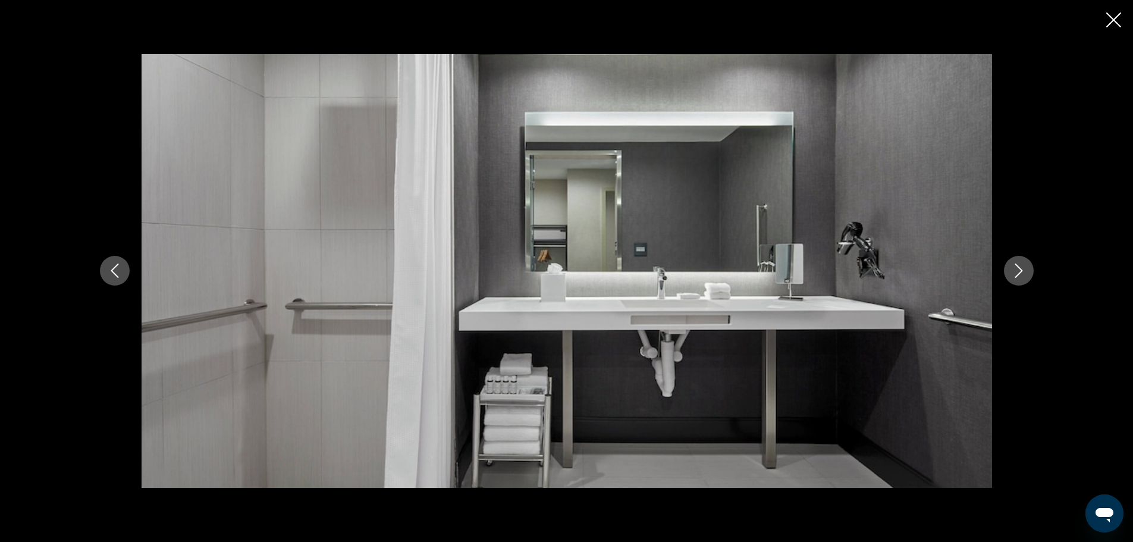
click at [1018, 272] on icon "Next image" at bounding box center [1019, 270] width 14 height 14
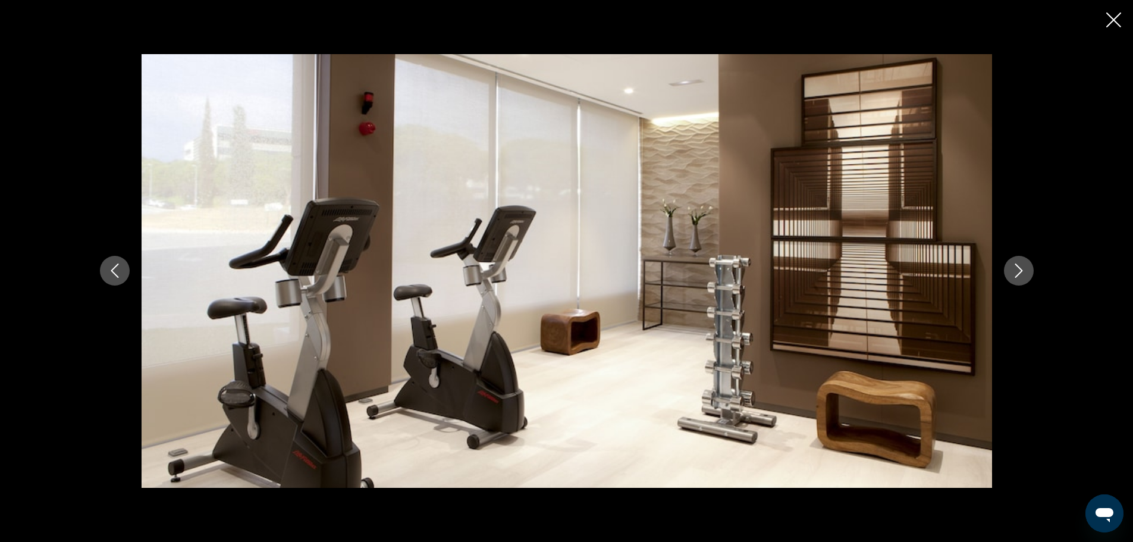
click at [1018, 272] on icon "Next image" at bounding box center [1019, 270] width 14 height 14
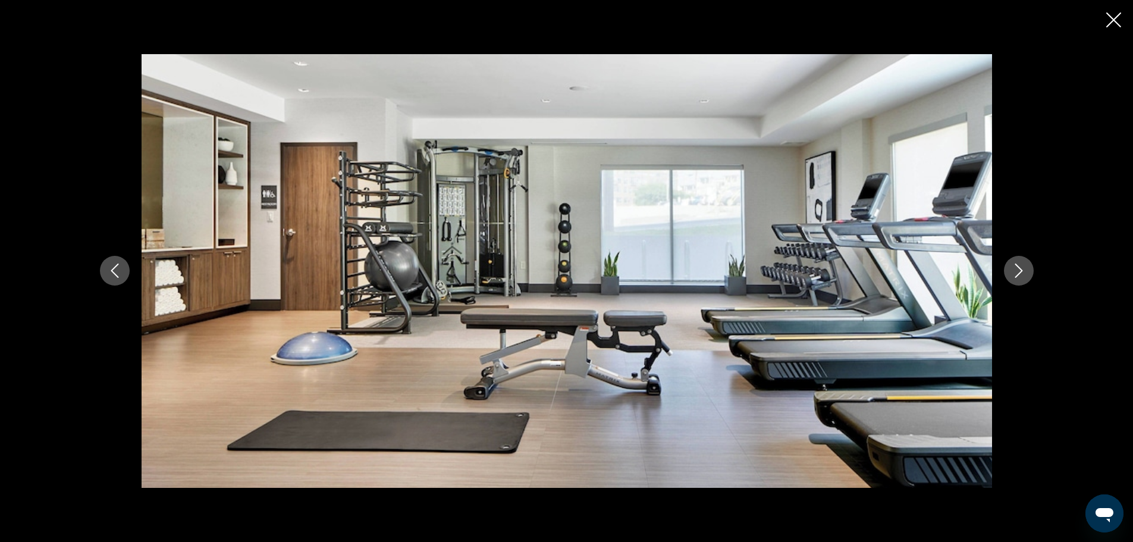
click at [1018, 272] on icon "Next image" at bounding box center [1019, 270] width 14 height 14
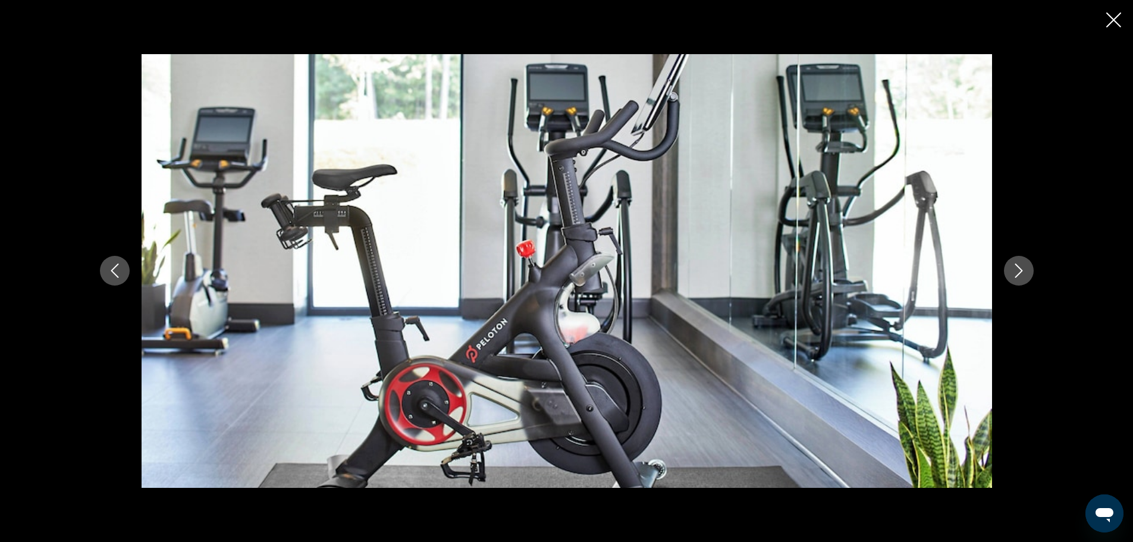
click at [1018, 272] on icon "Next image" at bounding box center [1019, 270] width 14 height 14
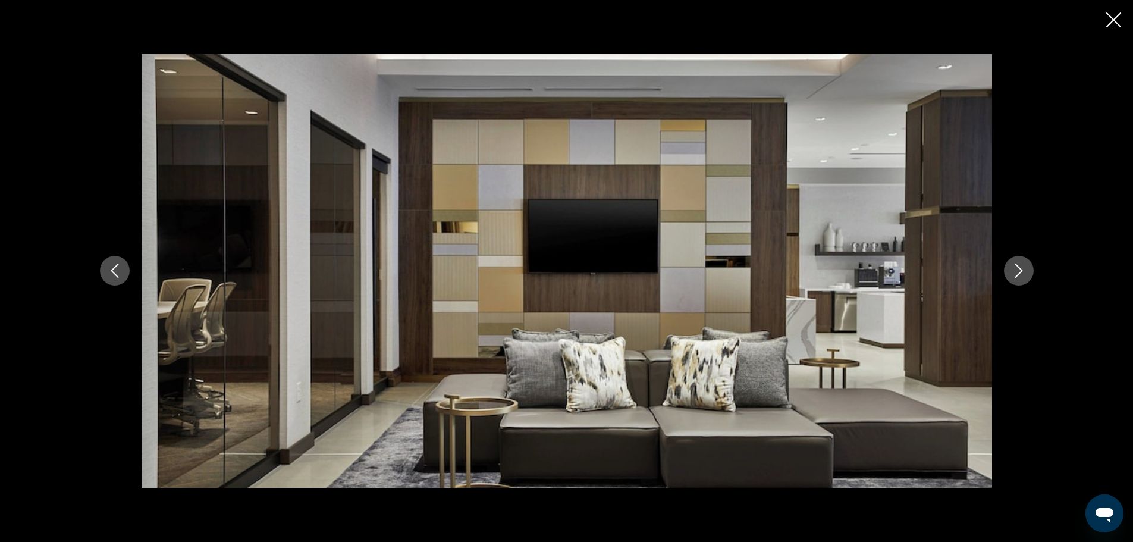
click at [1018, 272] on icon "Next image" at bounding box center [1019, 270] width 14 height 14
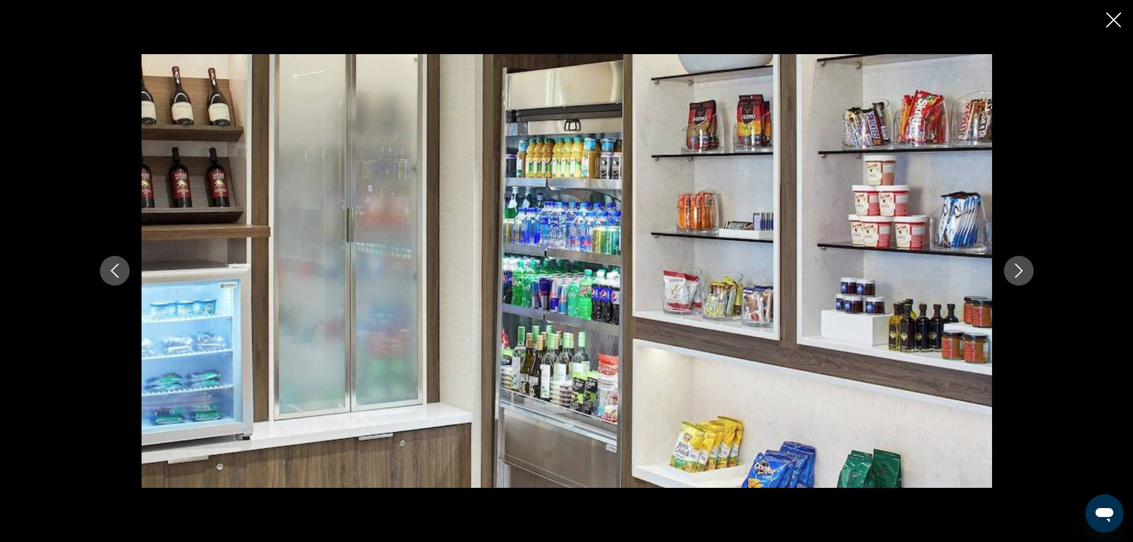
click at [1018, 272] on icon "Next image" at bounding box center [1019, 270] width 14 height 14
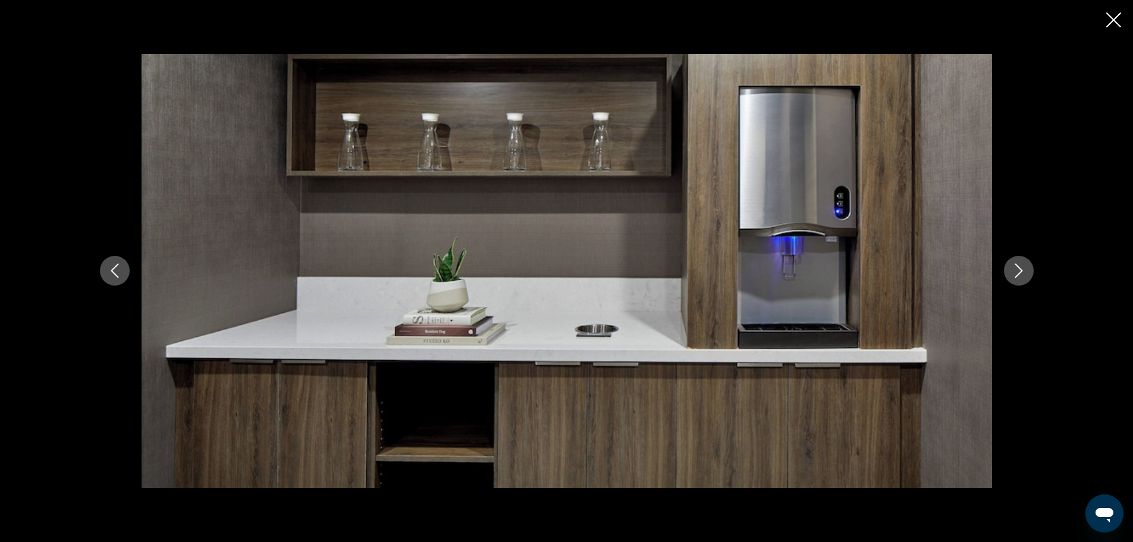
click at [1018, 272] on icon "Next image" at bounding box center [1019, 270] width 14 height 14
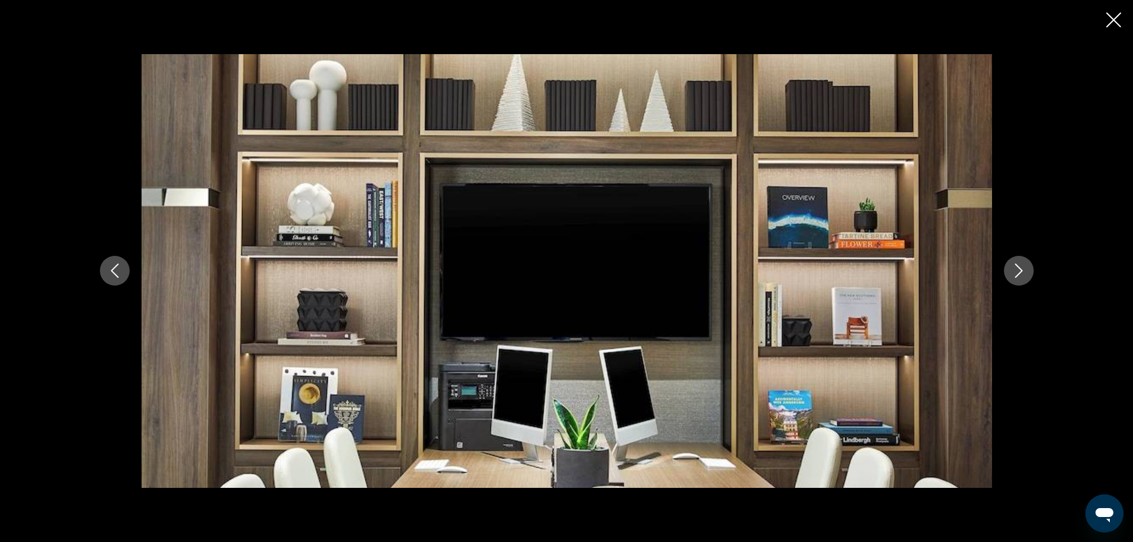
click at [1018, 272] on icon "Next image" at bounding box center [1019, 270] width 14 height 14
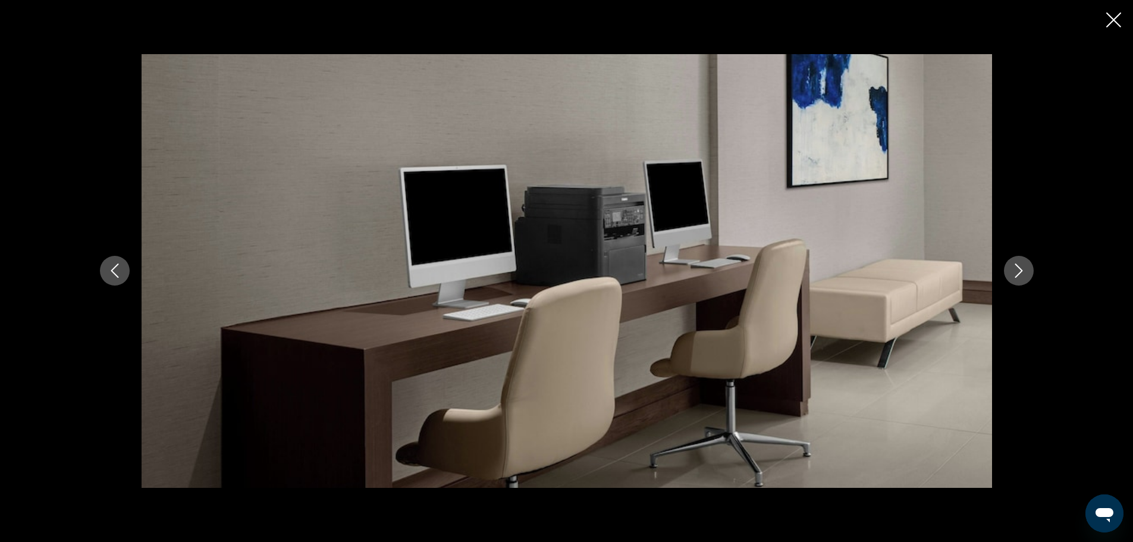
click at [1018, 272] on icon "Next image" at bounding box center [1019, 270] width 14 height 14
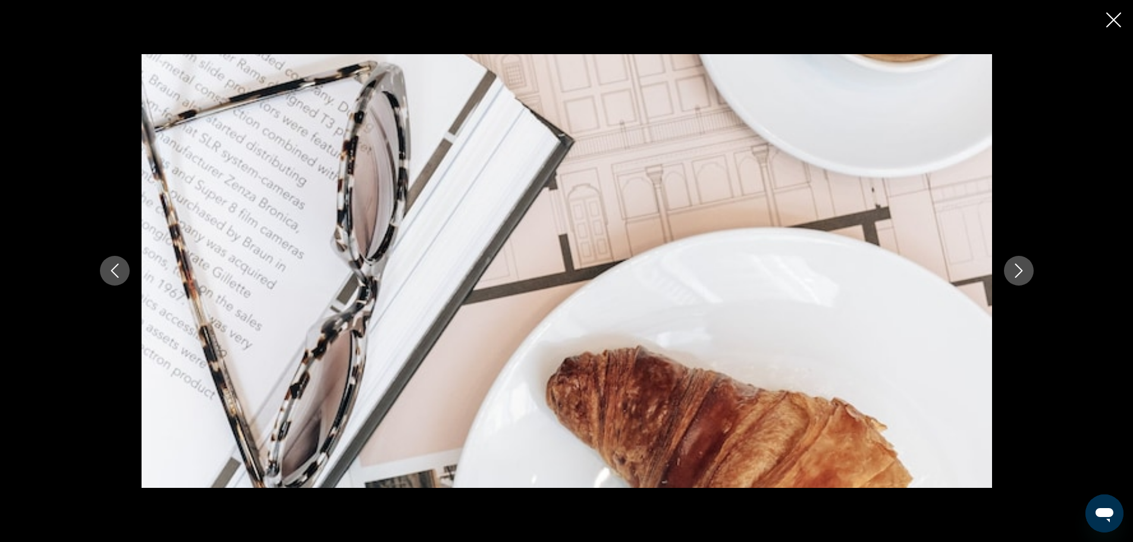
click at [1018, 272] on icon "Next image" at bounding box center [1019, 270] width 14 height 14
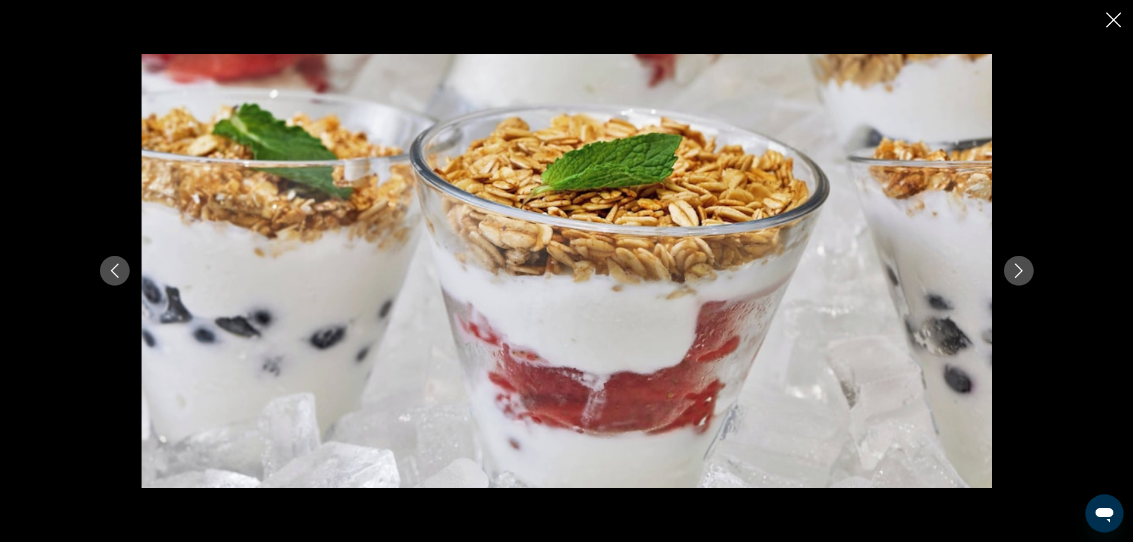
click at [1018, 272] on icon "Next image" at bounding box center [1019, 270] width 14 height 14
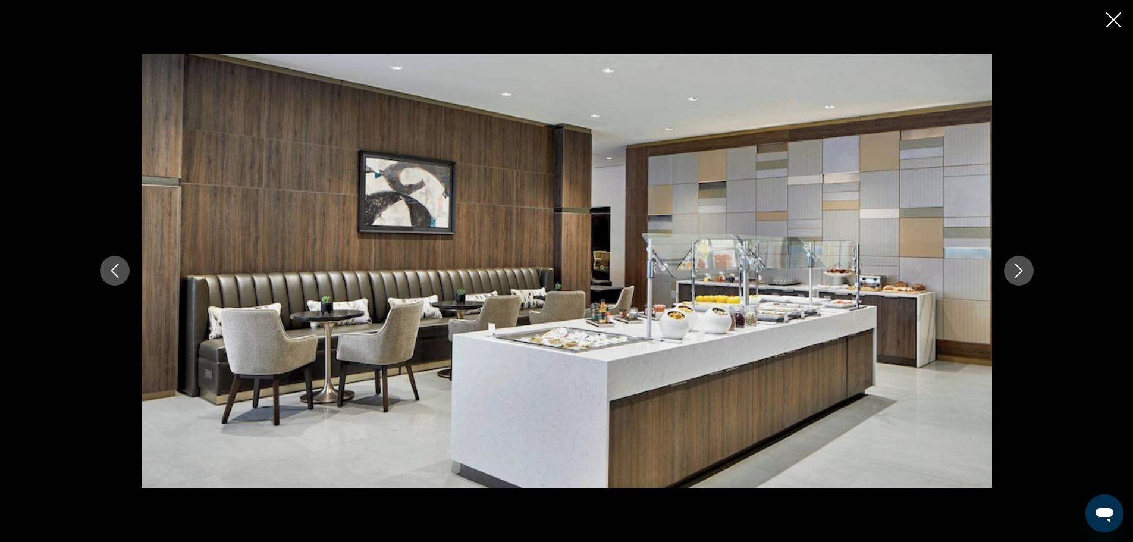
click at [1018, 272] on icon "Next image" at bounding box center [1019, 270] width 14 height 14
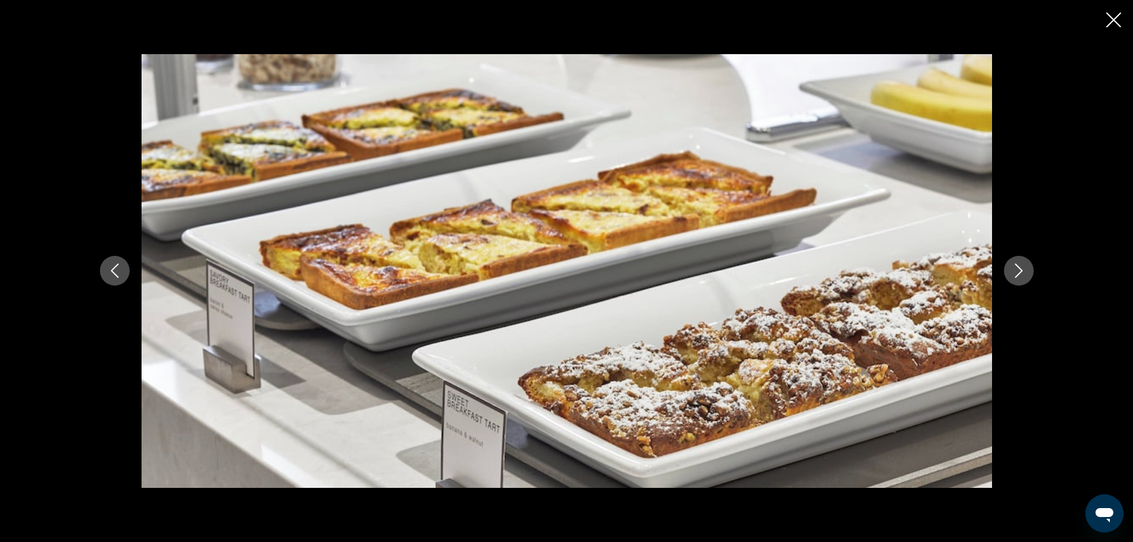
click at [1018, 272] on icon "Next image" at bounding box center [1019, 270] width 14 height 14
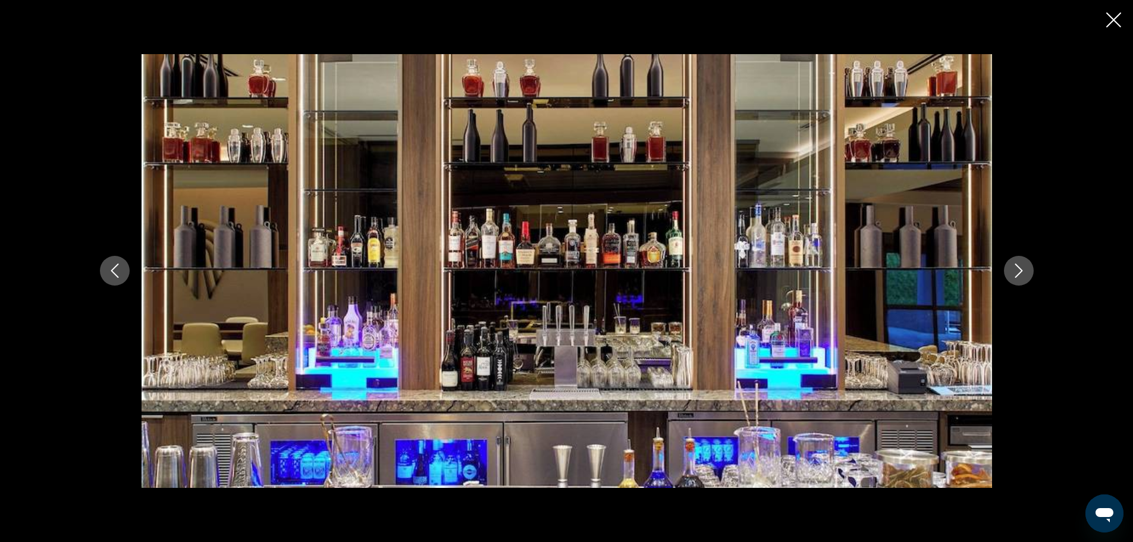
click at [1018, 272] on icon "Next image" at bounding box center [1019, 270] width 14 height 14
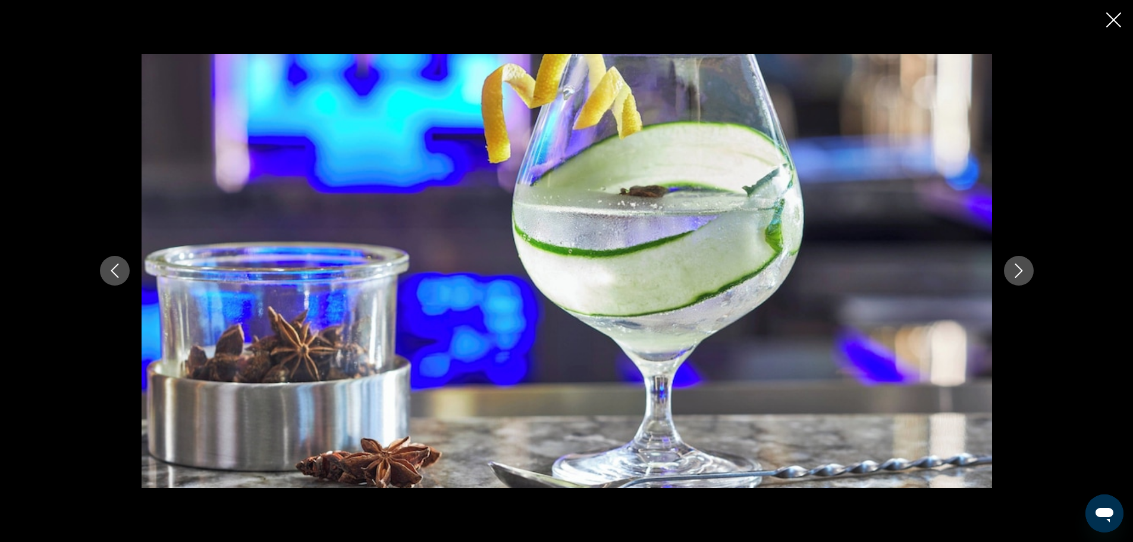
click at [1018, 272] on icon "Next image" at bounding box center [1019, 270] width 14 height 14
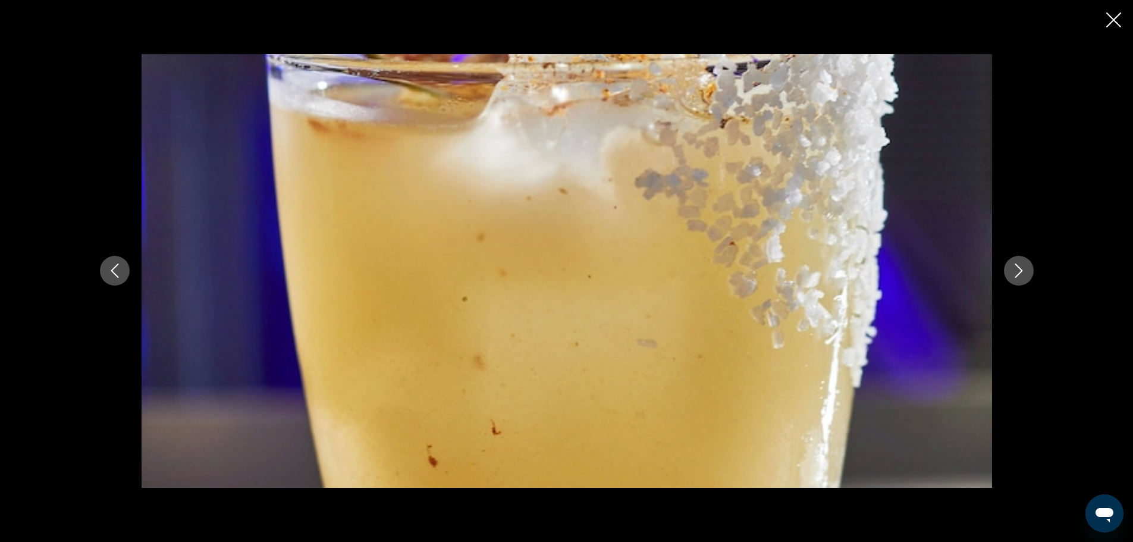
click at [1018, 272] on icon "Next image" at bounding box center [1019, 270] width 14 height 14
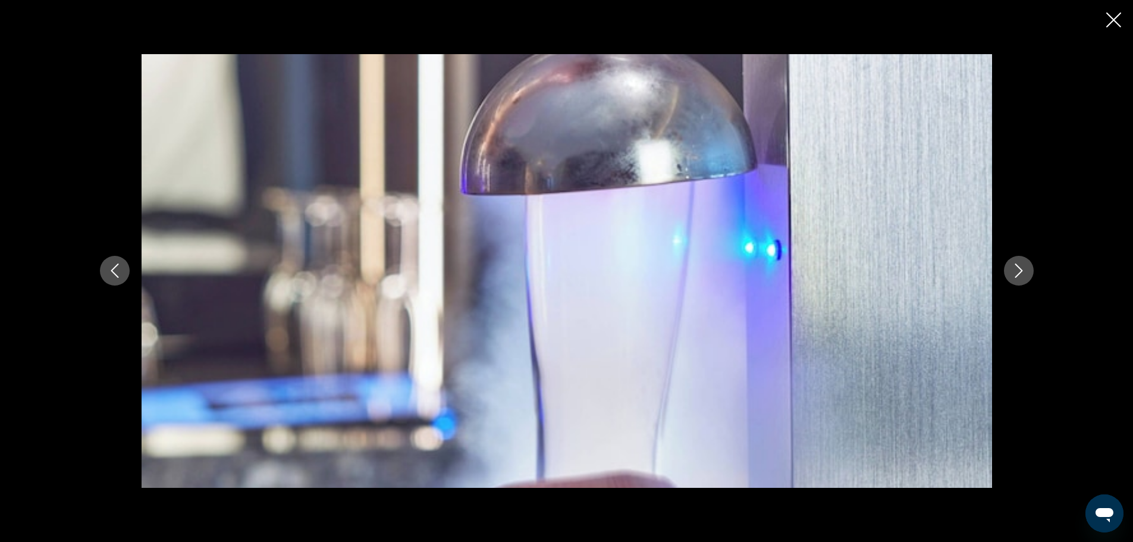
click at [1018, 272] on icon "Next image" at bounding box center [1019, 270] width 14 height 14
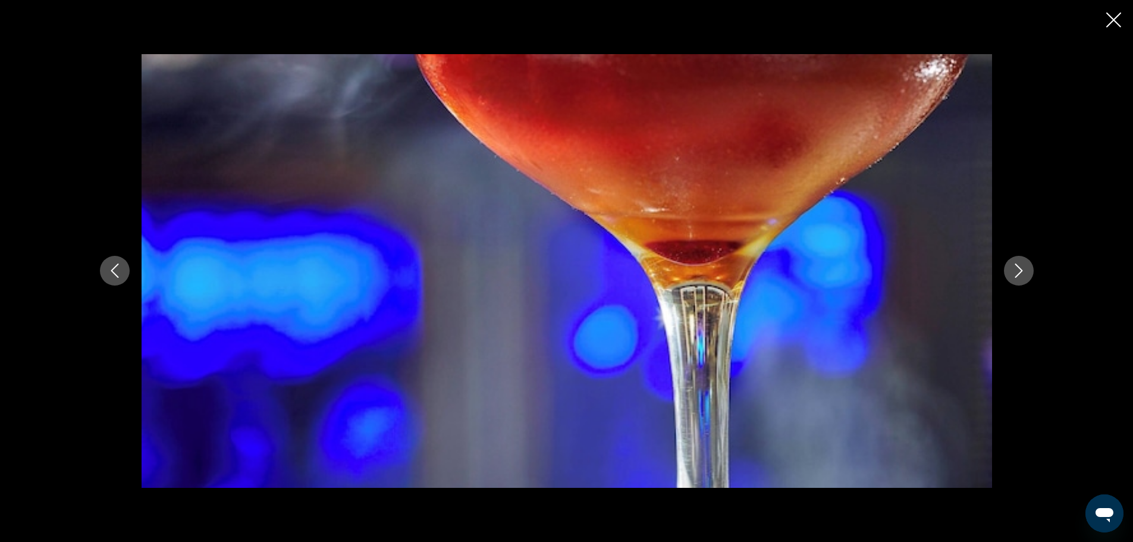
click at [1018, 272] on icon "Next image" at bounding box center [1019, 270] width 14 height 14
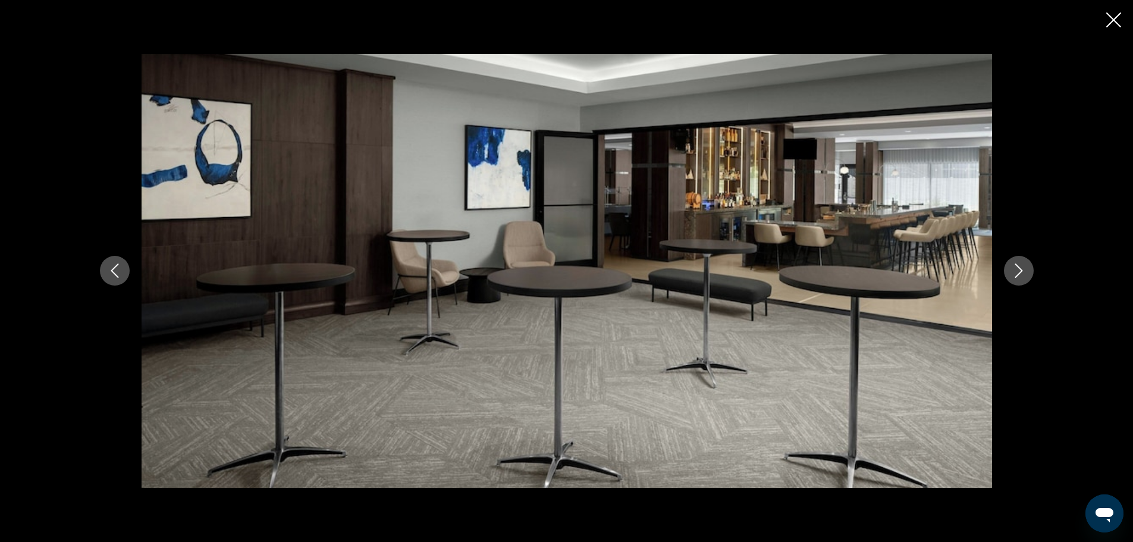
click at [1018, 272] on icon "Next image" at bounding box center [1019, 270] width 14 height 14
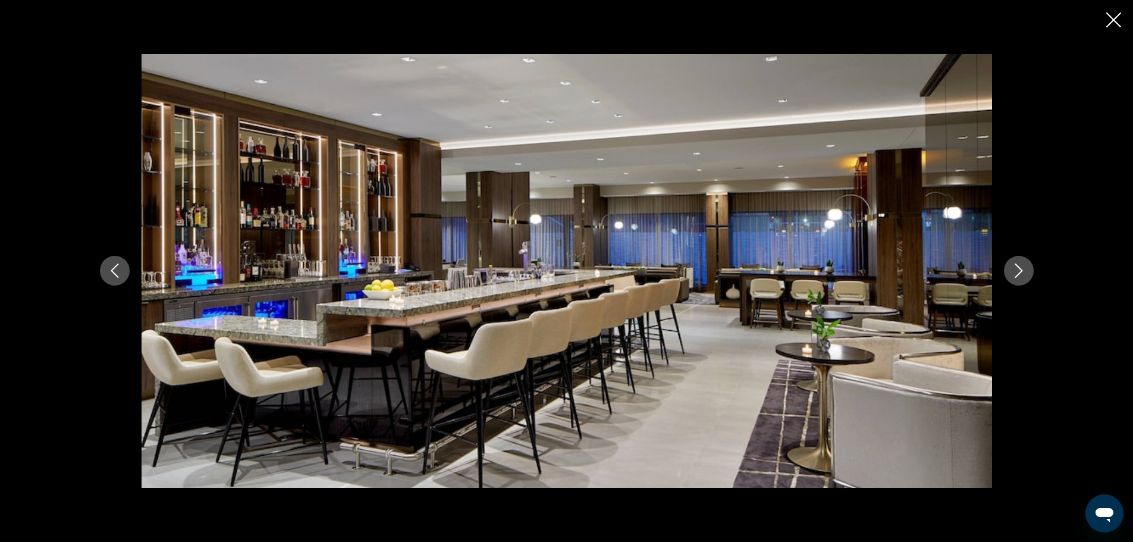
click at [1018, 272] on icon "Next image" at bounding box center [1019, 270] width 14 height 14
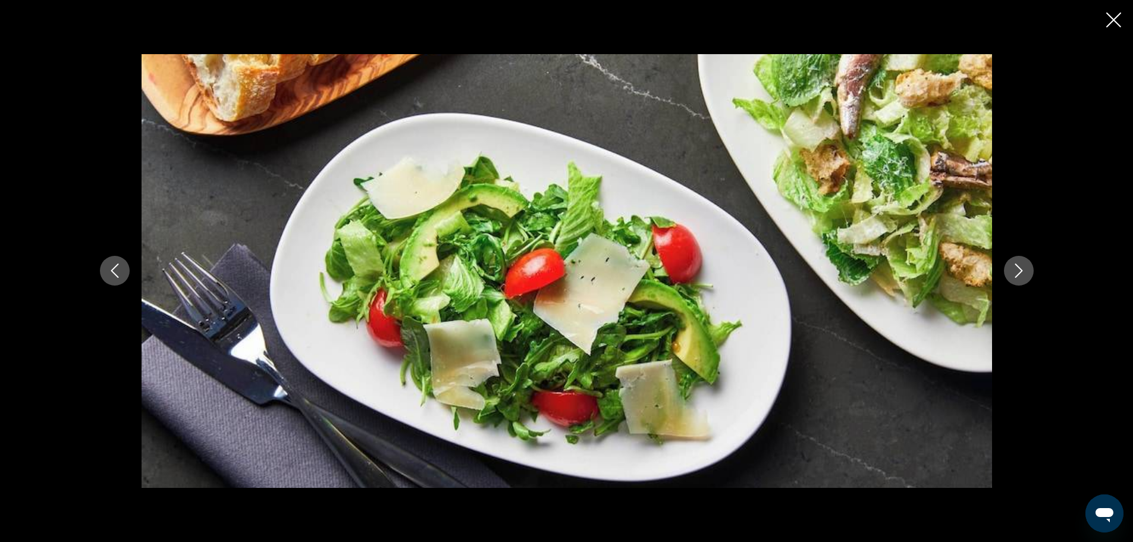
click at [1018, 272] on icon "Next image" at bounding box center [1019, 270] width 14 height 14
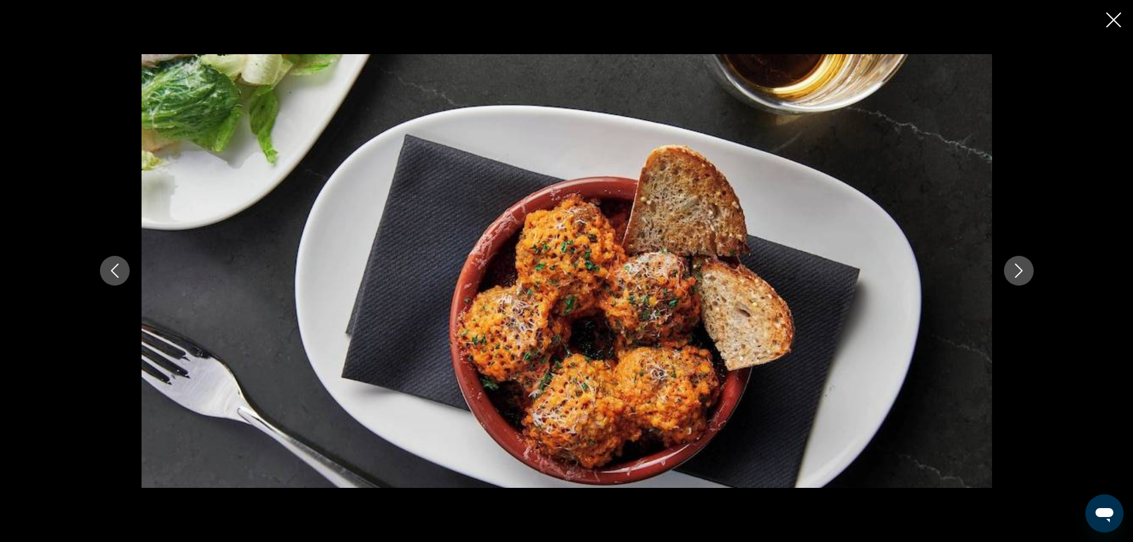
click at [1018, 272] on icon "Next image" at bounding box center [1019, 270] width 14 height 14
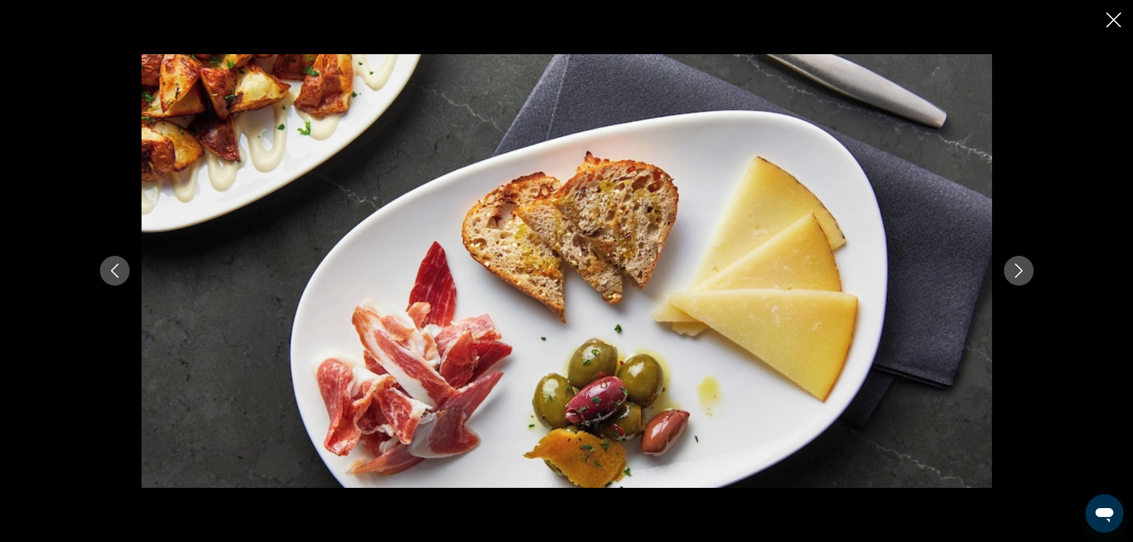
click at [1018, 272] on icon "Next image" at bounding box center [1019, 270] width 14 height 14
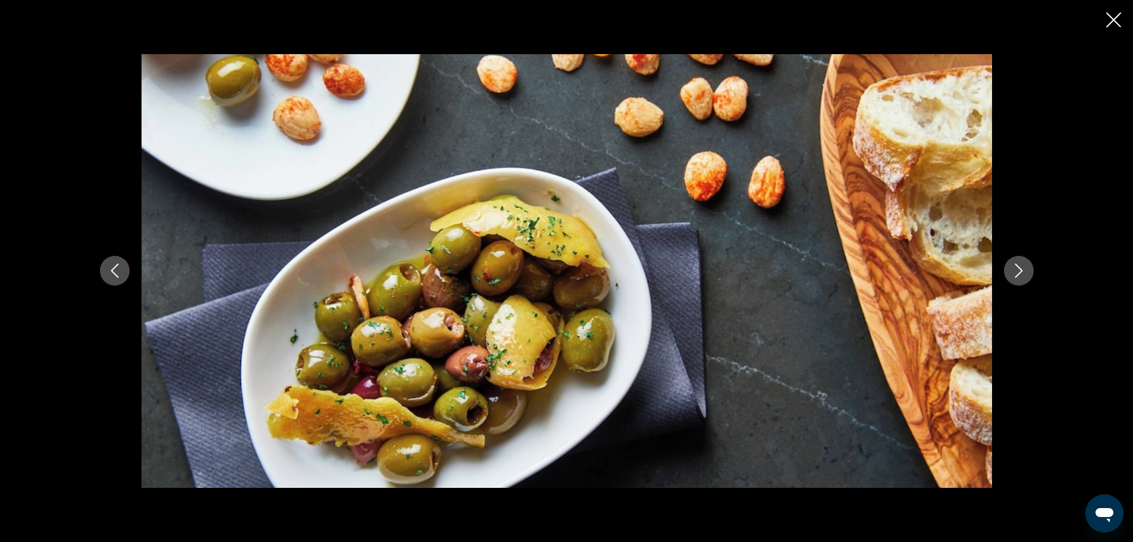
click at [1018, 272] on icon "Next image" at bounding box center [1019, 270] width 14 height 14
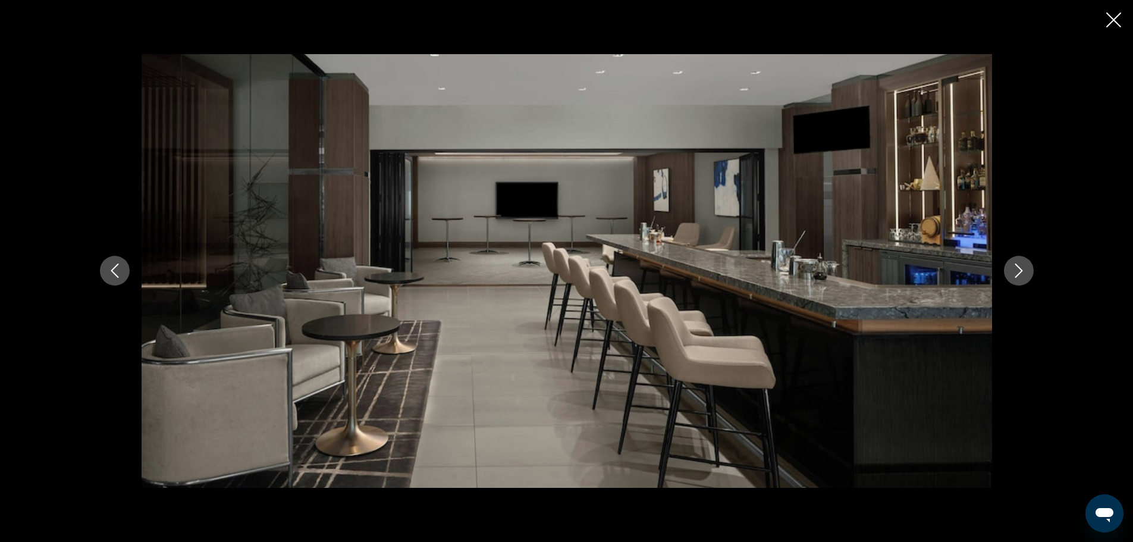
click at [1018, 272] on icon "Next image" at bounding box center [1019, 270] width 14 height 14
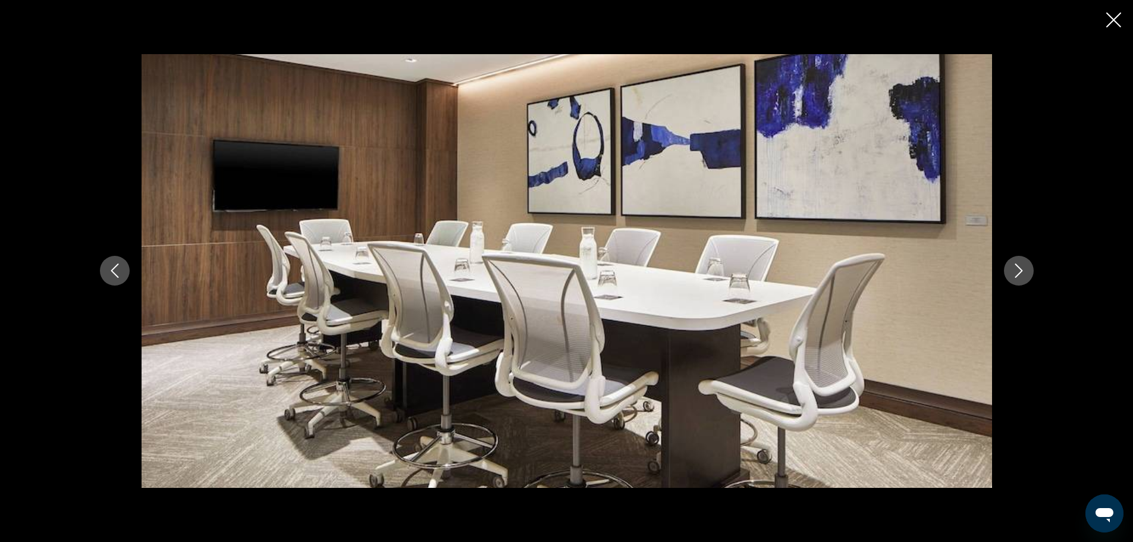
click at [1018, 272] on icon "Next image" at bounding box center [1019, 270] width 14 height 14
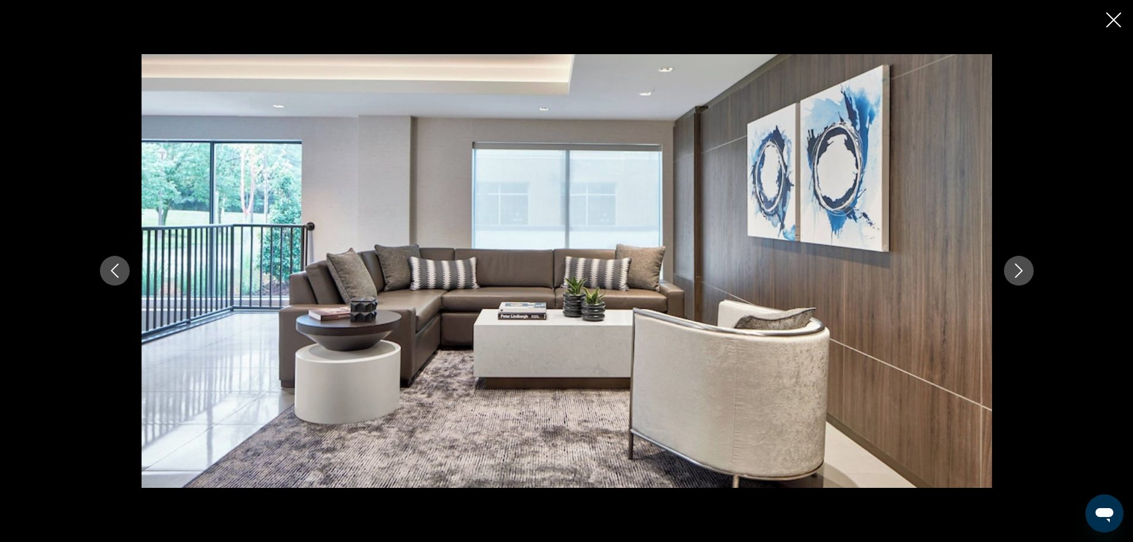
click at [1018, 272] on icon "Next image" at bounding box center [1019, 270] width 14 height 14
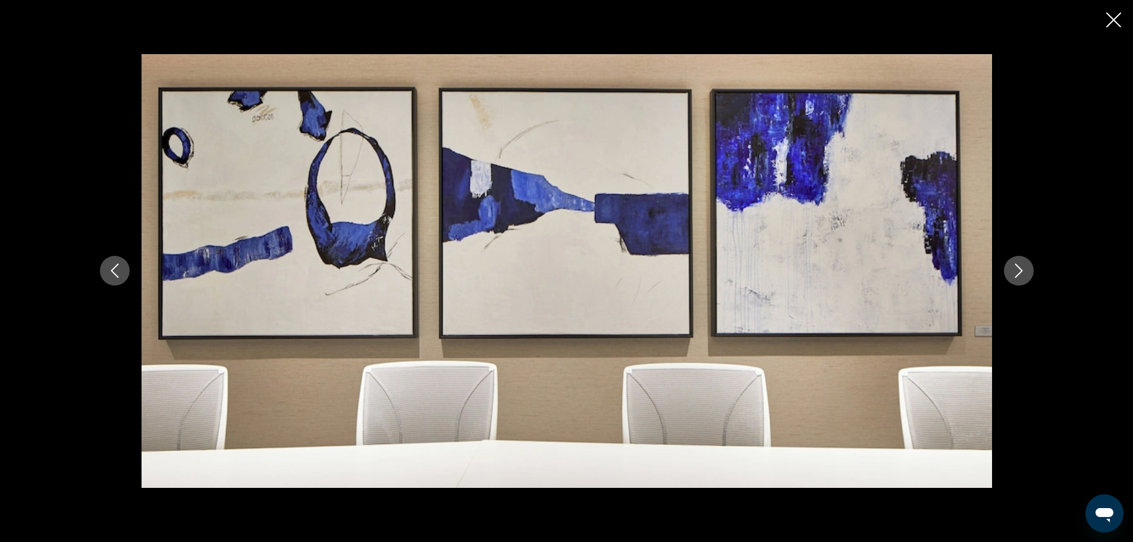
click at [1018, 272] on icon "Next image" at bounding box center [1019, 270] width 14 height 14
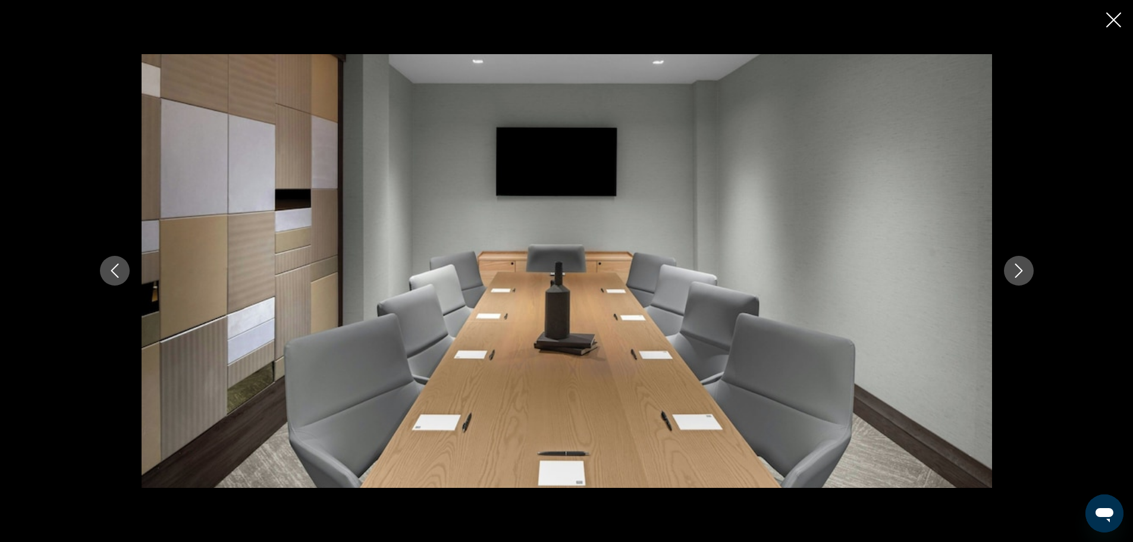
click at [1018, 272] on icon "Next image" at bounding box center [1019, 270] width 14 height 14
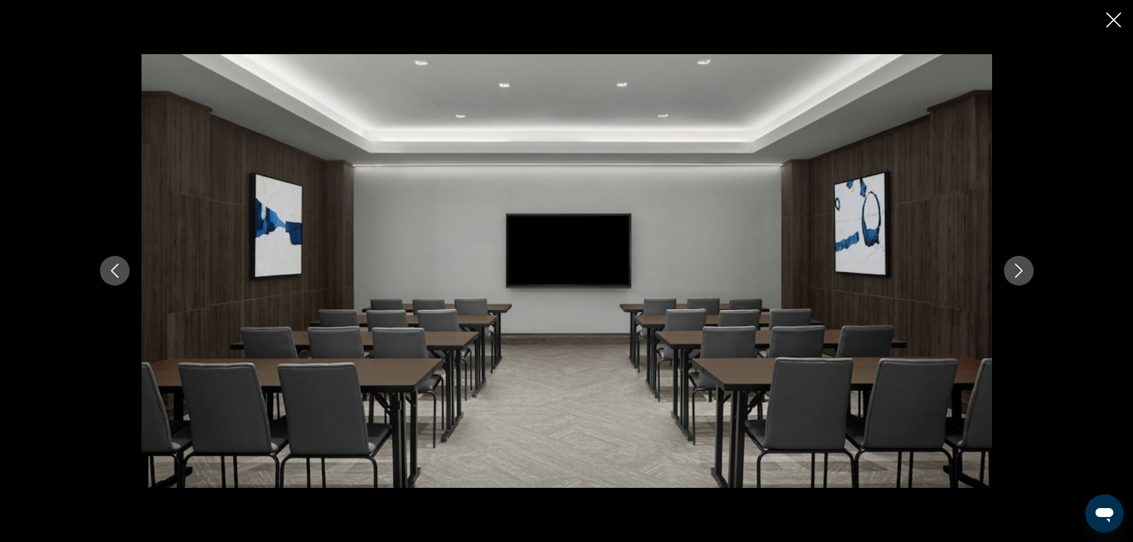
click at [1018, 272] on icon "Next image" at bounding box center [1019, 270] width 14 height 14
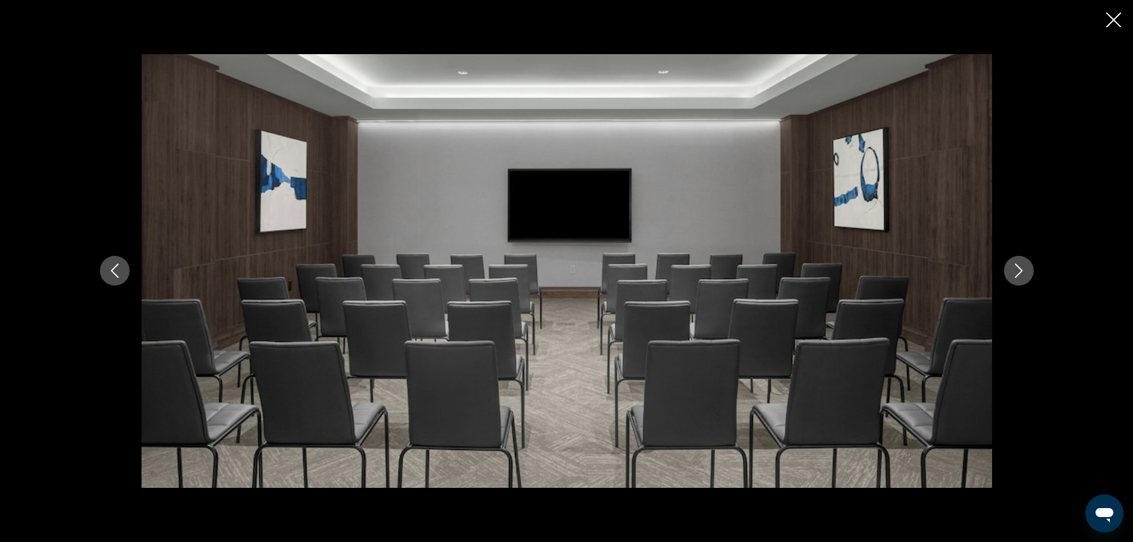
click at [1018, 272] on icon "Next image" at bounding box center [1019, 270] width 14 height 14
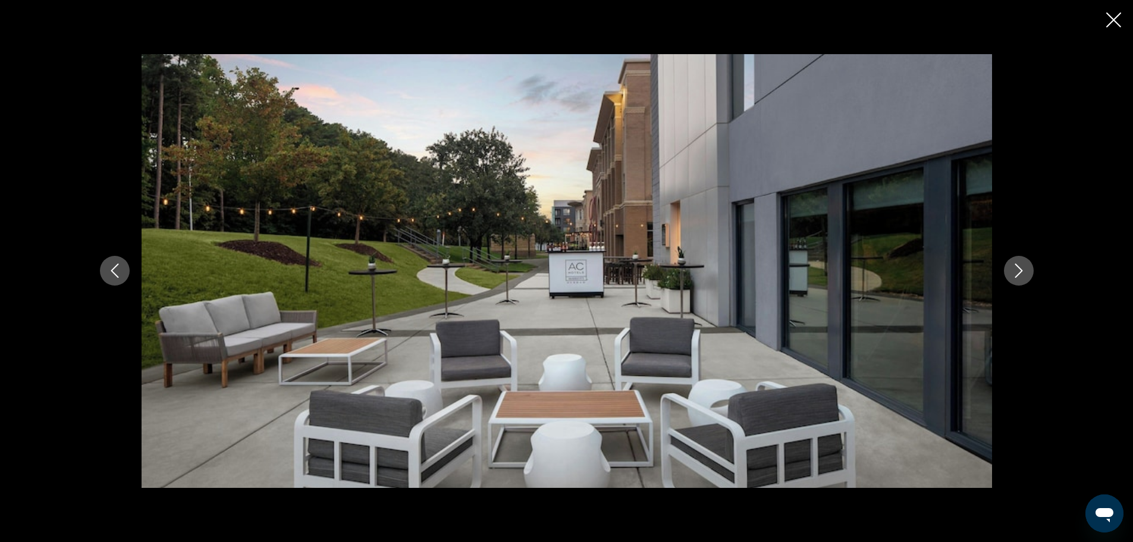
click at [1018, 272] on icon "Next image" at bounding box center [1019, 270] width 14 height 14
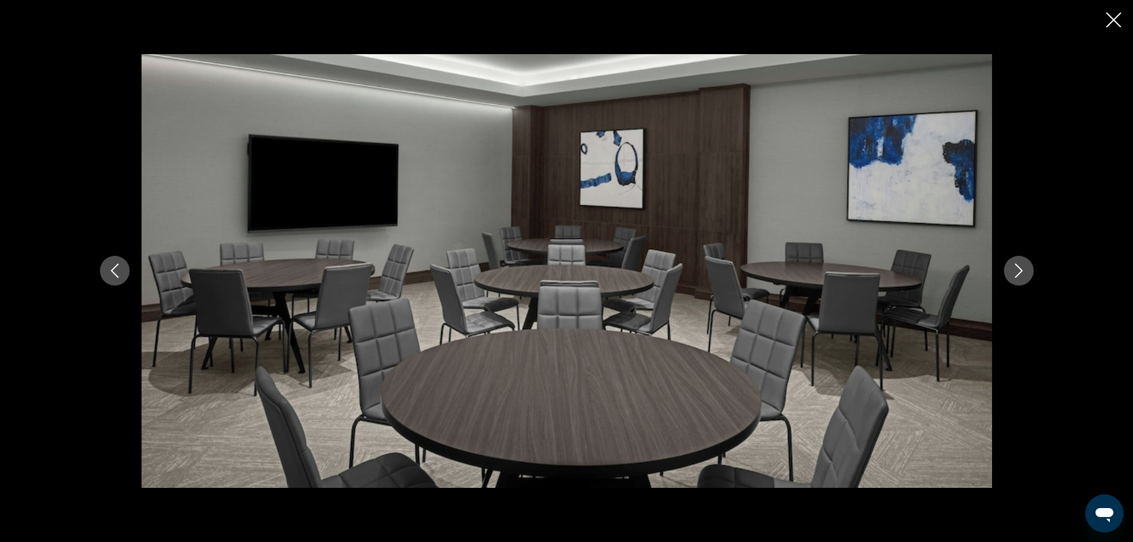
click at [1018, 272] on icon "Next image" at bounding box center [1019, 270] width 14 height 14
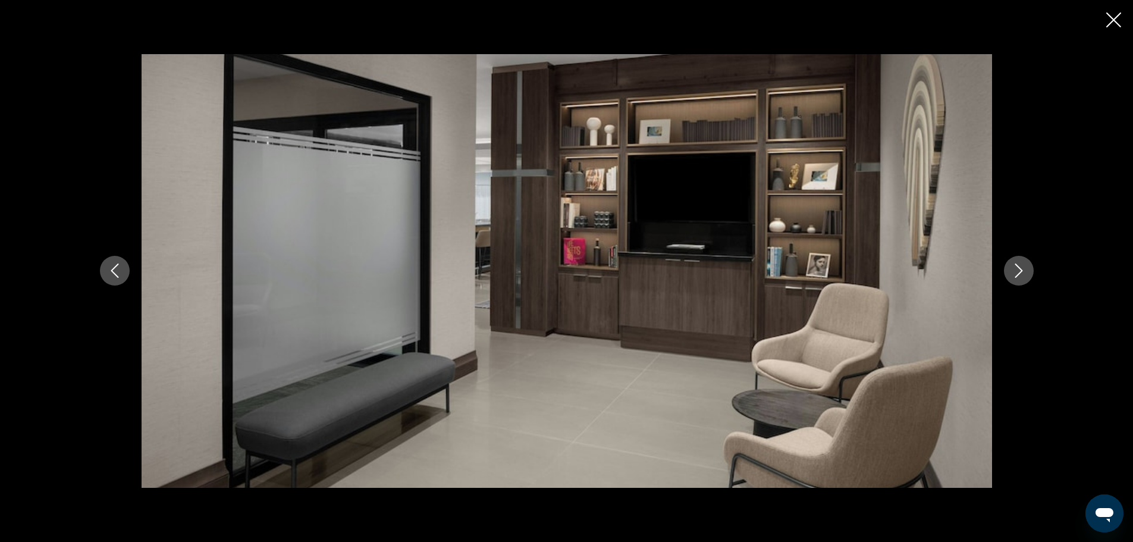
click at [1018, 272] on icon "Next image" at bounding box center [1019, 270] width 14 height 14
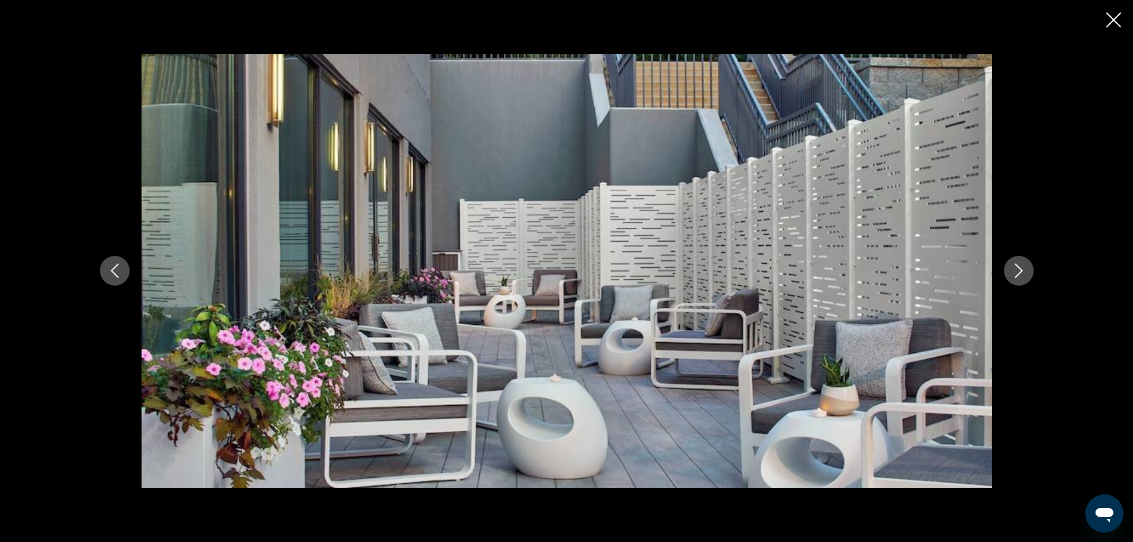
click at [1018, 272] on icon "Next image" at bounding box center [1019, 270] width 14 height 14
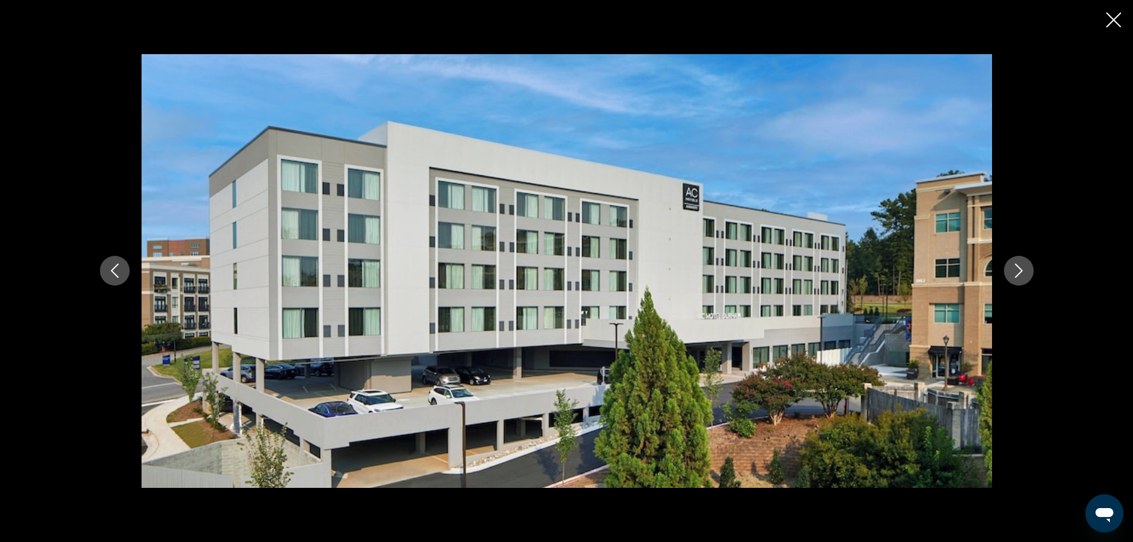
click at [1018, 272] on icon "Next image" at bounding box center [1019, 270] width 14 height 14
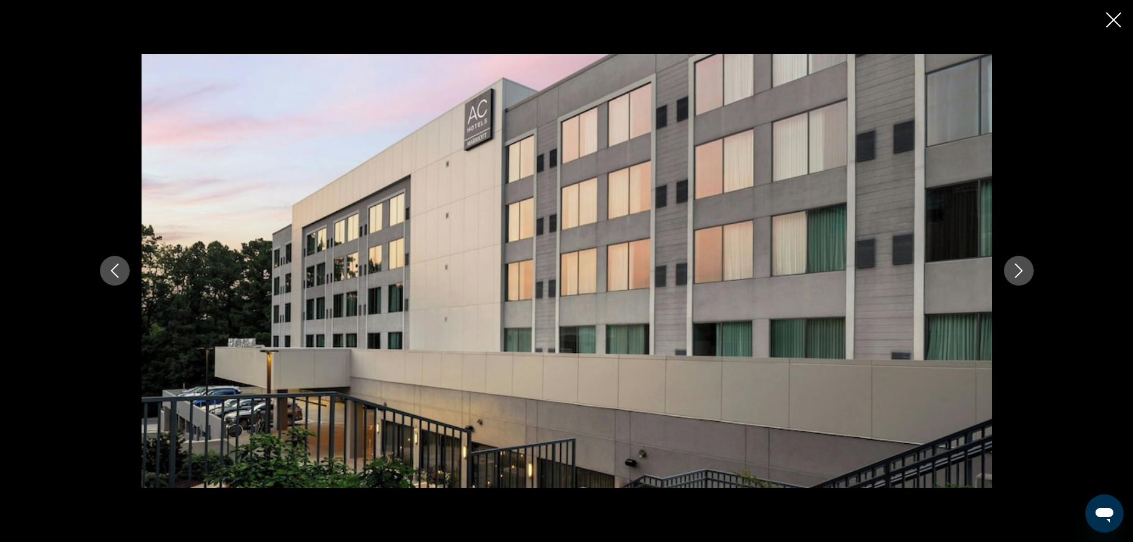
click at [1018, 272] on icon "Next image" at bounding box center [1019, 270] width 14 height 14
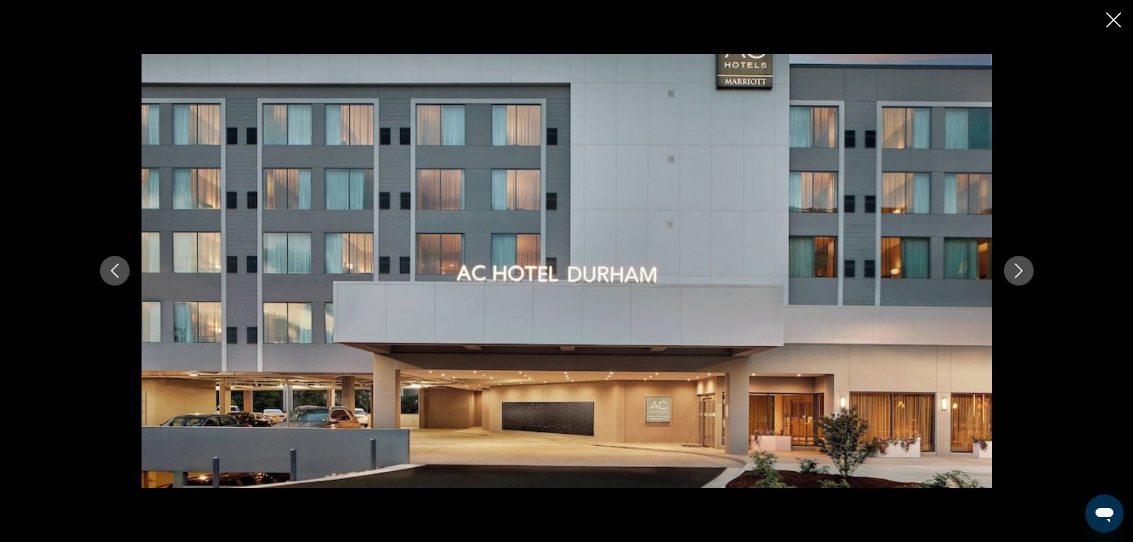
click at [1018, 272] on icon "Next image" at bounding box center [1019, 270] width 14 height 14
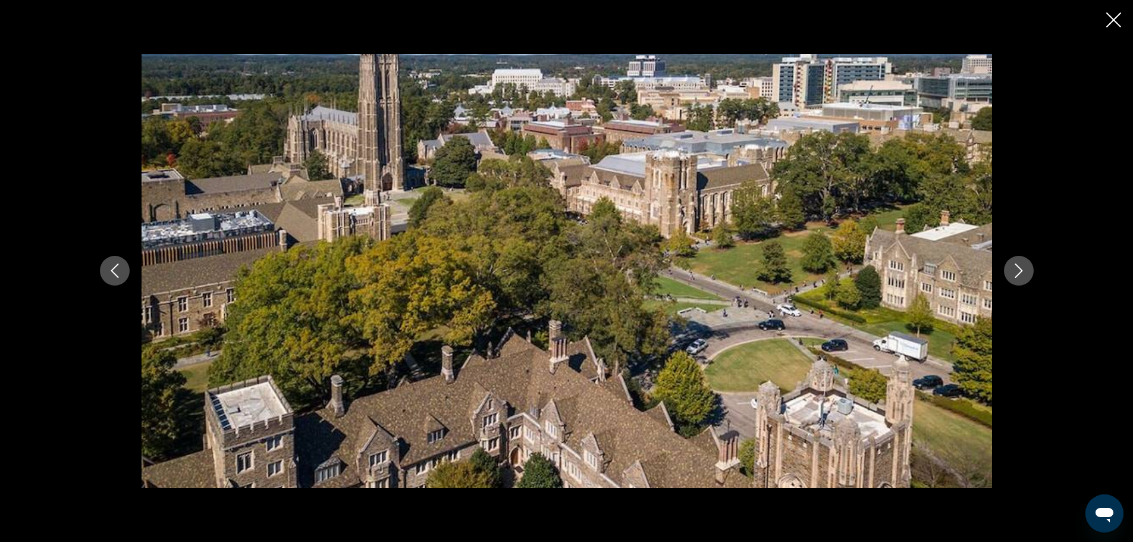
click at [1018, 272] on icon "Next image" at bounding box center [1019, 270] width 14 height 14
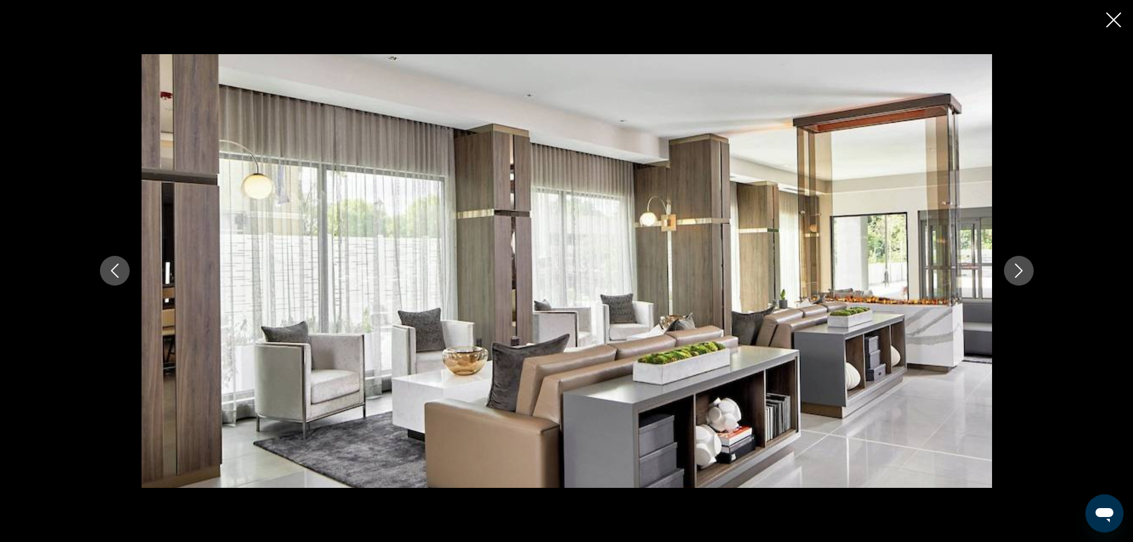
click at [1117, 17] on icon "Close slideshow" at bounding box center [1113, 19] width 15 height 15
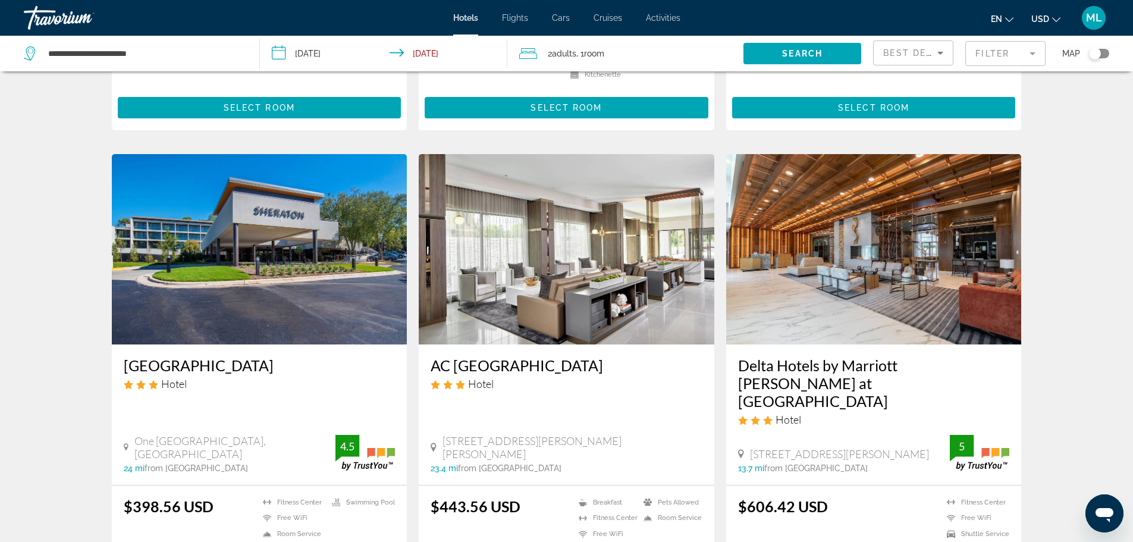
scroll to position [880, 0]
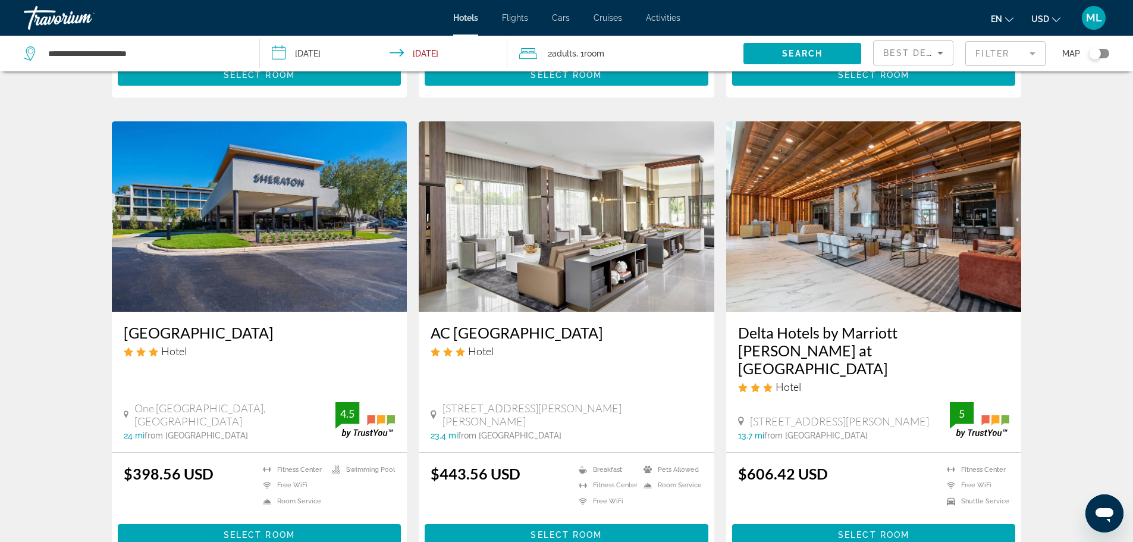
click at [833, 200] on img "Main content" at bounding box center [874, 216] width 296 height 190
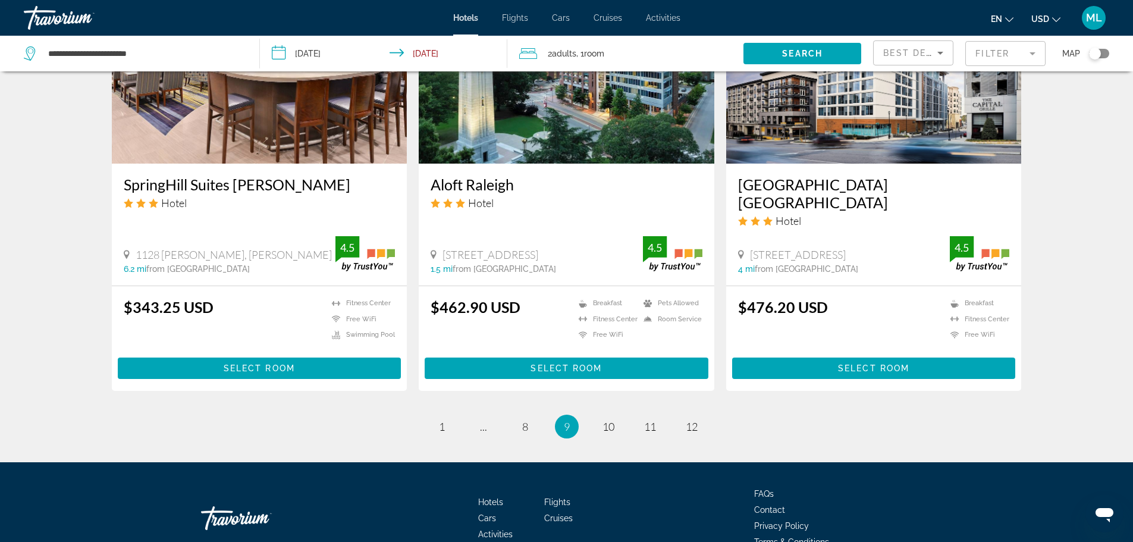
scroll to position [1500, 0]
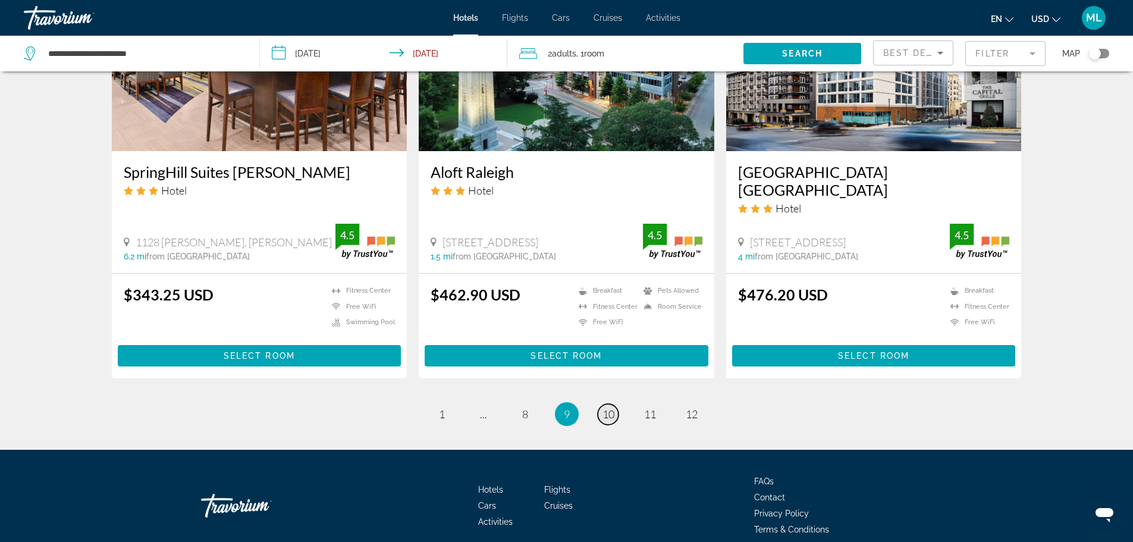
click at [608, 407] on span "10" at bounding box center [608, 413] width 12 height 13
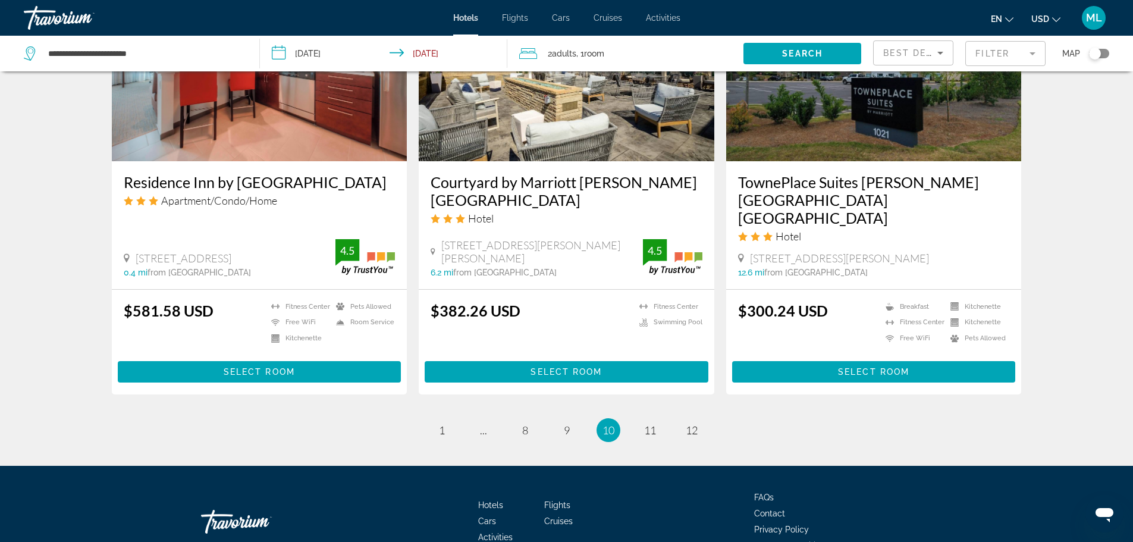
scroll to position [1522, 0]
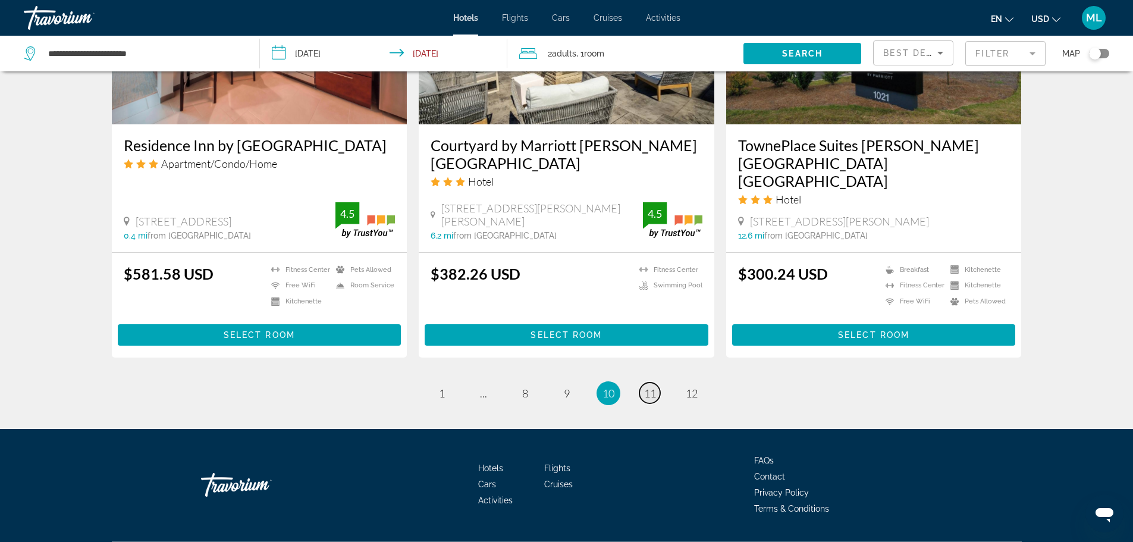
click at [653, 387] on span "11" at bounding box center [650, 393] width 12 height 13
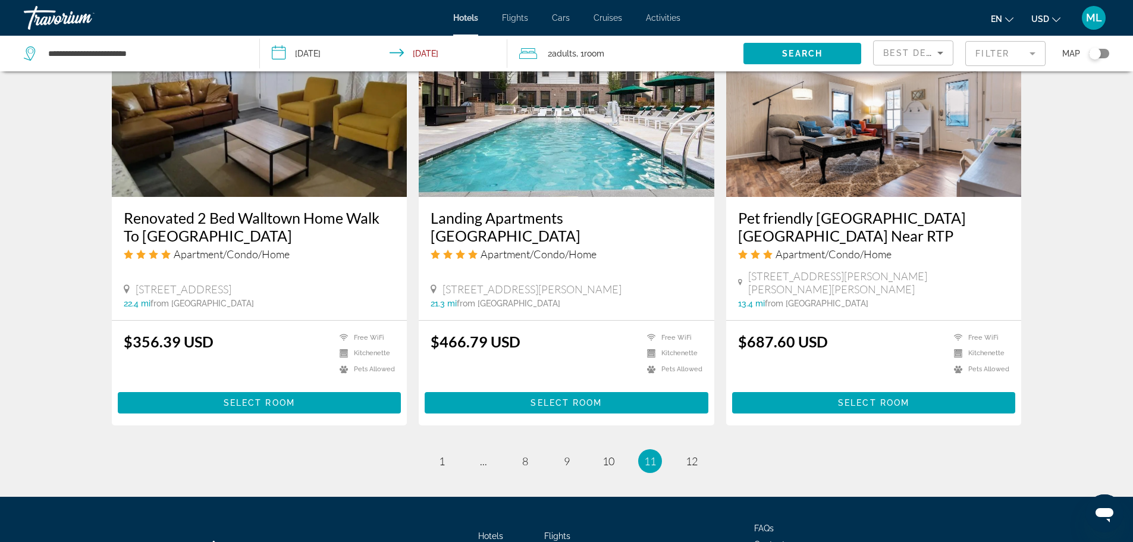
scroll to position [1506, 0]
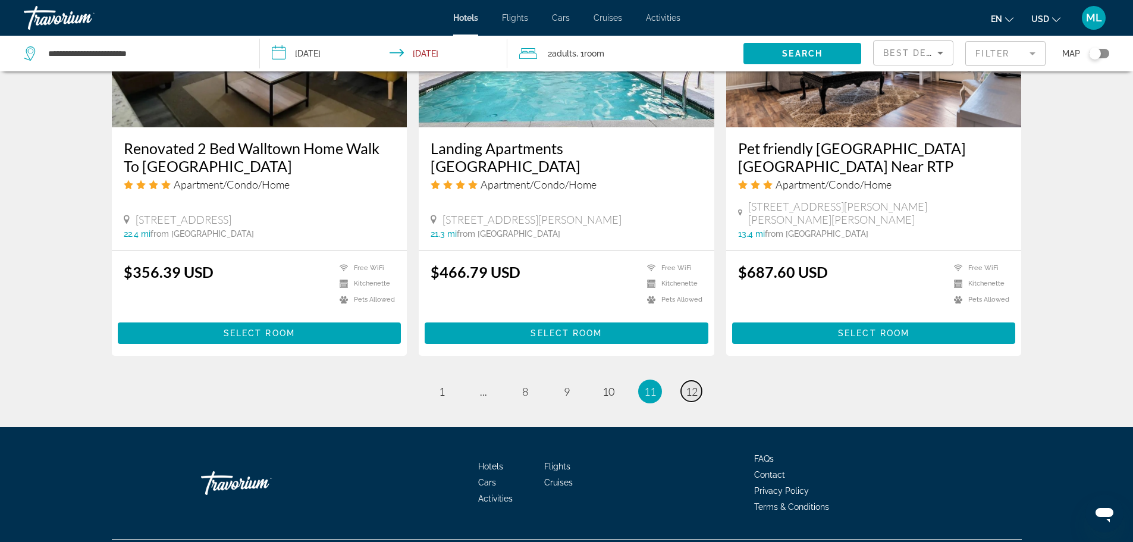
click at [692, 385] on span "12" at bounding box center [692, 391] width 12 height 13
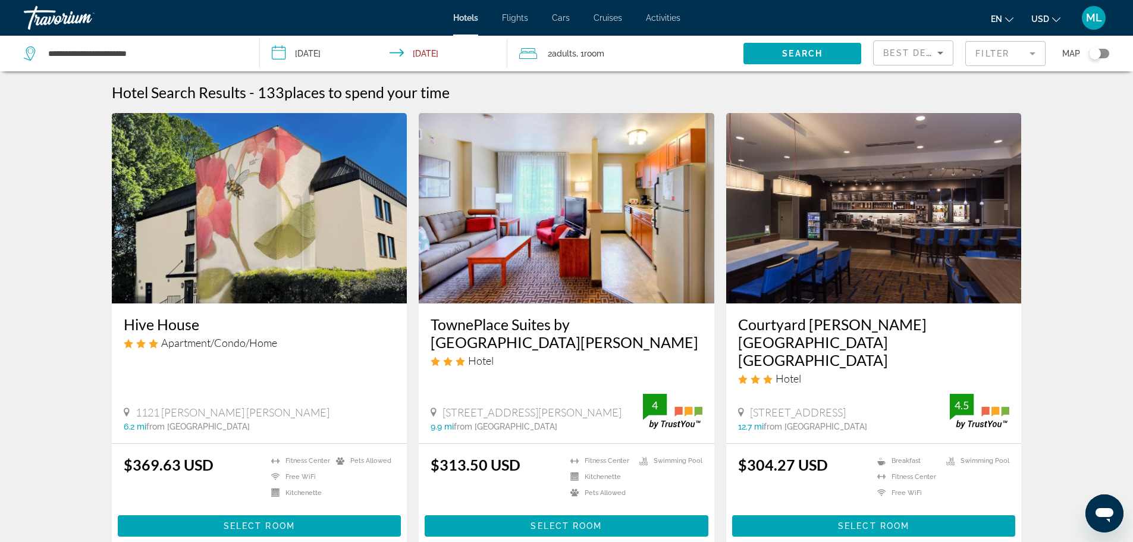
click at [278, 49] on input "**********" at bounding box center [386, 55] width 253 height 39
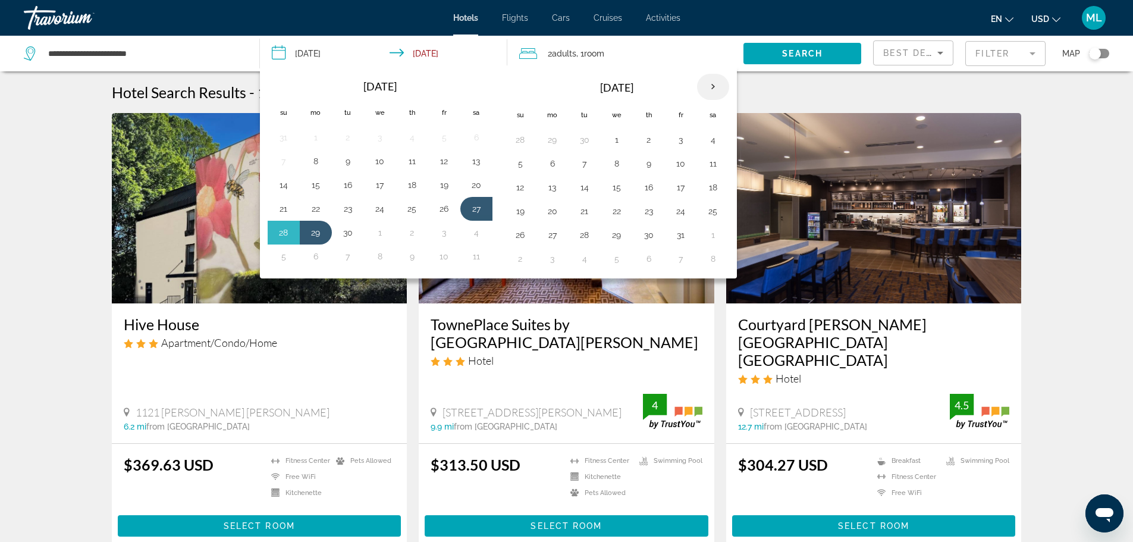
click at [716, 87] on th "Next month" at bounding box center [713, 87] width 32 height 26
click at [648, 238] on button "27" at bounding box center [648, 235] width 19 height 17
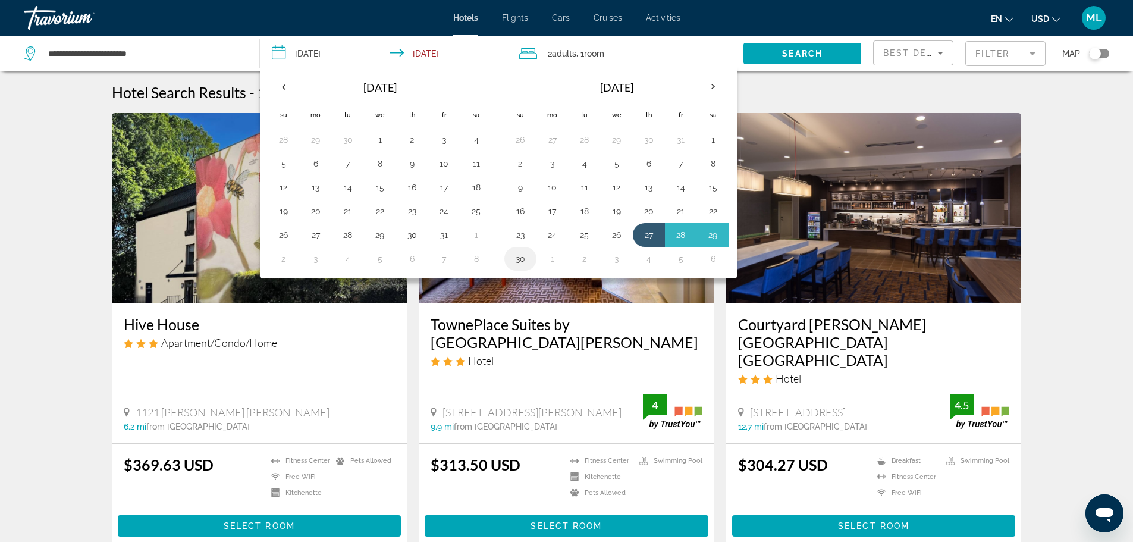
click at [519, 260] on button "30" at bounding box center [520, 258] width 19 height 17
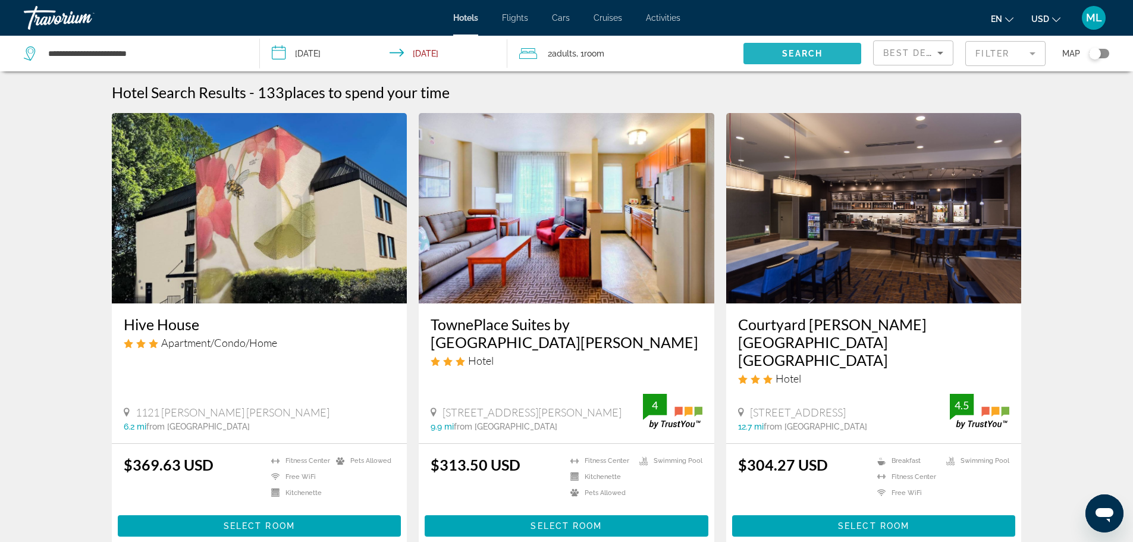
click at [806, 53] on span "Search" at bounding box center [802, 54] width 40 height 10
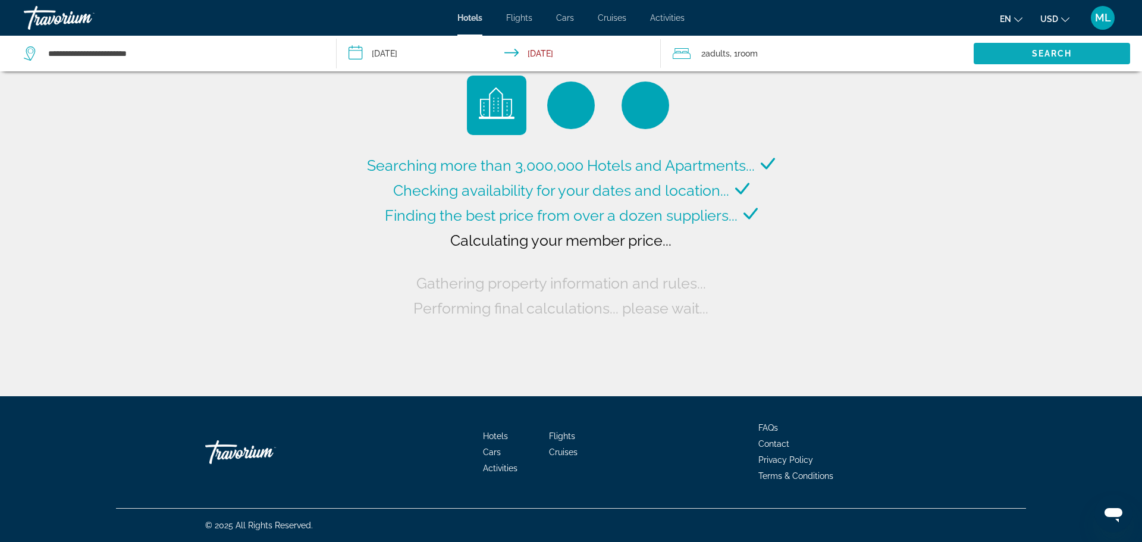
click at [806, 53] on div "2 Adult Adults , 1 Room rooms" at bounding box center [823, 53] width 301 height 17
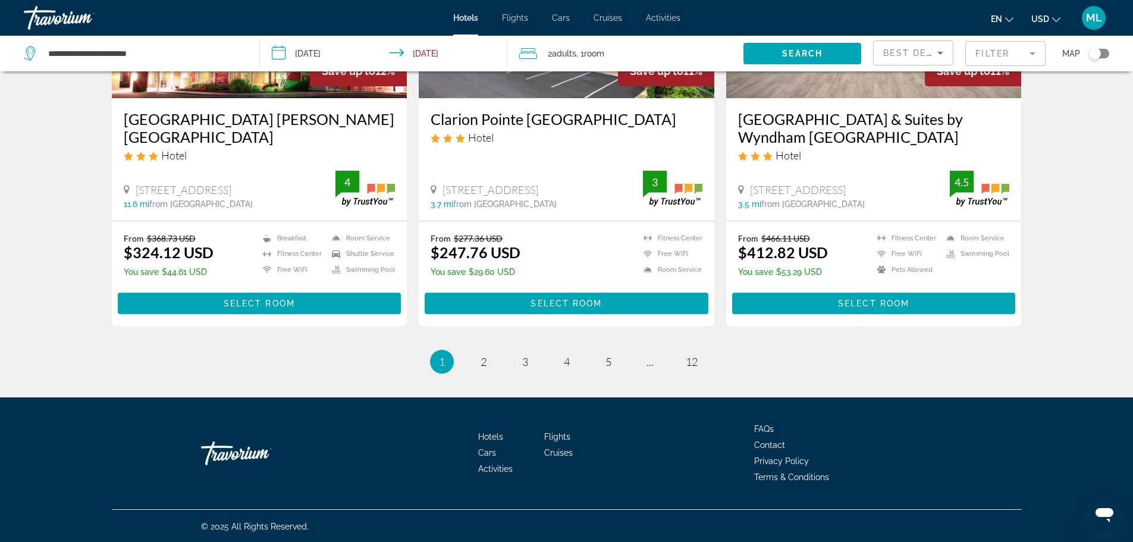
scroll to position [1531, 0]
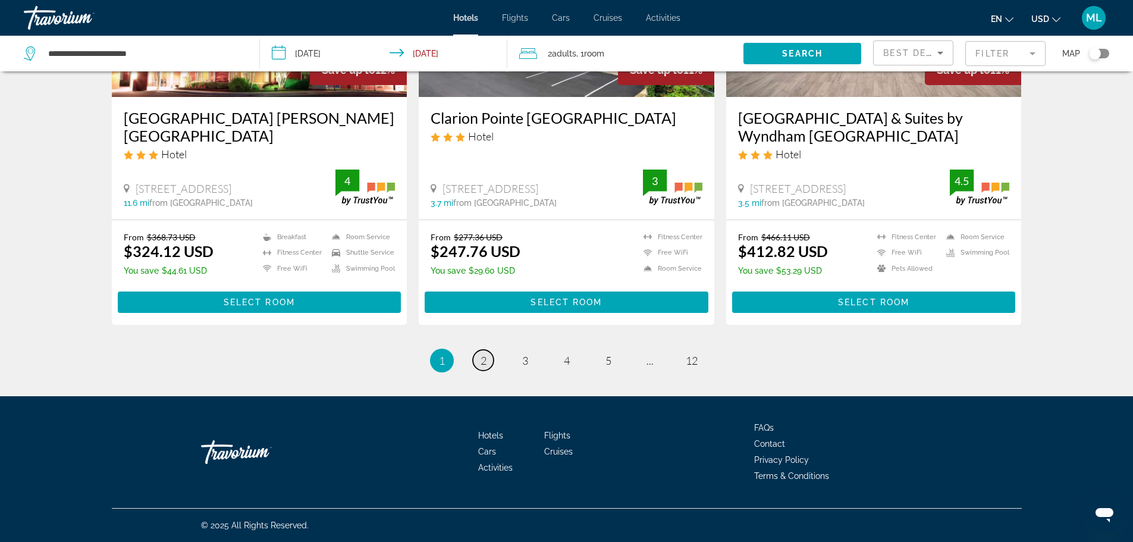
click at [482, 366] on span "2" at bounding box center [484, 360] width 6 height 13
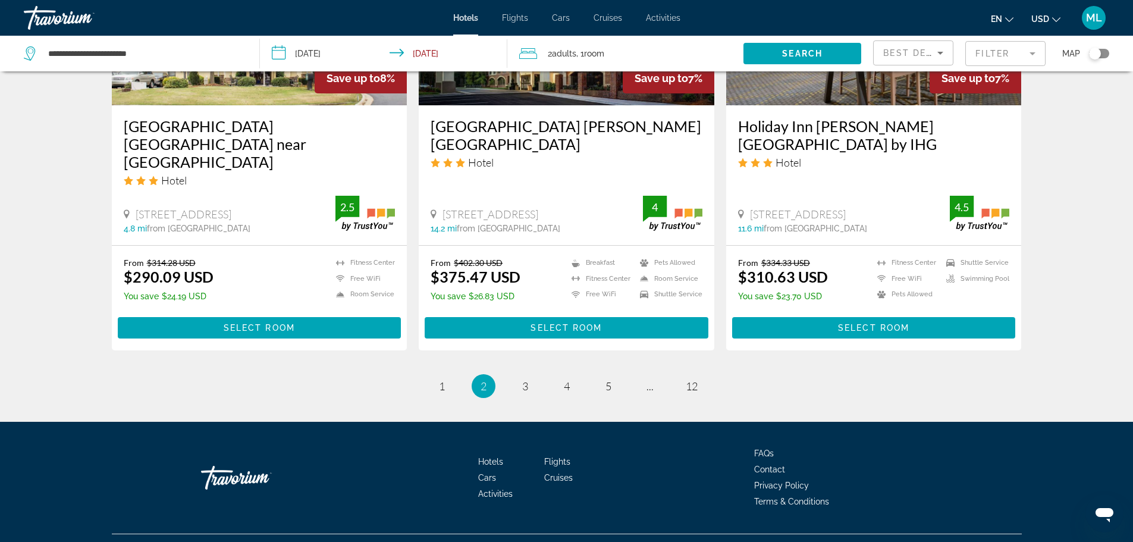
scroll to position [1531, 0]
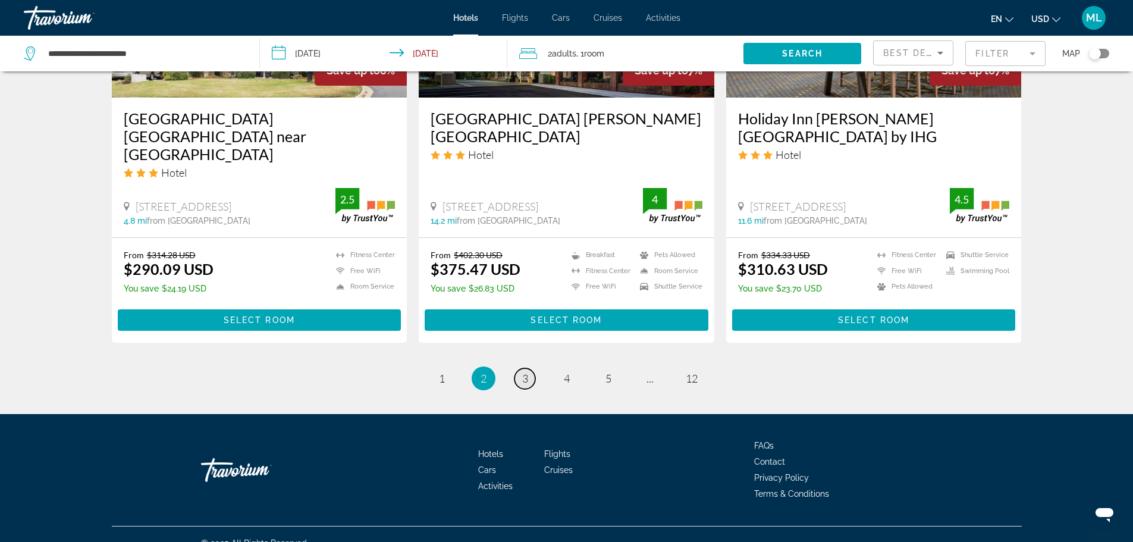
click at [523, 372] on span "3" at bounding box center [525, 378] width 6 height 13
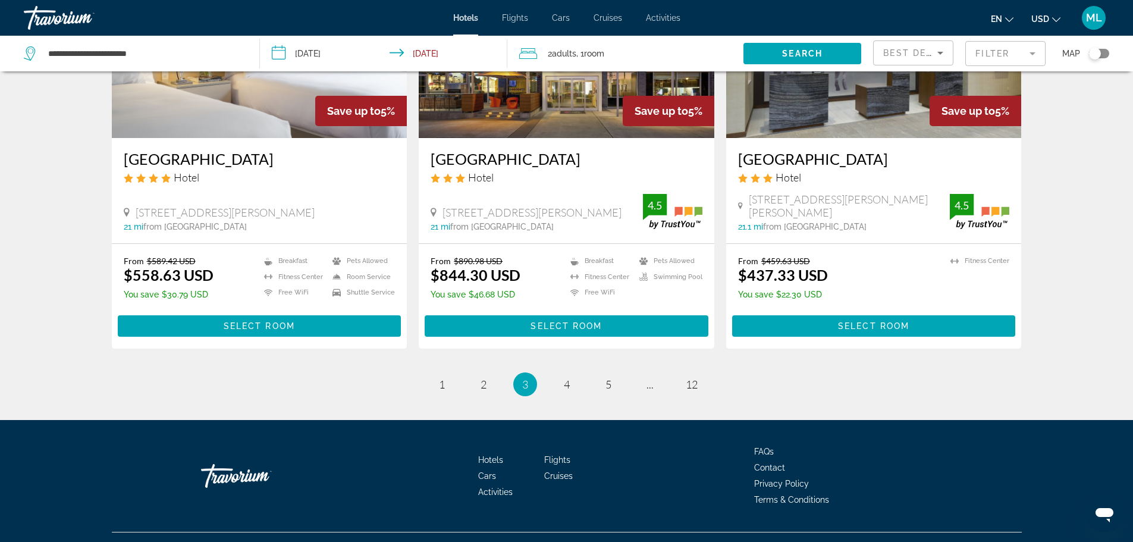
scroll to position [1513, 0]
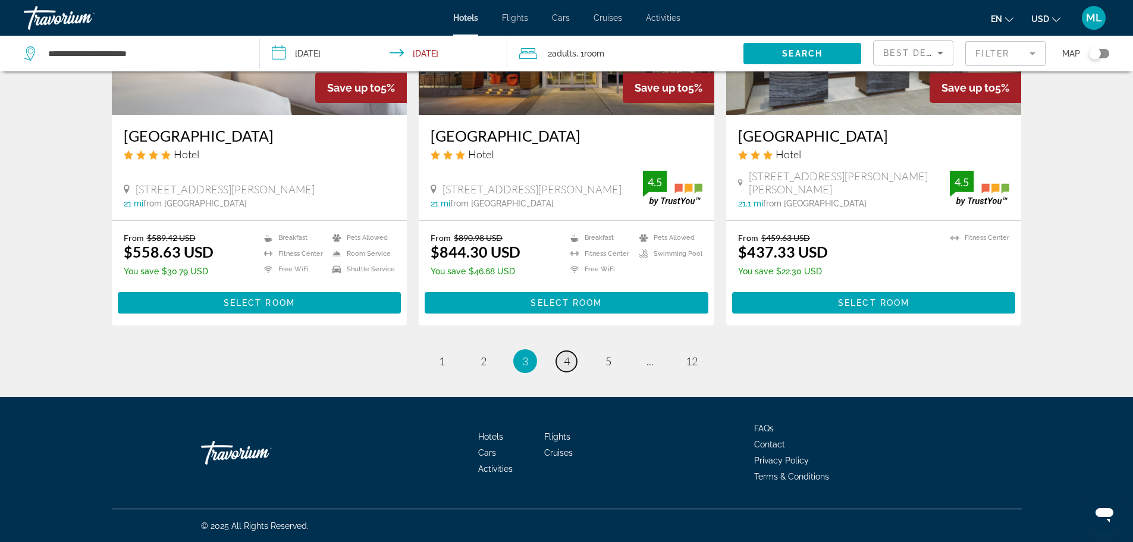
click at [569, 364] on span "4" at bounding box center [567, 360] width 6 height 13
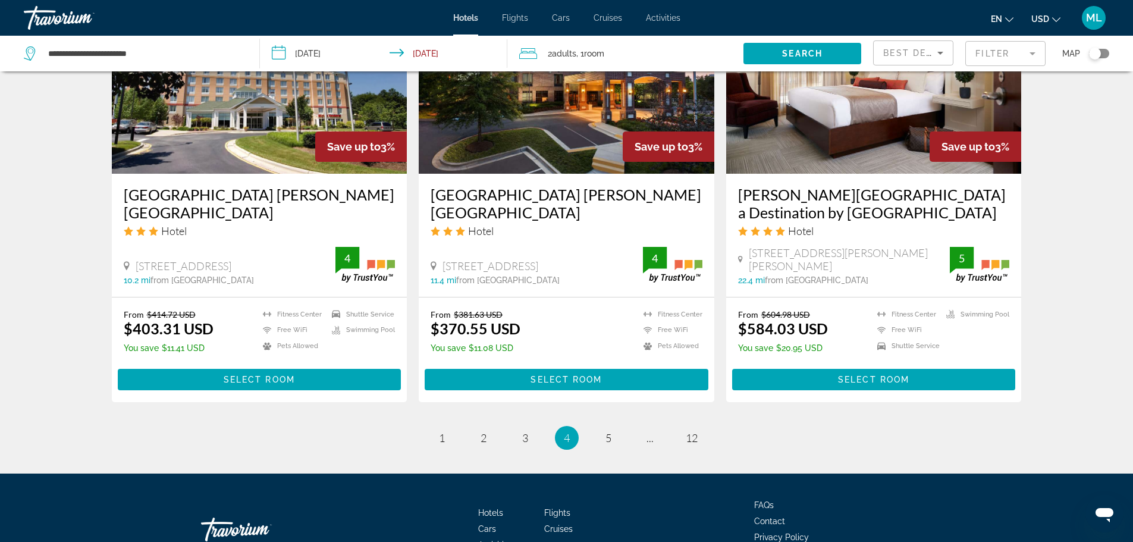
scroll to position [1531, 0]
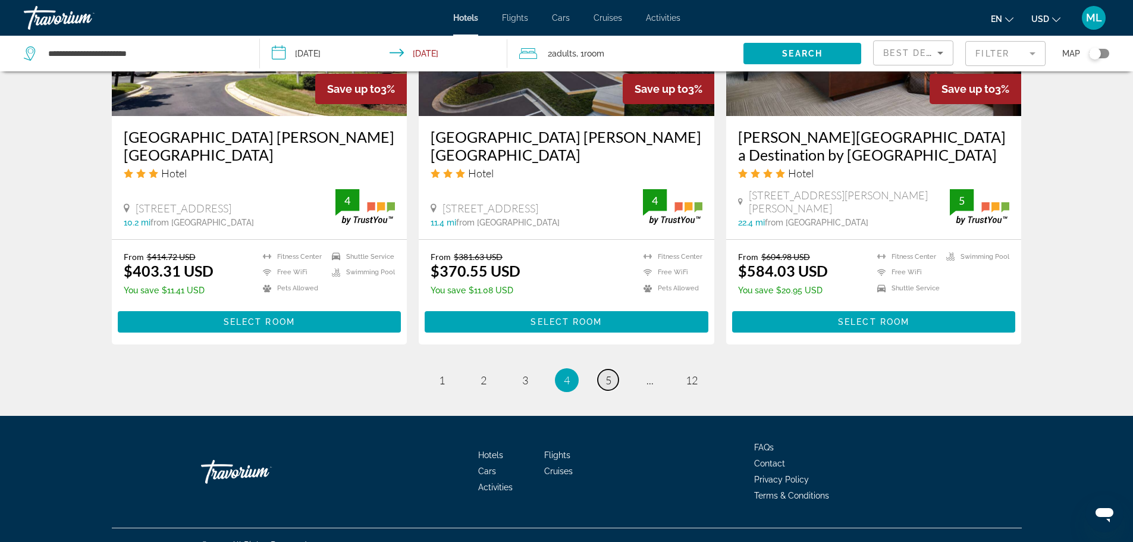
click at [616, 369] on link "page 5" at bounding box center [608, 379] width 21 height 21
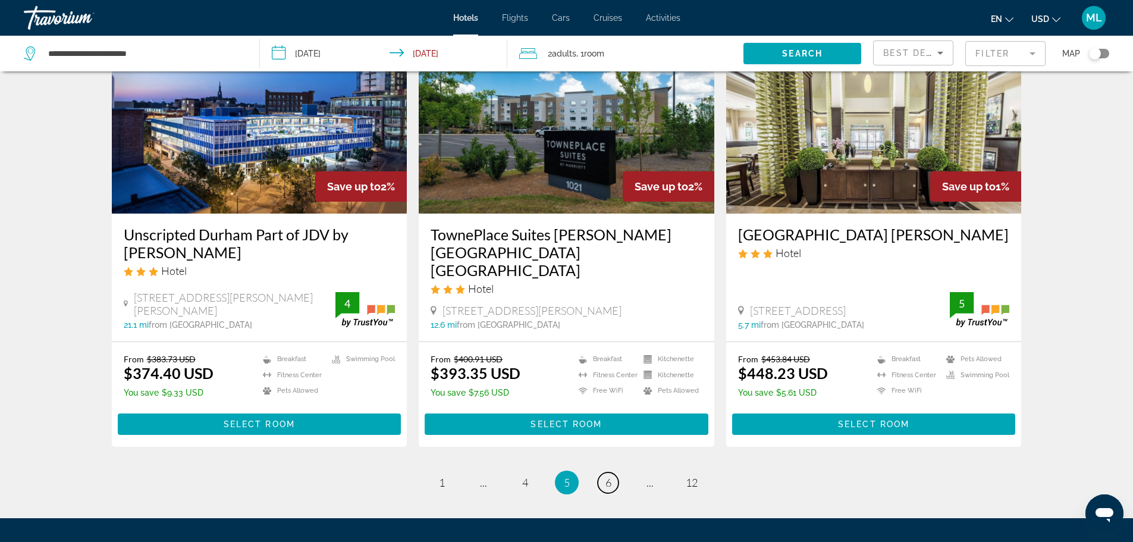
scroll to position [1451, 0]
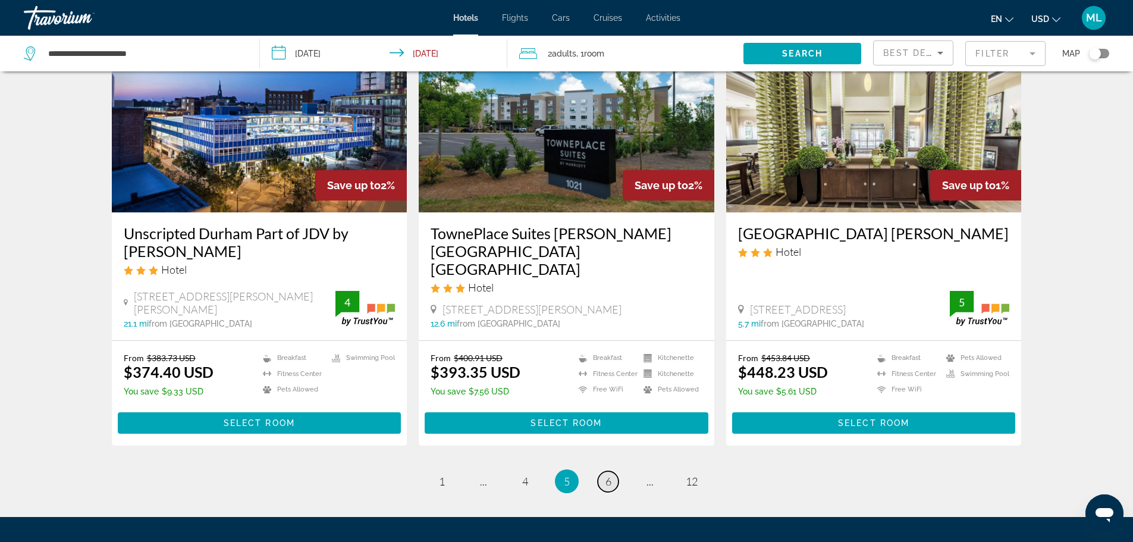
click at [608, 475] on span "6" at bounding box center [608, 481] width 6 height 13
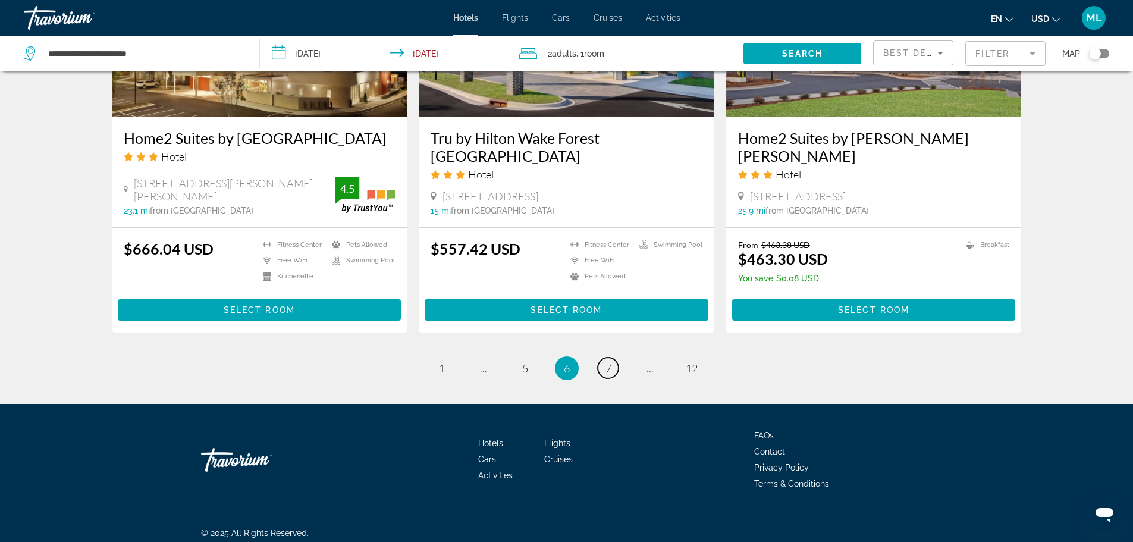
scroll to position [1531, 0]
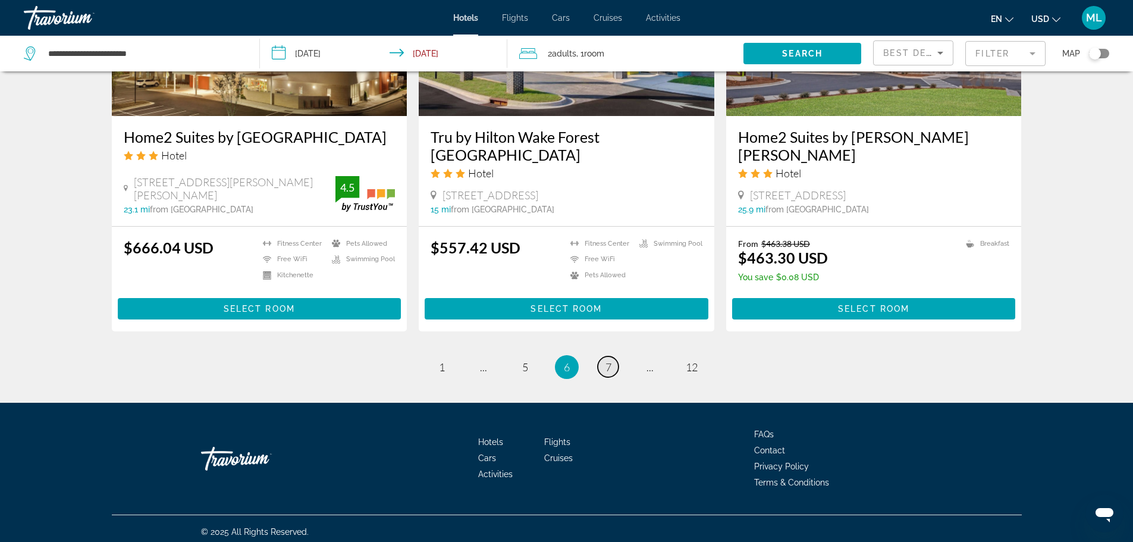
click at [610, 360] on span "7" at bounding box center [608, 366] width 6 height 13
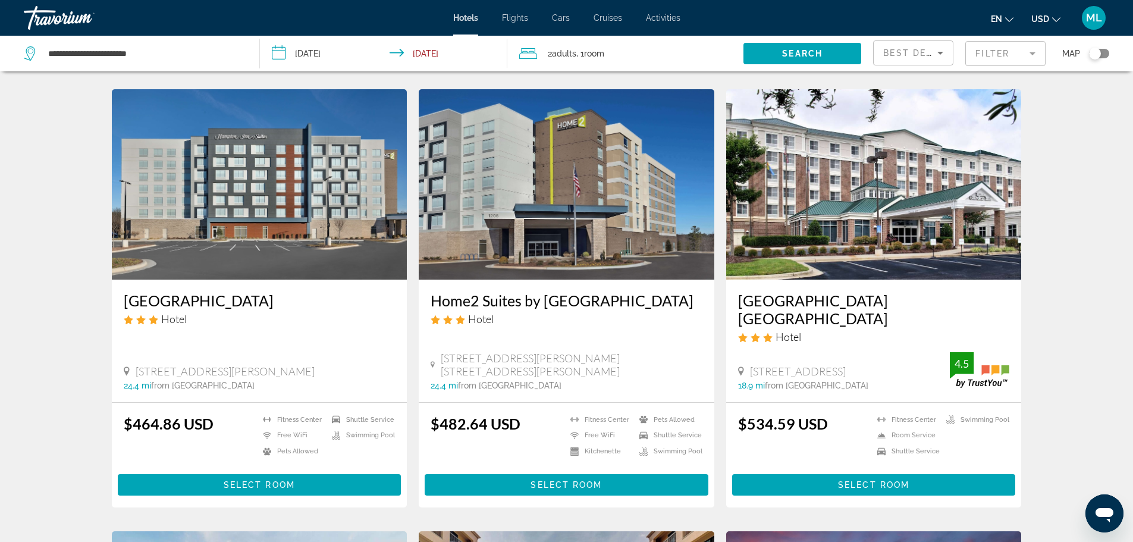
scroll to position [452, 0]
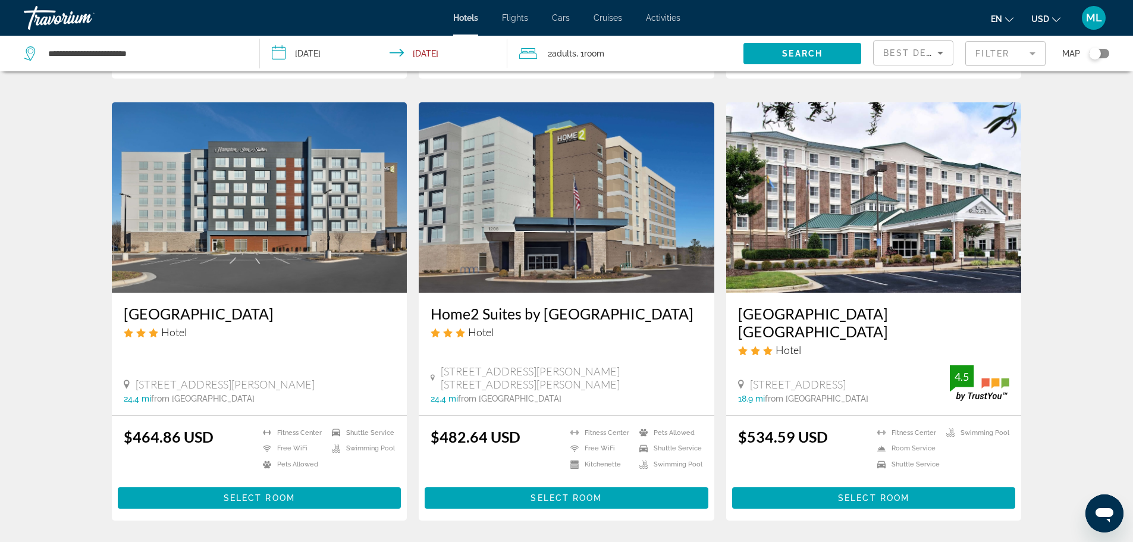
click at [280, 52] on input "**********" at bounding box center [386, 55] width 253 height 39
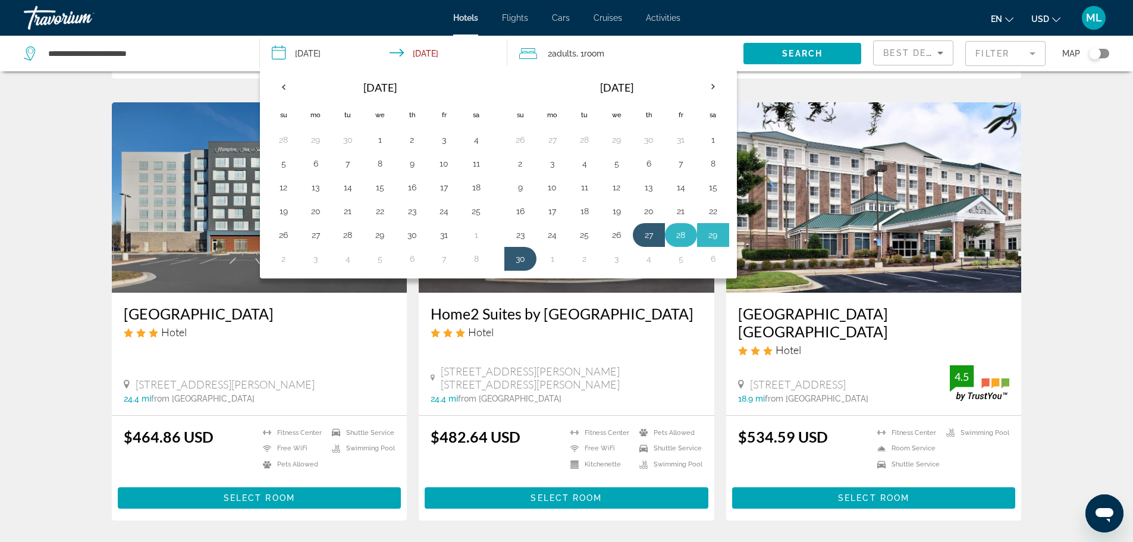
click at [679, 238] on button "28" at bounding box center [680, 235] width 19 height 17
click at [646, 232] on button "27" at bounding box center [648, 235] width 19 height 17
type input "**********"
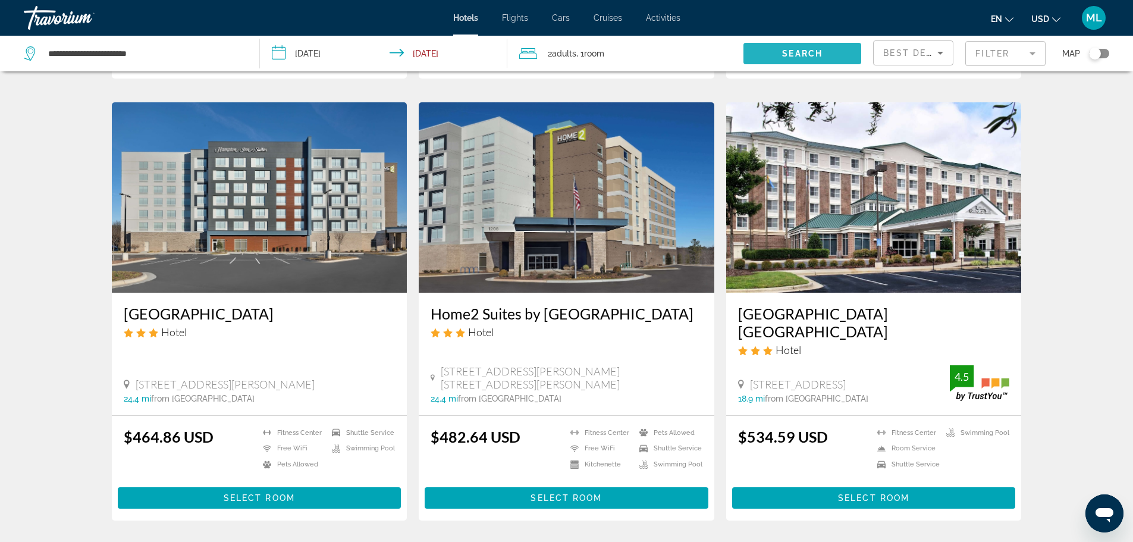
click at [799, 52] on span "Search" at bounding box center [802, 54] width 40 height 10
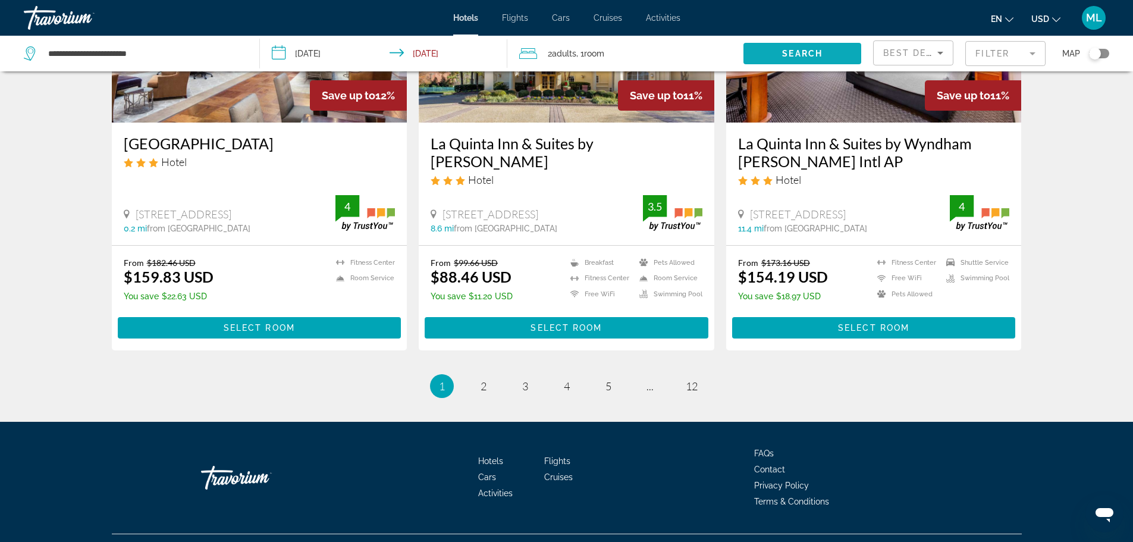
scroll to position [1531, 0]
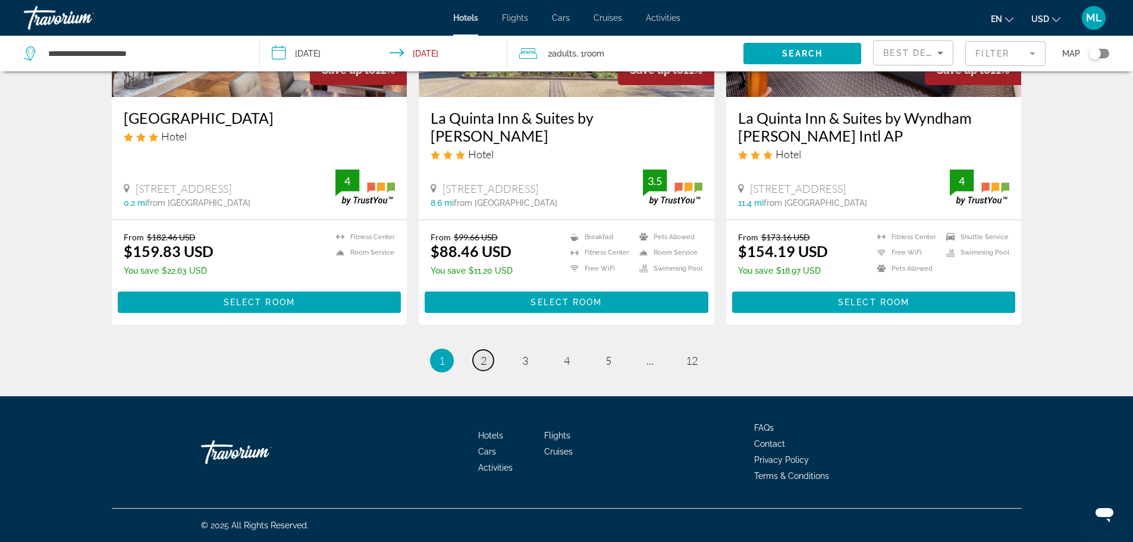
click at [484, 365] on span "2" at bounding box center [484, 360] width 6 height 13
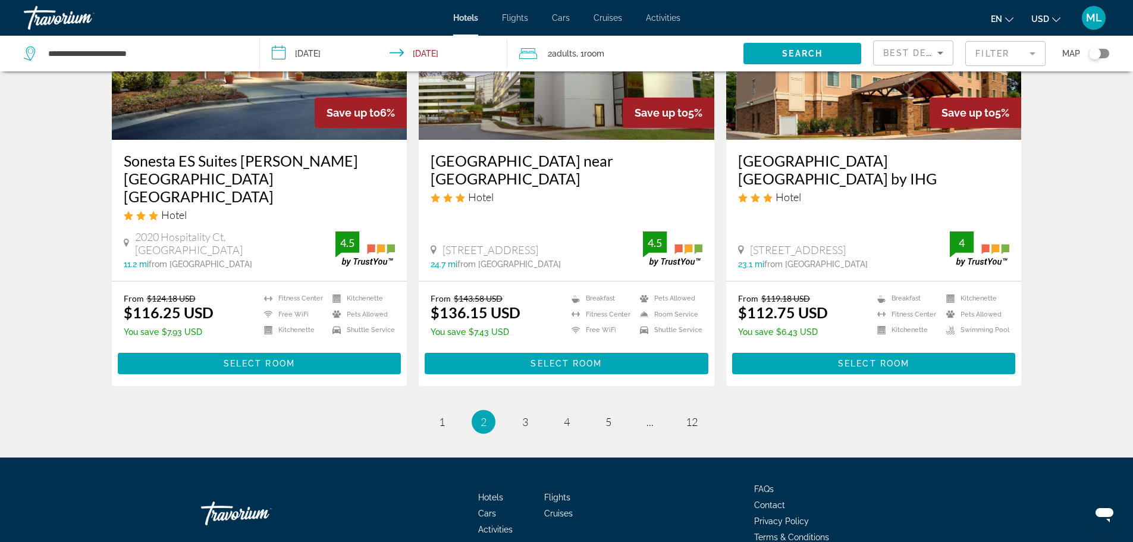
scroll to position [1531, 0]
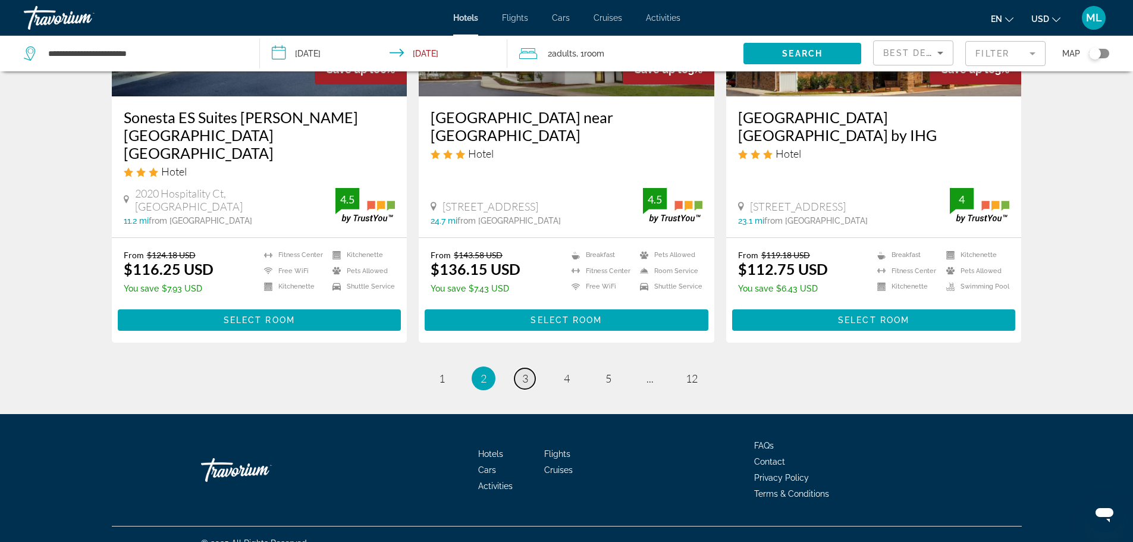
click at [527, 372] on span "3" at bounding box center [525, 378] width 6 height 13
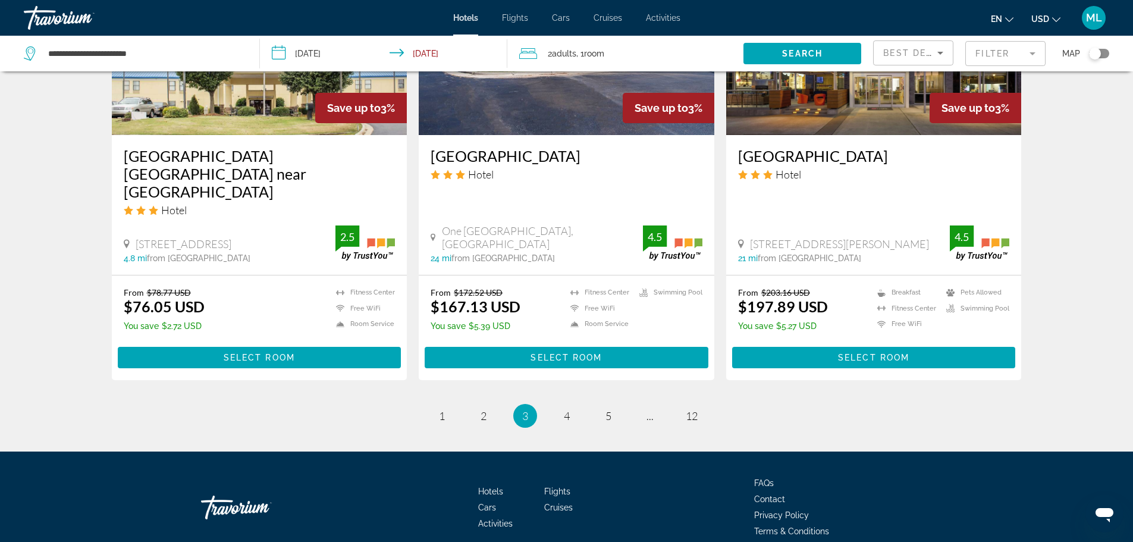
scroll to position [1499, 0]
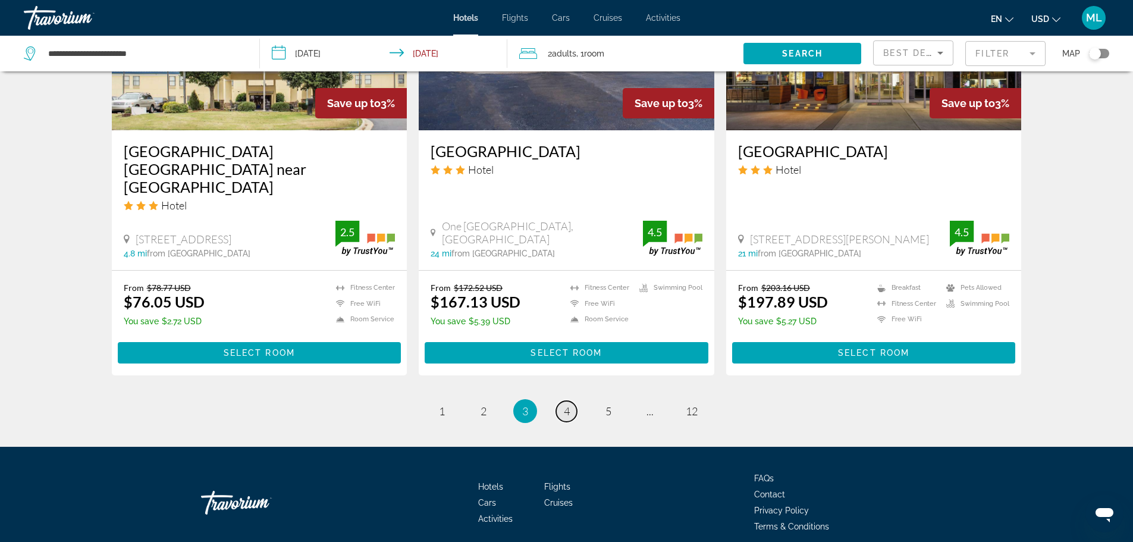
click at [571, 401] on link "page 4" at bounding box center [566, 411] width 21 height 21
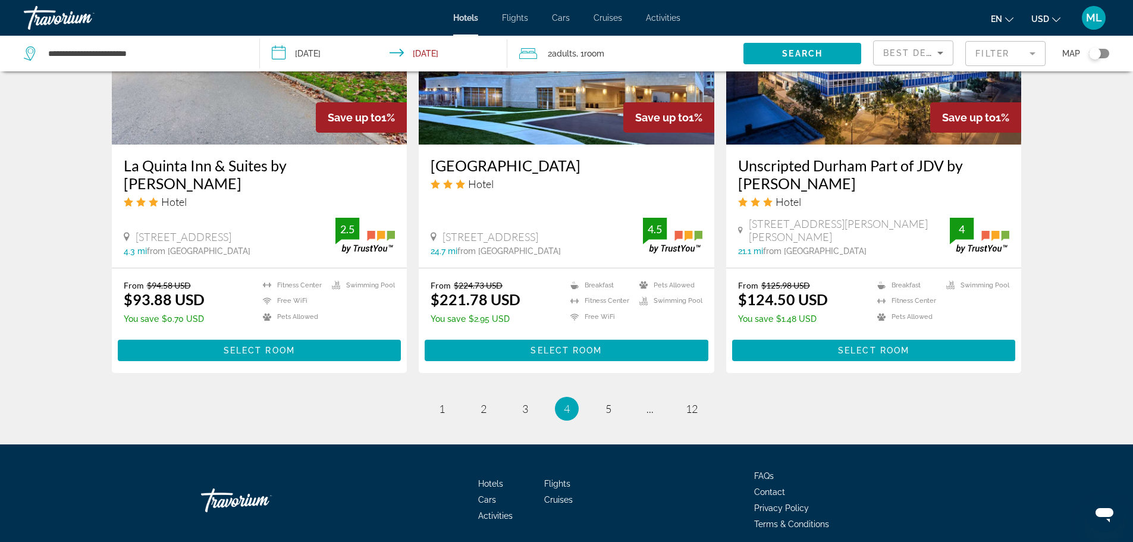
scroll to position [1531, 0]
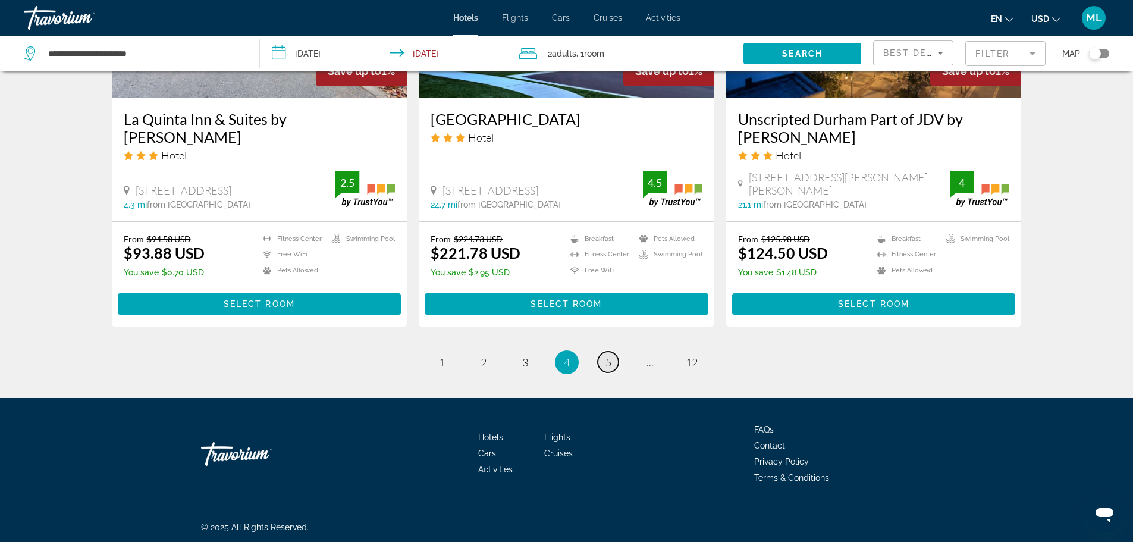
click at [613, 363] on link "page 5" at bounding box center [608, 361] width 21 height 21
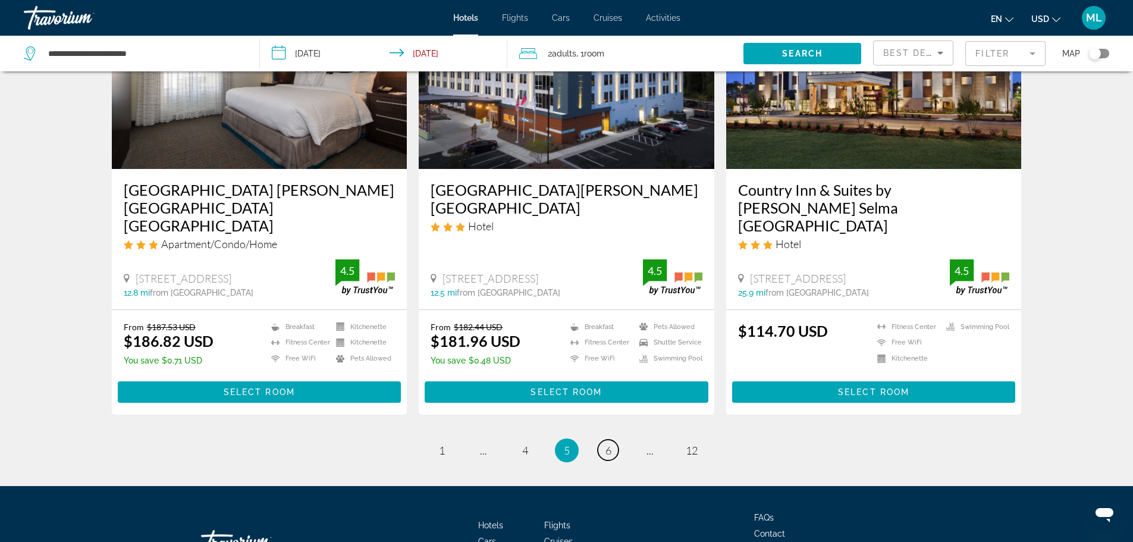
scroll to position [1531, 0]
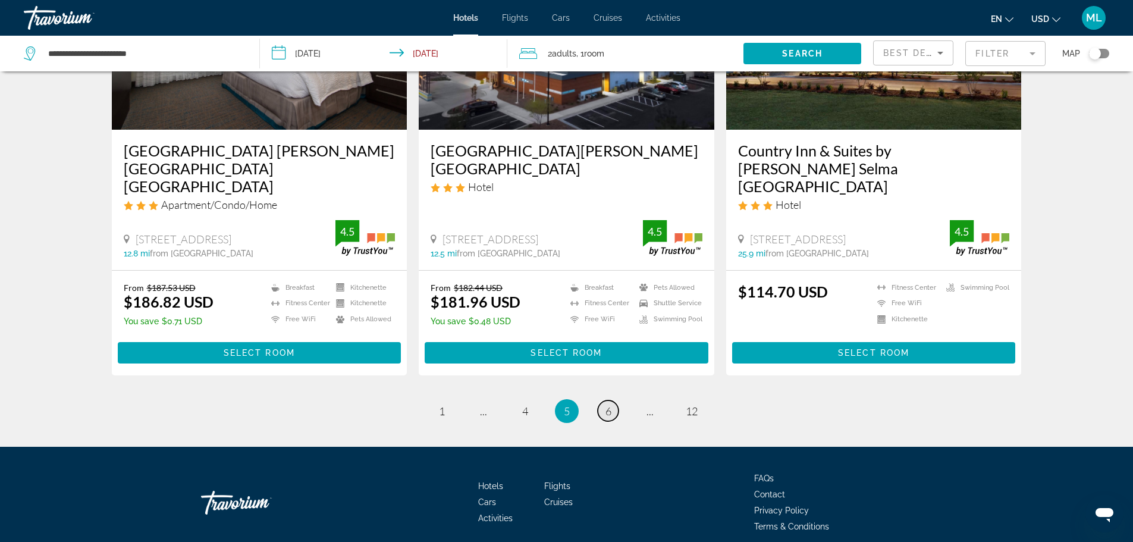
click at [614, 400] on link "page 6" at bounding box center [608, 410] width 21 height 21
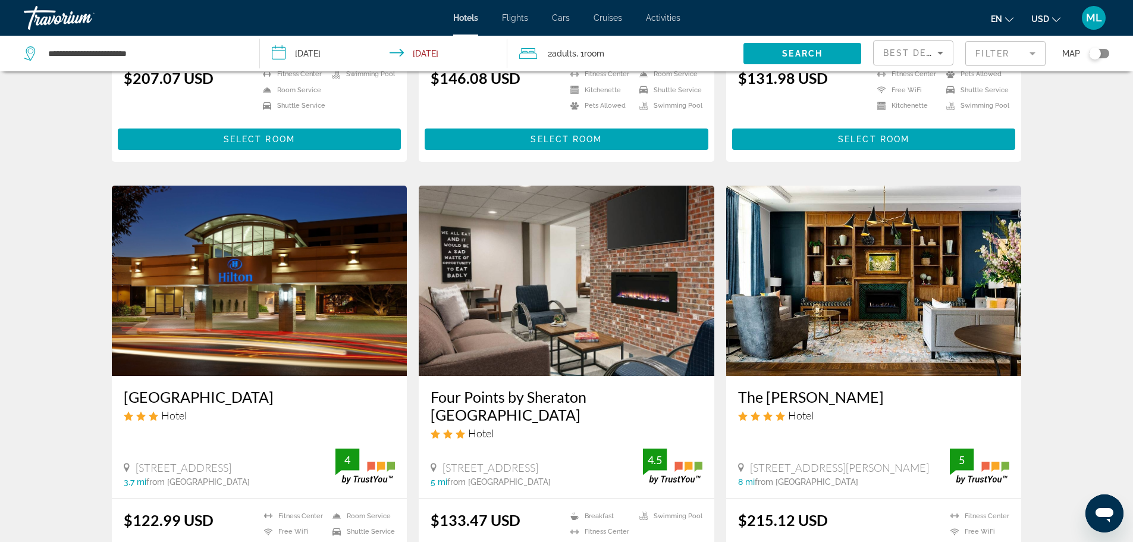
scroll to position [1403, 0]
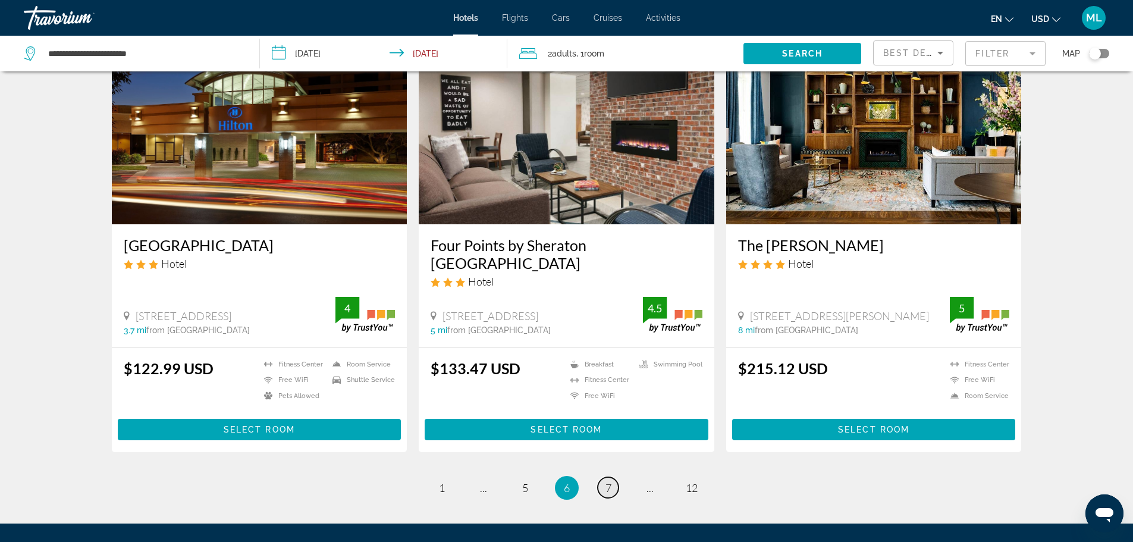
click at [604, 477] on link "page 7" at bounding box center [608, 487] width 21 height 21
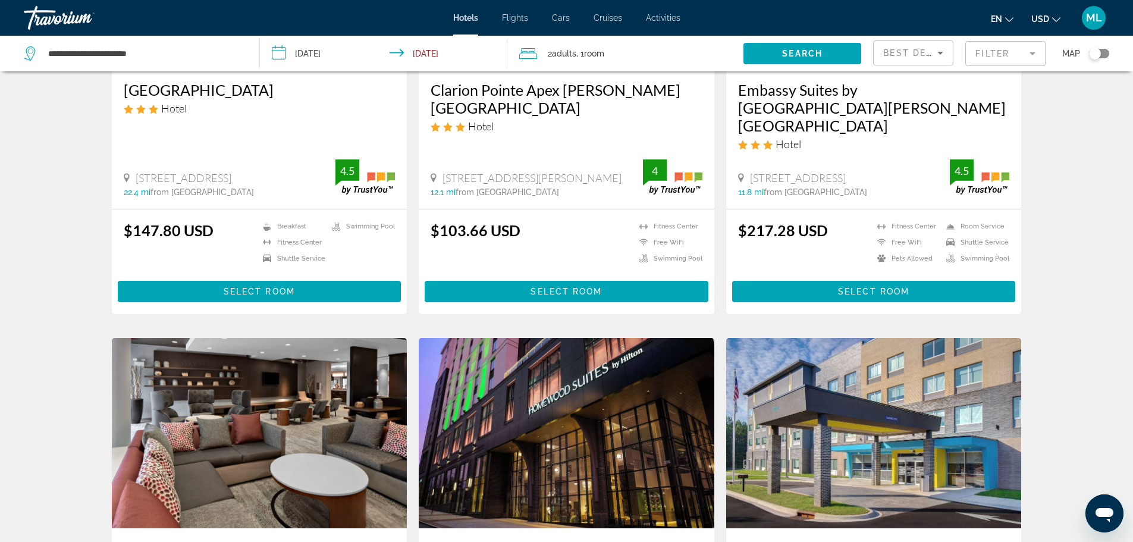
scroll to position [684, 0]
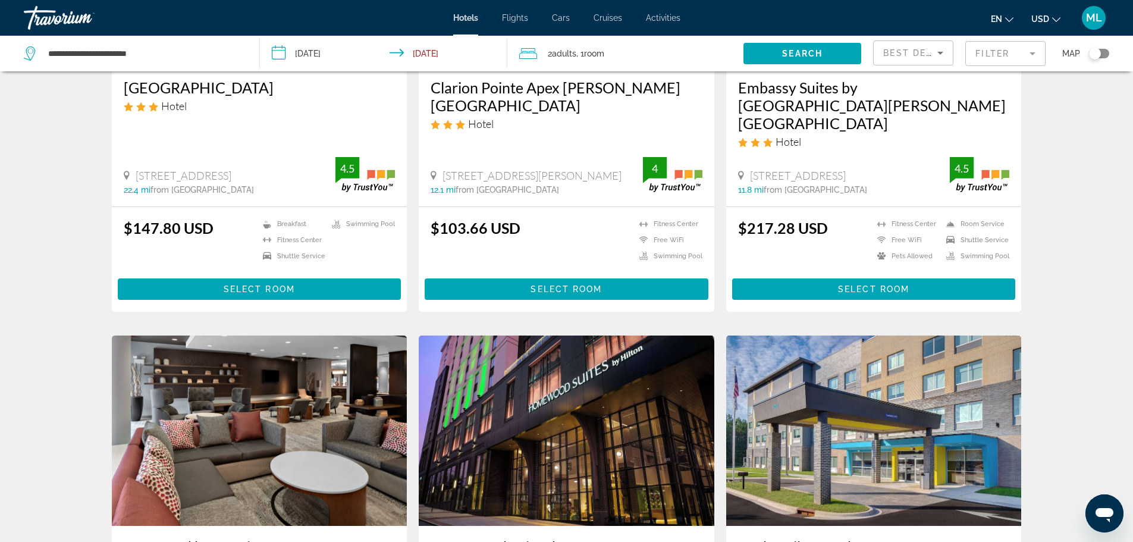
click at [774, 343] on img "Main content" at bounding box center [874, 430] width 296 height 190
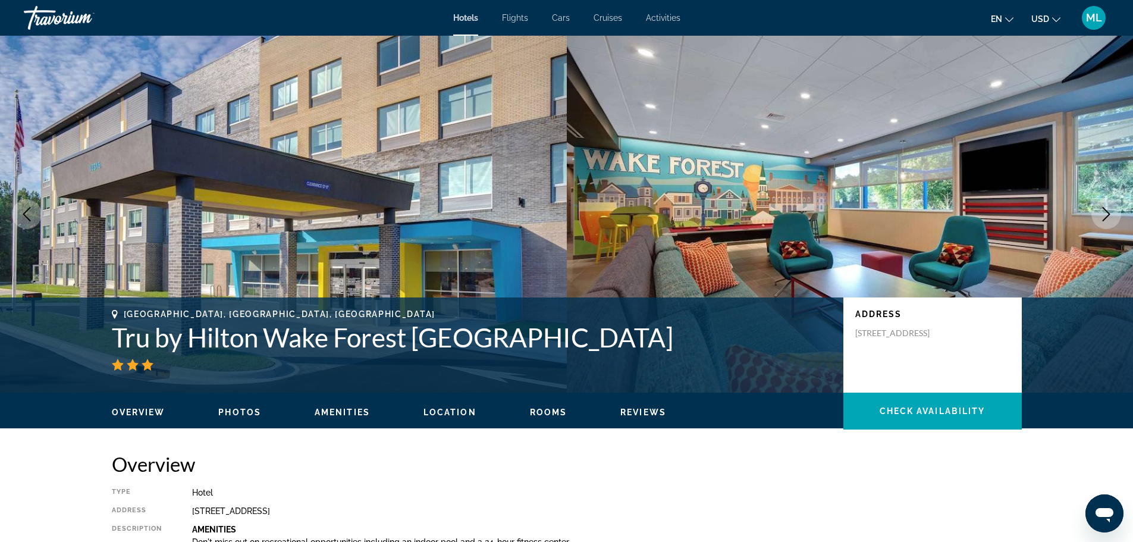
click at [774, 343] on h1 "Tru by Hilton Wake Forest Raleigh North" at bounding box center [472, 337] width 720 height 31
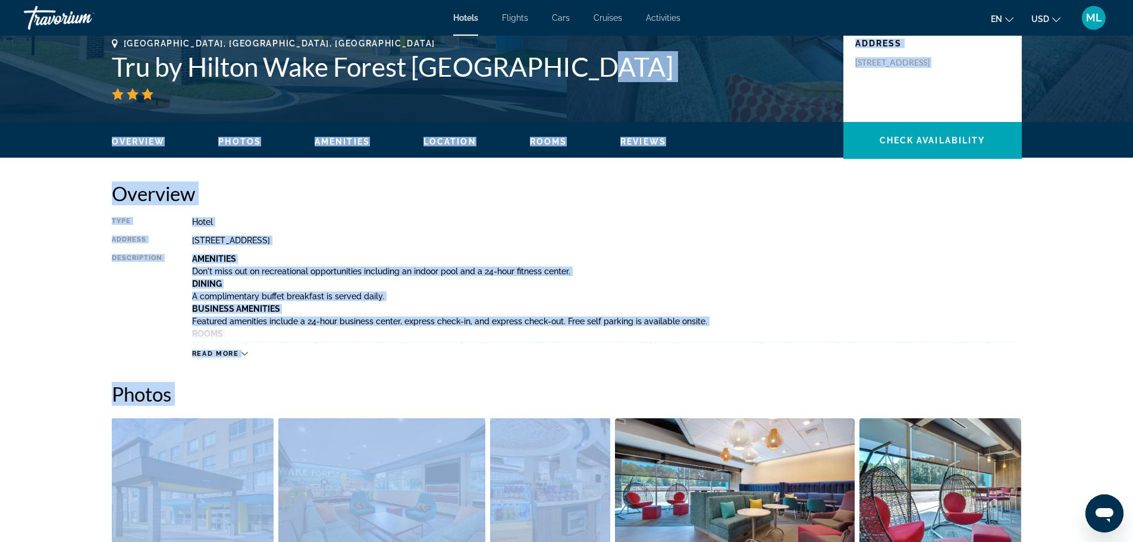
drag, startPoint x: 774, startPoint y: 343, endPoint x: 545, endPoint y: 570, distance: 322.1
click at [545, 271] on html "Skip to main content Hotels Flights Cars Cruises Activities Hotels Flights Cars…" at bounding box center [566, 0] width 1133 height 542
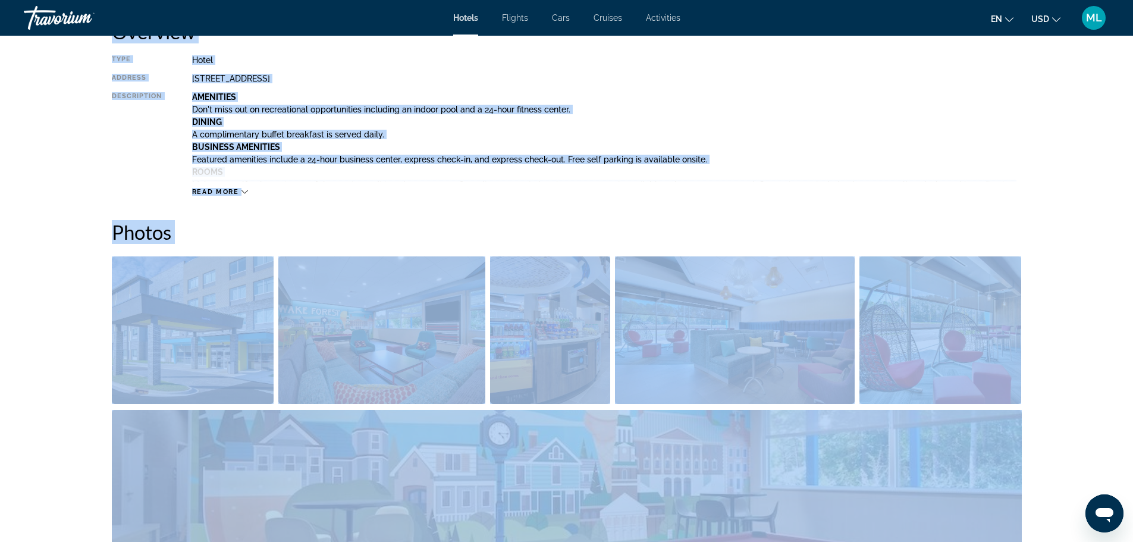
click at [930, 149] on p "Business Amenities" at bounding box center [607, 147] width 830 height 10
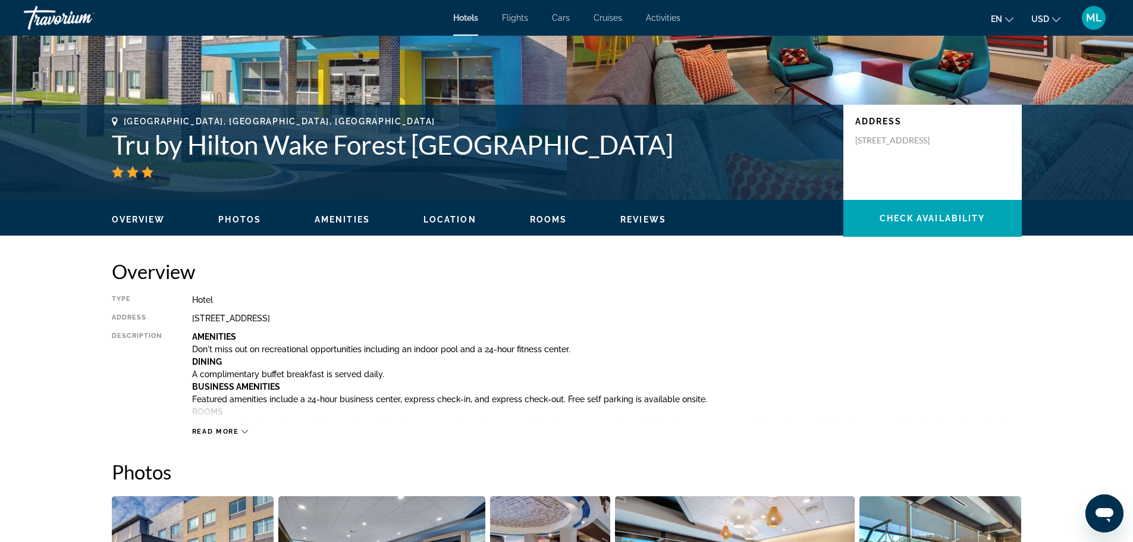
scroll to position [147, 0]
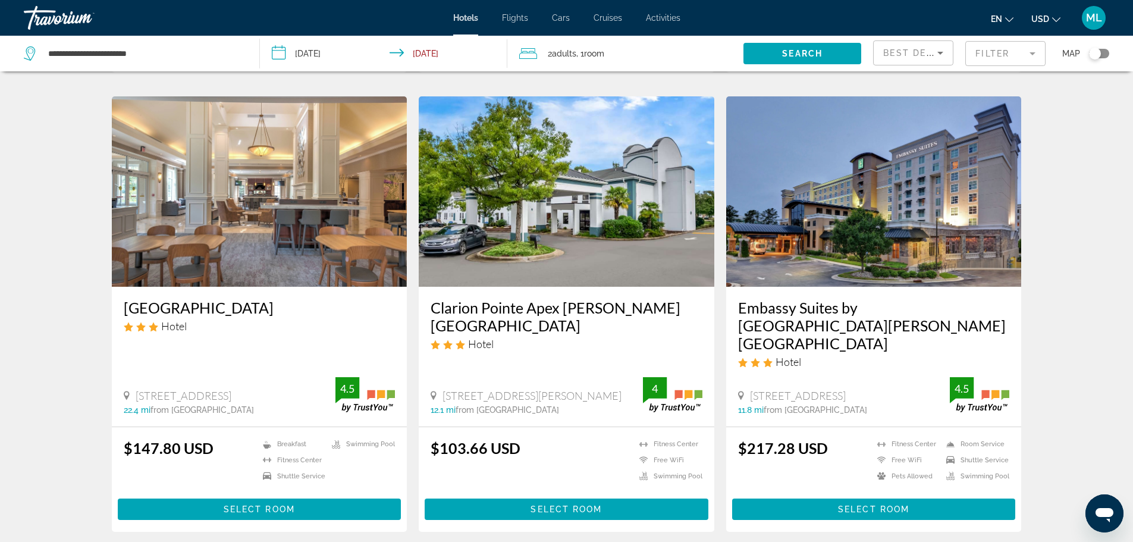
scroll to position [474, 0]
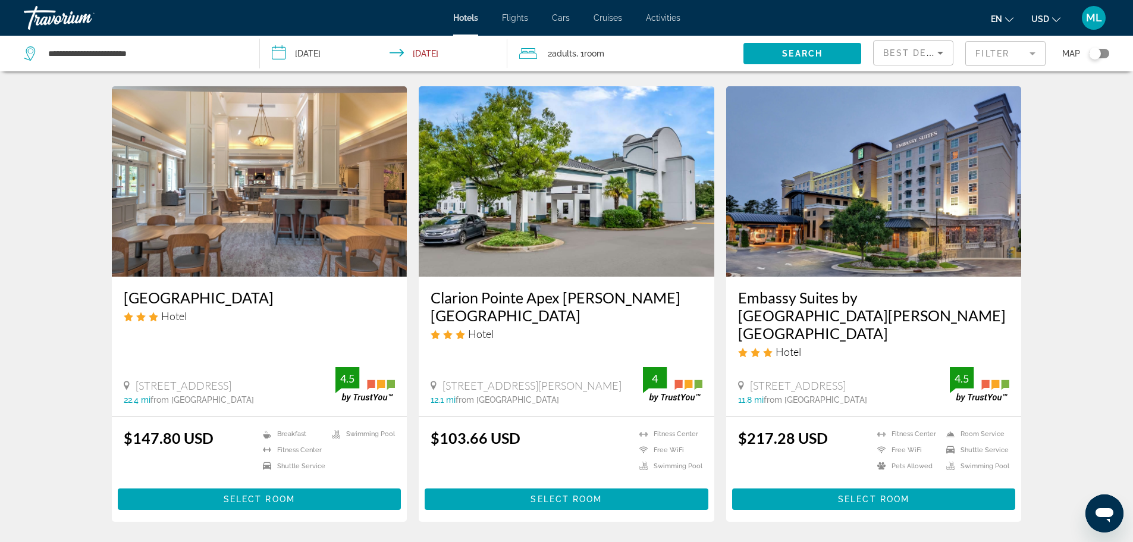
click at [275, 46] on input "**********" at bounding box center [386, 55] width 253 height 39
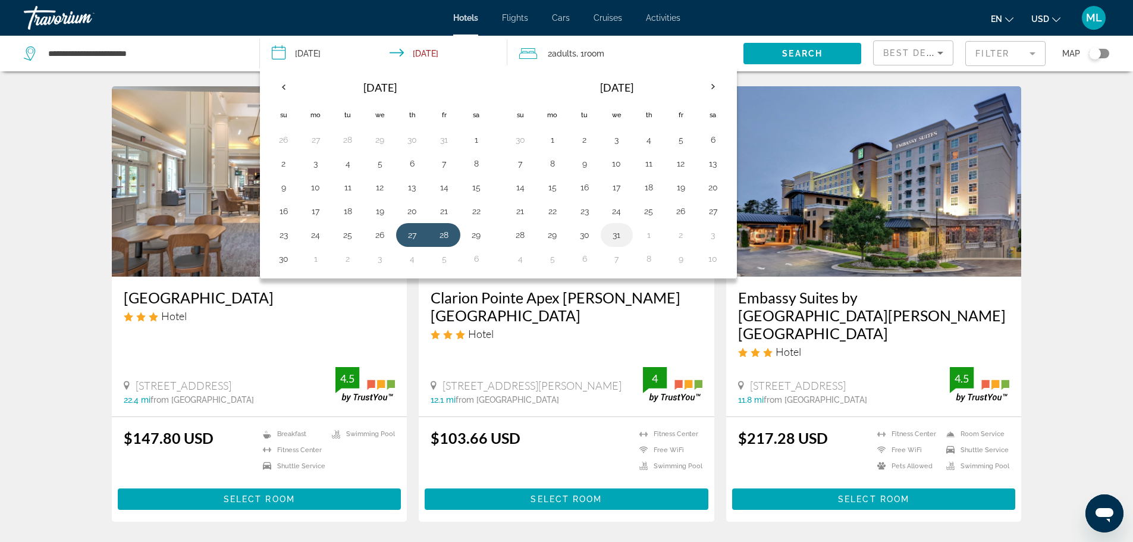
click at [613, 233] on button "31" at bounding box center [616, 235] width 19 height 17
click at [522, 258] on button "4" at bounding box center [520, 258] width 19 height 17
type input "**********"
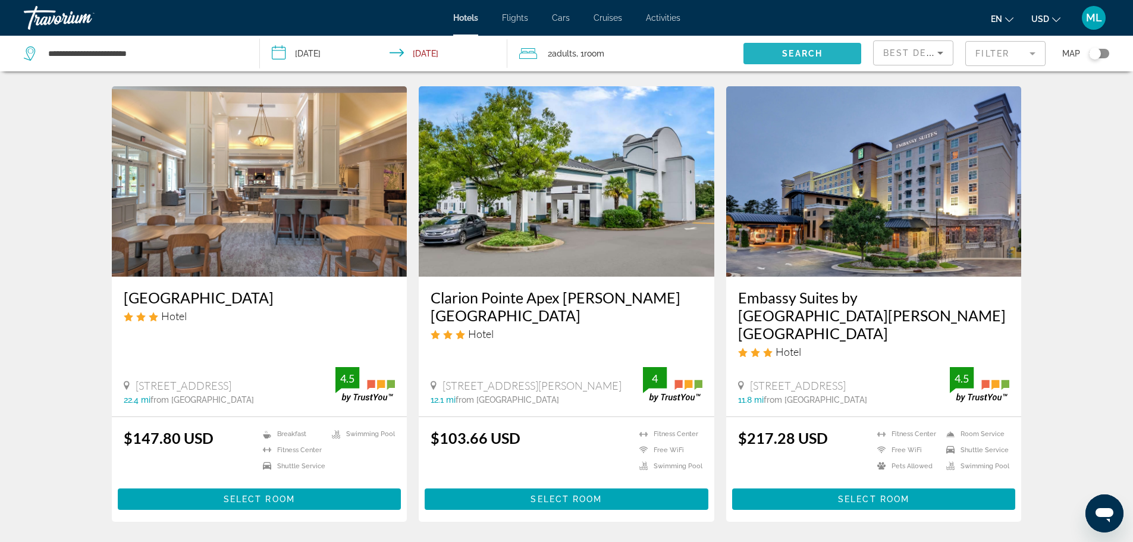
click at [800, 46] on span "Search widget" at bounding box center [802, 53] width 118 height 29
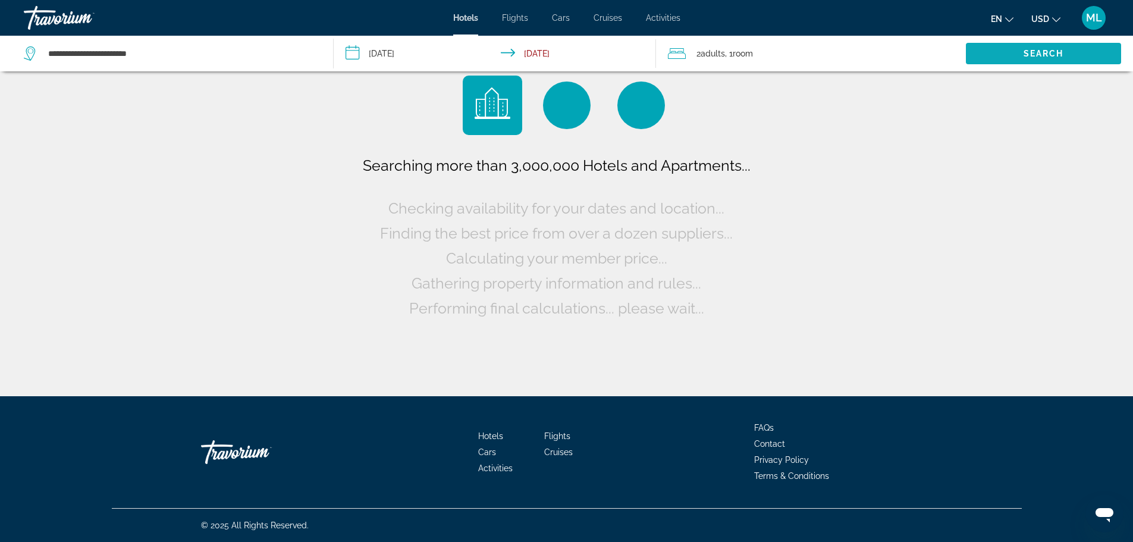
scroll to position [0, 0]
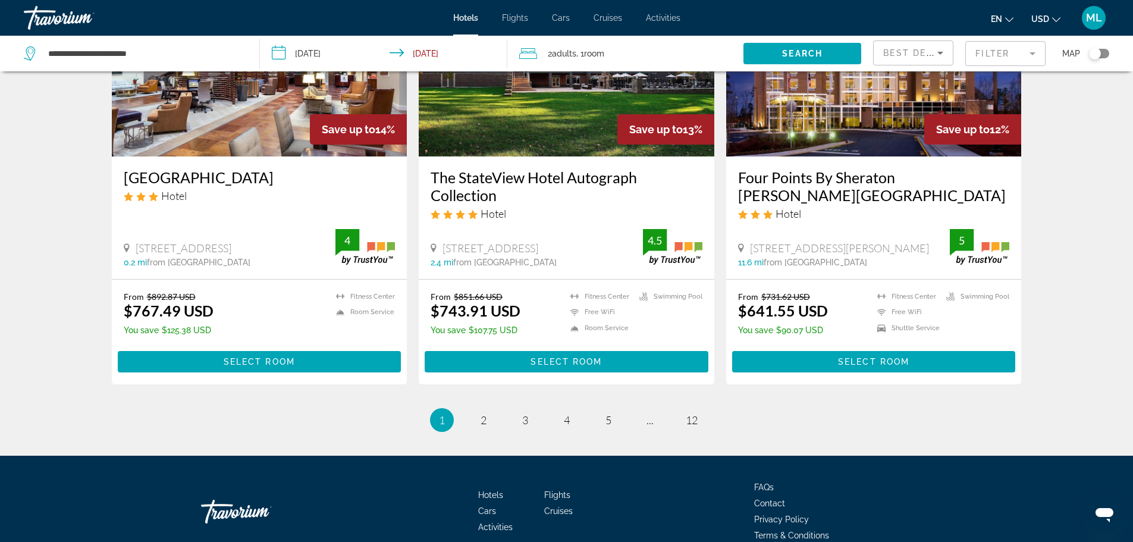
scroll to position [1522, 0]
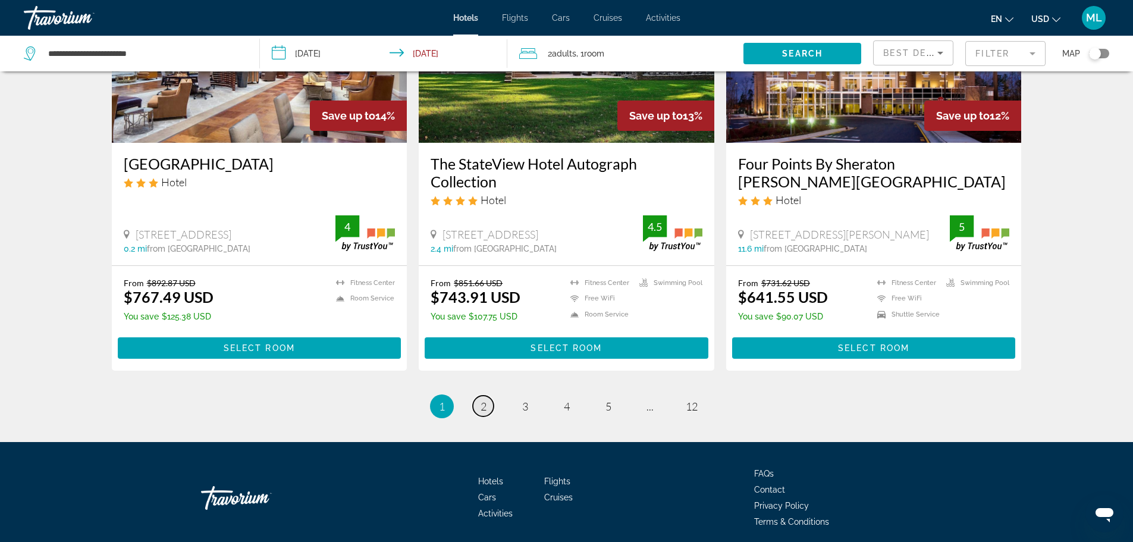
click at [492, 395] on link "page 2" at bounding box center [483, 405] width 21 height 21
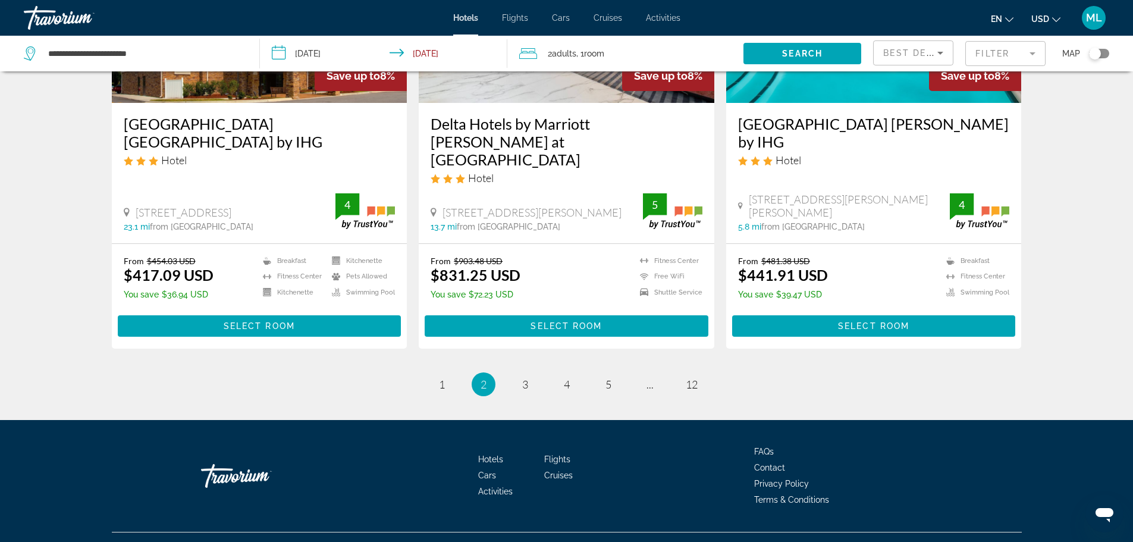
scroll to position [1531, 0]
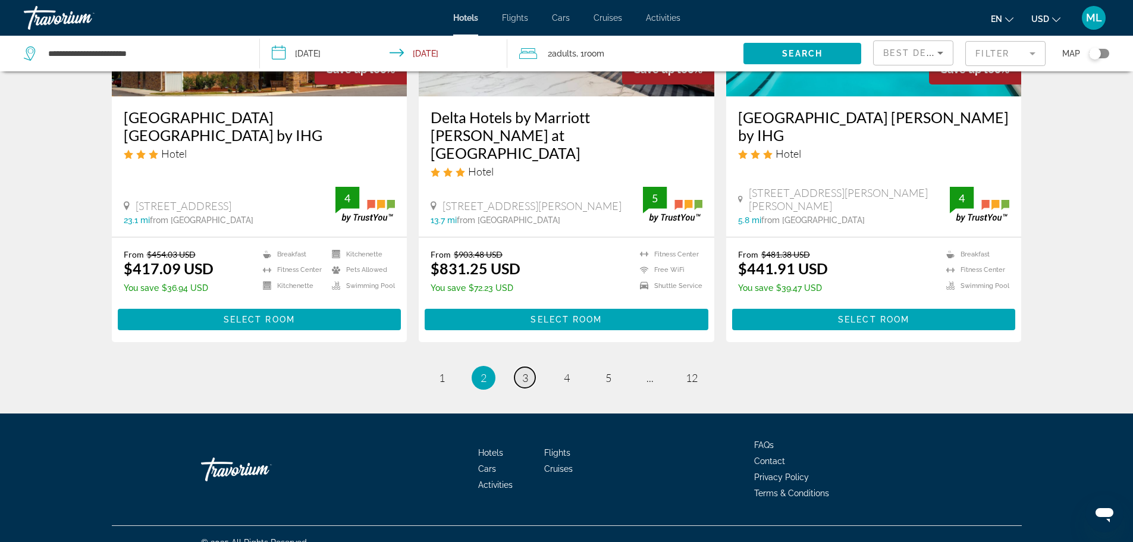
click at [527, 371] on span "3" at bounding box center [525, 377] width 6 height 13
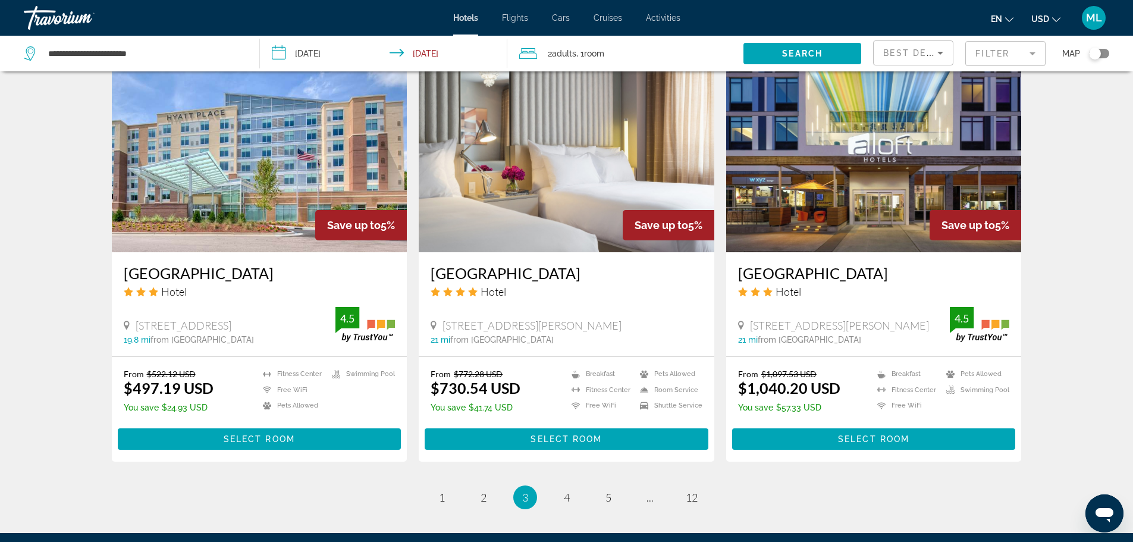
scroll to position [1380, 0]
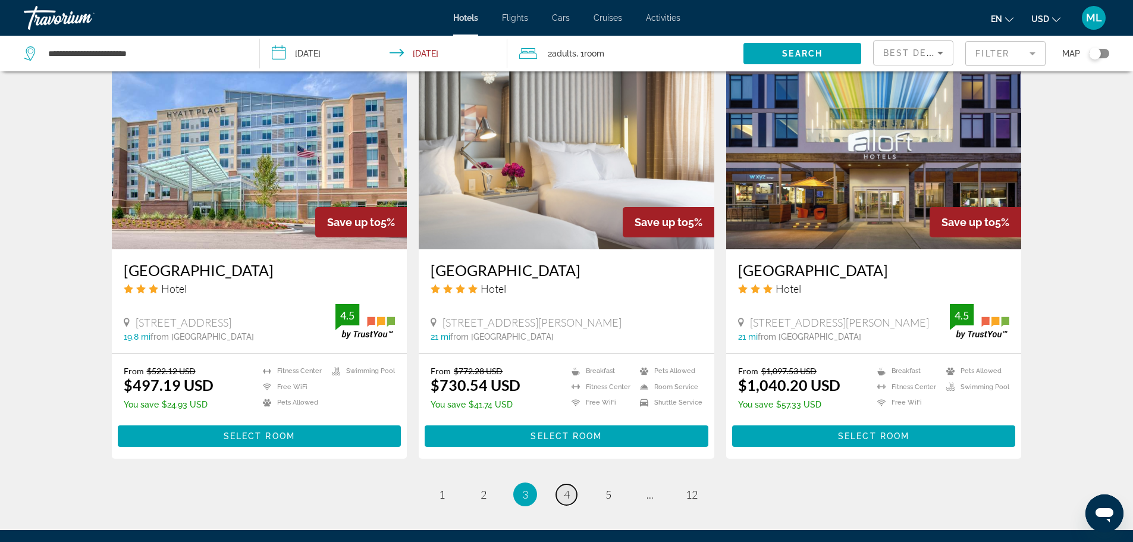
click at [563, 489] on link "page 4" at bounding box center [566, 494] width 21 height 21
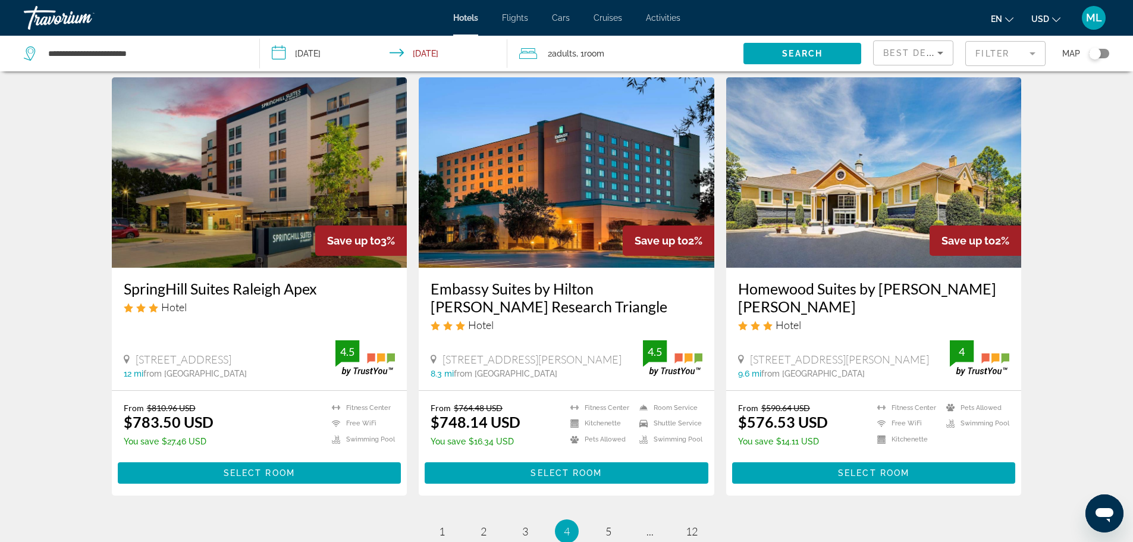
scroll to position [1380, 0]
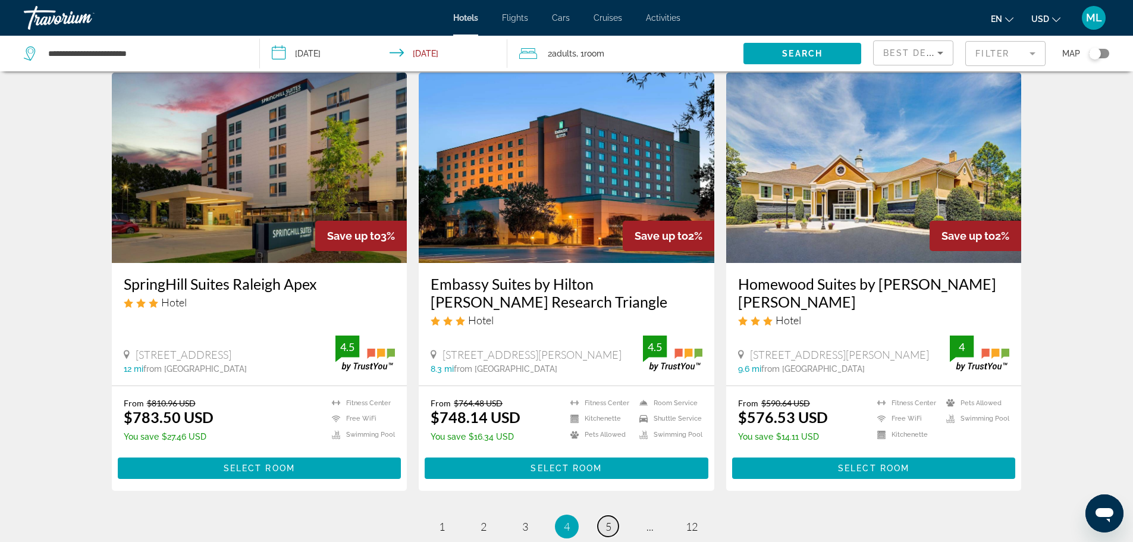
click at [608, 520] on span "5" at bounding box center [608, 526] width 6 height 13
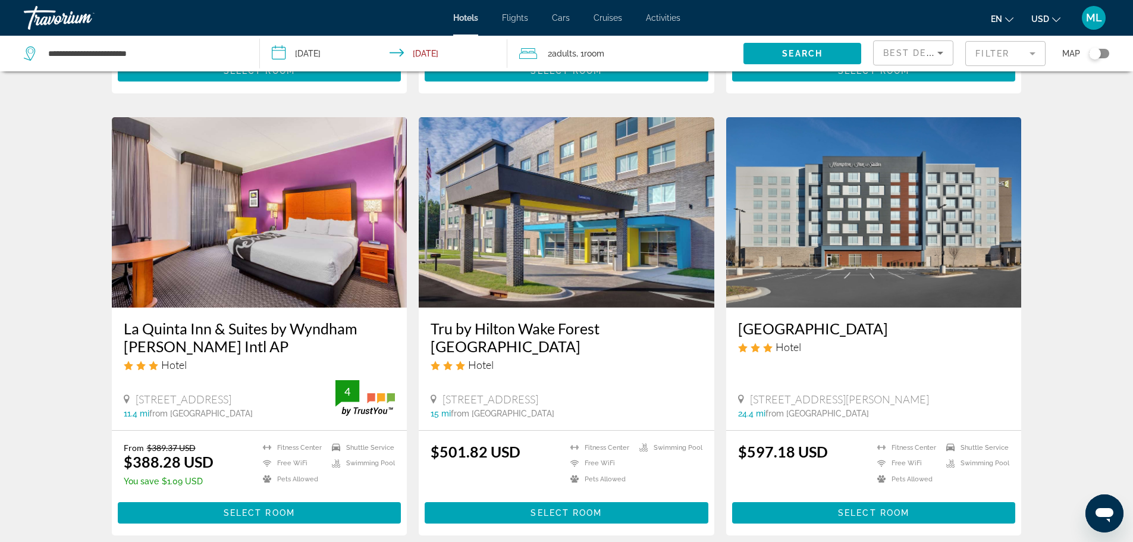
scroll to position [1380, 0]
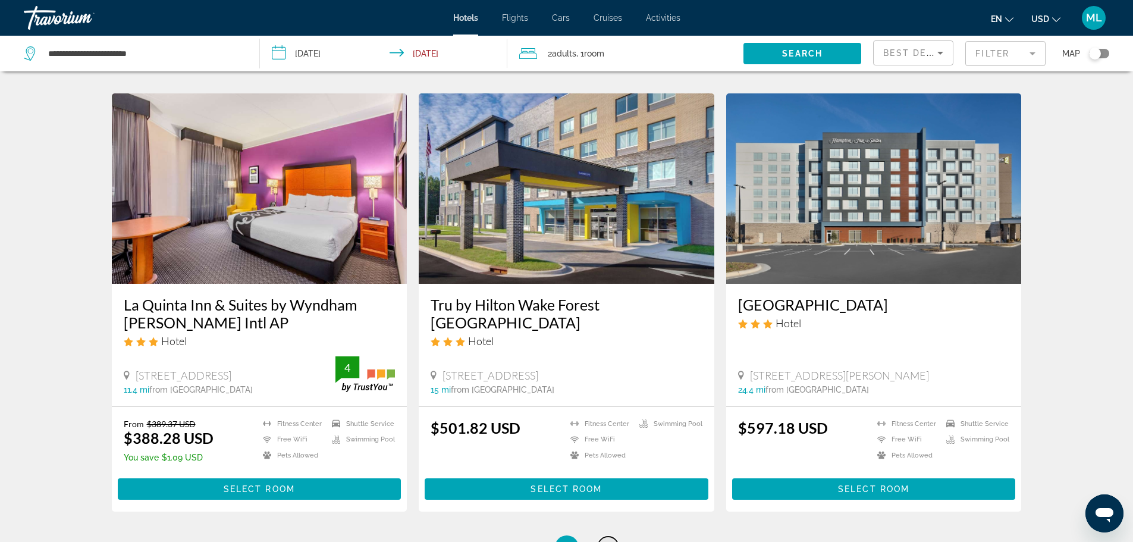
click at [608, 541] on span "6" at bounding box center [608, 547] width 6 height 13
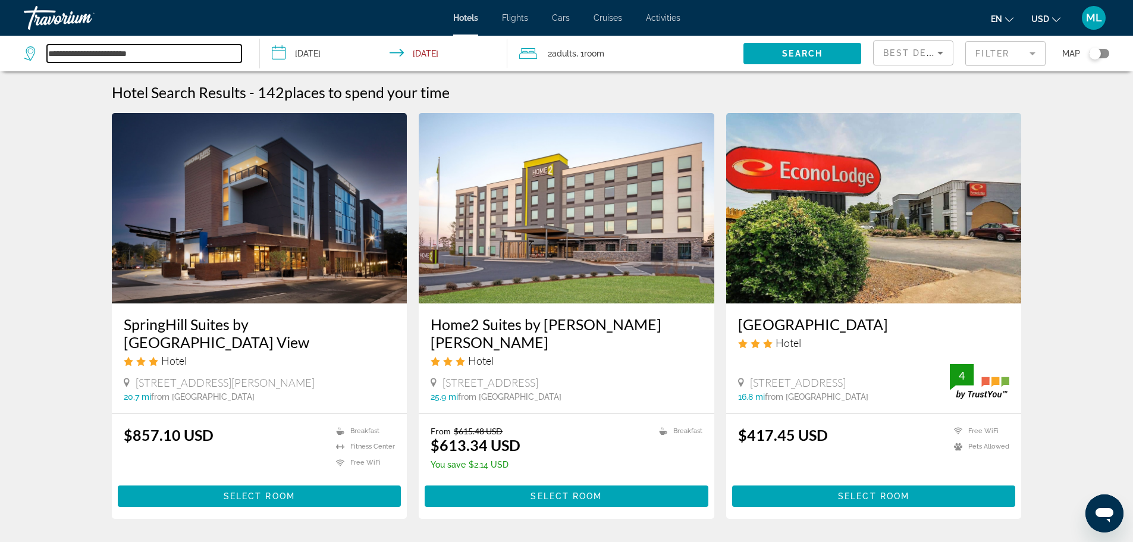
click at [218, 58] on input "**********" at bounding box center [144, 54] width 194 height 18
type input "*"
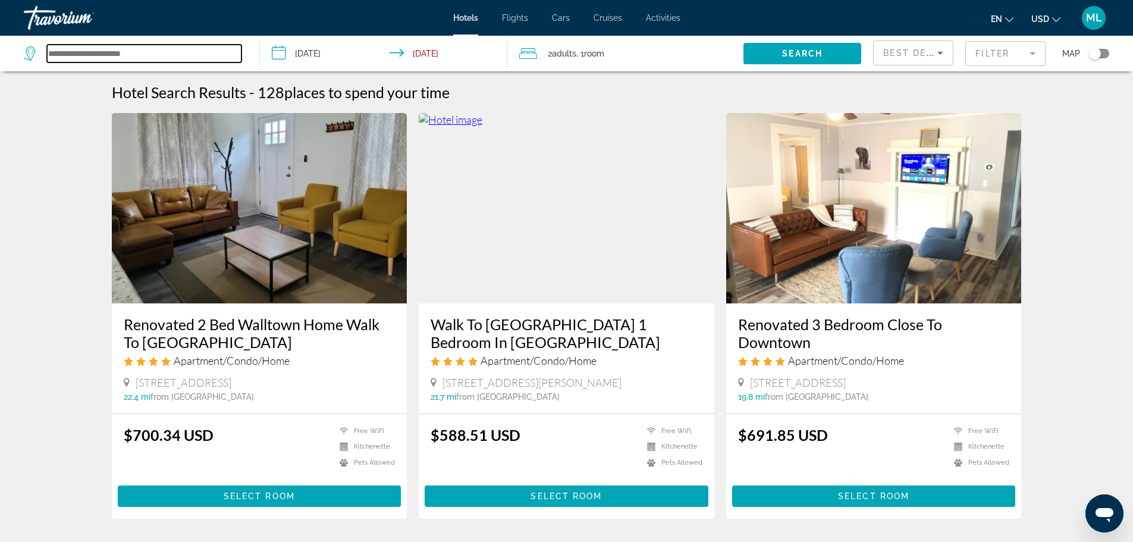
click at [167, 56] on input "Search widget" at bounding box center [144, 54] width 194 height 18
click at [162, 54] on input "Search widget" at bounding box center [144, 54] width 194 height 18
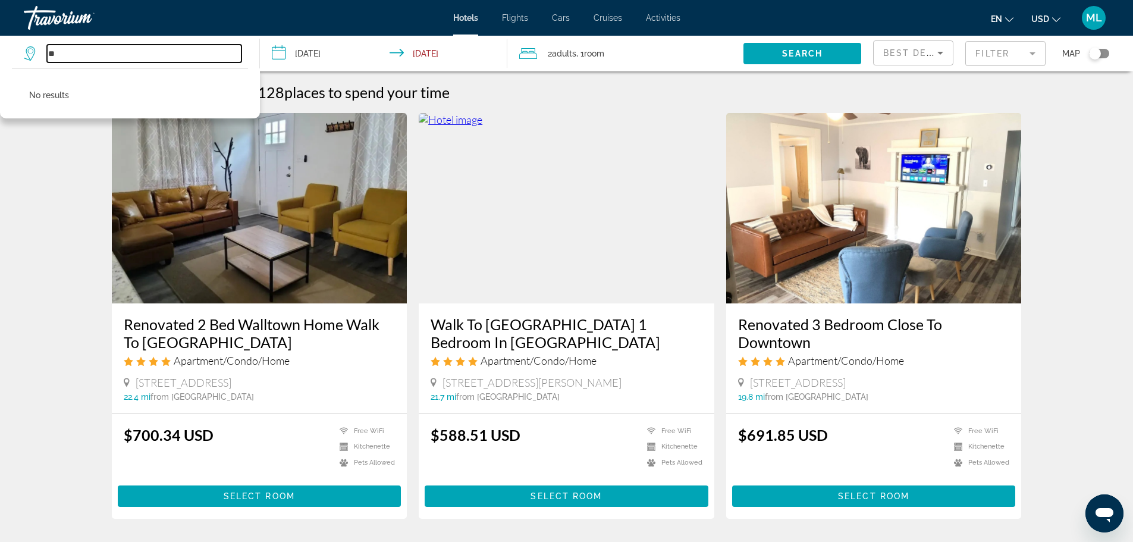
type input "*"
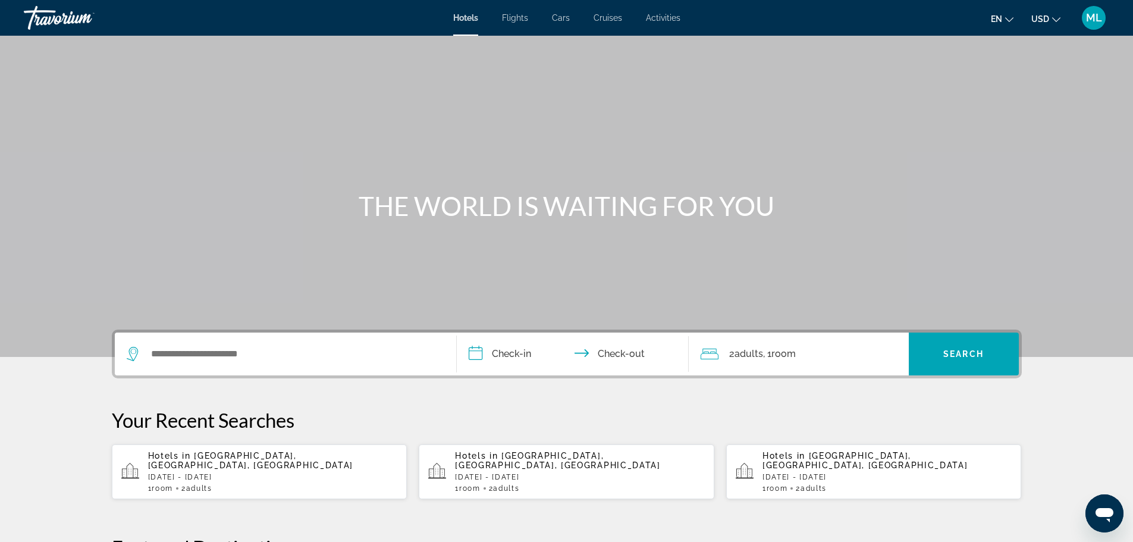
click at [588, 484] on div "1 Room rooms 2 Adult Adults" at bounding box center [580, 488] width 250 height 8
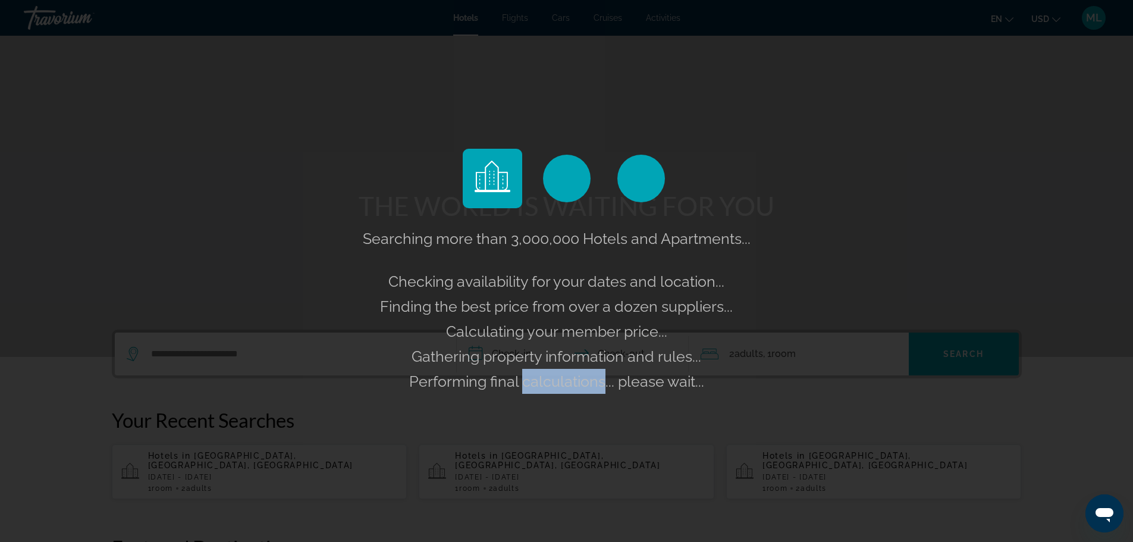
click at [588, 475] on div "Searching more than 3,000,000 Hotels and Apartments... Checking availability fo…" at bounding box center [566, 271] width 1133 height 542
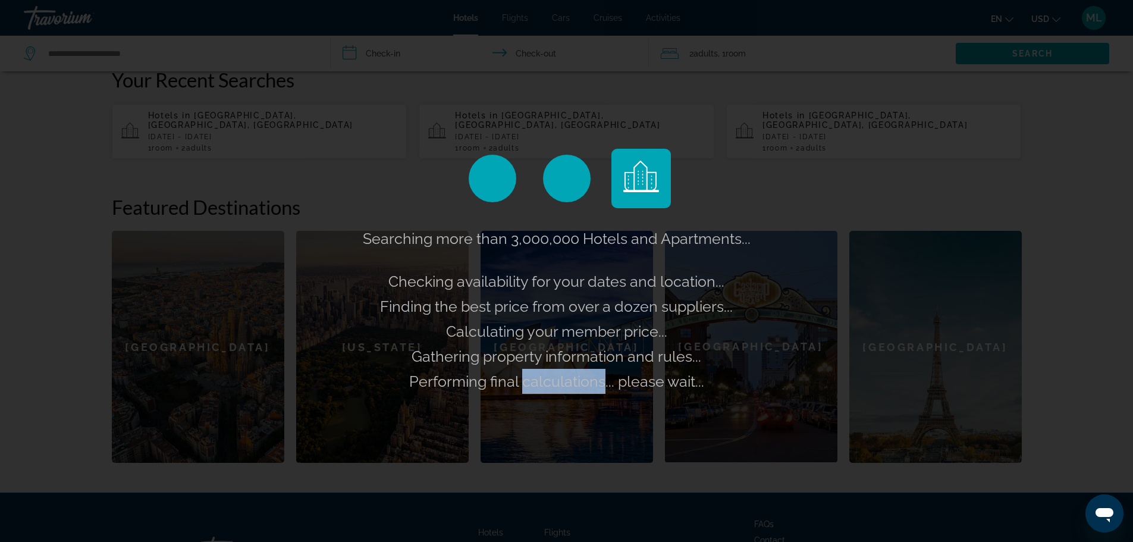
scroll to position [427, 0]
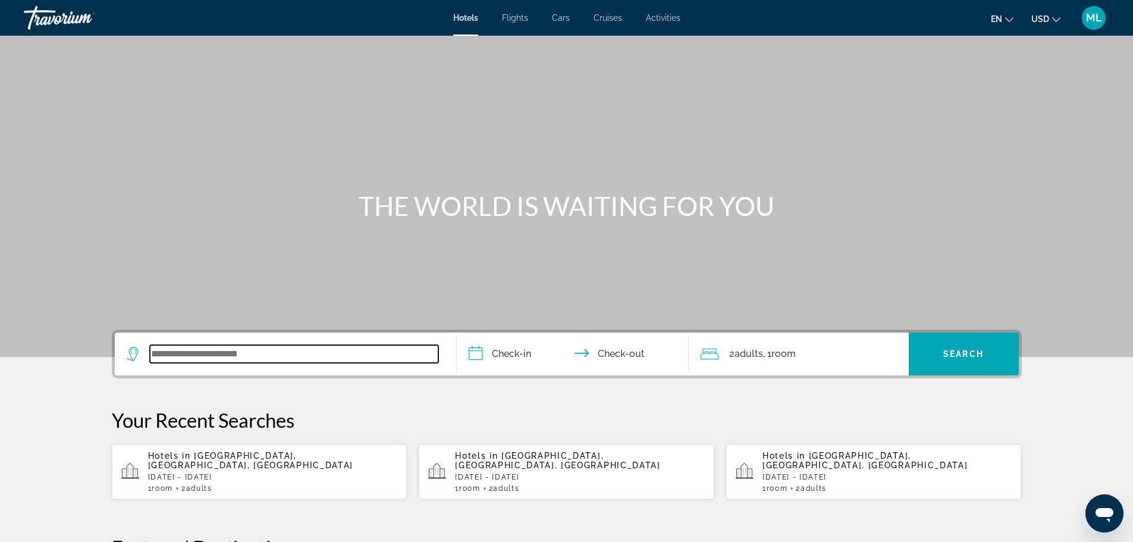
click at [305, 362] on input "Search widget" at bounding box center [294, 354] width 288 height 18
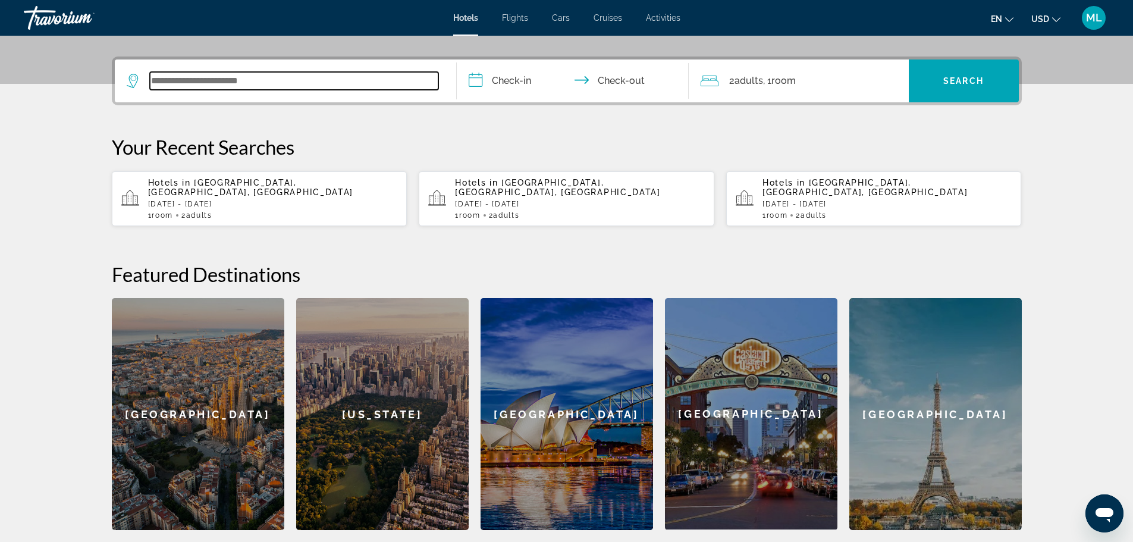
scroll to position [291, 0]
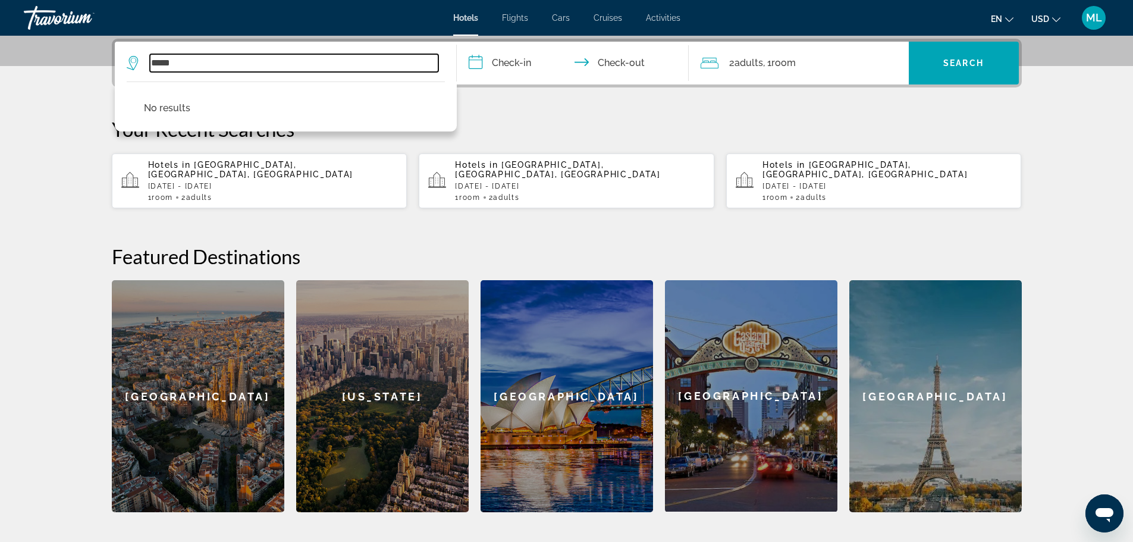
click at [180, 64] on input "*****" at bounding box center [294, 63] width 288 height 18
click at [244, 64] on input "*********" at bounding box center [294, 63] width 288 height 18
type input "*"
